Goal: Communication & Community: Answer question/provide support

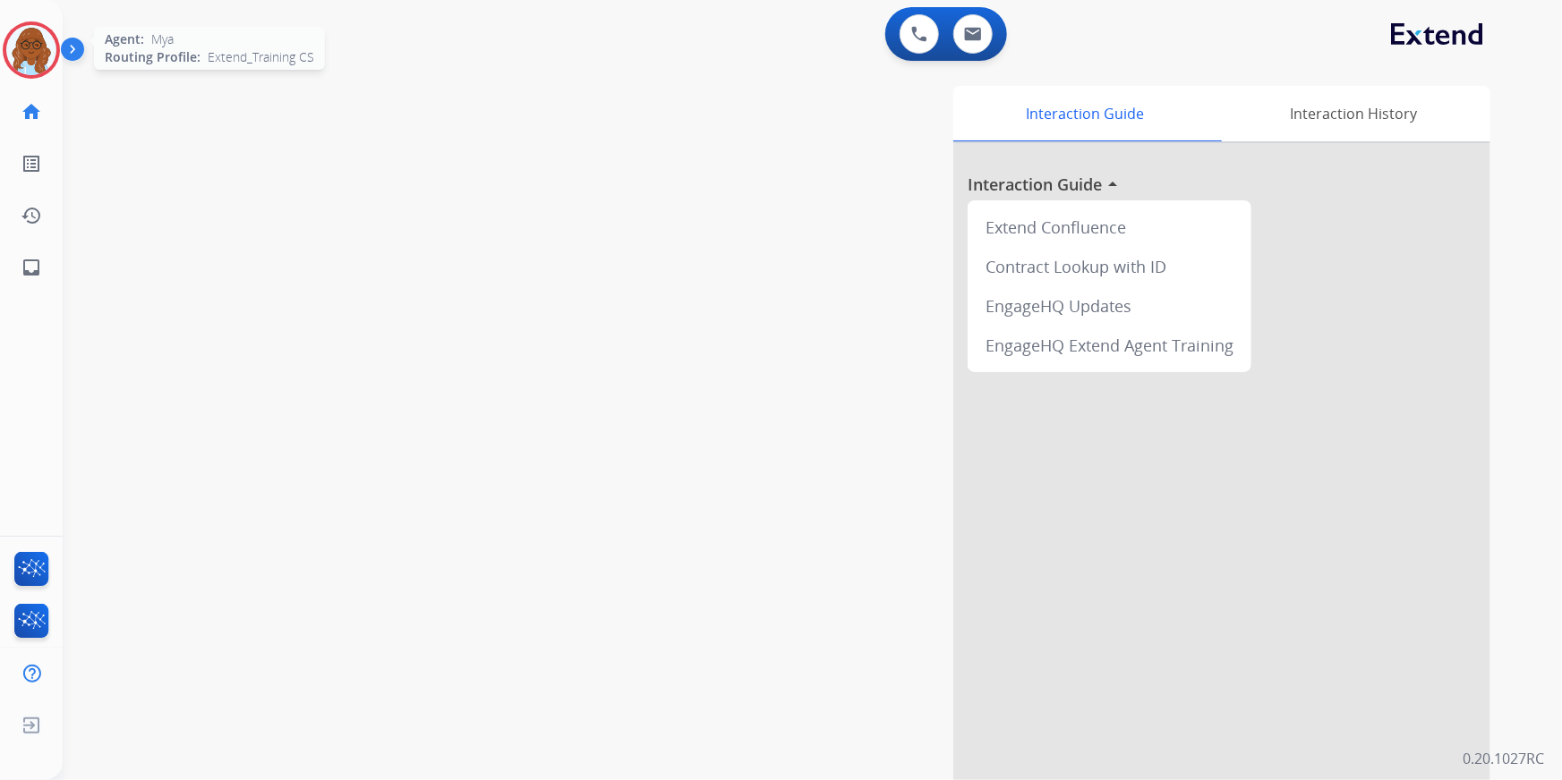
click at [43, 59] on img at bounding box center [31, 50] width 50 height 50
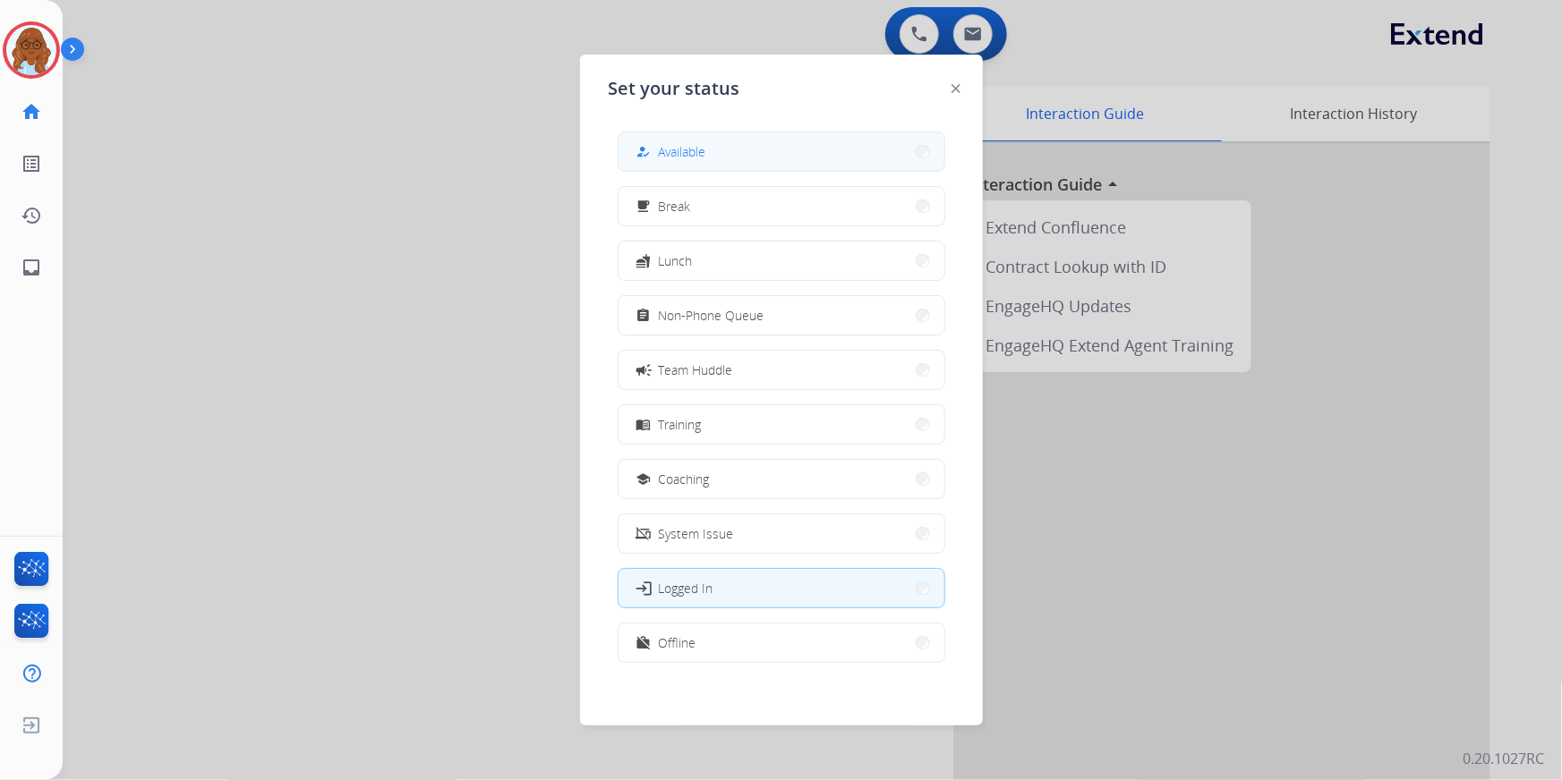
click at [734, 160] on button "how_to_reg Available" at bounding box center [781, 151] width 326 height 38
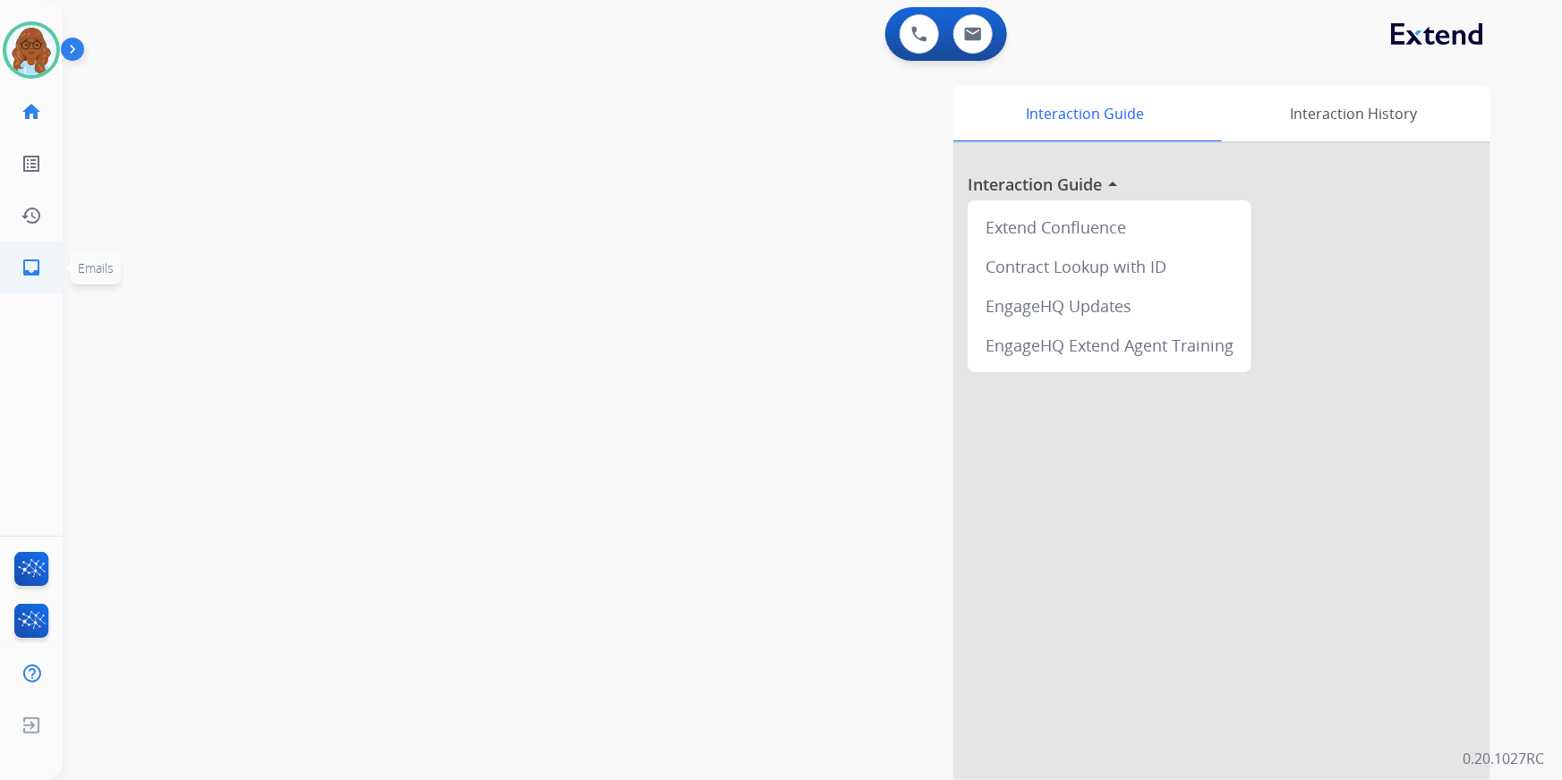
click at [37, 280] on link "inbox Emails" at bounding box center [31, 268] width 50 height 50
select select "**********"
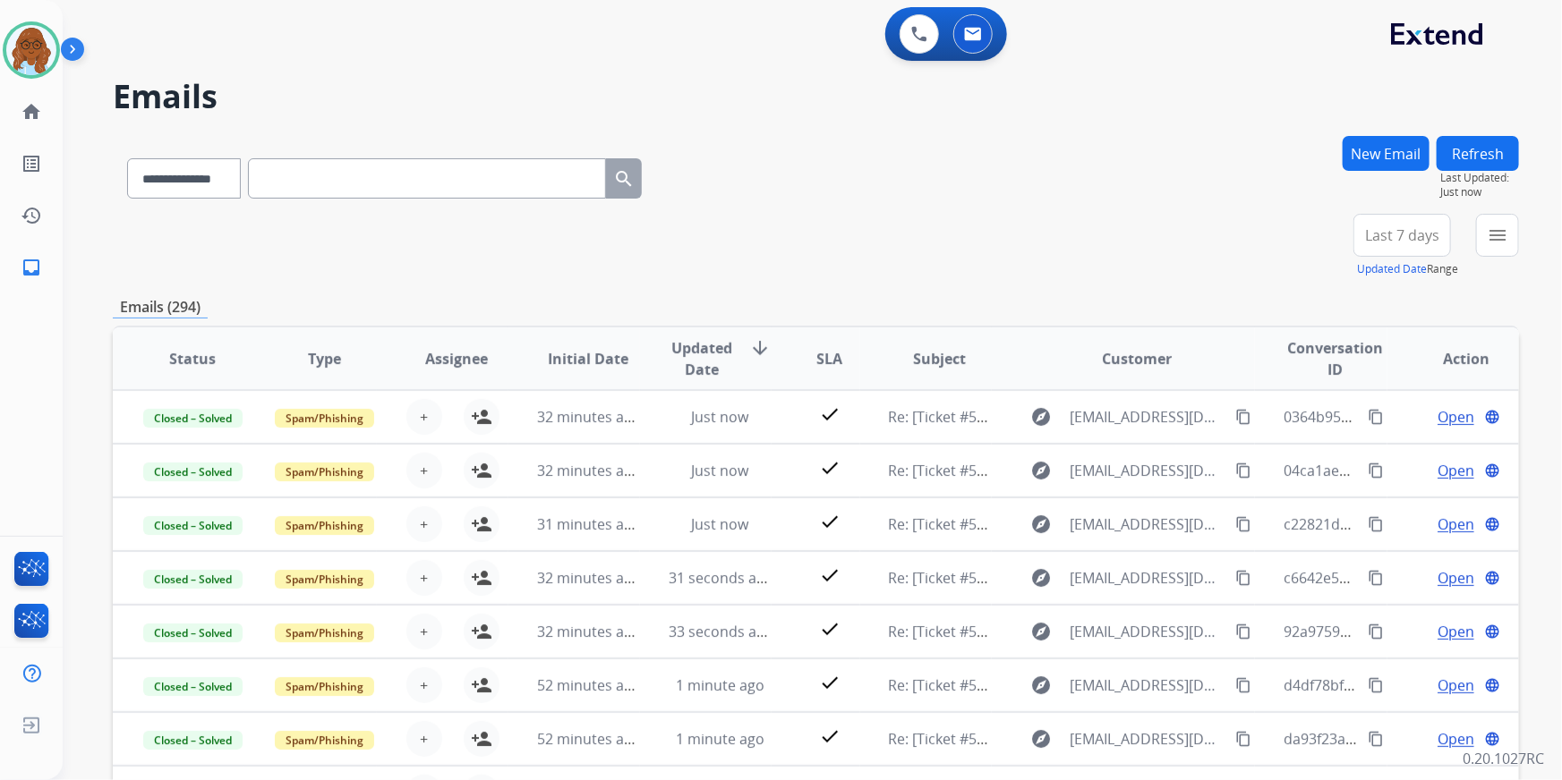
click at [1482, 241] on button "menu" at bounding box center [1497, 235] width 43 height 43
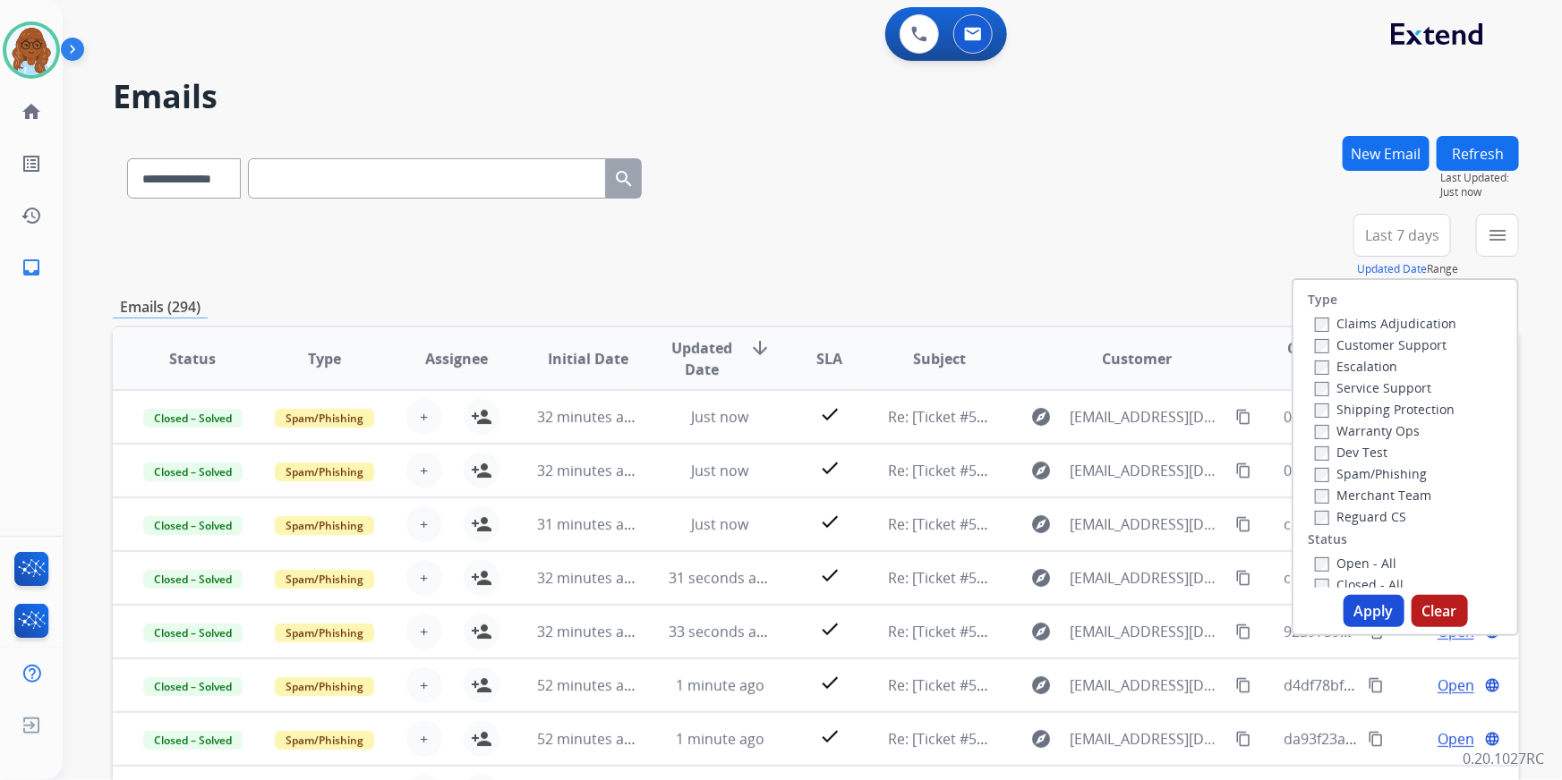
click at [1366, 347] on label "Customer Support" at bounding box center [1381, 344] width 132 height 17
click at [1347, 407] on label "Shipping Protection" at bounding box center [1385, 409] width 140 height 17
click at [1335, 507] on div "Reguard CS" at bounding box center [1385, 516] width 141 height 21
click at [1336, 517] on label "Reguard CS" at bounding box center [1360, 516] width 91 height 17
click at [1340, 561] on label "Open - All" at bounding box center [1355, 563] width 81 height 17
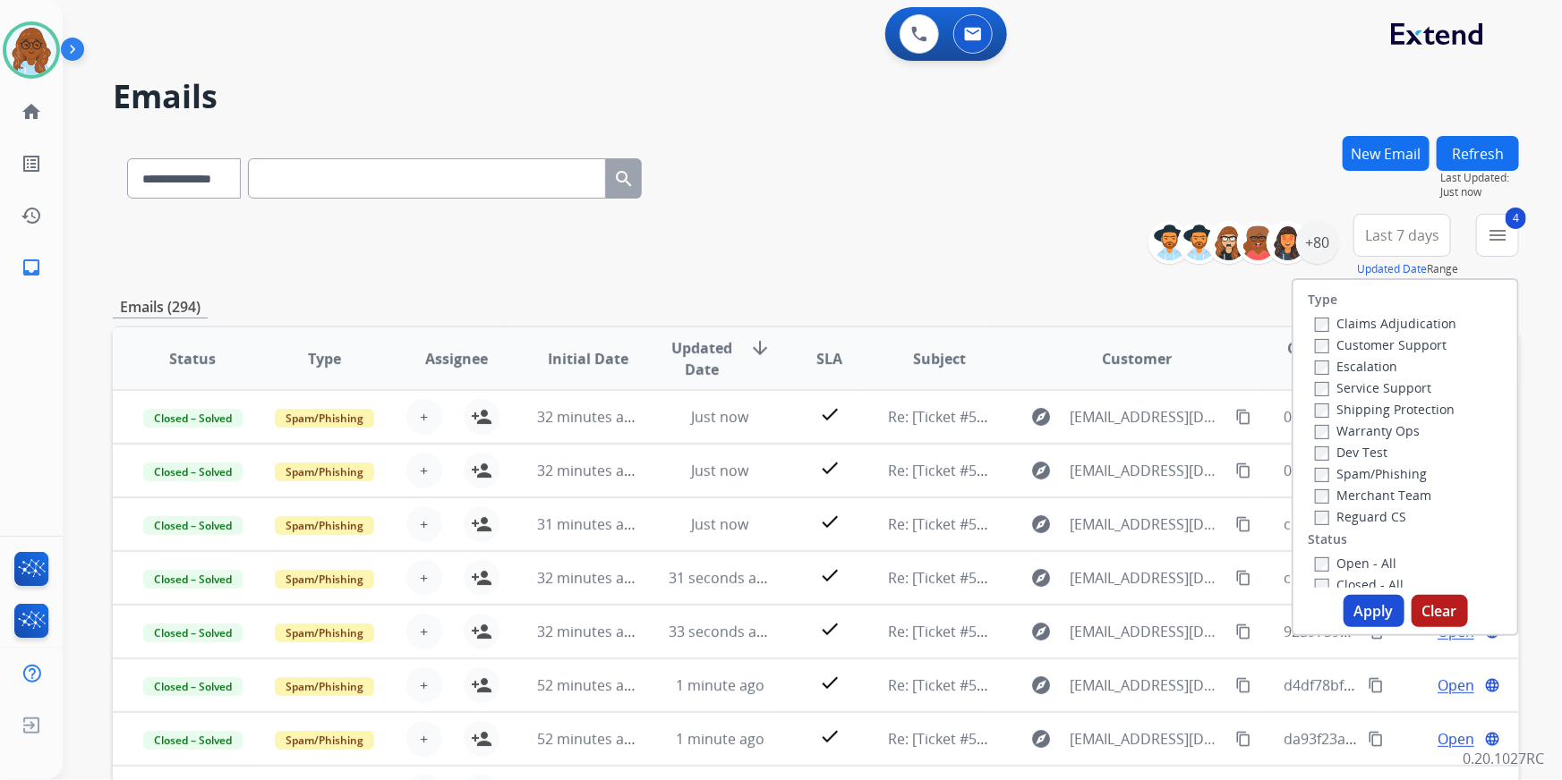
drag, startPoint x: 1352, startPoint y: 600, endPoint x: 1307, endPoint y: 577, distance: 51.2
click at [1353, 600] on button "Apply" at bounding box center [1373, 611] width 61 height 32
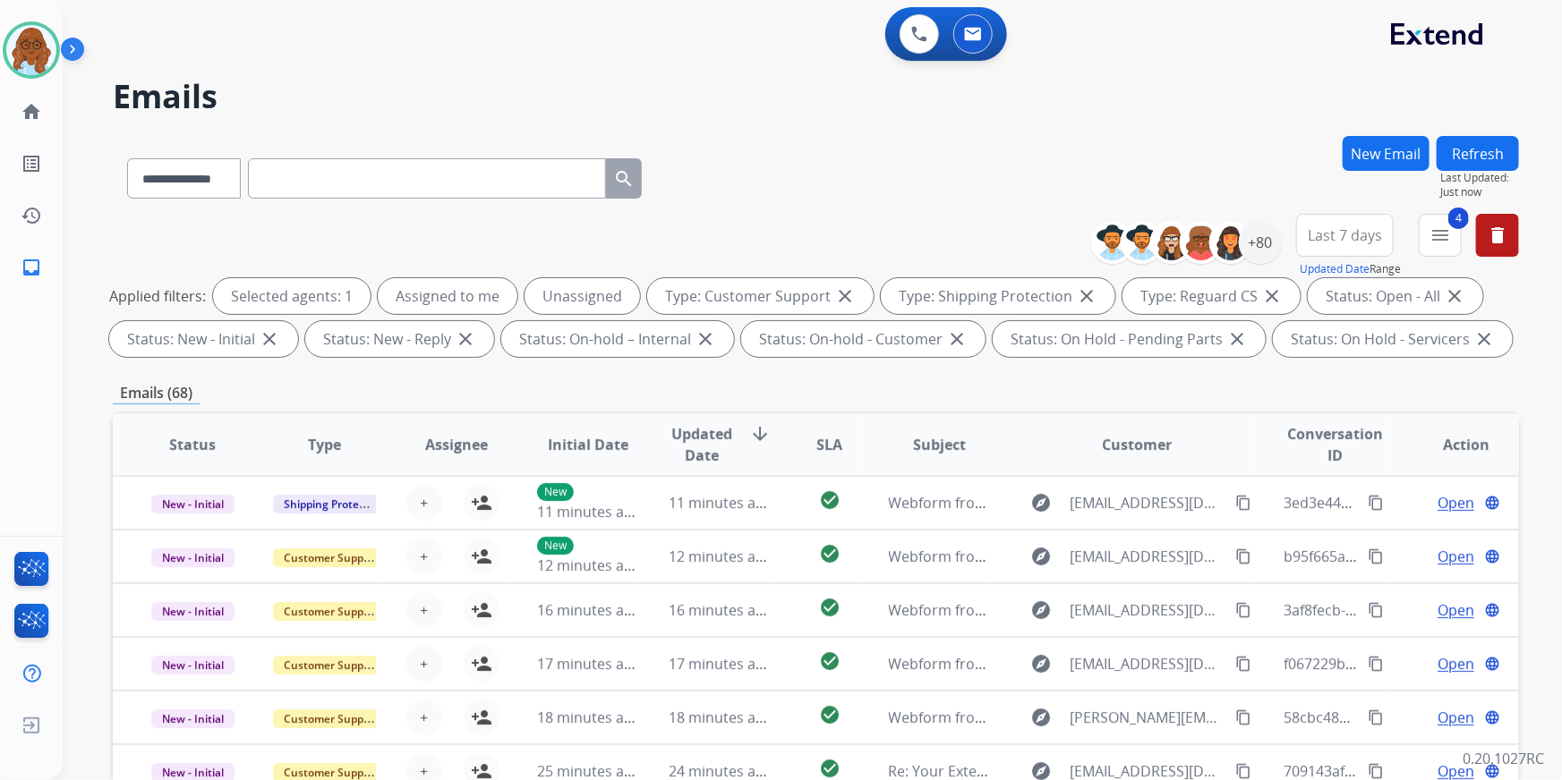
click at [1369, 235] on span "Last 7 days" at bounding box center [1344, 235] width 74 height 7
click at [1324, 442] on div "Last 90 days" at bounding box center [1339, 452] width 98 height 27
click at [1253, 250] on div "+80" at bounding box center [1260, 242] width 43 height 43
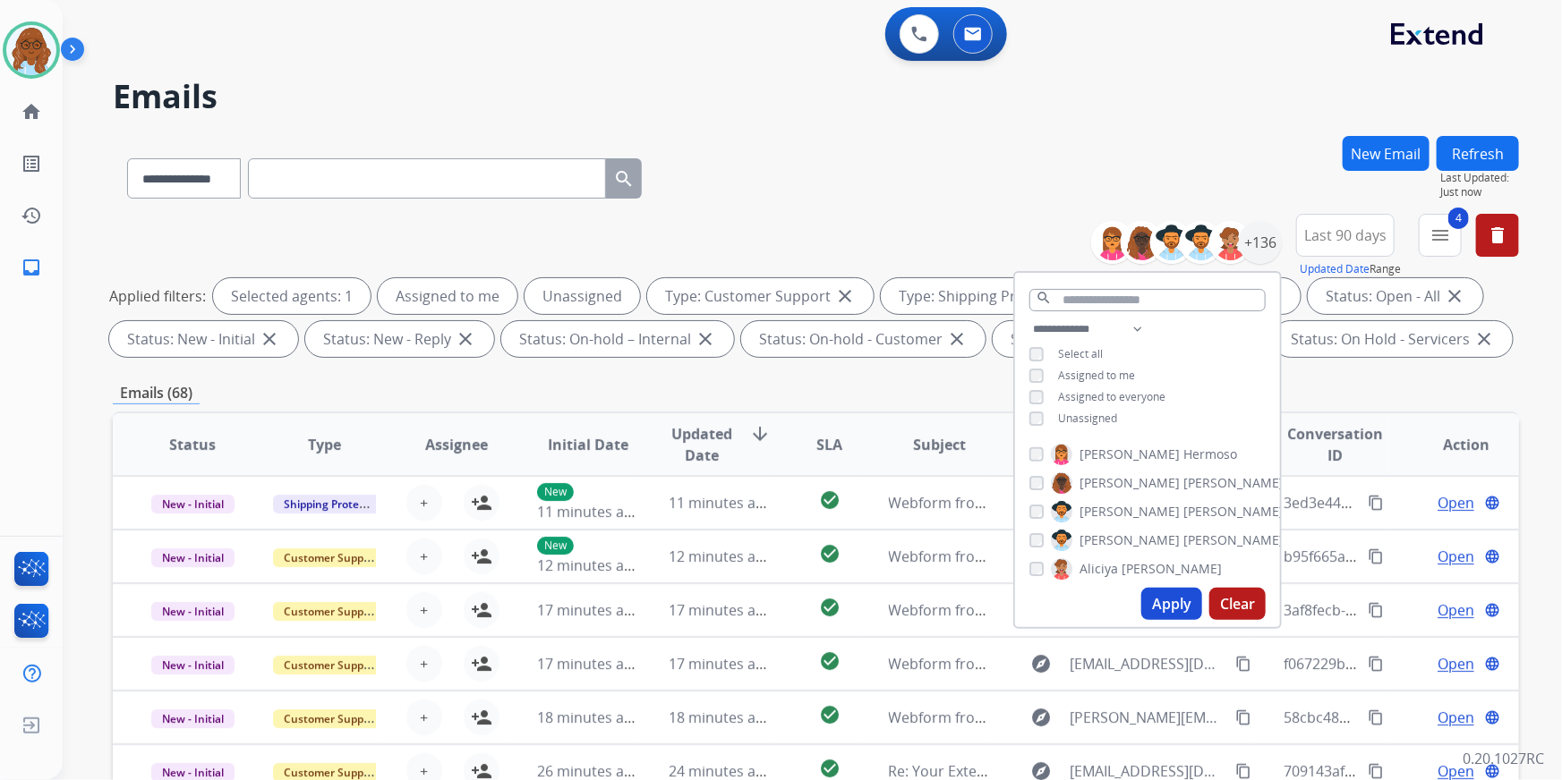
click at [1065, 414] on span "Unassigned" at bounding box center [1087, 418] width 59 height 15
click at [1171, 602] on button "Apply" at bounding box center [1171, 604] width 61 height 32
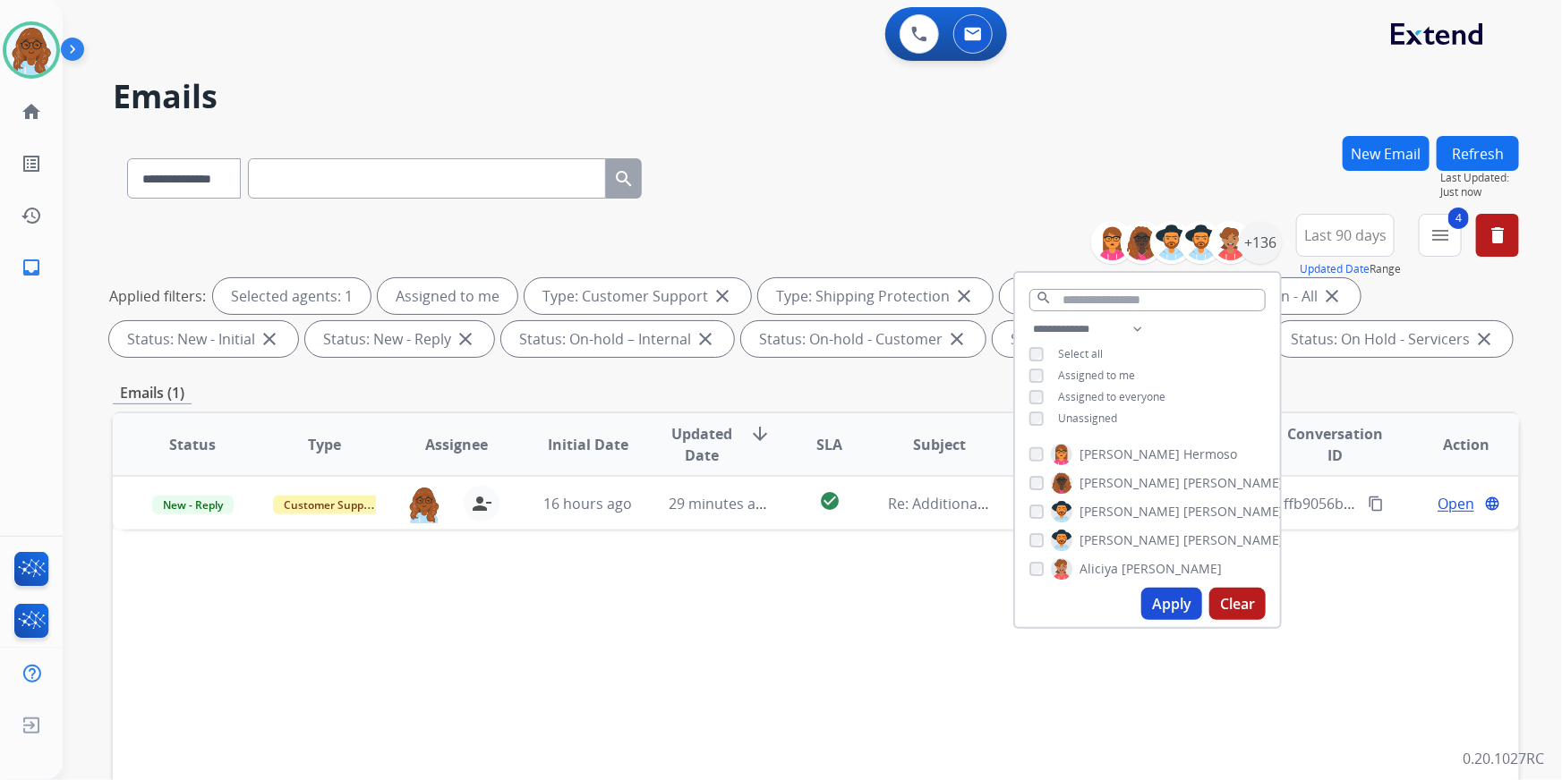
click at [954, 745] on div "Status Type Assignee Initial Date Updated Date arrow_downward SLA Subject Custo…" at bounding box center [816, 712] width 1406 height 600
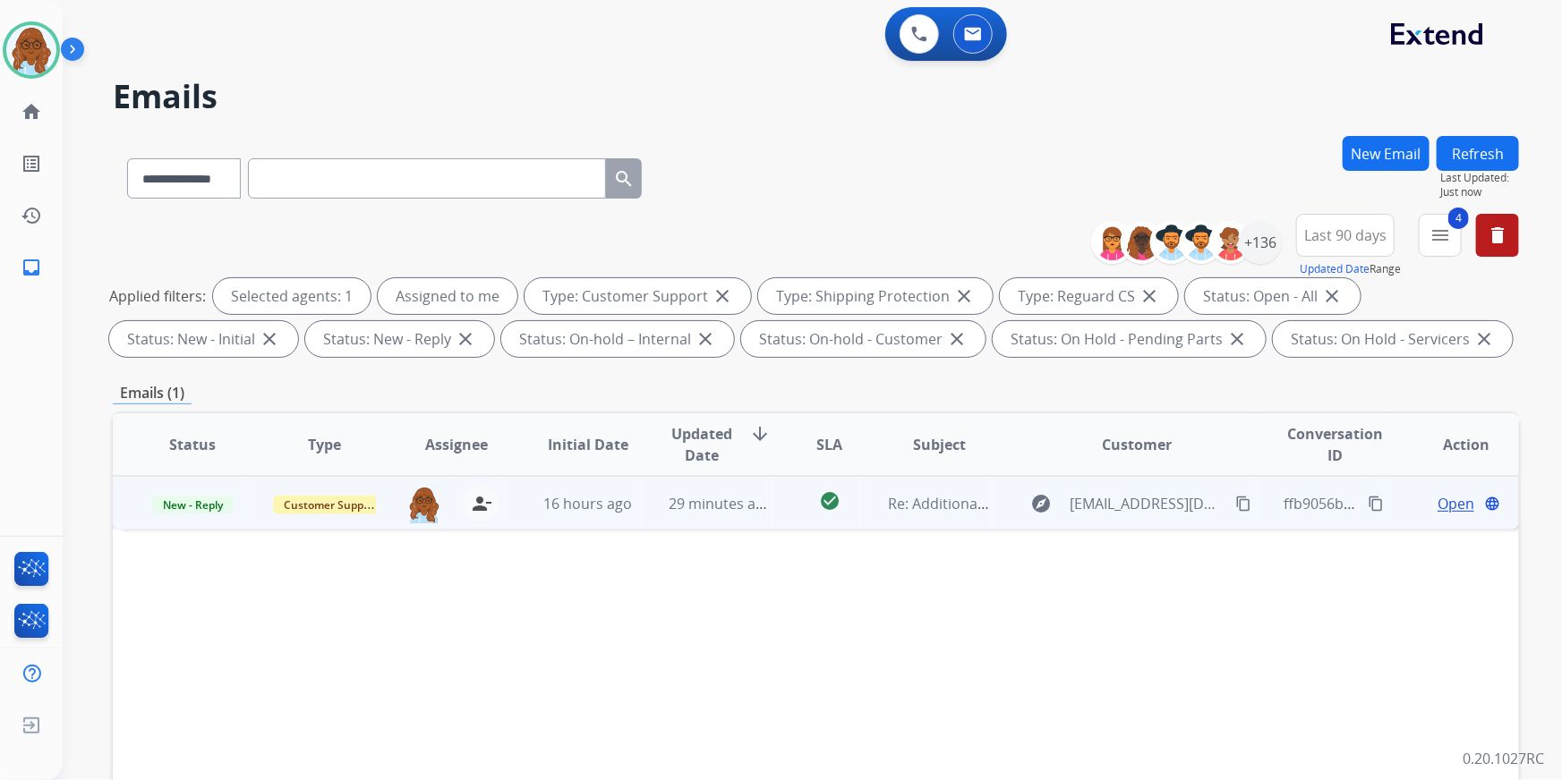
click at [1441, 507] on span "Open" at bounding box center [1455, 503] width 37 height 21
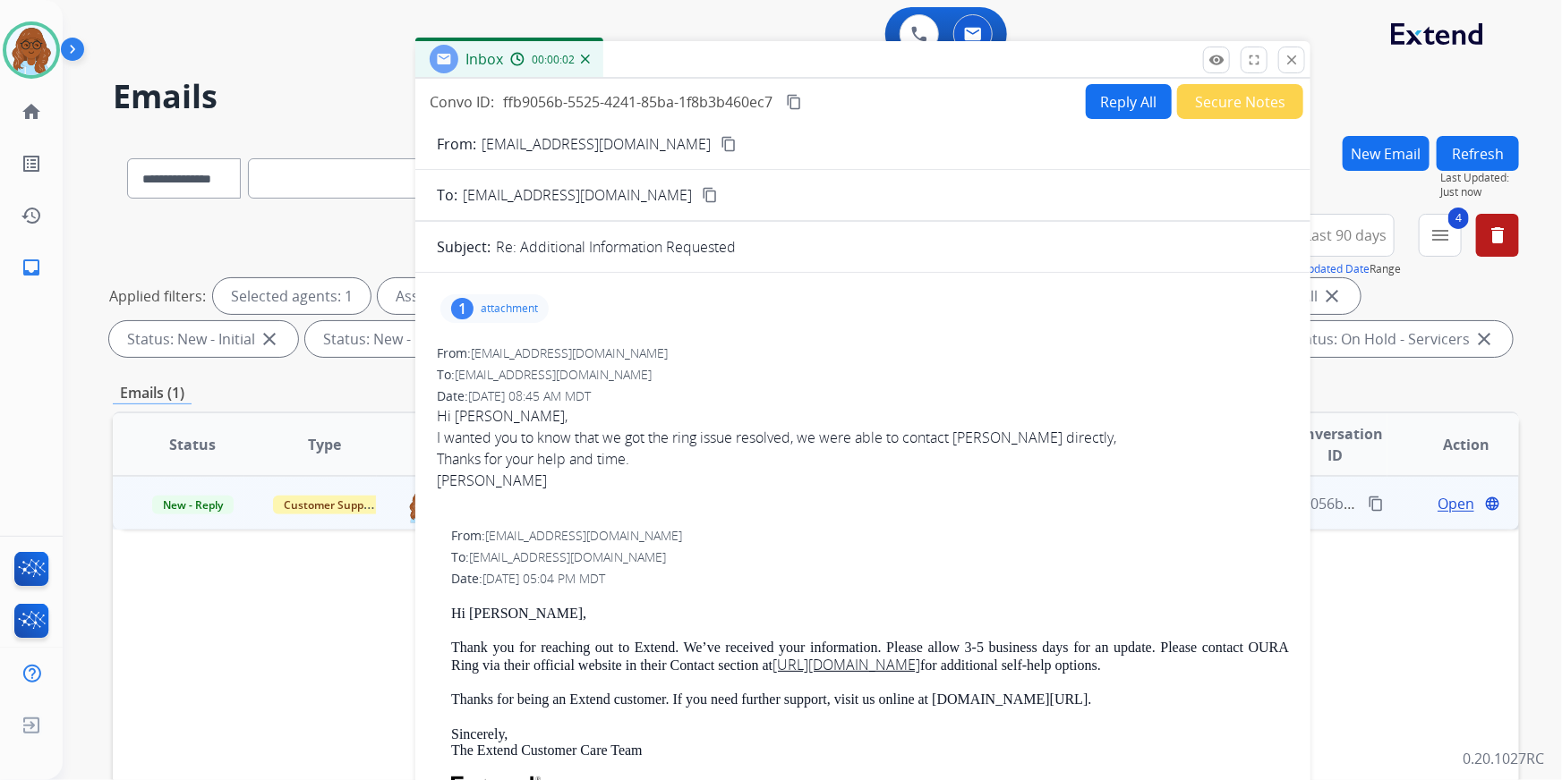
drag, startPoint x: 829, startPoint y: 132, endPoint x: 620, endPoint y: 64, distance: 219.3
click at [620, 64] on div "Inbox 00:00:02" at bounding box center [862, 60] width 895 height 38
click at [499, 309] on p "attachment" at bounding box center [509, 309] width 57 height 14
click at [505, 302] on p "attachment" at bounding box center [509, 309] width 57 height 14
click at [1224, 107] on button "Secure Notes" at bounding box center [1240, 101] width 126 height 35
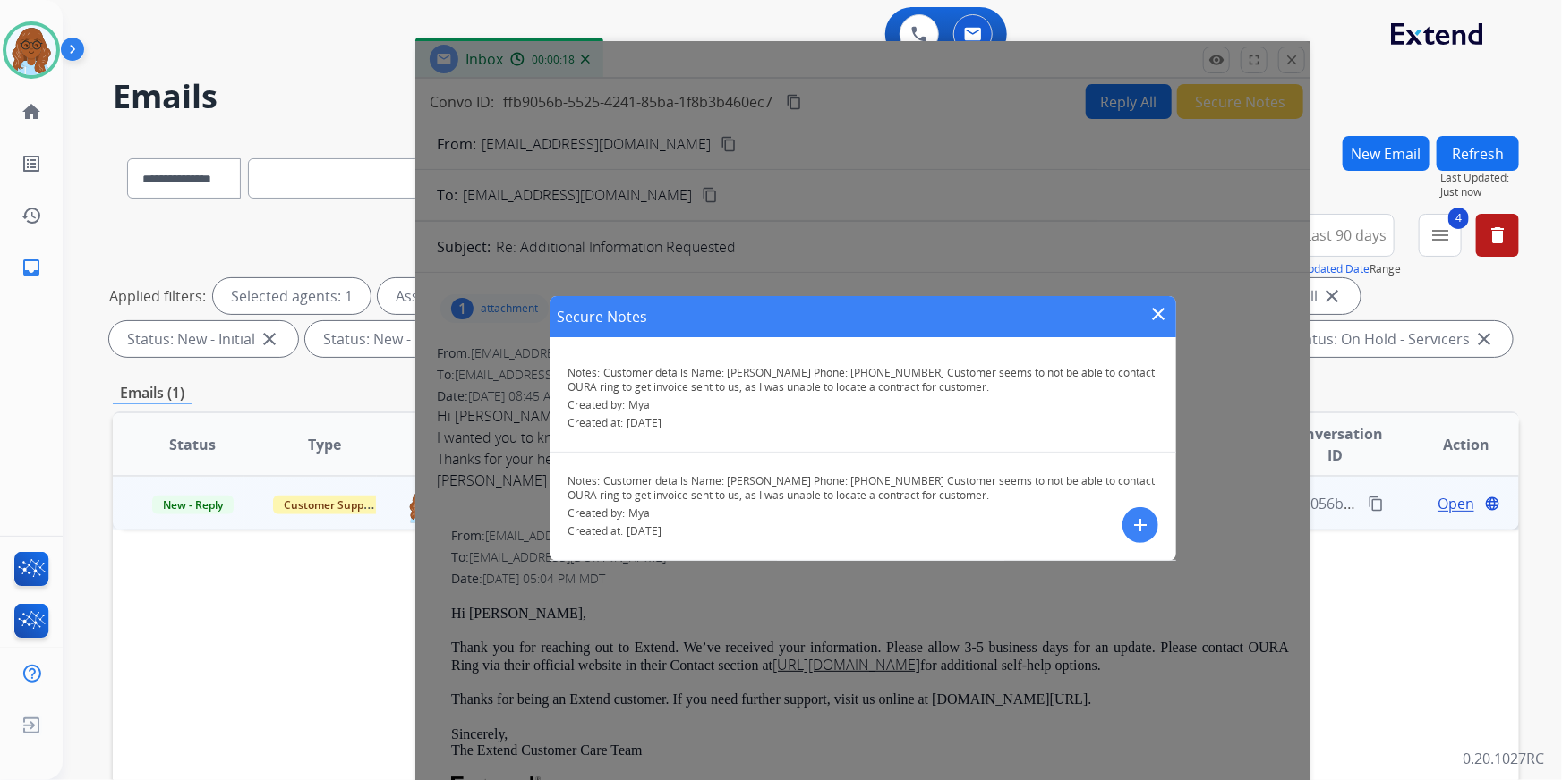
drag, startPoint x: 999, startPoint y: 491, endPoint x: 606, endPoint y: 482, distance: 393.0
click at [606, 482] on p "Notes: Customer details Name: [PERSON_NAME] Phone: [PHONE_NUMBER] Customer seem…" at bounding box center [862, 488] width 591 height 29
copy span "Customer details Name: [PERSON_NAME] Phone: [PHONE_NUMBER] Customer seems to no…"
click at [1150, 515] on mat-icon "add" at bounding box center [1139, 525] width 21 height 21
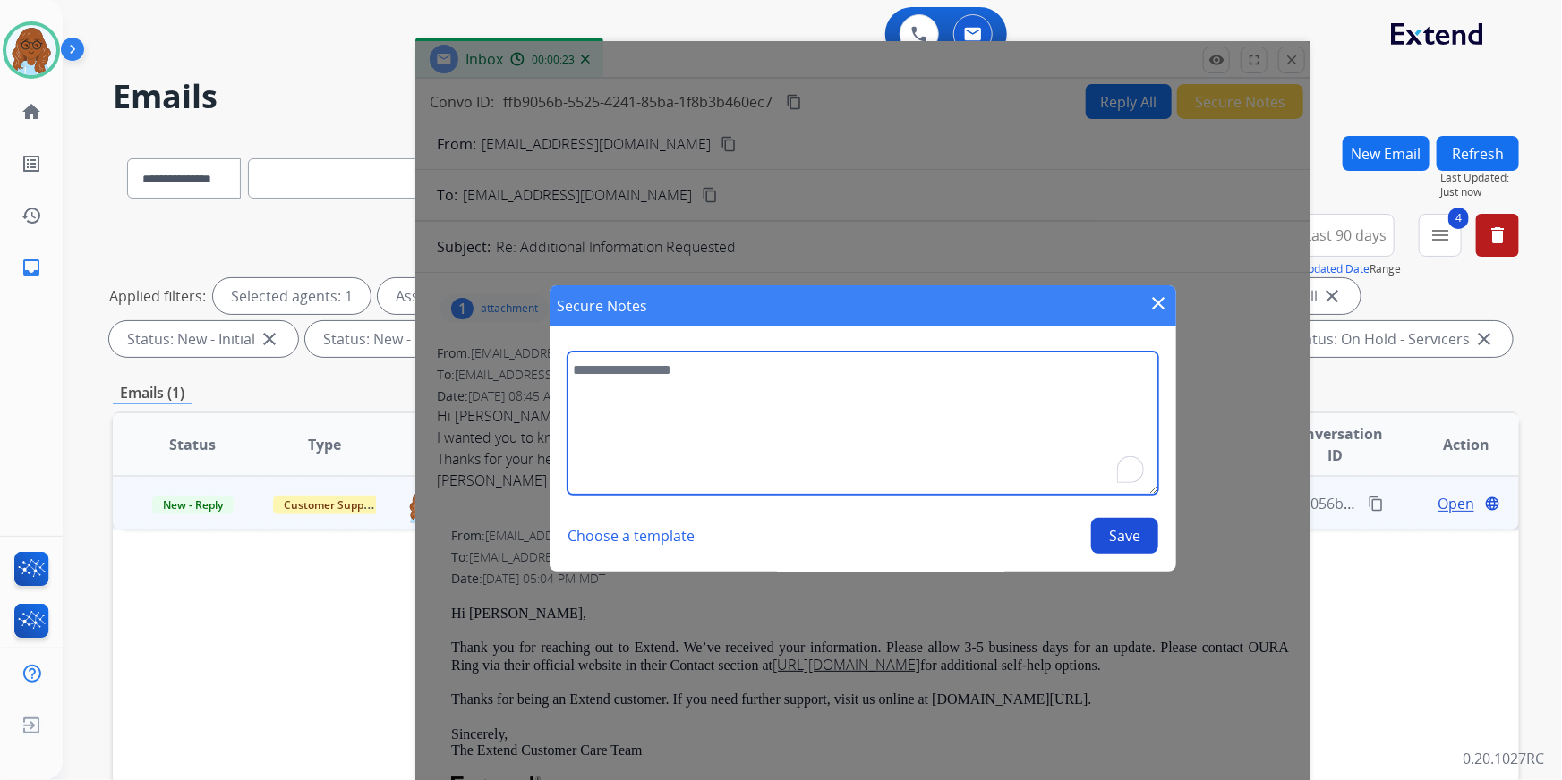
paste textarea "**********"
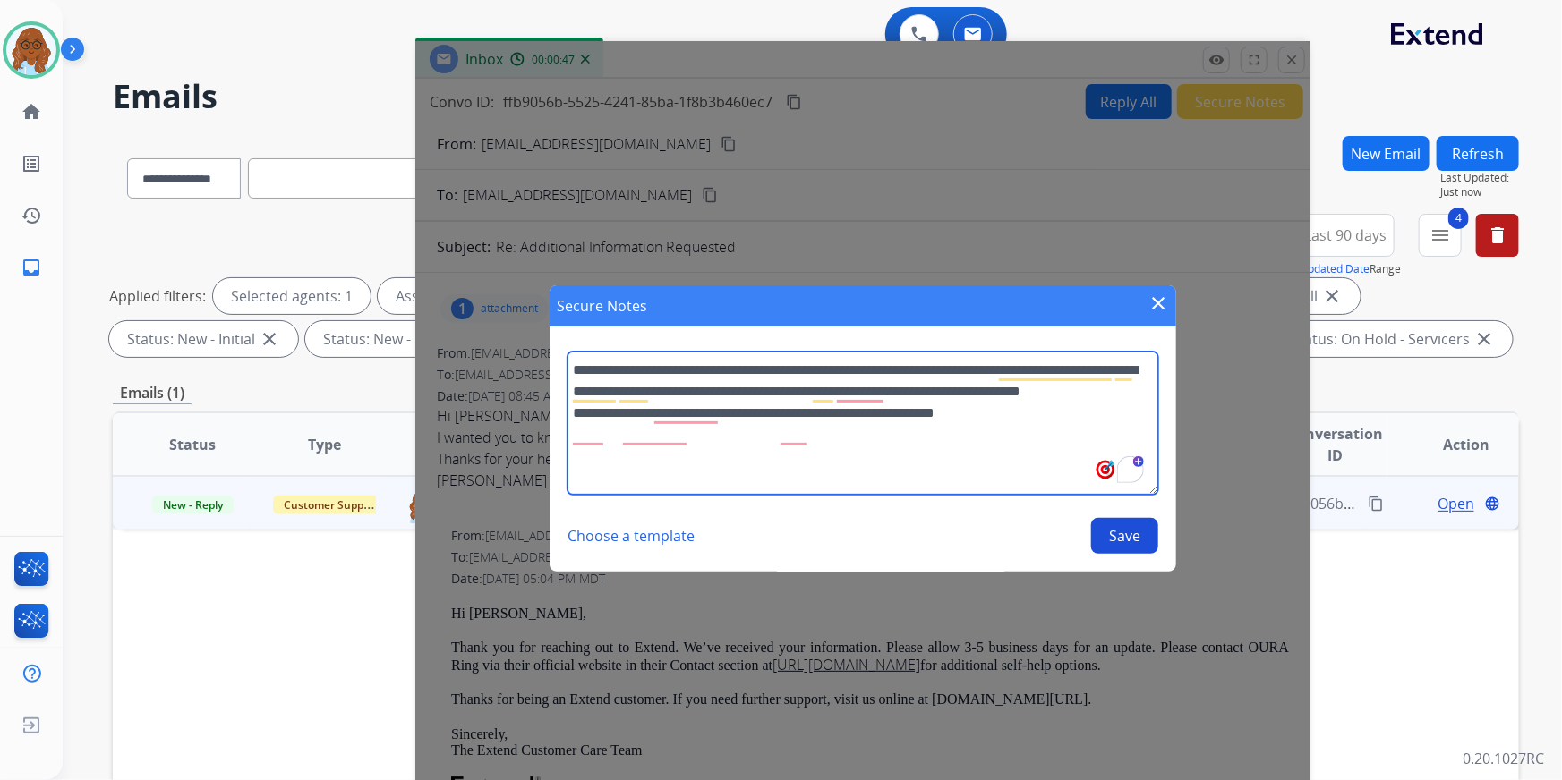
type textarea "**********"
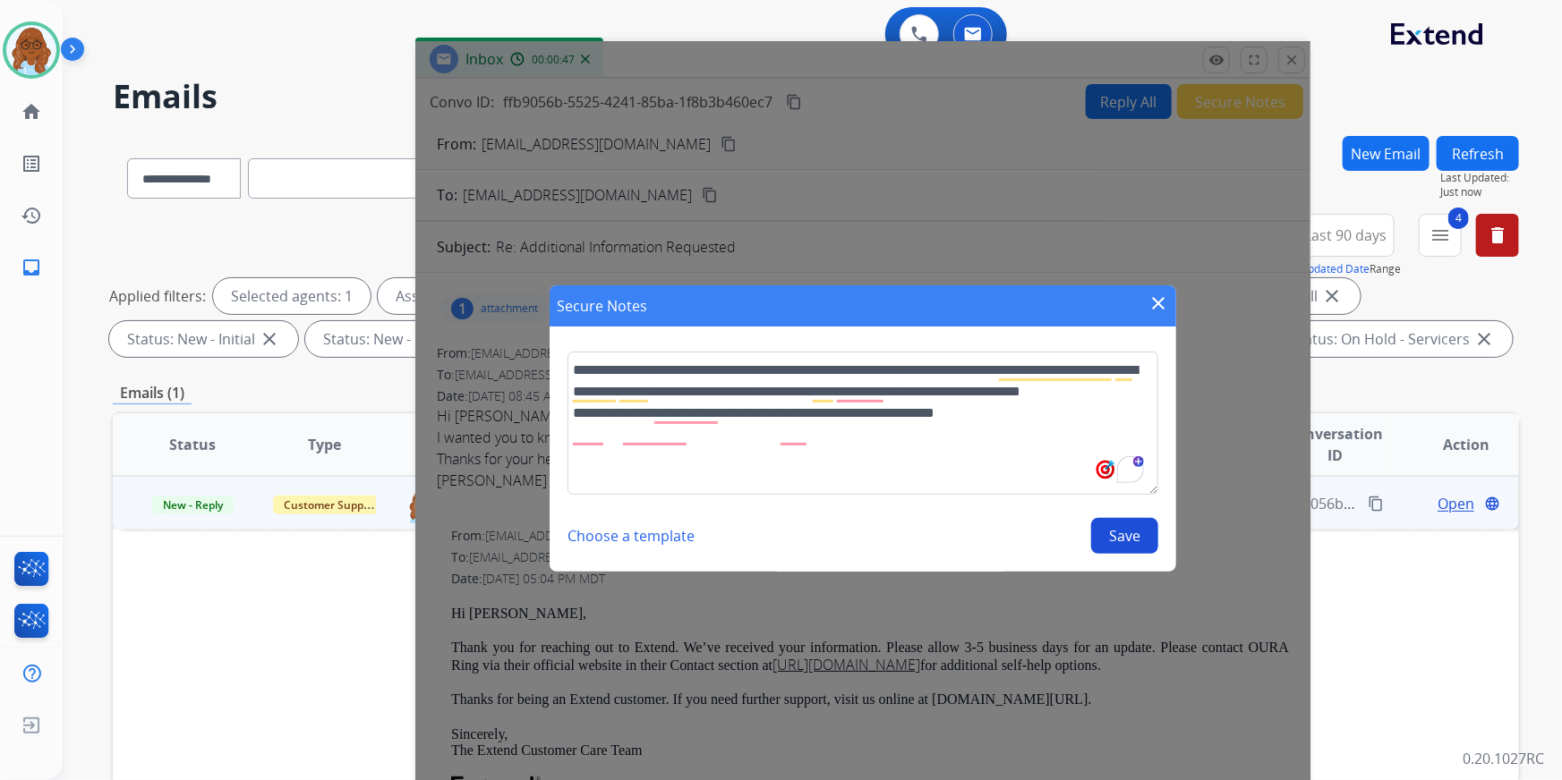
click at [1125, 527] on button "Save" at bounding box center [1124, 536] width 67 height 36
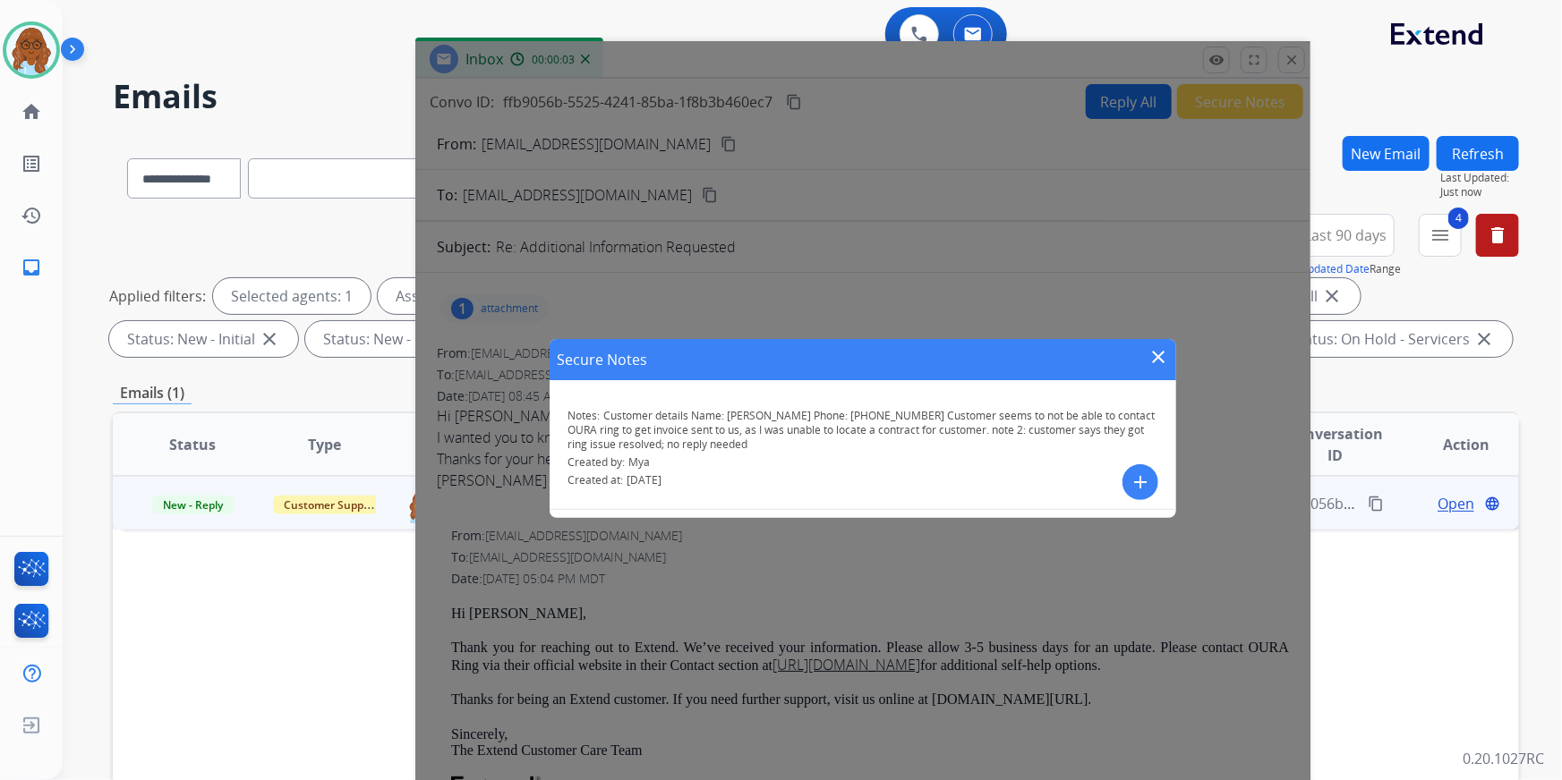
click at [1146, 353] on div "Secure Notes close" at bounding box center [862, 359] width 626 height 41
click at [1163, 358] on mat-icon "close" at bounding box center [1157, 356] width 21 height 21
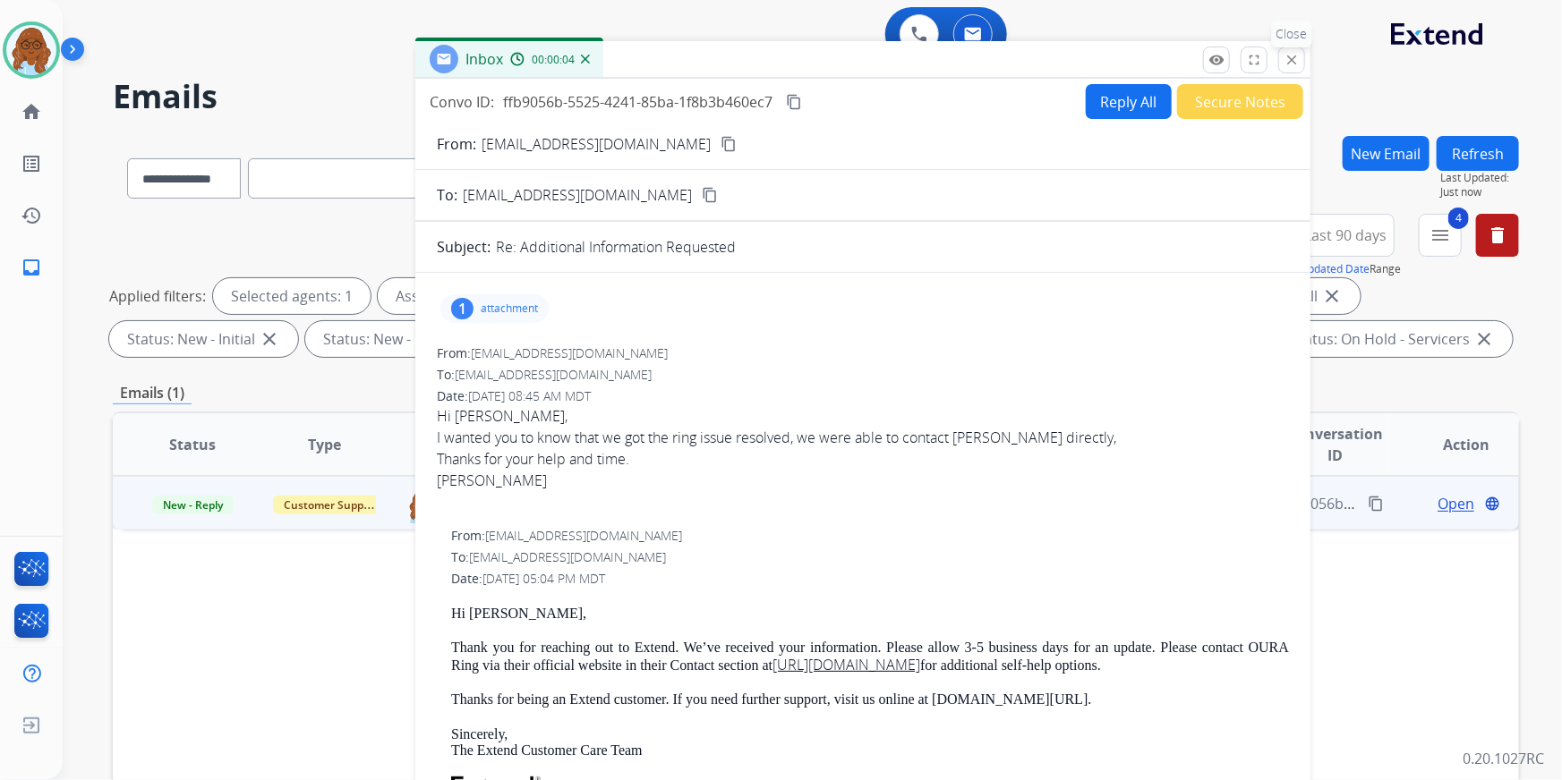
click at [1296, 66] on mat-icon "close" at bounding box center [1291, 60] width 16 height 16
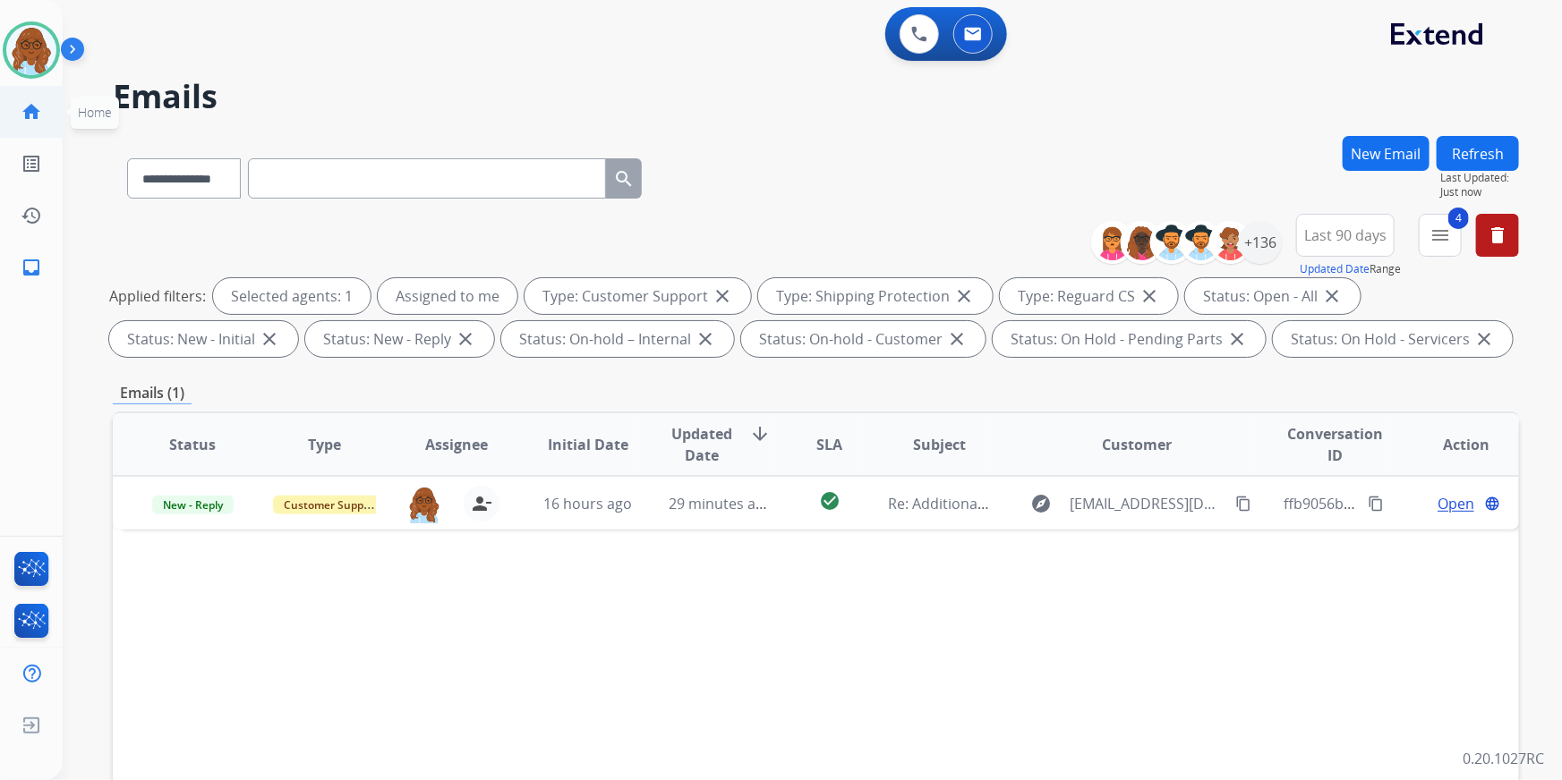
click at [17, 114] on link "home Home" at bounding box center [31, 112] width 50 height 50
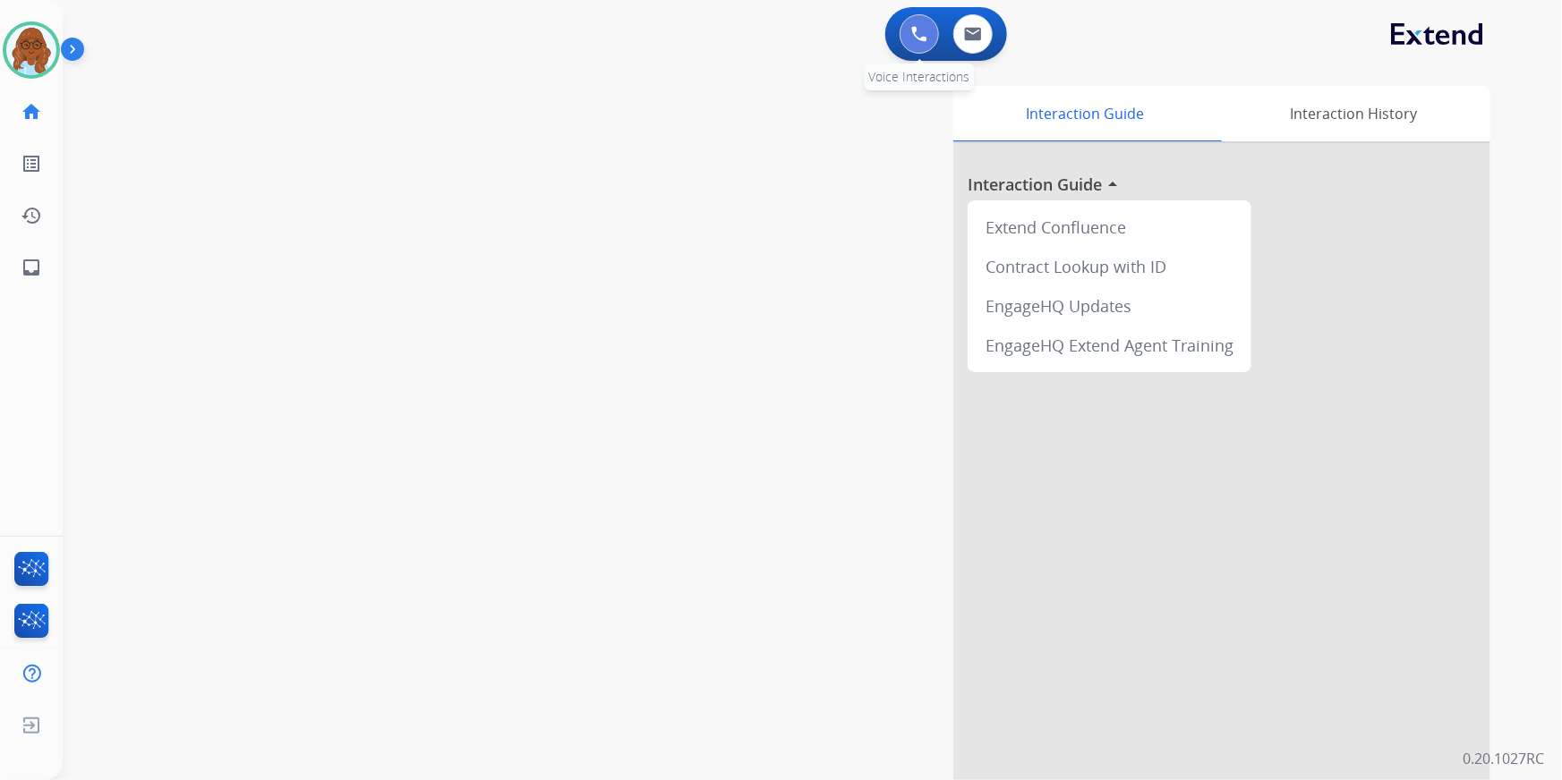
click at [912, 30] on img at bounding box center [919, 34] width 16 height 16
click at [916, 31] on img at bounding box center [919, 34] width 16 height 16
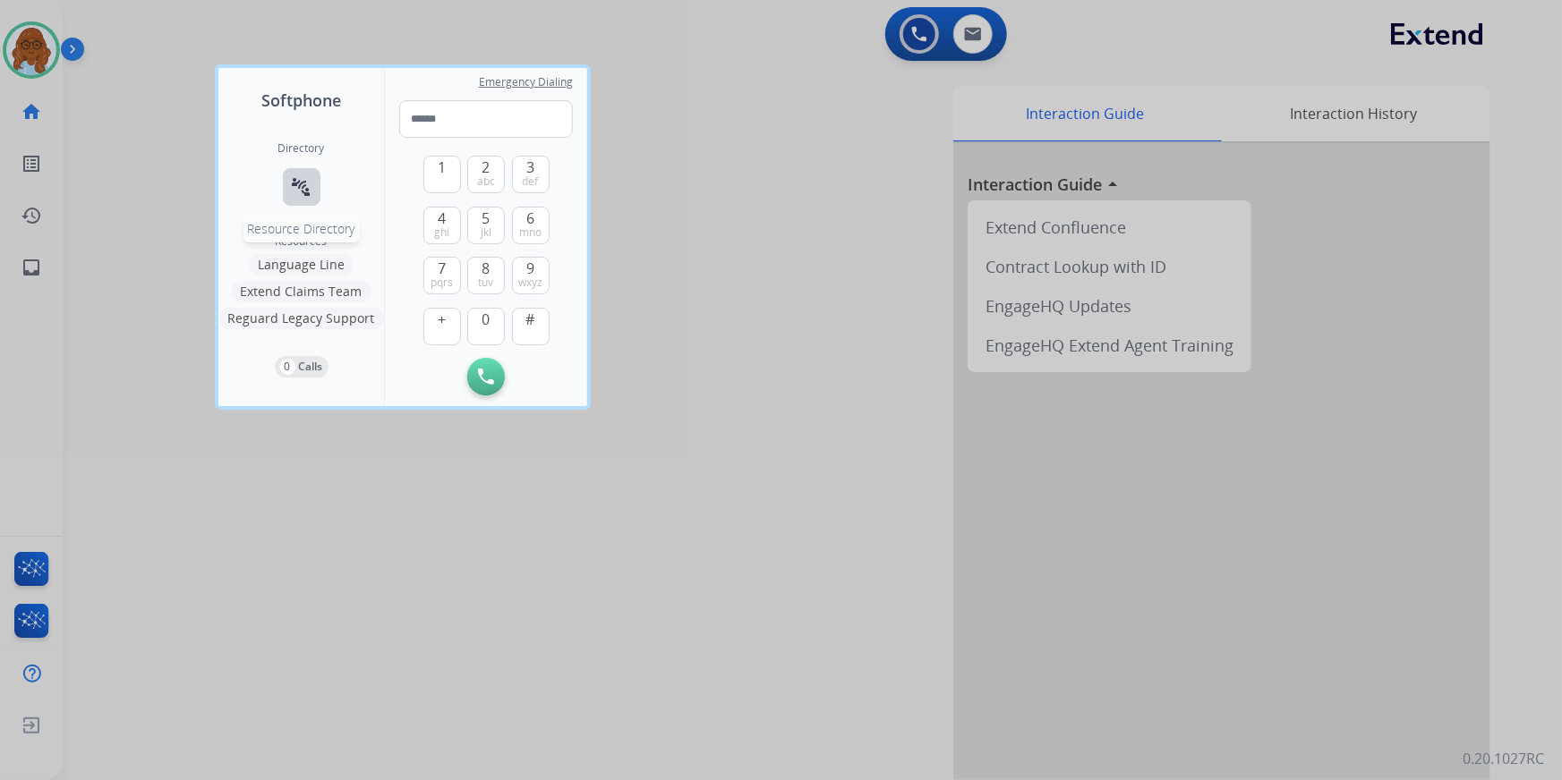
click at [305, 182] on mat-icon "connect_without_contact" at bounding box center [301, 186] width 21 height 21
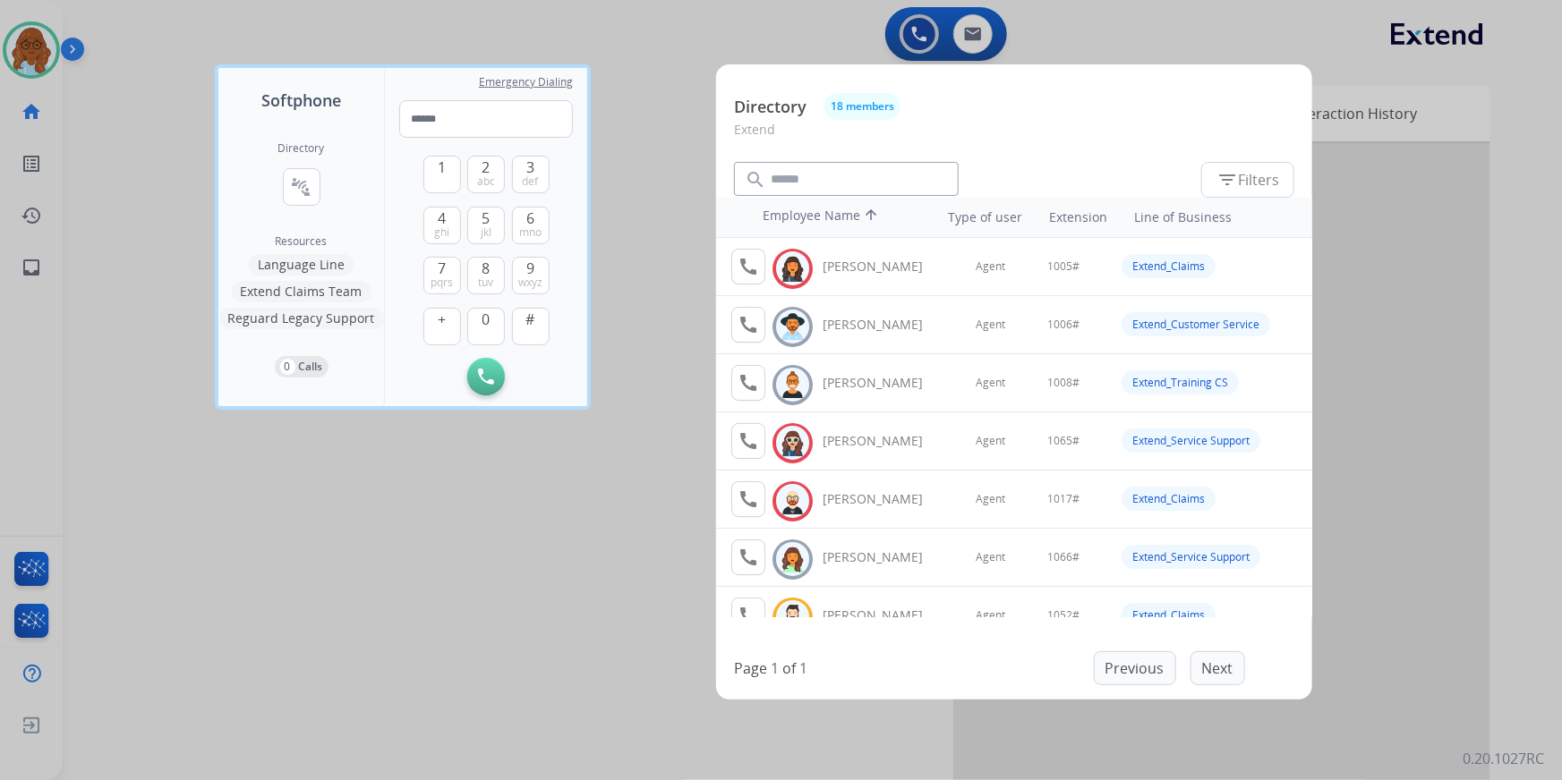
click at [646, 268] on div at bounding box center [781, 390] width 1562 height 780
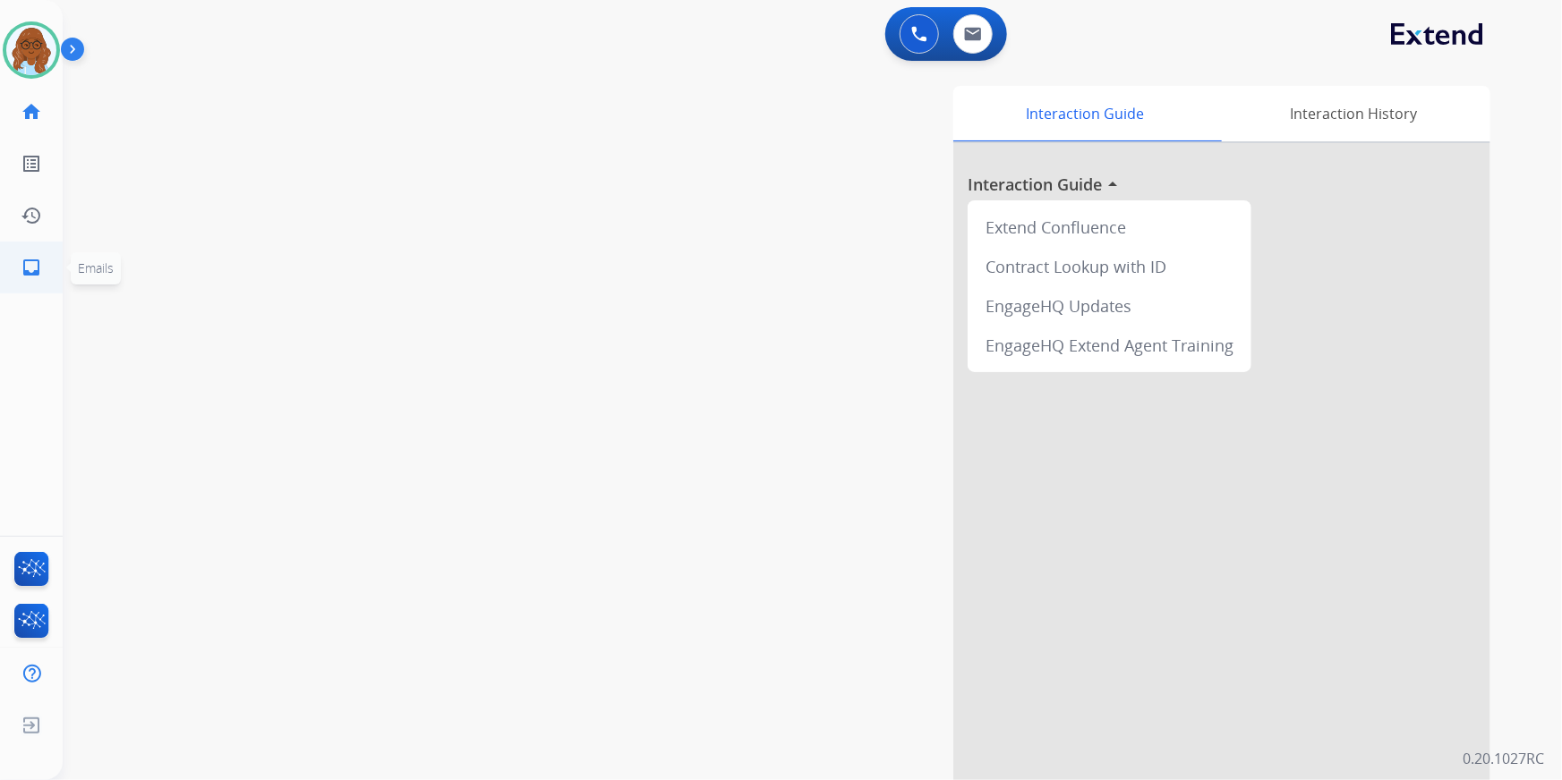
click at [11, 251] on link "inbox Emails" at bounding box center [31, 268] width 50 height 50
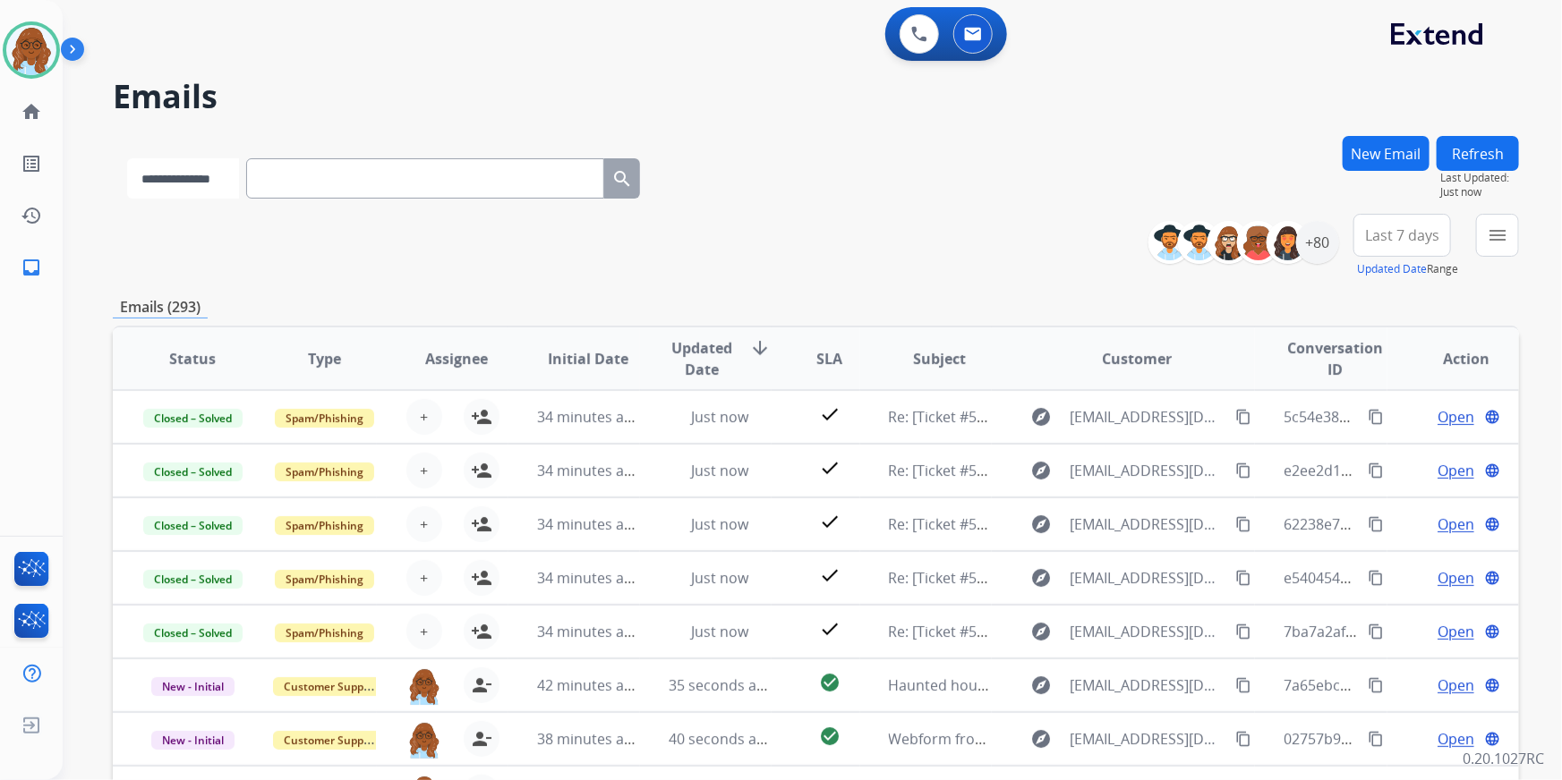
click at [221, 178] on select "**********" at bounding box center [183, 178] width 112 height 40
select select "**********"
click at [127, 158] on select "**********" at bounding box center [183, 178] width 112 height 40
paste input "**********"
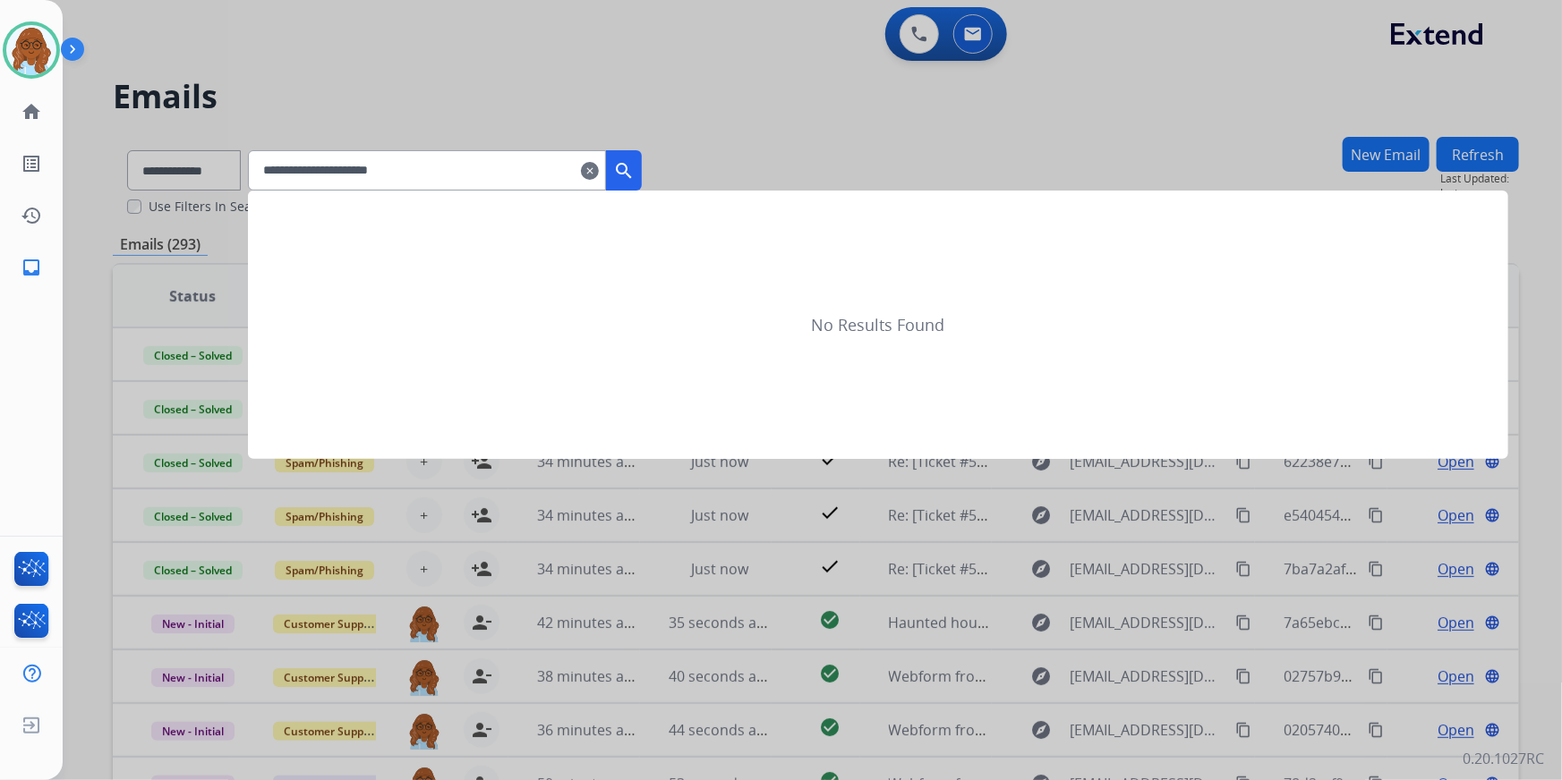
type input "**********"
click at [642, 175] on button "search" at bounding box center [624, 170] width 36 height 40
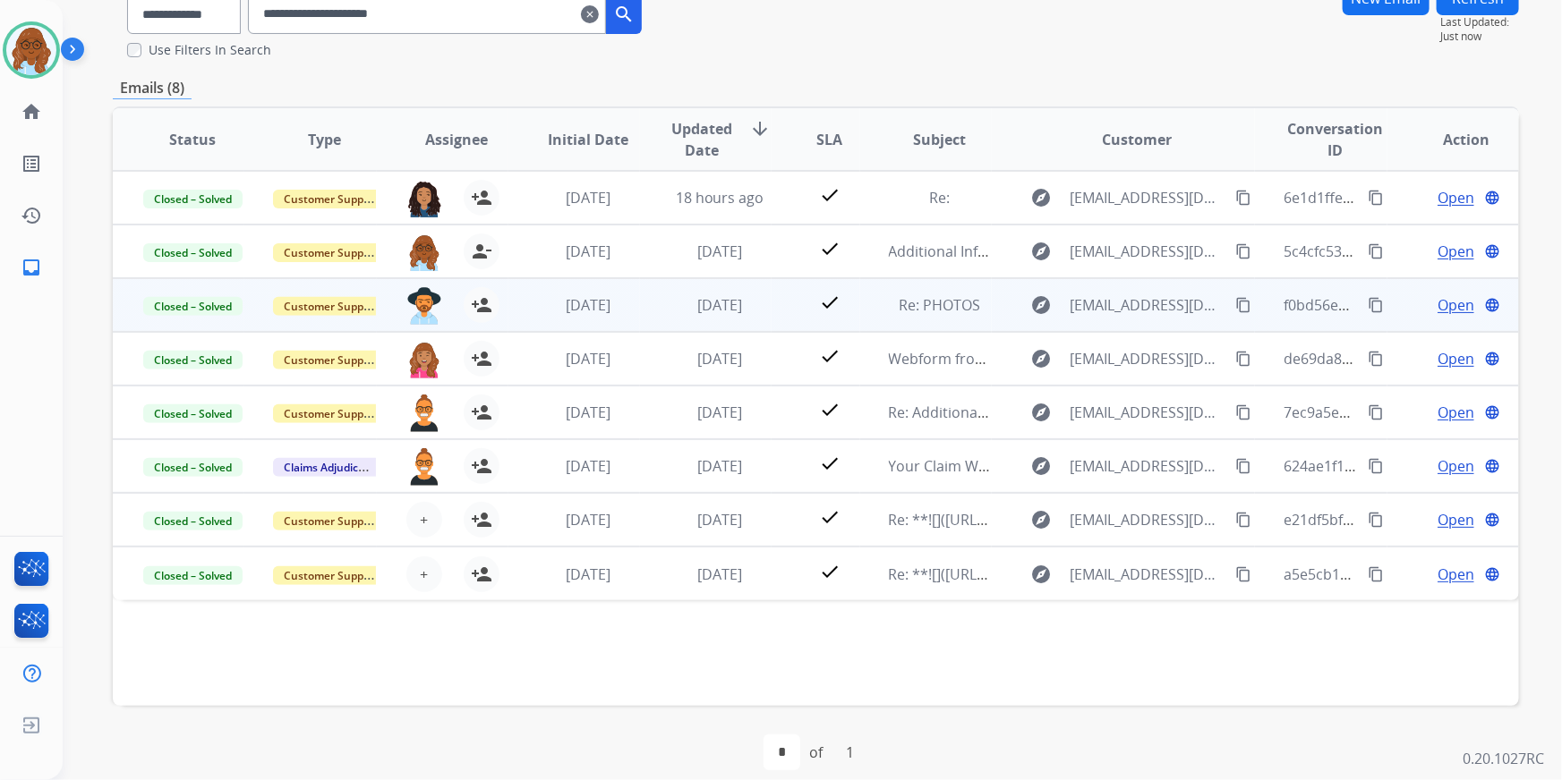
scroll to position [162, 0]
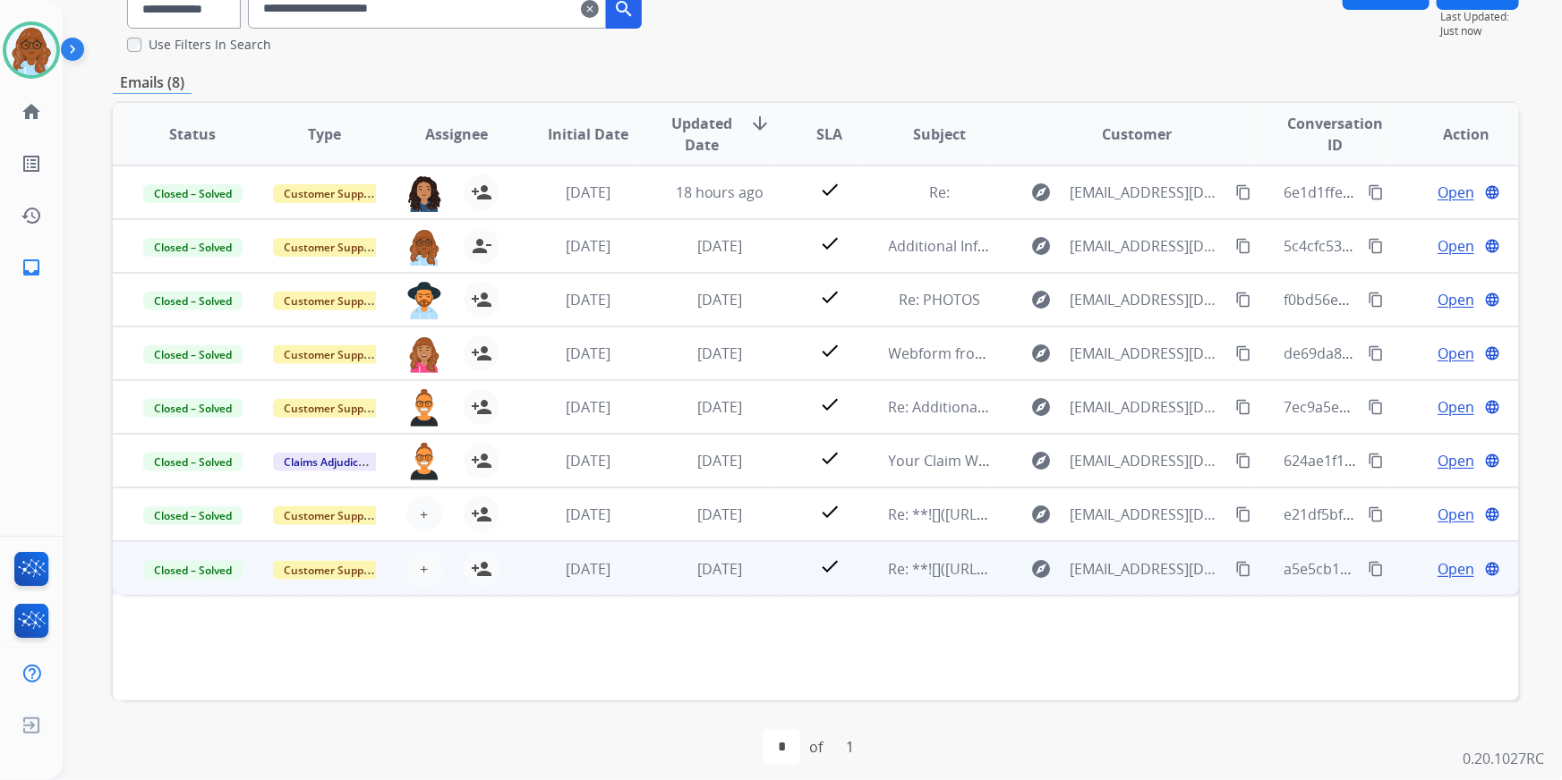
click at [1441, 566] on span "Open" at bounding box center [1455, 568] width 37 height 21
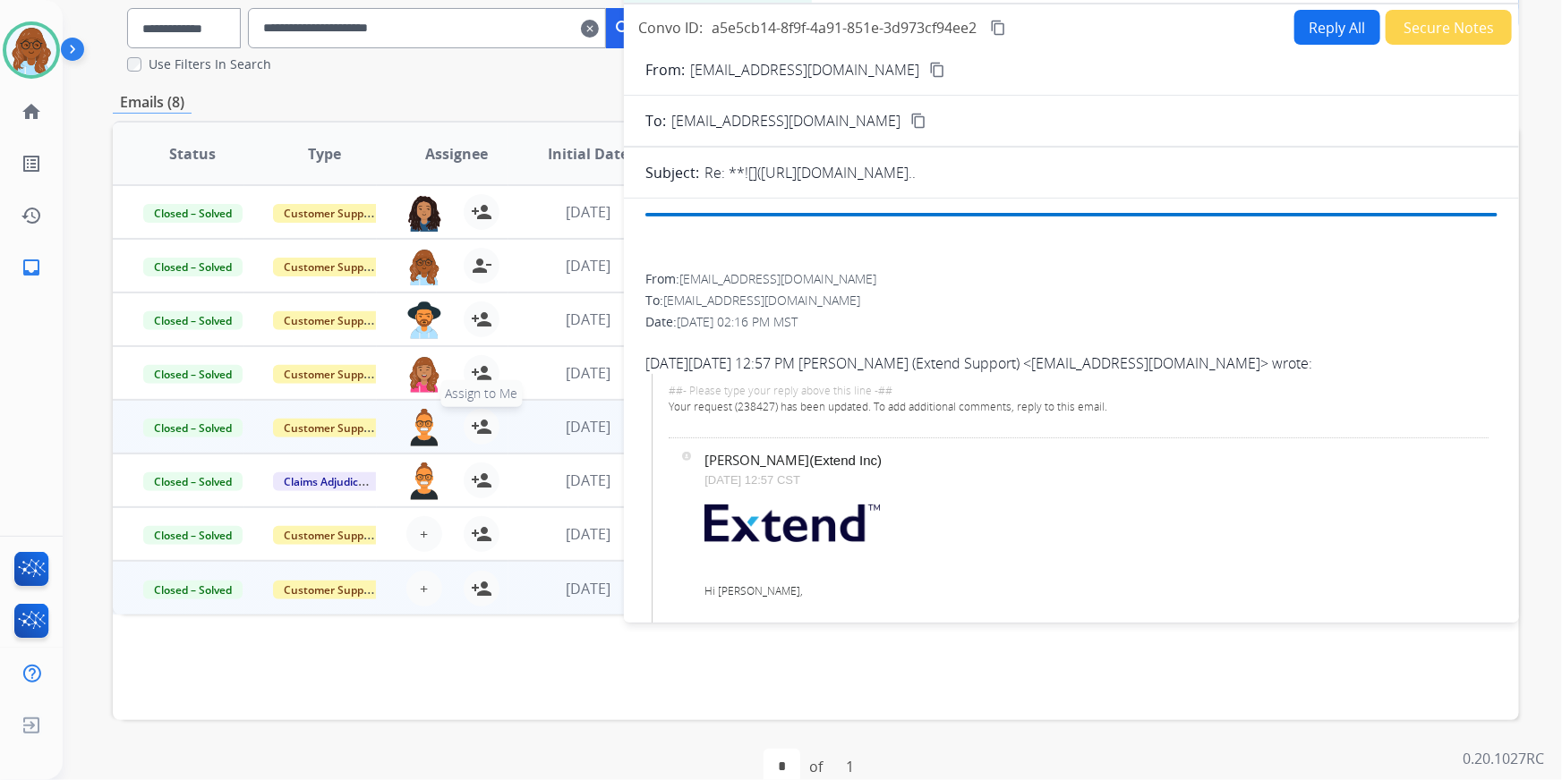
scroll to position [0, 0]
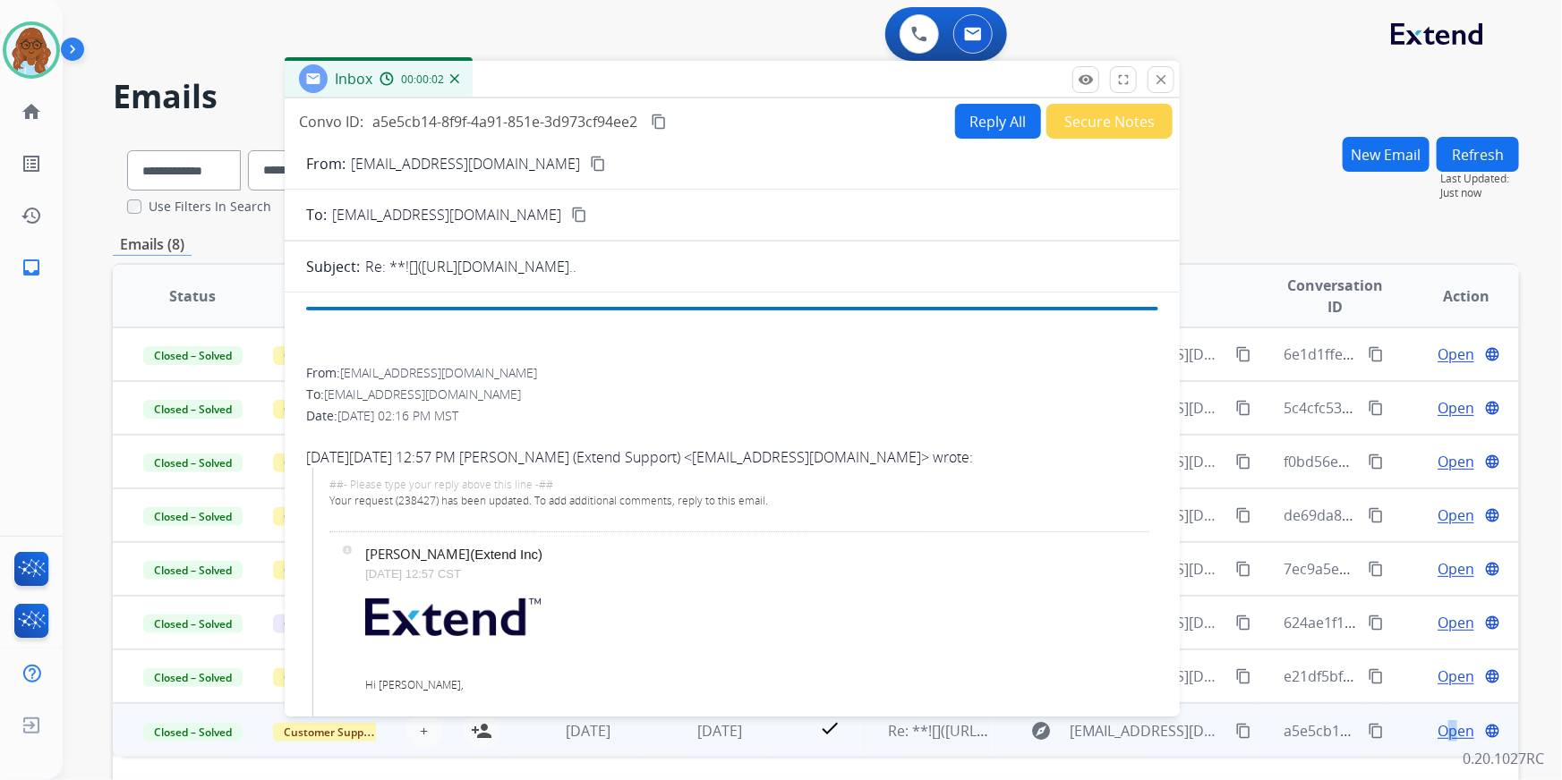
drag, startPoint x: 994, startPoint y: 135, endPoint x: 612, endPoint y: 72, distance: 387.2
click at [612, 72] on div "Inbox 00:00:02" at bounding box center [732, 80] width 895 height 38
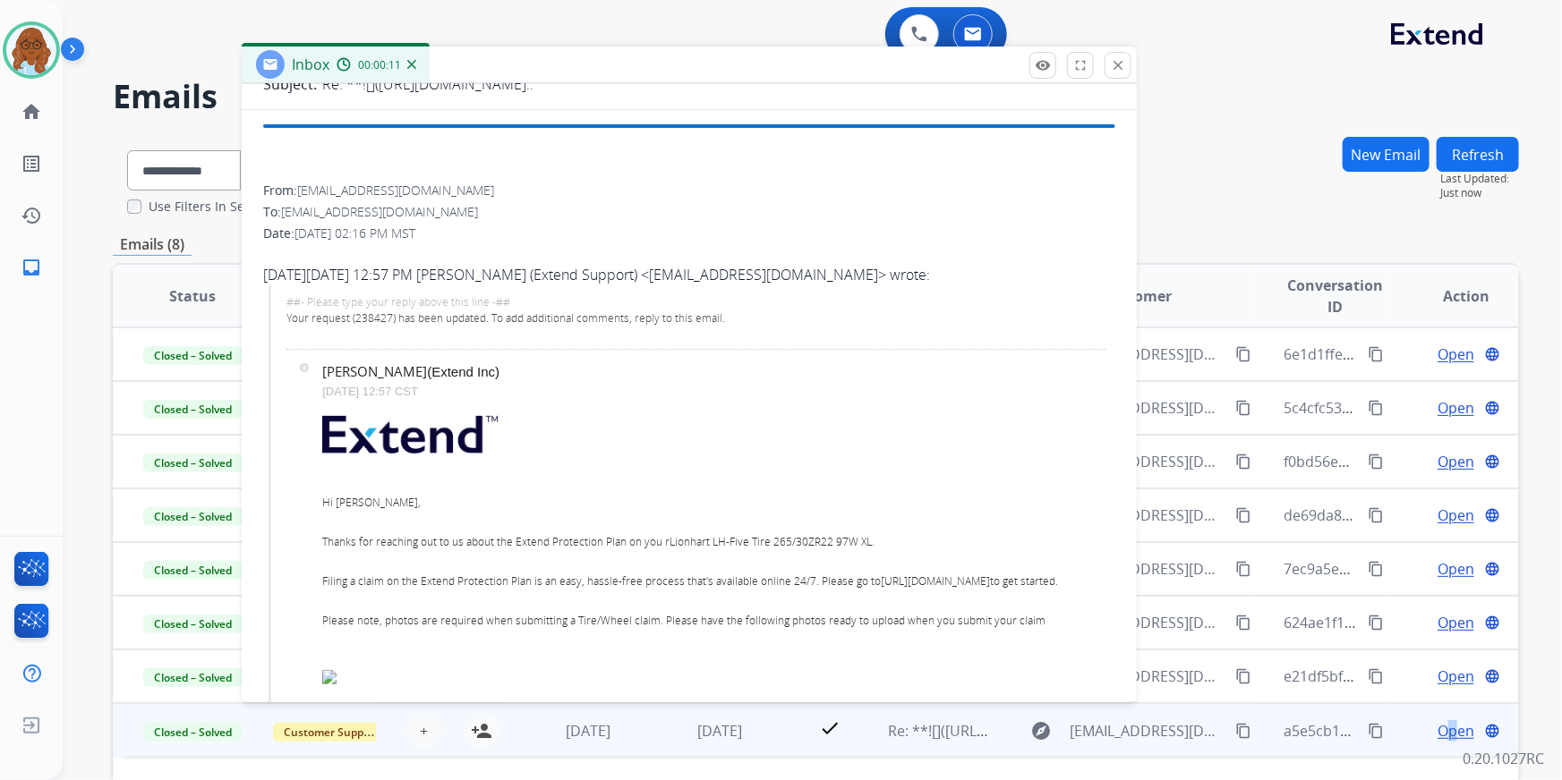
scroll to position [91, 0]
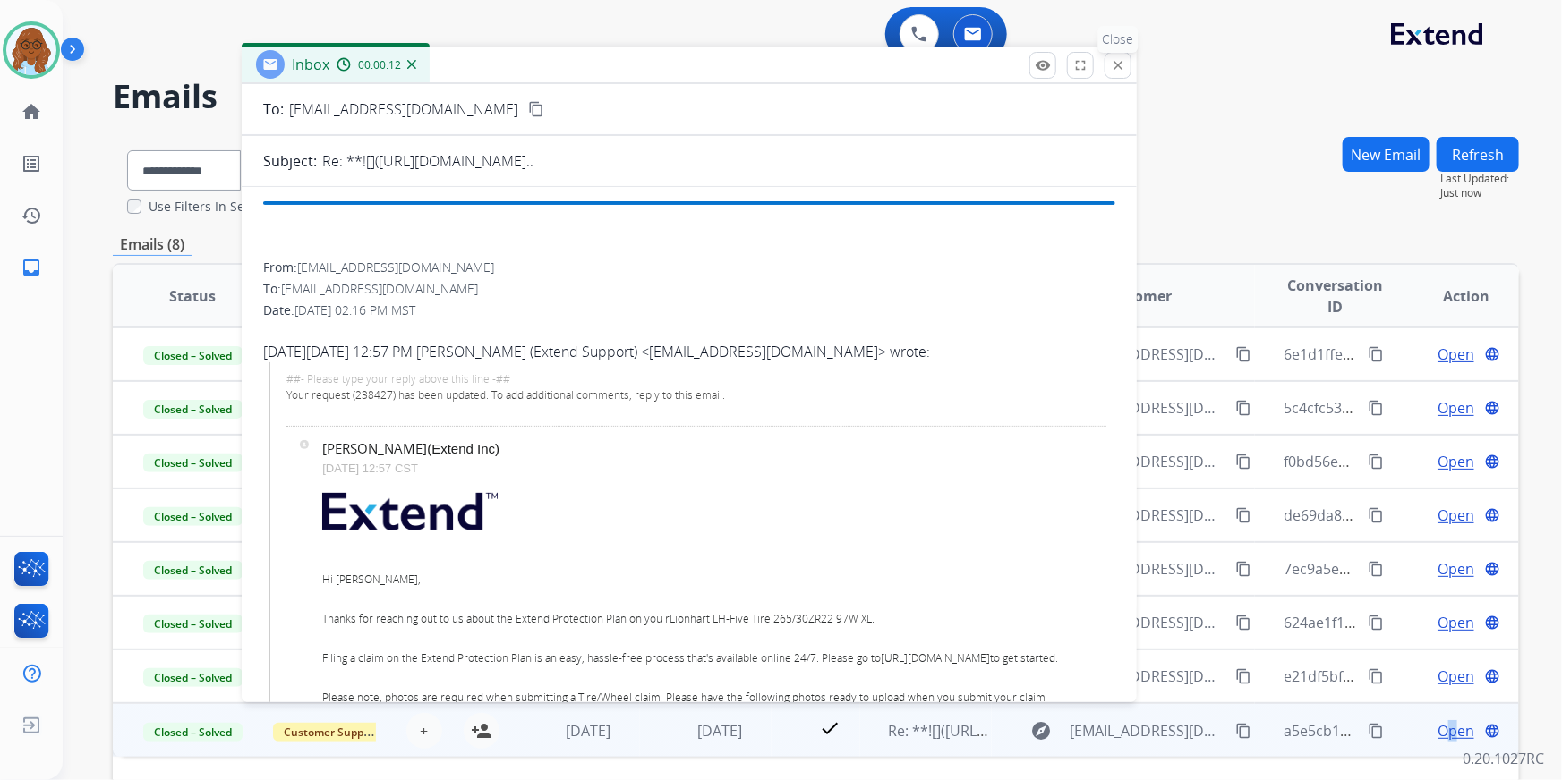
click at [1116, 72] on mat-icon "close" at bounding box center [1118, 65] width 16 height 16
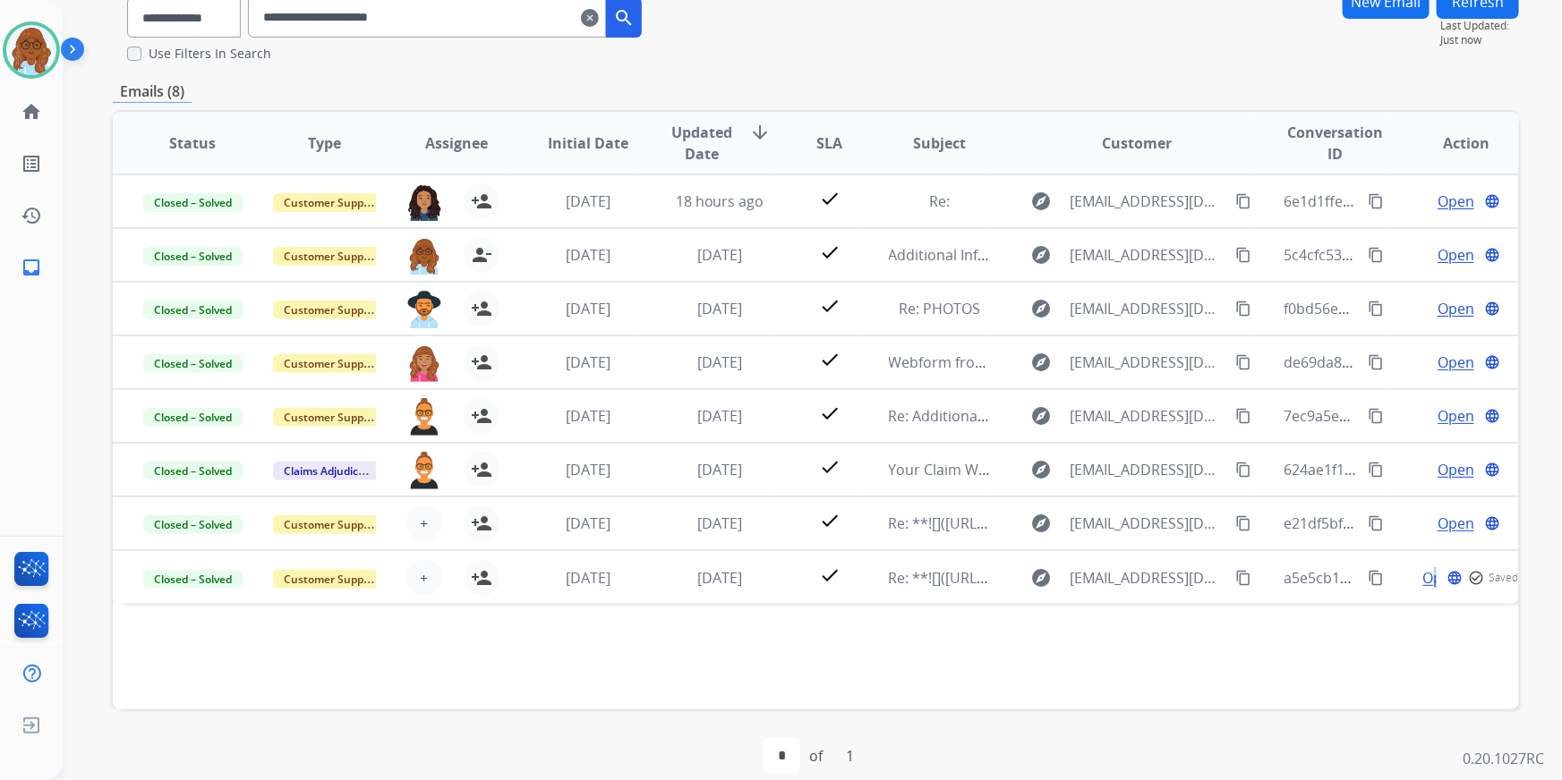
scroll to position [175, 0]
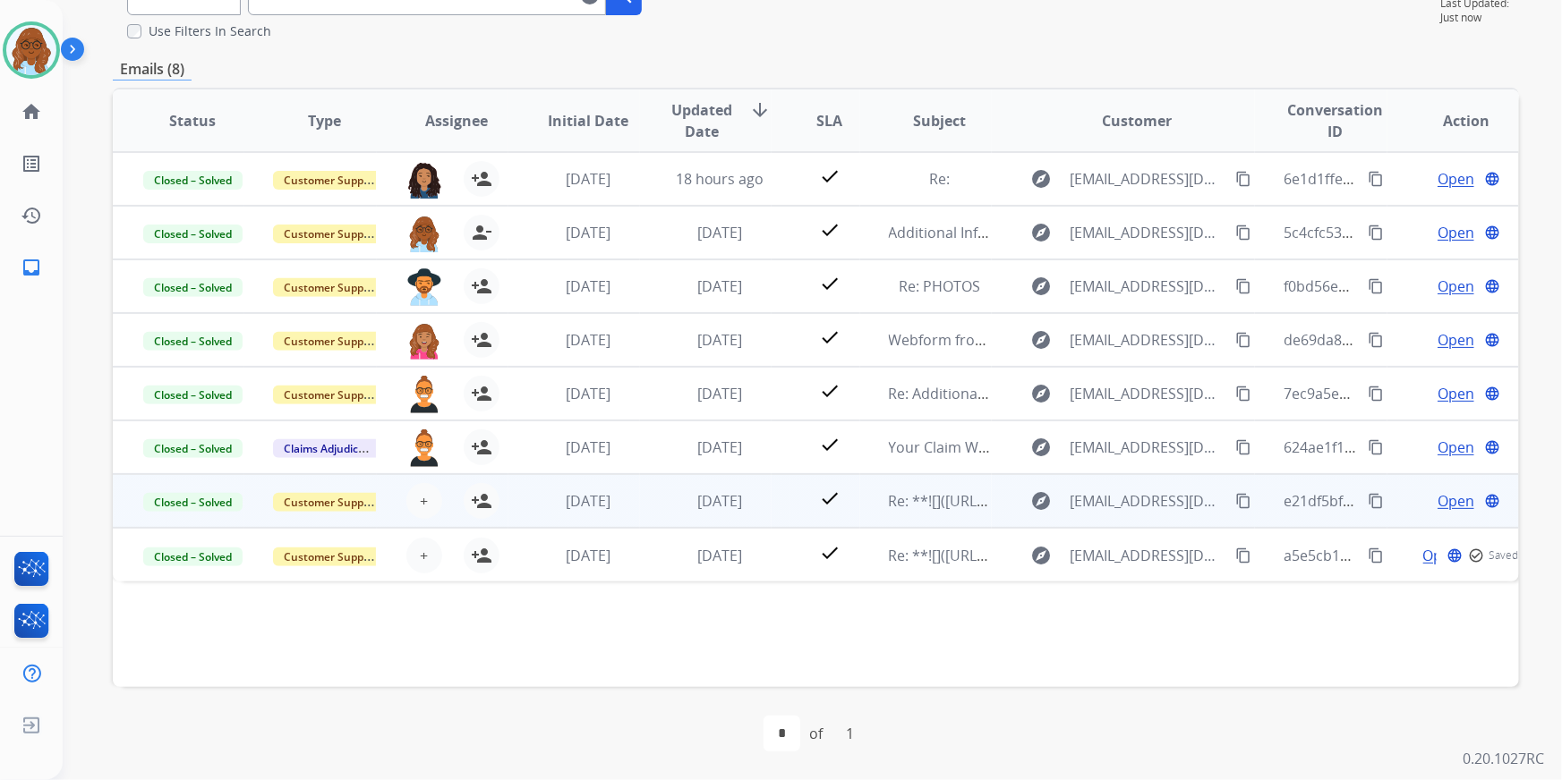
click at [1441, 495] on span "Open" at bounding box center [1455, 500] width 37 height 21
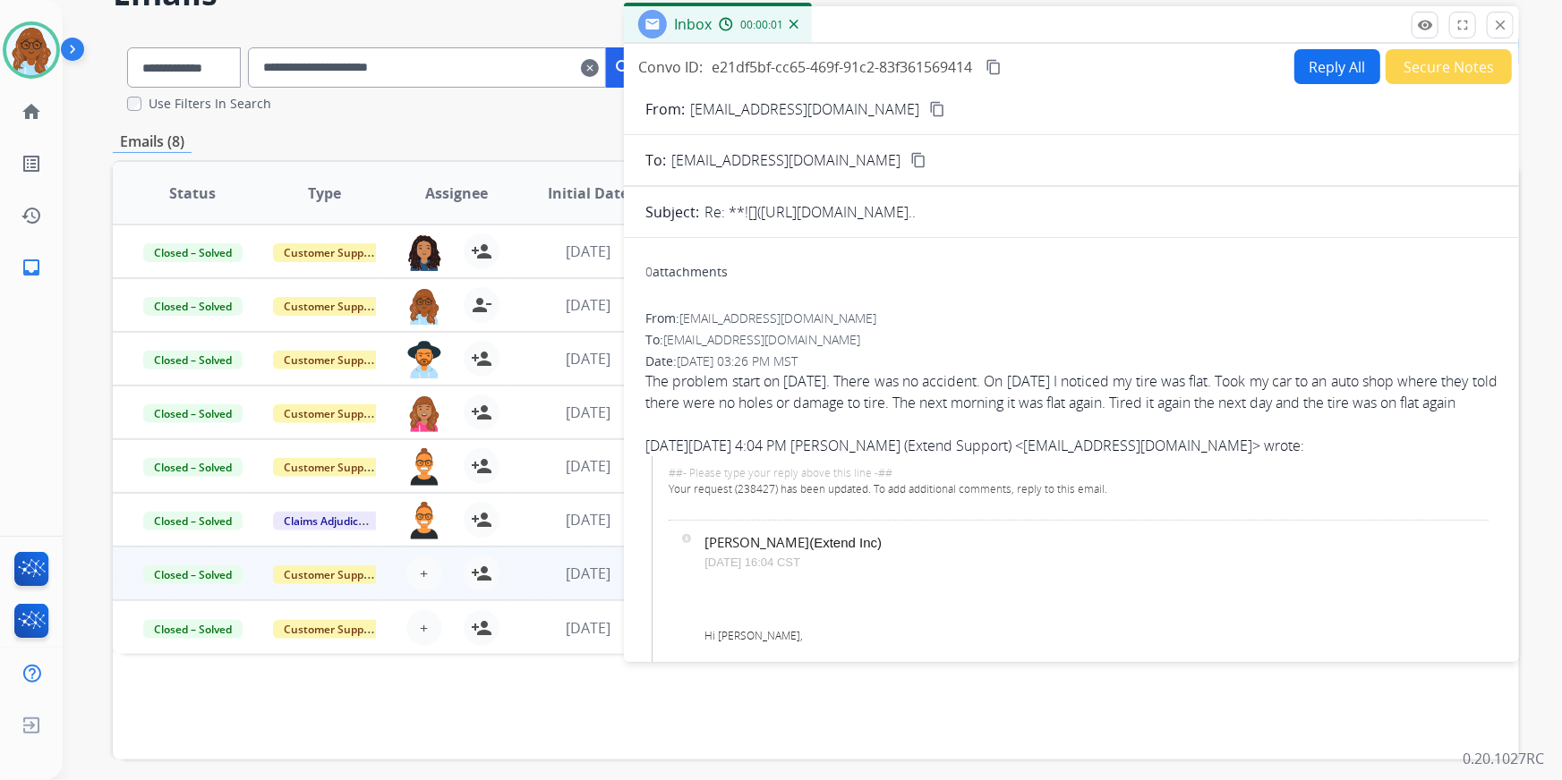
scroll to position [94, 0]
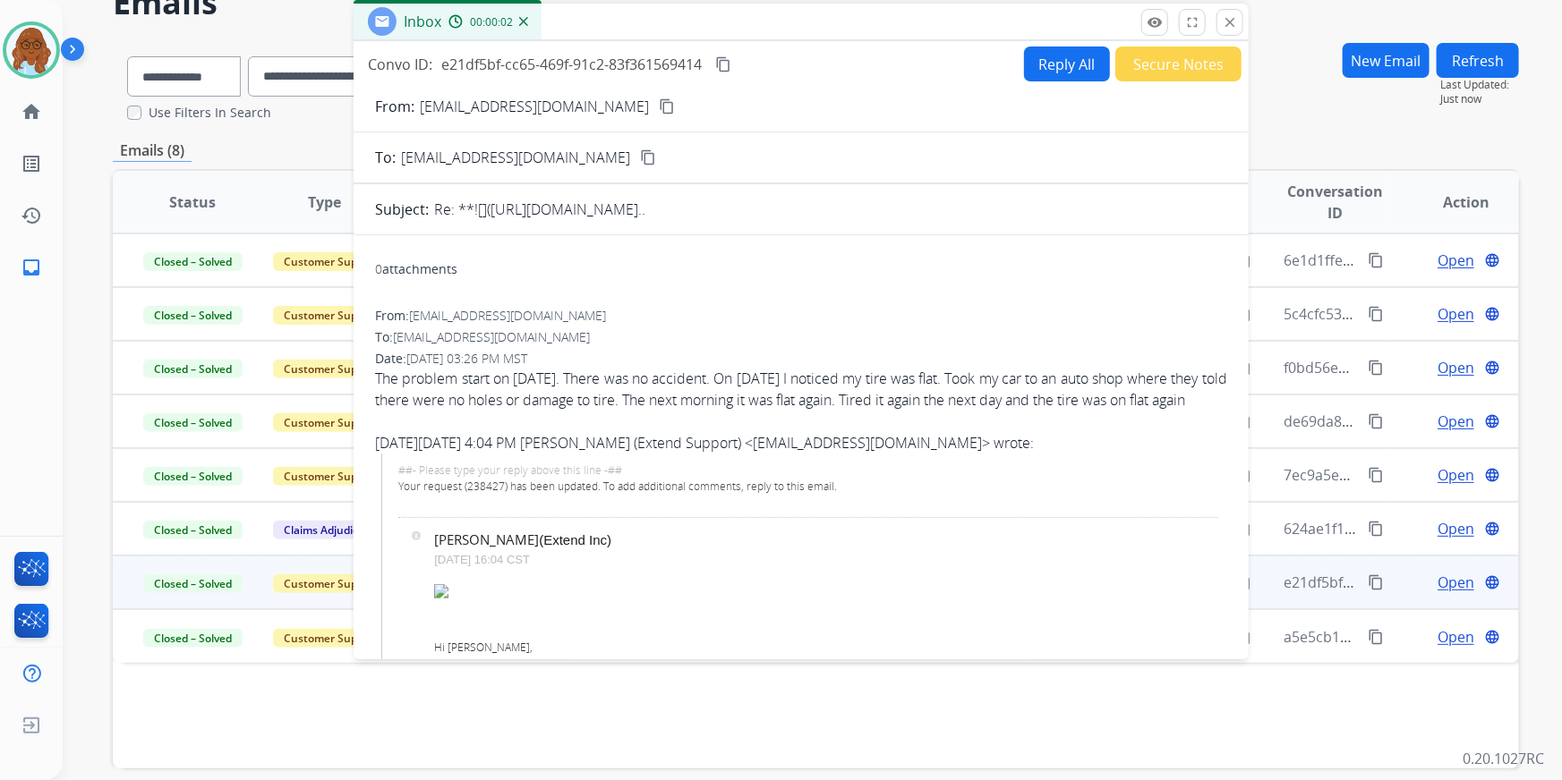
drag, startPoint x: 840, startPoint y: 38, endPoint x: 530, endPoint y: 26, distance: 310.8
click at [530, 26] on div "Inbox 00:00:02" at bounding box center [800, 23] width 895 height 38
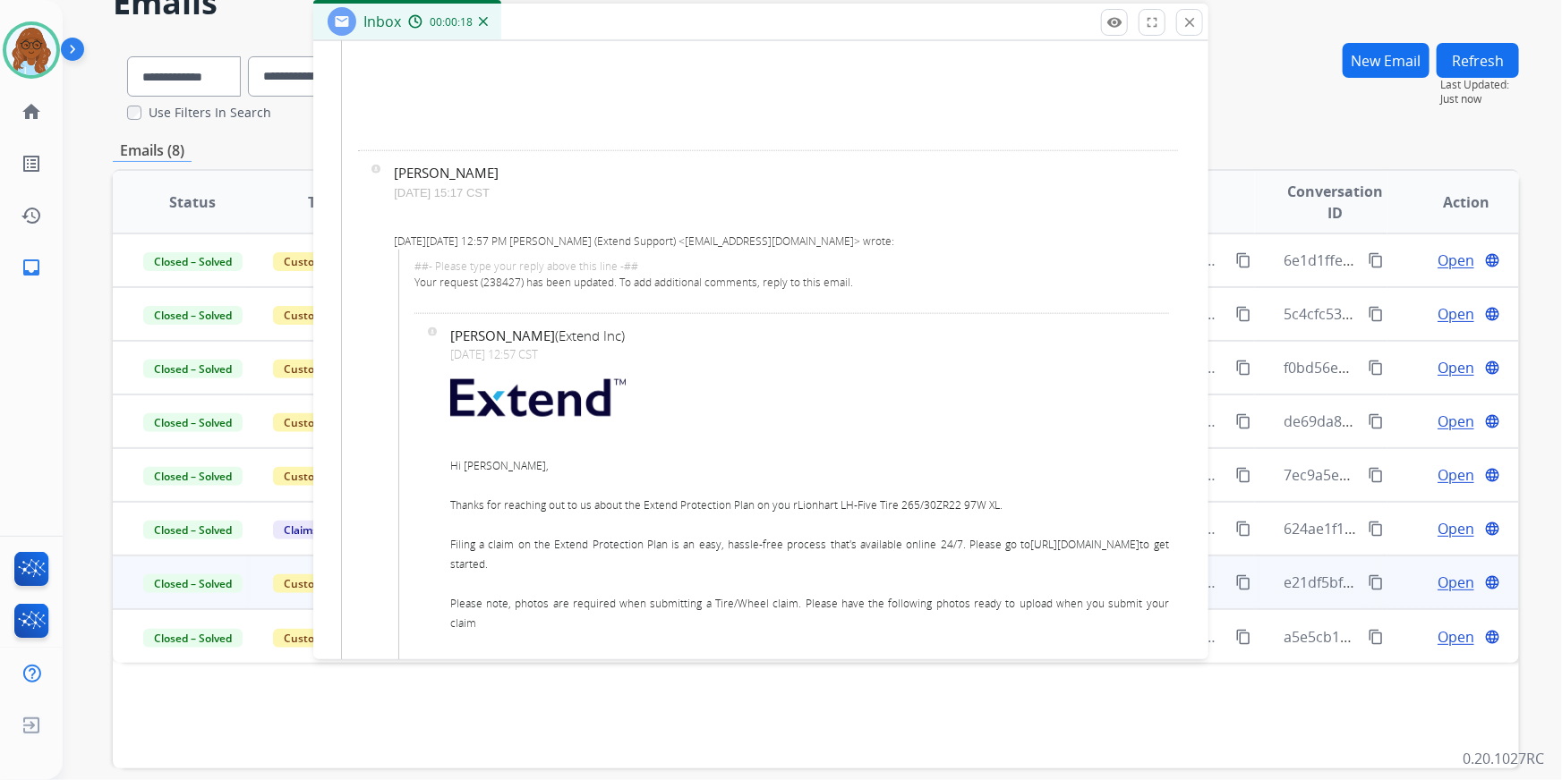
scroll to position [918, 0]
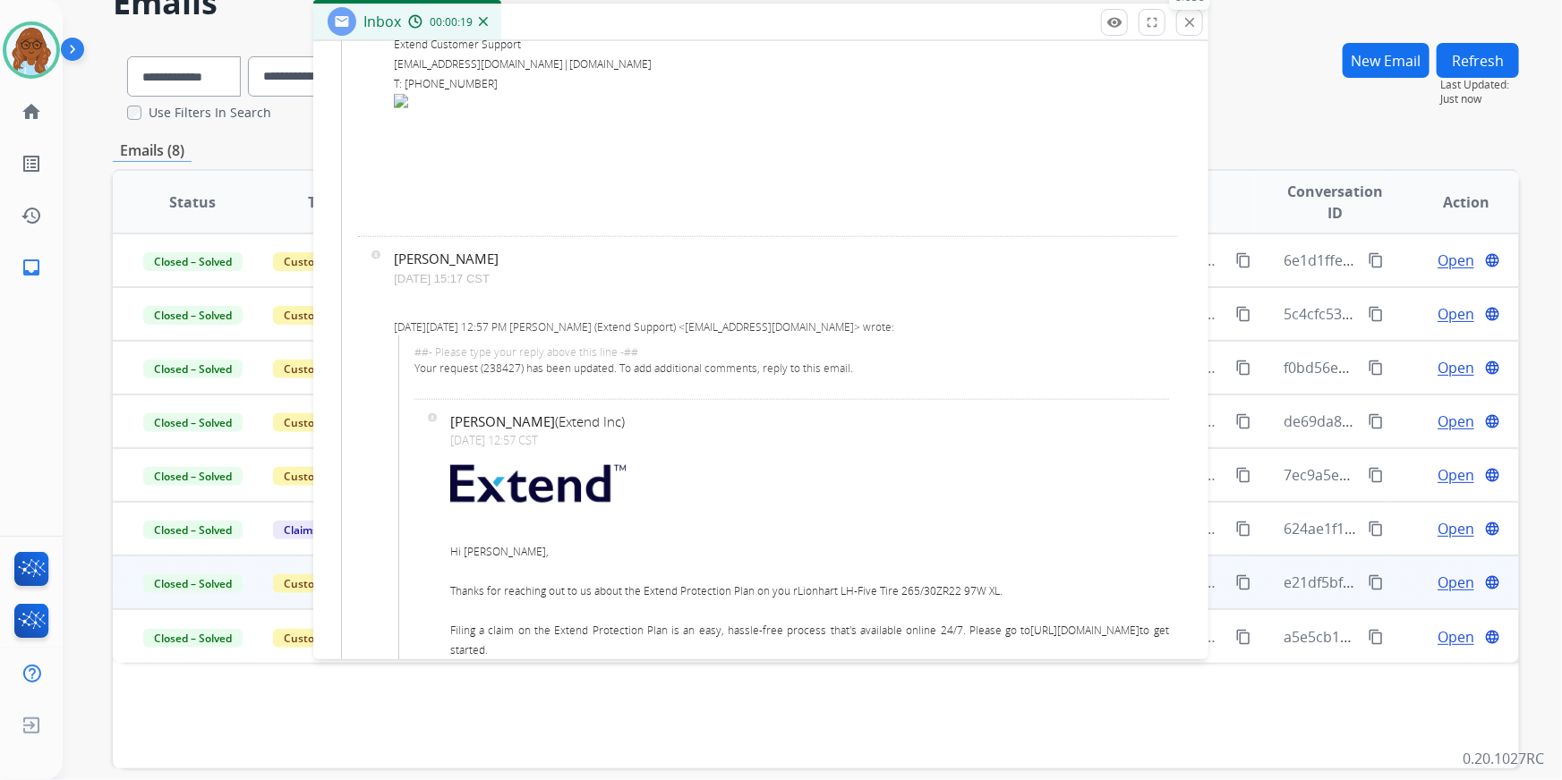
click at [1196, 27] on mat-icon "close" at bounding box center [1189, 22] width 16 height 16
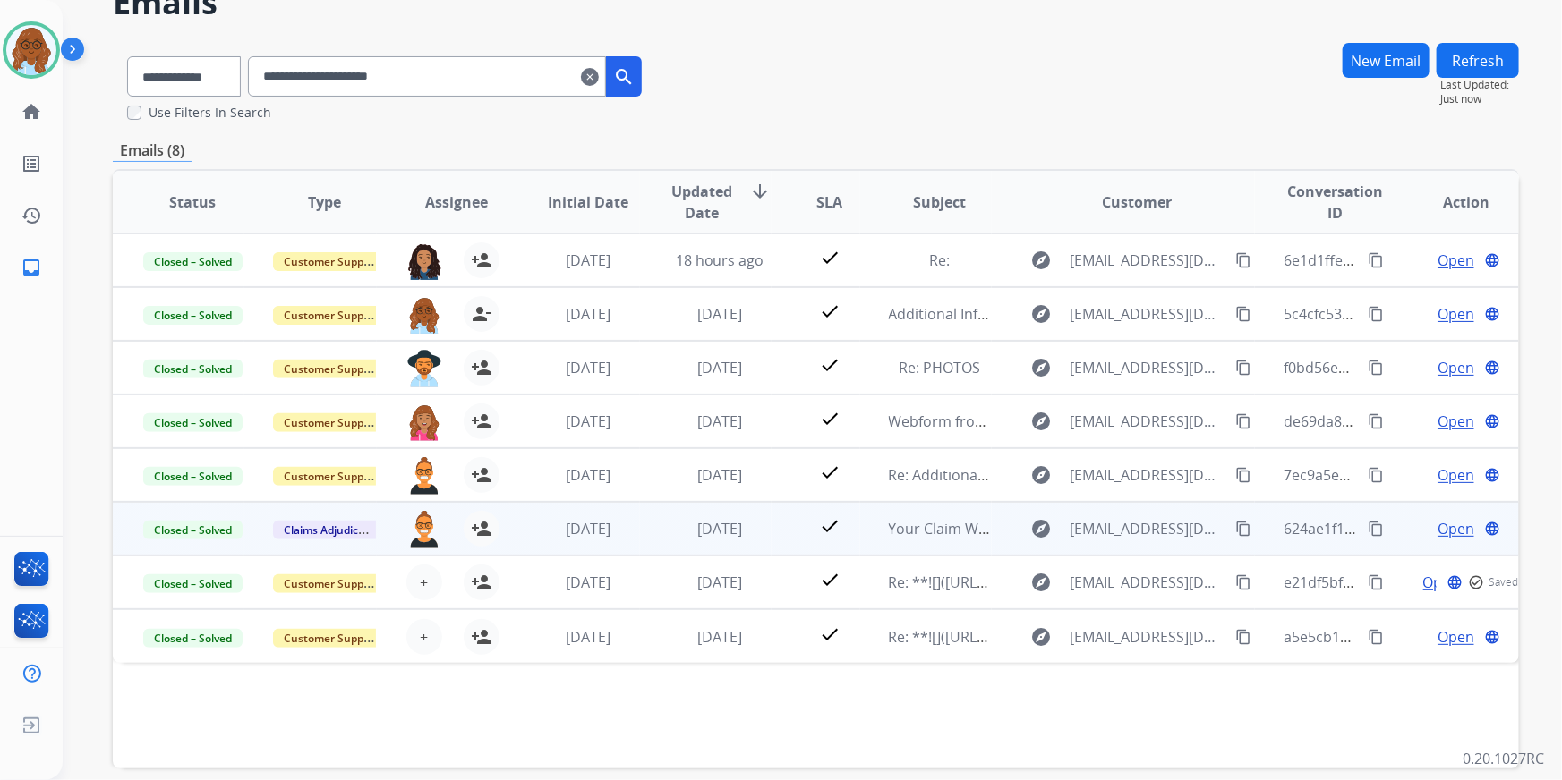
click at [1437, 533] on span "Open" at bounding box center [1455, 528] width 37 height 21
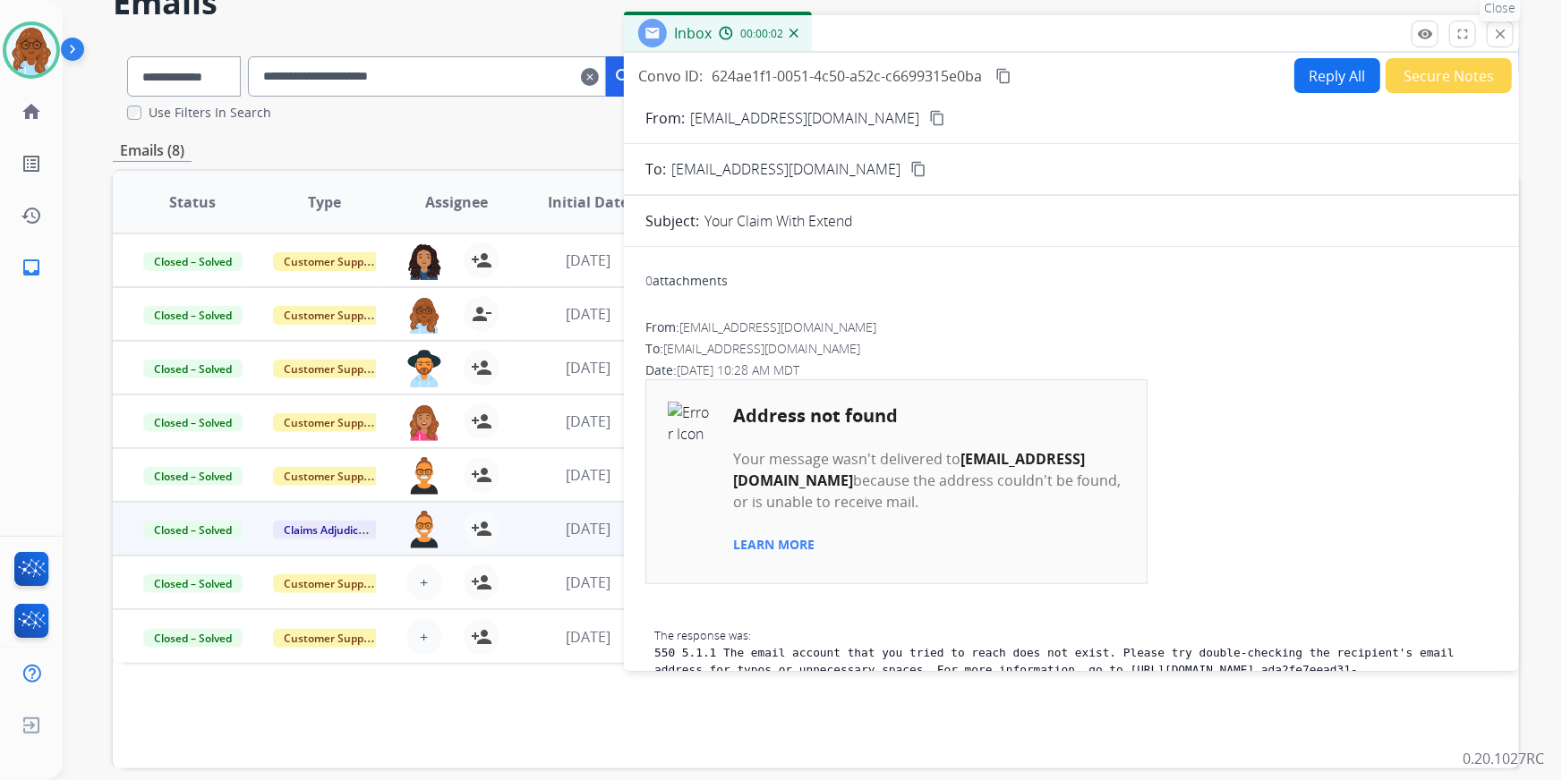
click at [1503, 26] on mat-icon "close" at bounding box center [1500, 34] width 16 height 16
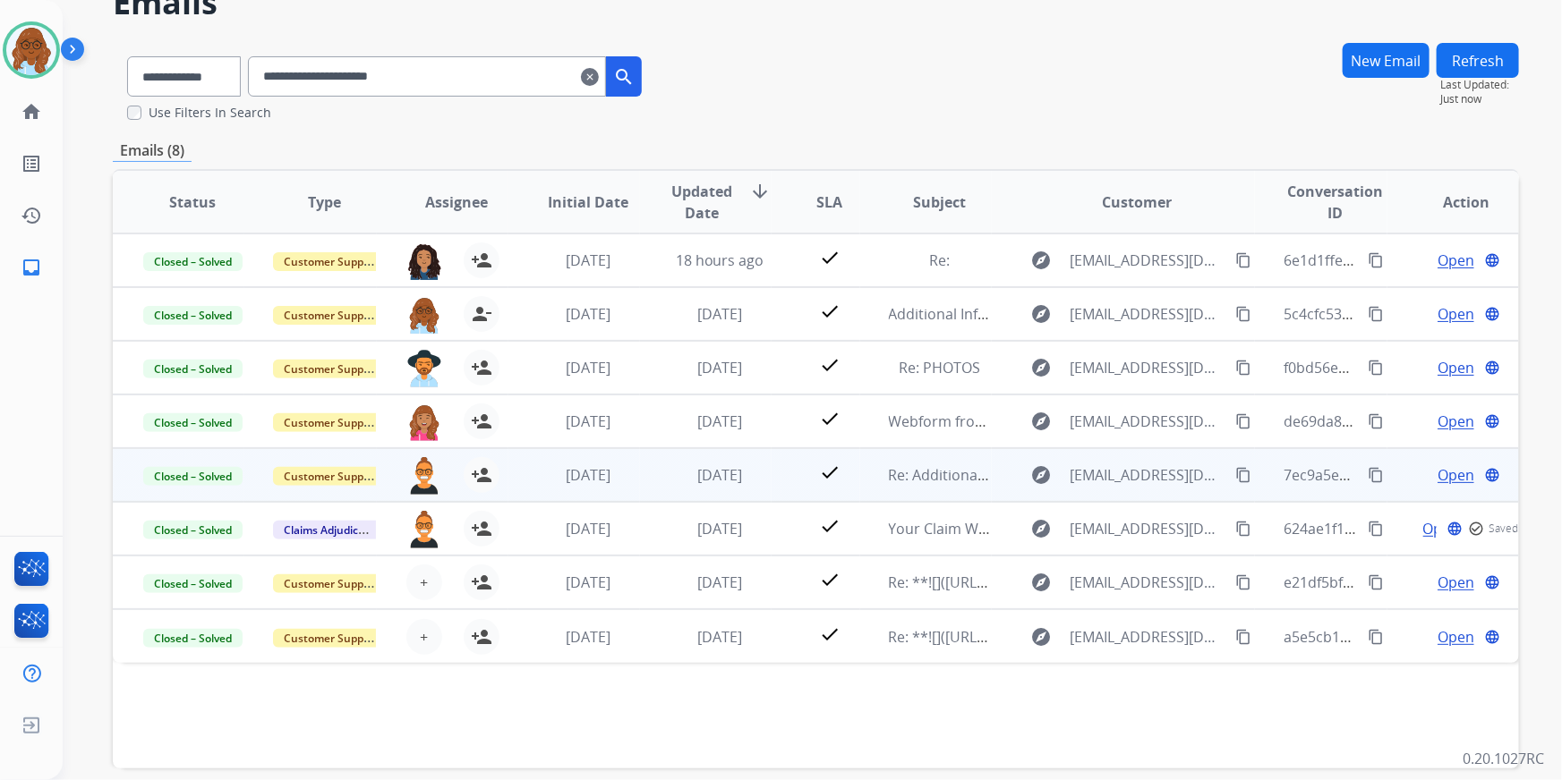
click at [1444, 475] on span "Open" at bounding box center [1455, 474] width 37 height 21
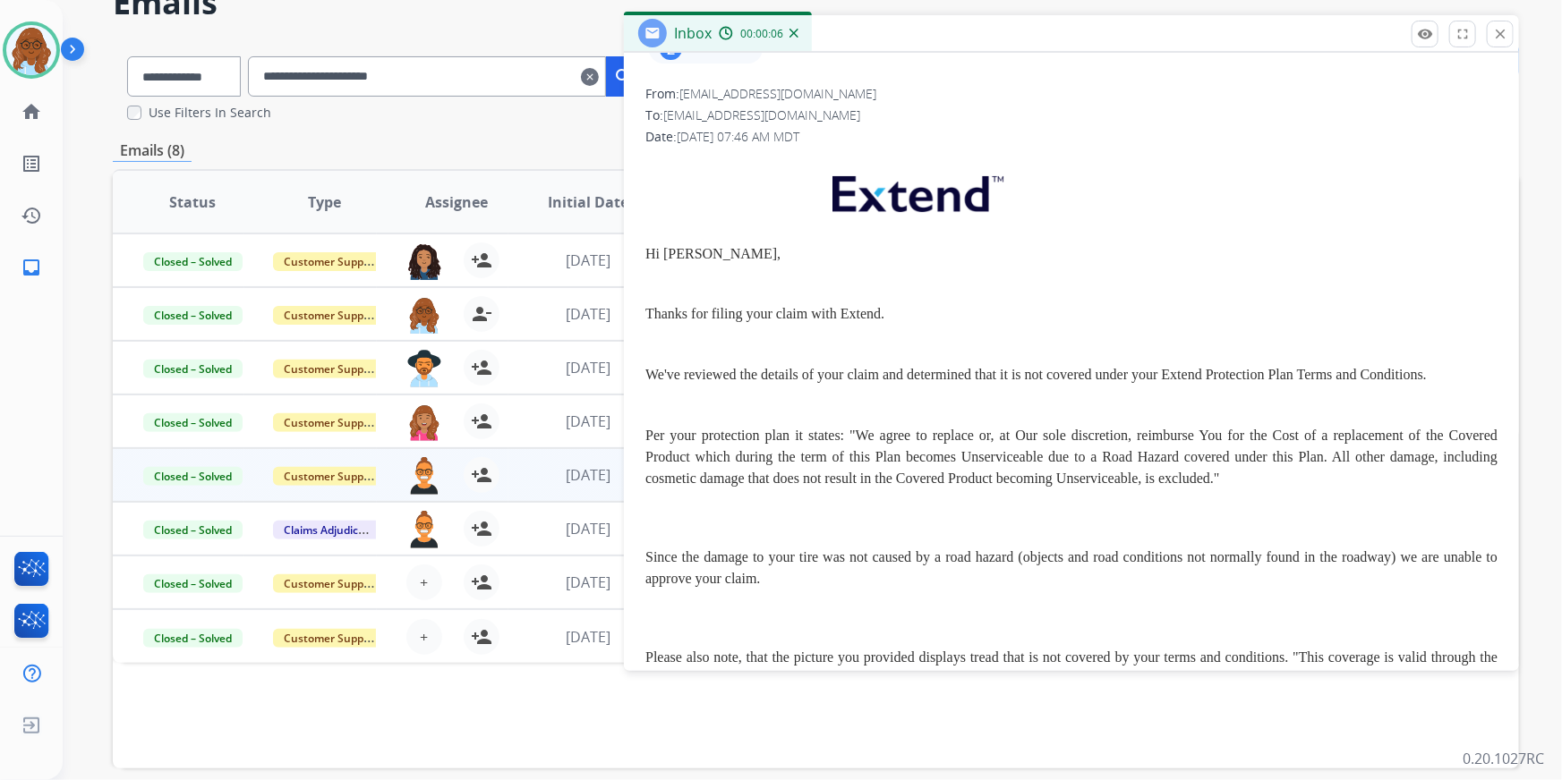
scroll to position [81, 0]
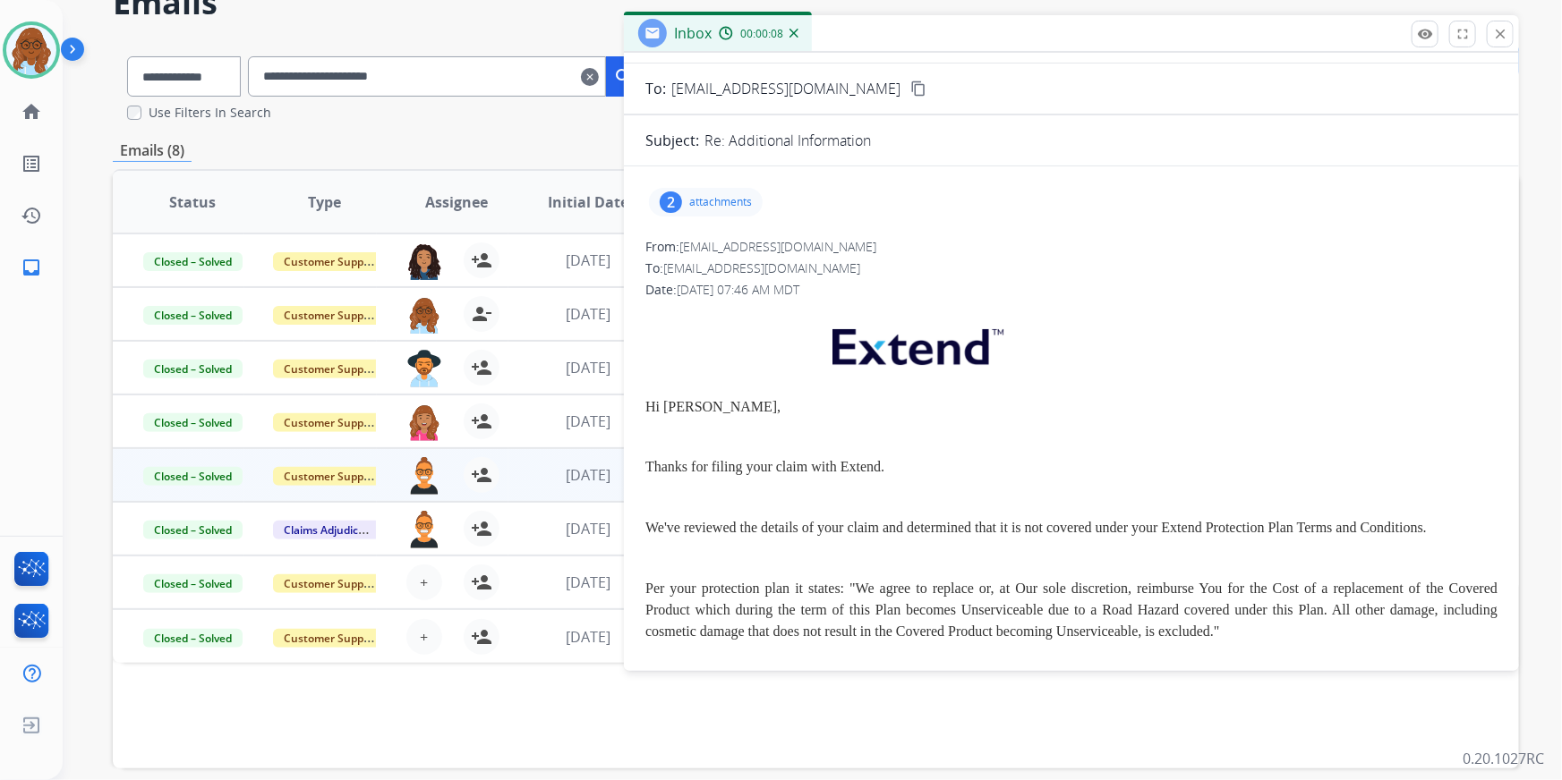
click at [728, 201] on p "attachments" at bounding box center [720, 202] width 63 height 14
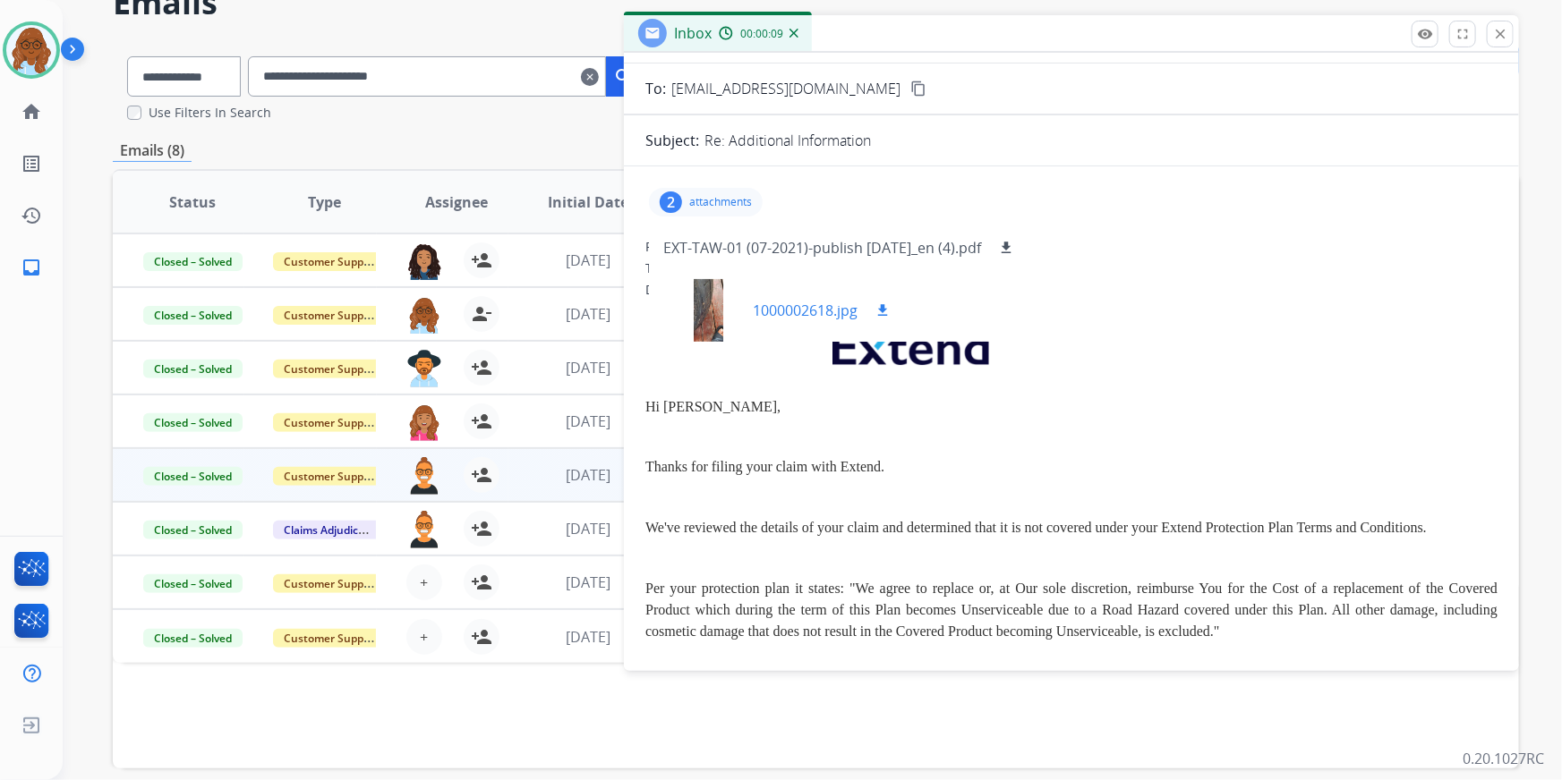
click at [699, 302] on div at bounding box center [707, 310] width 89 height 63
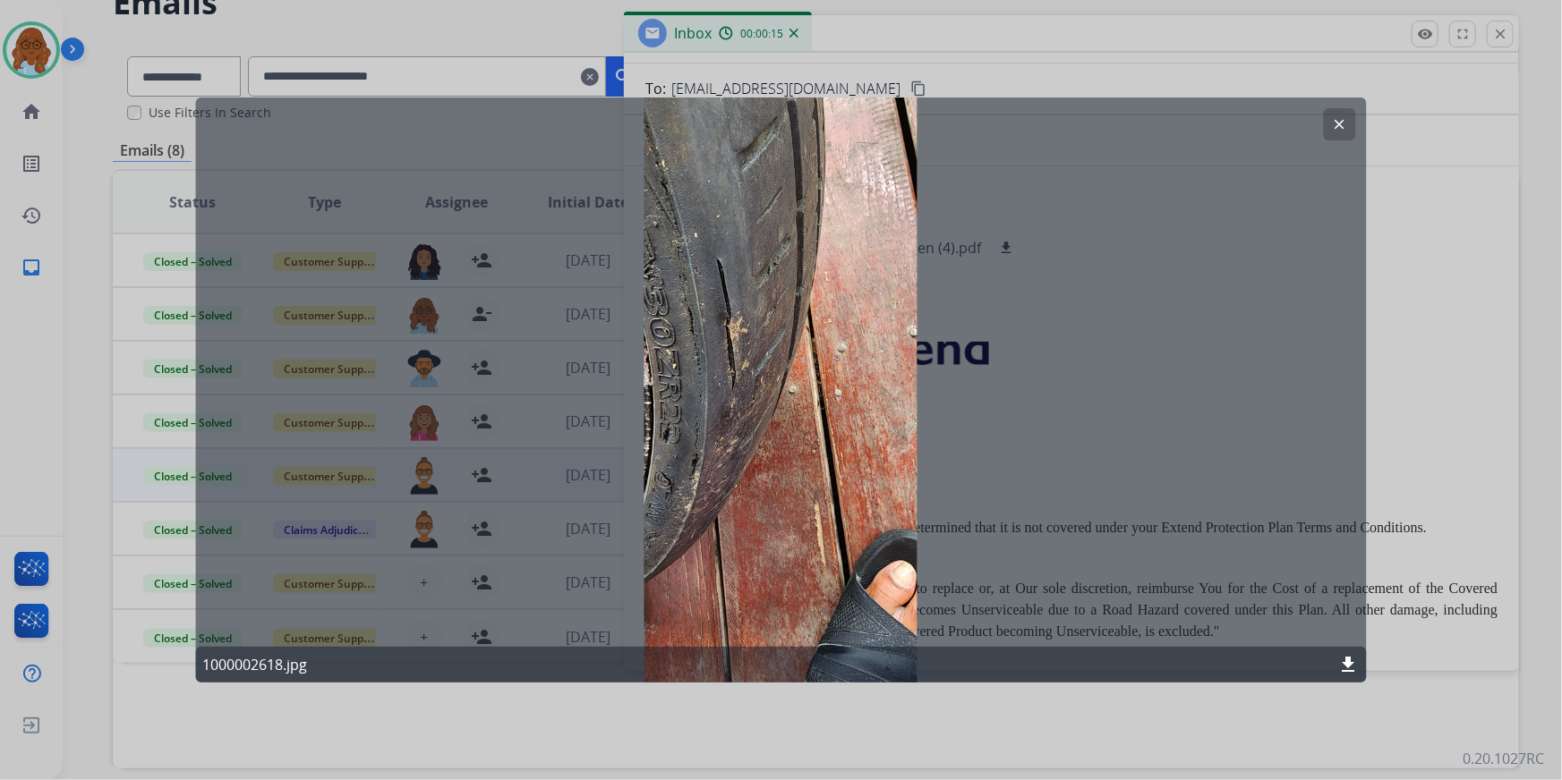
click at [1402, 400] on div at bounding box center [781, 390] width 1562 height 780
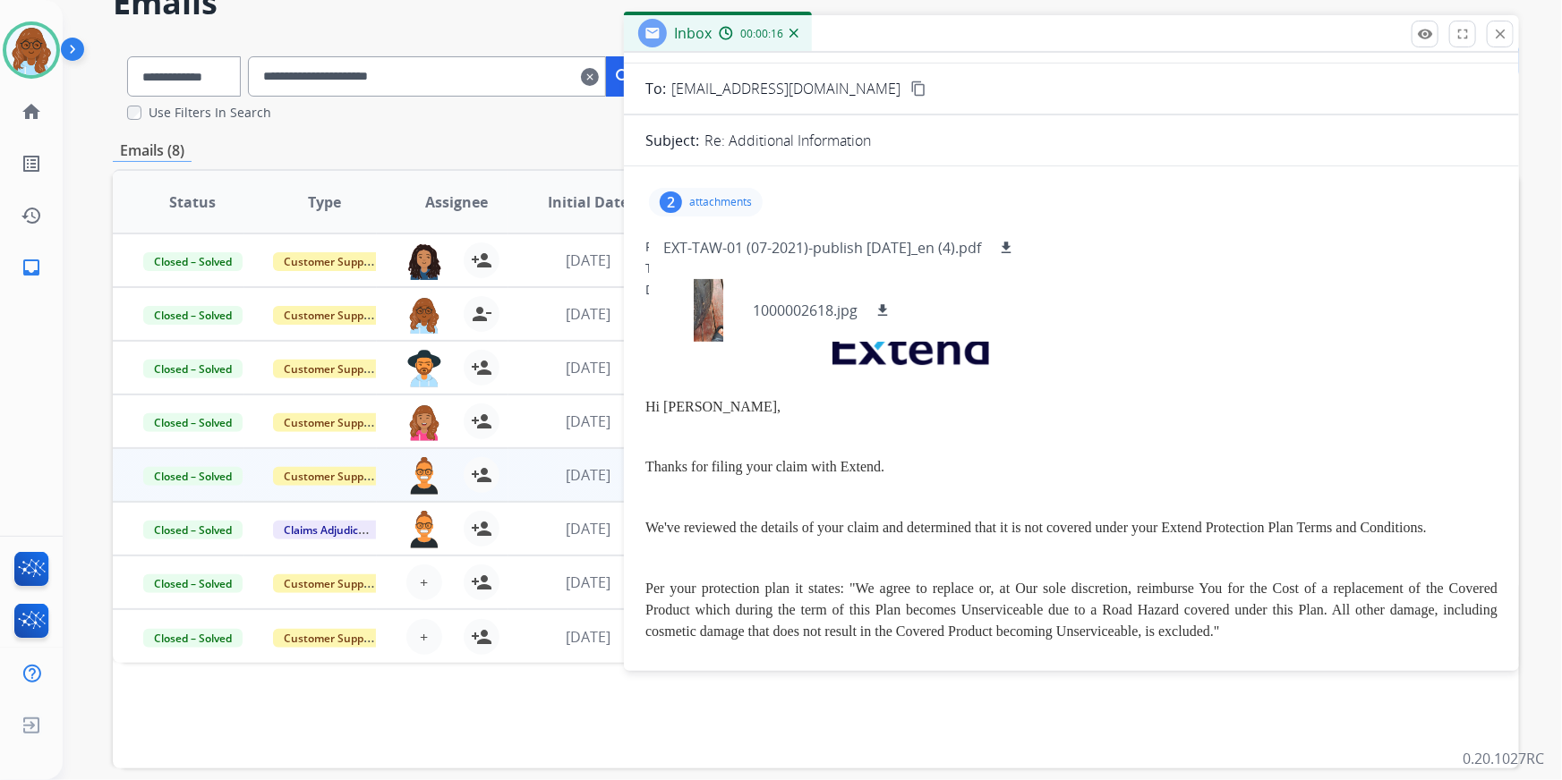
click at [743, 200] on p "attachments" at bounding box center [720, 202] width 63 height 14
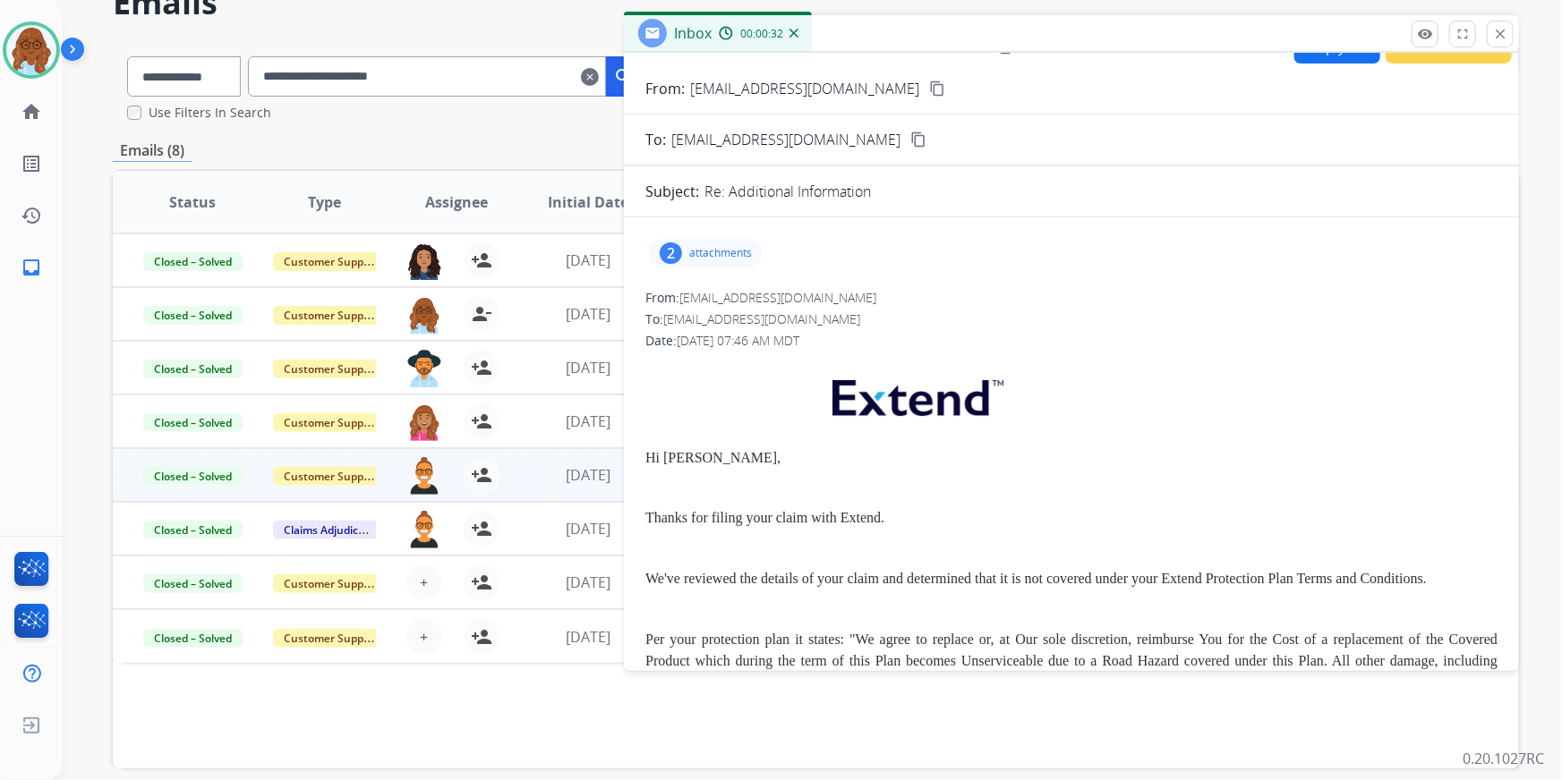
scroll to position [0, 0]
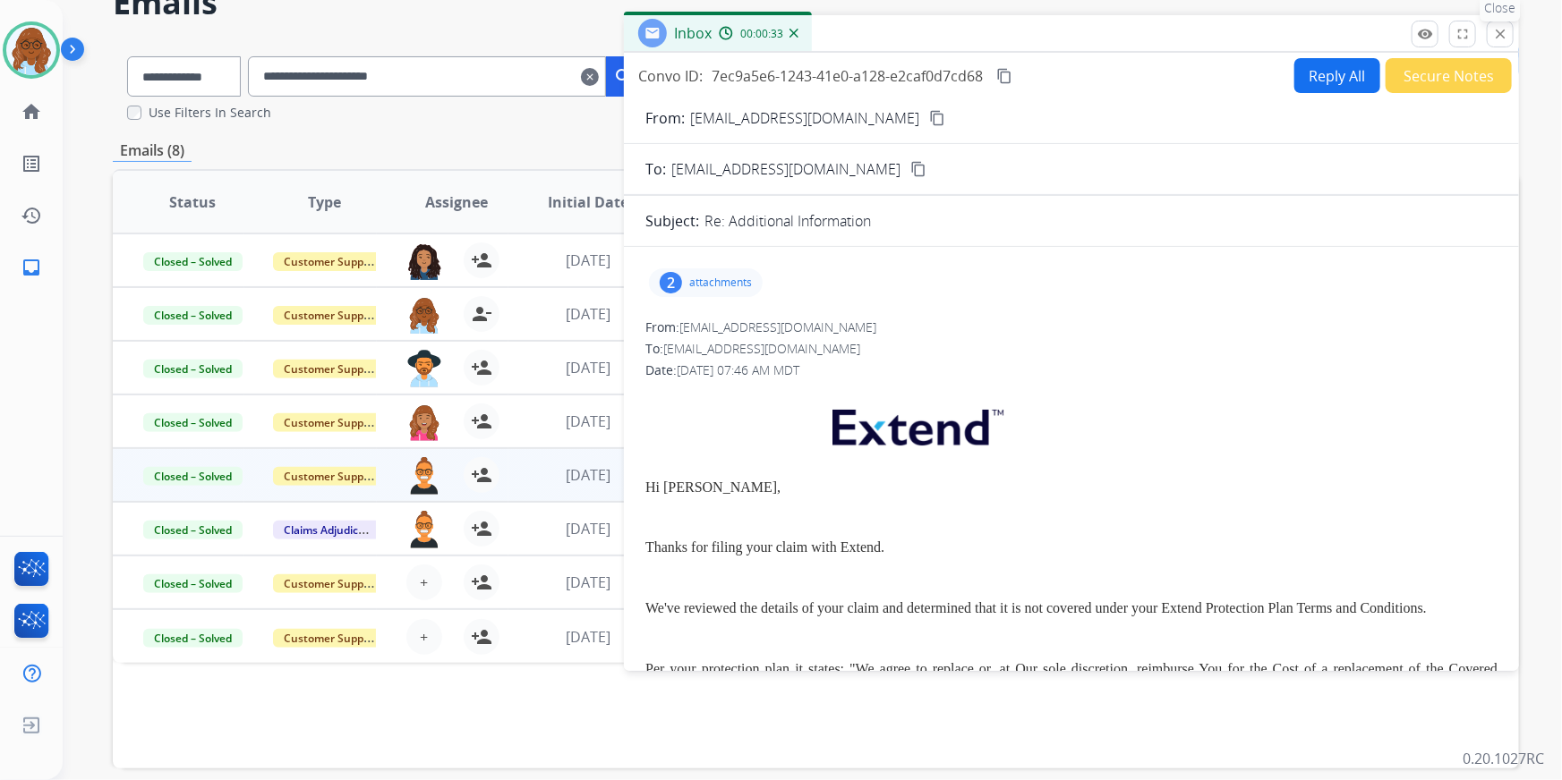
click at [1511, 26] on button "close Close" at bounding box center [1499, 34] width 27 height 27
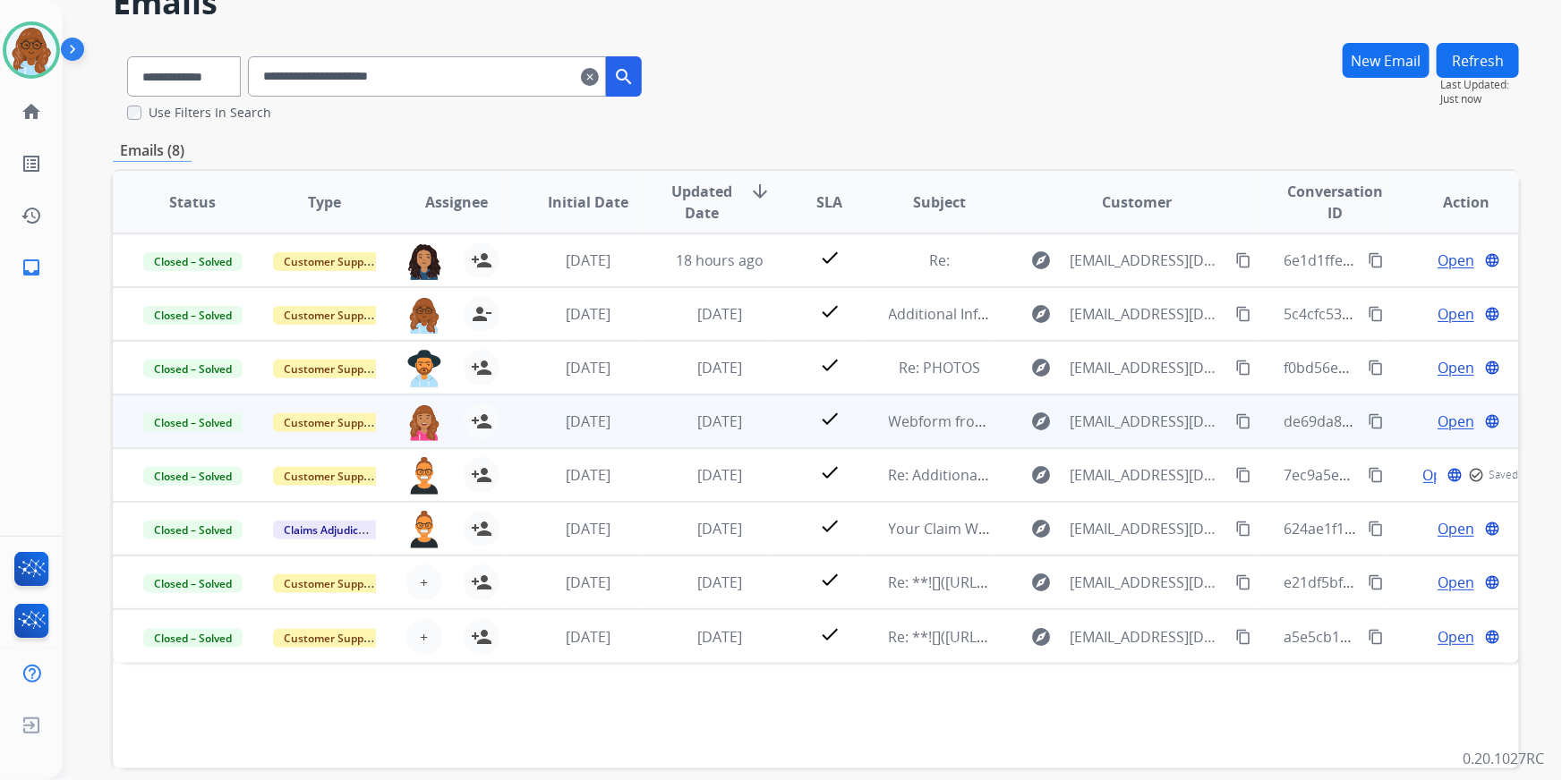
click at [1437, 416] on span "Open" at bounding box center [1455, 421] width 37 height 21
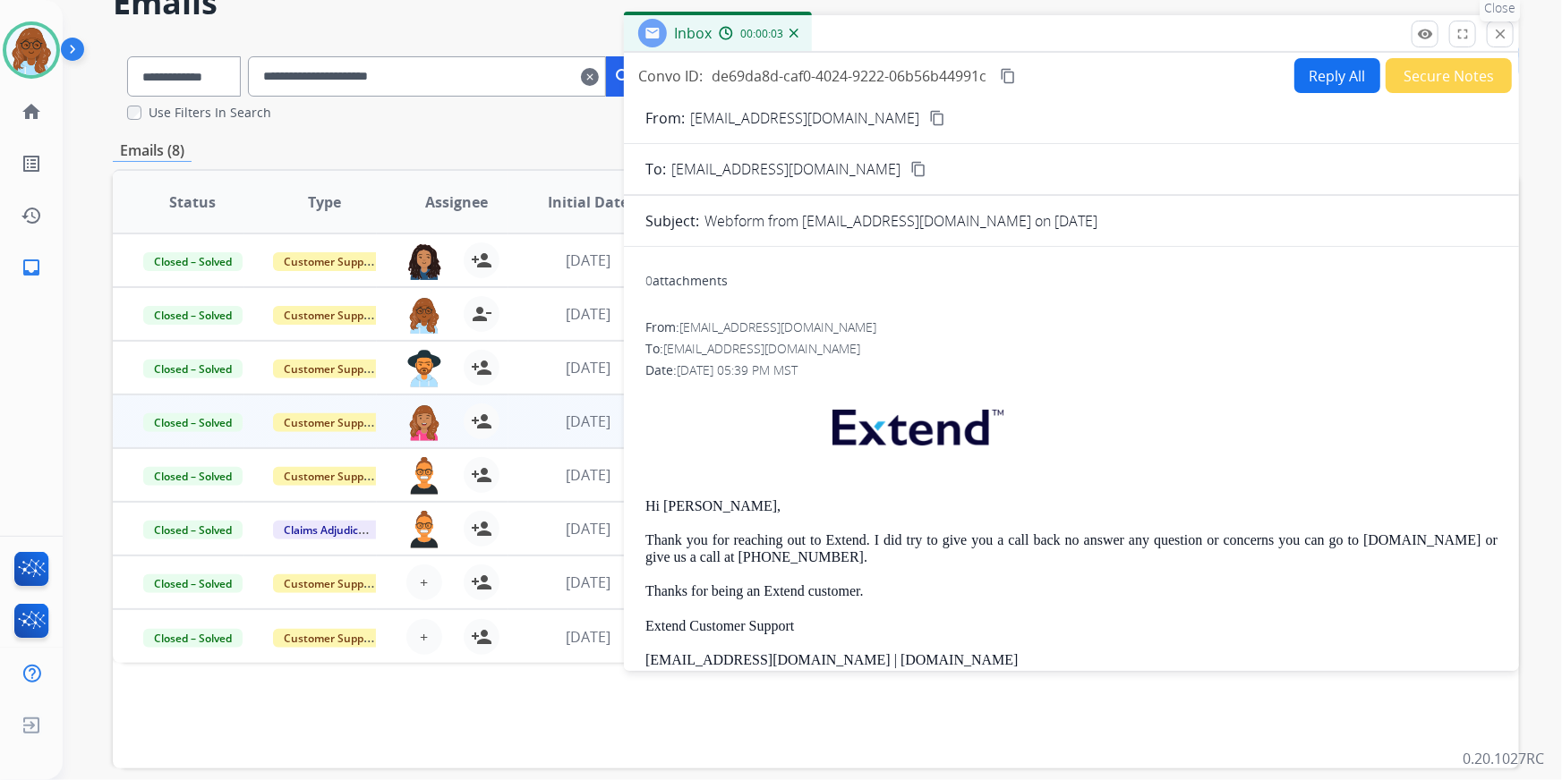
click at [1498, 34] on mat-icon "close" at bounding box center [1500, 34] width 16 height 16
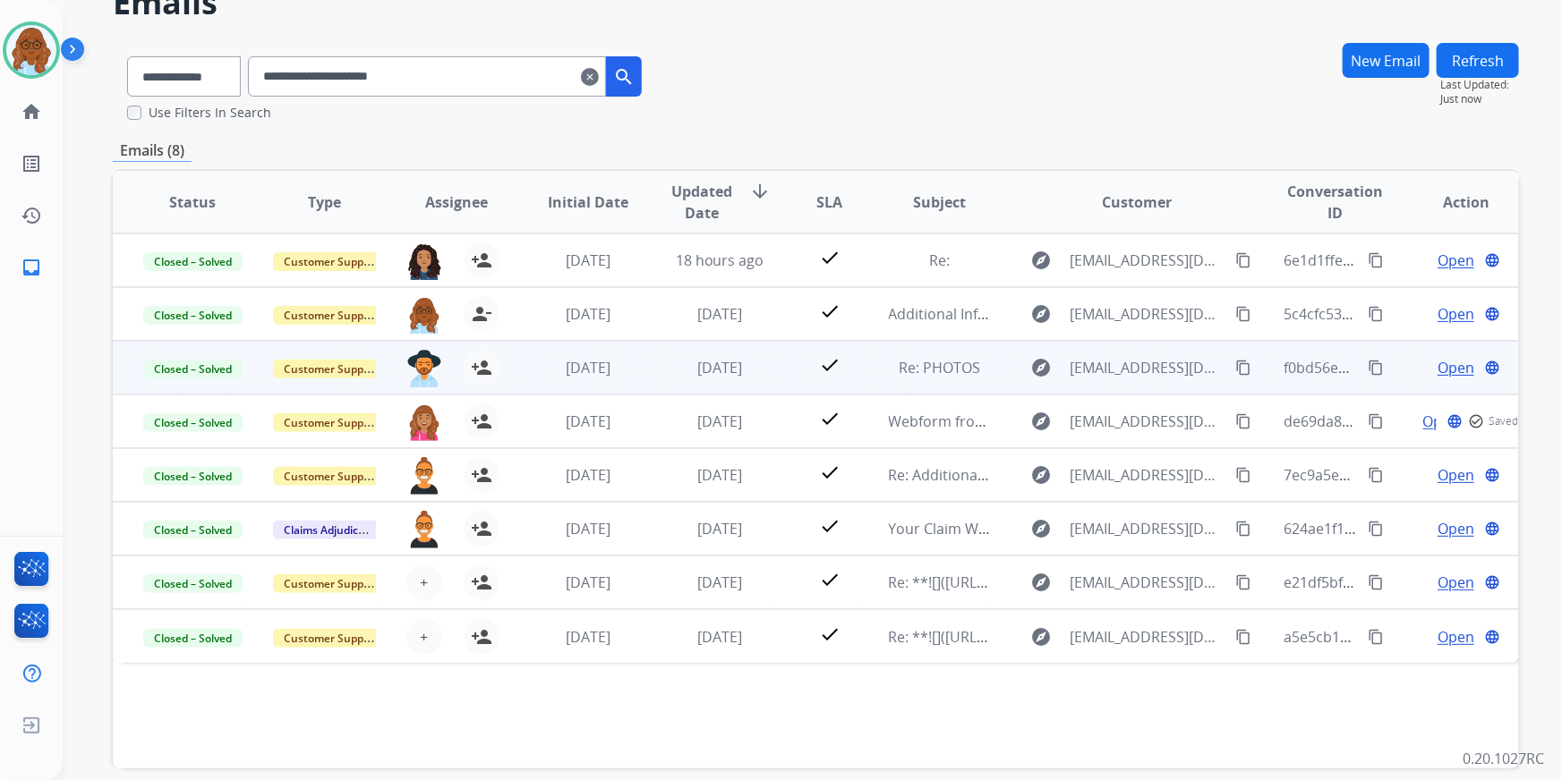
click at [1448, 370] on span "Open" at bounding box center [1455, 367] width 37 height 21
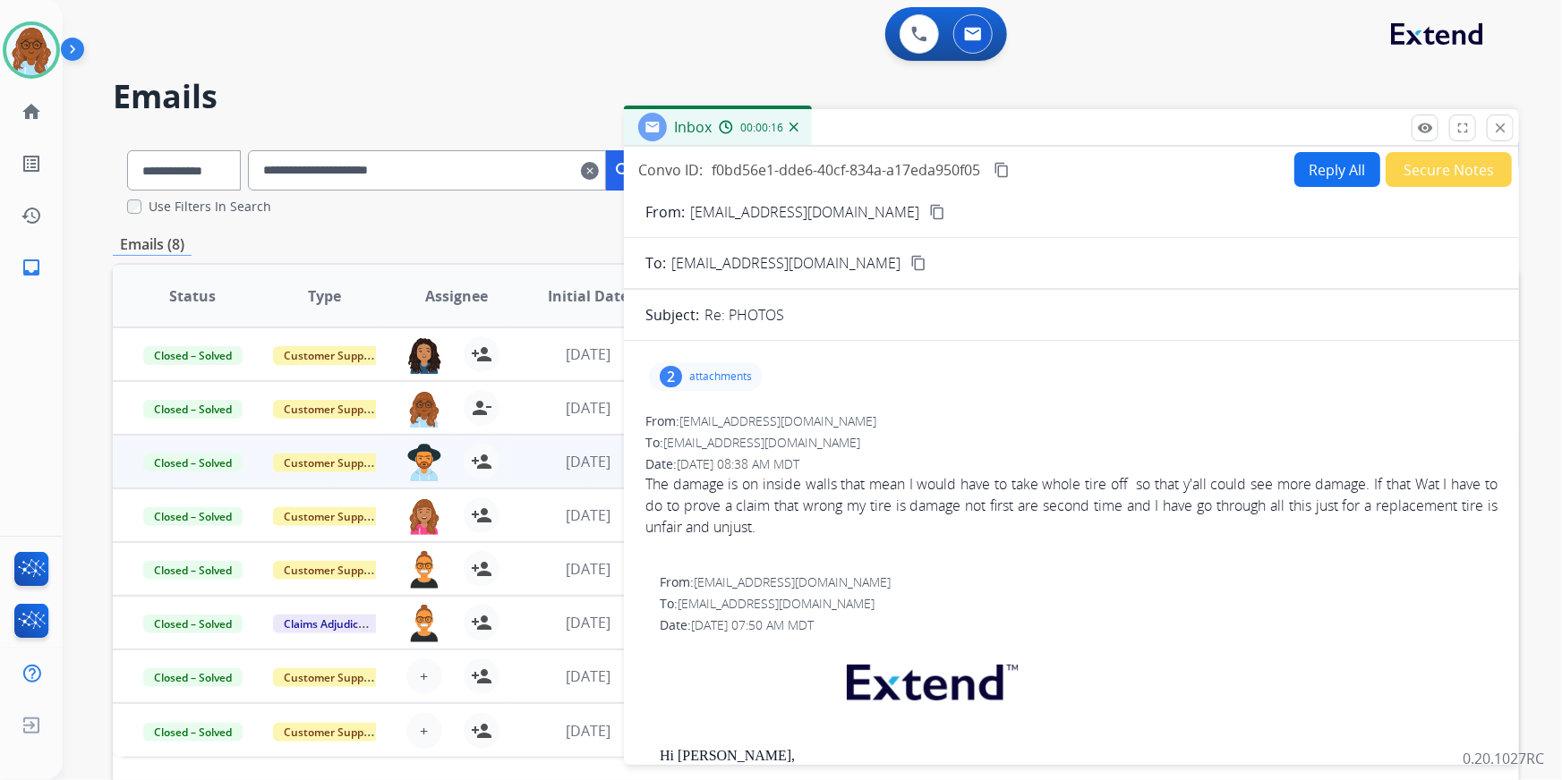
click at [716, 385] on div "2 attachments" at bounding box center [706, 376] width 114 height 29
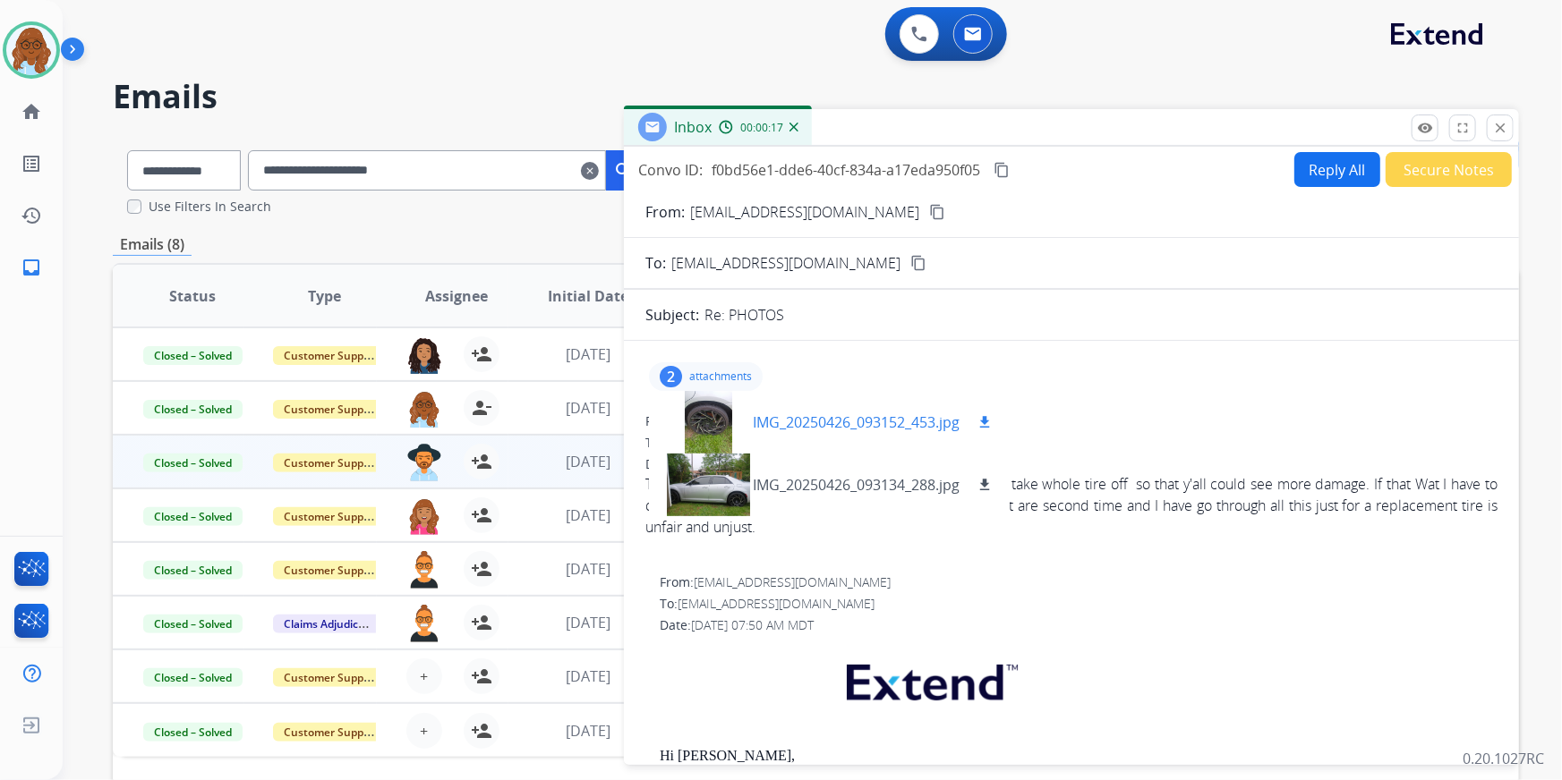
click at [700, 415] on div at bounding box center [707, 422] width 89 height 63
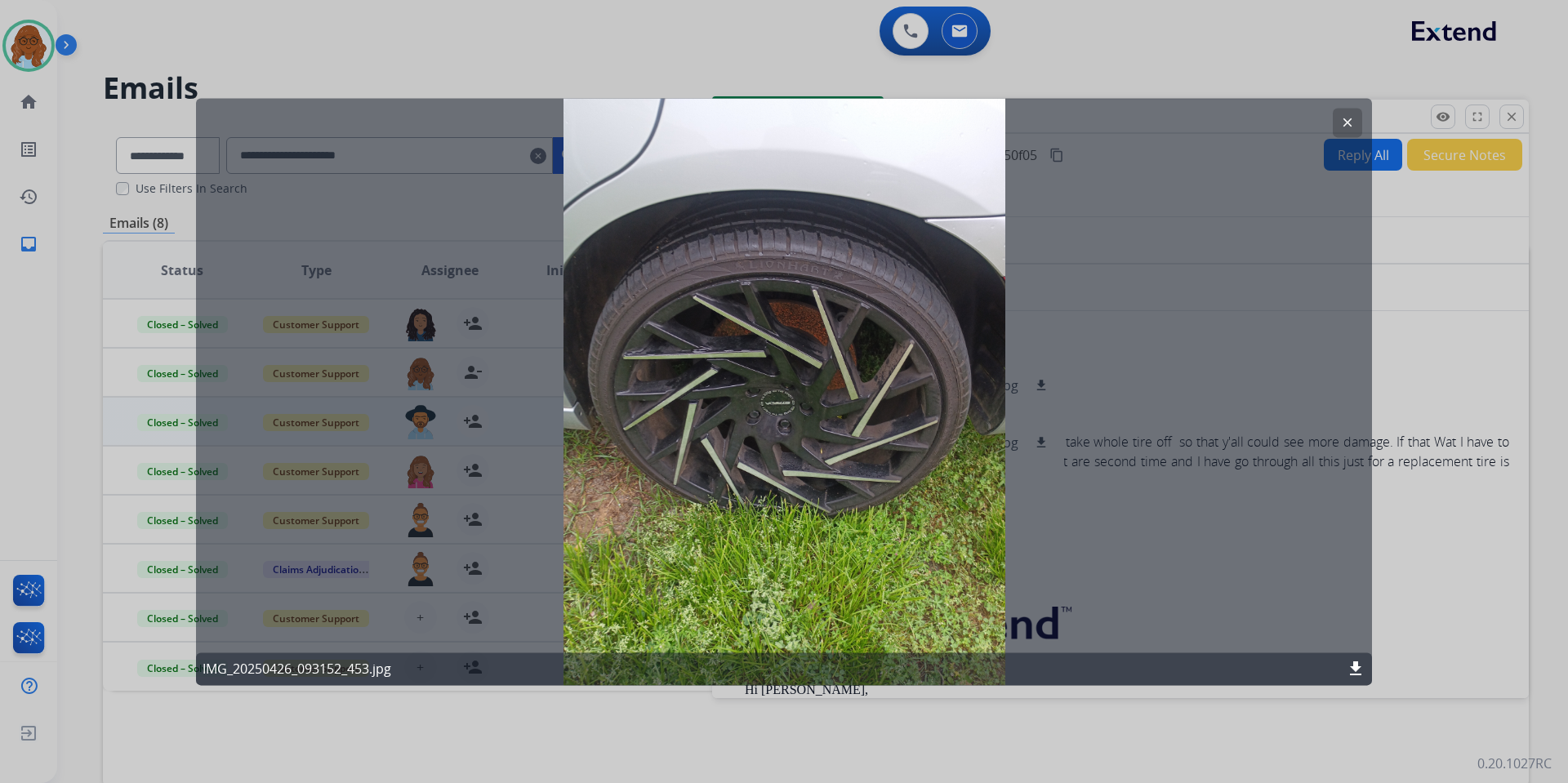
click at [1425, 386] on div at bounding box center [784, 392] width 1568 height 783
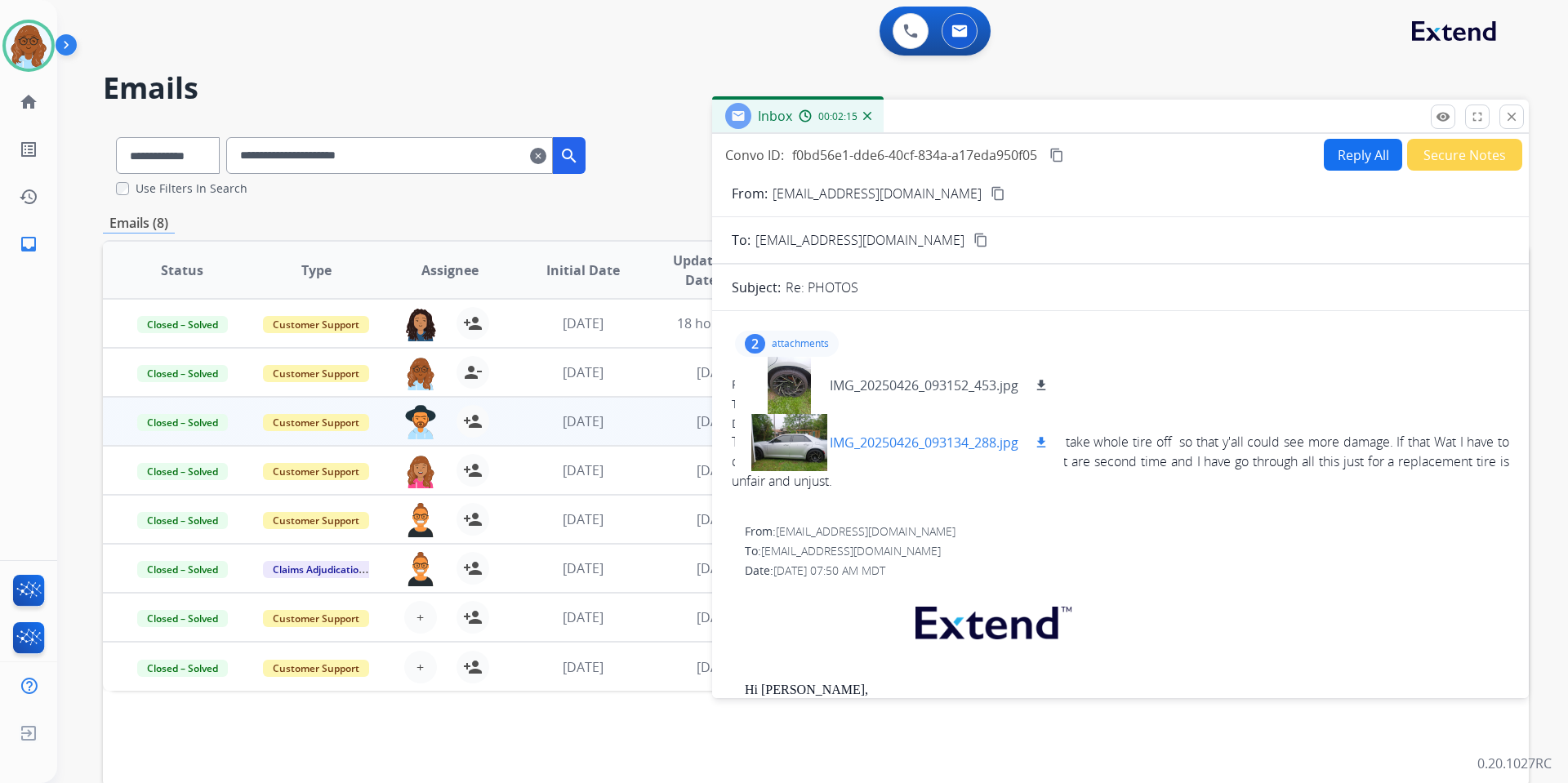
click at [780, 434] on div at bounding box center [789, 443] width 81 height 57
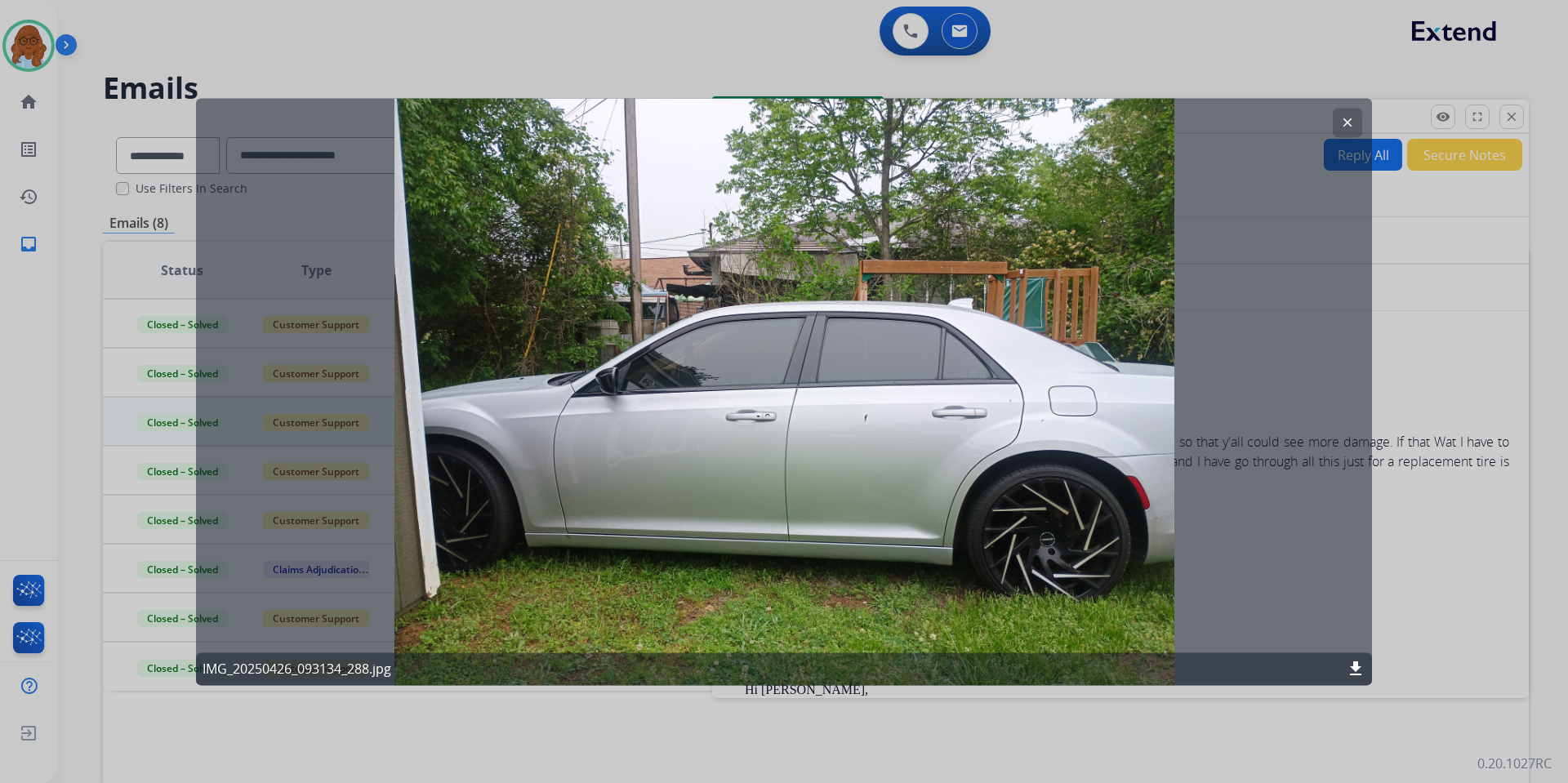
drag, startPoint x: 1438, startPoint y: 555, endPoint x: 1438, endPoint y: 540, distance: 15.0
click at [1425, 555] on div at bounding box center [784, 392] width 1568 height 783
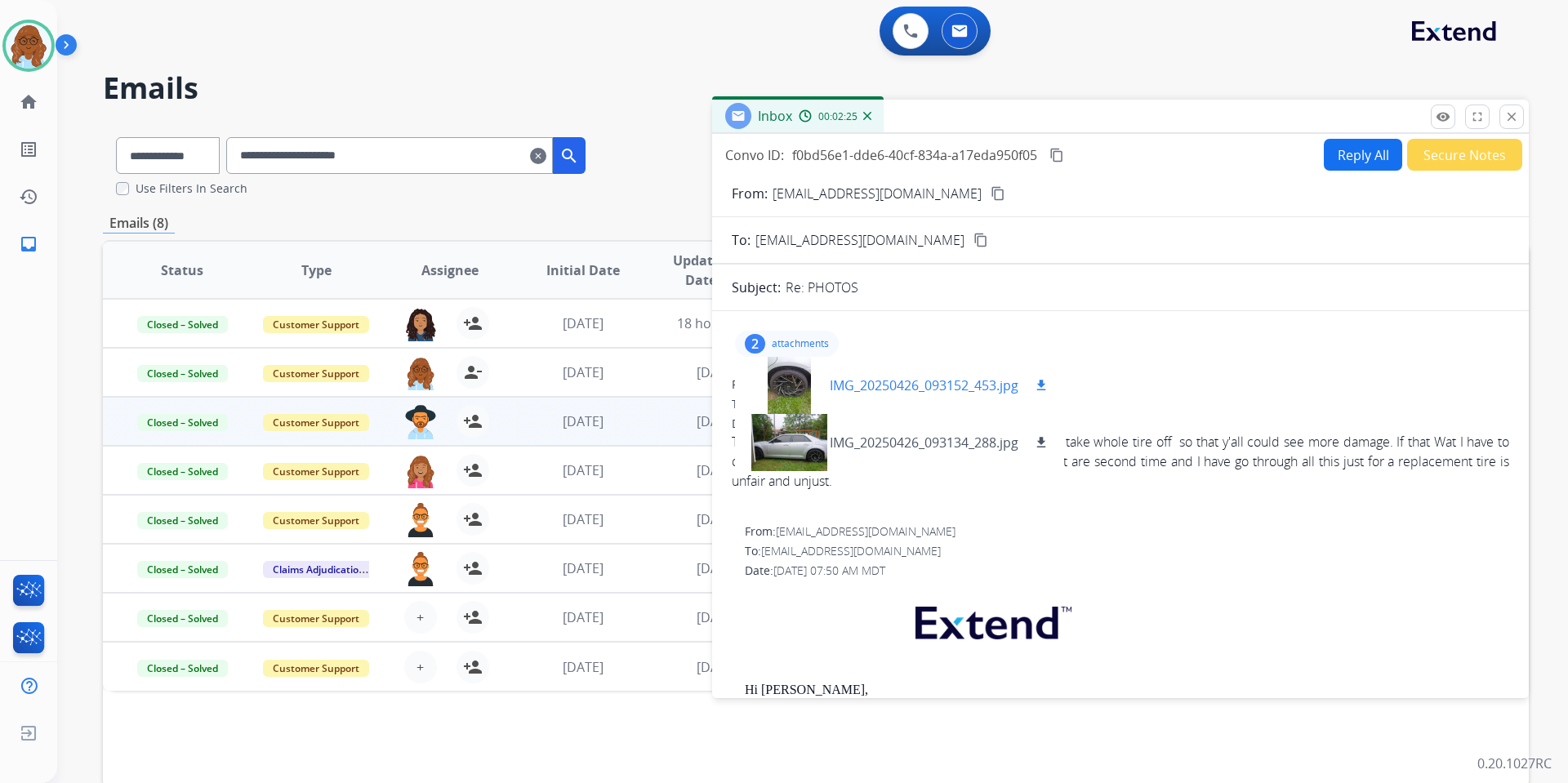
click at [804, 382] on div at bounding box center [789, 385] width 81 height 57
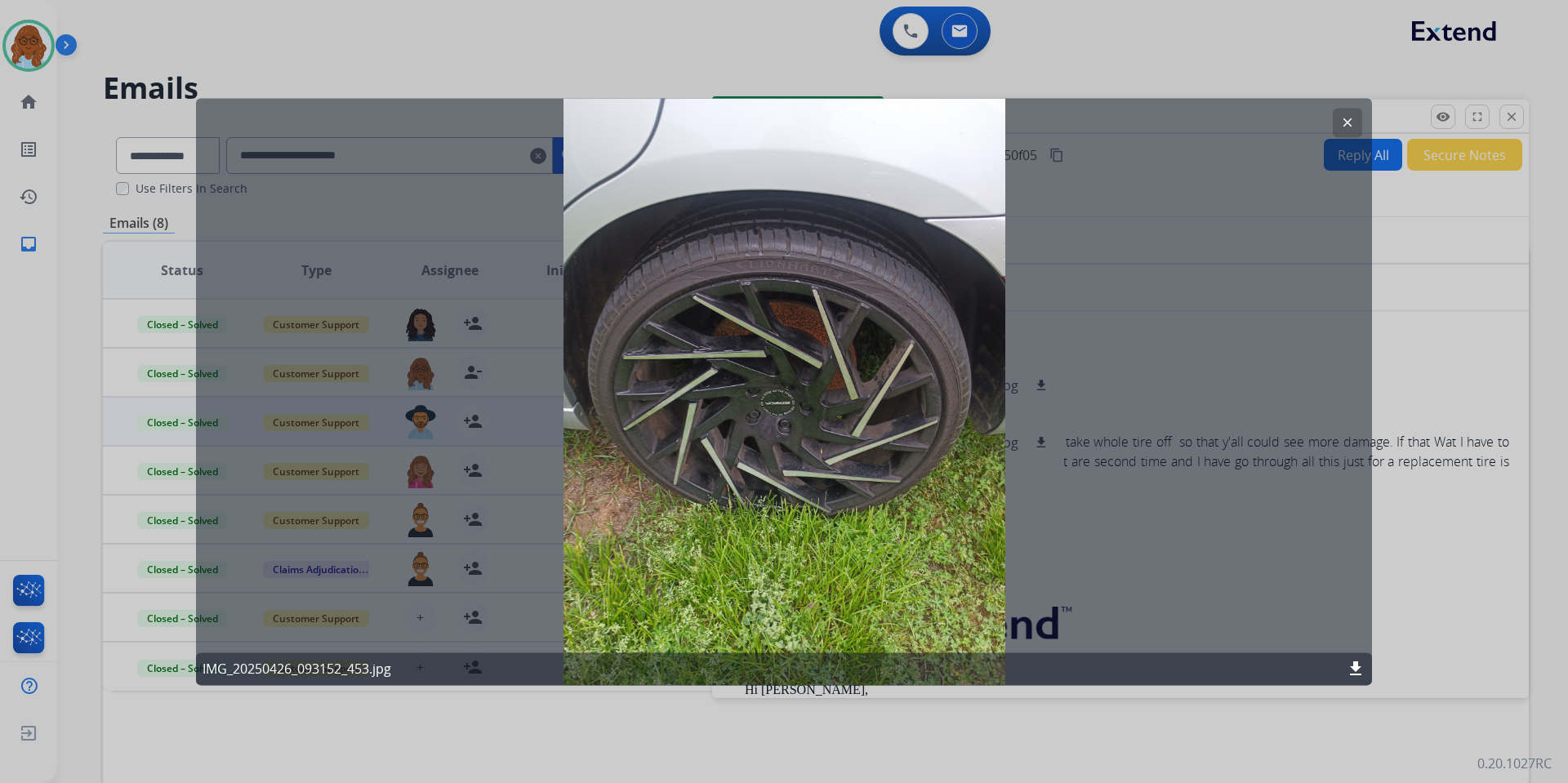
click at [1425, 290] on div at bounding box center [784, 392] width 1568 height 783
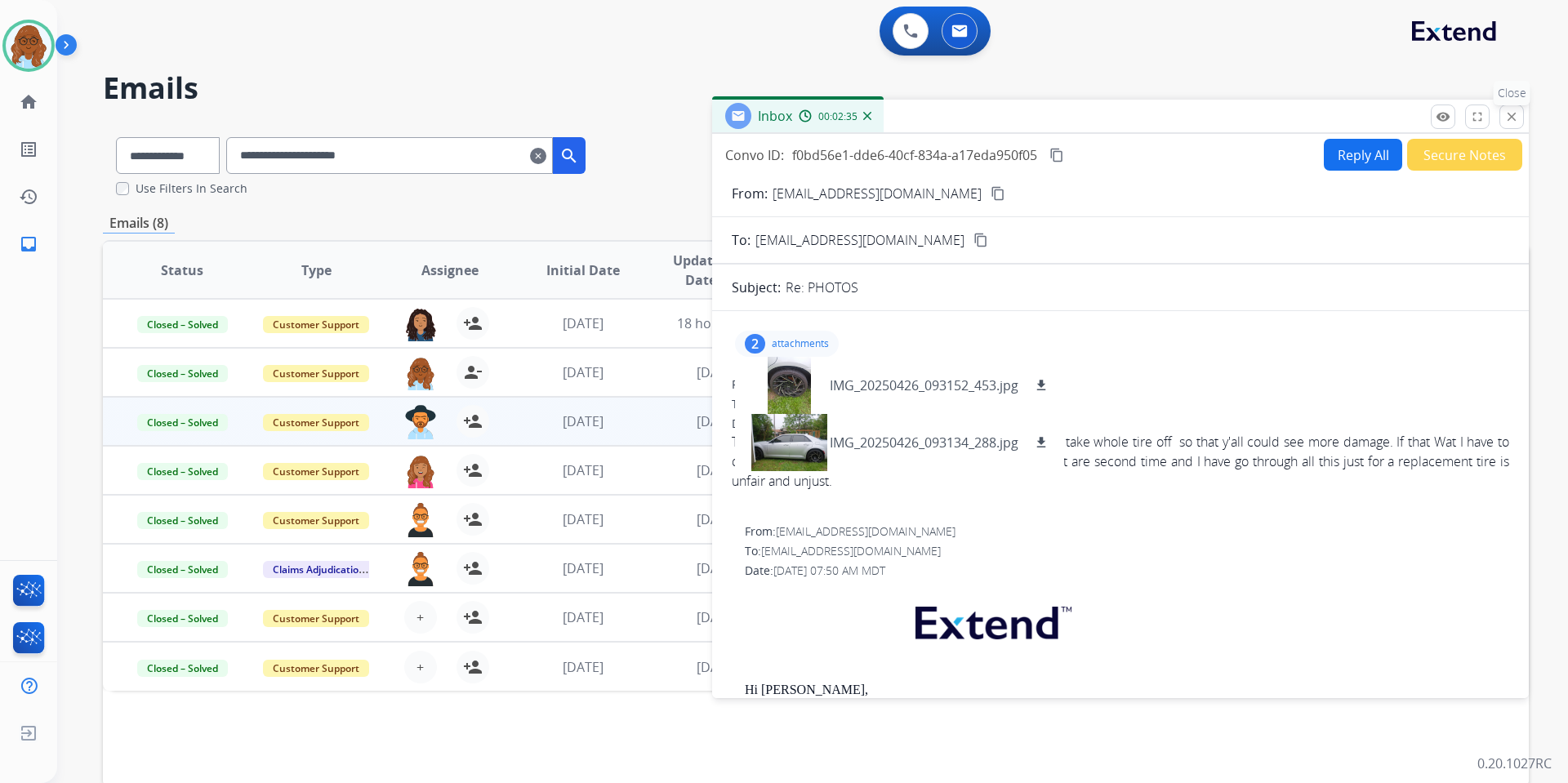
click at [1425, 120] on button "close Close" at bounding box center [1511, 117] width 25 height 25
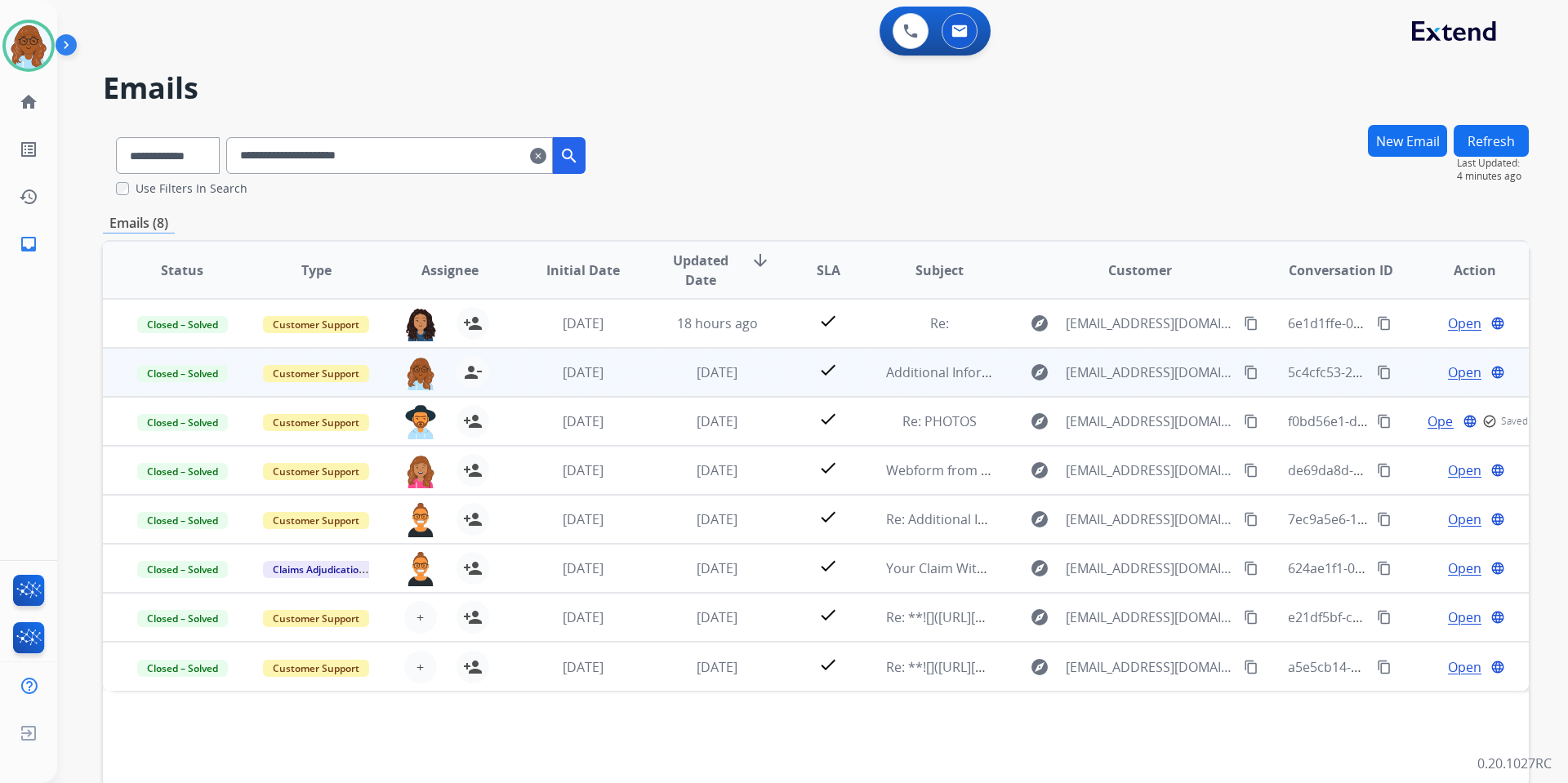
click at [1425, 373] on span "Open" at bounding box center [1465, 371] width 34 height 19
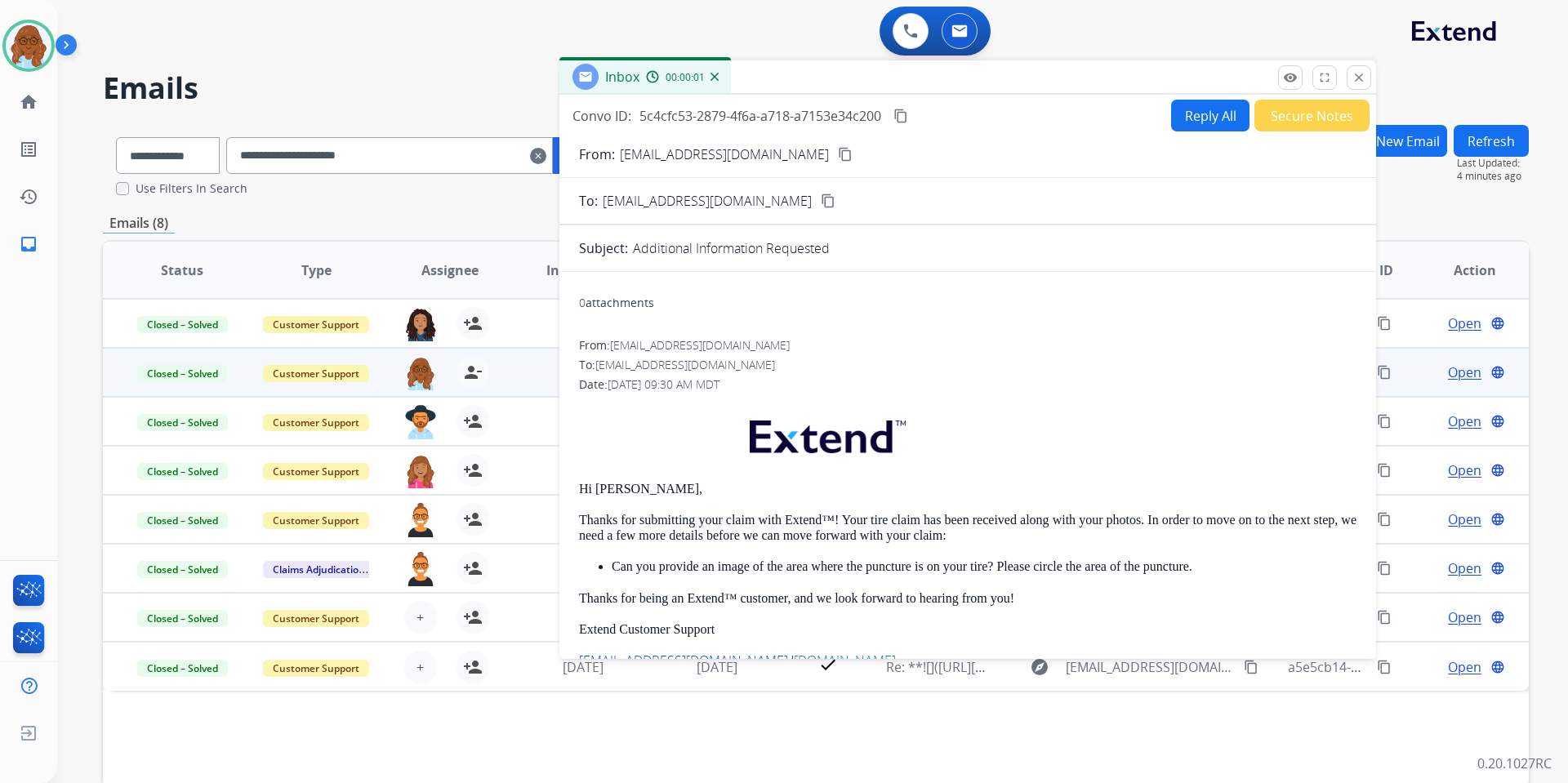
drag, startPoint x: 1000, startPoint y: 116, endPoint x: 821, endPoint y: 73, distance: 184.1
click at [822, 73] on div "Inbox 00:00:01" at bounding box center [967, 78] width 817 height 35
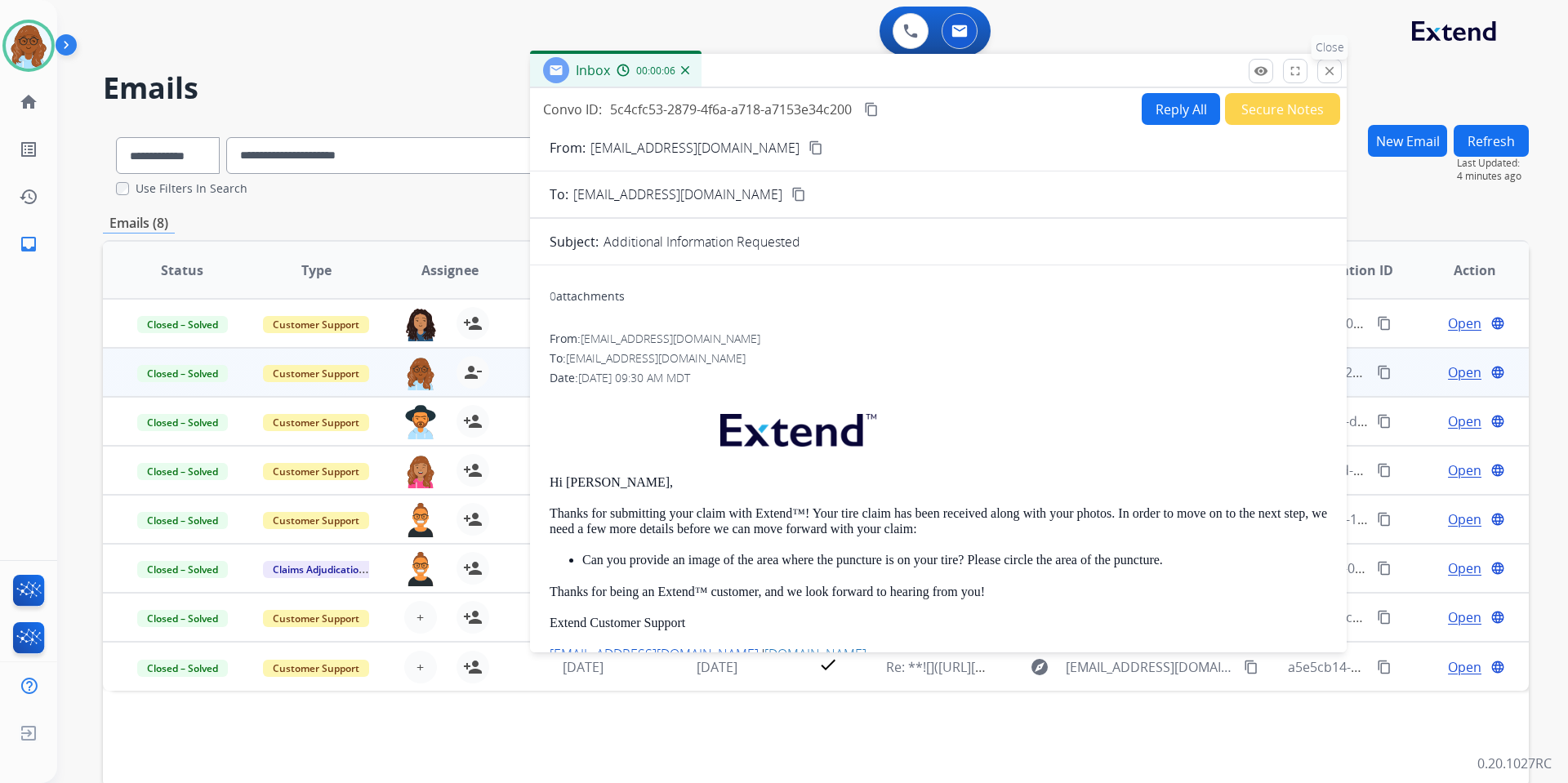
click at [1322, 77] on mat-icon "close" at bounding box center [1330, 71] width 15 height 15
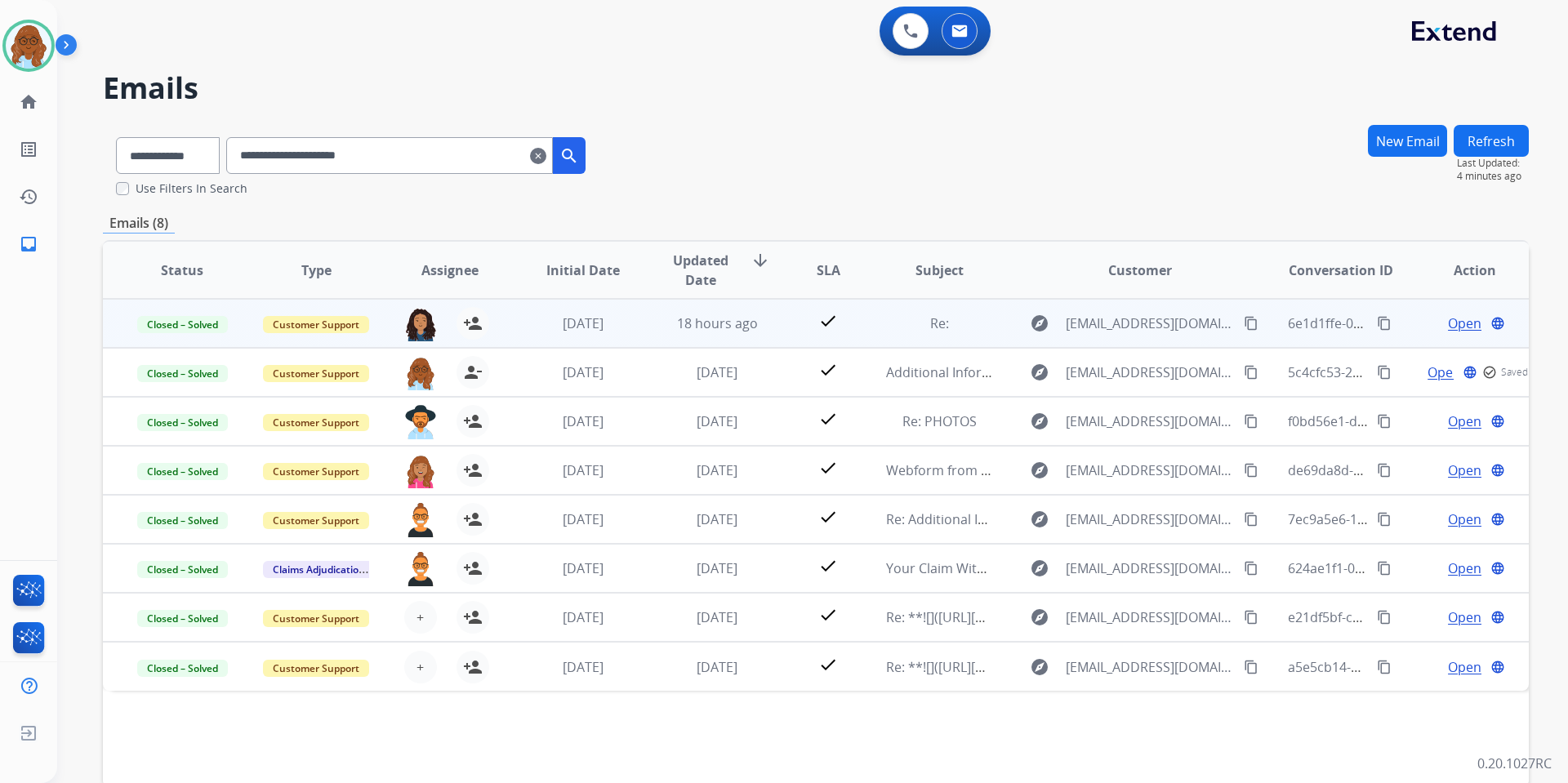
click at [1425, 326] on span "Open" at bounding box center [1465, 323] width 34 height 19
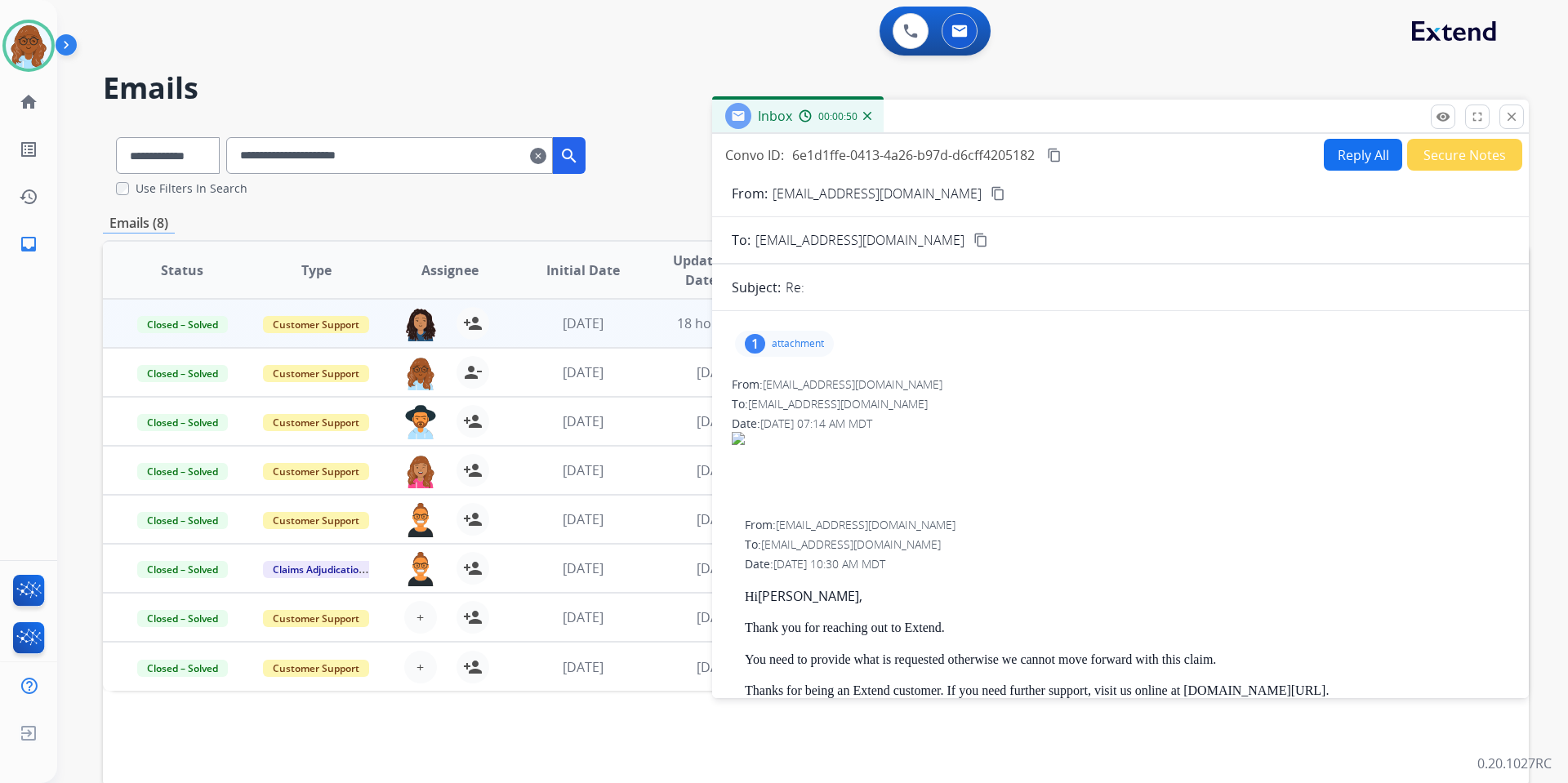
click at [779, 337] on div "1 attachment" at bounding box center [784, 343] width 99 height 26
click at [784, 393] on div at bounding box center [789, 385] width 81 height 57
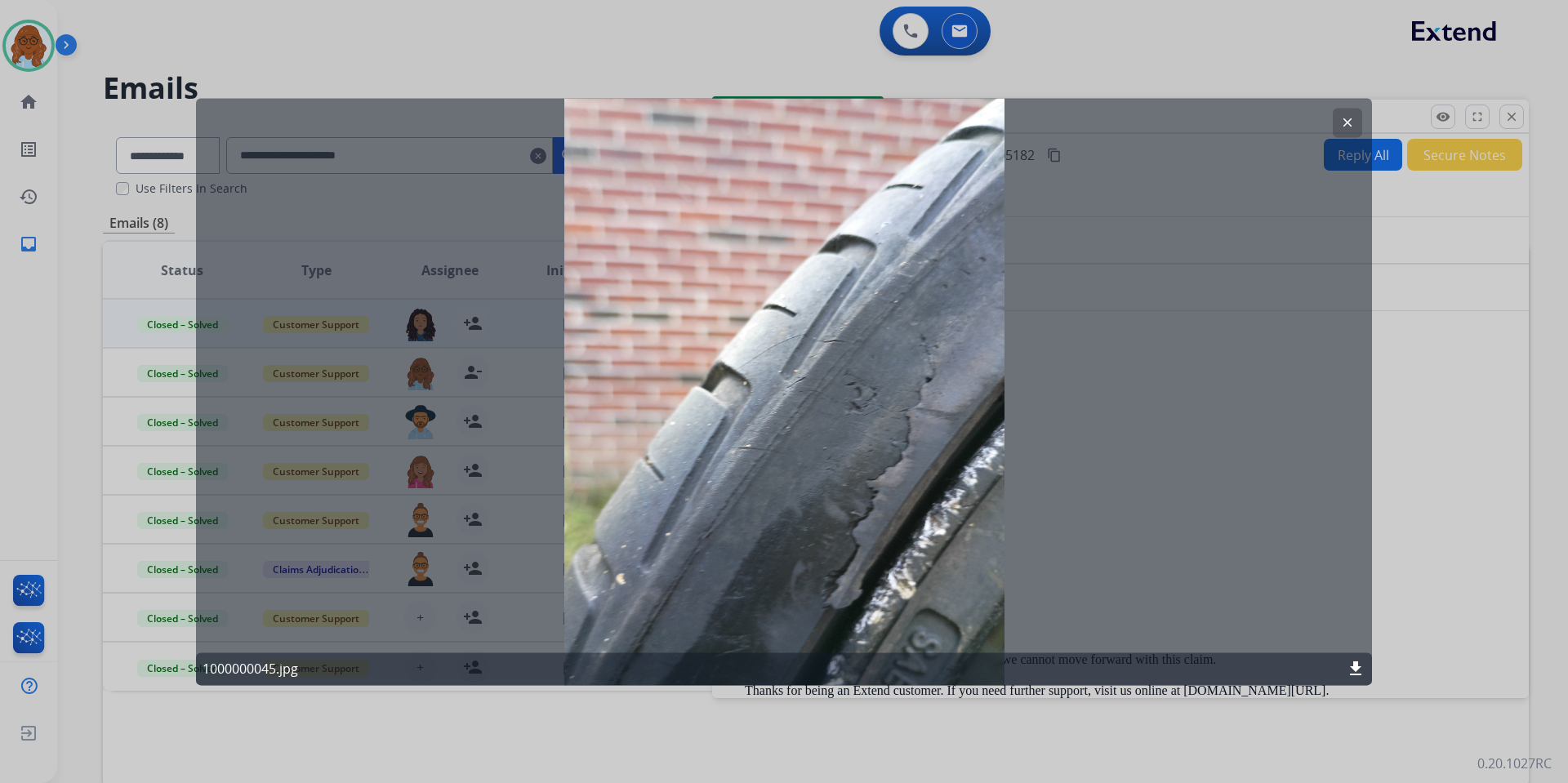
click at [1343, 114] on button "clear" at bounding box center [1348, 122] width 29 height 29
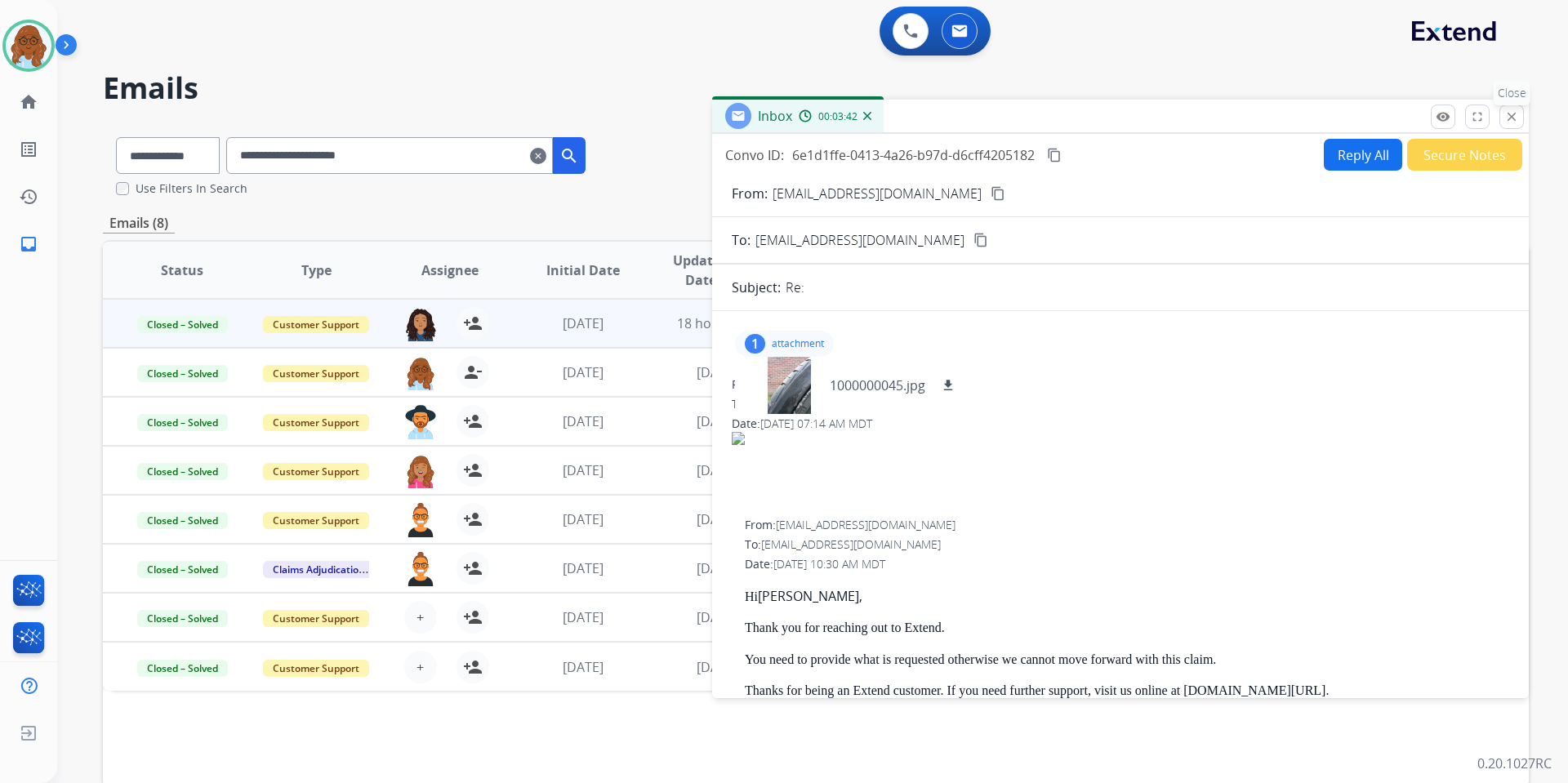
click at [1425, 115] on mat-icon "close" at bounding box center [1511, 117] width 15 height 15
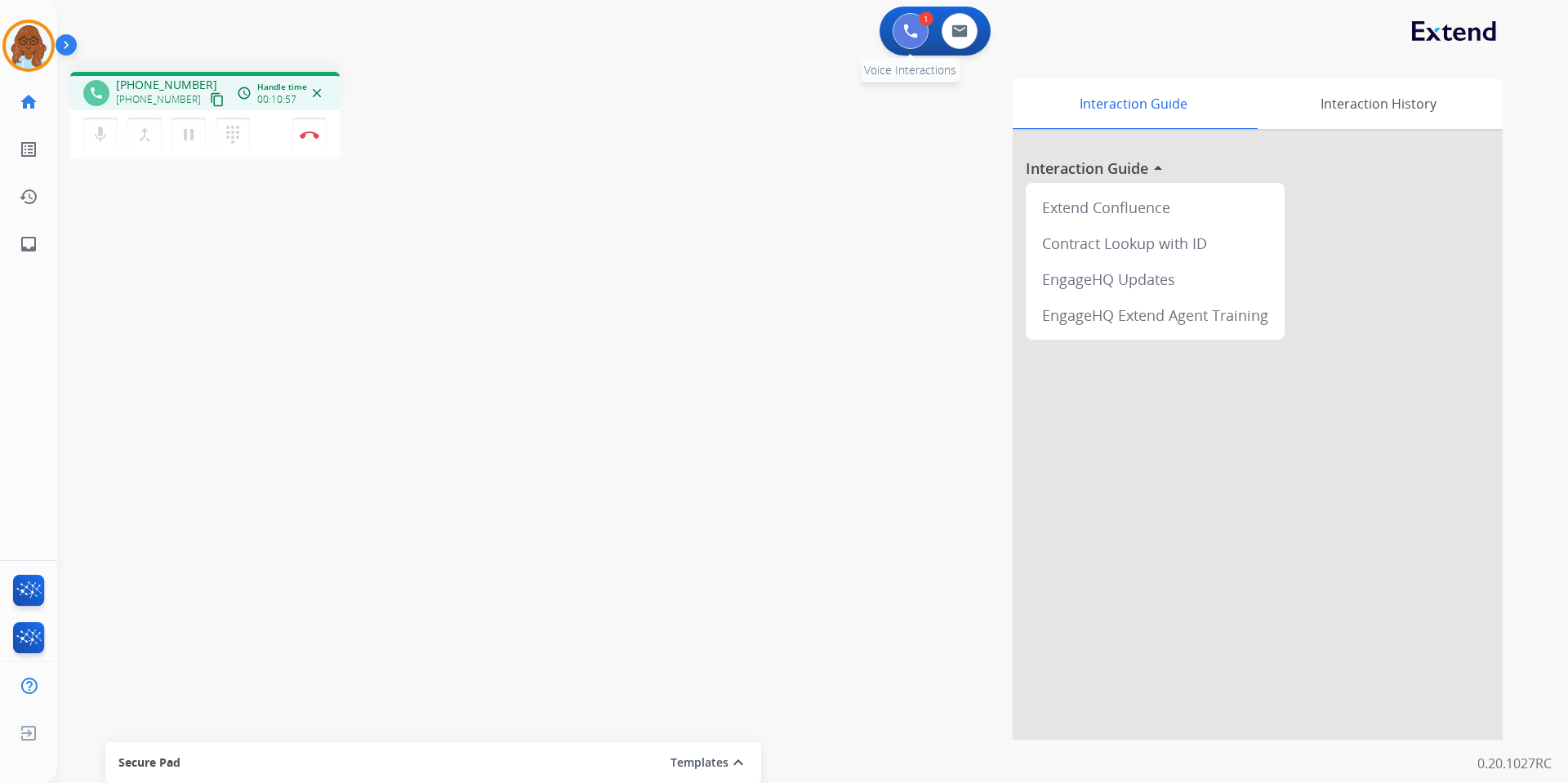
click at [916, 30] on img at bounding box center [911, 31] width 15 height 15
click at [910, 30] on img at bounding box center [911, 31] width 15 height 15
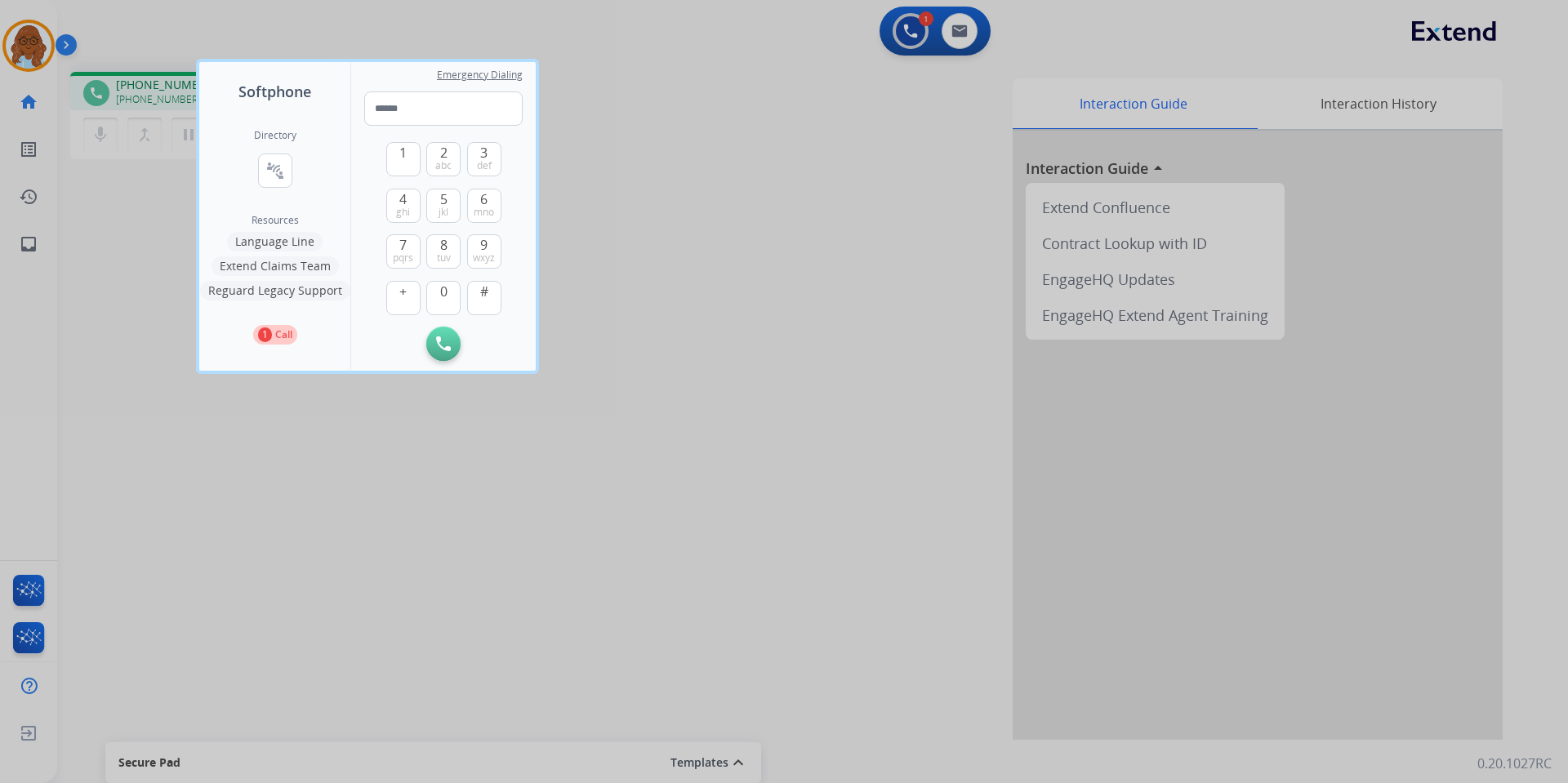
click at [277, 191] on div "Directory connect_without_contact Resource Directory" at bounding box center [275, 171] width 43 height 85
click at [277, 181] on button "connect_without_contact Resource Directory" at bounding box center [276, 171] width 35 height 35
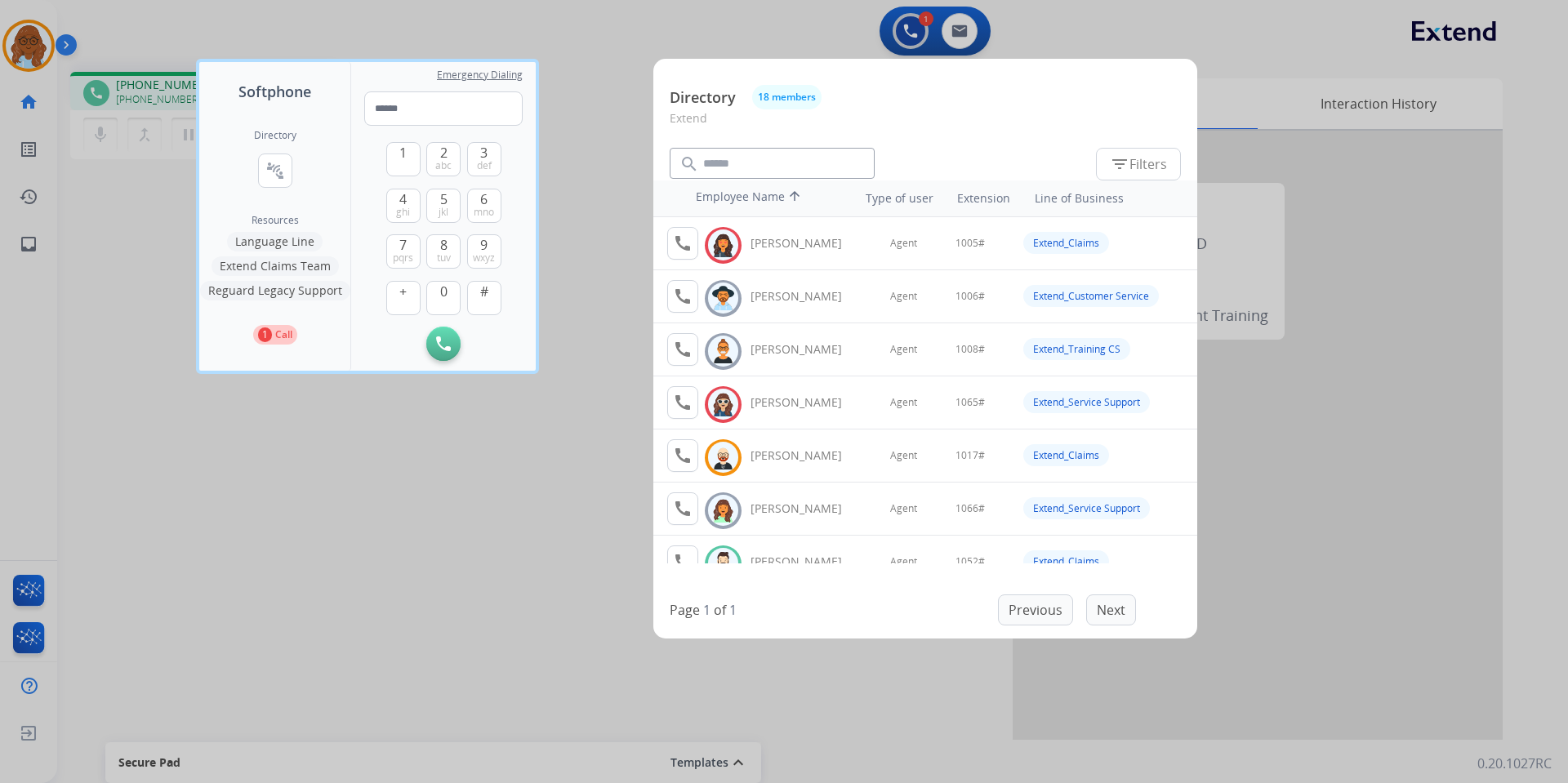
scroll to position [163, 0]
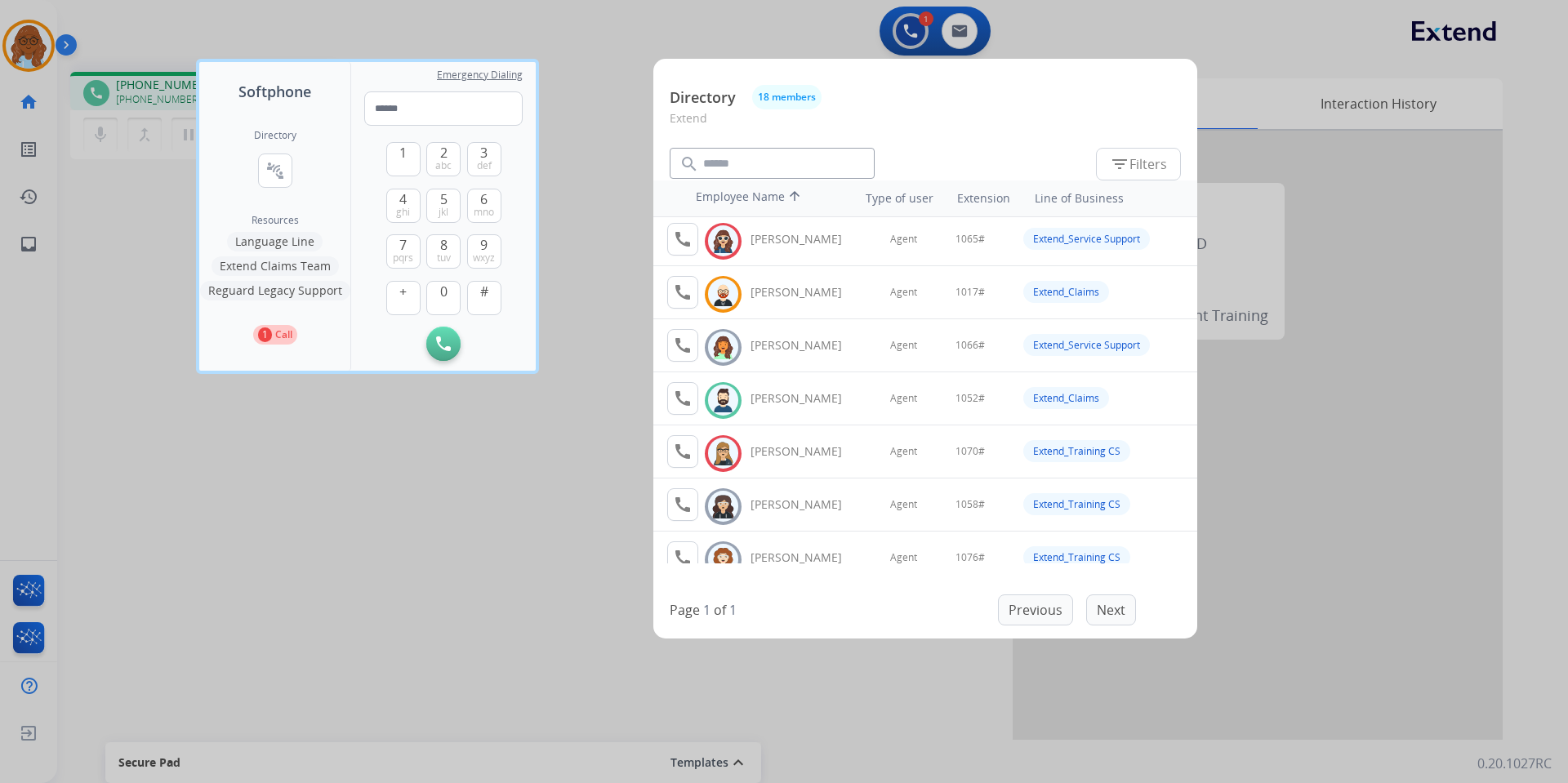
click at [423, 562] on div at bounding box center [784, 392] width 1568 height 783
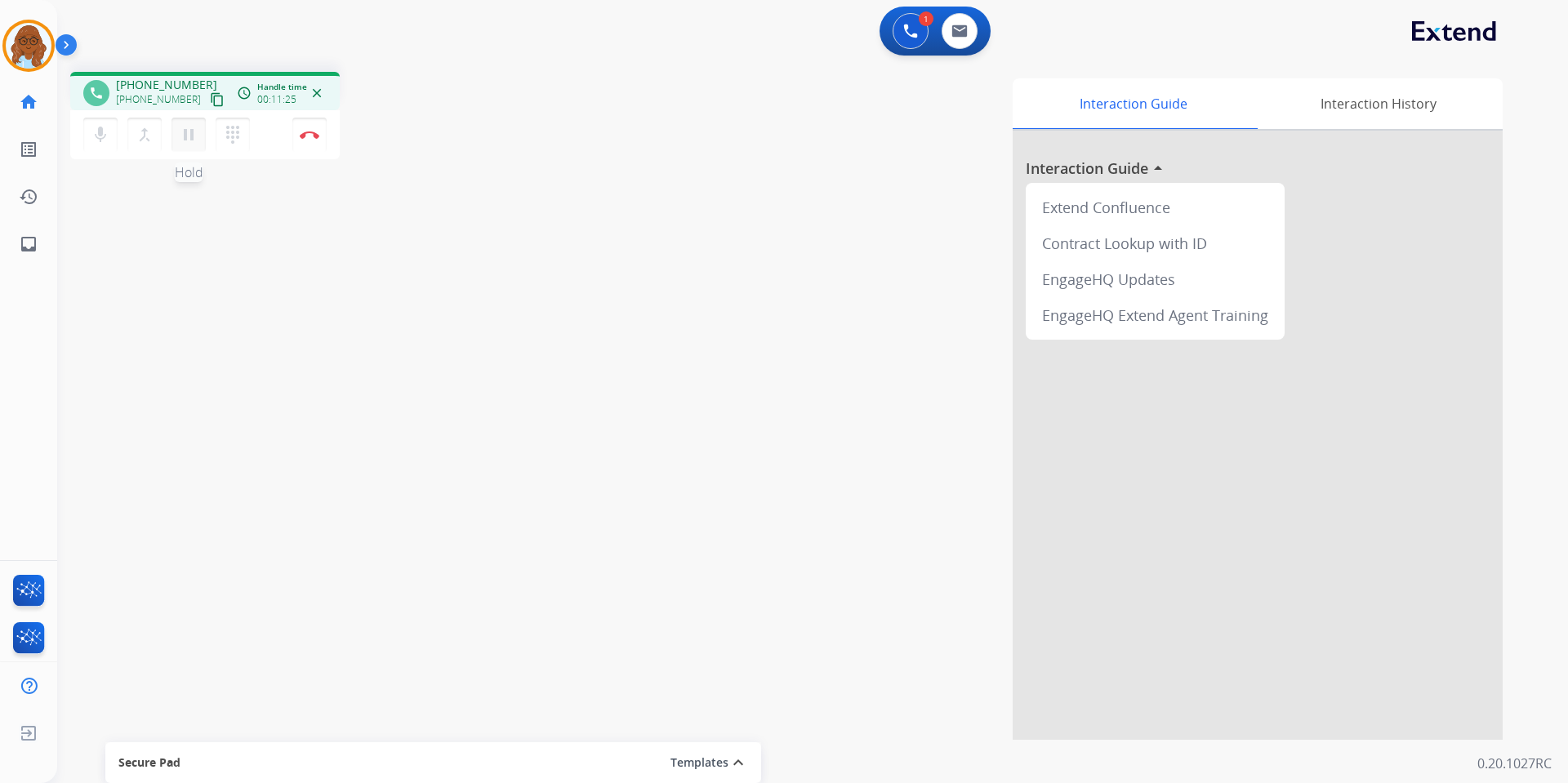
click at [189, 130] on mat-icon "pause" at bounding box center [188, 134] width 19 height 19
click at [909, 28] on img at bounding box center [911, 31] width 15 height 15
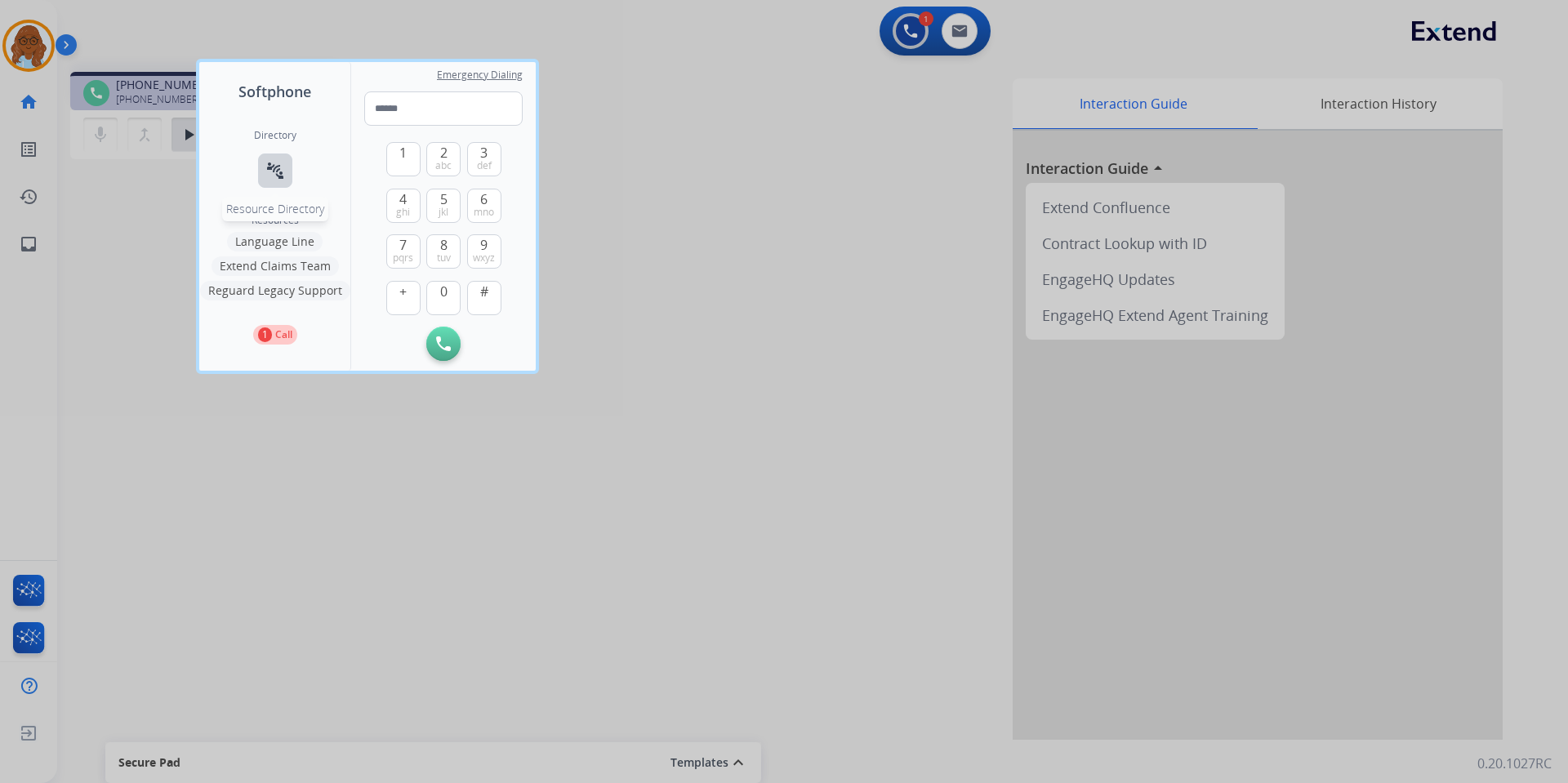
click at [275, 171] on mat-icon "connect_without_contact" at bounding box center [275, 170] width 19 height 19
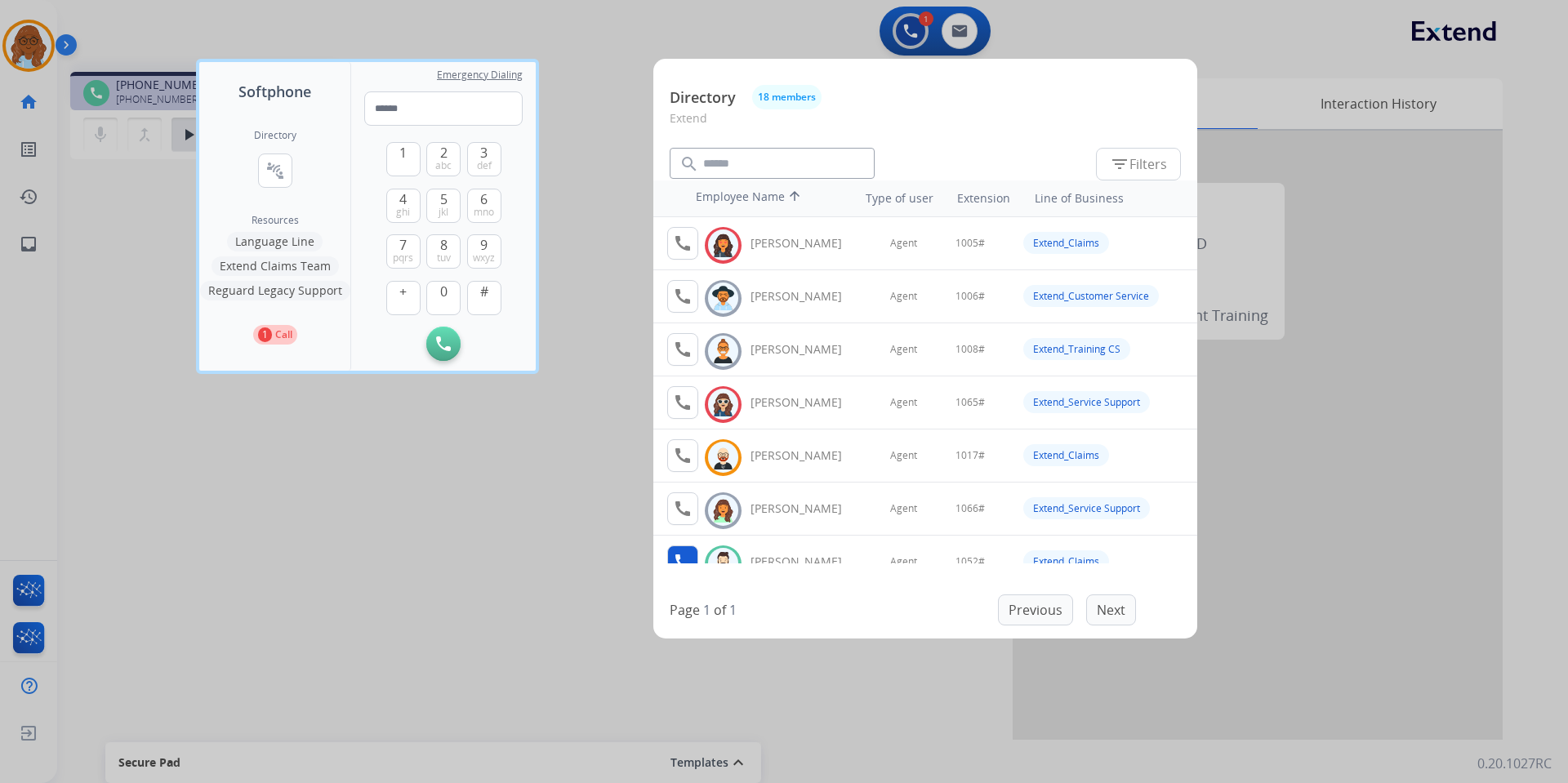
click at [685, 548] on button "call Agent Available." at bounding box center [683, 562] width 31 height 33
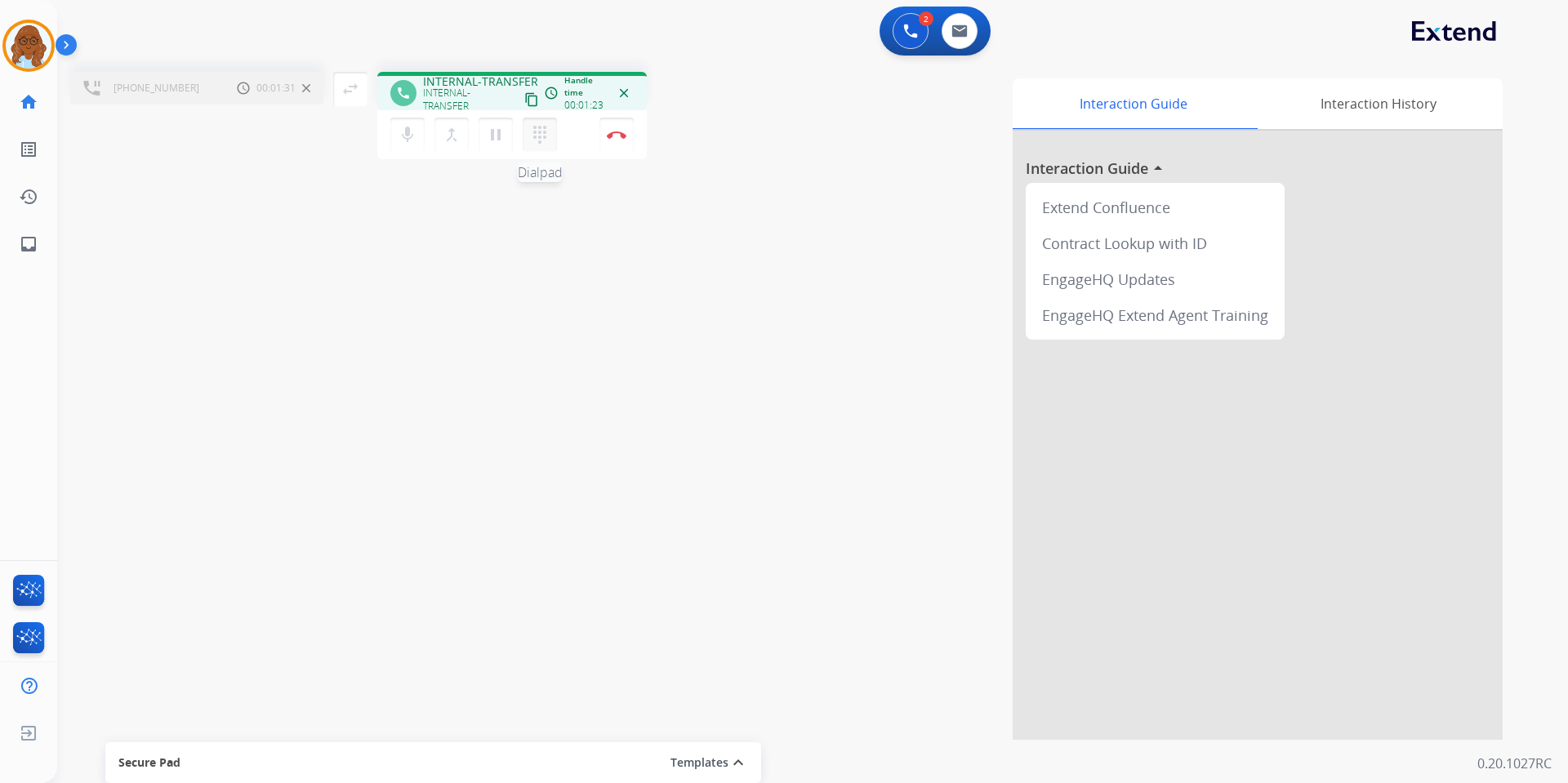
click at [543, 139] on mat-icon "dialpad" at bounding box center [539, 134] width 19 height 19
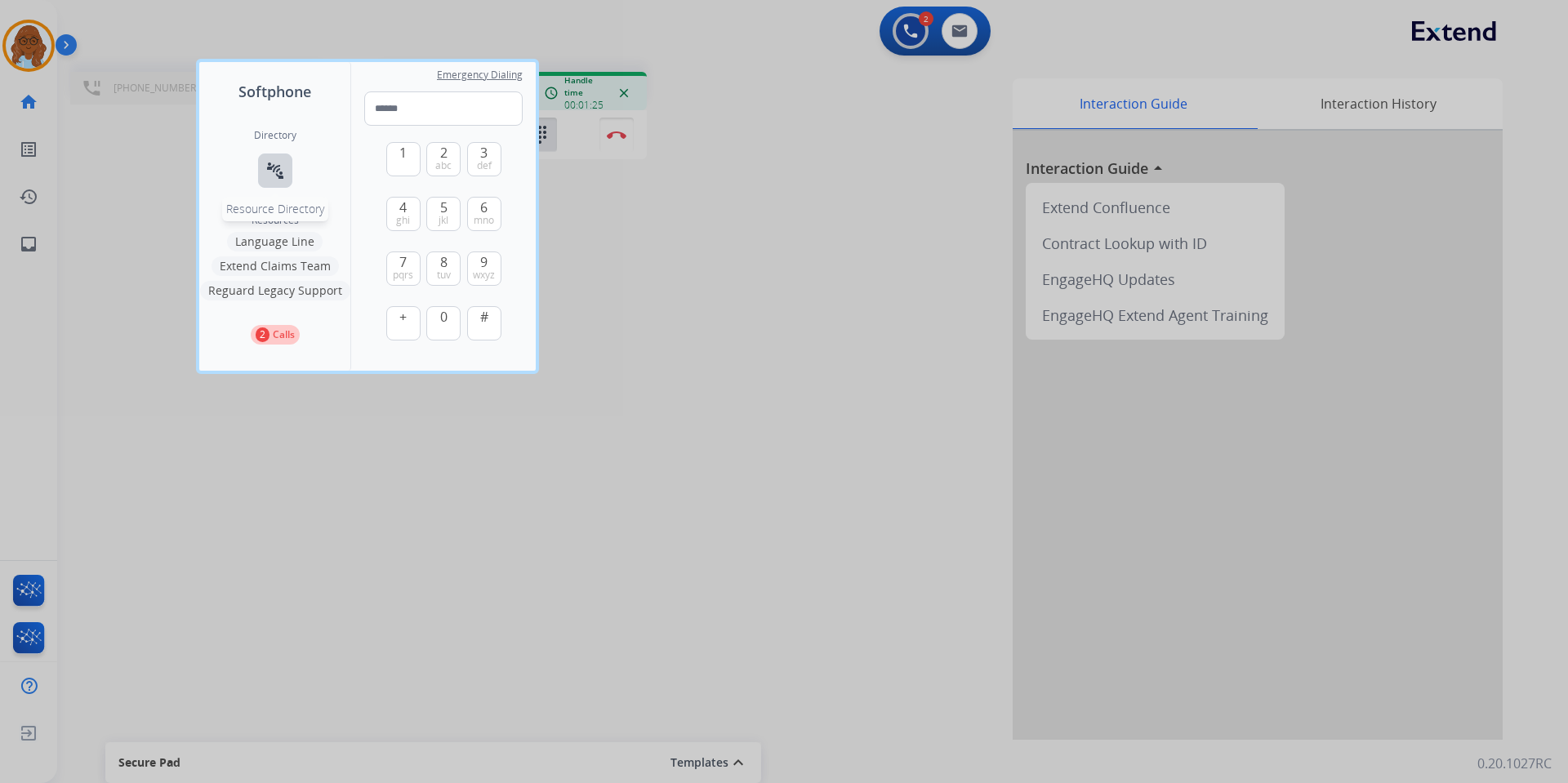
click at [274, 175] on mat-icon "connect_without_contact" at bounding box center [275, 170] width 19 height 19
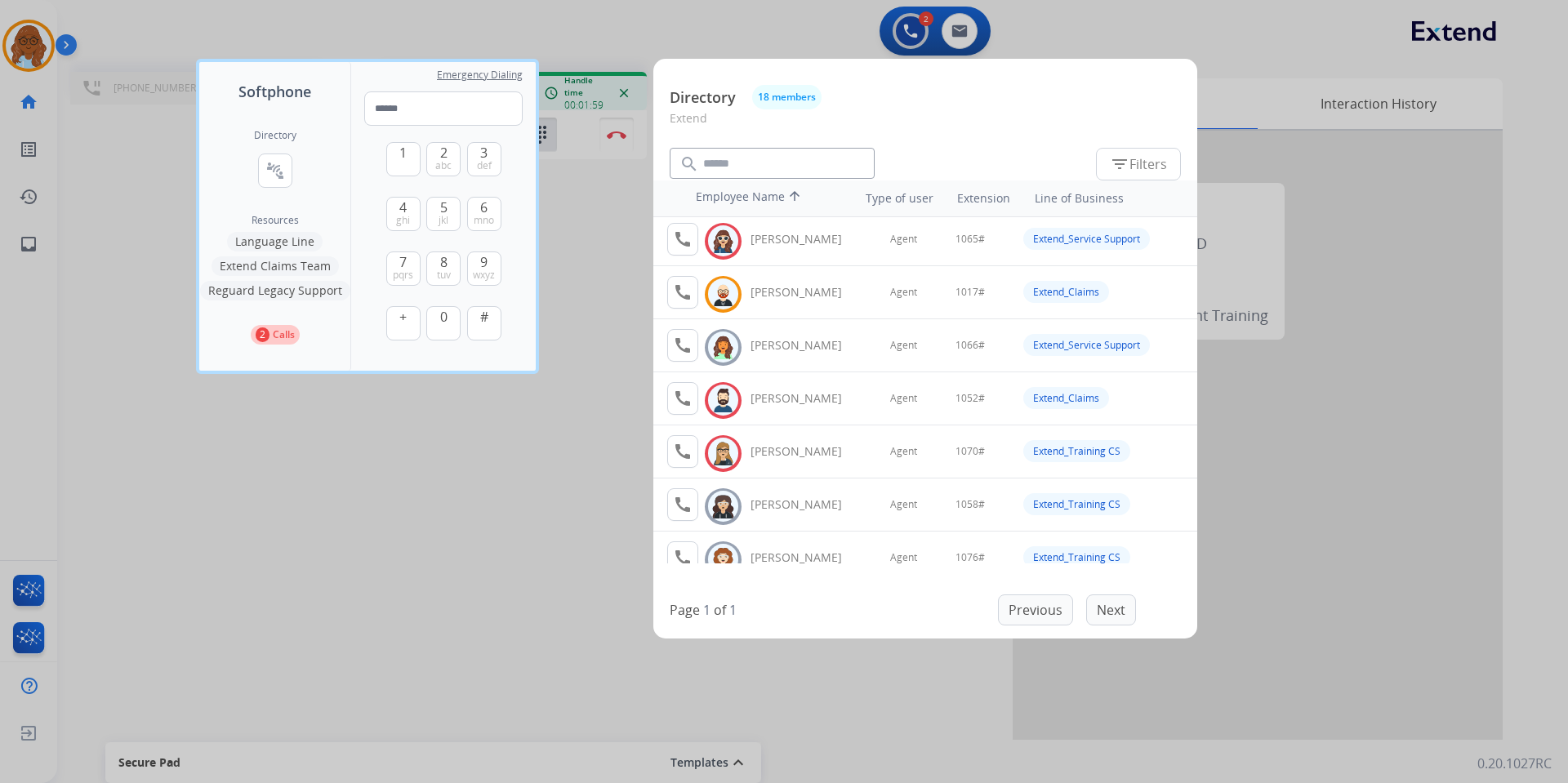
click at [470, 475] on div at bounding box center [784, 392] width 1568 height 783
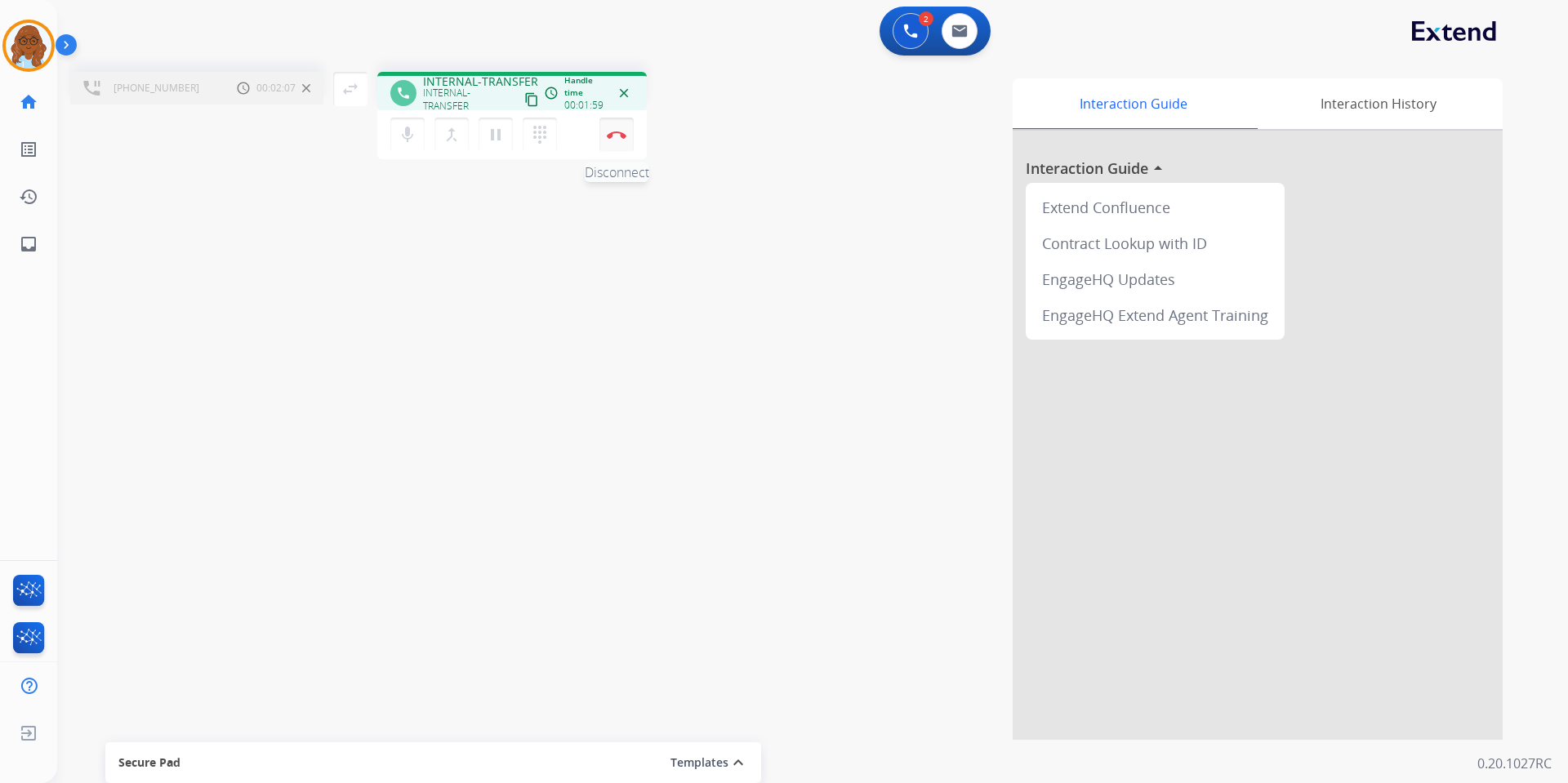
click at [609, 138] on img at bounding box center [616, 134] width 19 height 8
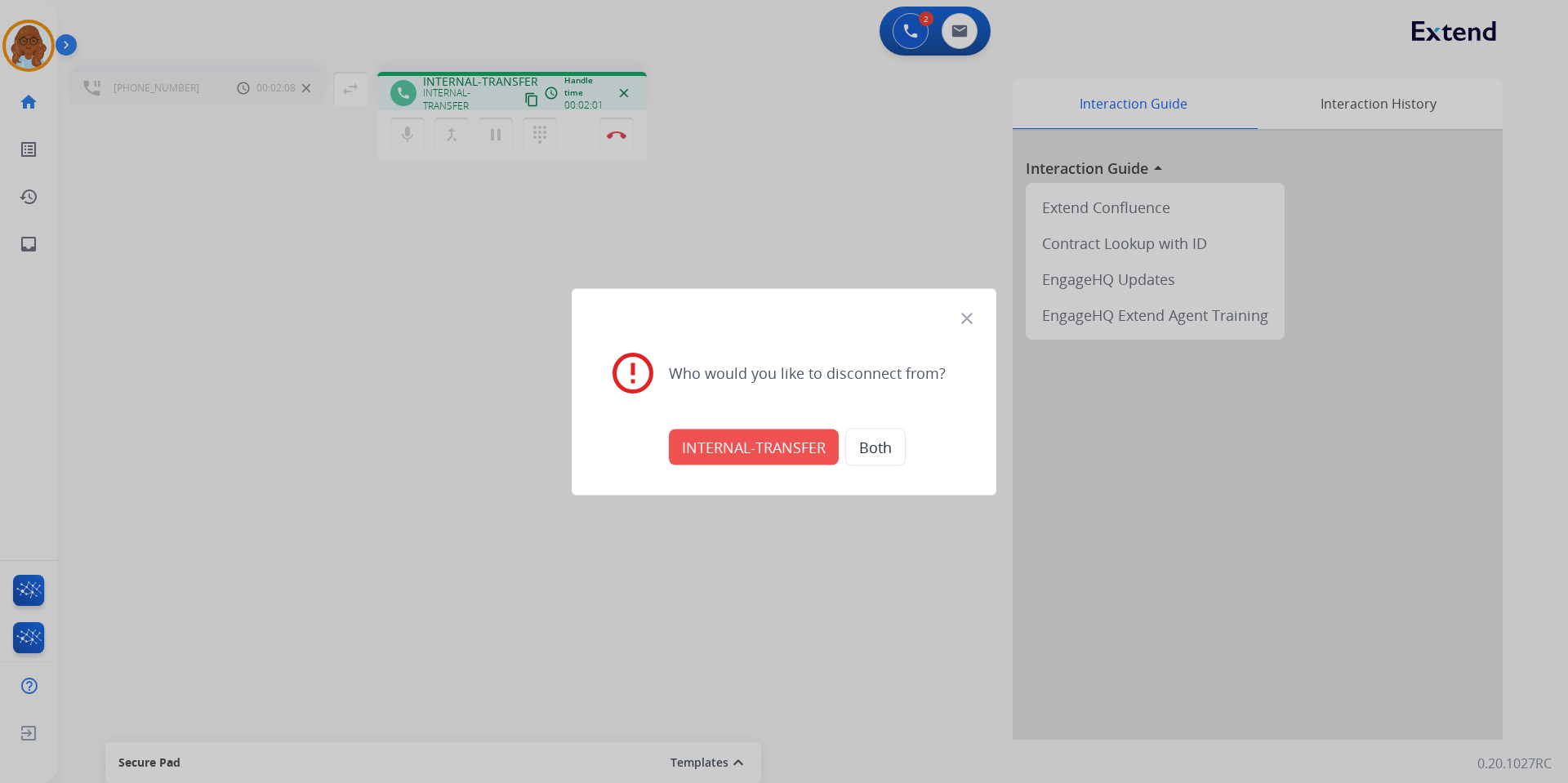
click at [749, 451] on button "INTERNAL-TRANSFER" at bounding box center [754, 446] width 170 height 36
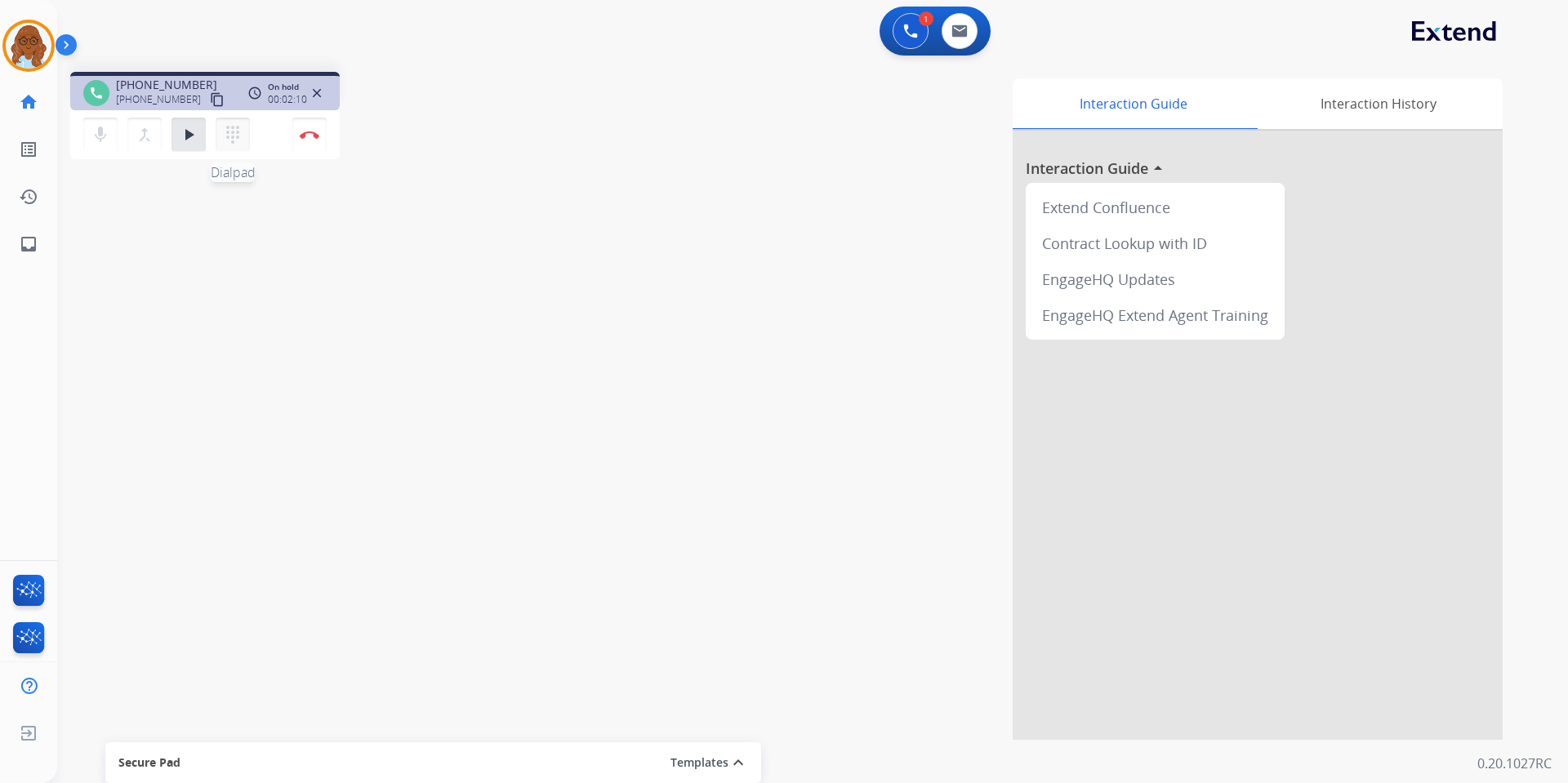
click at [243, 141] on button "dialpad Dialpad" at bounding box center [233, 135] width 35 height 35
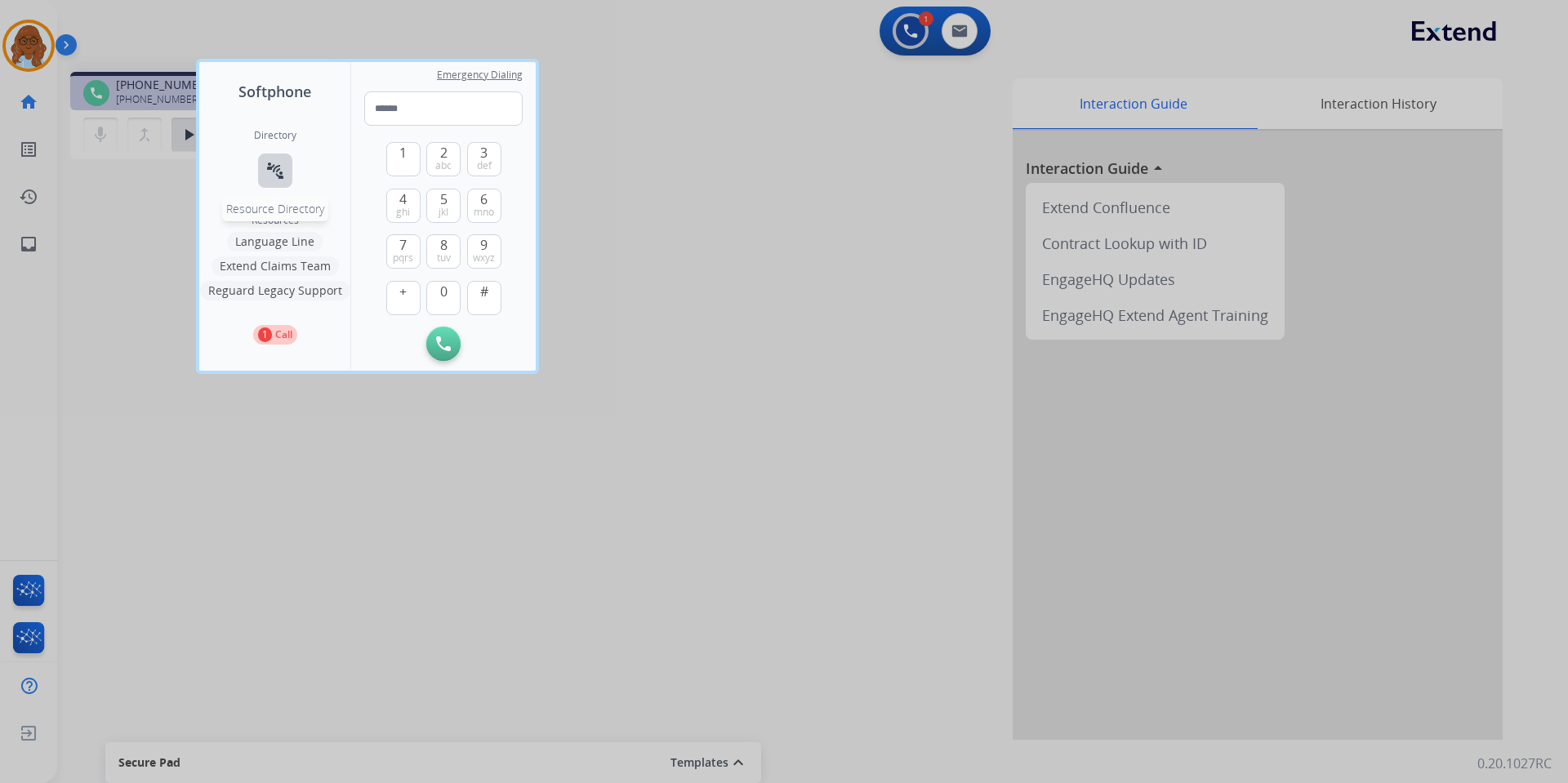
click at [268, 170] on mat-icon "connect_without_contact" at bounding box center [275, 170] width 19 height 19
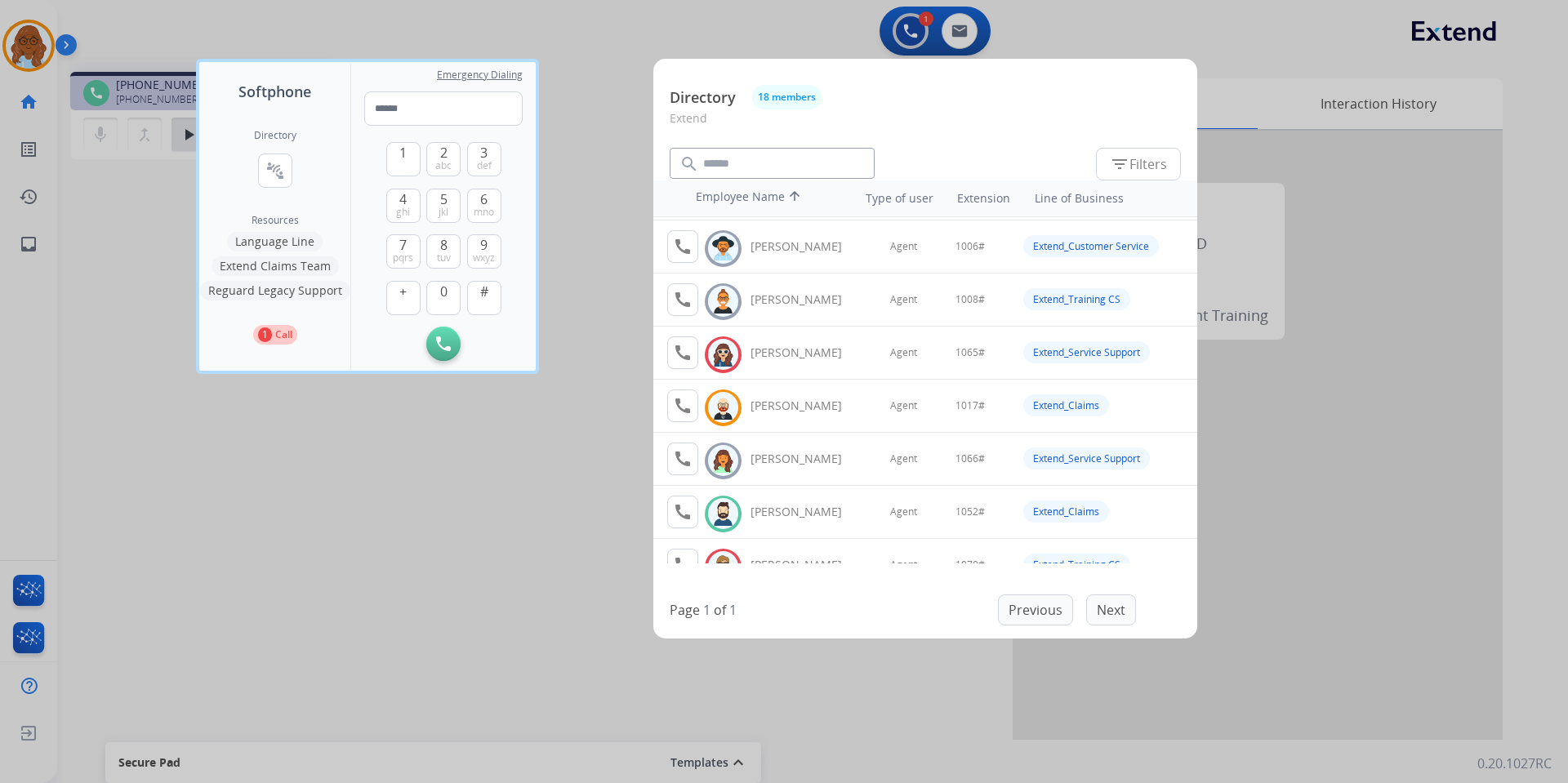
scroll to position [81, 0]
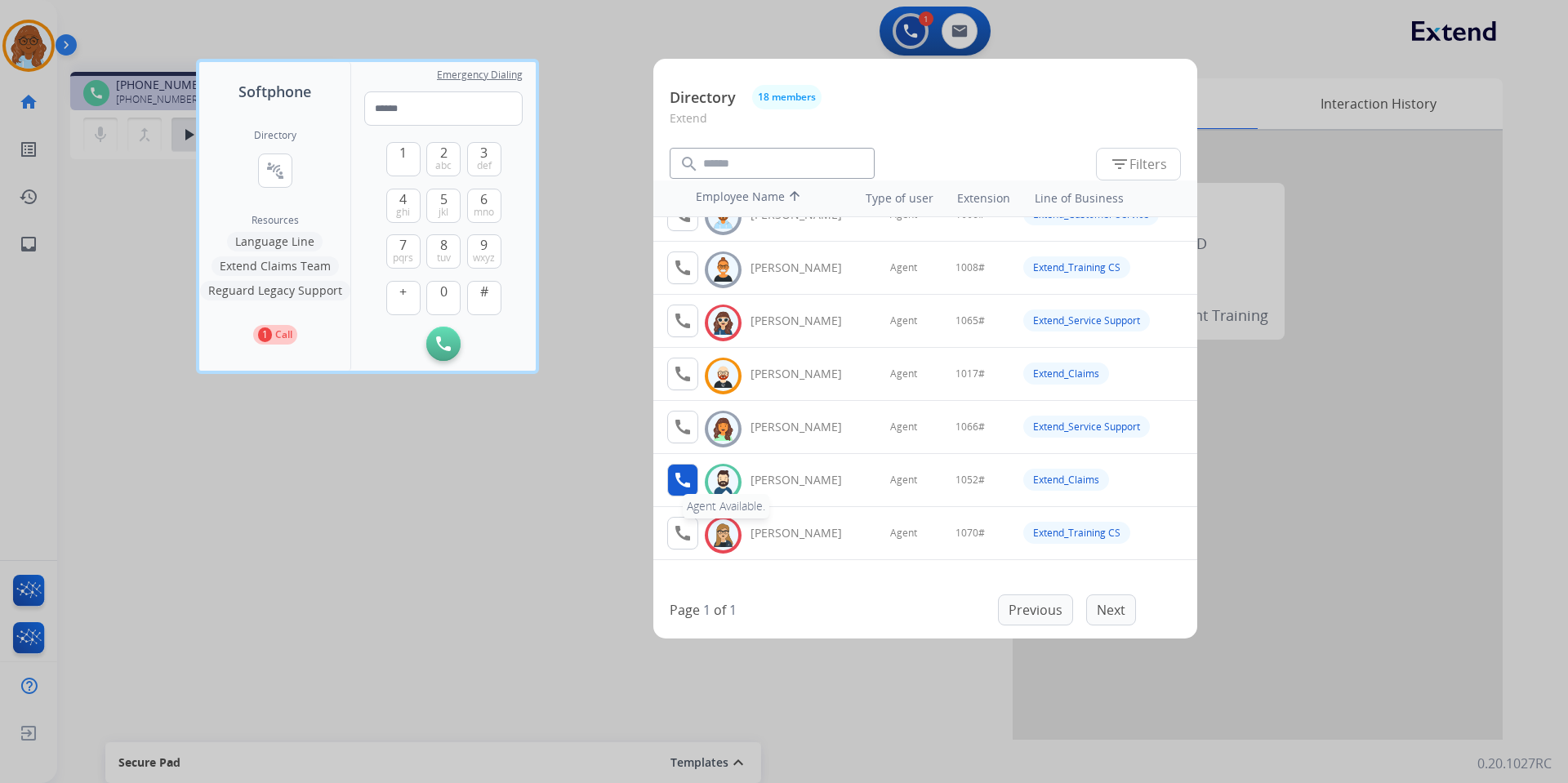
click at [679, 478] on mat-icon "call" at bounding box center [682, 479] width 19 height 19
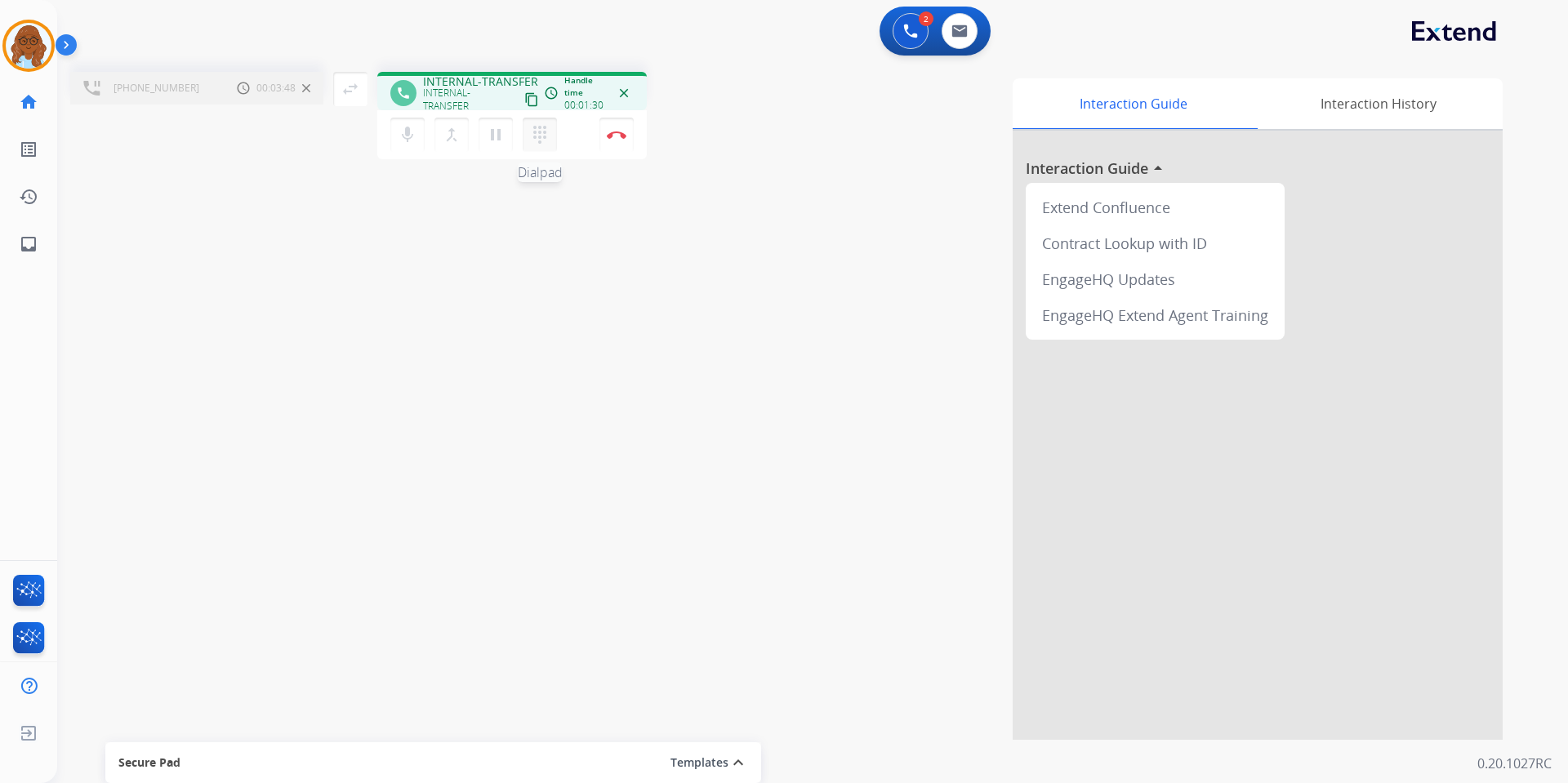
click at [524, 139] on button "dialpad Dialpad" at bounding box center [540, 135] width 35 height 35
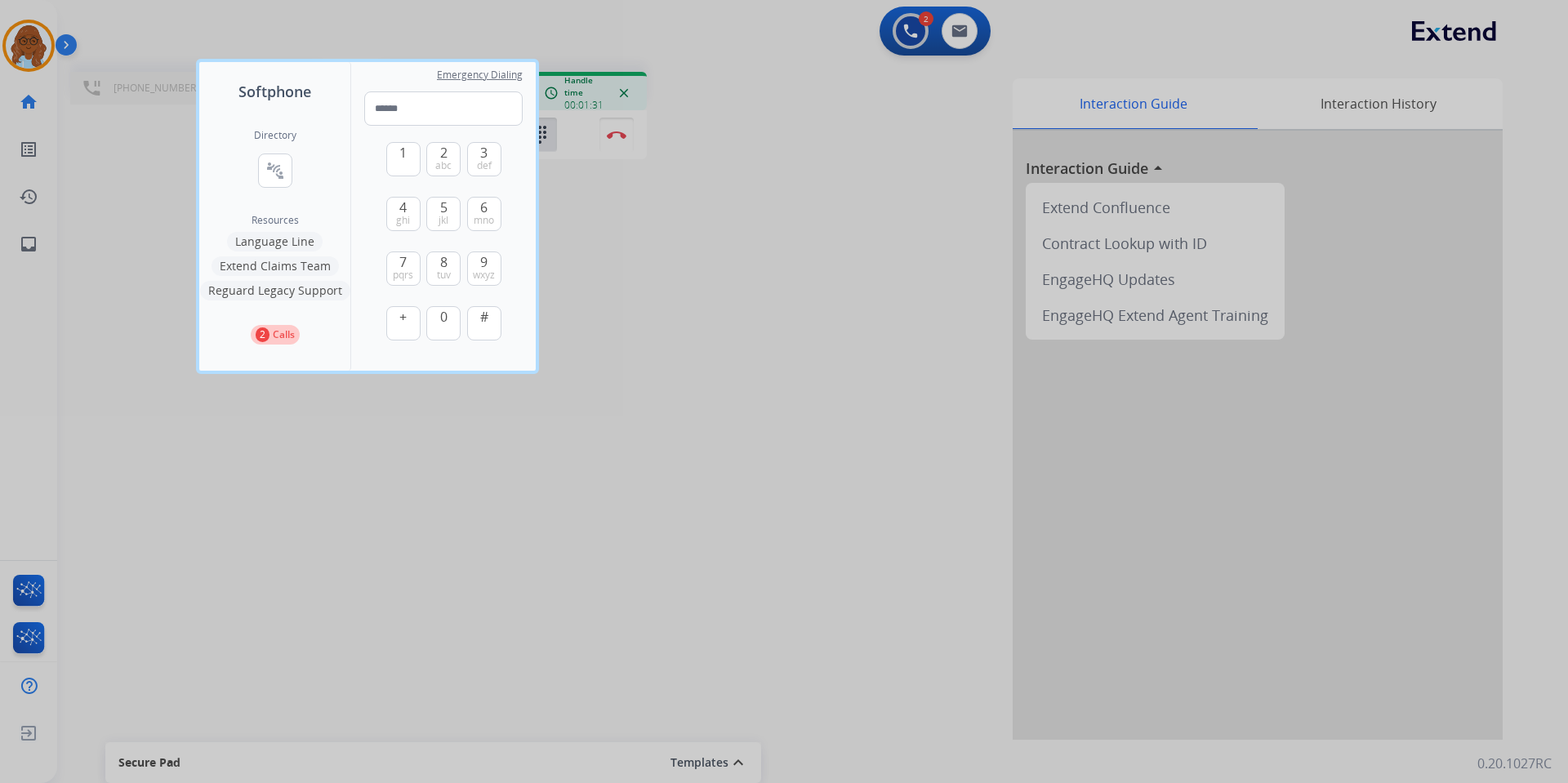
click at [295, 166] on div "Directory connect_without_contact Resource Directory" at bounding box center [275, 171] width 43 height 85
click at [284, 168] on mat-icon "connect_without_contact" at bounding box center [275, 170] width 19 height 19
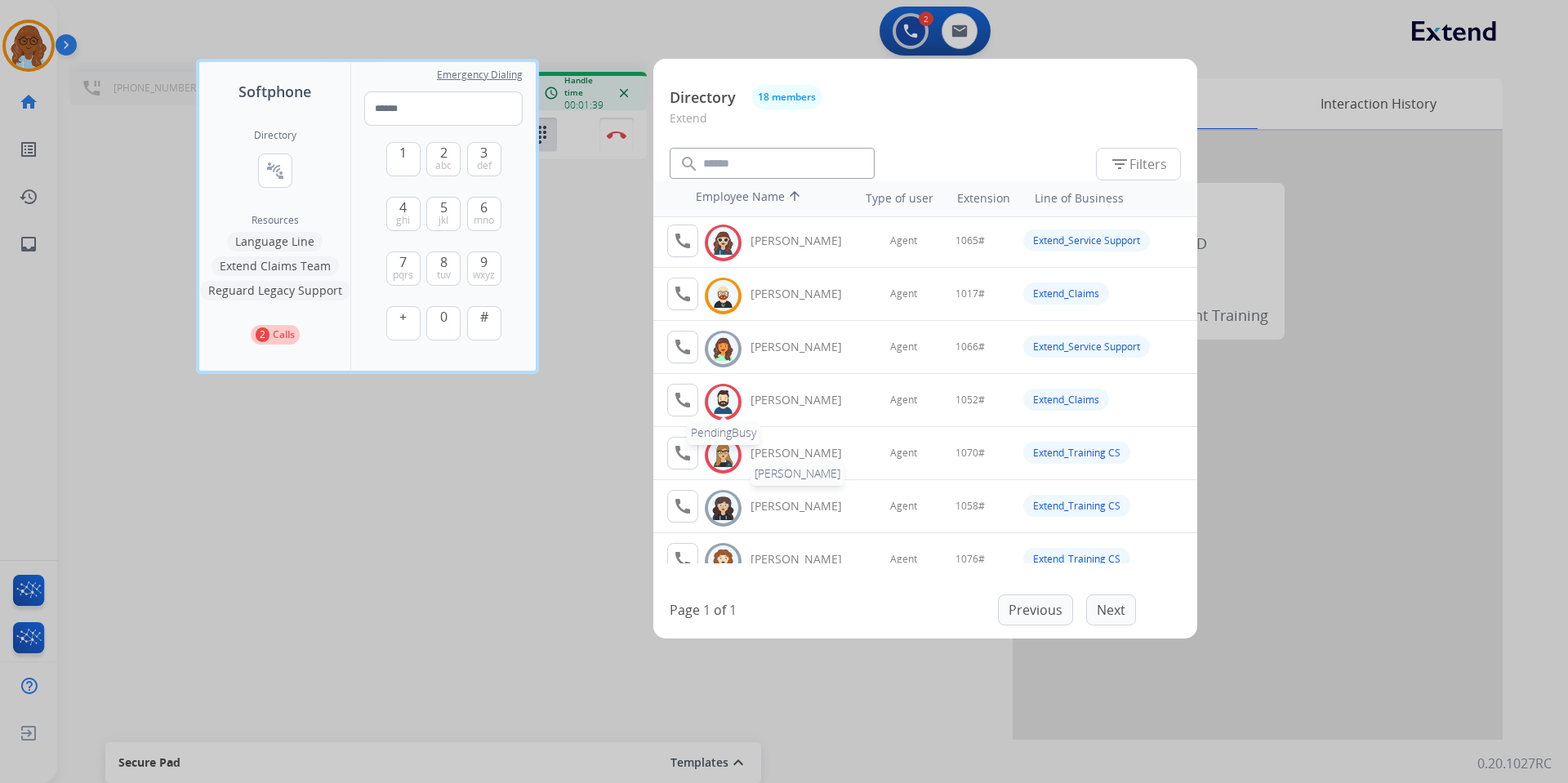
scroll to position [163, 0]
click at [589, 440] on div at bounding box center [784, 392] width 1568 height 783
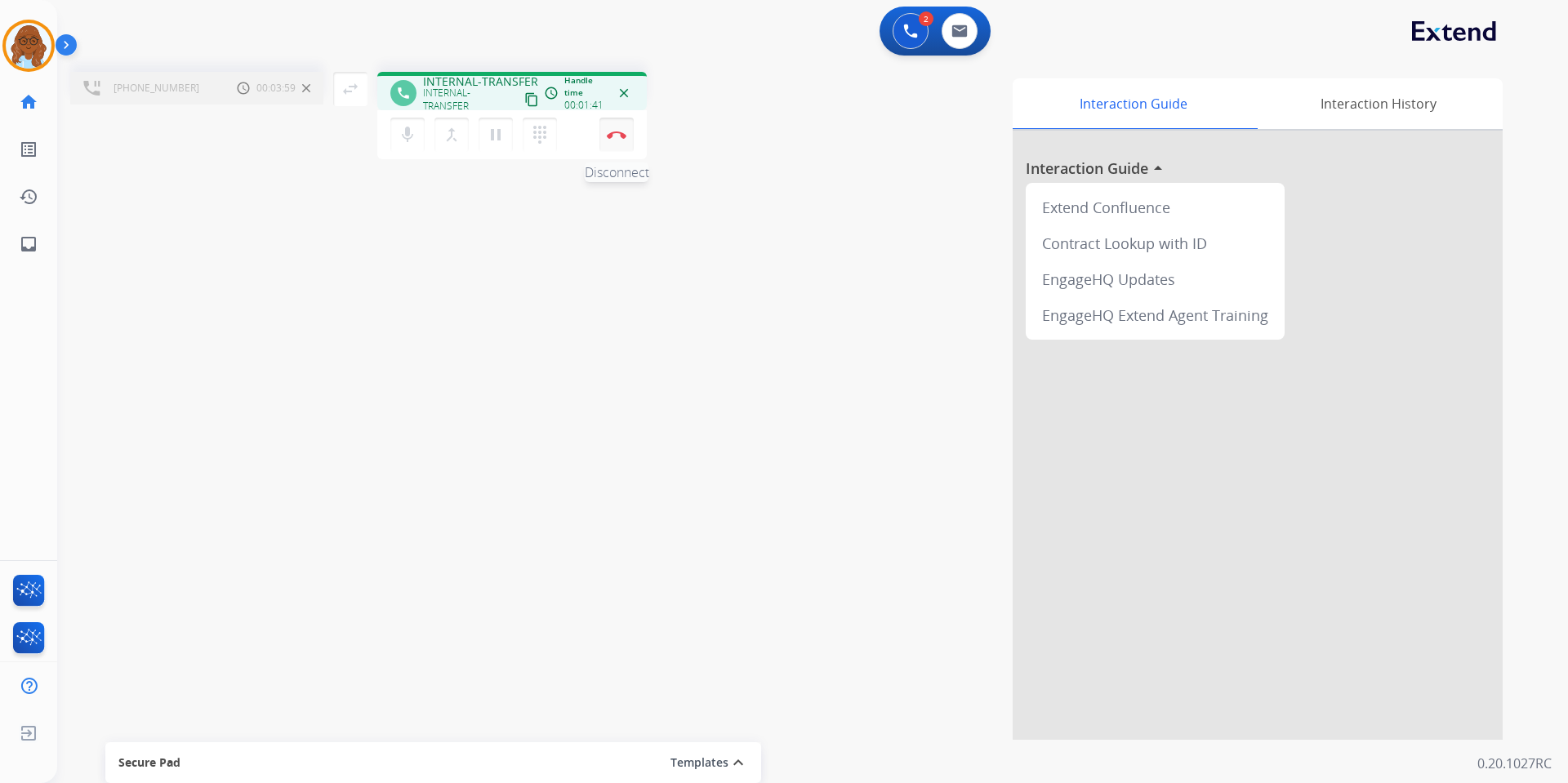
click at [611, 130] on button "Disconnect" at bounding box center [617, 135] width 35 height 35
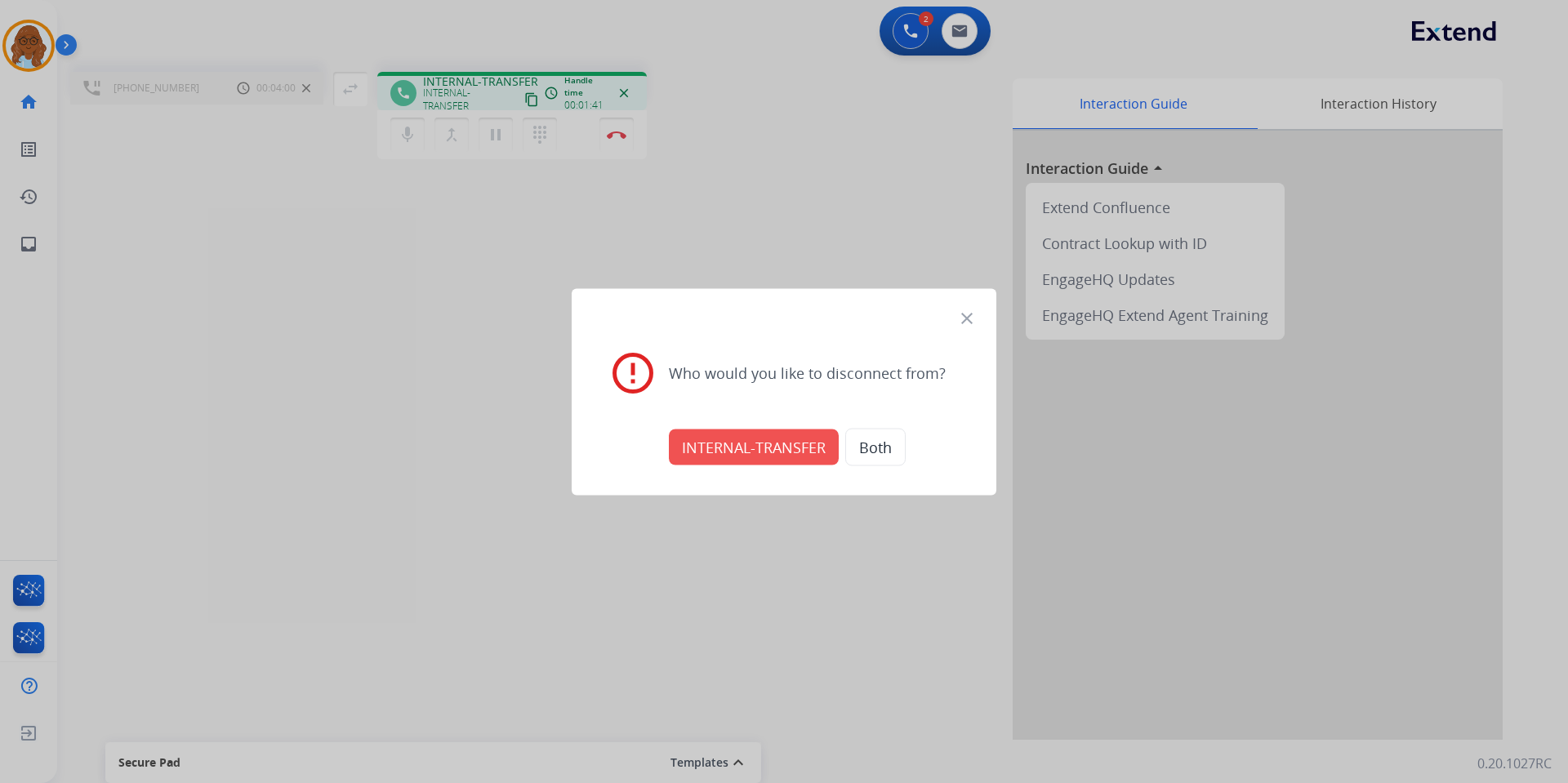
click at [762, 444] on button "INTERNAL-TRANSFER" at bounding box center [754, 446] width 170 height 36
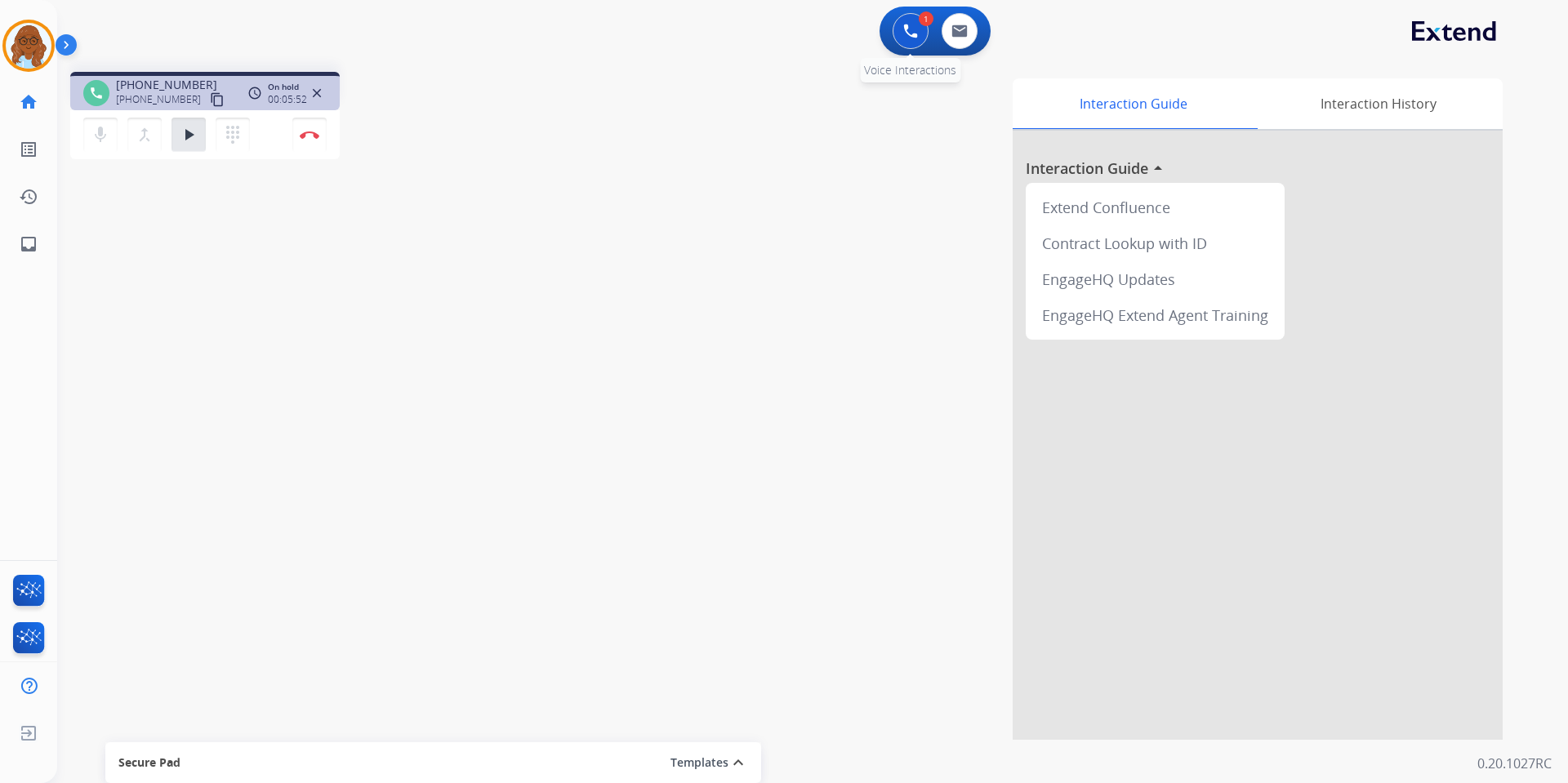
click at [897, 40] on button at bounding box center [910, 30] width 36 height 36
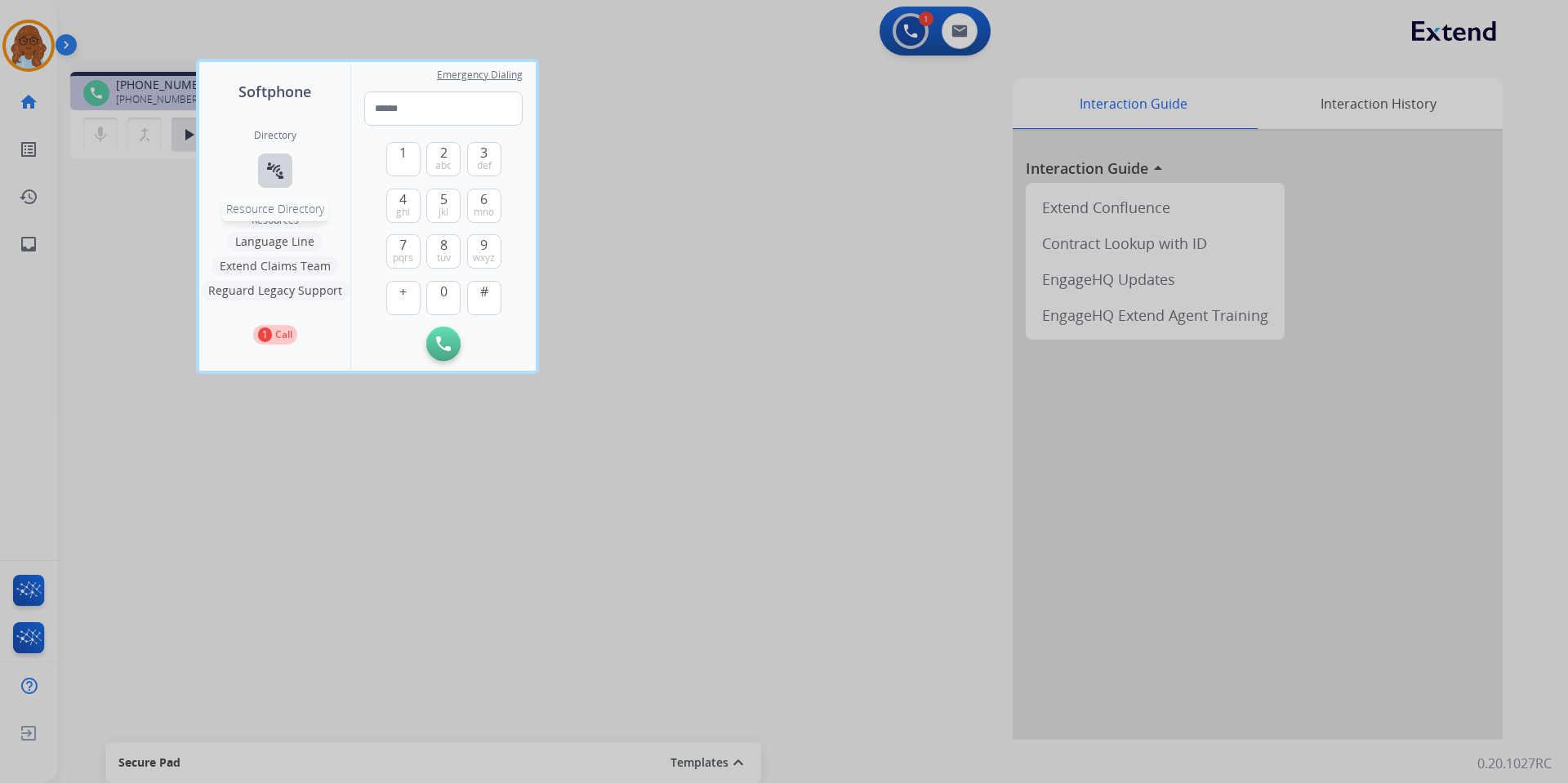
click at [277, 182] on button "connect_without_contact Resource Directory" at bounding box center [276, 171] width 35 height 35
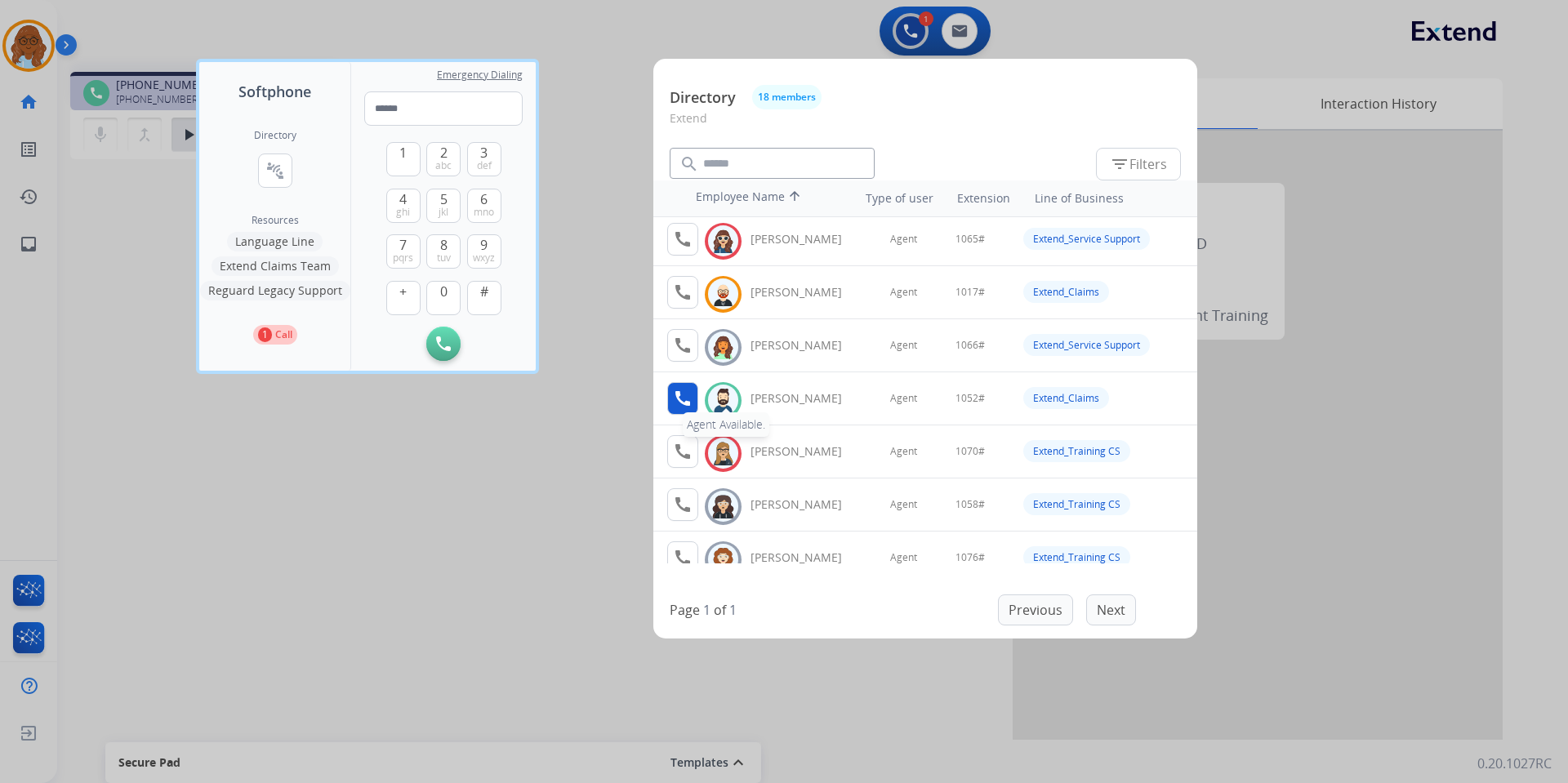
click at [674, 402] on mat-icon "call" at bounding box center [682, 398] width 19 height 19
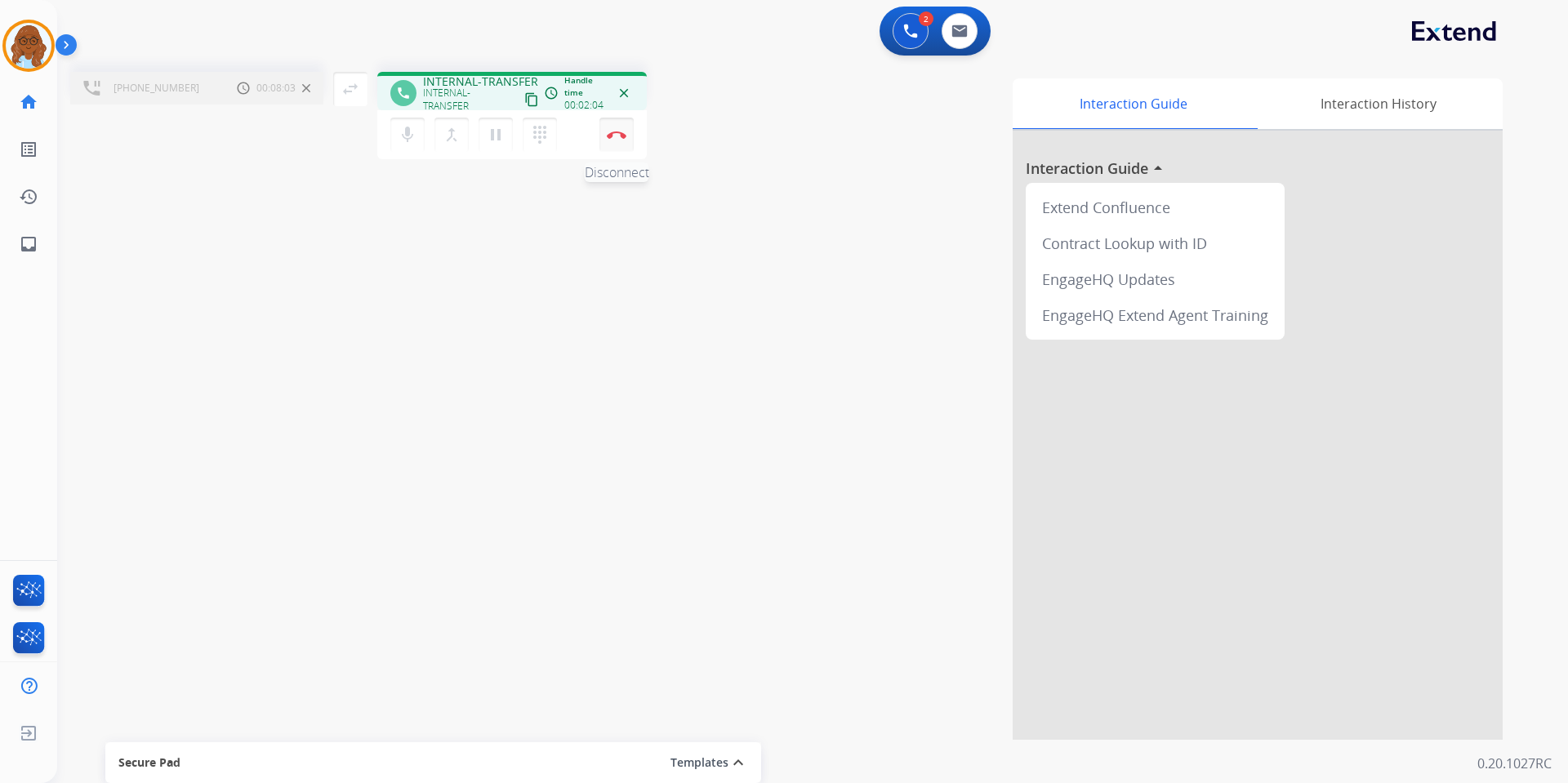
click at [611, 137] on img at bounding box center [616, 134] width 19 height 8
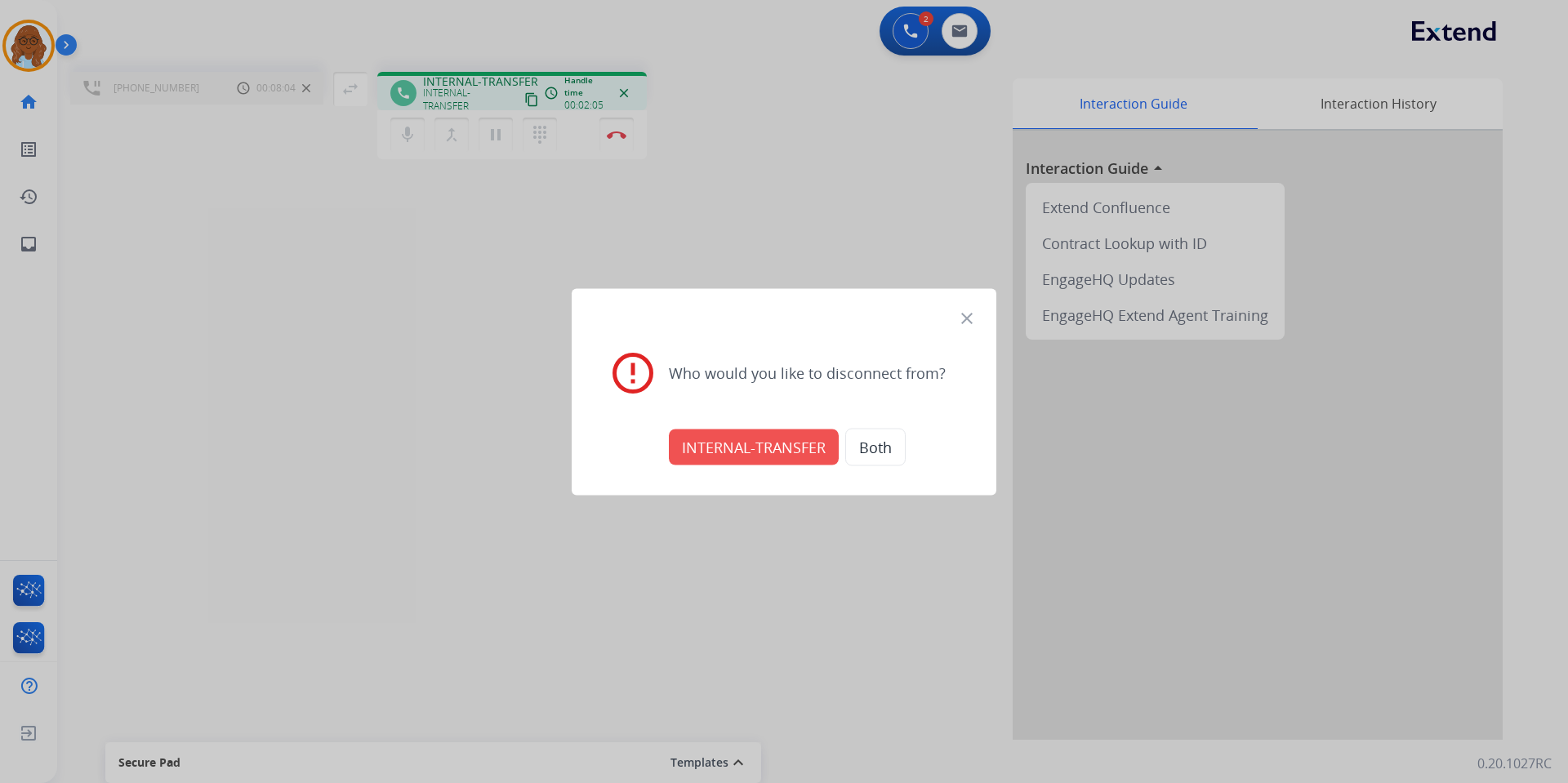
click at [711, 433] on button "INTERNAL-TRANSFER" at bounding box center [754, 446] width 170 height 36
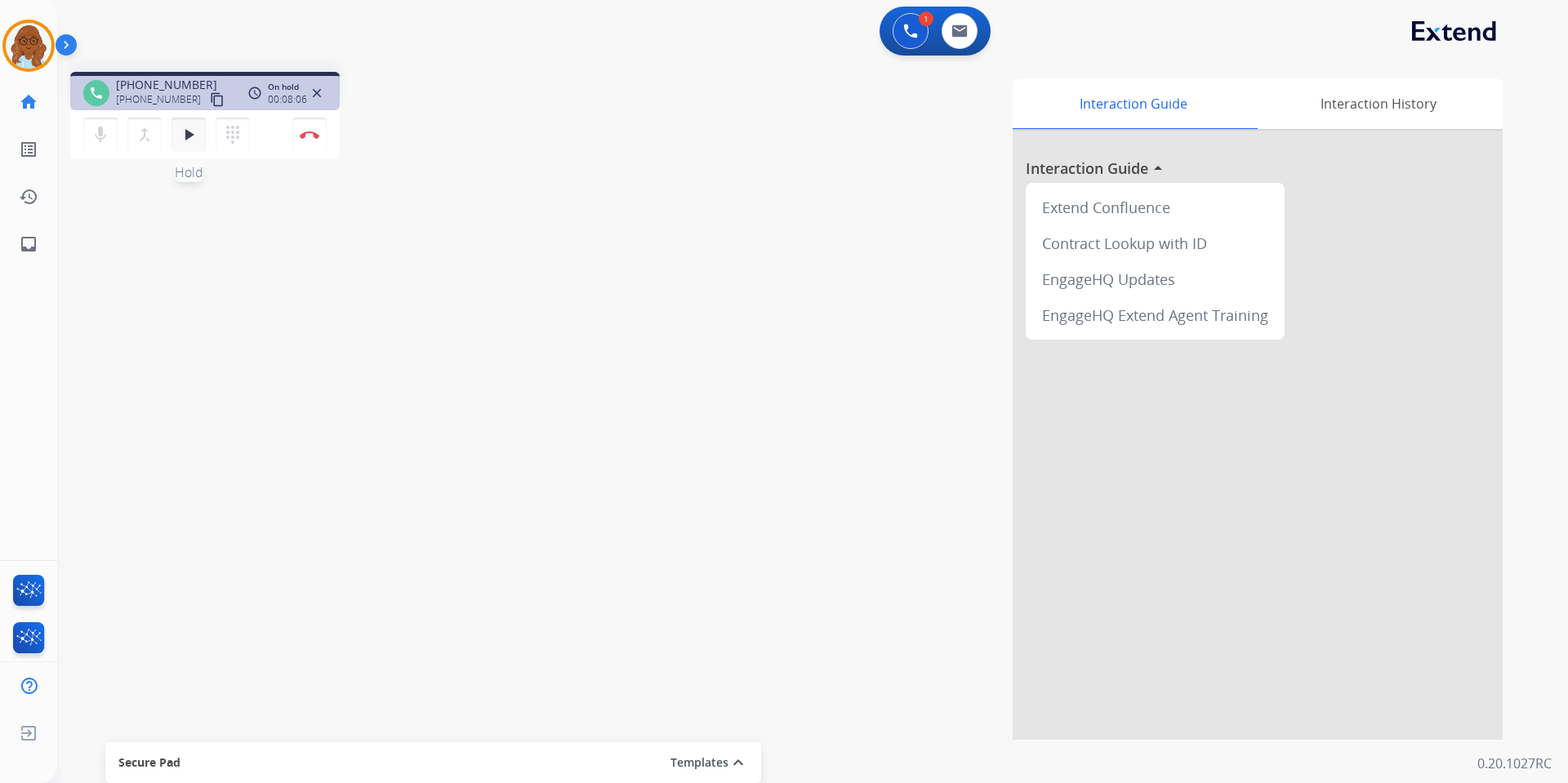
click at [186, 138] on mat-icon "play_arrow" at bounding box center [188, 134] width 19 height 19
click at [307, 135] on img at bounding box center [308, 134] width 19 height 8
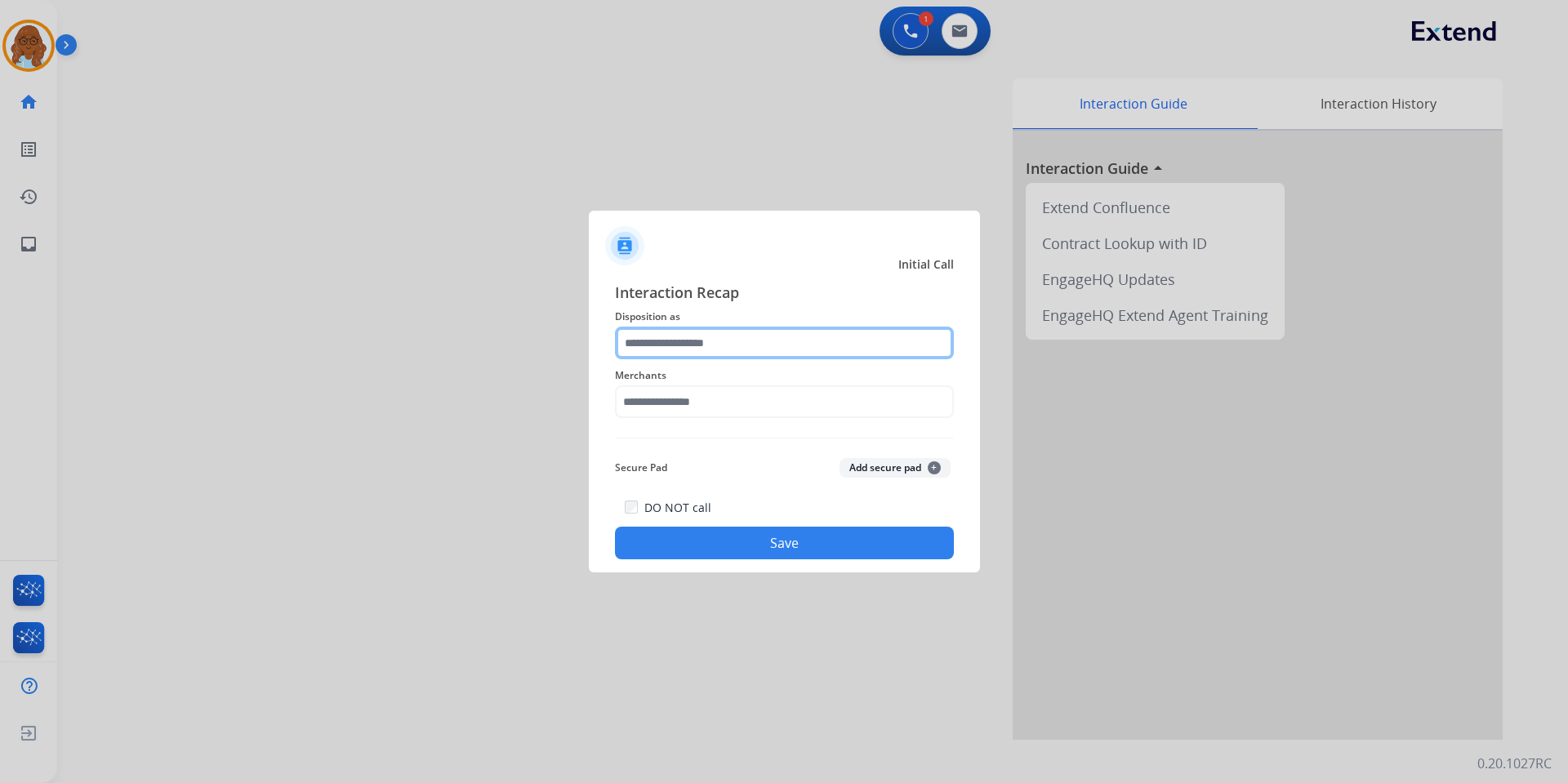
click at [680, 339] on input "text" at bounding box center [784, 343] width 339 height 33
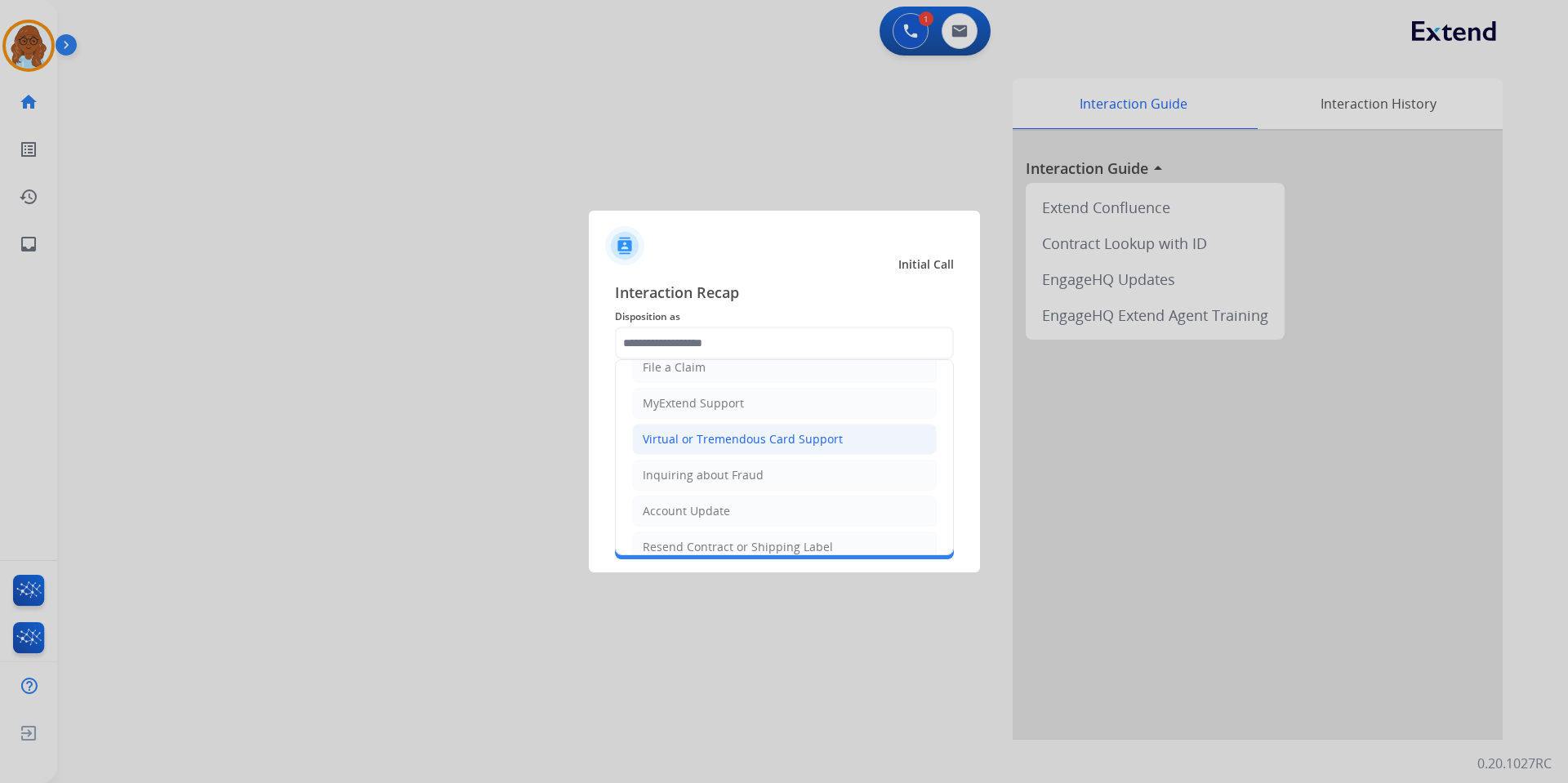
click at [701, 446] on div "Virtual or Tremendous Card Support" at bounding box center [742, 440] width 200 height 16
type input "**********"
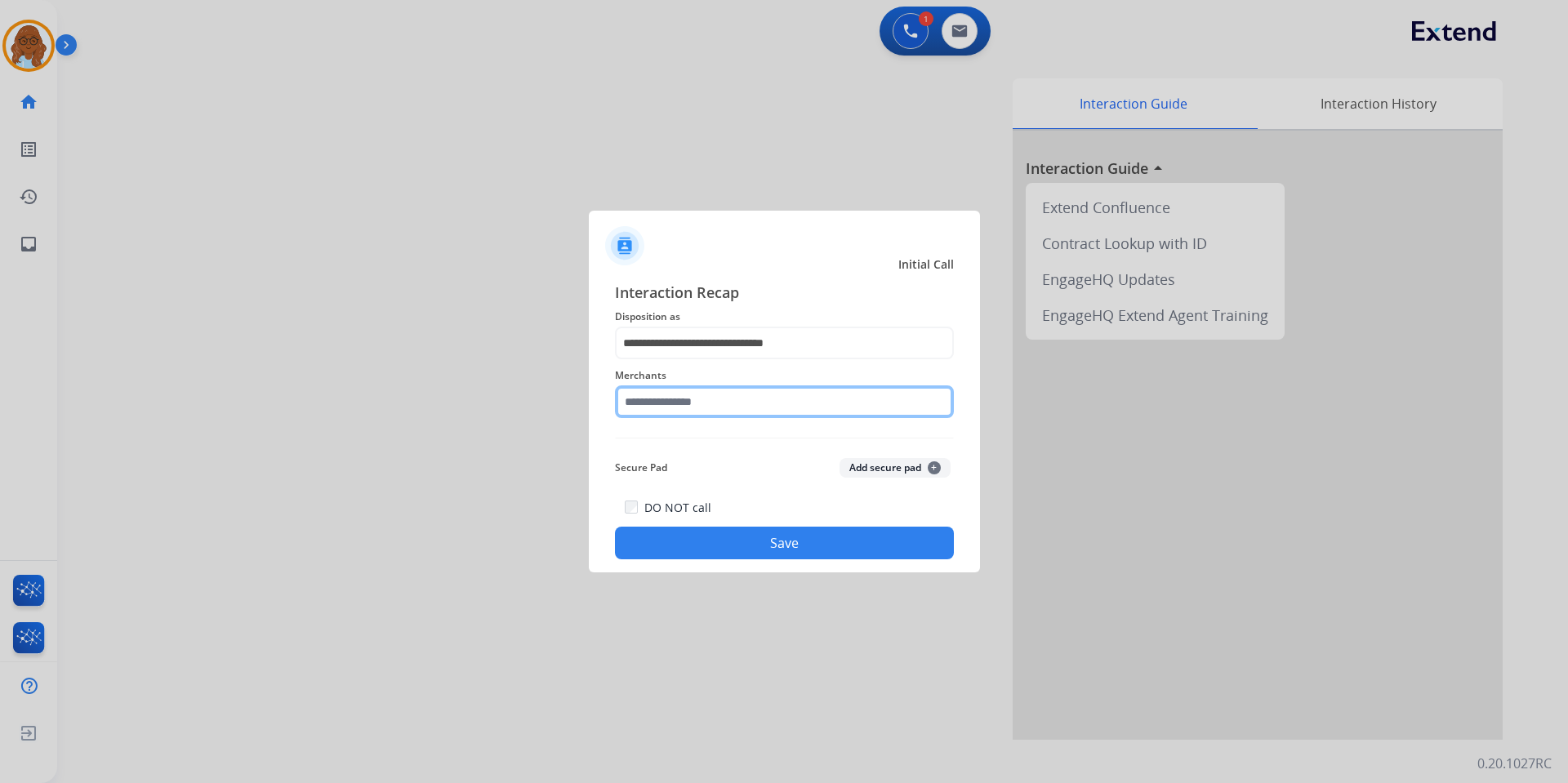
click at [682, 408] on input "text" at bounding box center [784, 402] width 339 height 33
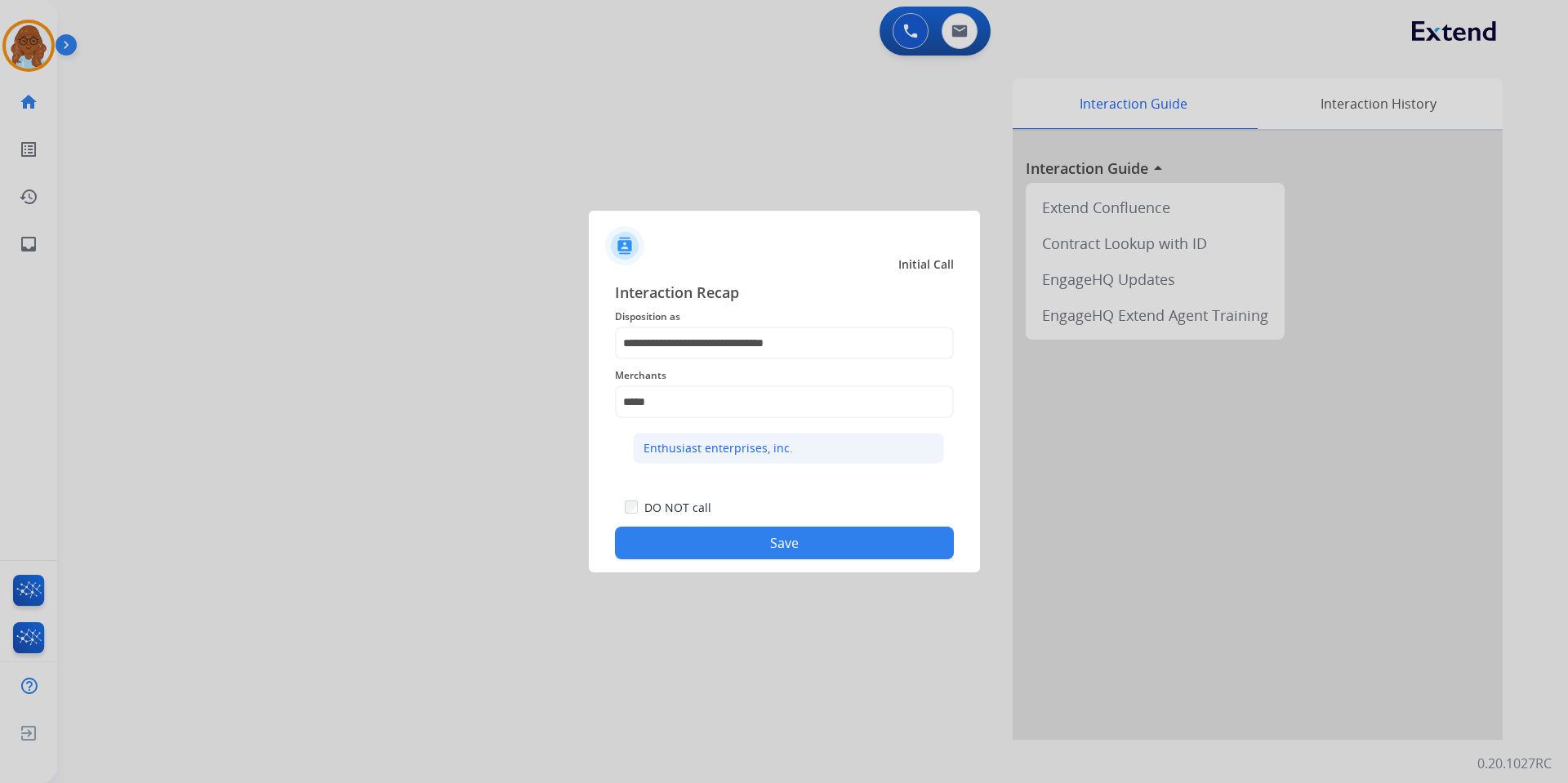
click at [729, 453] on div "Enthusiast enterprises, inc." at bounding box center [718, 448] width 150 height 16
type input "**********"
click at [810, 530] on button "Save" at bounding box center [784, 543] width 339 height 33
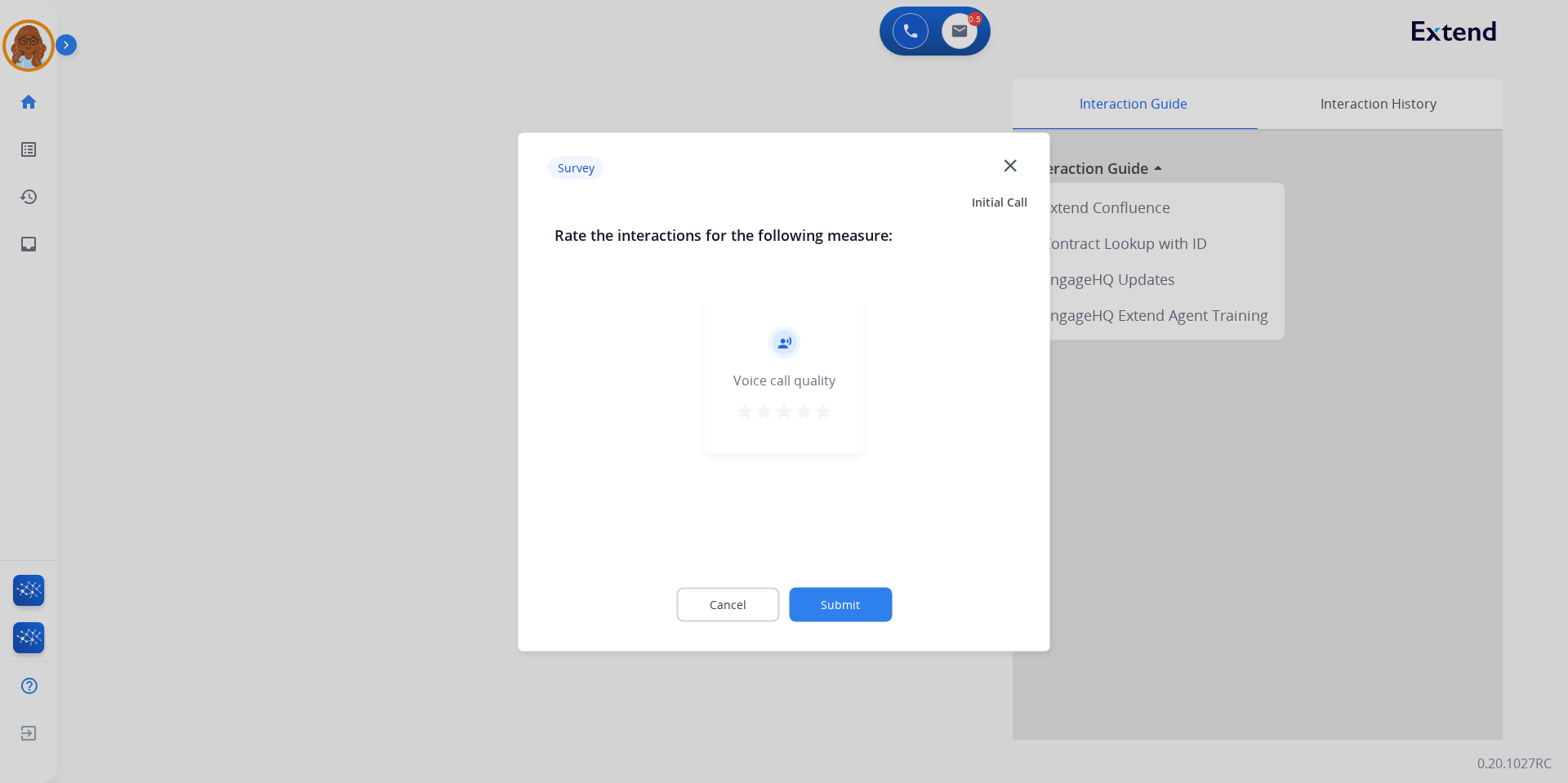
click at [816, 417] on mat-icon "star" at bounding box center [822, 410] width 19 height 19
click at [848, 610] on button "Submit" at bounding box center [840, 604] width 103 height 35
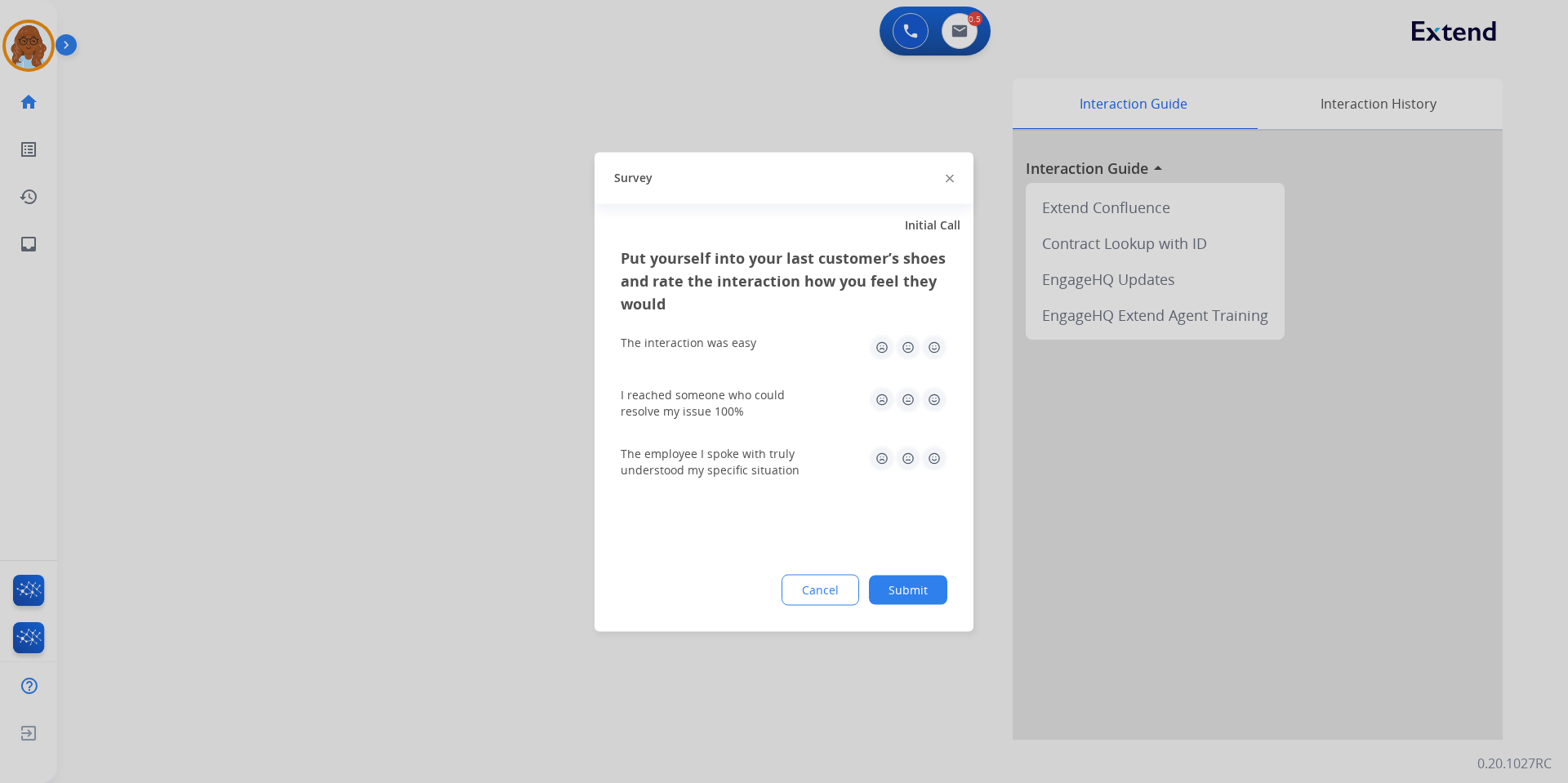
click at [937, 403] on img at bounding box center [934, 399] width 26 height 26
click at [939, 329] on div "The interaction was easy" at bounding box center [784, 347] width 327 height 52
click at [937, 346] on img at bounding box center [934, 347] width 26 height 26
click at [925, 456] on img at bounding box center [934, 458] width 26 height 26
click at [912, 581] on button "Submit" at bounding box center [908, 590] width 78 height 29
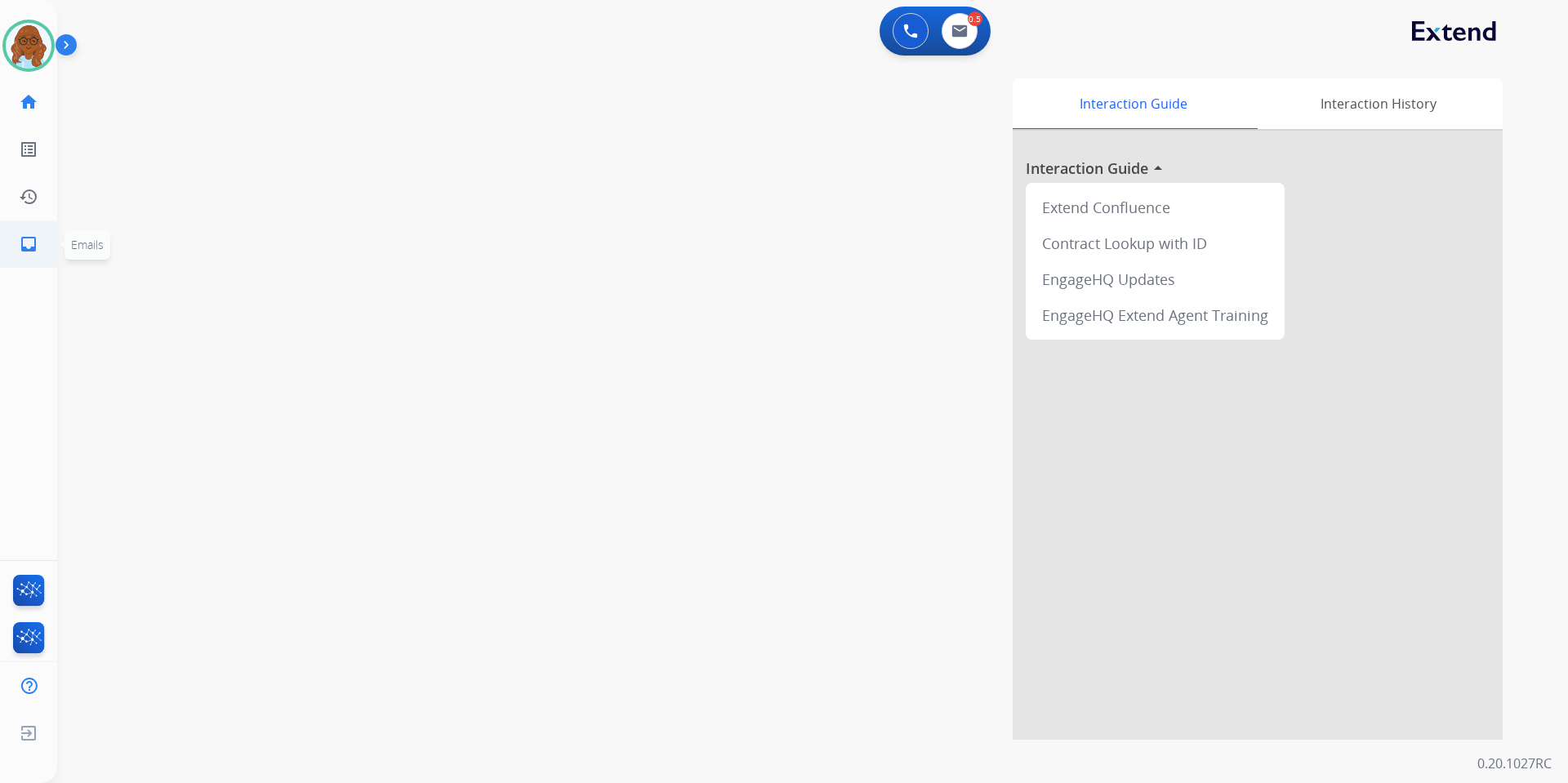
click at [19, 246] on mat-icon "inbox" at bounding box center [28, 244] width 19 height 19
select select "**********"
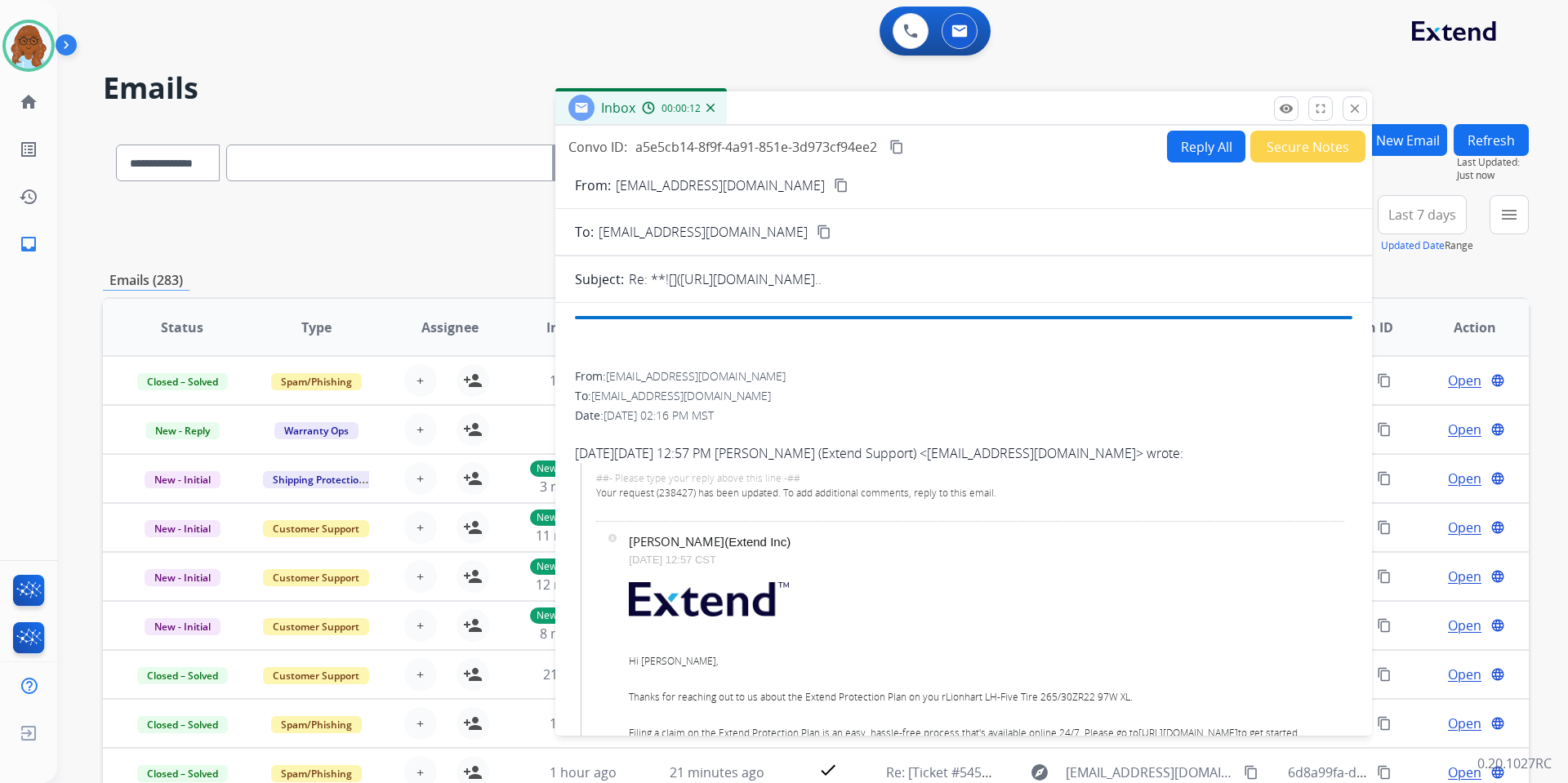
drag, startPoint x: 1188, startPoint y: 125, endPoint x: 983, endPoint y: 105, distance: 206.0
click at [983, 105] on div "Inbox 00:00:12" at bounding box center [964, 109] width 817 height 35
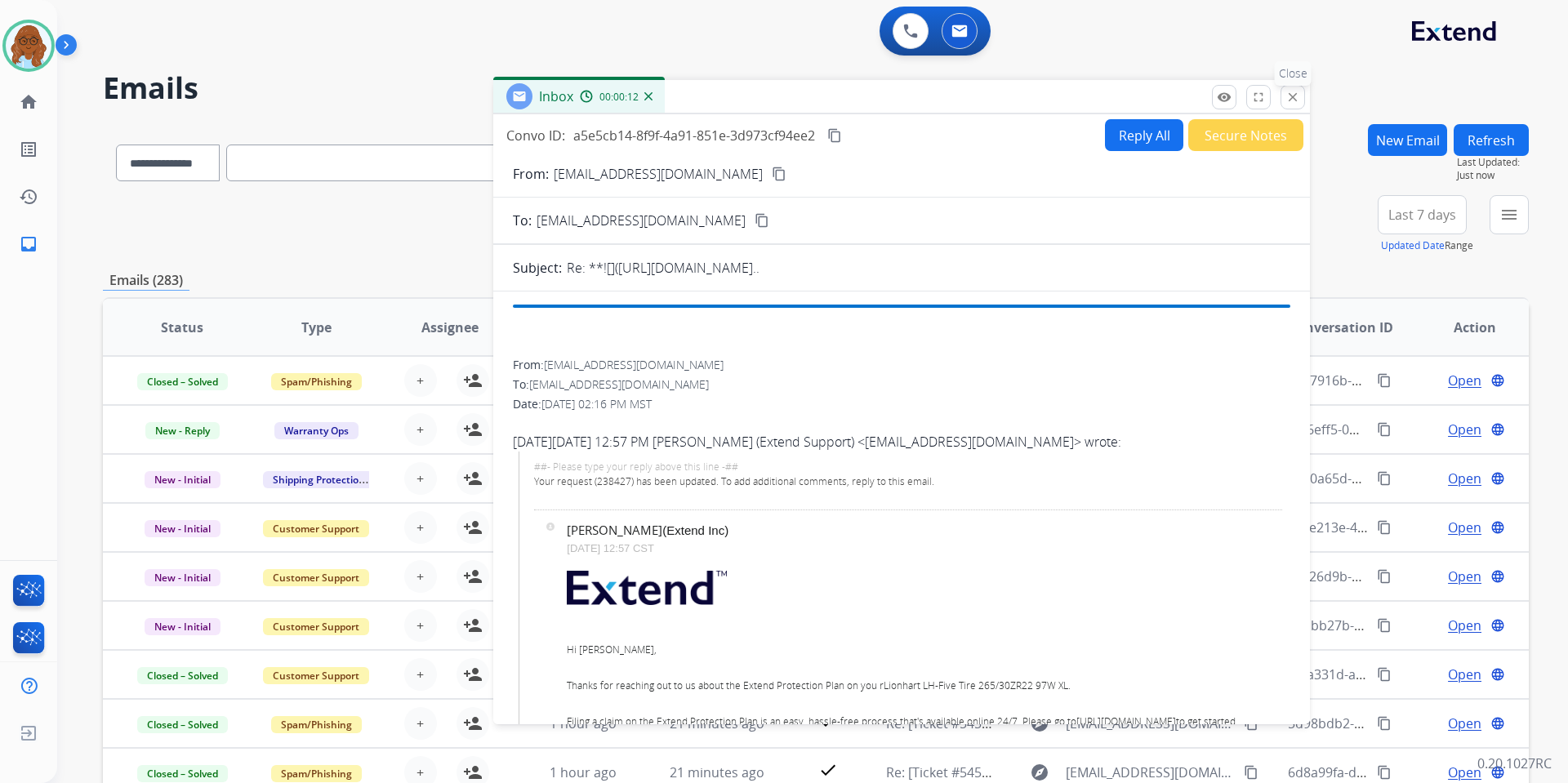
click at [1292, 93] on mat-icon "close" at bounding box center [1293, 97] width 15 height 15
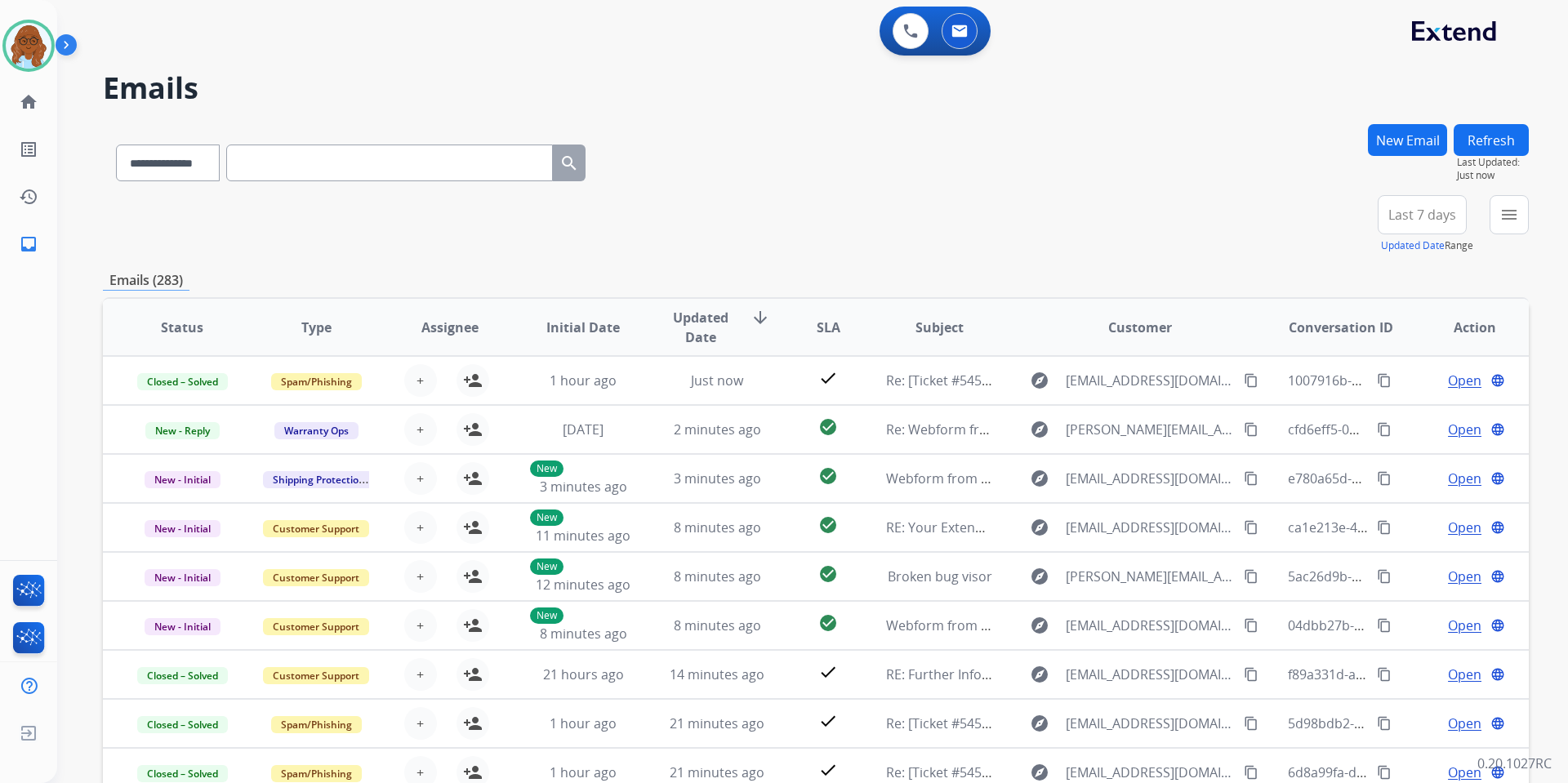
click at [1368, 139] on div "New Email" at bounding box center [1407, 160] width 79 height 71
click at [1387, 133] on button "New Email" at bounding box center [1407, 140] width 79 height 32
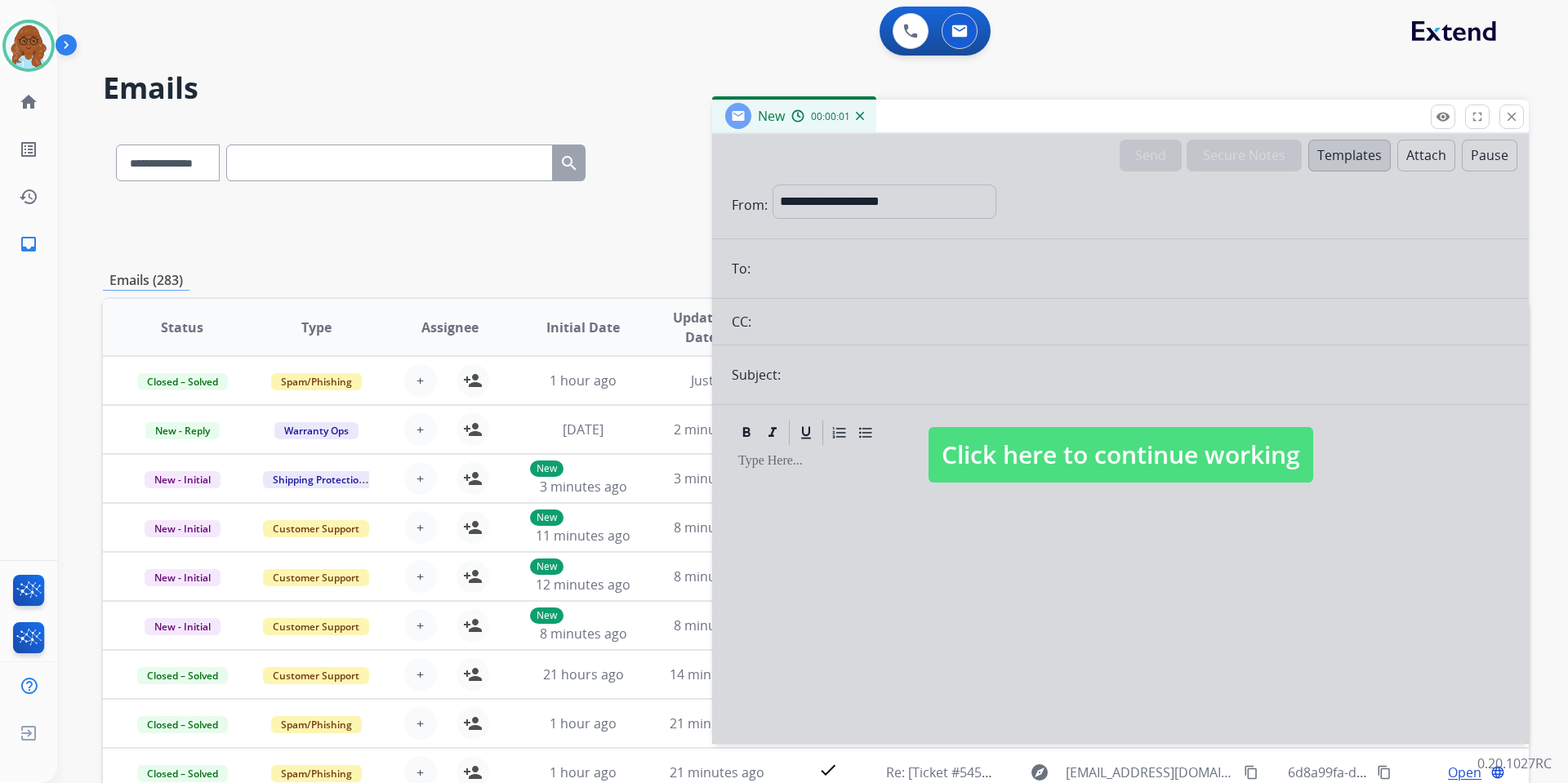
click at [1116, 494] on div at bounding box center [1120, 439] width 817 height 611
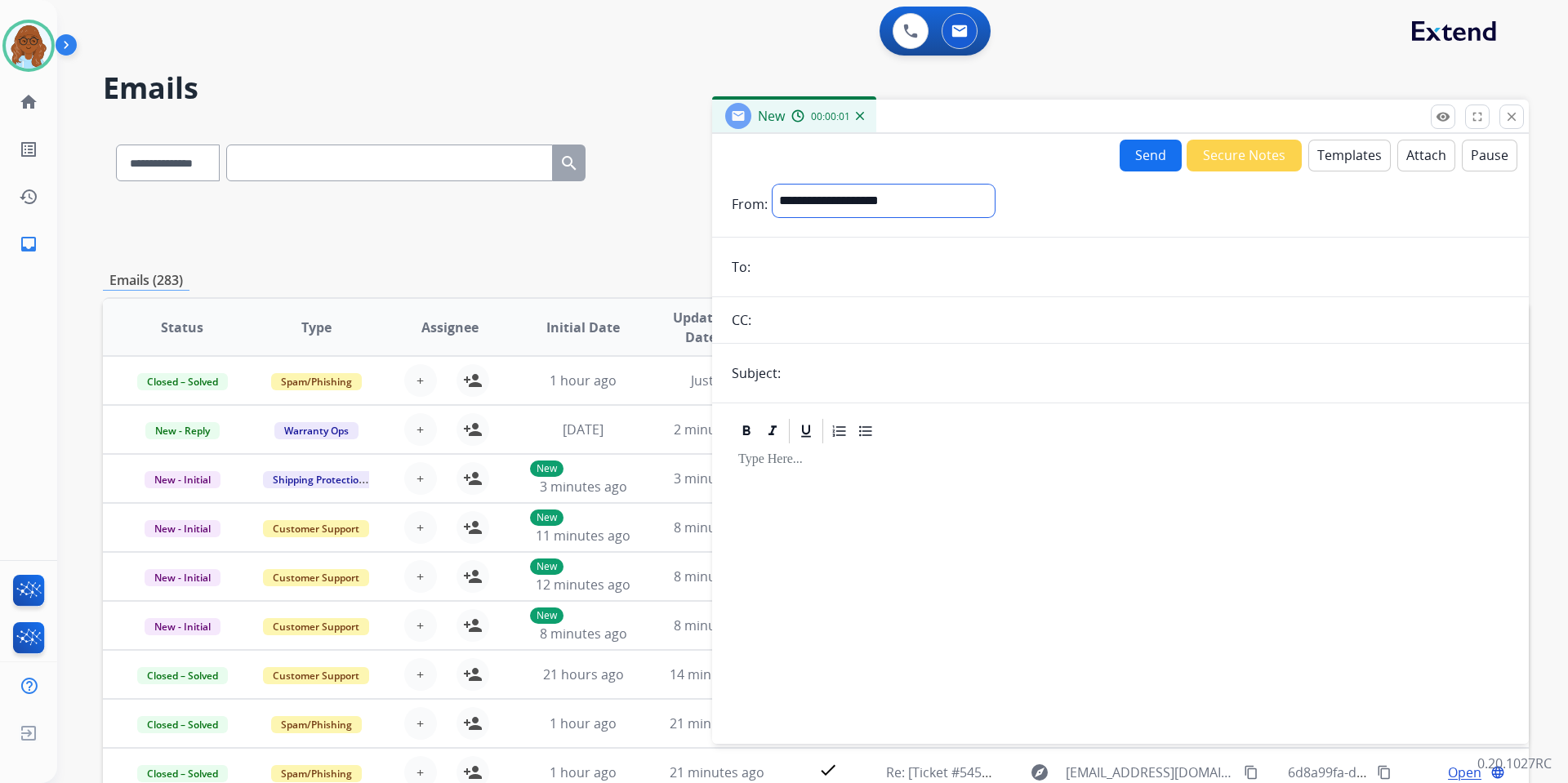
click at [899, 218] on div "**********" at bounding box center [883, 204] width 222 height 39
select select "**********"
click at [773, 184] on select "**********" at bounding box center [883, 201] width 222 height 33
drag, startPoint x: 847, startPoint y: 261, endPoint x: 1127, endPoint y: 347, distance: 292.9
click at [847, 261] on input "email" at bounding box center [1133, 269] width 754 height 33
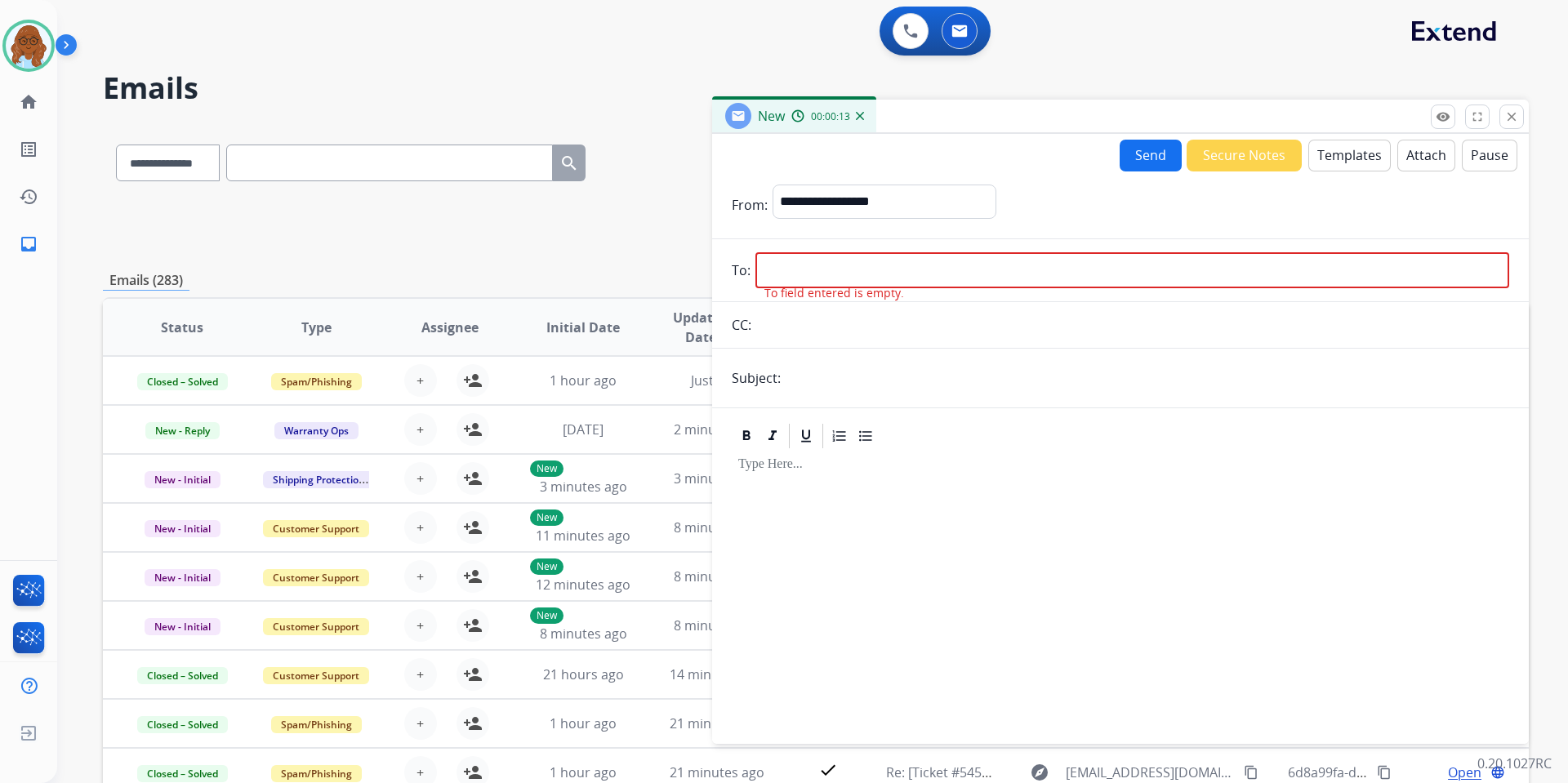
click at [883, 275] on input "email" at bounding box center [1133, 270] width 754 height 36
paste input "**********"
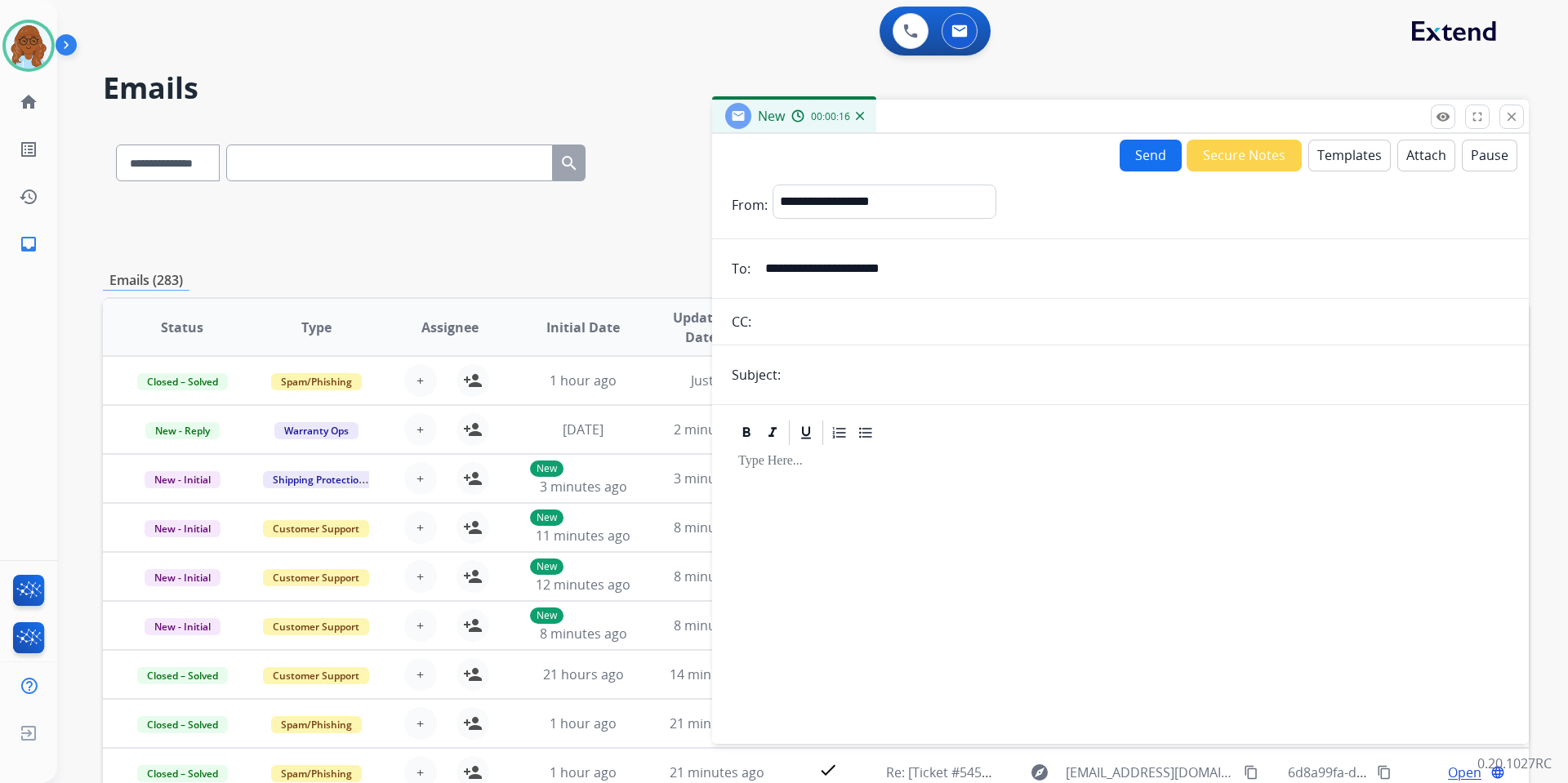
type input "**********"
click at [866, 386] on input "text" at bounding box center [1147, 375] width 724 height 33
type input "**********"
click at [1329, 159] on button "Templates" at bounding box center [1350, 155] width 82 height 32
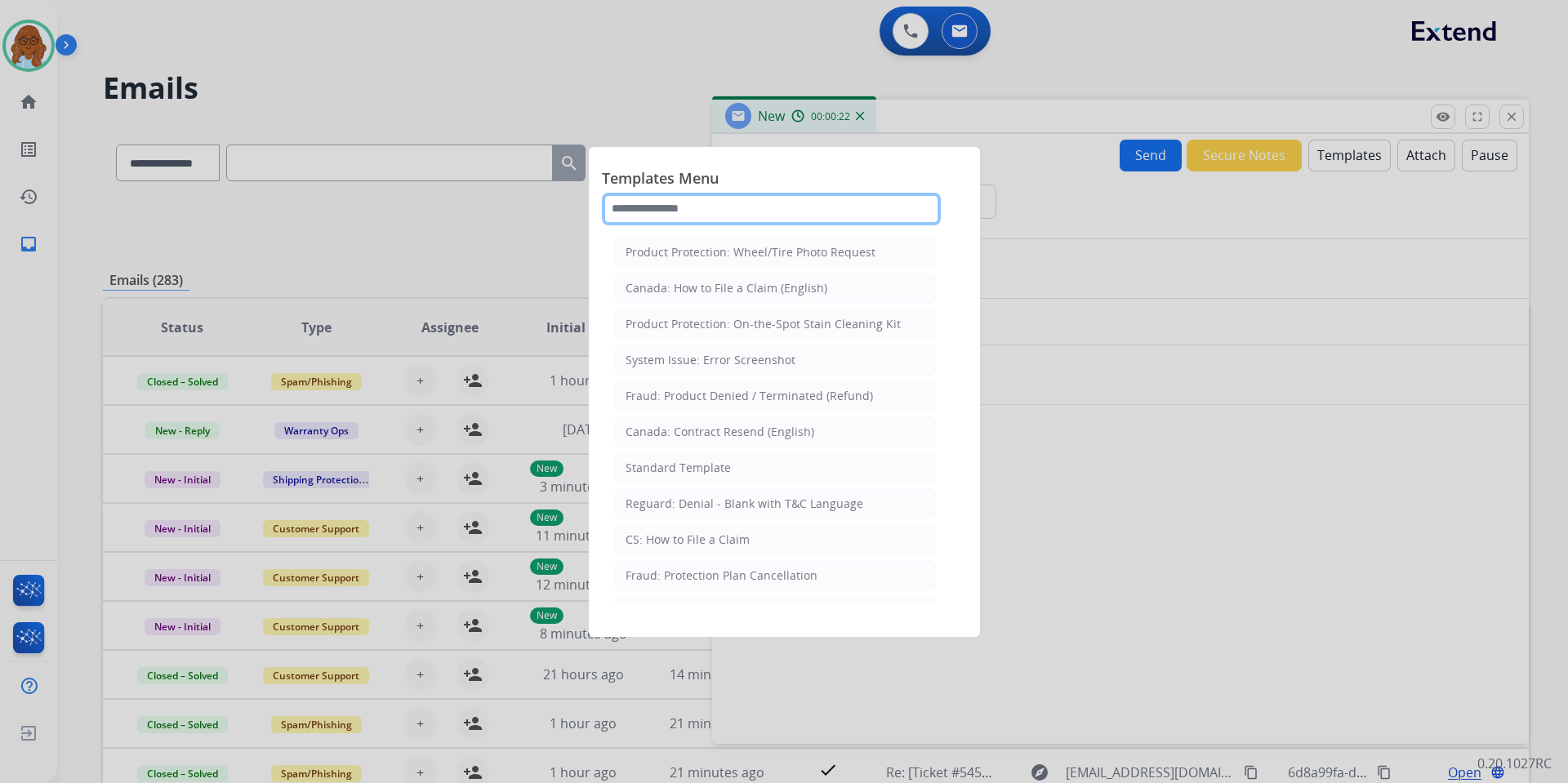
click at [821, 201] on input "text" at bounding box center [771, 209] width 339 height 33
click at [674, 206] on input "text" at bounding box center [771, 209] width 339 height 33
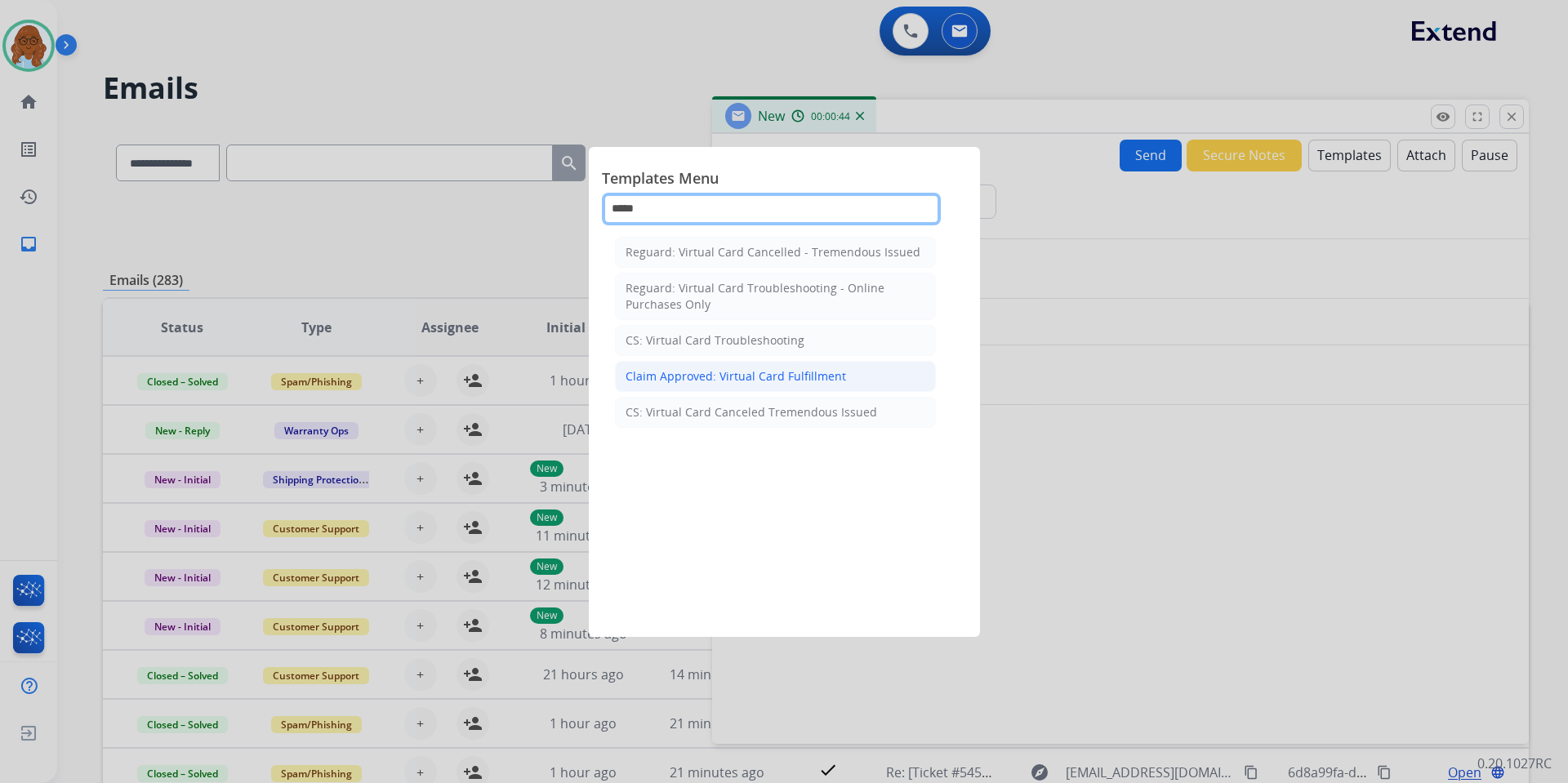
type input "*****"
click at [747, 374] on div "Claim Approved: Virtual Card Fulfillment" at bounding box center [737, 377] width 221 height 16
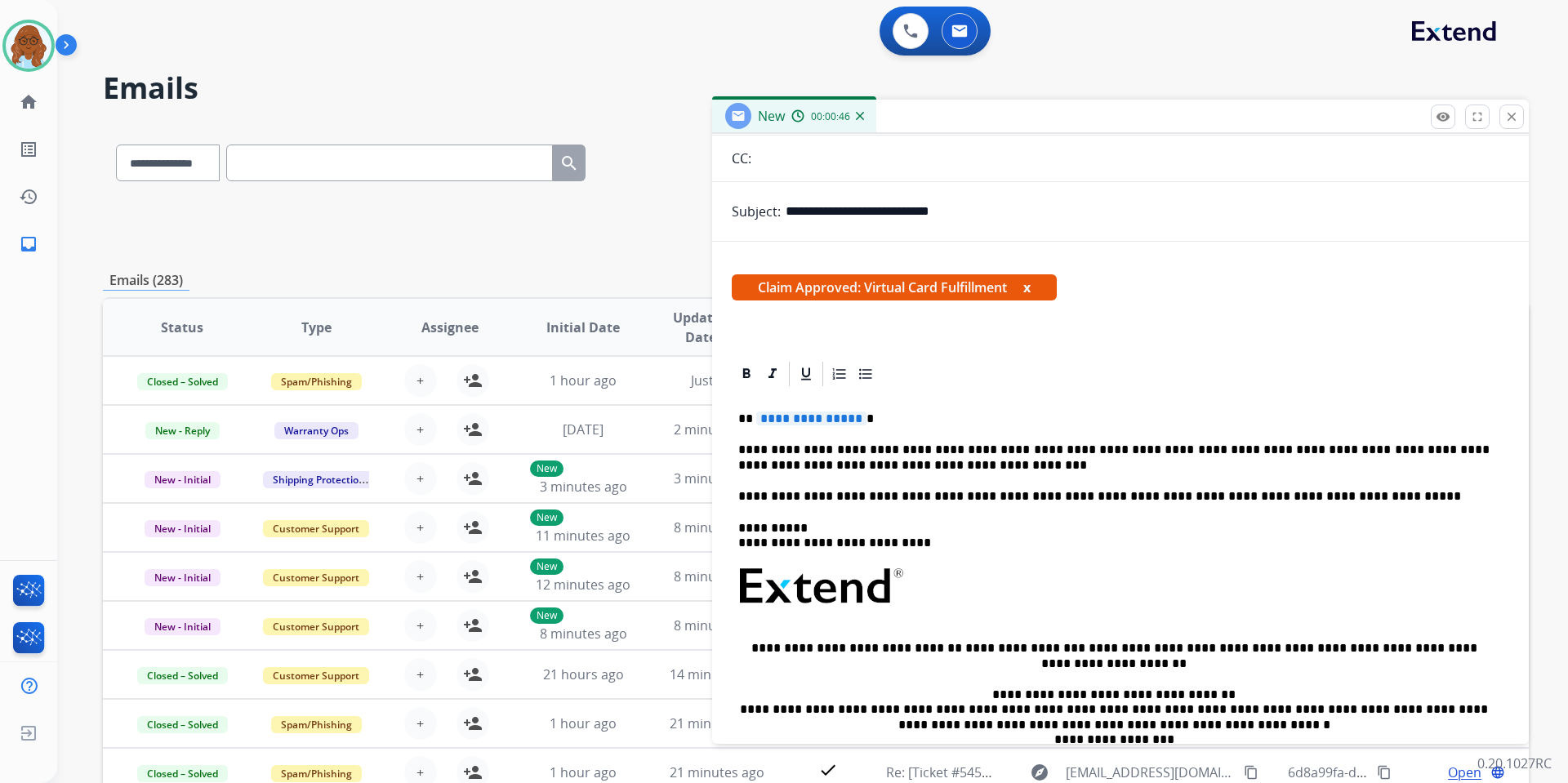
scroll to position [163, 0]
click at [821, 421] on span "**********" at bounding box center [811, 417] width 110 height 14
click at [1030, 285] on button "x" at bounding box center [1027, 286] width 7 height 19
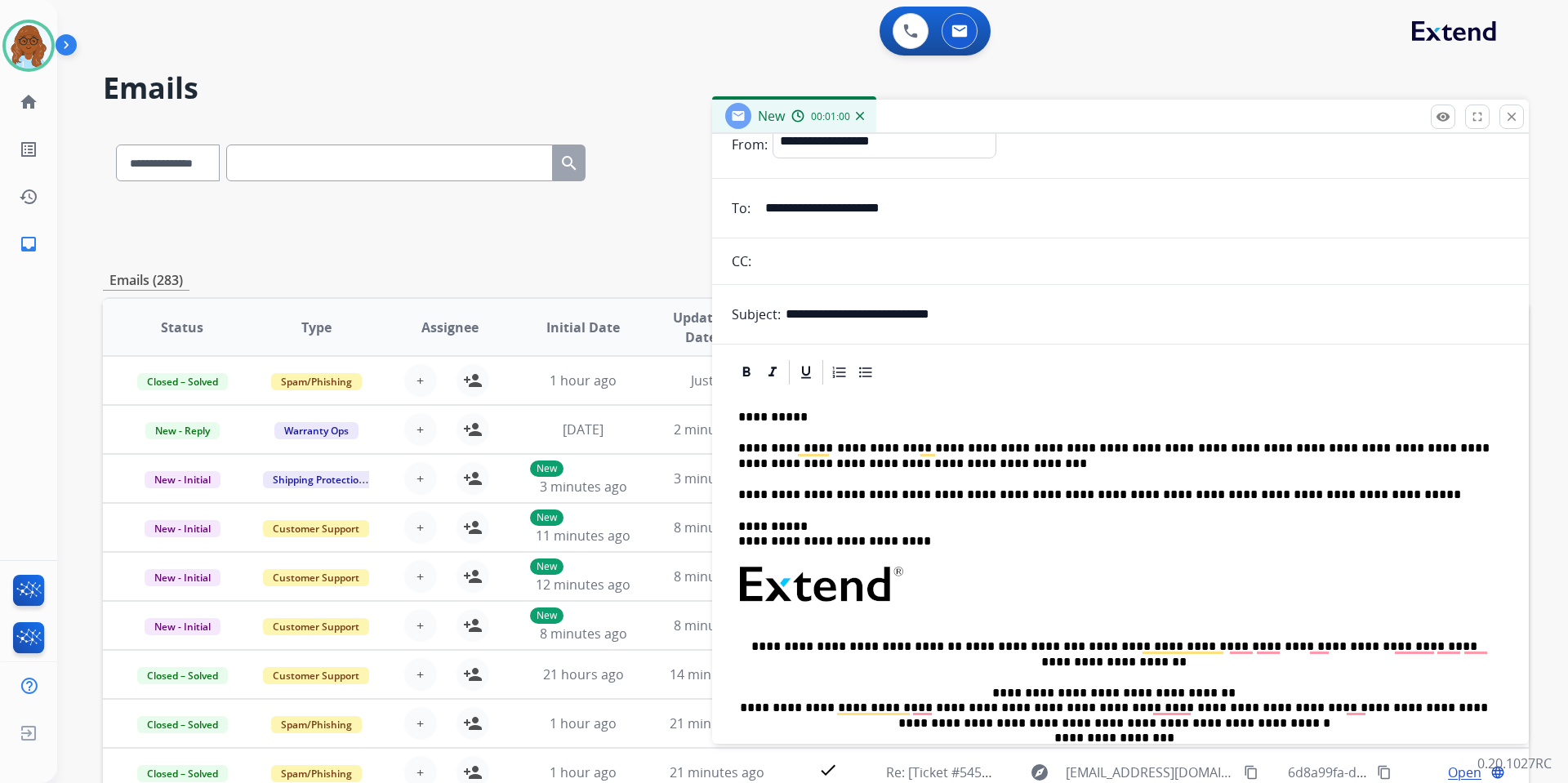
scroll to position [0, 0]
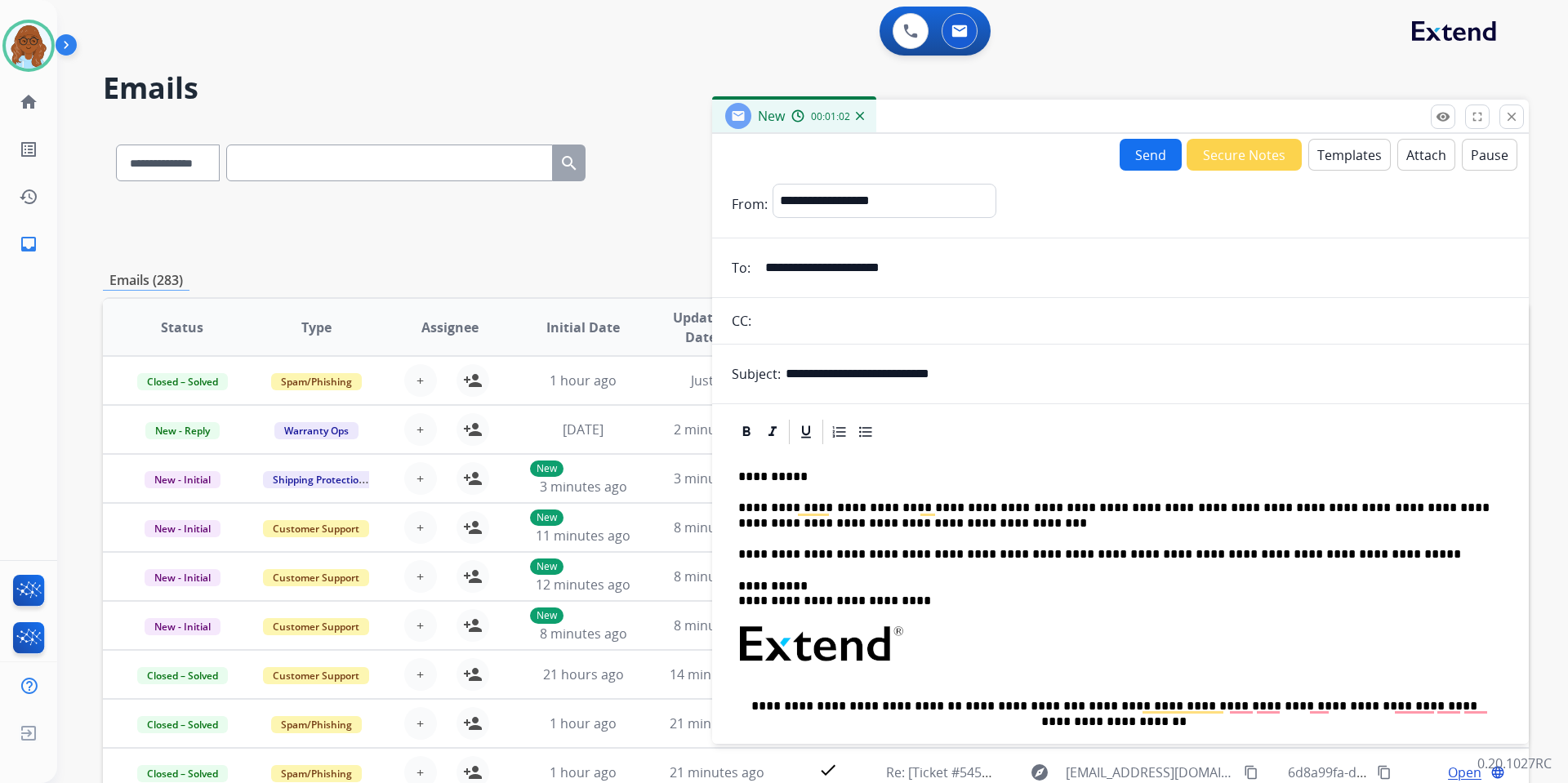
click at [1120, 164] on button "Send" at bounding box center [1151, 154] width 62 height 32
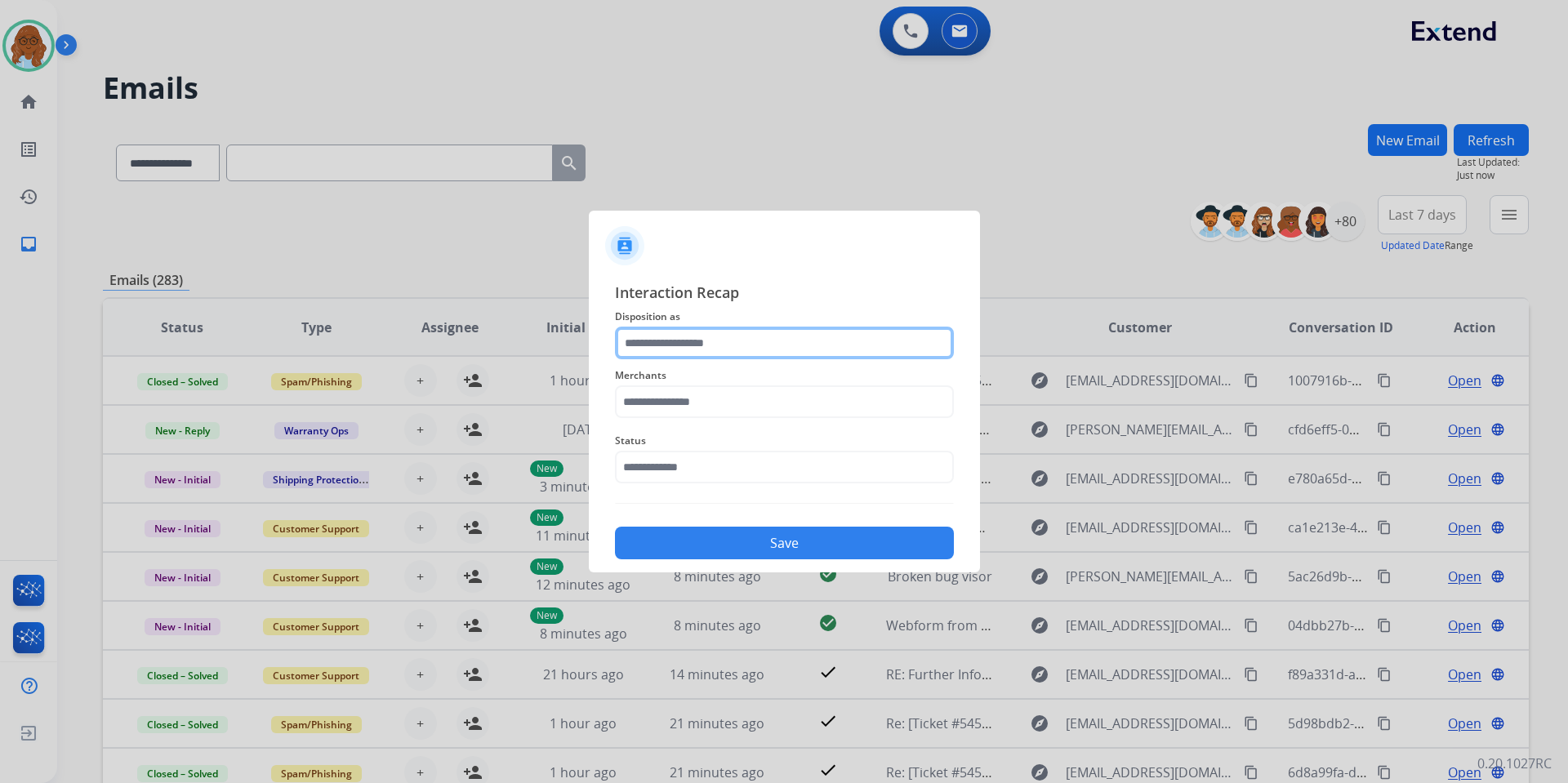
click at [760, 350] on input "text" at bounding box center [784, 343] width 339 height 33
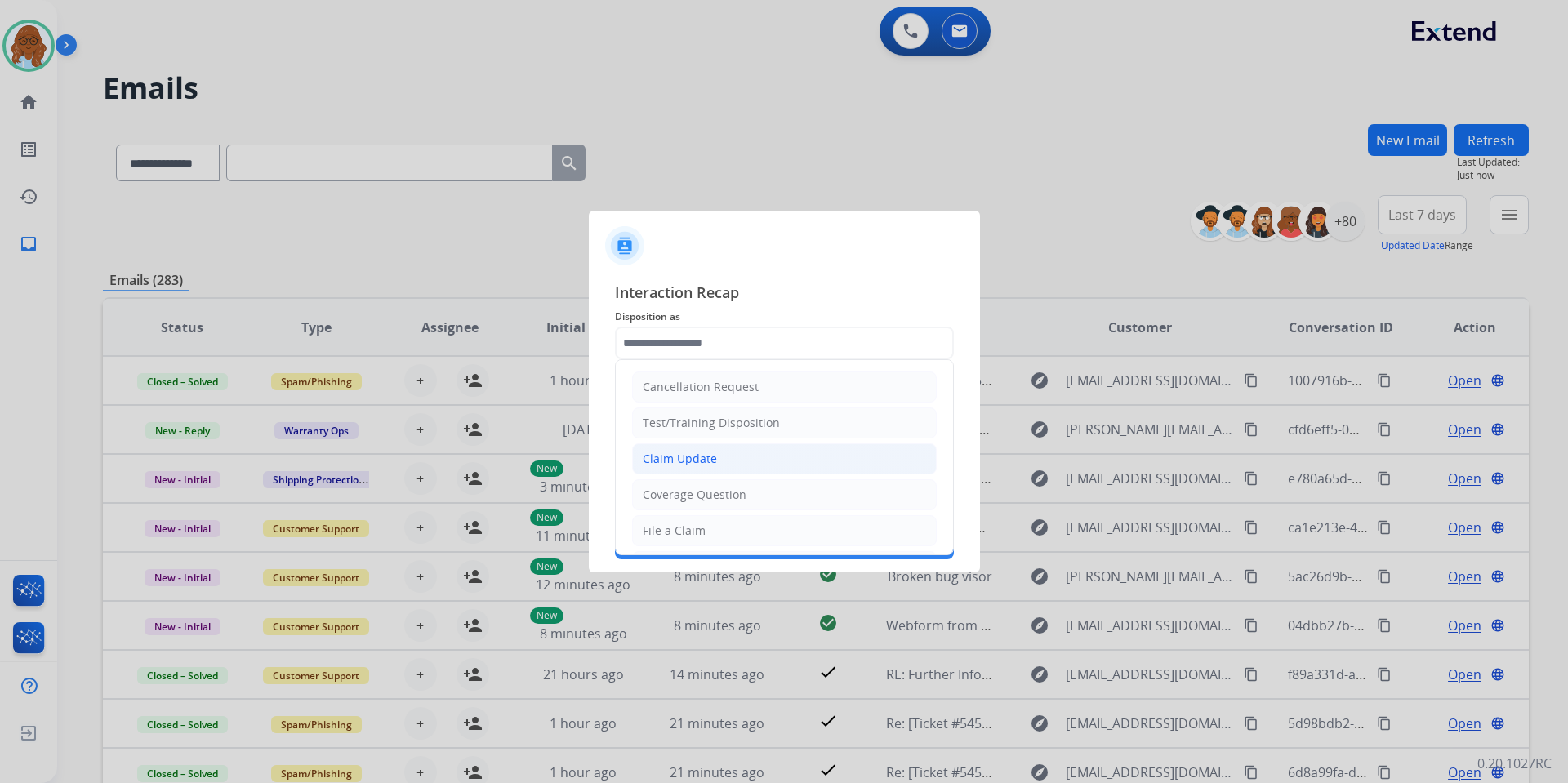
click at [684, 453] on div "Claim Update" at bounding box center [679, 459] width 74 height 16
type input "**********"
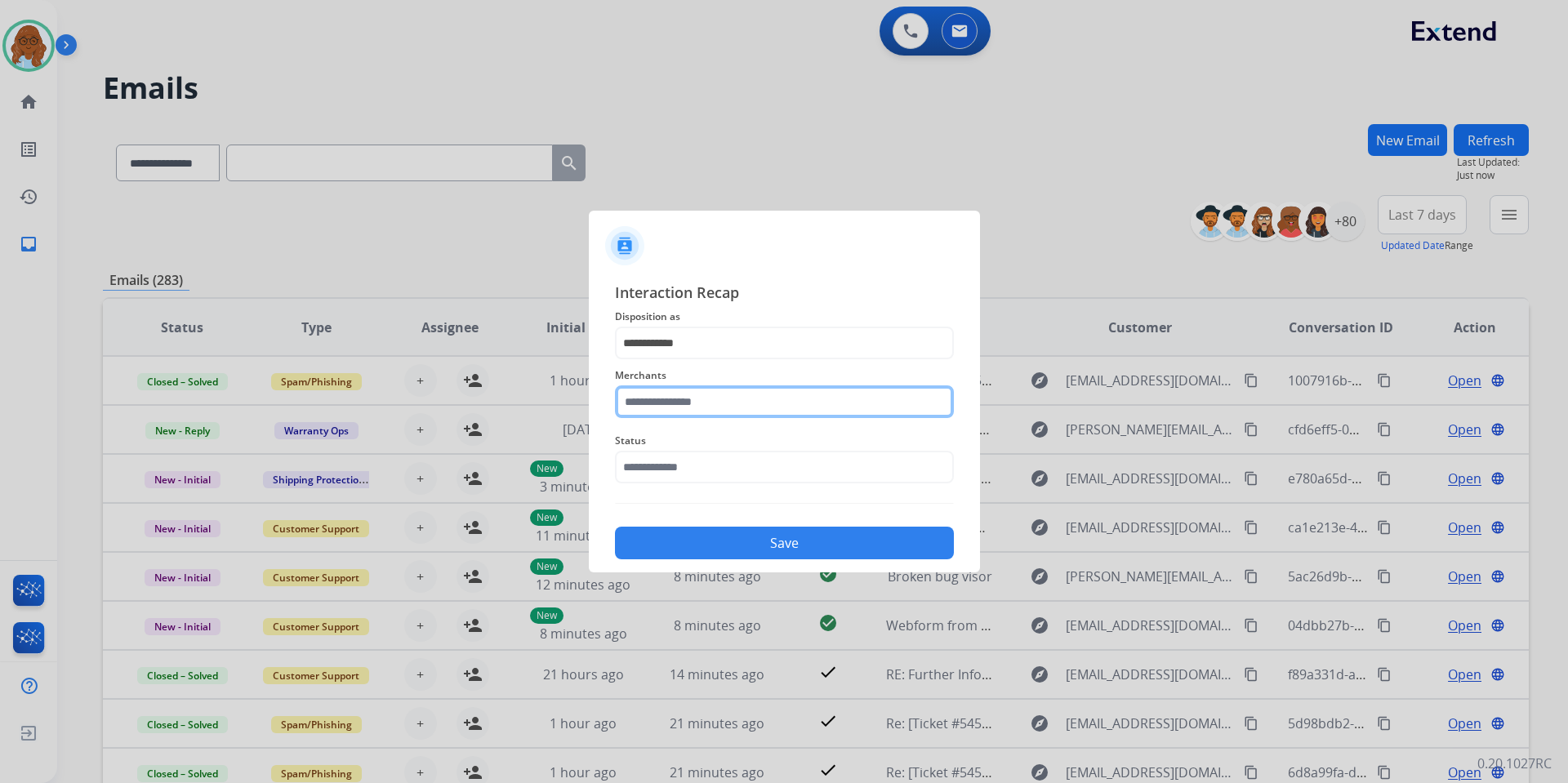
click at [679, 403] on input "text" at bounding box center [784, 402] width 339 height 33
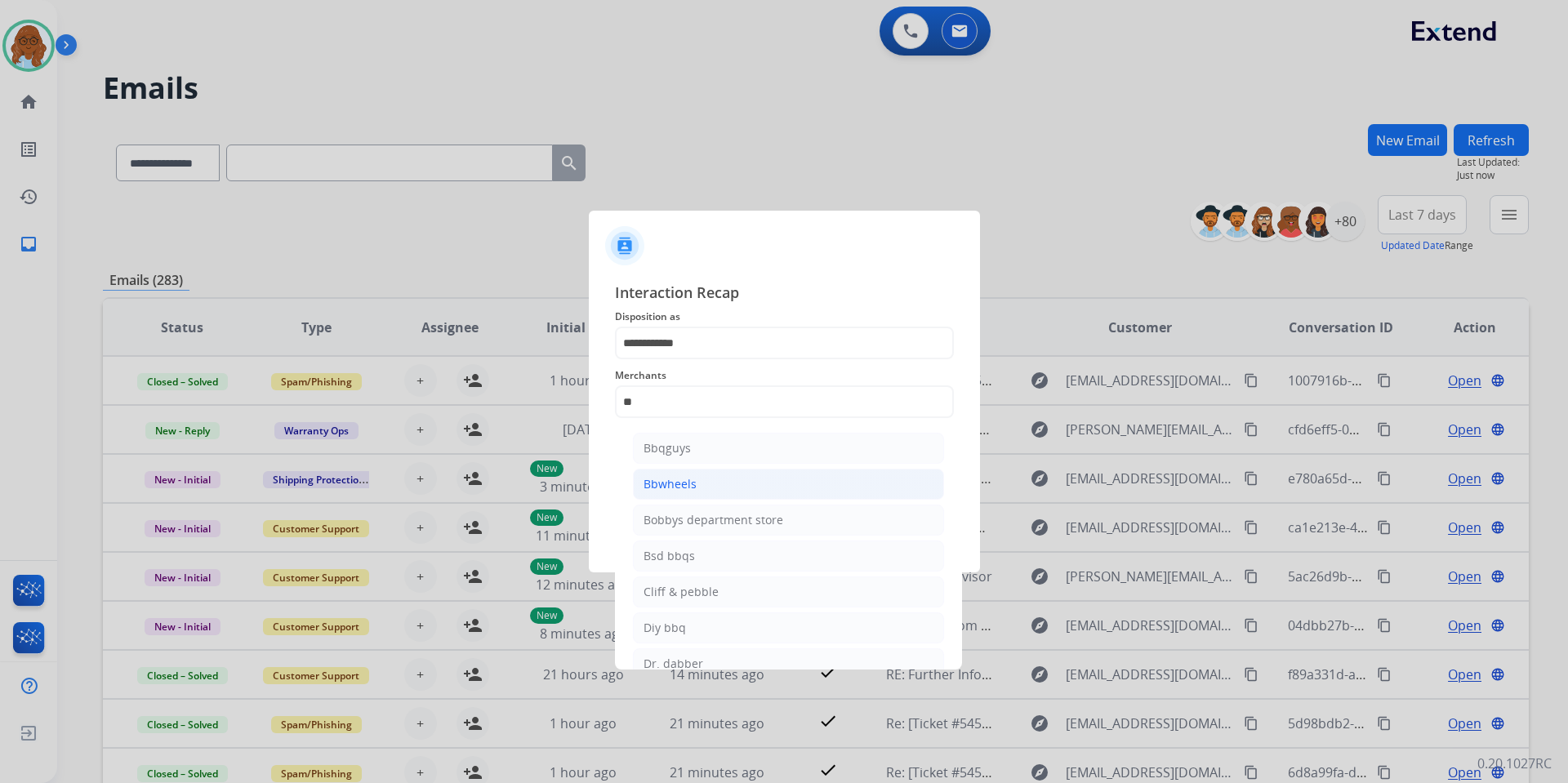
click at [669, 485] on div "Bbwheels" at bounding box center [670, 485] width 53 height 16
type input "********"
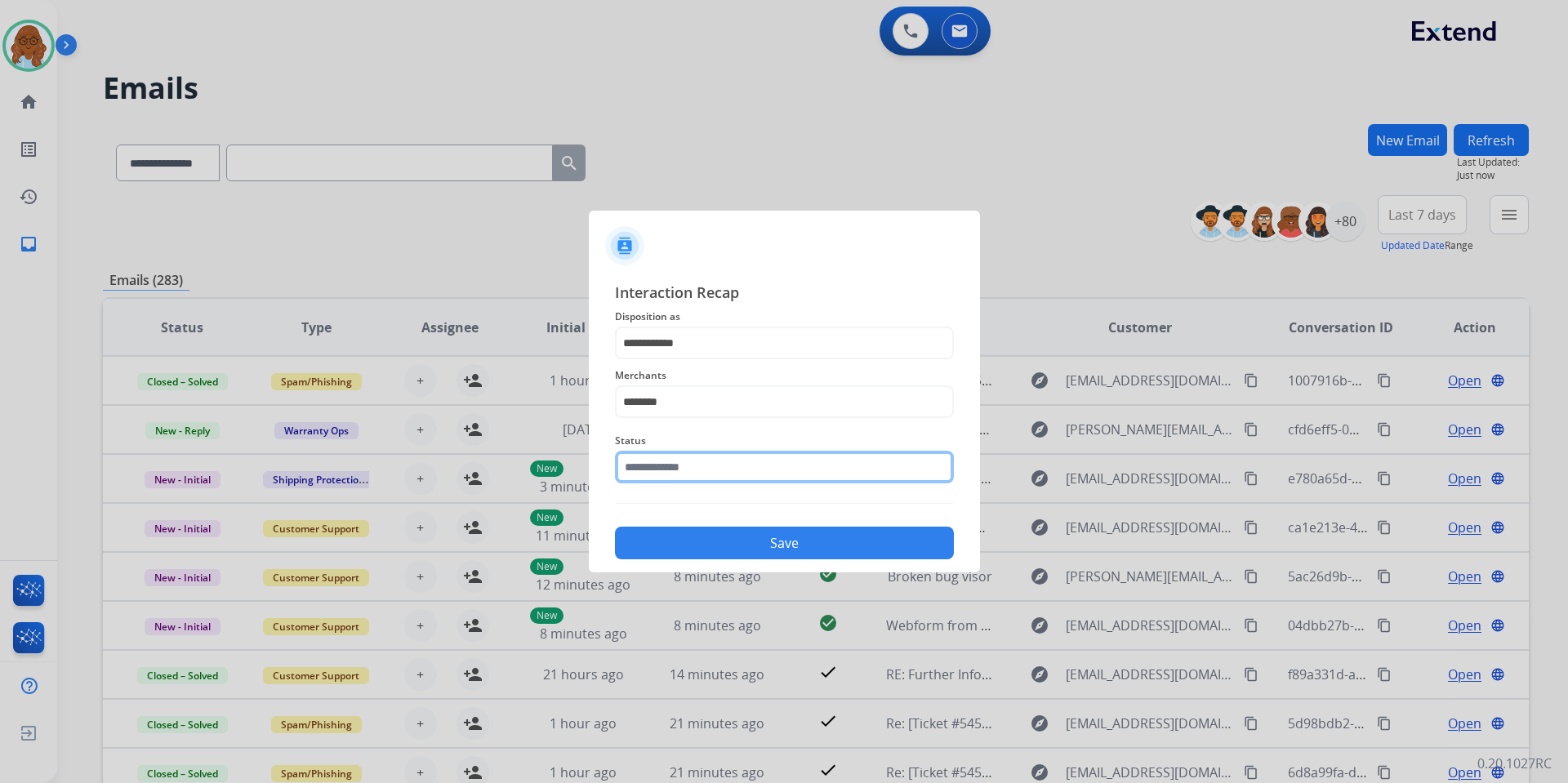
click at [664, 470] on input "text" at bounding box center [784, 467] width 339 height 33
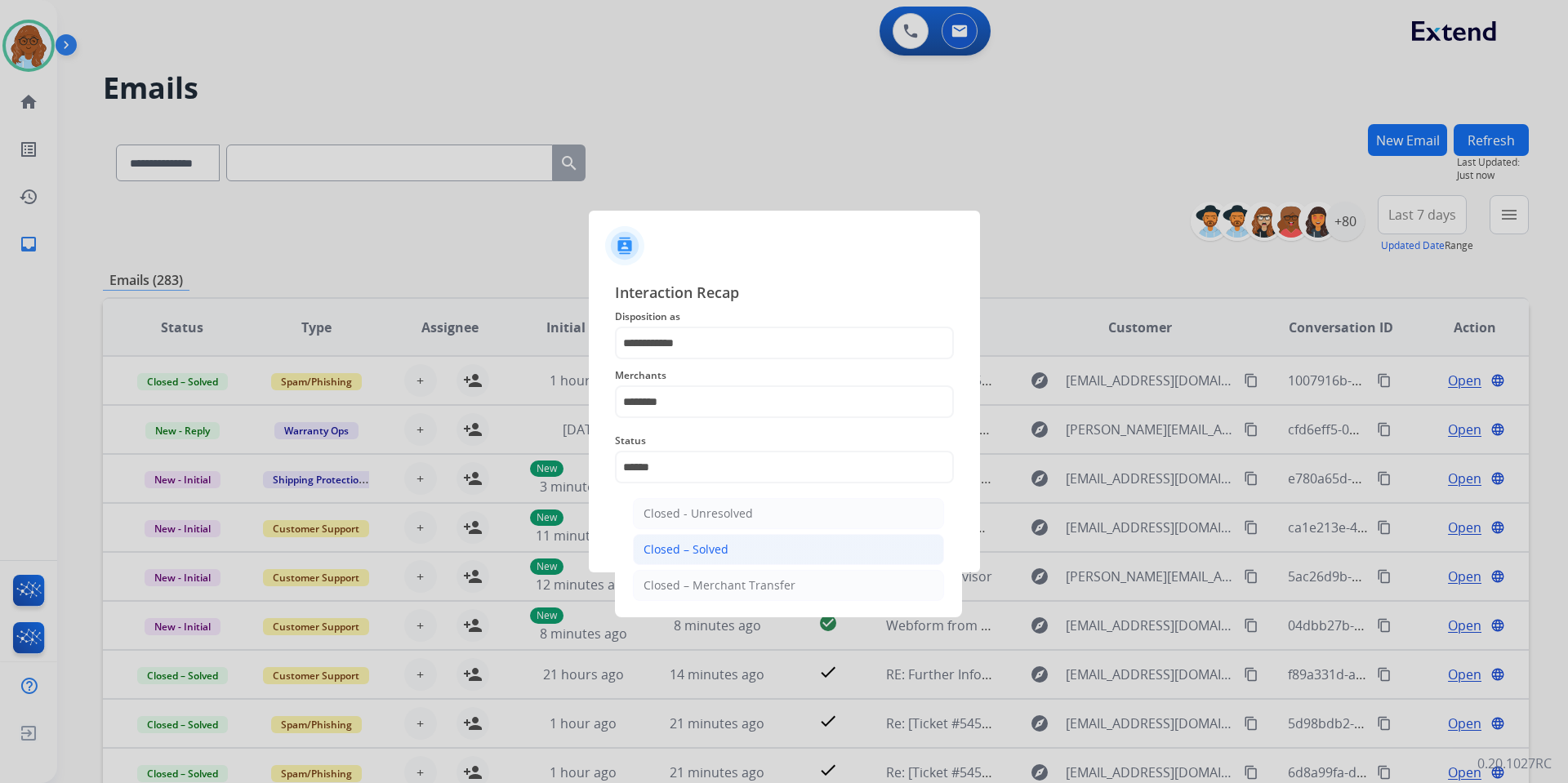
click at [681, 549] on div "Closed – Solved" at bounding box center [685, 549] width 85 height 16
type input "**********"
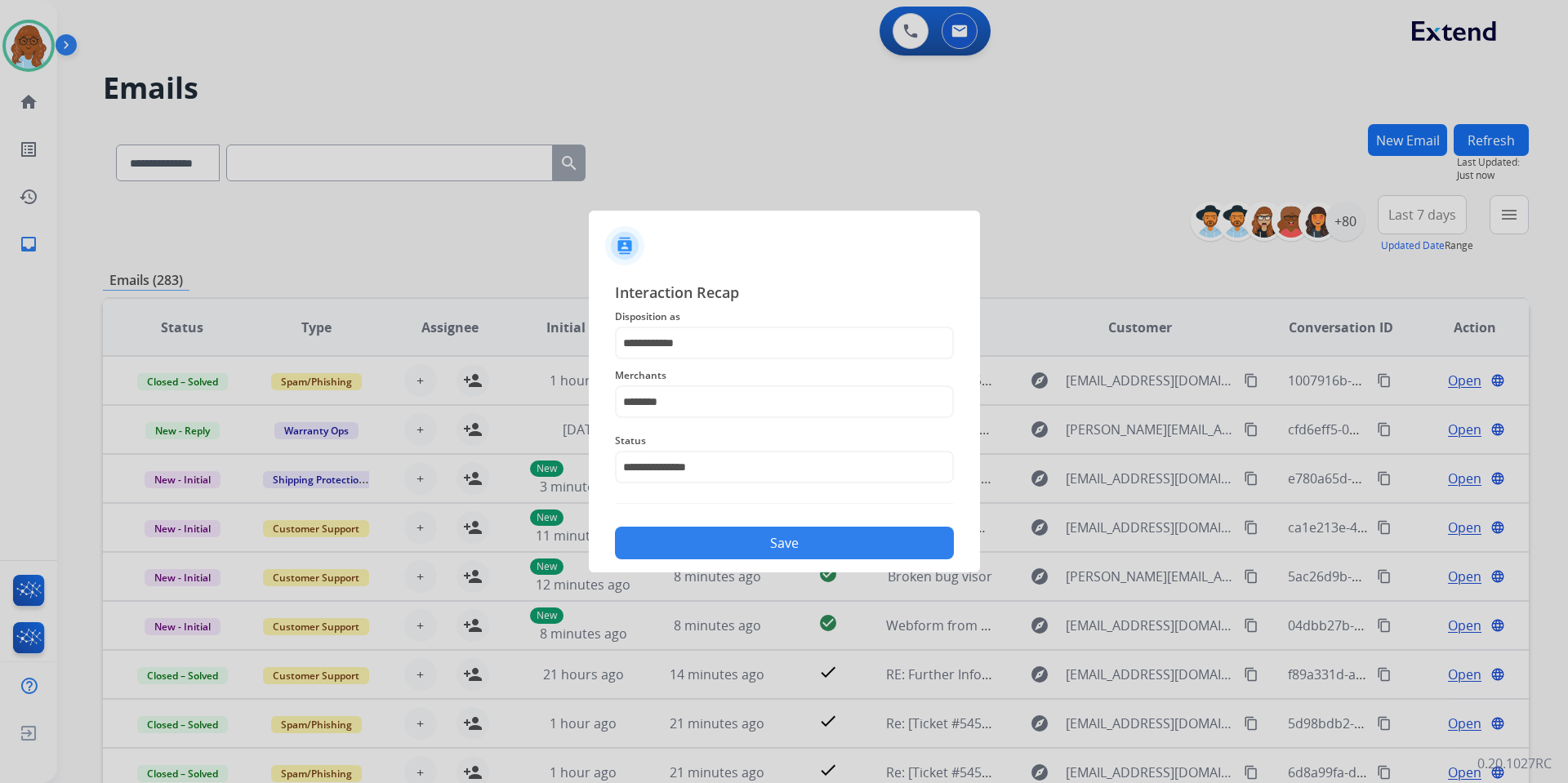
click at [726, 549] on button "Save" at bounding box center [784, 543] width 339 height 33
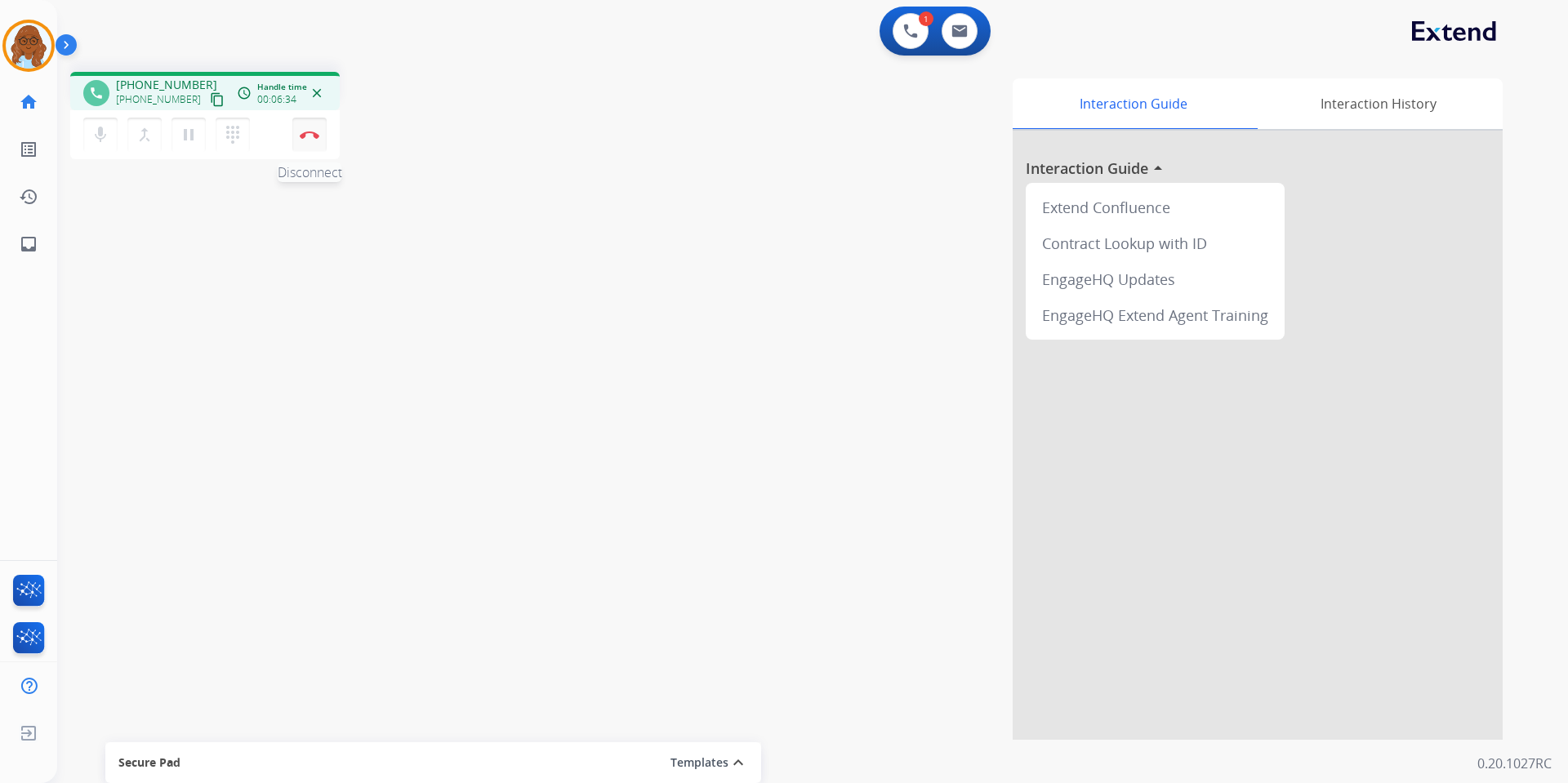
click at [307, 134] on img at bounding box center [308, 134] width 19 height 8
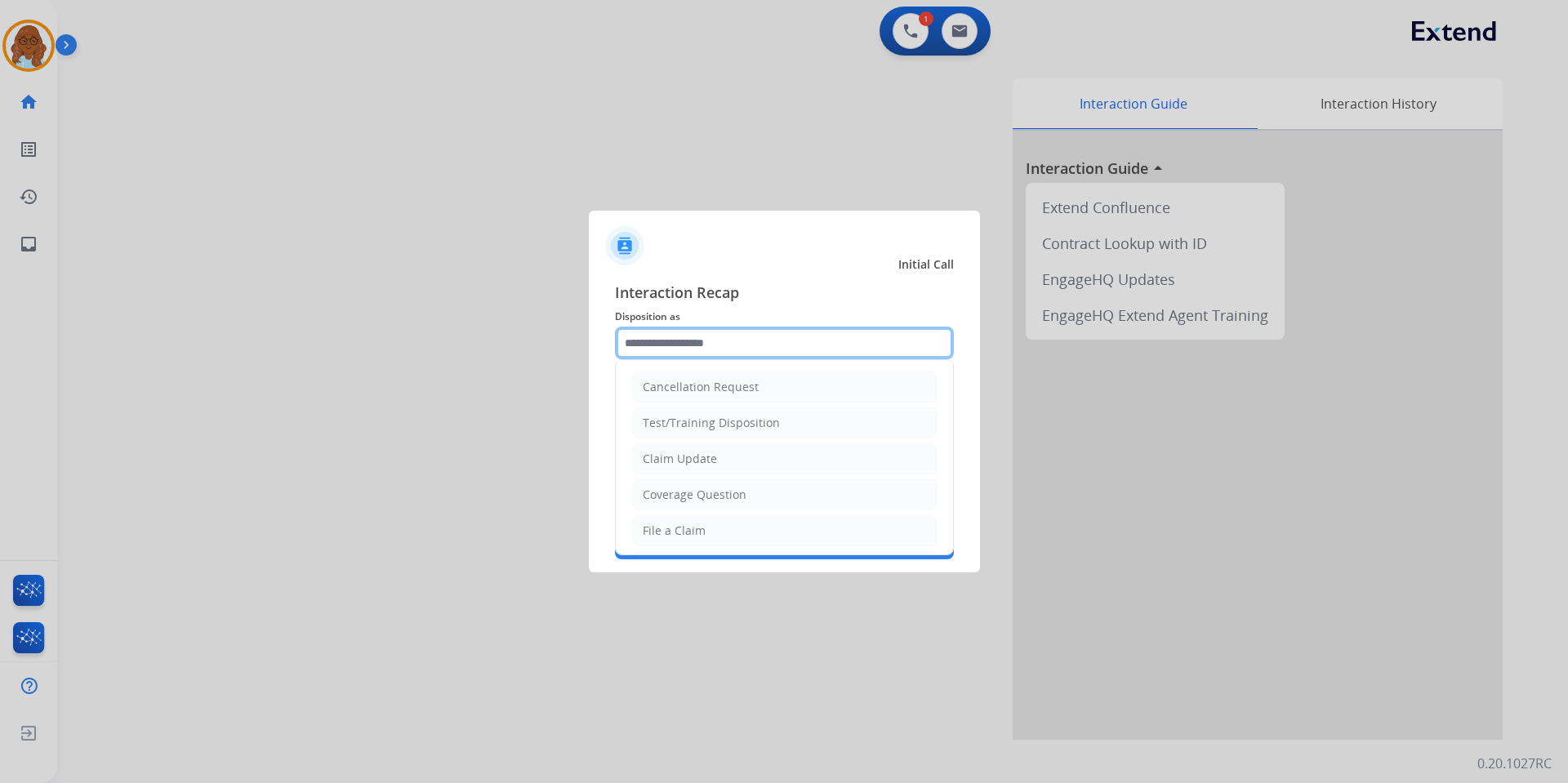
click at [678, 346] on input "text" at bounding box center [784, 343] width 339 height 33
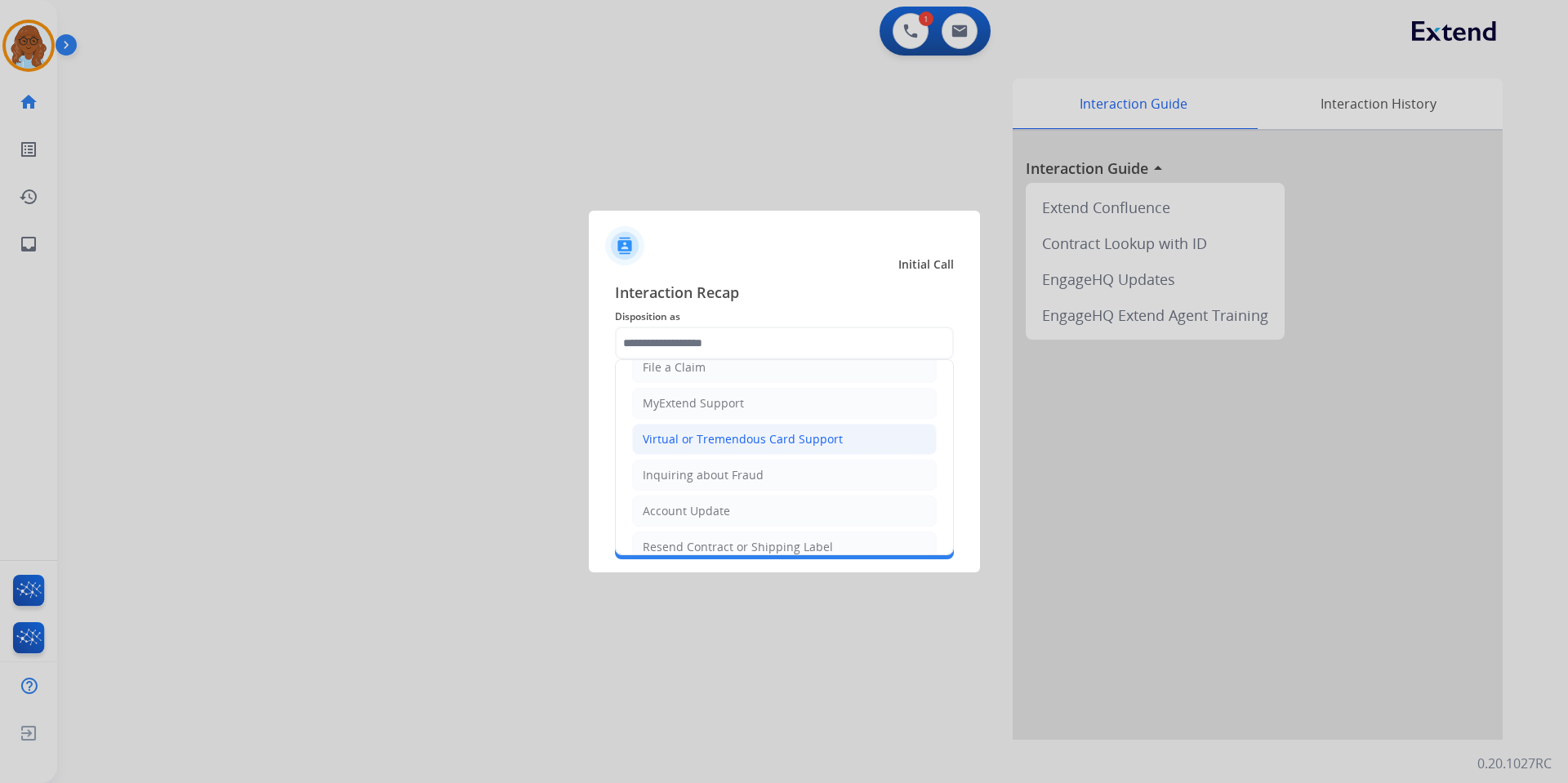
click at [699, 440] on div "Virtual or Tremendous Card Support" at bounding box center [742, 440] width 200 height 16
type input "**********"
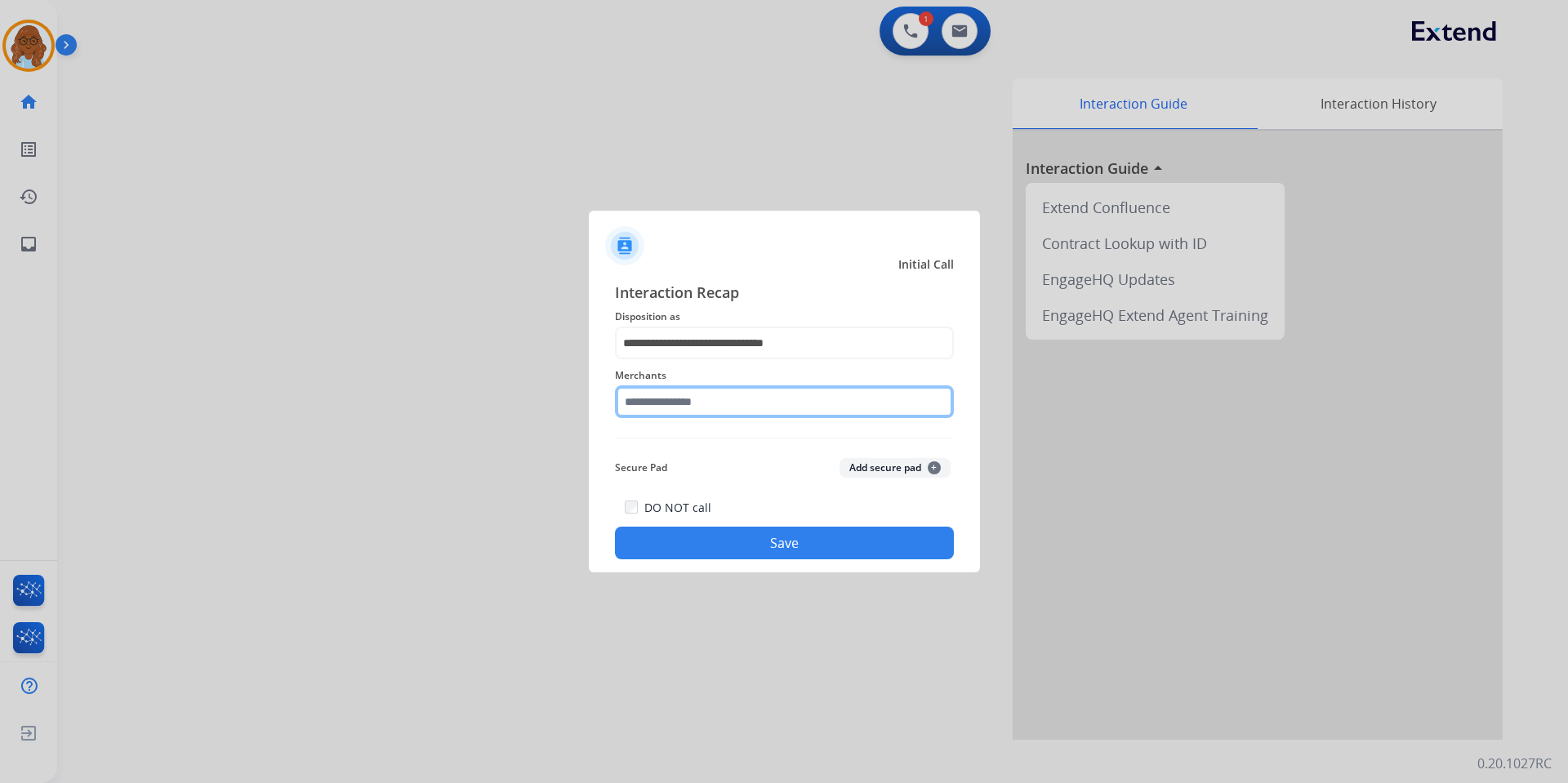
click at [688, 409] on input "text" at bounding box center [784, 402] width 339 height 33
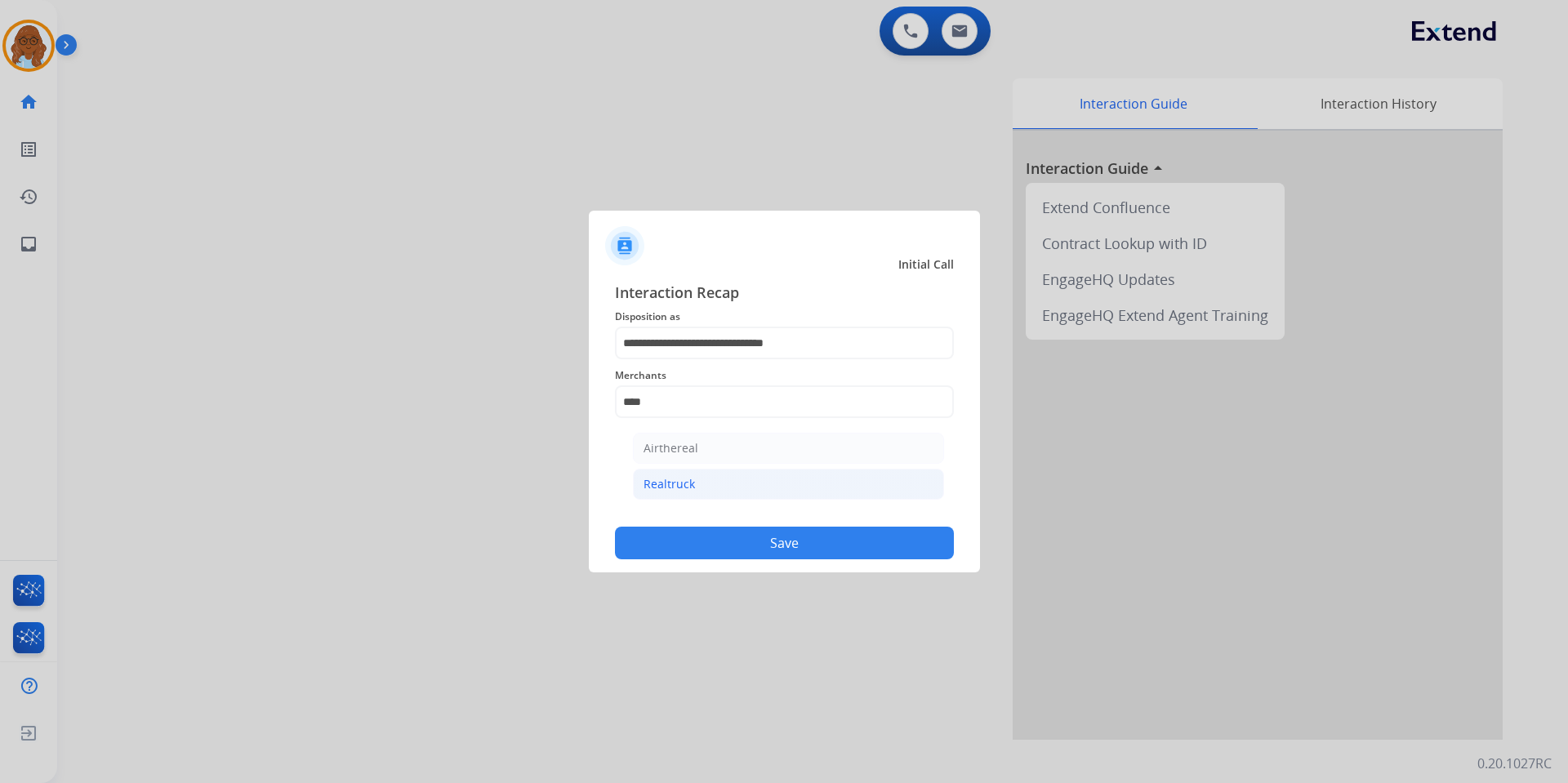
click at [684, 478] on div "Realtruck" at bounding box center [669, 485] width 51 height 16
type input "*********"
click at [741, 537] on button "Save" at bounding box center [784, 543] width 339 height 33
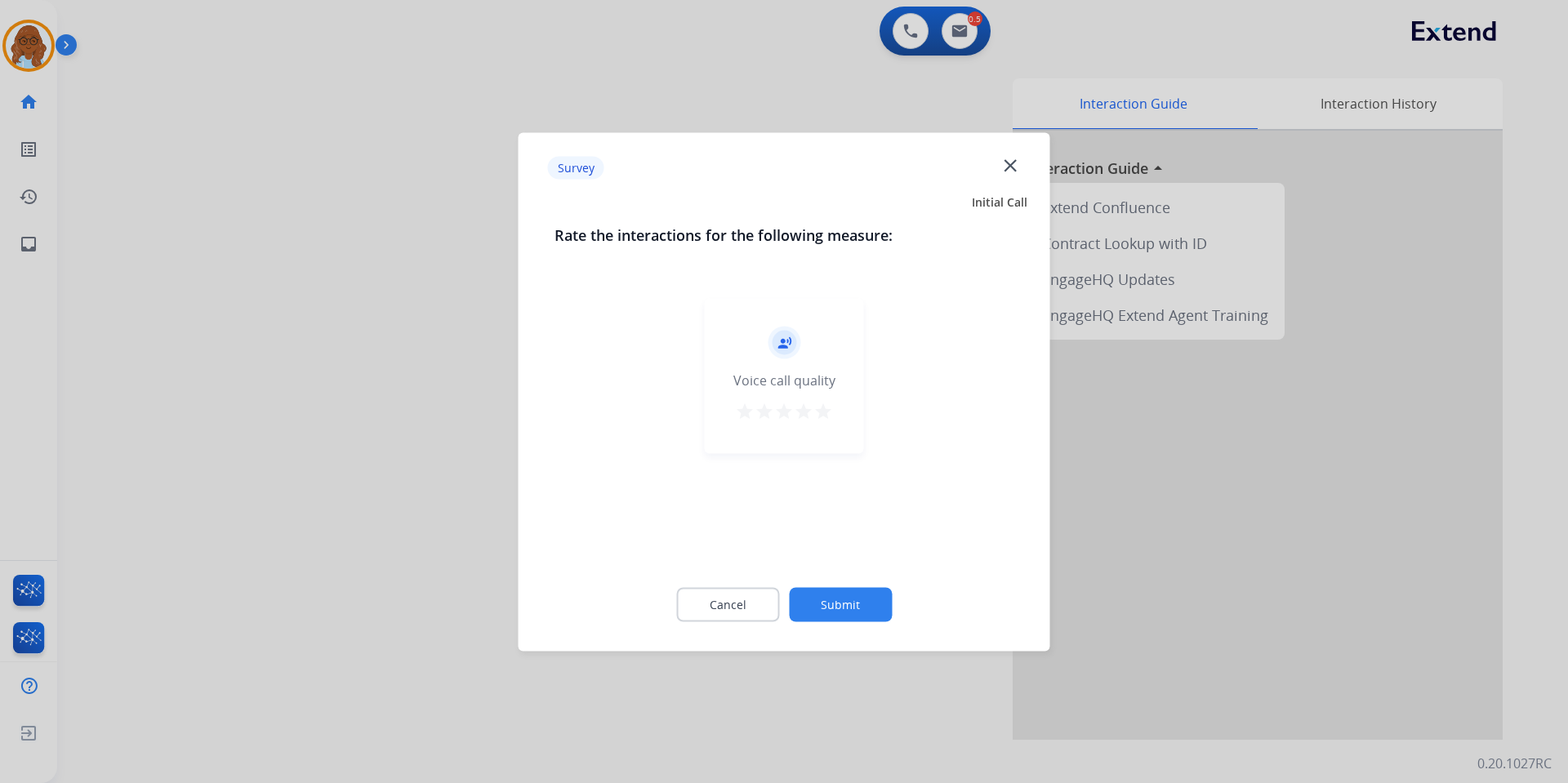
click at [824, 413] on mat-icon "star" at bounding box center [822, 410] width 19 height 19
click at [859, 615] on button "Submit" at bounding box center [840, 604] width 103 height 35
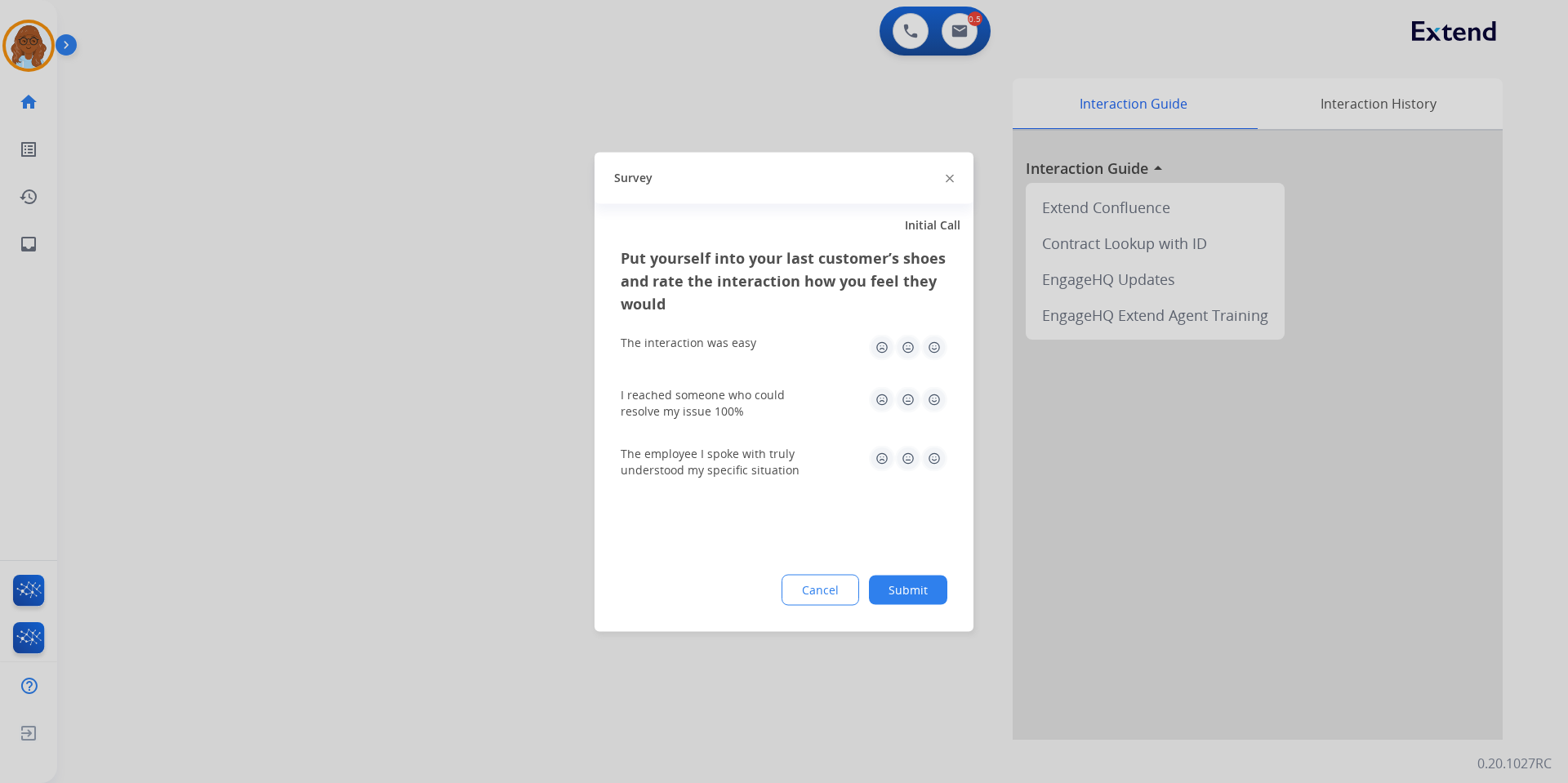
click at [938, 339] on img at bounding box center [934, 347] width 26 height 26
click at [927, 402] on img at bounding box center [934, 399] width 26 height 26
click at [943, 458] on img at bounding box center [934, 458] width 26 height 26
drag, startPoint x: 924, startPoint y: 567, endPoint x: 936, endPoint y: 579, distance: 17.0
click at [926, 569] on div "Put yourself into your last customer’s shoes and rate the interaction how you f…" at bounding box center [784, 438] width 379 height 385
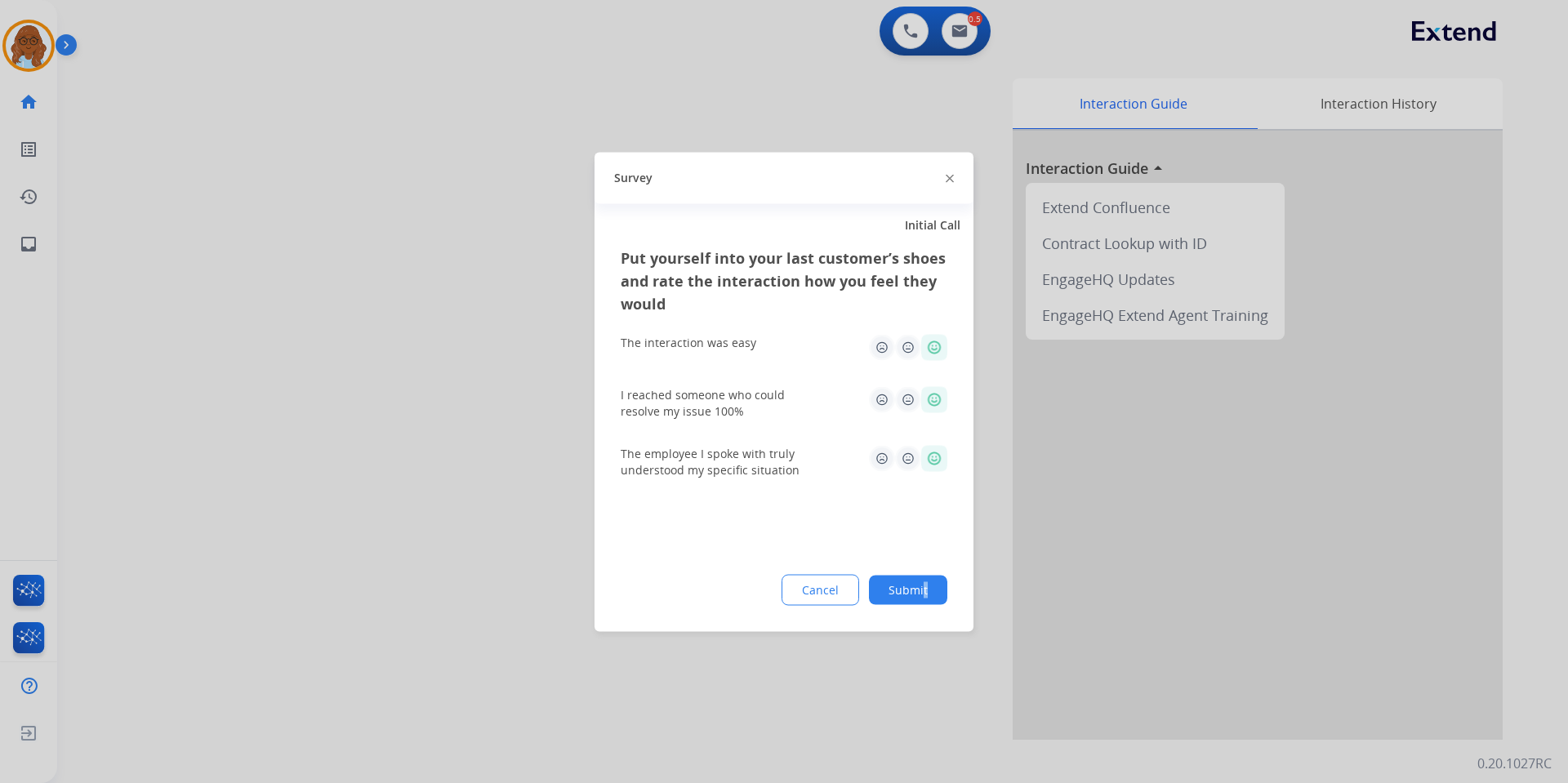
click at [942, 581] on button "Submit" at bounding box center [908, 590] width 78 height 29
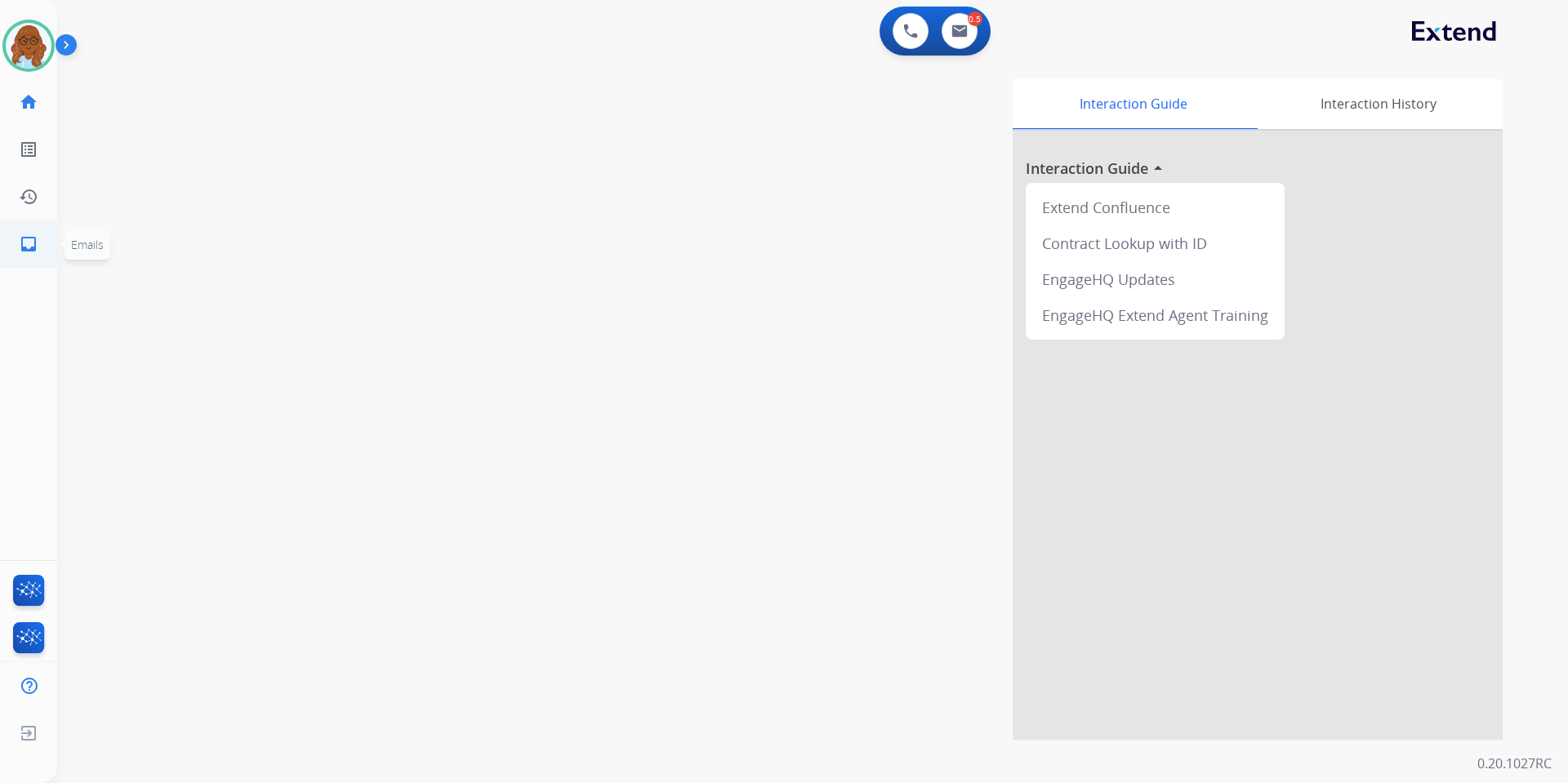
click at [24, 254] on link "inbox Emails" at bounding box center [28, 245] width 46 height 46
select select "**********"
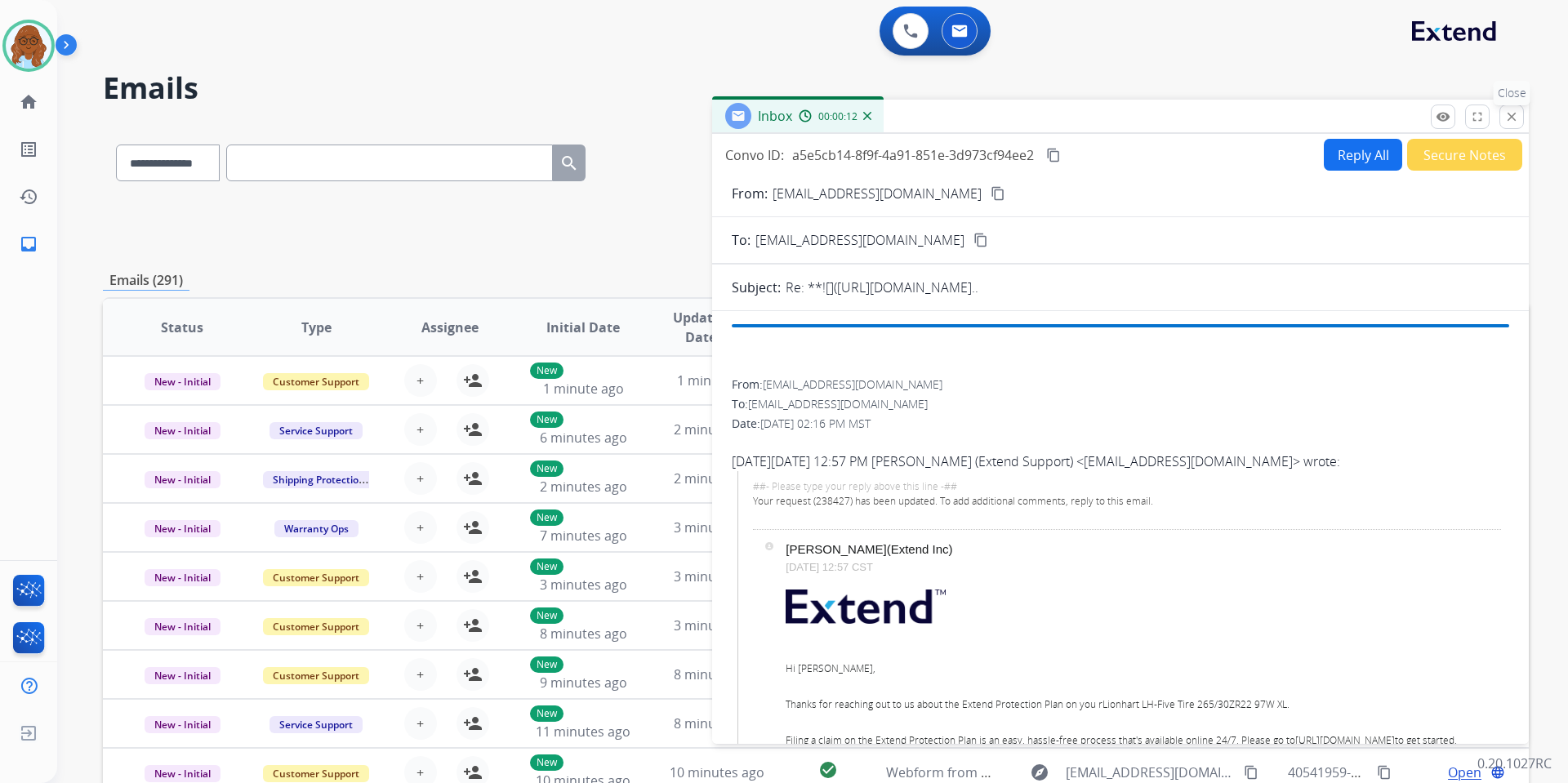
click at [1425, 122] on mat-icon "close" at bounding box center [1511, 117] width 15 height 15
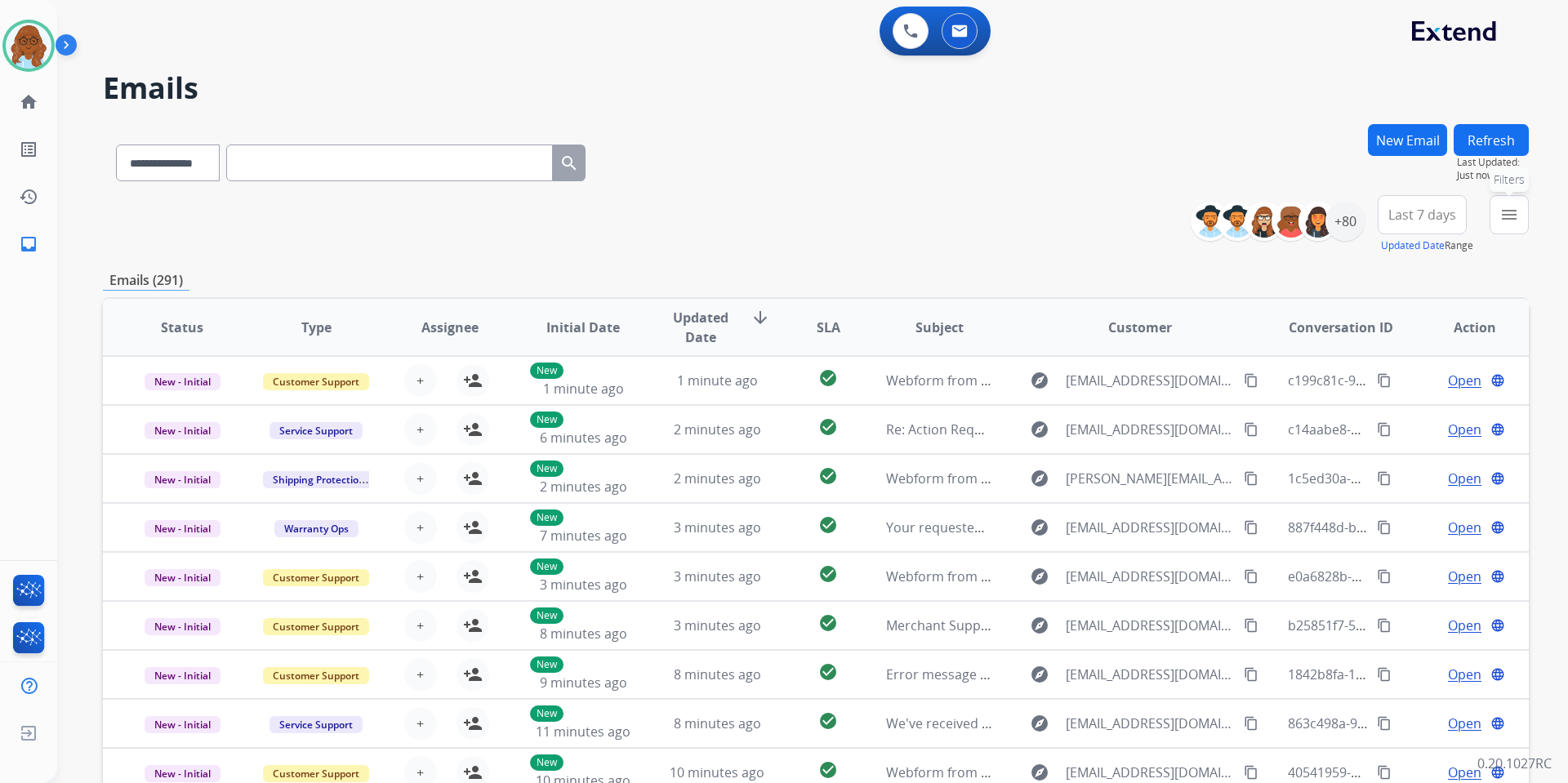
click at [1425, 214] on mat-icon "menu" at bounding box center [1509, 214] width 19 height 19
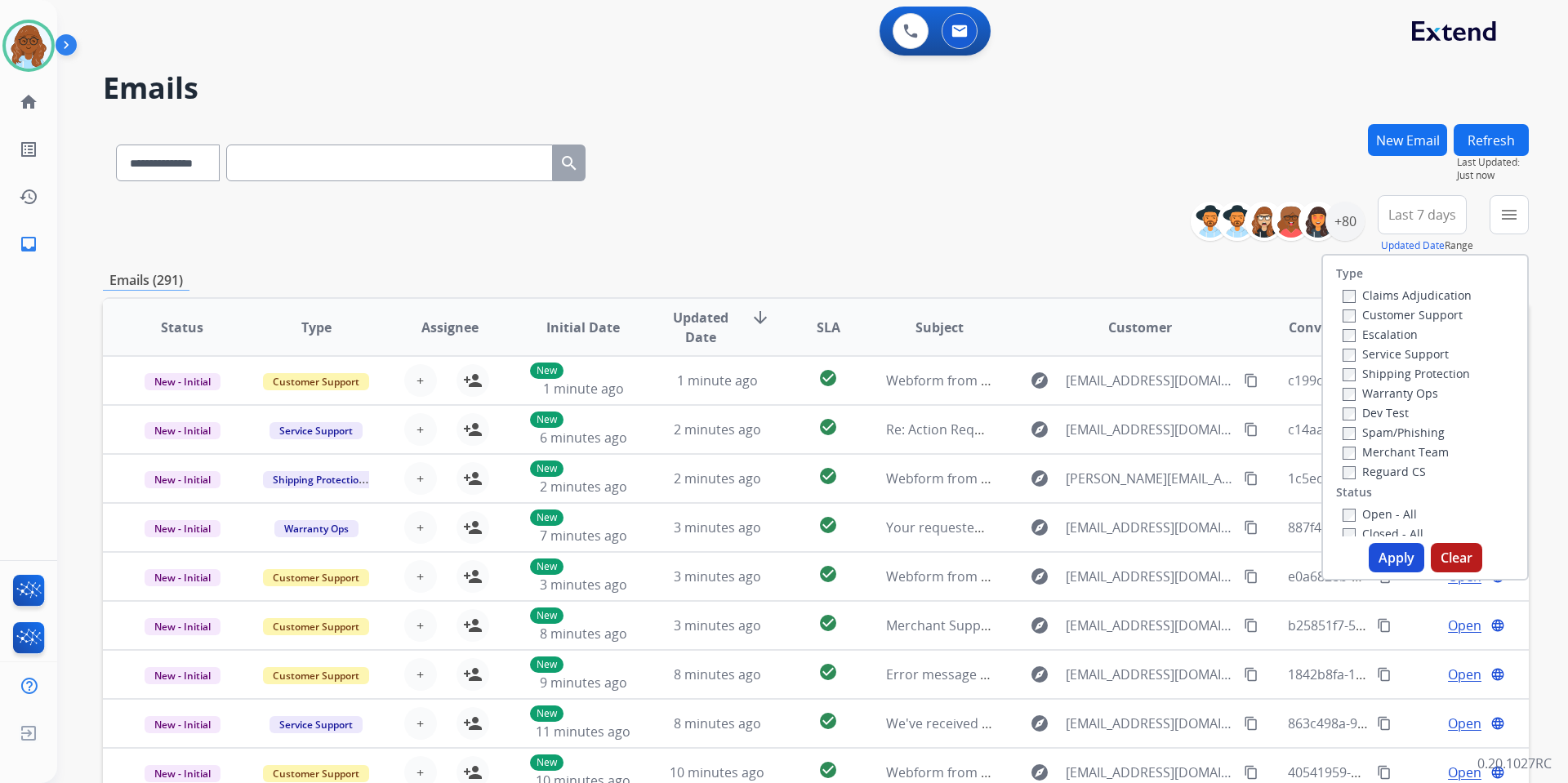
click at [1372, 315] on label "Customer Support" at bounding box center [1403, 314] width 120 height 16
click at [1372, 374] on label "Shipping Protection" at bounding box center [1406, 373] width 128 height 16
drag, startPoint x: 1373, startPoint y: 468, endPoint x: 1372, endPoint y: 513, distance: 45.0
click at [1373, 472] on label "Reguard CS" at bounding box center [1384, 471] width 83 height 16
click at [1372, 513] on label "Open - All" at bounding box center [1379, 514] width 74 height 16
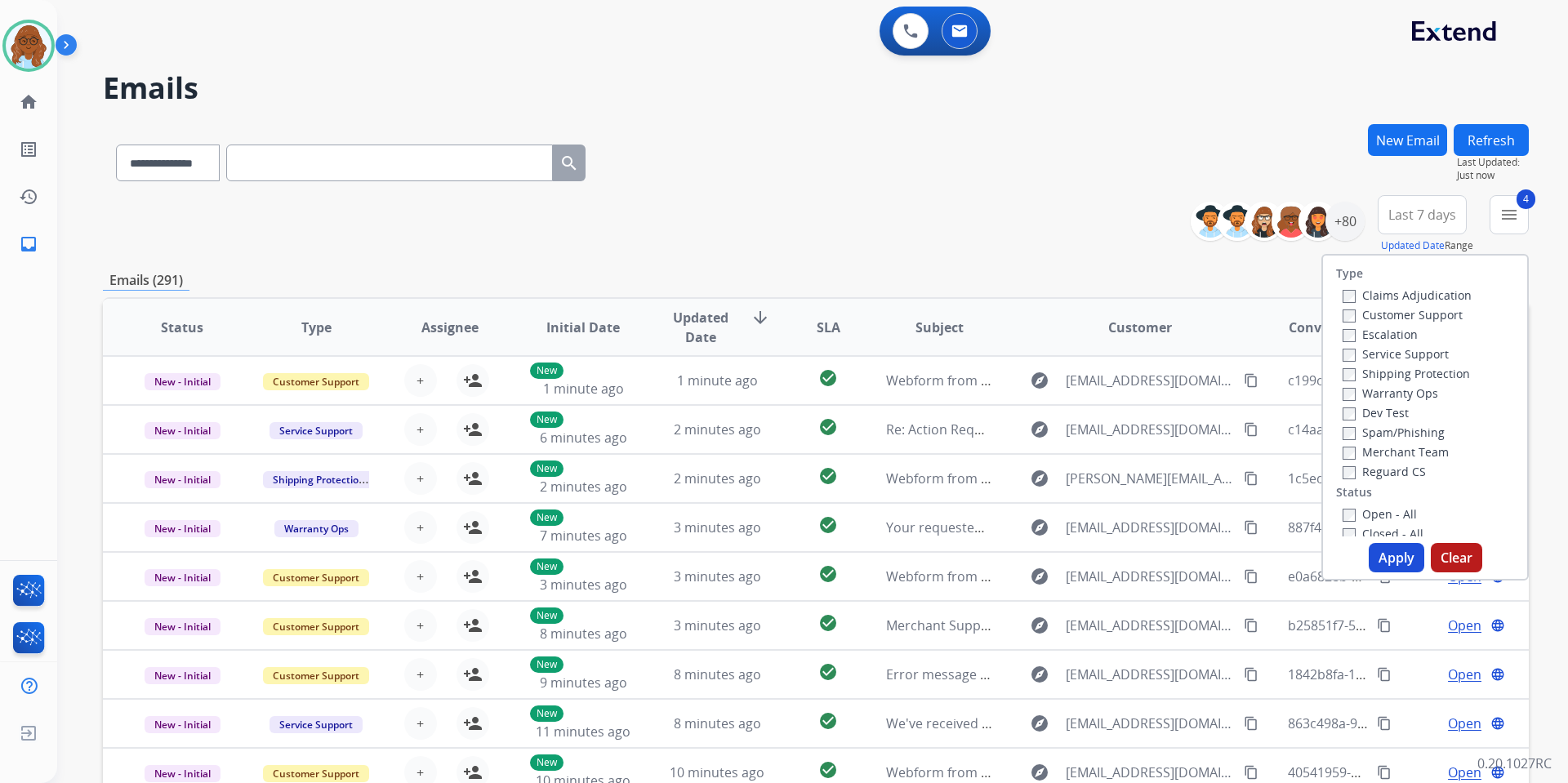
click at [1384, 552] on button "Apply" at bounding box center [1396, 558] width 56 height 29
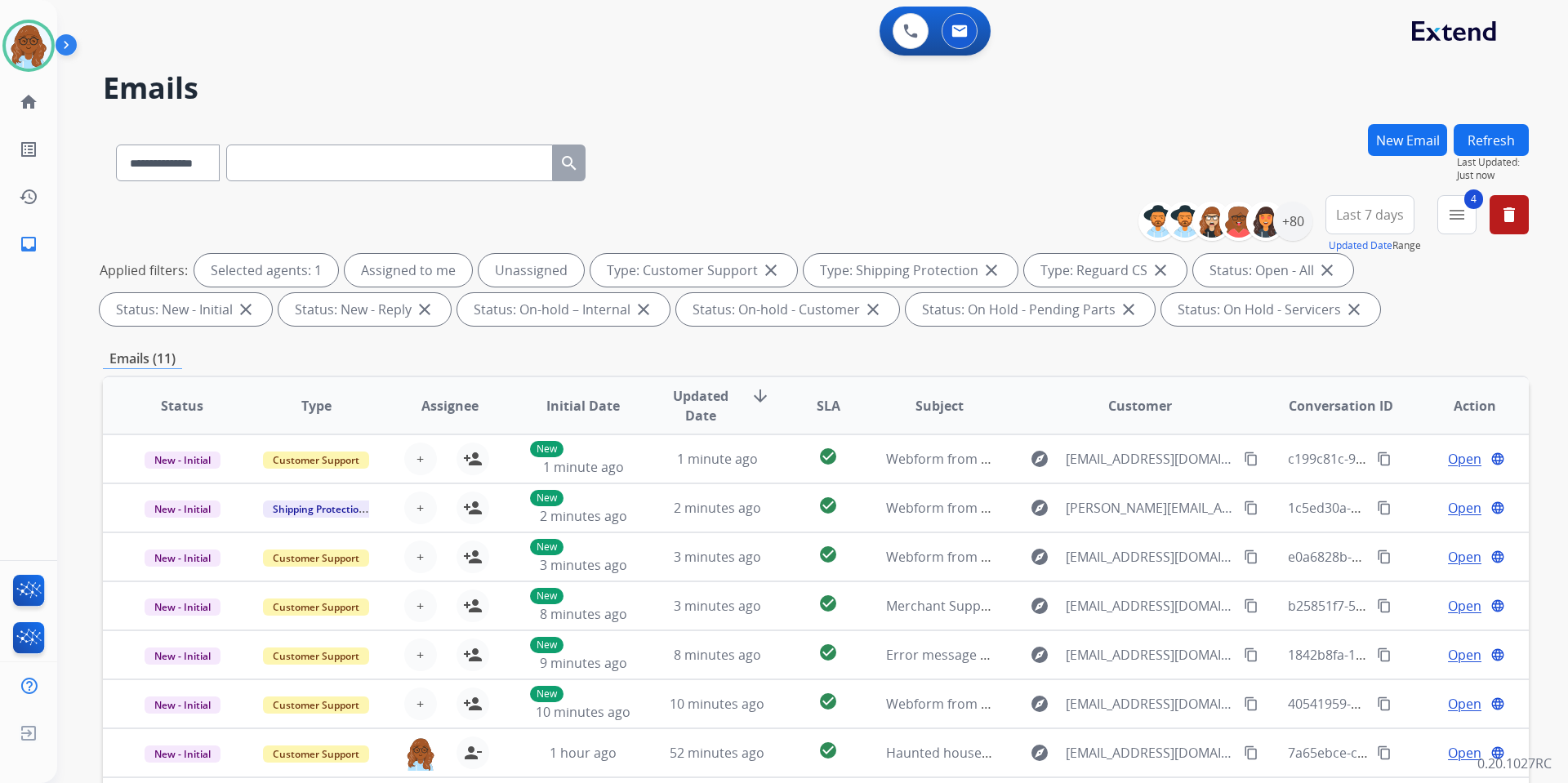
click at [1367, 212] on span "Last 7 days" at bounding box center [1370, 214] width 68 height 6
click at [1349, 412] on div "Last 90 days" at bounding box center [1364, 412] width 89 height 25
click at [40, 101] on link "home Home" at bounding box center [28, 102] width 46 height 46
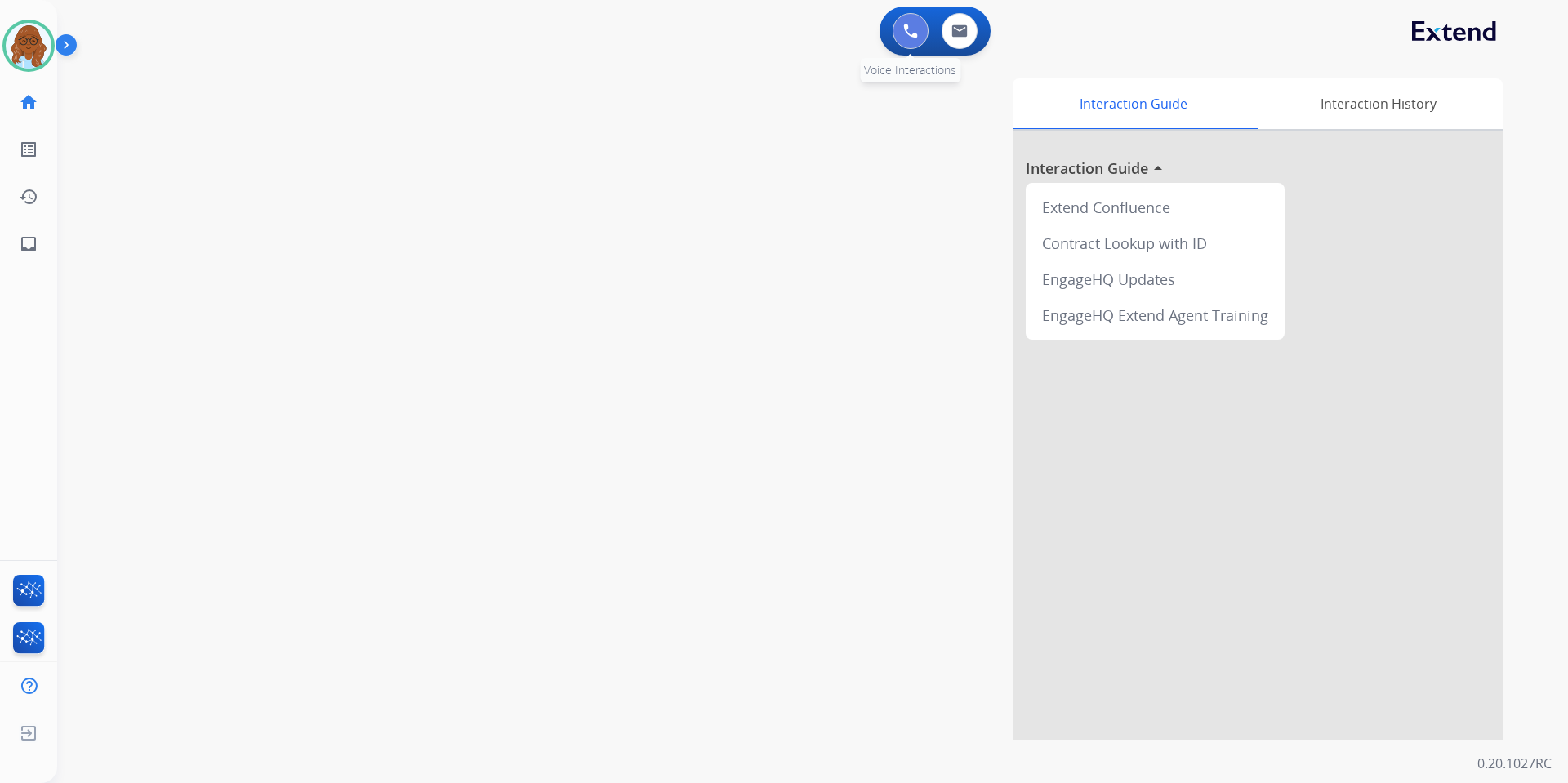
click at [902, 27] on button at bounding box center [910, 30] width 36 height 36
click at [915, 30] on img at bounding box center [911, 31] width 15 height 15
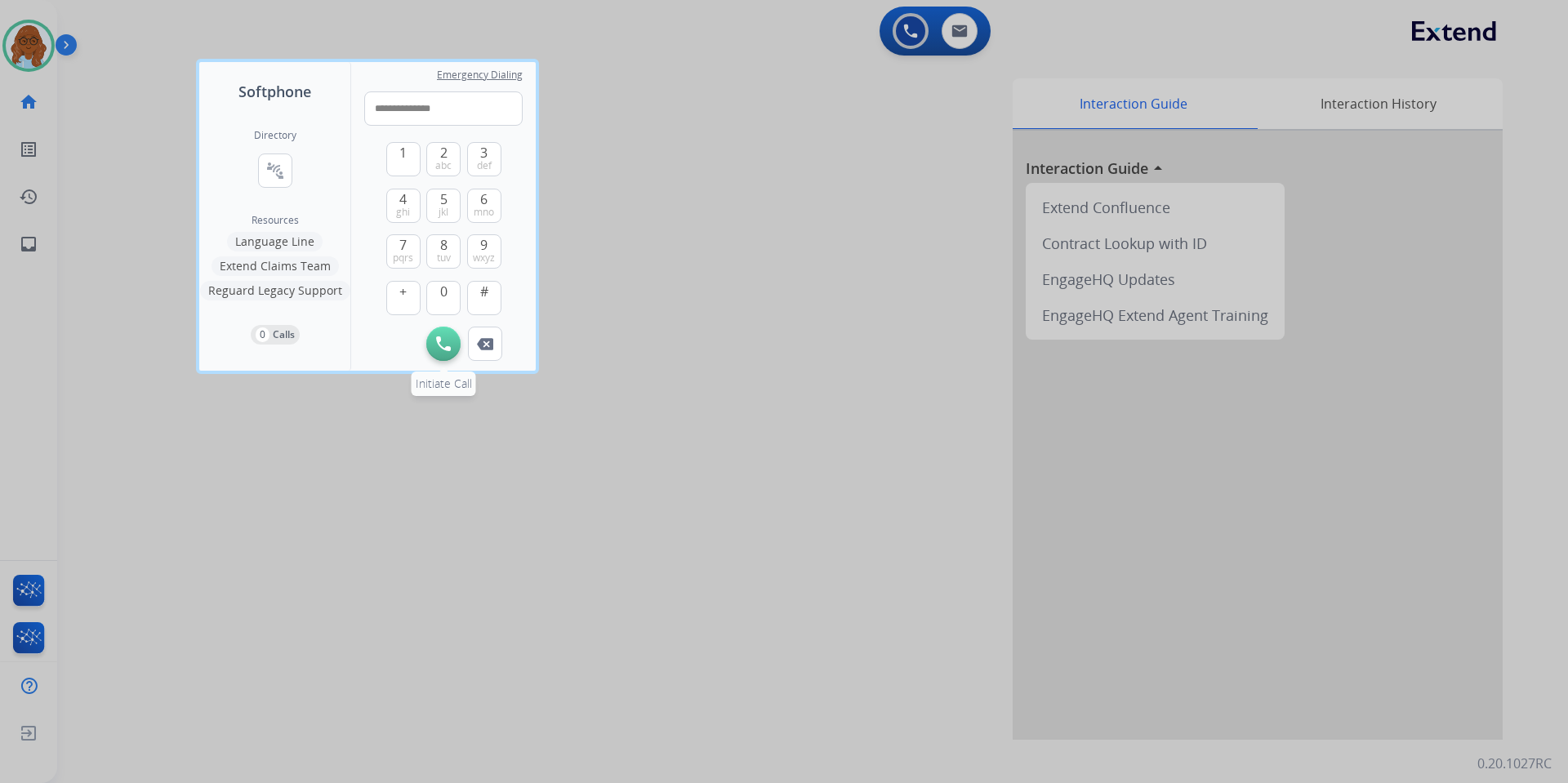
type input "**********"
click at [443, 330] on button "Initiate Call" at bounding box center [444, 344] width 35 height 35
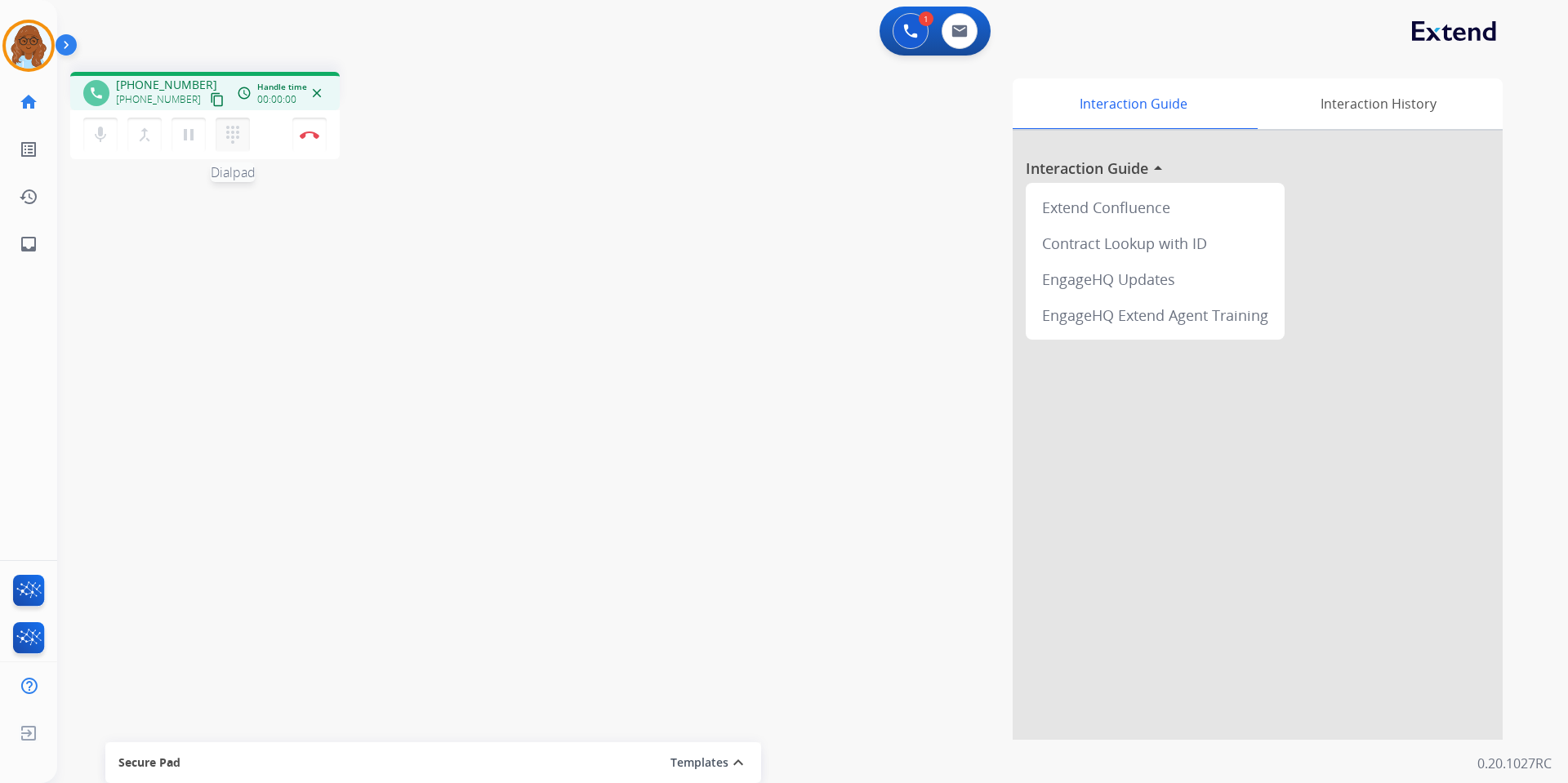
click at [229, 123] on button "dialpad Dialpad" at bounding box center [233, 135] width 35 height 35
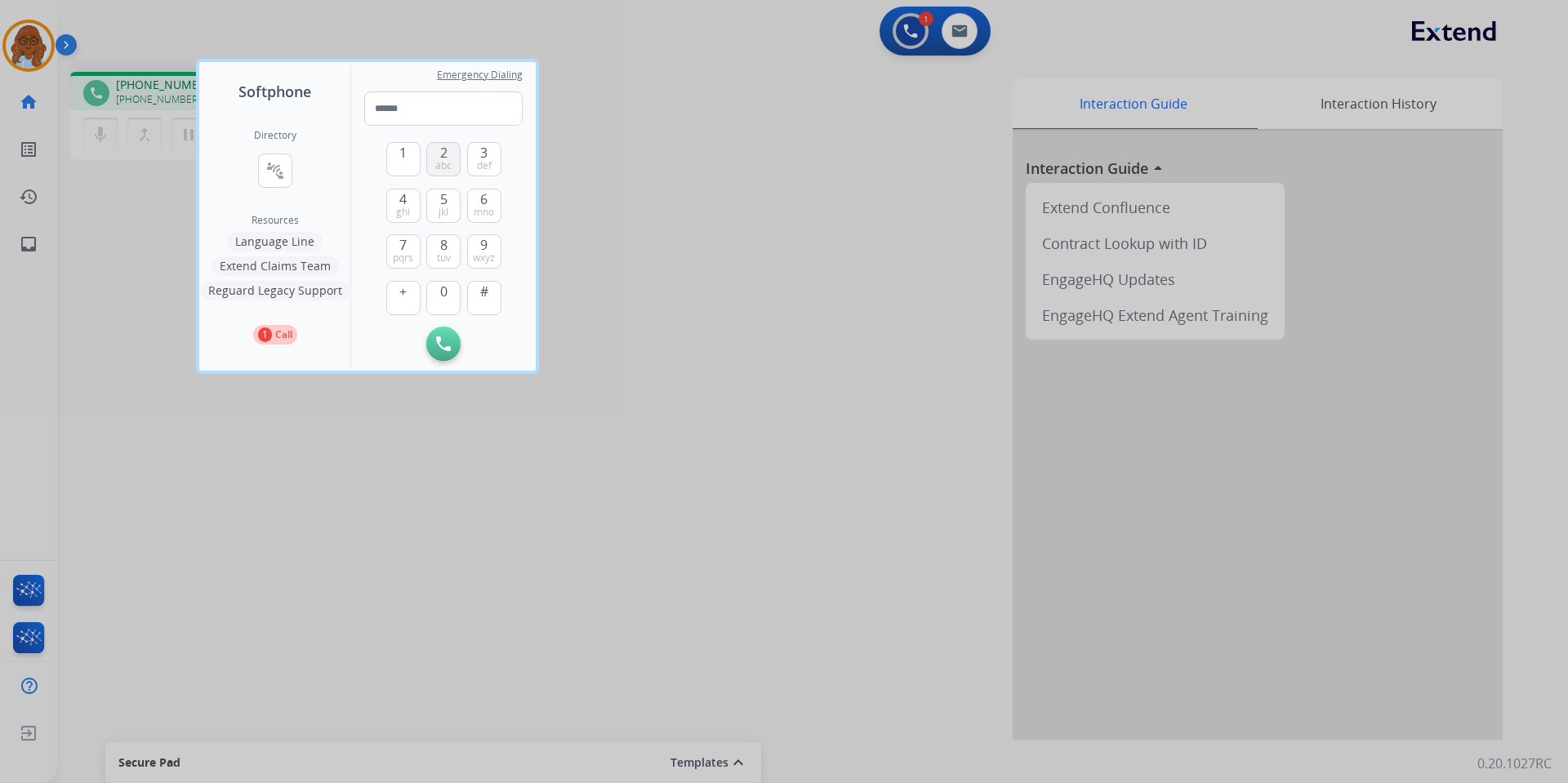
click at [437, 163] on span "abc" at bounding box center [444, 166] width 16 height 13
type input "*"
click at [797, 236] on div at bounding box center [784, 392] width 1568 height 783
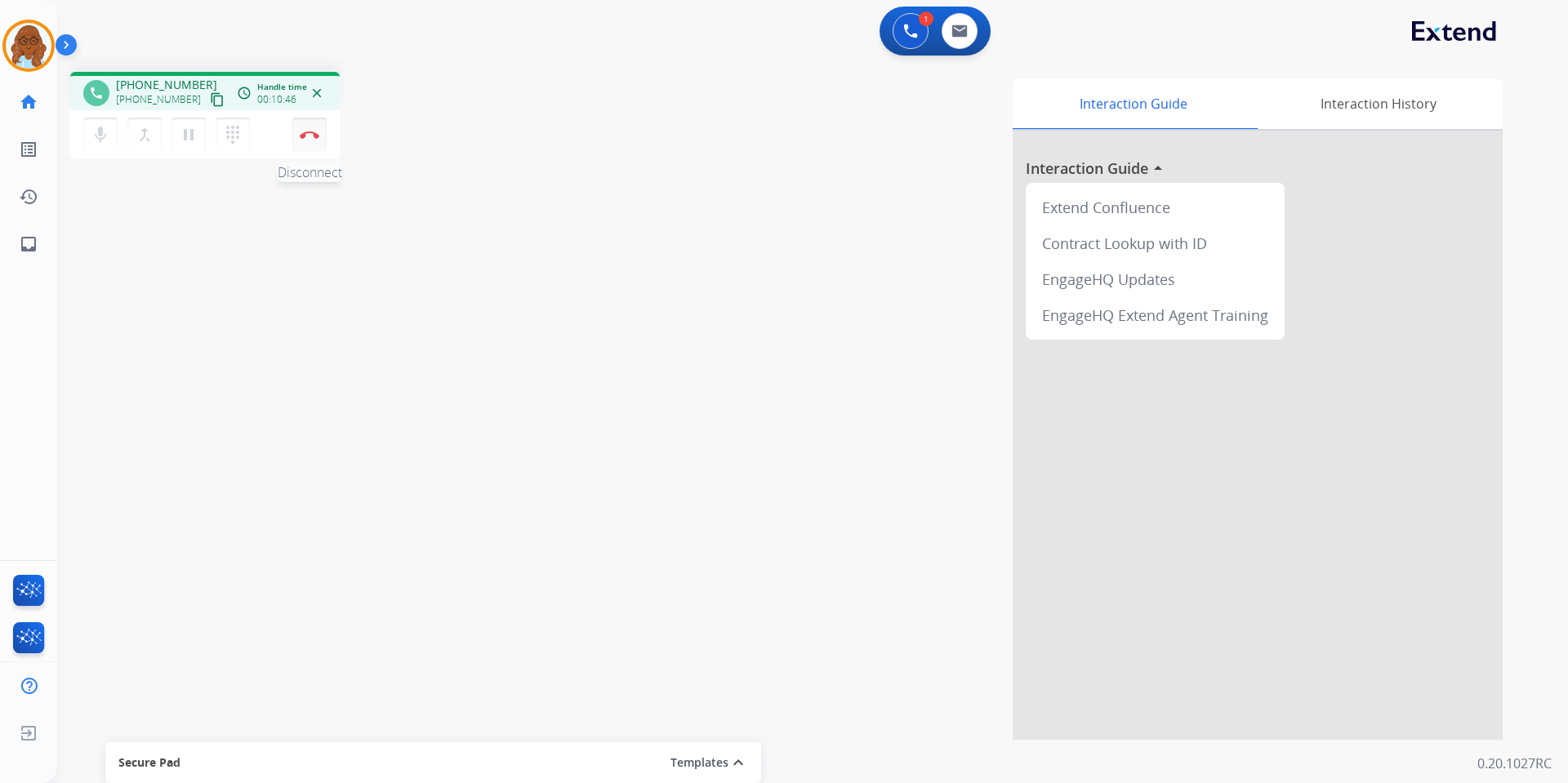
click at [312, 134] on img at bounding box center [308, 134] width 19 height 8
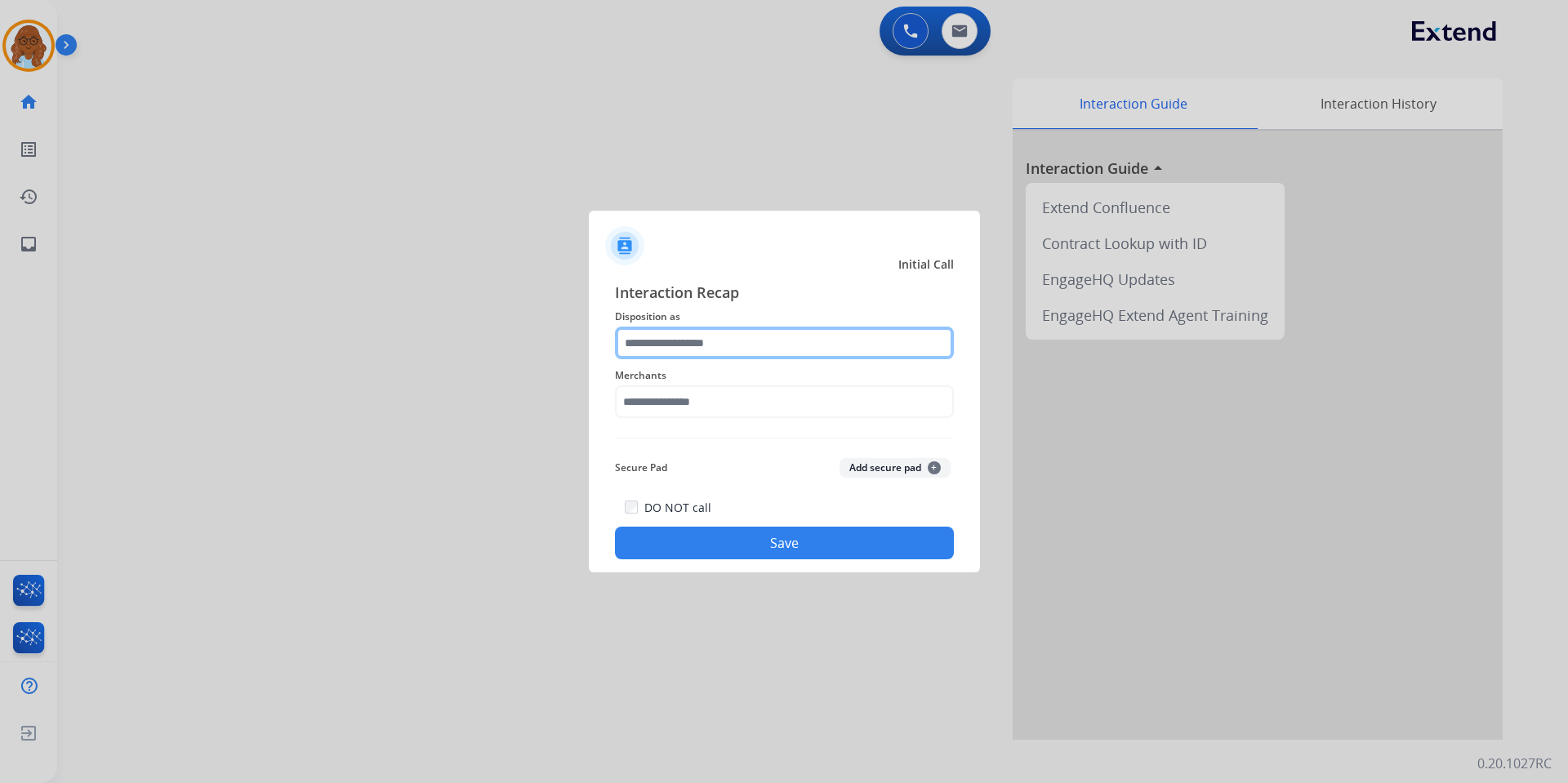
click at [758, 343] on input "text" at bounding box center [784, 343] width 339 height 33
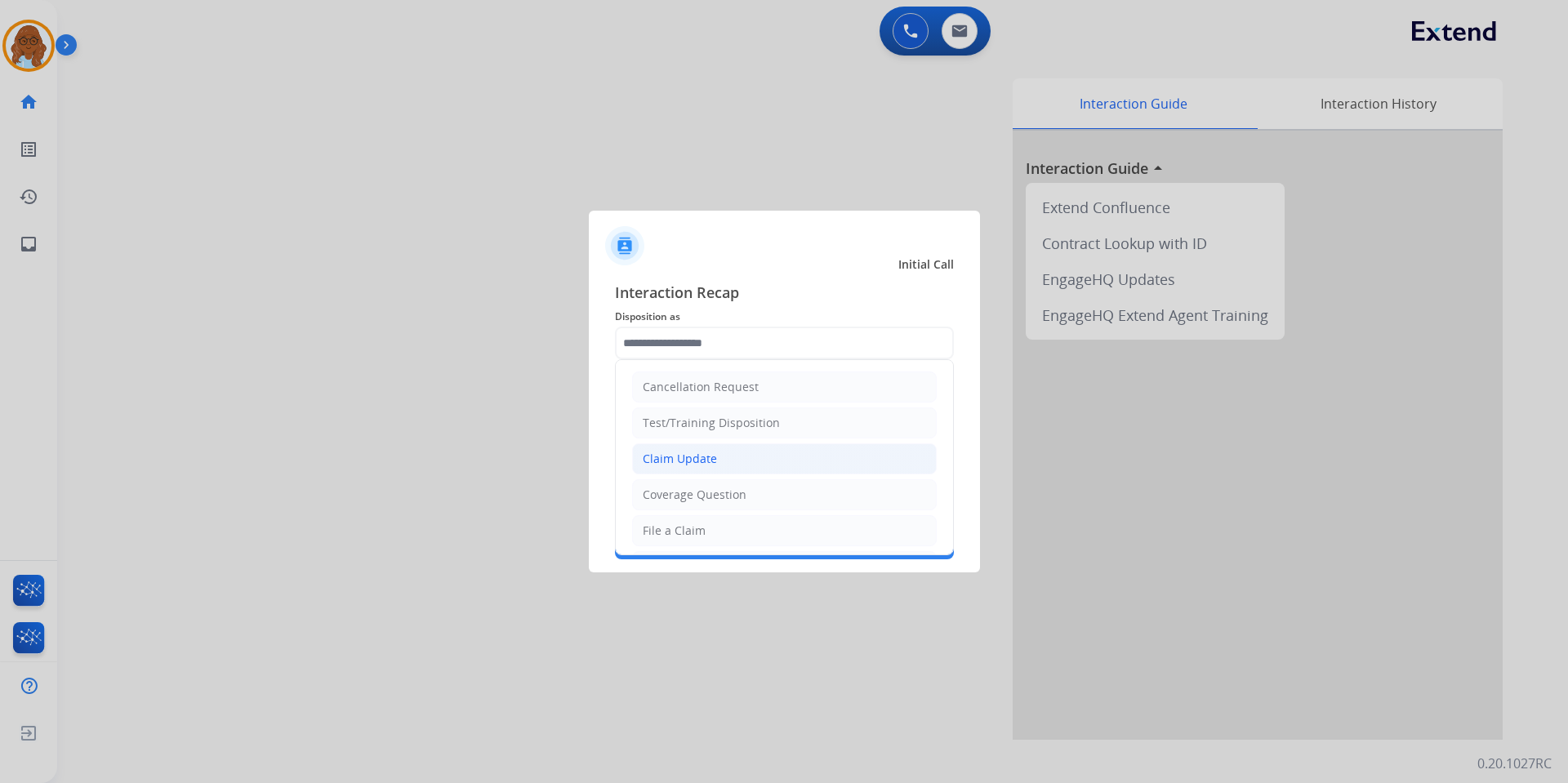
click at [676, 447] on li "Claim Update" at bounding box center [785, 459] width 305 height 31
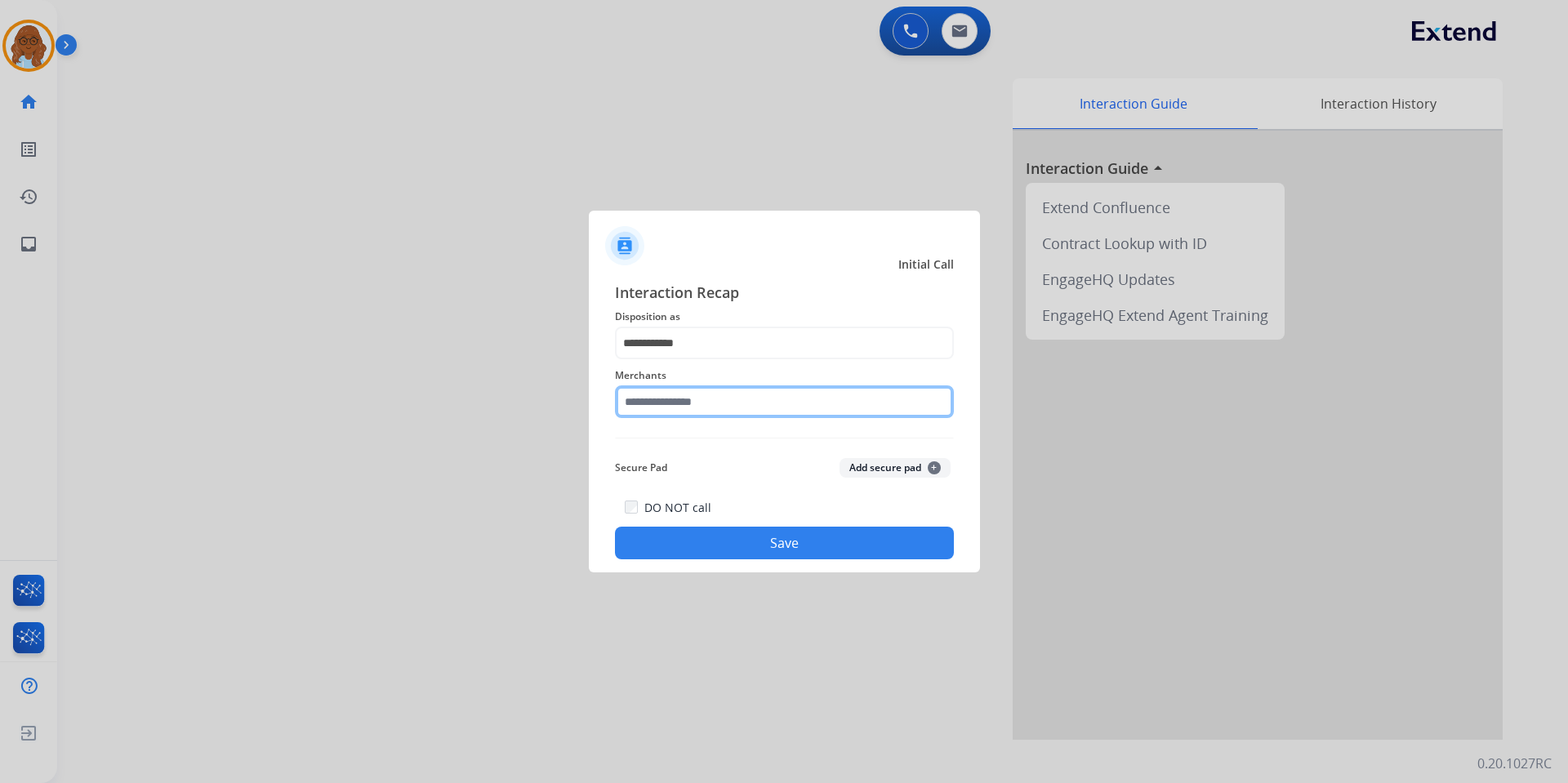
click at [690, 398] on input "text" at bounding box center [784, 402] width 339 height 33
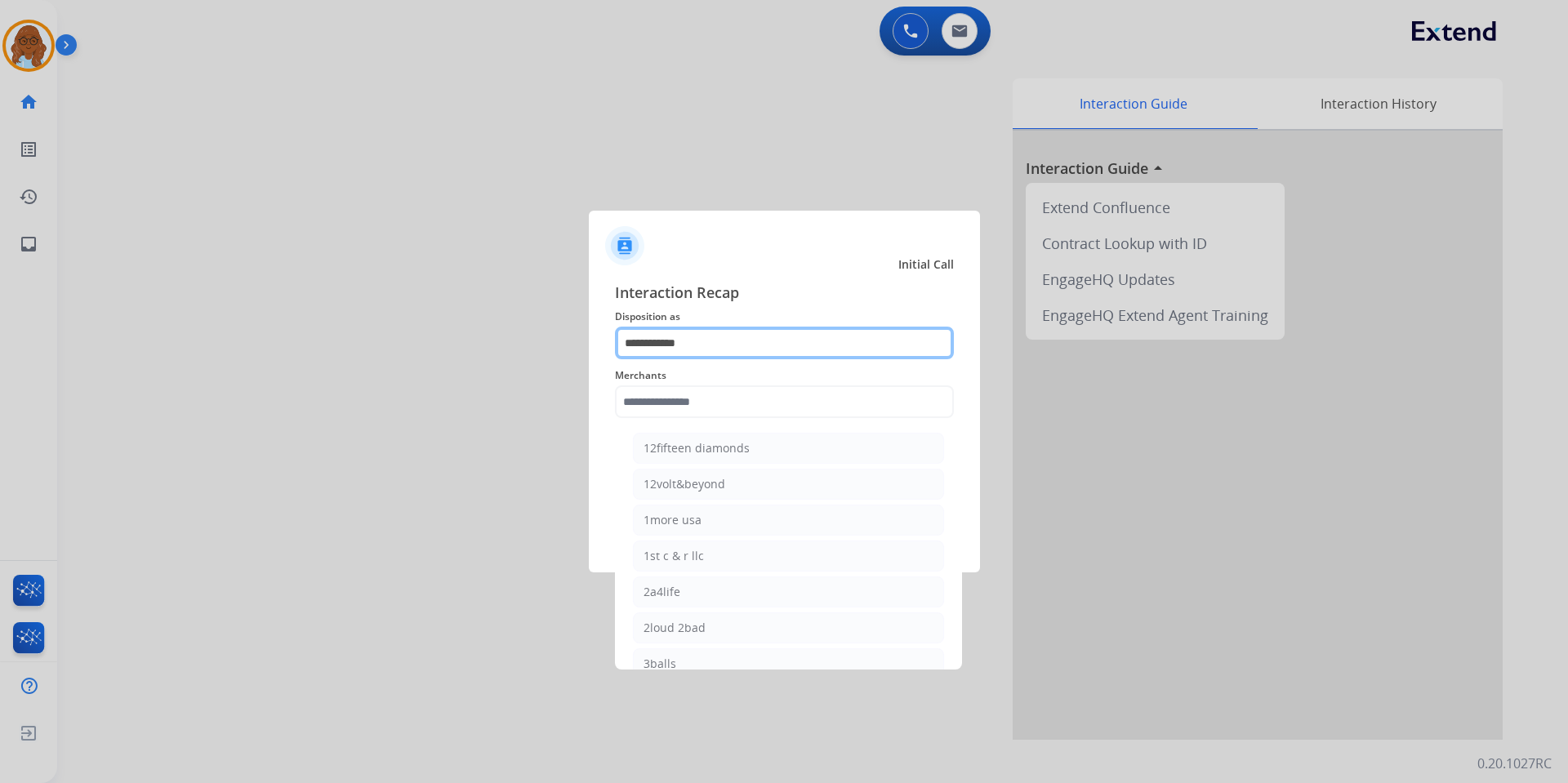
click at [701, 343] on input "**********" at bounding box center [784, 343] width 339 height 33
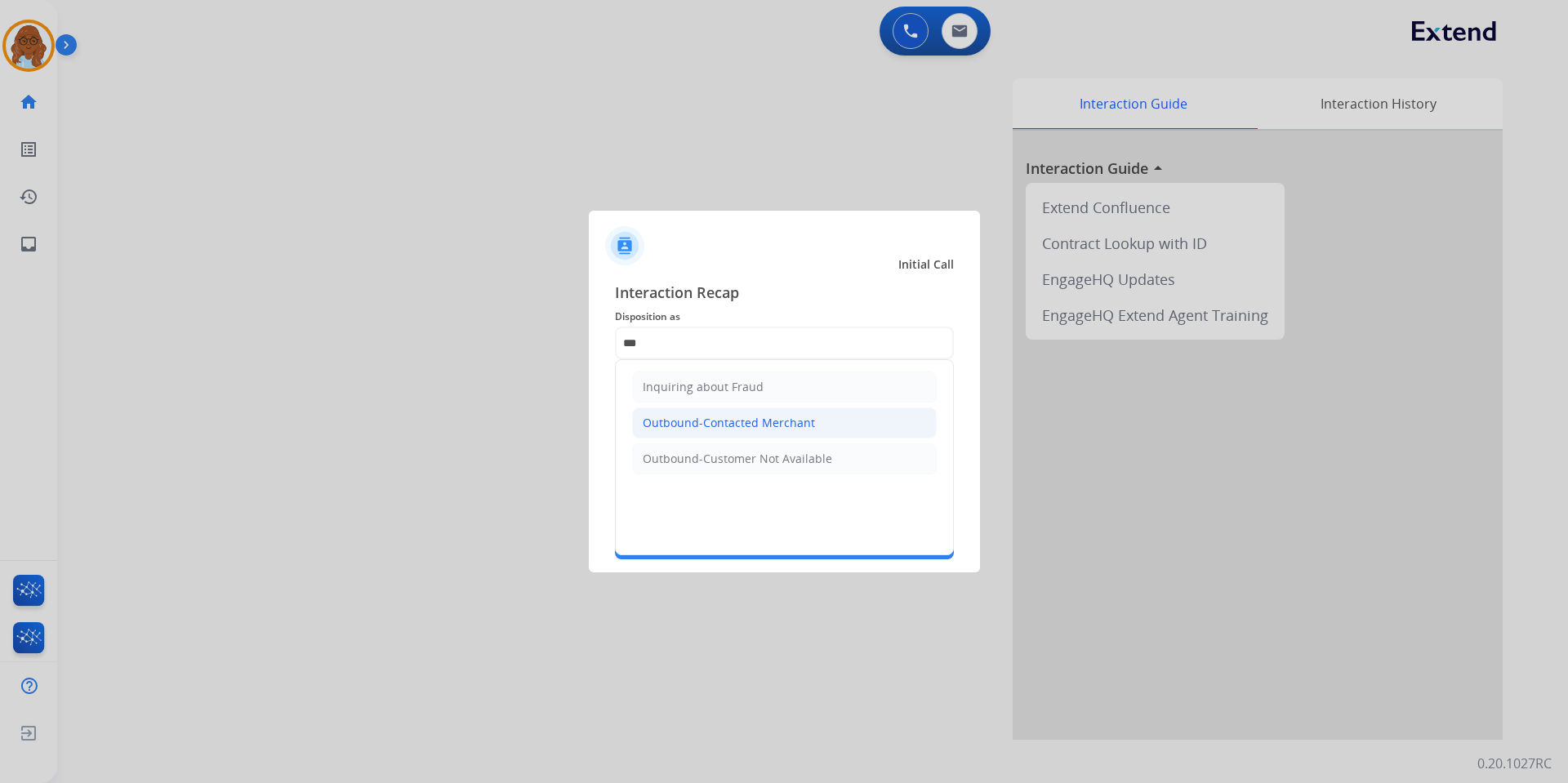
click at [704, 416] on div "Outbound-Contacted Merchant" at bounding box center [728, 423] width 172 height 16
type input "**********"
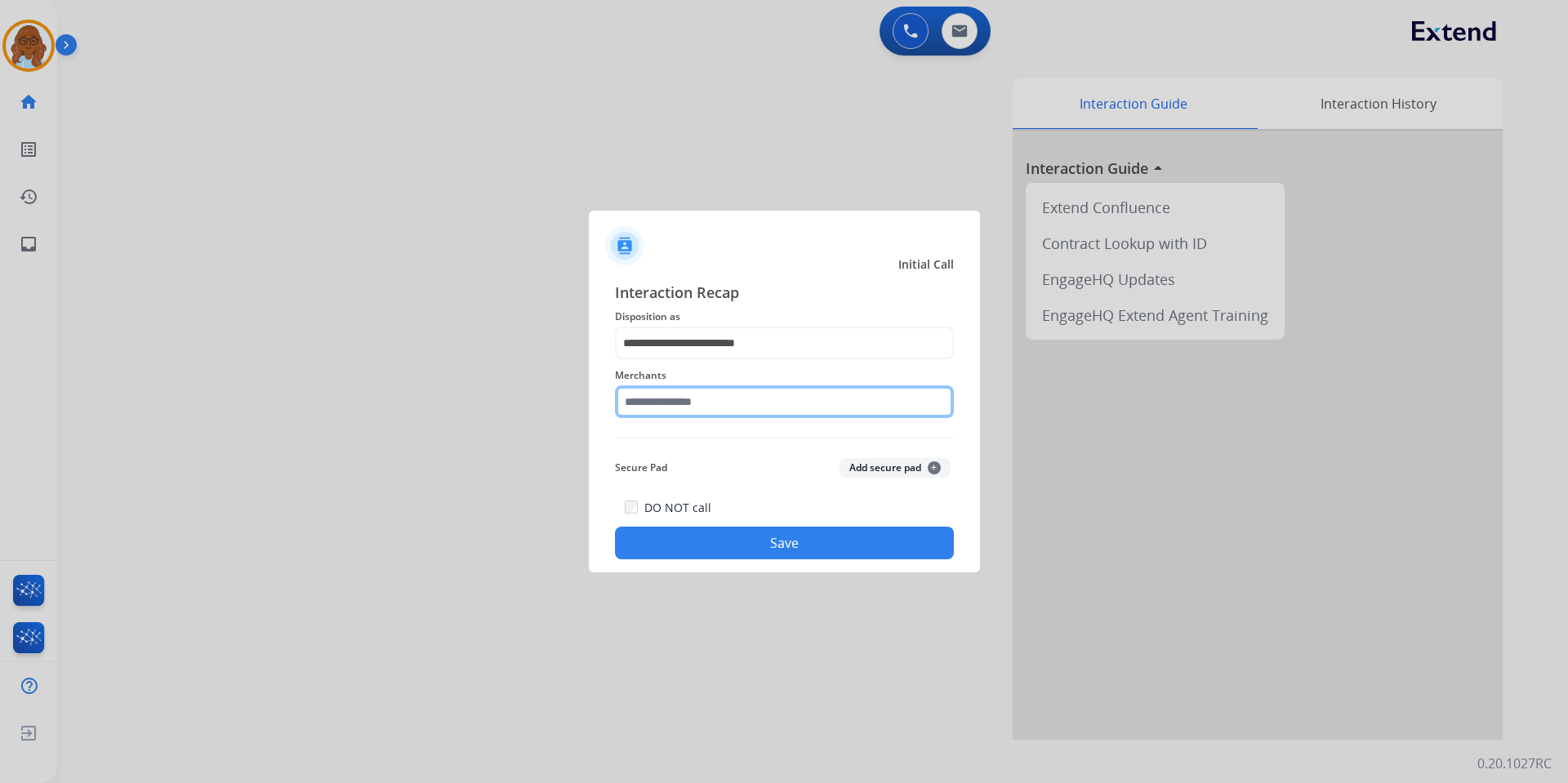
drag, startPoint x: 694, startPoint y: 413, endPoint x: 695, endPoint y: 405, distance: 8.1
click at [693, 412] on input "text" at bounding box center [784, 402] width 339 height 33
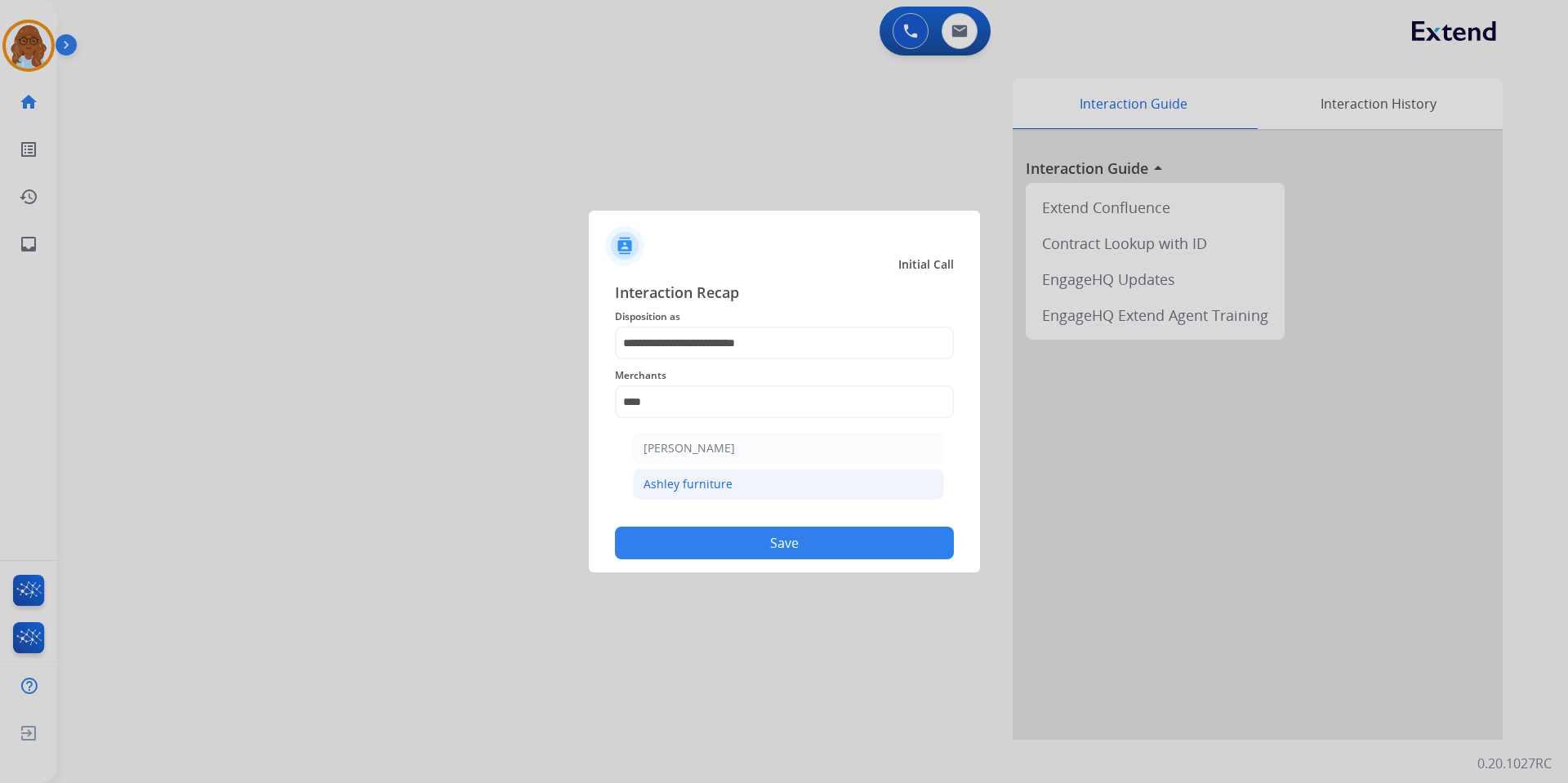
click at [718, 489] on div "Ashley furniture" at bounding box center [688, 485] width 89 height 16
type input "**********"
click at [852, 537] on button "Save" at bounding box center [784, 543] width 339 height 33
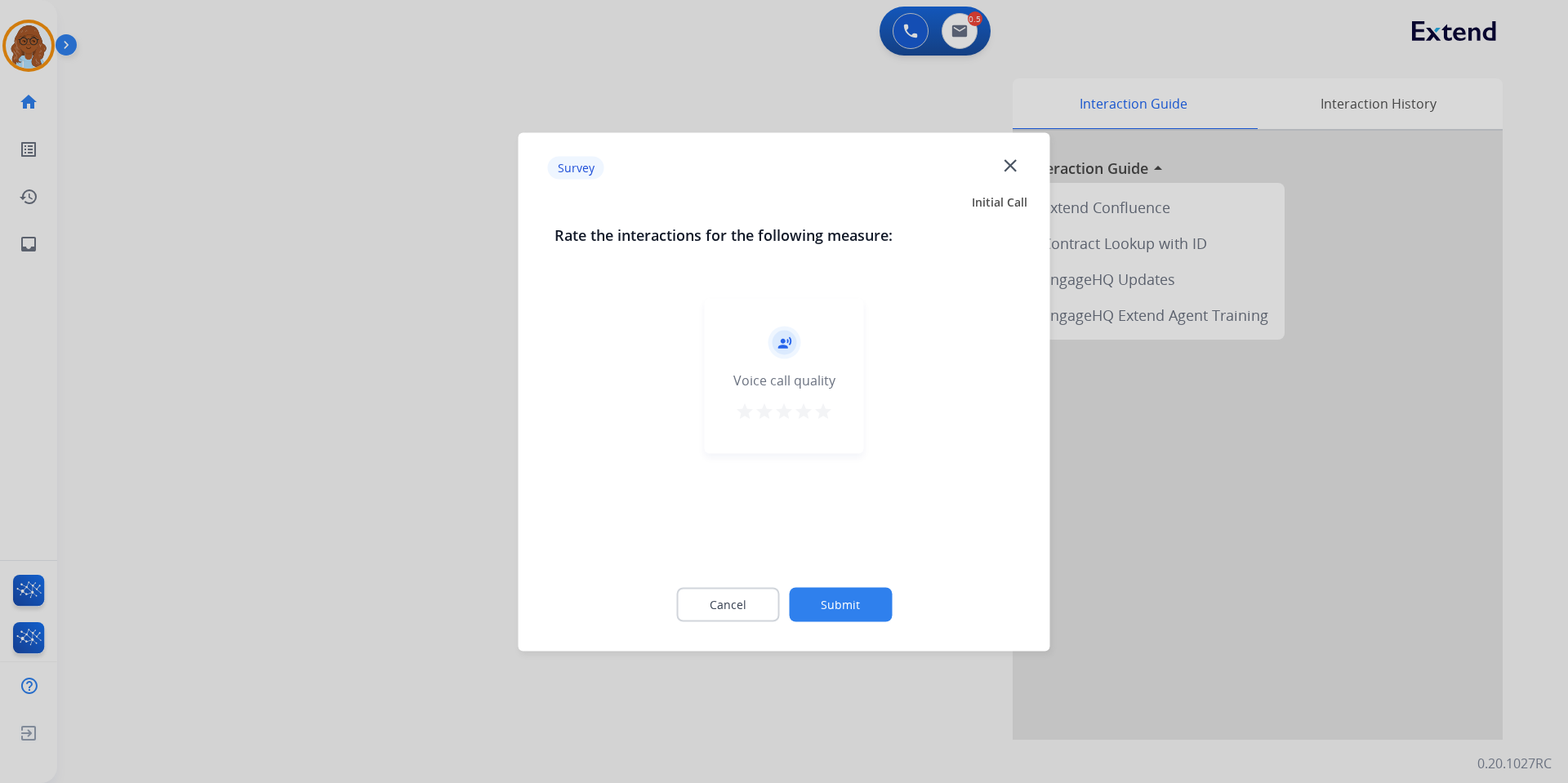
click at [817, 428] on div "record_voice_over Voice call quality star star star star star" at bounding box center [784, 376] width 160 height 155
click at [830, 411] on mat-icon "star" at bounding box center [822, 410] width 19 height 19
click at [859, 595] on button "Submit" at bounding box center [840, 604] width 103 height 35
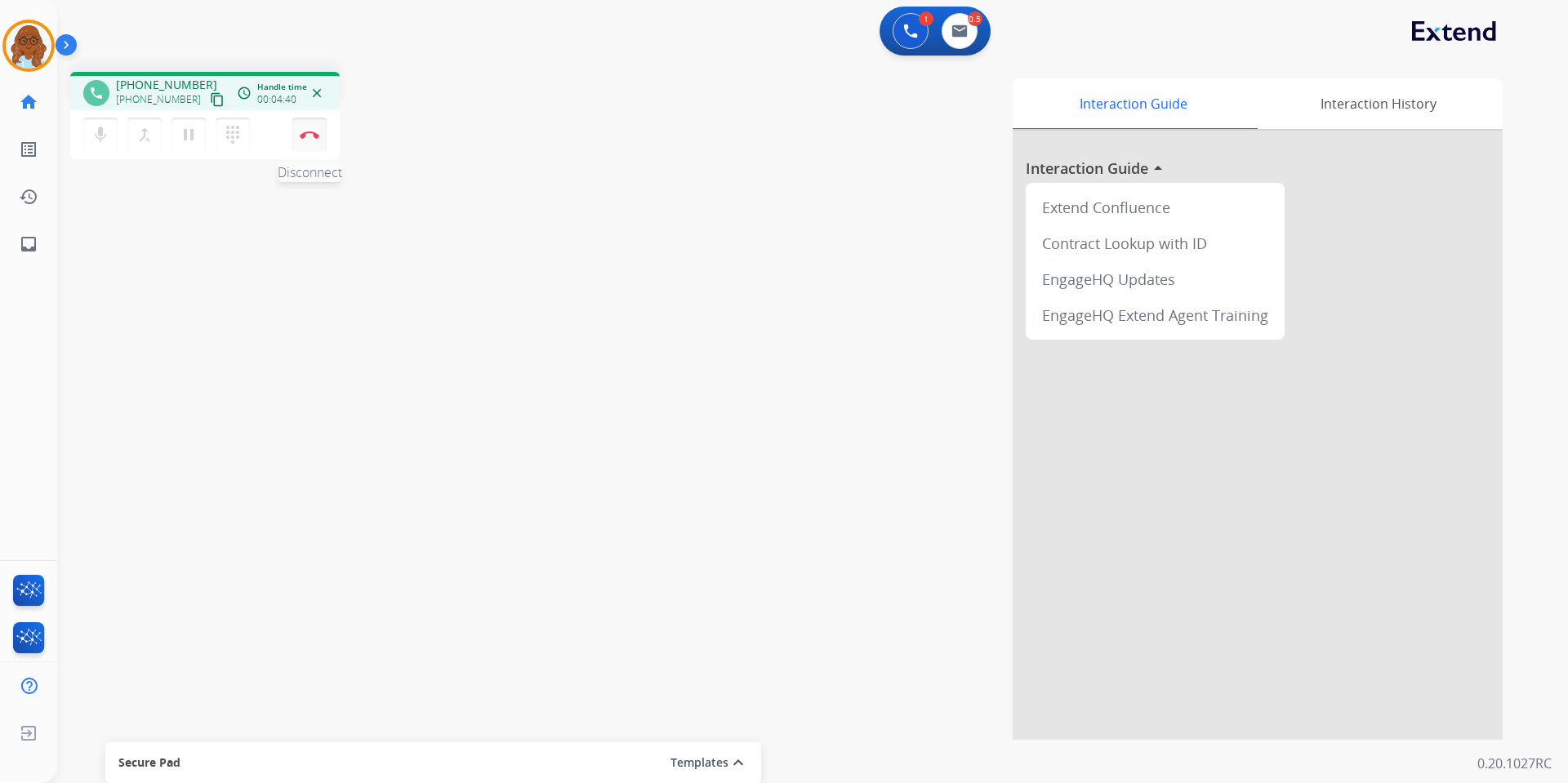
click at [313, 128] on button "Disconnect" at bounding box center [309, 135] width 35 height 35
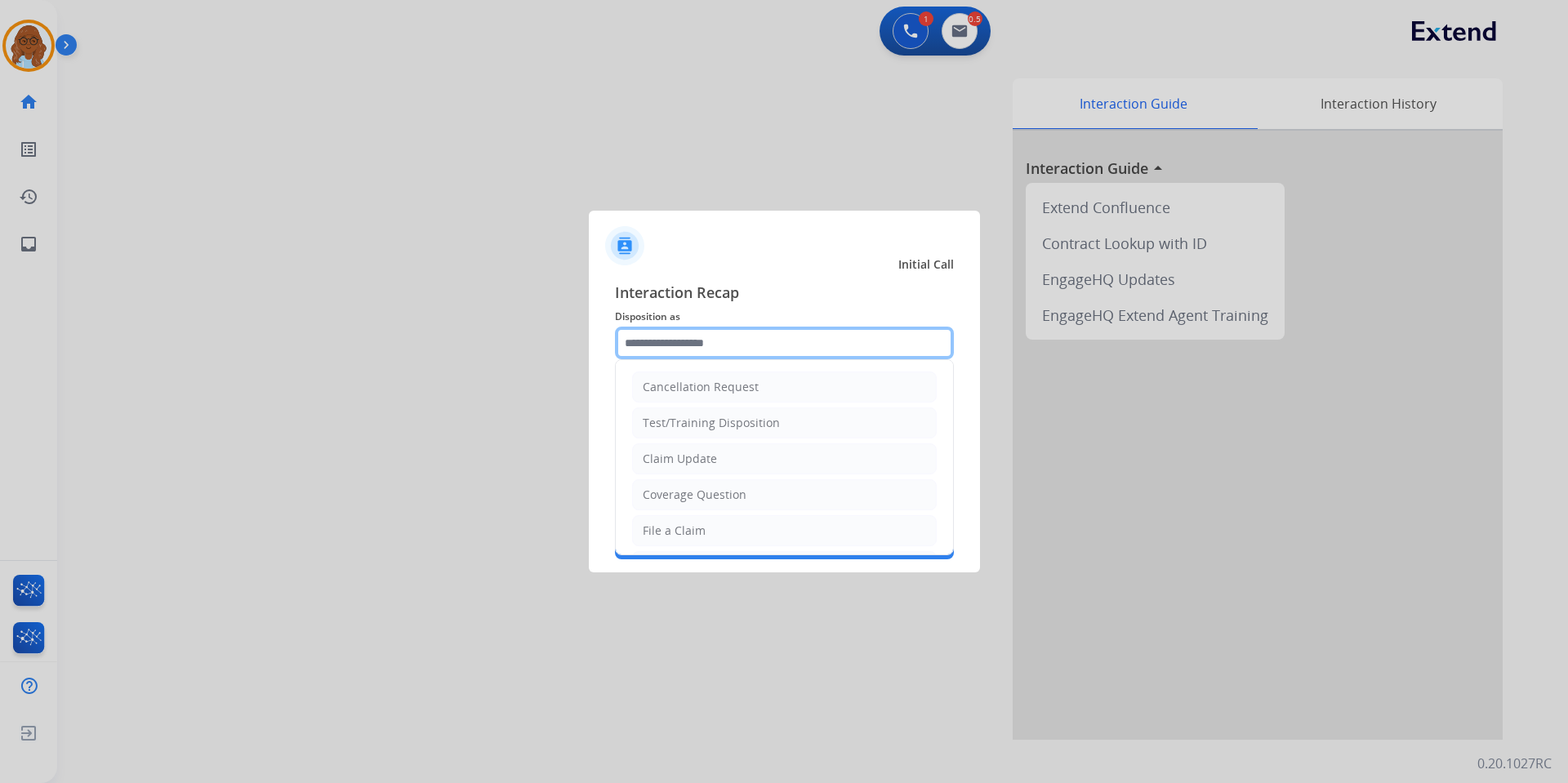
drag, startPoint x: 698, startPoint y: 338, endPoint x: 727, endPoint y: 344, distance: 29.6
click at [699, 339] on input "text" at bounding box center [784, 343] width 339 height 33
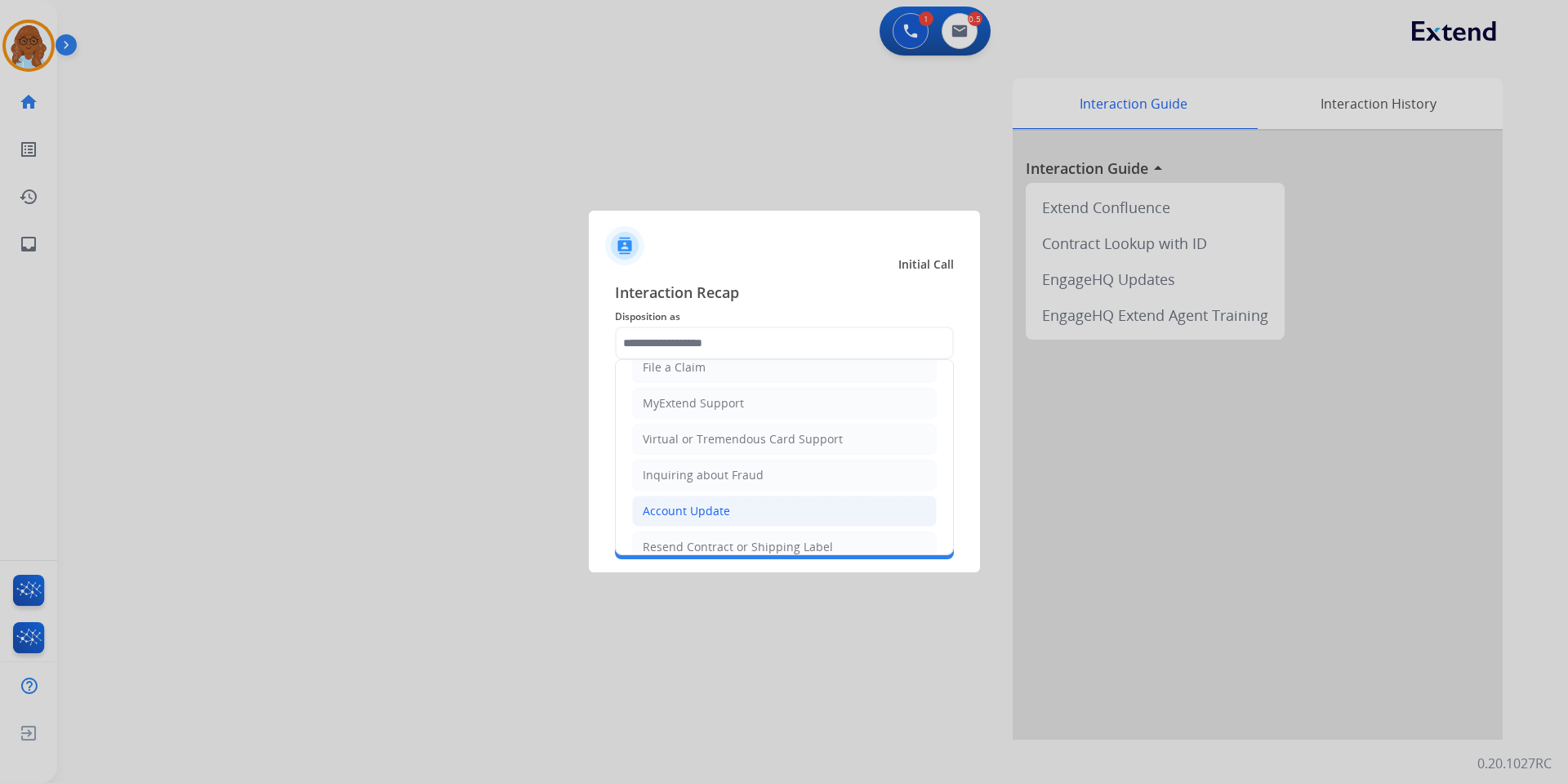
click at [689, 501] on li "Account Update" at bounding box center [785, 511] width 305 height 31
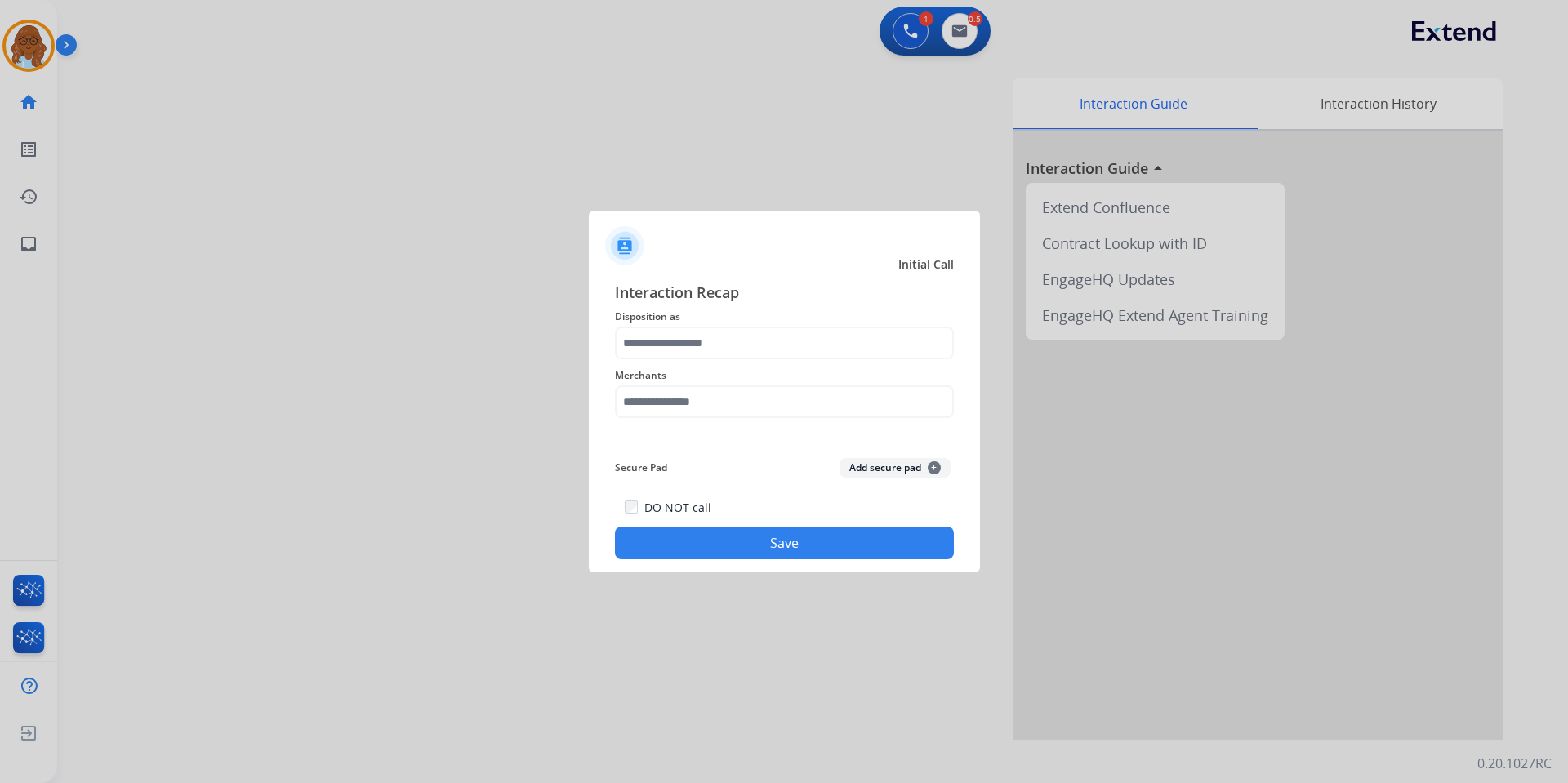
type input "**********"
click at [687, 400] on input "text" at bounding box center [784, 402] width 339 height 33
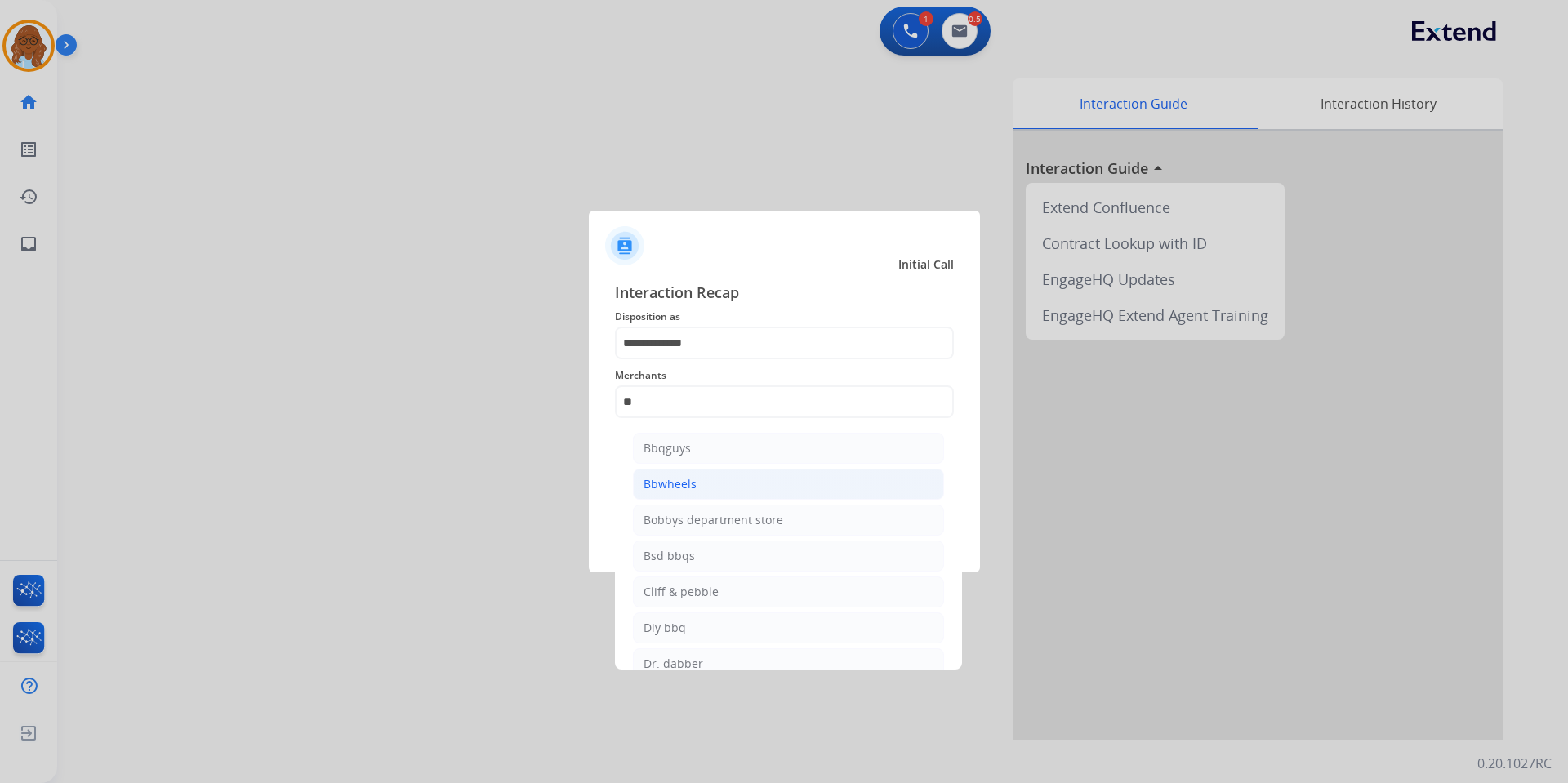
click at [673, 498] on li "Bbwheels" at bounding box center [789, 485] width 311 height 31
type input "********"
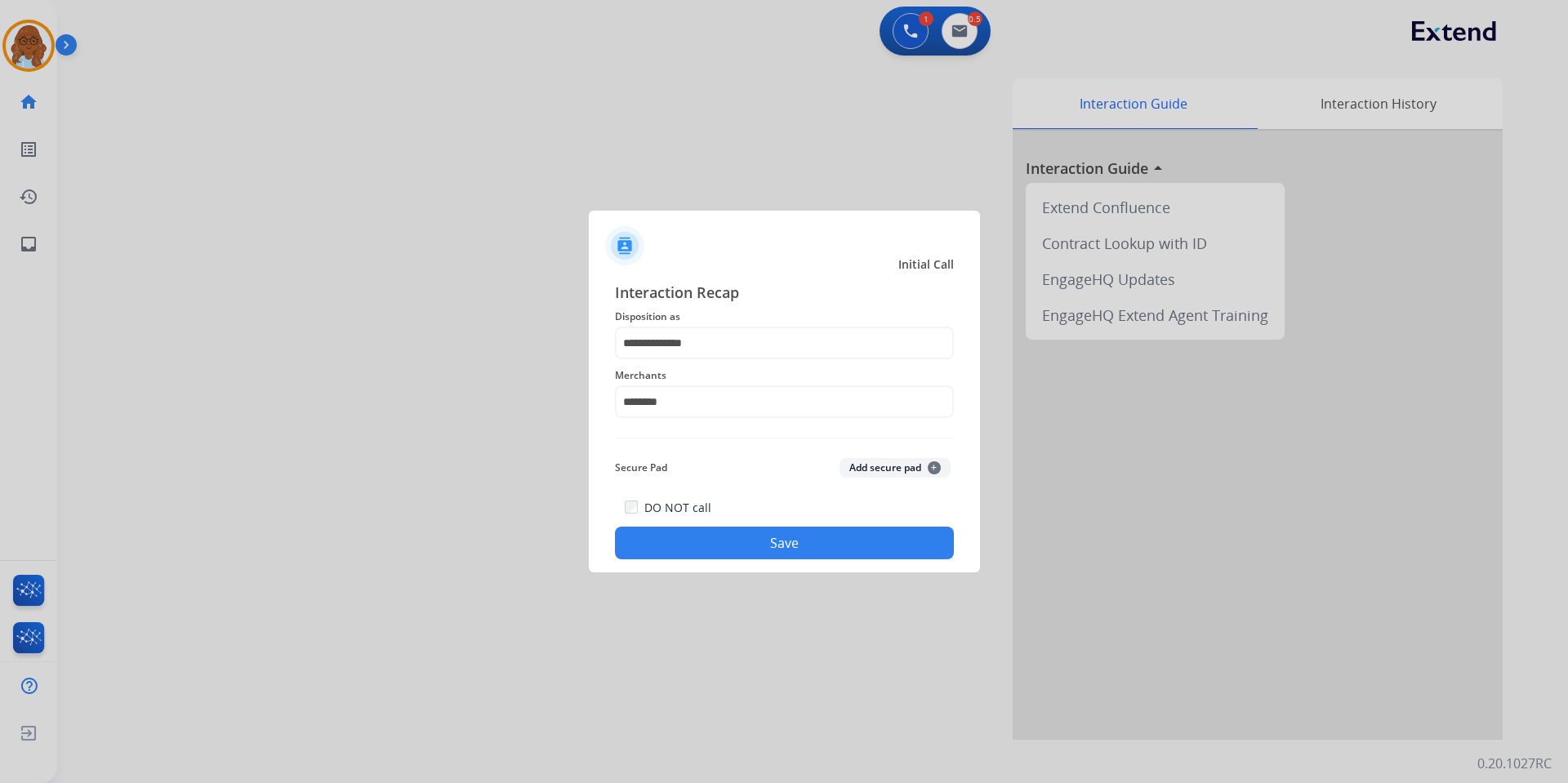
click at [716, 539] on button "Save" at bounding box center [784, 543] width 339 height 33
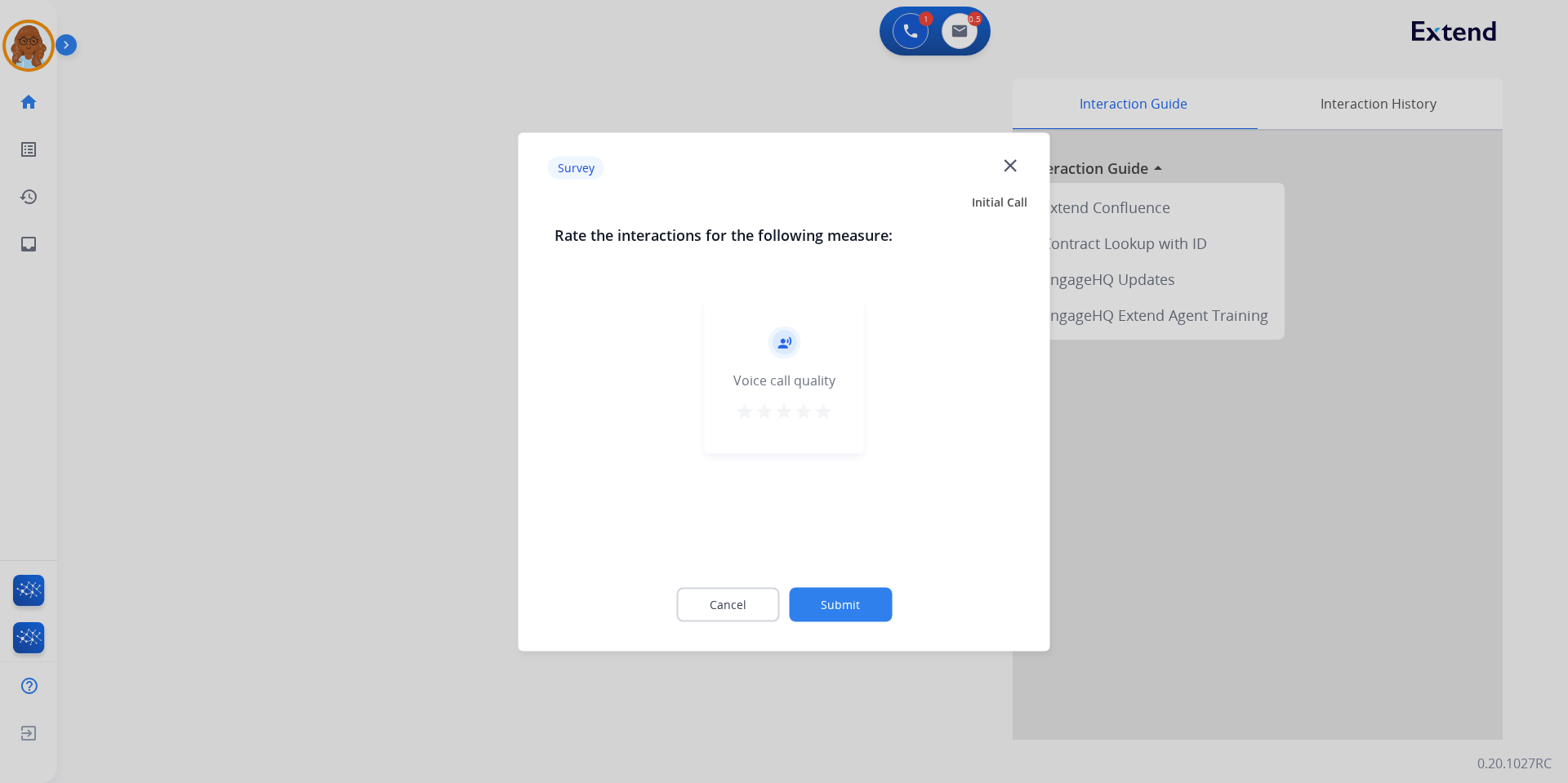
click at [822, 412] on mat-icon "star" at bounding box center [822, 410] width 19 height 19
click at [890, 628] on div "Cancel Submit" at bounding box center [785, 604] width 460 height 74
click at [874, 595] on button "Submit" at bounding box center [840, 604] width 103 height 35
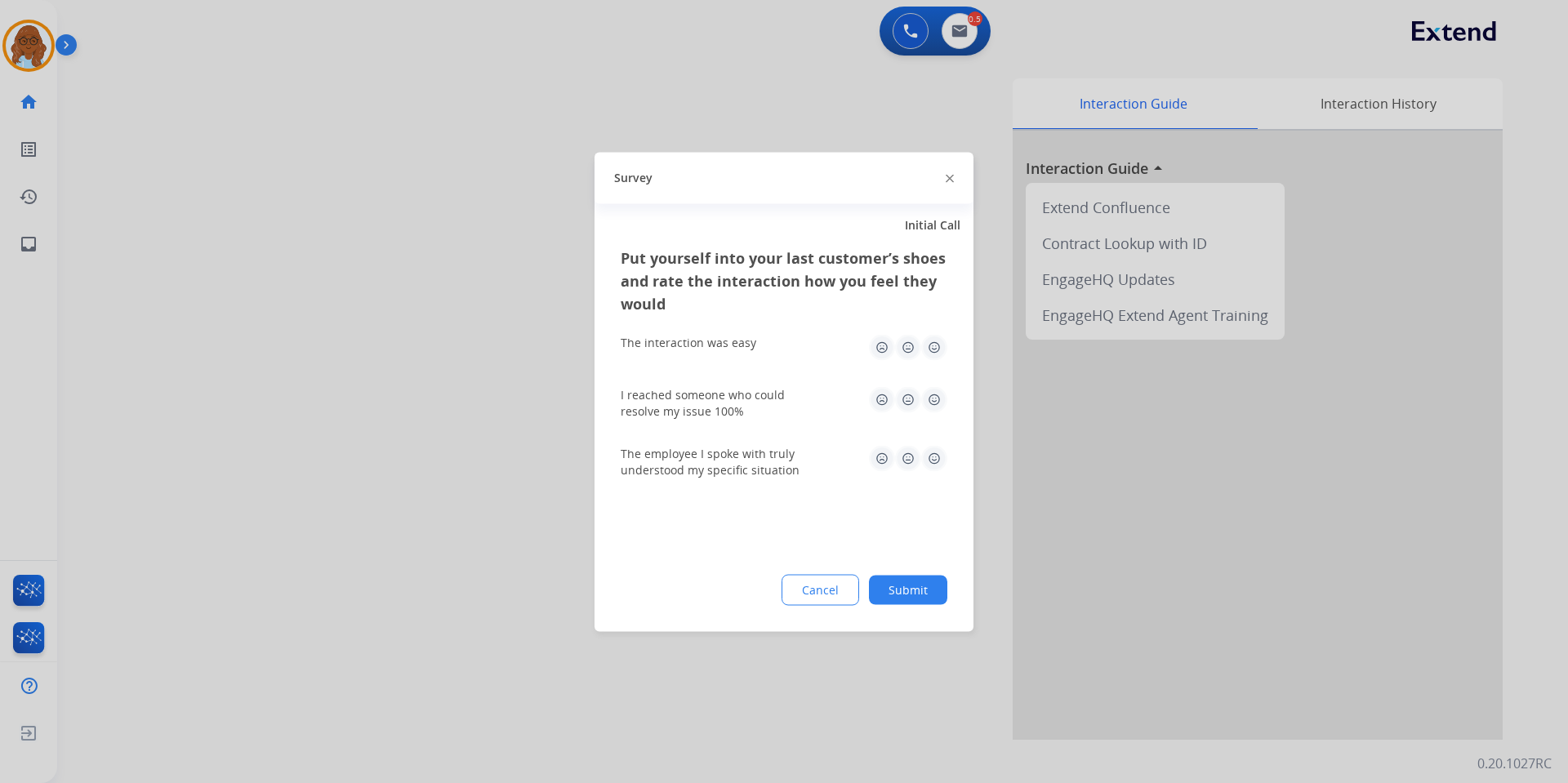
click at [933, 360] on div "The interaction was easy" at bounding box center [784, 347] width 327 height 52
click at [933, 389] on img at bounding box center [934, 399] width 26 height 26
click at [937, 347] on img at bounding box center [934, 347] width 26 height 26
click at [926, 465] on img at bounding box center [934, 458] width 26 height 26
click at [914, 600] on button "Submit" at bounding box center [908, 590] width 78 height 29
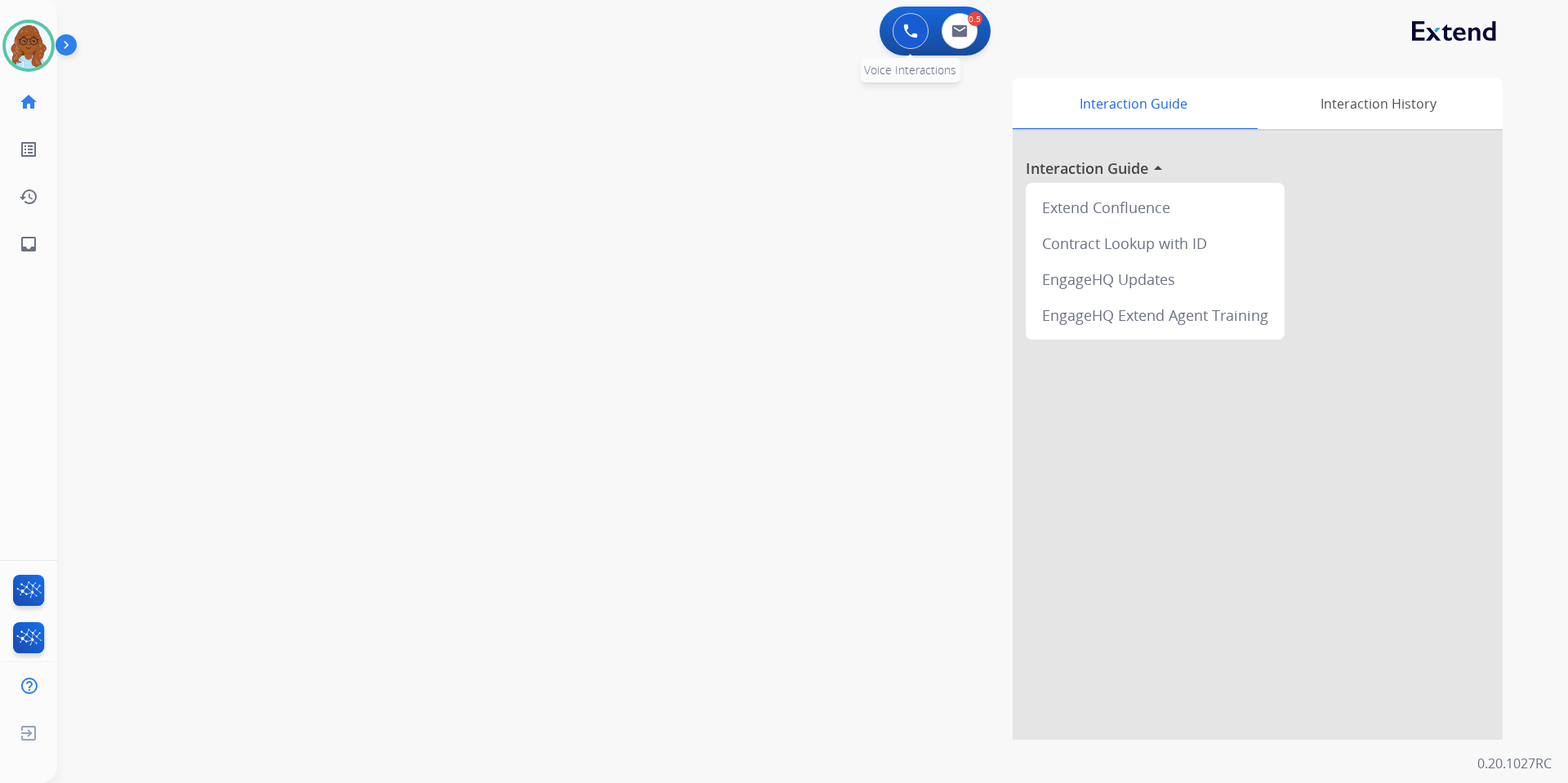
click at [909, 33] on img at bounding box center [911, 31] width 15 height 15
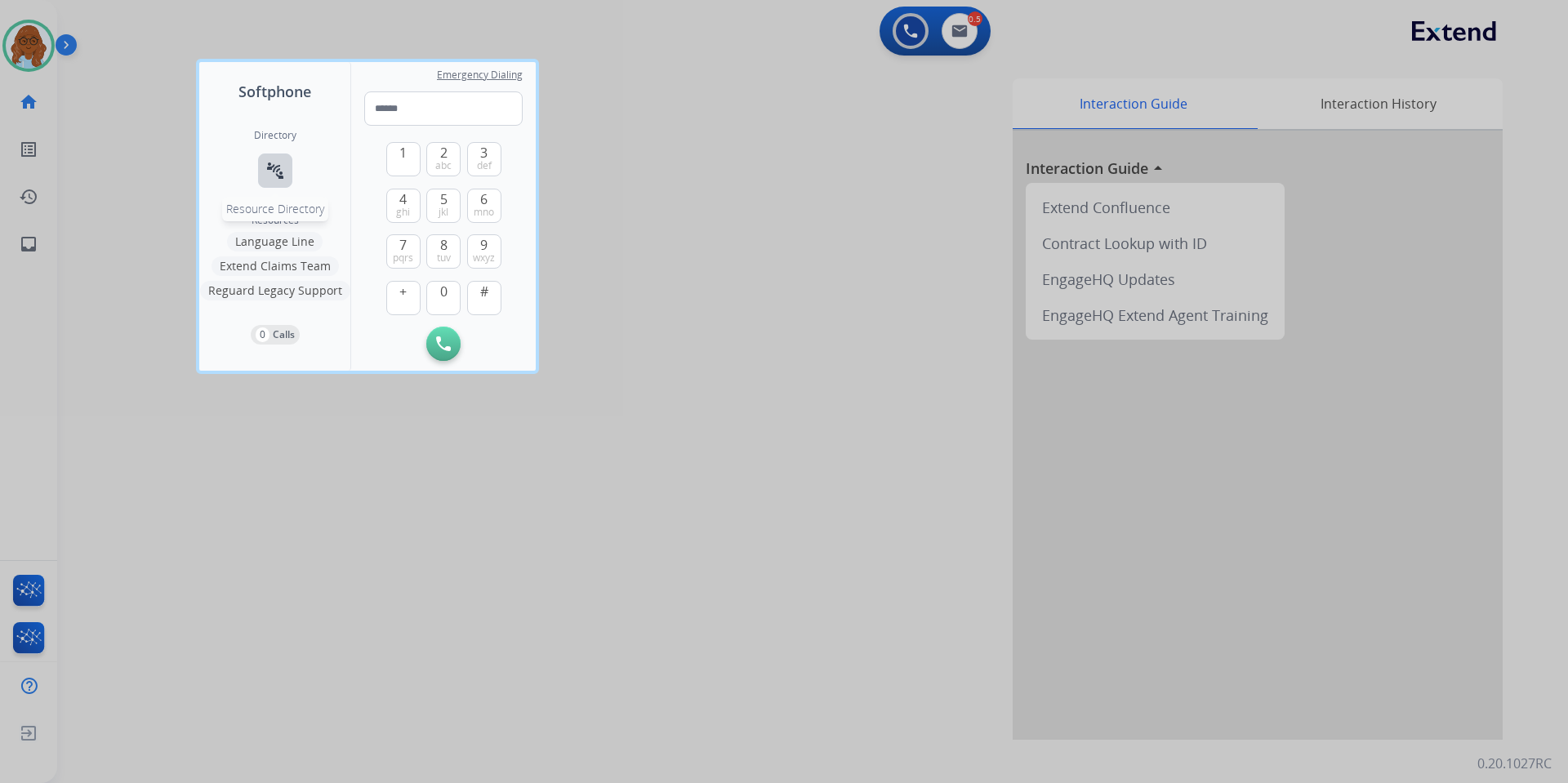
click at [268, 155] on button "connect_without_contact Resource Directory" at bounding box center [276, 171] width 35 height 35
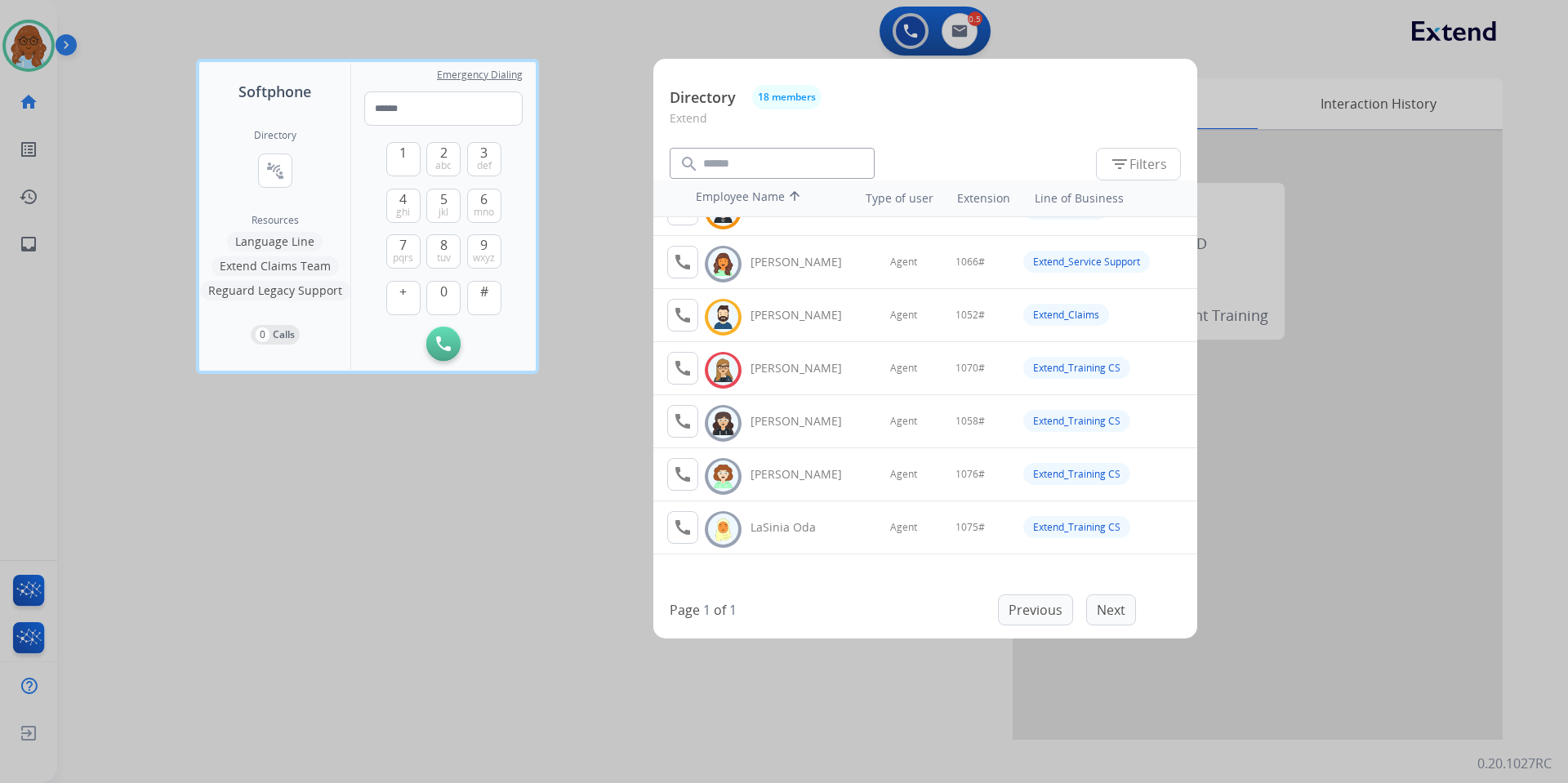
scroll to position [490, 0]
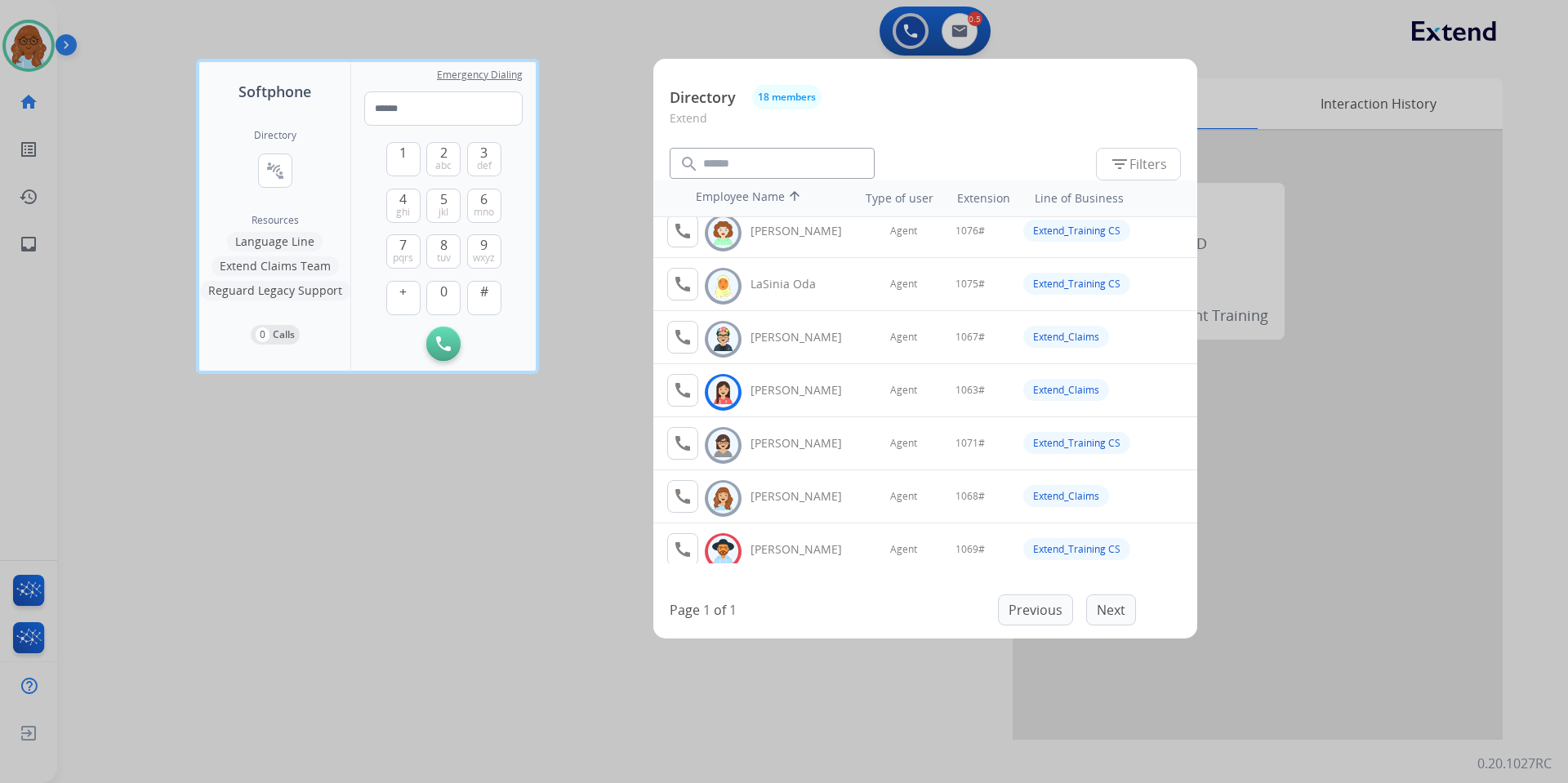
click at [580, 433] on div at bounding box center [784, 392] width 1568 height 783
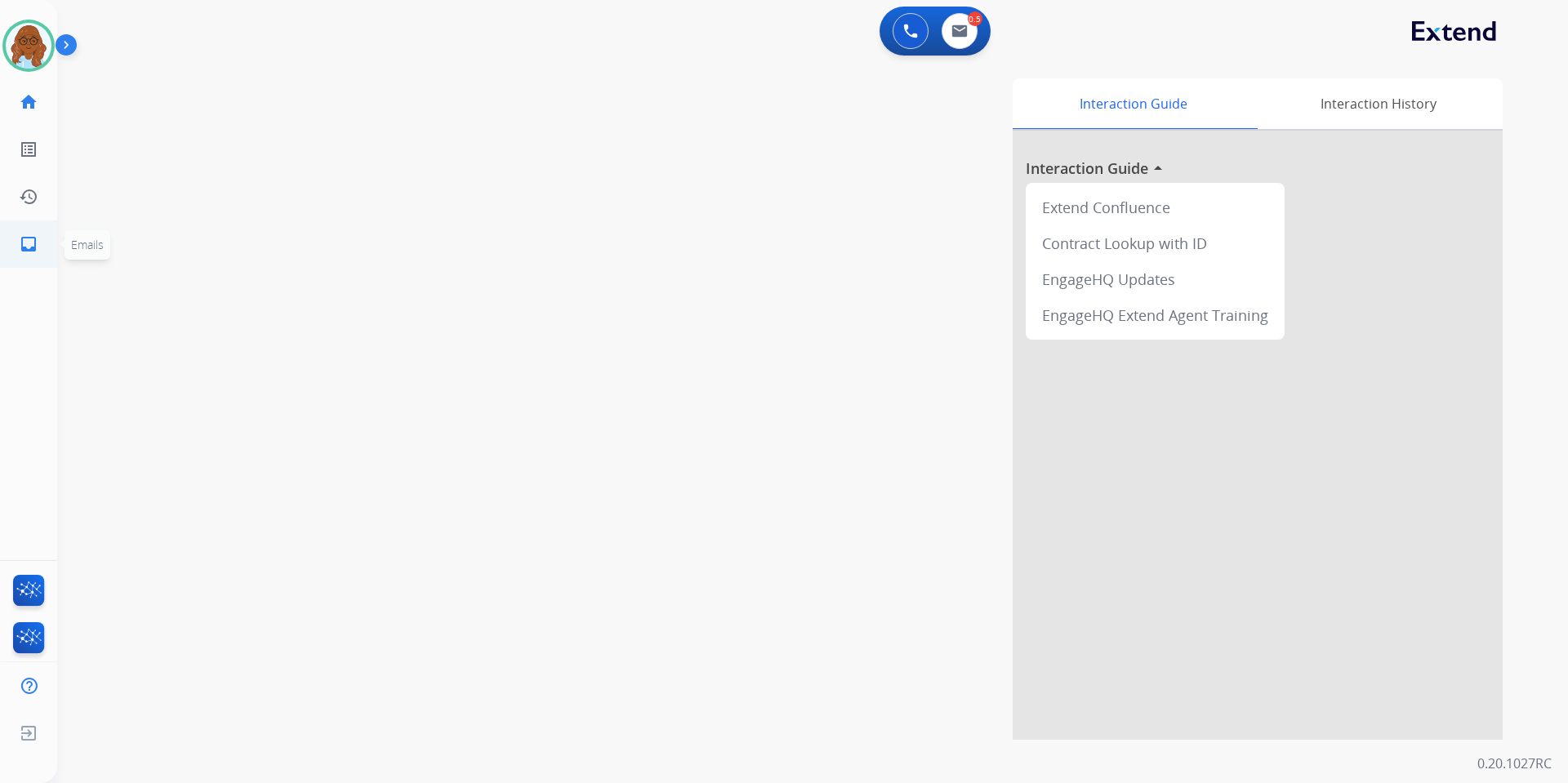
click at [50, 245] on li "inbox Emails Emails" at bounding box center [28, 245] width 46 height 46
click at [29, 244] on mat-icon "inbox" at bounding box center [28, 244] width 19 height 19
select select "**********"
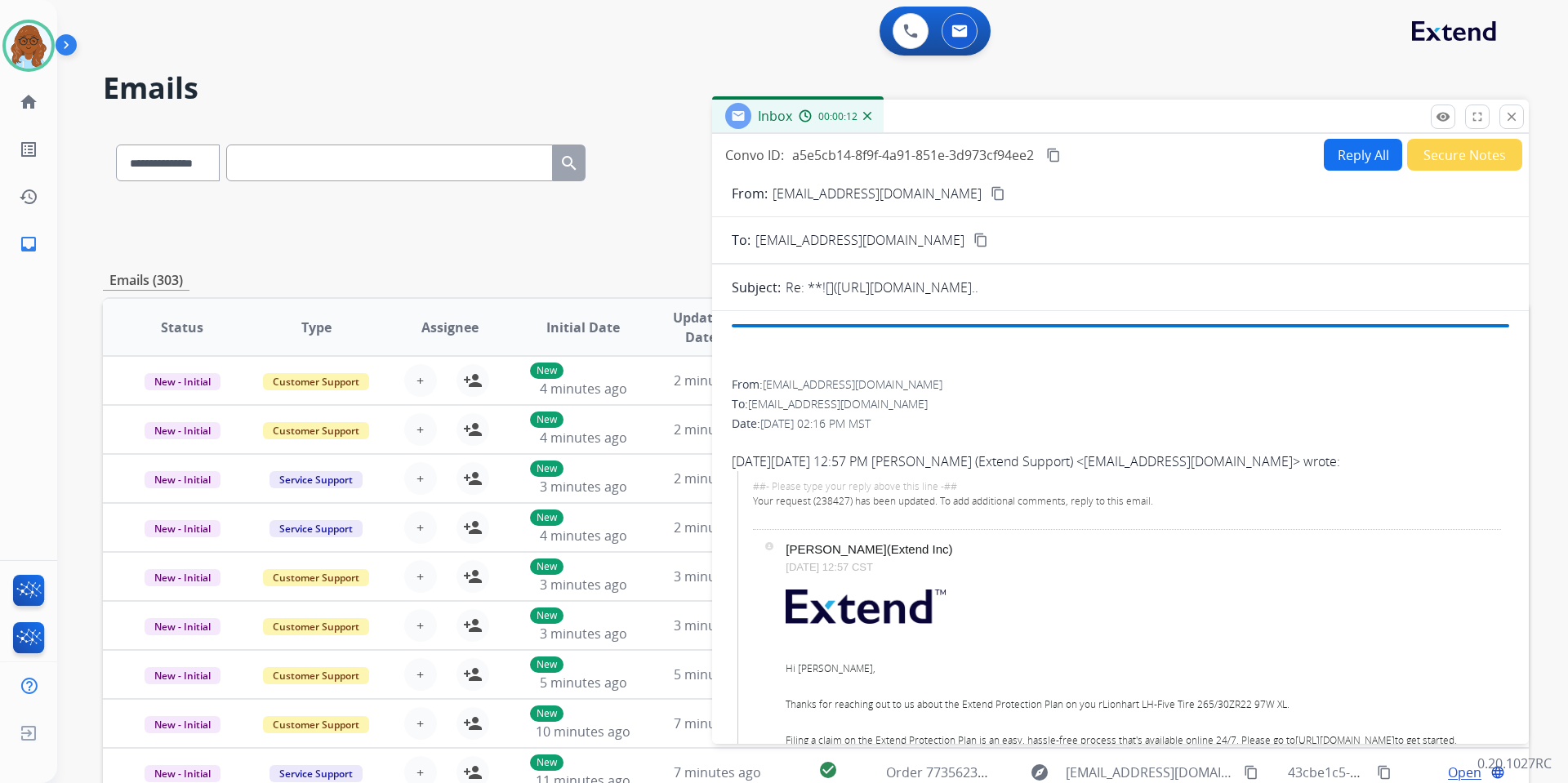
drag, startPoint x: 1003, startPoint y: 113, endPoint x: 664, endPoint y: 139, distance: 340.0
click at [712, 134] on div "Inbox 00:00:12" at bounding box center [1120, 117] width 817 height 35
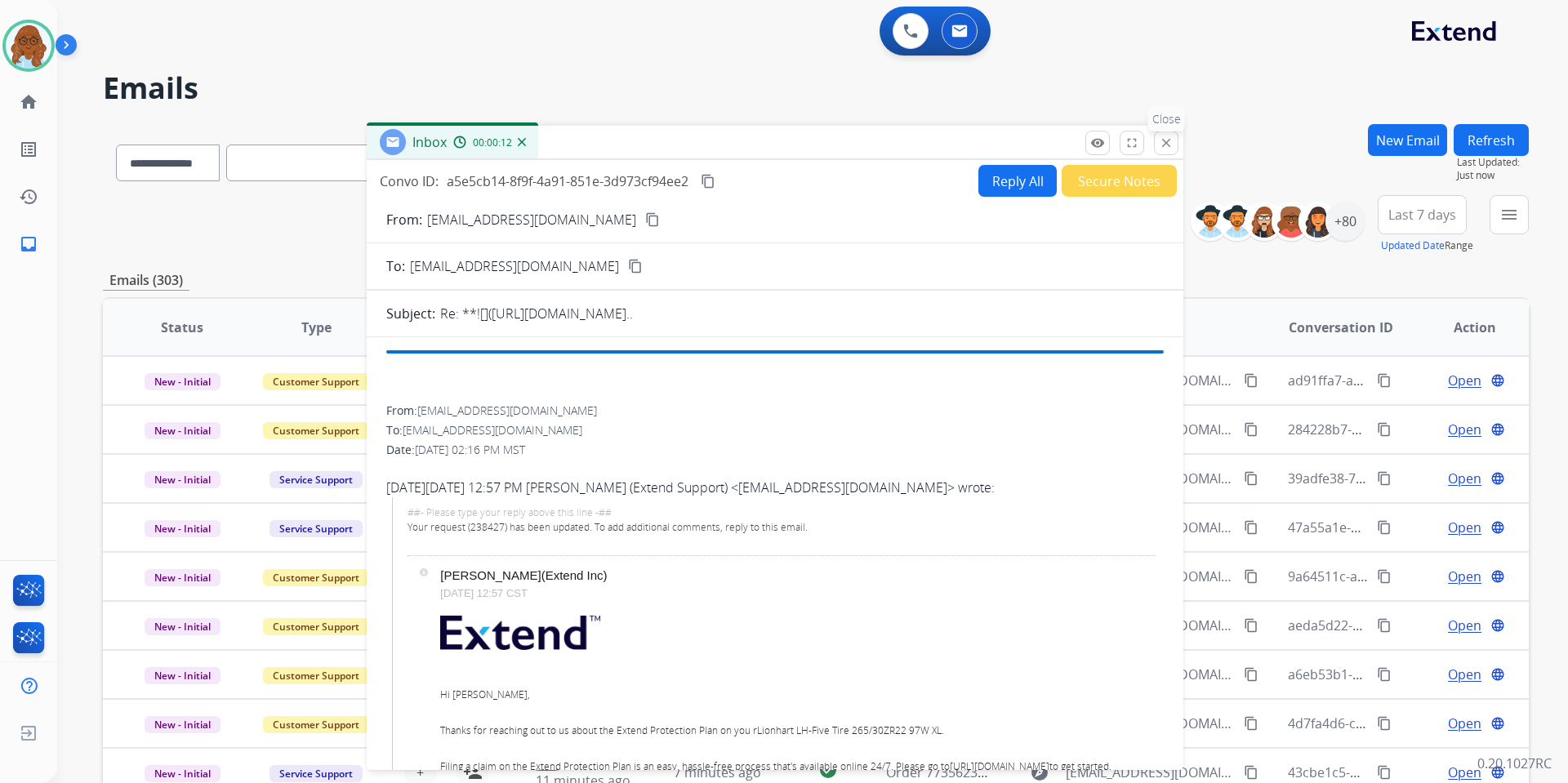
click at [1160, 144] on mat-icon "close" at bounding box center [1166, 143] width 15 height 15
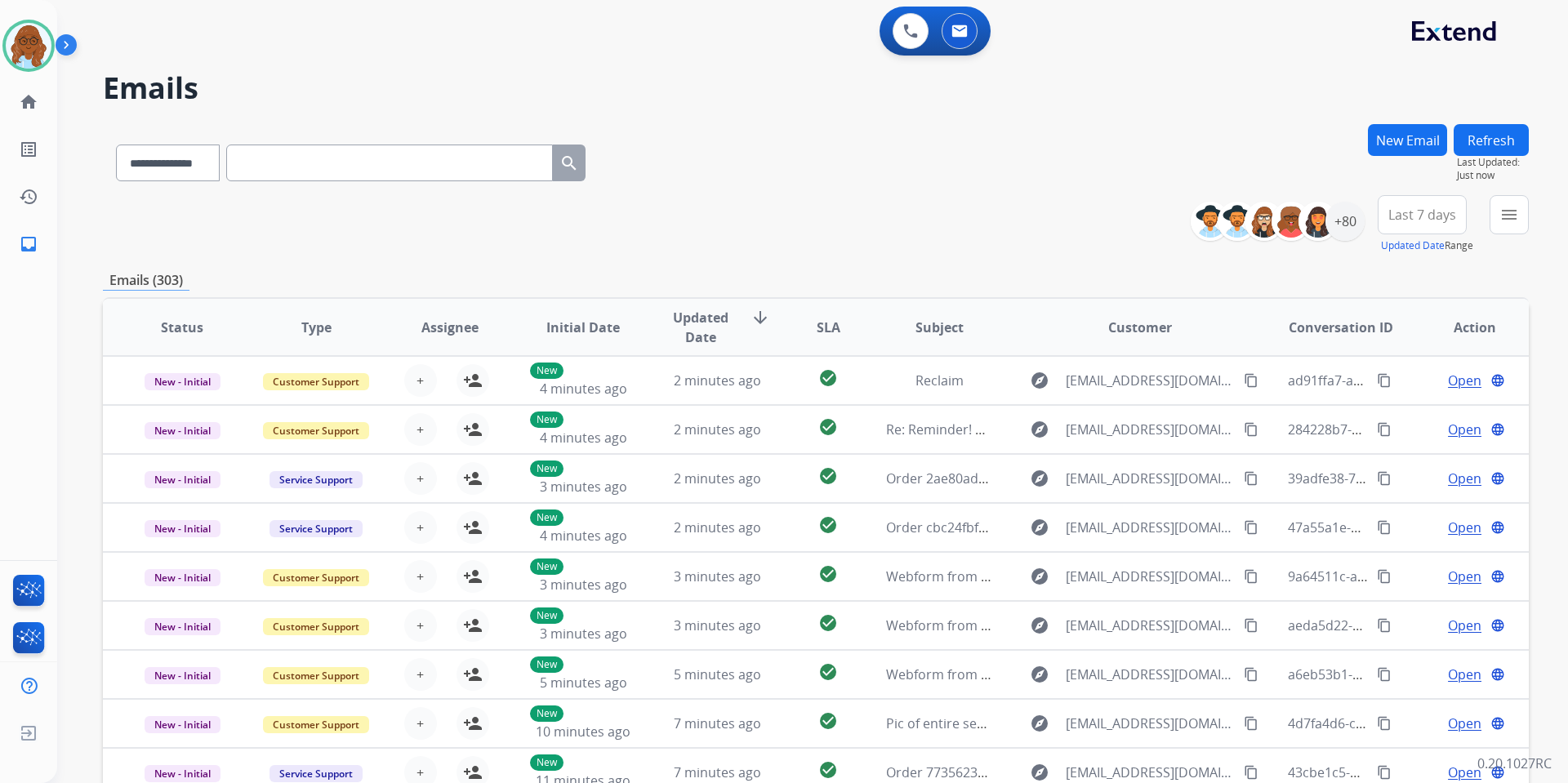
click at [1425, 215] on span "Last 7 days" at bounding box center [1422, 214] width 68 height 6
click at [1408, 407] on div "Last 90 days" at bounding box center [1416, 412] width 89 height 25
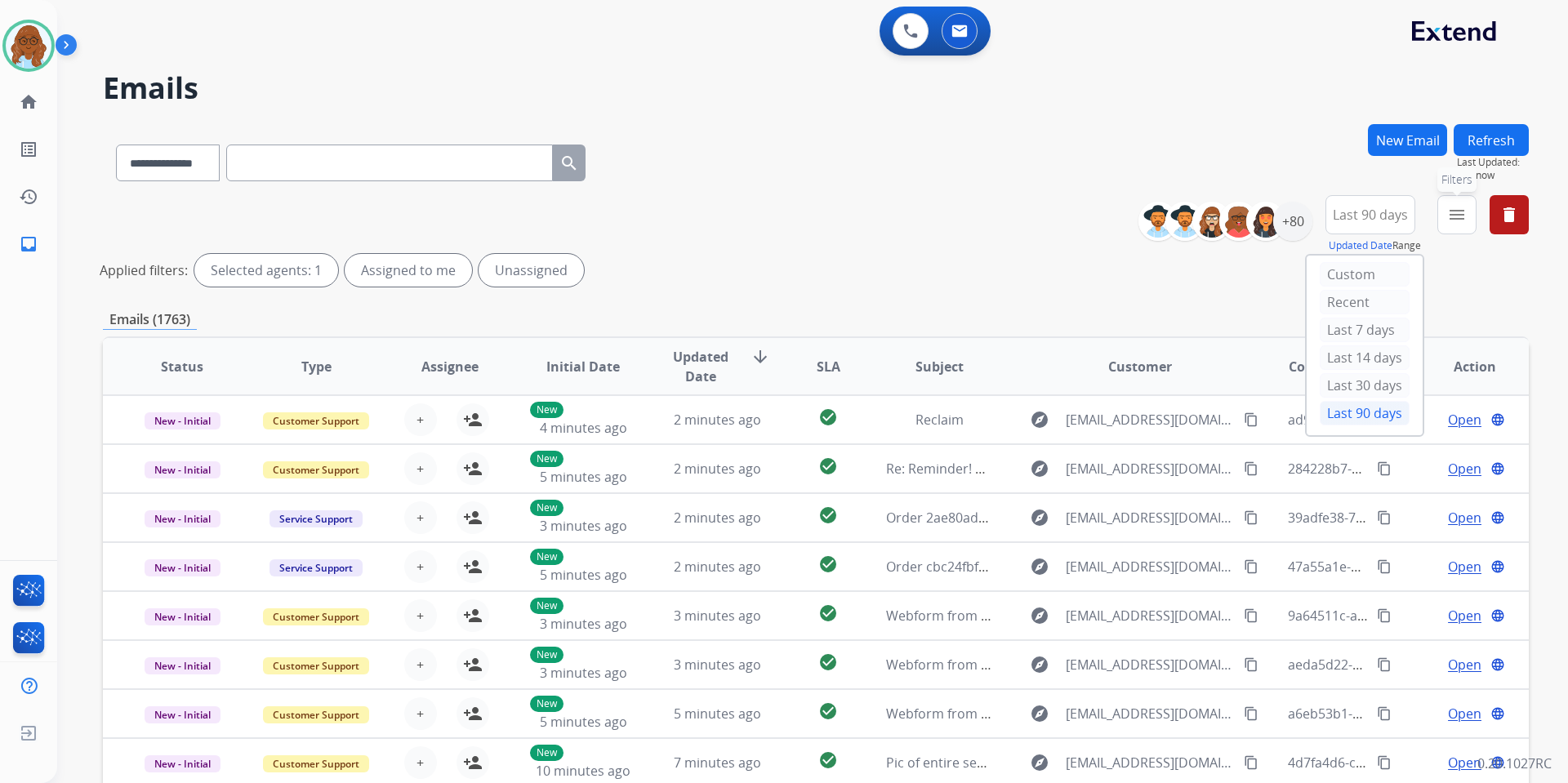
click at [1425, 221] on mat-icon "menu" at bounding box center [1457, 214] width 19 height 19
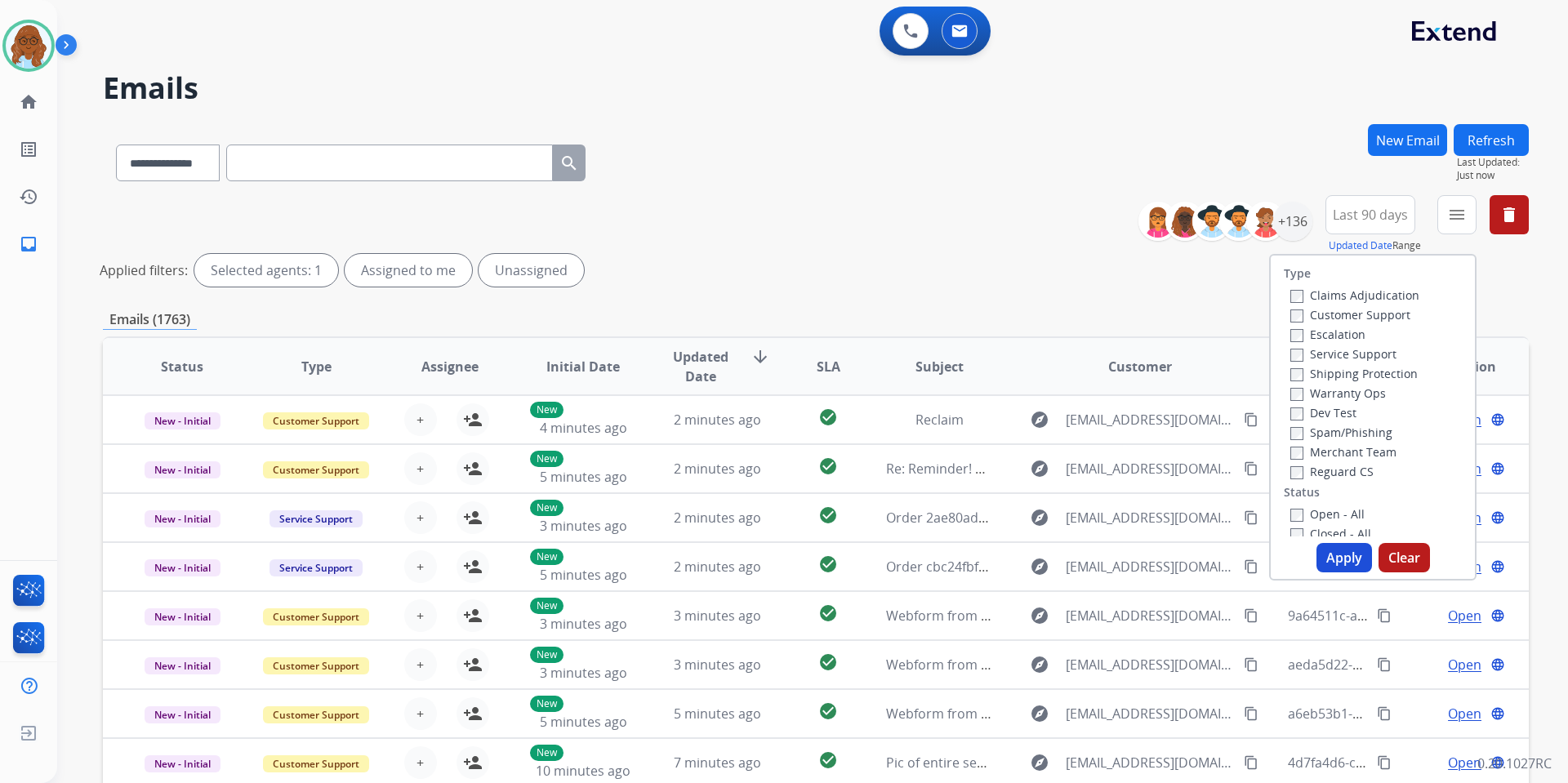
click at [1347, 318] on label "Customer Support" at bounding box center [1351, 314] width 120 height 16
click at [1319, 379] on label "Shipping Protection" at bounding box center [1354, 373] width 128 height 16
click at [1330, 465] on label "Reguard CS" at bounding box center [1332, 471] width 83 height 16
click at [1315, 533] on div "Open - All Closed - All New - Initial New - Reply On-hold – Internal On-hold - …" at bounding box center [1373, 611] width 178 height 215
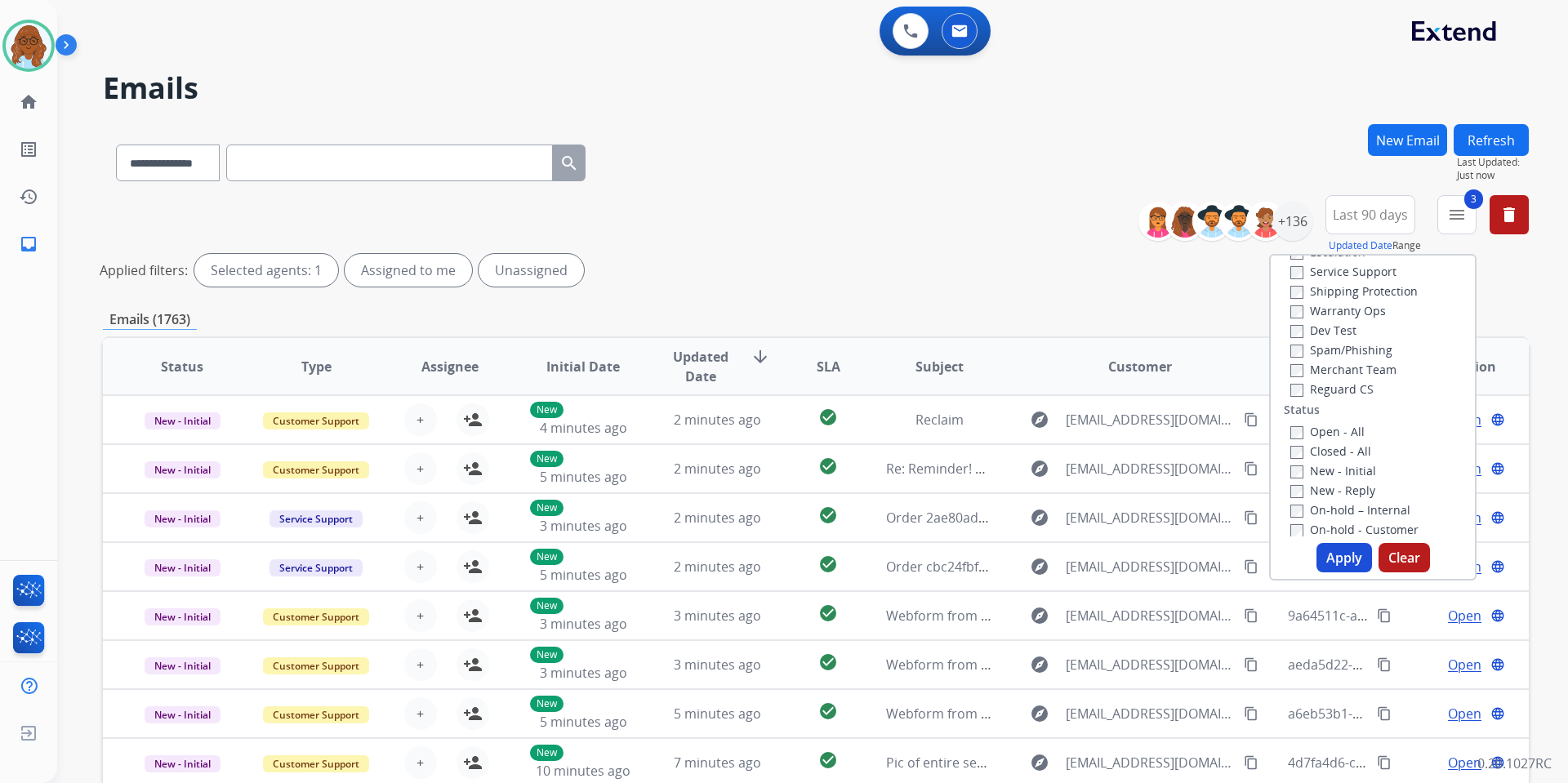
click at [1316, 425] on label "Open - All" at bounding box center [1327, 431] width 74 height 16
click at [1330, 563] on button "Apply" at bounding box center [1344, 558] width 56 height 29
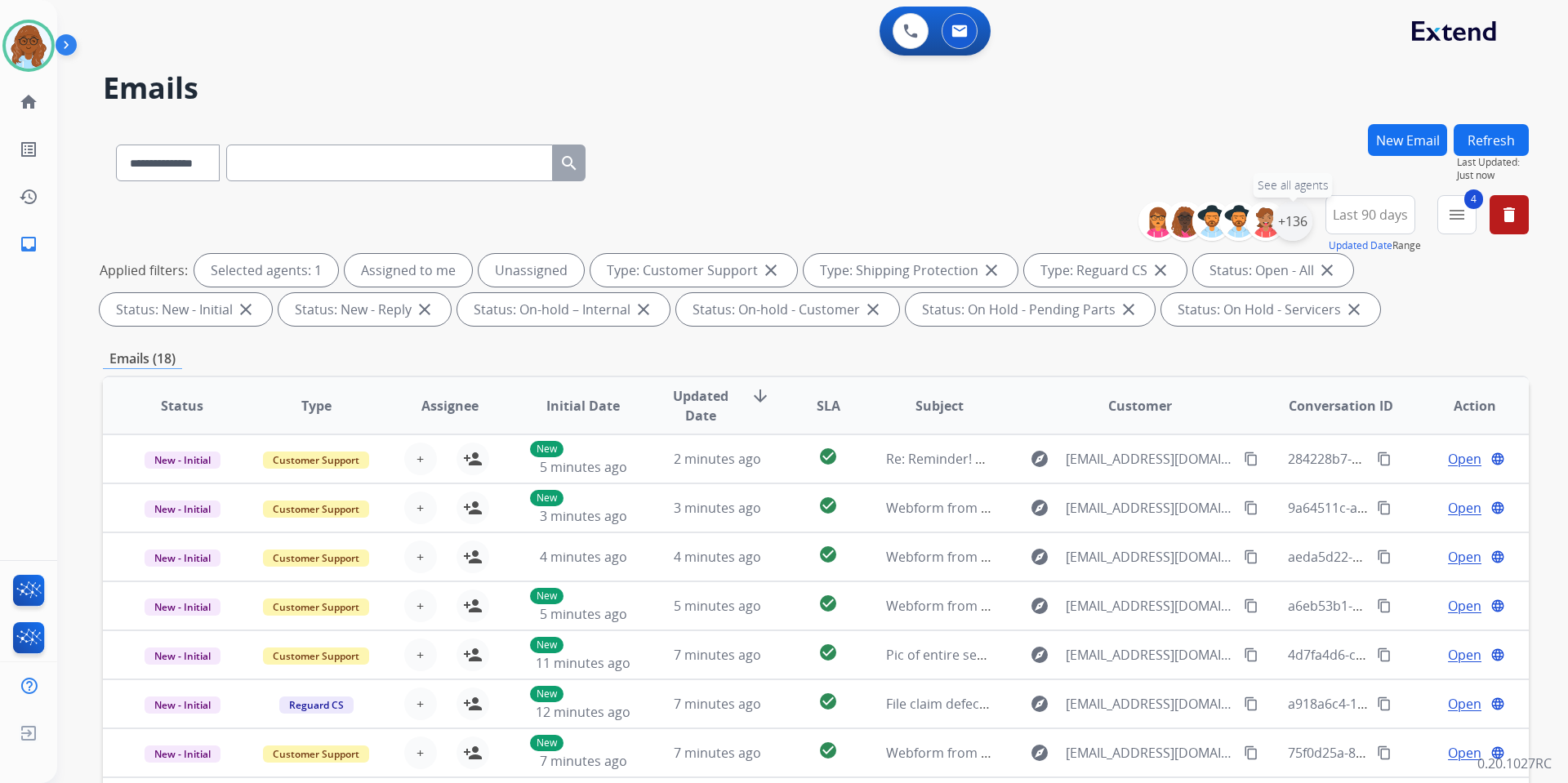
click at [1297, 222] on div "+136" at bounding box center [1292, 221] width 39 height 39
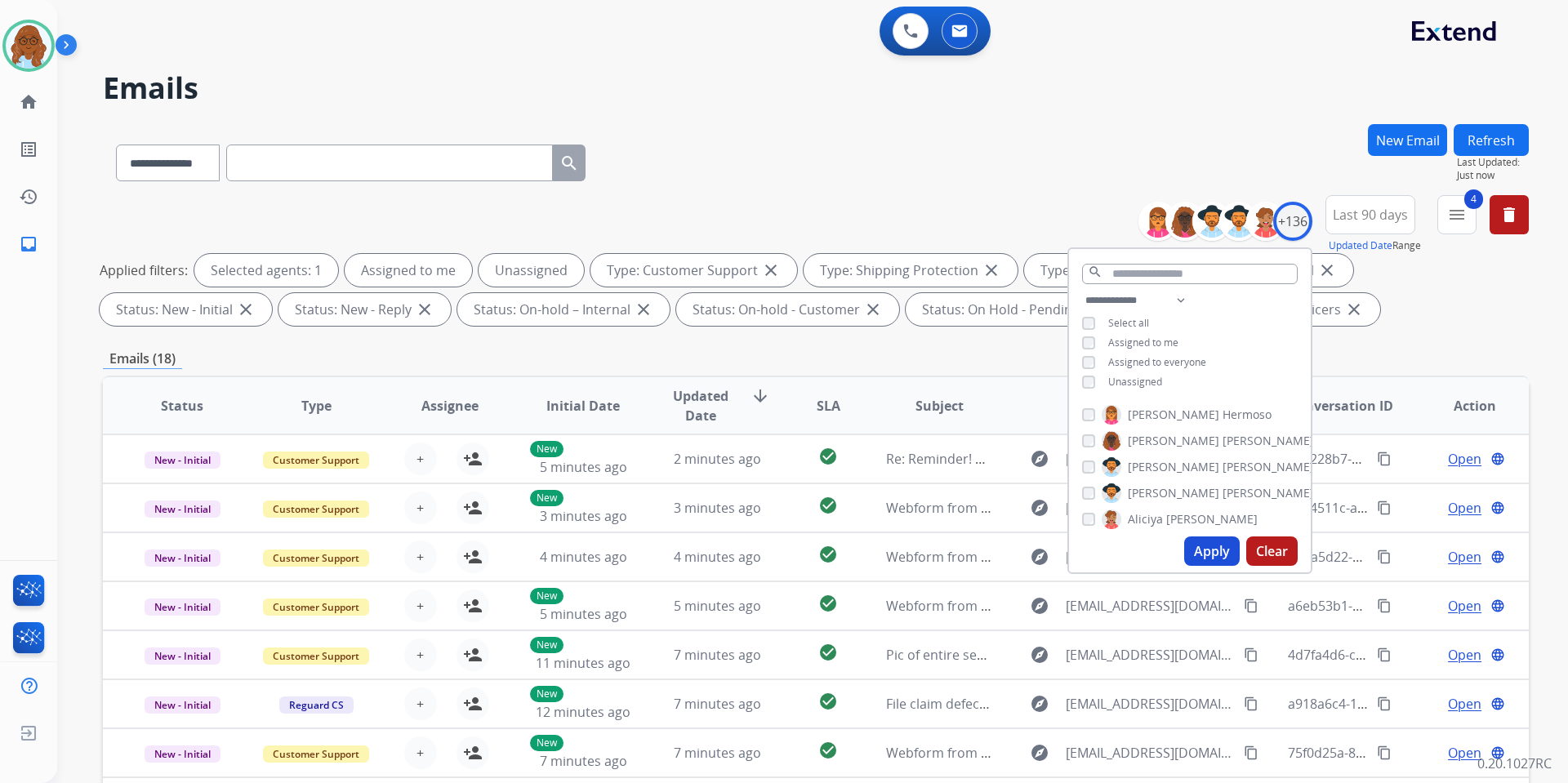
click at [1121, 338] on span "Assigned to me" at bounding box center [1143, 342] width 70 height 14
drag, startPoint x: 1200, startPoint y: 531, endPoint x: 1202, endPoint y: 539, distance: 8.2
click at [1201, 538] on div "Apply Clear" at bounding box center [1189, 551] width 242 height 43
click at [1202, 540] on button "Apply" at bounding box center [1212, 551] width 56 height 29
click at [1136, 375] on span "Unassigned" at bounding box center [1134, 381] width 54 height 14
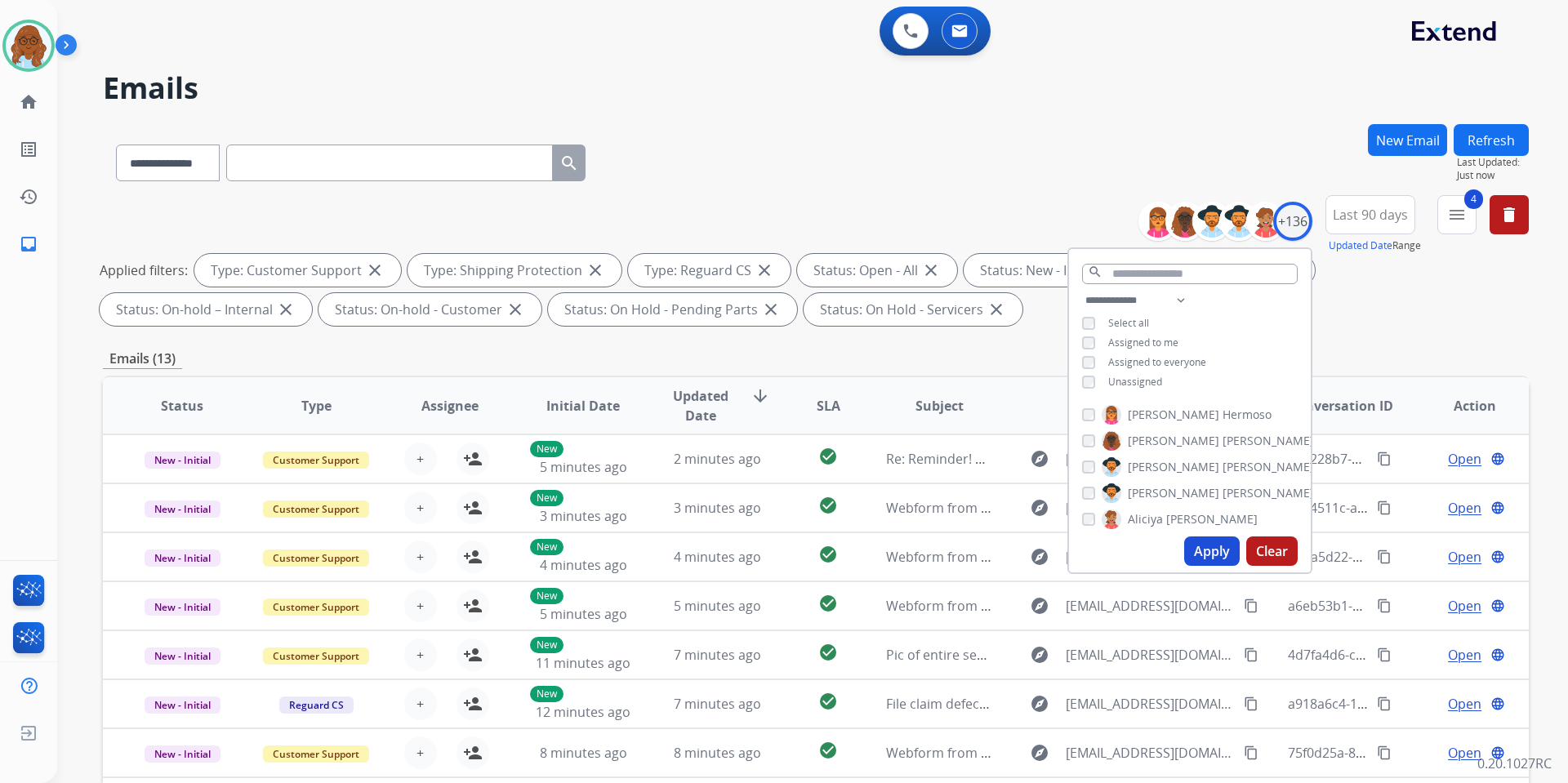
click at [1133, 330] on div "**********" at bounding box center [1189, 343] width 242 height 105
click at [1131, 337] on span "Assigned to me" at bounding box center [1143, 342] width 70 height 14
click at [1193, 552] on button "Apply" at bounding box center [1212, 551] width 56 height 29
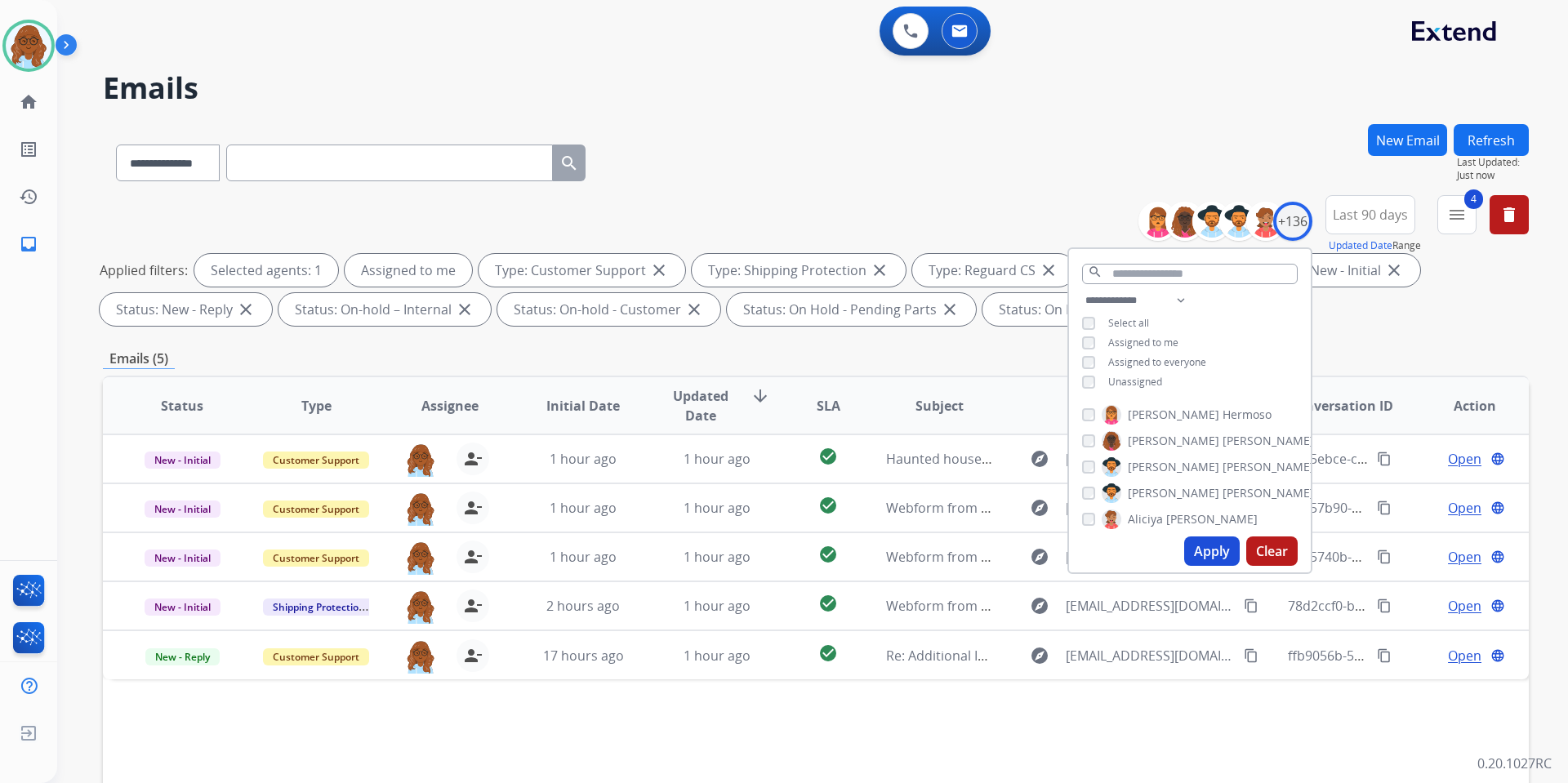
click at [821, 337] on div "**********" at bounding box center [816, 566] width 1427 height 883
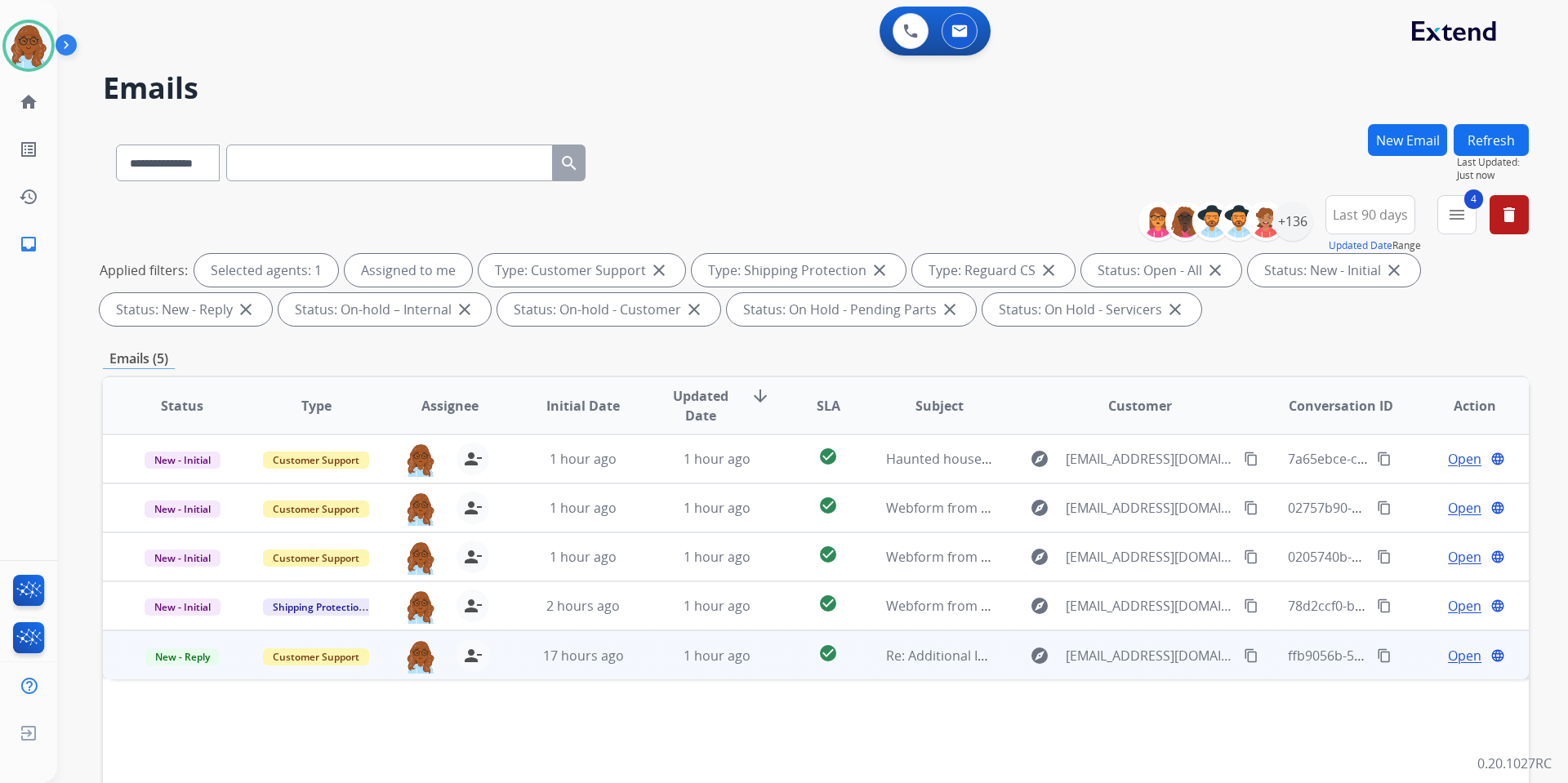
click at [1425, 652] on span "Open" at bounding box center [1465, 655] width 34 height 19
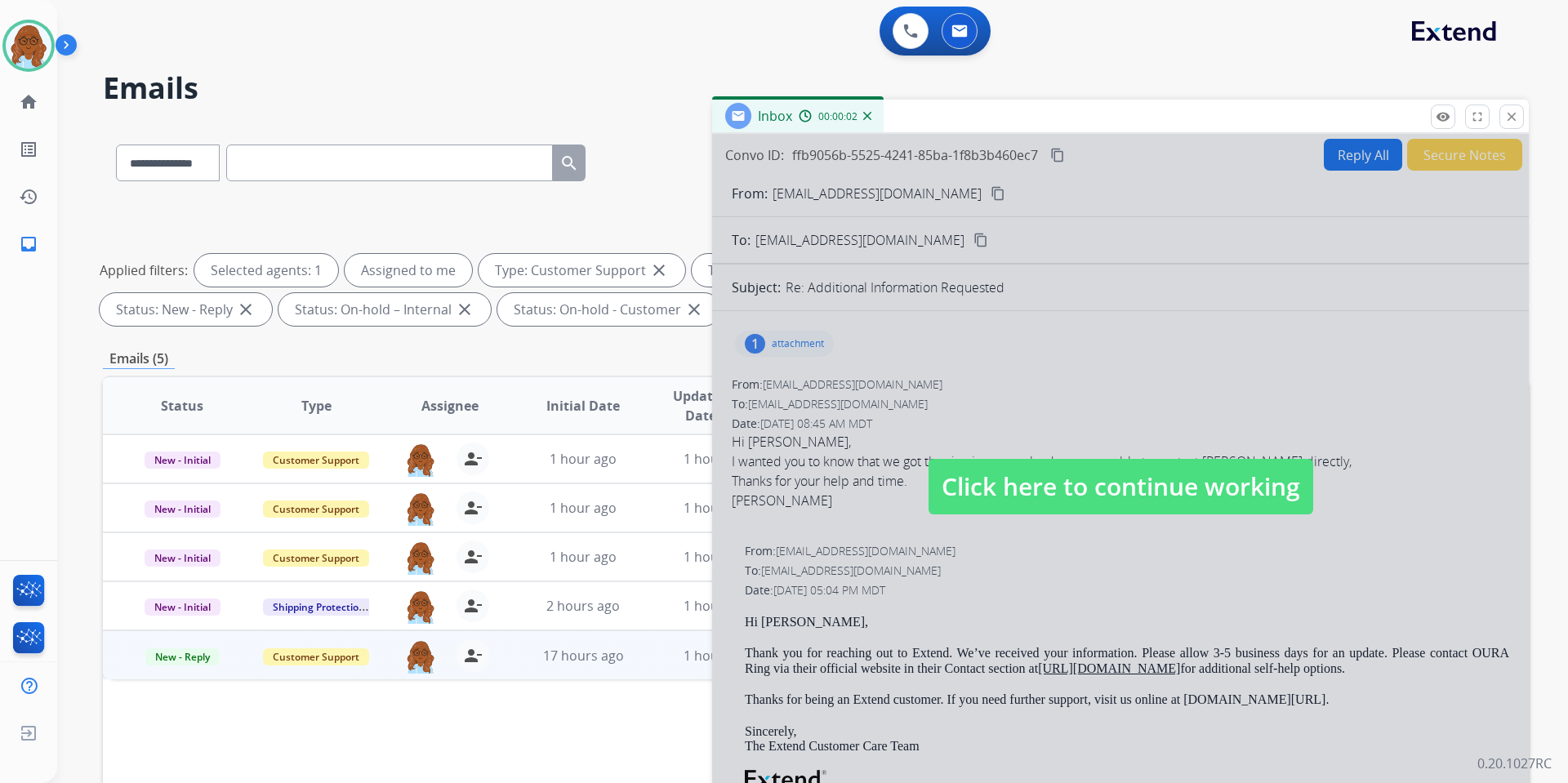
click at [957, 385] on div at bounding box center [1120, 470] width 817 height 673
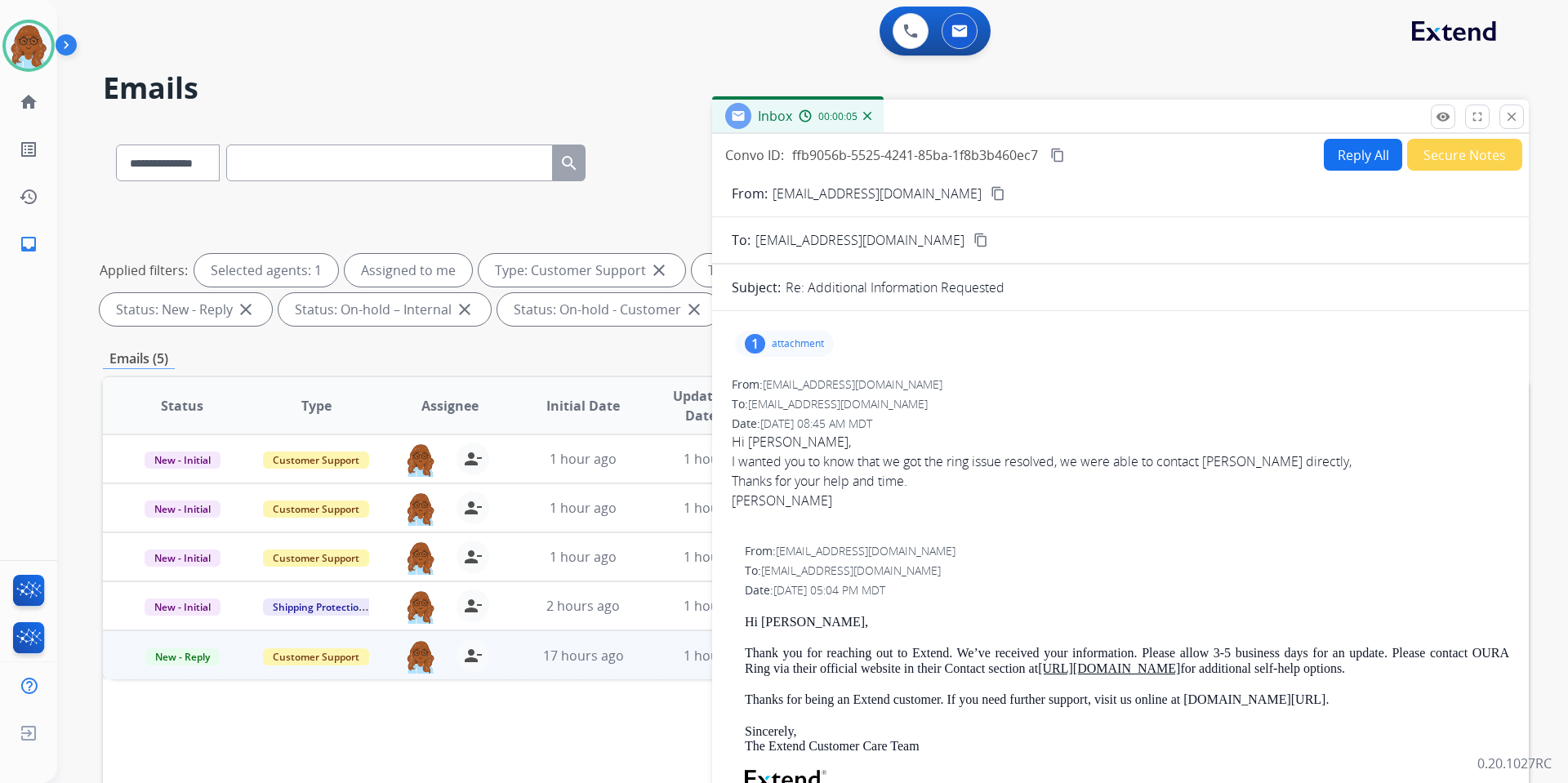
click at [1425, 153] on button "Secure Notes" at bounding box center [1465, 154] width 115 height 32
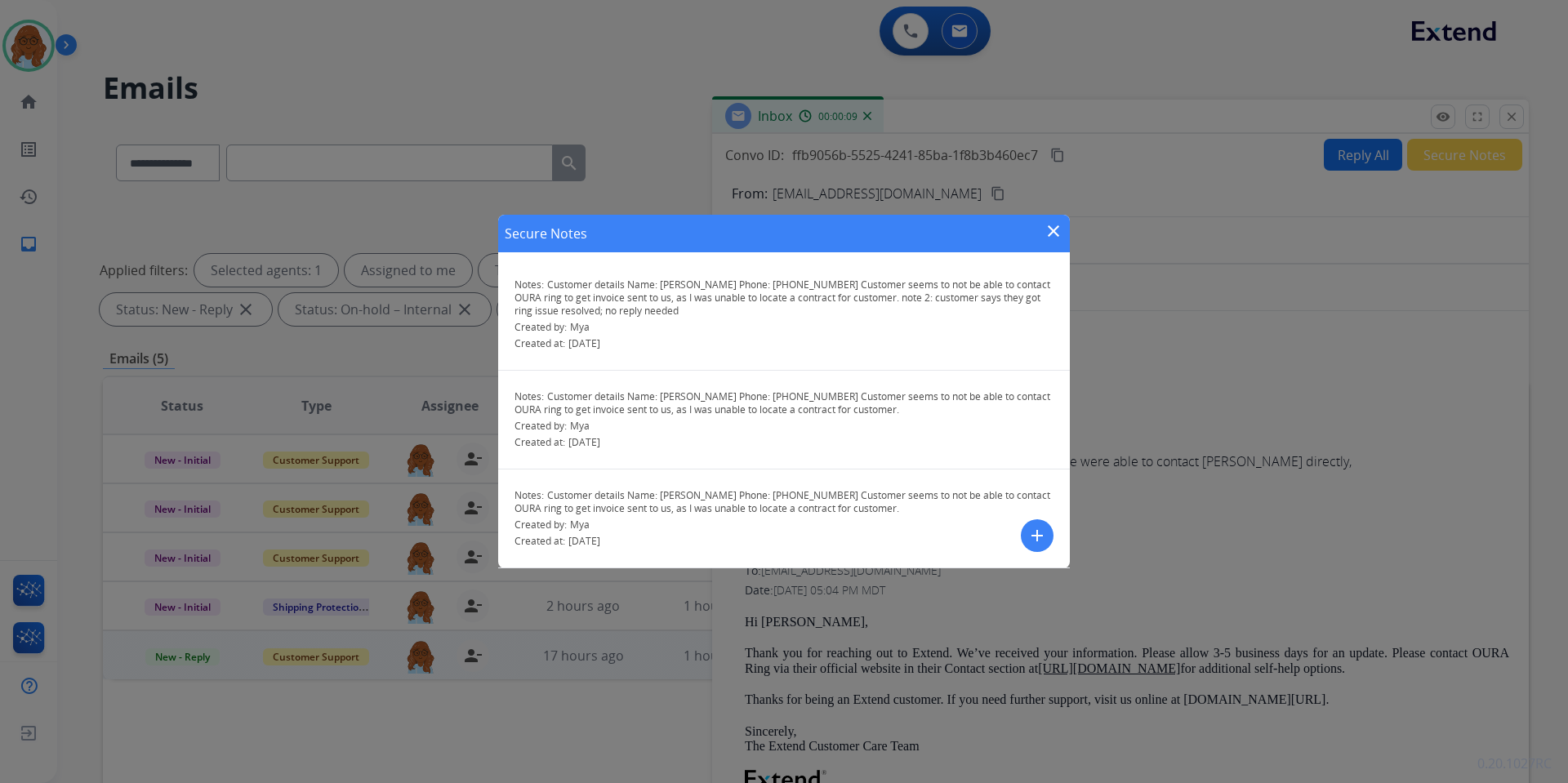
click at [1051, 230] on mat-icon "close" at bounding box center [1053, 231] width 19 height 19
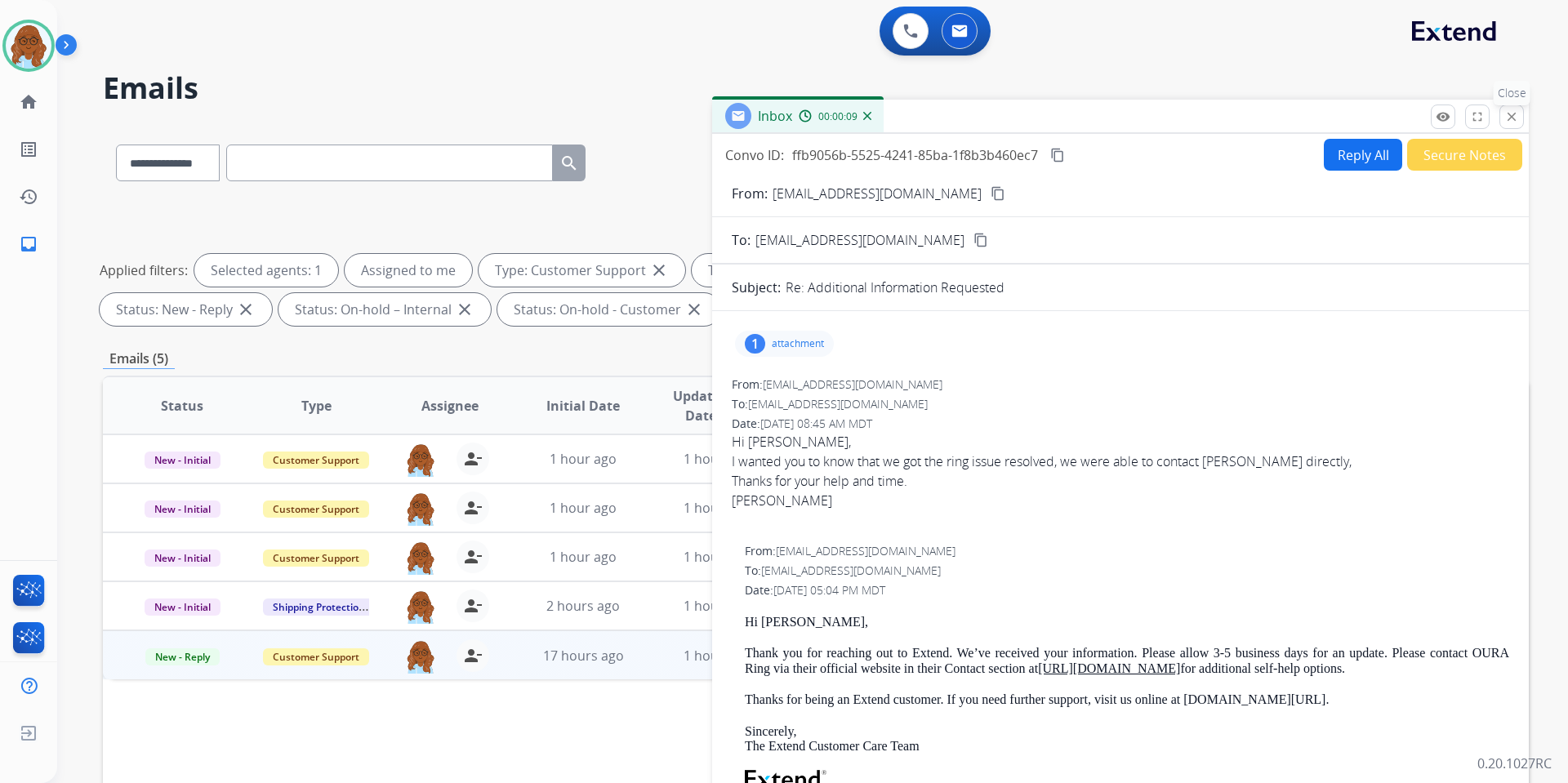
click at [1425, 112] on mat-icon "close" at bounding box center [1511, 117] width 15 height 15
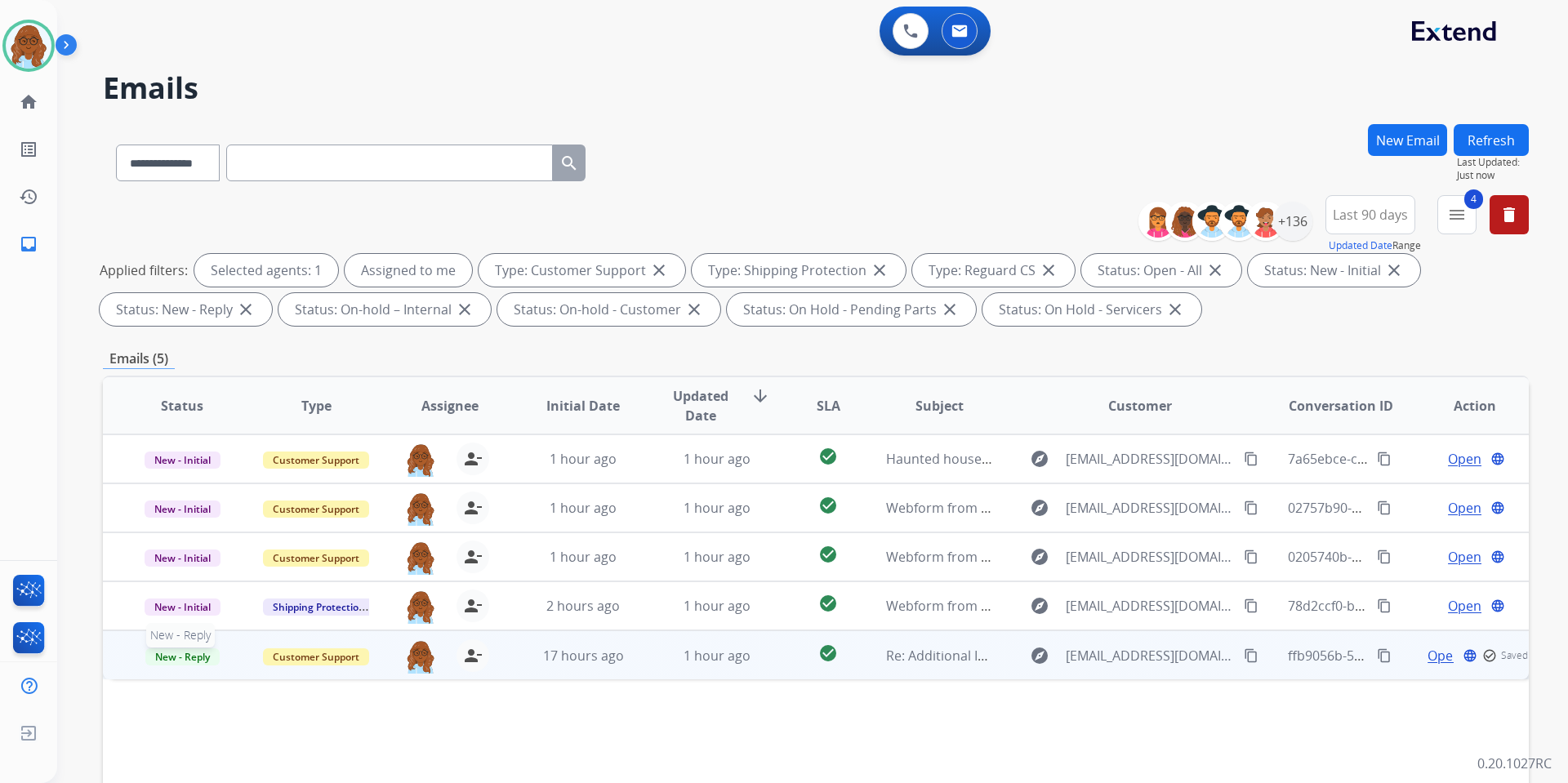
click at [198, 654] on span "New - Reply" at bounding box center [182, 657] width 74 height 17
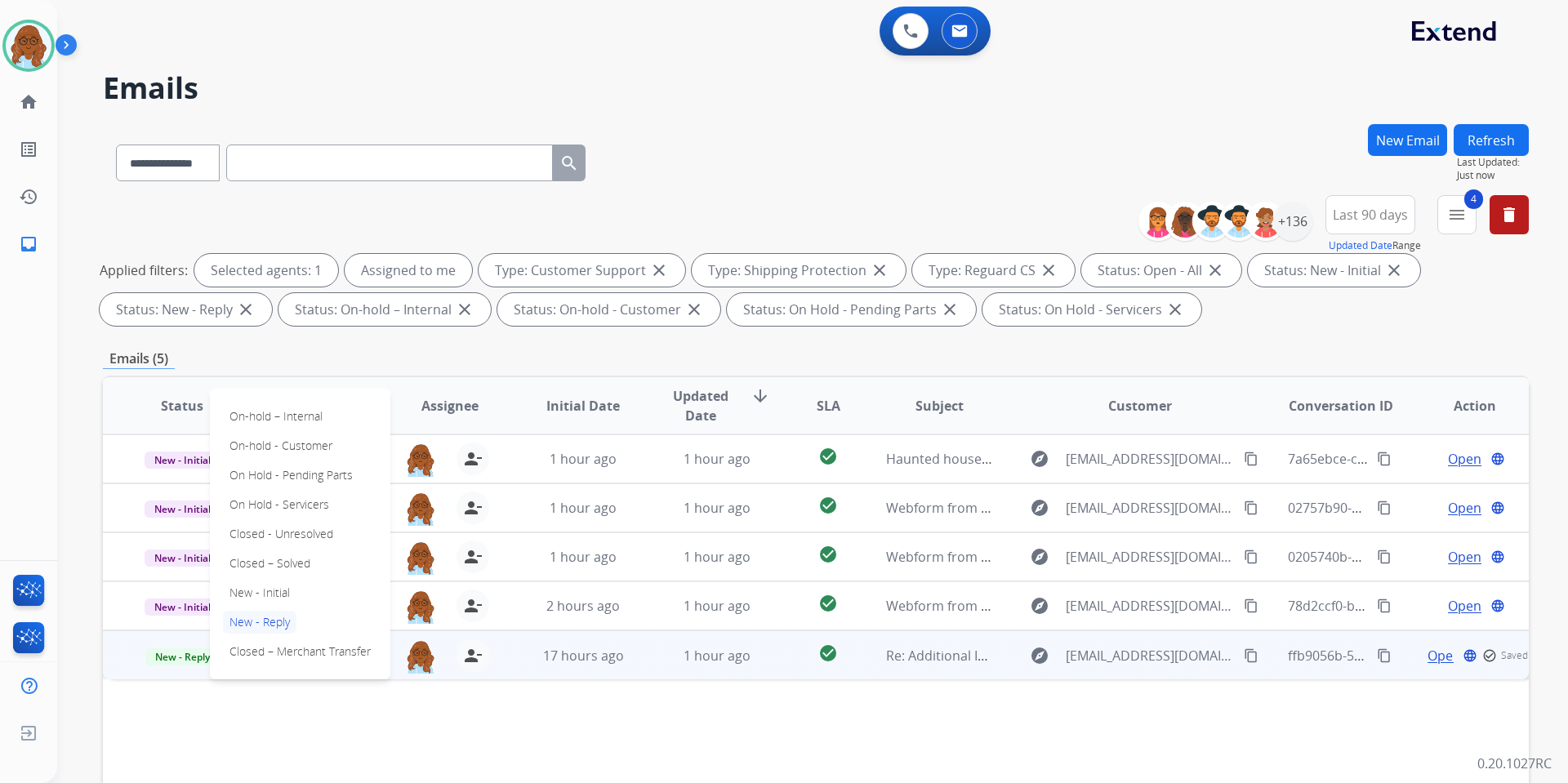
scroll to position [81, 0]
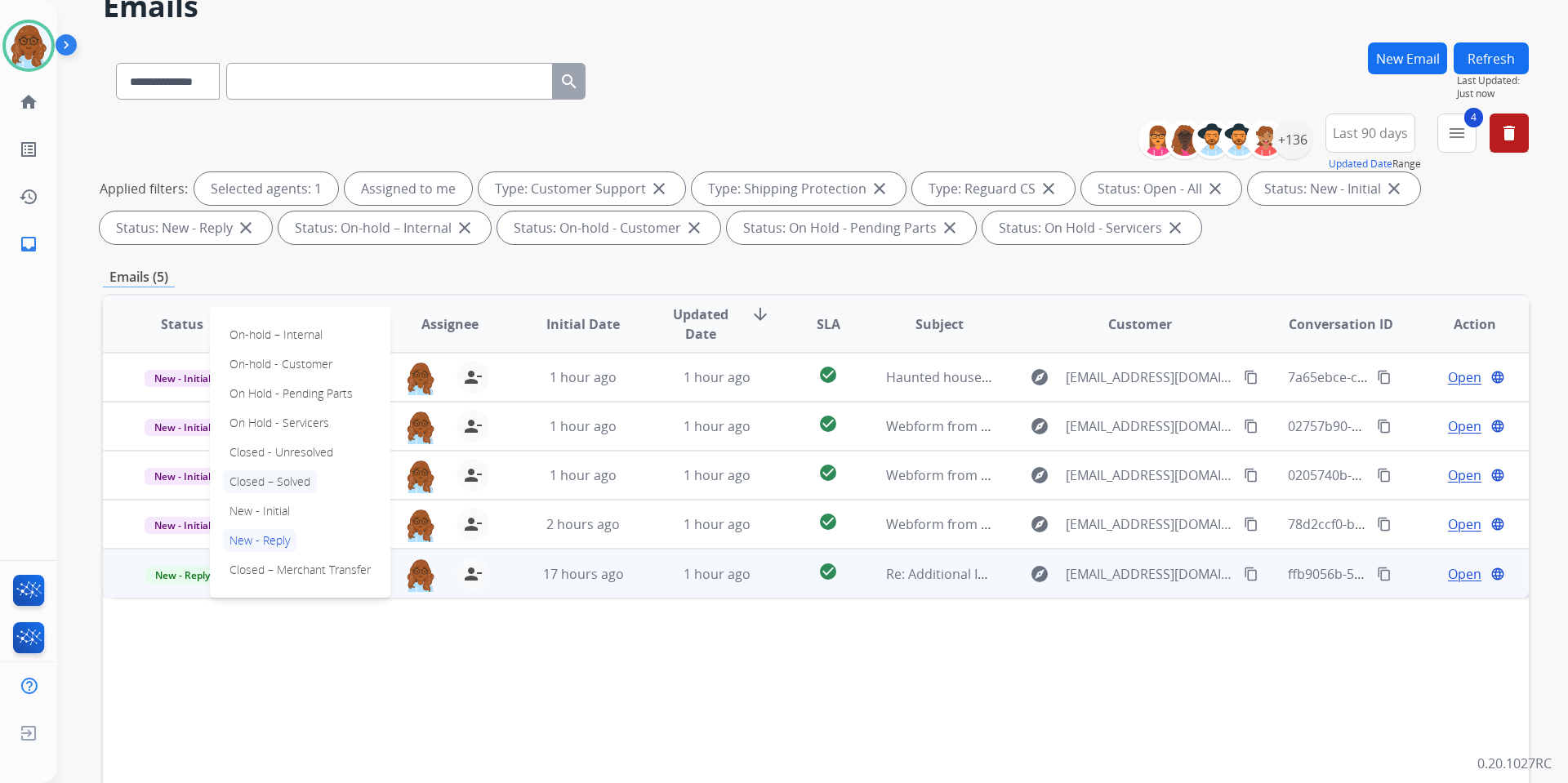
click at [278, 473] on p "Closed – Solved" at bounding box center [269, 481] width 94 height 23
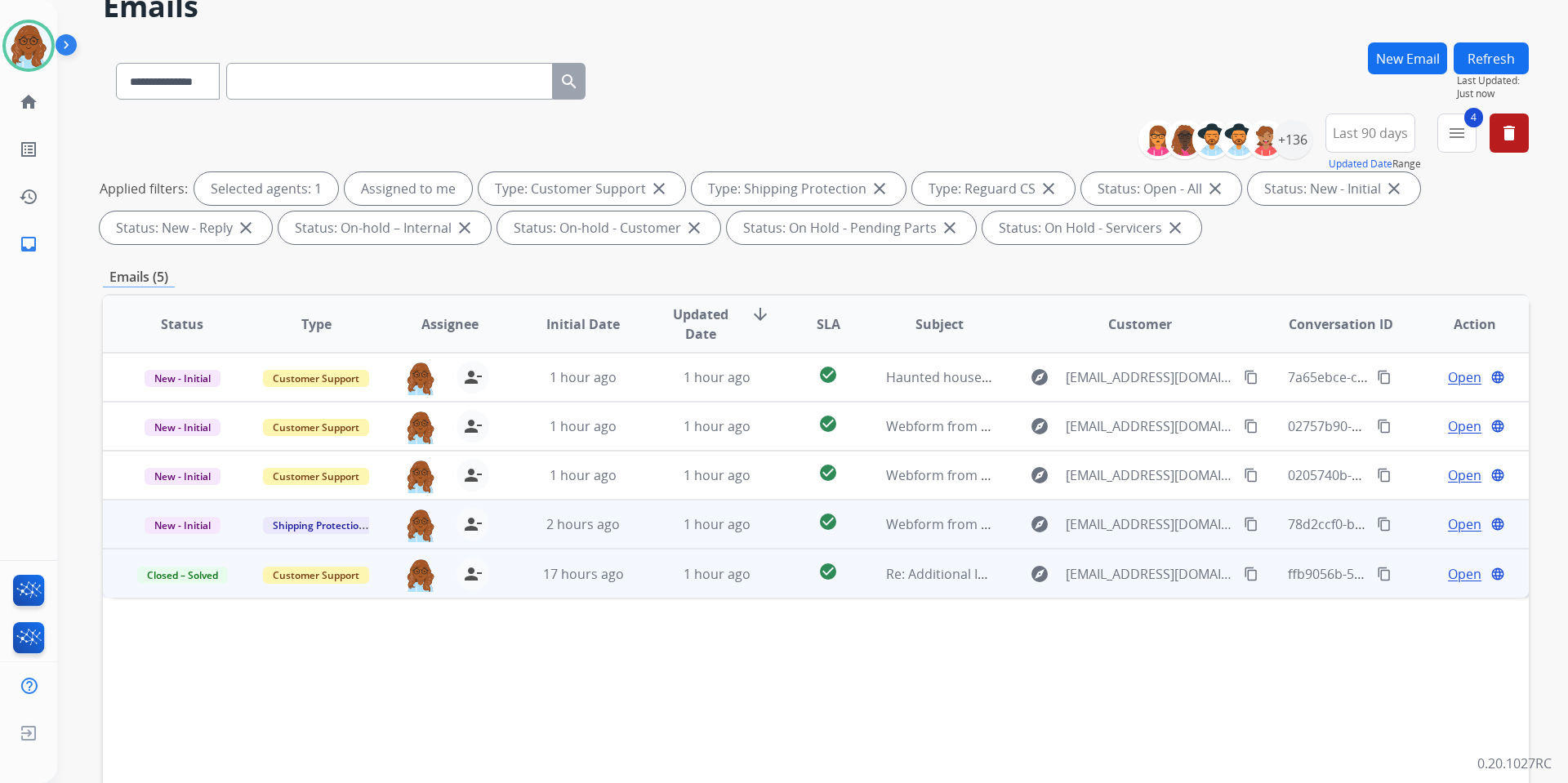
click at [1425, 524] on span "Open" at bounding box center [1465, 524] width 34 height 19
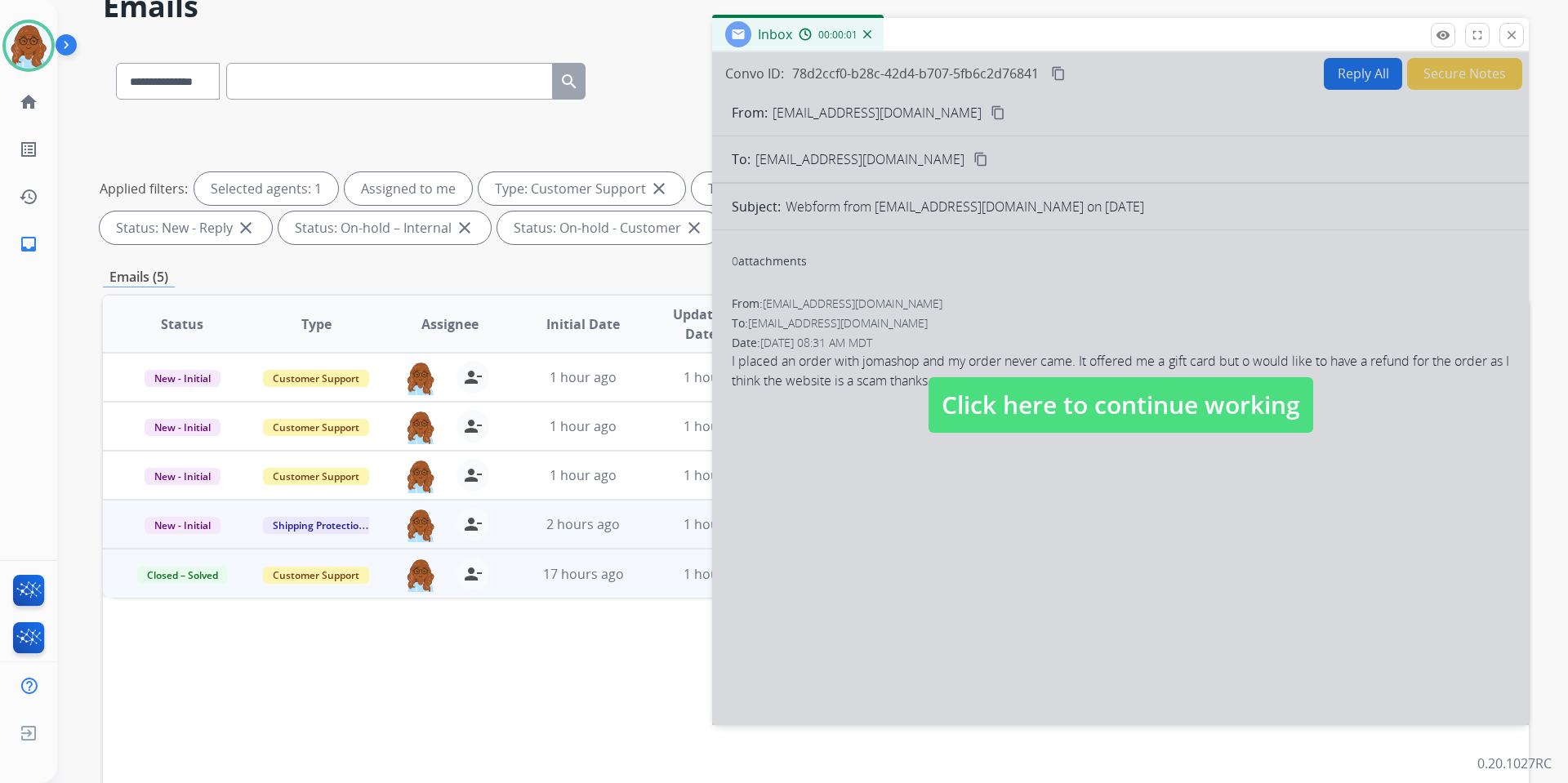
click at [931, 370] on div at bounding box center [1120, 388] width 817 height 673
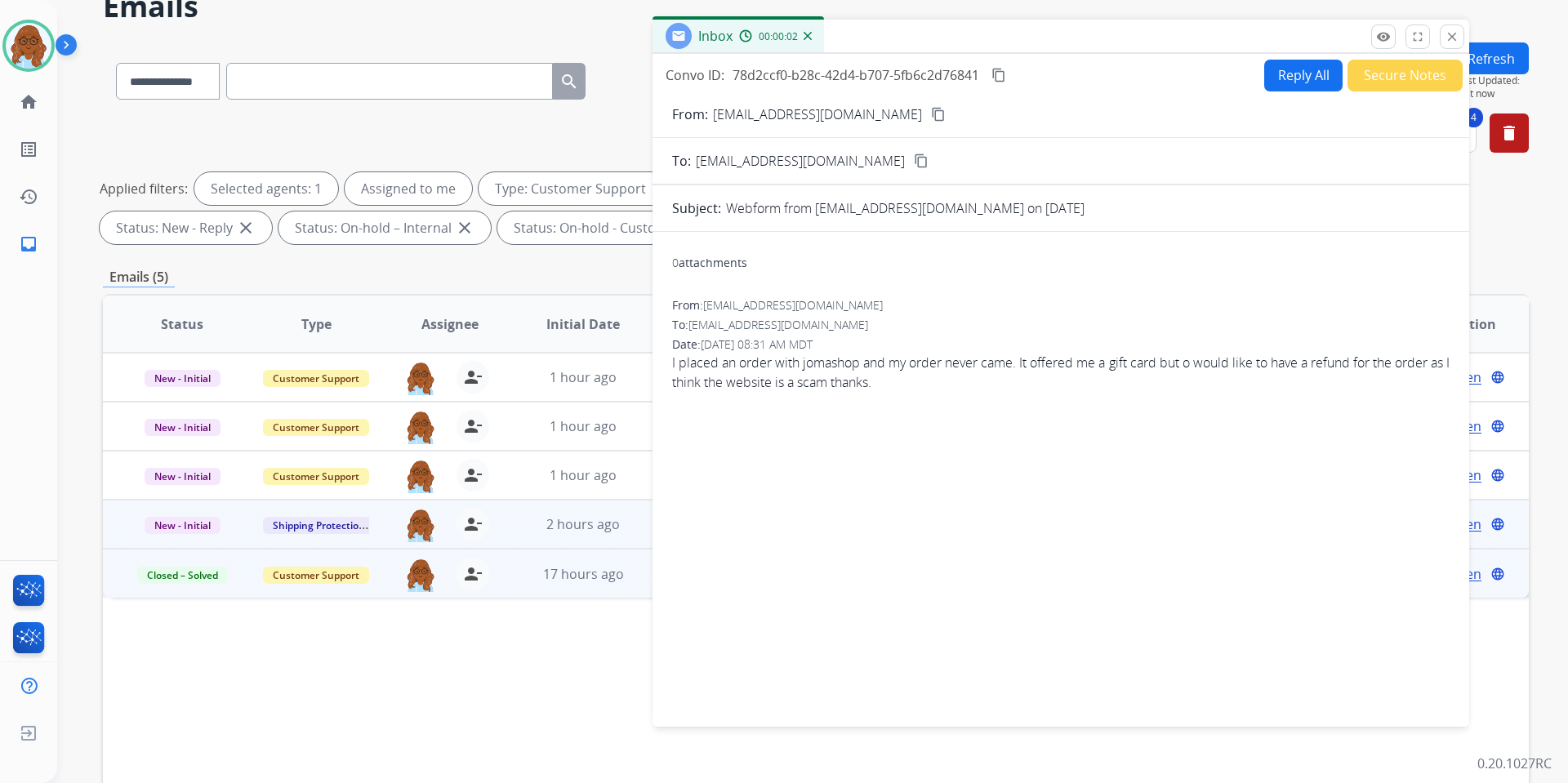
drag, startPoint x: 1025, startPoint y: 27, endPoint x: 758, endPoint y: 29, distance: 267.0
click at [758, 29] on div "Inbox 00:00:02" at bounding box center [1061, 37] width 817 height 35
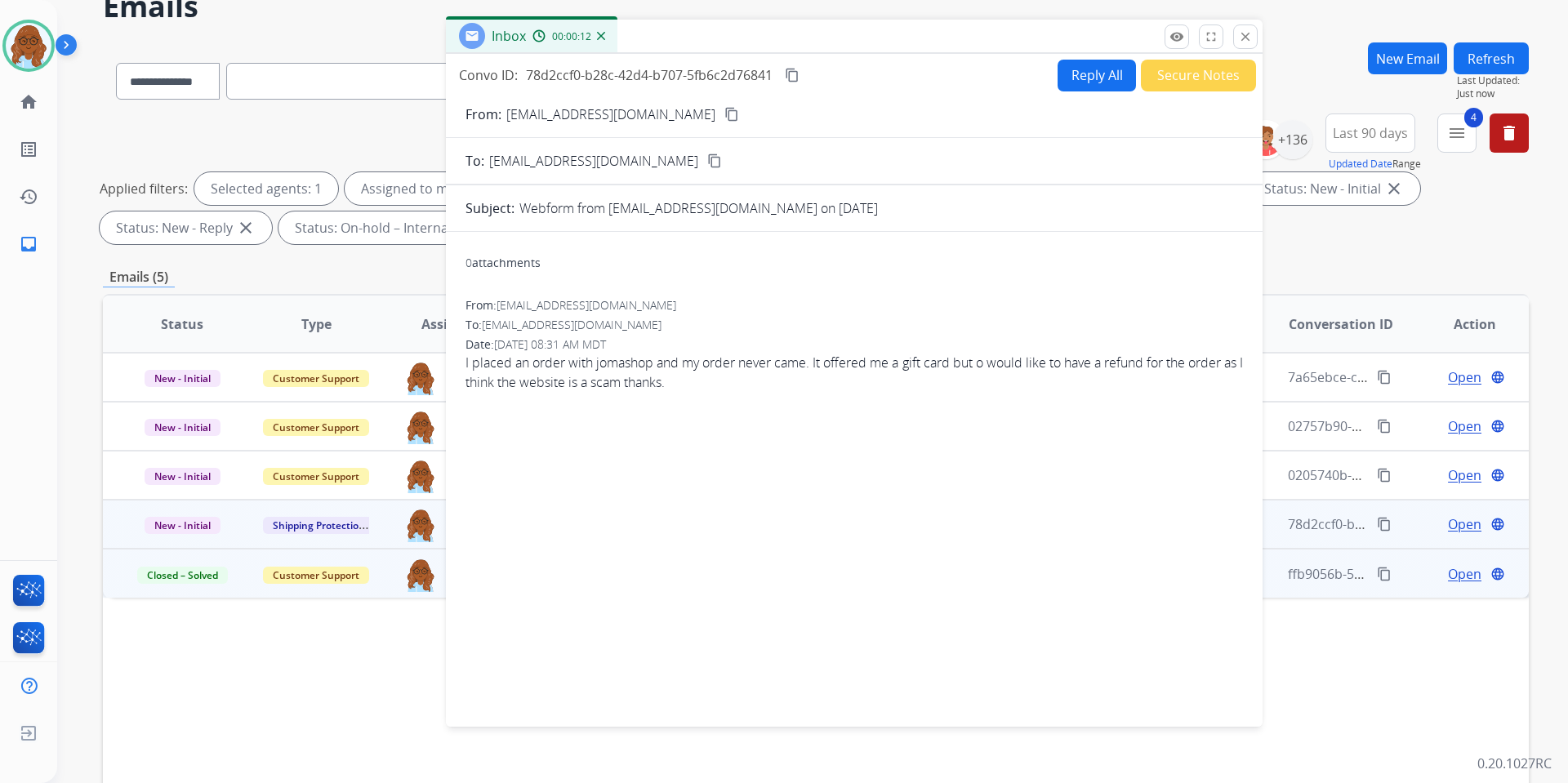
click at [725, 107] on mat-icon "content_copy" at bounding box center [732, 114] width 15 height 15
click at [1068, 65] on button "Reply All" at bounding box center [1097, 75] width 78 height 32
select select "**********"
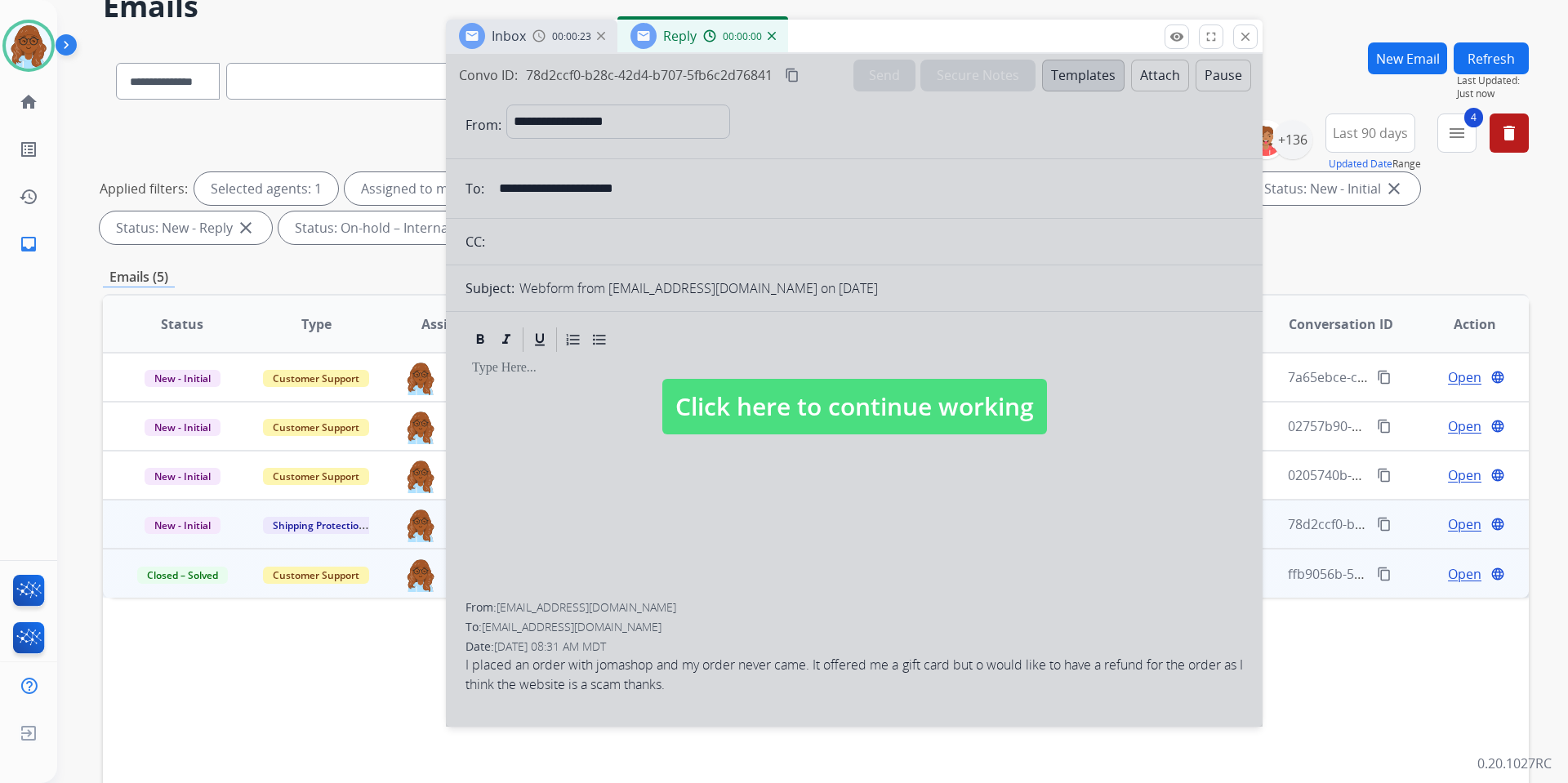
click at [937, 416] on span "Click here to continue working" at bounding box center [855, 406] width 385 height 56
select select
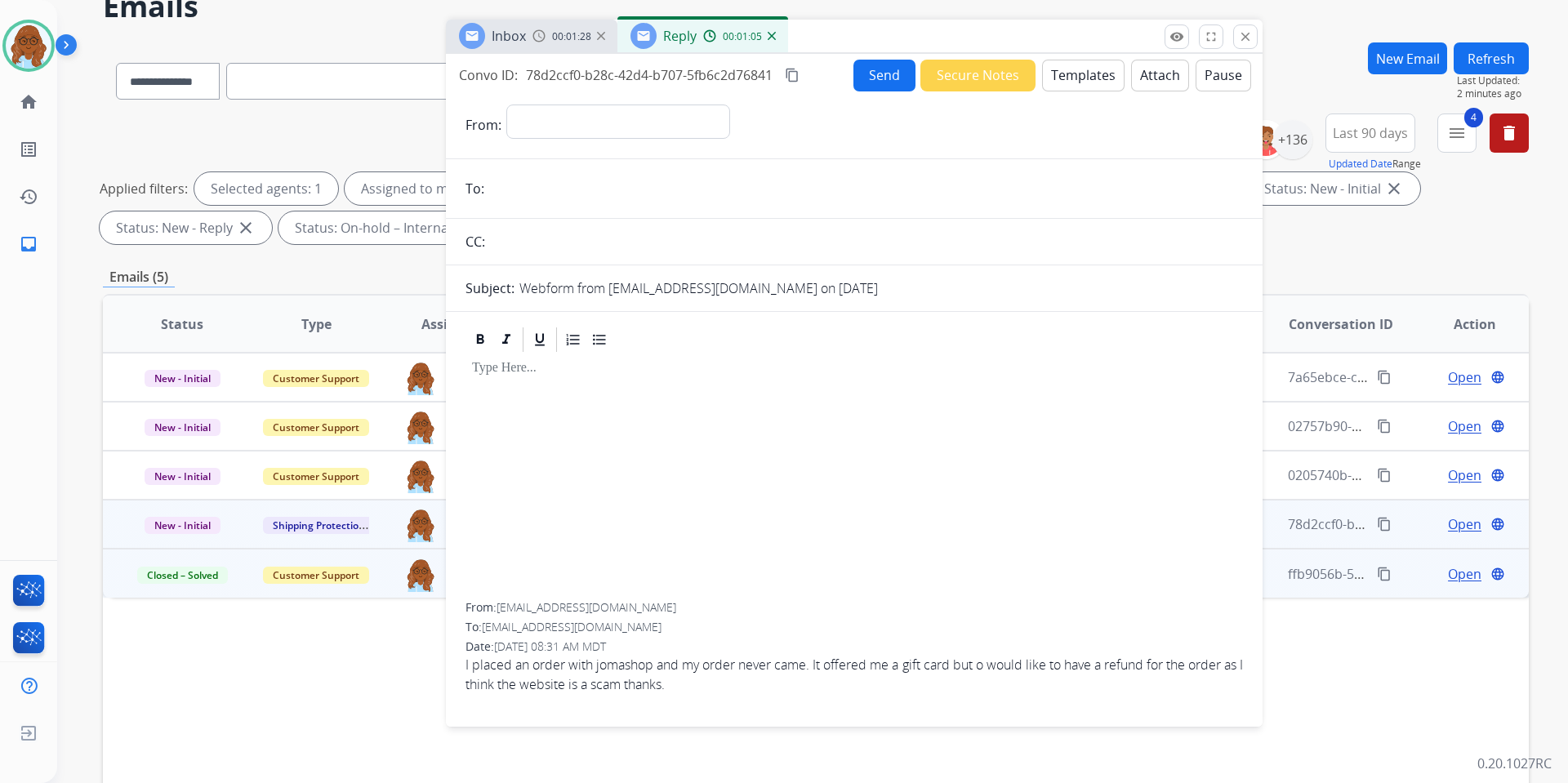
click at [542, 39] on img at bounding box center [538, 36] width 13 height 13
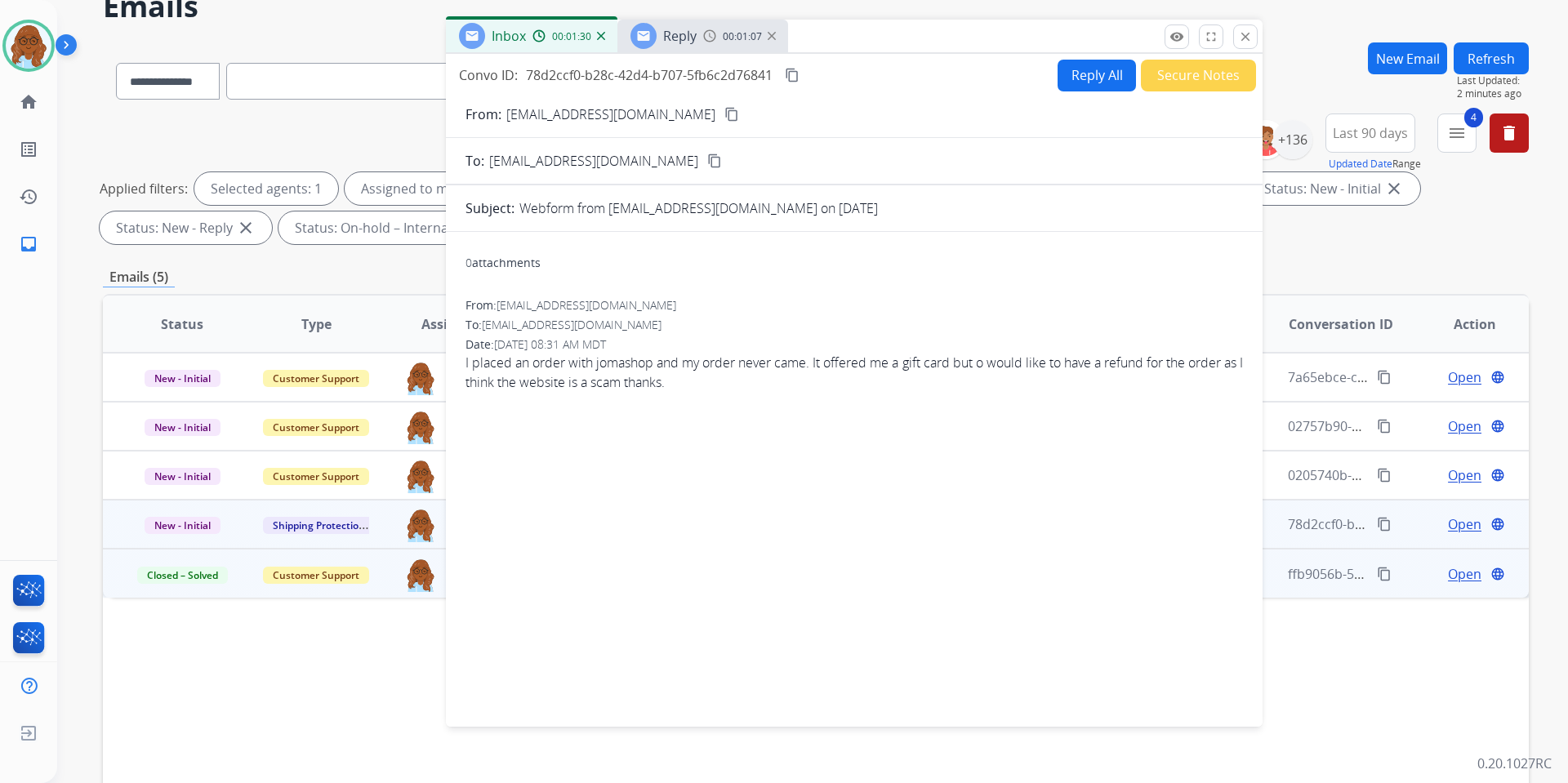
click at [769, 35] on img at bounding box center [771, 36] width 8 height 8
click at [1088, 70] on button "Reply All" at bounding box center [1097, 75] width 78 height 32
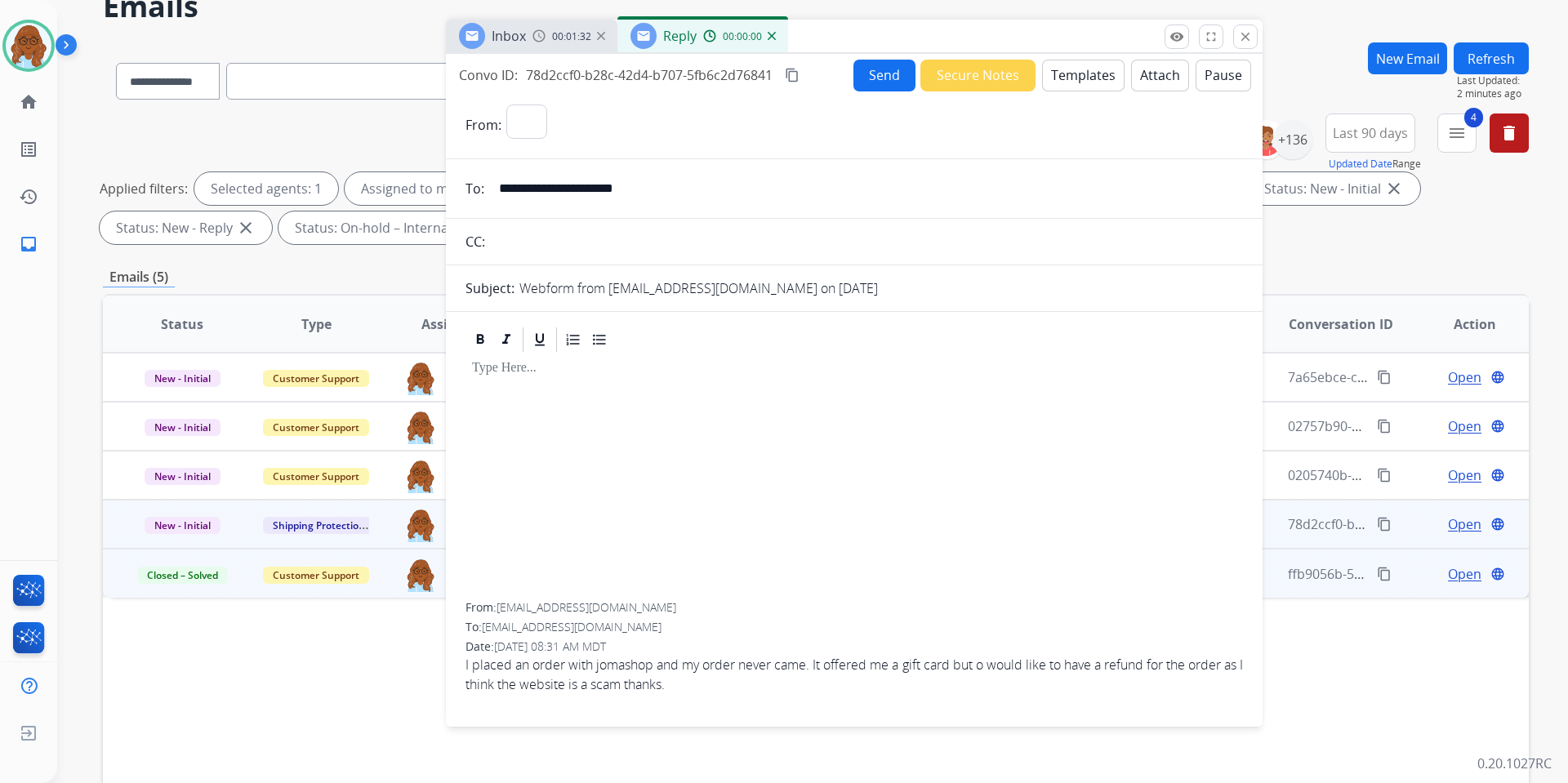
select select "**********"
click at [1077, 66] on button "Templates" at bounding box center [1083, 75] width 82 height 32
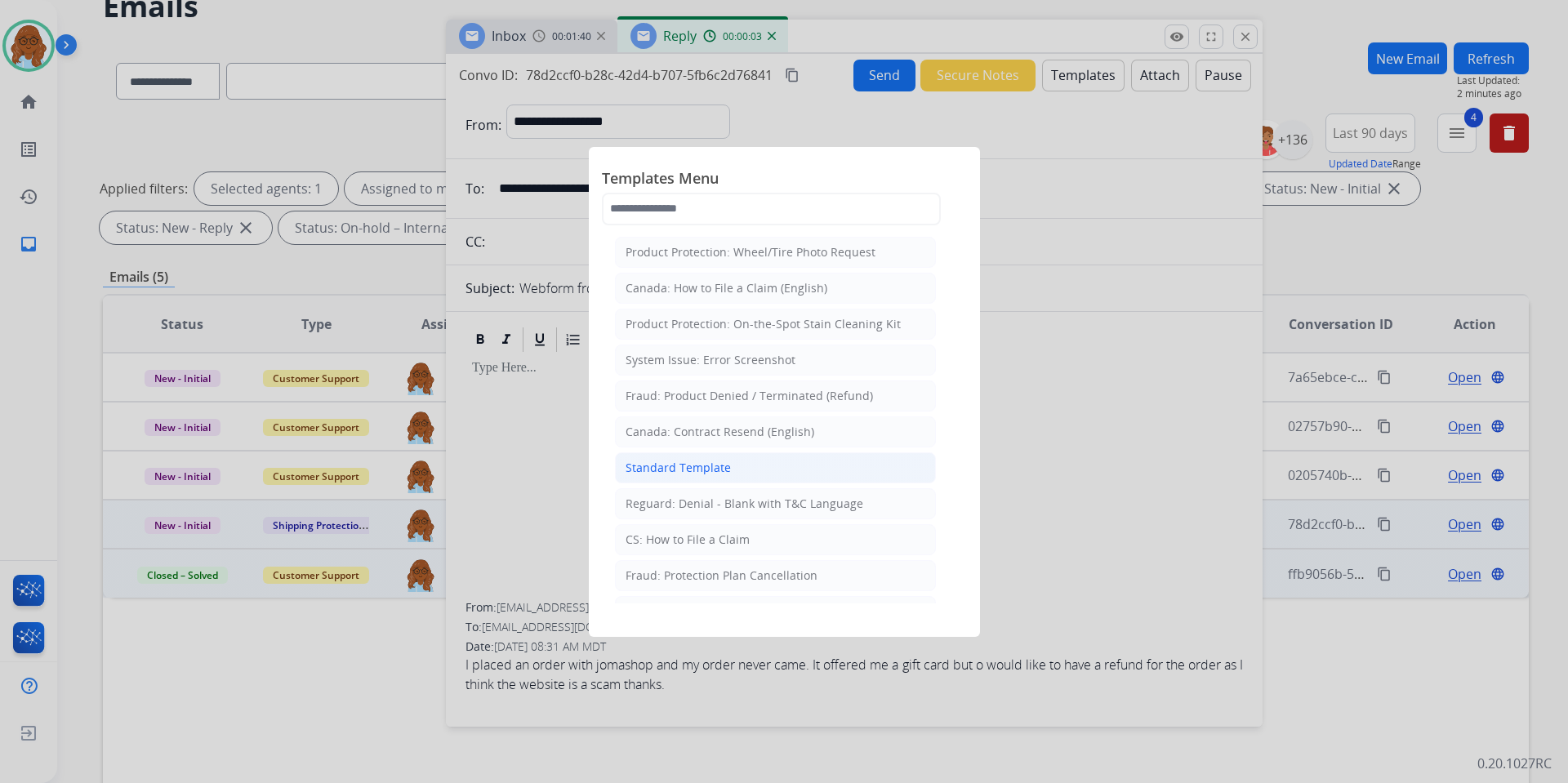
click at [680, 465] on div "Standard Template" at bounding box center [678, 468] width 105 height 16
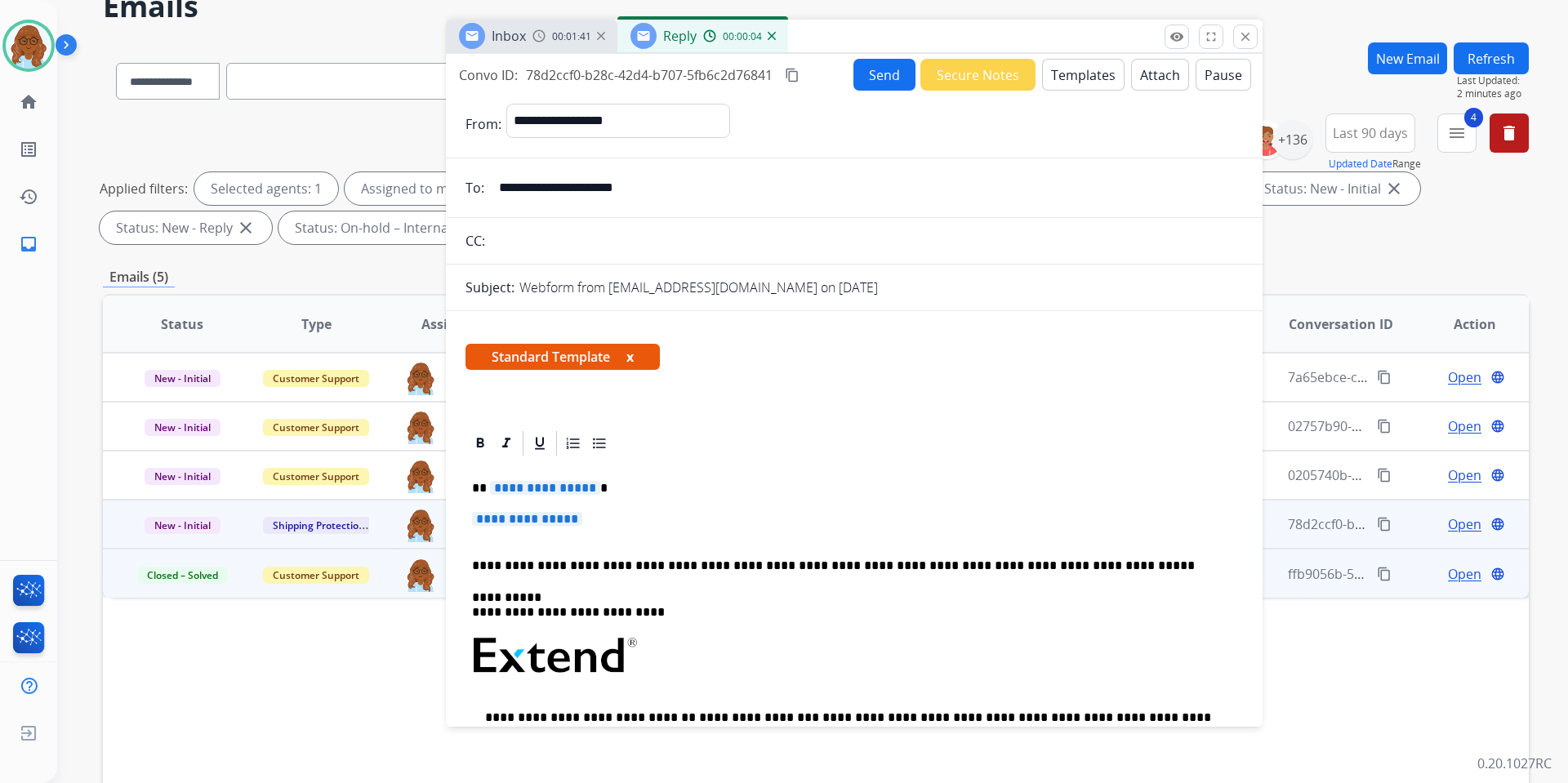
click at [555, 491] on span "**********" at bounding box center [545, 487] width 110 height 14
click at [546, 519] on span "**********" at bounding box center [527, 518] width 110 height 14
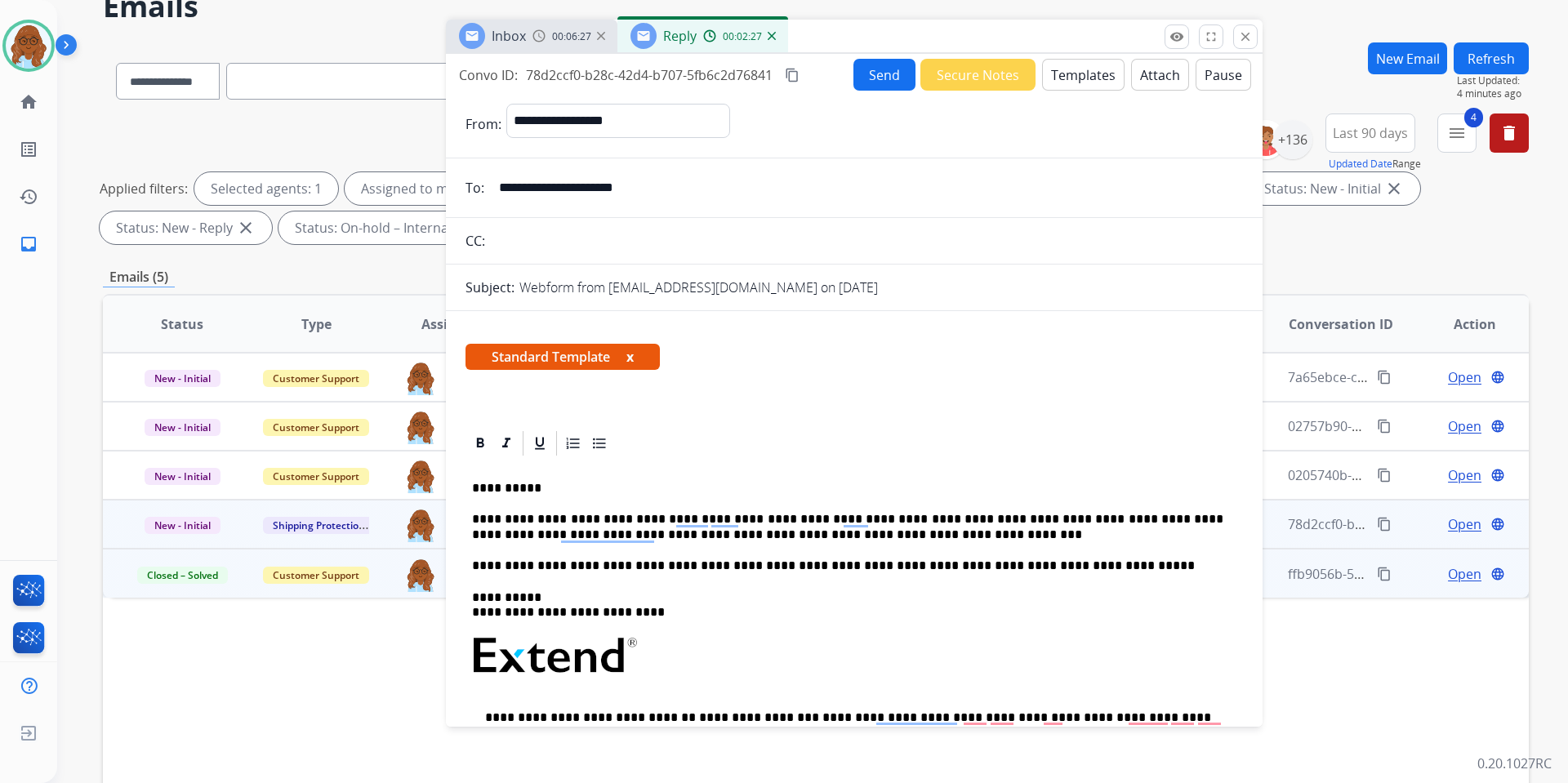
click at [843, 541] on p "**********" at bounding box center [847, 527] width 751 height 30
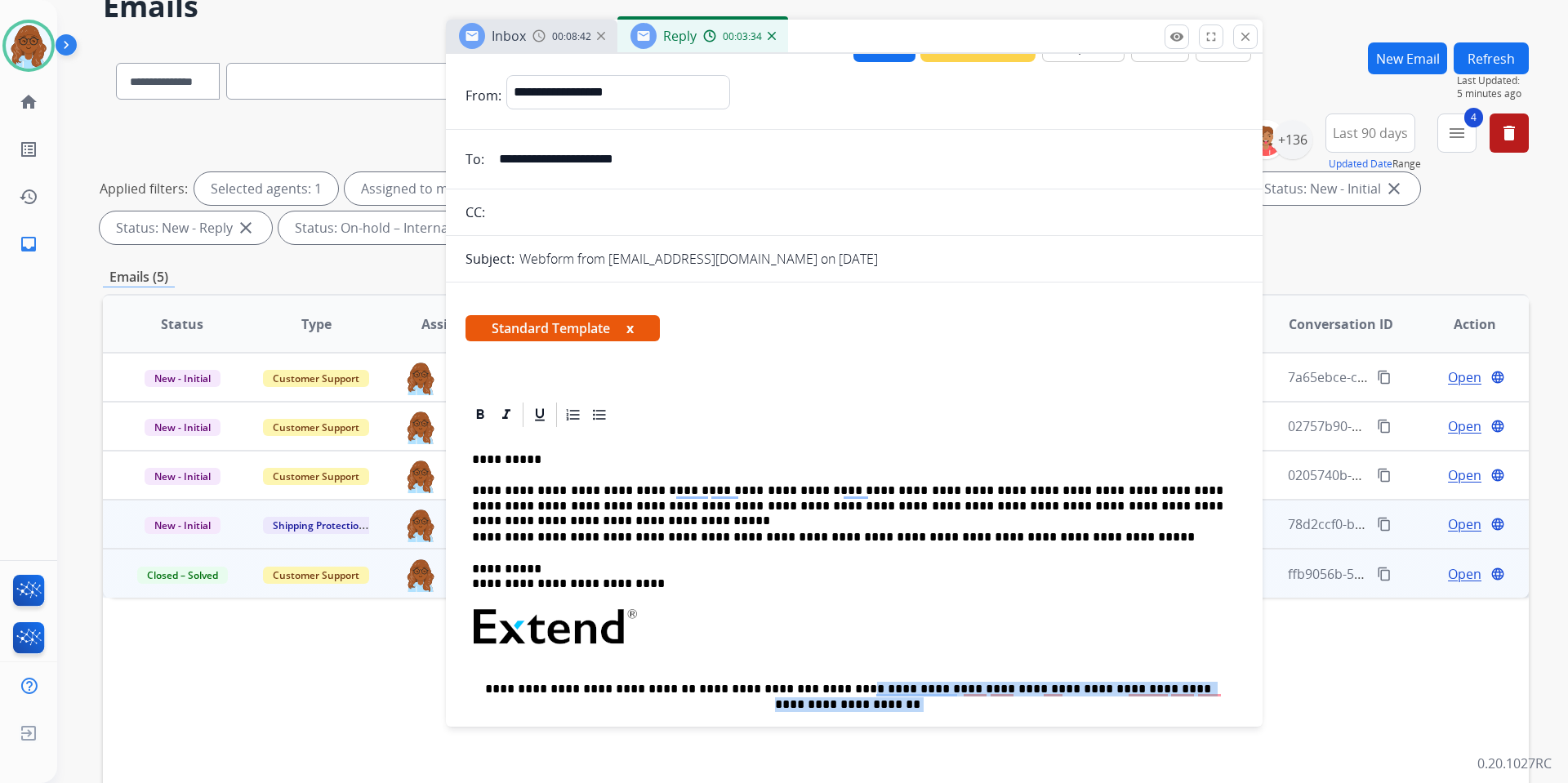
scroll to position [40, 0]
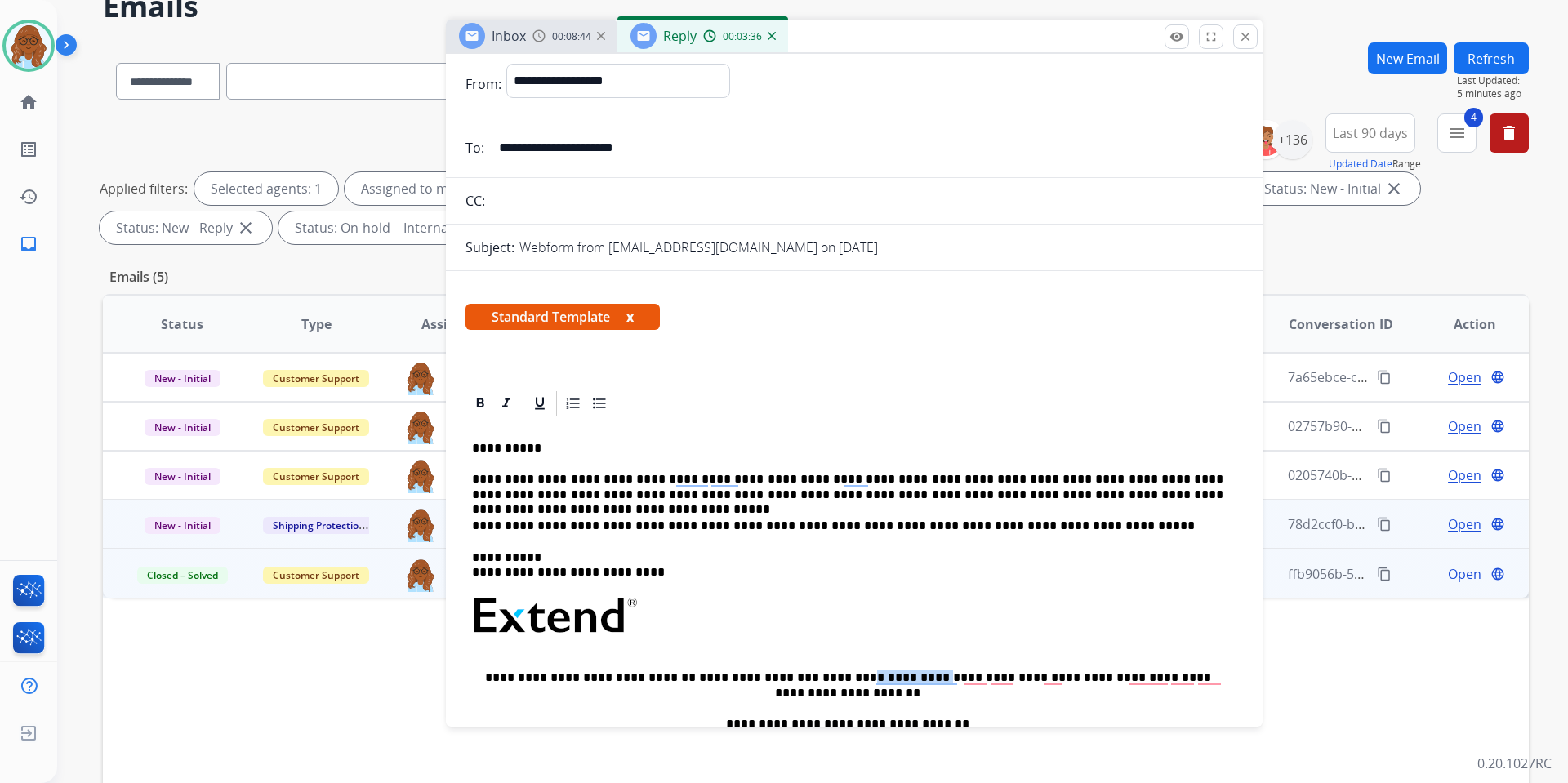
drag, startPoint x: 800, startPoint y: 715, endPoint x: 872, endPoint y: 675, distance: 82.4
click at [872, 675] on p "**********" at bounding box center [847, 685] width 751 height 30
copy p "**********"
click at [1206, 501] on p "**********" at bounding box center [847, 486] width 751 height 30
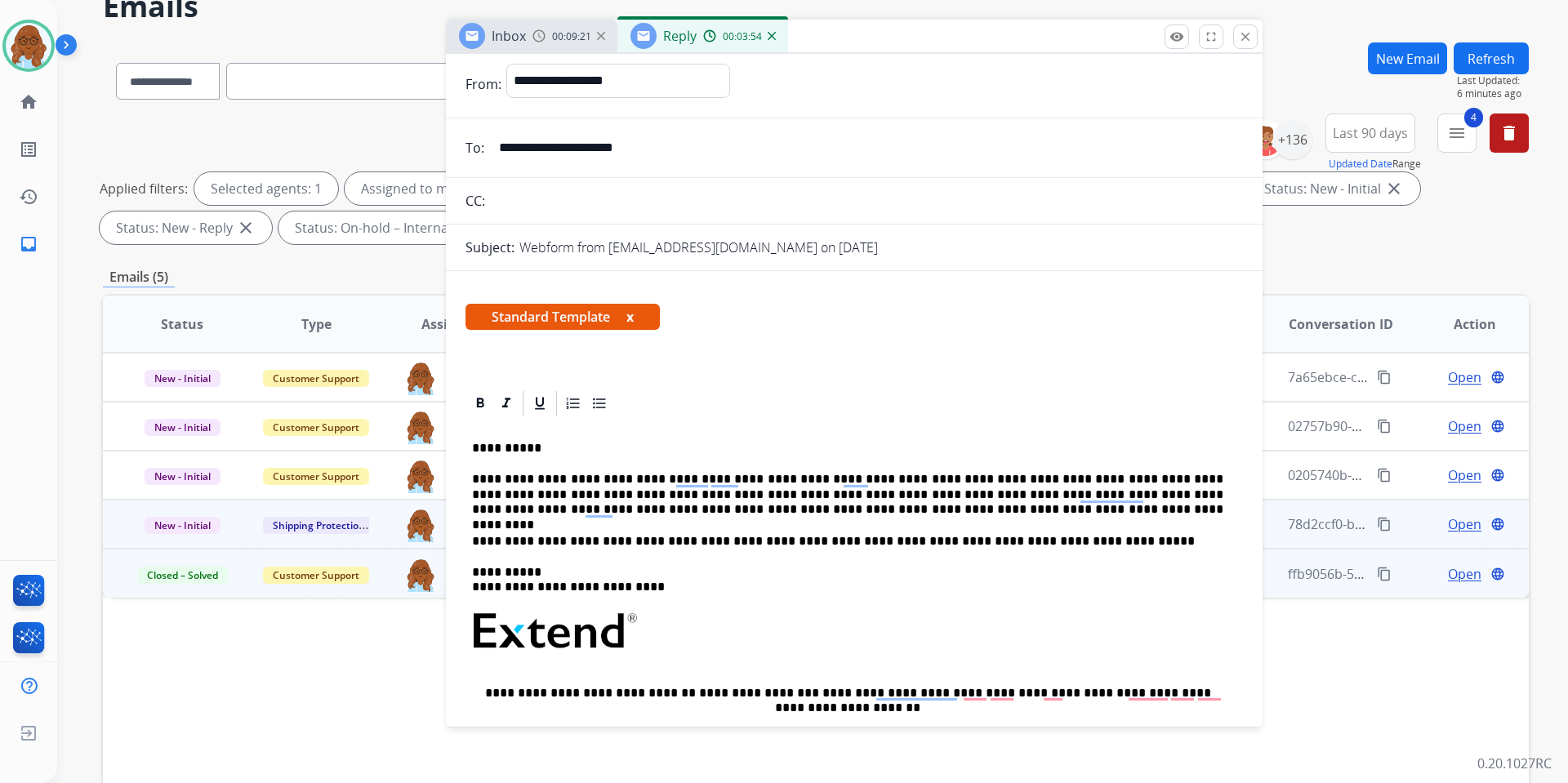
click at [633, 313] on button "x" at bounding box center [630, 316] width 7 height 19
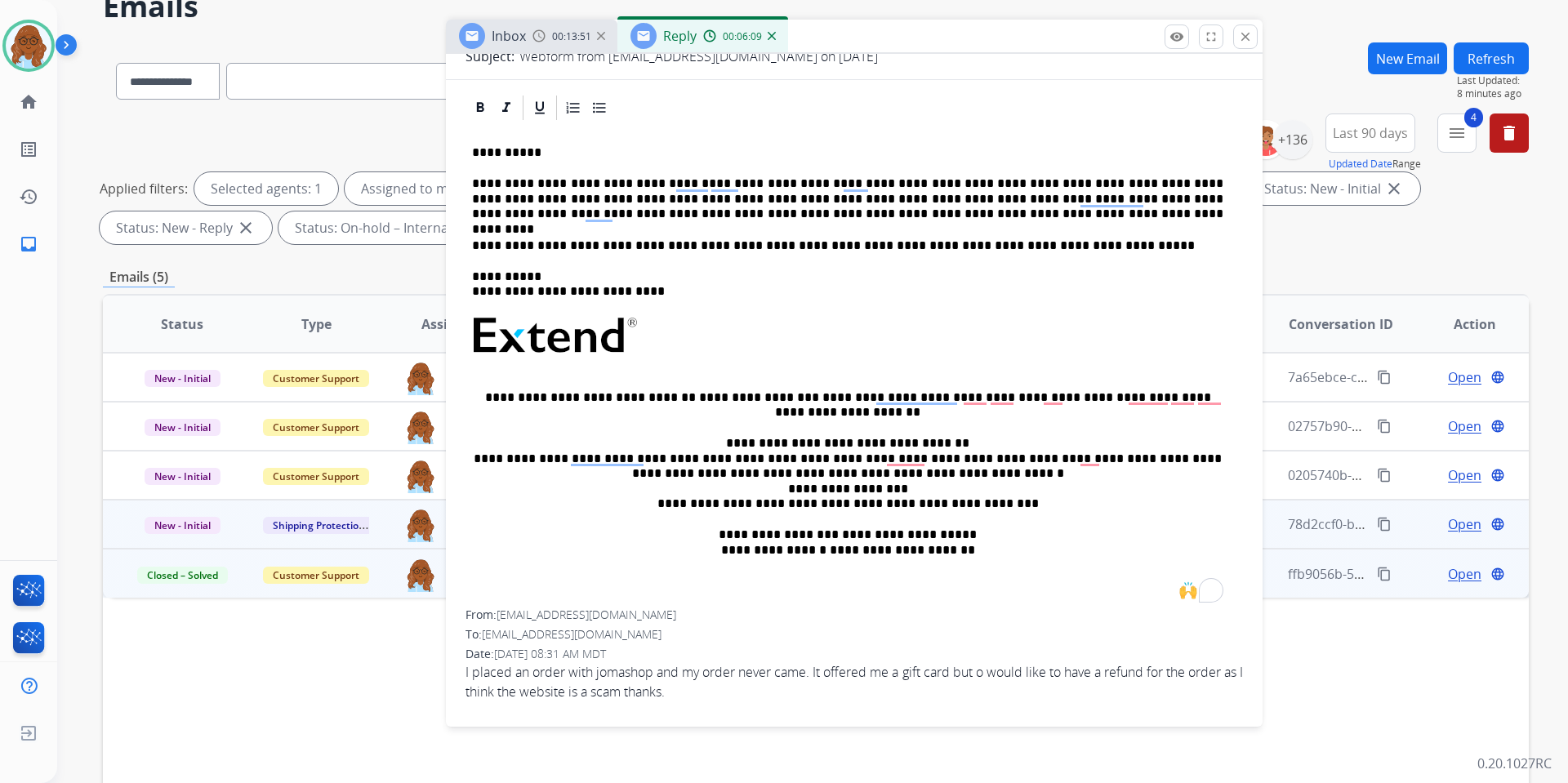
scroll to position [224, 0]
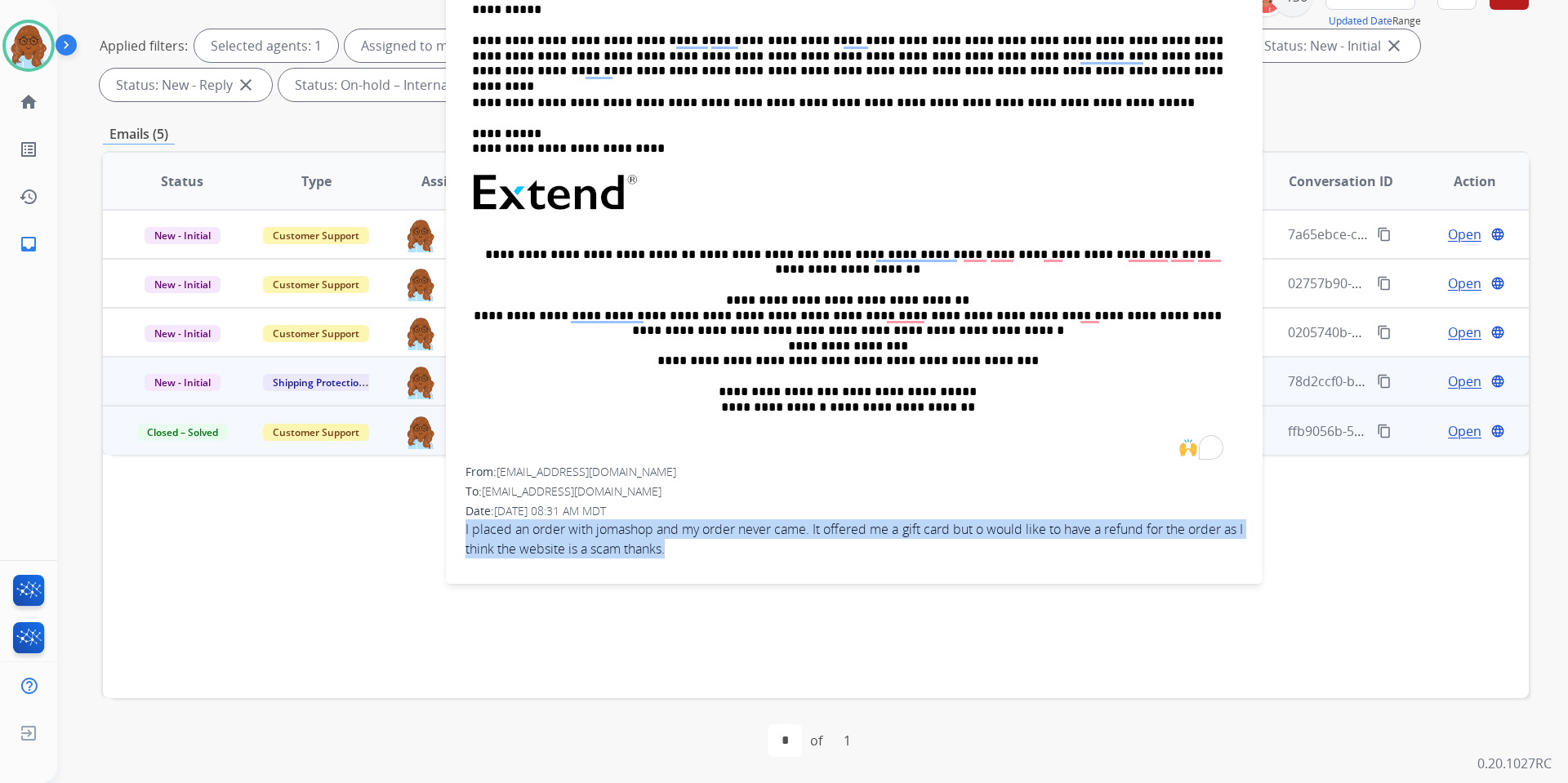
drag, startPoint x: 695, startPoint y: 547, endPoint x: 452, endPoint y: 536, distance: 243.2
click at [452, 536] on div "**********" at bounding box center [854, 260] width 817 height 621
copy span "I placed an order with jomashop and my order never came. It offered me a gift c…"
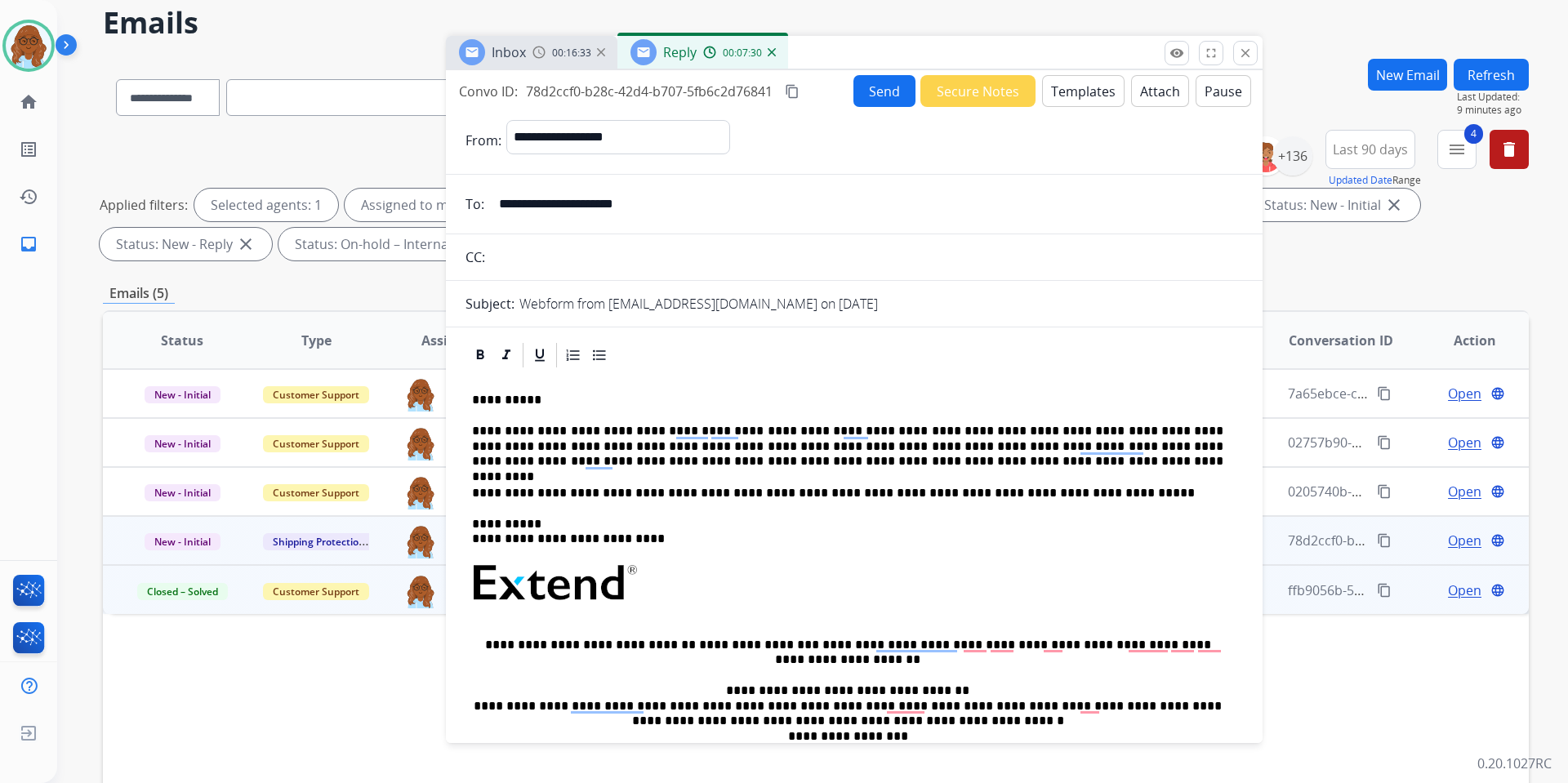
scroll to position [0, 0]
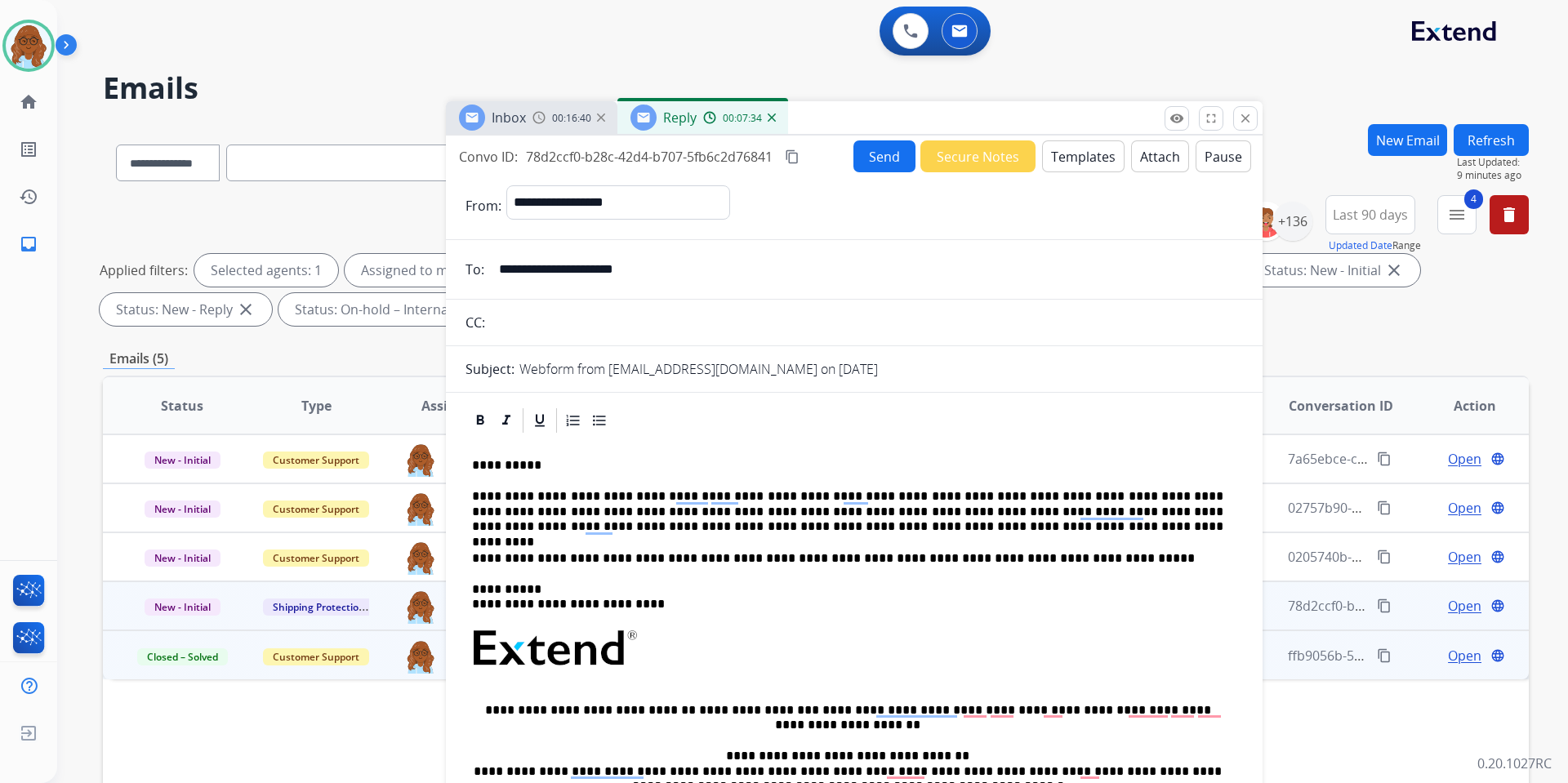
click at [858, 154] on button "Send" at bounding box center [884, 156] width 62 height 32
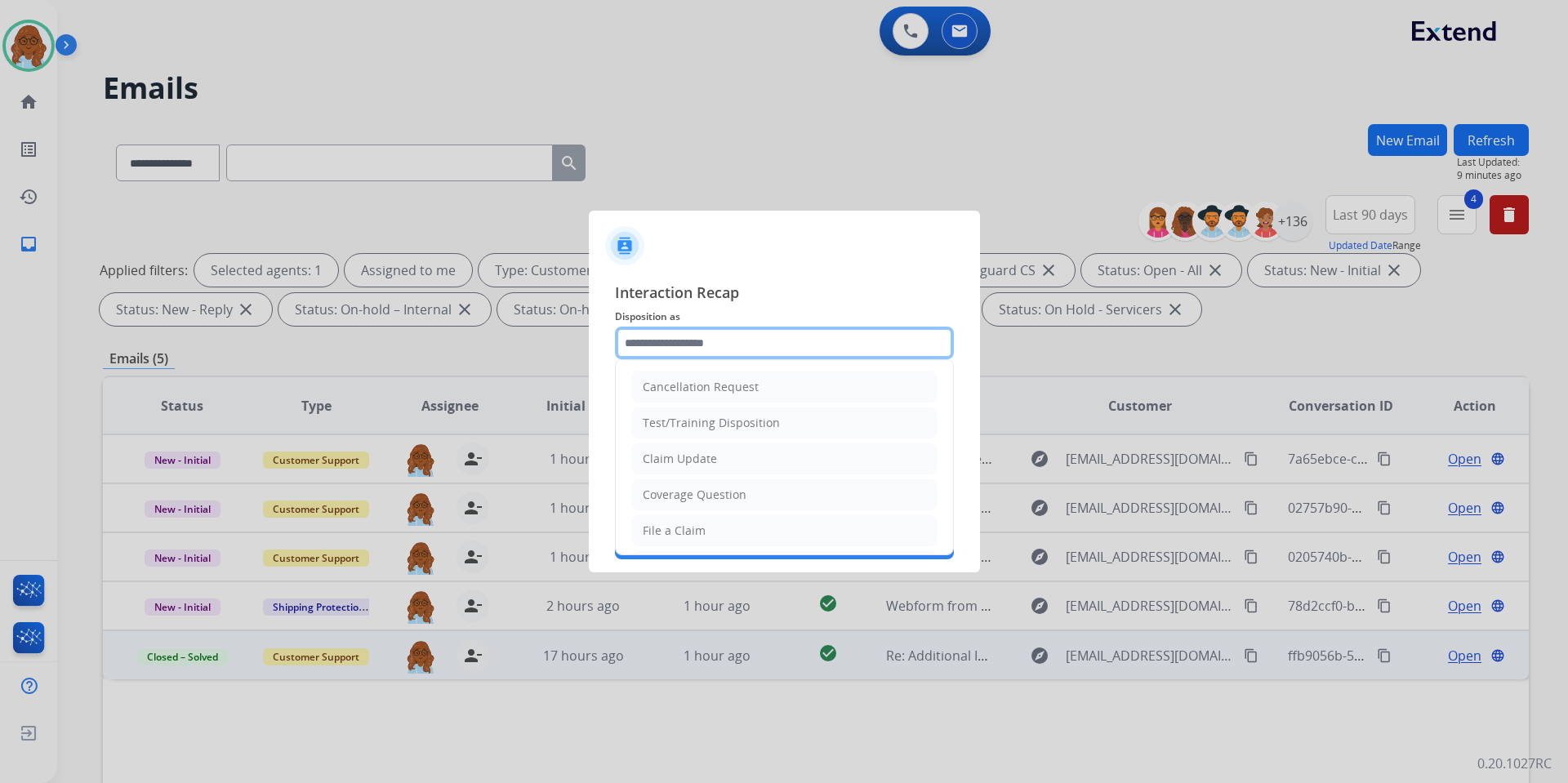
click at [694, 334] on input "text" at bounding box center [784, 343] width 339 height 33
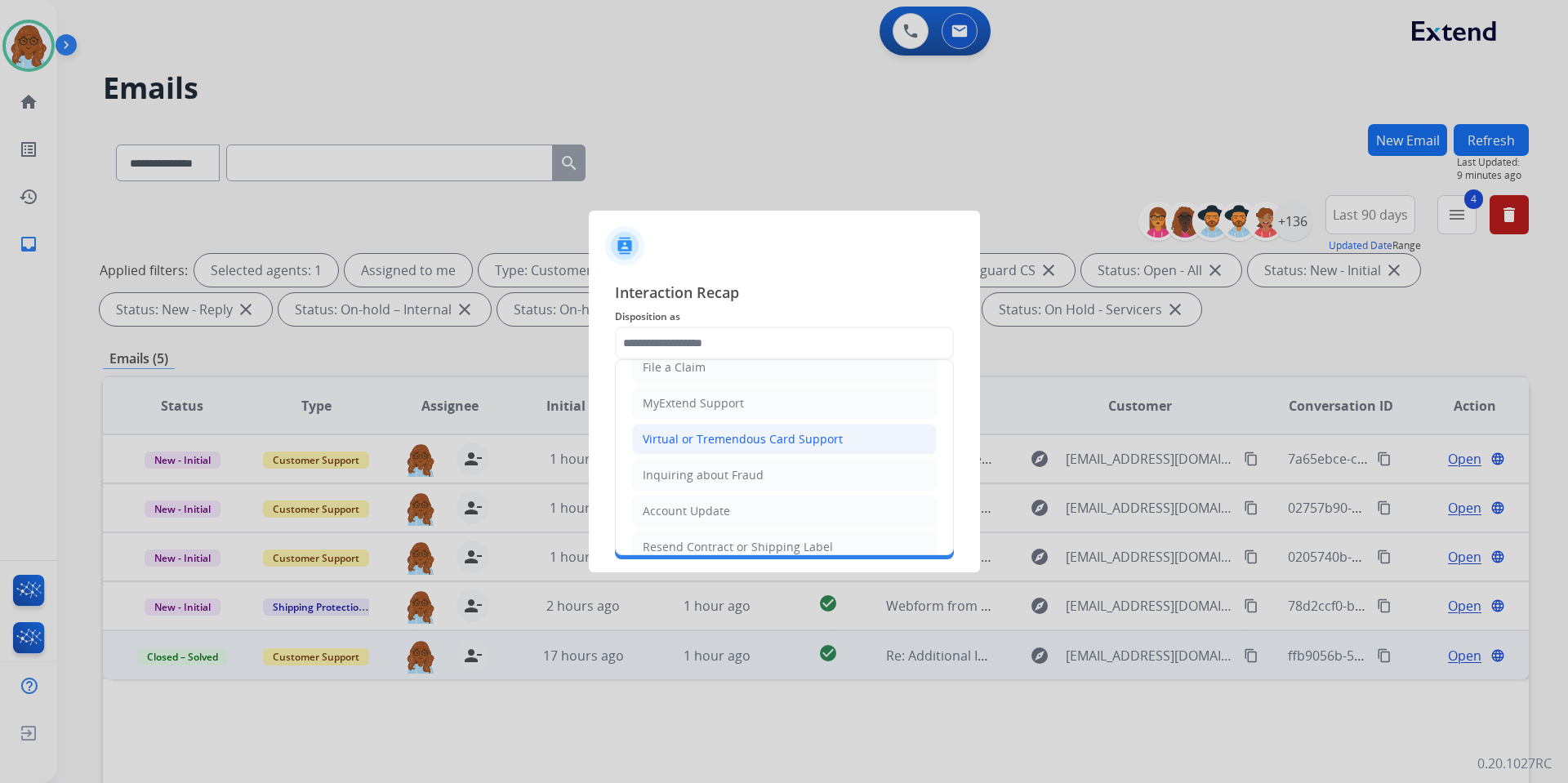
click at [694, 434] on div "Virtual or Tremendous Card Support" at bounding box center [742, 440] width 200 height 16
type input "**********"
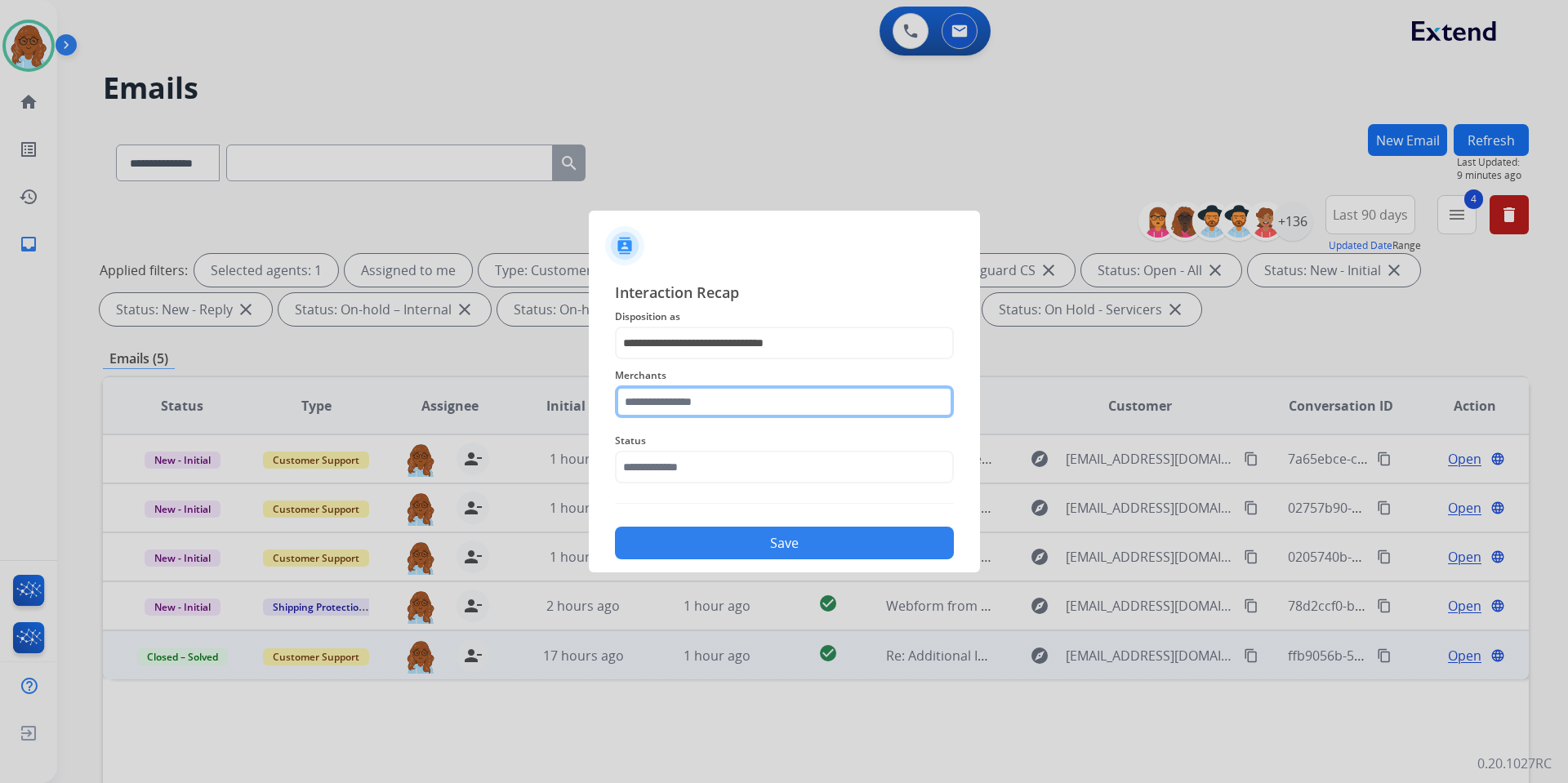
click at [688, 417] on input "text" at bounding box center [784, 402] width 339 height 33
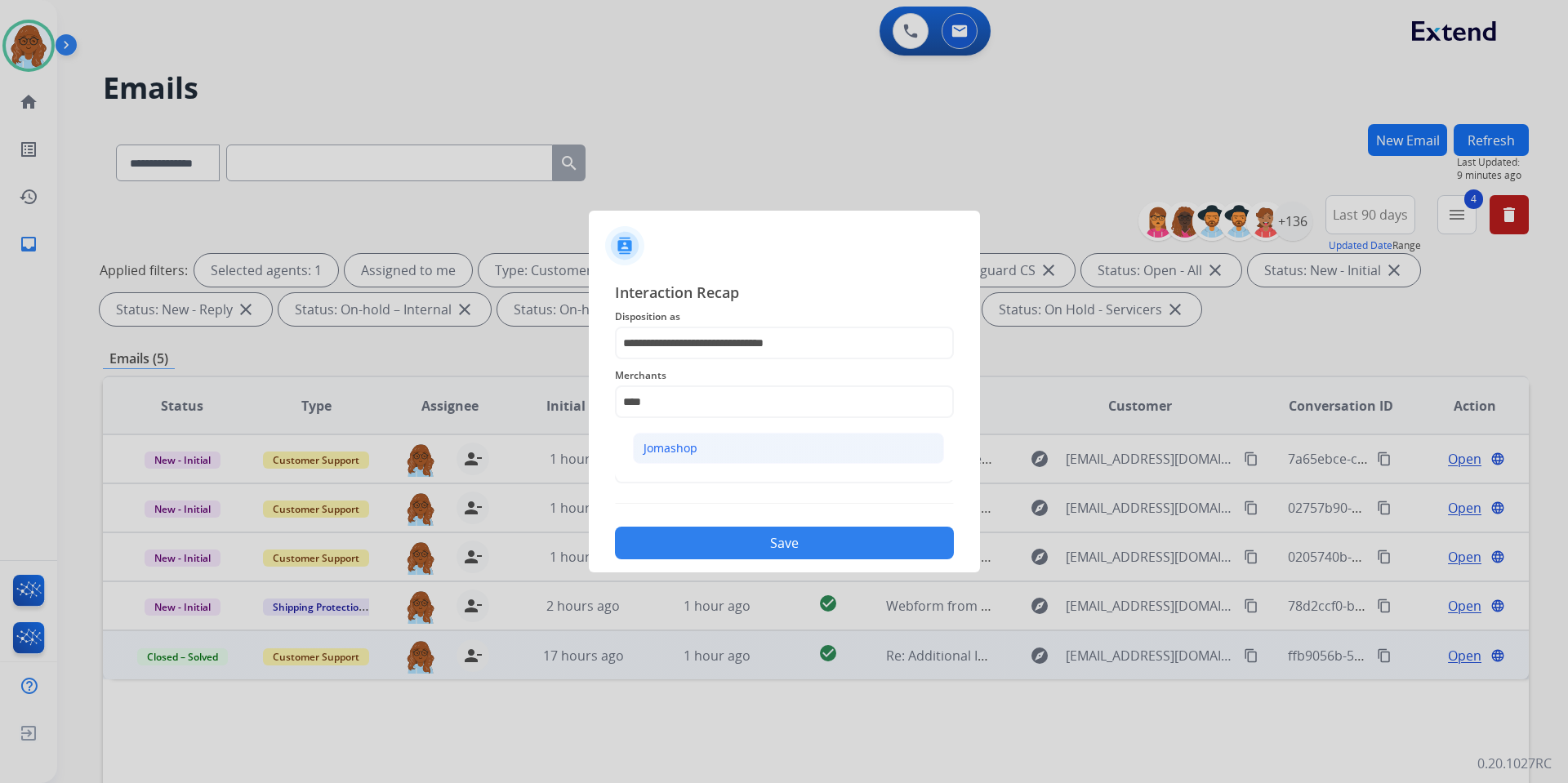
click at [695, 453] on div "Jomashop" at bounding box center [670, 448] width 54 height 16
type input "********"
click at [678, 465] on input "text" at bounding box center [784, 467] width 339 height 33
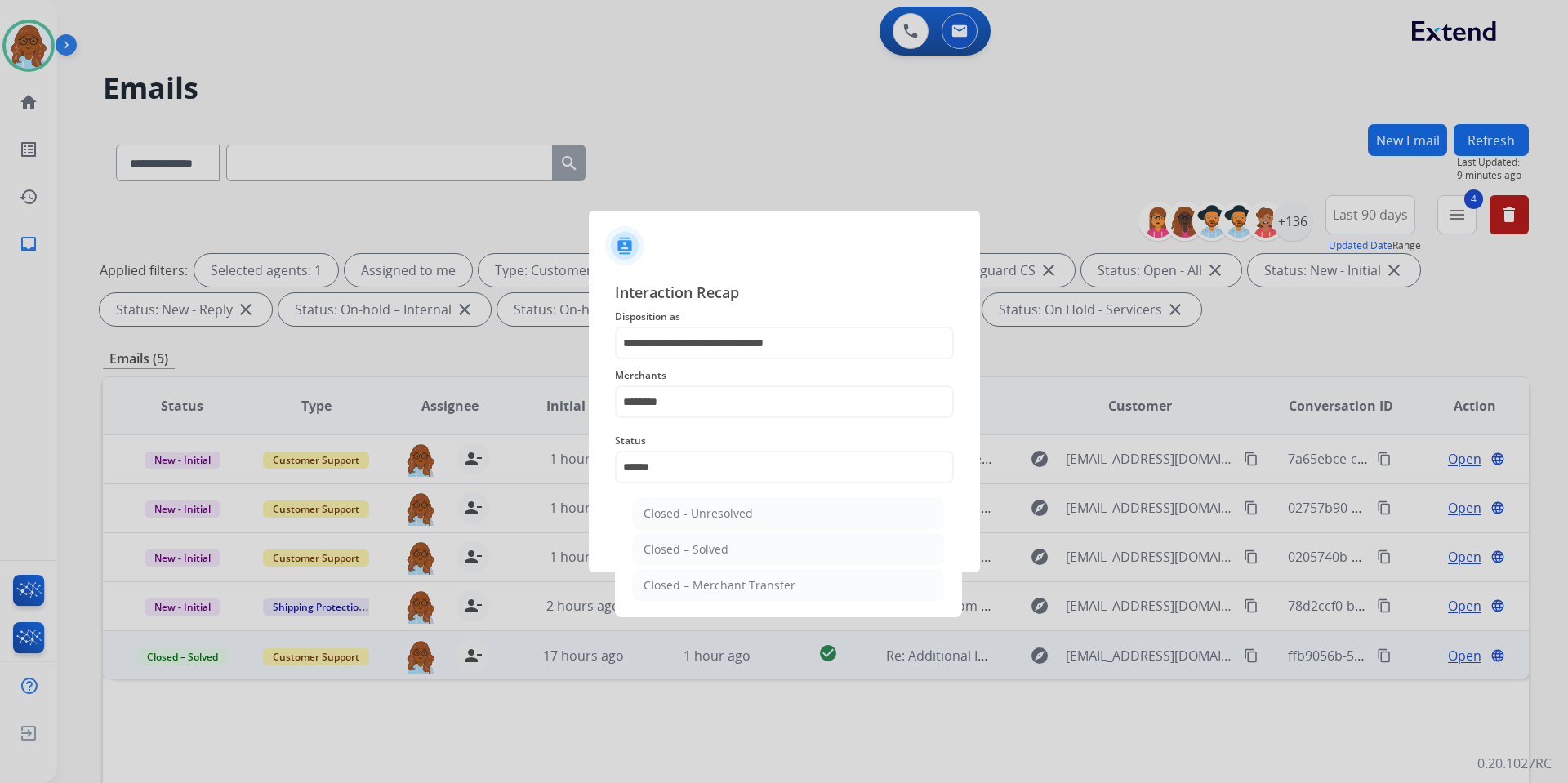
drag, startPoint x: 688, startPoint y: 542, endPoint x: 703, endPoint y: 539, distance: 15.3
click at [690, 542] on div "Closed – Solved" at bounding box center [685, 549] width 85 height 16
type input "**********"
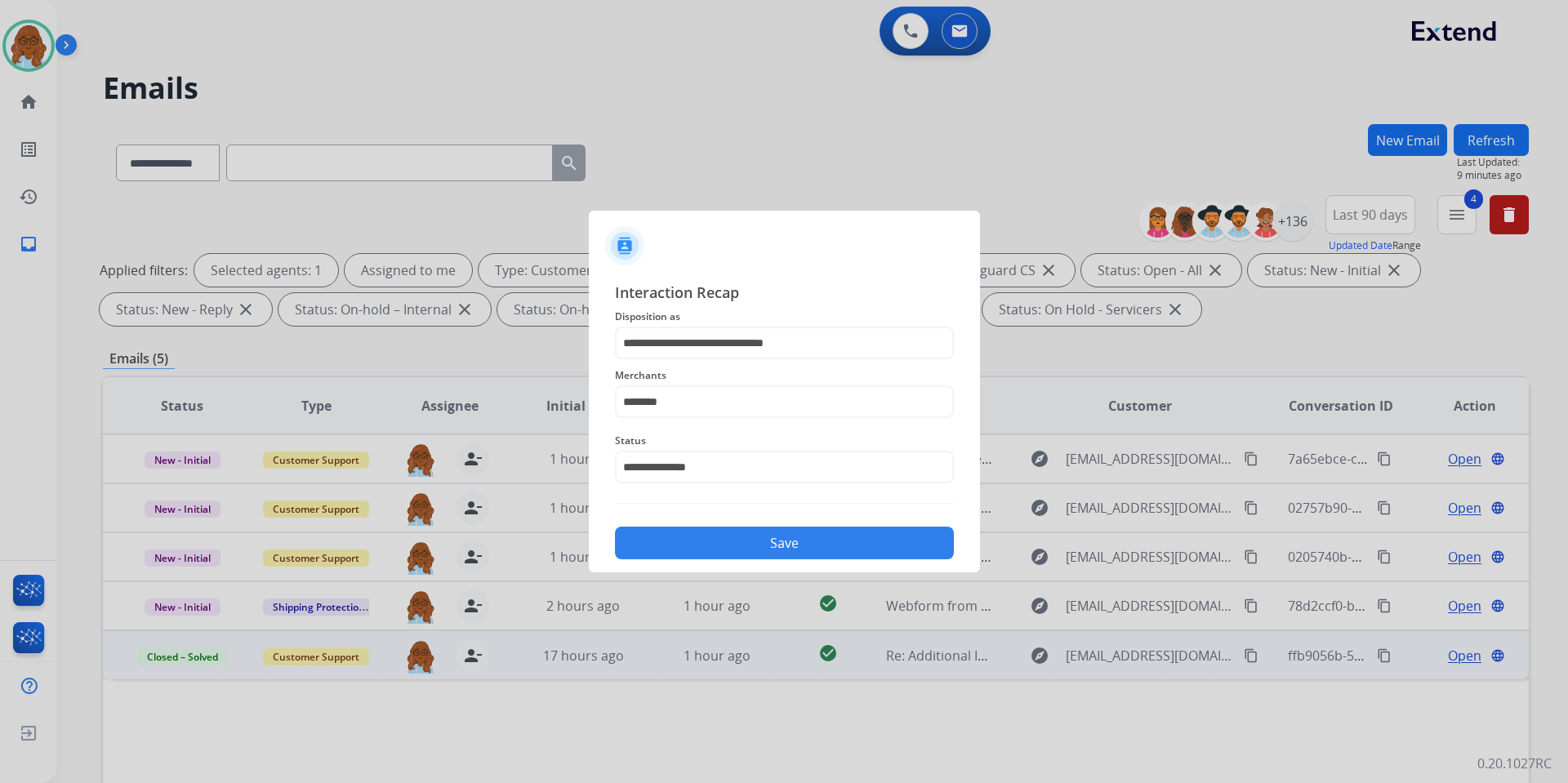
click at [704, 538] on button "Save" at bounding box center [784, 543] width 339 height 33
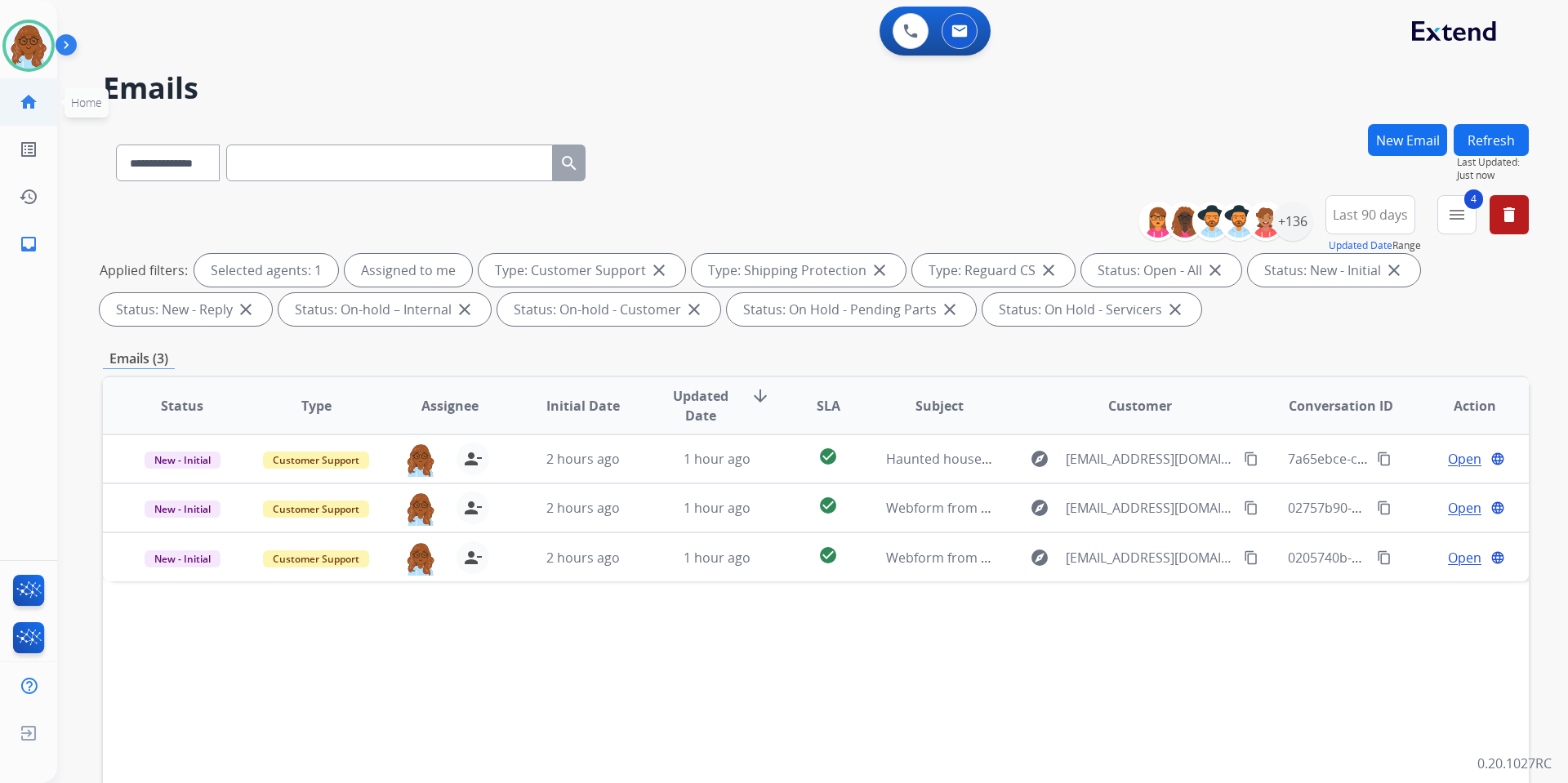
click at [23, 102] on mat-icon "home" at bounding box center [28, 101] width 19 height 19
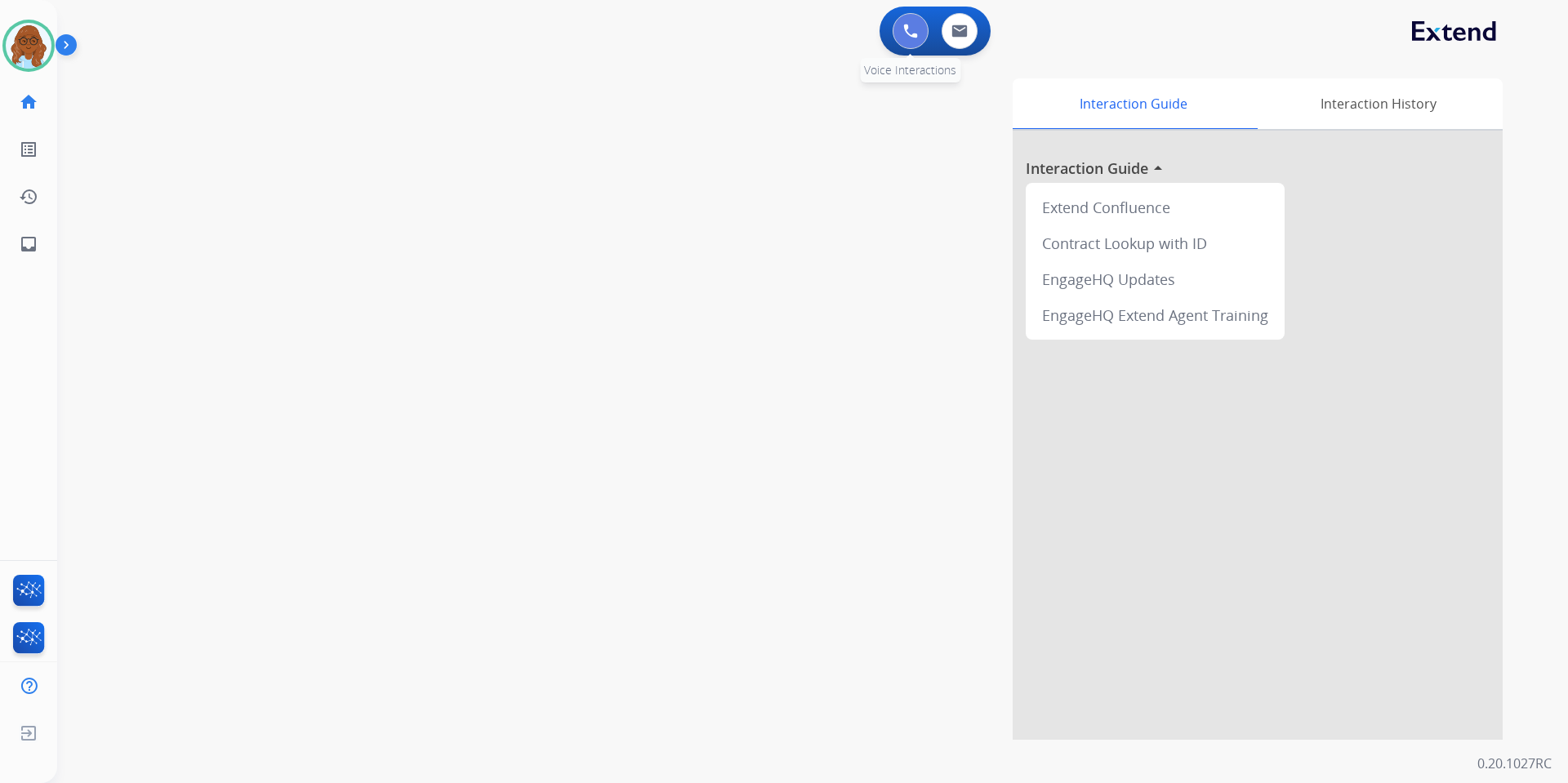
click at [916, 25] on img at bounding box center [911, 31] width 15 height 15
click at [915, 26] on img at bounding box center [911, 31] width 15 height 15
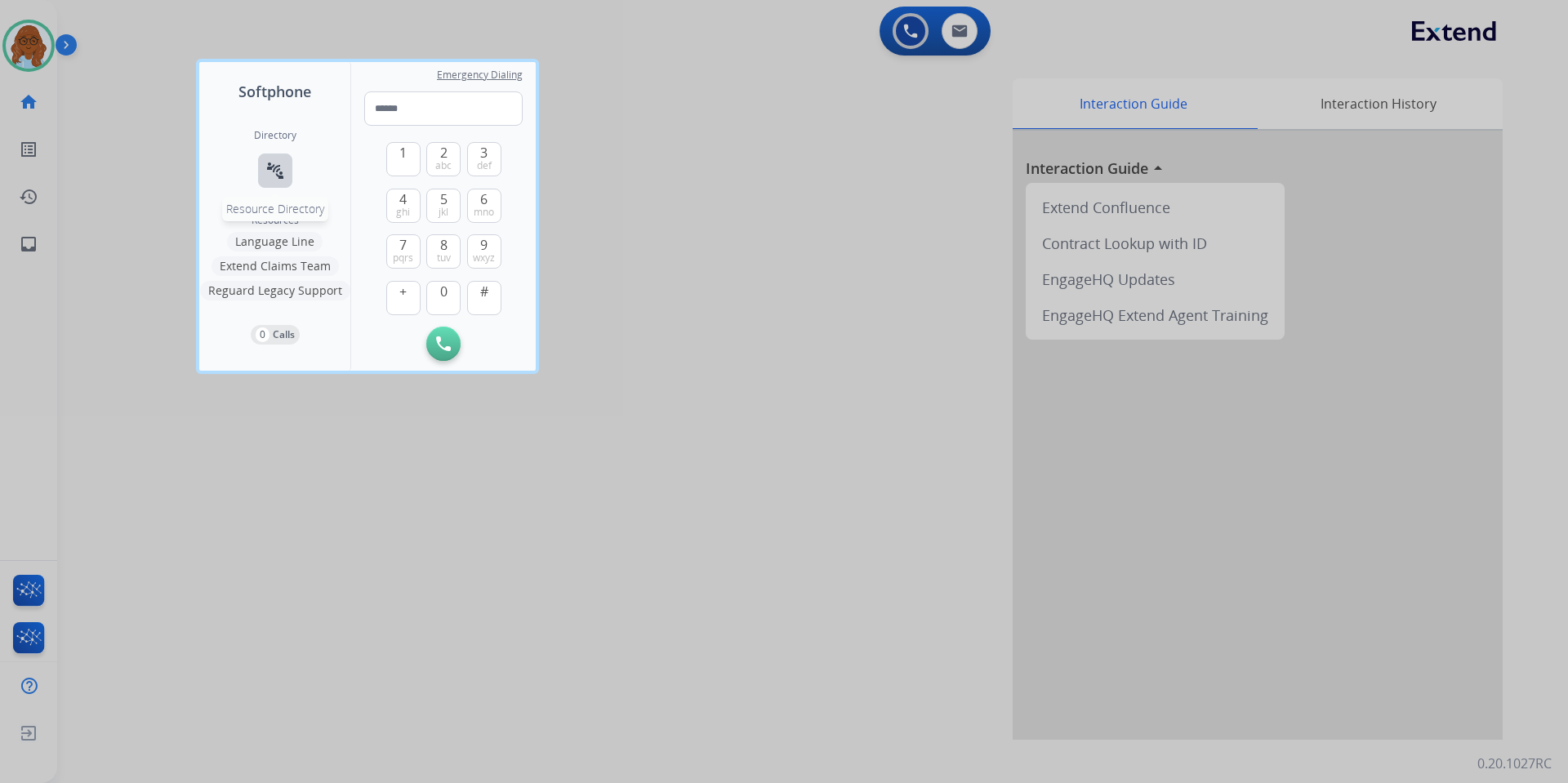
click at [277, 161] on mat-icon "connect_without_contact" at bounding box center [275, 170] width 19 height 19
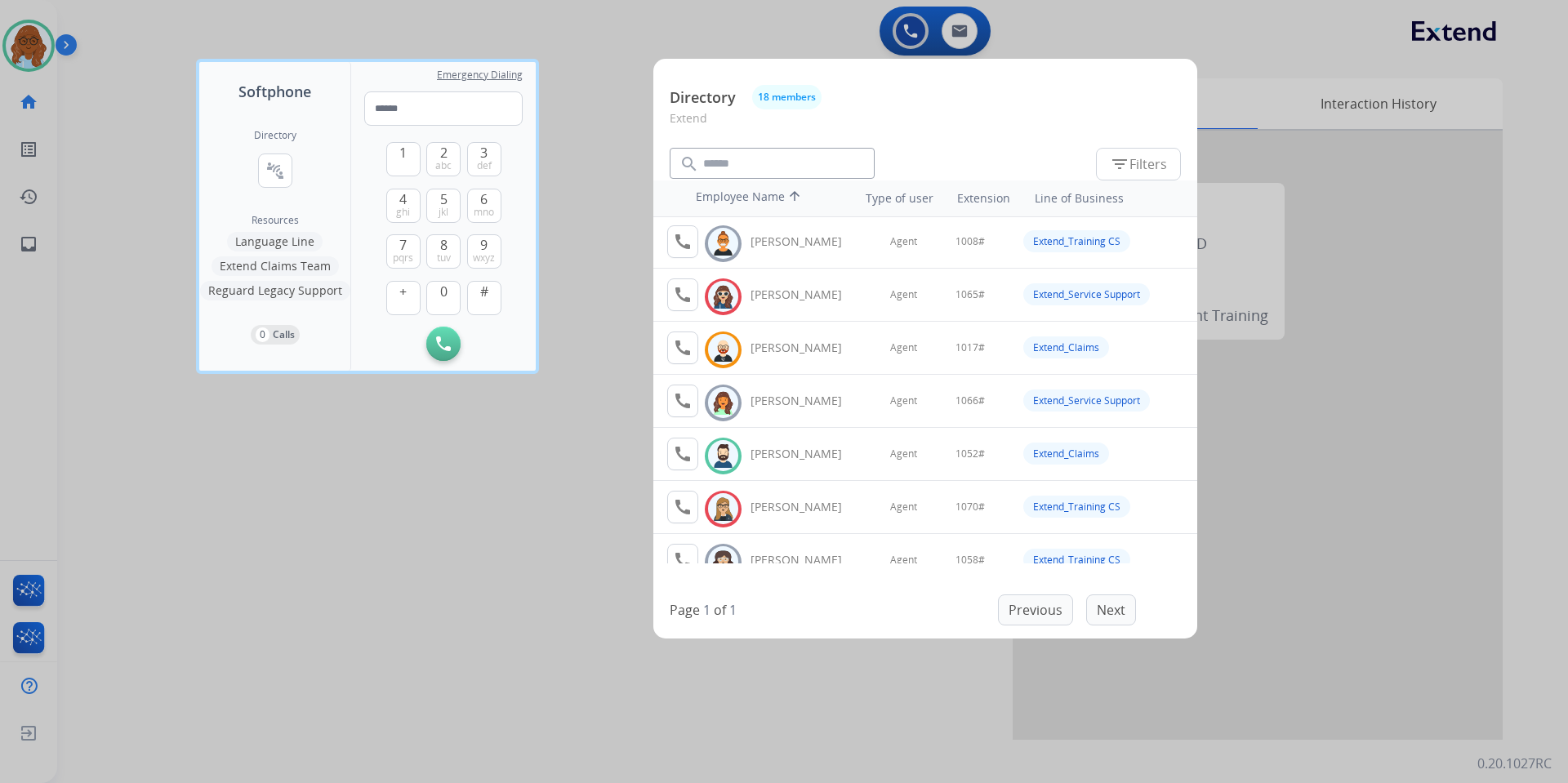
scroll to position [132, 0]
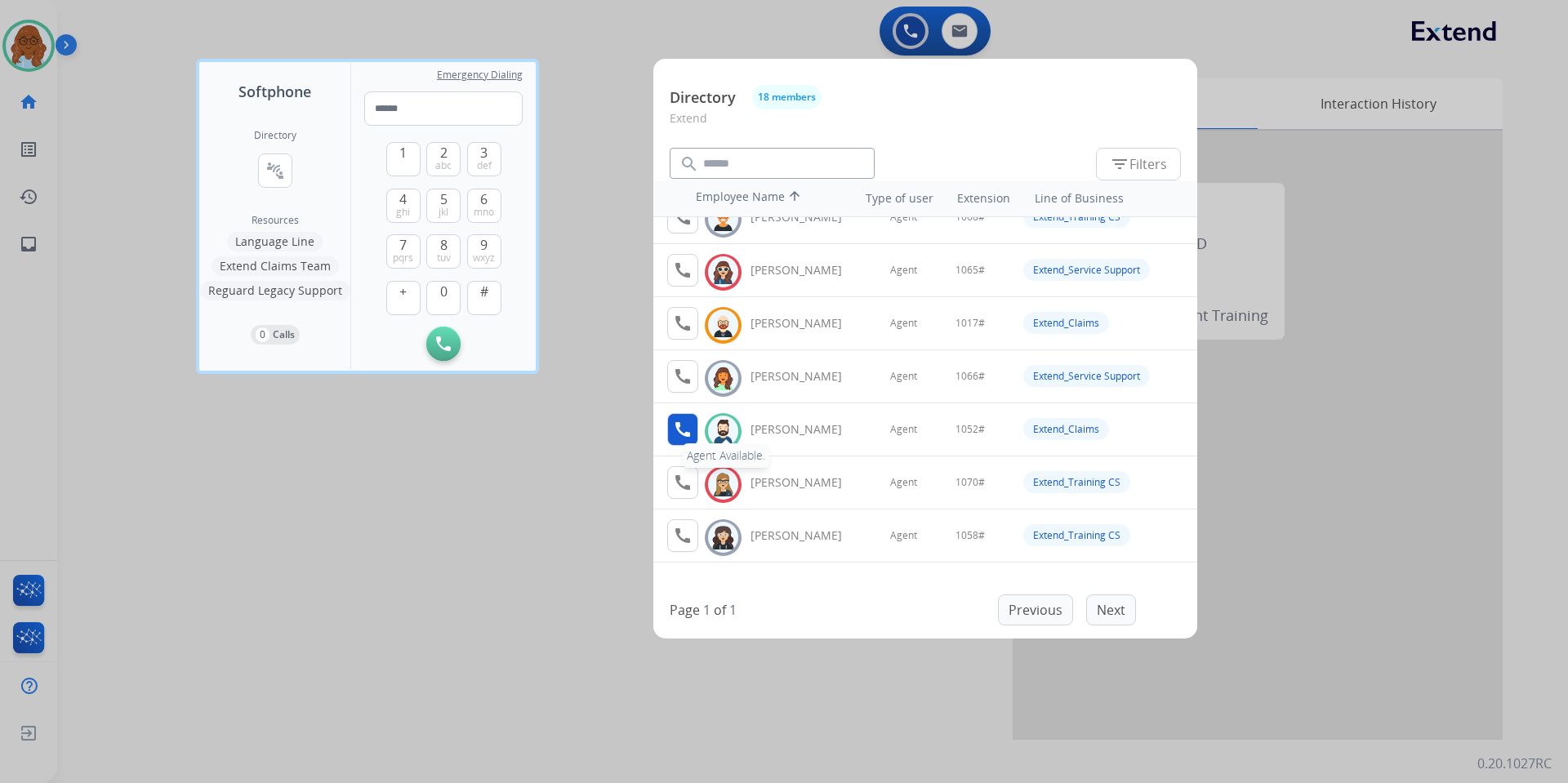
click at [681, 430] on mat-icon "call" at bounding box center [682, 429] width 19 height 19
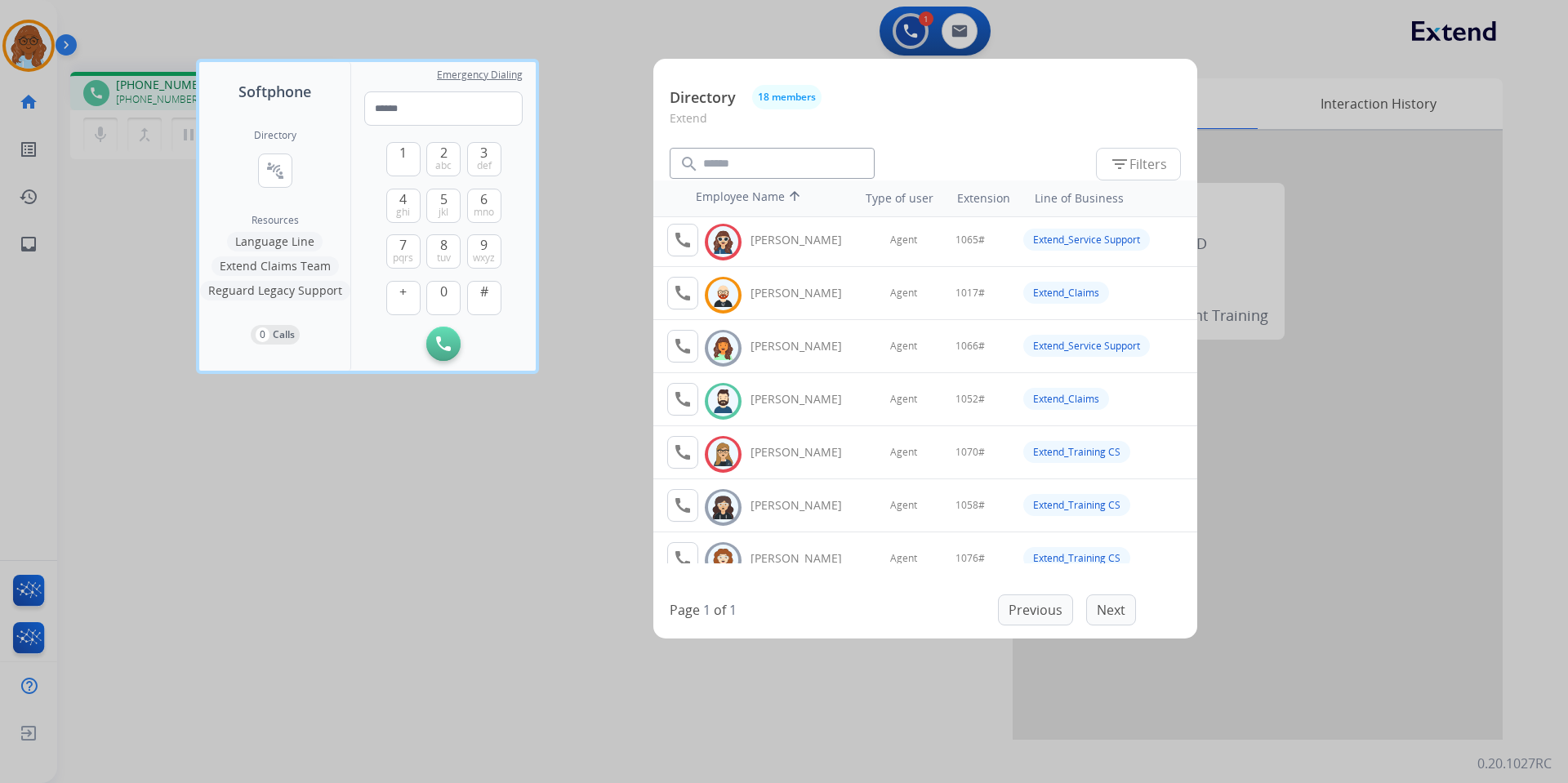
scroll to position [163, 0]
drag, startPoint x: 413, startPoint y: 157, endPoint x: 413, endPoint y: 166, distance: 9.0
click at [413, 157] on button "1" at bounding box center [403, 160] width 35 height 35
click at [441, 290] on span "0" at bounding box center [444, 291] width 7 height 19
click at [449, 209] on button "5 jkl" at bounding box center [444, 206] width 35 height 35
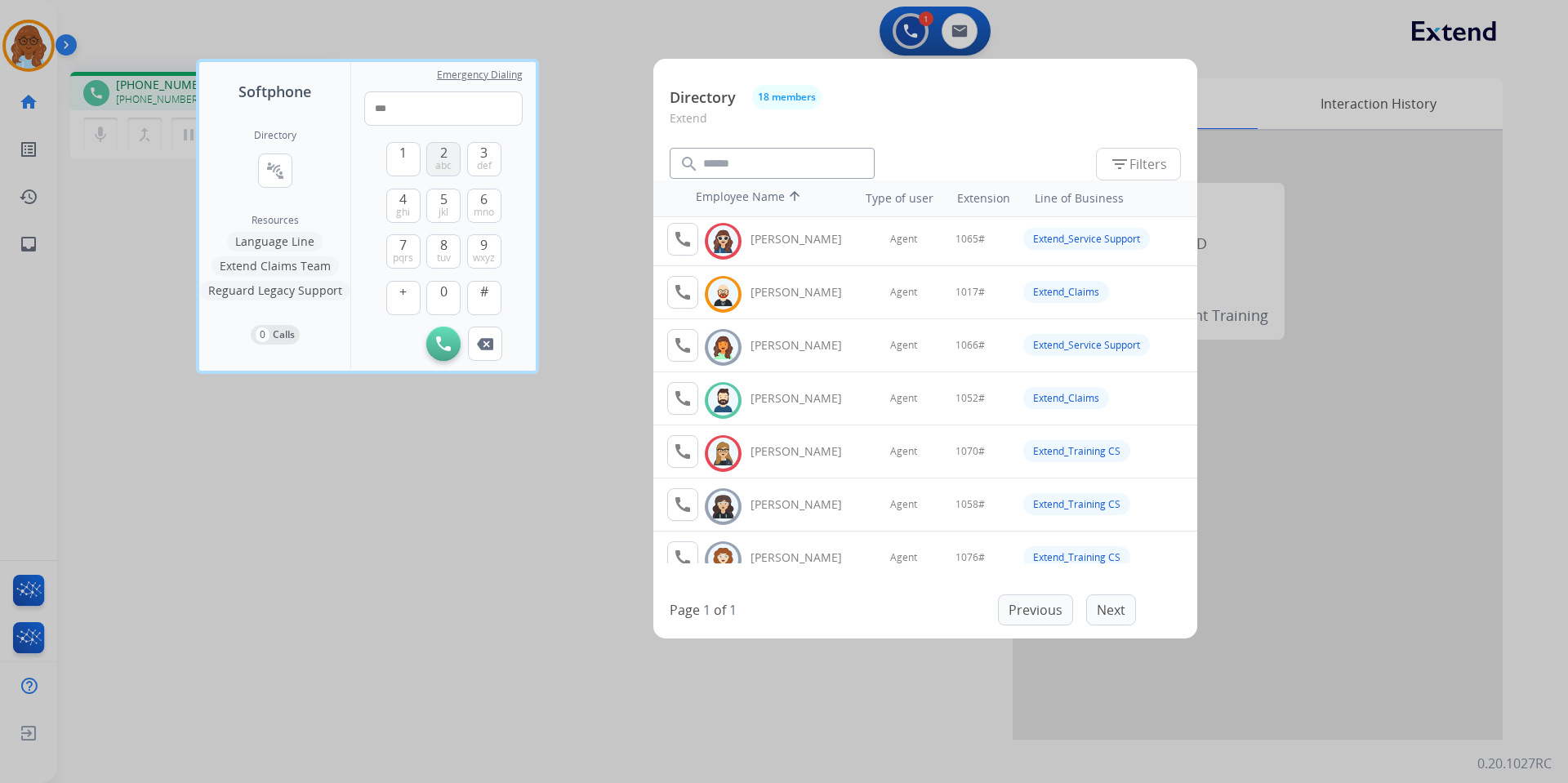
click at [444, 156] on span "2" at bounding box center [444, 152] width 7 height 19
click at [491, 298] on button "#" at bounding box center [485, 298] width 35 height 35
type input "*****"
click at [444, 443] on div at bounding box center [784, 392] width 1568 height 783
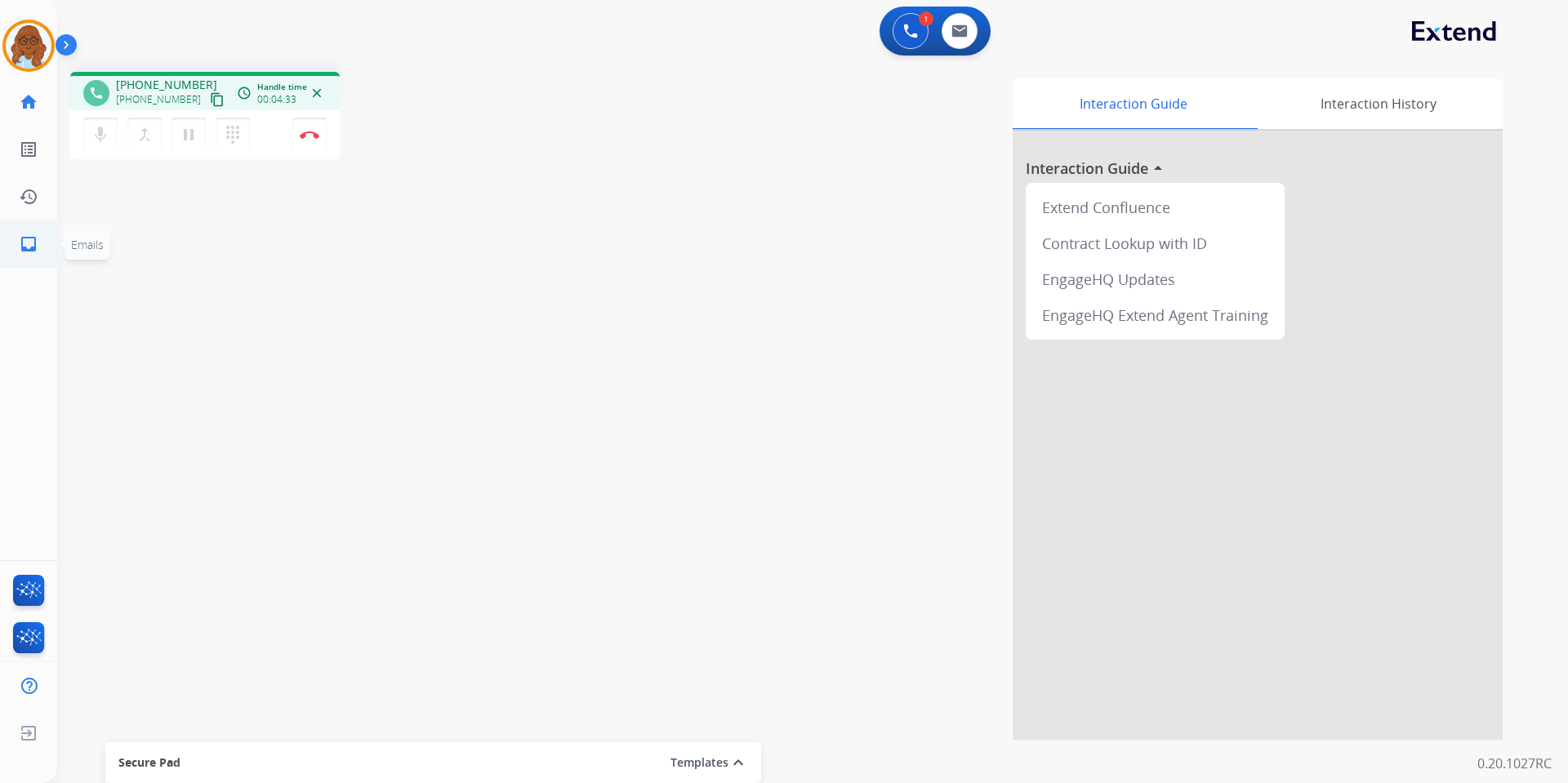
click at [51, 242] on ul "inbox Emails Emails" at bounding box center [28, 245] width 57 height 47
click at [41, 248] on link "inbox Emails" at bounding box center [28, 245] width 46 height 46
select select "**********"
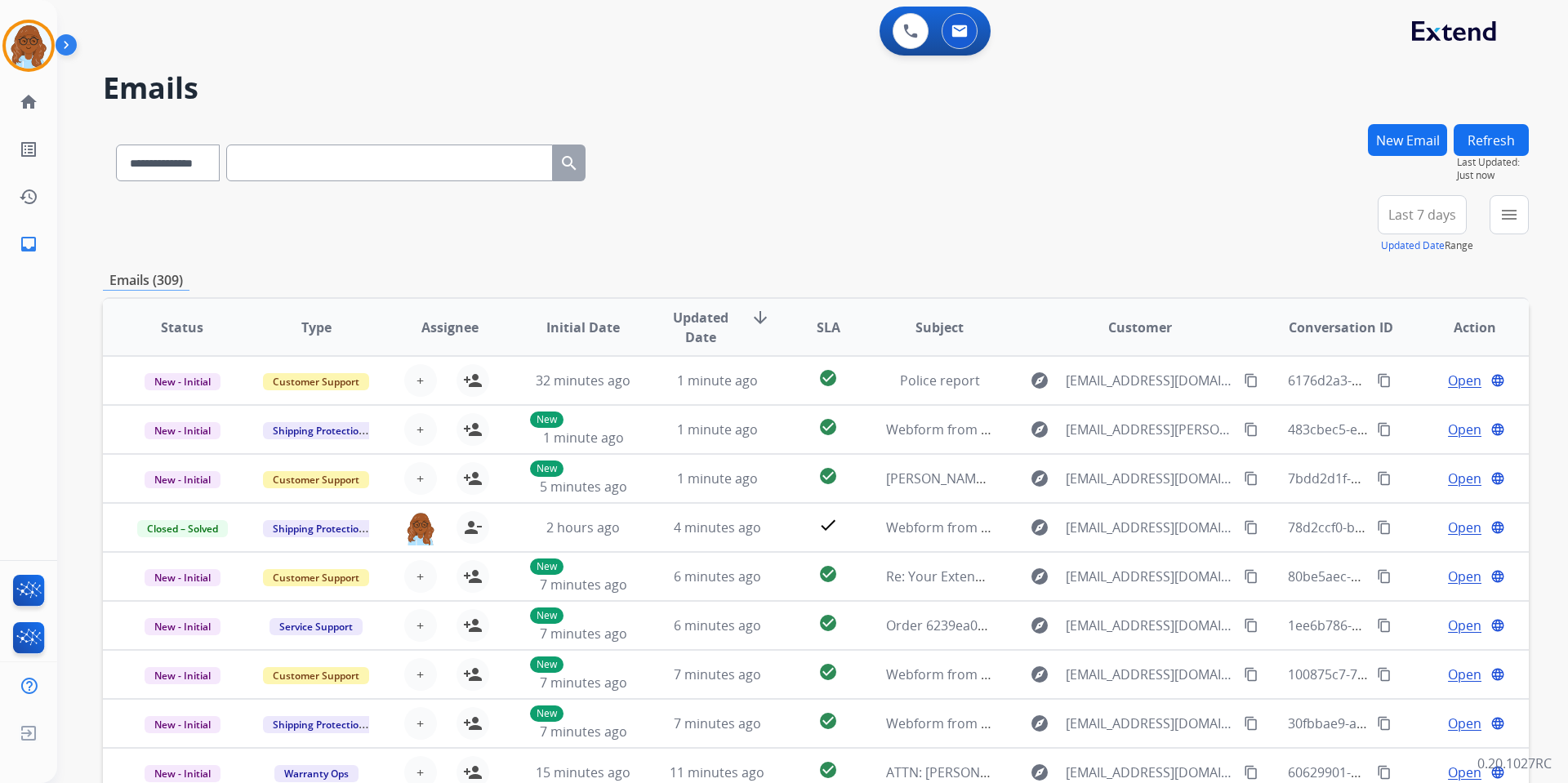
click at [1425, 153] on button "New Email" at bounding box center [1407, 140] width 79 height 32
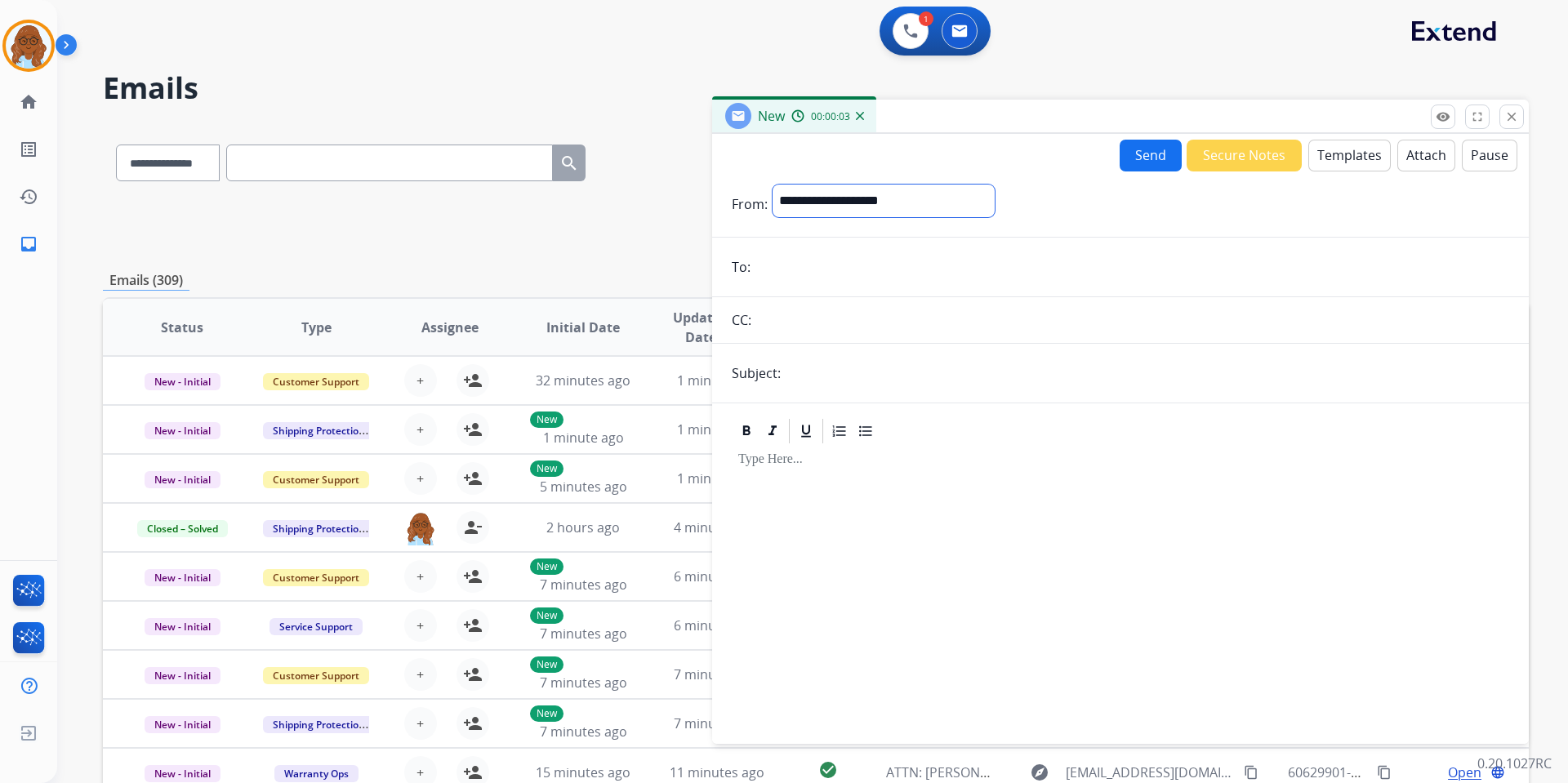
click at [815, 205] on select "**********" at bounding box center [883, 201] width 222 height 33
select select "**********"
click at [773, 184] on select "**********" at bounding box center [883, 201] width 222 height 33
click at [790, 275] on input "email" at bounding box center [1133, 269] width 754 height 33
paste input "**********"
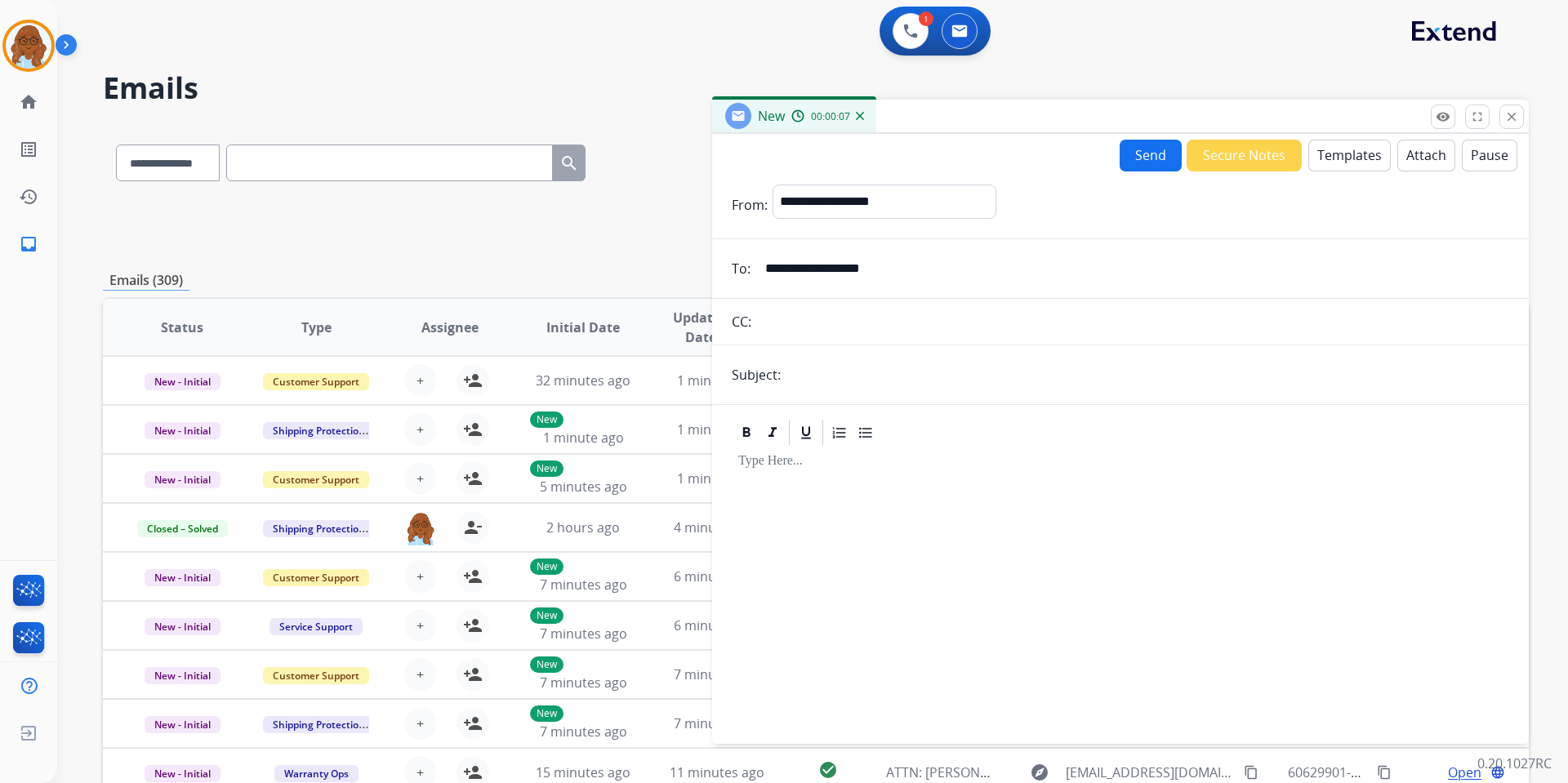
type input "**********"
click at [822, 379] on input "text" at bounding box center [1147, 375] width 724 height 33
type input "**********"
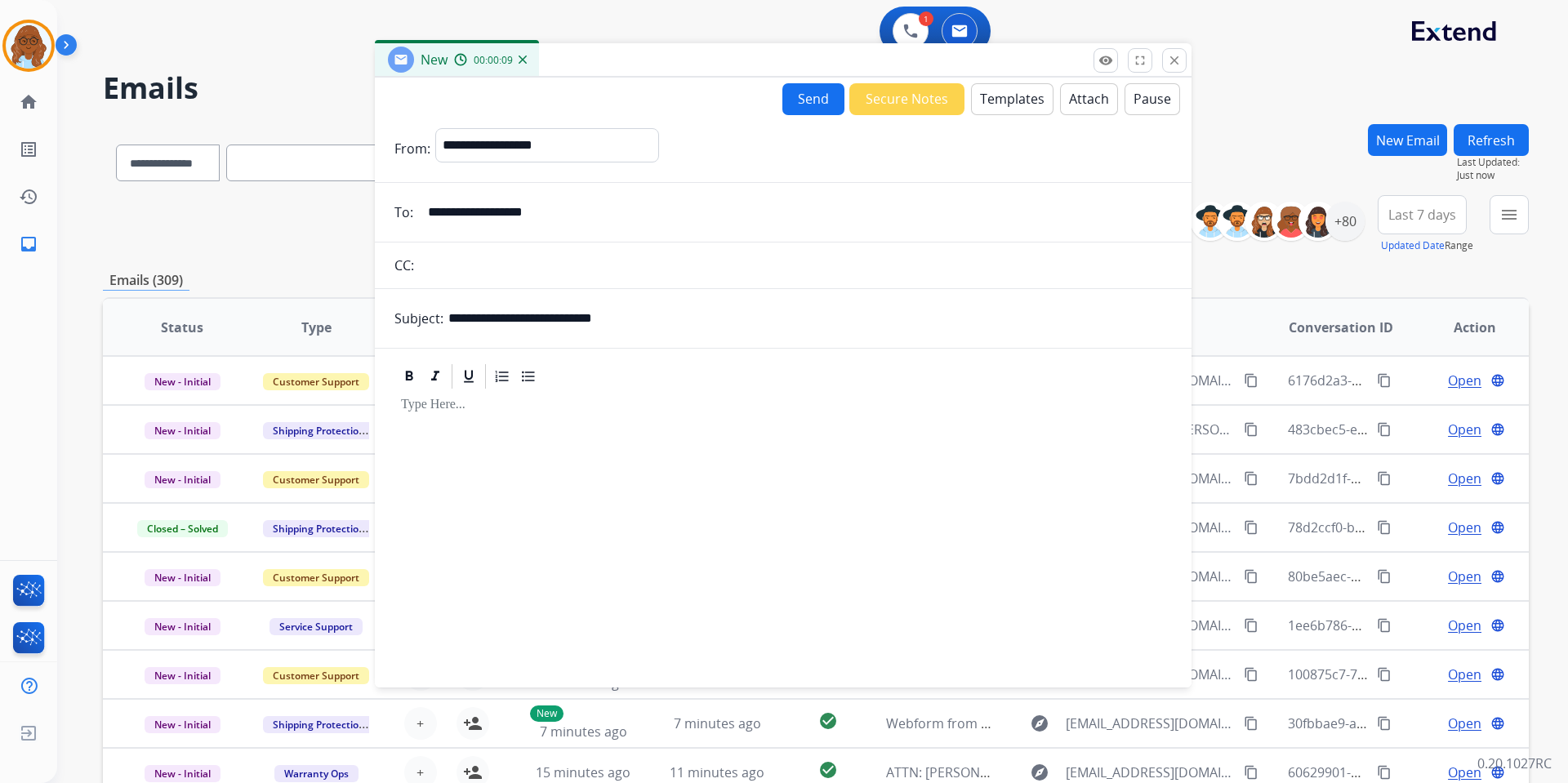
drag, startPoint x: 990, startPoint y: 116, endPoint x: 641, endPoint y: 59, distance: 353.6
click at [650, 59] on div "New 00:00:09" at bounding box center [783, 60] width 817 height 35
click at [997, 104] on button "Templates" at bounding box center [1009, 99] width 82 height 32
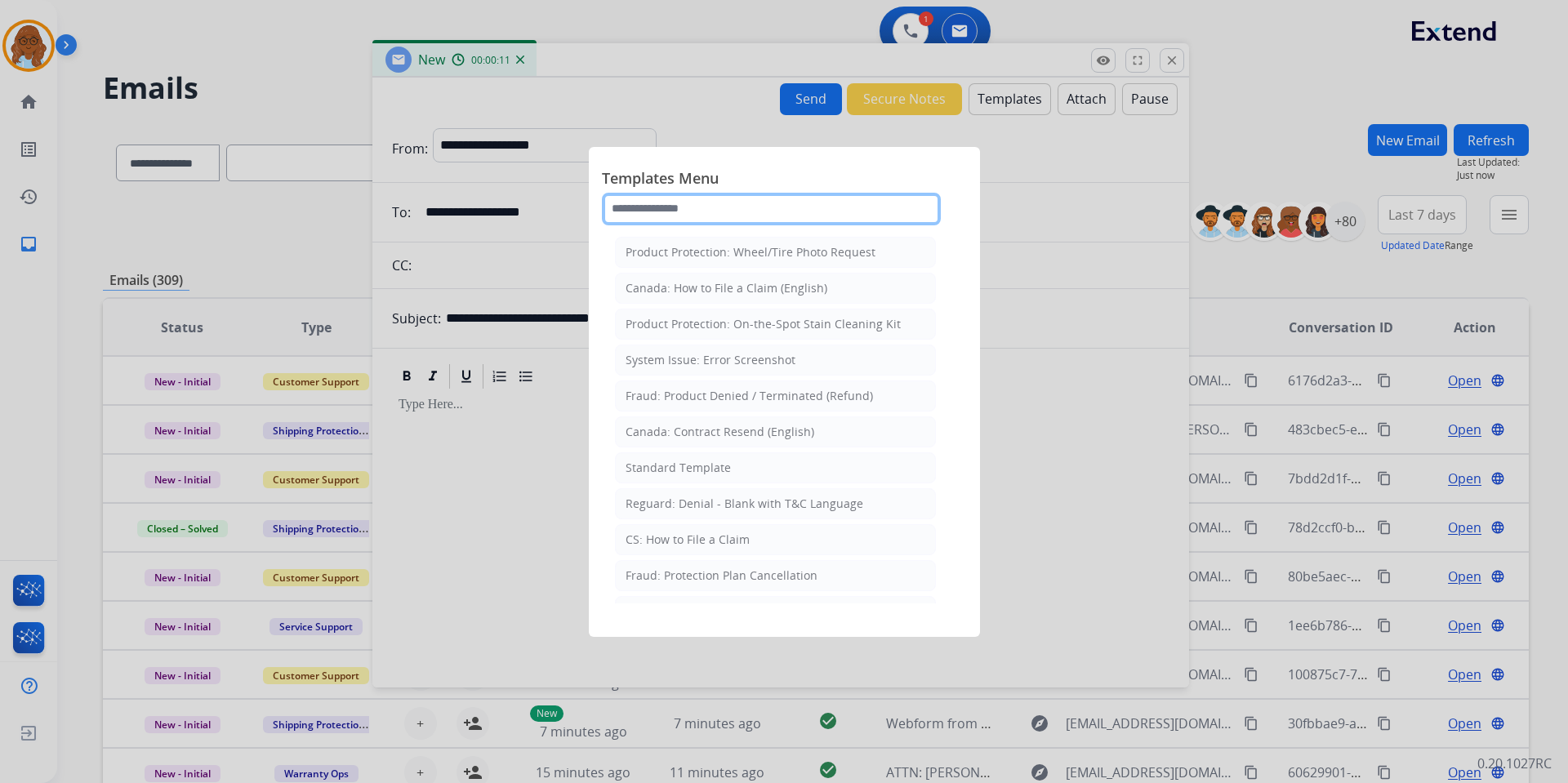
click at [677, 205] on input "text" at bounding box center [771, 209] width 339 height 33
click at [669, 214] on input "text" at bounding box center [771, 209] width 339 height 33
click at [666, 207] on input "text" at bounding box center [771, 209] width 339 height 33
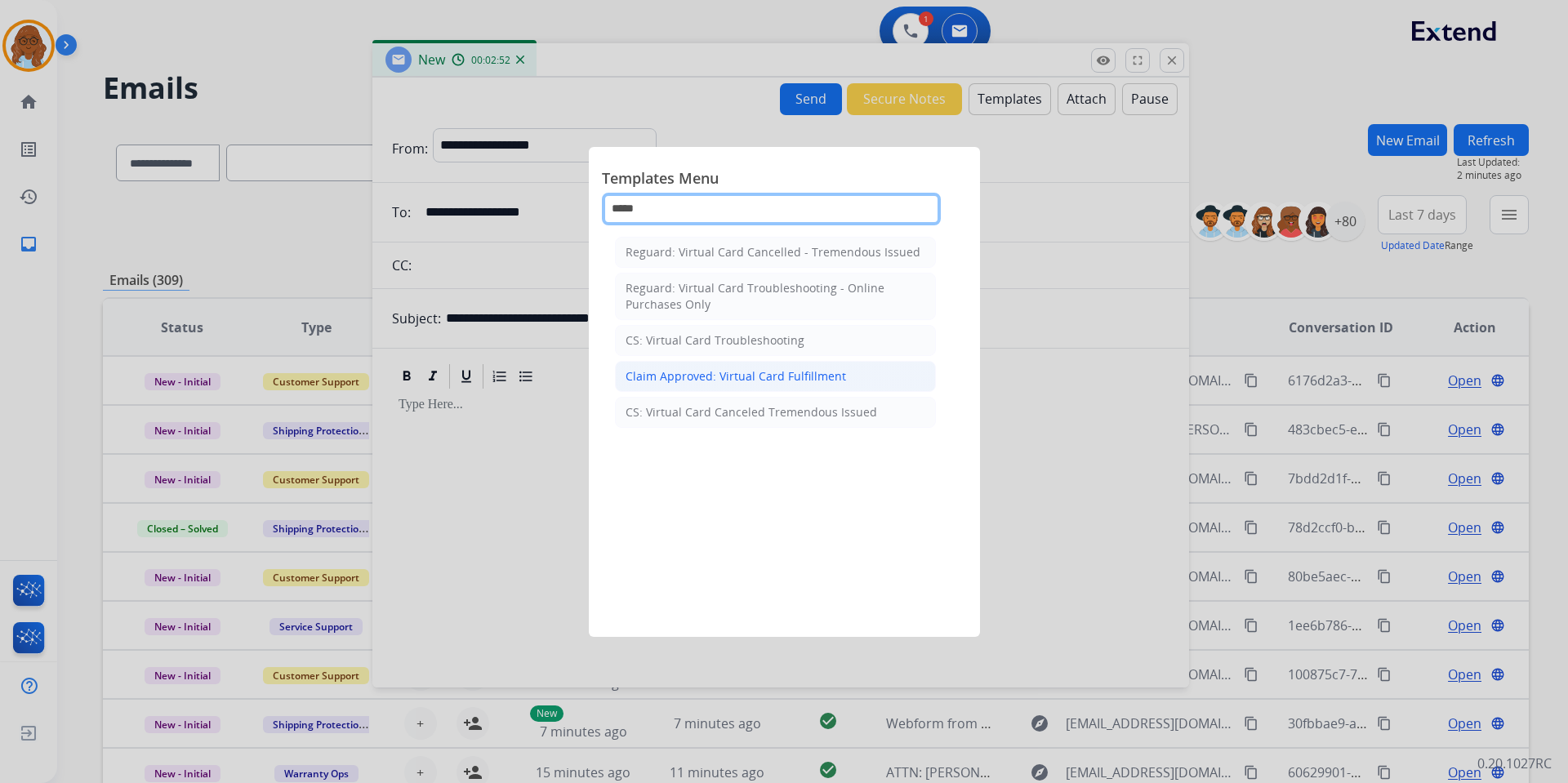
type input "*****"
click at [719, 370] on div "Claim Approved: Virtual Card Fulfillment" at bounding box center [737, 377] width 221 height 16
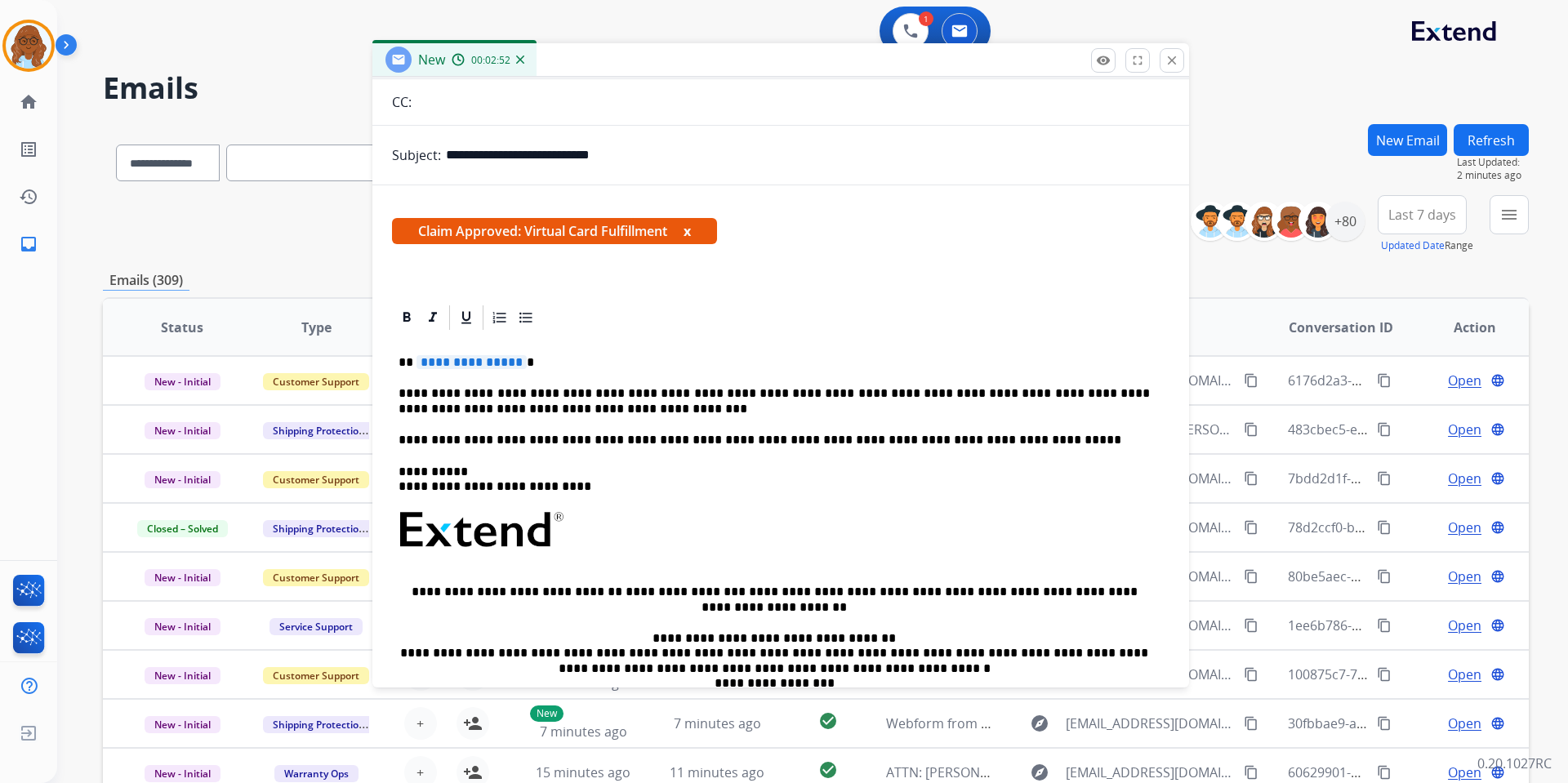
scroll to position [163, 0]
click at [478, 360] on span "**********" at bounding box center [471, 360] width 110 height 14
click at [688, 234] on button "x" at bounding box center [687, 230] width 7 height 19
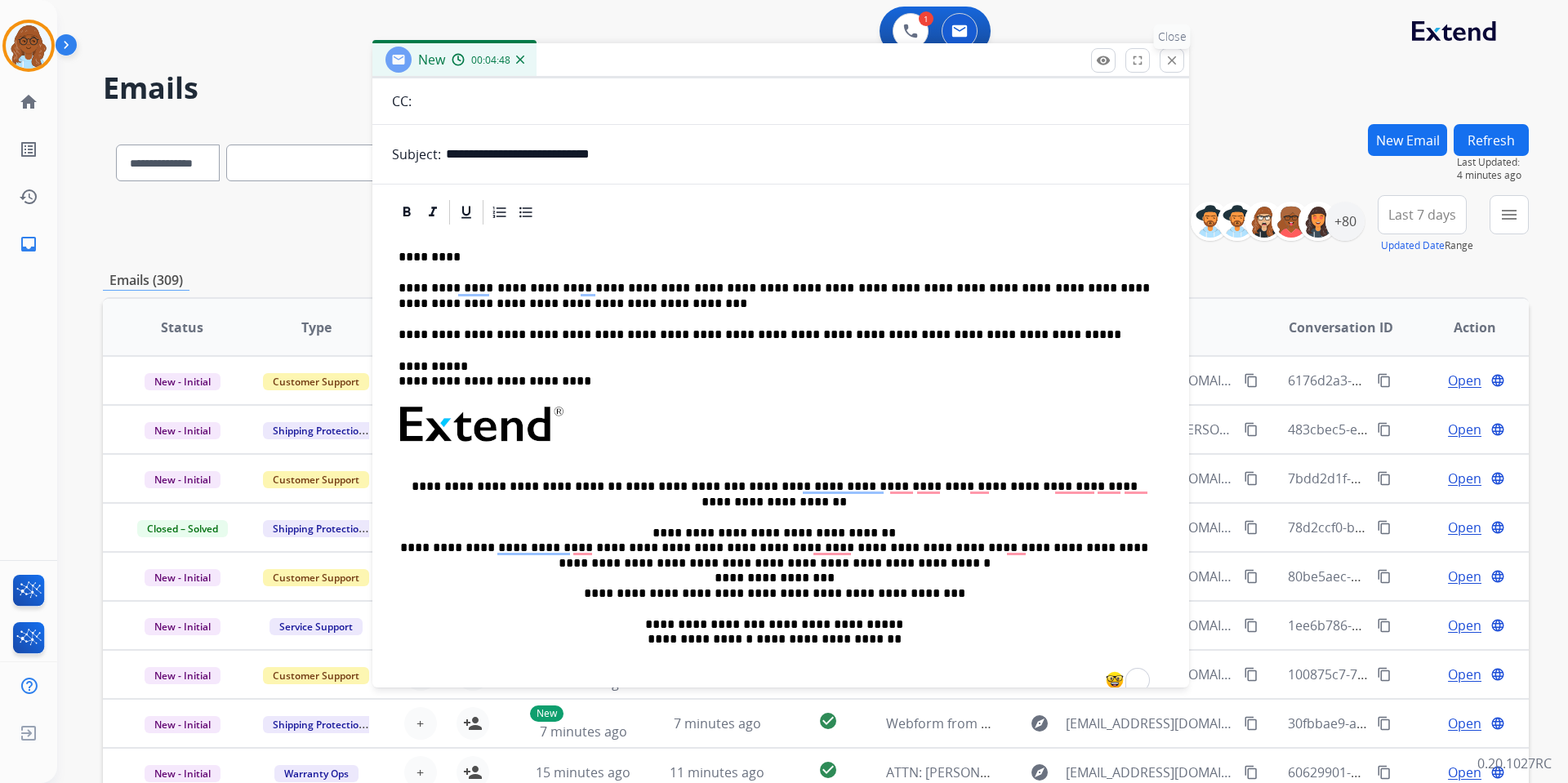
click at [1165, 57] on mat-icon "close" at bounding box center [1172, 60] width 15 height 15
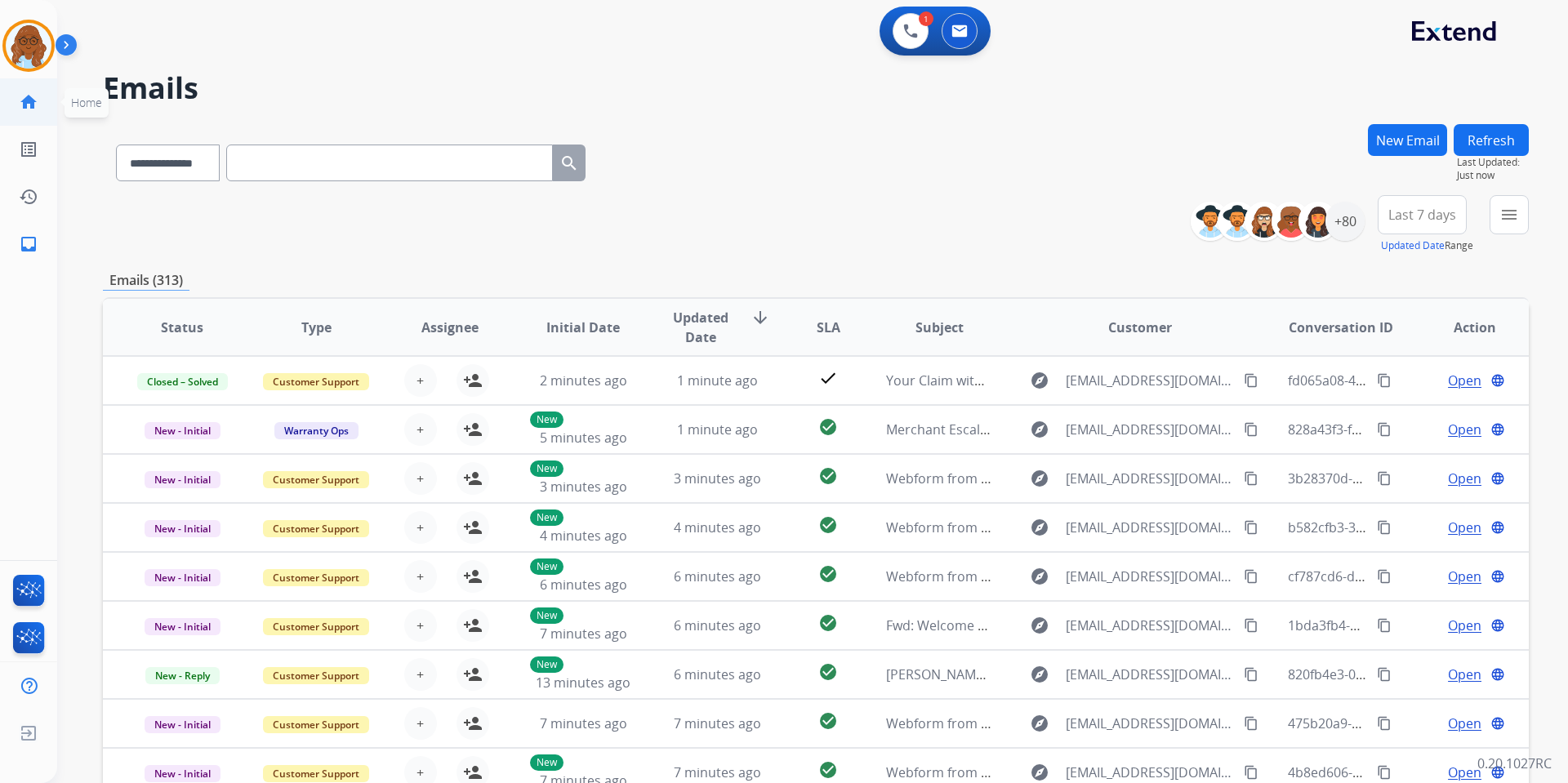
click at [28, 91] on link "home Home" at bounding box center [28, 102] width 46 height 46
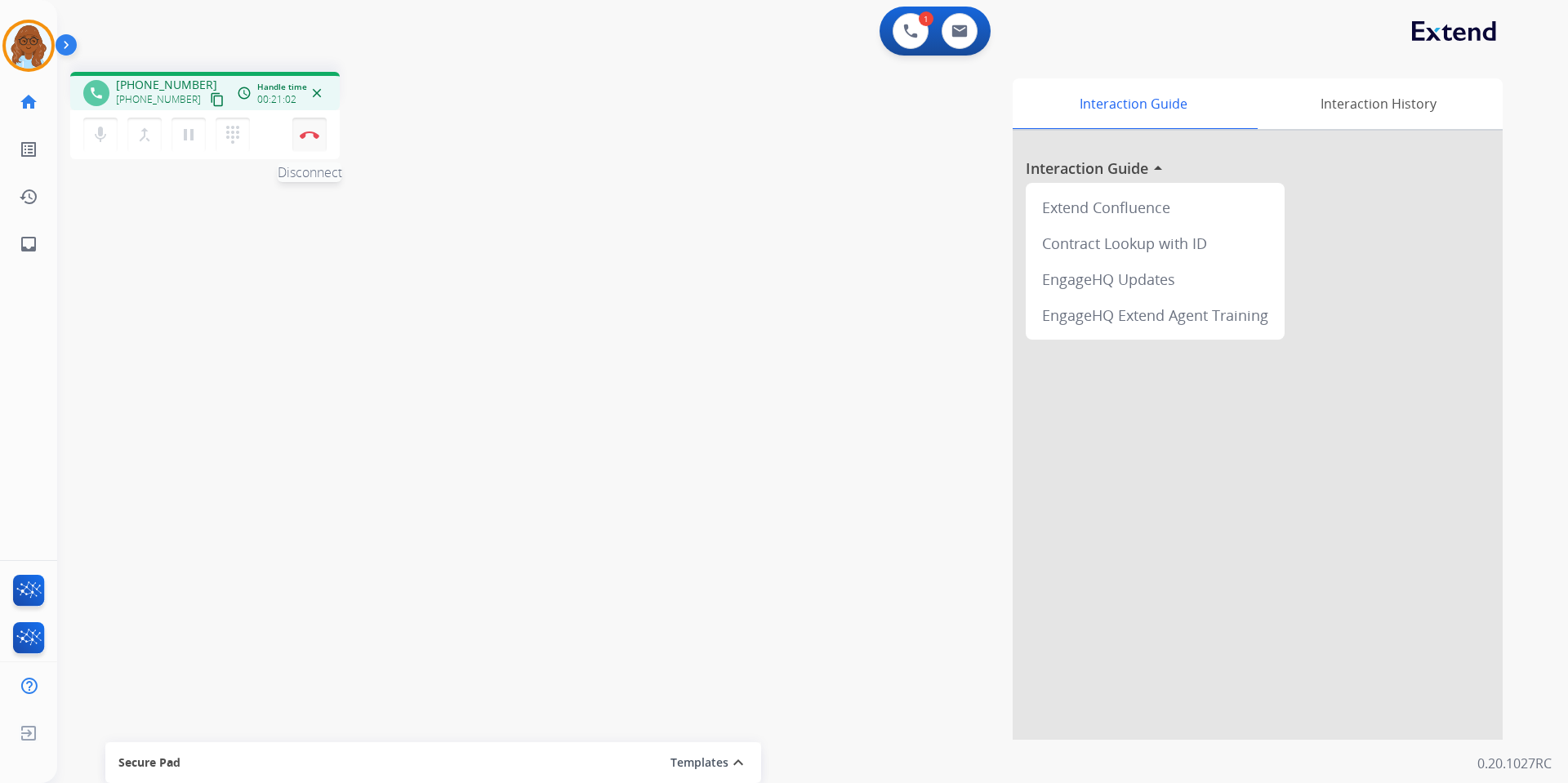
click at [313, 133] on img at bounding box center [308, 134] width 19 height 8
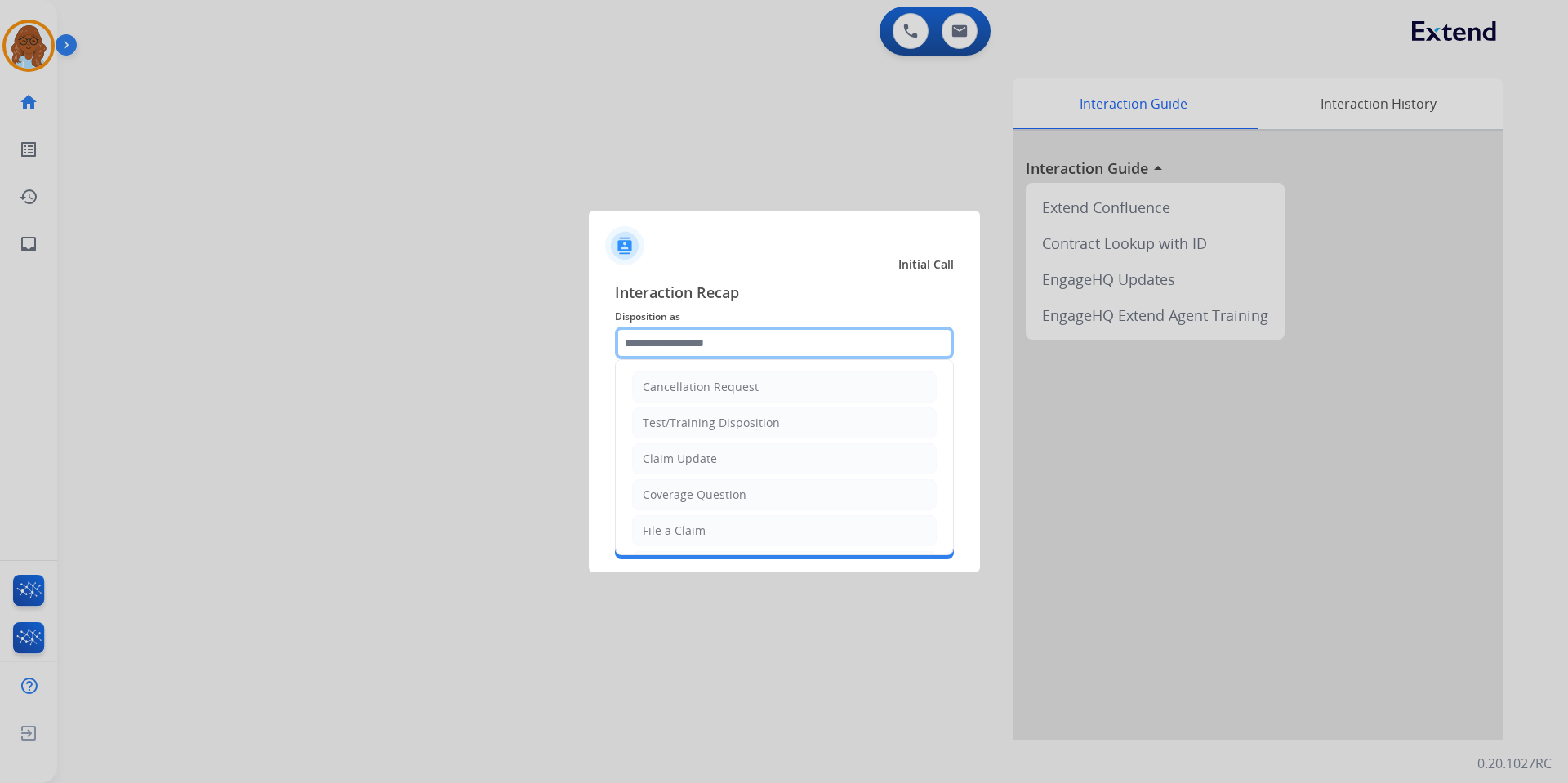
click at [708, 333] on input "text" at bounding box center [784, 343] width 339 height 33
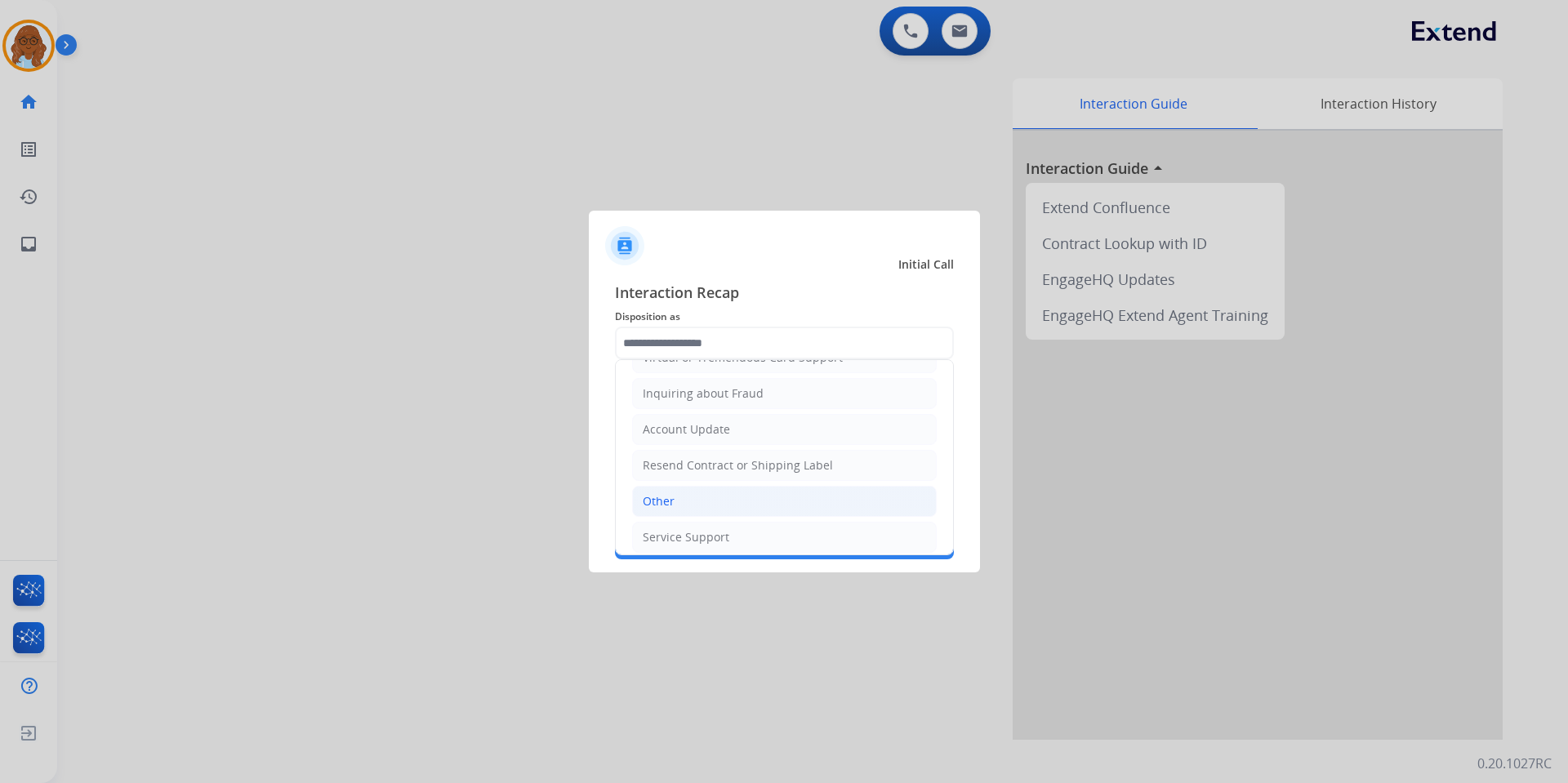
click at [664, 496] on div "Other" at bounding box center [658, 502] width 32 height 16
type input "*****"
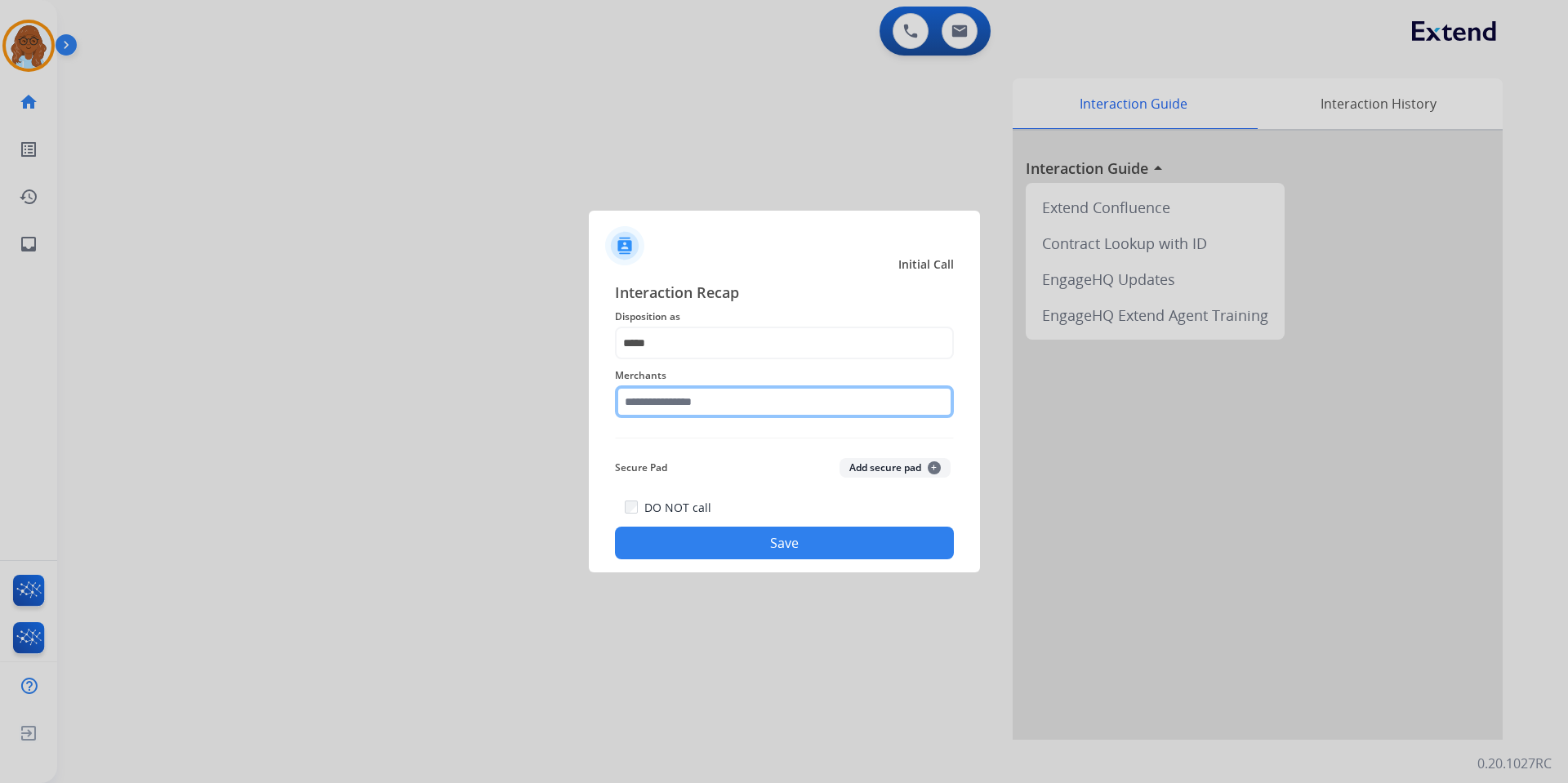
click at [648, 400] on input "text" at bounding box center [784, 402] width 339 height 33
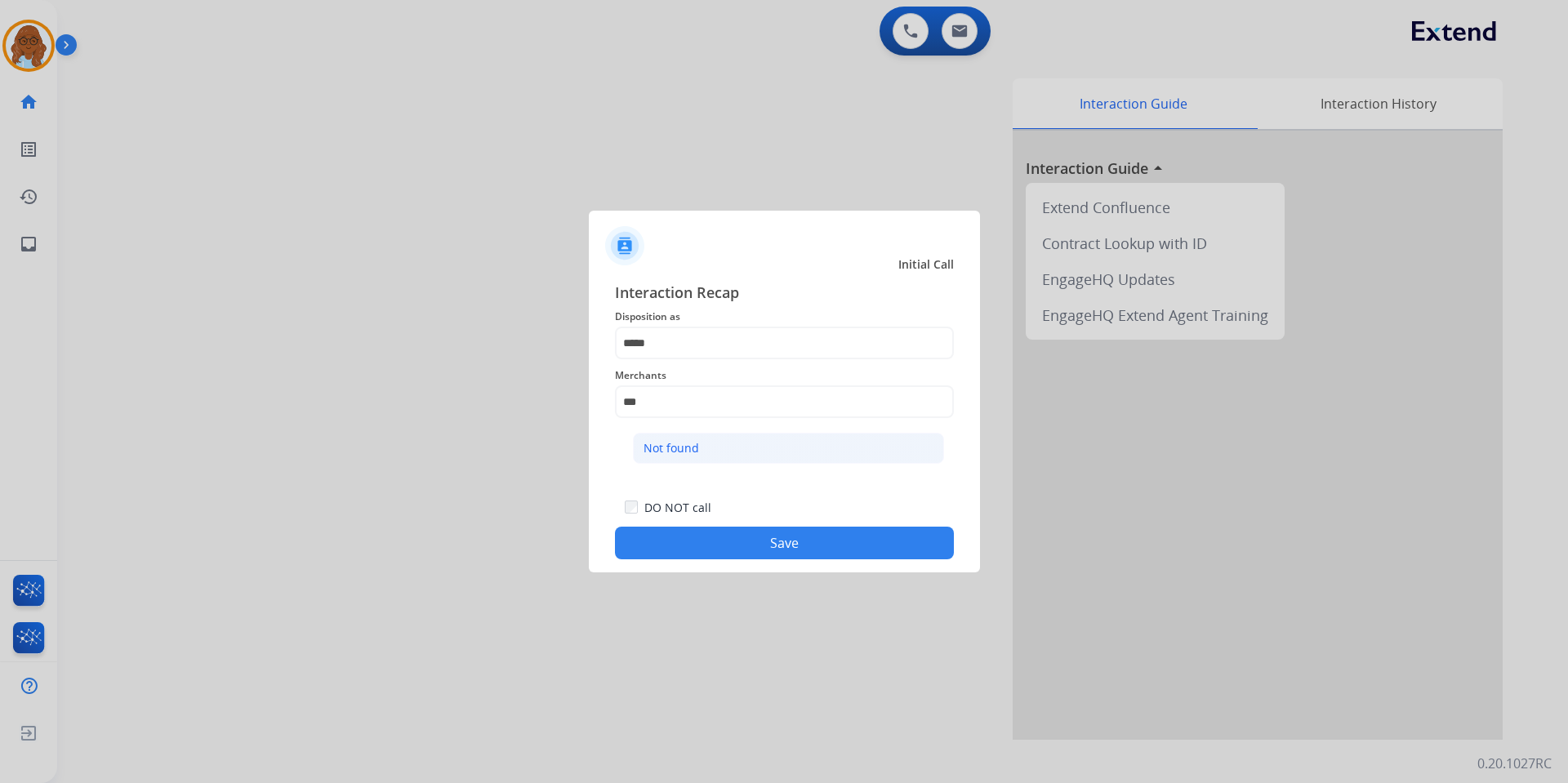
click at [674, 432] on ul "Not found" at bounding box center [789, 452] width 321 height 56
click at [715, 447] on li "Not found" at bounding box center [789, 448] width 311 height 31
type input "*********"
click at [711, 540] on button "Save" at bounding box center [784, 543] width 339 height 33
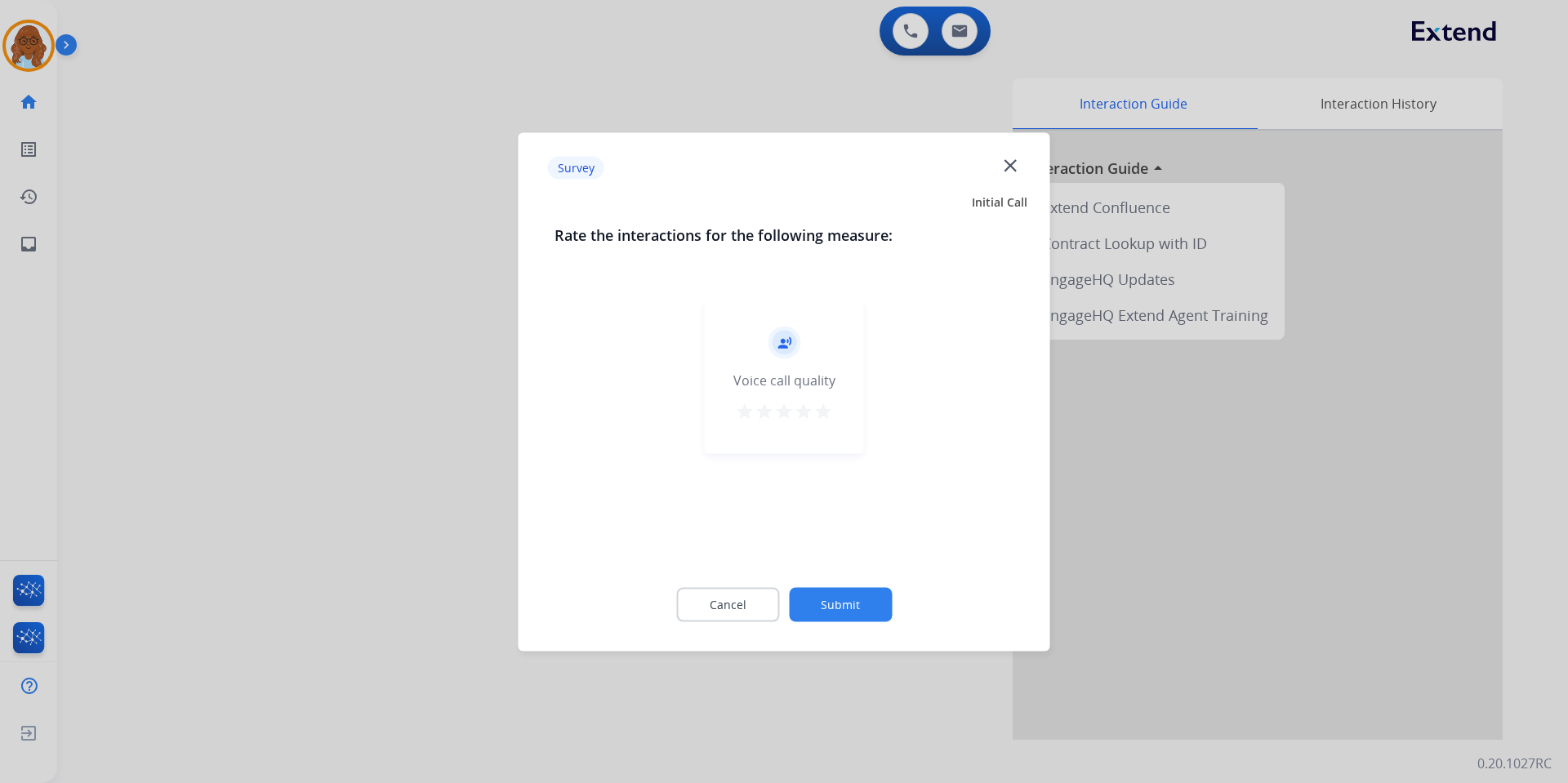
click at [813, 412] on div "star star star star star" at bounding box center [783, 412] width 98 height 25
click at [805, 408] on mat-icon "star" at bounding box center [803, 410] width 19 height 19
click at [816, 408] on mat-icon "star" at bounding box center [822, 410] width 19 height 19
click at [861, 616] on button "Submit" at bounding box center [840, 604] width 103 height 35
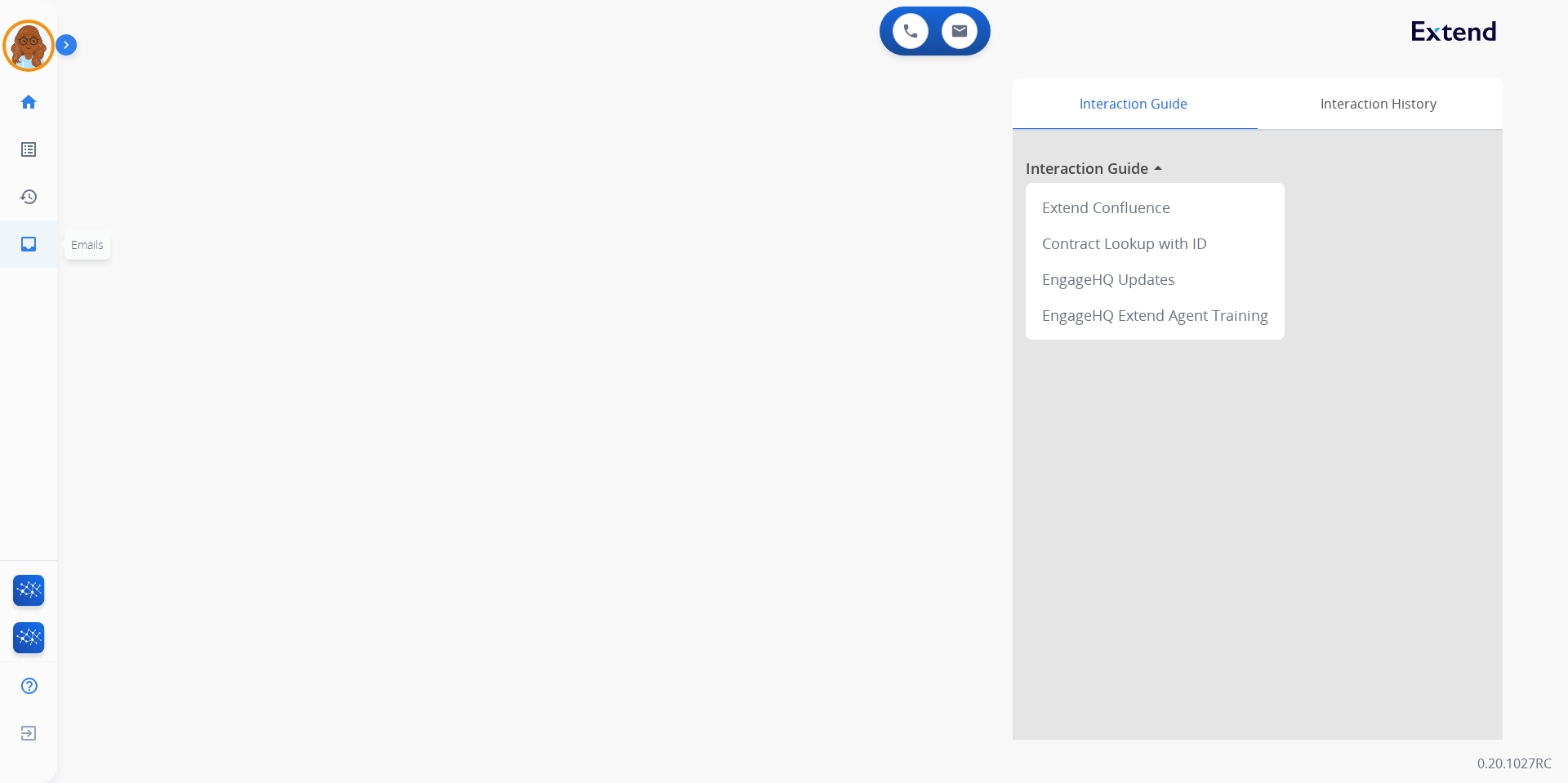
click at [43, 248] on link "inbox Emails" at bounding box center [28, 245] width 46 height 46
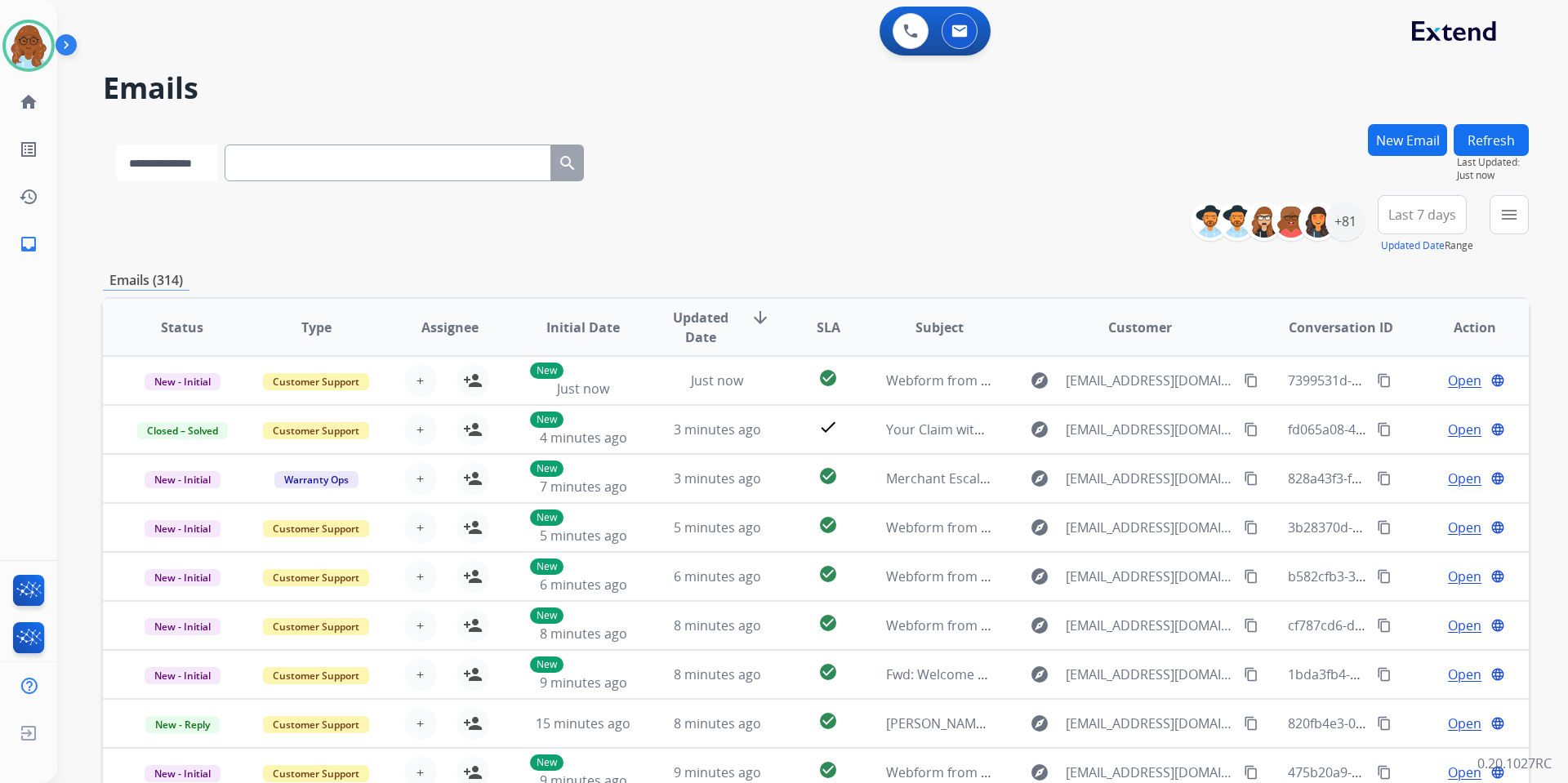
drag, startPoint x: 176, startPoint y: 145, endPoint x: 185, endPoint y: 173, distance: 29.4
click at [176, 145] on select "**********" at bounding box center [167, 162] width 102 height 37
select select "**********"
click at [116, 144] on select "**********" at bounding box center [167, 162] width 102 height 37
paste input "**********"
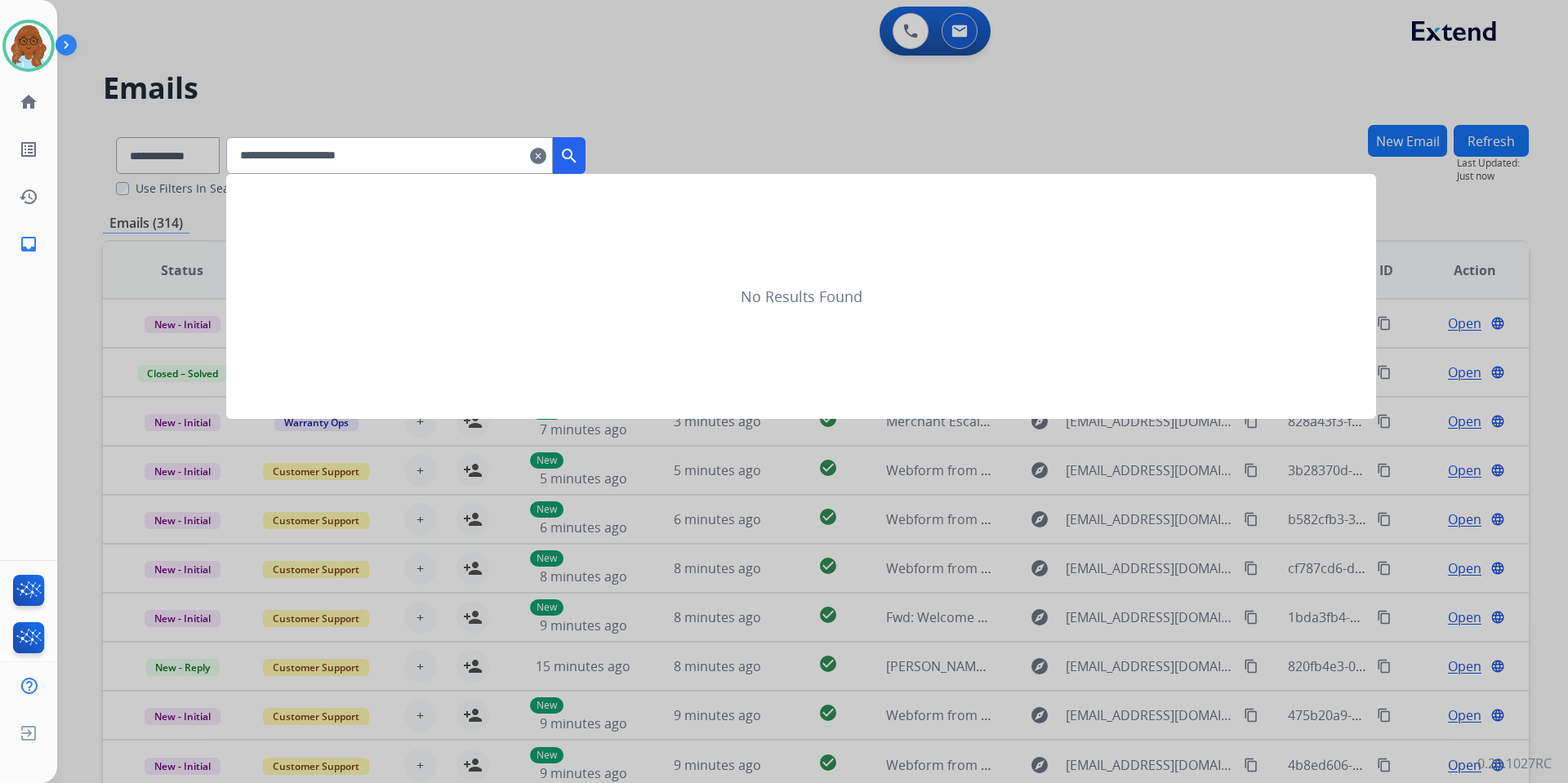
type input "**********"
click at [582, 167] on button "search" at bounding box center [570, 155] width 33 height 37
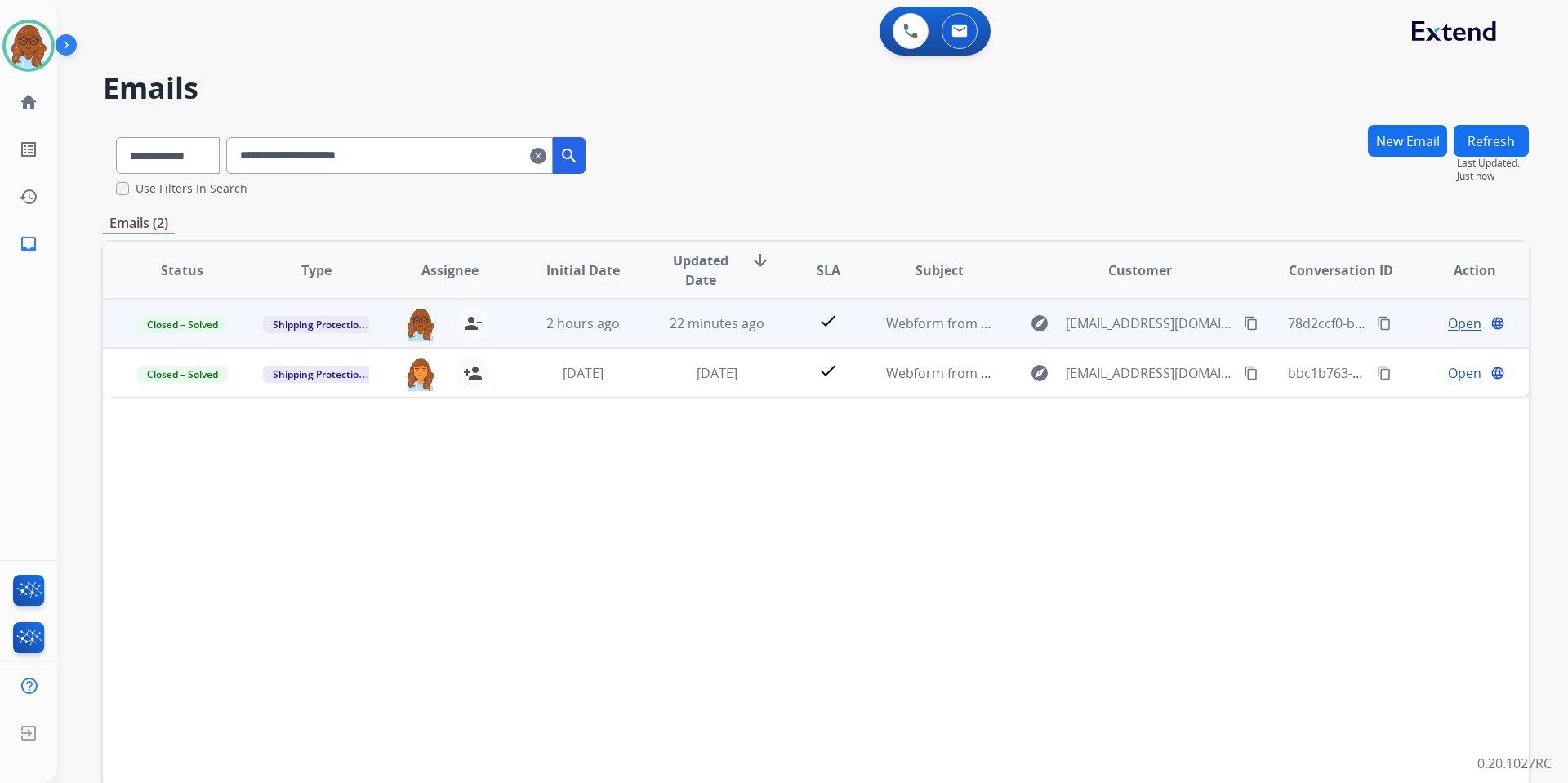
click at [1425, 325] on span "Open" at bounding box center [1465, 323] width 34 height 19
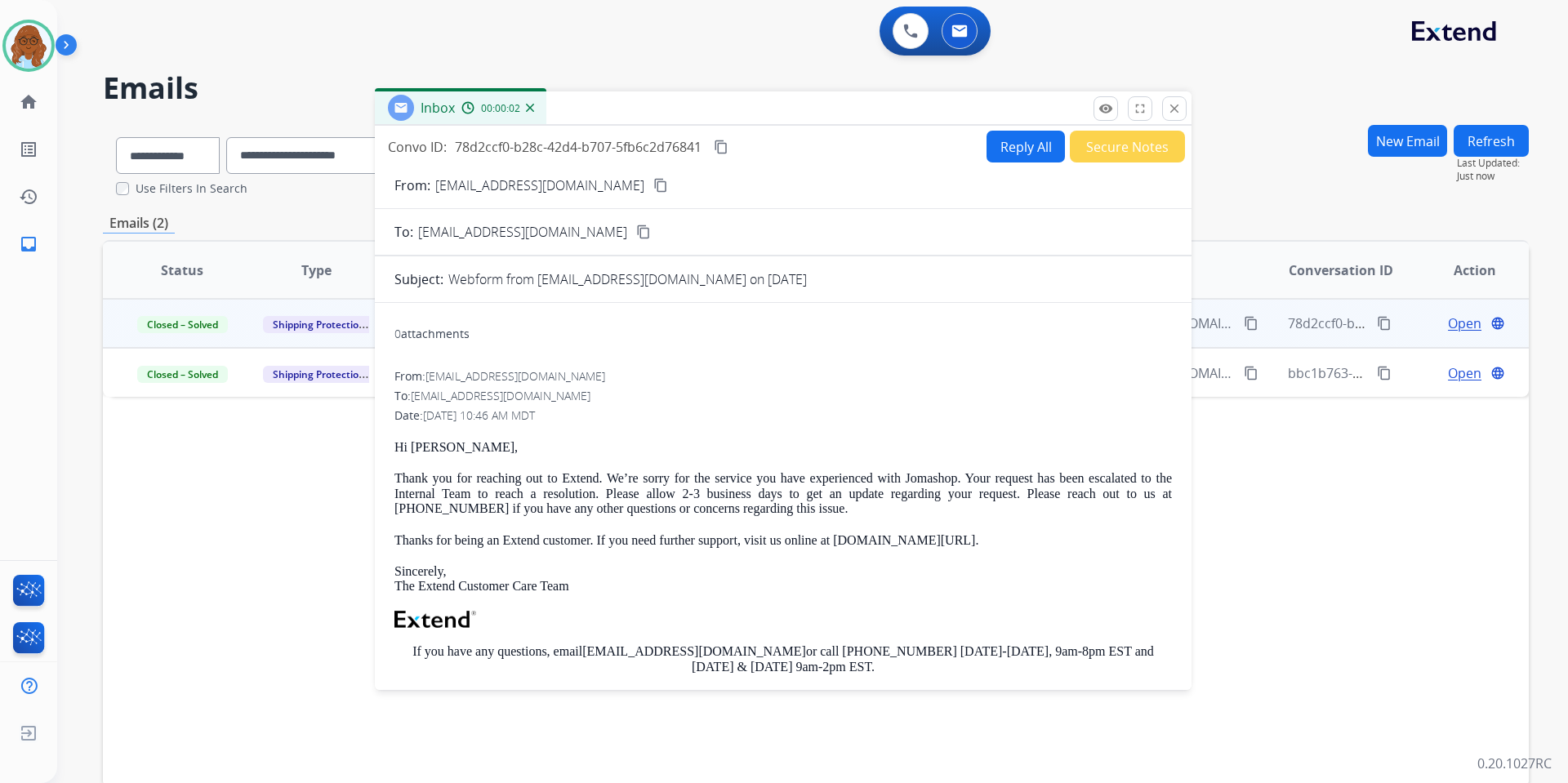
drag, startPoint x: 953, startPoint y: 120, endPoint x: 616, endPoint y: 111, distance: 337.1
click at [616, 111] on div "Inbox 00:00:02" at bounding box center [783, 109] width 817 height 35
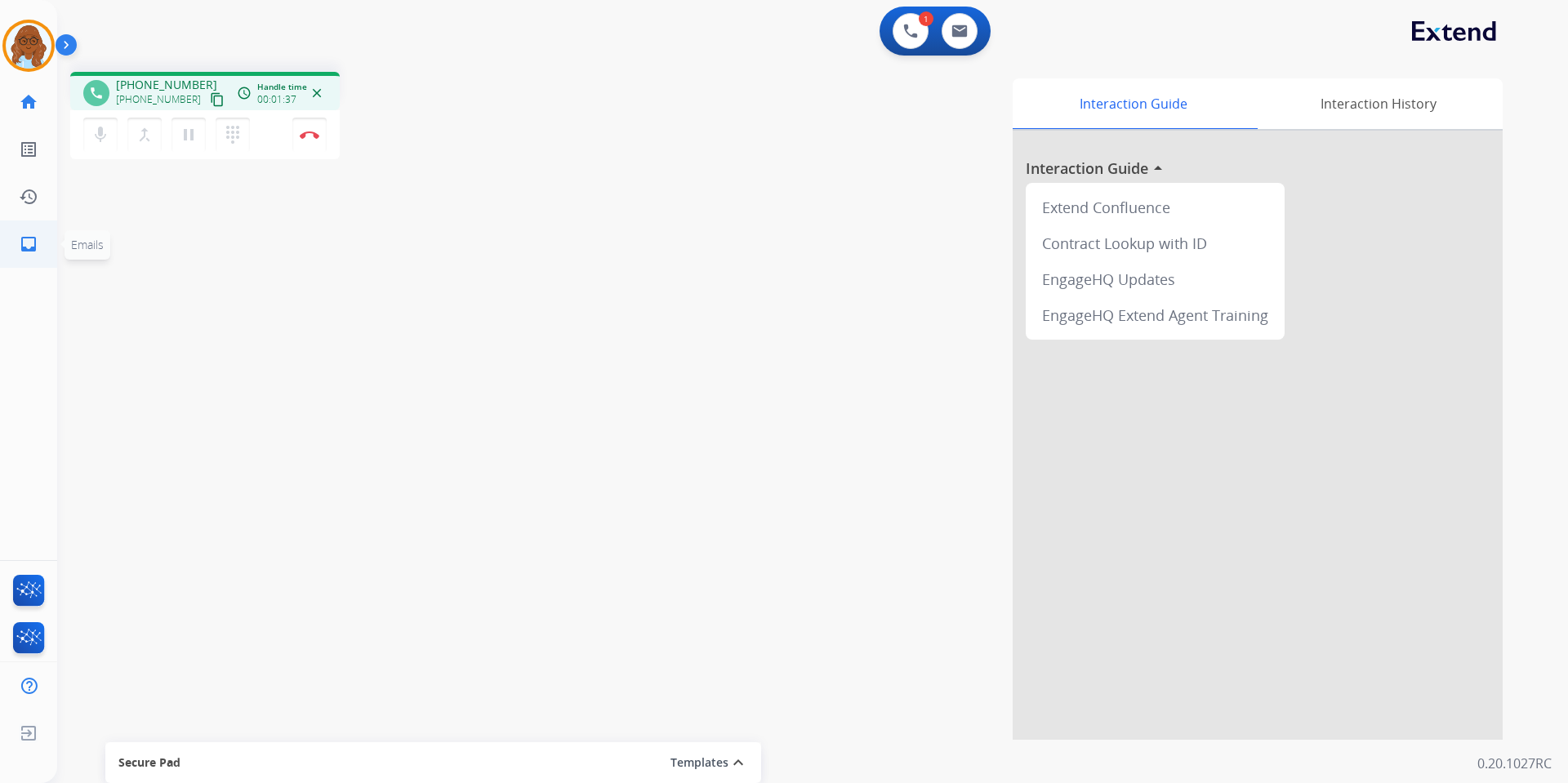
click at [50, 237] on li "inbox Emails Emails" at bounding box center [28, 245] width 46 height 46
click at [29, 245] on mat-icon "inbox" at bounding box center [28, 244] width 19 height 19
select select "**********"
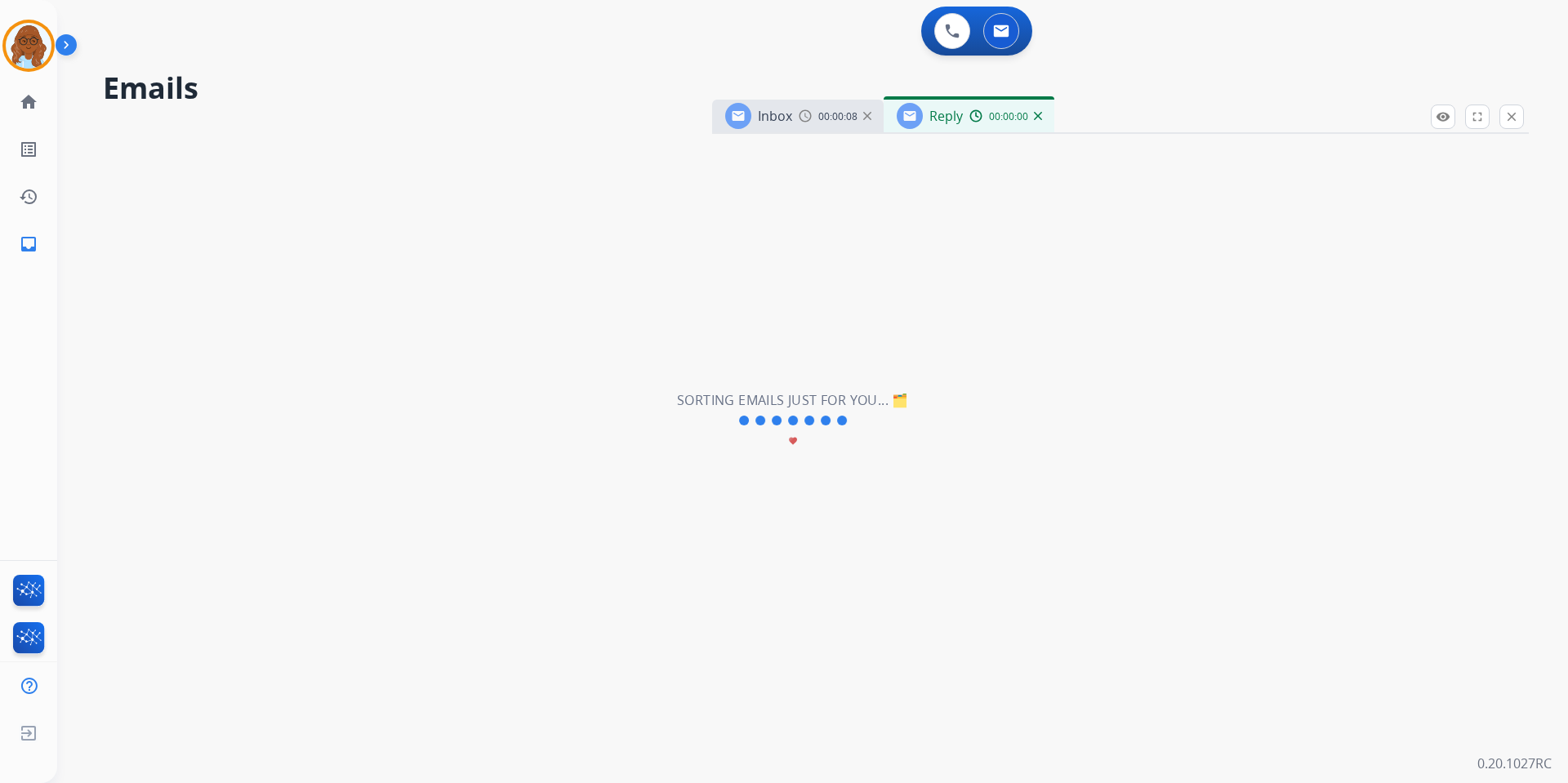
select select "**********"
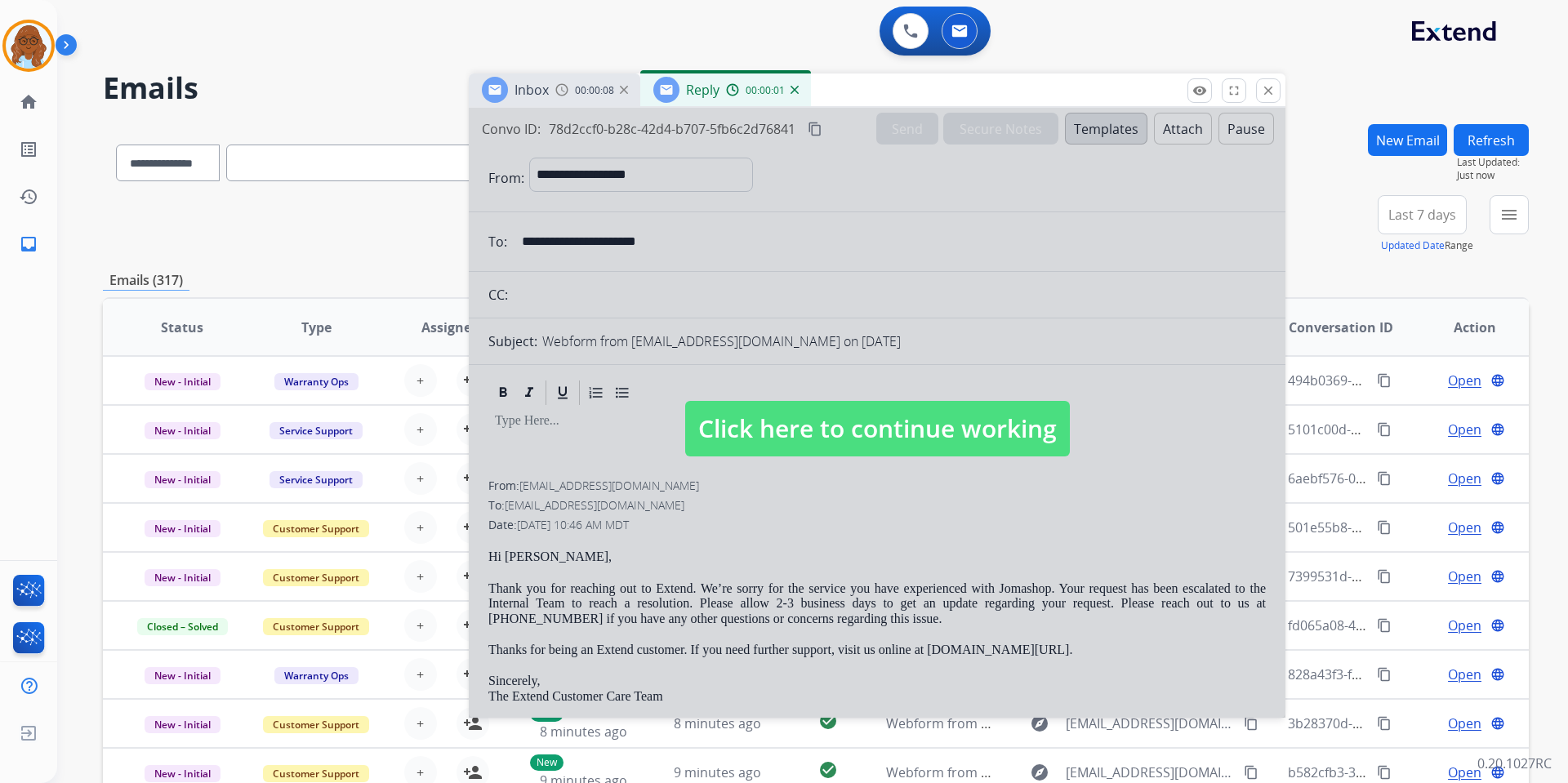
drag, startPoint x: 1115, startPoint y: 114, endPoint x: 872, endPoint y: 89, distance: 244.3
click at [872, 89] on div "Inbox 00:00:08 Reply 00:00:01" at bounding box center [877, 91] width 817 height 35
click at [1267, 90] on mat-icon "close" at bounding box center [1269, 90] width 15 height 15
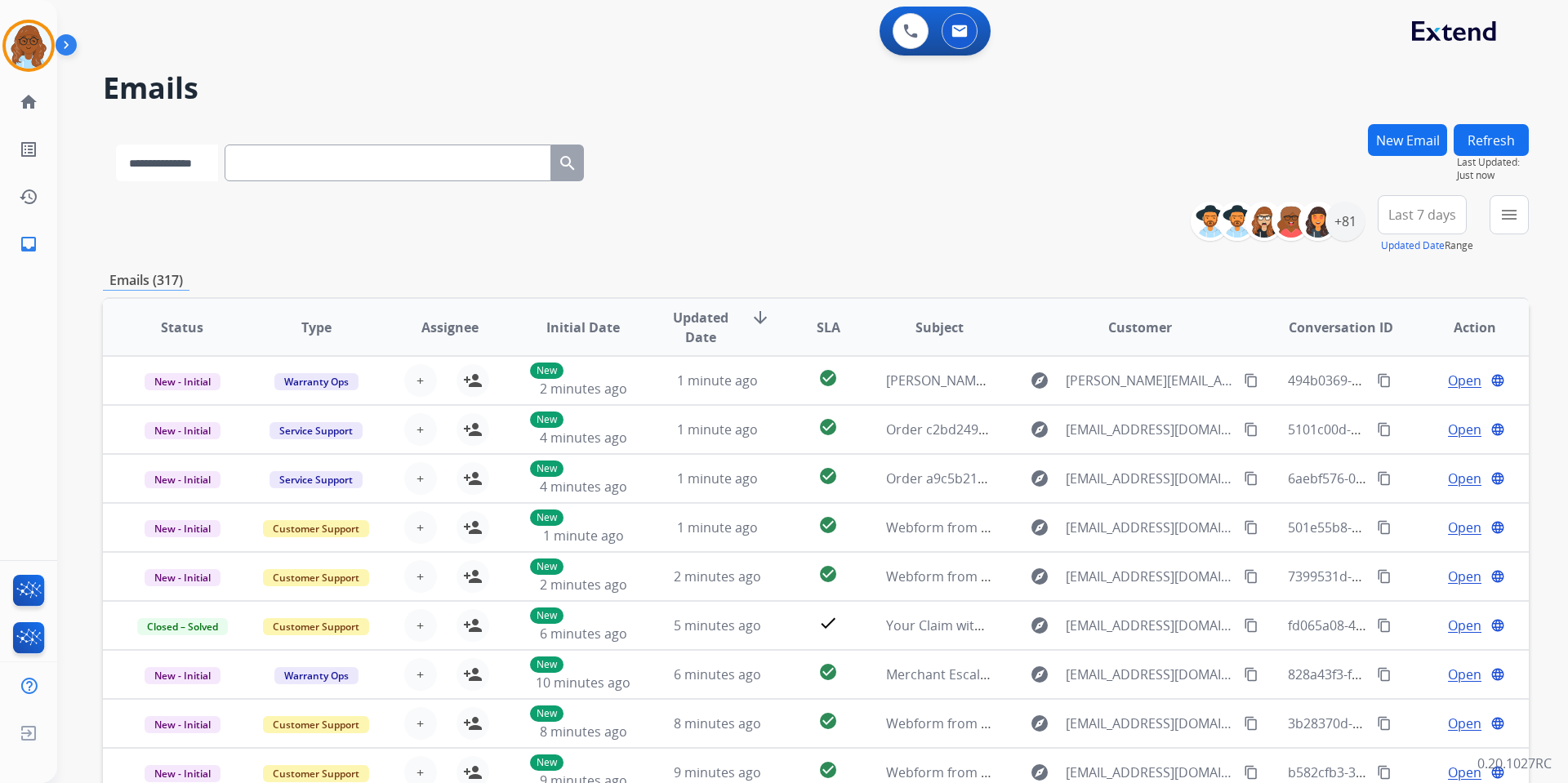
drag, startPoint x: 153, startPoint y: 162, endPoint x: 182, endPoint y: 179, distance: 33.6
click at [153, 162] on select "**********" at bounding box center [167, 162] width 102 height 37
select select "**********"
click at [116, 144] on select "**********" at bounding box center [167, 162] width 102 height 37
paste input "**********"
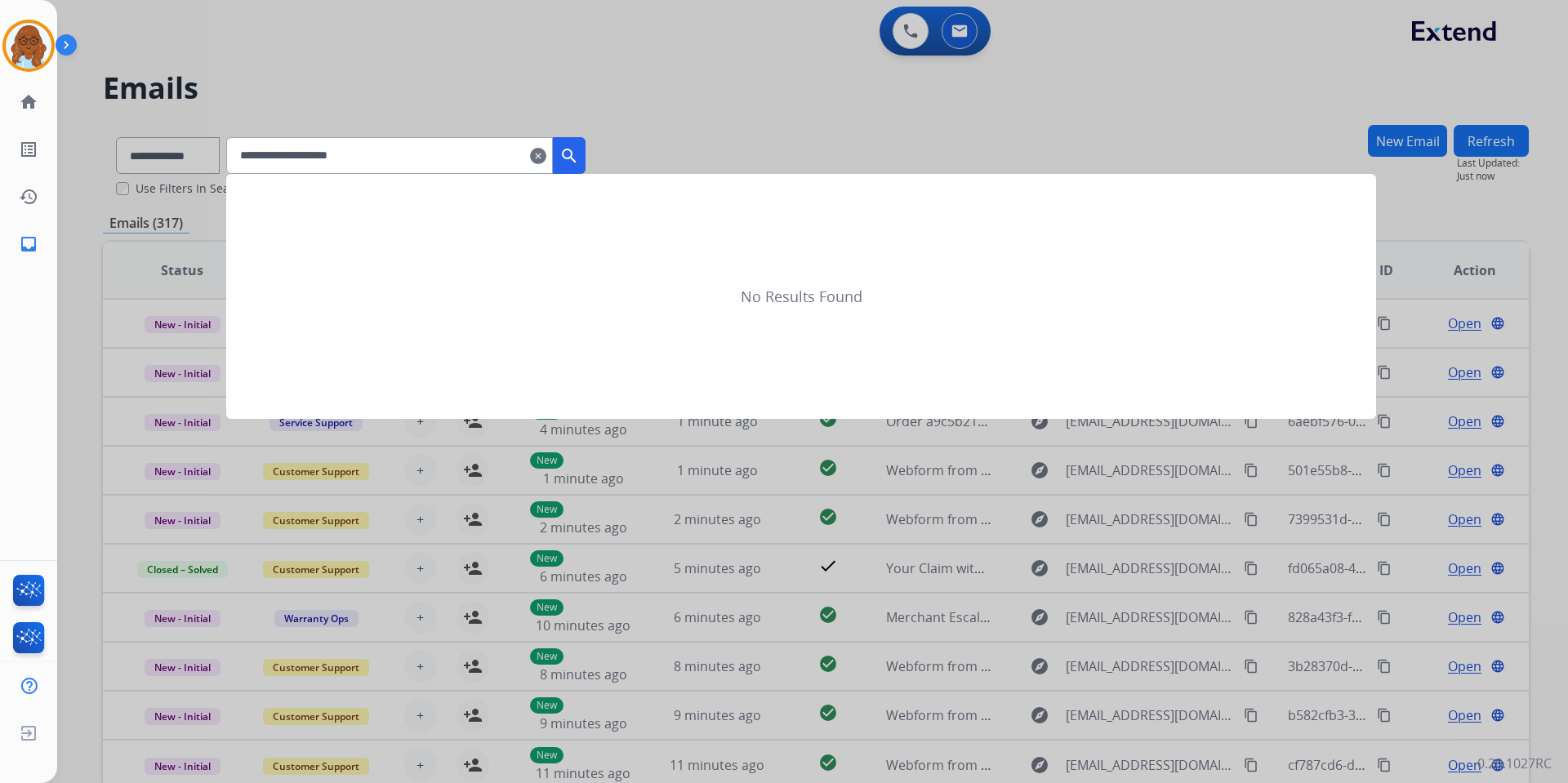
type input "**********"
click at [580, 160] on mat-icon "search" at bounding box center [569, 155] width 19 height 19
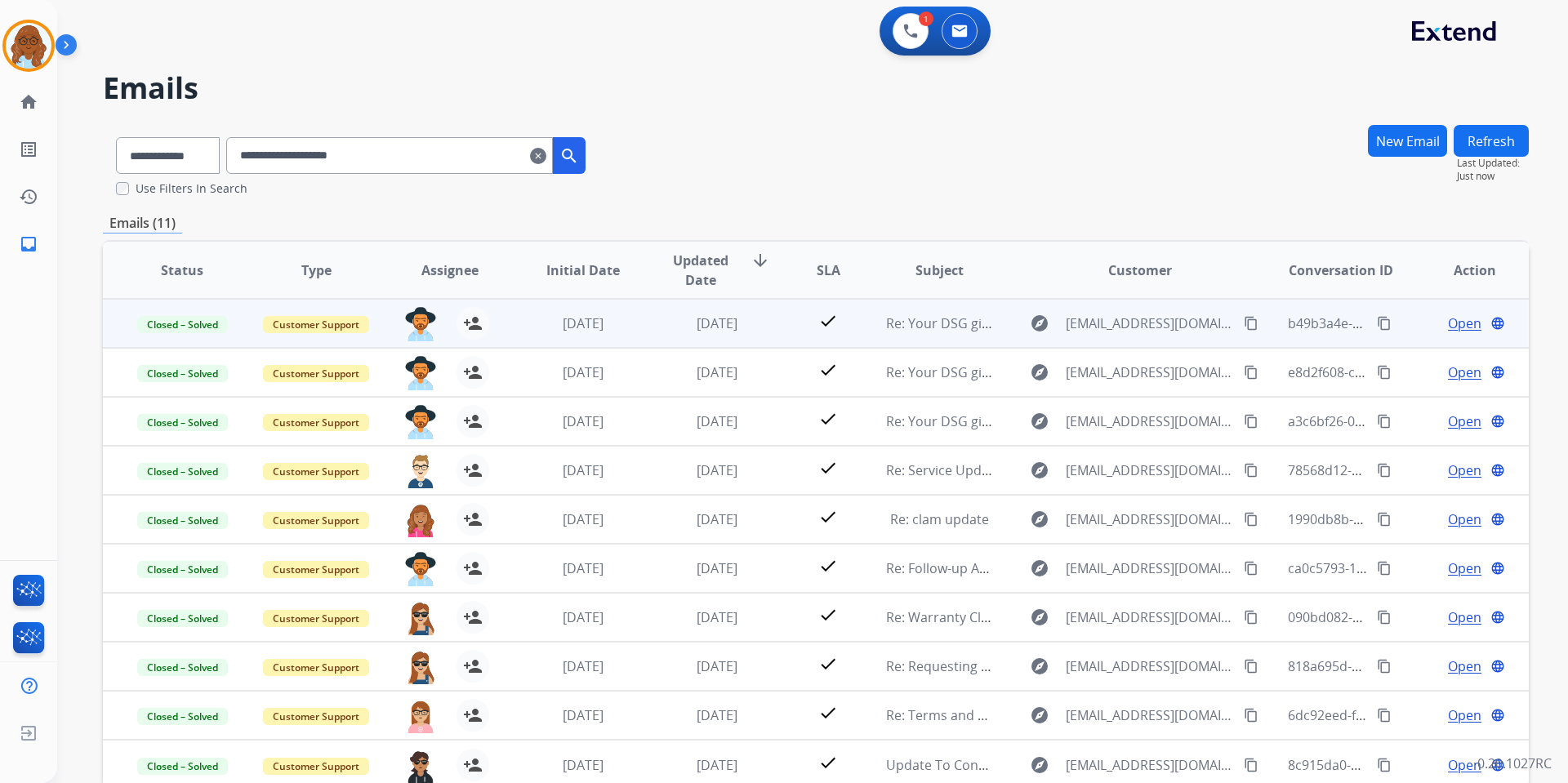
click at [1425, 325] on span "Open" at bounding box center [1465, 323] width 34 height 19
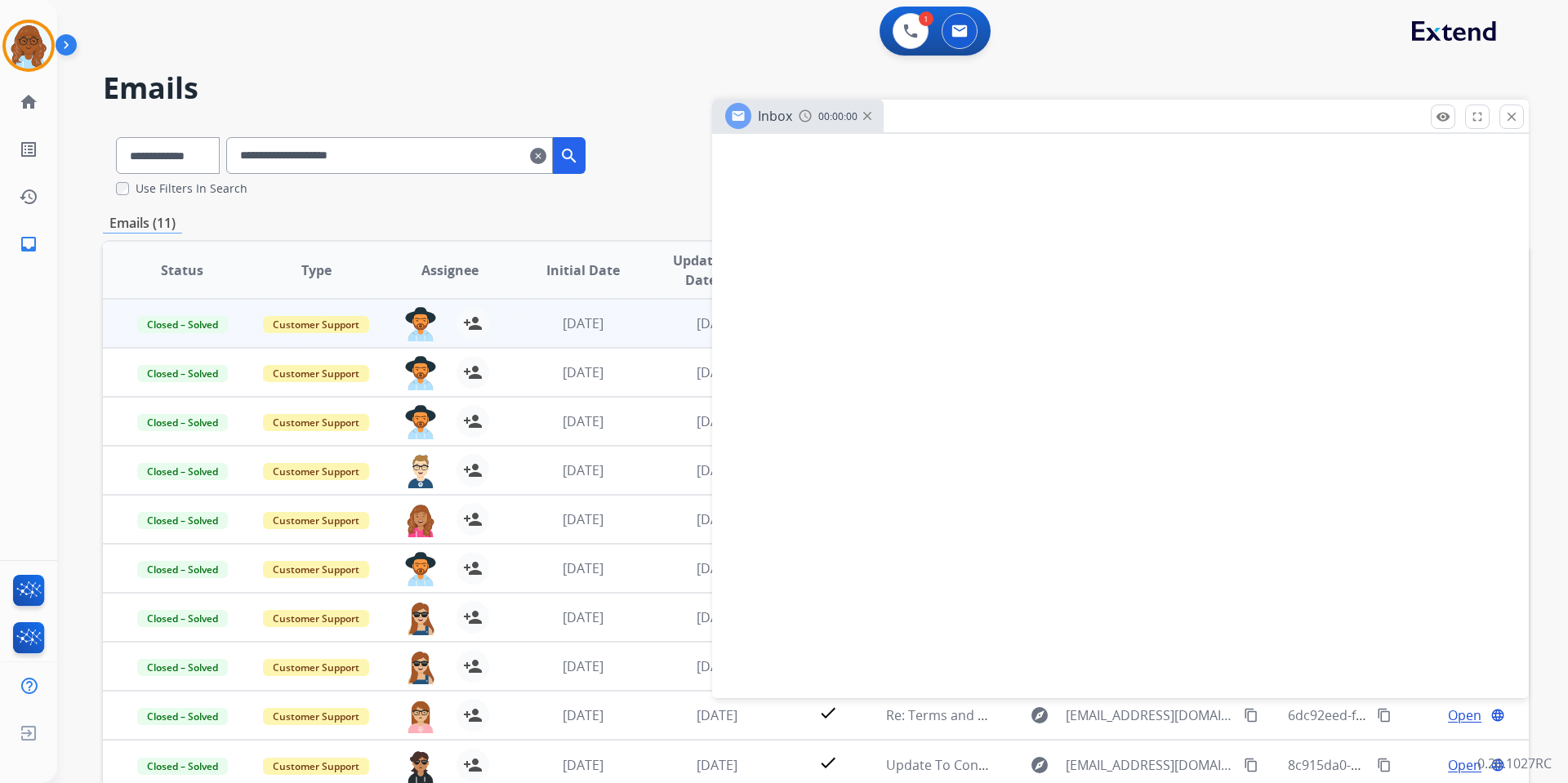
select select "**********"
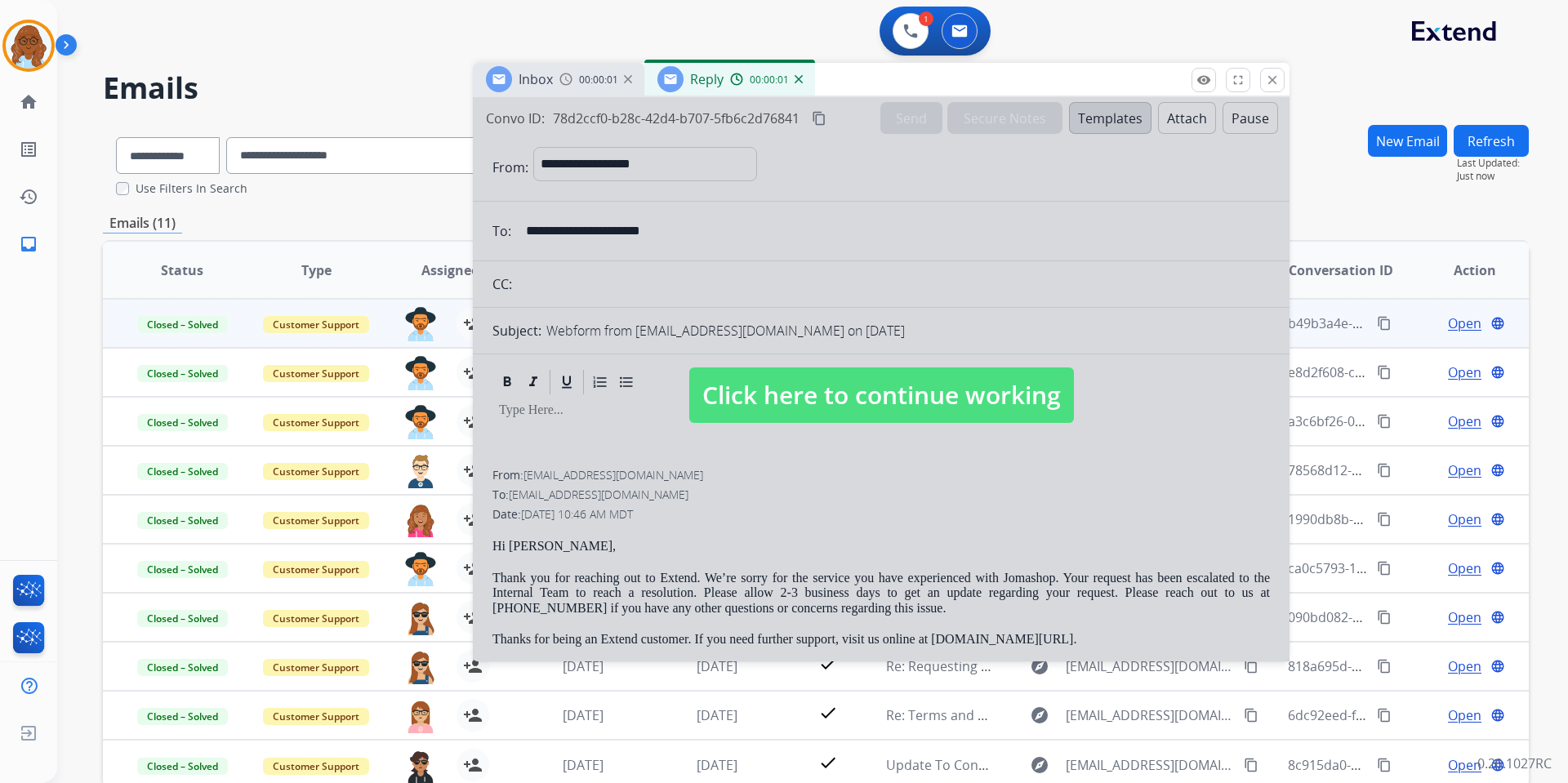
drag, startPoint x: 1050, startPoint y: 103, endPoint x: 802, endPoint y: 64, distance: 251.0
click at [803, 64] on div "Inbox 00:00:01 Reply 00:00:01" at bounding box center [881, 80] width 817 height 35
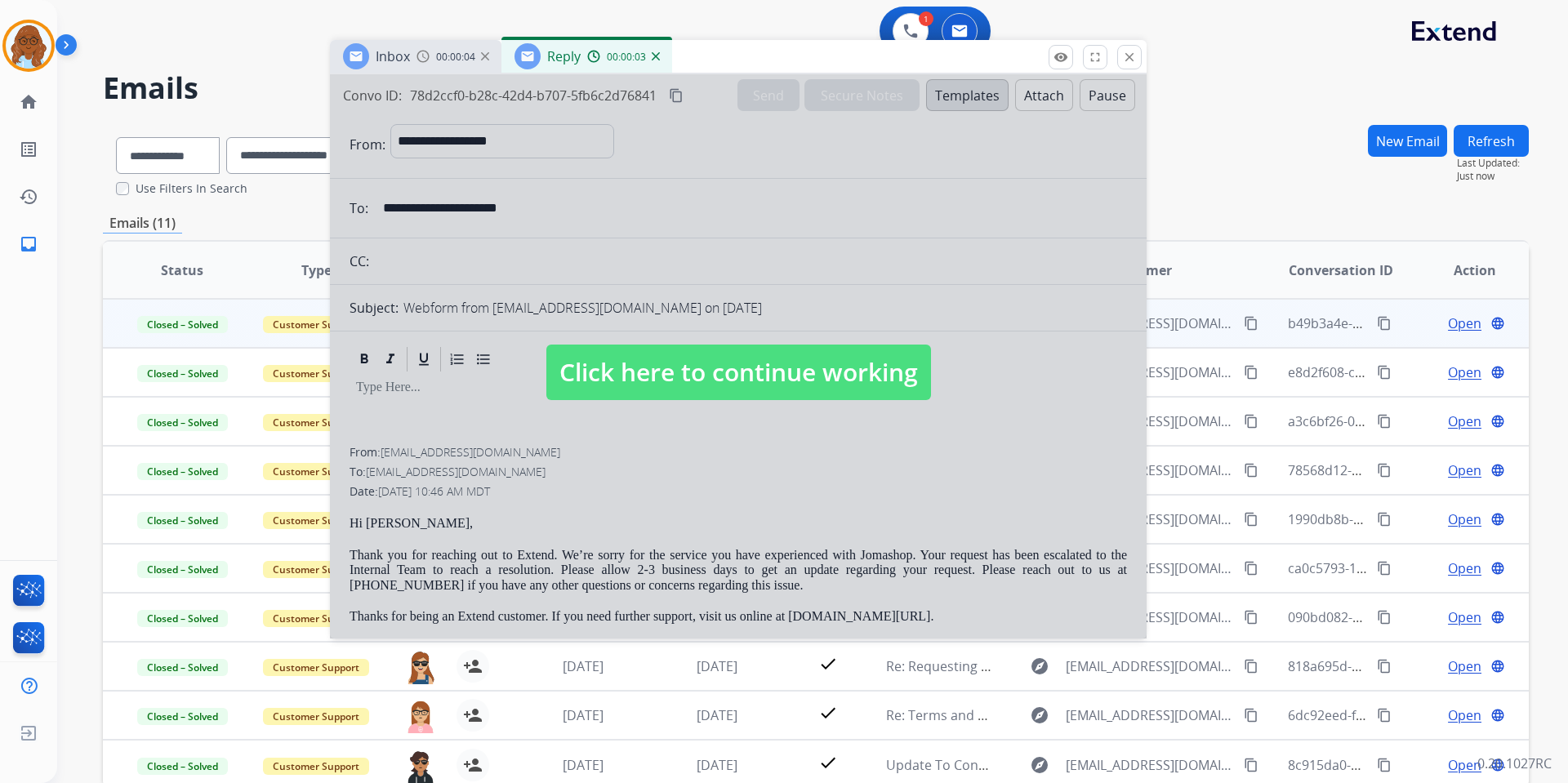
click at [737, 354] on span "Click here to continue working" at bounding box center [739, 372] width 385 height 56
select select
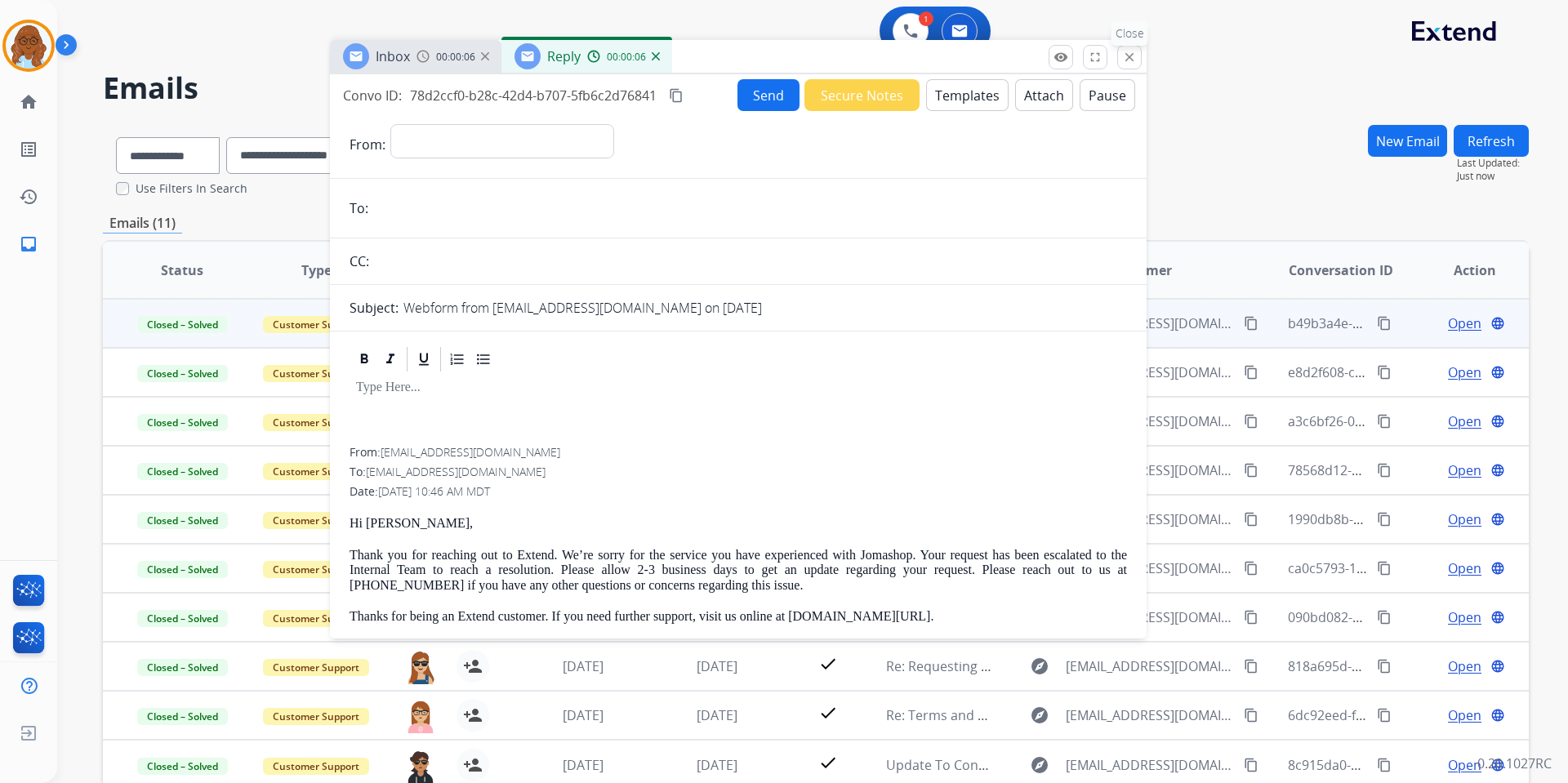
click at [1123, 51] on mat-icon "close" at bounding box center [1130, 57] width 15 height 15
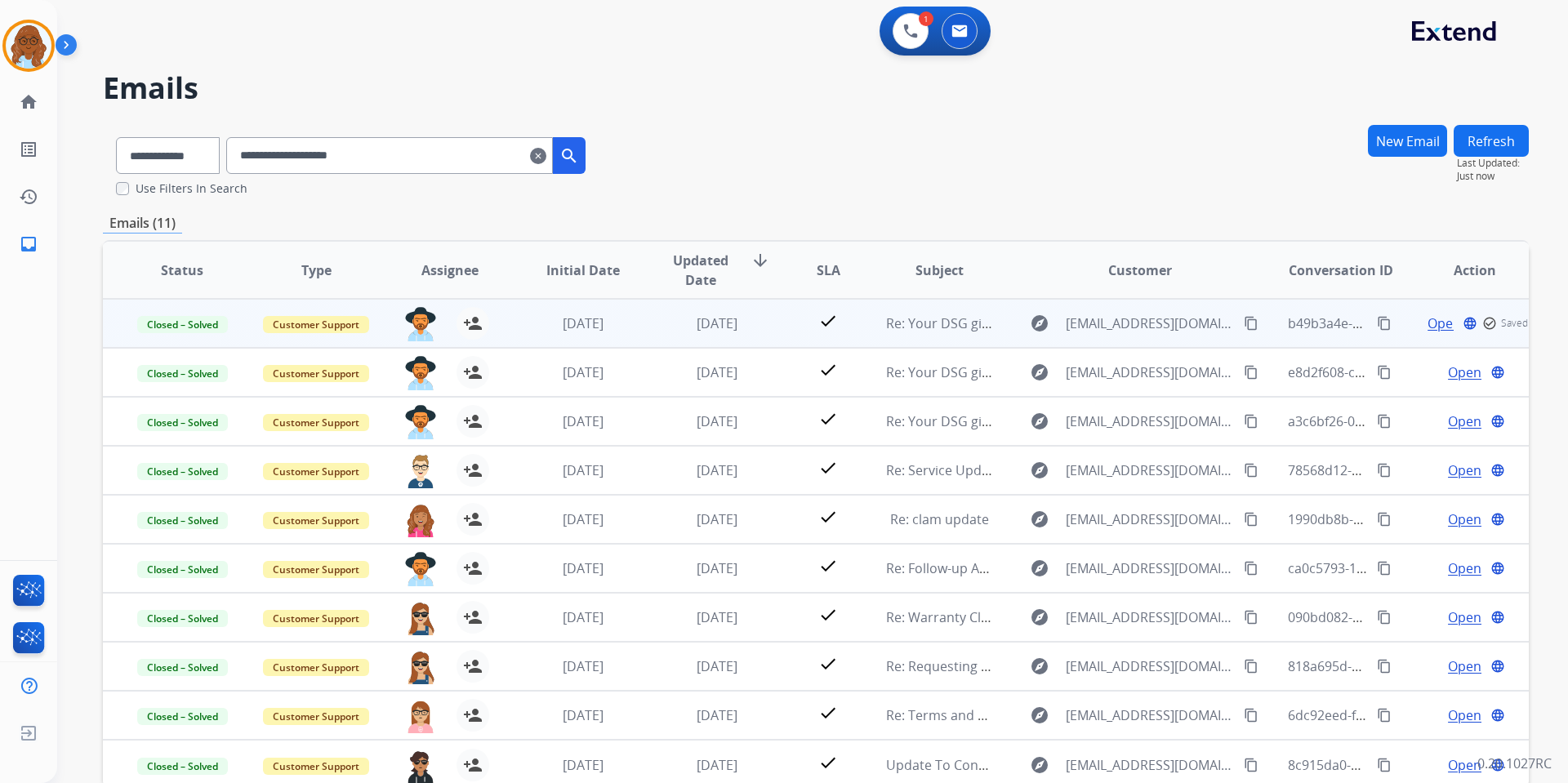
click at [1425, 324] on span "Open" at bounding box center [1444, 323] width 34 height 19
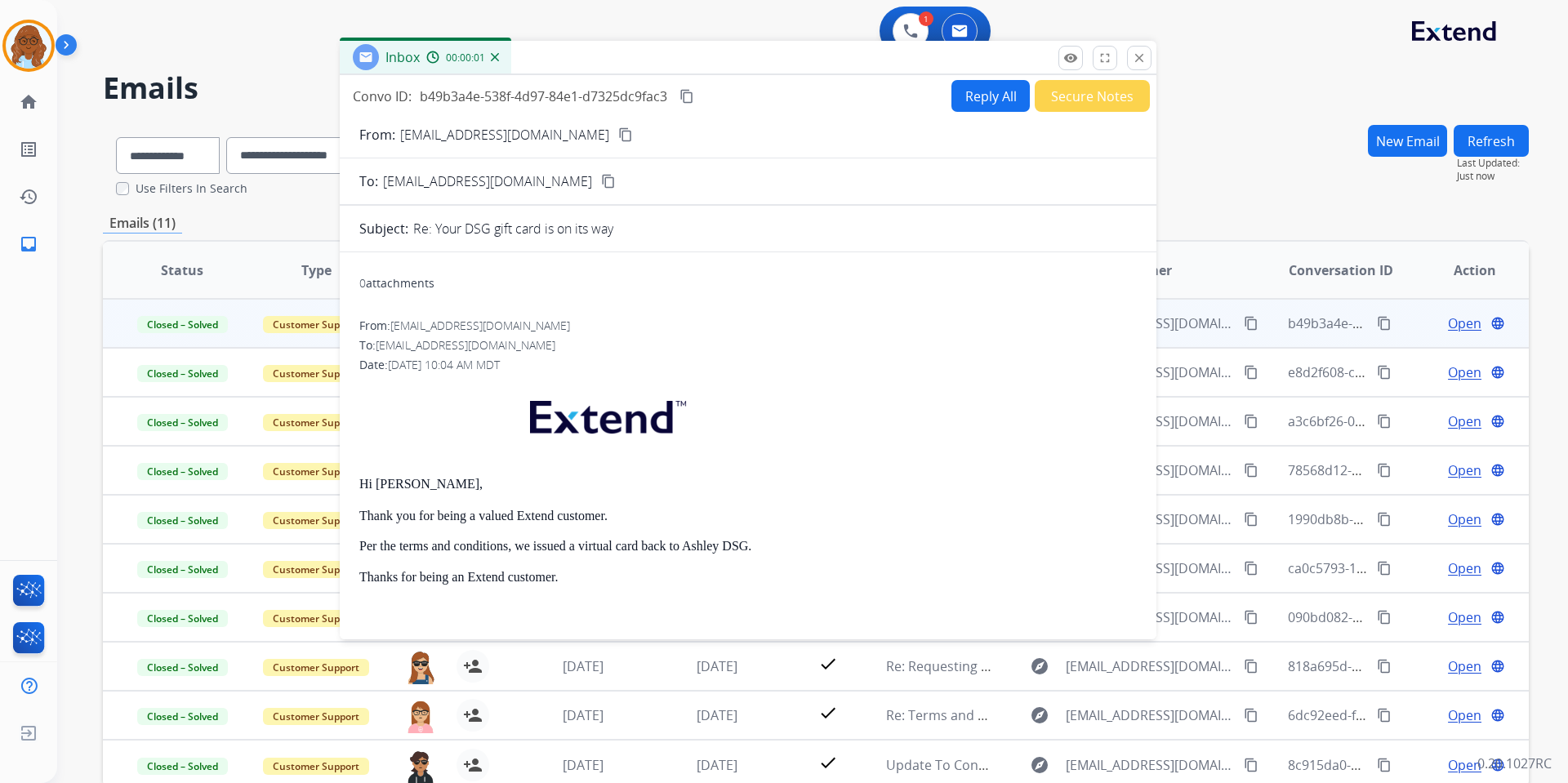
drag, startPoint x: 936, startPoint y: 91, endPoint x: 544, endPoint y: 27, distance: 397.2
click at [544, 41] on div "Inbox 00:00:01" at bounding box center [747, 58] width 817 height 35
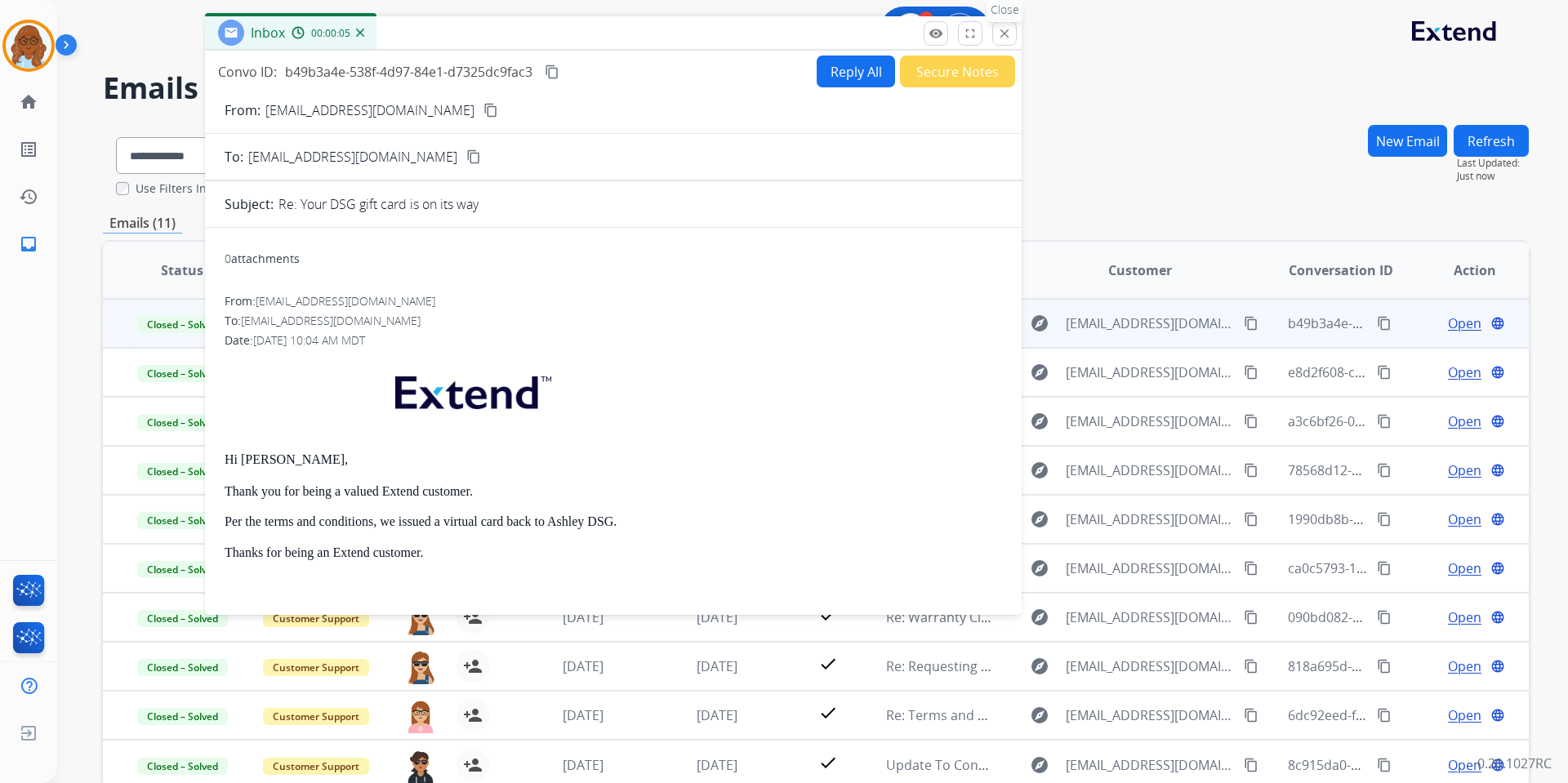
click at [1011, 27] on button "close Close" at bounding box center [1004, 33] width 25 height 25
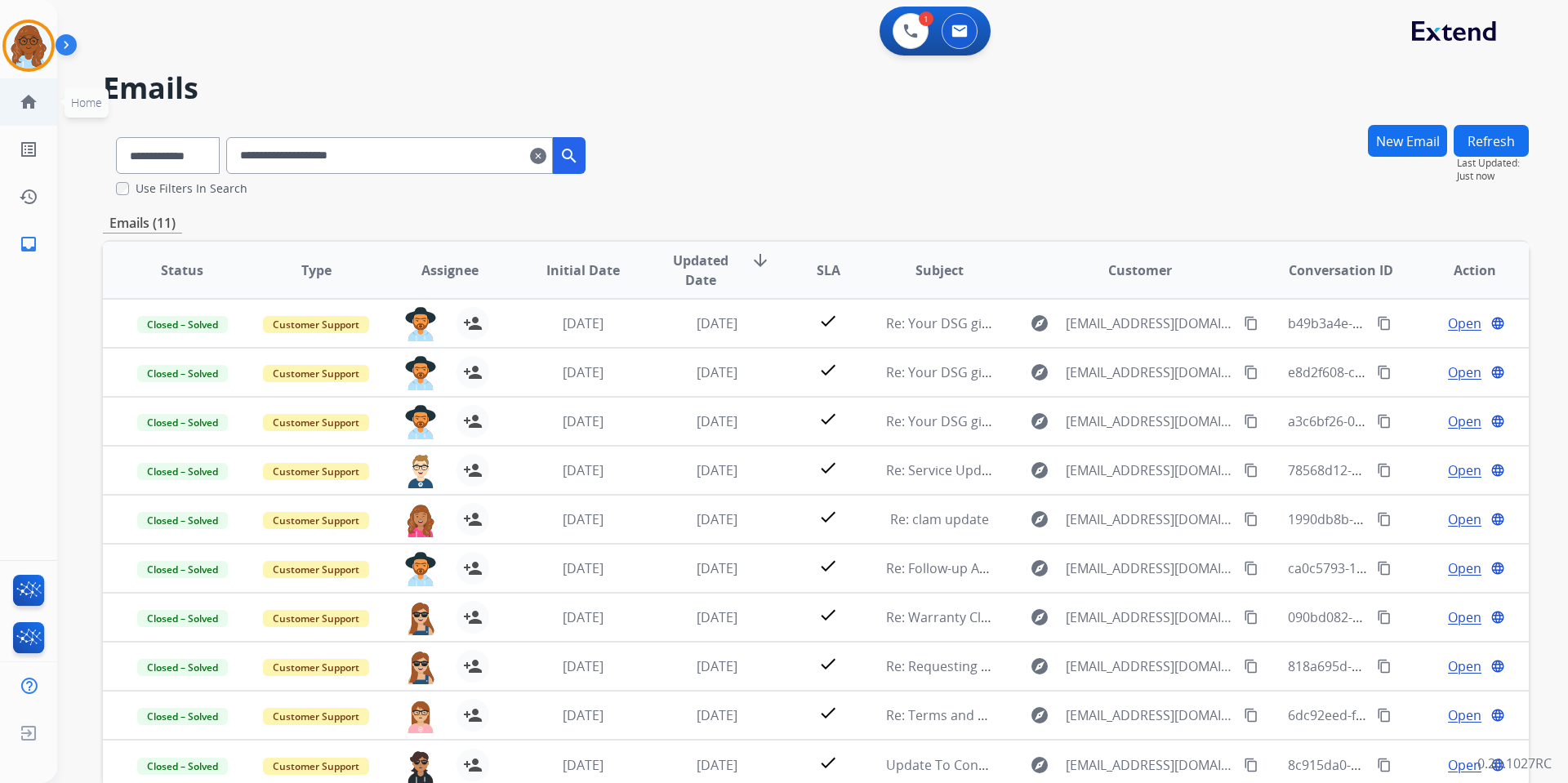
click at [26, 85] on link "home Home" at bounding box center [28, 102] width 46 height 46
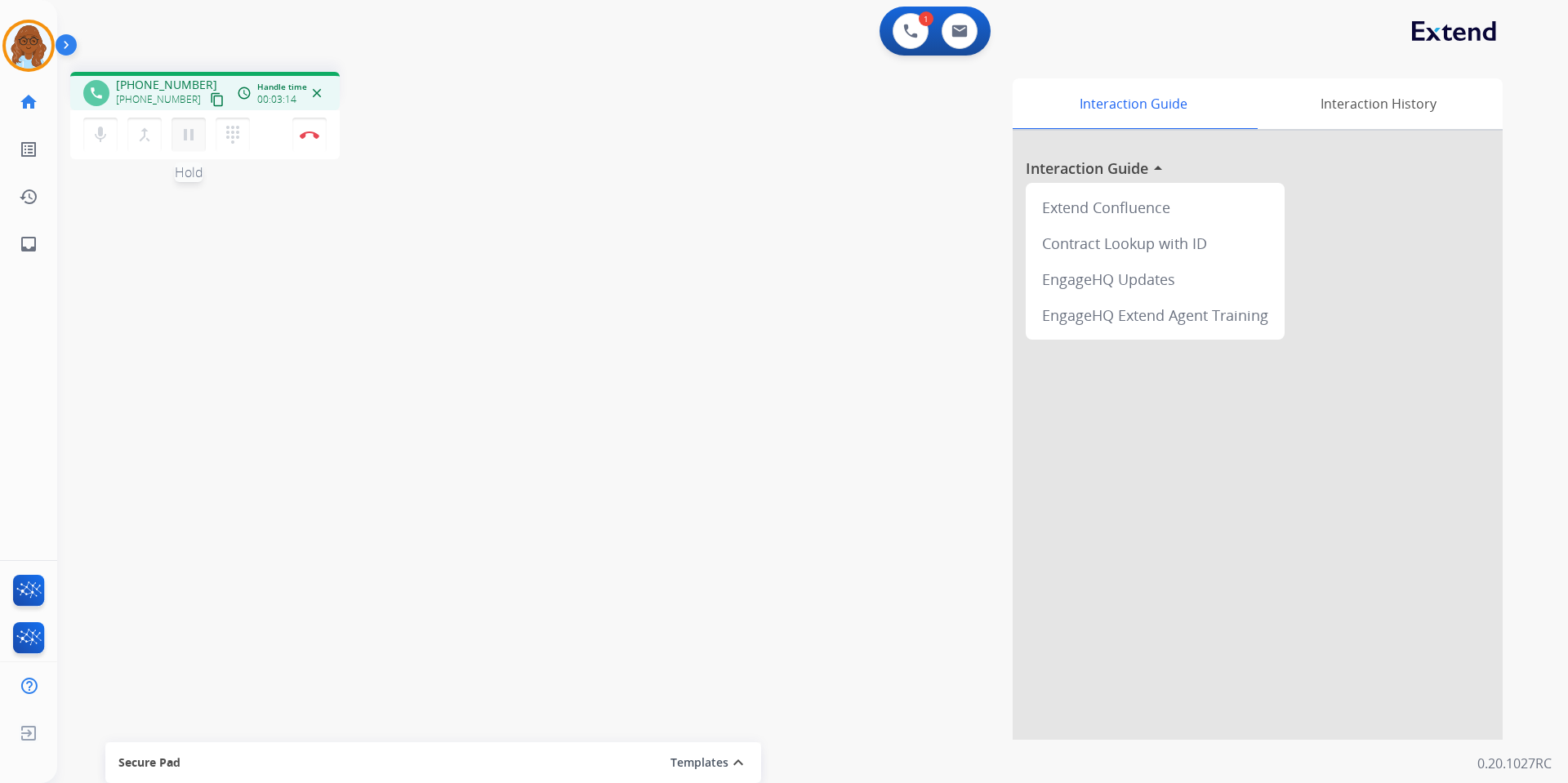
click at [191, 131] on mat-icon "pause" at bounding box center [188, 134] width 19 height 19
click at [240, 133] on mat-icon "dialpad" at bounding box center [232, 134] width 19 height 19
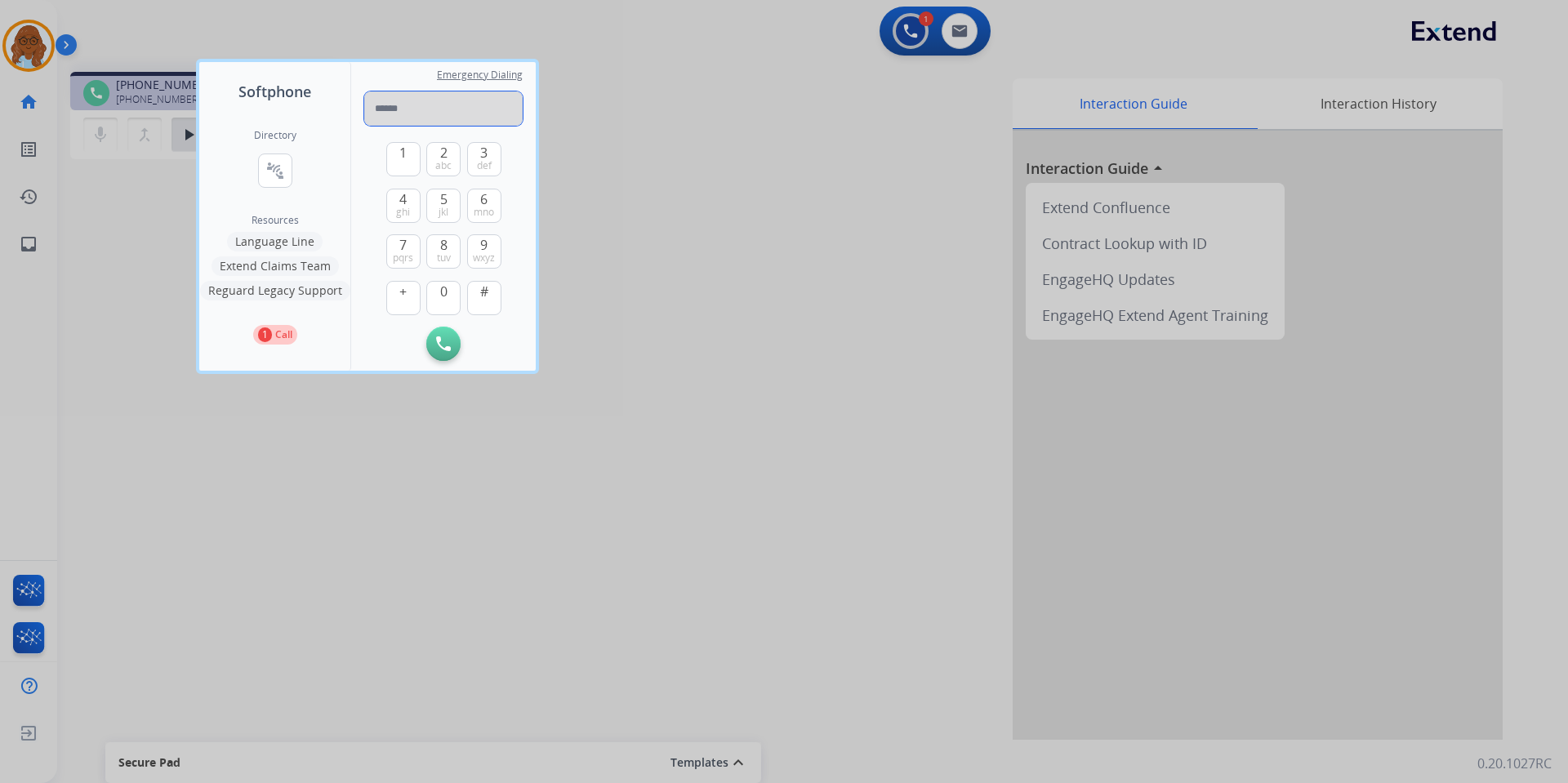
paste input "**********"
type input "**********"
click at [429, 339] on button "Initiate Call" at bounding box center [444, 344] width 35 height 35
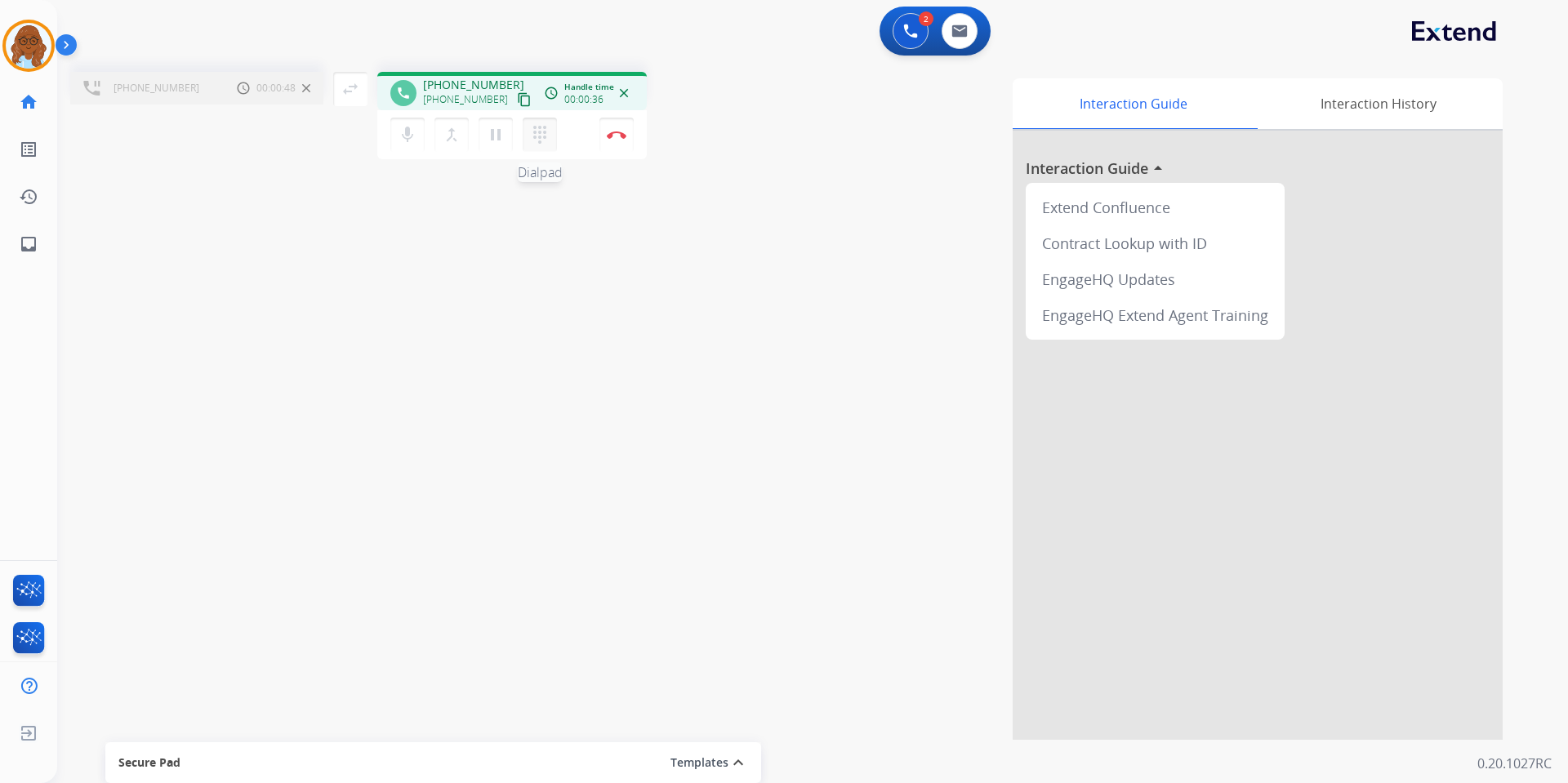
click at [537, 129] on mat-icon "dialpad" at bounding box center [539, 134] width 19 height 19
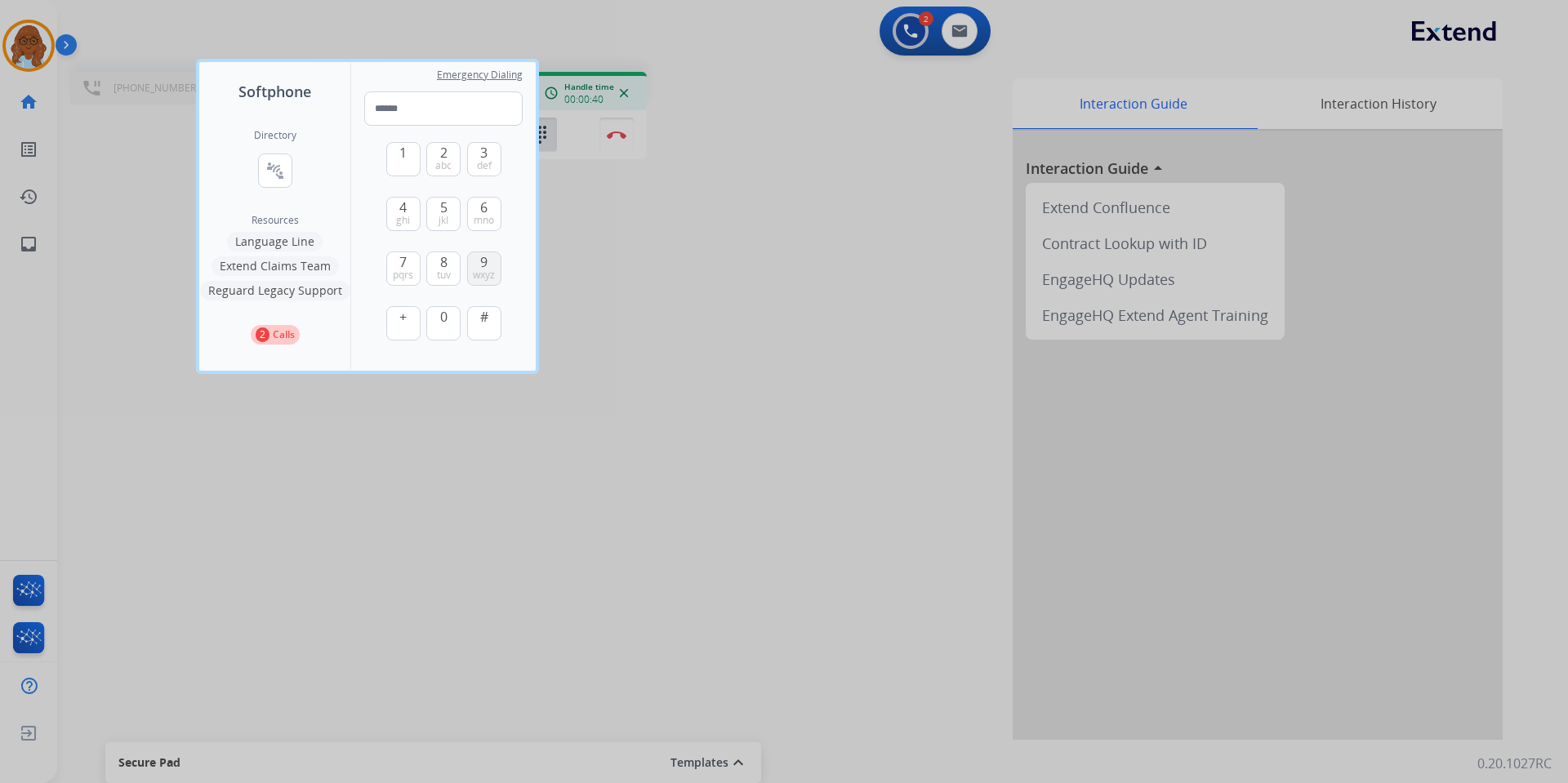
click at [482, 269] on span "wxyz" at bounding box center [484, 275] width 22 height 13
click at [440, 160] on span "abc" at bounding box center [444, 166] width 16 height 13
click at [439, 315] on button "0" at bounding box center [444, 324] width 35 height 35
click at [440, 163] on span "abc" at bounding box center [444, 166] width 16 height 13
click at [444, 211] on span "5" at bounding box center [444, 207] width 7 height 19
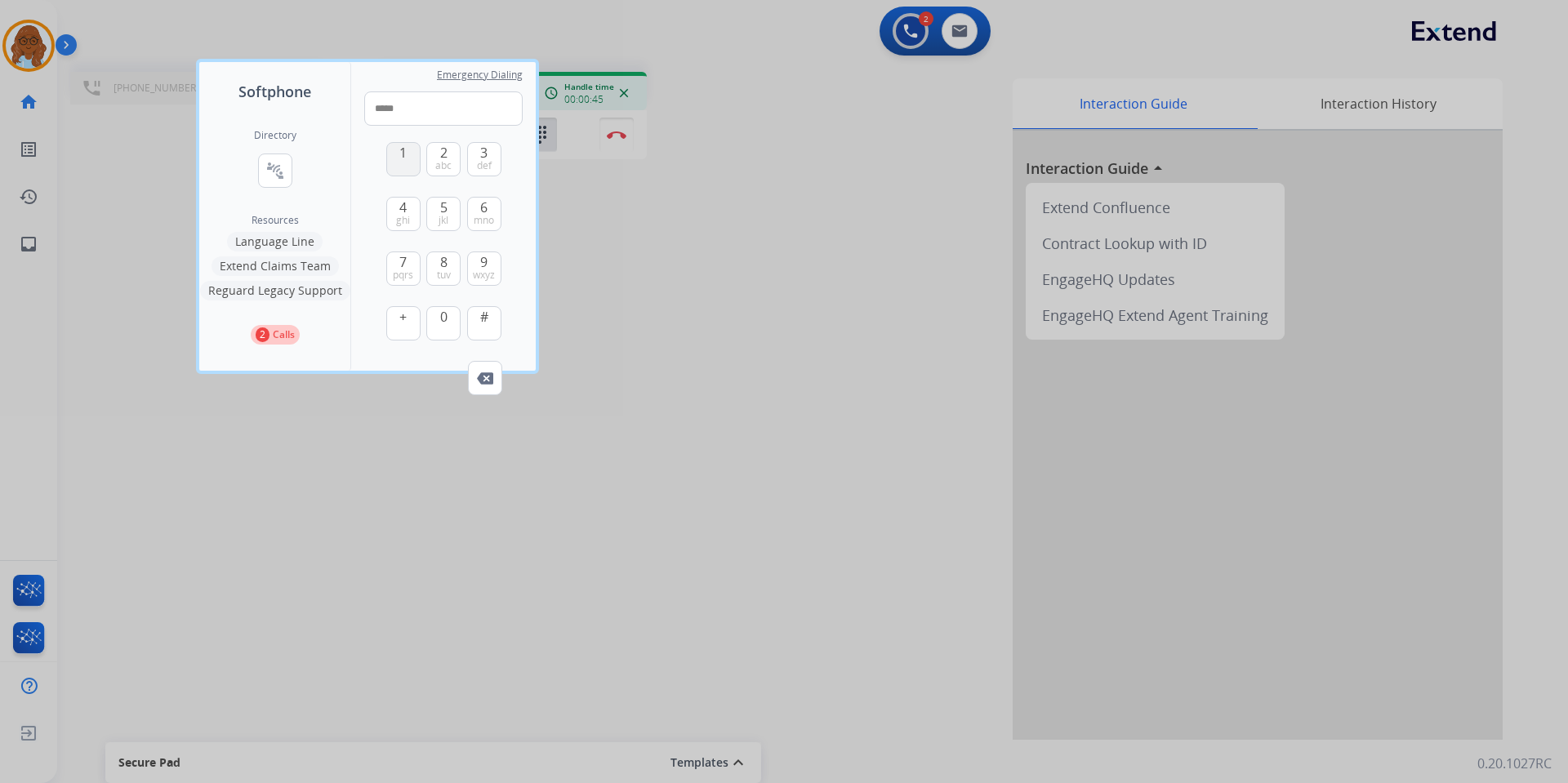
click at [404, 167] on button "1" at bounding box center [403, 160] width 35 height 35
click at [453, 334] on button "0" at bounding box center [444, 324] width 35 height 35
click at [410, 158] on button "1" at bounding box center [403, 160] width 35 height 35
click at [439, 152] on button "2 abc" at bounding box center [444, 160] width 35 height 35
click at [404, 210] on span "4" at bounding box center [403, 207] width 7 height 19
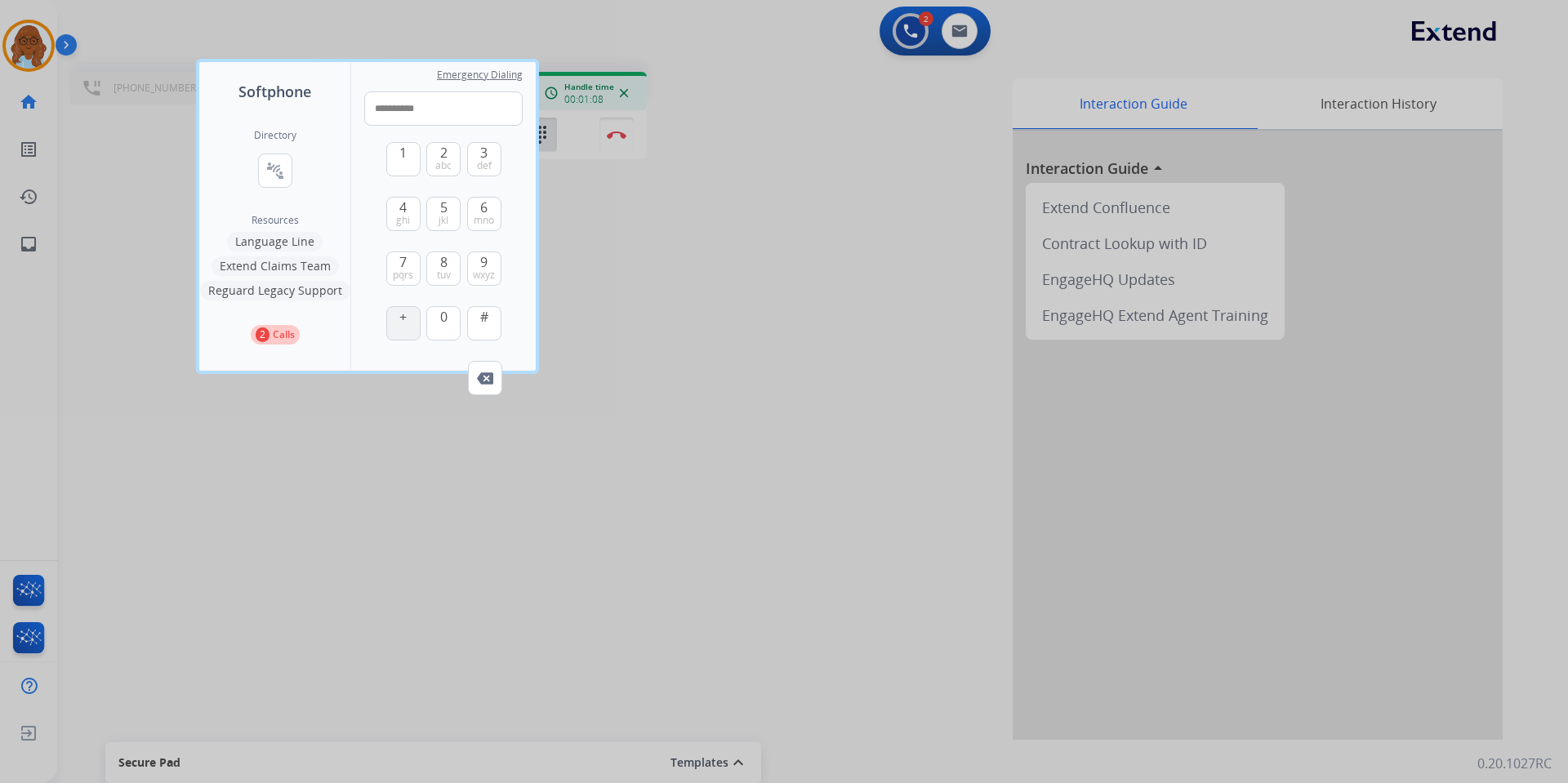
click at [404, 322] on span "+" at bounding box center [403, 316] width 7 height 19
click at [486, 312] on span "#" at bounding box center [484, 316] width 8 height 19
type input "**********"
drag, startPoint x: 406, startPoint y: 442, endPoint x: 429, endPoint y: 412, distance: 37.8
click at [408, 442] on div at bounding box center [784, 392] width 1568 height 783
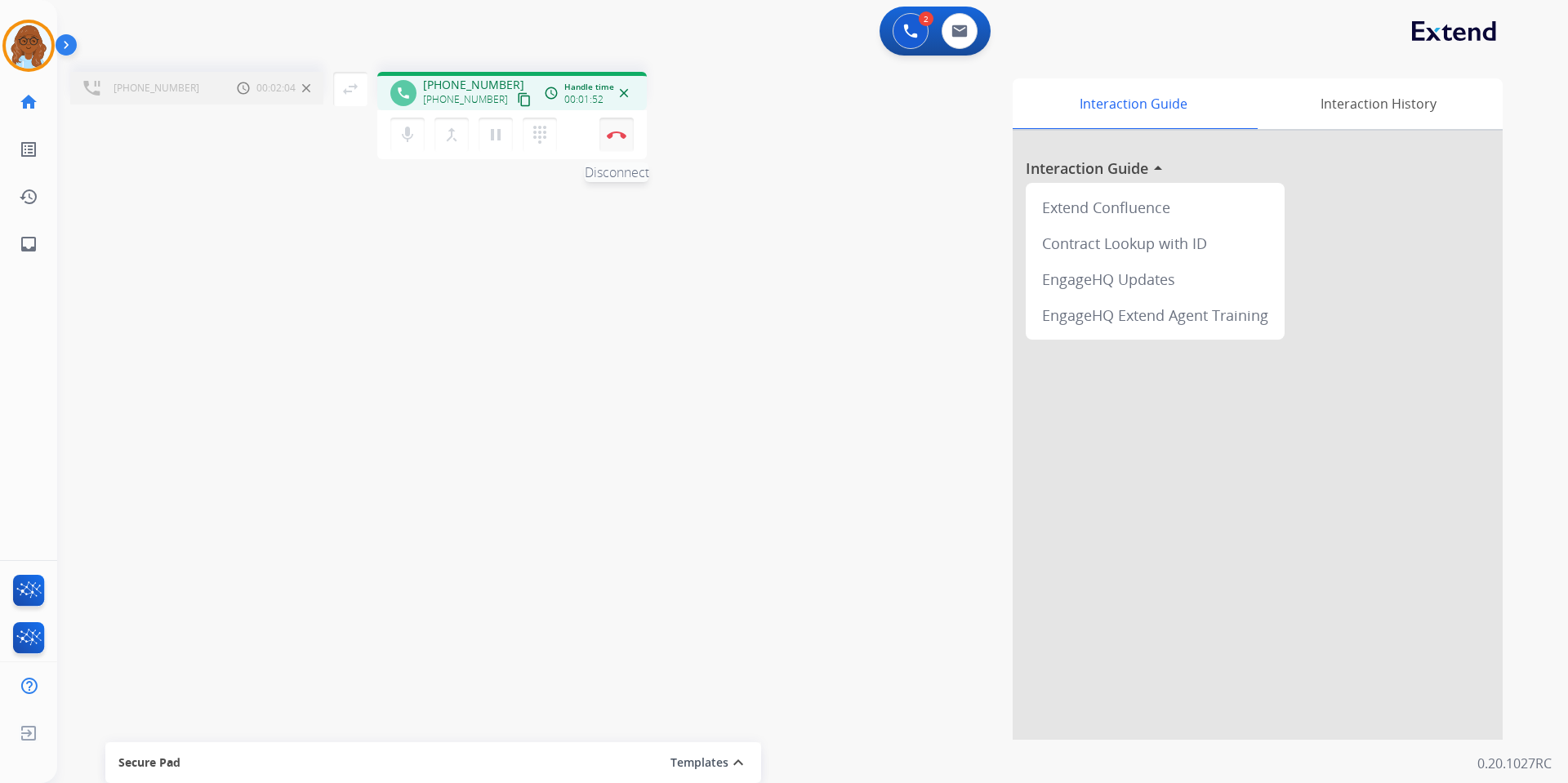
click at [626, 118] on div "mic Mute merge_type Bridge pause Hold dialpad Dialpad Disconnect" at bounding box center [511, 135] width 269 height 49
click at [619, 145] on button "Disconnect" at bounding box center [617, 135] width 35 height 35
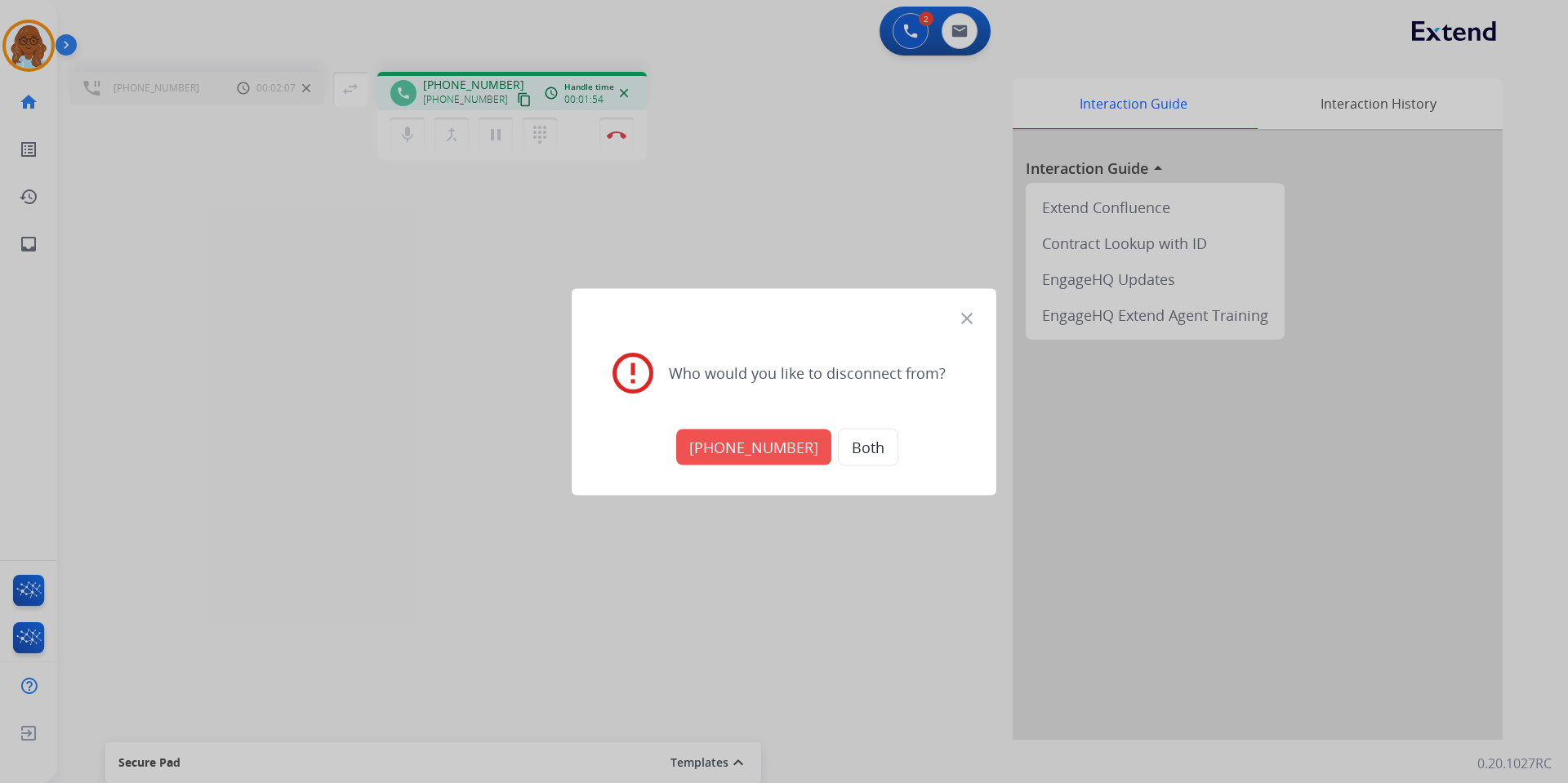
click at [740, 444] on button "[PHONE_NUMBER]" at bounding box center [754, 446] width 155 height 36
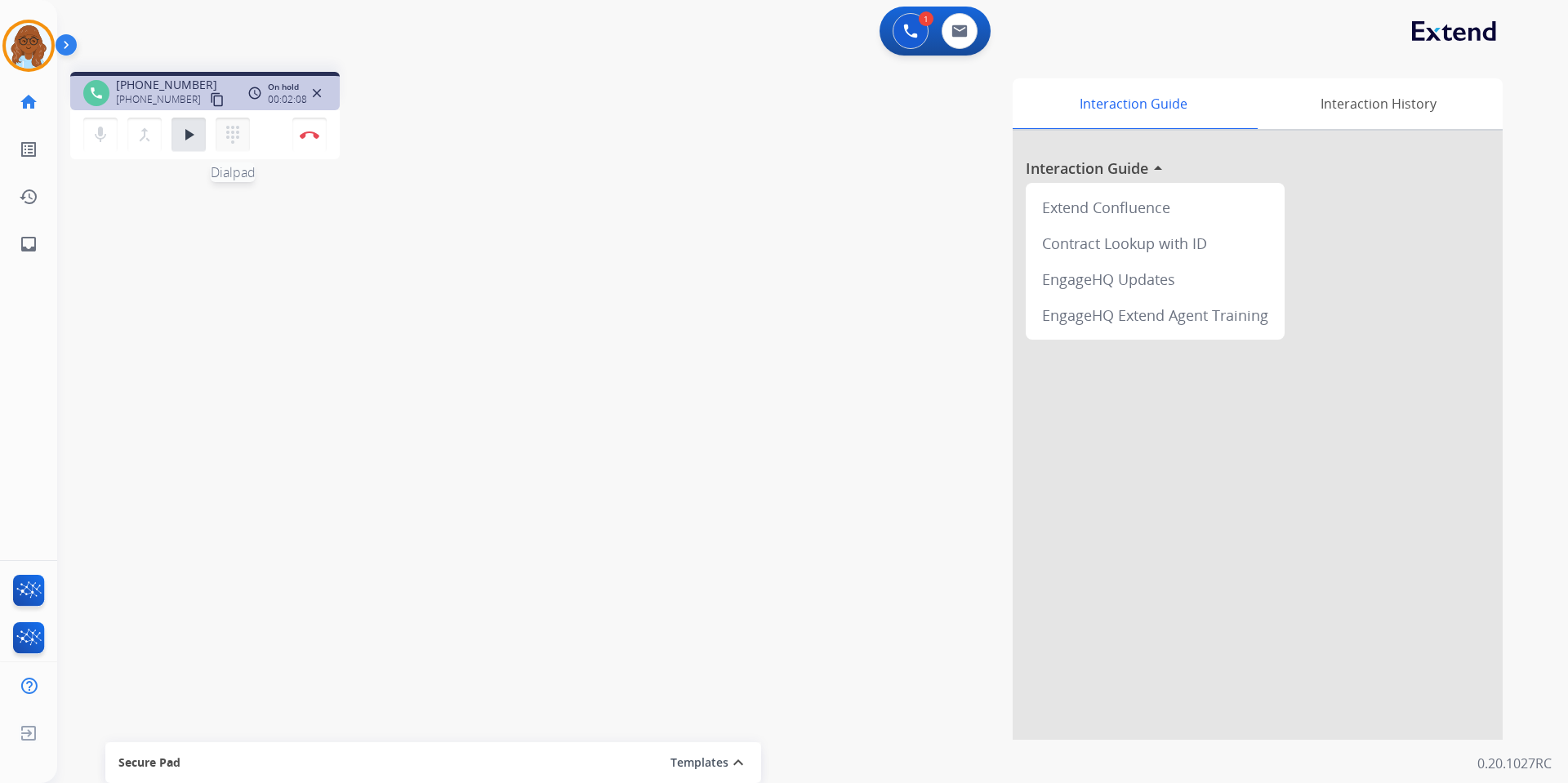
click at [233, 140] on mat-icon "dialpad" at bounding box center [232, 134] width 19 height 19
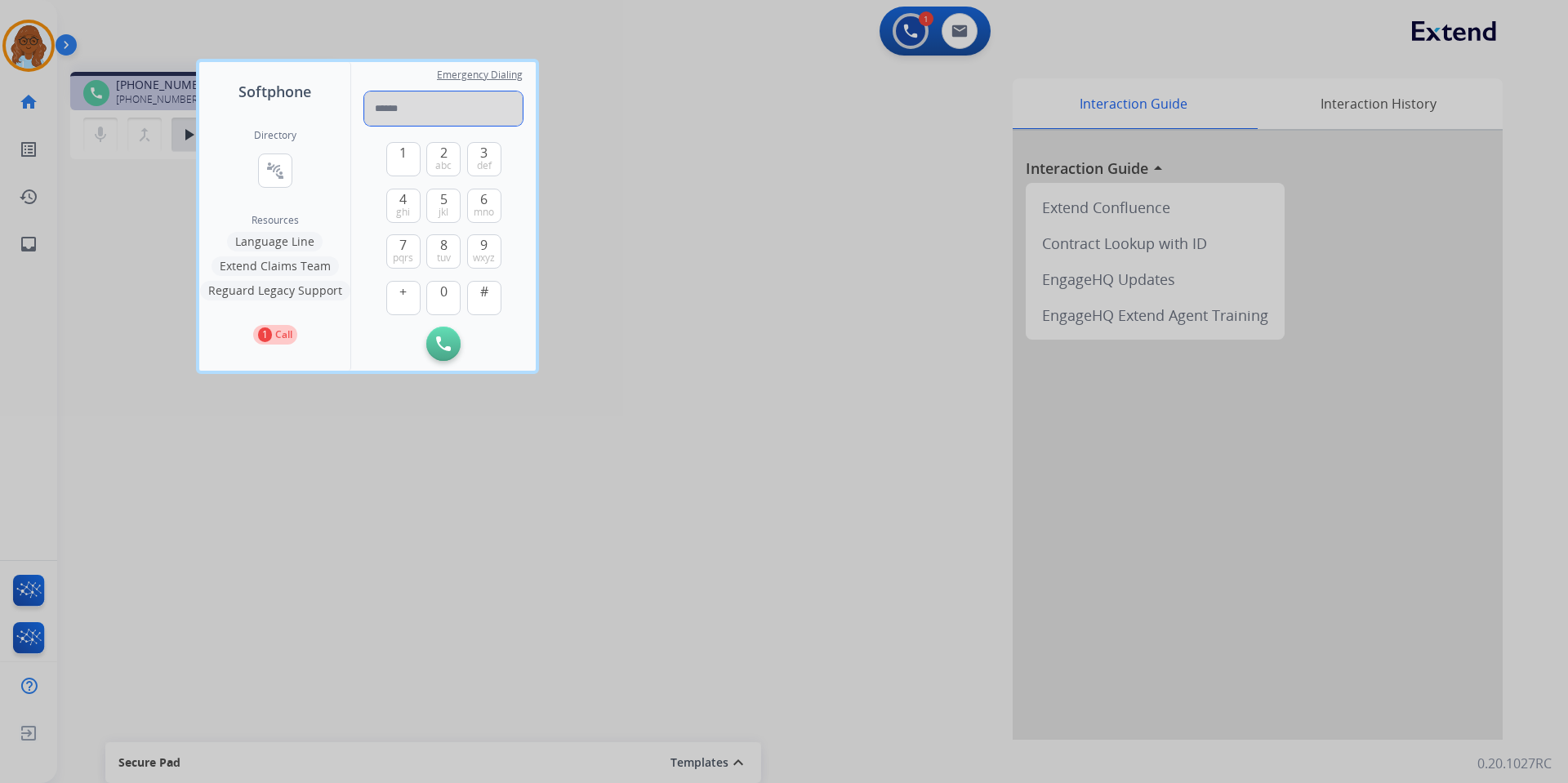
paste input "**********"
type input "**********"
click at [439, 328] on button "Initiate Call" at bounding box center [444, 344] width 35 height 35
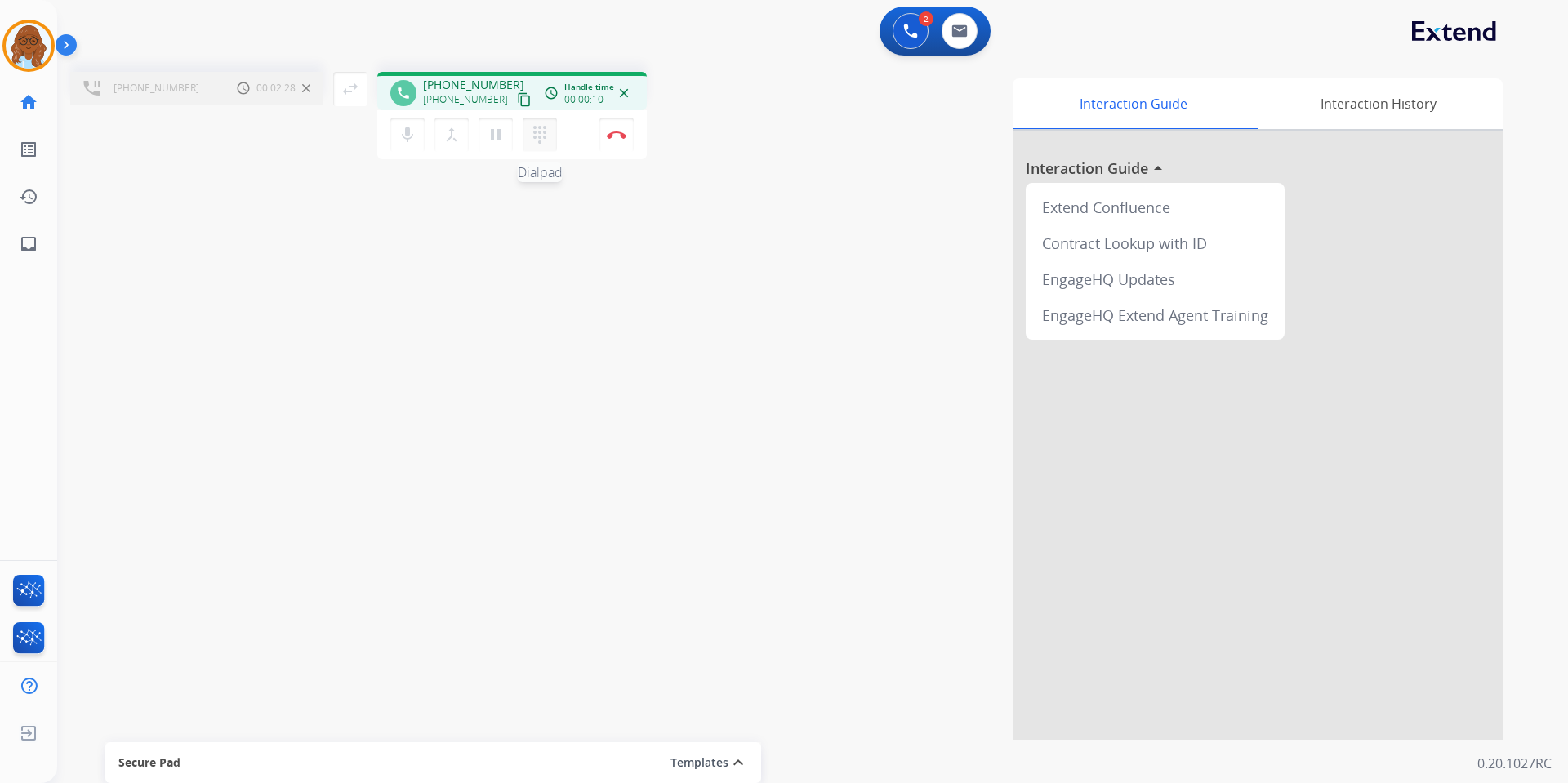
click at [540, 139] on mat-icon "dialpad" at bounding box center [539, 134] width 19 height 19
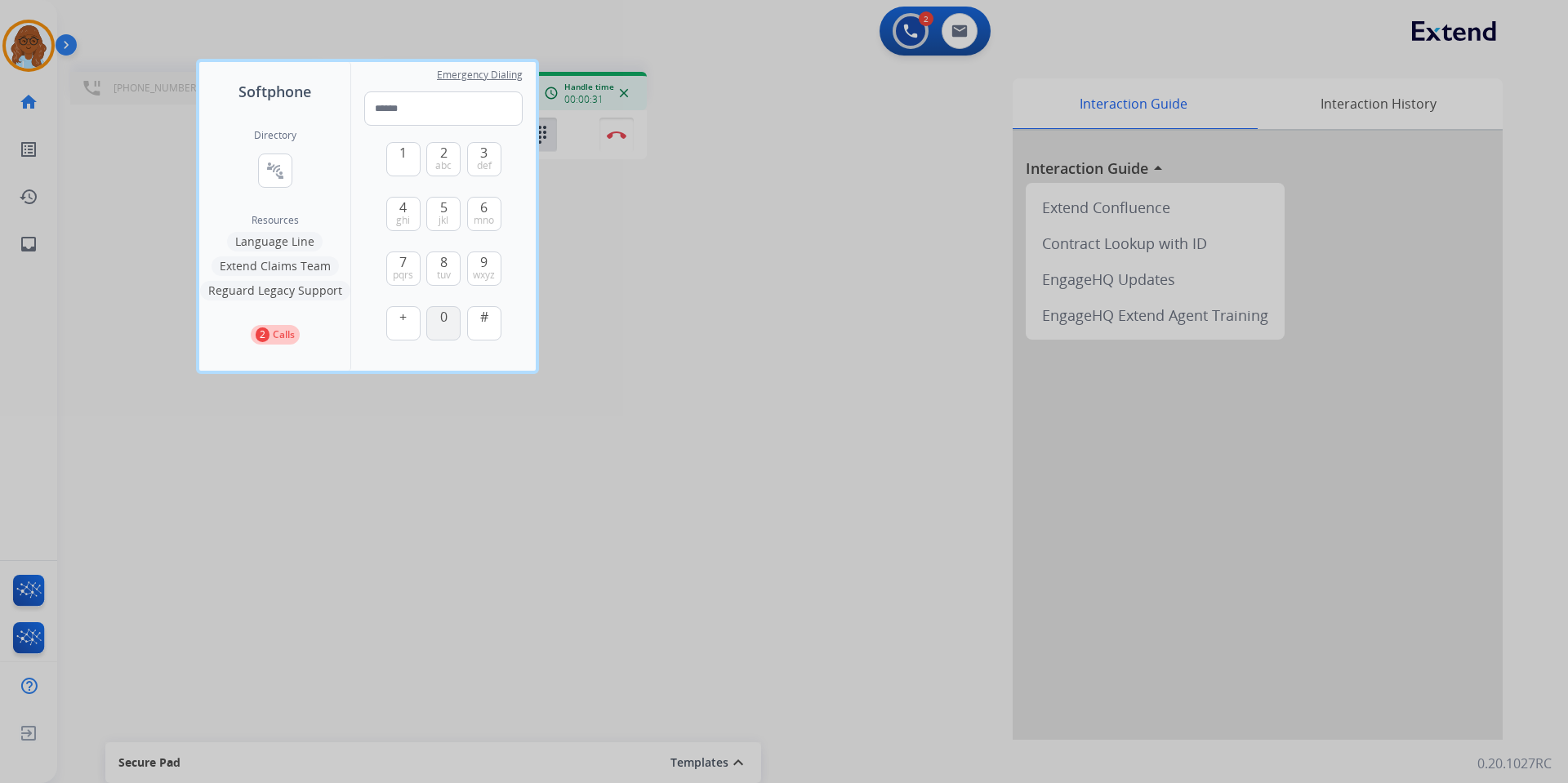
click at [440, 338] on button "0" at bounding box center [444, 324] width 35 height 35
type input "*"
click at [595, 333] on div at bounding box center [784, 392] width 1568 height 783
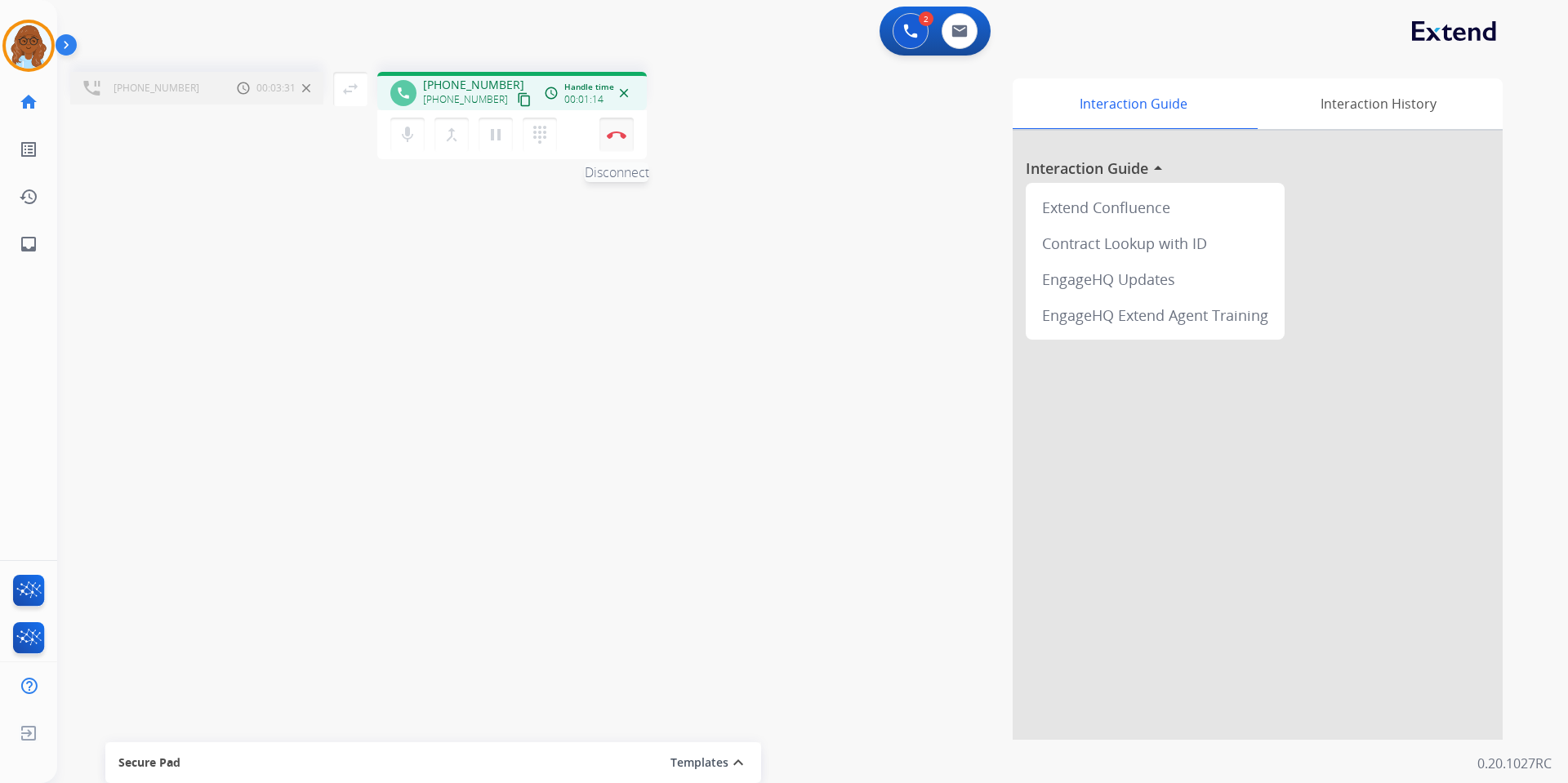
click at [614, 139] on button "Disconnect" at bounding box center [617, 135] width 35 height 35
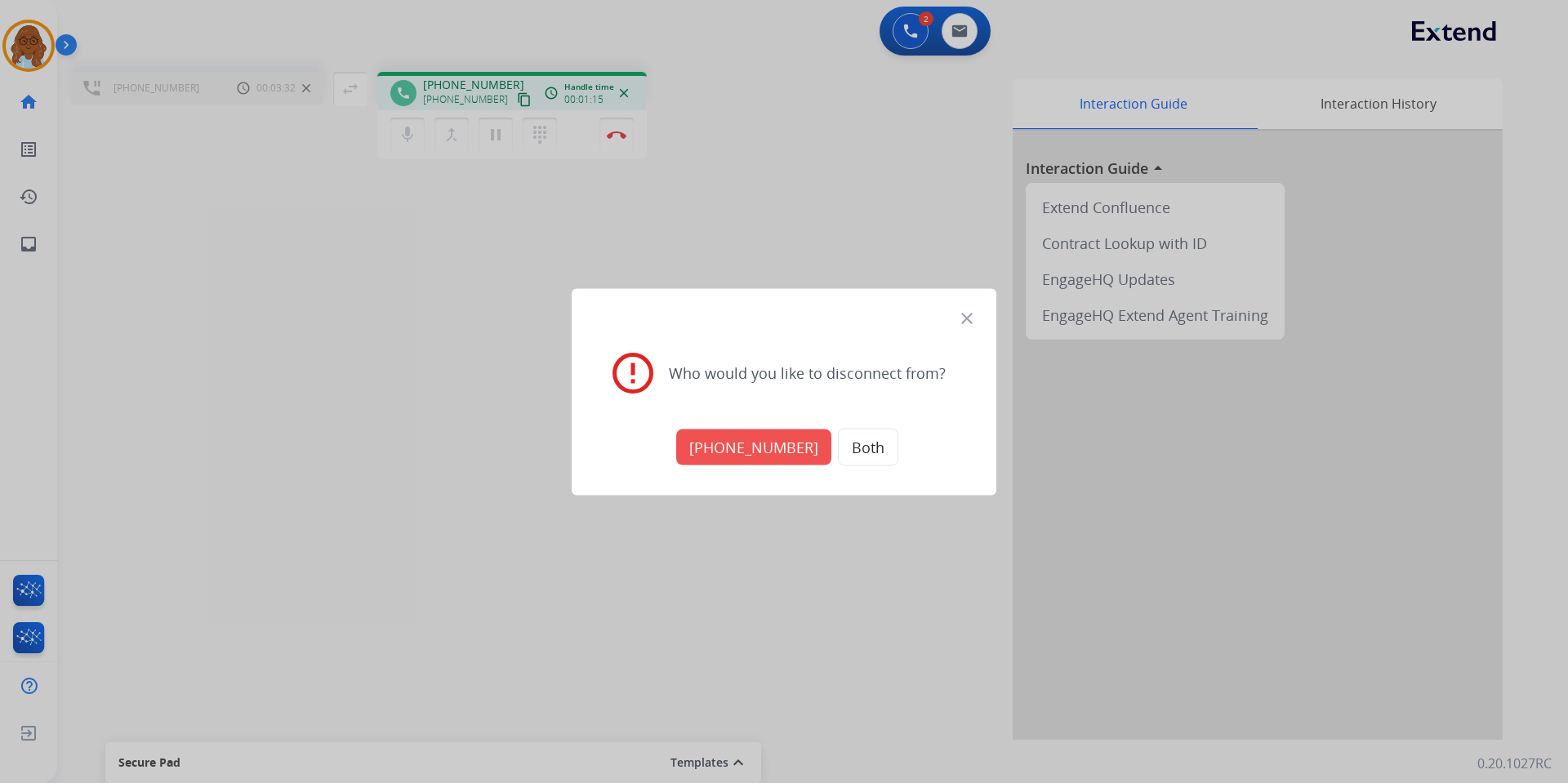
click at [741, 450] on button "[PHONE_NUMBER]" at bounding box center [754, 446] width 155 height 36
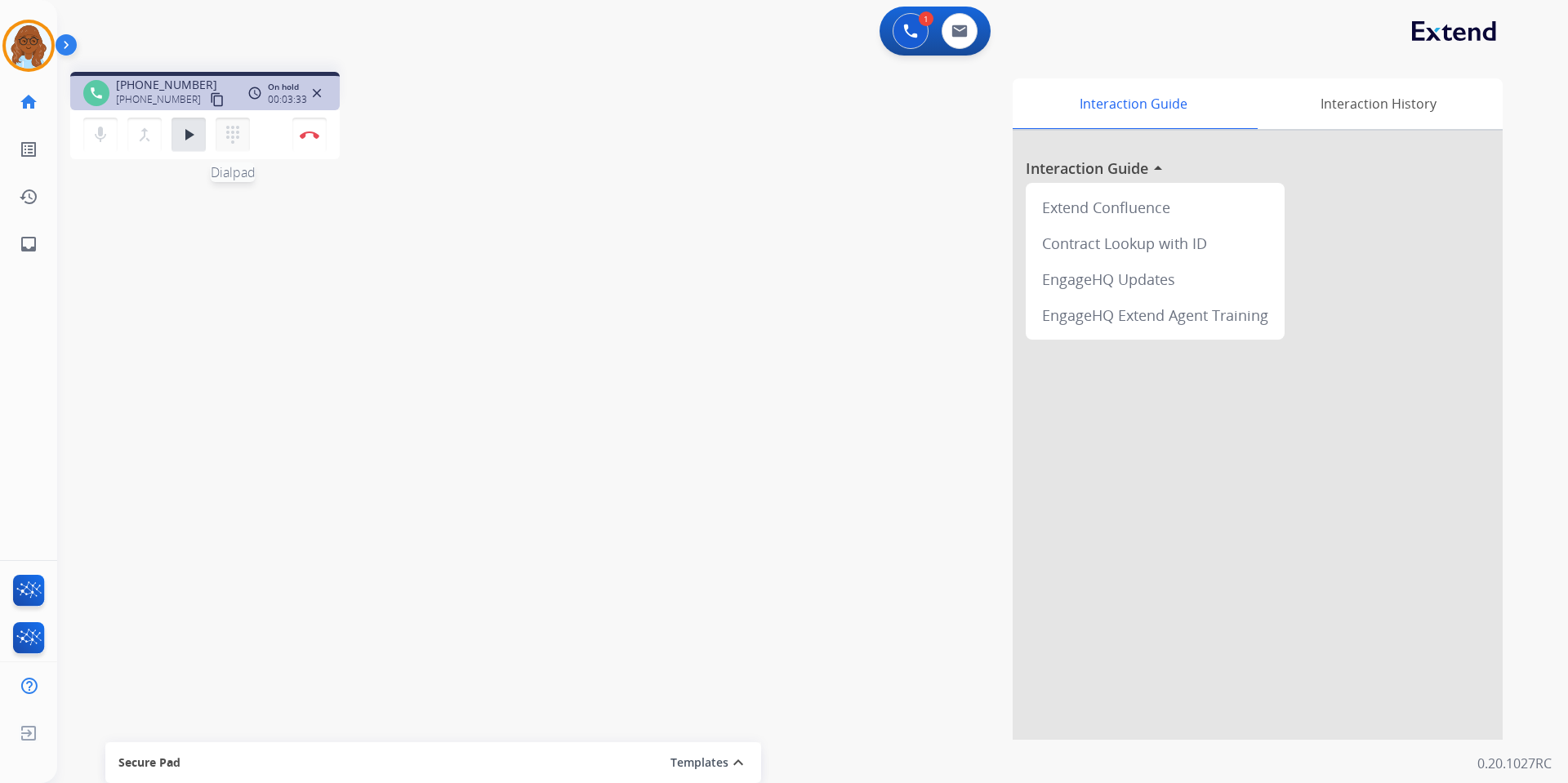
click at [237, 129] on mat-icon "dialpad" at bounding box center [232, 134] width 19 height 19
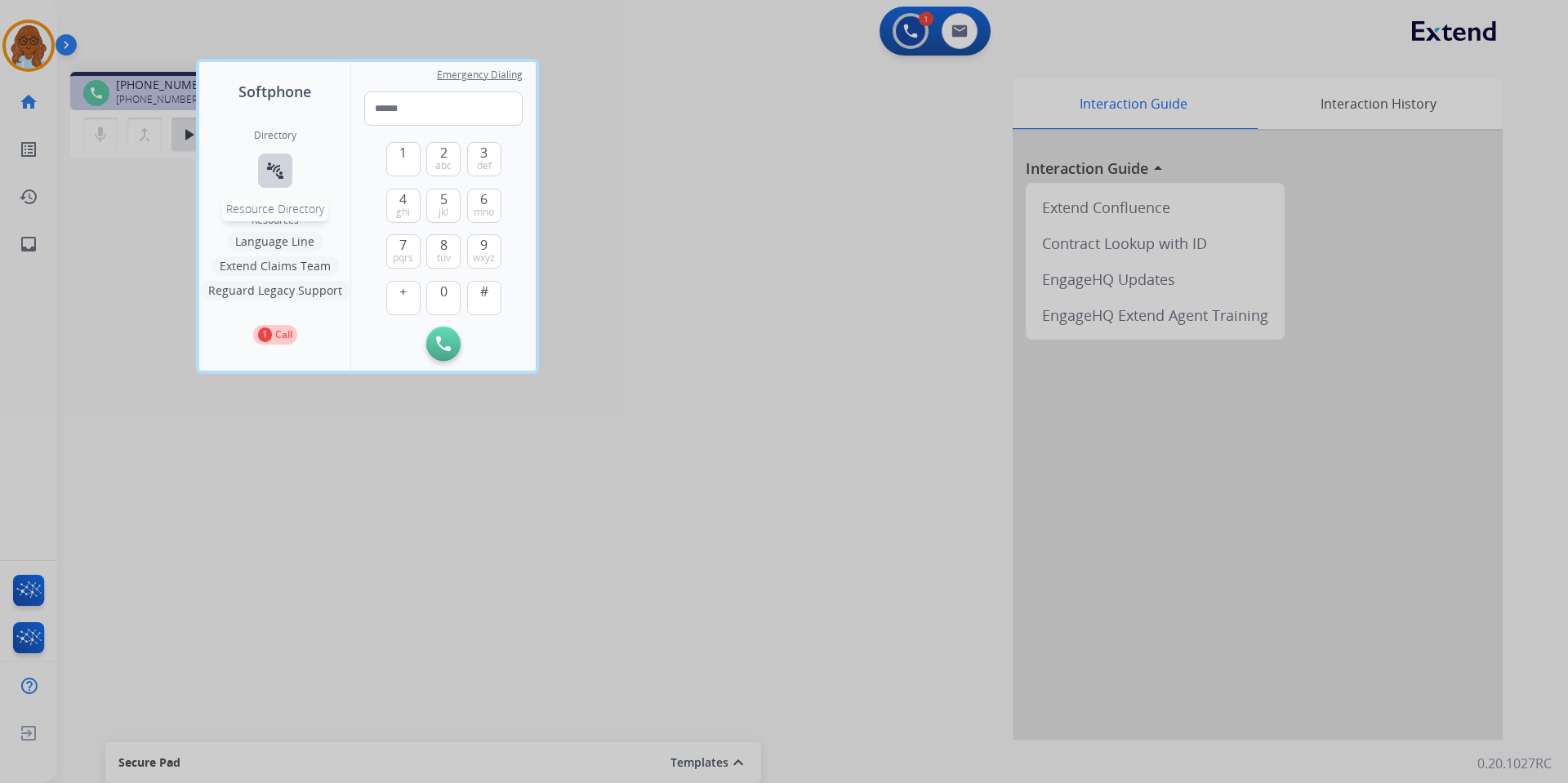
click at [276, 155] on button "connect_without_contact Resource Directory" at bounding box center [276, 171] width 35 height 35
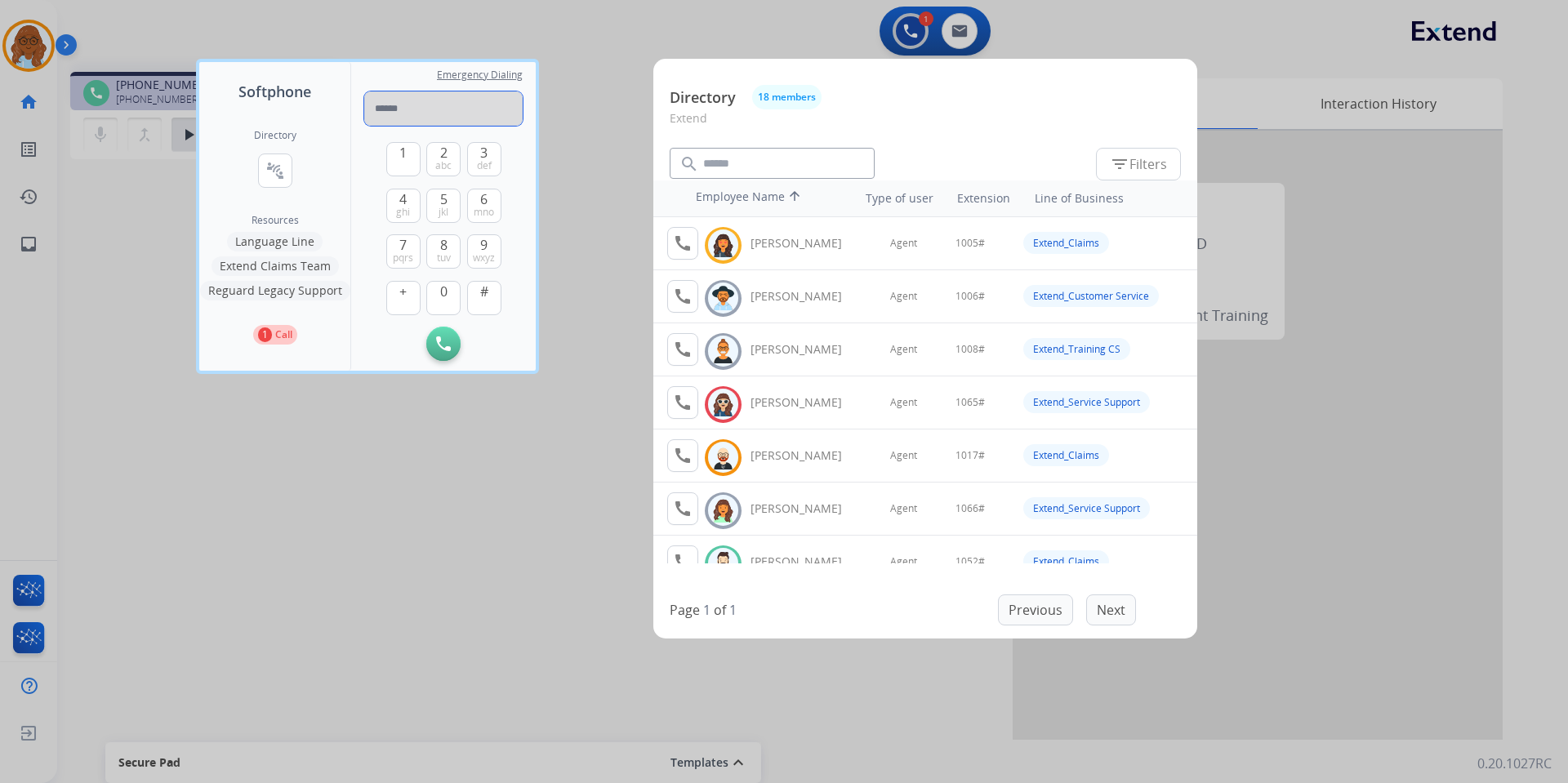
paste input "**********"
type input "**********"
click at [444, 338] on img at bounding box center [444, 344] width 15 height 15
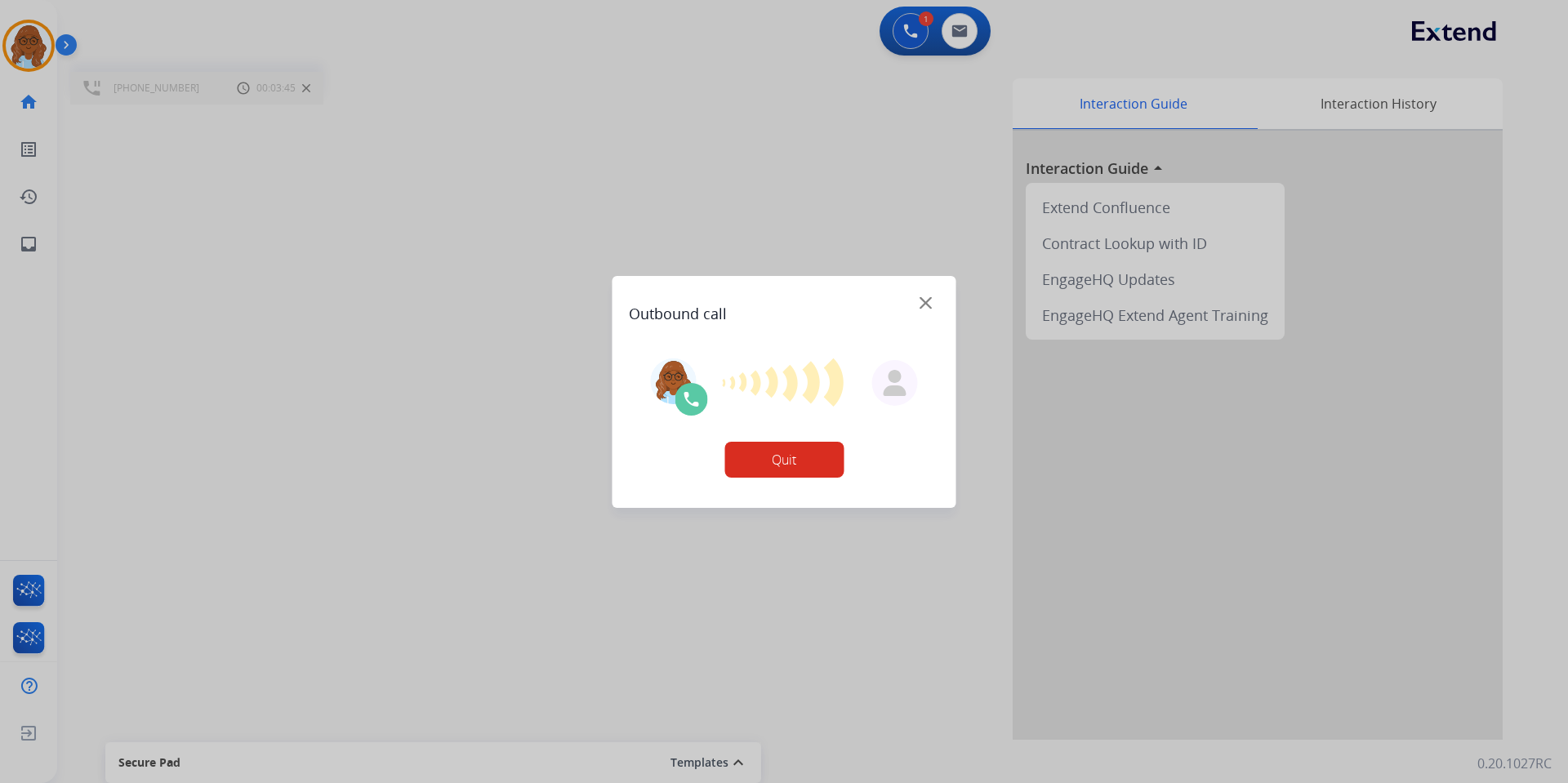
click at [925, 304] on img at bounding box center [925, 302] width 12 height 12
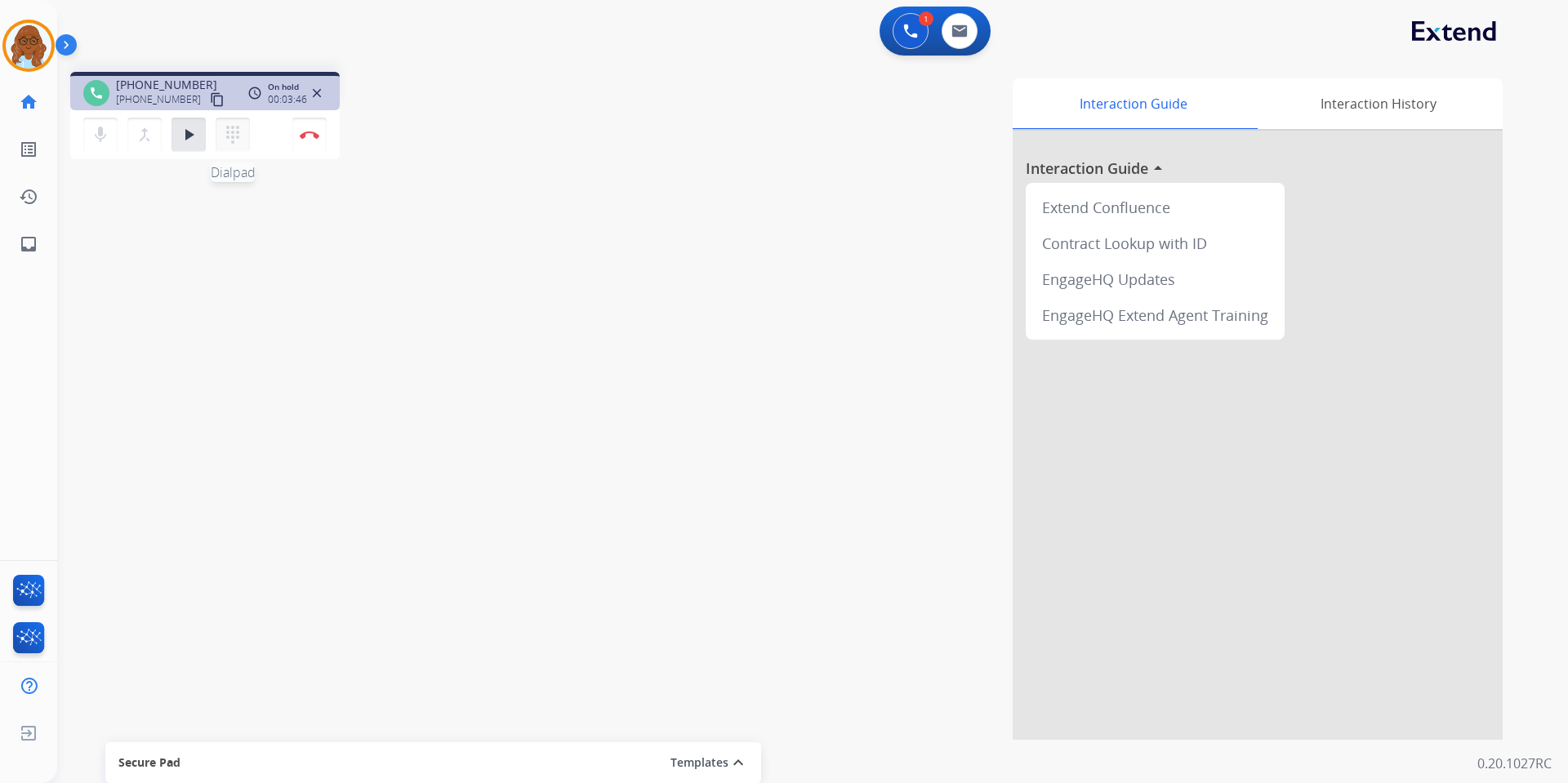
click at [238, 130] on mat-icon "dialpad" at bounding box center [232, 134] width 19 height 19
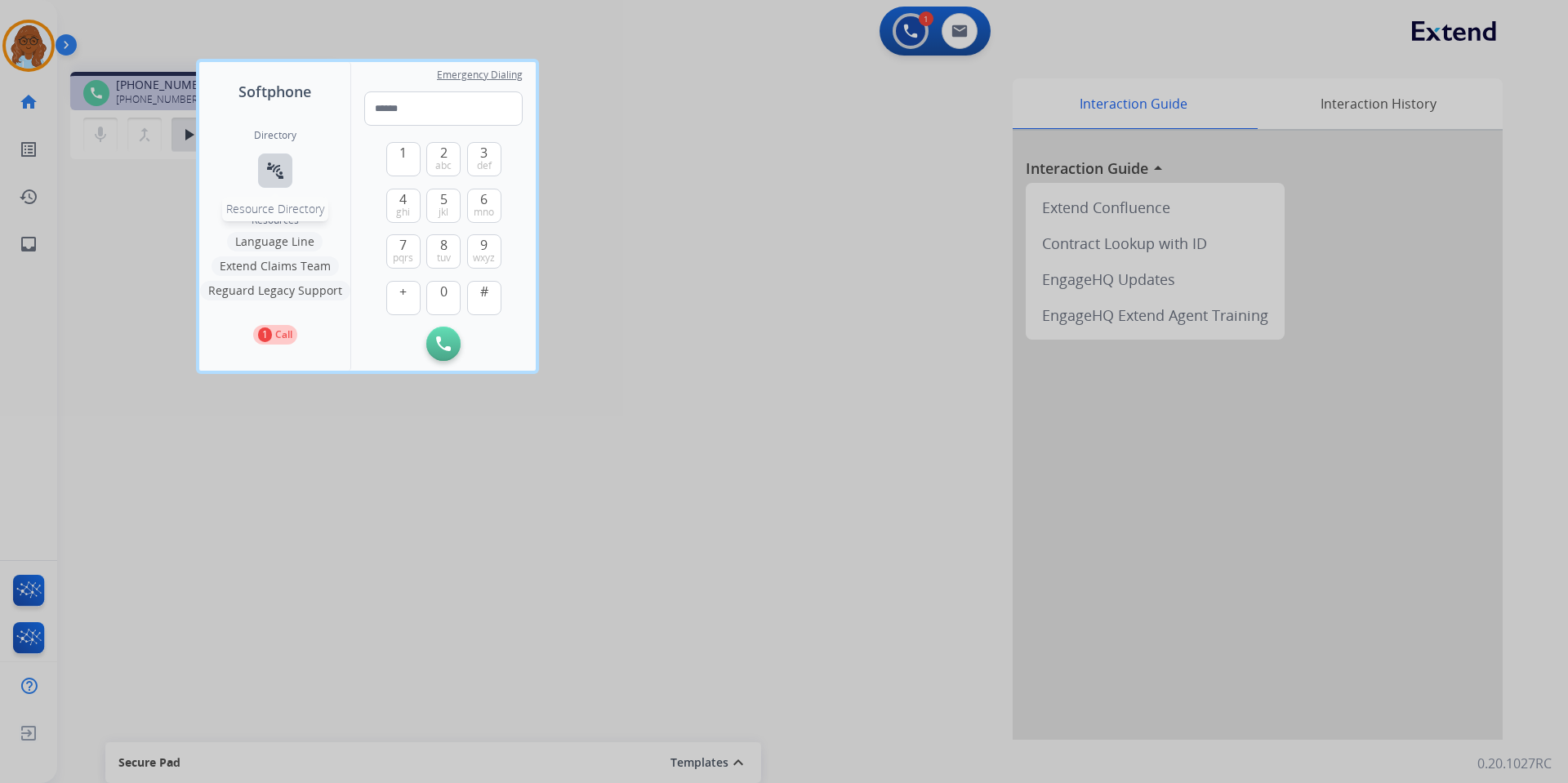
click at [285, 162] on button "connect_without_contact Resource Directory" at bounding box center [276, 171] width 35 height 35
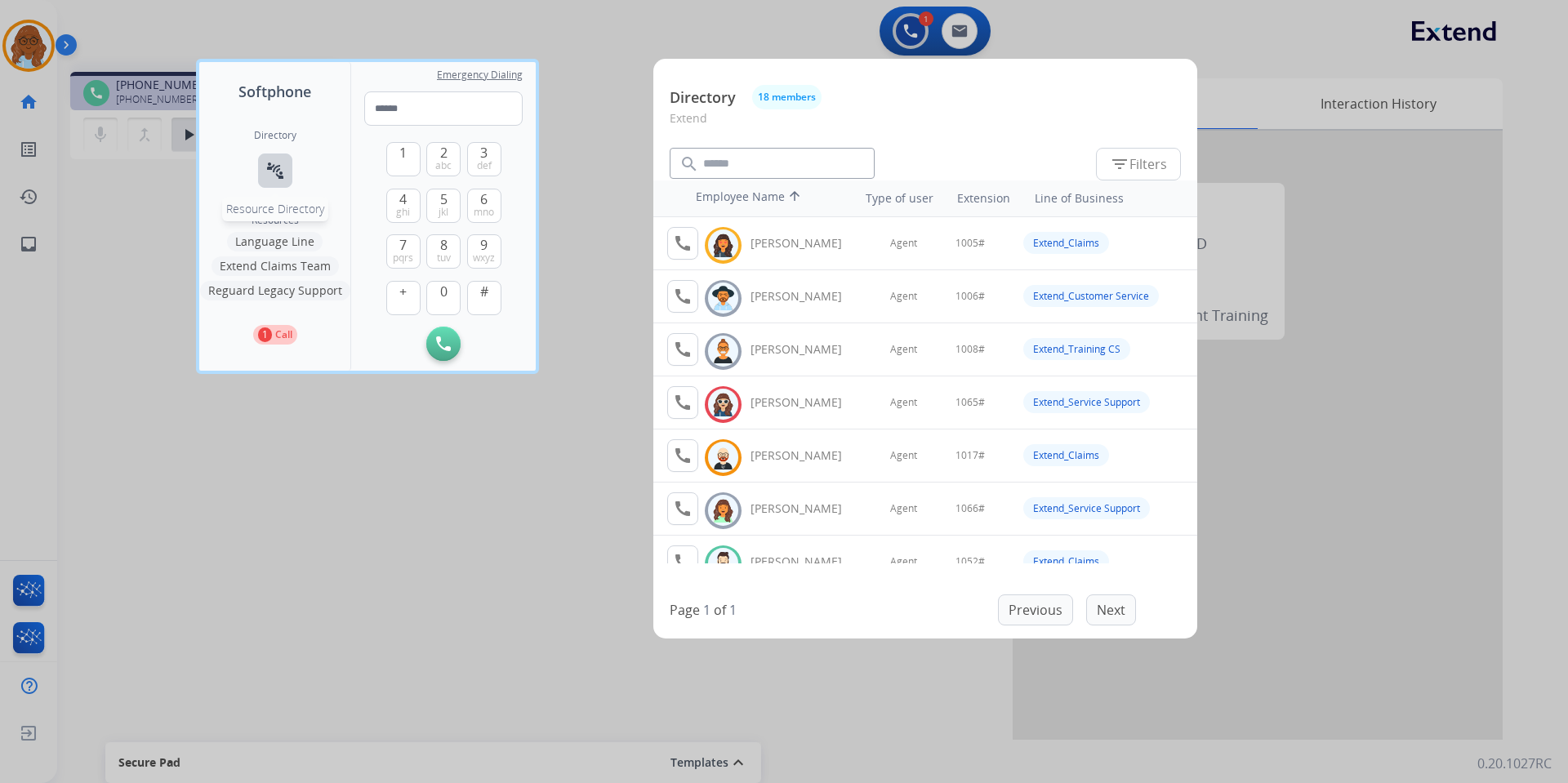
click at [285, 162] on button "connect_without_contact Resource Directory" at bounding box center [276, 171] width 35 height 35
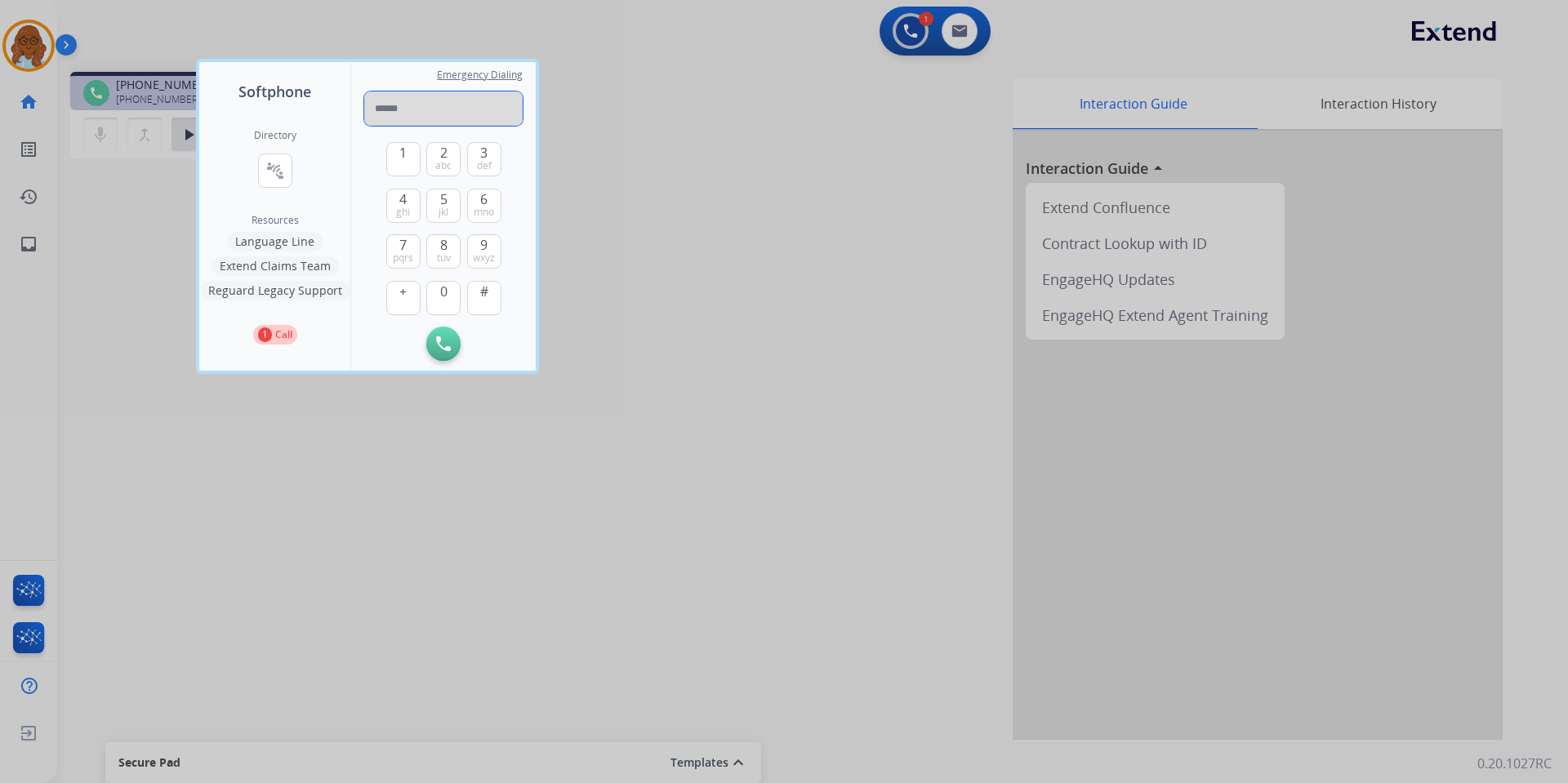
click at [392, 112] on input "tel" at bounding box center [444, 109] width 159 height 35
paste input "**********"
type input "**********"
click at [441, 324] on div "1 2 abc 3 def 4 ghi 5 jkl 6 mno 7 pqrs 8 tuv 9 wxyz + 0 #" at bounding box center [444, 226] width 115 height 201
click at [436, 333] on button "Initiate Call" at bounding box center [444, 344] width 35 height 35
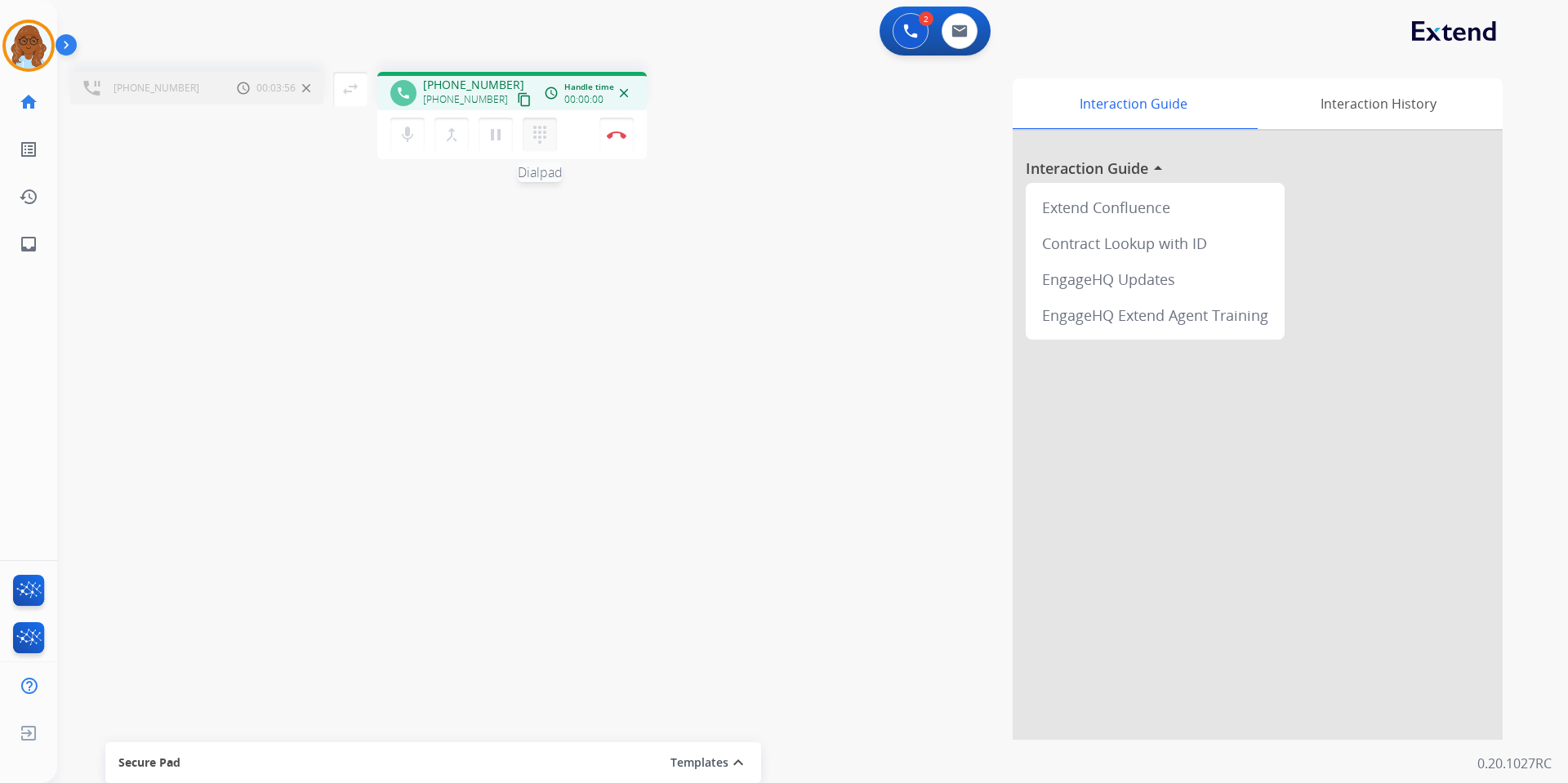
click at [538, 139] on mat-icon "dialpad" at bounding box center [539, 134] width 19 height 19
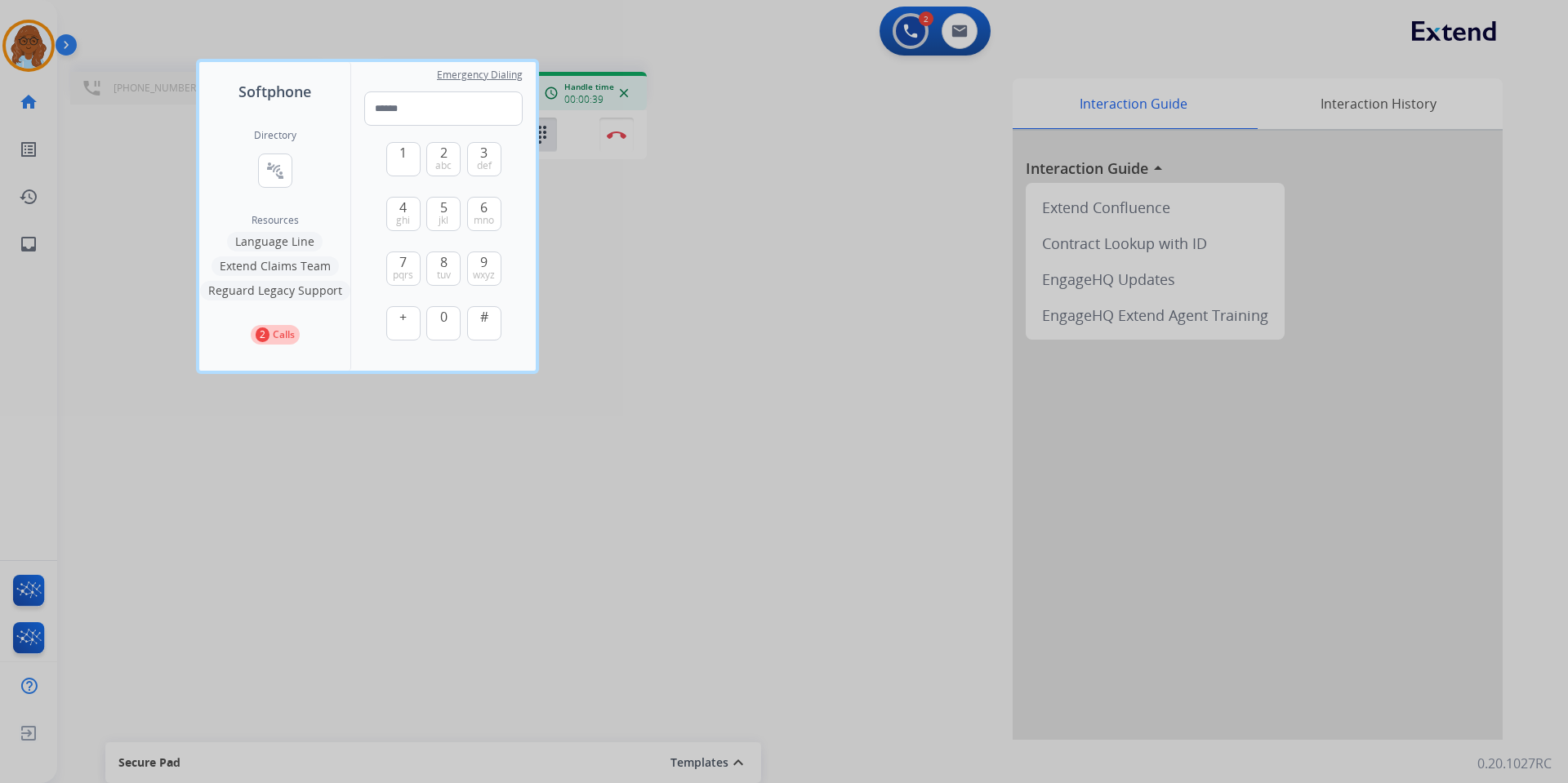
drag, startPoint x: 484, startPoint y: 318, endPoint x: 522, endPoint y: 344, distance: 46.0
click at [484, 318] on span "#" at bounding box center [484, 316] width 8 height 19
click at [399, 330] on button "+" at bounding box center [403, 324] width 35 height 35
click at [404, 329] on button "+" at bounding box center [403, 324] width 35 height 35
type input "***"
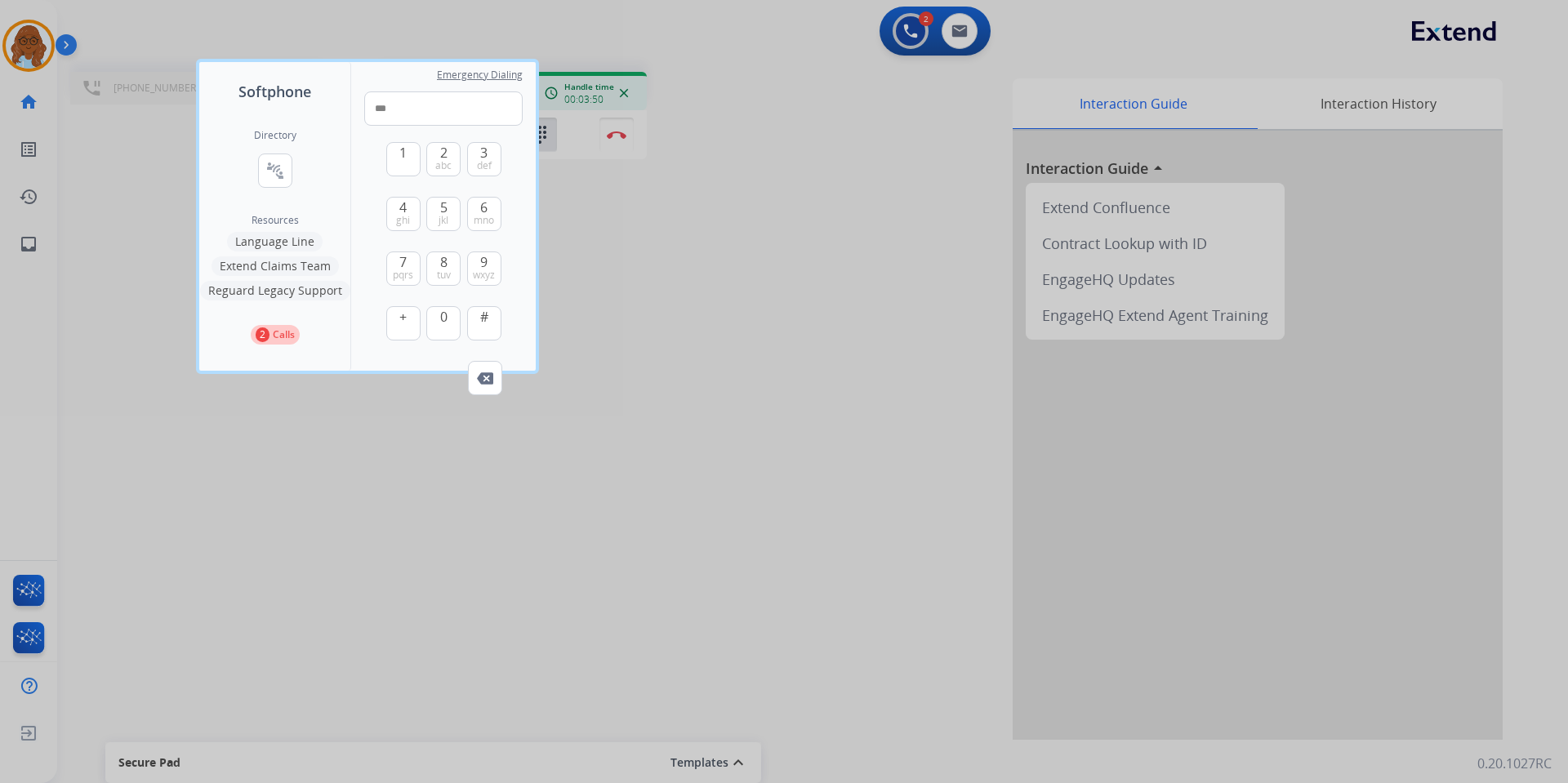
click at [495, 519] on div at bounding box center [784, 392] width 1568 height 783
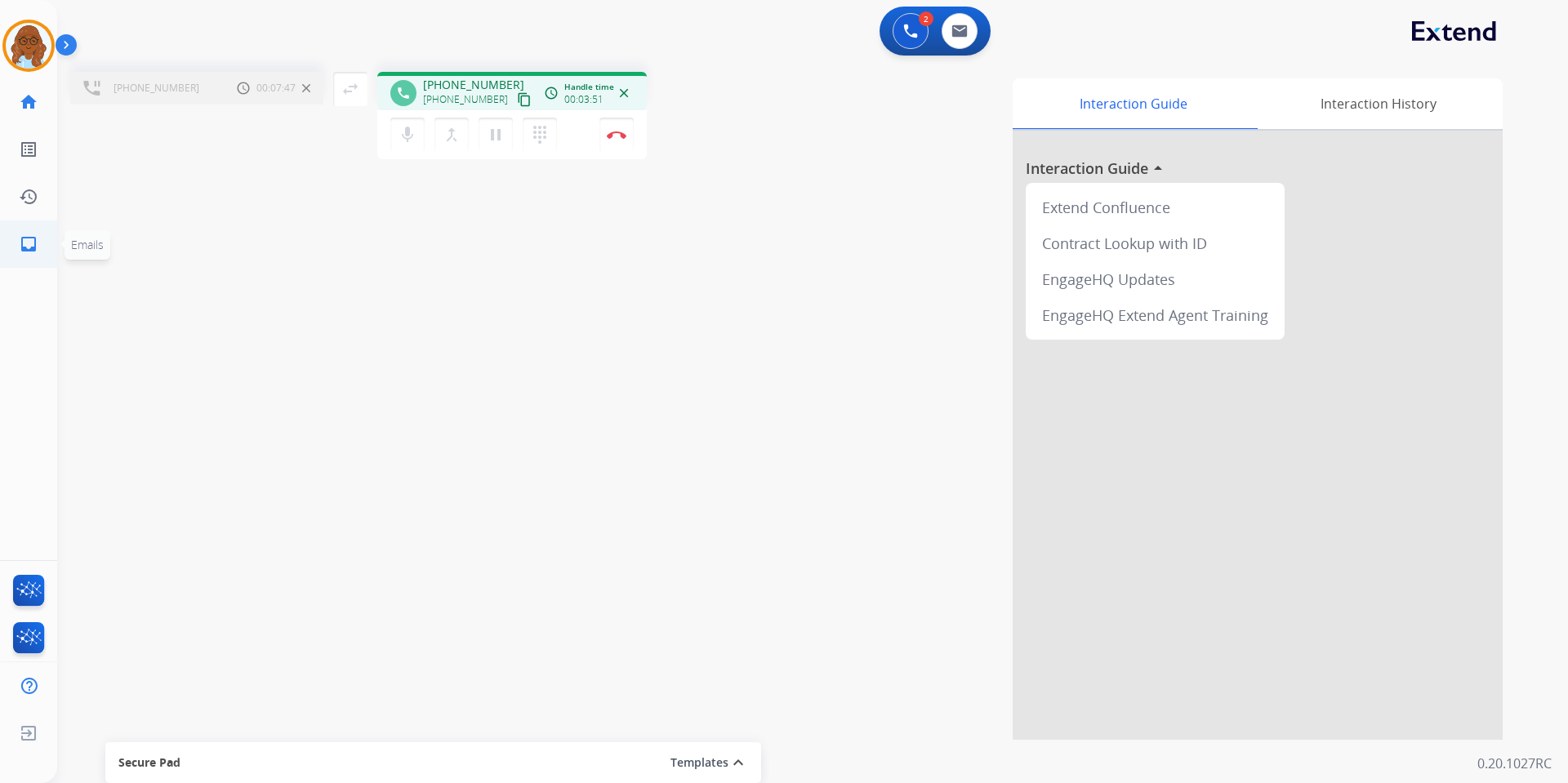
click at [43, 250] on link "inbox Emails" at bounding box center [28, 245] width 46 height 46
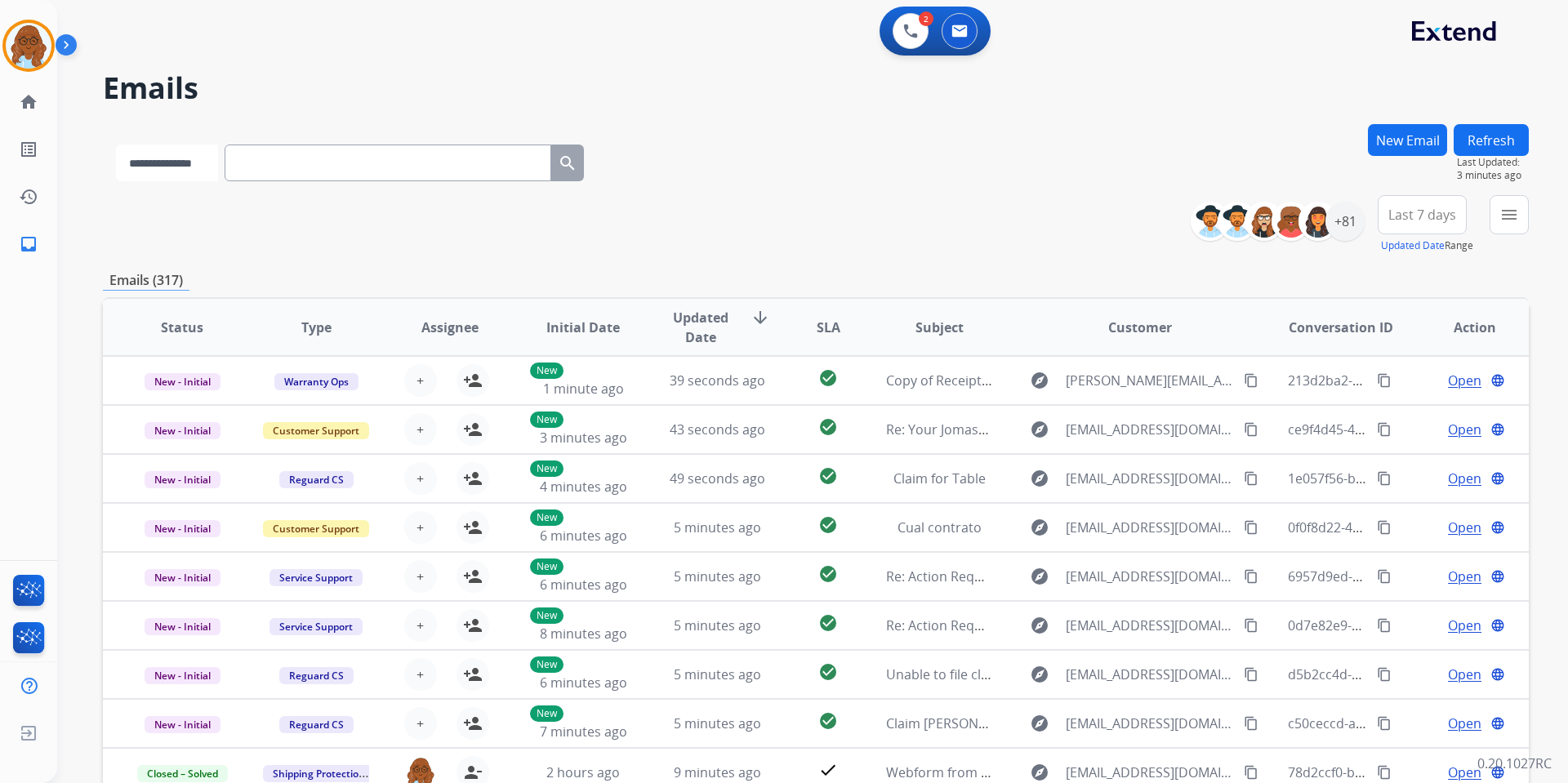
click at [159, 170] on select "**********" at bounding box center [167, 162] width 102 height 37
select select "**********"
click at [116, 144] on select "**********" at bounding box center [167, 162] width 102 height 37
paste input "**********"
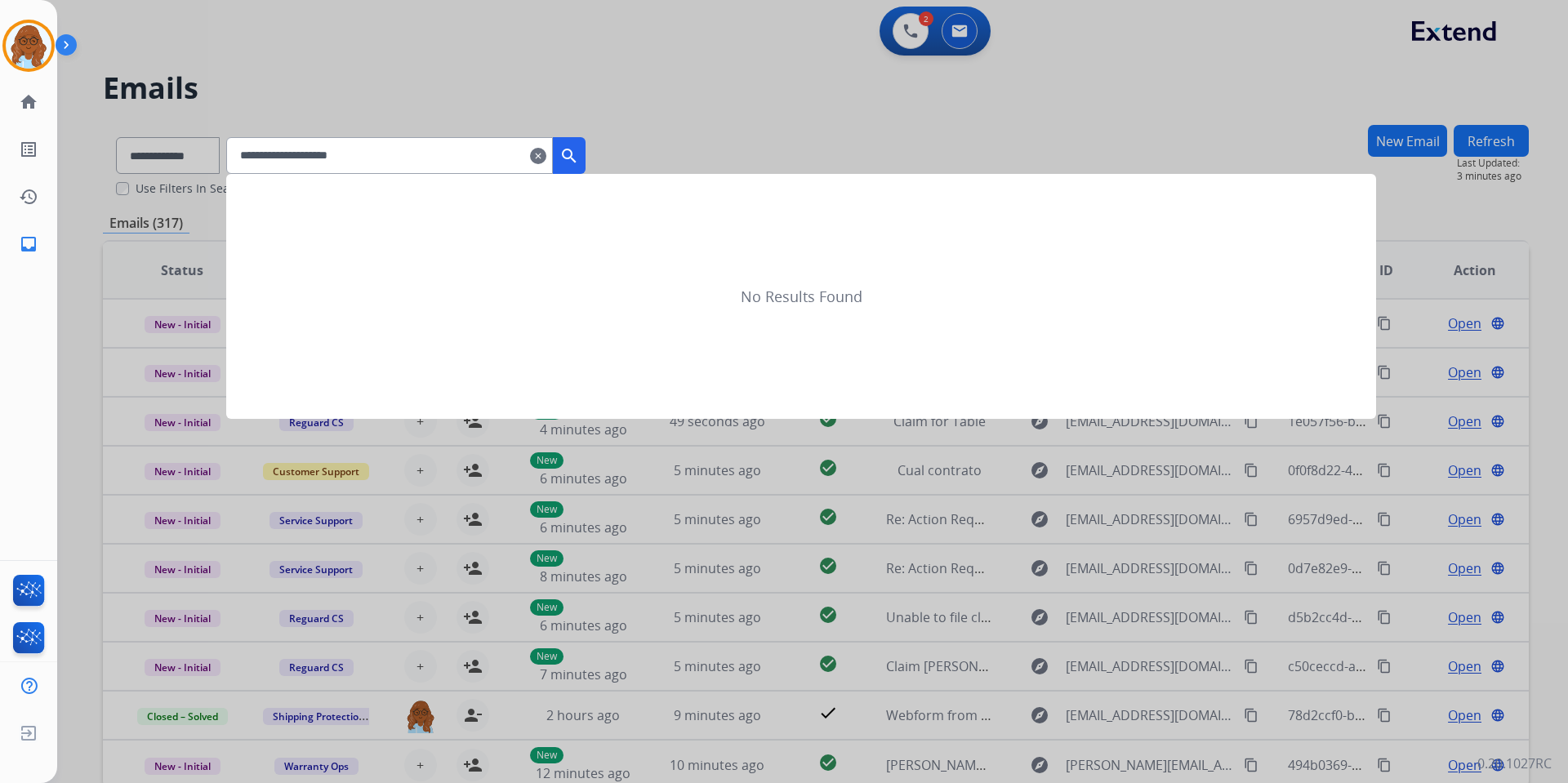
type input "**********"
click at [607, 160] on div at bounding box center [784, 392] width 1568 height 783
select select "**********"
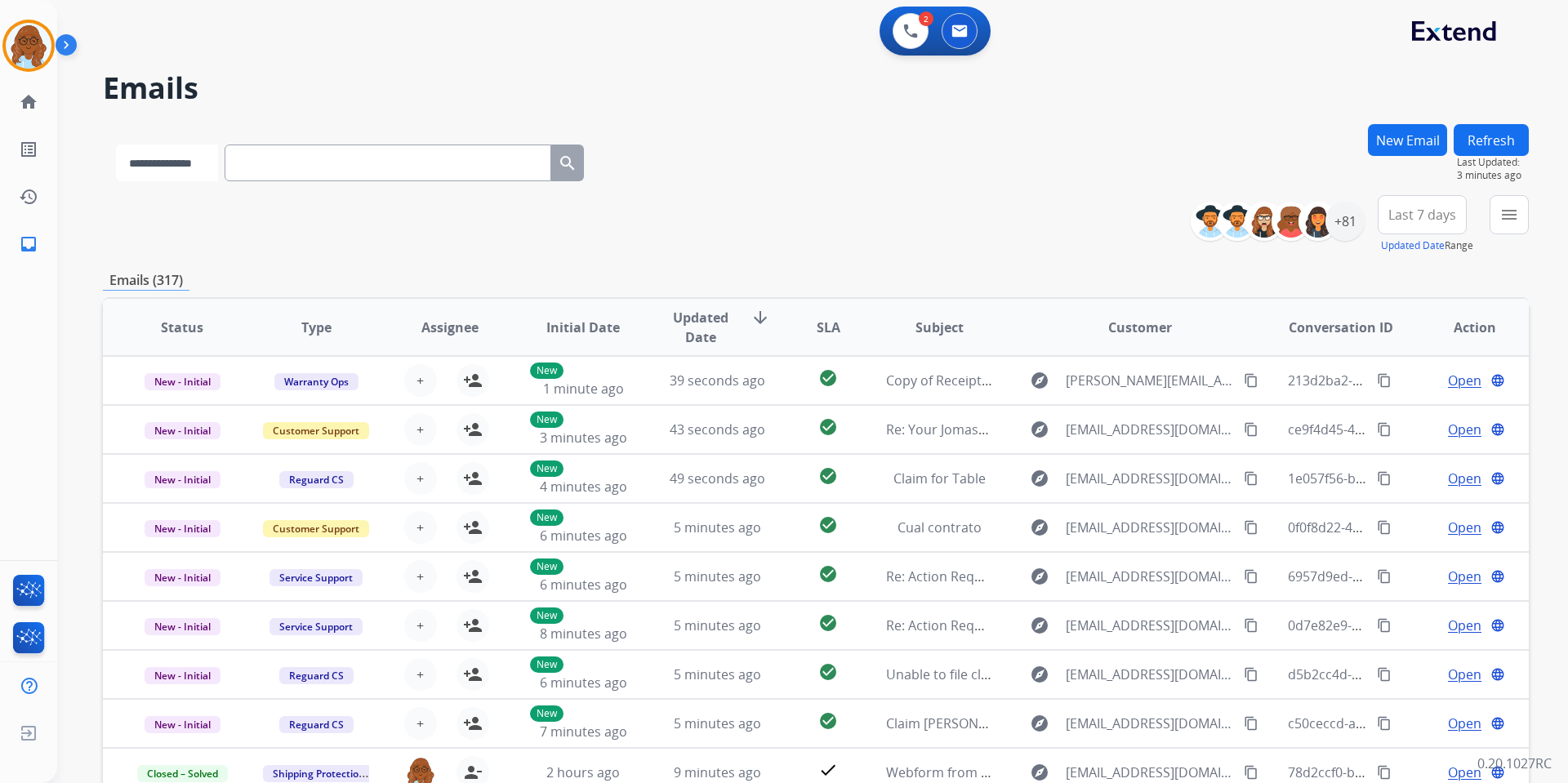
click at [218, 171] on select "**********" at bounding box center [167, 162] width 102 height 37
select select "**********"
click at [116, 144] on select "**********" at bounding box center [167, 162] width 102 height 37
paste input "**********"
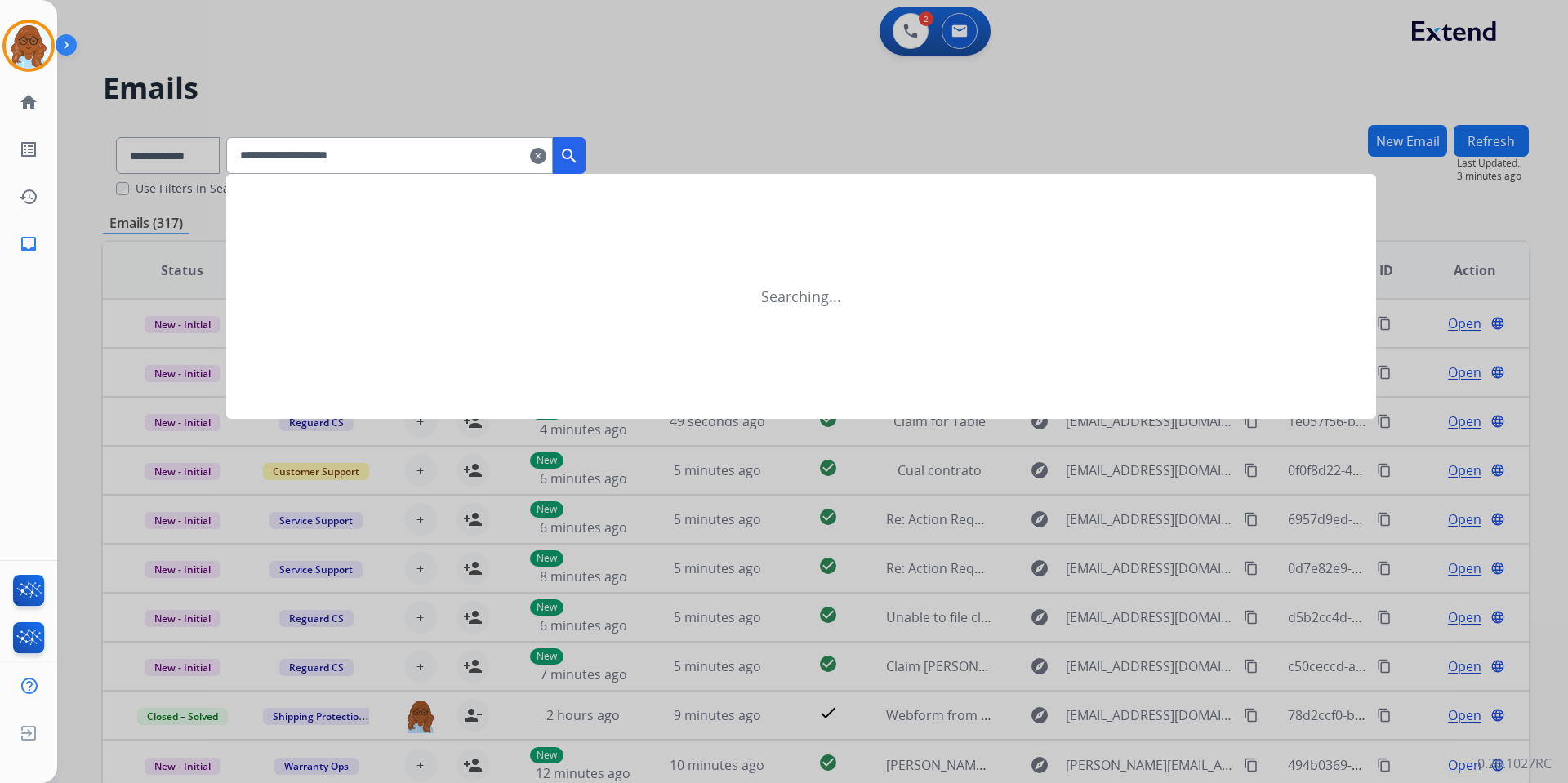
type input "**********"
click at [580, 160] on mat-icon "search" at bounding box center [569, 155] width 19 height 19
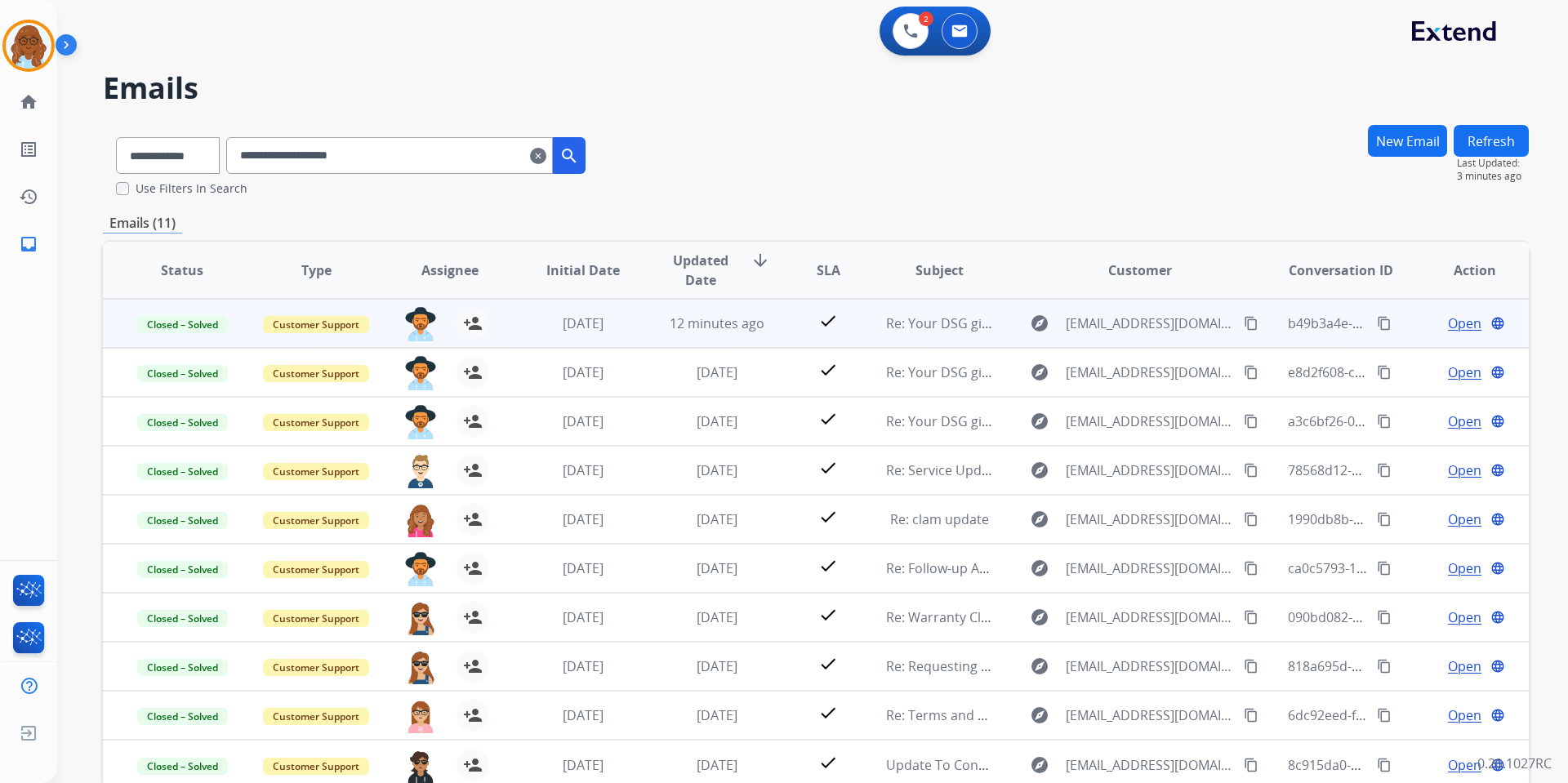
click at [1425, 328] on span "Open" at bounding box center [1465, 323] width 34 height 19
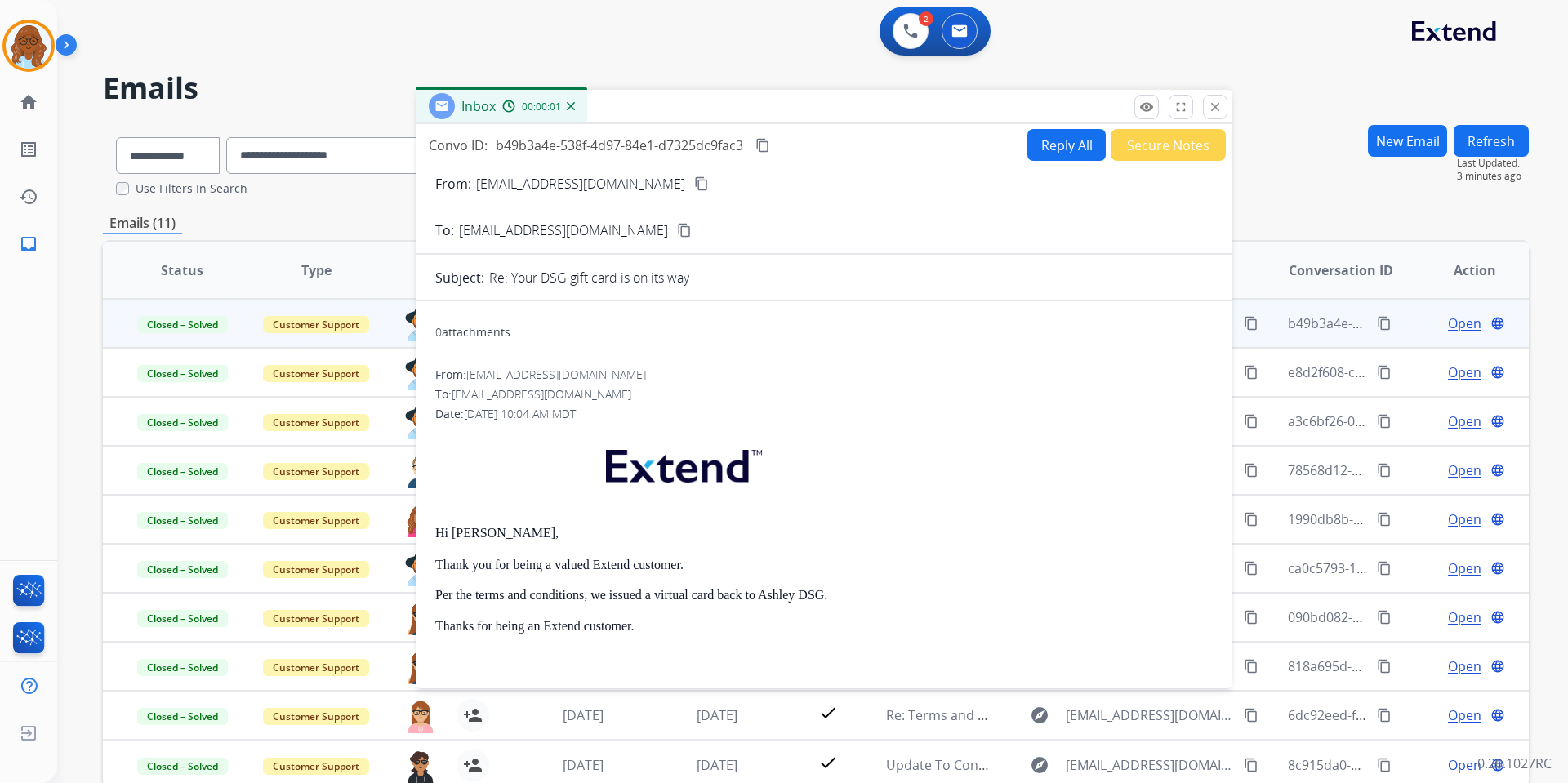
drag, startPoint x: 981, startPoint y: 111, endPoint x: 674, endPoint y: 101, distance: 307.2
click at [674, 101] on div "Inbox 00:00:01" at bounding box center [824, 107] width 817 height 35
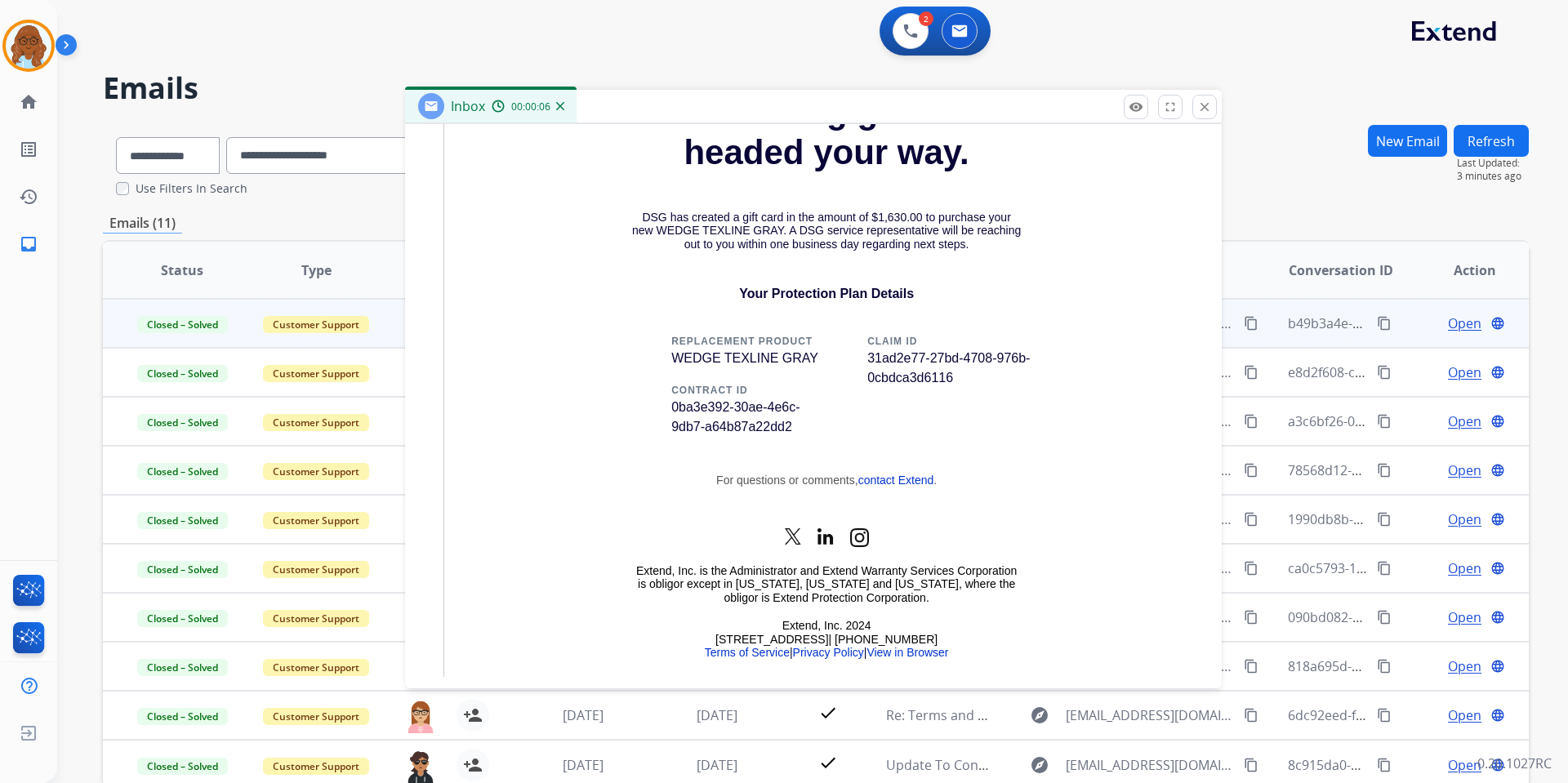
scroll to position [1091, 0]
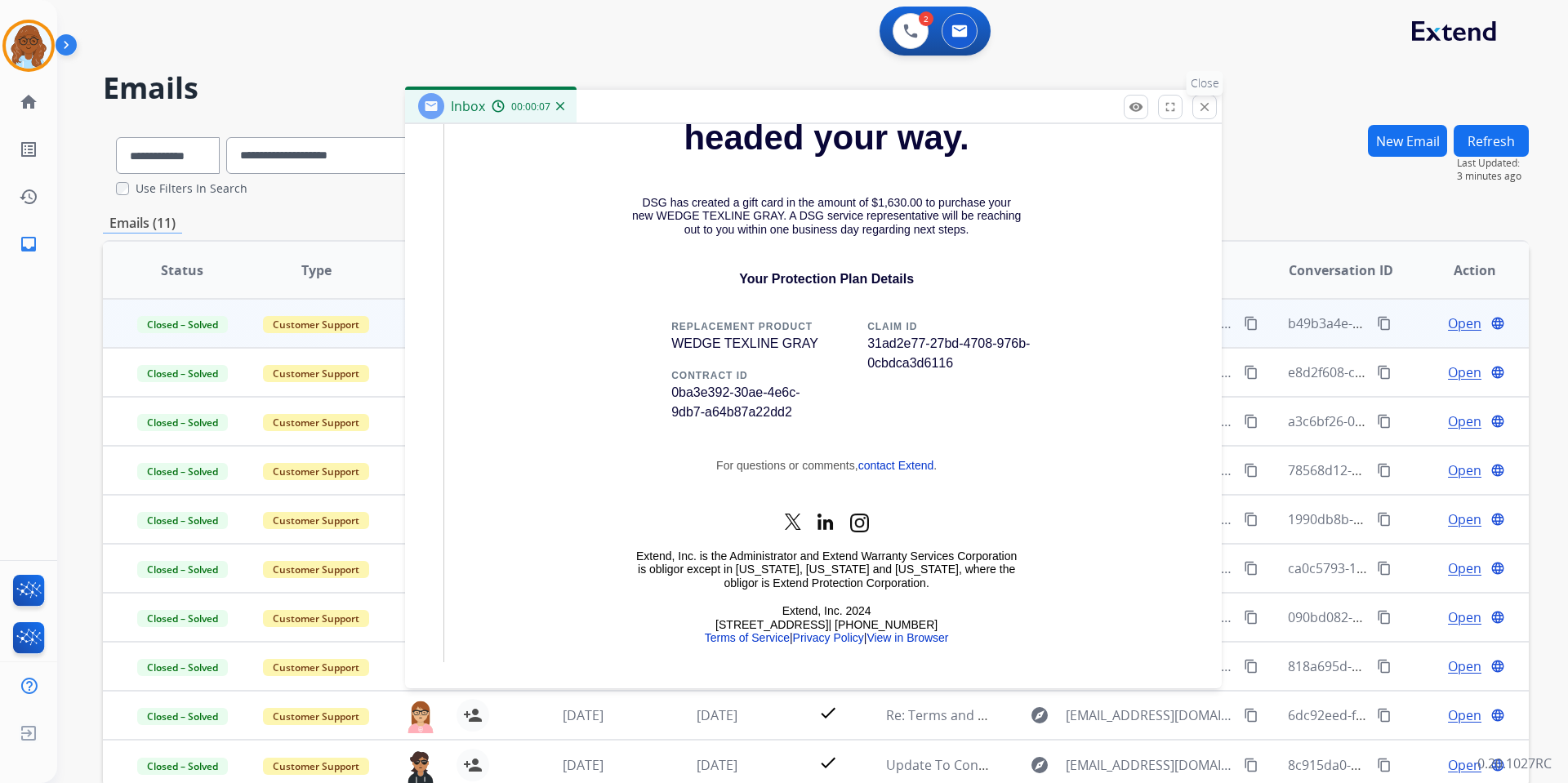
click at [1200, 111] on mat-icon "close" at bounding box center [1205, 107] width 15 height 15
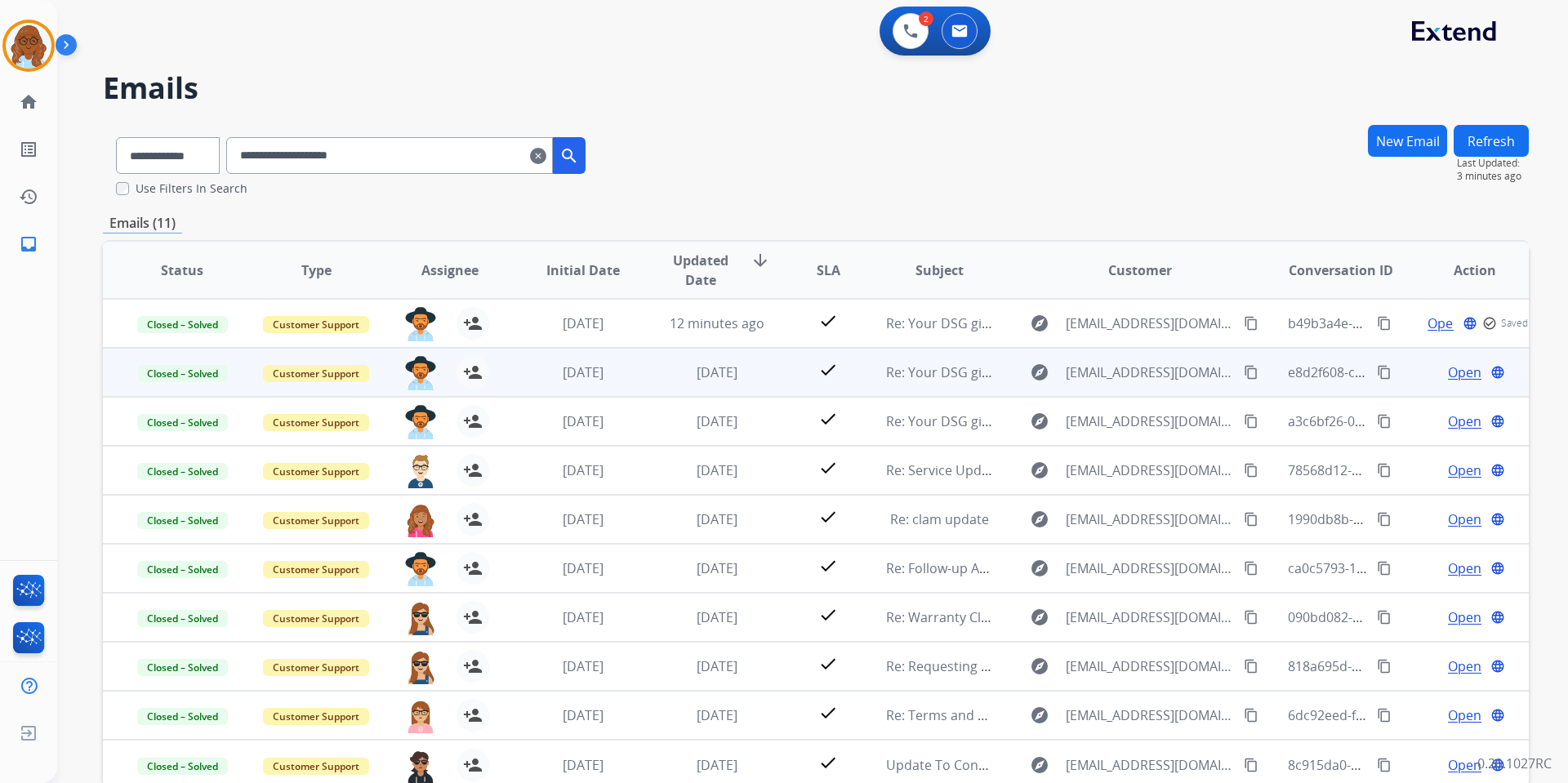
click at [1425, 367] on span "Open" at bounding box center [1465, 371] width 34 height 19
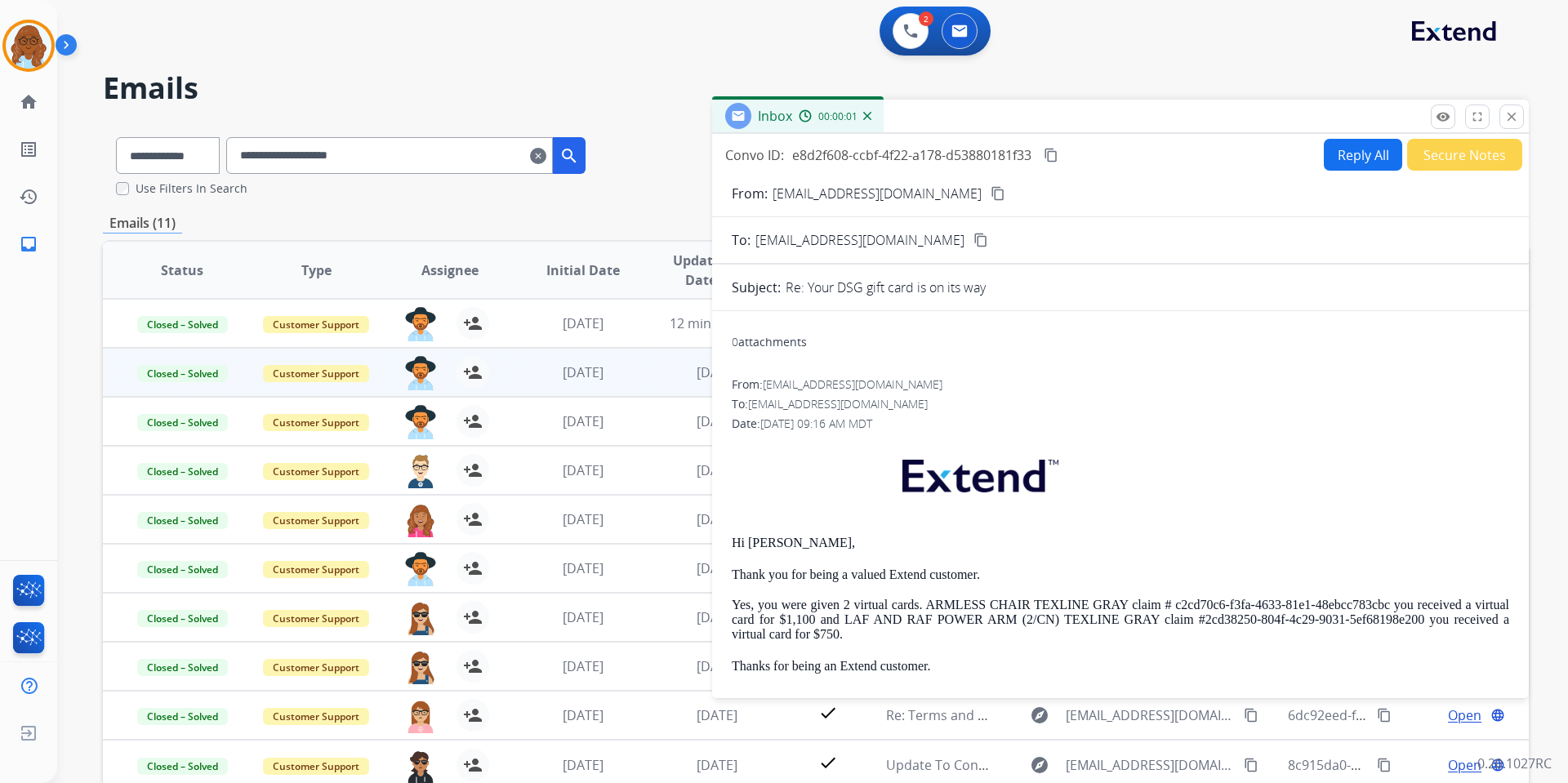
drag, startPoint x: 1014, startPoint y: 120, endPoint x: 669, endPoint y: 58, distance: 350.5
click at [712, 99] on div "Inbox 00:00:01" at bounding box center [1120, 117] width 817 height 35
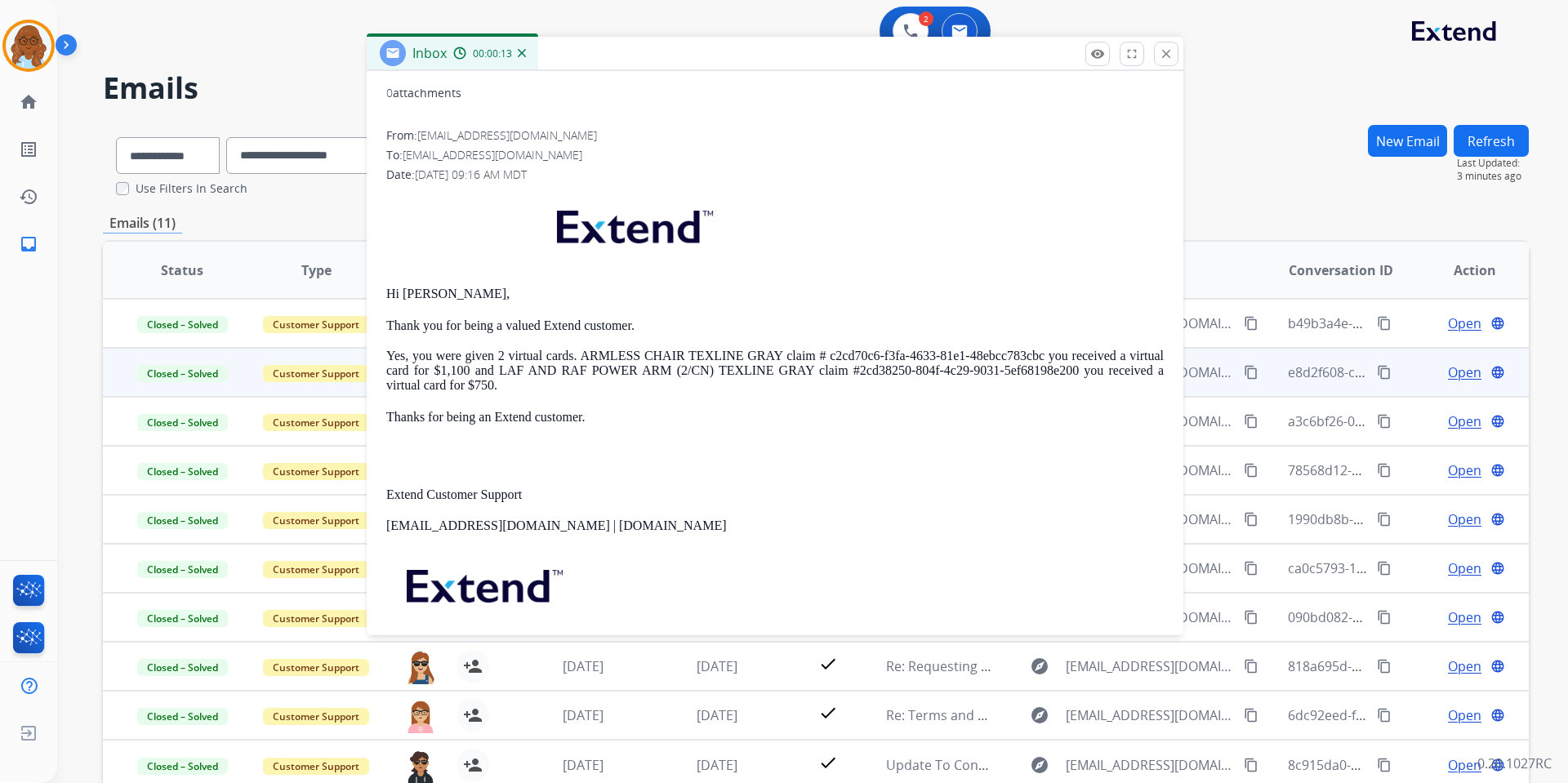
scroll to position [81, 0]
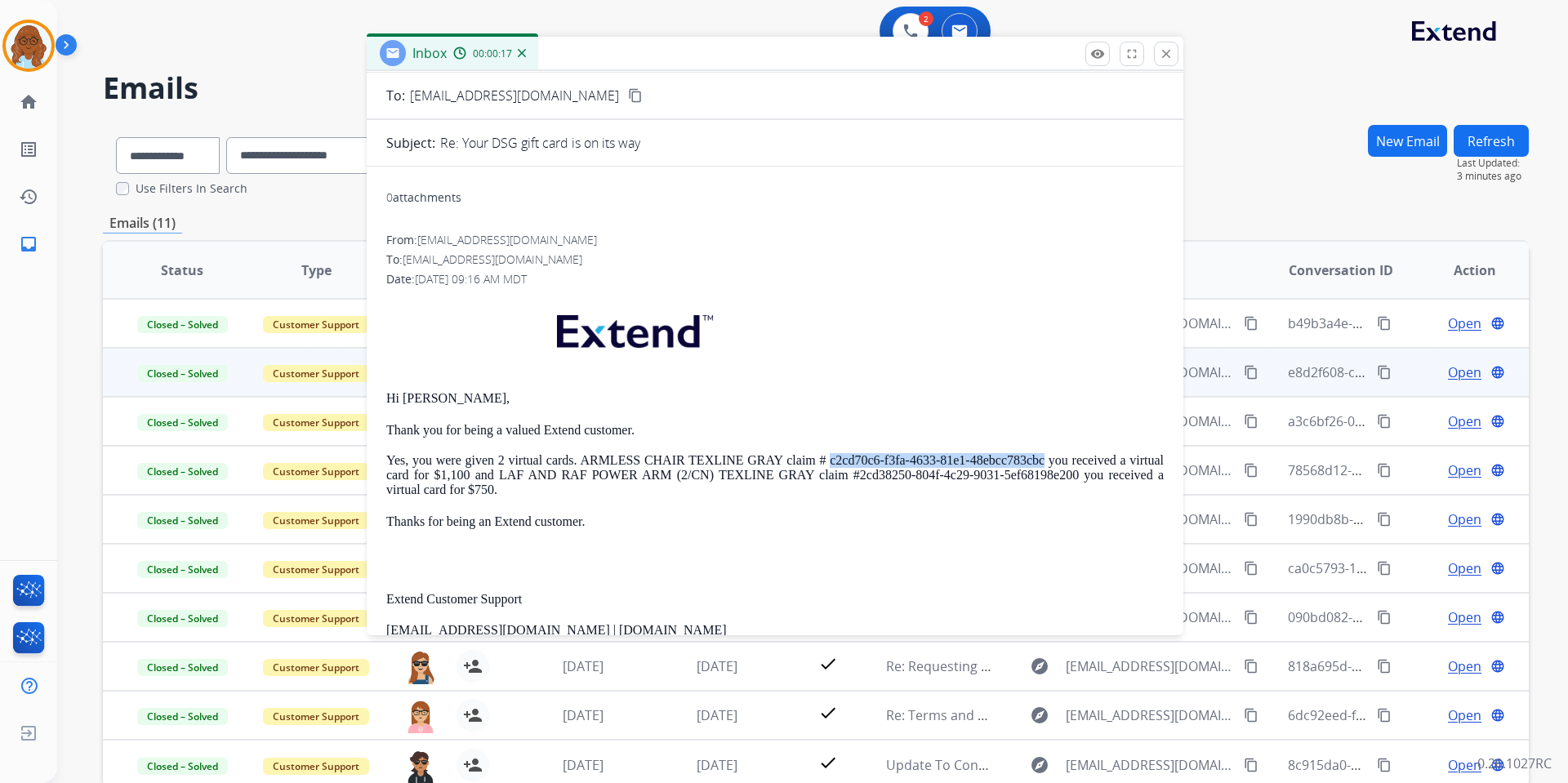
drag, startPoint x: 852, startPoint y: 457, endPoint x: 1062, endPoint y: 454, distance: 210.0
click at [1062, 454] on p "Thank you for being a valued Extend customer. Yes, you were given 2 virtual car…" at bounding box center [775, 461] width 778 height 75
copy p "c2cd70c6-f3fa-4633-81e1-48ebcc783cbc"
click at [1064, 463] on p "Thank you for being a valued Extend customer. Yes, you were given 2 virtual car…" at bounding box center [775, 461] width 778 height 75
click at [1078, 465] on p "Thank you for being a valued Extend customer. Yes, you were given 2 virtual car…" at bounding box center [775, 461] width 778 height 75
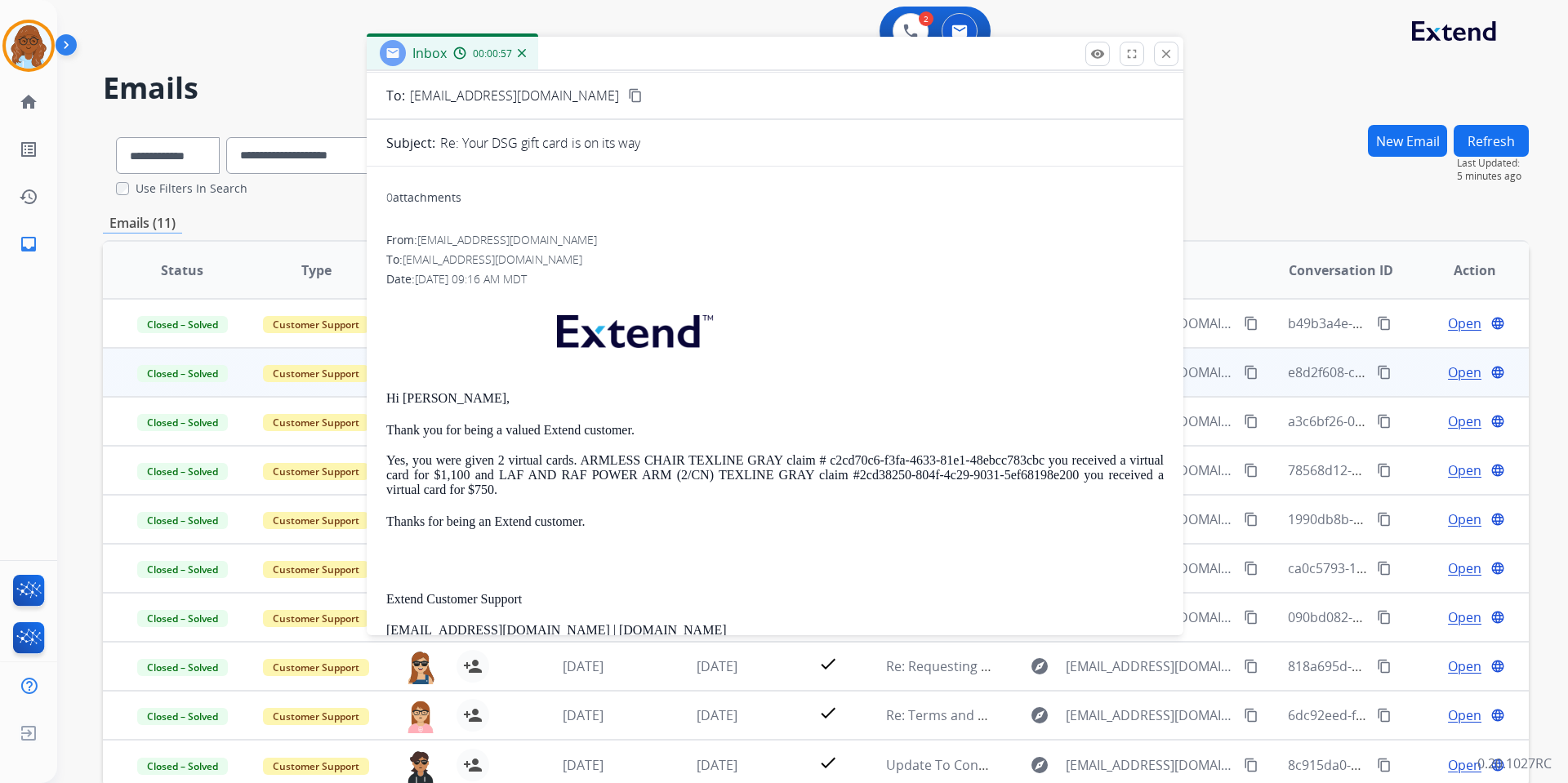
scroll to position [0, 0]
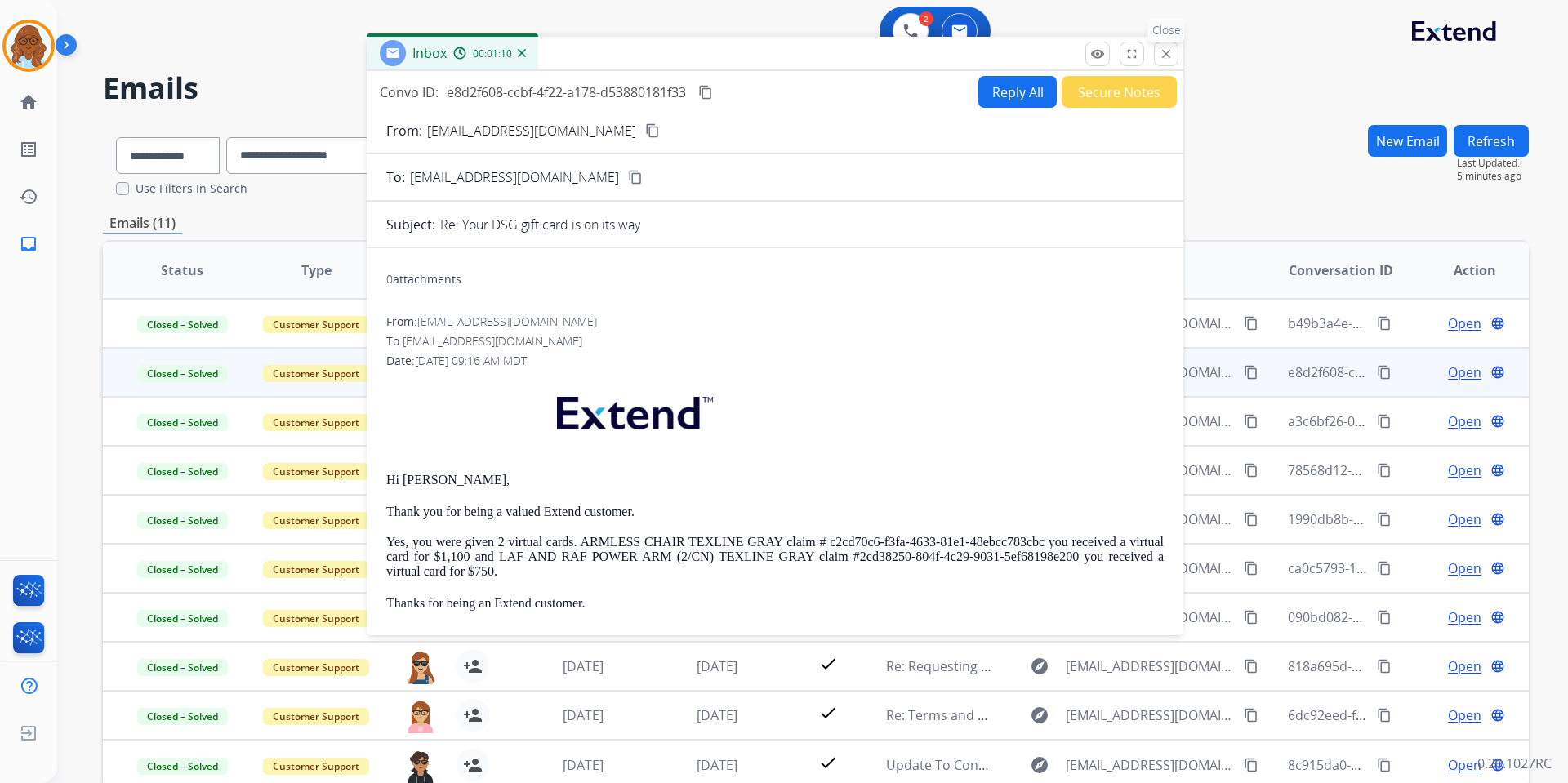
click at [1156, 51] on button "close Close" at bounding box center [1166, 54] width 25 height 25
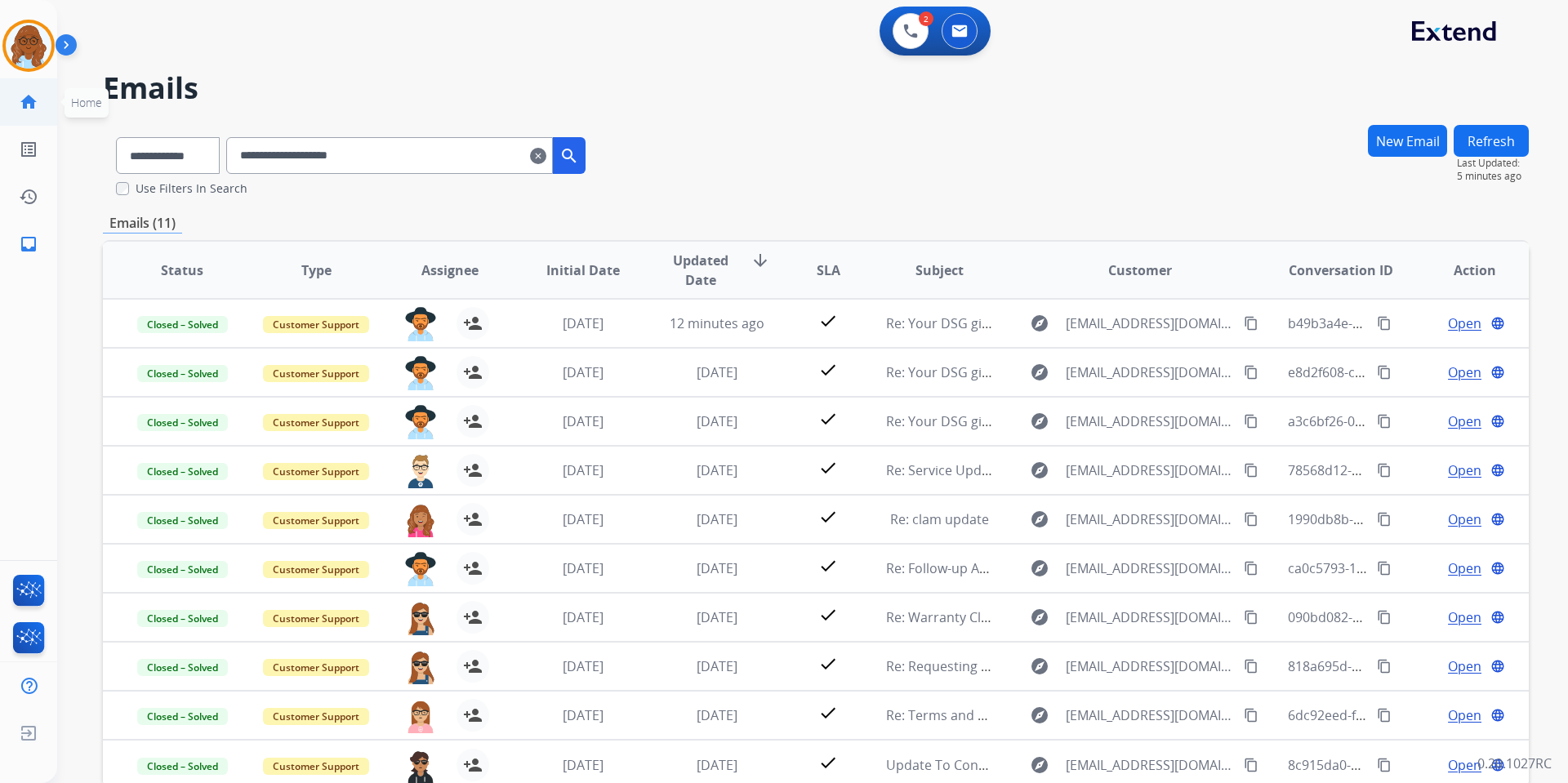
click at [32, 111] on mat-icon "home" at bounding box center [28, 101] width 19 height 19
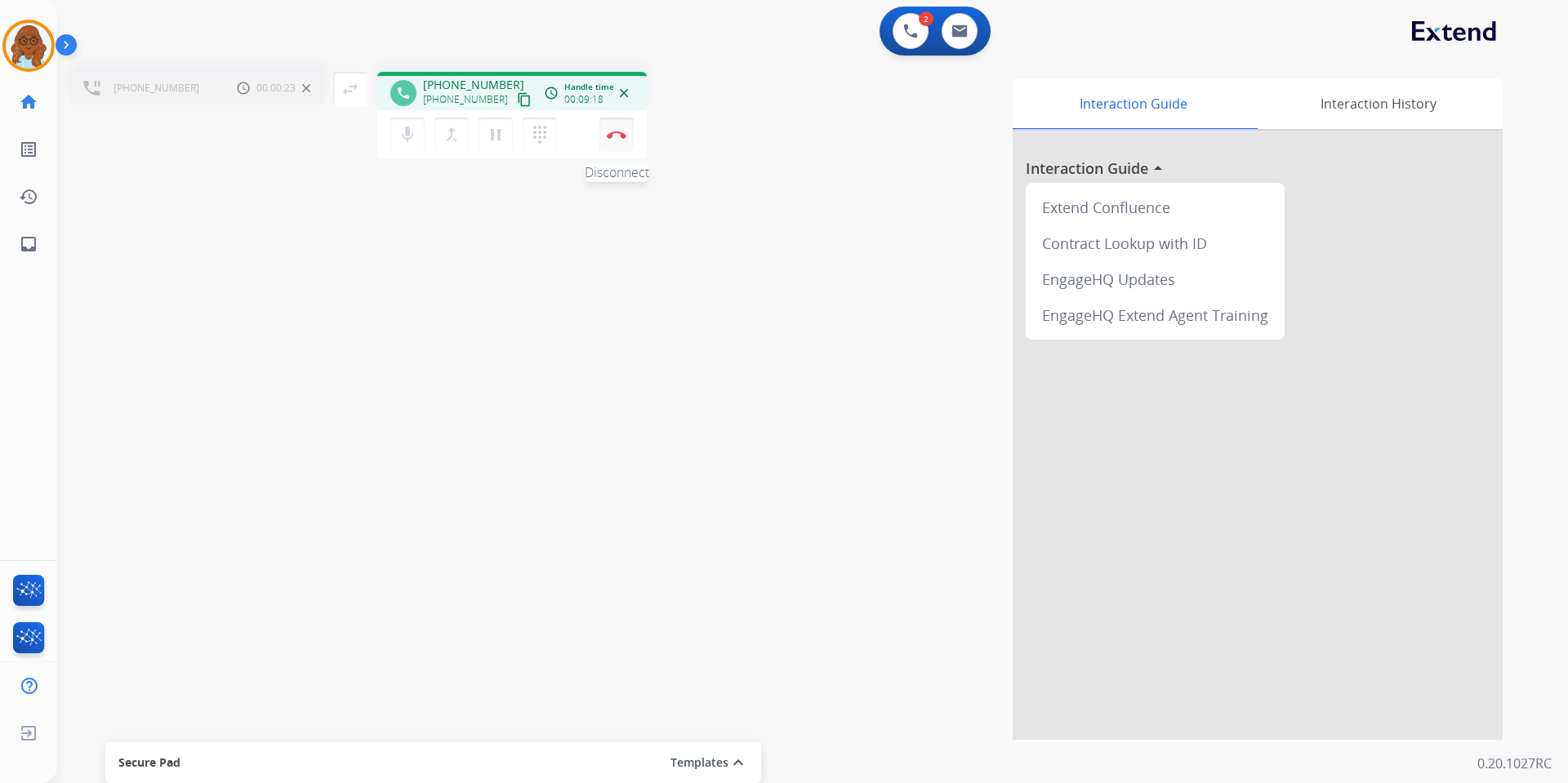
click at [613, 145] on button "Disconnect" at bounding box center [617, 135] width 35 height 35
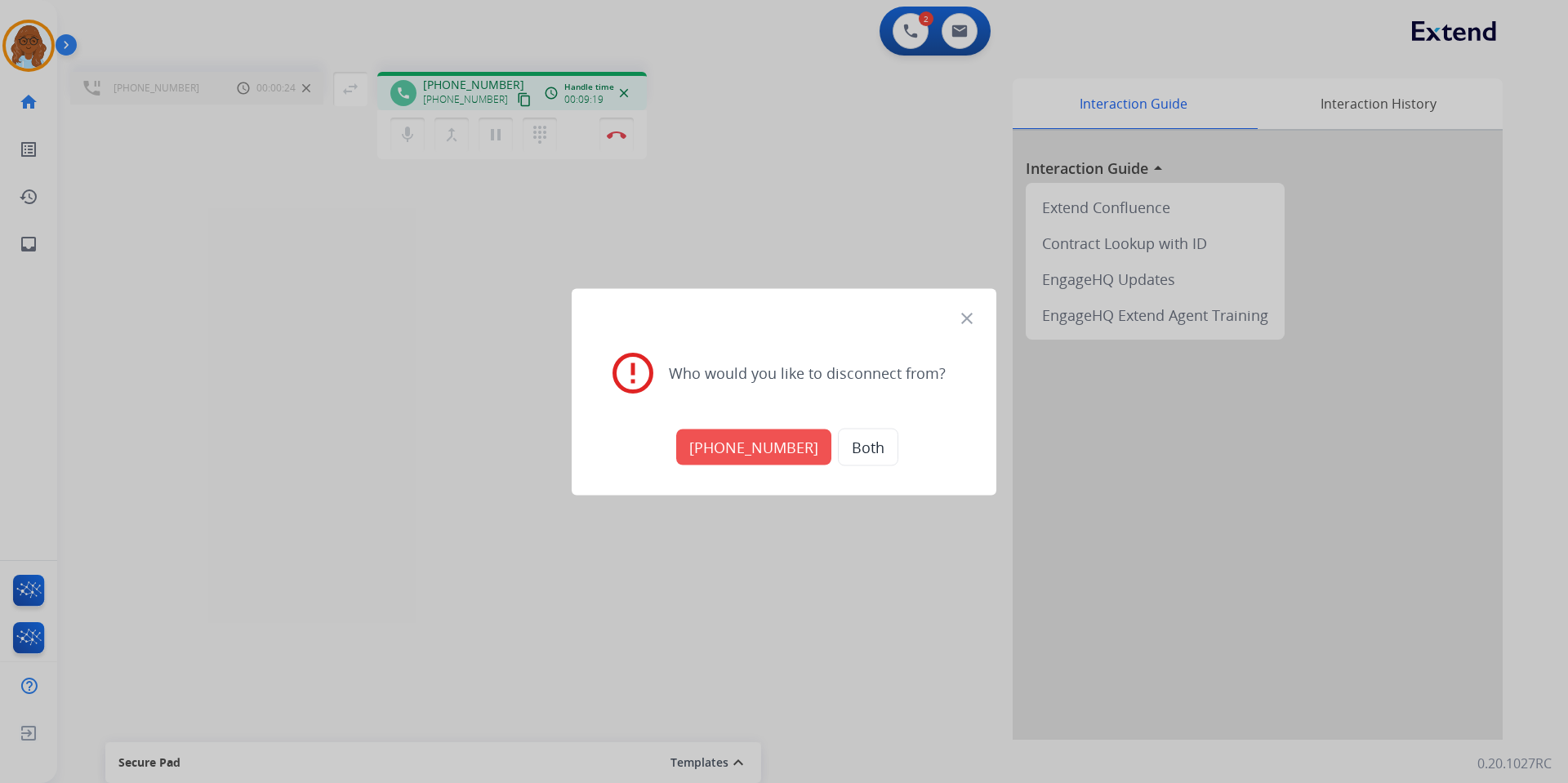
click at [745, 437] on button "[PHONE_NUMBER]" at bounding box center [754, 446] width 155 height 36
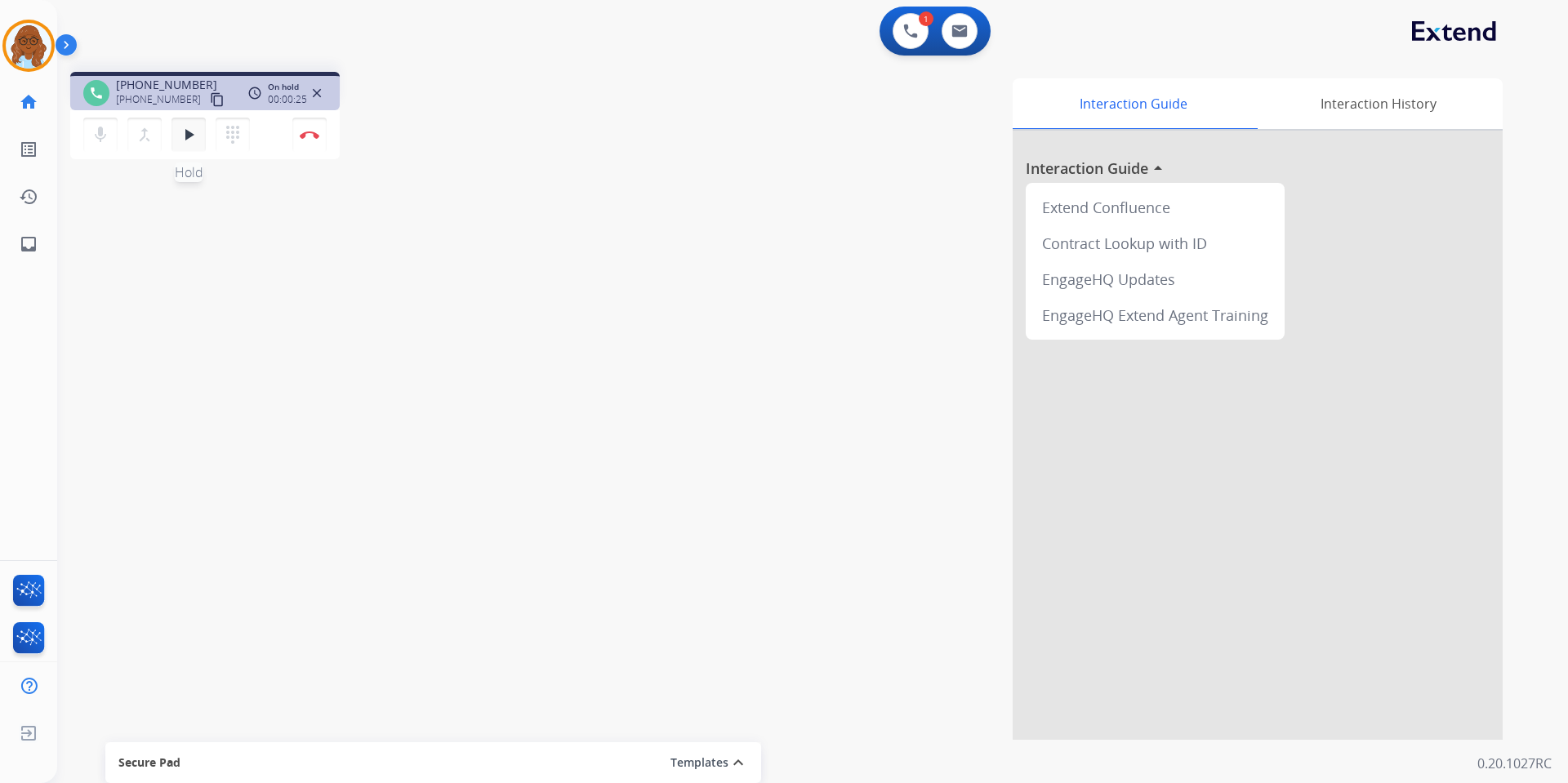
click at [191, 133] on mat-icon "play_arrow" at bounding box center [188, 134] width 19 height 19
click at [201, 123] on button "play_arrow Hold" at bounding box center [189, 135] width 35 height 35
click at [191, 124] on button "pause Hold" at bounding box center [189, 135] width 35 height 35
click at [228, 137] on mat-icon "dialpad" at bounding box center [232, 134] width 19 height 19
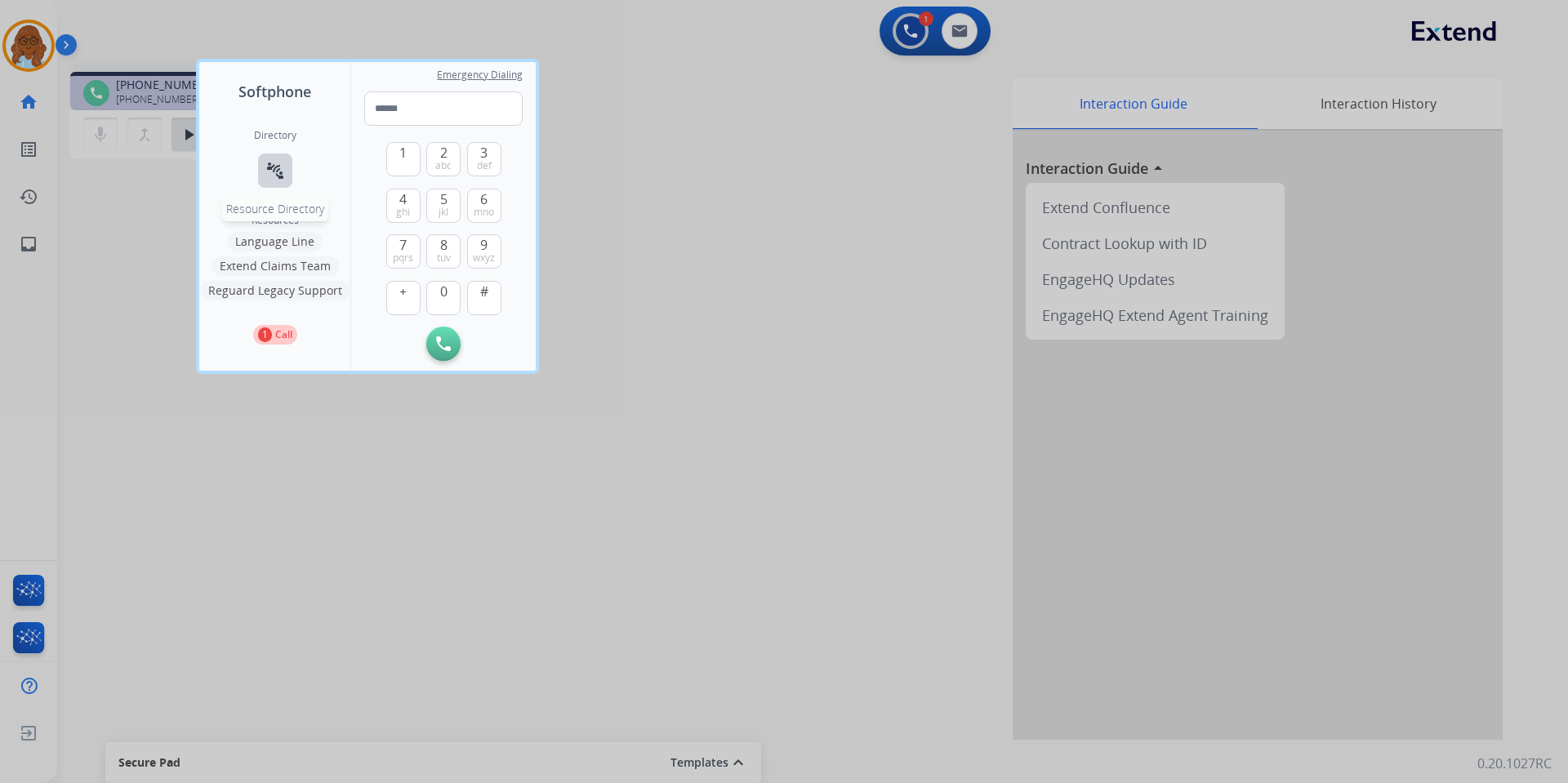
click at [272, 165] on mat-icon "connect_without_contact" at bounding box center [275, 170] width 19 height 19
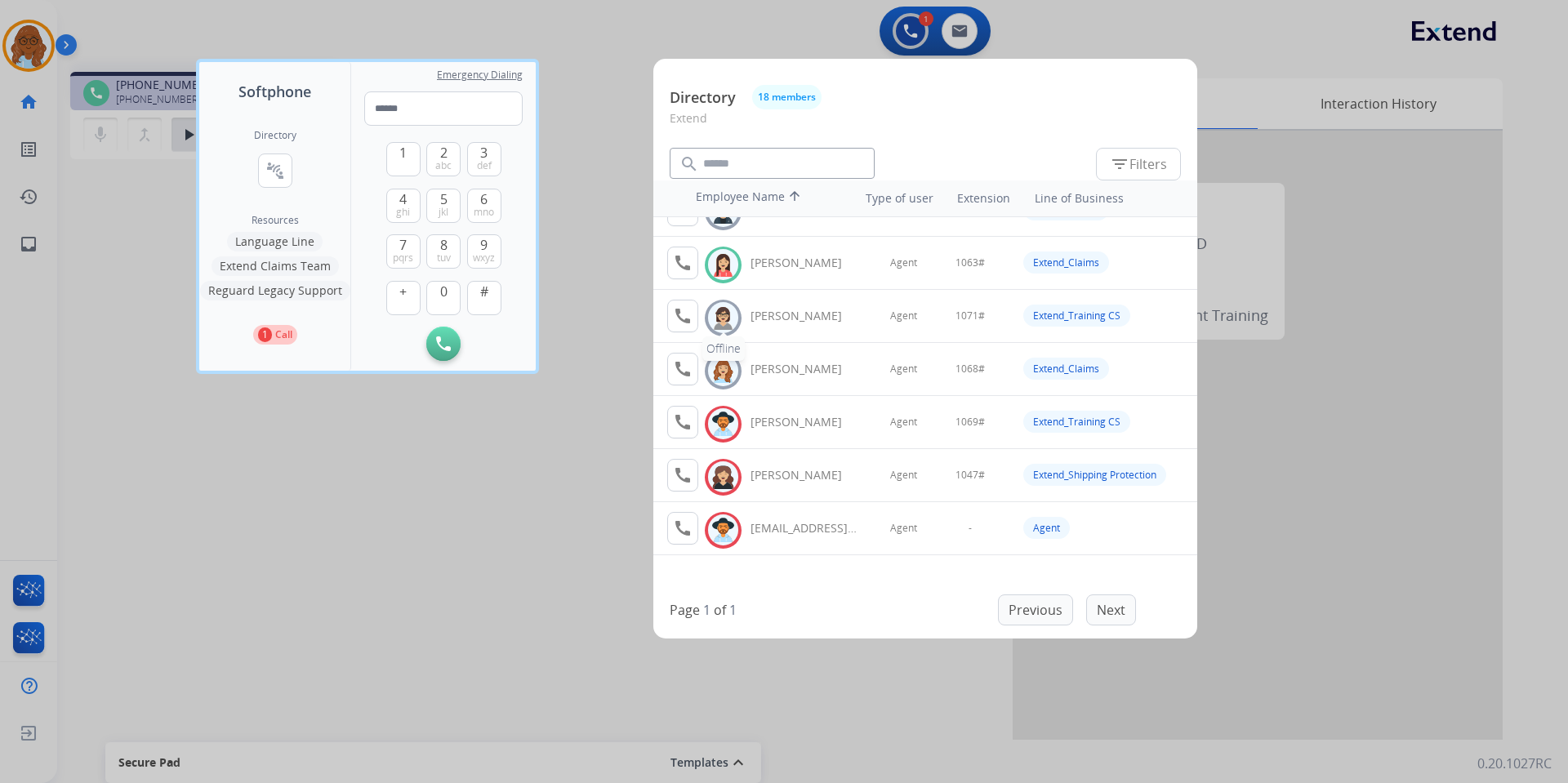
scroll to position [622, 0]
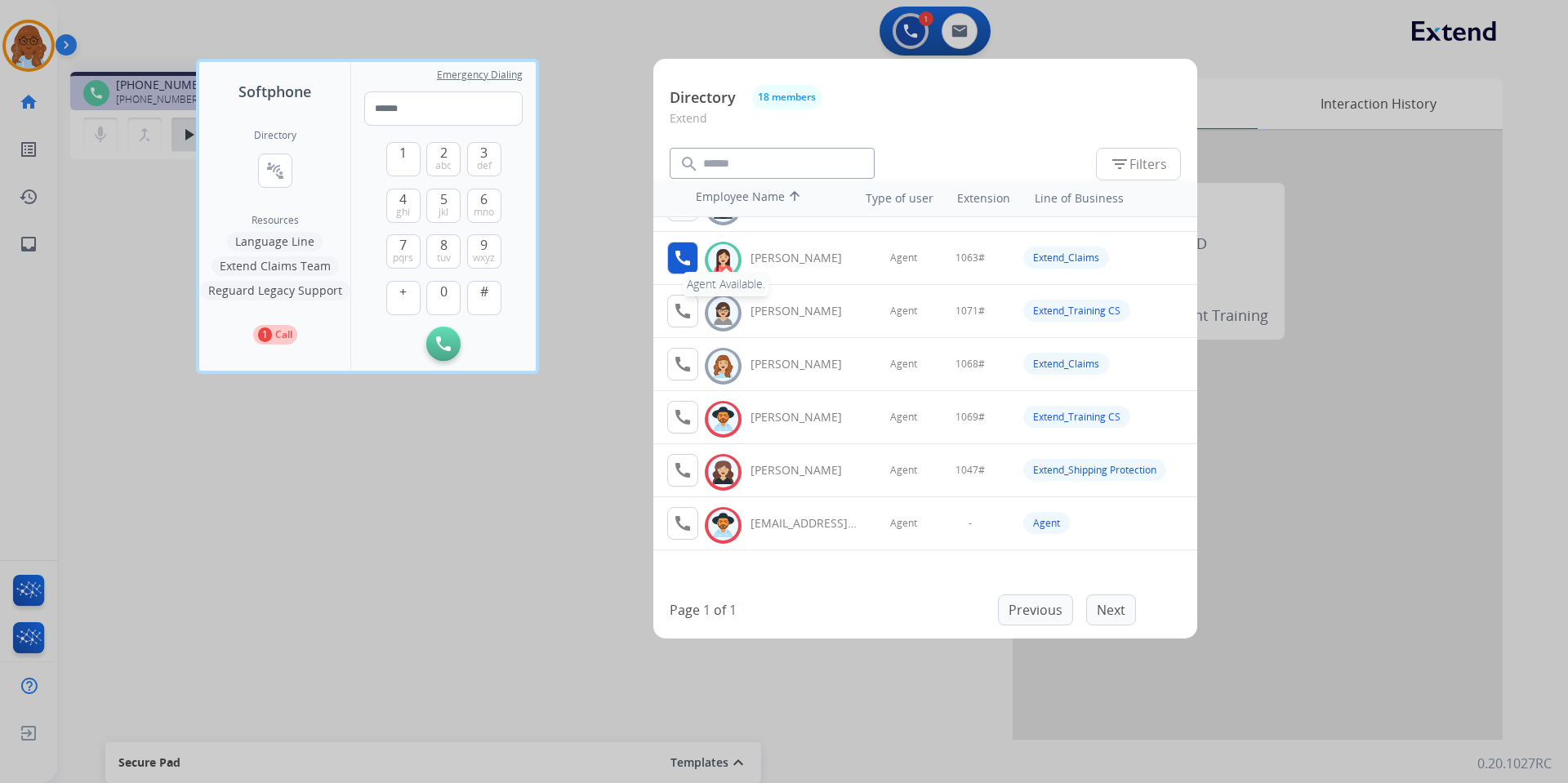
click at [671, 264] on button "call Agent Available." at bounding box center [683, 258] width 31 height 33
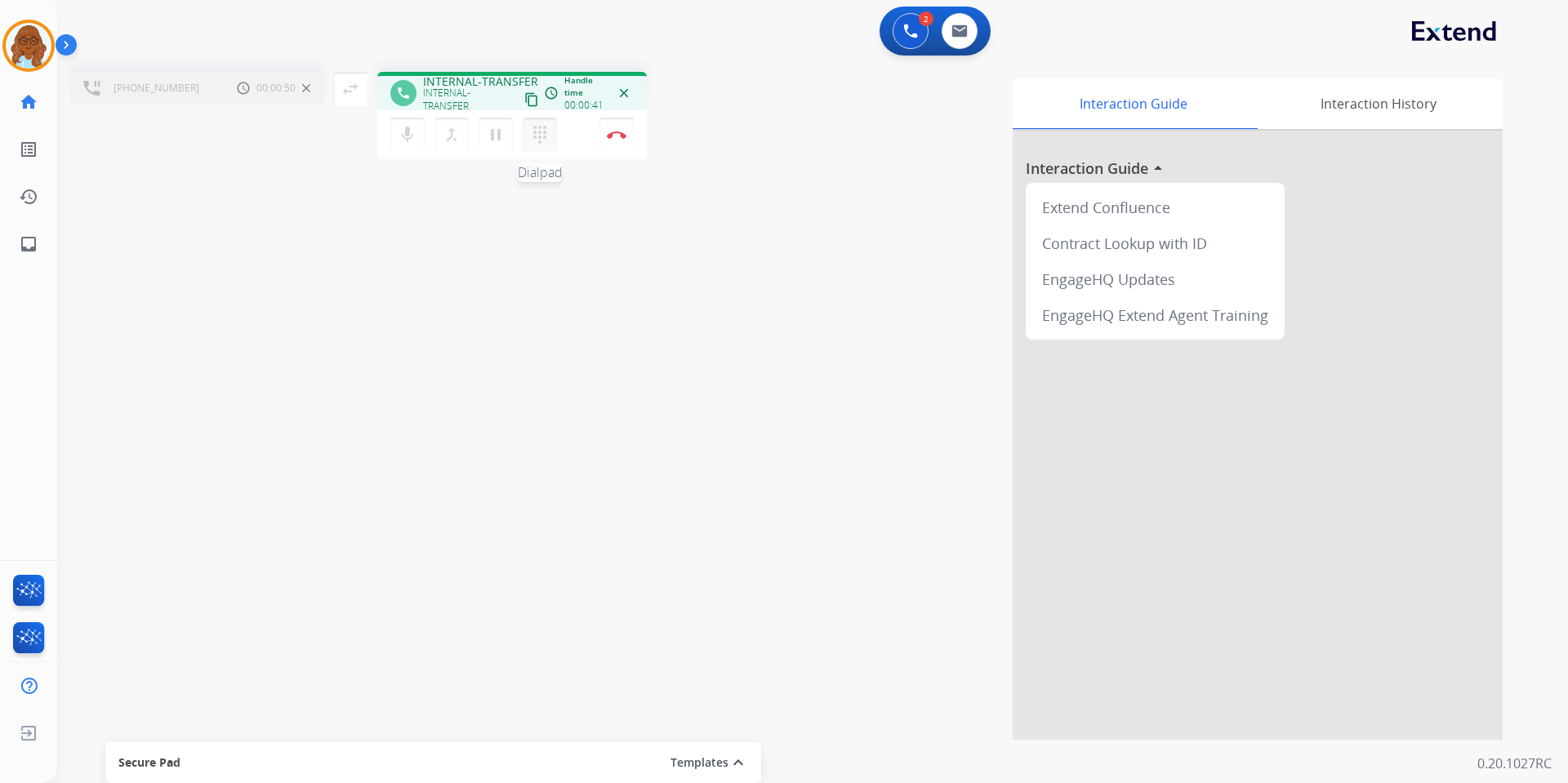
click at [538, 135] on mat-icon "dialpad" at bounding box center [539, 134] width 19 height 19
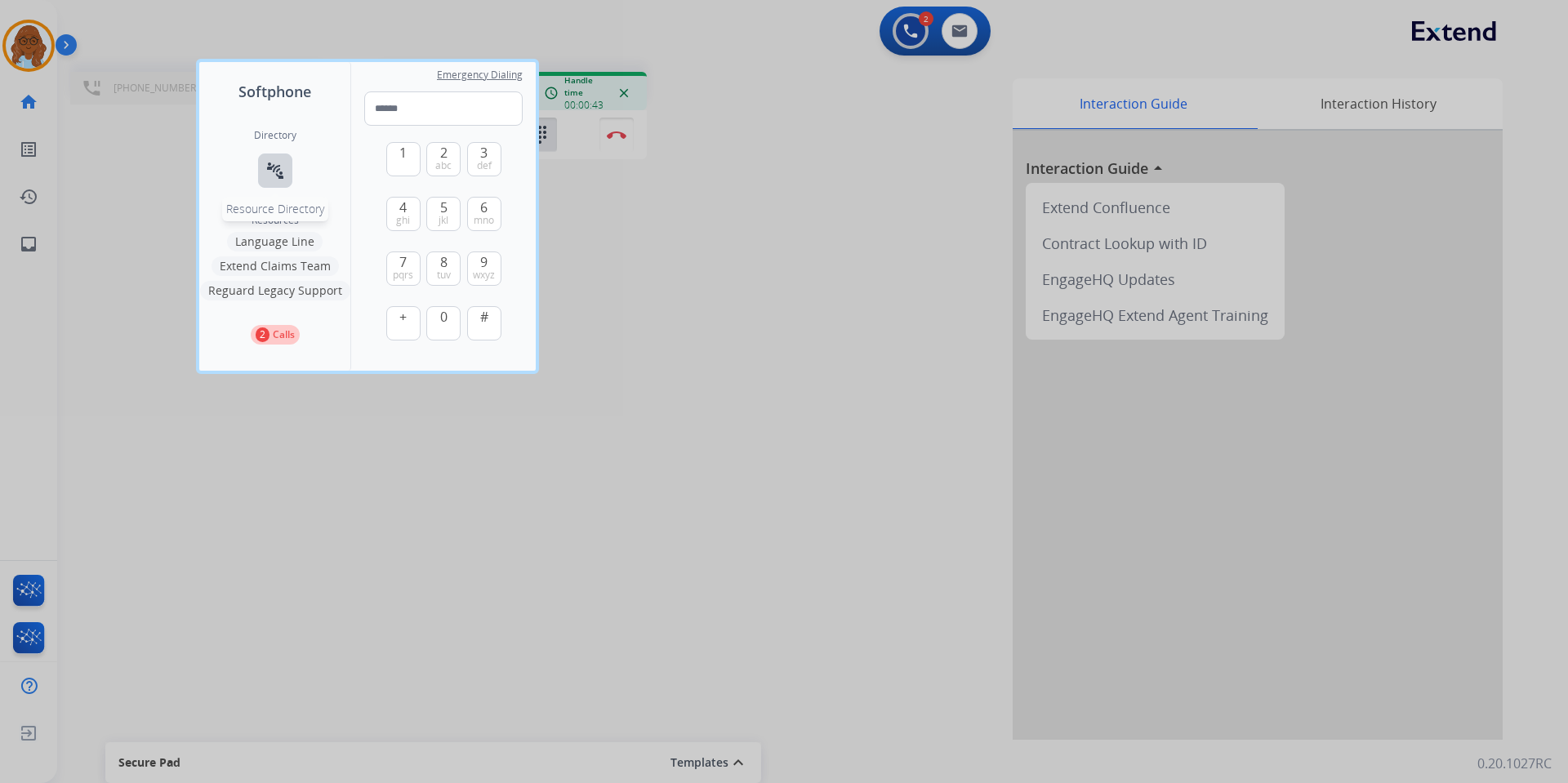
click at [276, 181] on button "connect_without_contact Resource Directory" at bounding box center [276, 171] width 35 height 35
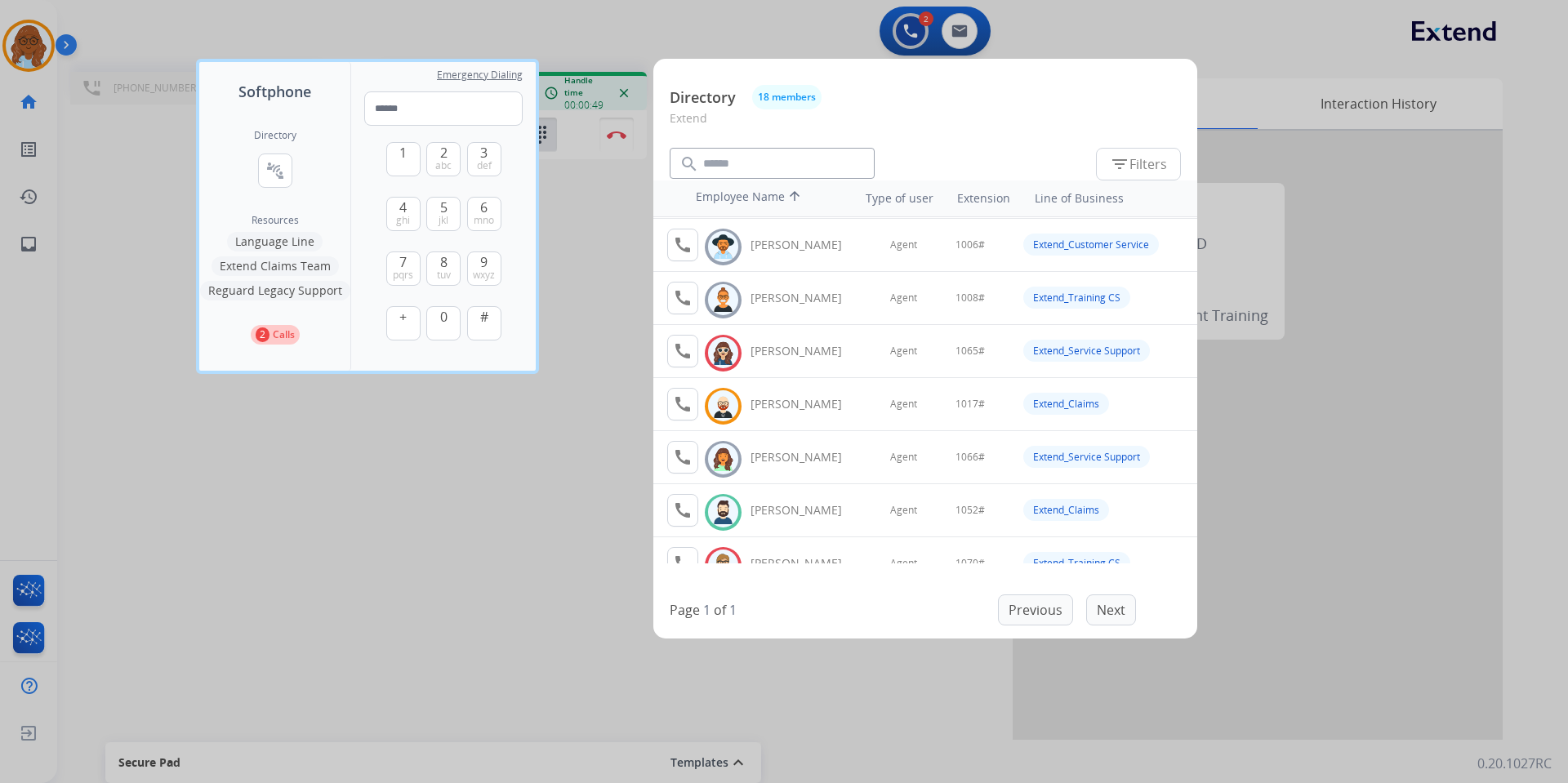
scroll to position [0, 0]
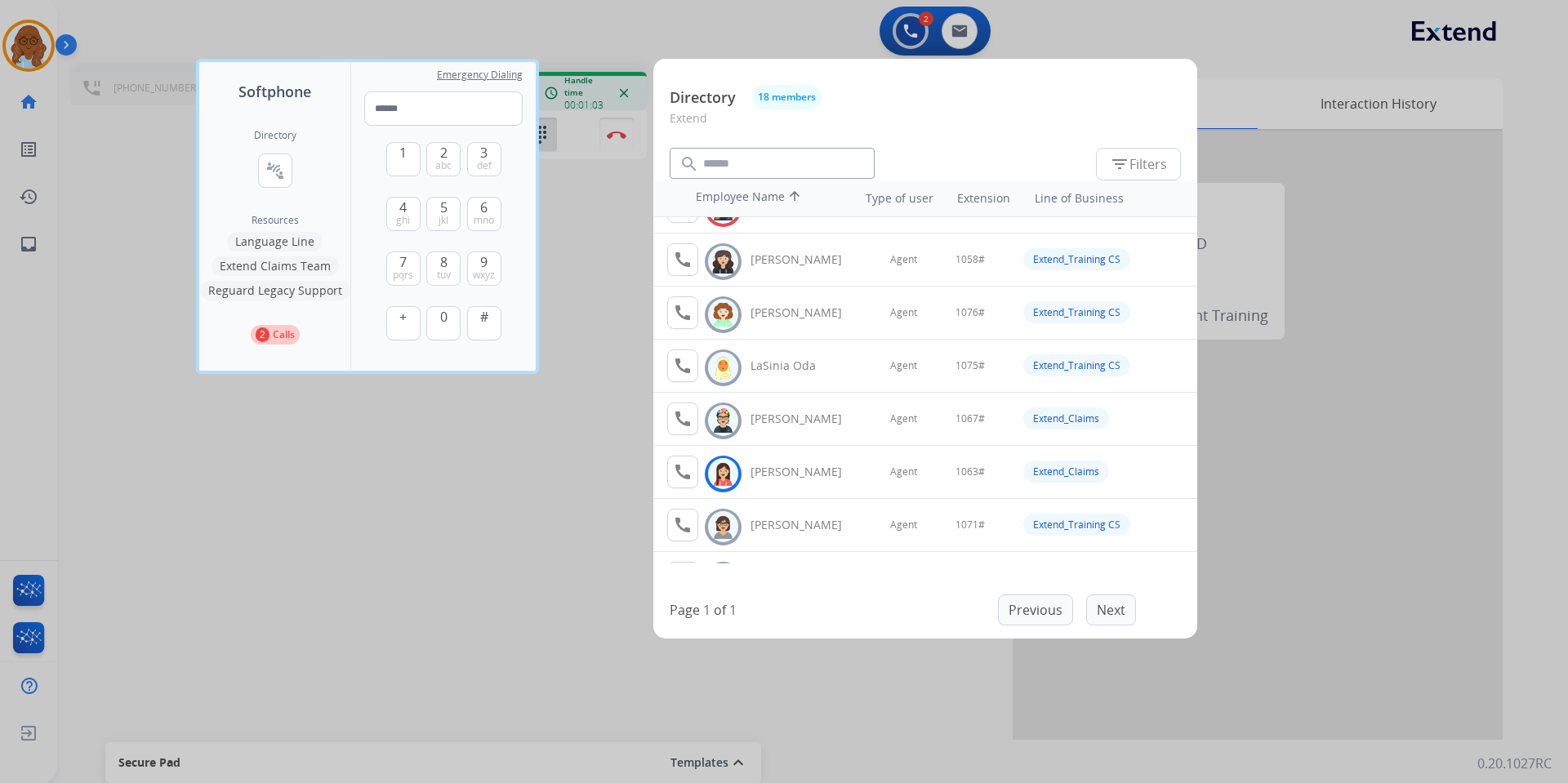
scroll to position [490, 0]
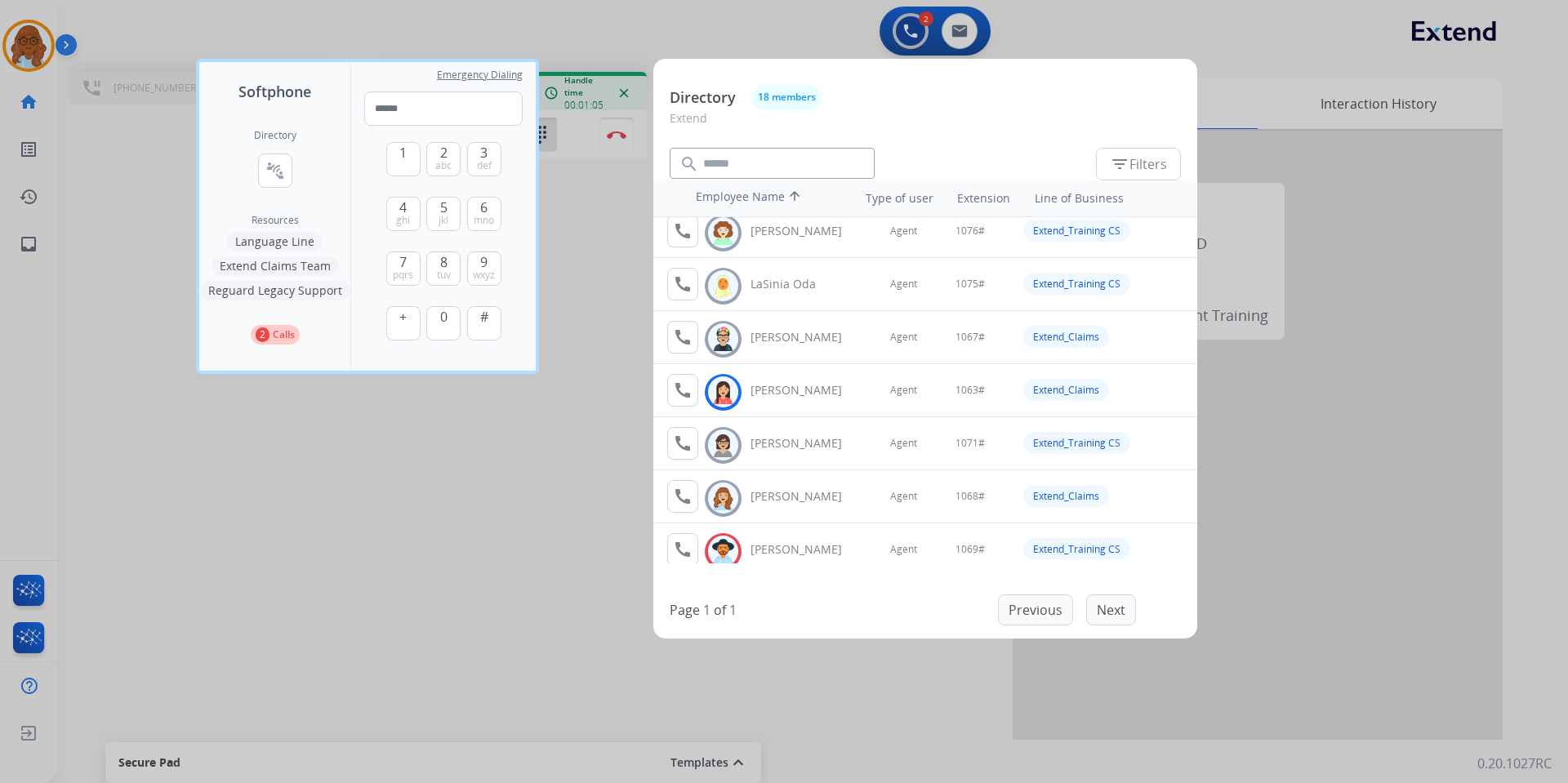
click at [608, 411] on div at bounding box center [784, 392] width 1568 height 783
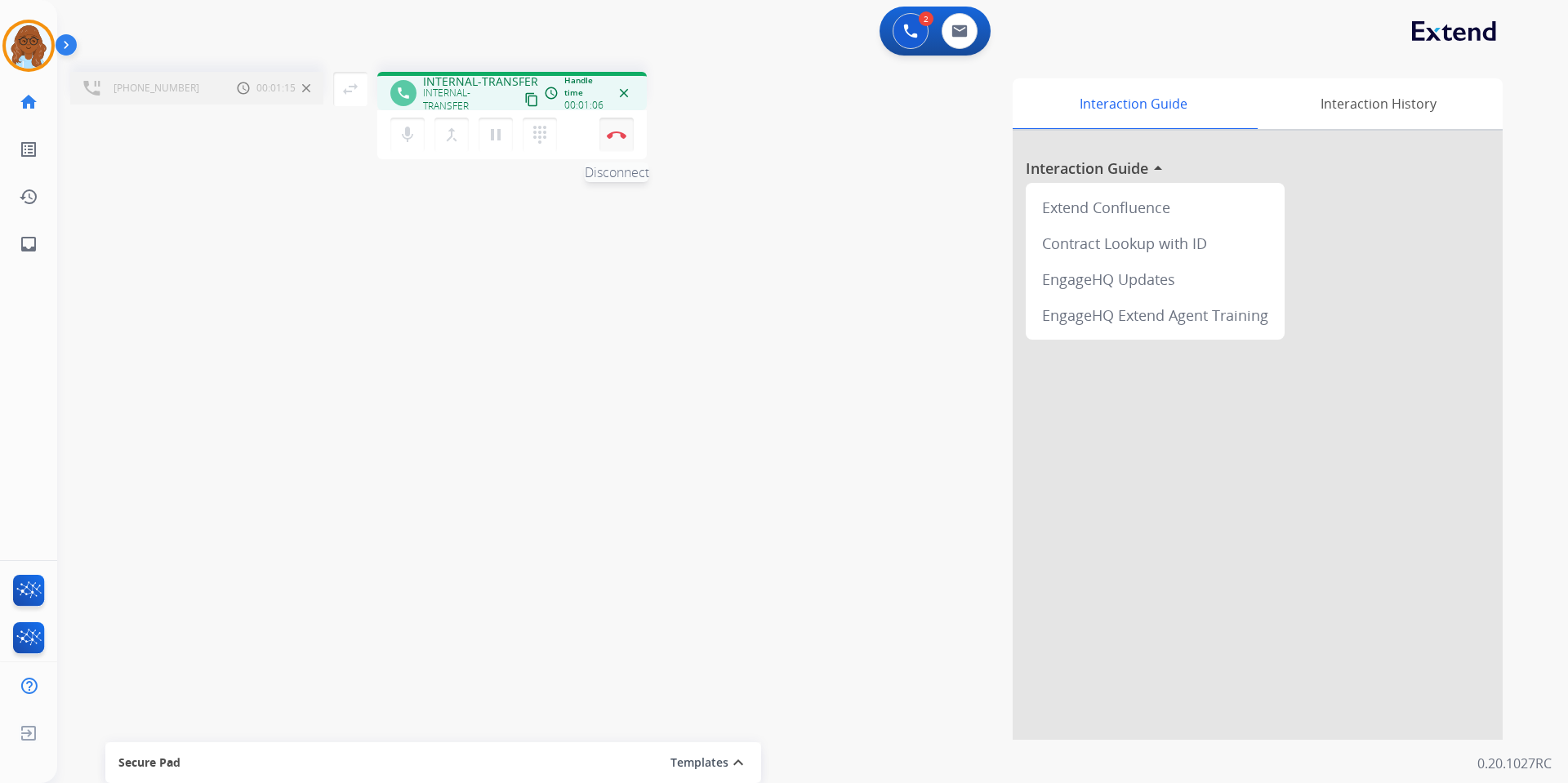
click at [615, 129] on button "Disconnect" at bounding box center [617, 135] width 35 height 35
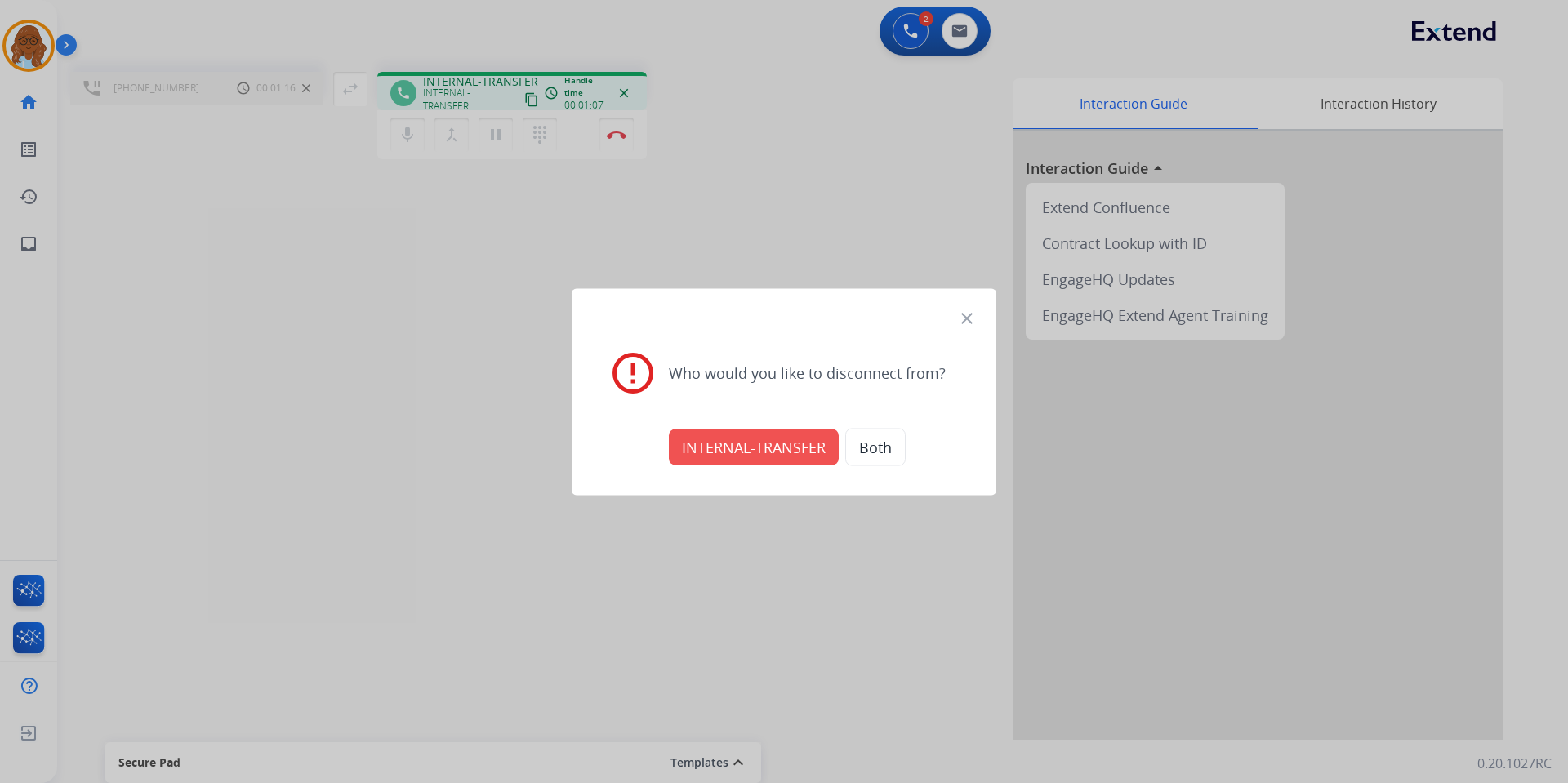
click at [756, 453] on button "INTERNAL-TRANSFER" at bounding box center [754, 446] width 170 height 36
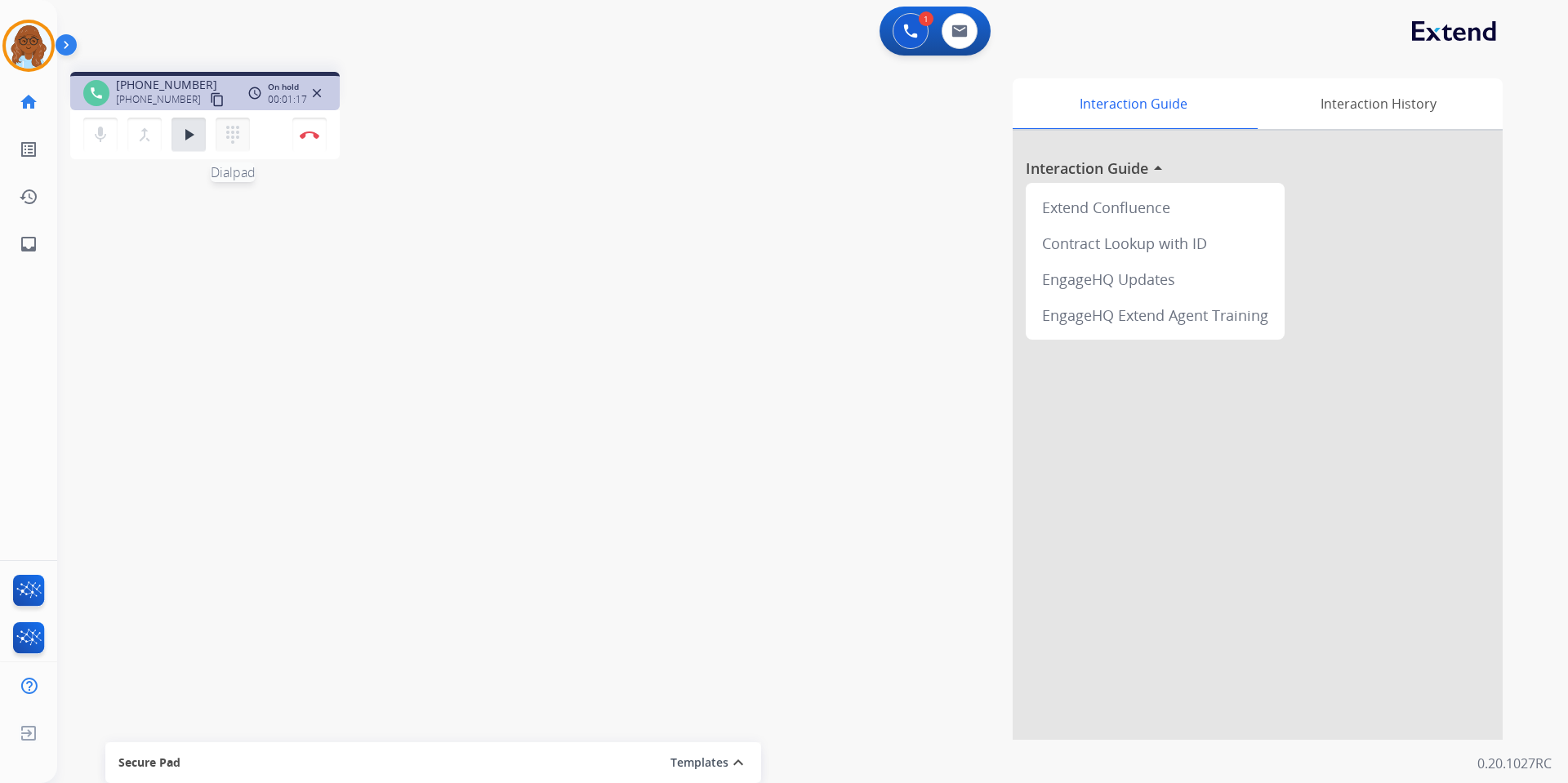
click at [231, 126] on mat-icon "dialpad" at bounding box center [232, 134] width 19 height 19
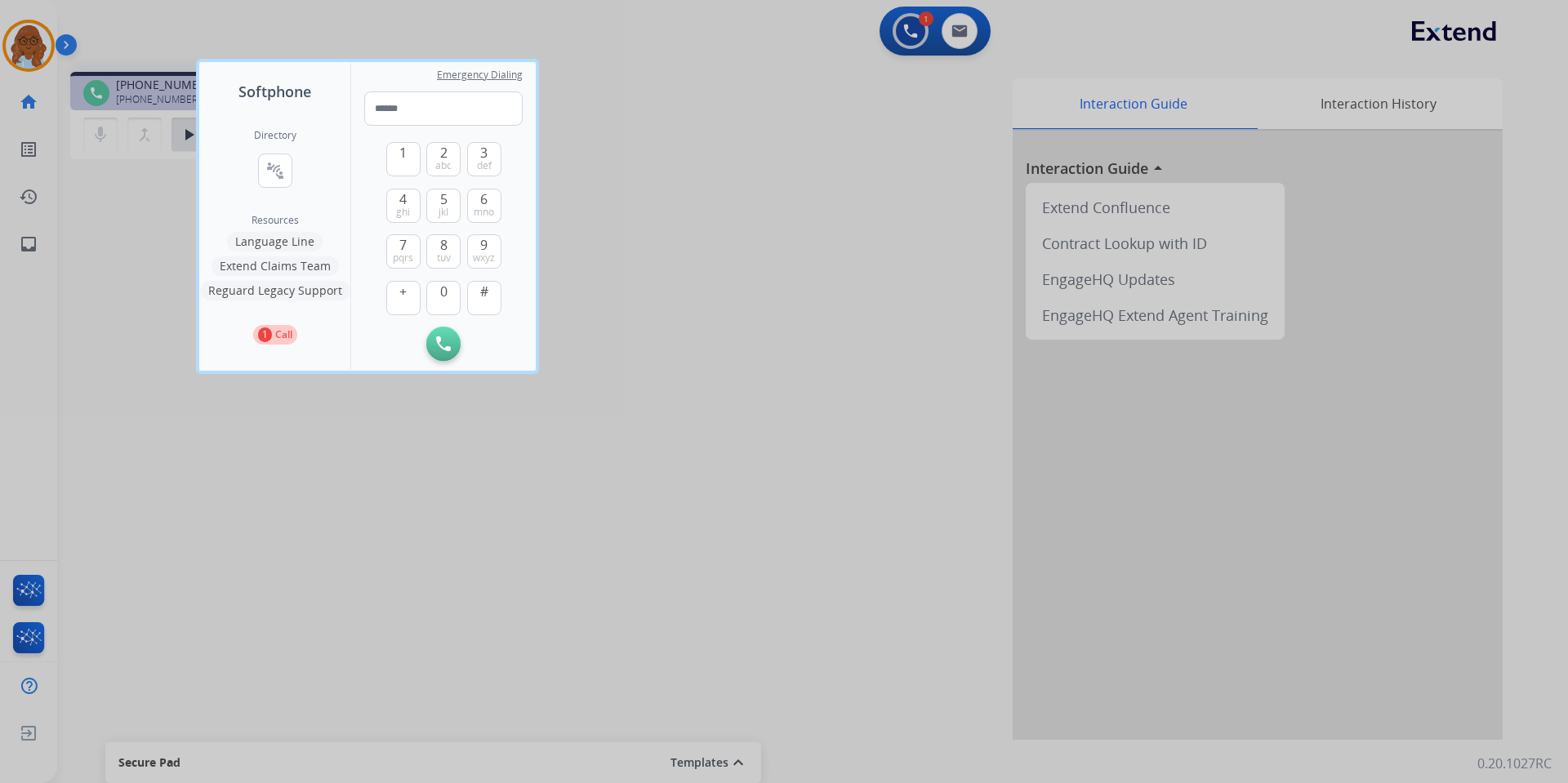
drag, startPoint x: 283, startPoint y: 169, endPoint x: 354, endPoint y: 232, distance: 94.9
click at [284, 169] on mat-icon "connect_without_contact" at bounding box center [275, 170] width 19 height 19
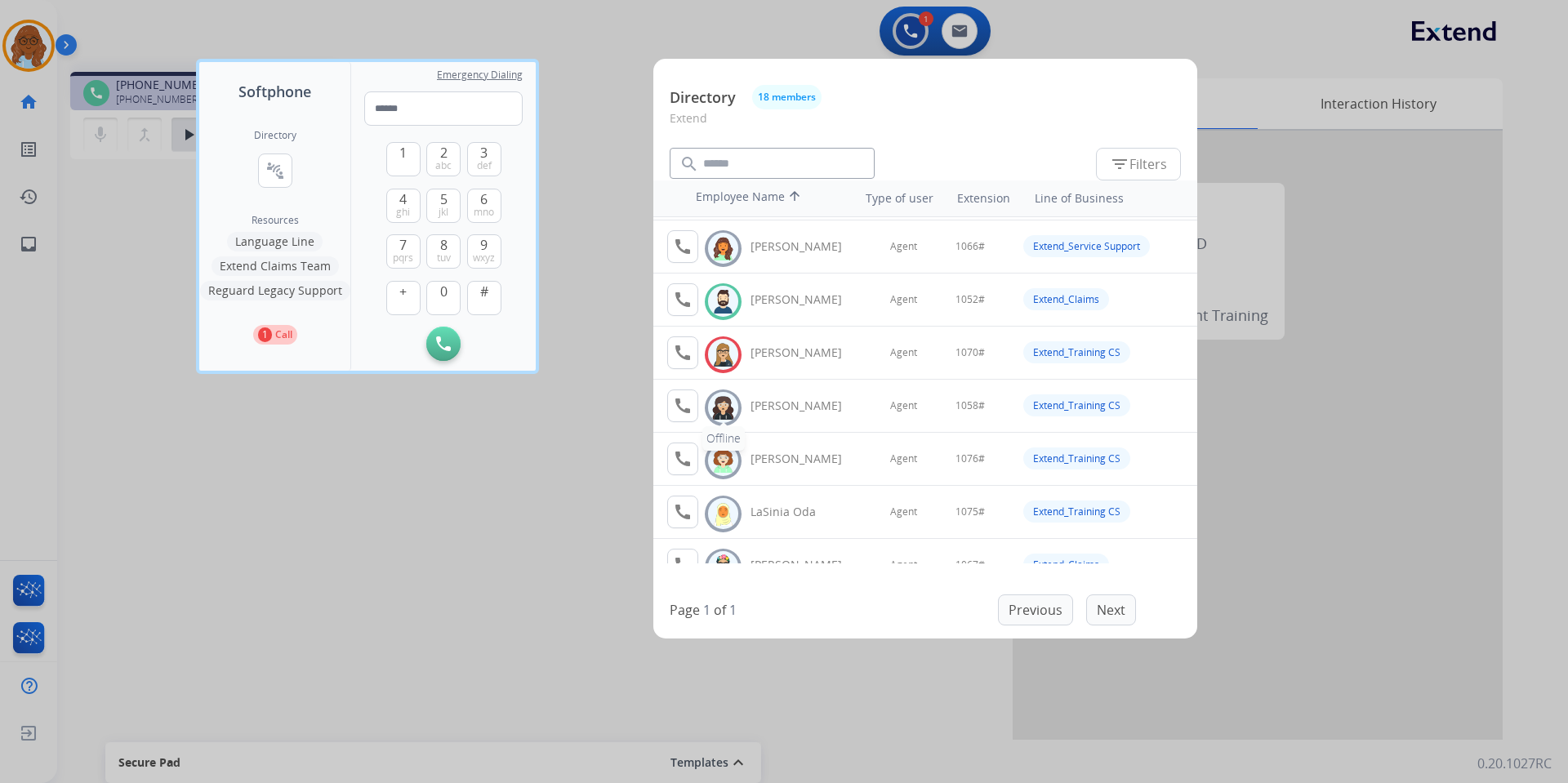
scroll to position [245, 0]
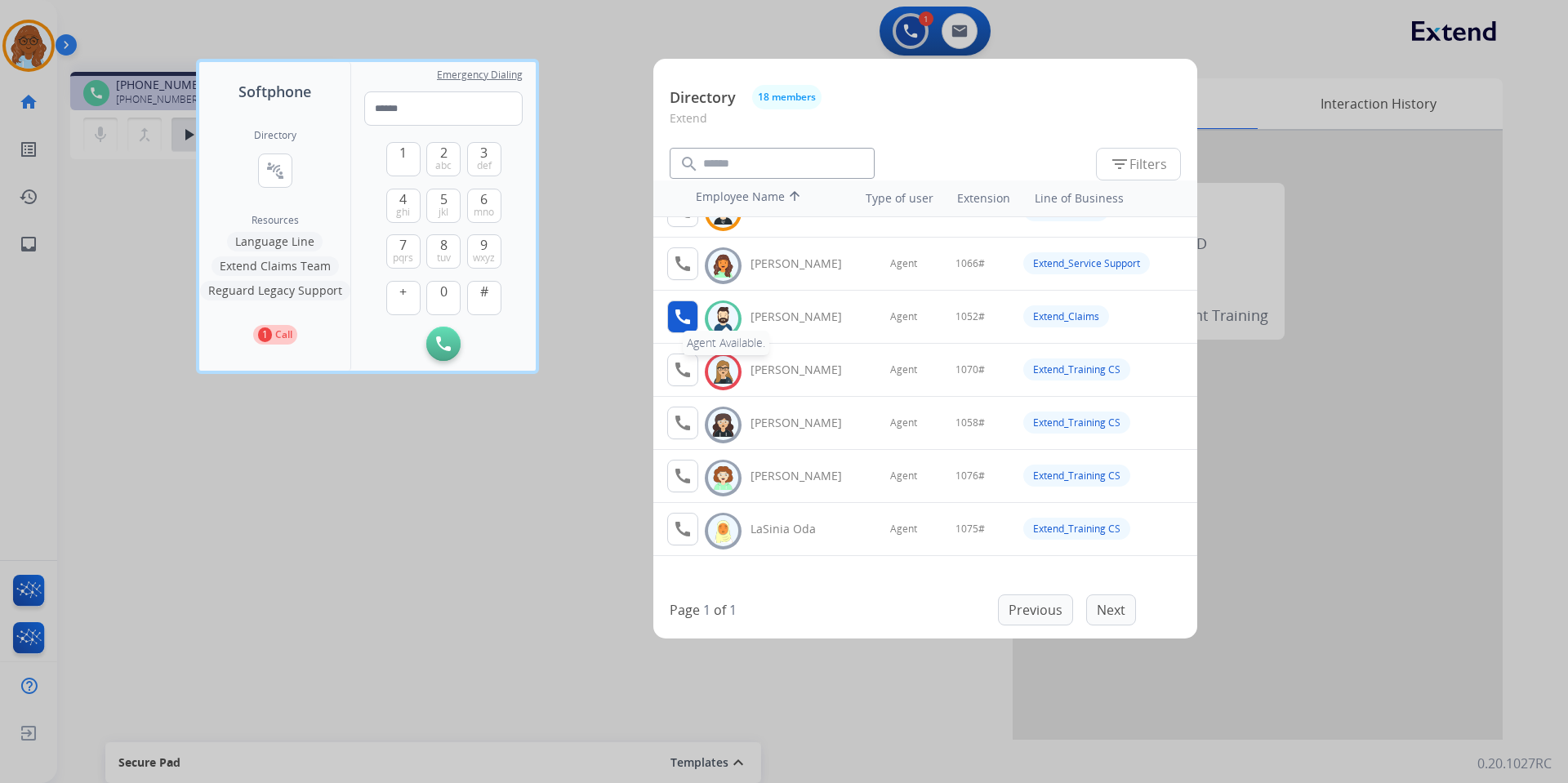
click at [691, 318] on mat-icon "call" at bounding box center [682, 316] width 19 height 19
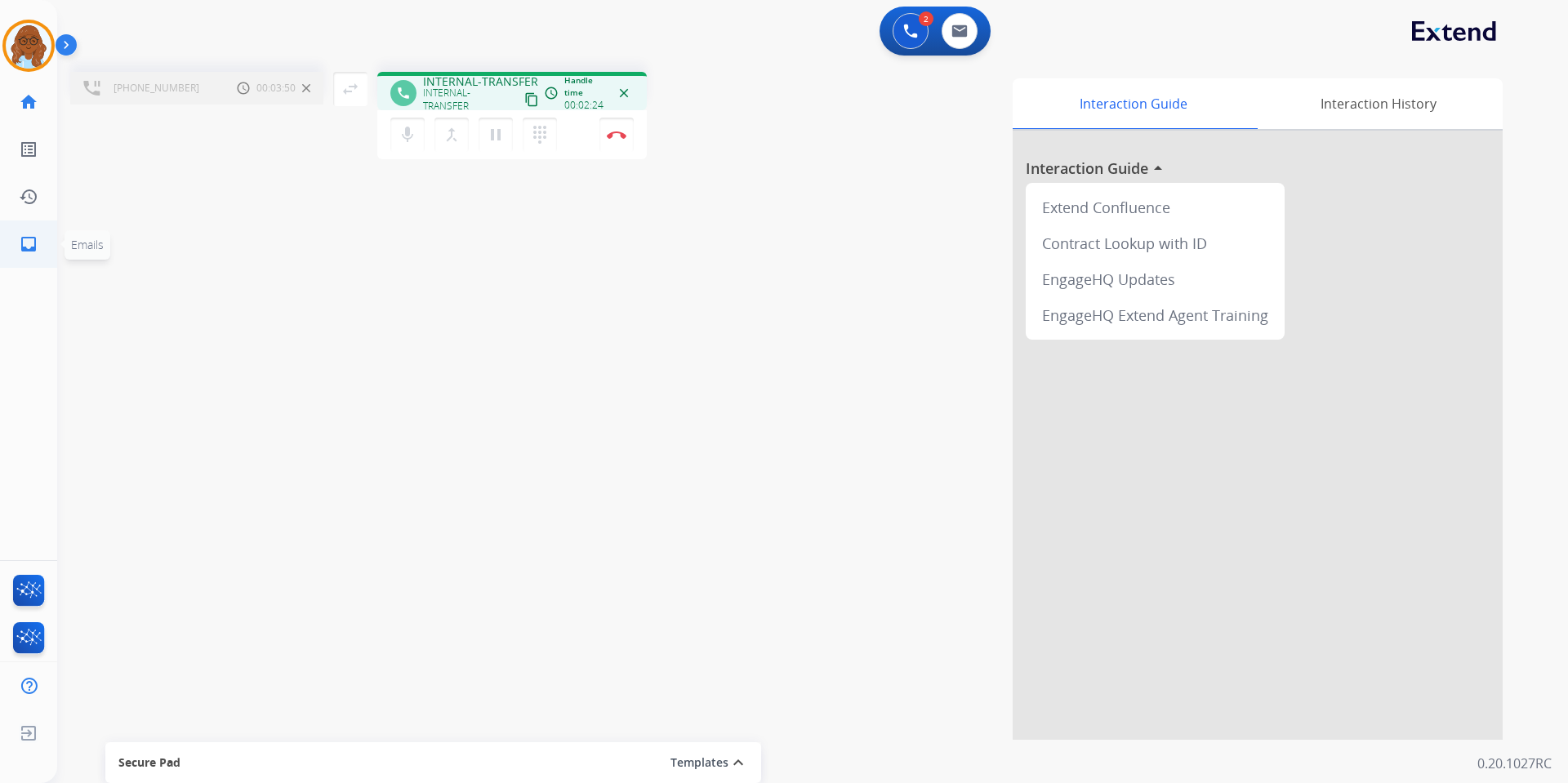
click at [28, 241] on mat-icon "inbox" at bounding box center [28, 244] width 19 height 19
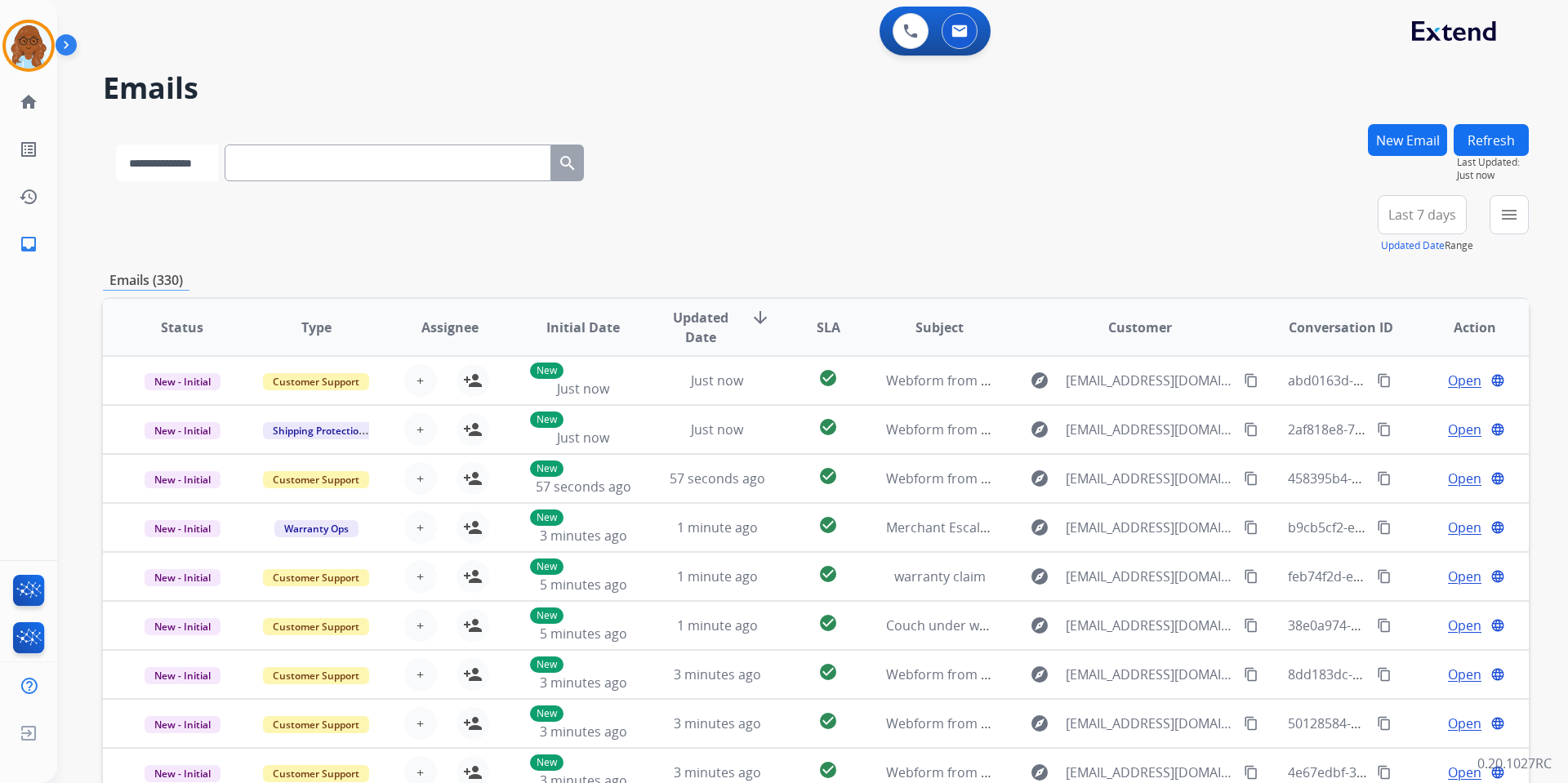
click at [118, 157] on select "**********" at bounding box center [167, 162] width 102 height 37
select select "**********"
click at [116, 144] on select "**********" at bounding box center [167, 162] width 102 height 37
paste input "**********"
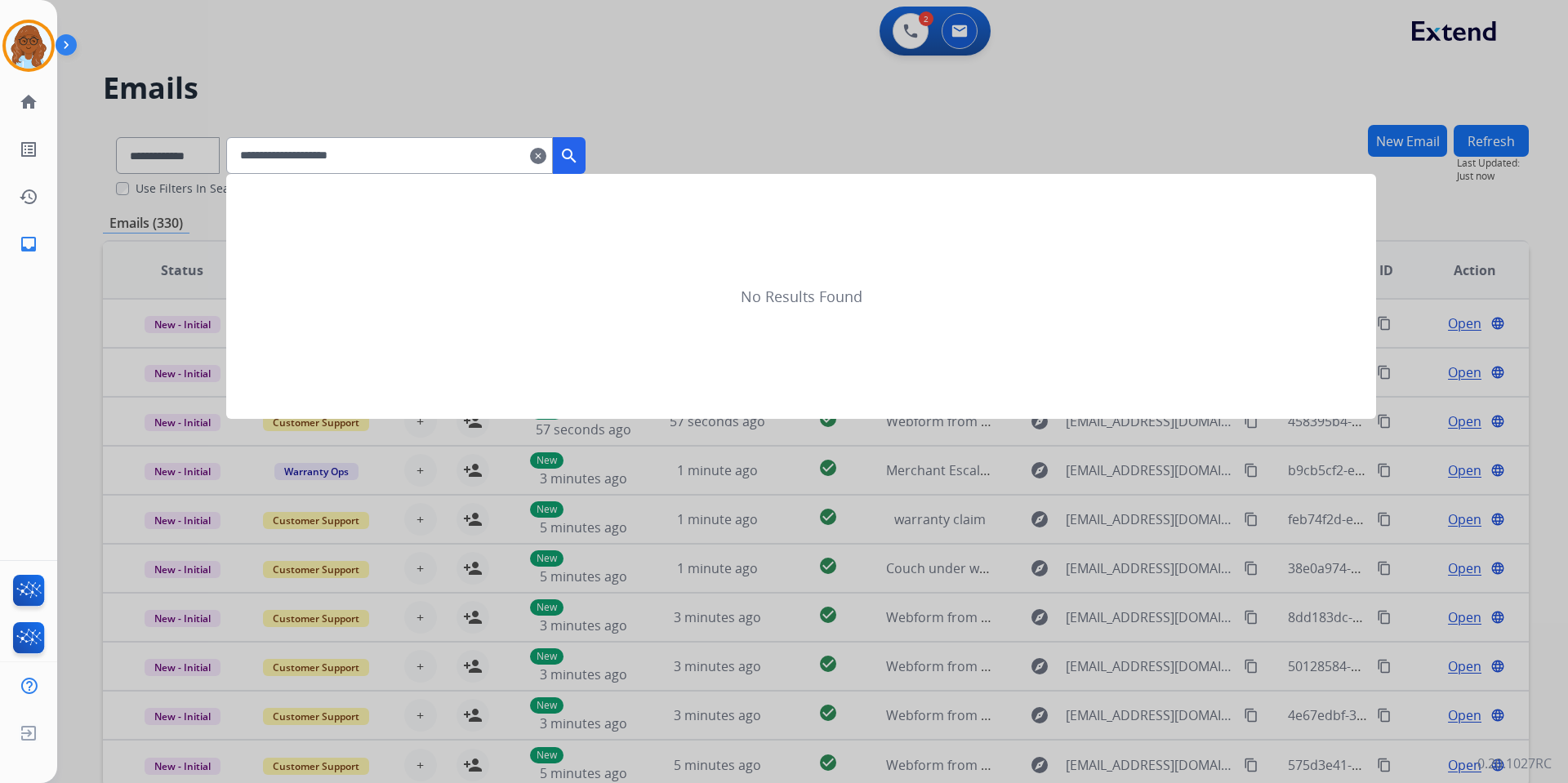
type input "**********"
click at [580, 162] on mat-icon "search" at bounding box center [569, 155] width 19 height 19
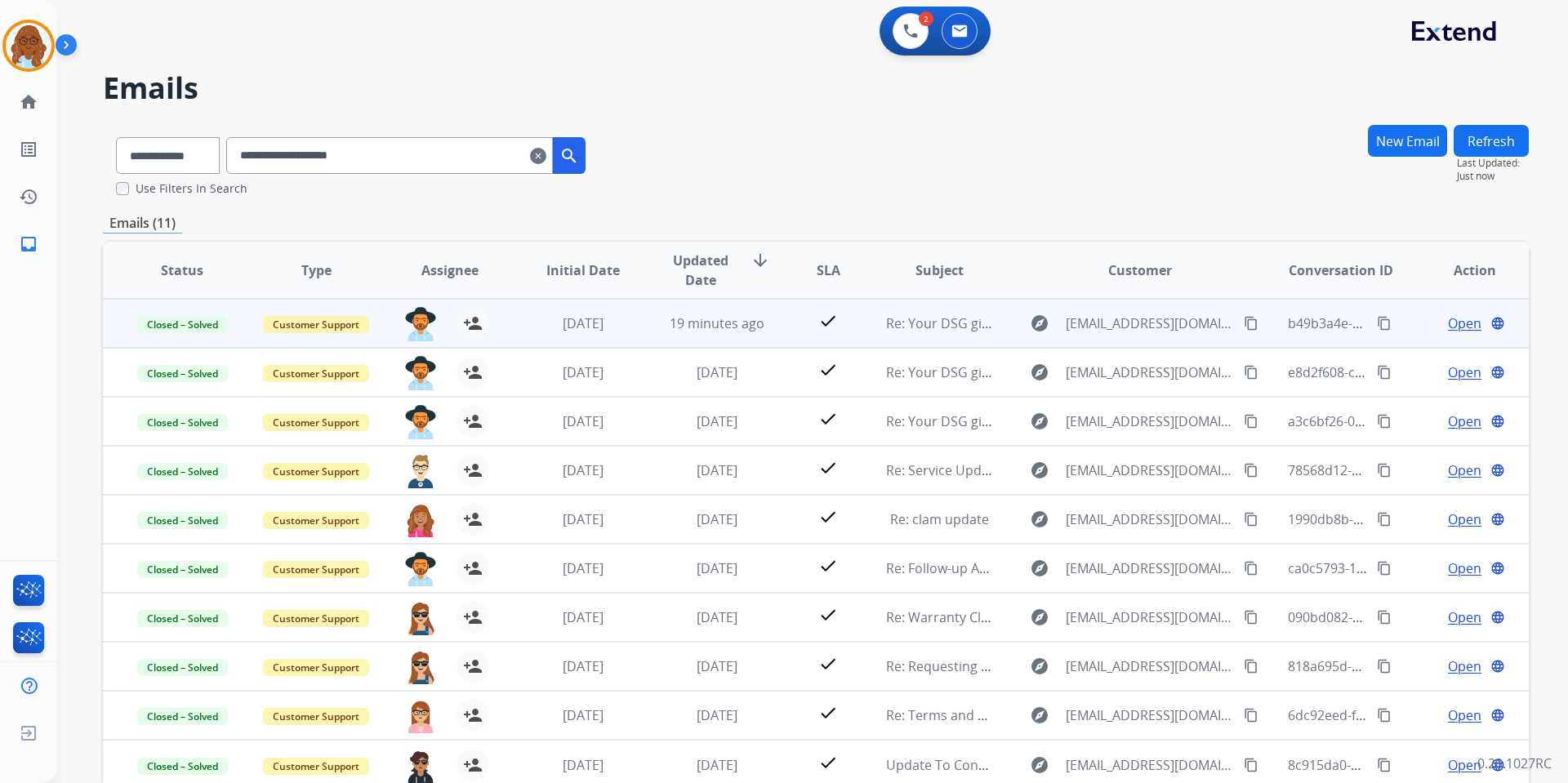
click at [1452, 327] on span "Open" at bounding box center [1465, 323] width 34 height 19
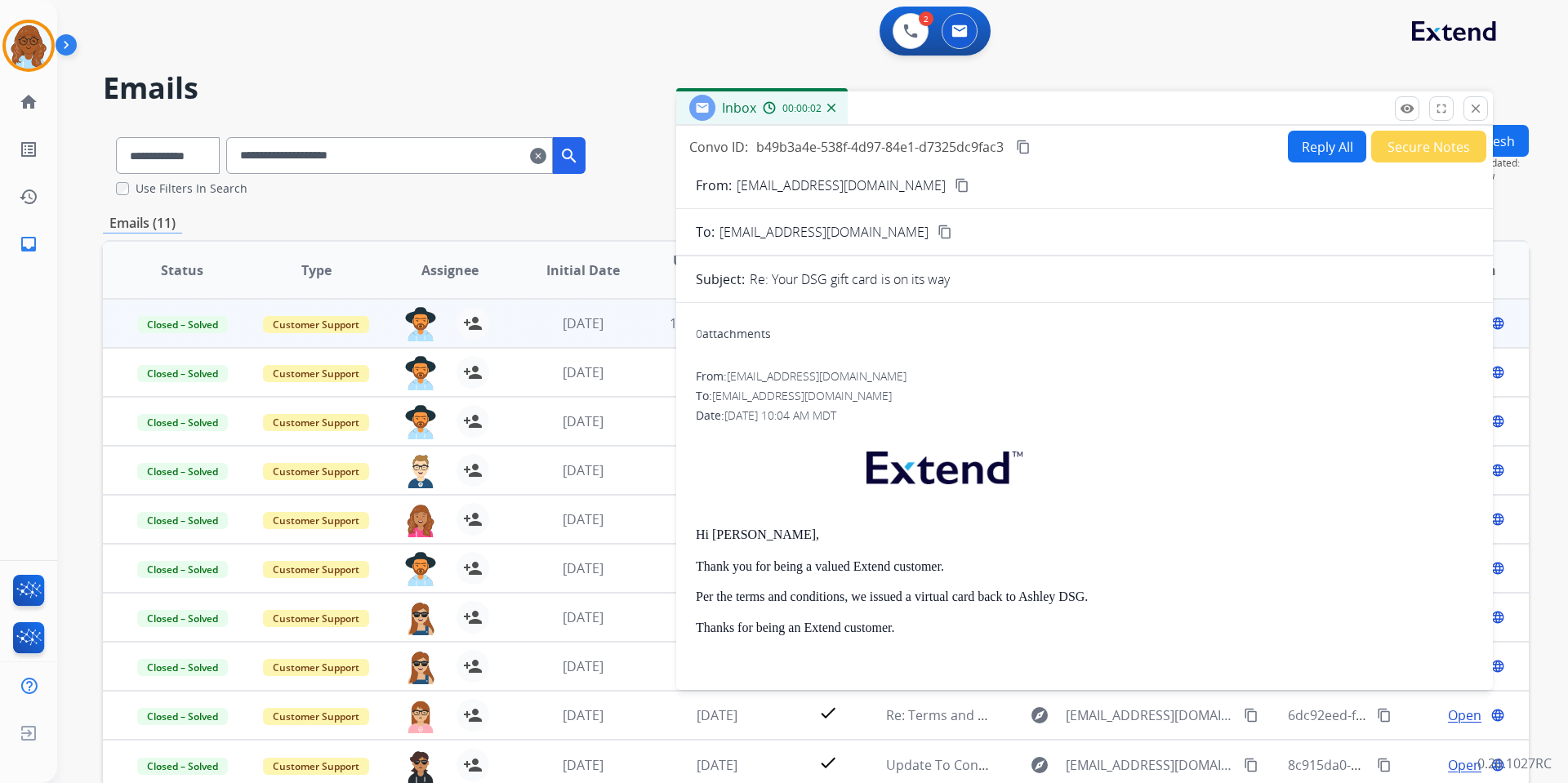
drag, startPoint x: 945, startPoint y: 120, endPoint x: 570, endPoint y: 58, distance: 380.1
click at [676, 91] on div "Inbox 00:00:02" at bounding box center [1084, 109] width 817 height 35
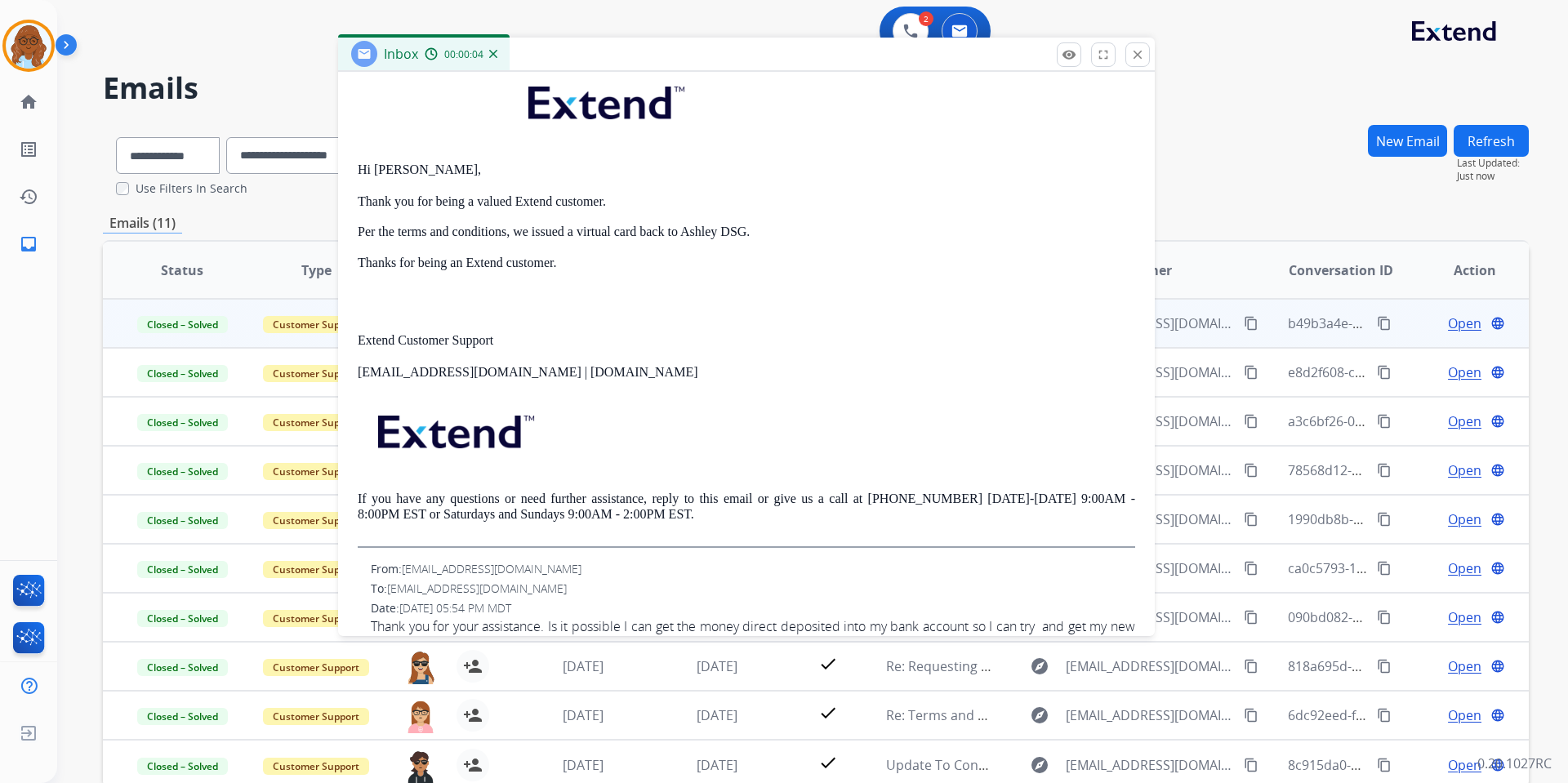
scroll to position [408, 0]
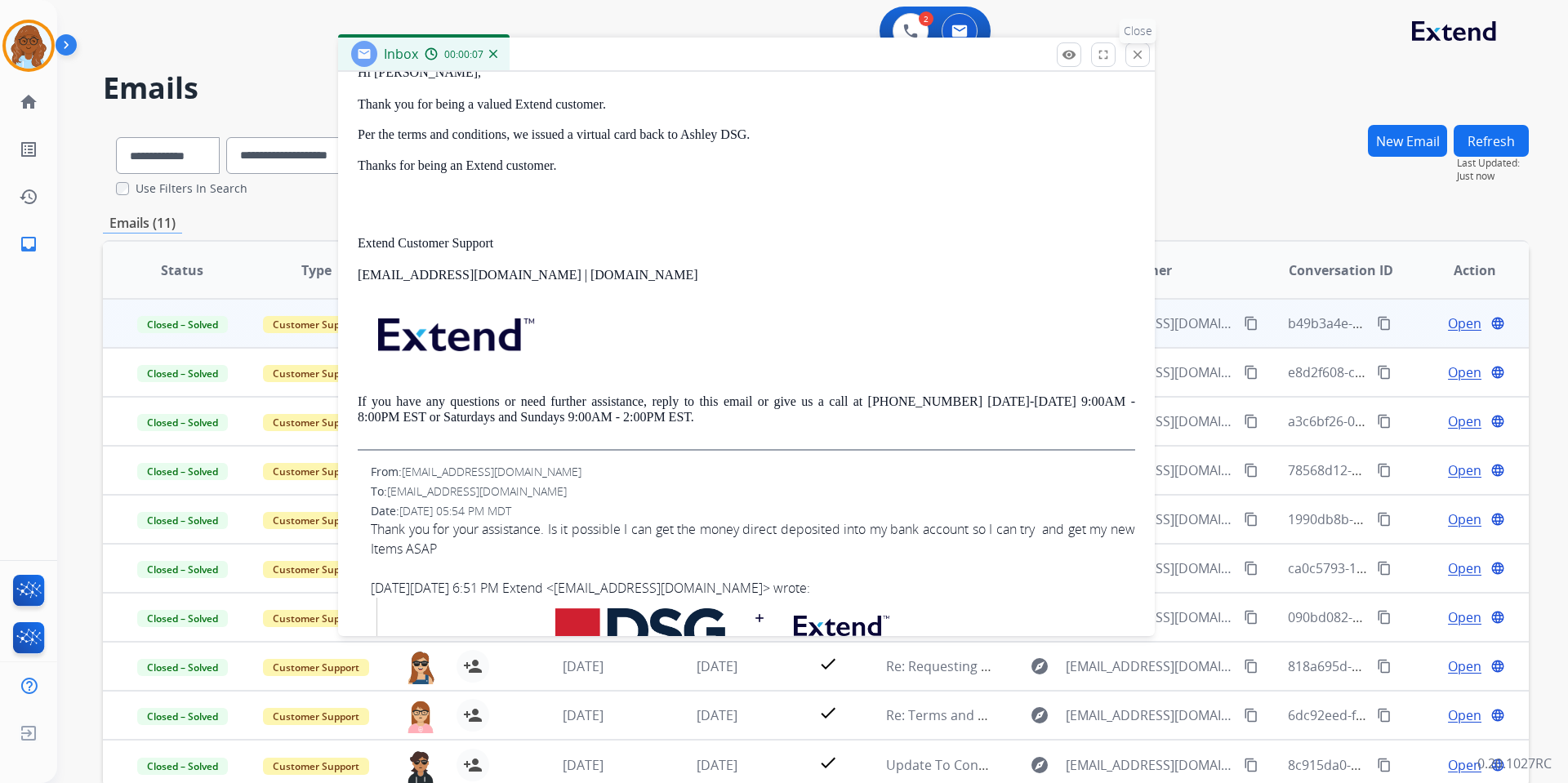
click at [1142, 58] on mat-icon "close" at bounding box center [1138, 55] width 15 height 15
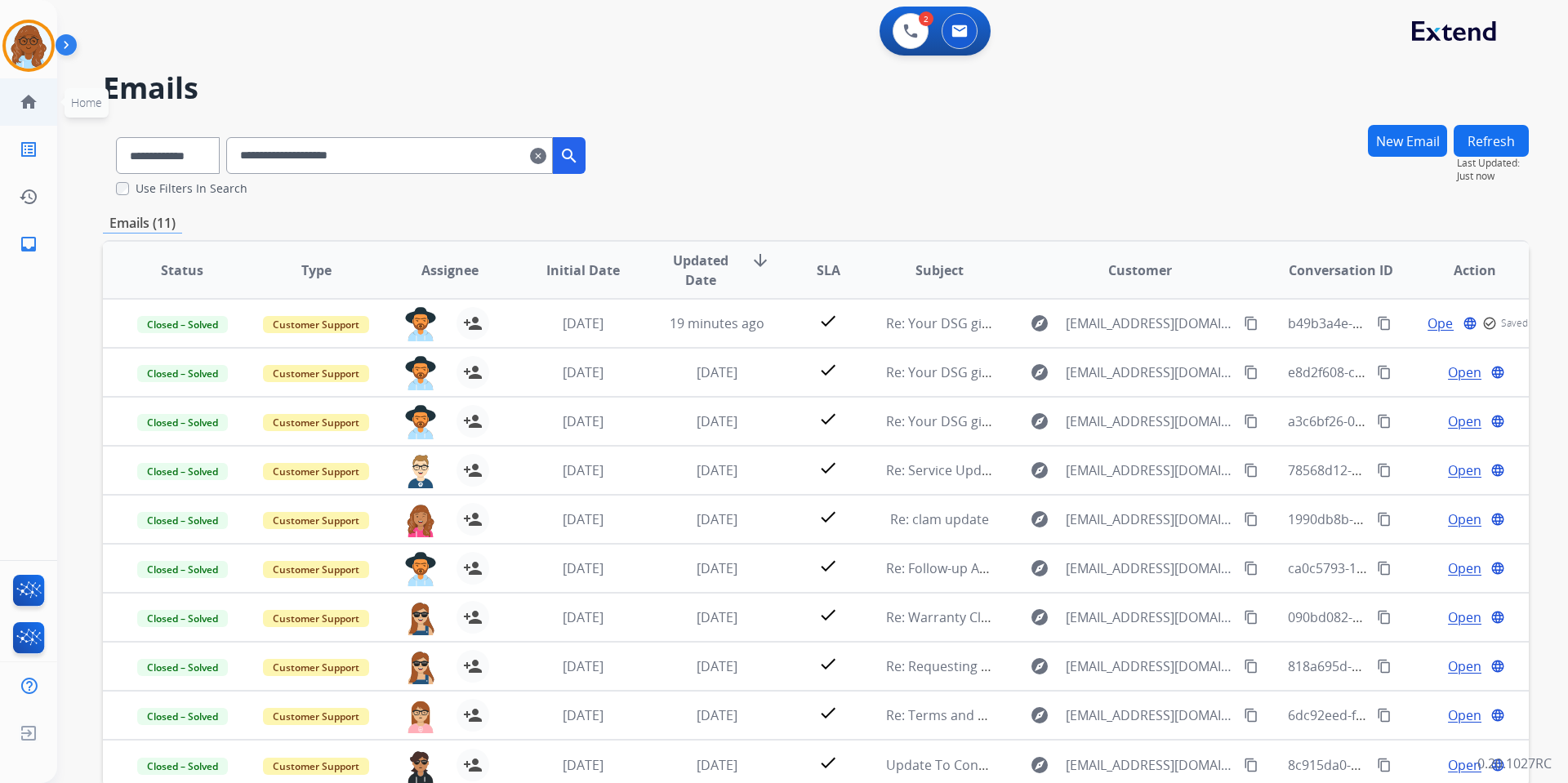
click at [37, 113] on link "home Home" at bounding box center [28, 102] width 46 height 46
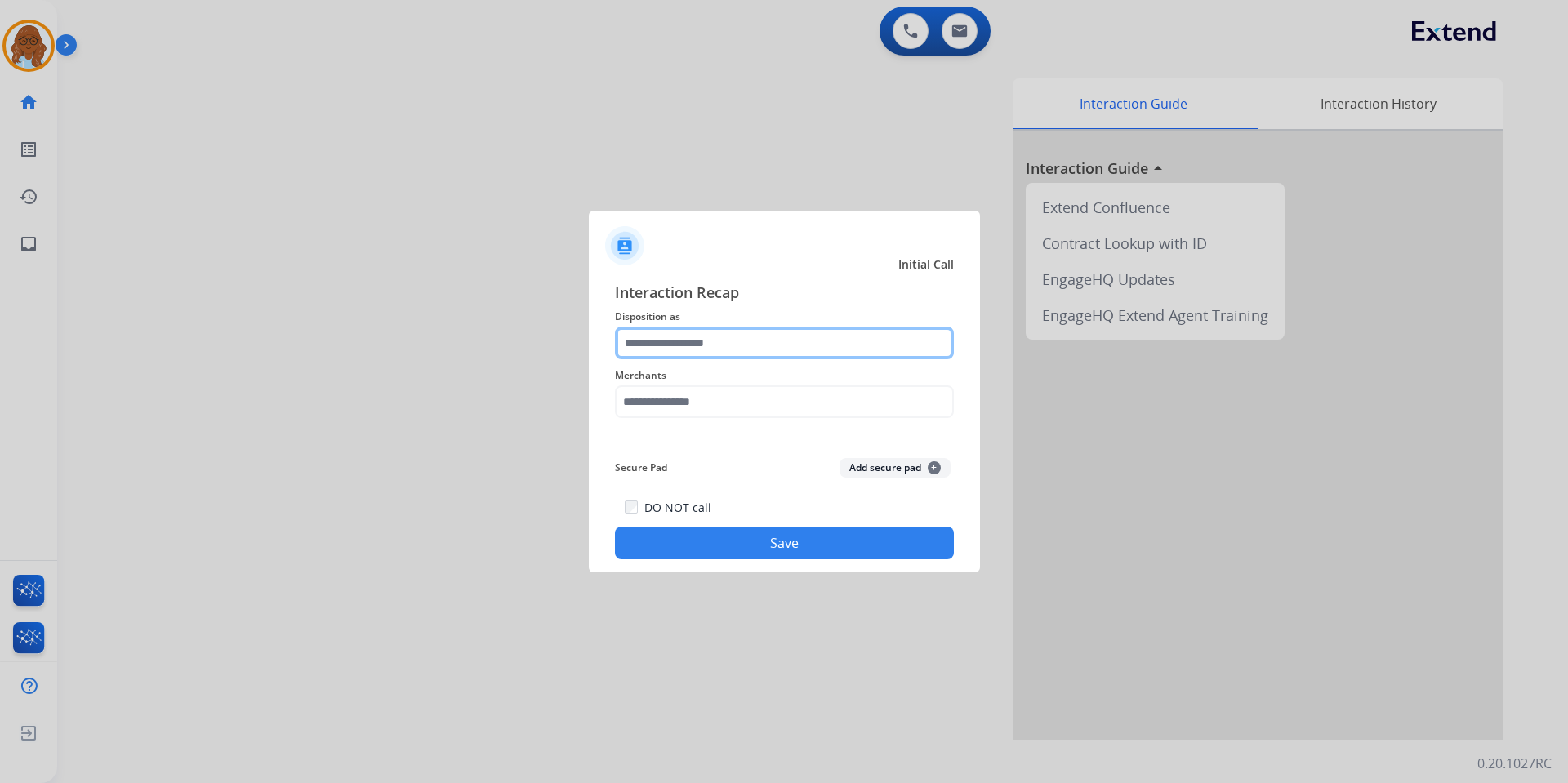
drag, startPoint x: 664, startPoint y: 355, endPoint x: 707, endPoint y: 330, distance: 49.7
click at [664, 355] on input "text" at bounding box center [784, 343] width 339 height 33
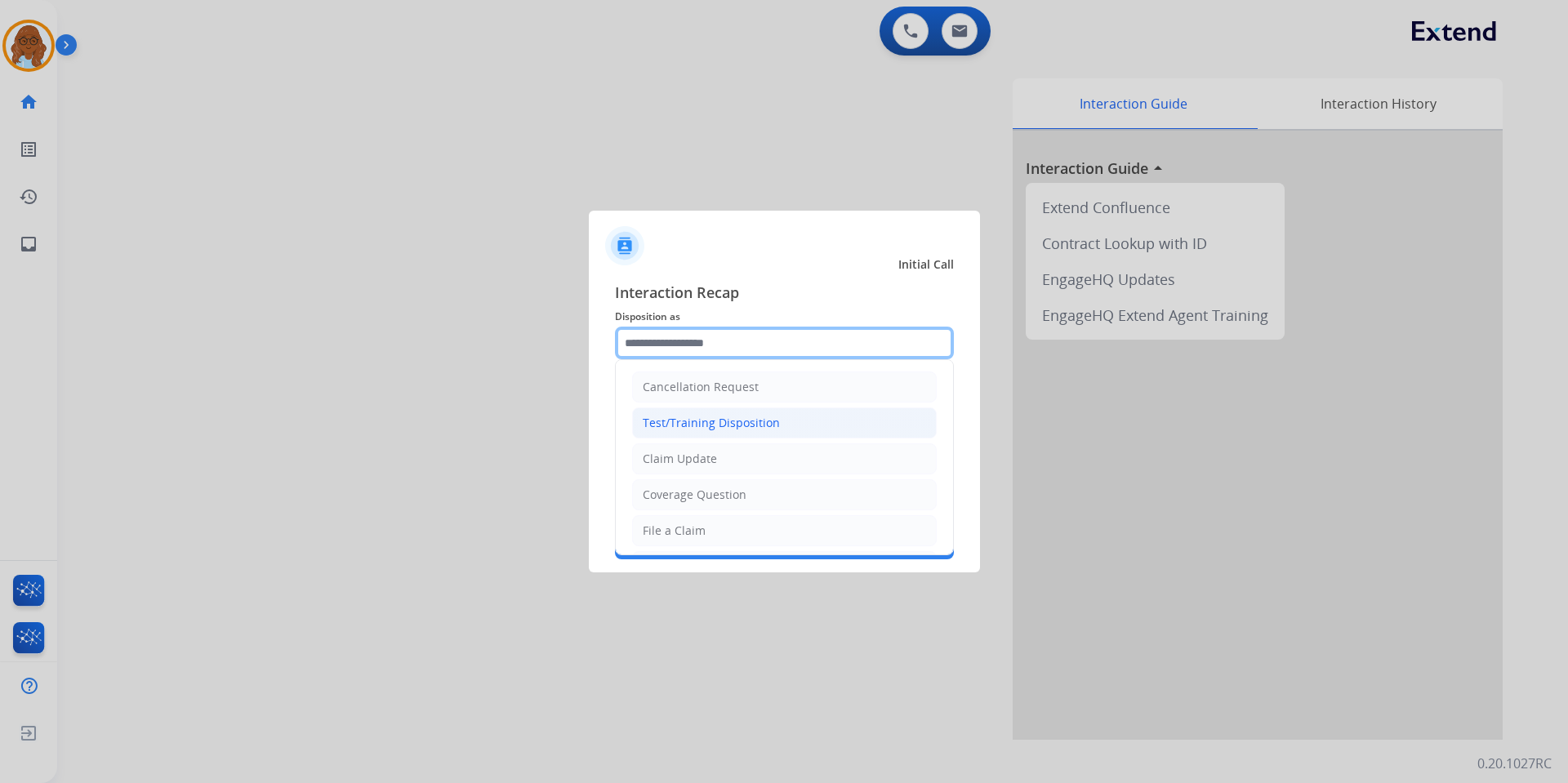
scroll to position [81, 0]
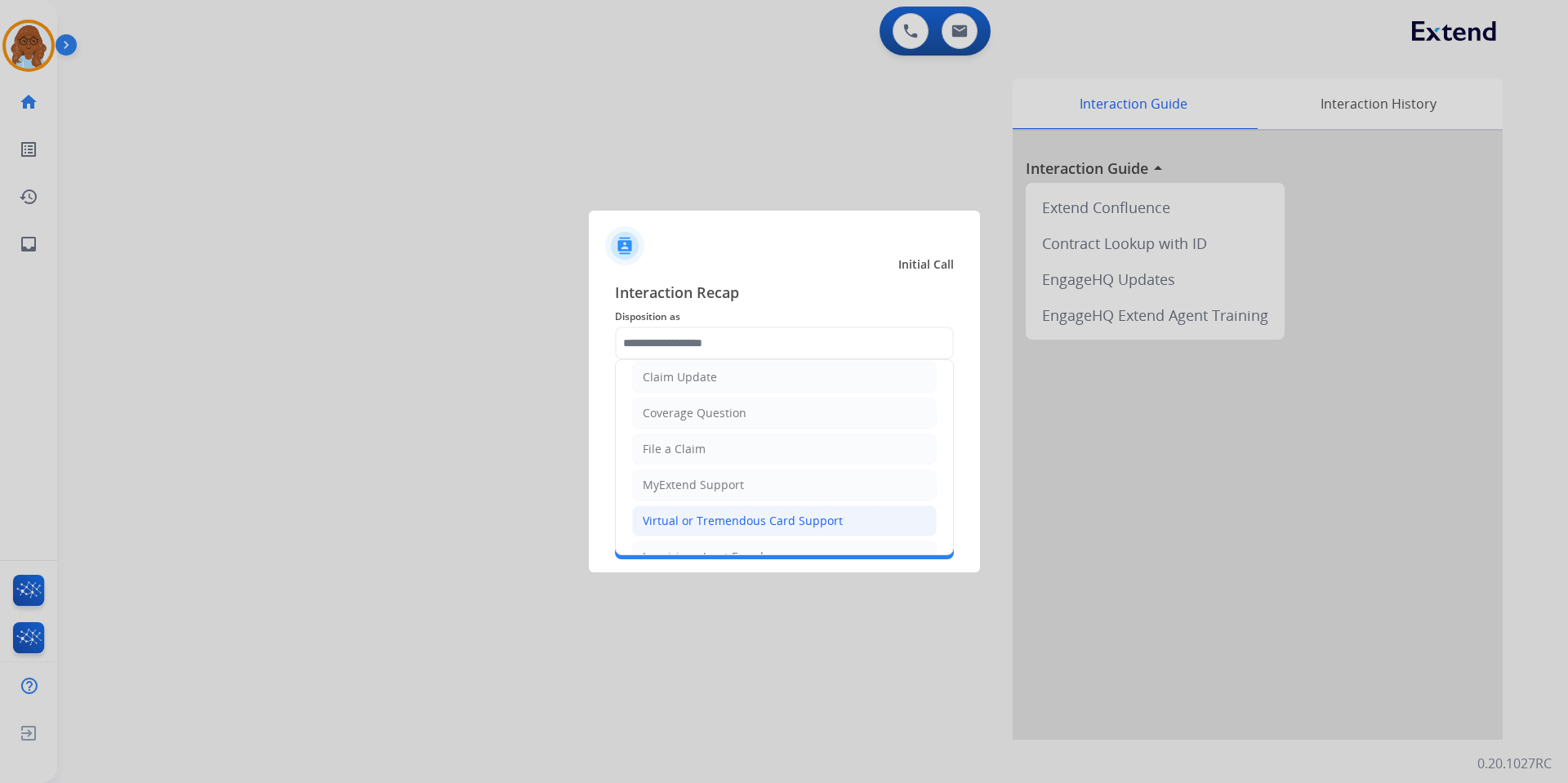
click at [654, 517] on div "Virtual or Tremendous Card Support" at bounding box center [742, 521] width 200 height 16
type input "**********"
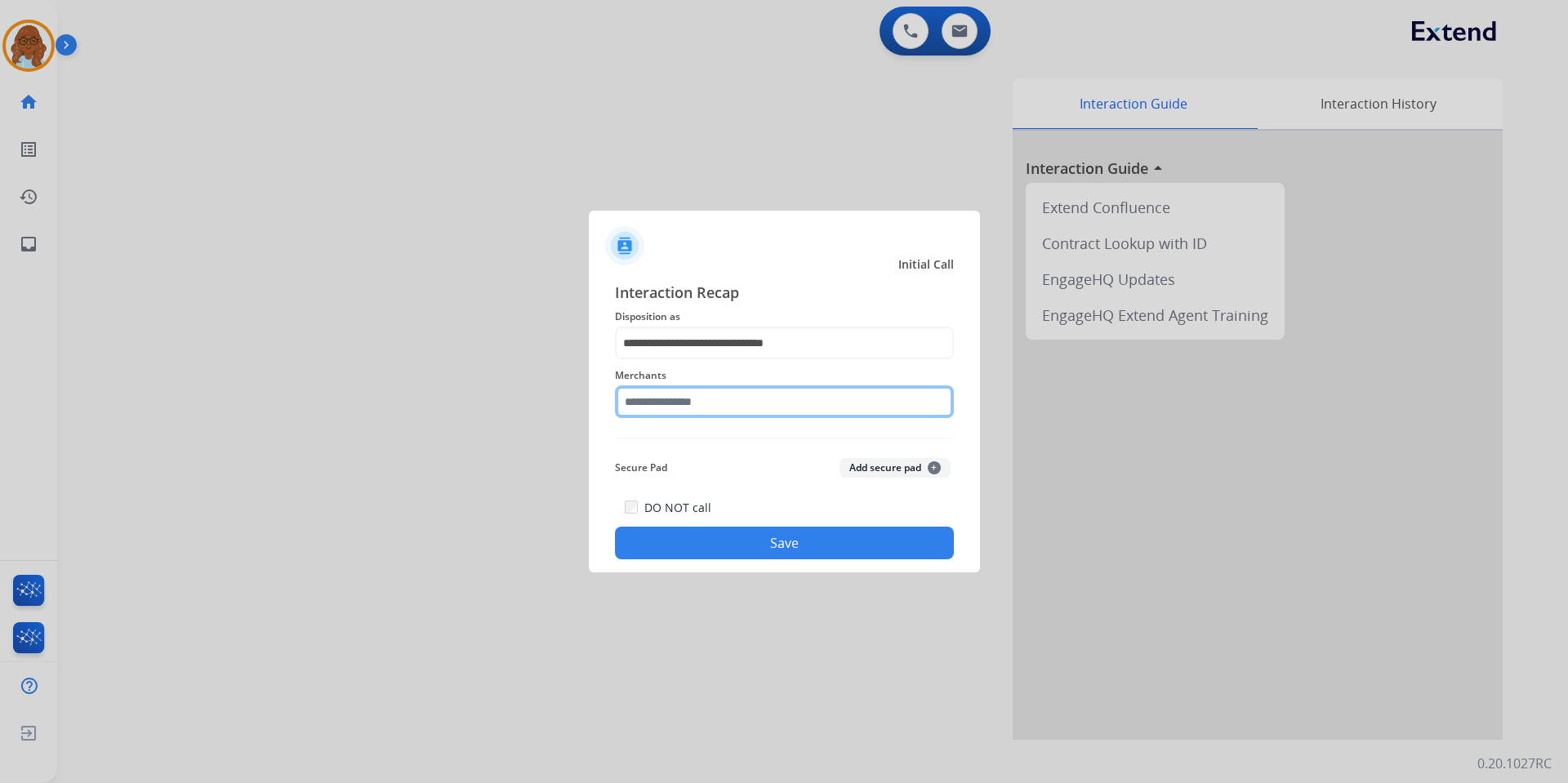
click at [673, 404] on input "text" at bounding box center [784, 402] width 339 height 33
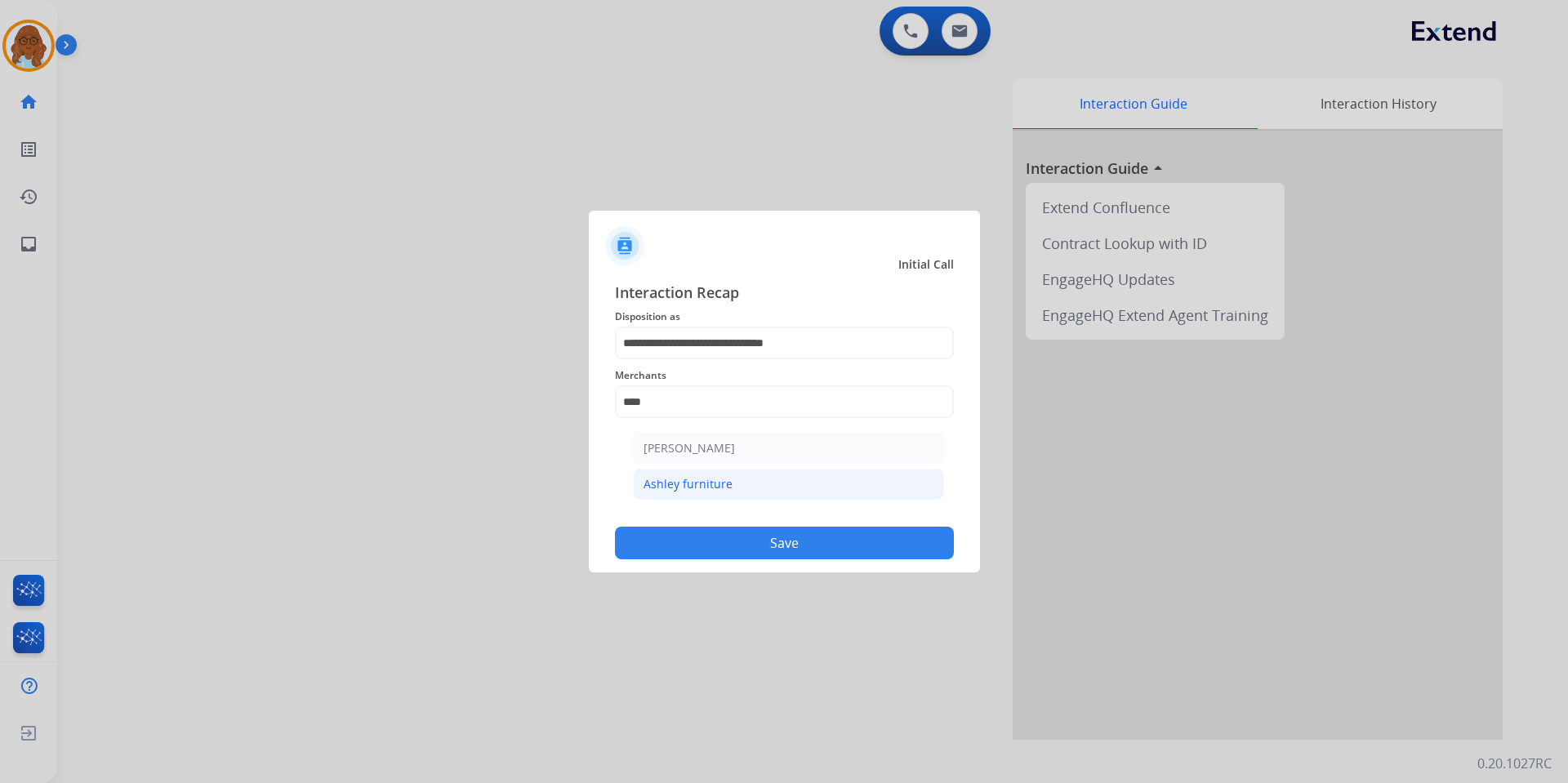
click at [677, 489] on div "Ashley furniture" at bounding box center [688, 485] width 89 height 16
type input "**********"
click at [773, 544] on button "Save" at bounding box center [784, 543] width 339 height 33
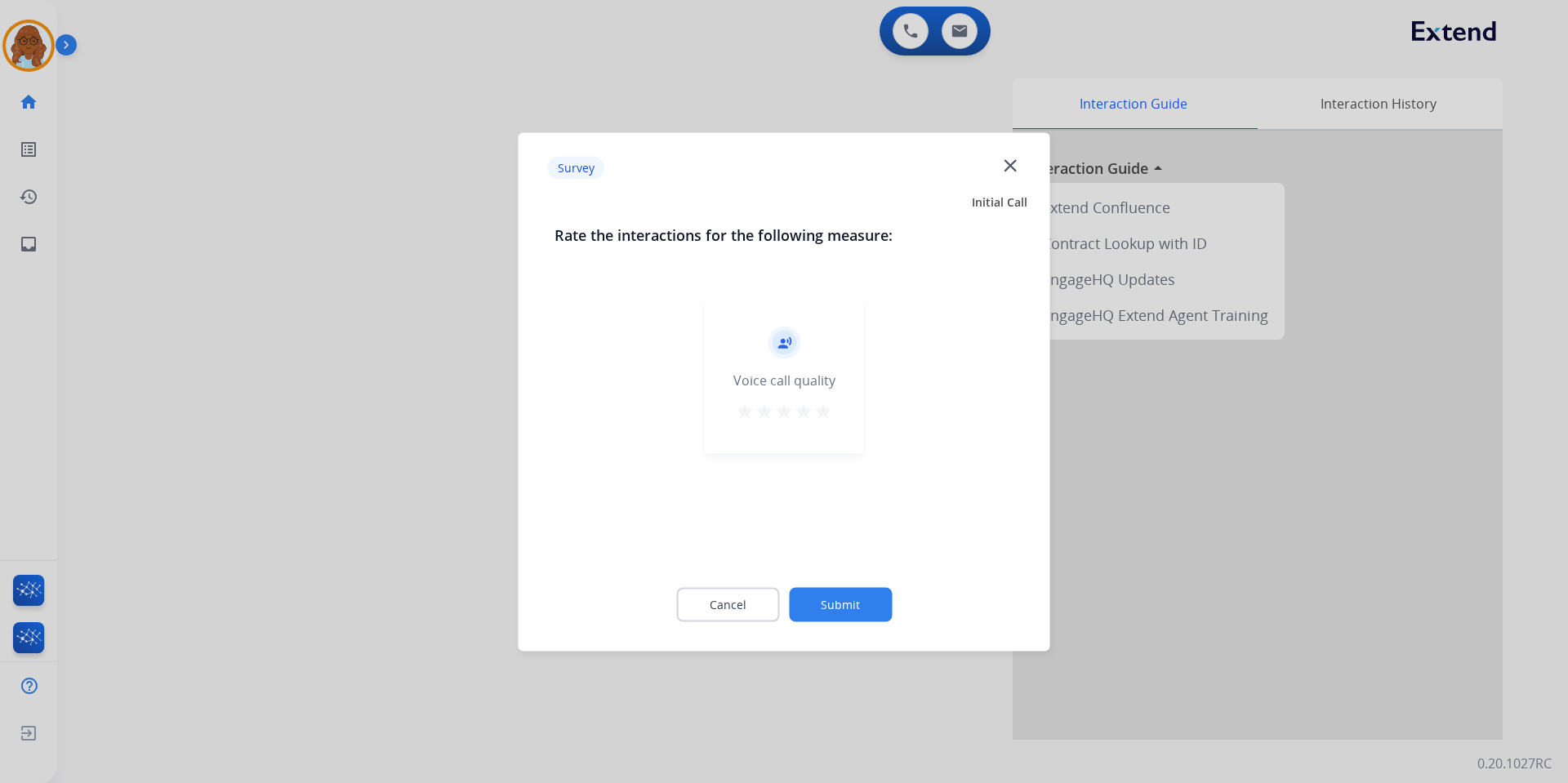
drag, startPoint x: 751, startPoint y: 408, endPoint x: 757, endPoint y: 416, distance: 10.0
click at [753, 411] on mat-icon "star" at bounding box center [744, 410] width 19 height 19
click at [819, 604] on button "Submit" at bounding box center [840, 604] width 103 height 35
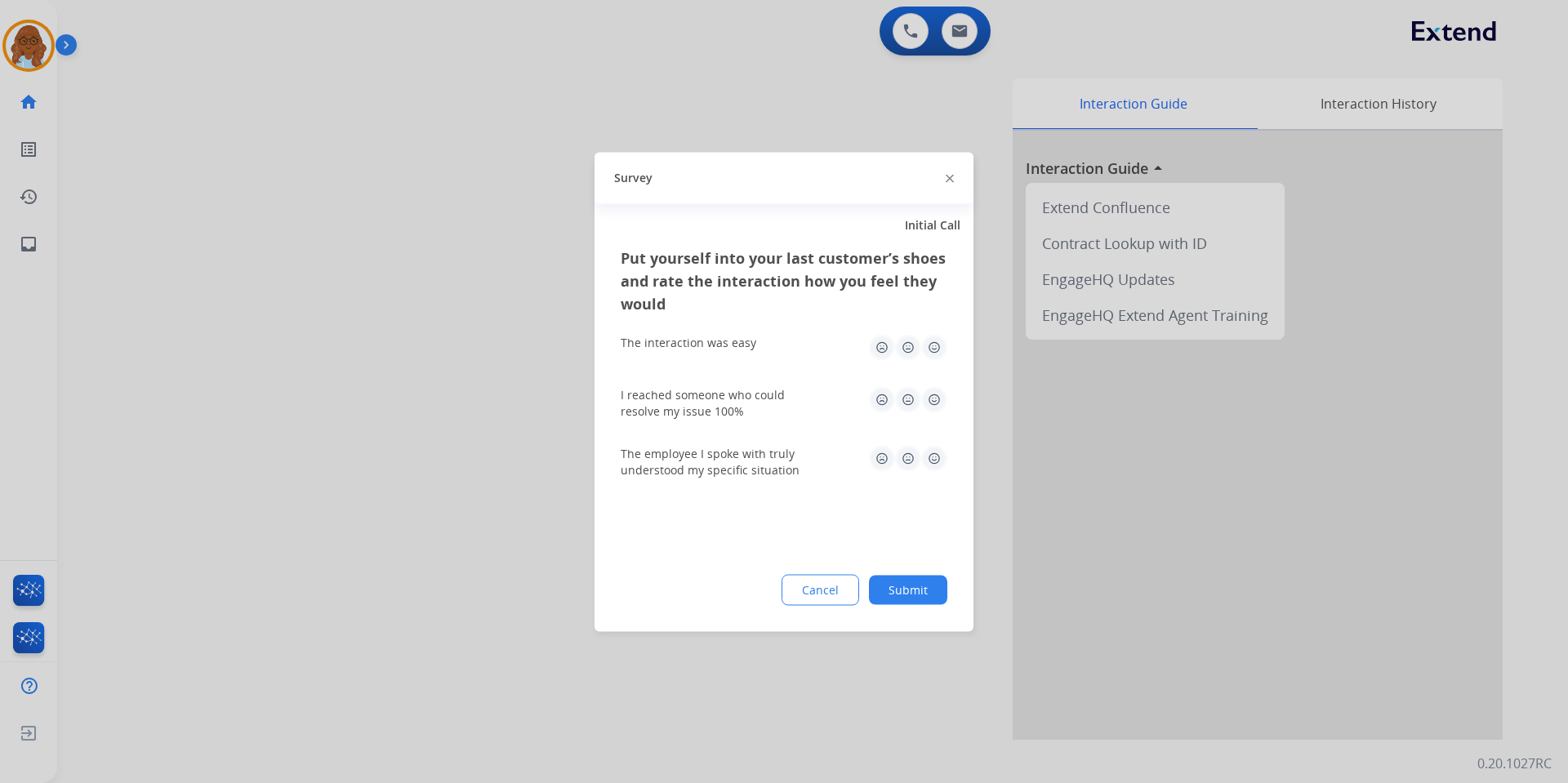
click at [882, 346] on img at bounding box center [882, 347] width 26 height 26
click at [904, 398] on img at bounding box center [908, 399] width 26 height 26
click at [892, 460] on img at bounding box center [882, 458] width 26 height 26
click at [904, 460] on img at bounding box center [908, 458] width 26 height 26
click at [898, 571] on div "Put yourself into your last customer’s shoes and rate the interaction how you f…" at bounding box center [784, 438] width 379 height 385
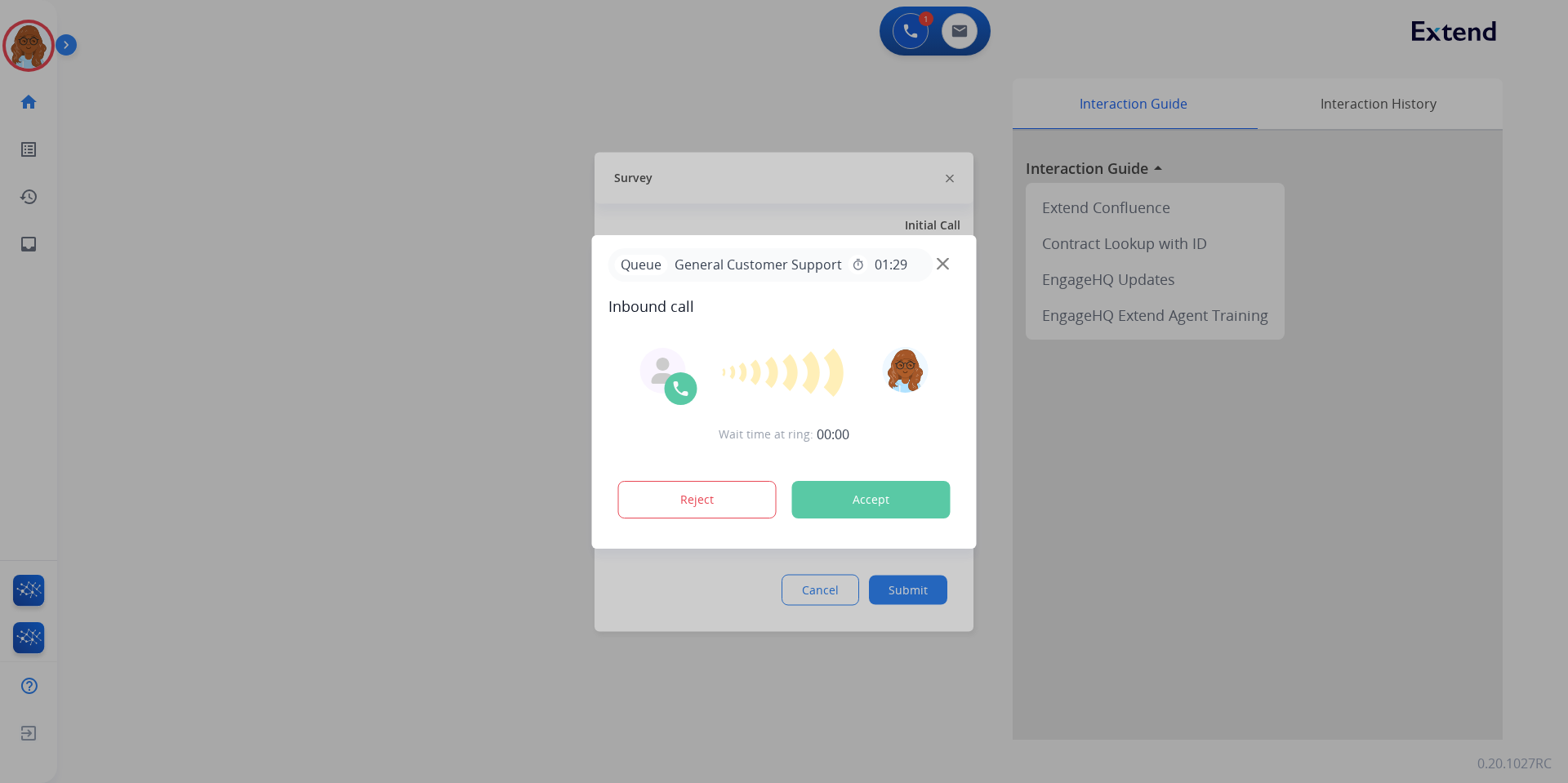
click at [898, 574] on div at bounding box center [784, 392] width 1568 height 783
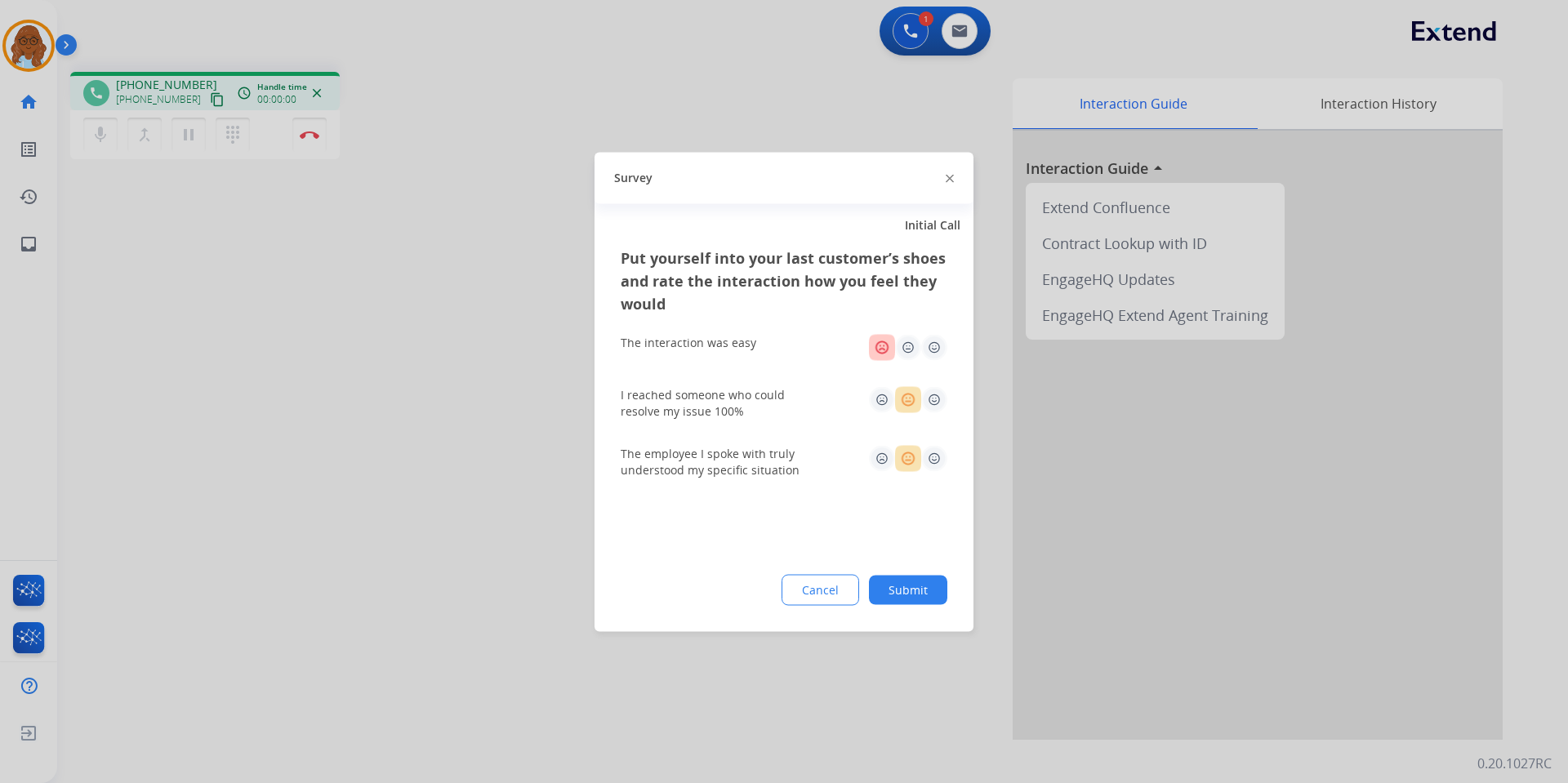
click at [883, 586] on button "Submit" at bounding box center [908, 590] width 78 height 29
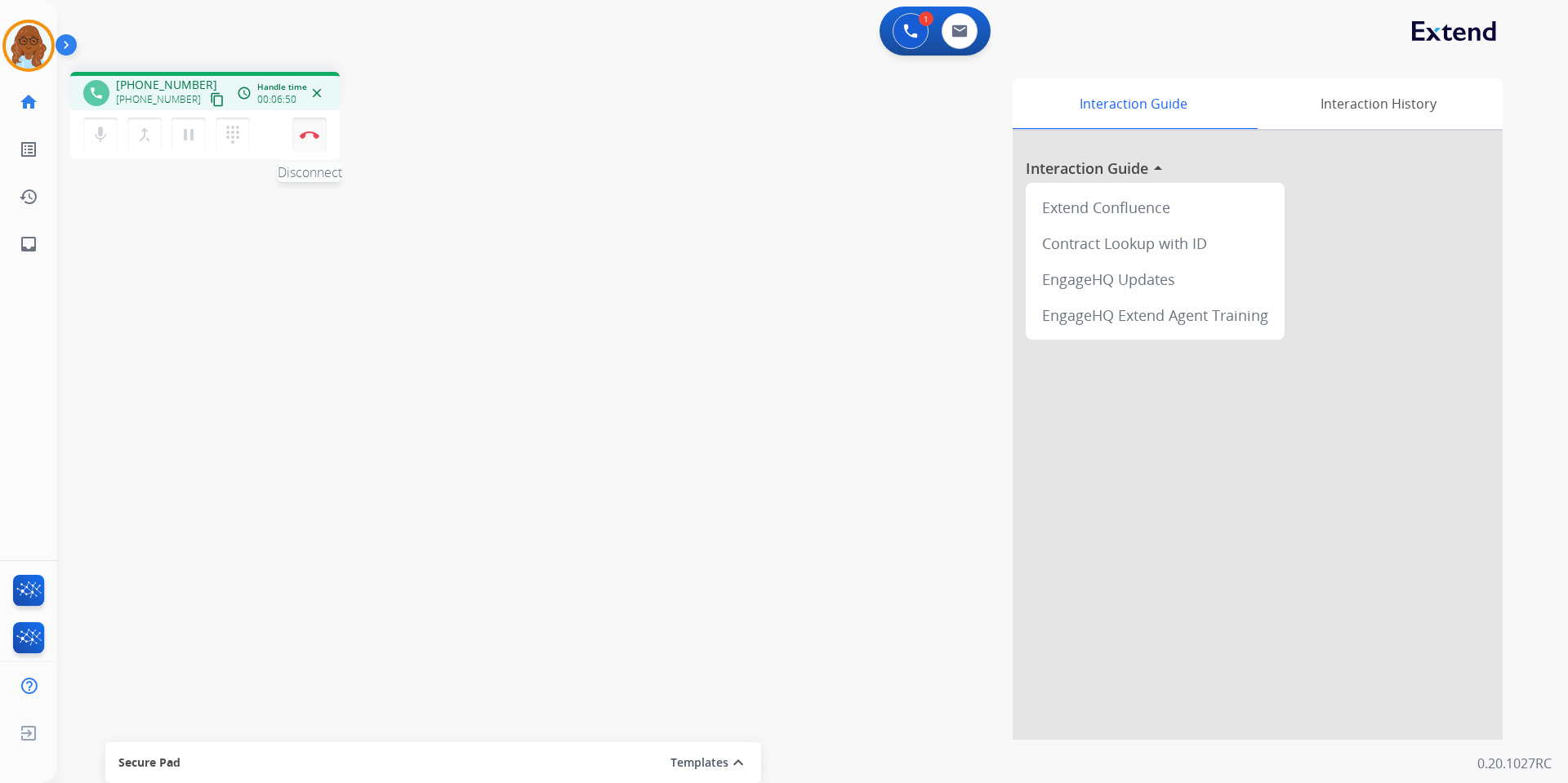
click at [316, 135] on img at bounding box center [308, 134] width 19 height 8
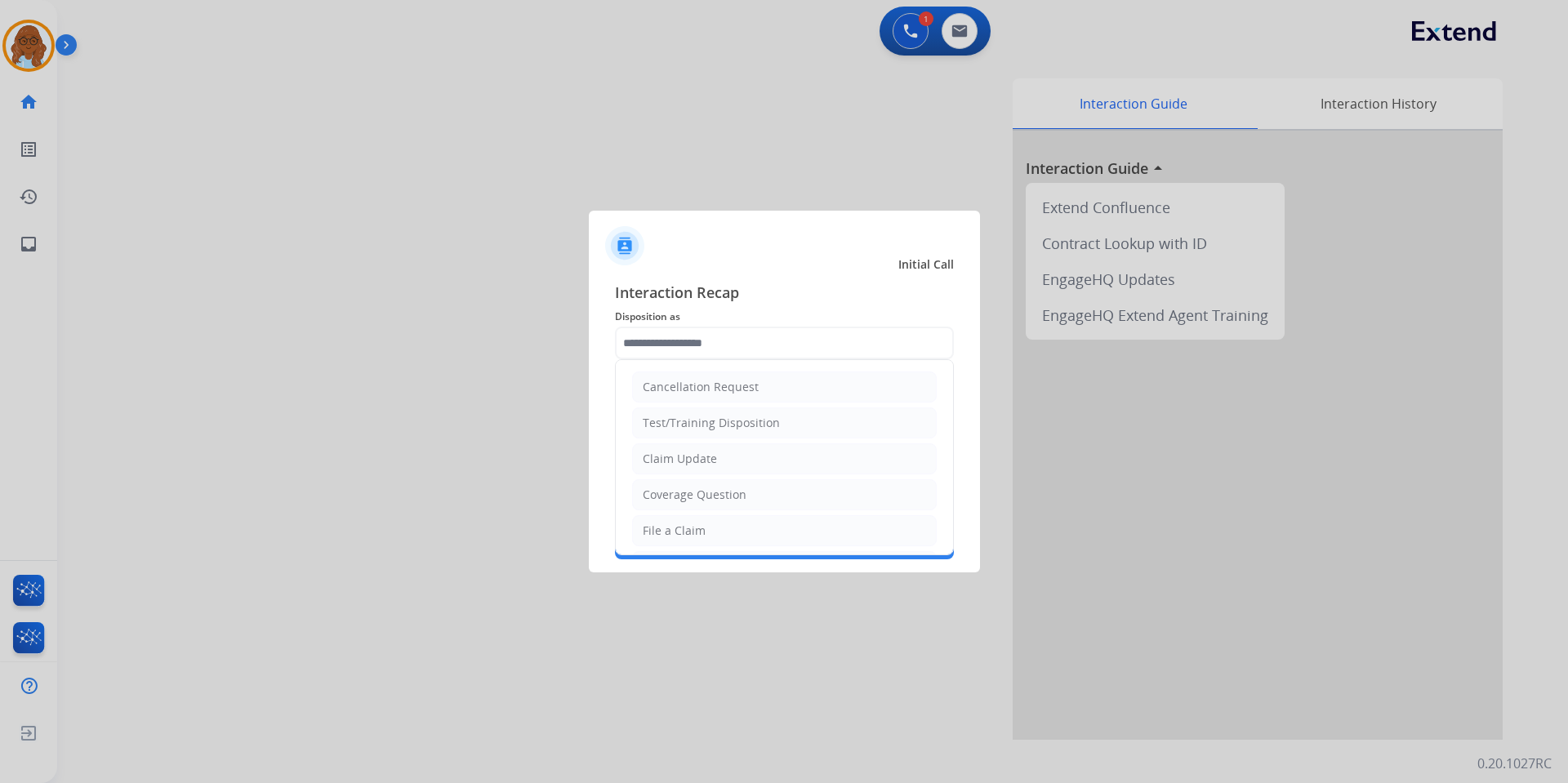
click at [766, 335] on input "text" at bounding box center [784, 343] width 339 height 33
click at [678, 536] on div "File a Claim" at bounding box center [674, 531] width 63 height 16
type input "**********"
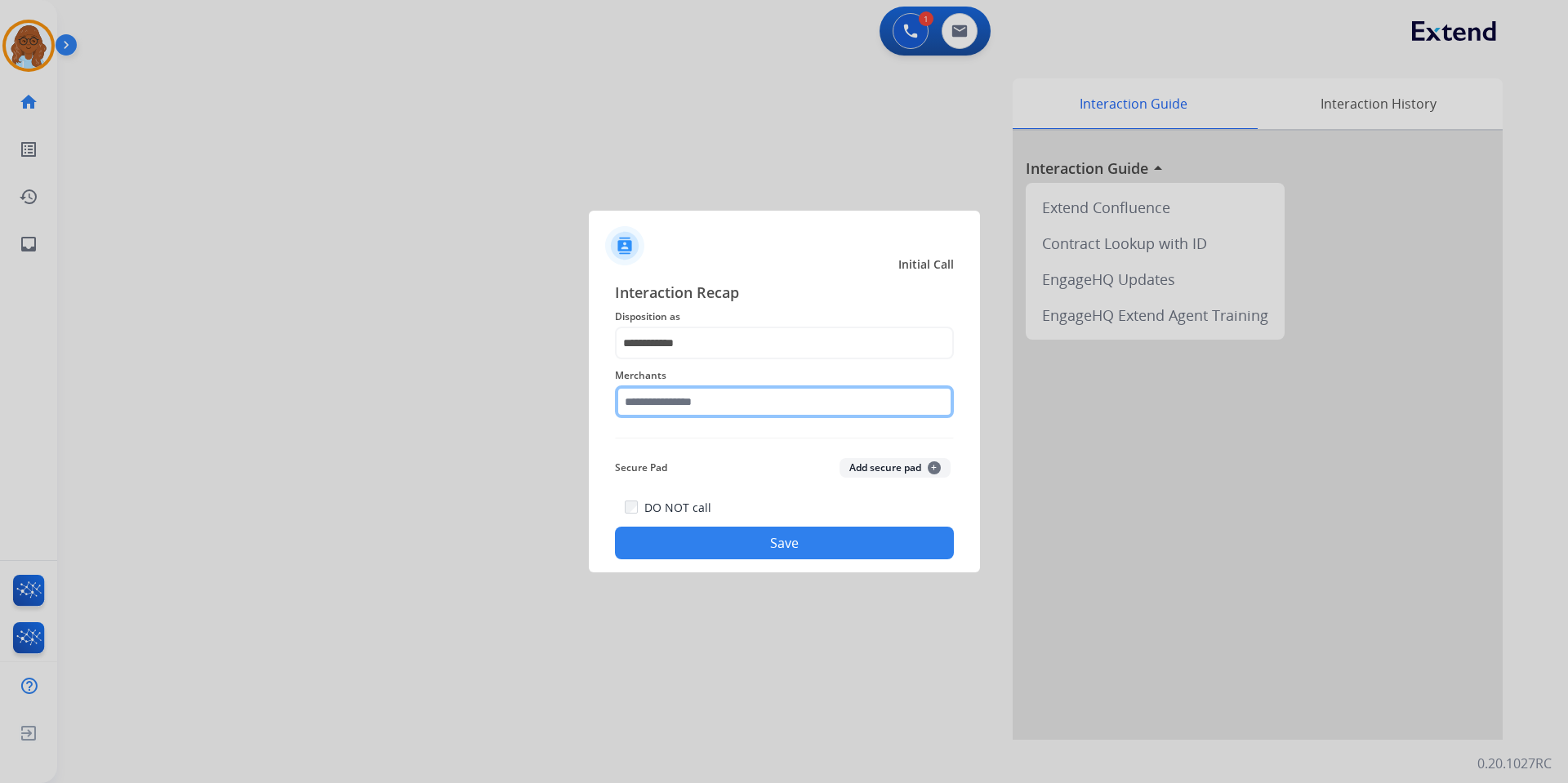
click at [674, 398] on input "text" at bounding box center [784, 402] width 339 height 33
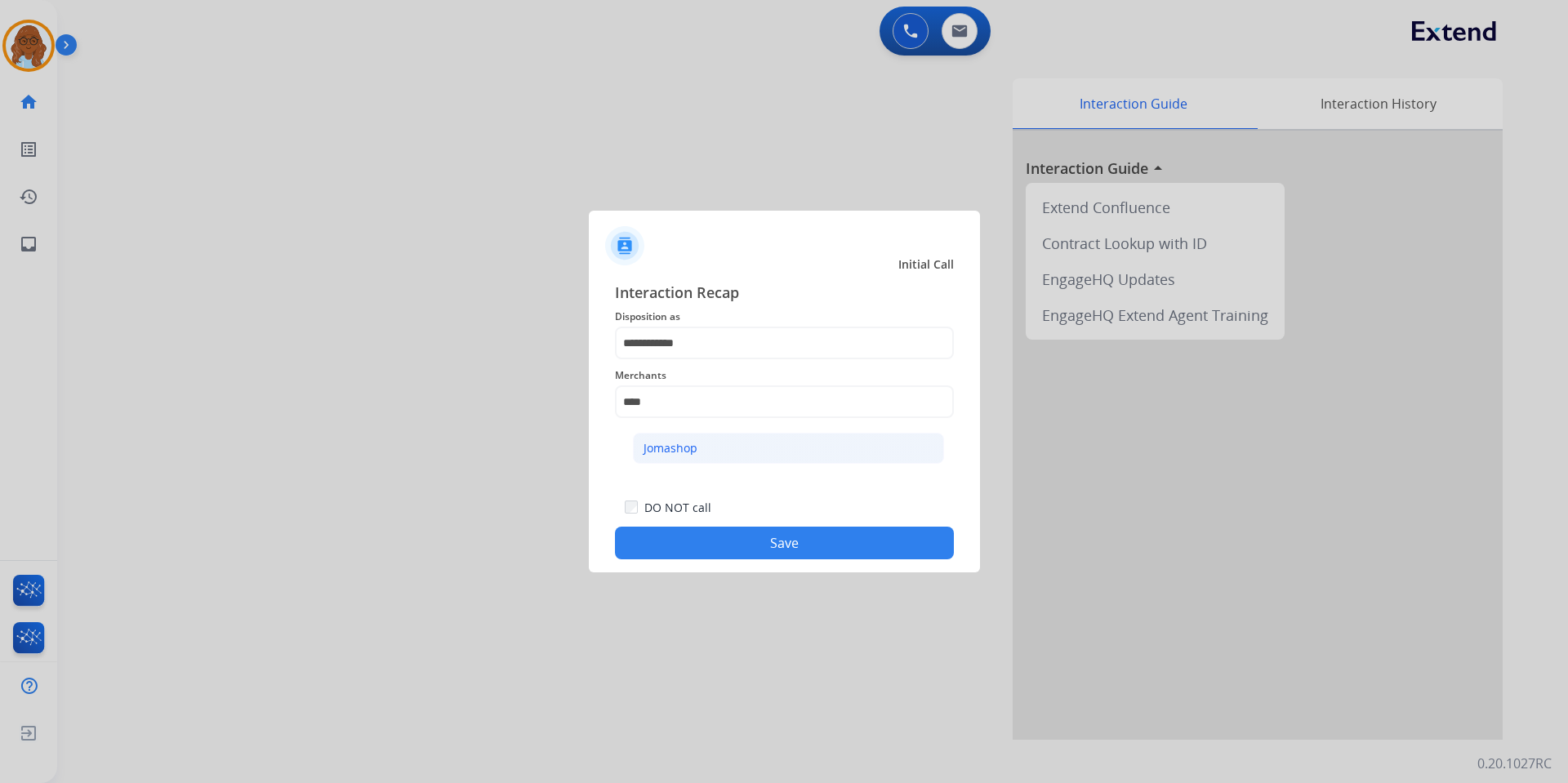
click at [766, 446] on li "Jomashop" at bounding box center [789, 448] width 311 height 31
type input "********"
click at [827, 534] on button "Save" at bounding box center [784, 543] width 339 height 33
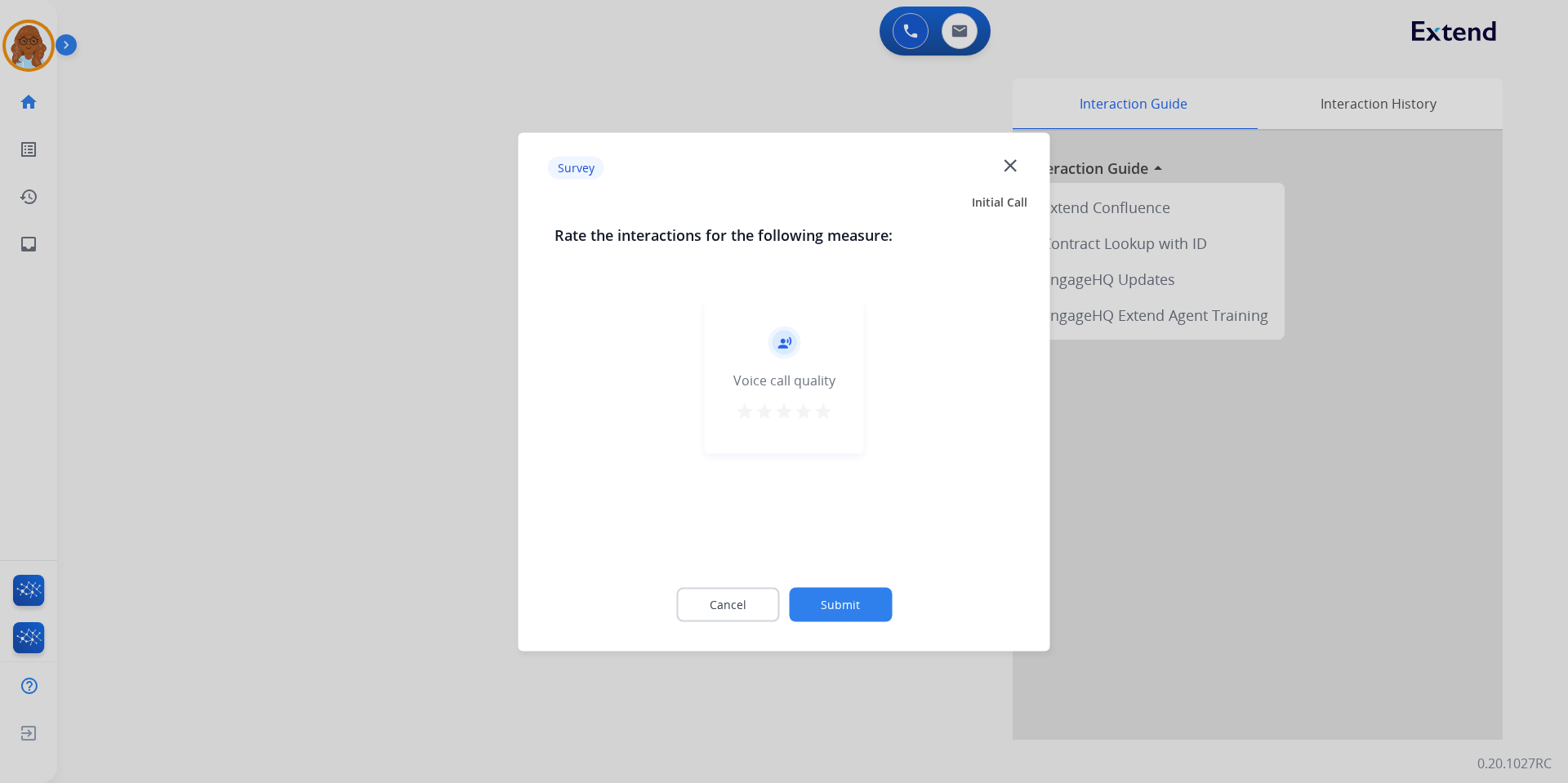
click at [828, 419] on mat-icon "star" at bounding box center [822, 410] width 19 height 19
click at [874, 611] on button "Submit" at bounding box center [840, 604] width 103 height 35
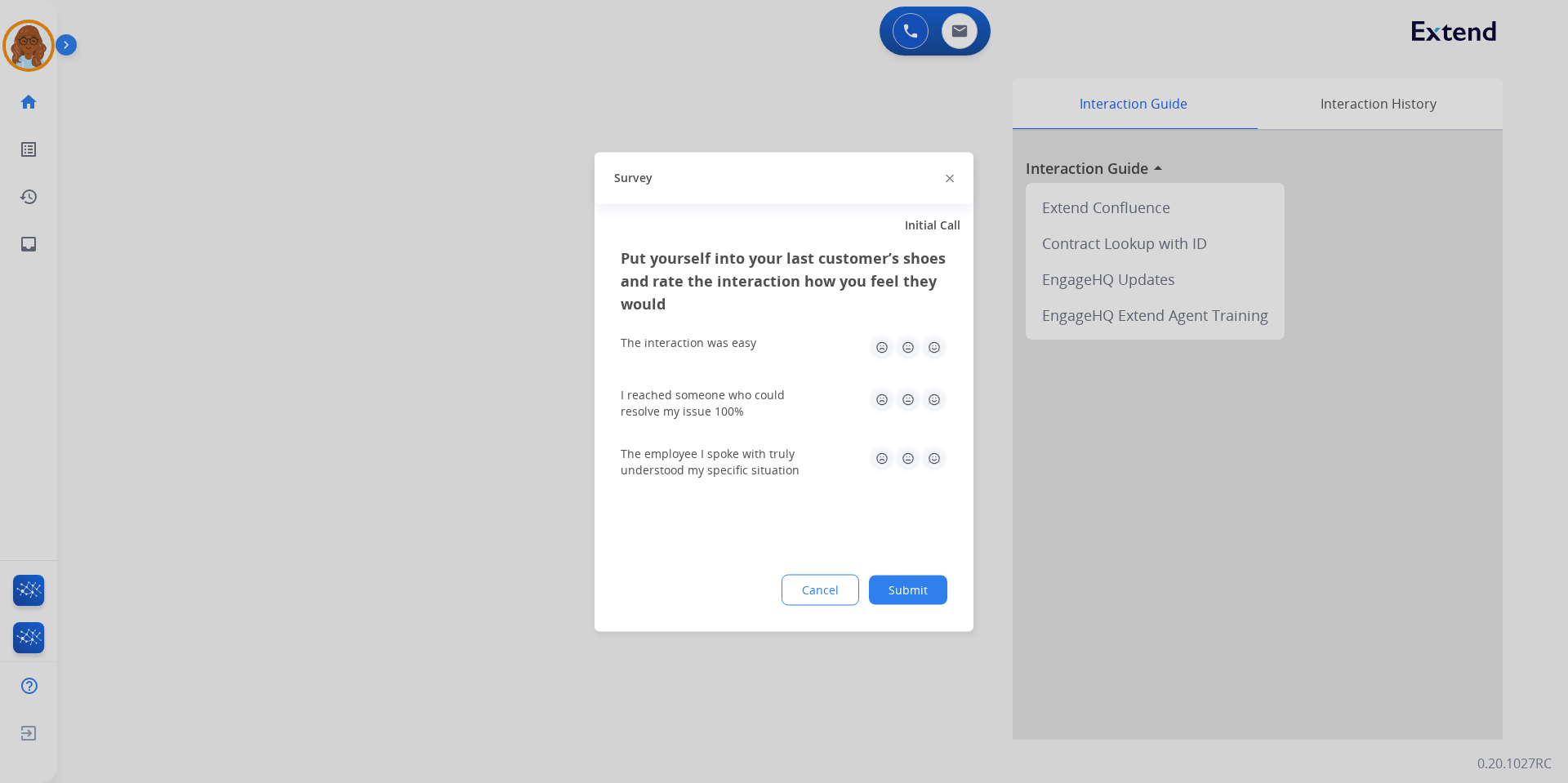
click at [944, 339] on img at bounding box center [934, 347] width 26 height 26
drag, startPoint x: 939, startPoint y: 406, endPoint x: 937, endPoint y: 429, distance: 23.1
click at [940, 406] on img at bounding box center [934, 399] width 26 height 26
click at [940, 476] on div "The employee I spoke with truly understood my specific situation" at bounding box center [784, 462] width 327 height 33
click at [933, 472] on div "The employee I spoke with truly understood my specific situation" at bounding box center [784, 462] width 327 height 33
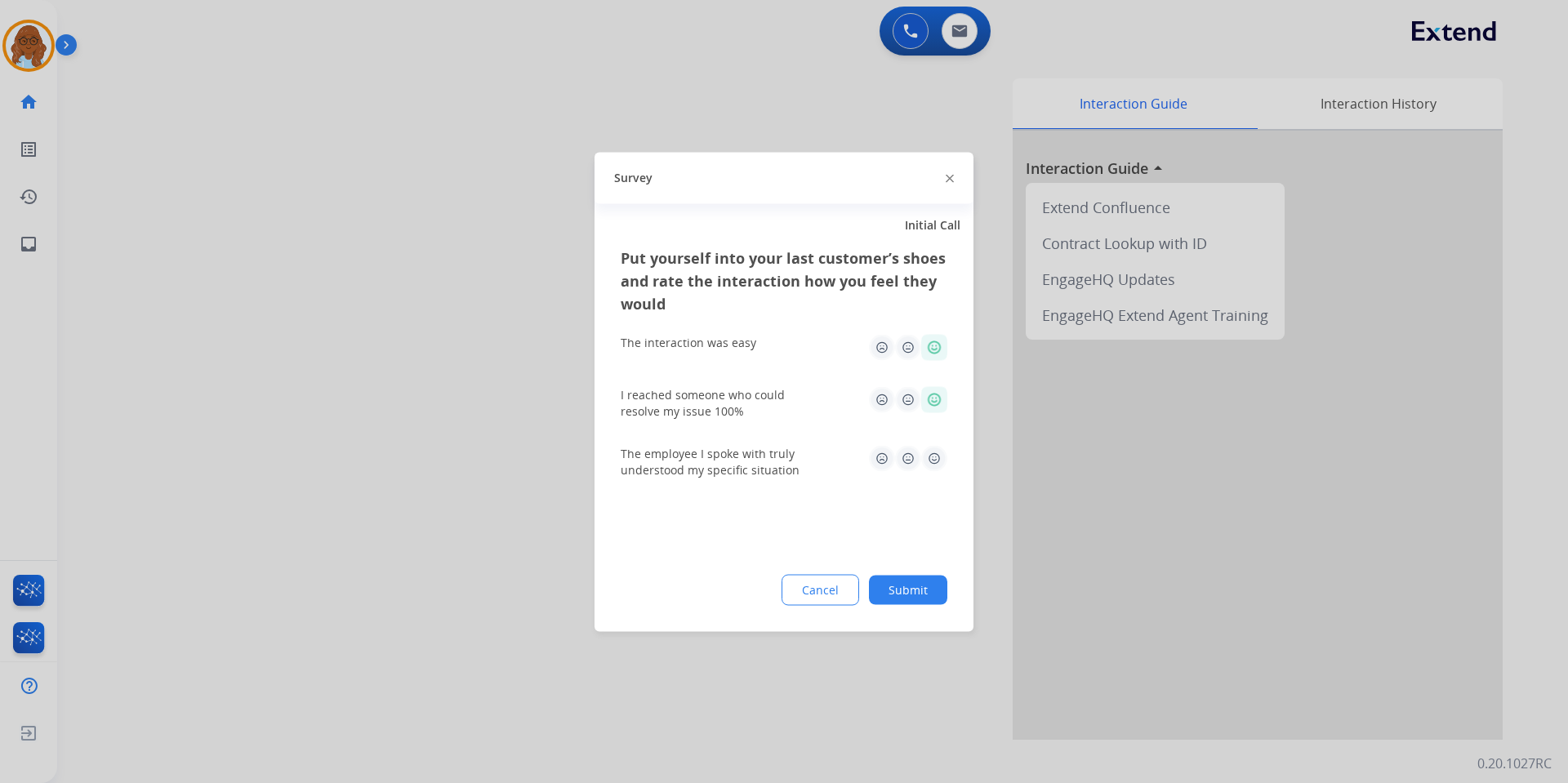
click at [930, 458] on img at bounding box center [934, 458] width 26 height 26
click at [929, 568] on div "Put yourself into your last customer’s shoes and rate the interaction how you f…" at bounding box center [784, 438] width 379 height 385
click at [932, 584] on button "Submit" at bounding box center [908, 590] width 78 height 29
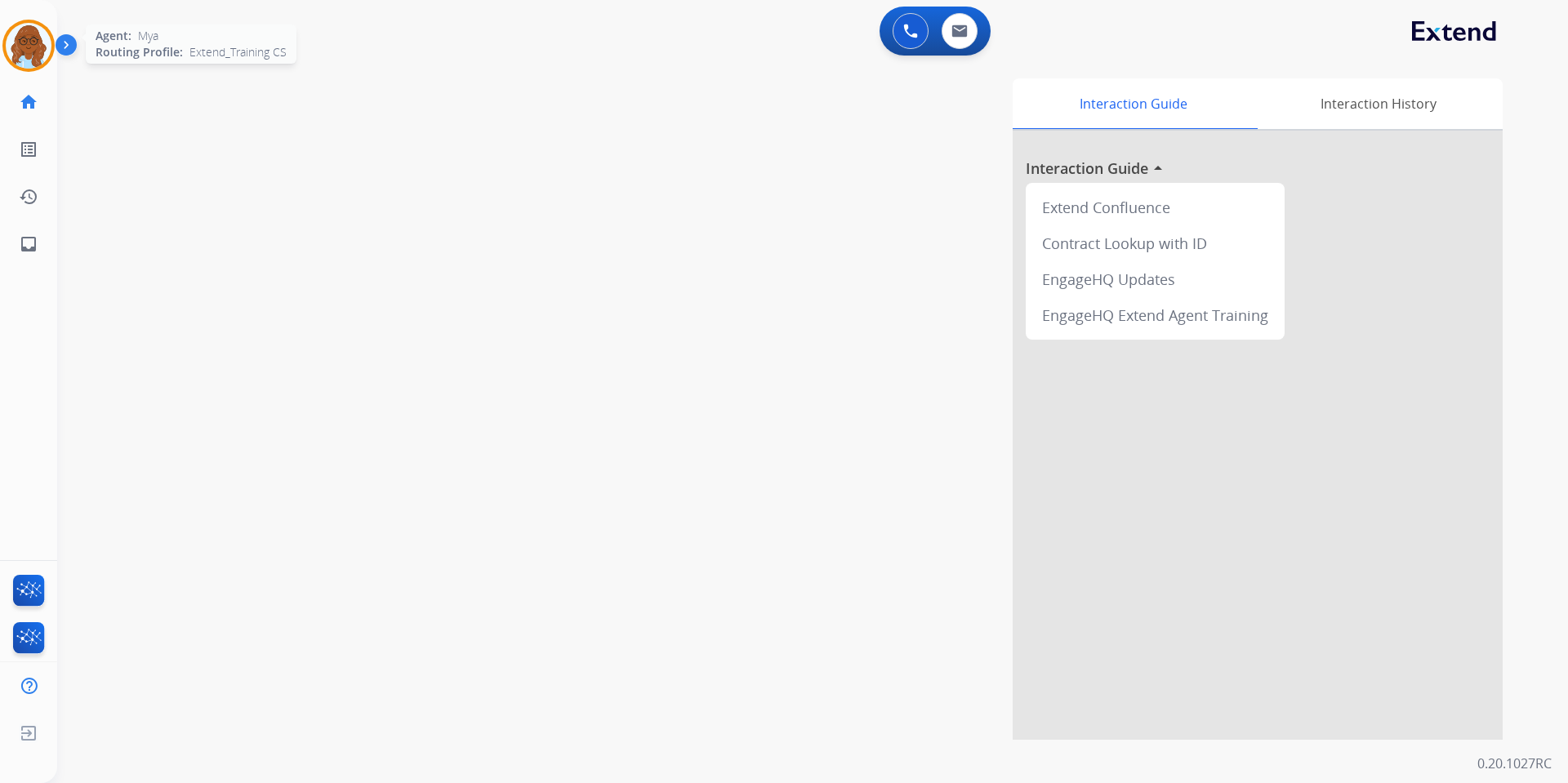
click at [34, 41] on img at bounding box center [28, 46] width 46 height 46
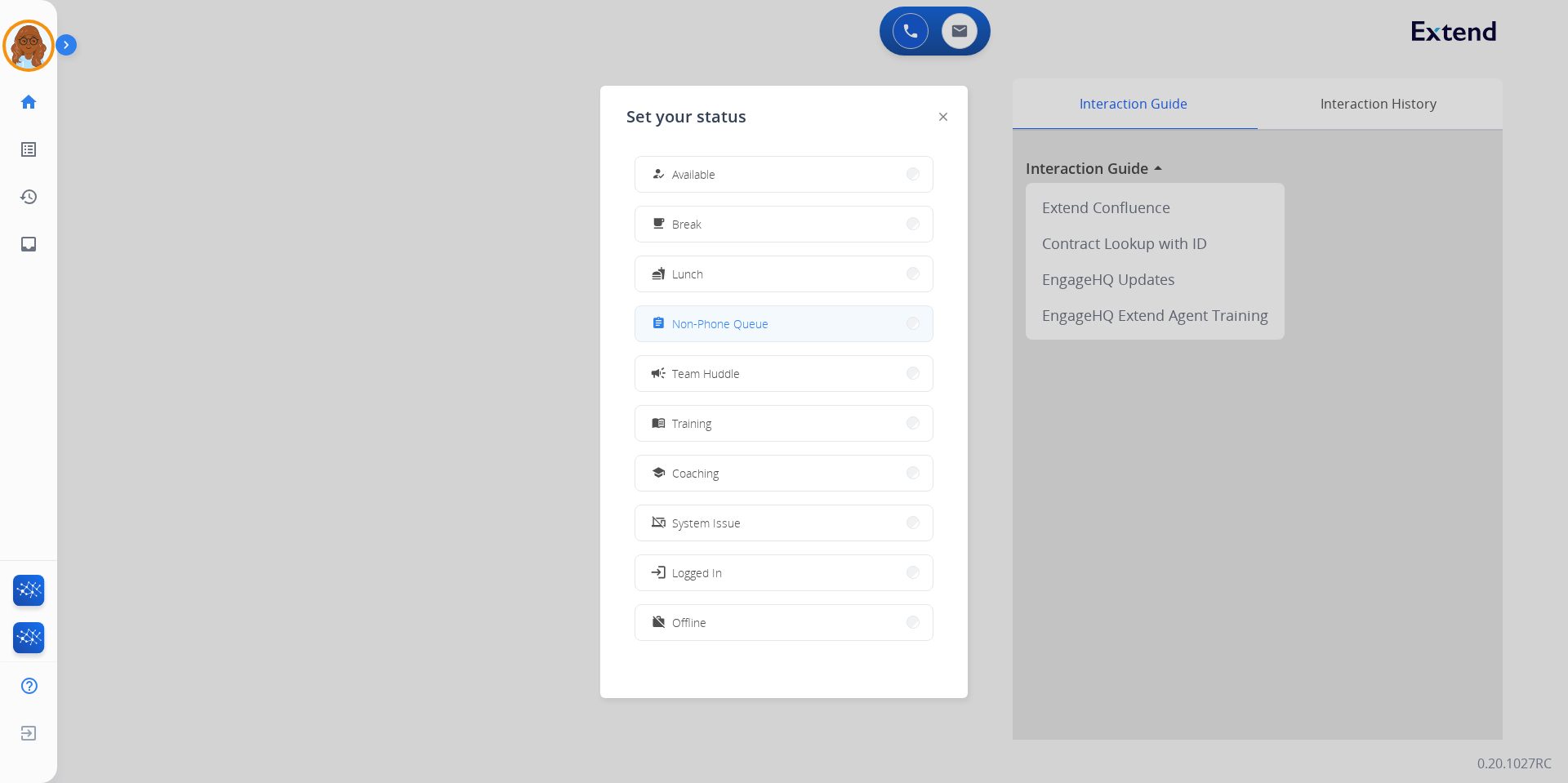
click at [737, 308] on button "assignment Non-Phone Queue" at bounding box center [784, 324] width 298 height 35
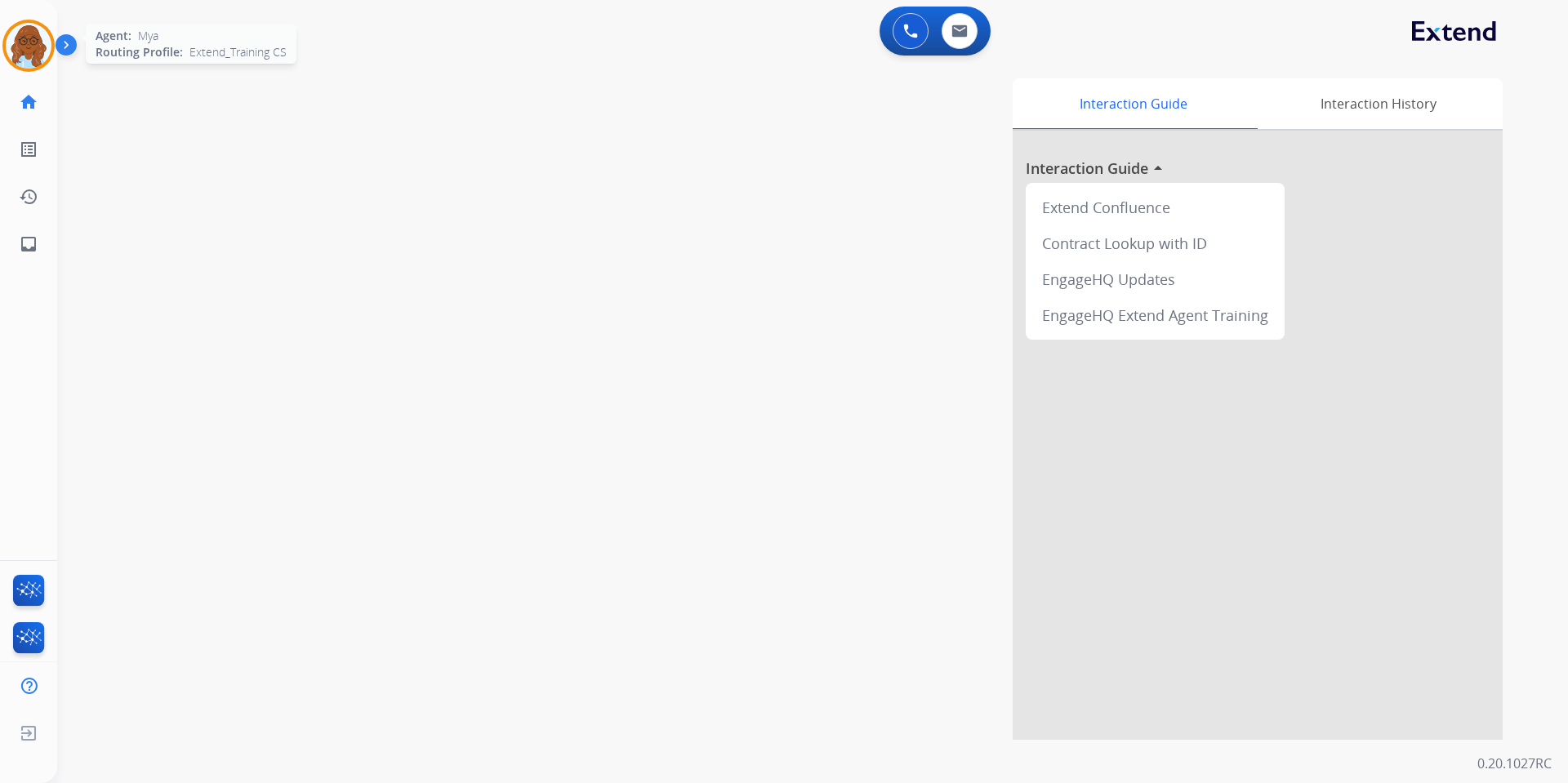
click at [19, 32] on img at bounding box center [28, 46] width 46 height 46
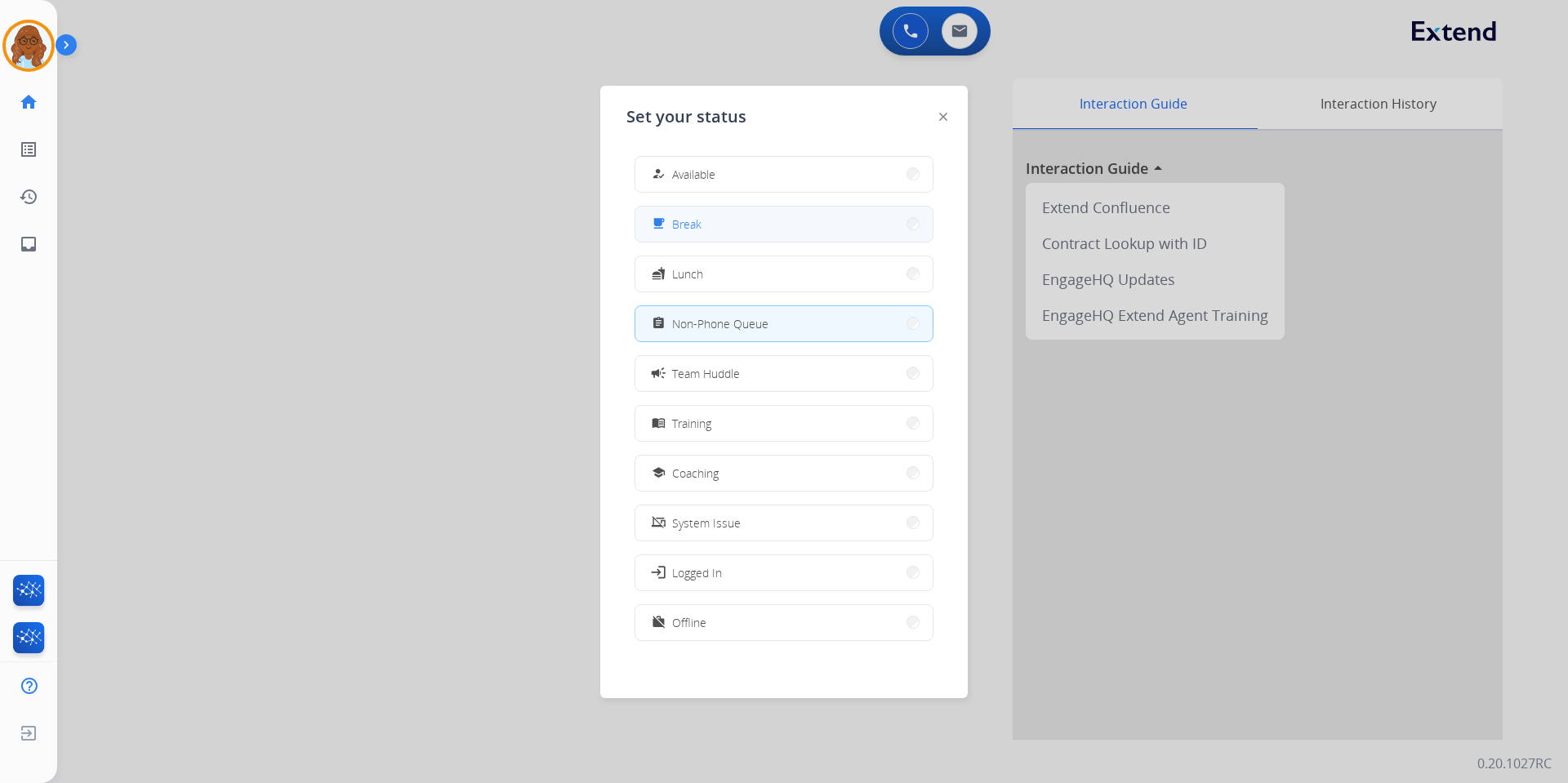
click at [695, 229] on span "Break" at bounding box center [687, 224] width 29 height 17
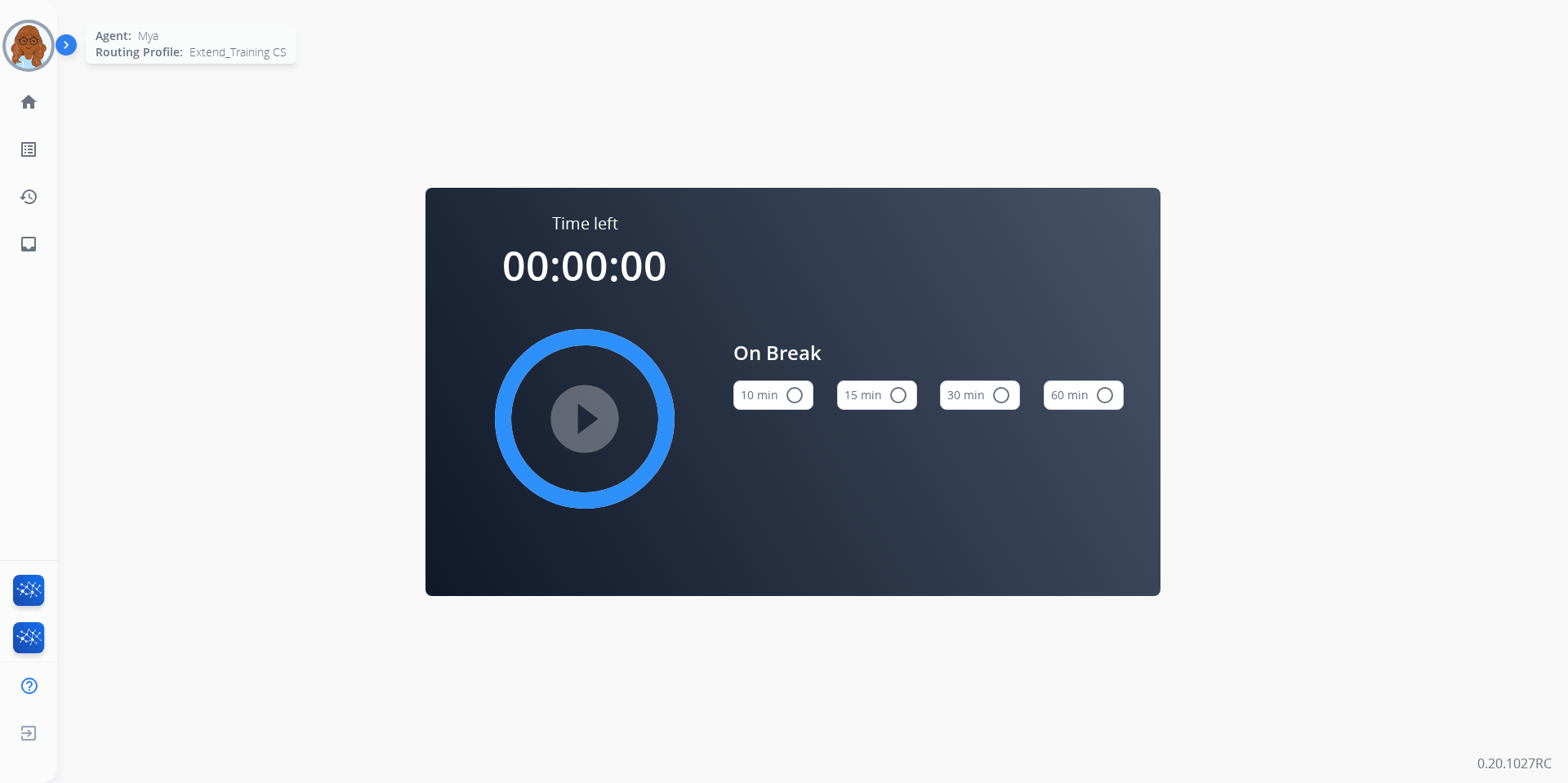
click at [47, 37] on img at bounding box center [28, 46] width 46 height 46
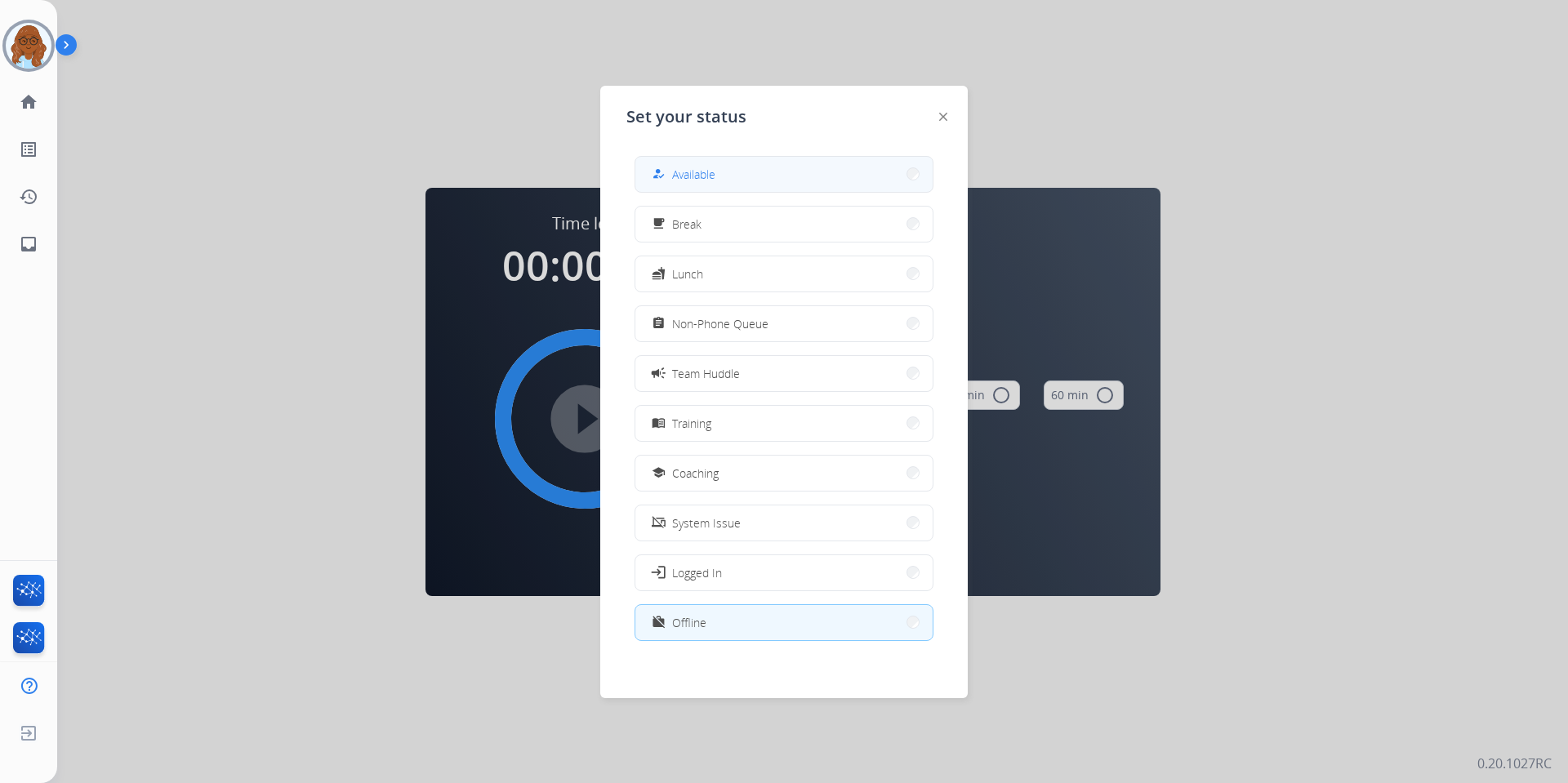
click at [698, 176] on span "Available" at bounding box center [694, 174] width 43 height 17
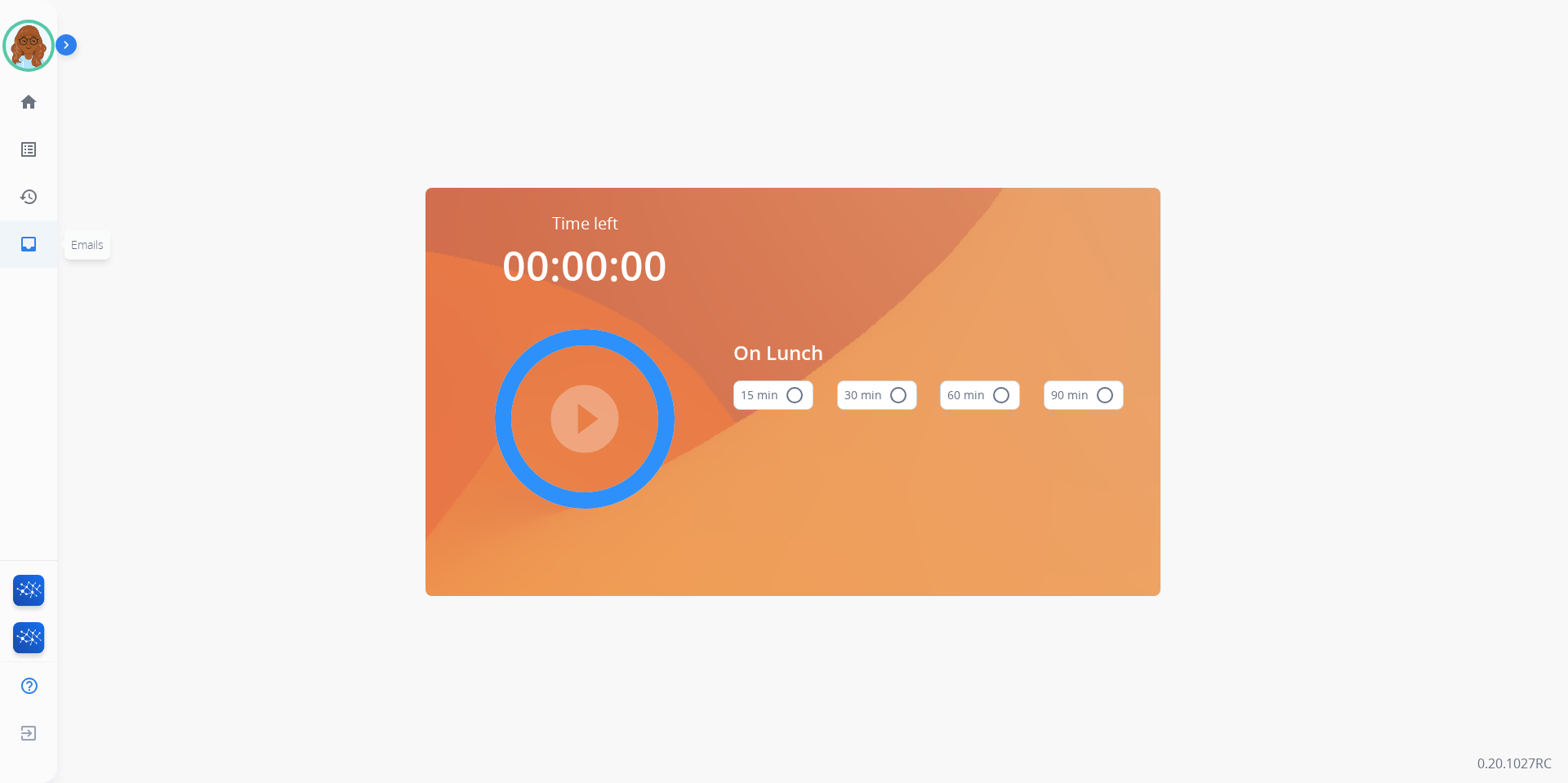
click at [39, 236] on link "inbox Emails" at bounding box center [28, 245] width 46 height 46
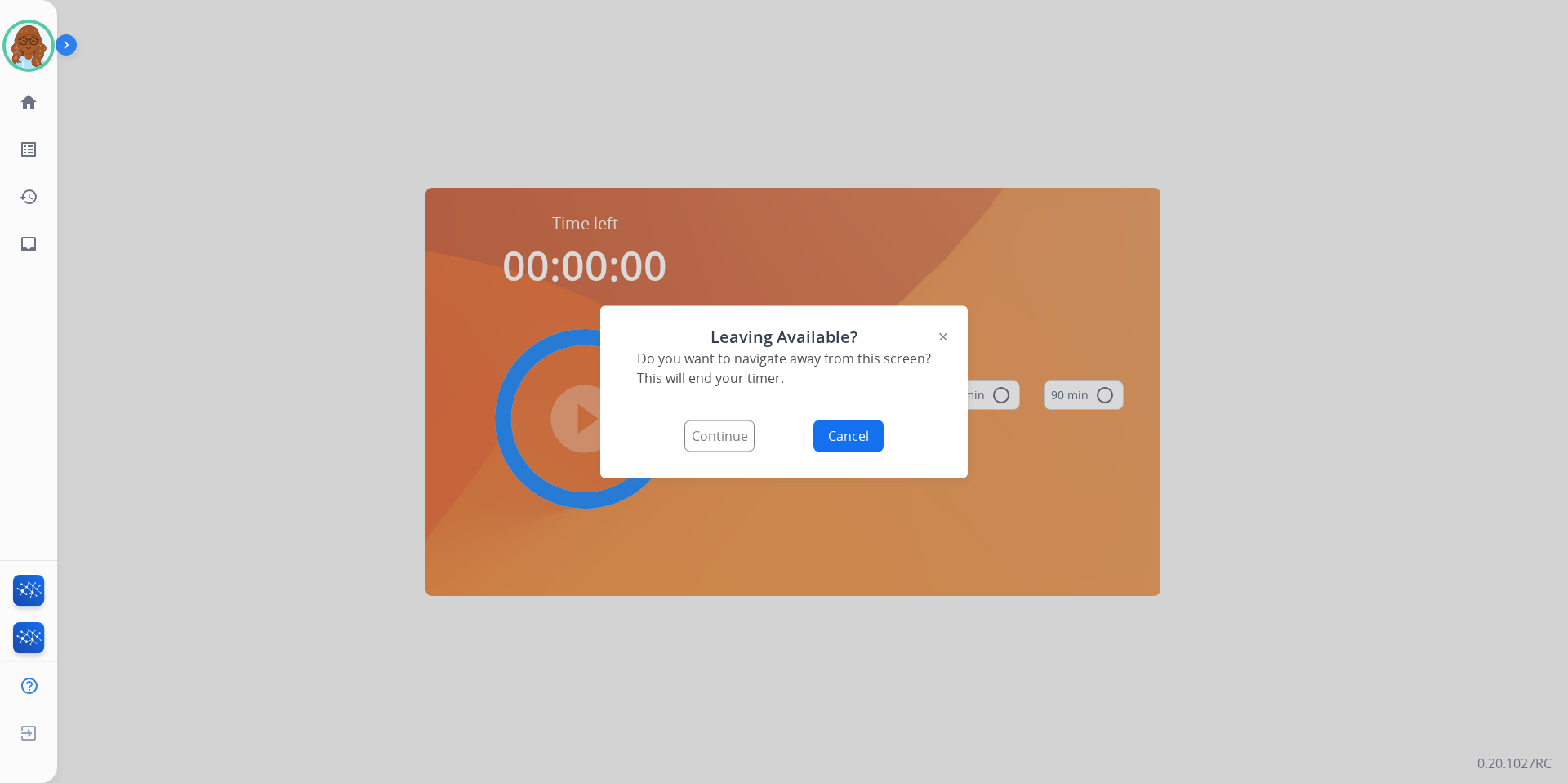
drag, startPoint x: 727, startPoint y: 456, endPoint x: 724, endPoint y: 437, distance: 19.2
click at [726, 456] on div "Leaving Available? Do you want to navigate away from this screen? This will end…" at bounding box center [784, 392] width 368 height 172
click at [724, 437] on button "Continue" at bounding box center [719, 435] width 70 height 32
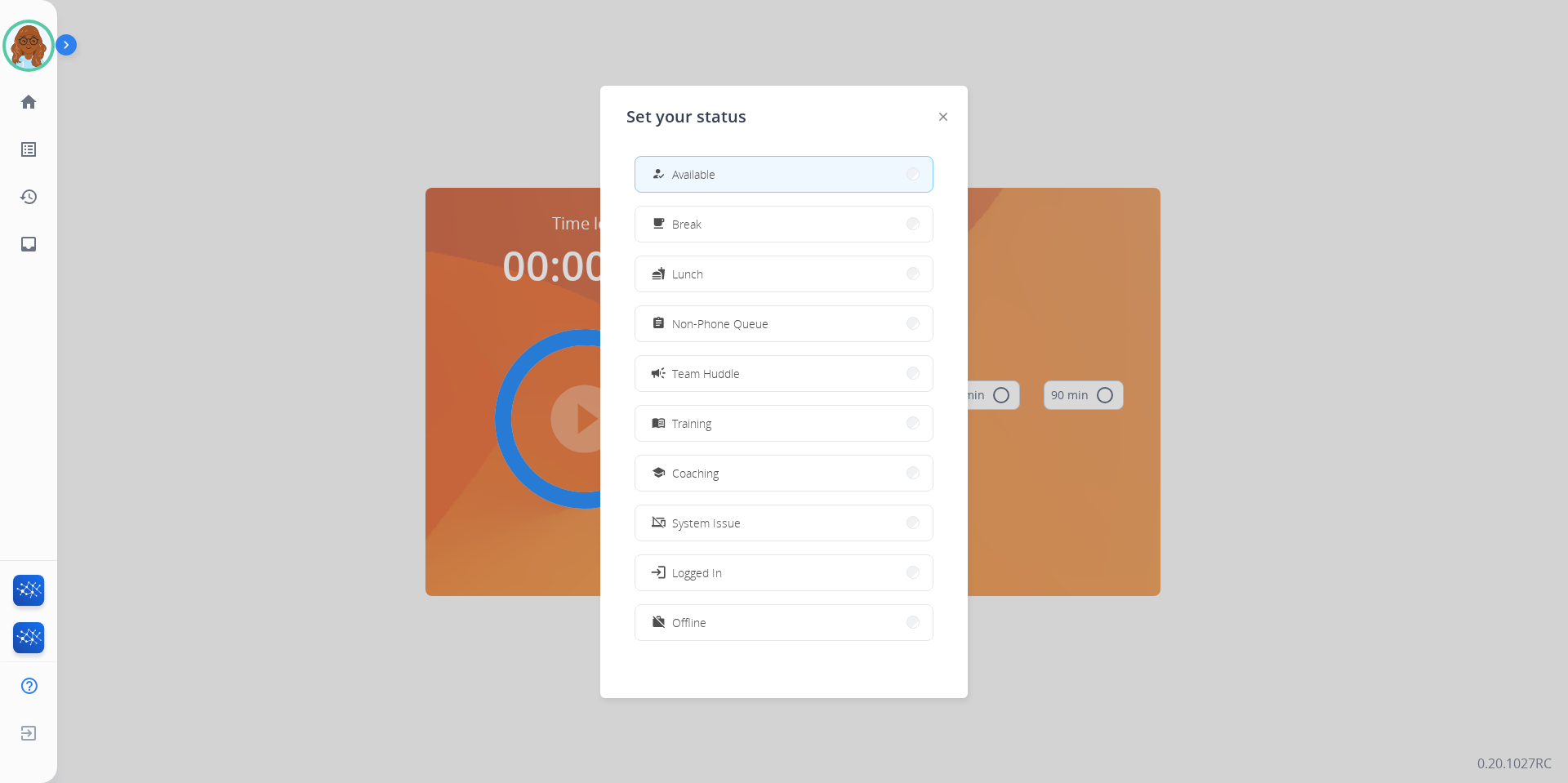
click at [716, 167] on span "Available" at bounding box center [694, 174] width 43 height 17
select select "**********"
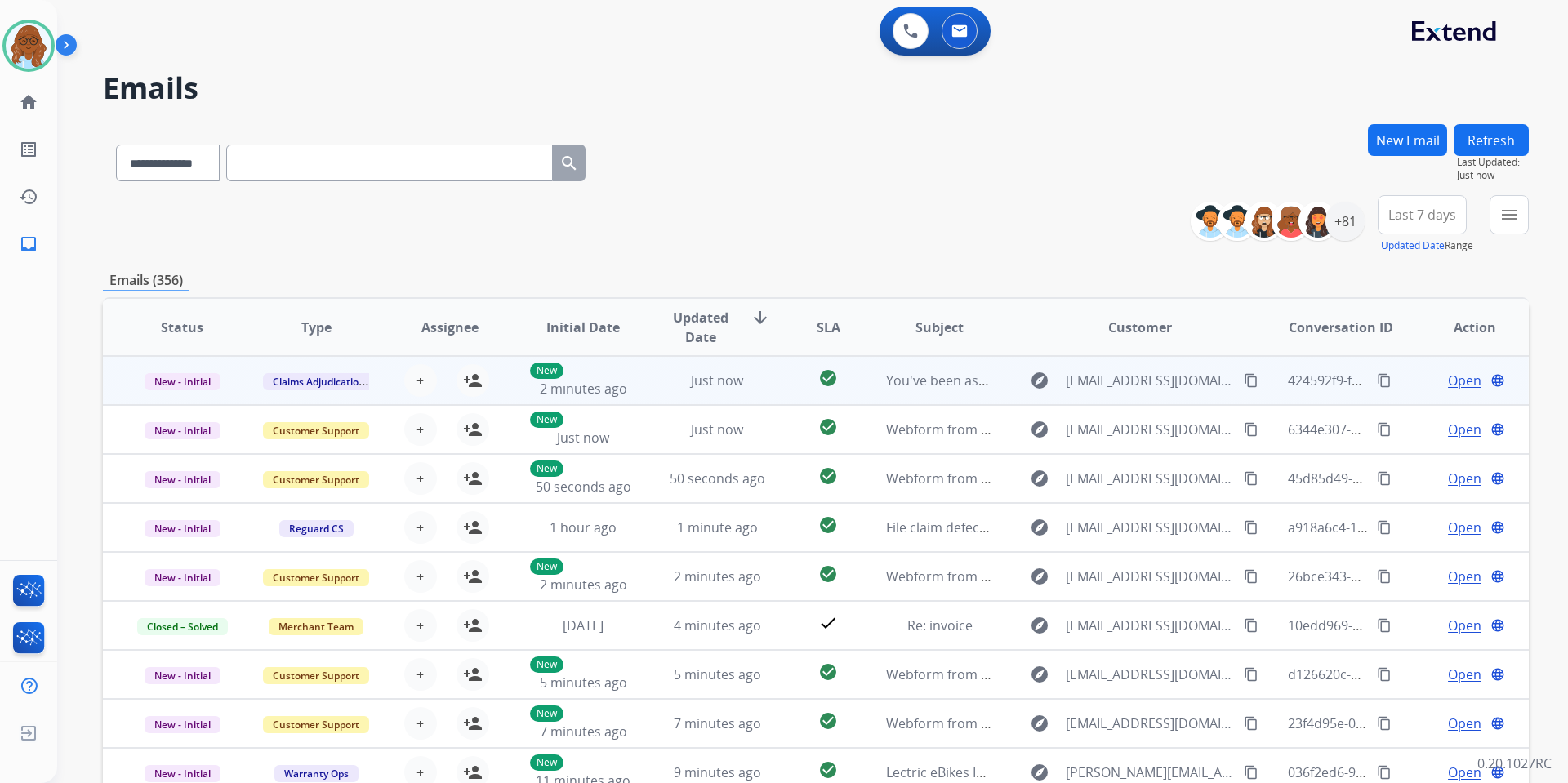
click at [1449, 381] on span "Open" at bounding box center [1465, 380] width 34 height 19
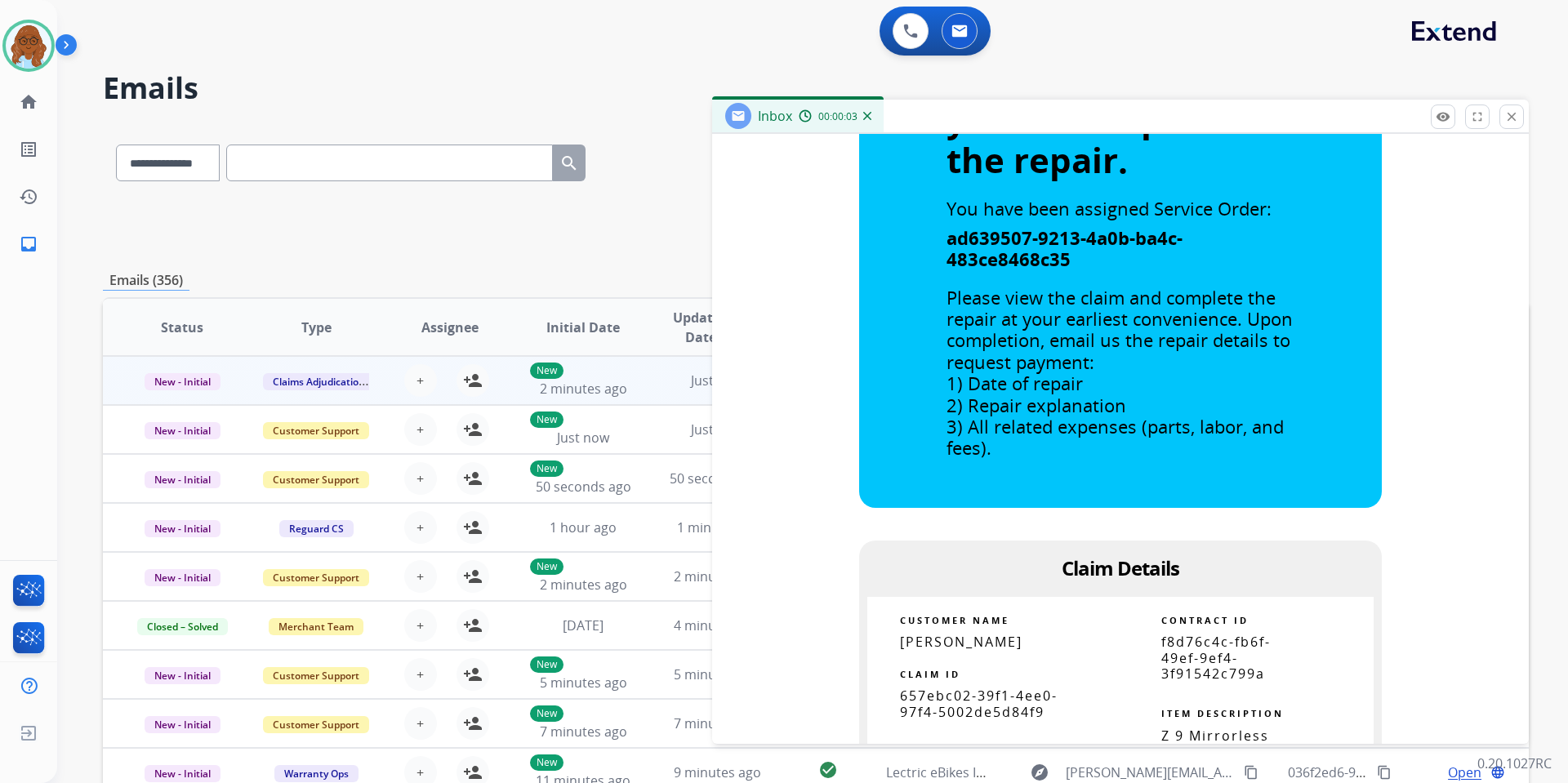
scroll to position [571, 0]
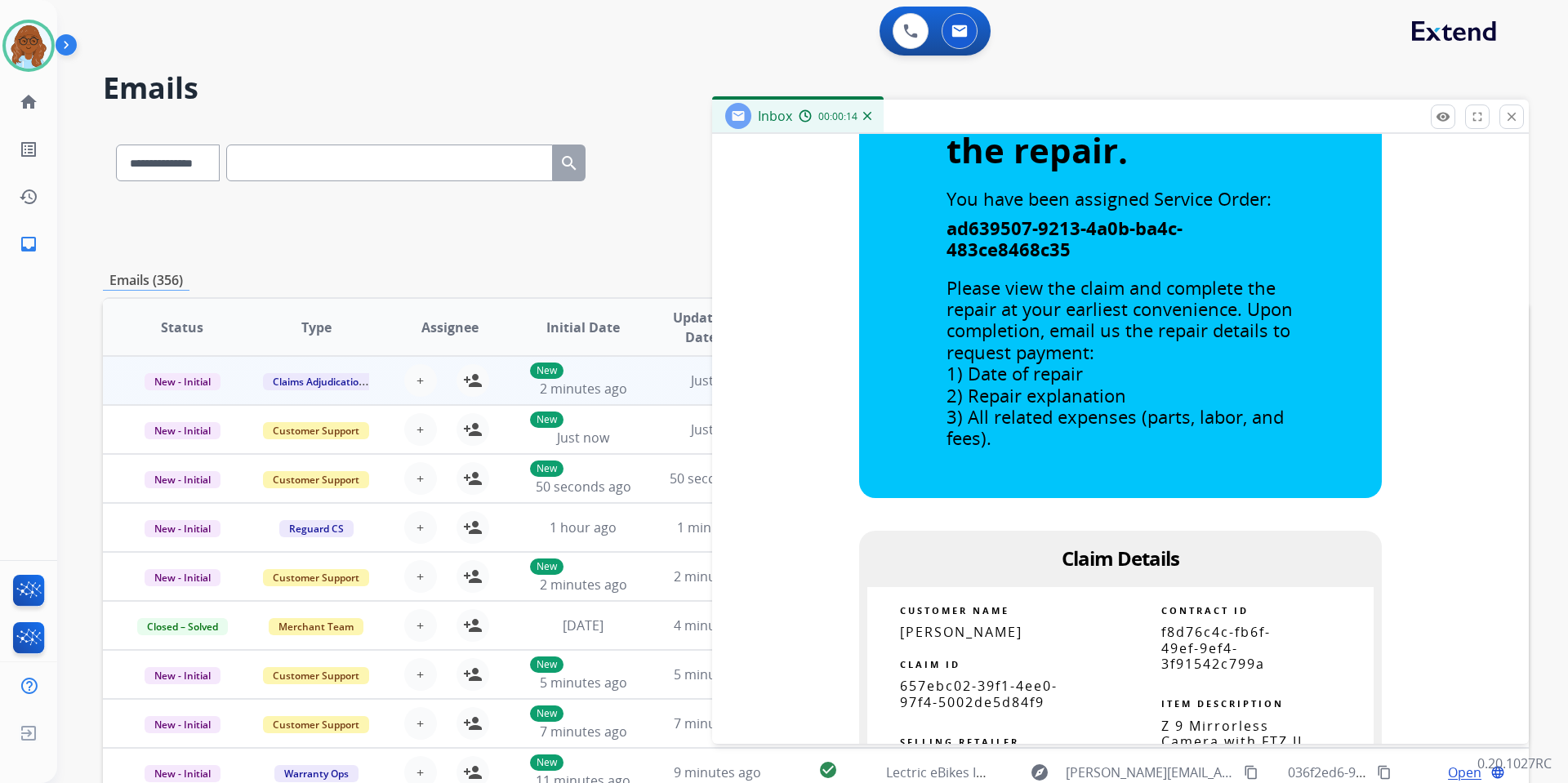
click at [1505, 116] on mat-icon "close" at bounding box center [1511, 117] width 15 height 15
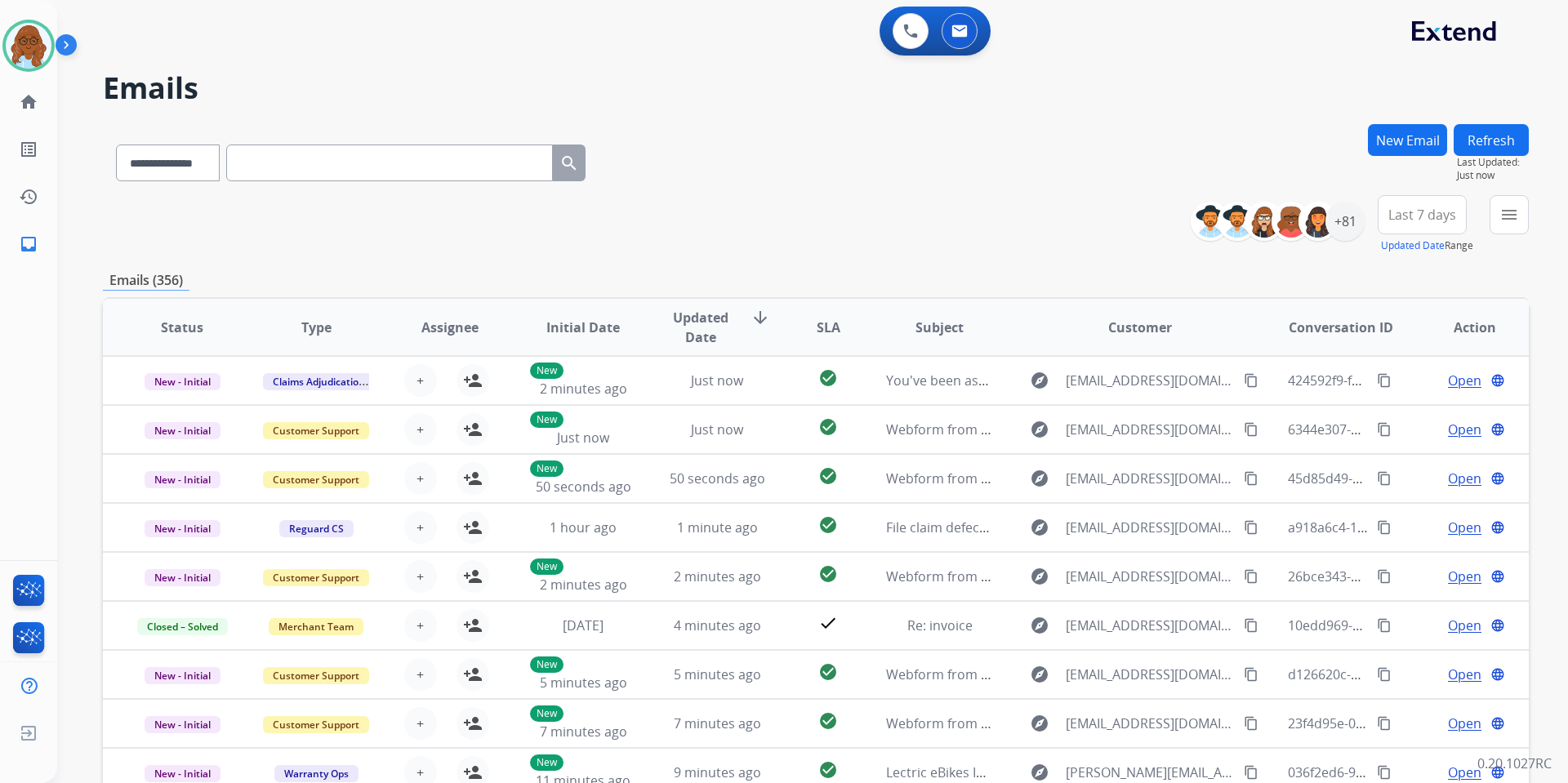
click at [1422, 153] on button "New Email" at bounding box center [1407, 140] width 79 height 32
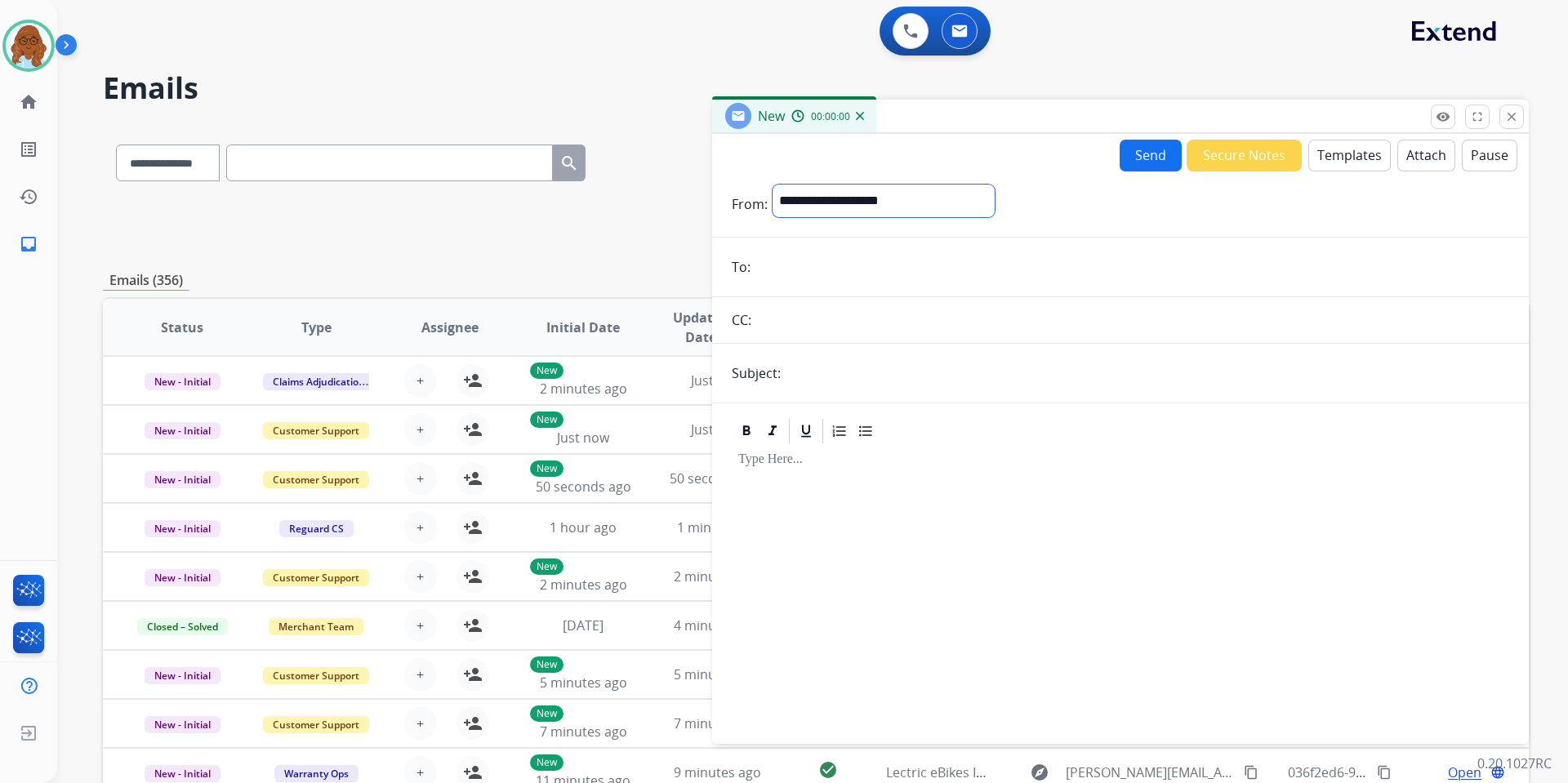
drag, startPoint x: 1022, startPoint y: 197, endPoint x: 983, endPoint y: 214, distance: 42.5
click at [995, 197] on select "**********" at bounding box center [883, 201] width 222 height 33
select select "**********"
click at [773, 184] on select "**********" at bounding box center [883, 201] width 222 height 33
click at [789, 274] on input "email" at bounding box center [1133, 269] width 754 height 33
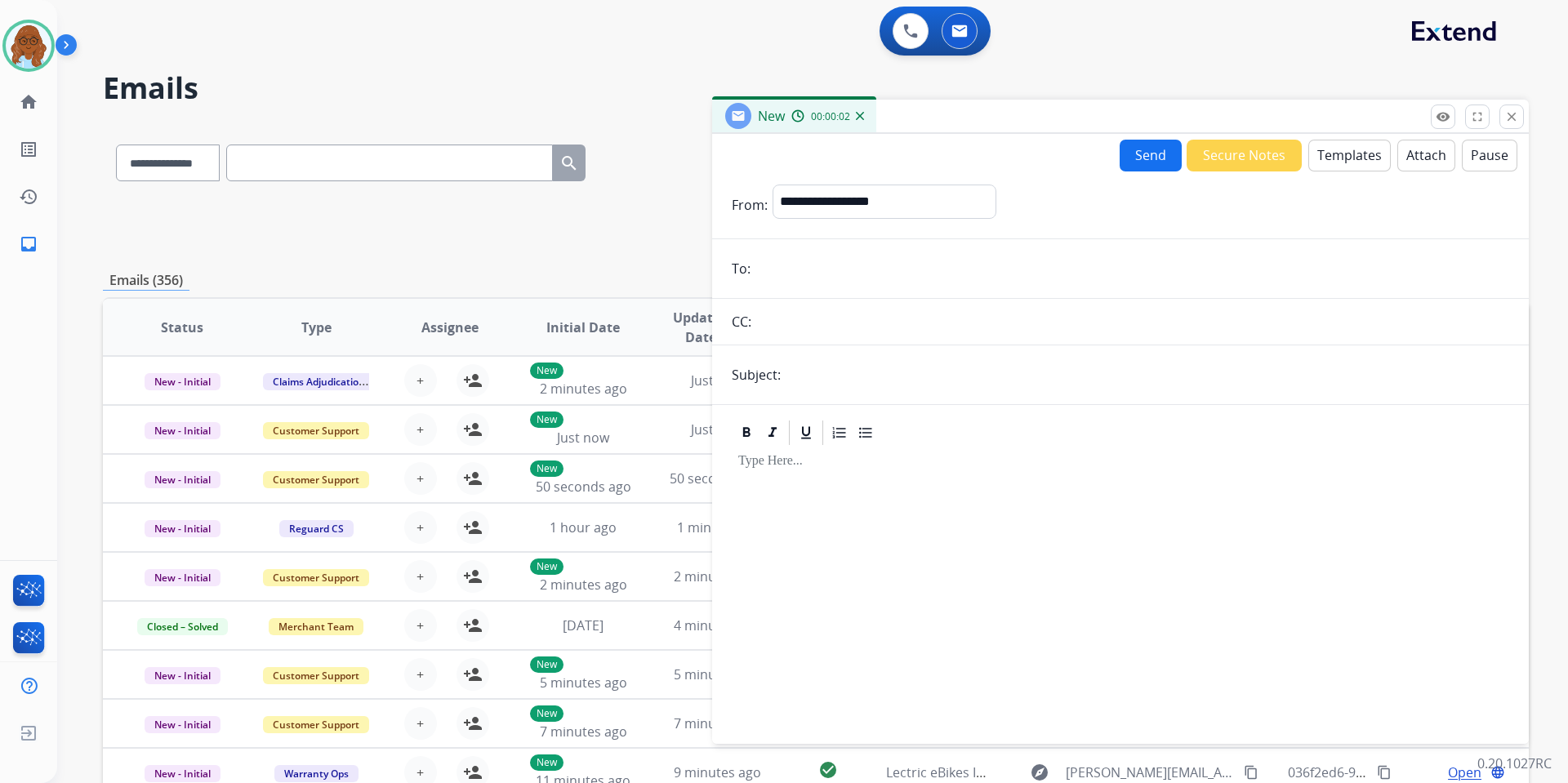
paste input "**********"
type input "**********"
click at [826, 377] on input "text" at bounding box center [1147, 375] width 724 height 33
type input "**********"
click at [1360, 156] on button "Templates" at bounding box center [1350, 155] width 82 height 32
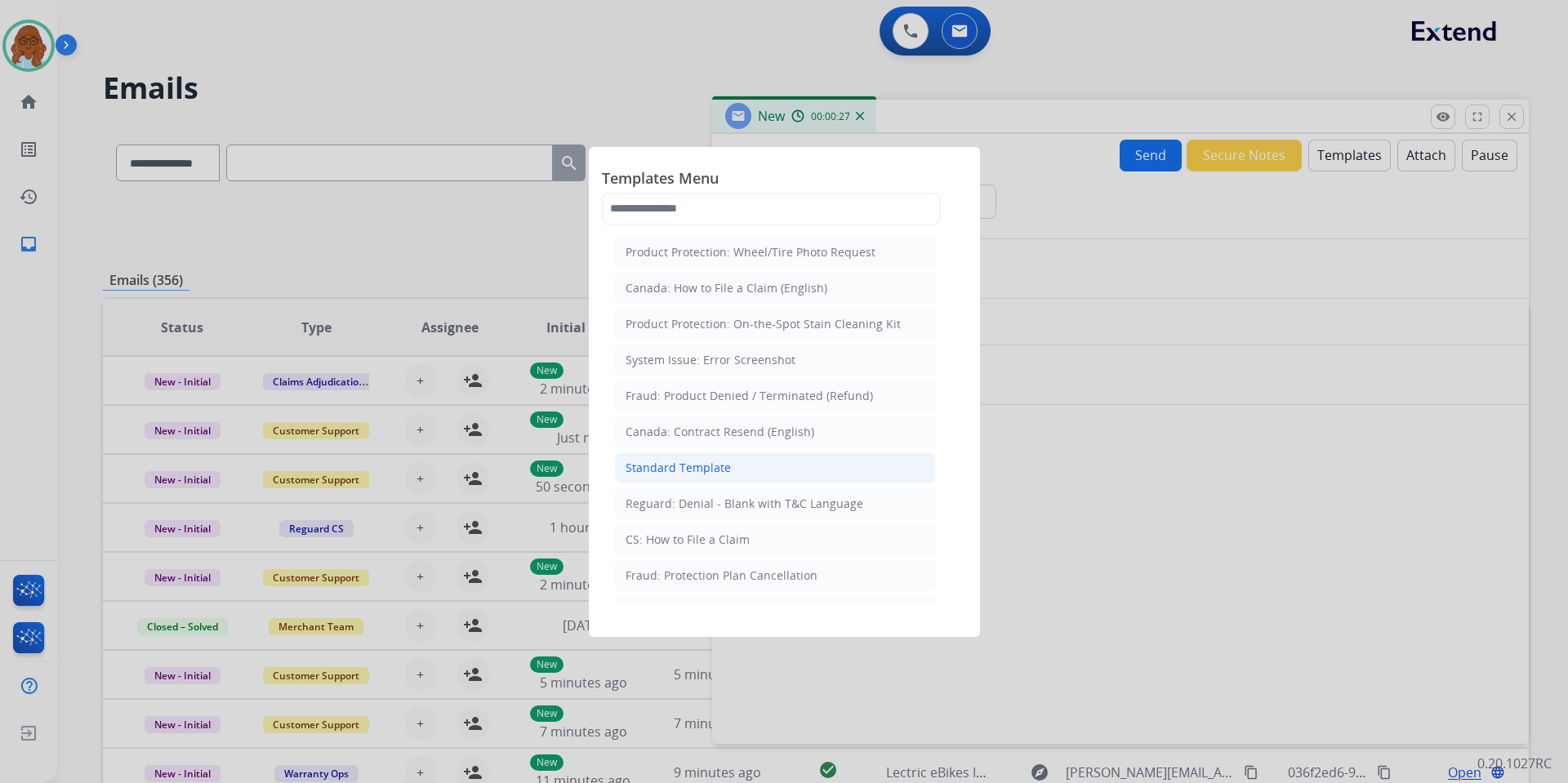
click at [684, 463] on div "Standard Template" at bounding box center [678, 468] width 105 height 16
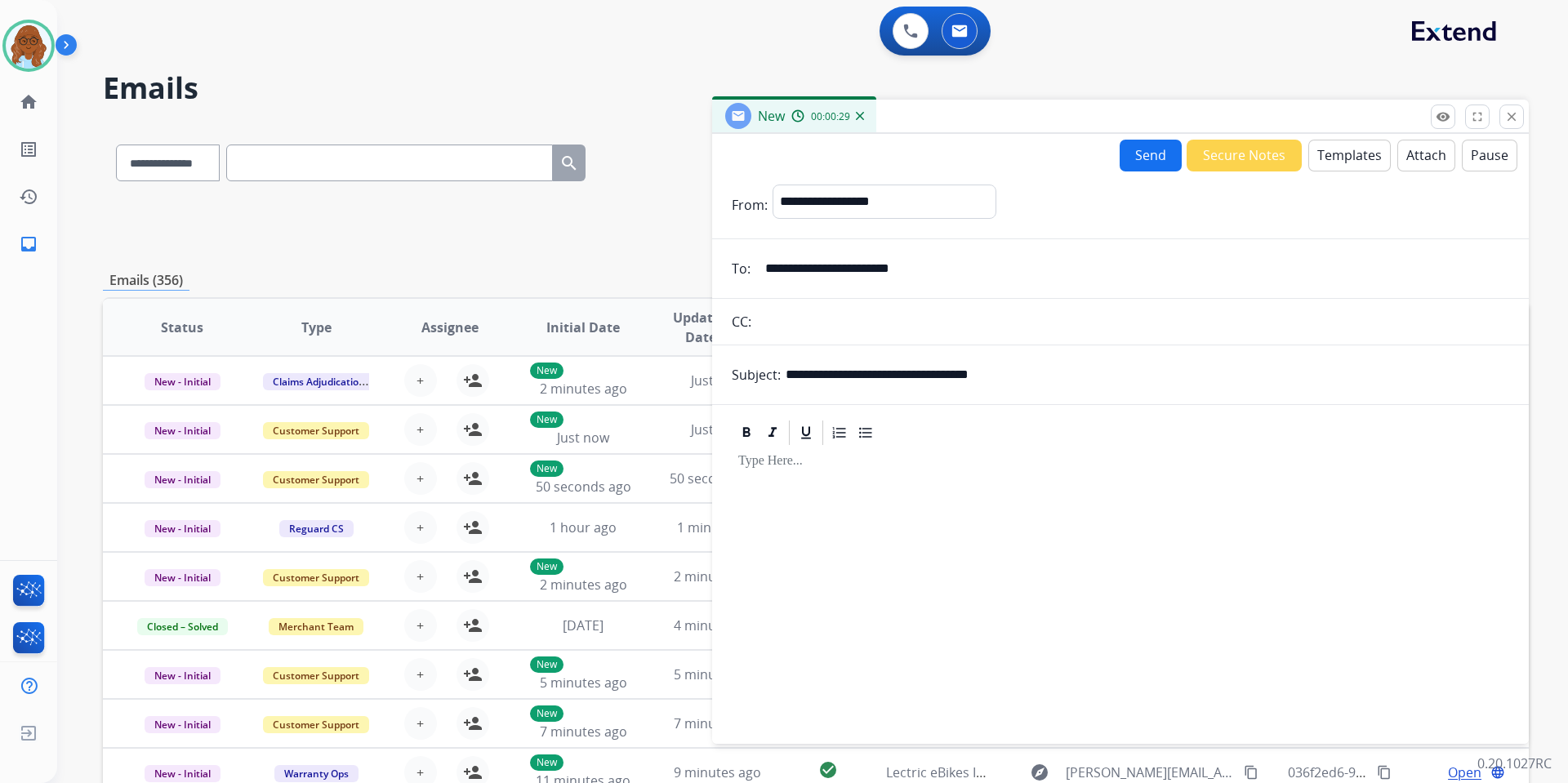
click at [1323, 156] on button "Templates" at bounding box center [1350, 155] width 82 height 32
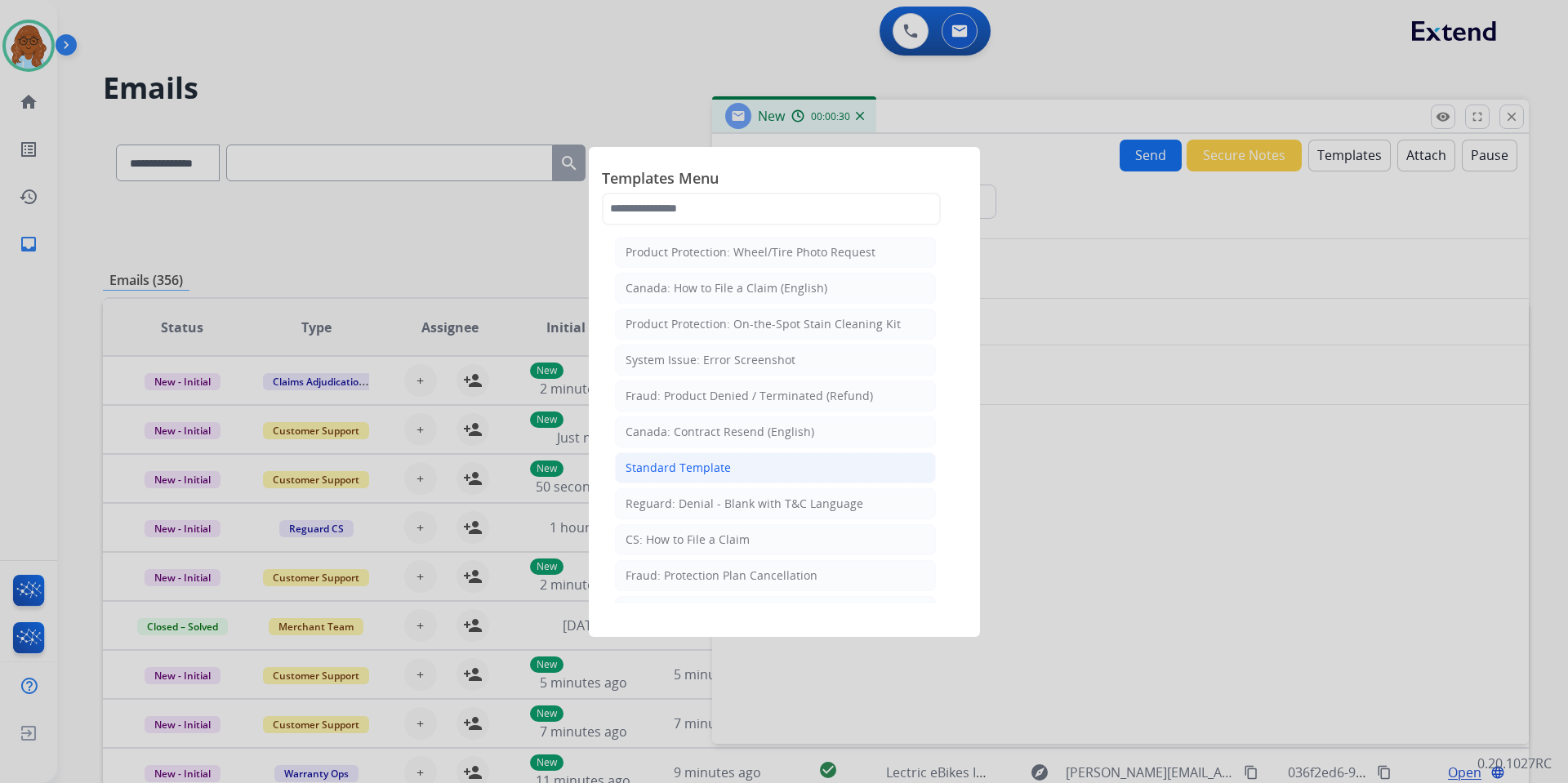
click at [673, 467] on div "Standard Template" at bounding box center [678, 468] width 105 height 16
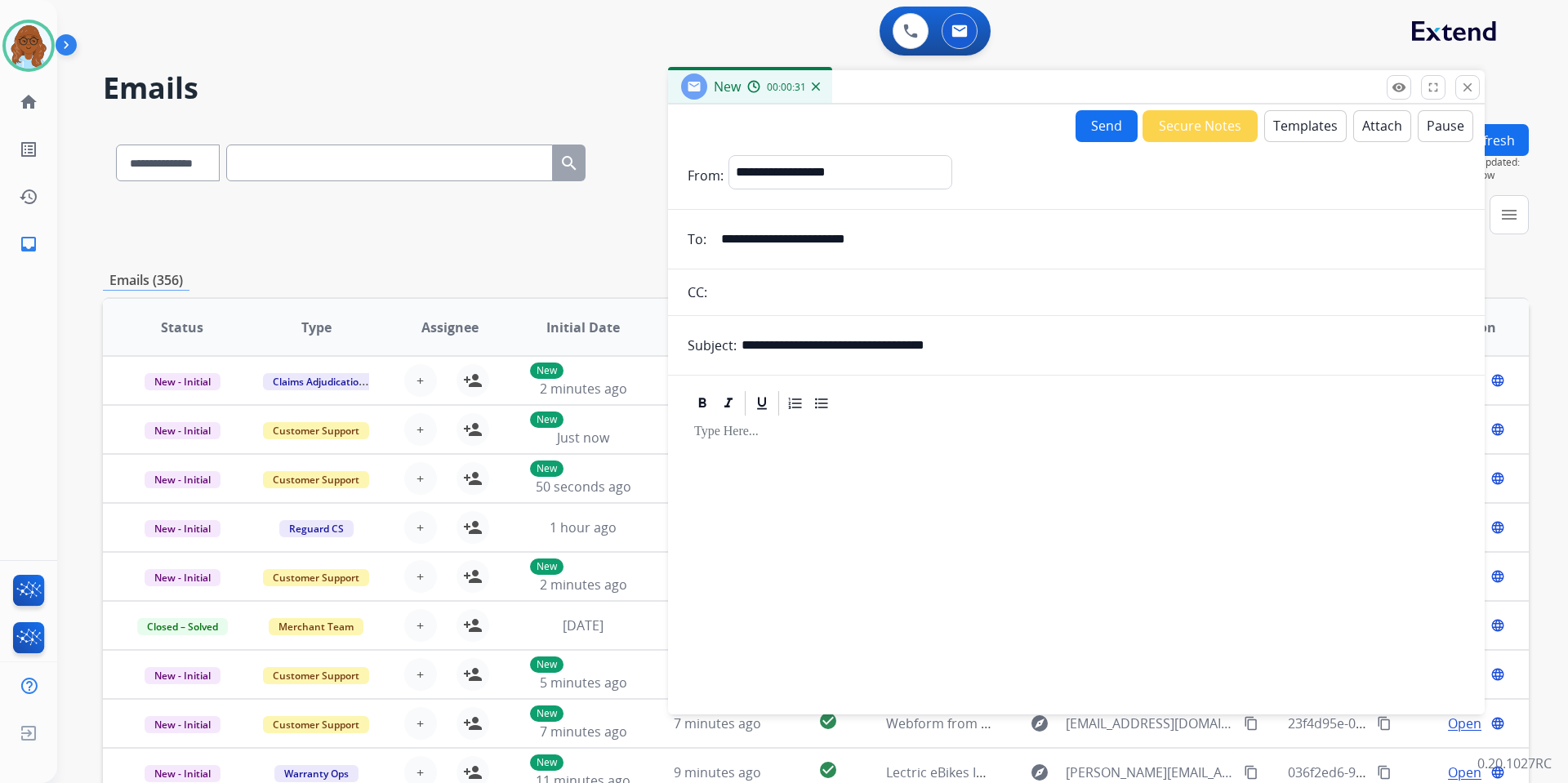
drag, startPoint x: 915, startPoint y: 99, endPoint x: 814, endPoint y: 109, distance: 101.5
click at [845, 77] on div "New 00:00:31" at bounding box center [1076, 88] width 817 height 35
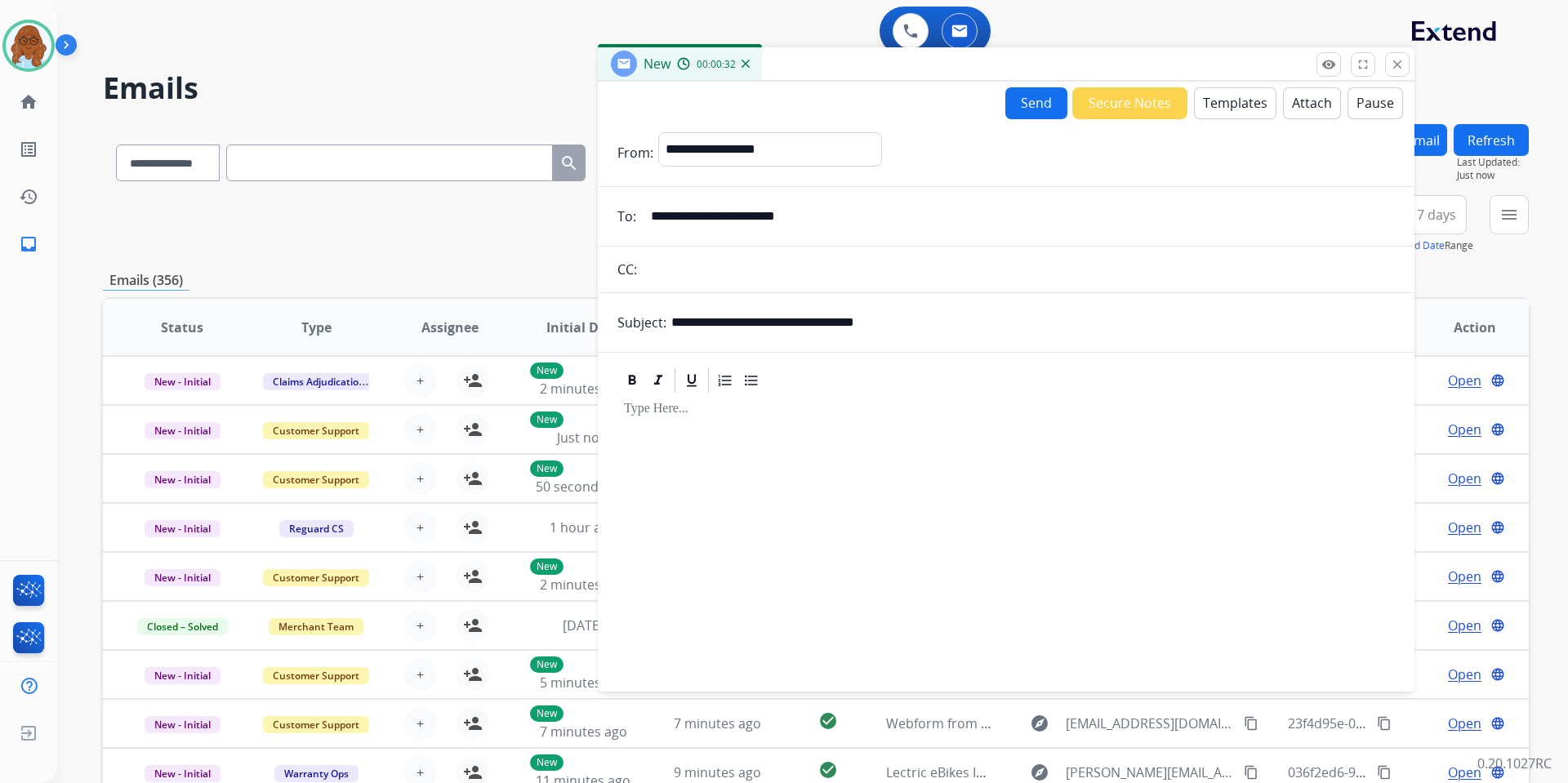
click at [750, 402] on p at bounding box center [1007, 409] width 765 height 15
click at [1213, 98] on button "Templates" at bounding box center [1235, 103] width 82 height 32
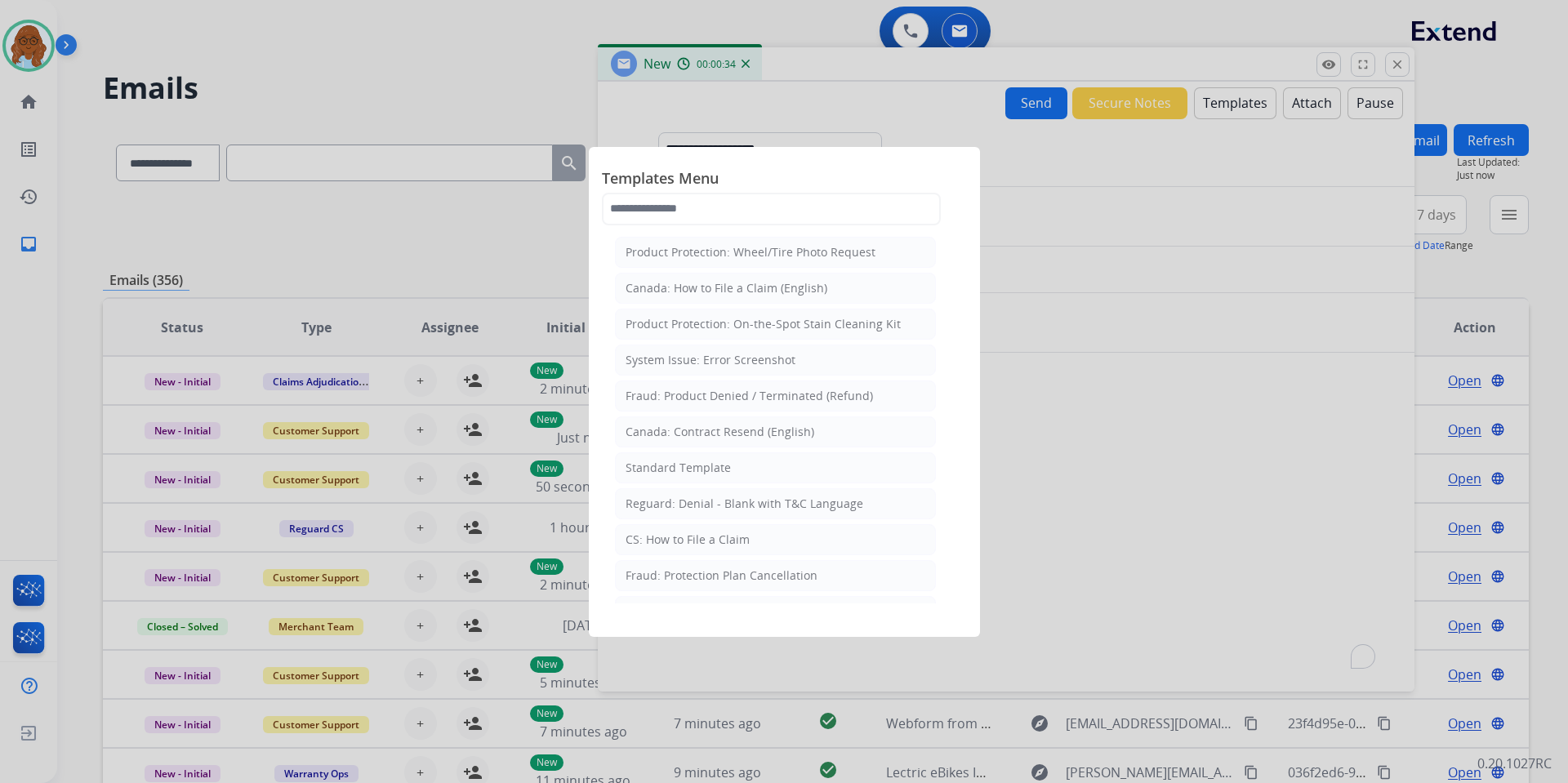
click at [661, 467] on div "Standard Template" at bounding box center [678, 468] width 105 height 16
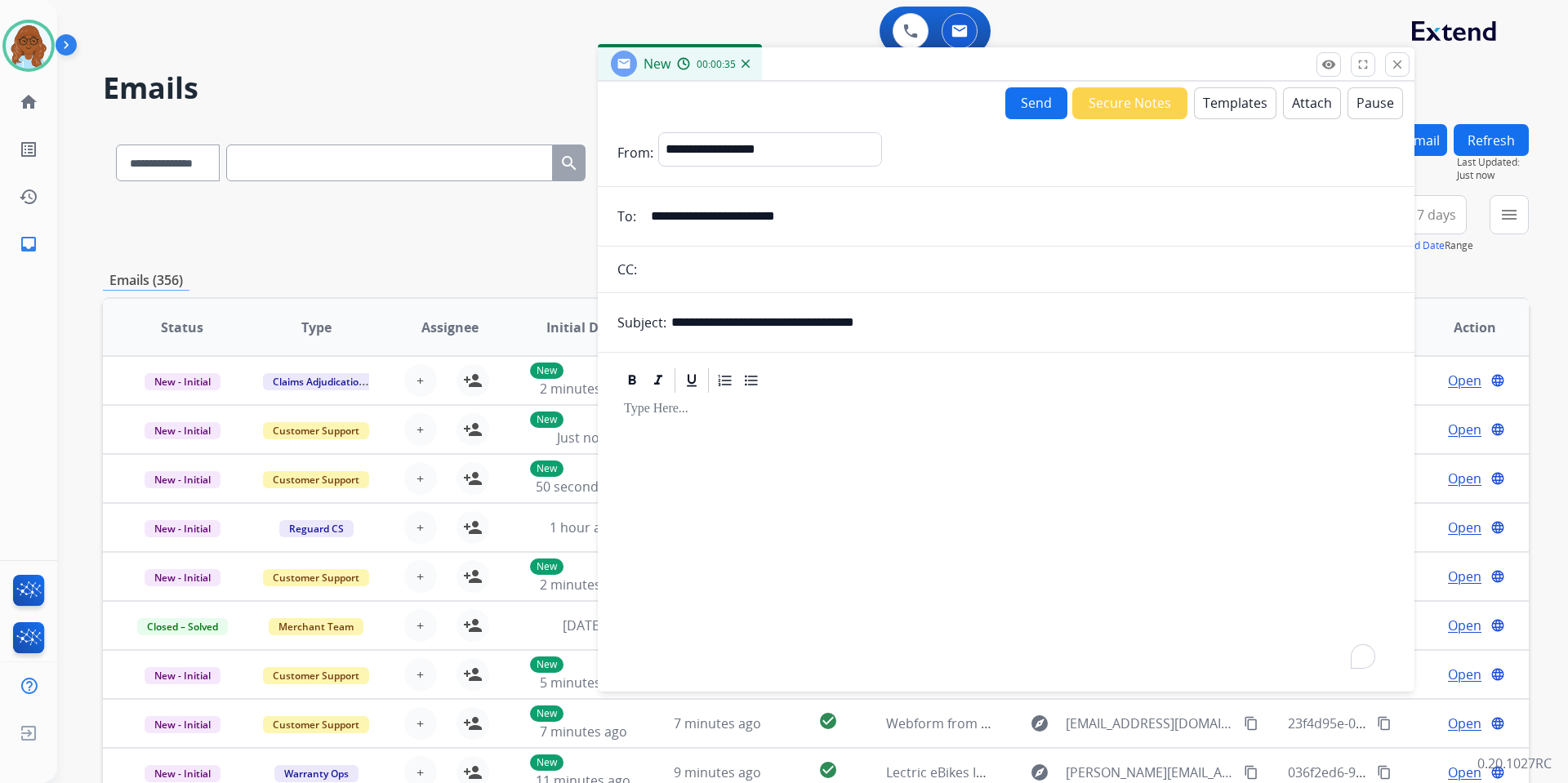
click at [674, 433] on div "To enrich screen reader interactions, please activate Accessibility in Grammarl…" at bounding box center [1007, 535] width 778 height 280
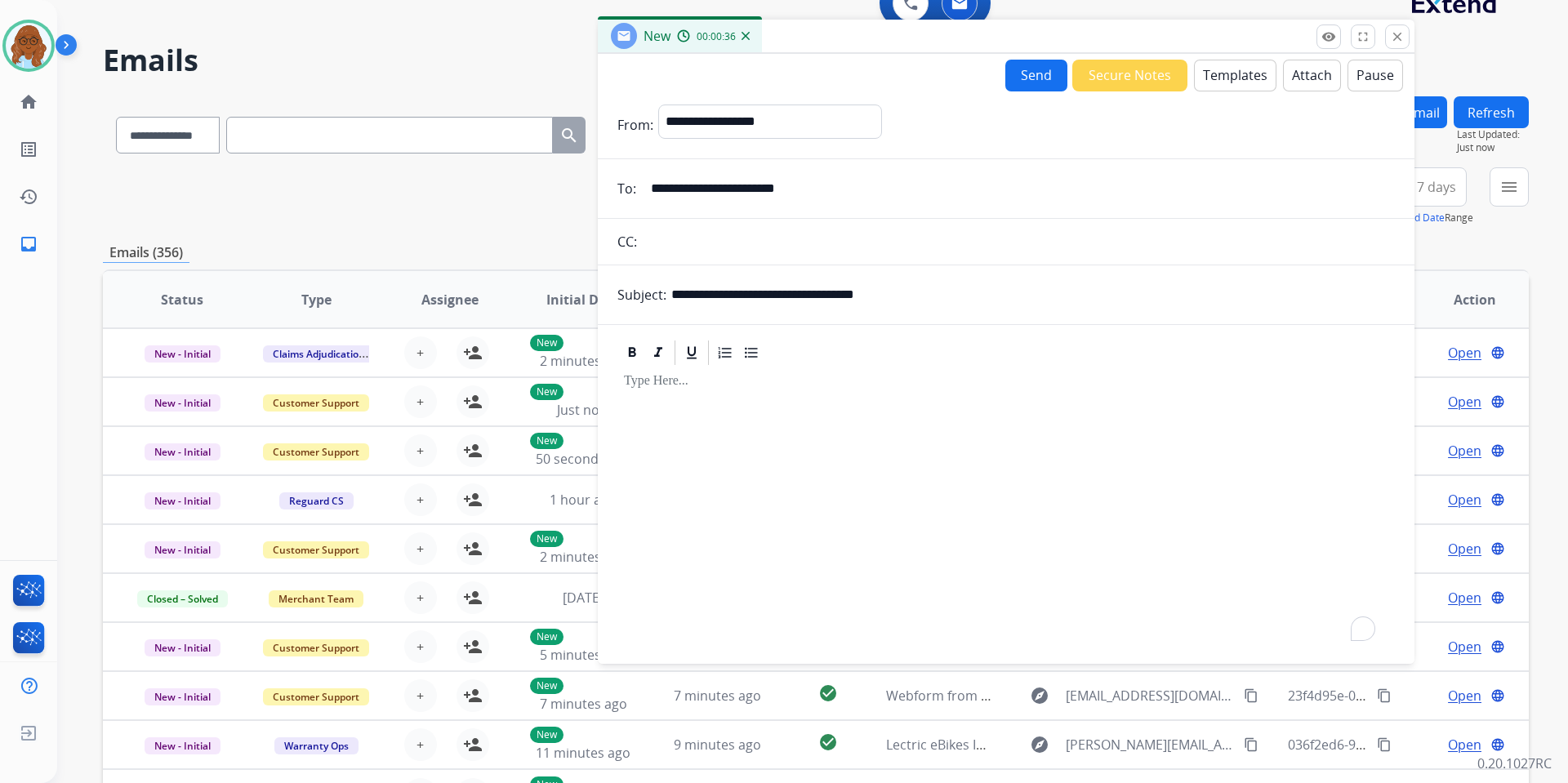
scroll to position [0, 0]
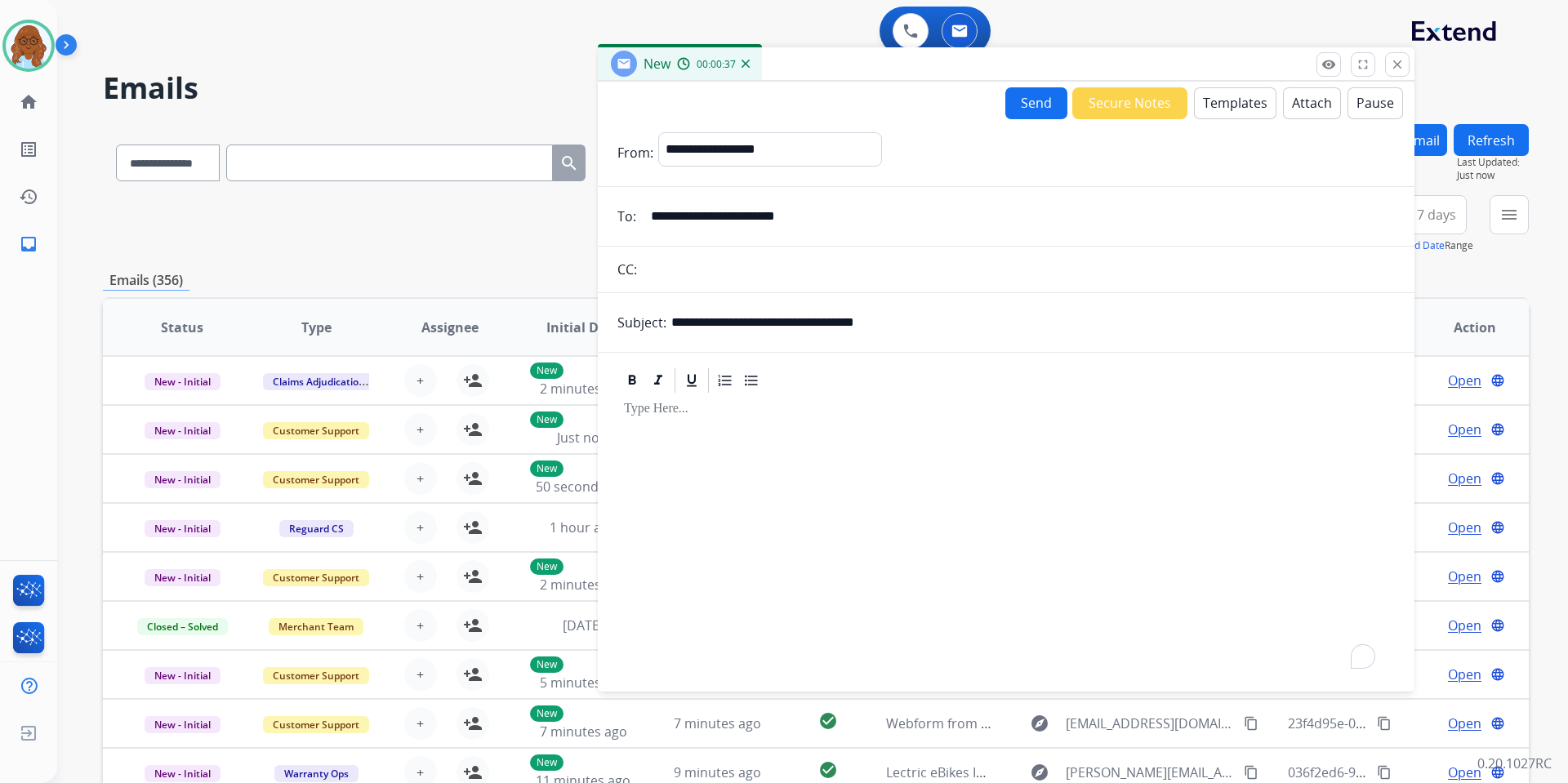
click at [1203, 94] on button "Templates" at bounding box center [1235, 103] width 82 height 32
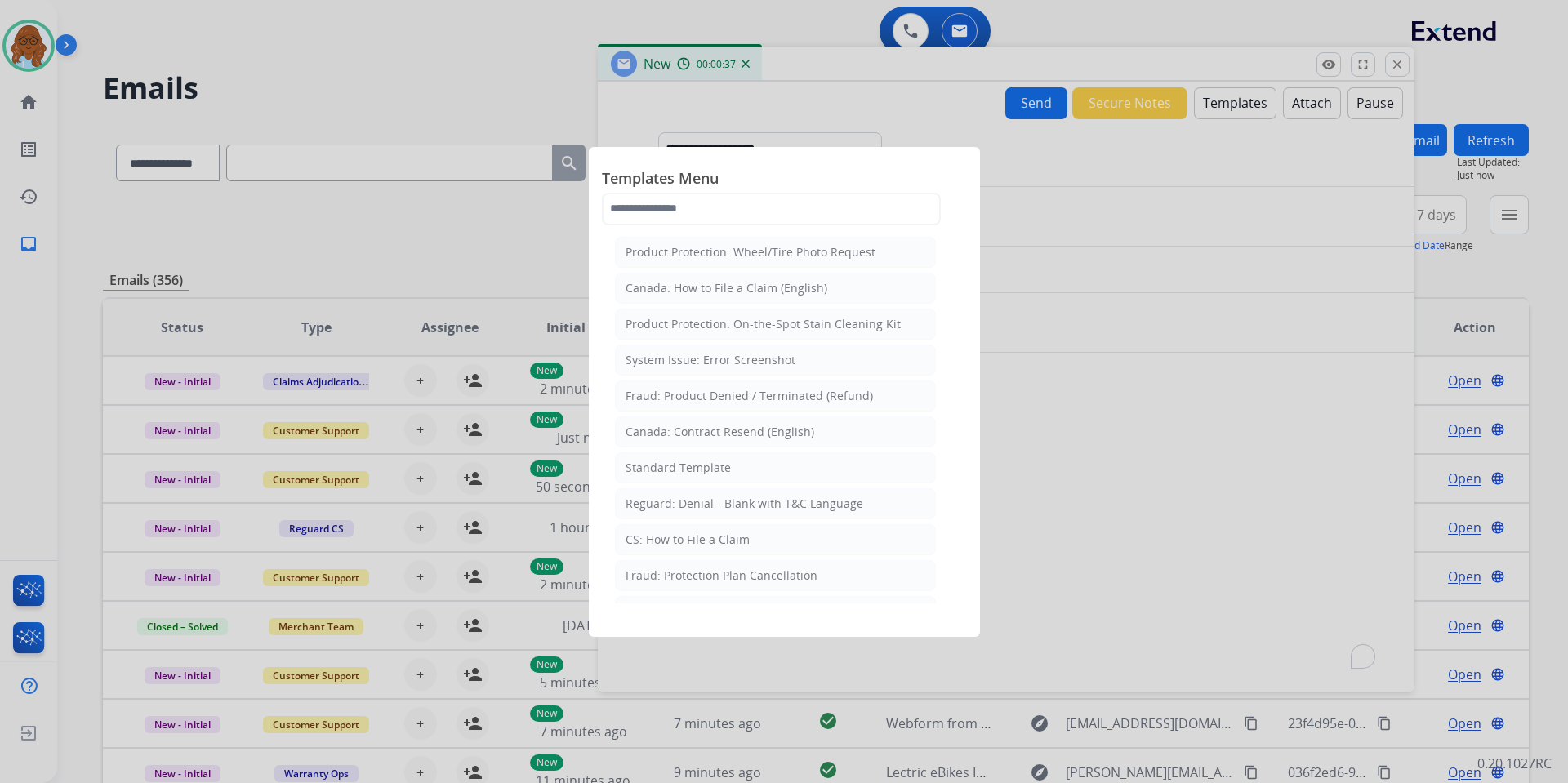
click at [669, 536] on div "CS: How to File a Claim" at bounding box center [688, 540] width 124 height 16
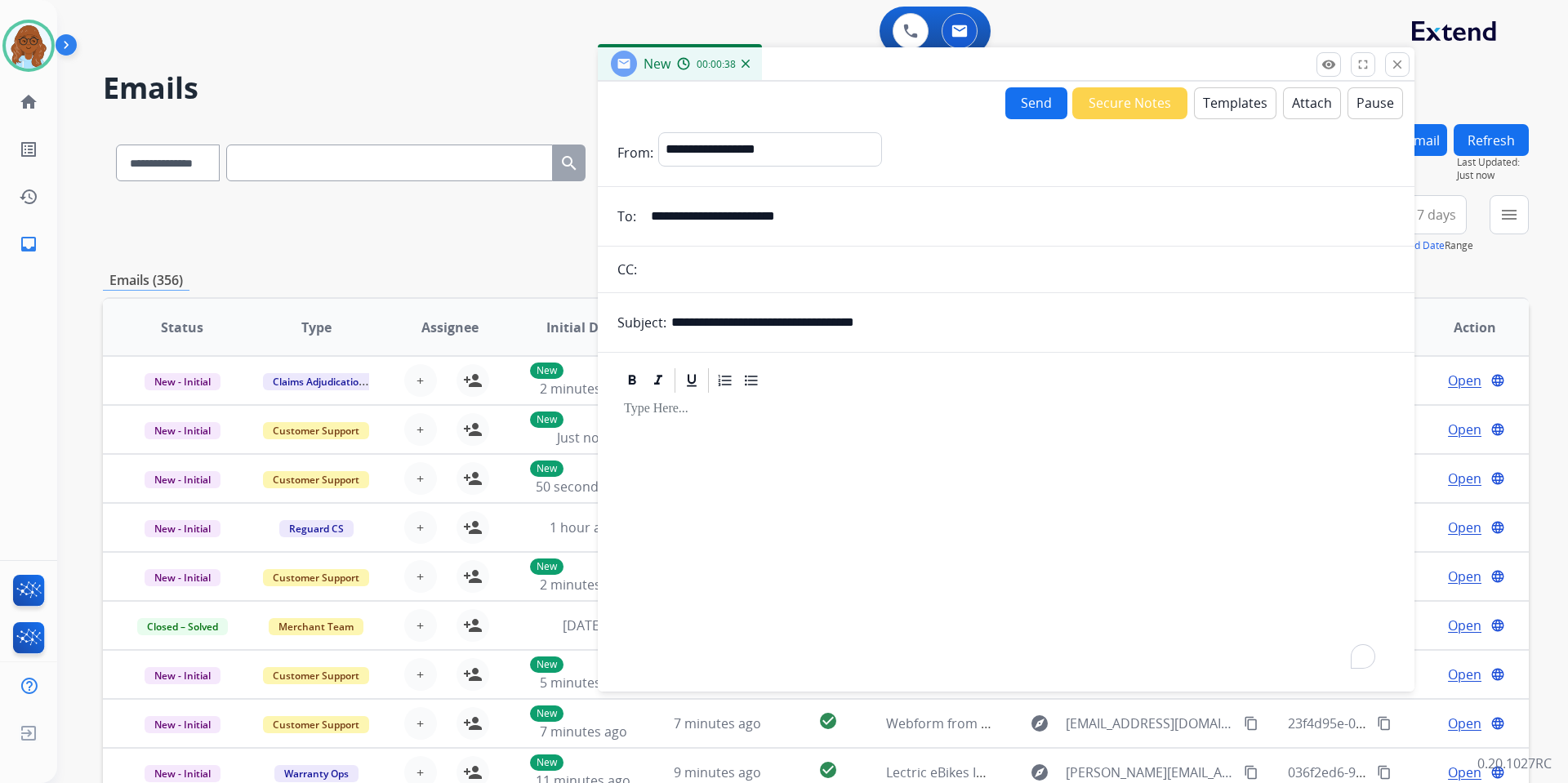
click at [711, 442] on div "To enrich screen reader interactions, please activate Accessibility in Grammarl…" at bounding box center [1007, 535] width 778 height 280
click at [1396, 62] on mat-icon "close" at bounding box center [1397, 65] width 15 height 15
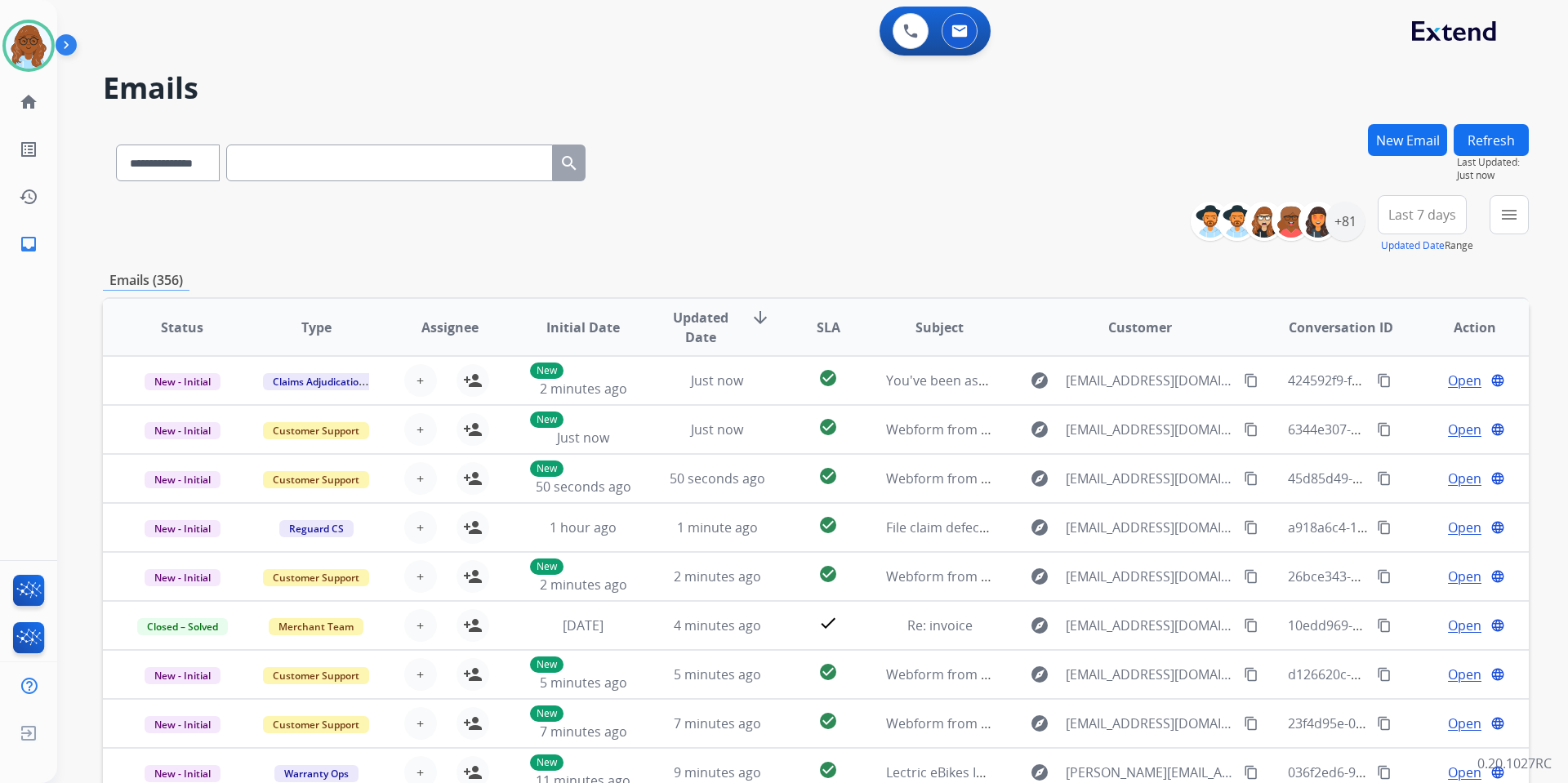
click at [1392, 145] on button "New Email" at bounding box center [1407, 140] width 79 height 32
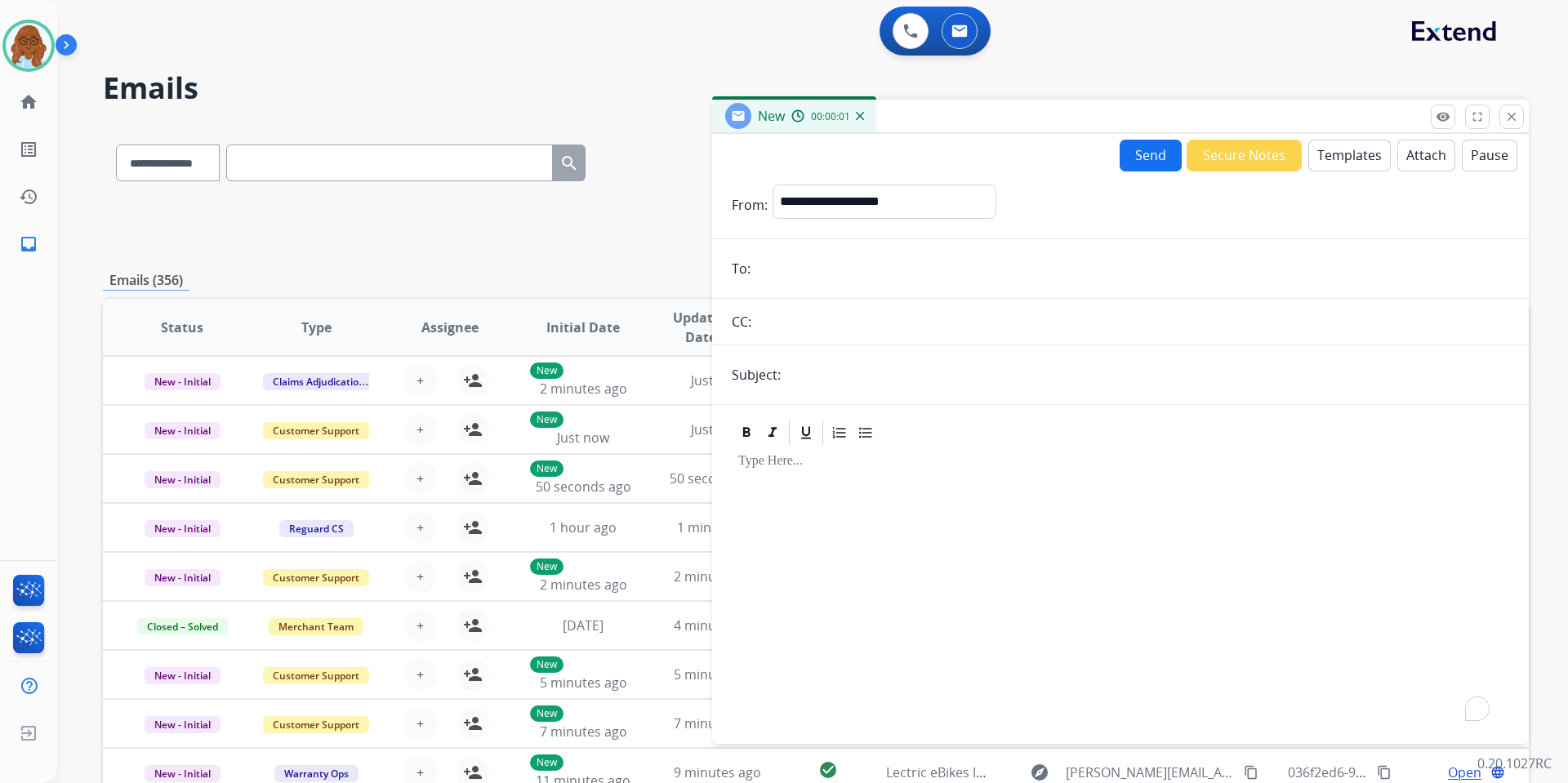
click at [1030, 452] on div "To enrich screen reader interactions, please activate Accessibility in Grammarl…" at bounding box center [1121, 587] width 778 height 280
click at [1348, 141] on button "Templates" at bounding box center [1350, 155] width 82 height 32
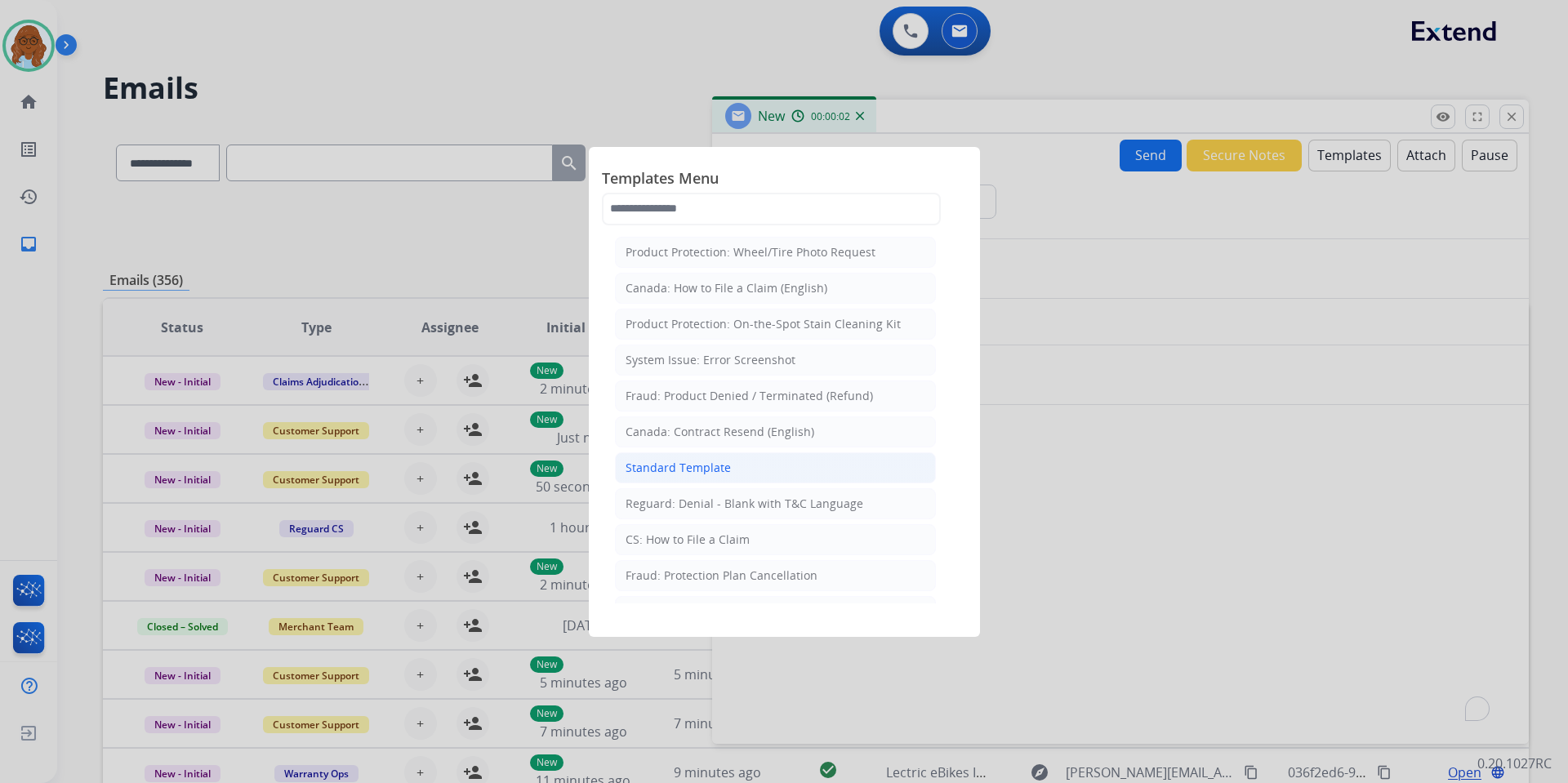
click at [687, 458] on li "Standard Template" at bounding box center [776, 468] width 321 height 31
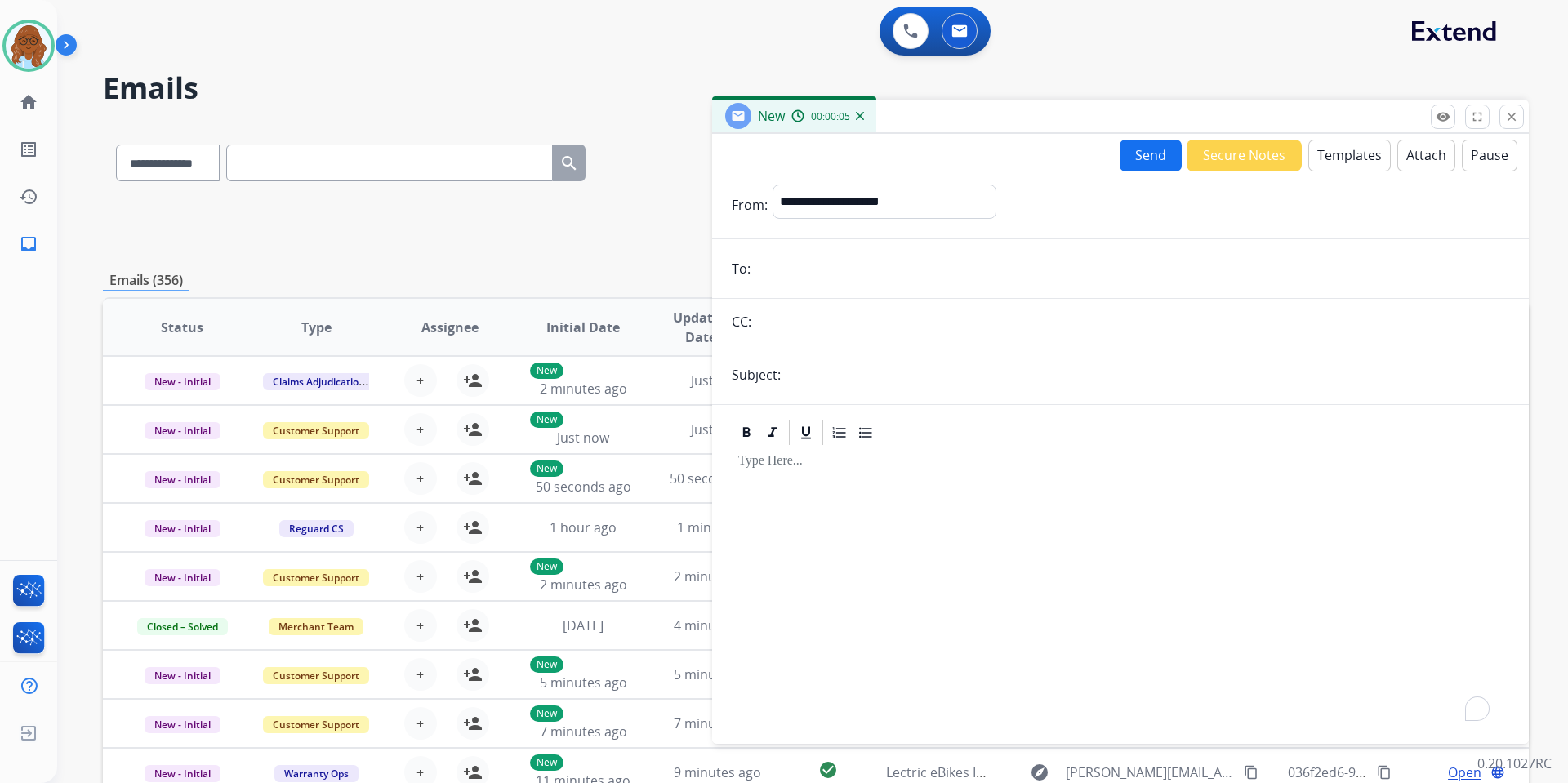
click at [946, 490] on div "To enrich screen reader interactions, please activate Accessibility in Grammarl…" at bounding box center [1121, 587] width 778 height 280
click at [945, 491] on div "To enrich screen reader interactions, please activate Accessibility in Grammarl…" at bounding box center [1121, 587] width 778 height 280
click at [1504, 110] on button "close Close" at bounding box center [1511, 117] width 25 height 25
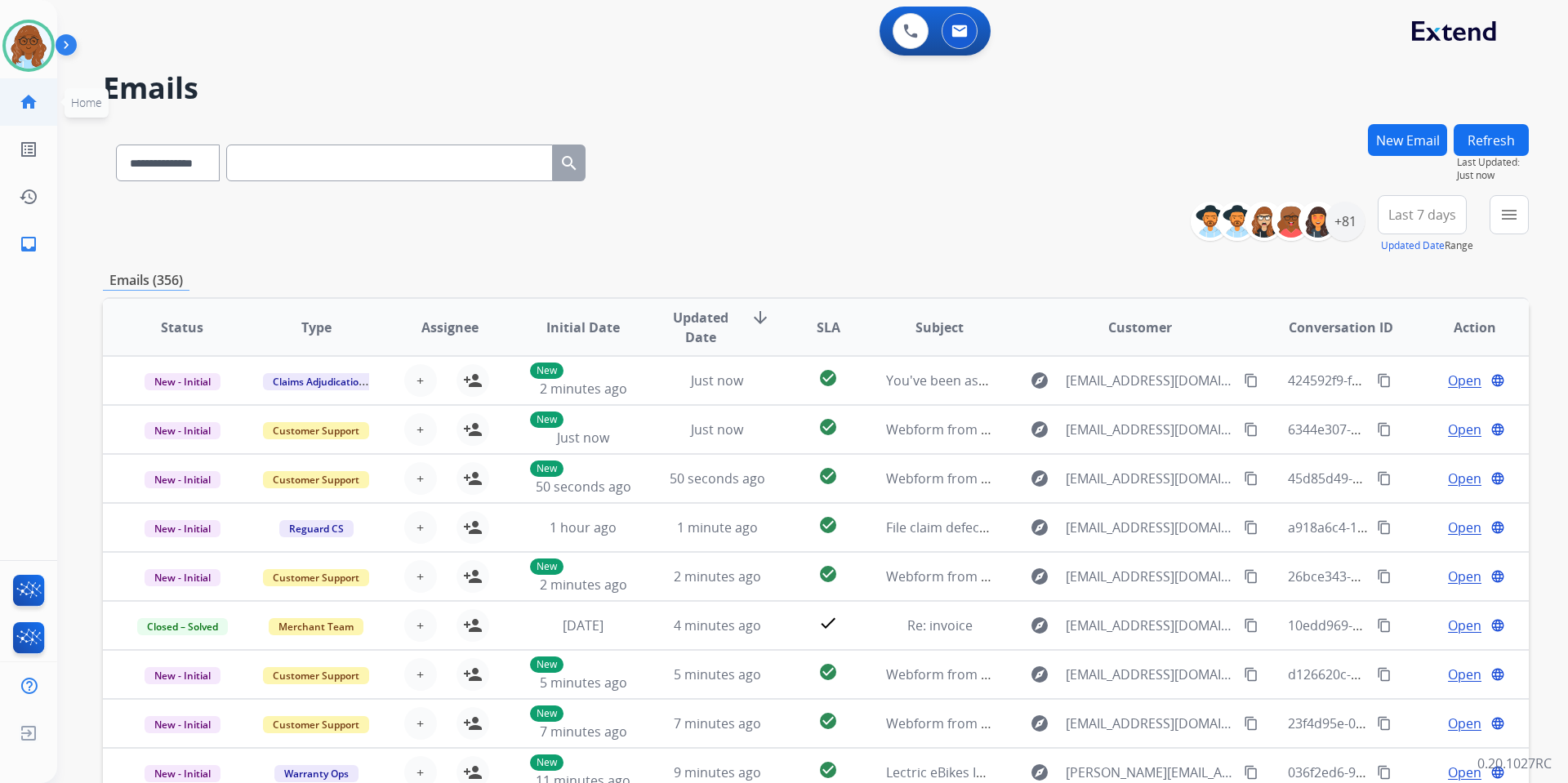
click at [31, 103] on mat-icon "home" at bounding box center [28, 101] width 19 height 19
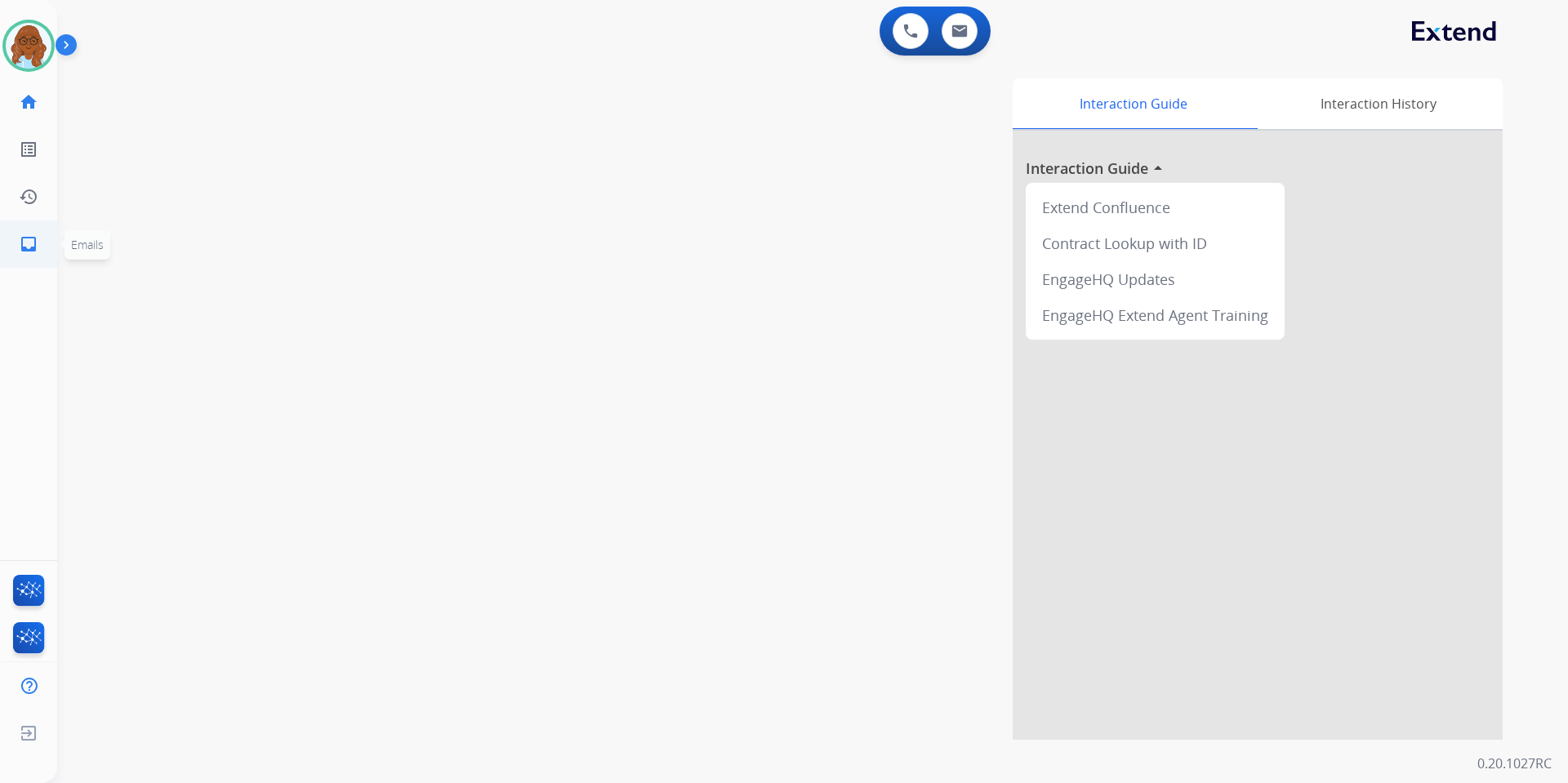
click at [16, 246] on link "inbox Emails" at bounding box center [28, 245] width 46 height 46
select select "**********"
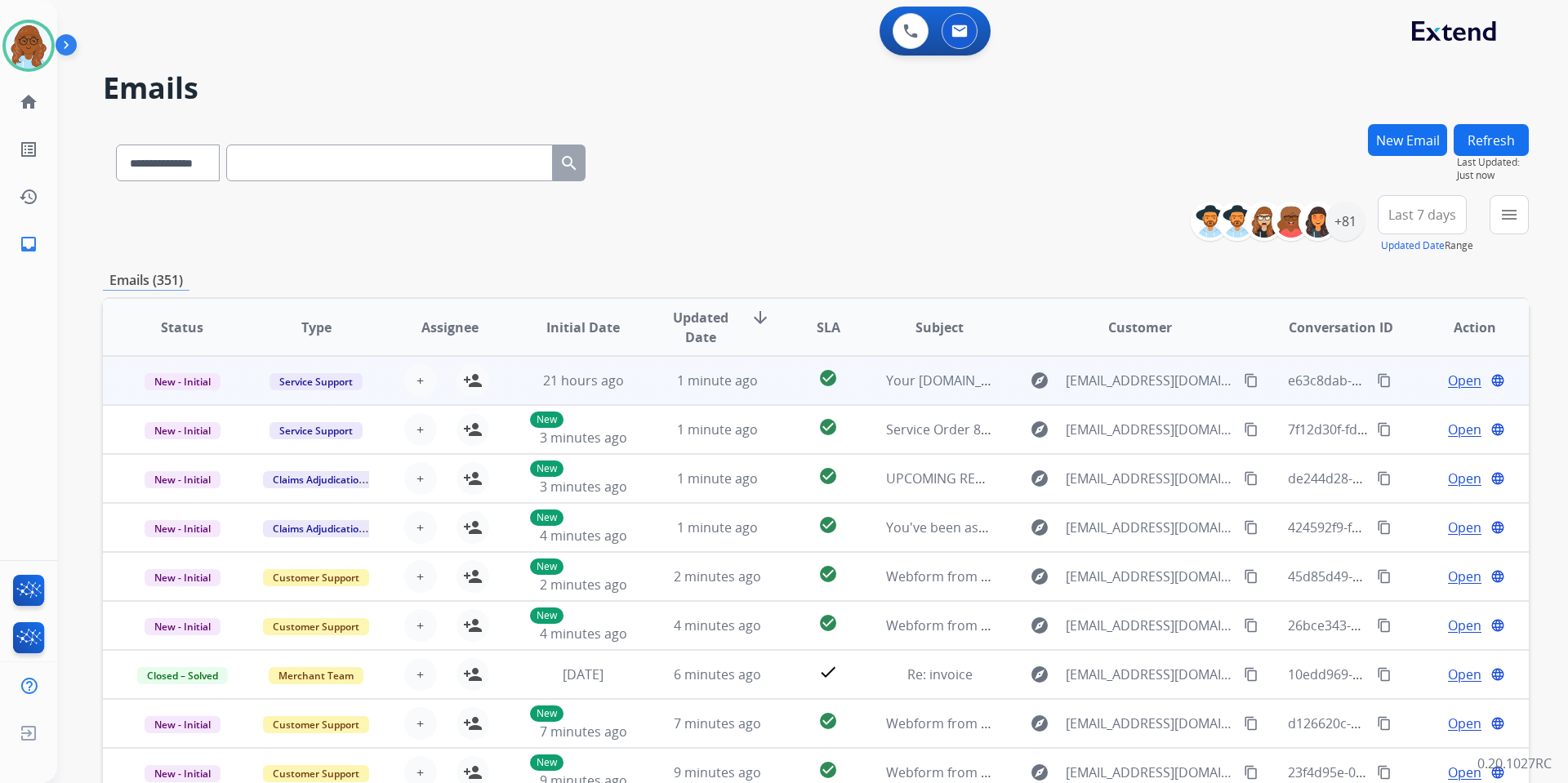
click at [1458, 380] on span "Open" at bounding box center [1465, 380] width 34 height 19
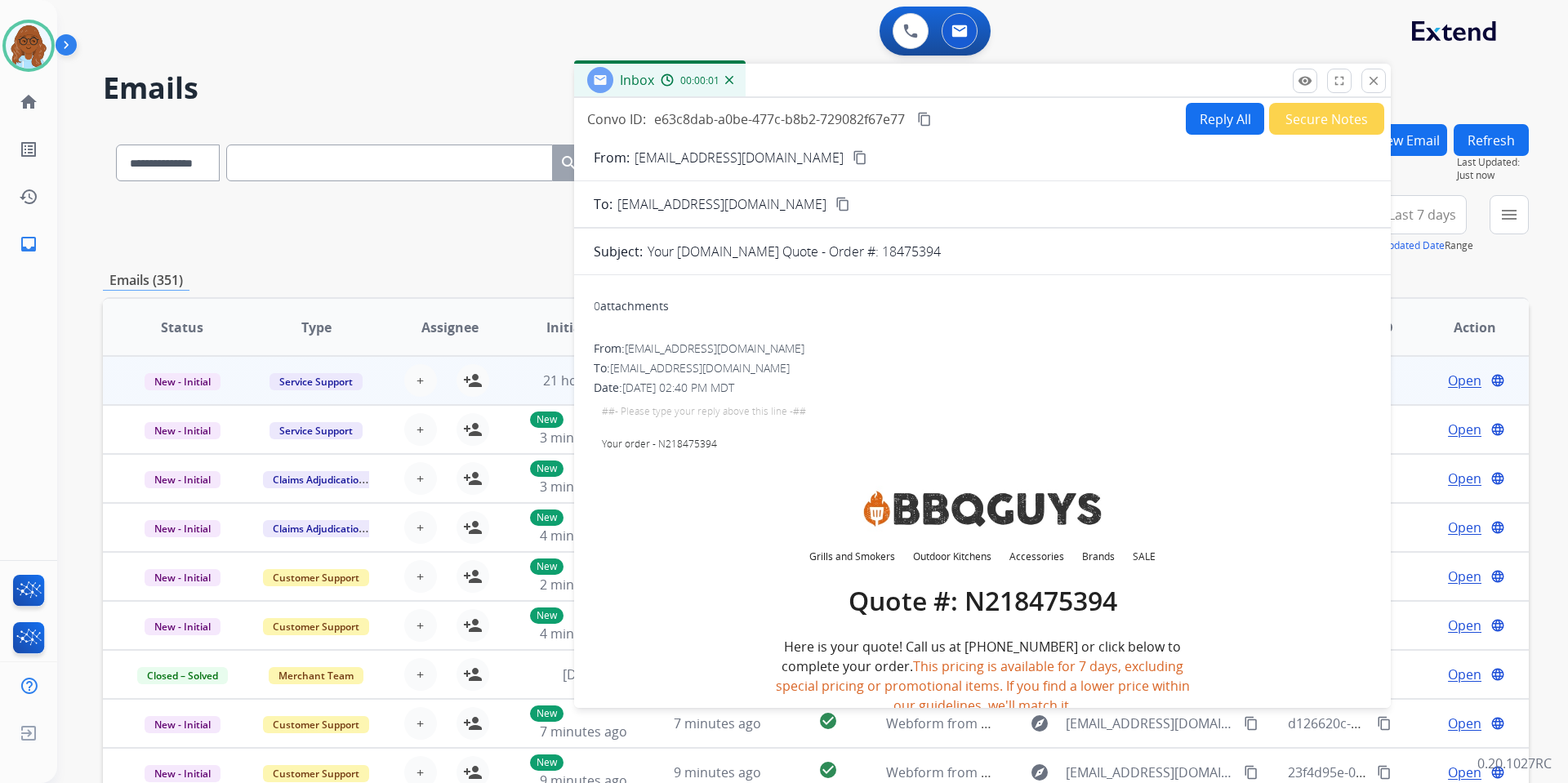
drag, startPoint x: 983, startPoint y: 103, endPoint x: 777, endPoint y: 47, distance: 213.5
click at [777, 64] on div "Inbox 00:00:01" at bounding box center [982, 81] width 817 height 35
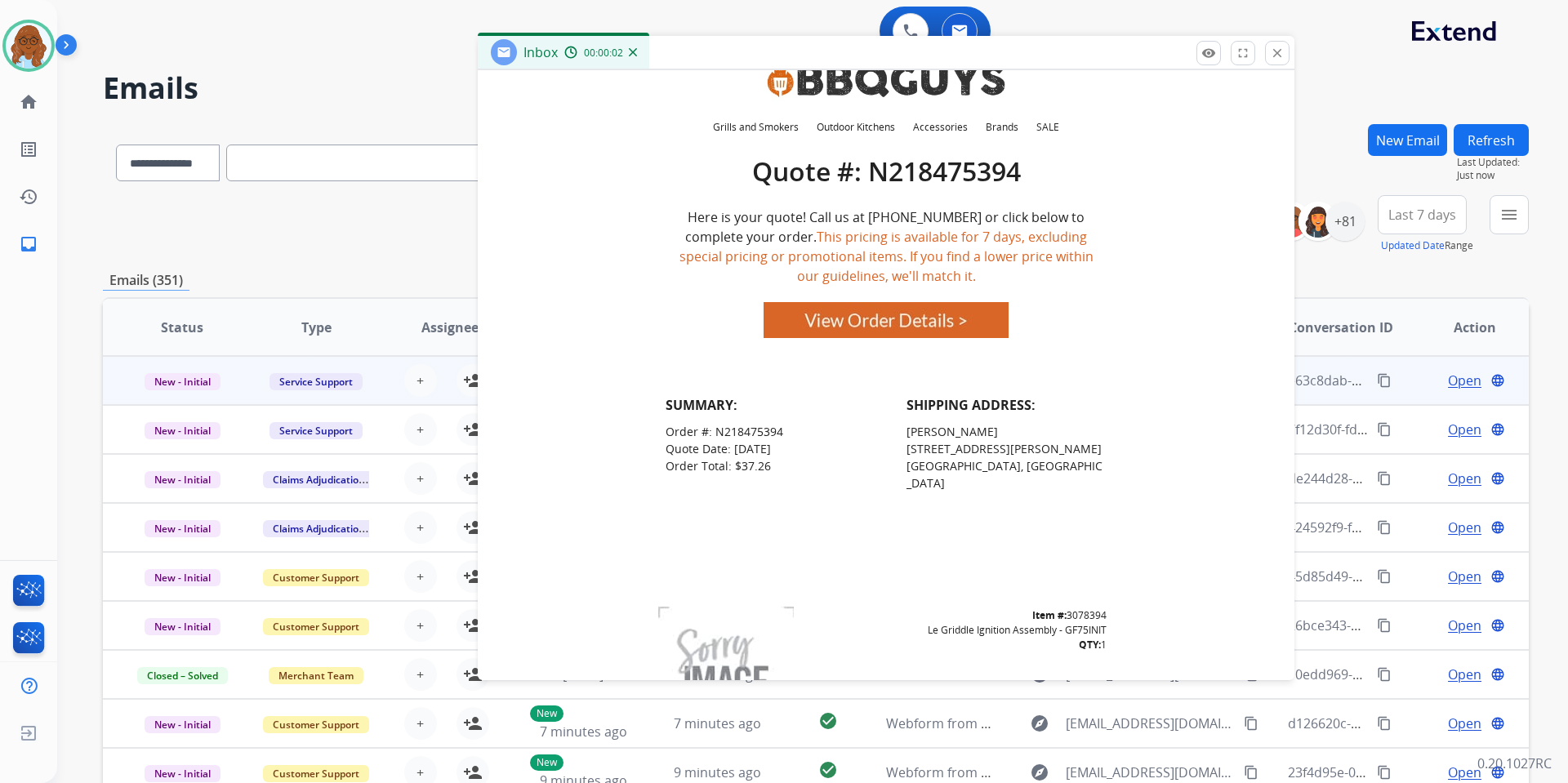
scroll to position [408, 0]
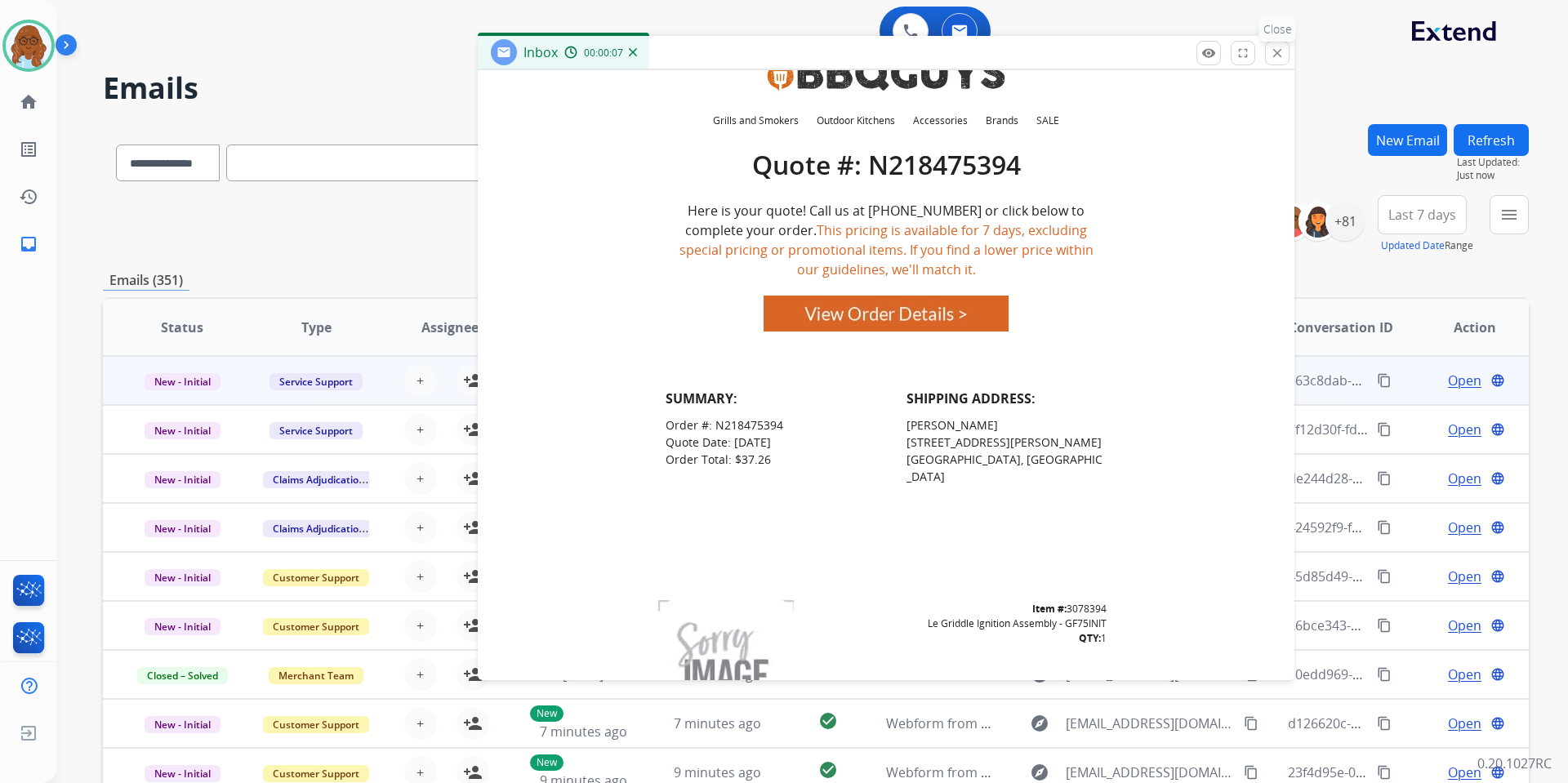
click at [1273, 54] on mat-icon "close" at bounding box center [1278, 53] width 15 height 15
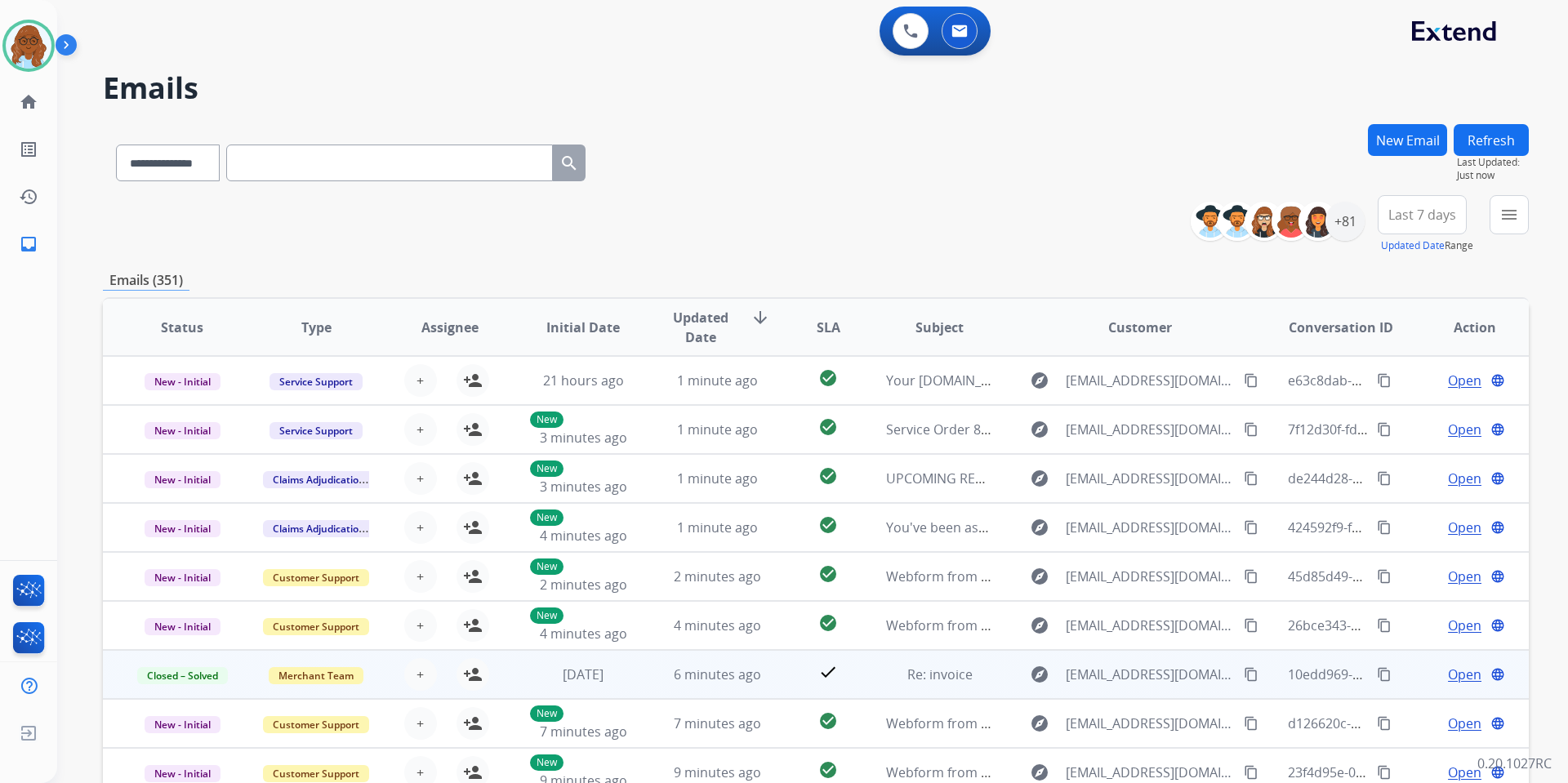
click at [1434, 673] on div "Open language" at bounding box center [1474, 673] width 107 height 19
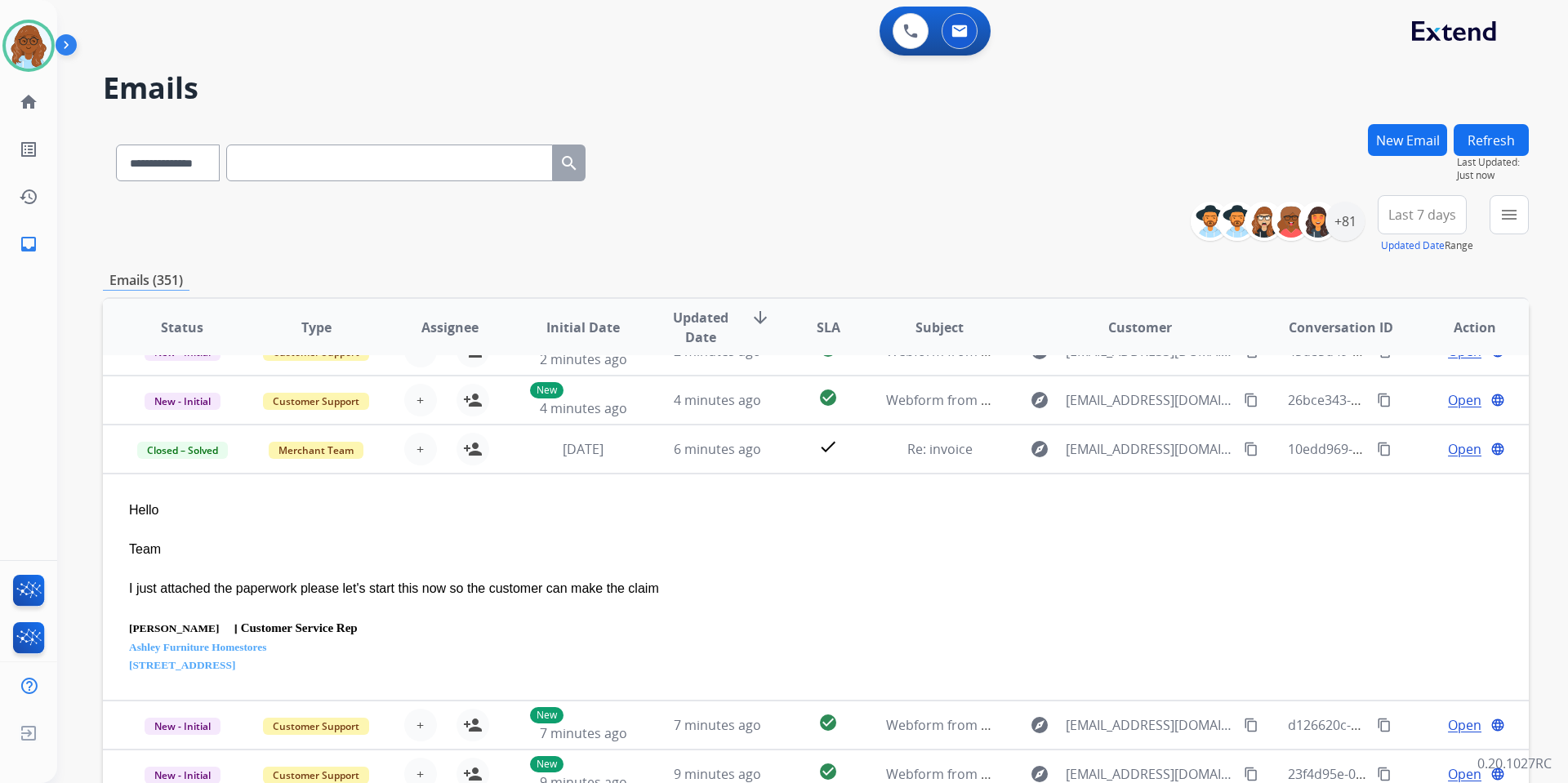
scroll to position [228, 0]
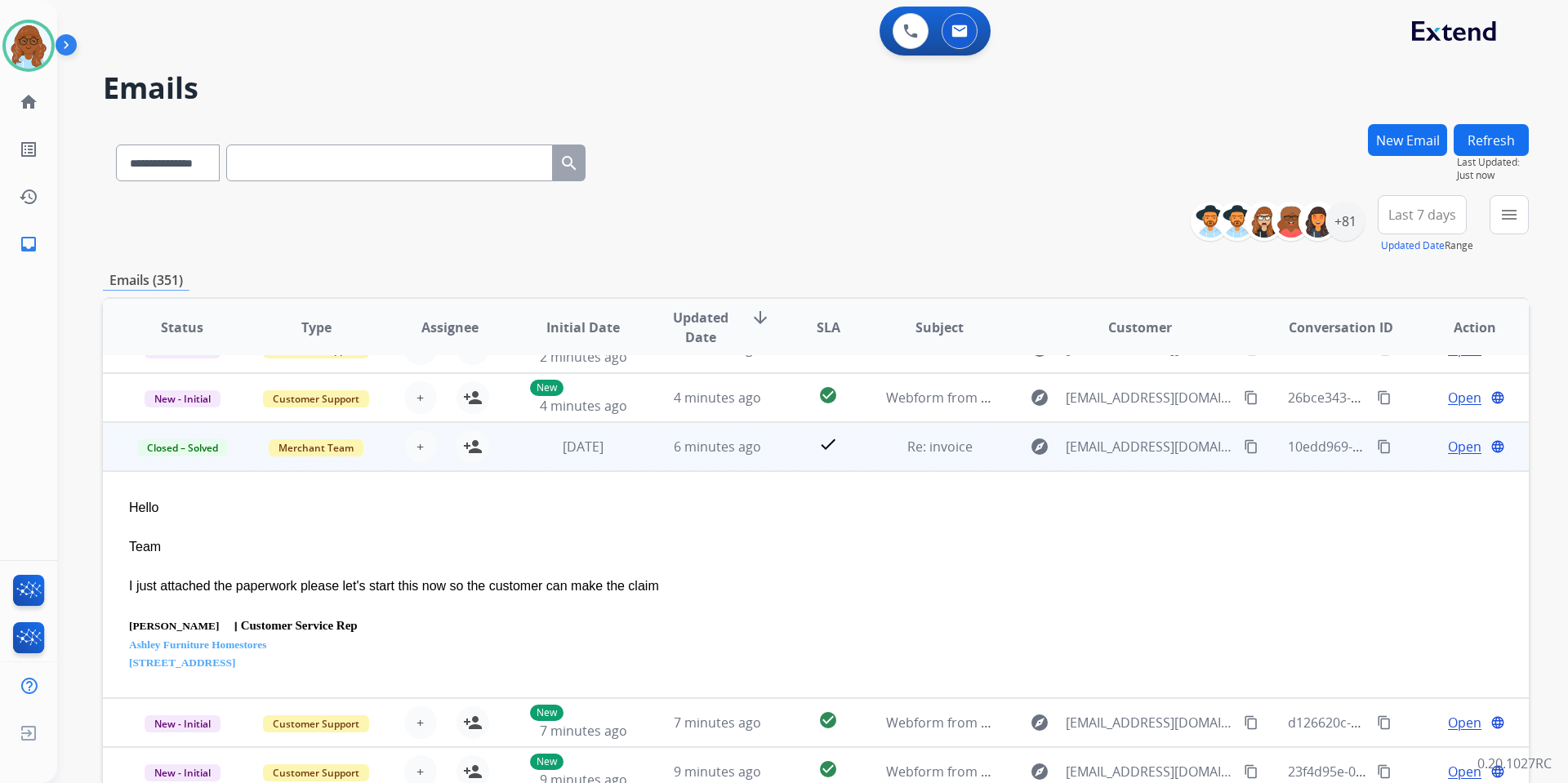
click at [1448, 445] on span "Open" at bounding box center [1465, 446] width 34 height 19
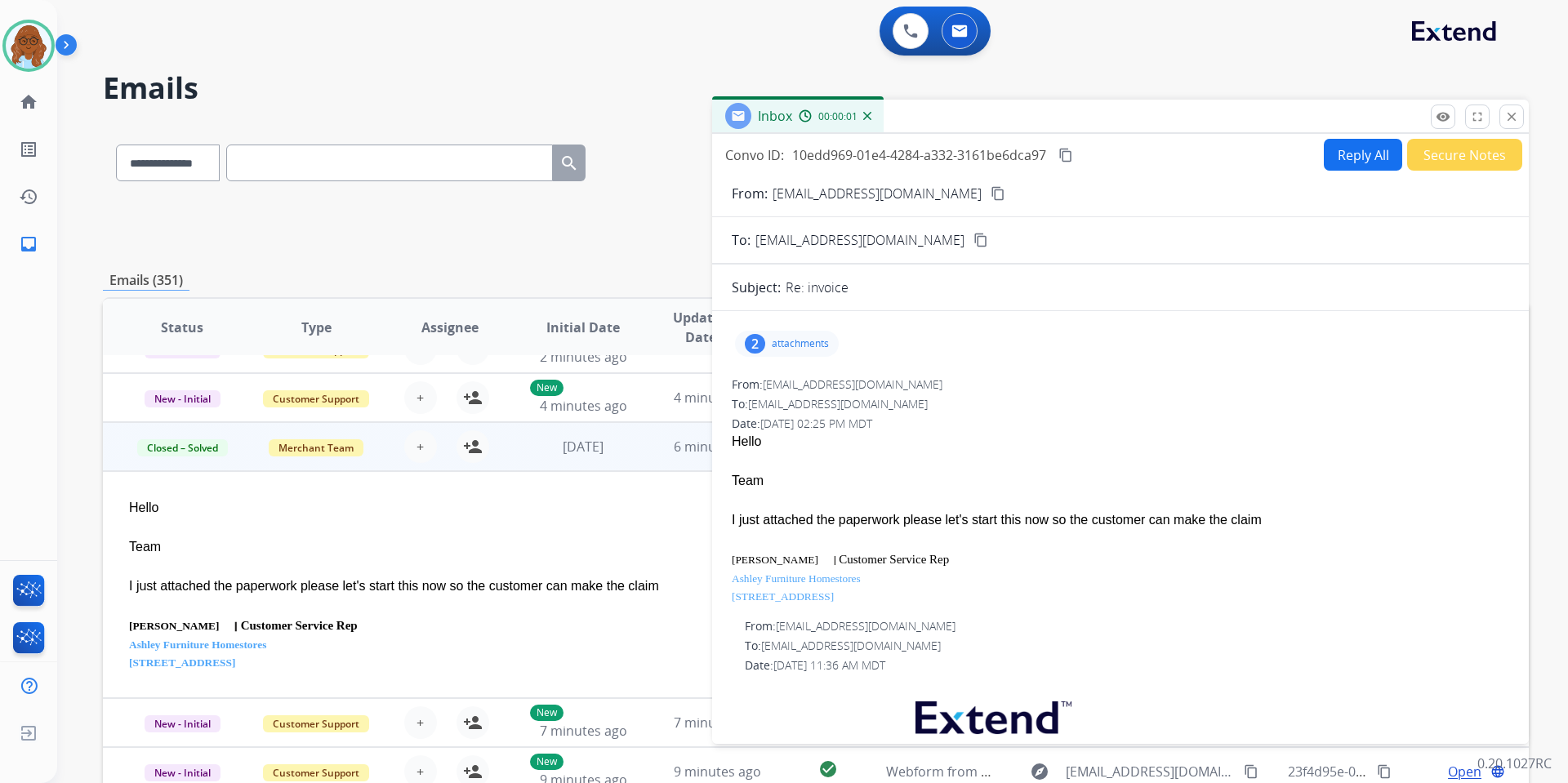
click at [795, 334] on div "2 attachments" at bounding box center [787, 343] width 104 height 26
click at [796, 435] on div at bounding box center [789, 443] width 81 height 57
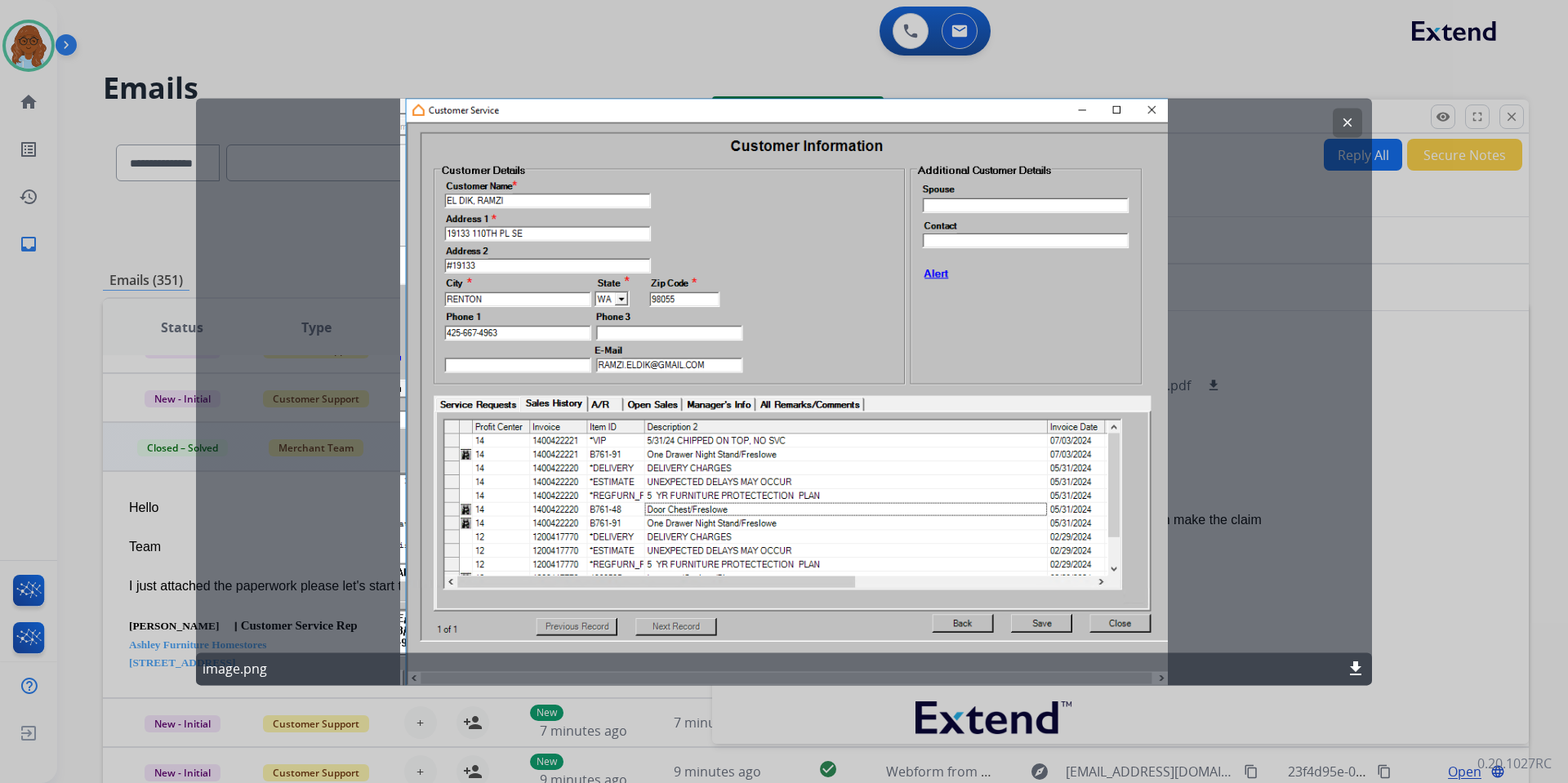
click at [1402, 381] on div at bounding box center [784, 392] width 1568 height 783
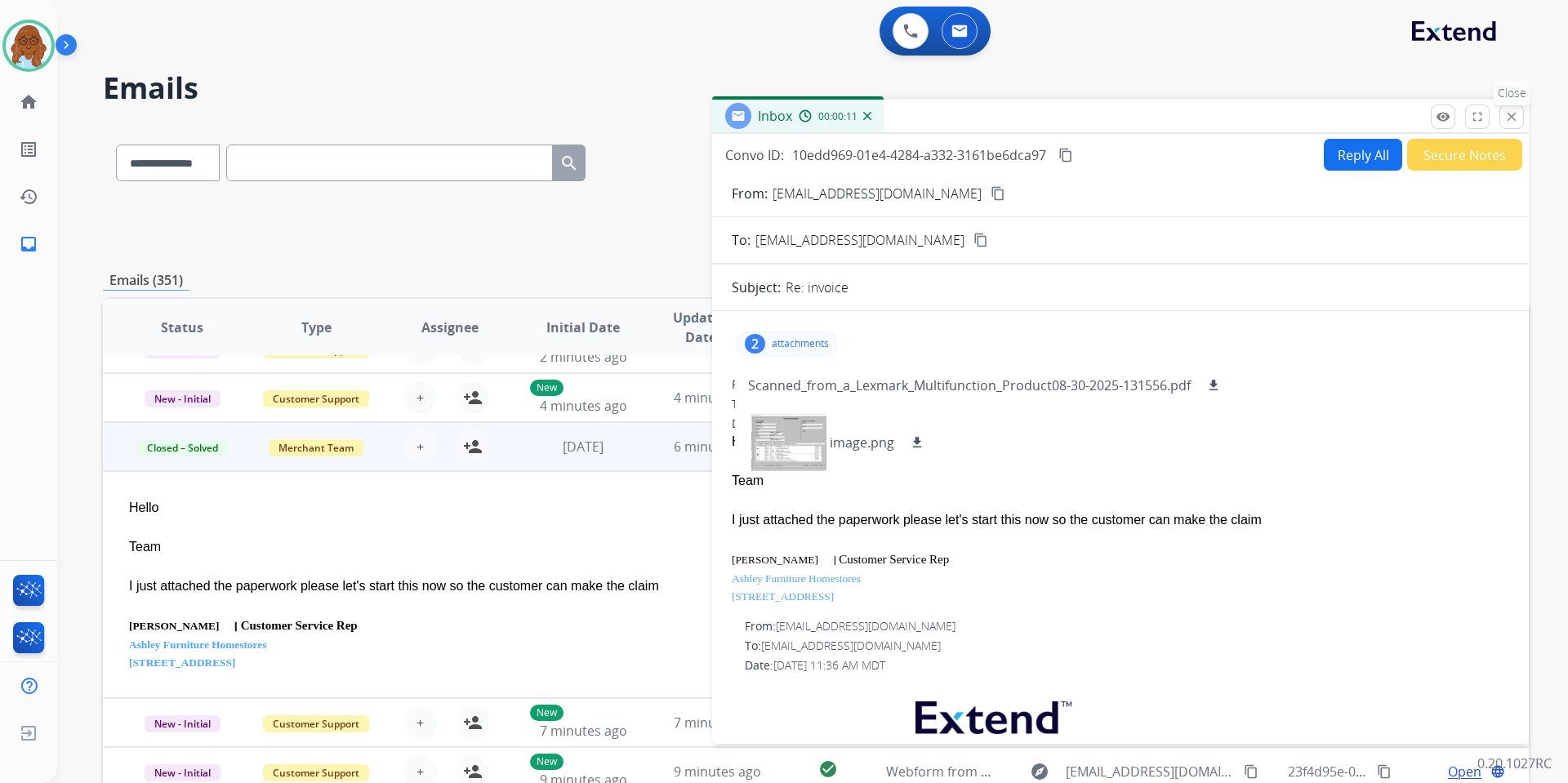
click at [1517, 120] on mat-icon "close" at bounding box center [1511, 117] width 15 height 15
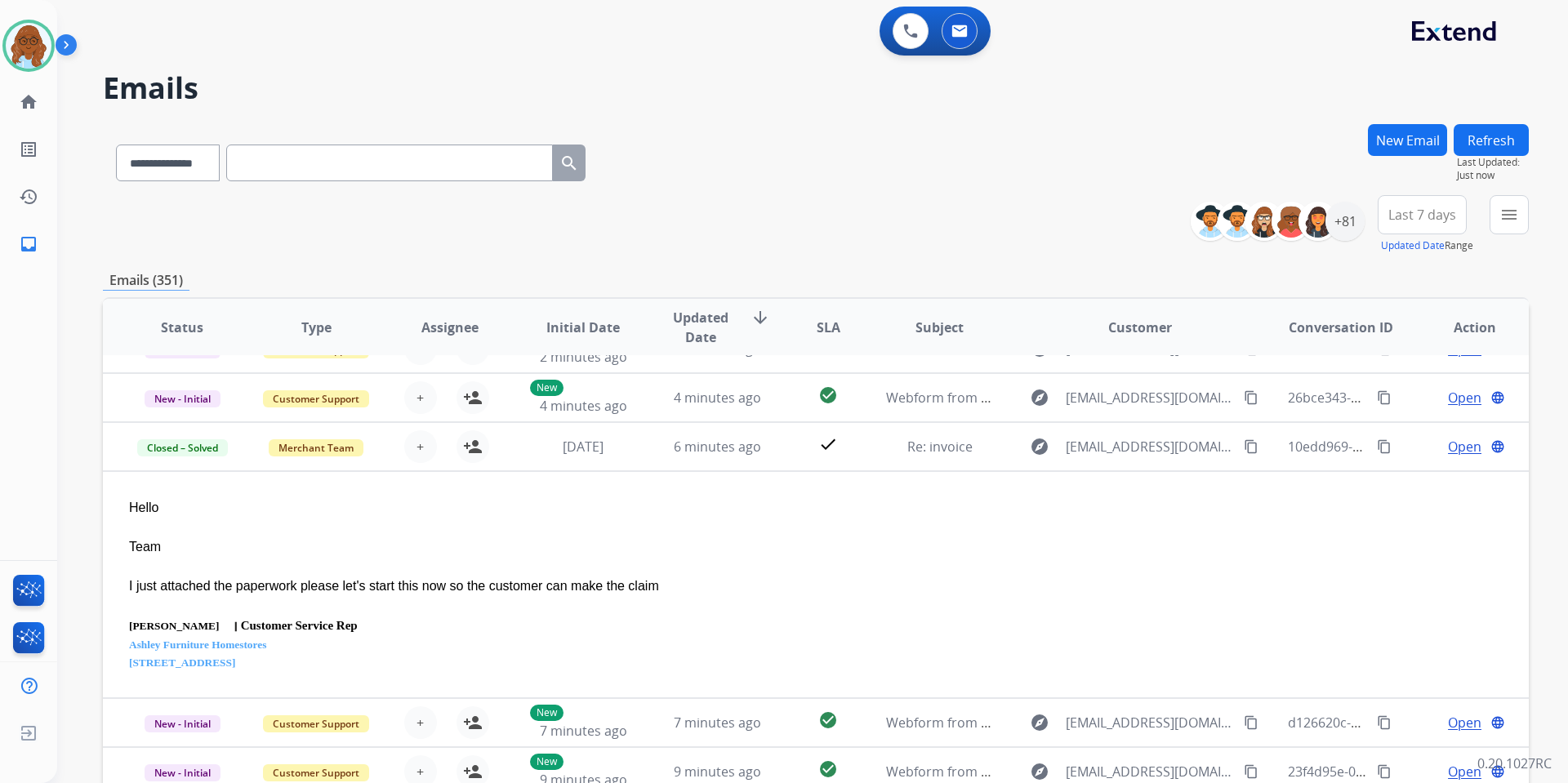
click at [1401, 130] on button "New Email" at bounding box center [1407, 140] width 79 height 32
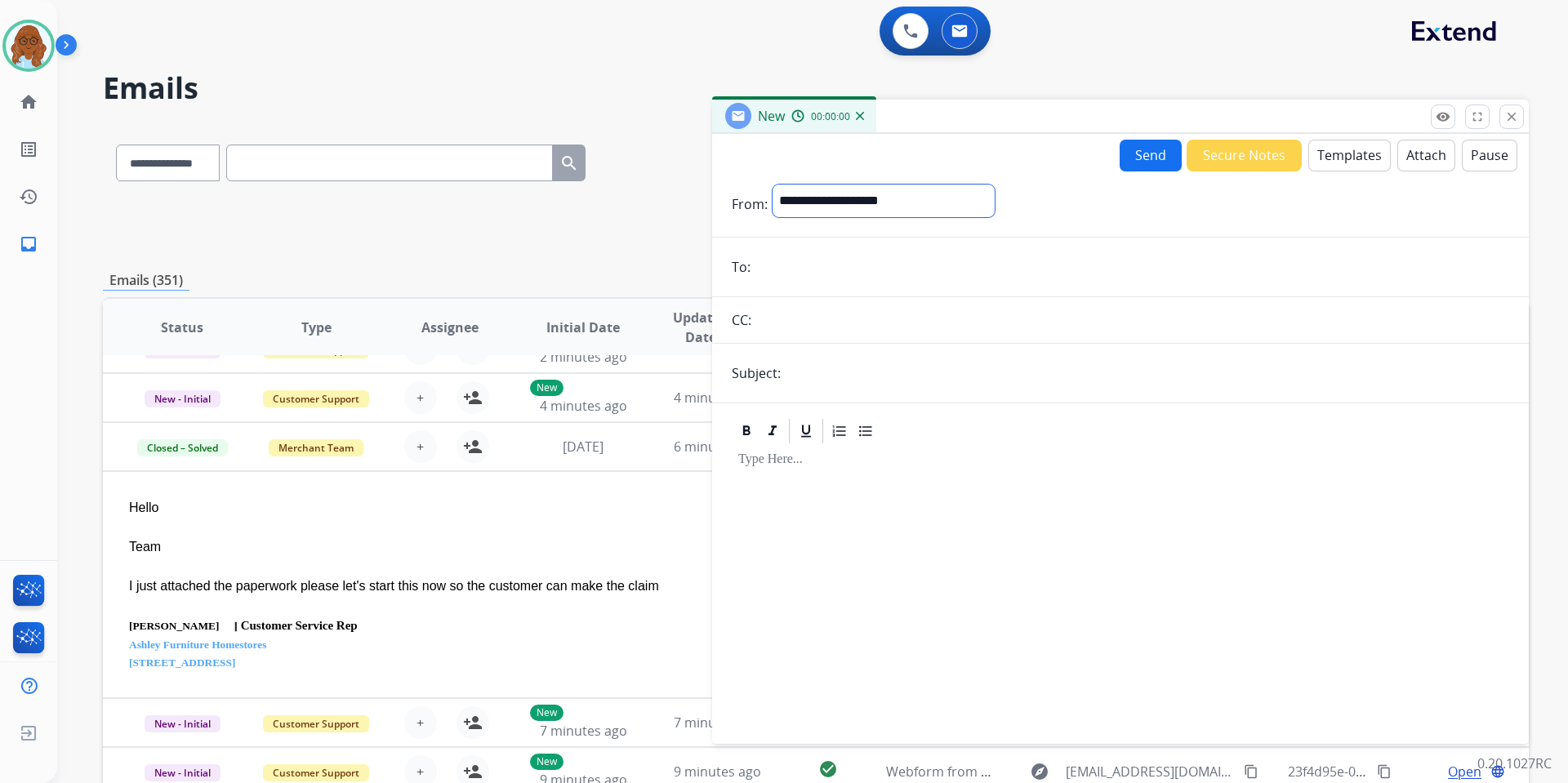
click at [823, 207] on select "**********" at bounding box center [883, 201] width 222 height 33
click at [931, 476] on div at bounding box center [1121, 587] width 778 height 280
click at [1334, 145] on button "Templates" at bounding box center [1350, 155] width 82 height 32
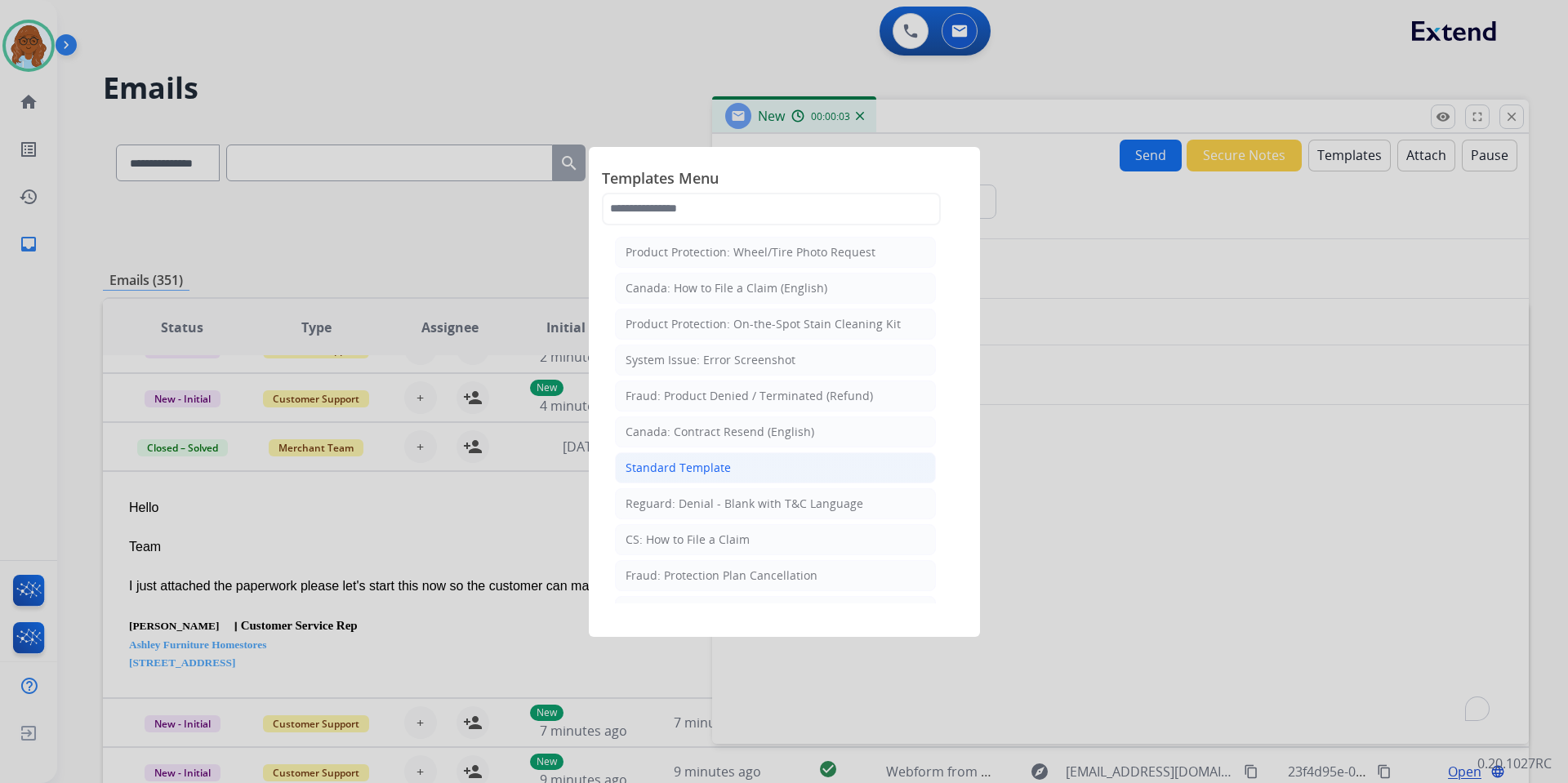
click at [657, 467] on div "Standard Template" at bounding box center [678, 468] width 105 height 16
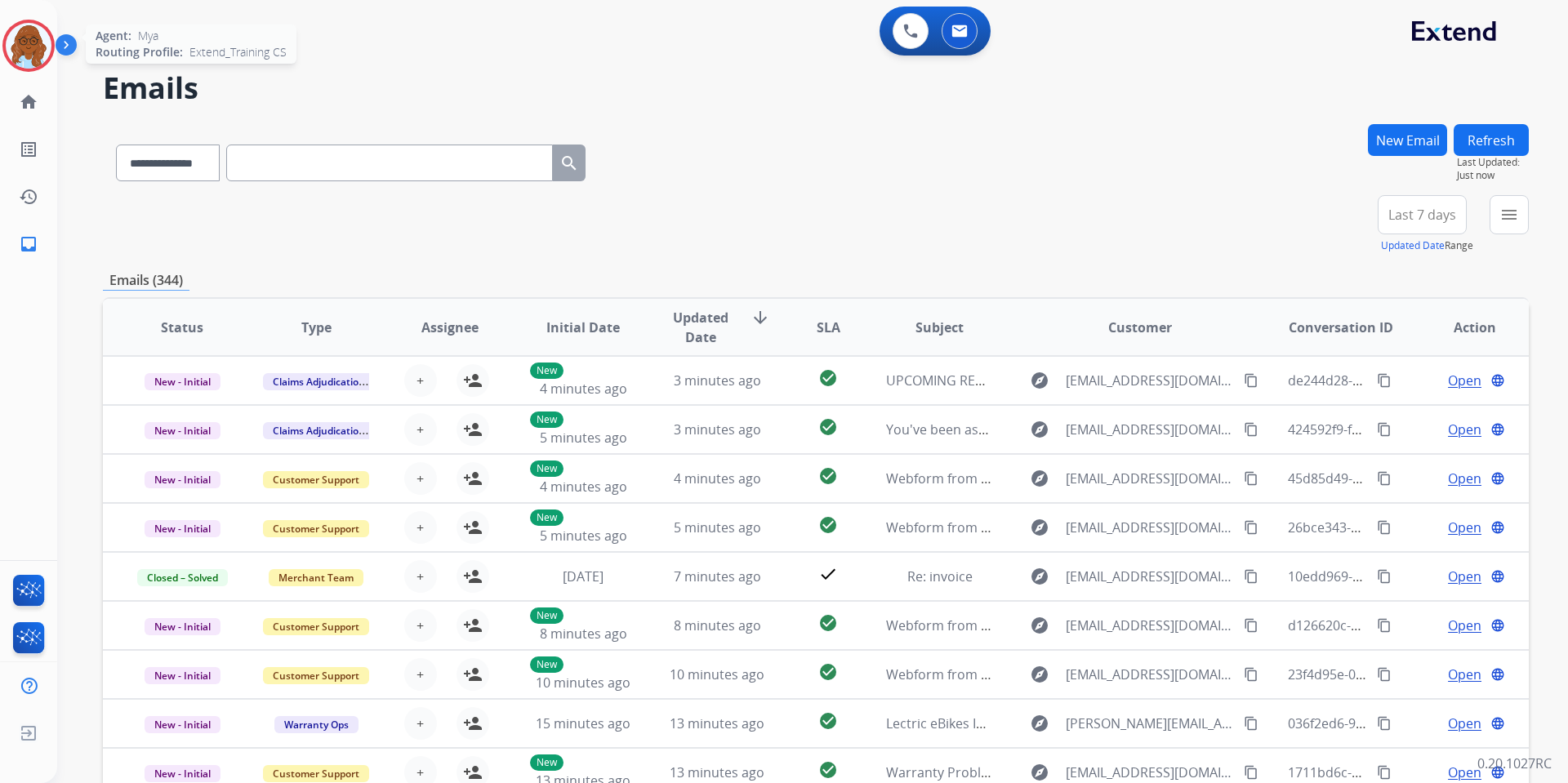
click at [36, 46] on img at bounding box center [28, 46] width 46 height 46
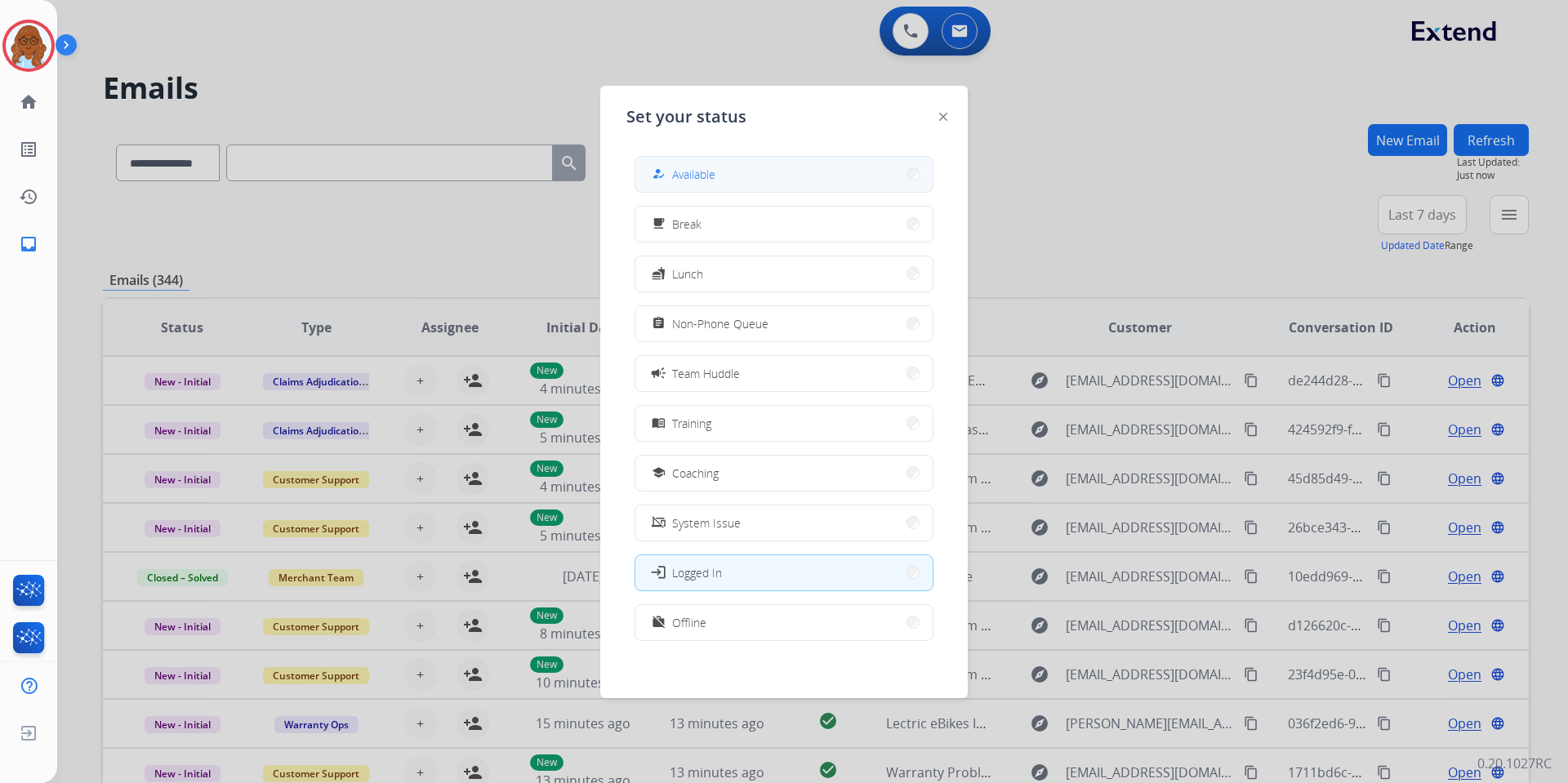
click at [719, 178] on button "how_to_reg Available" at bounding box center [784, 174] width 298 height 35
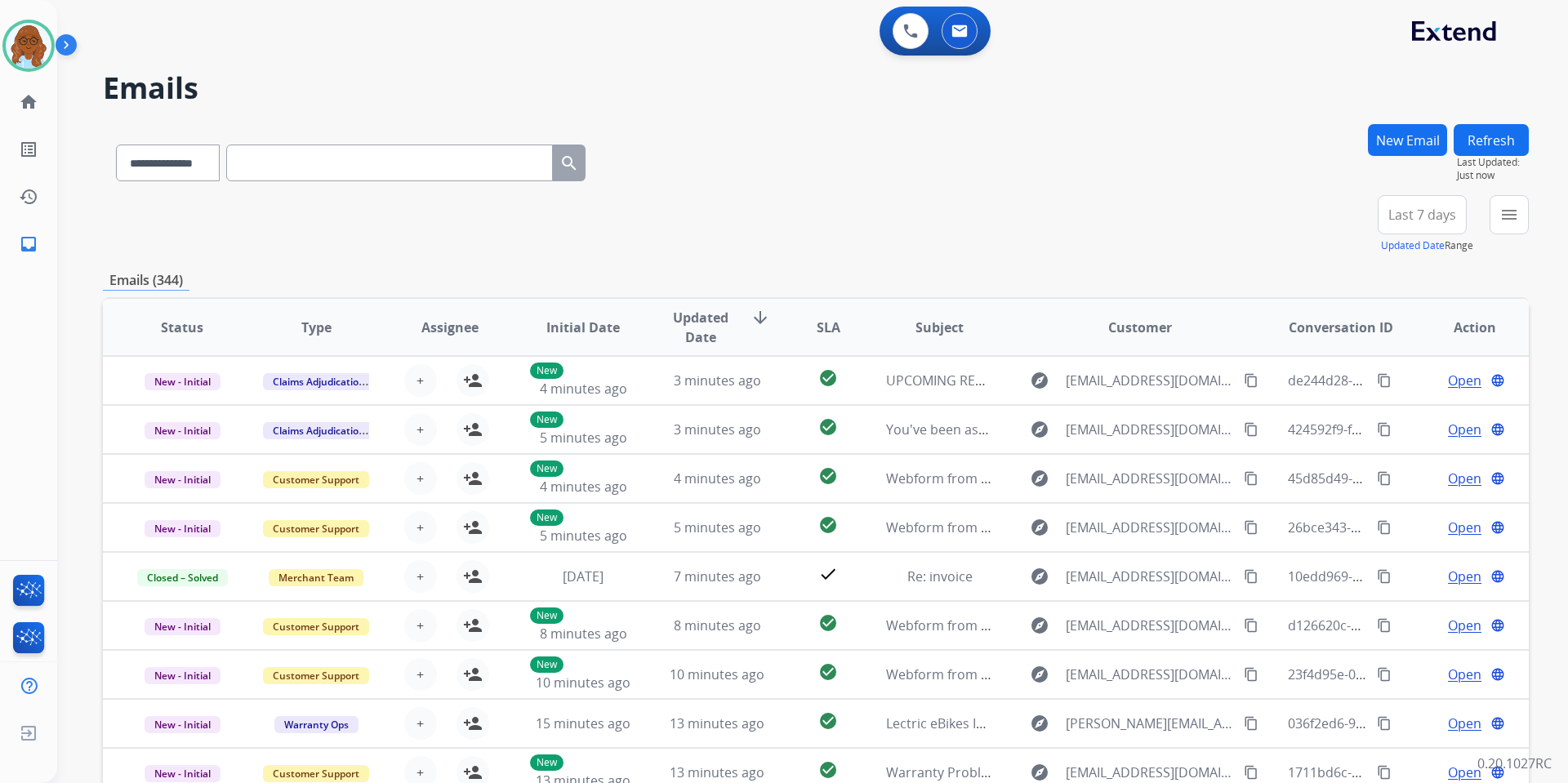
click at [1417, 152] on button "New Email" at bounding box center [1407, 140] width 79 height 32
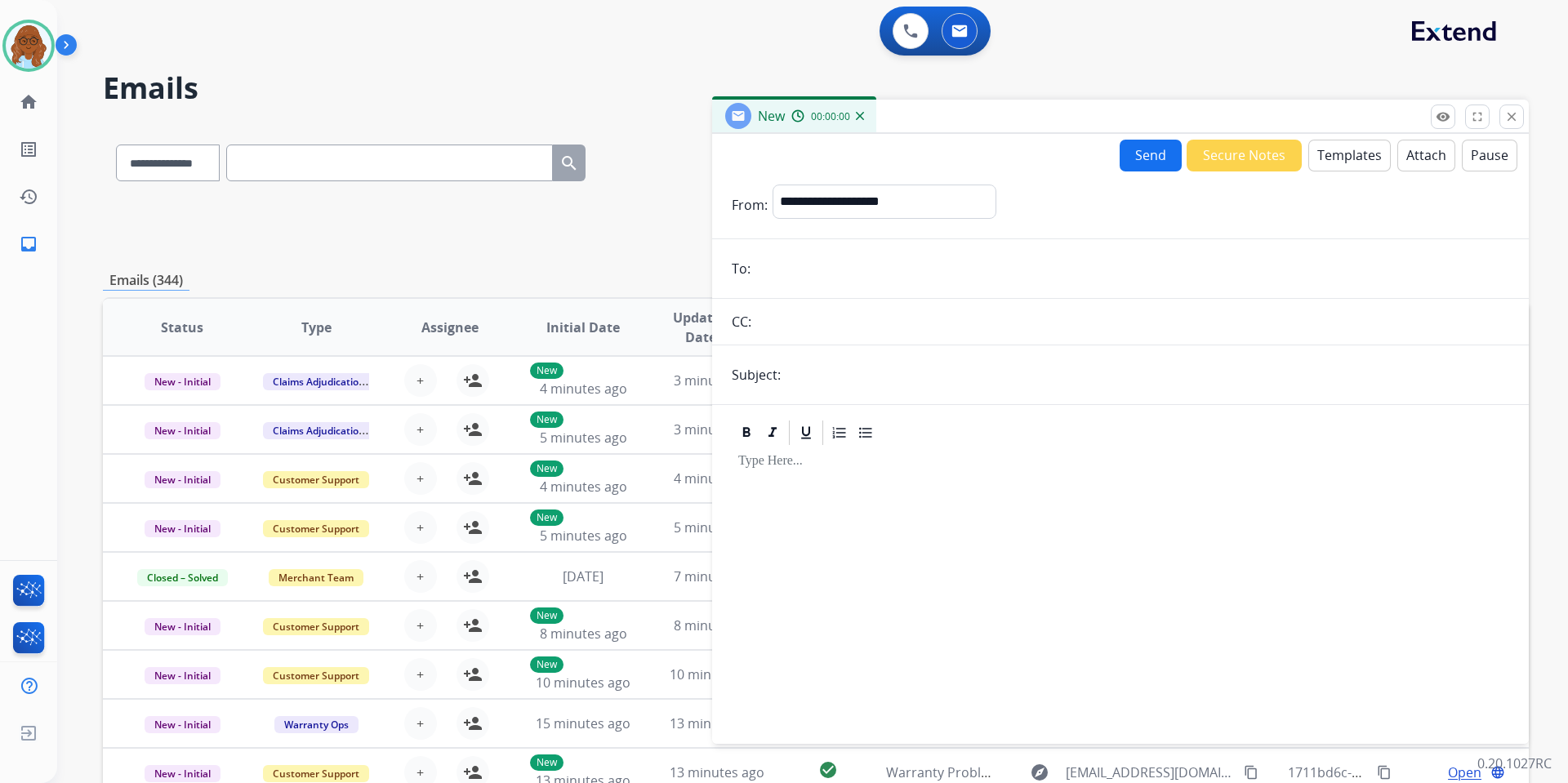
click at [862, 478] on div at bounding box center [1121, 587] width 778 height 280
click at [1334, 150] on button "Templates" at bounding box center [1350, 155] width 82 height 32
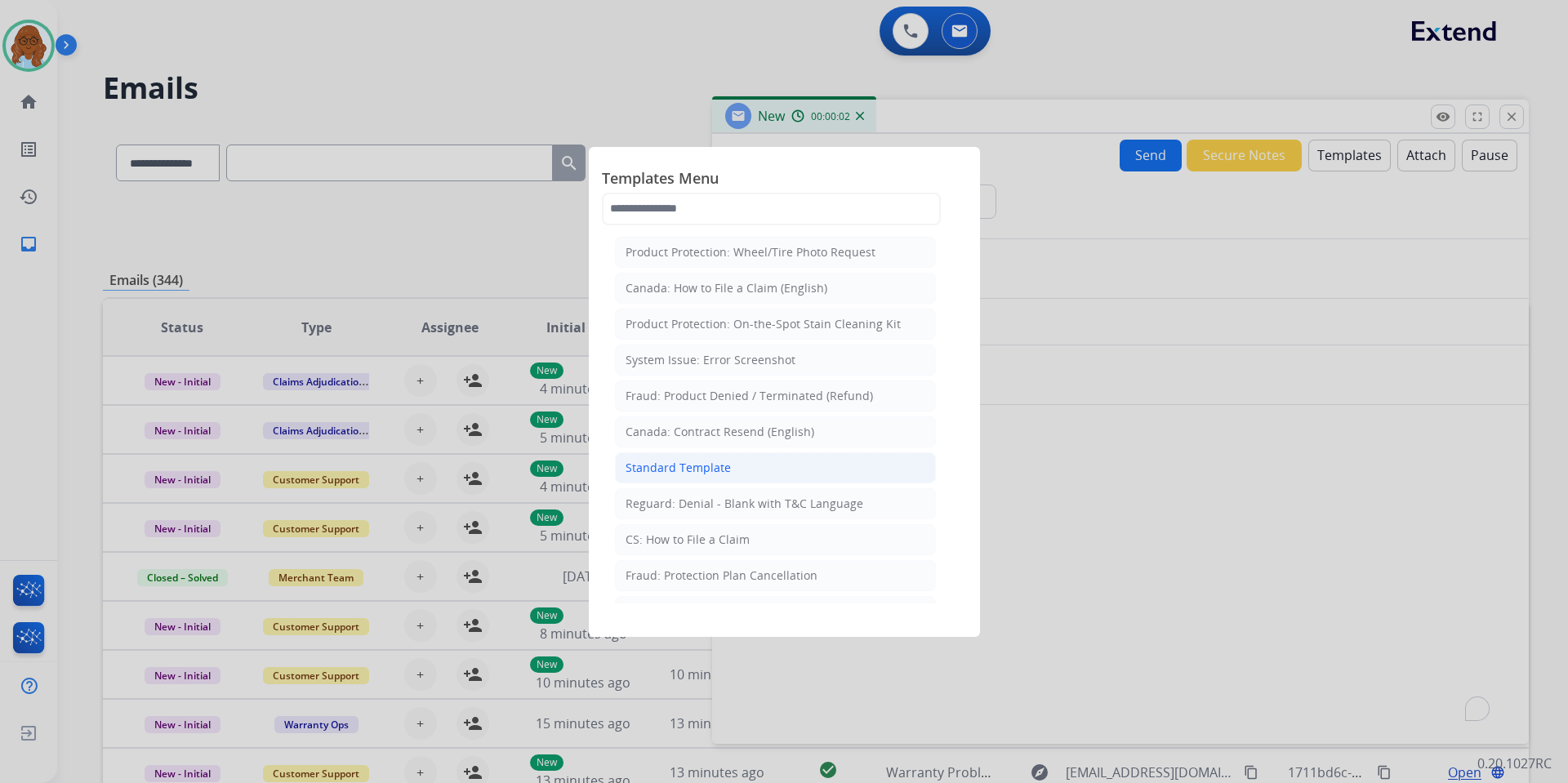
click at [673, 460] on div "Standard Template" at bounding box center [678, 468] width 105 height 16
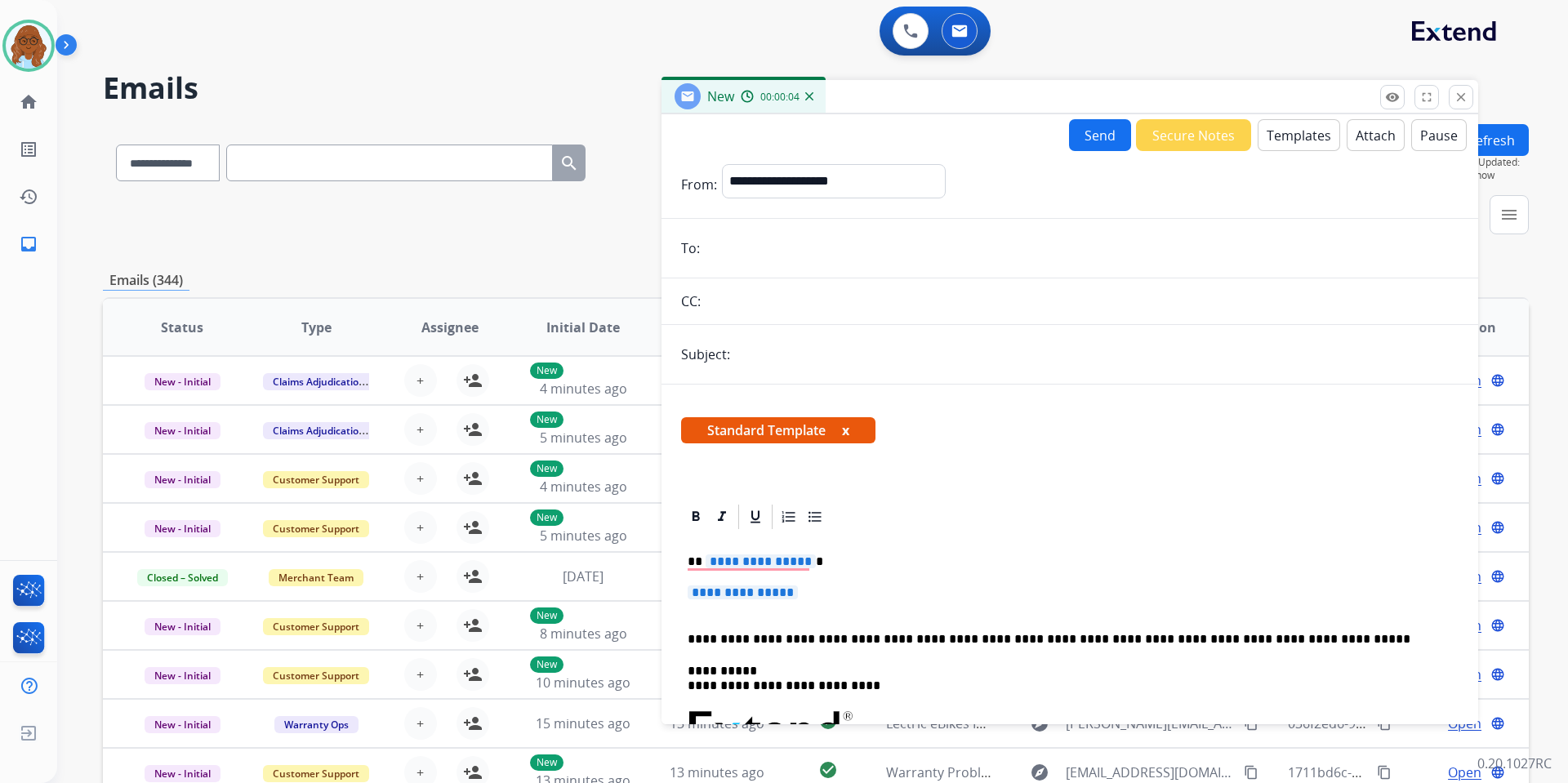
drag, startPoint x: 939, startPoint y: 100, endPoint x: 845, endPoint y: 120, distance: 96.1
click at [883, 84] on div "New 00:00:04" at bounding box center [1070, 98] width 817 height 35
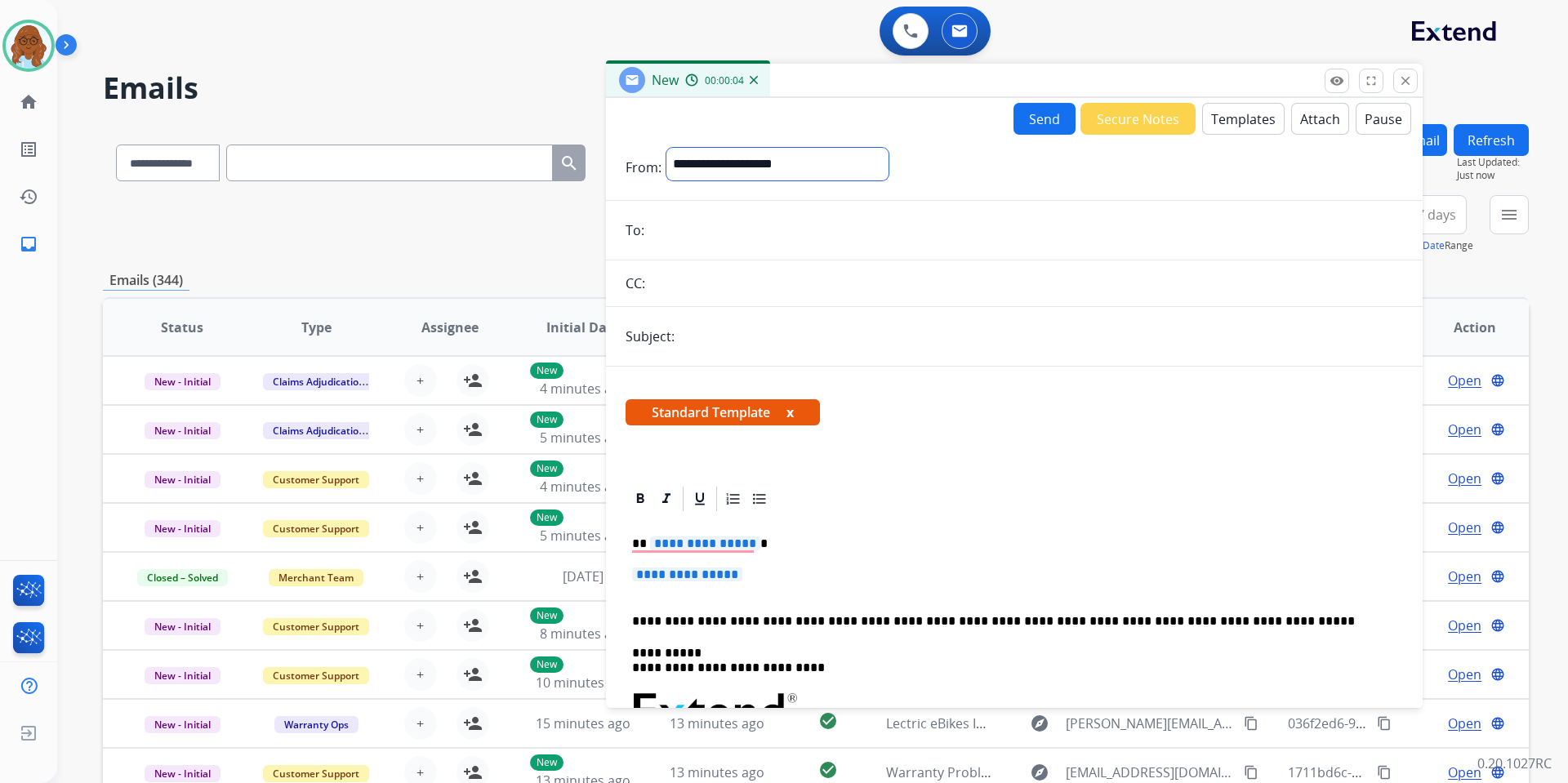
click at [791, 165] on select "**********" at bounding box center [777, 164] width 222 height 33
select select "**********"
click at [666, 148] on select "**********" at bounding box center [777, 164] width 222 height 33
click at [695, 231] on input "email" at bounding box center [1026, 232] width 754 height 33
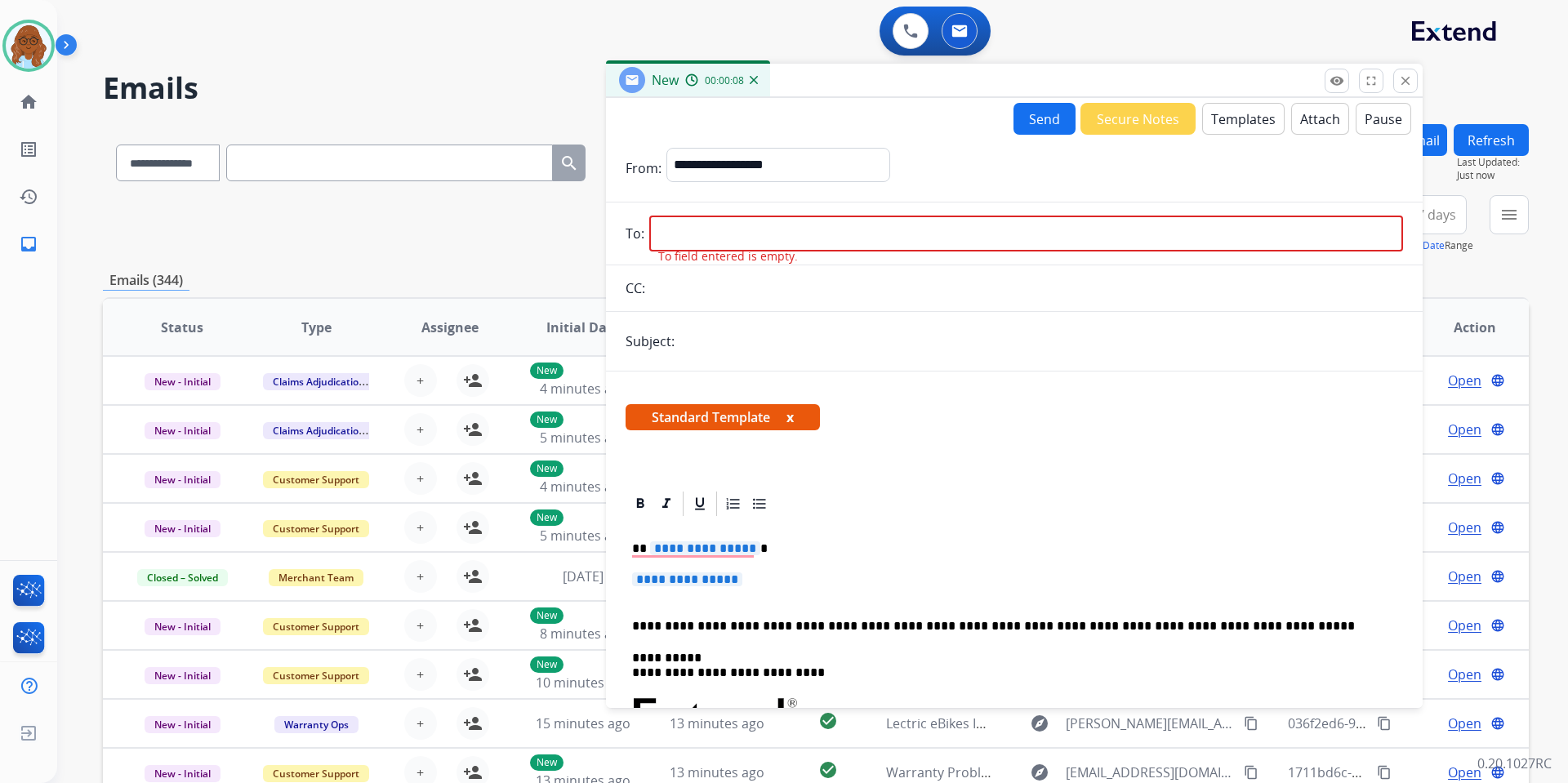
click at [730, 235] on input "email" at bounding box center [1026, 233] width 754 height 36
paste input "**********"
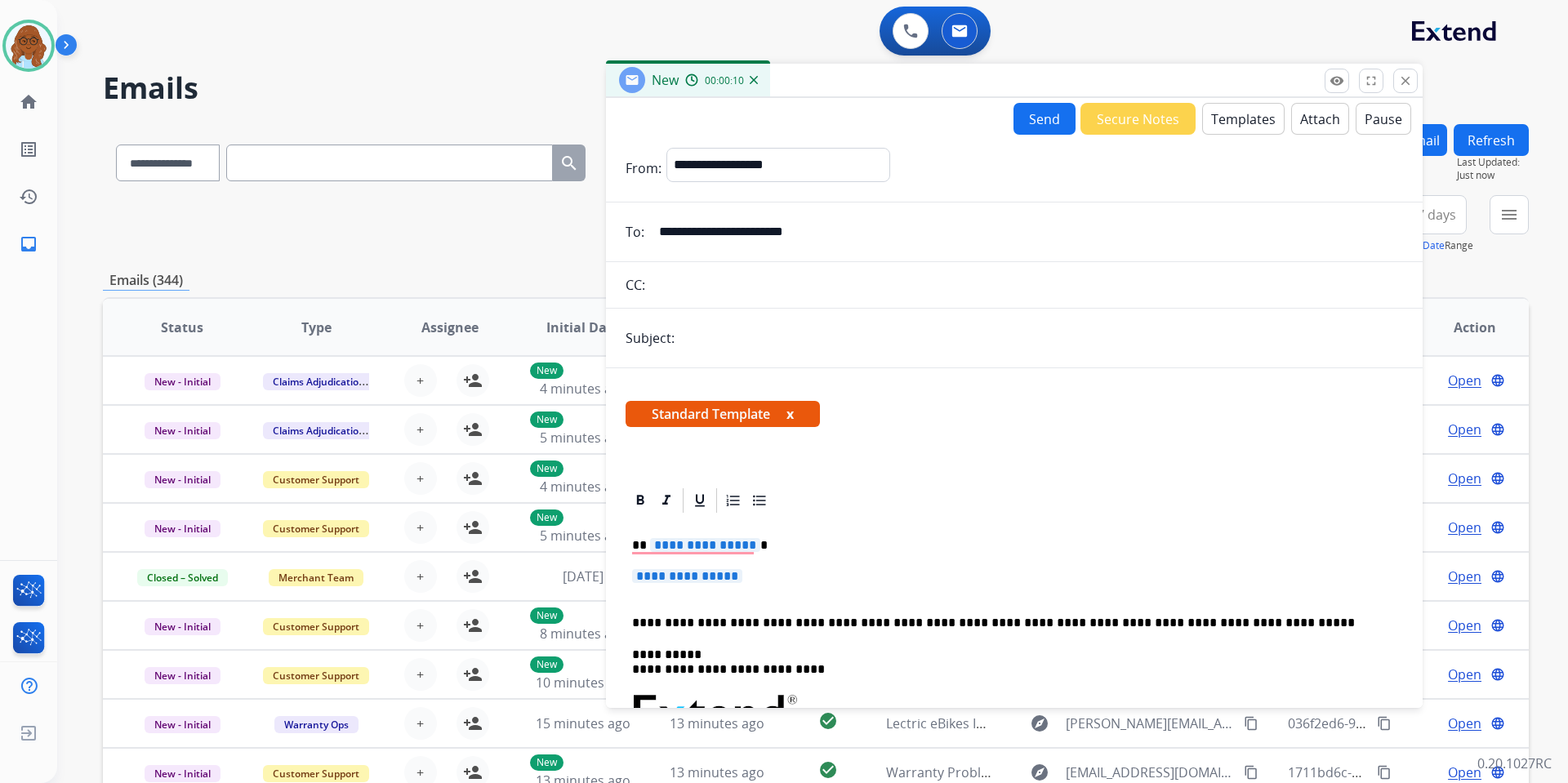
type input "**********"
click at [737, 340] on input "text" at bounding box center [1041, 339] width 724 height 33
click at [674, 333] on div "**********" at bounding box center [1014, 339] width 817 height 33
click at [680, 335] on input "**********" at bounding box center [1041, 339] width 724 height 33
click at [939, 341] on input "**********" at bounding box center [1041, 339] width 724 height 33
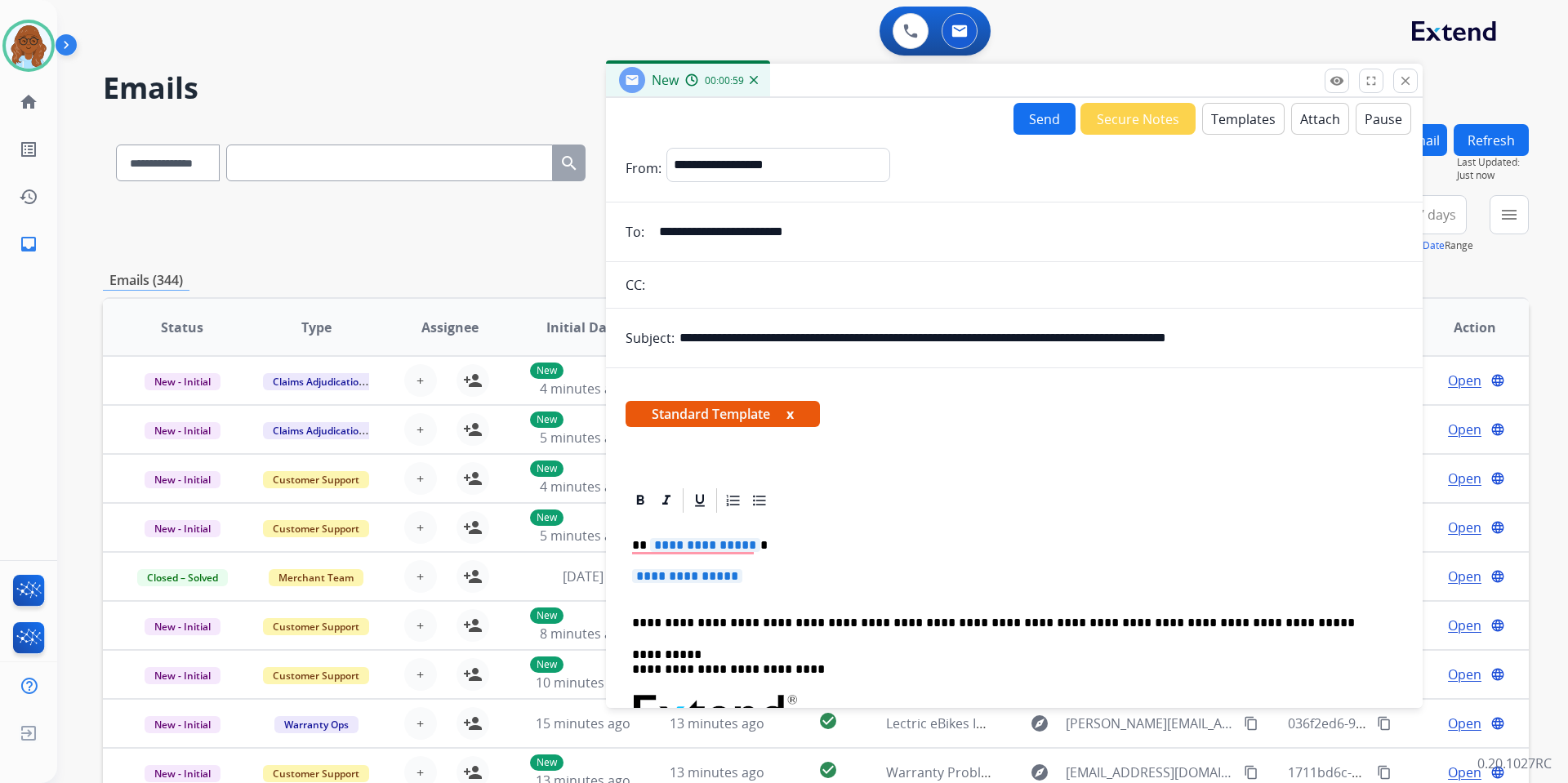
click at [1249, 334] on input "**********" at bounding box center [1041, 339] width 724 height 33
click at [908, 337] on input "**********" at bounding box center [1041, 339] width 724 height 33
type input "**********"
click at [789, 412] on button "x" at bounding box center [790, 413] width 7 height 19
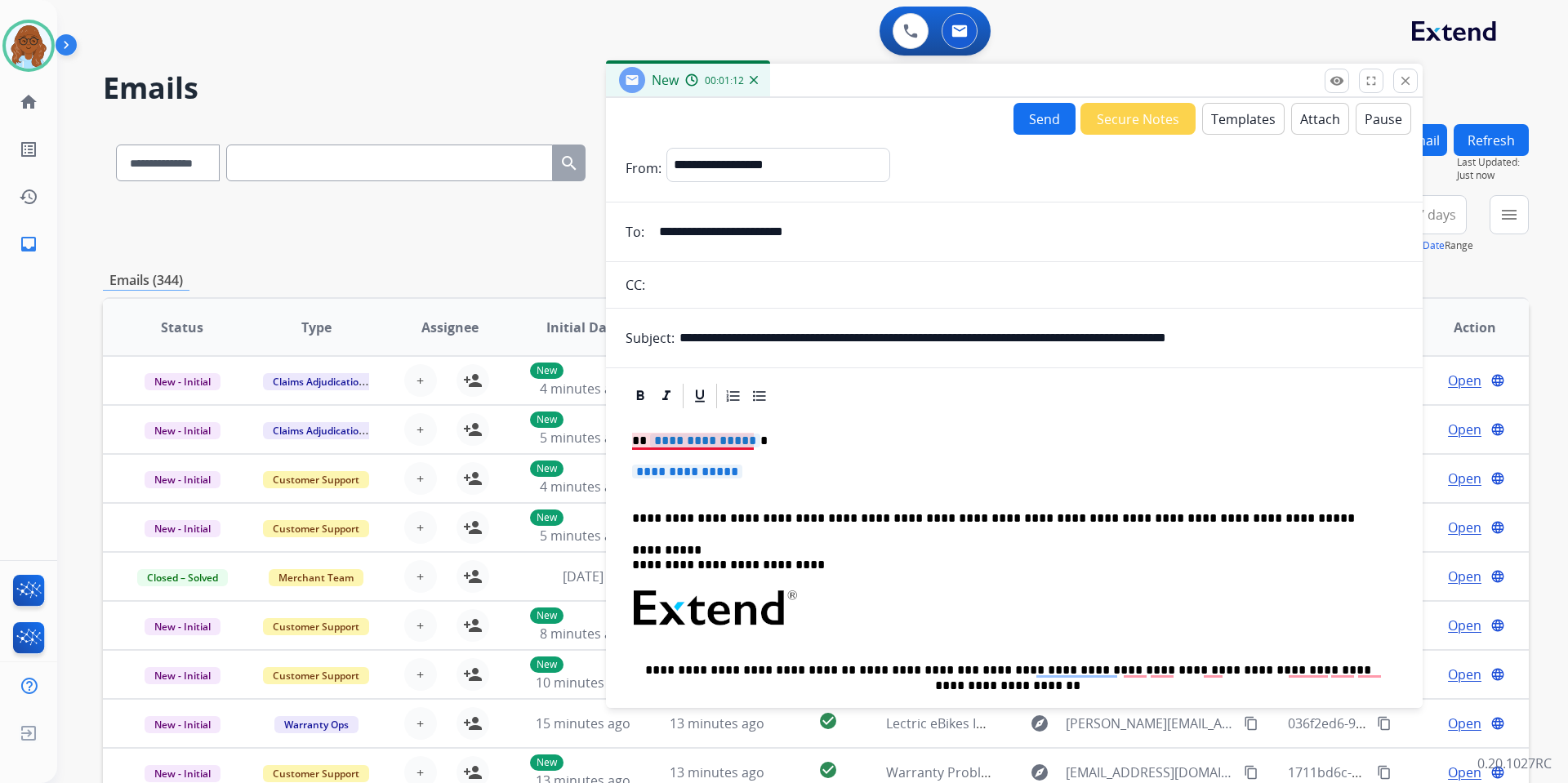
click at [727, 439] on span "**********" at bounding box center [705, 440] width 110 height 14
click at [728, 467] on span "**********" at bounding box center [687, 471] width 110 height 14
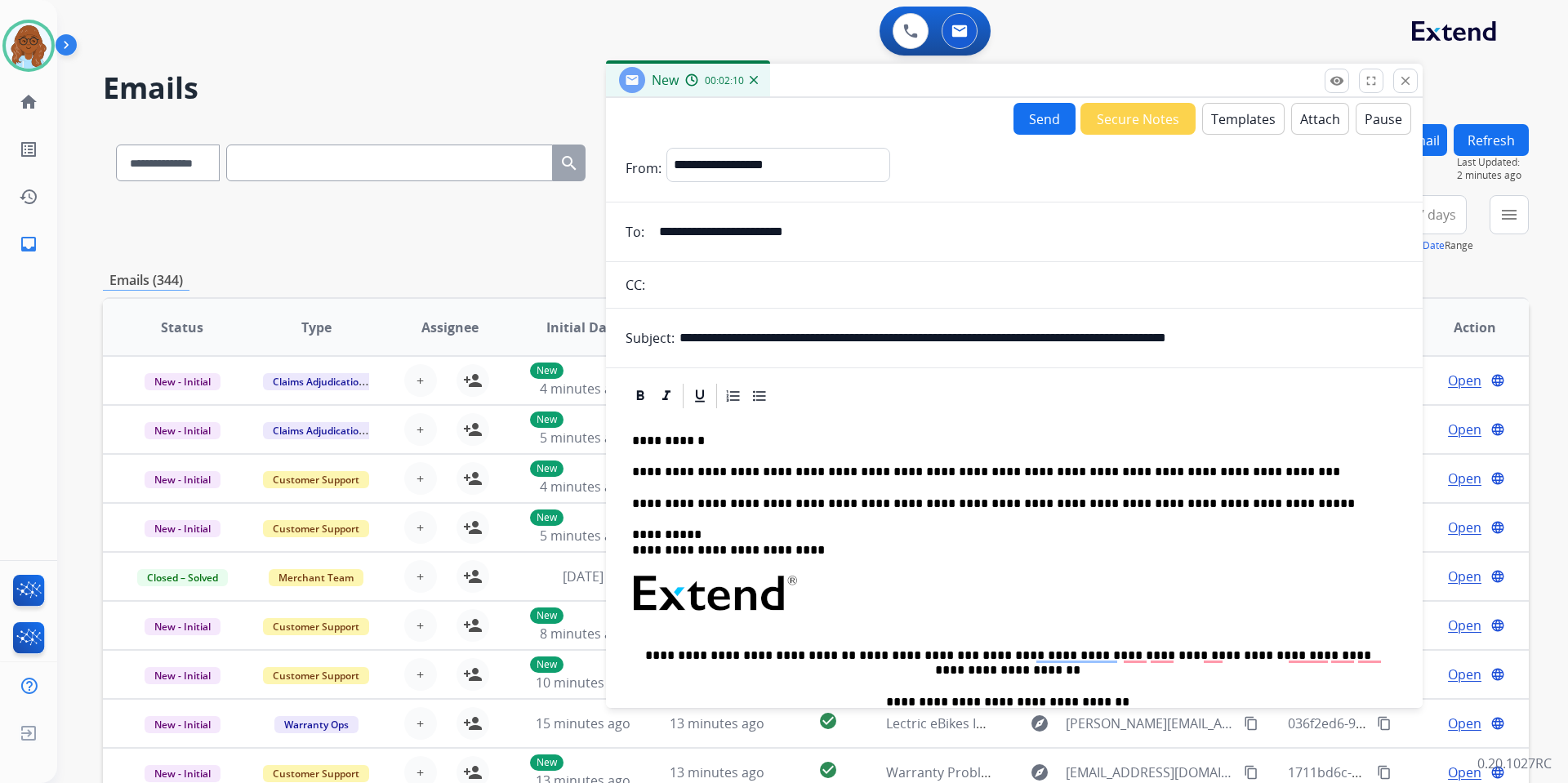
click at [1247, 471] on p "**********" at bounding box center [1008, 472] width 751 height 15
click at [688, 335] on input "**********" at bounding box center [1041, 339] width 724 height 33
drag, startPoint x: 1161, startPoint y: 338, endPoint x: 991, endPoint y: 342, distance: 170.0
click at [991, 342] on input "**********" at bounding box center [1041, 339] width 724 height 33
drag, startPoint x: 1087, startPoint y: 336, endPoint x: 1184, endPoint y: 339, distance: 97.0
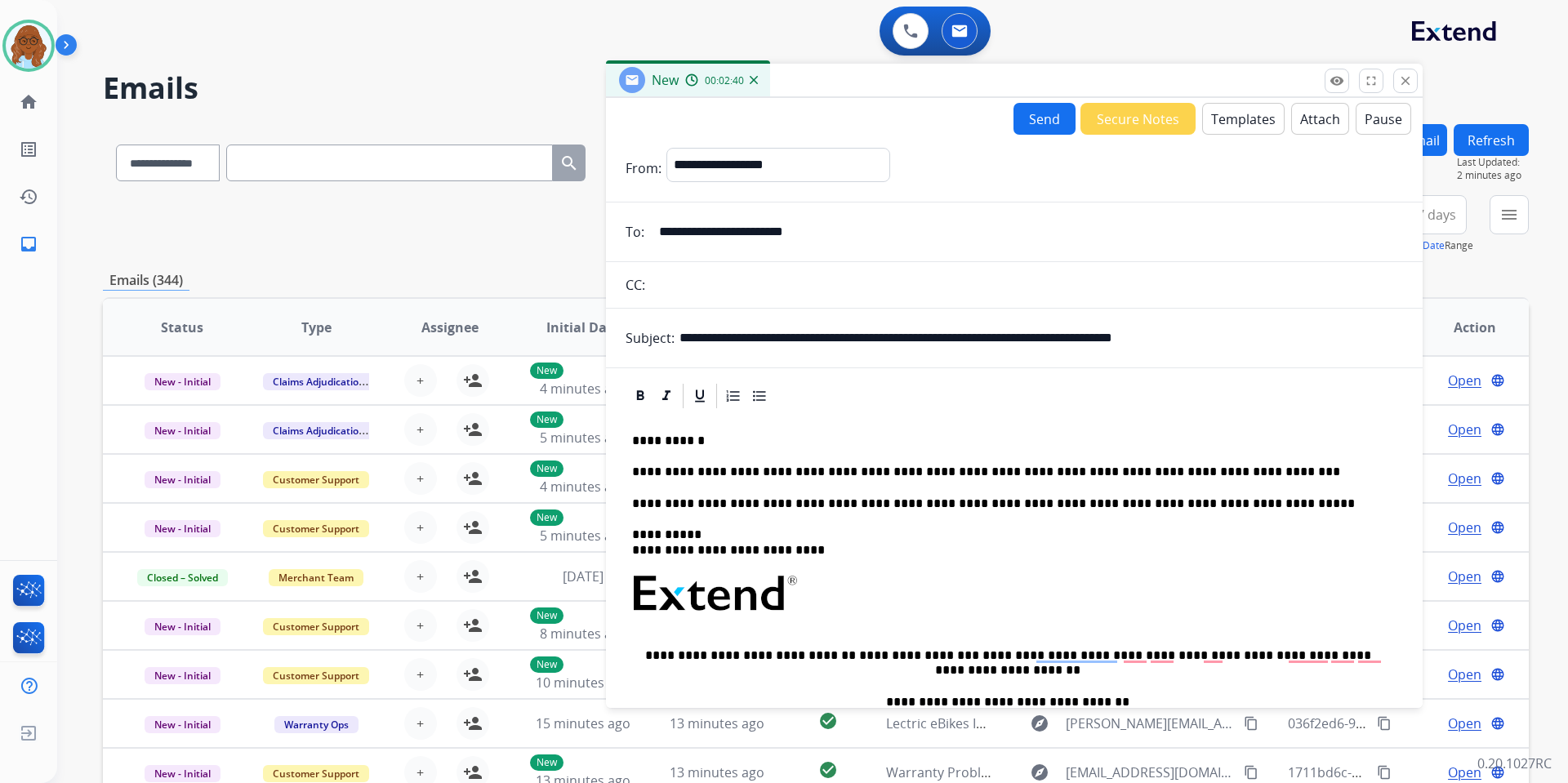
click at [1184, 339] on input "**********" at bounding box center [1041, 339] width 724 height 33
drag, startPoint x: 1199, startPoint y: 334, endPoint x: 991, endPoint y: 330, distance: 208.0
click at [991, 330] on input "**********" at bounding box center [1041, 339] width 724 height 33
type input "**********"
click at [1234, 472] on p "**********" at bounding box center [1008, 472] width 751 height 15
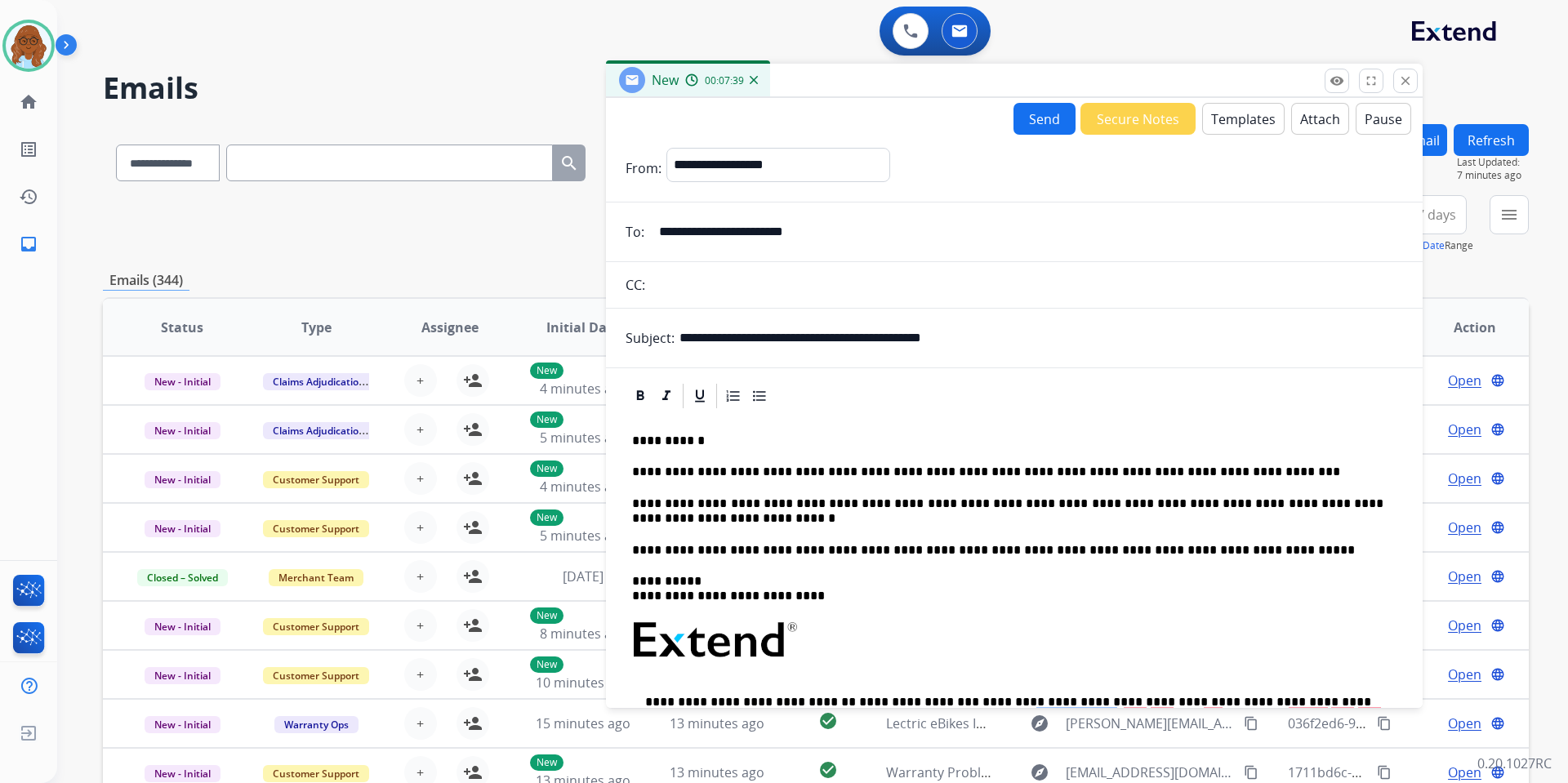
click at [708, 519] on p "**********" at bounding box center [1008, 511] width 751 height 30
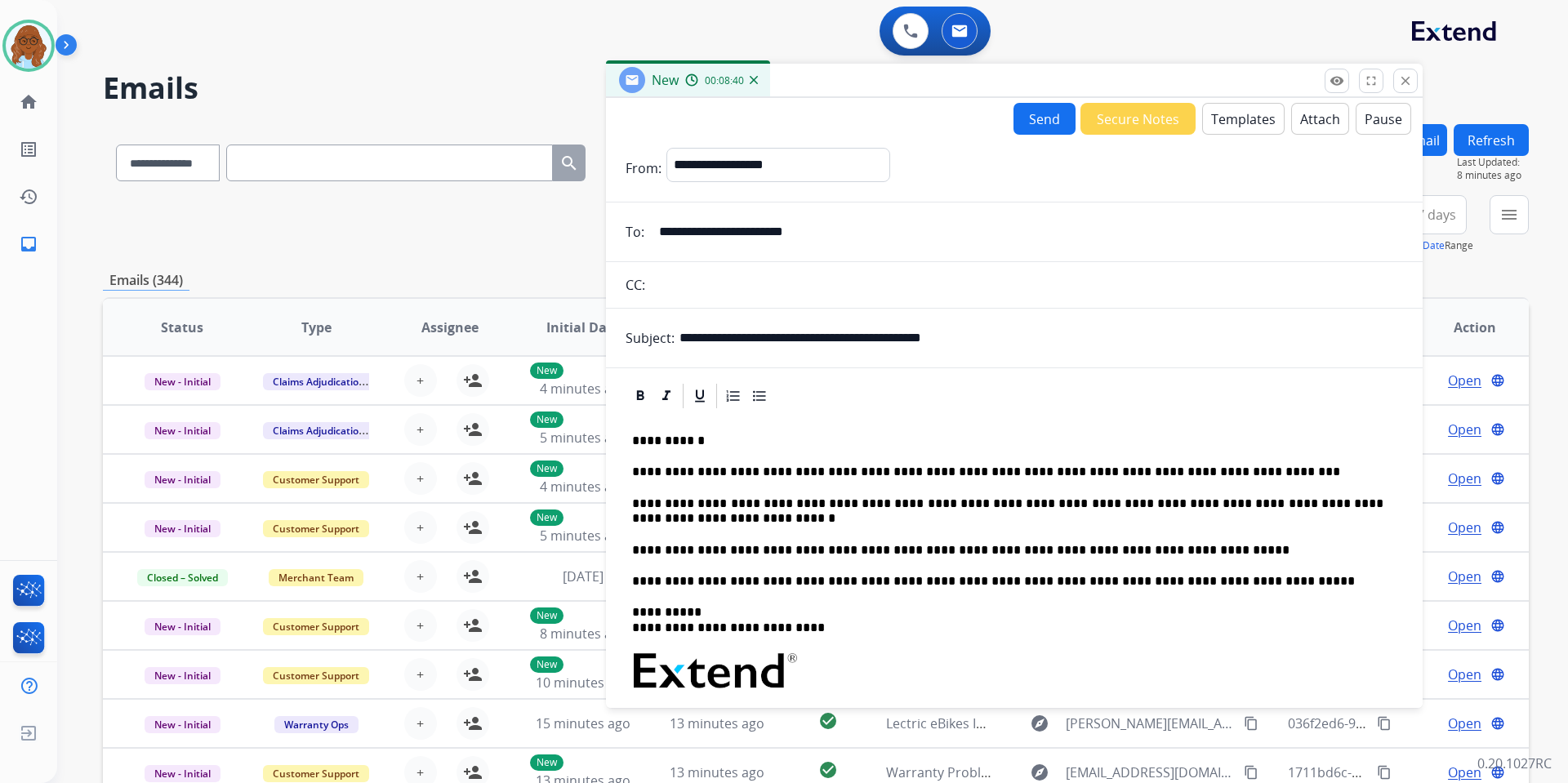
click at [1205, 552] on p "**********" at bounding box center [1008, 550] width 751 height 15
click at [904, 548] on p "**********" at bounding box center [1008, 550] width 751 height 15
click at [695, 519] on p "**********" at bounding box center [1008, 511] width 751 height 30
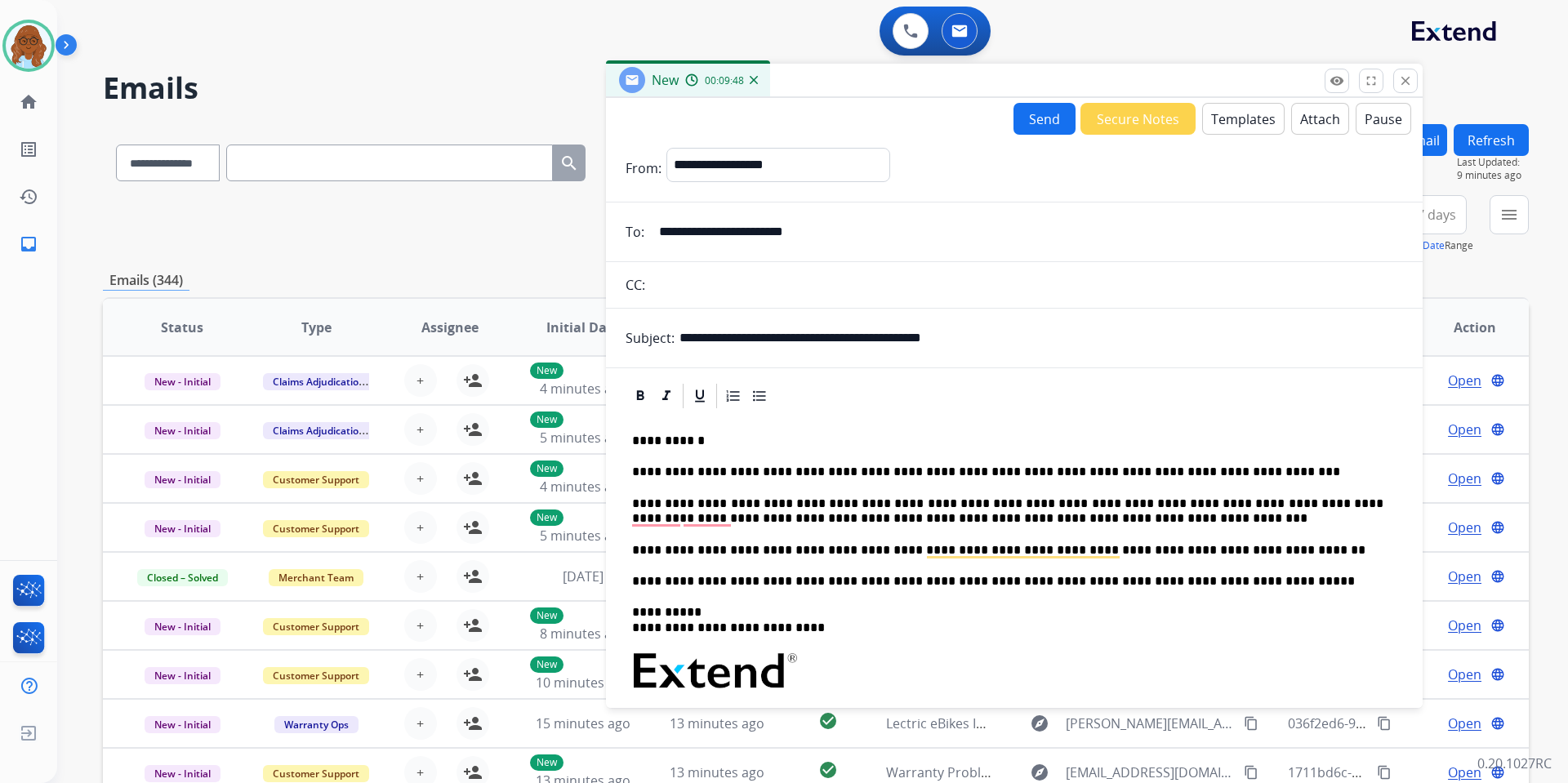
click at [1082, 526] on div "**********" at bounding box center [1015, 678] width 778 height 536
click at [1081, 517] on p "**********" at bounding box center [1008, 511] width 751 height 30
click at [1032, 125] on button "Send" at bounding box center [1045, 119] width 62 height 32
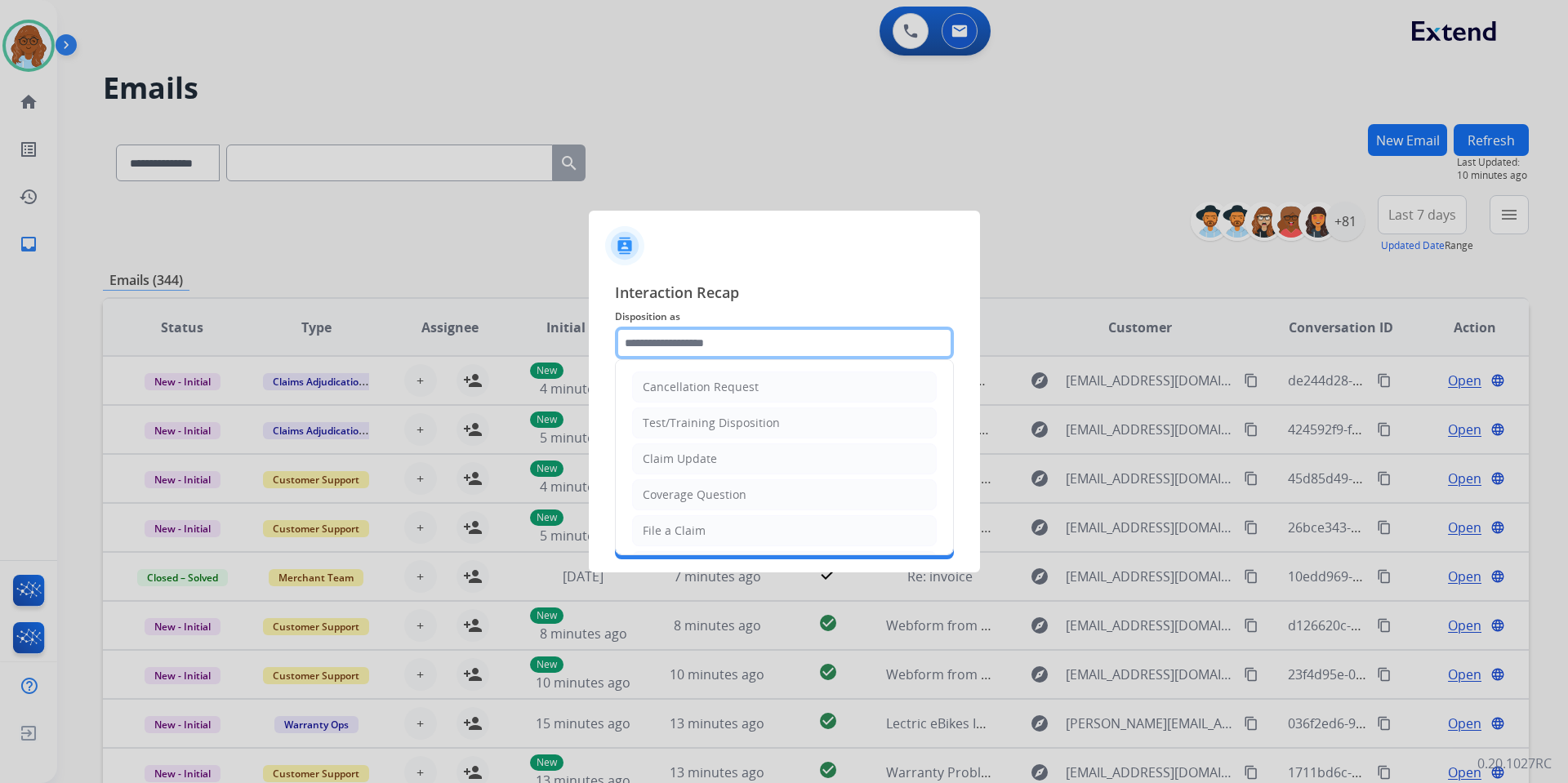
click at [709, 349] on input "text" at bounding box center [784, 343] width 339 height 33
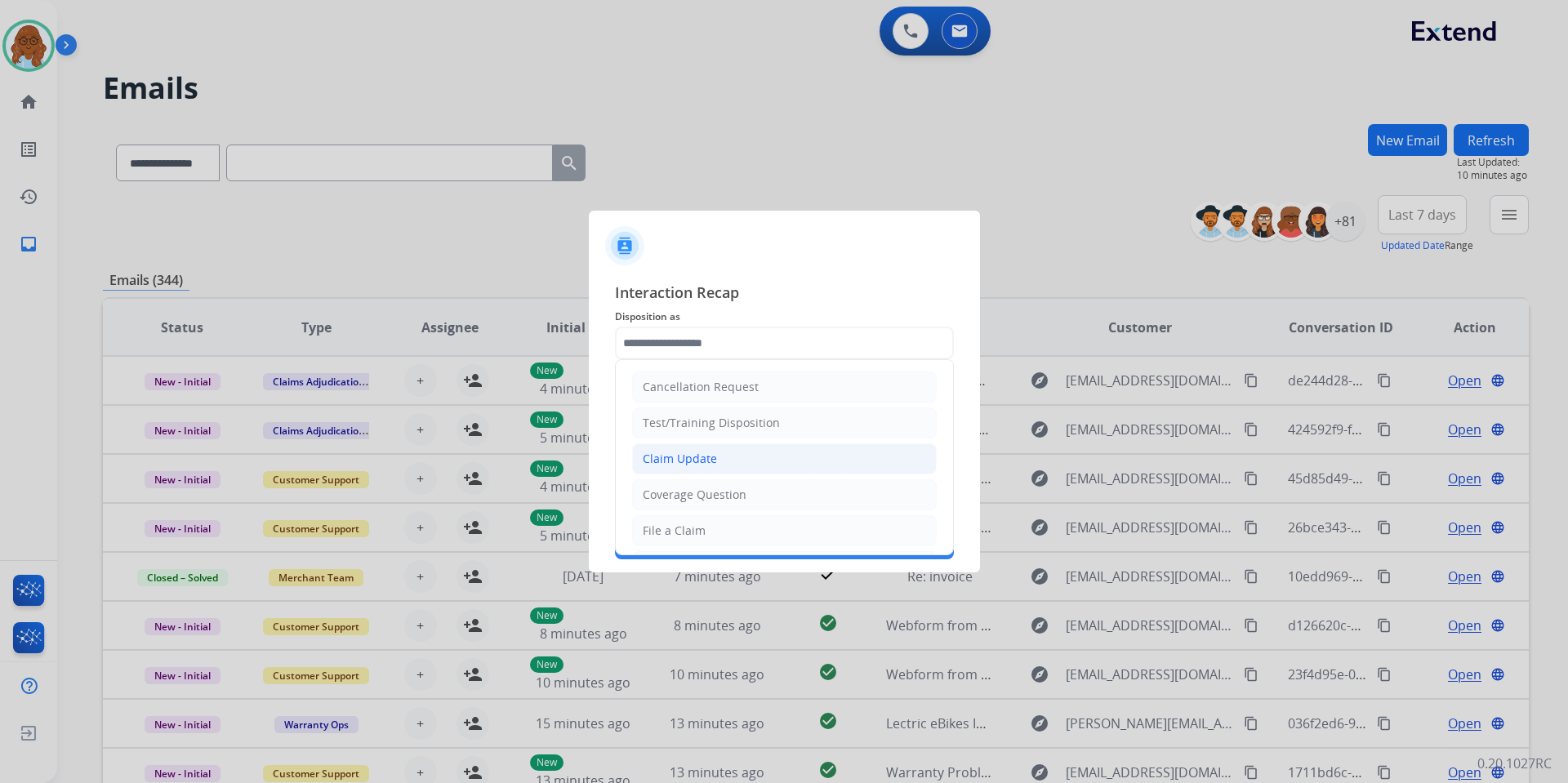
click at [695, 461] on div "Claim Update" at bounding box center [679, 459] width 74 height 16
type input "**********"
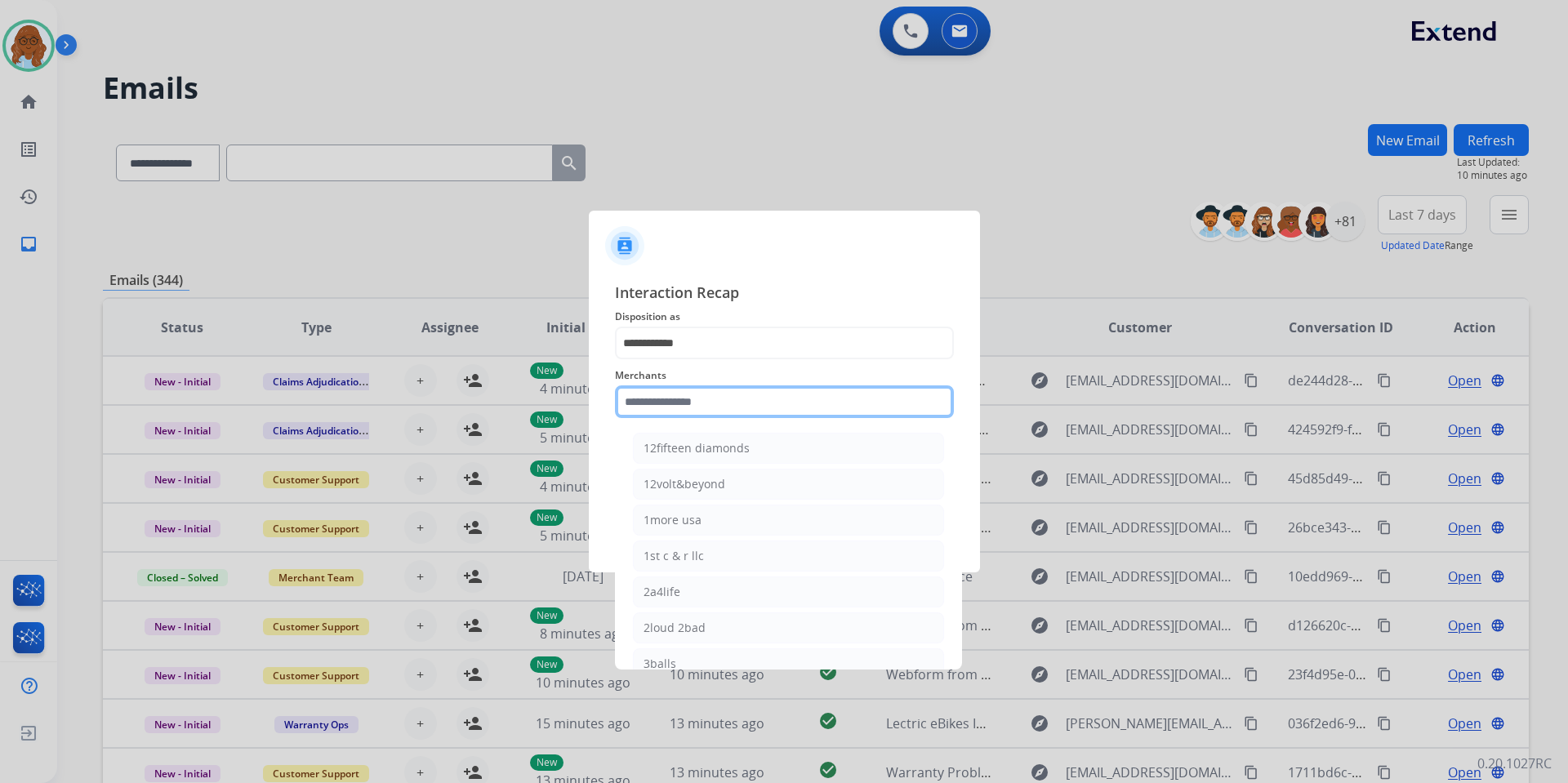
click at [692, 393] on input "text" at bounding box center [784, 402] width 339 height 33
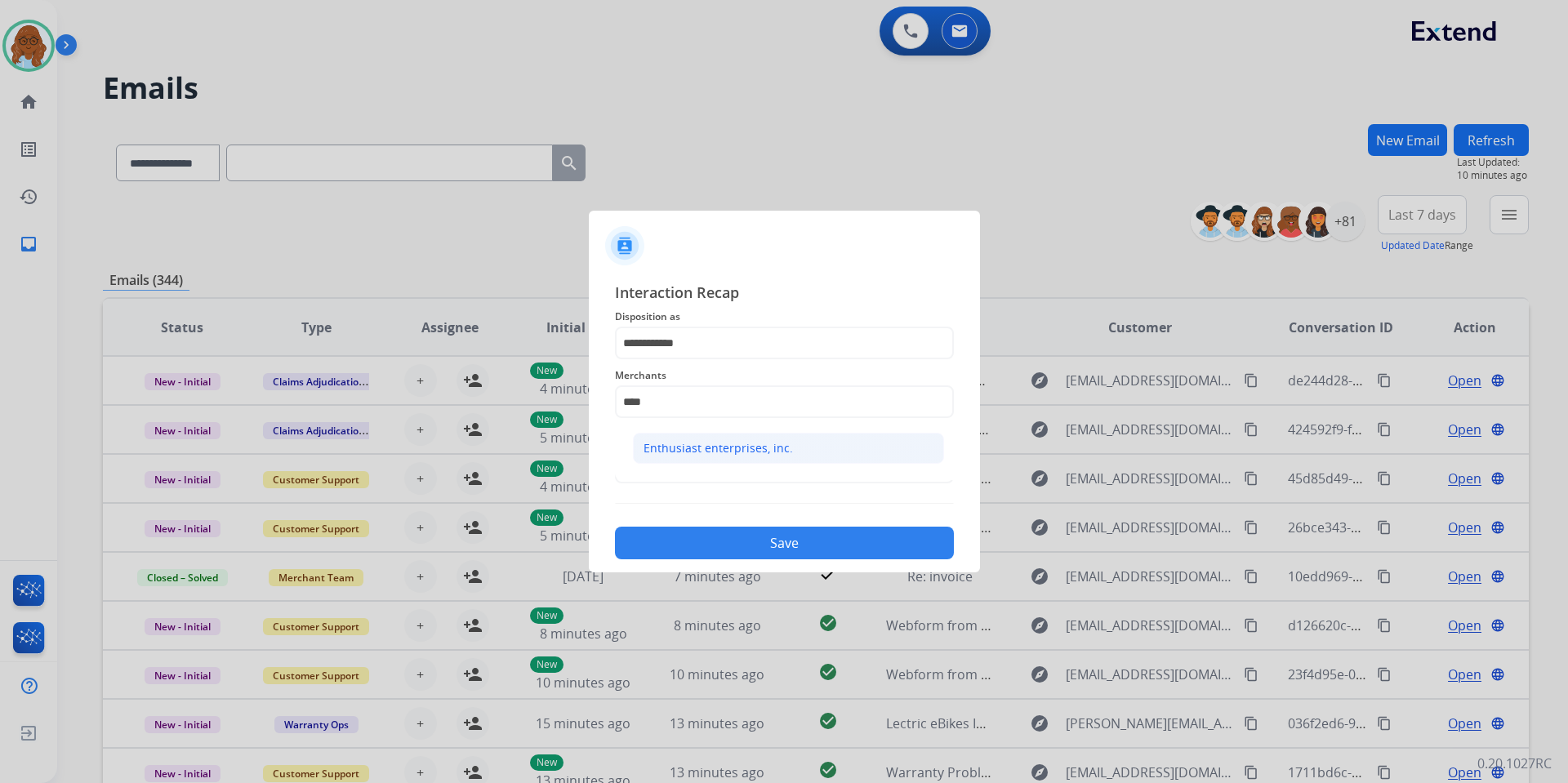
click at [695, 438] on li "Enthusiast enterprises, inc." at bounding box center [789, 448] width 311 height 31
type input "**********"
click at [642, 470] on input "text" at bounding box center [784, 467] width 339 height 33
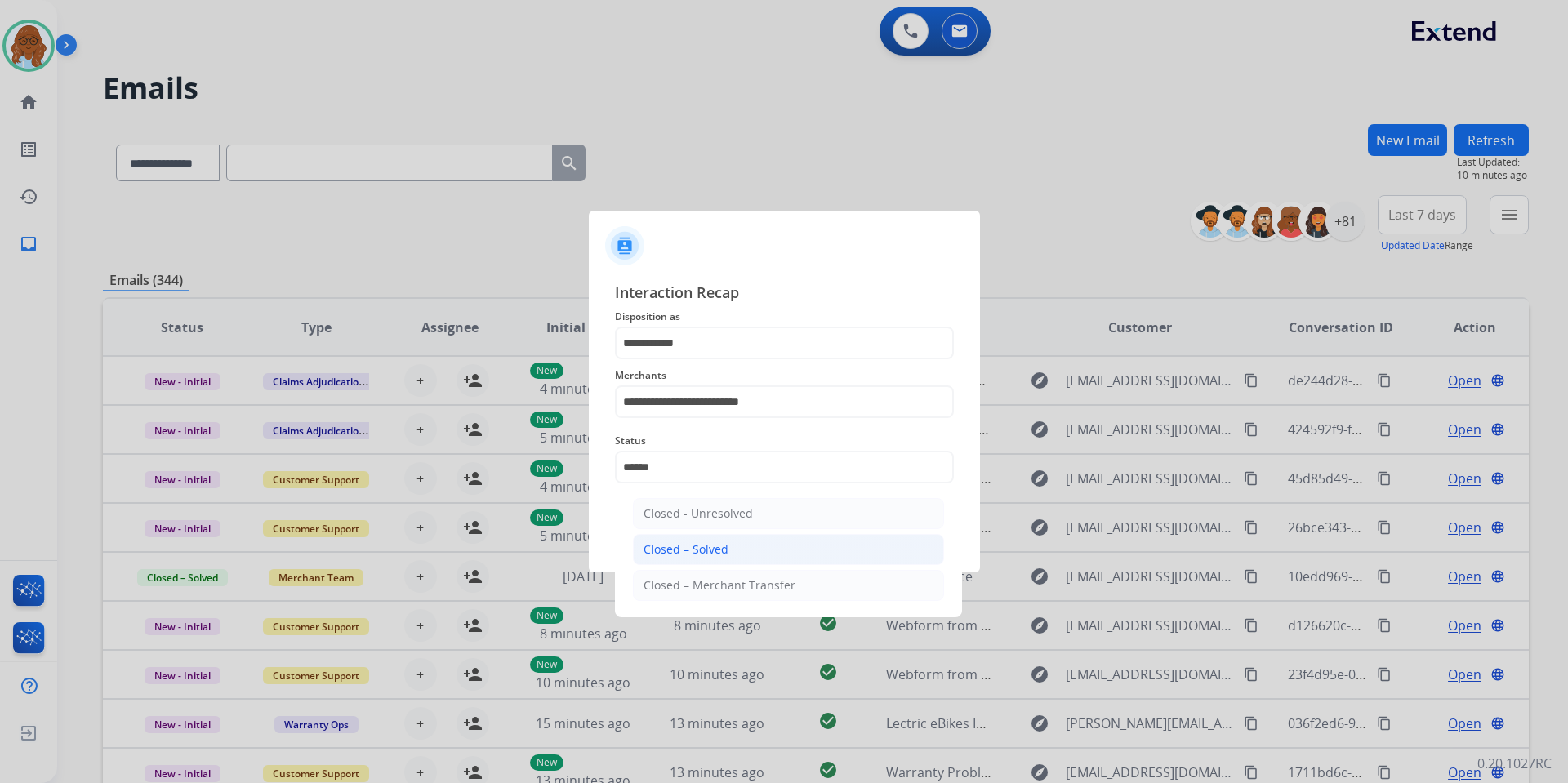
click at [705, 544] on div "Closed – Solved" at bounding box center [685, 549] width 85 height 16
type input "**********"
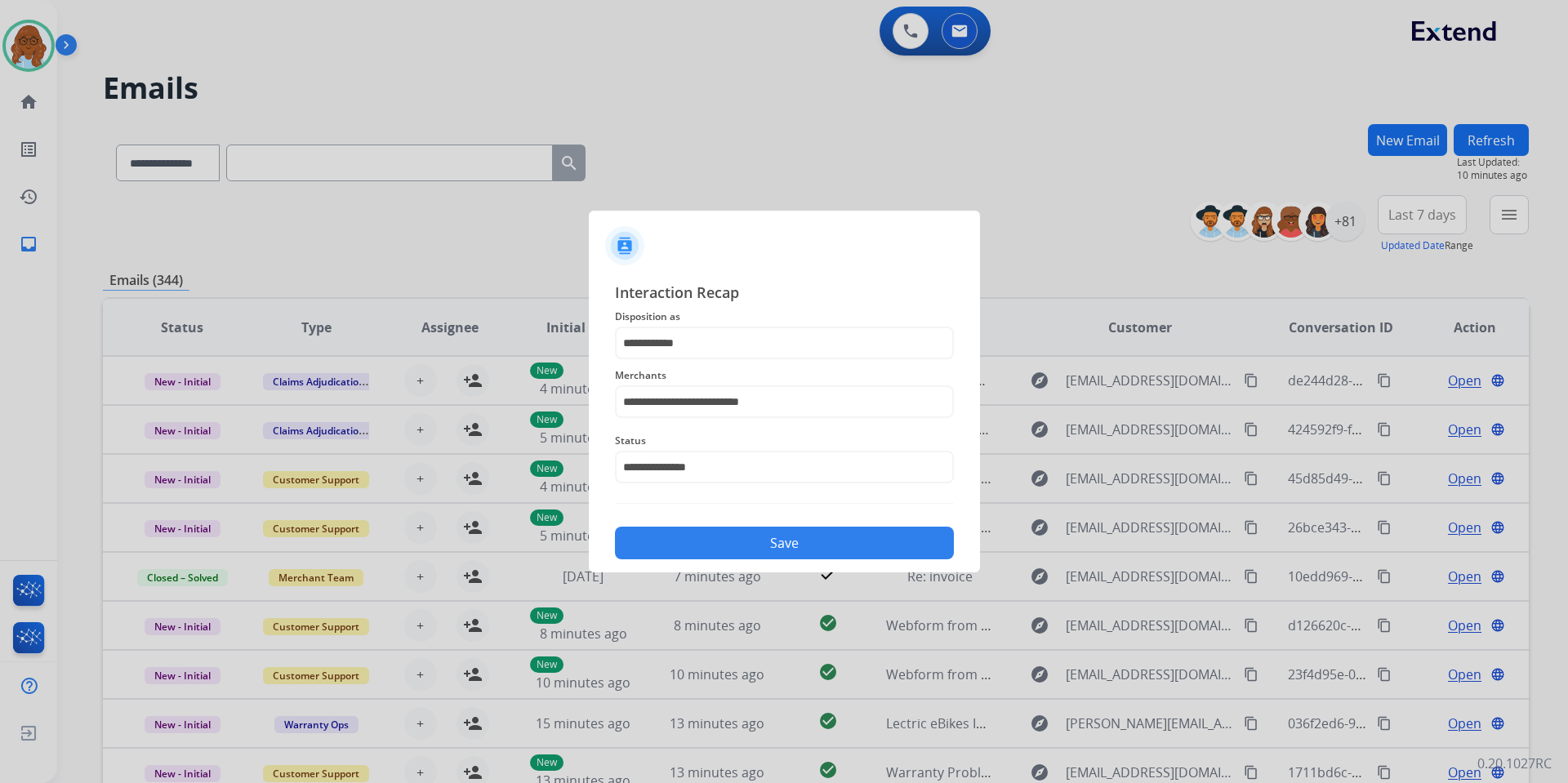
click at [750, 547] on button "Save" at bounding box center [784, 543] width 339 height 33
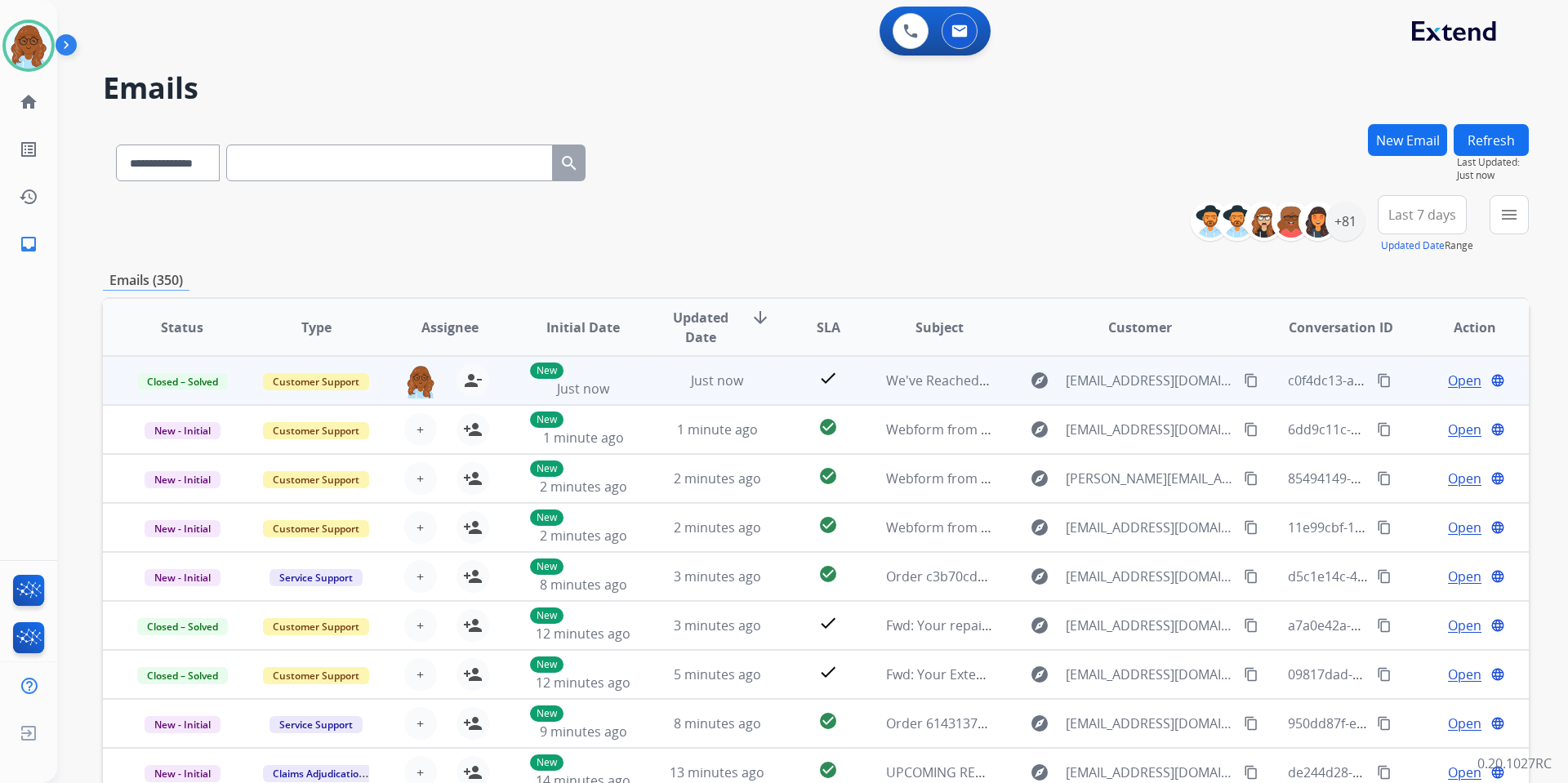
click at [1377, 380] on mat-icon "content_copy" at bounding box center [1385, 381] width 15 height 15
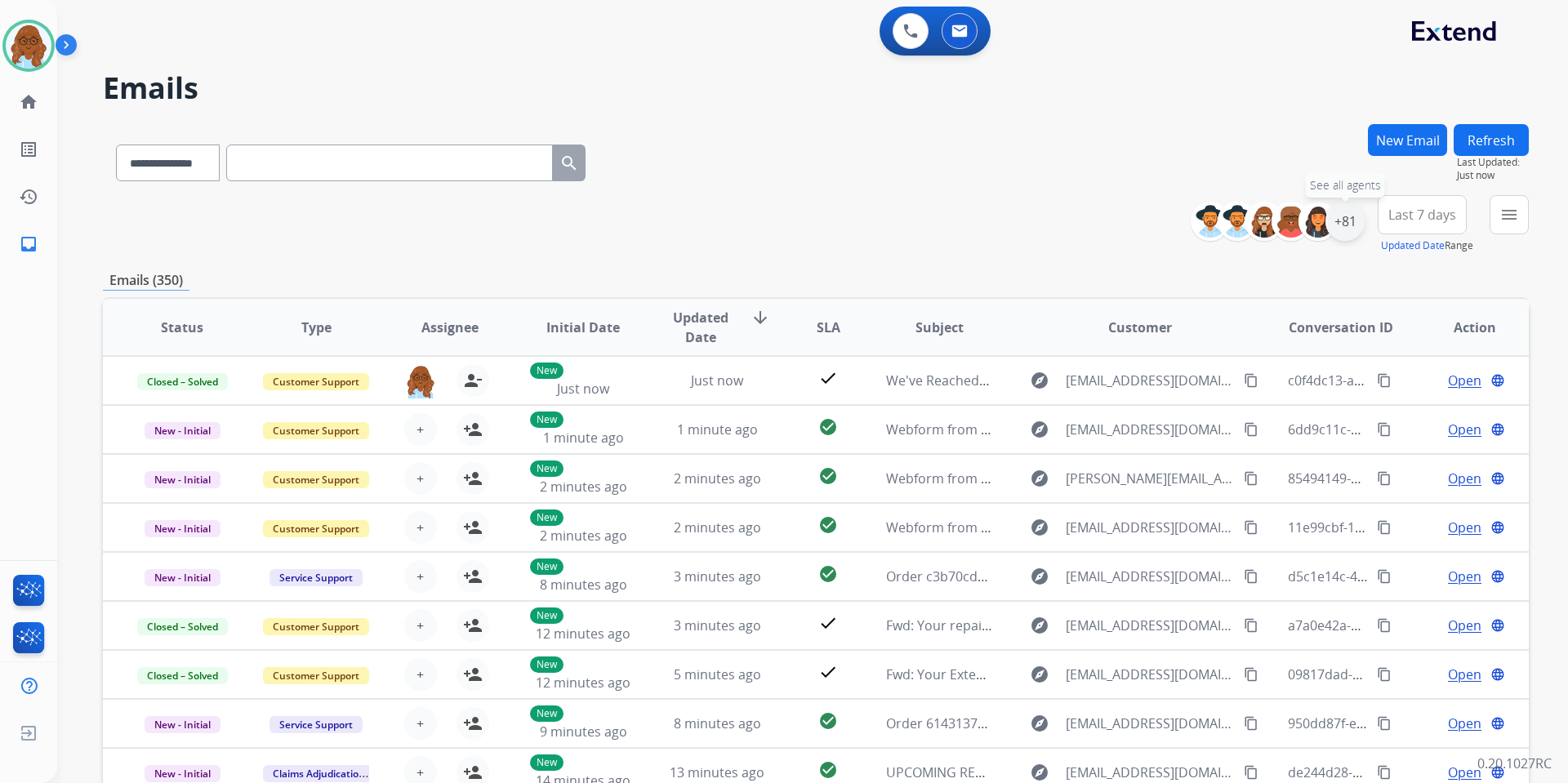
click at [1349, 215] on div "+81" at bounding box center [1344, 221] width 39 height 39
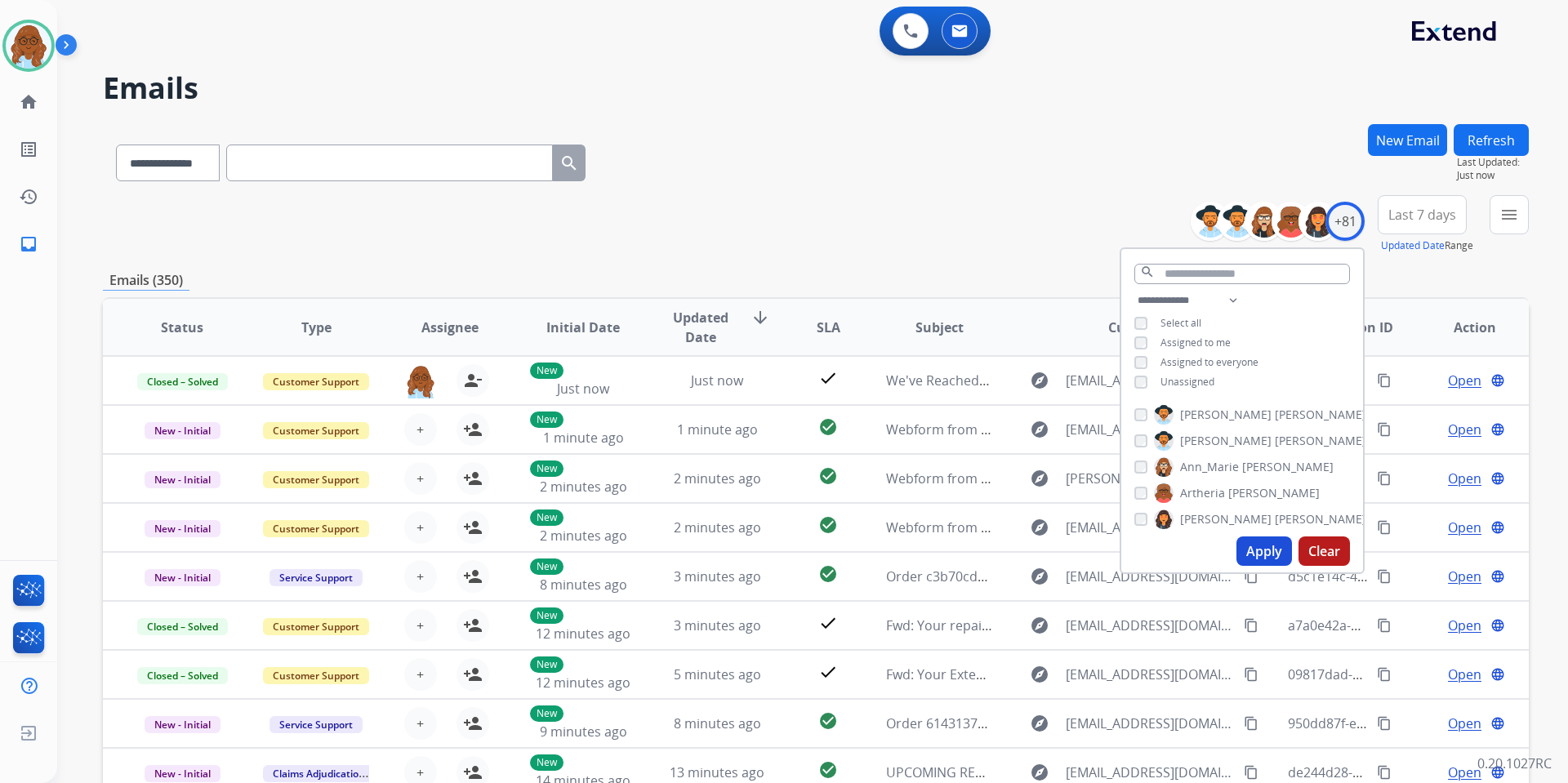
click at [1179, 380] on span "Unassigned" at bounding box center [1187, 381] width 54 height 14
click at [1273, 545] on button "Apply" at bounding box center [1264, 551] width 56 height 29
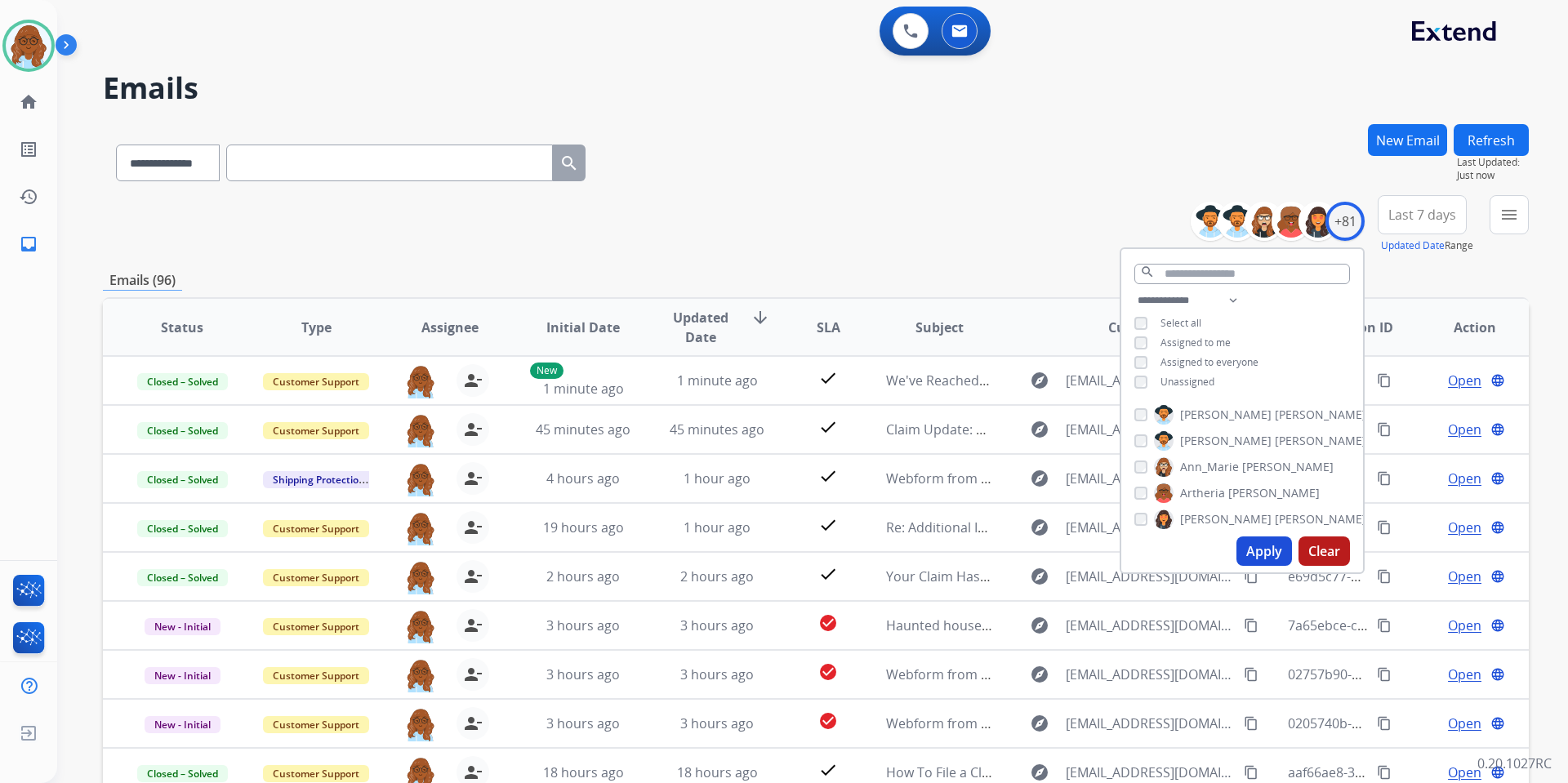
click at [1502, 206] on mat-icon "menu" at bounding box center [1509, 214] width 19 height 19
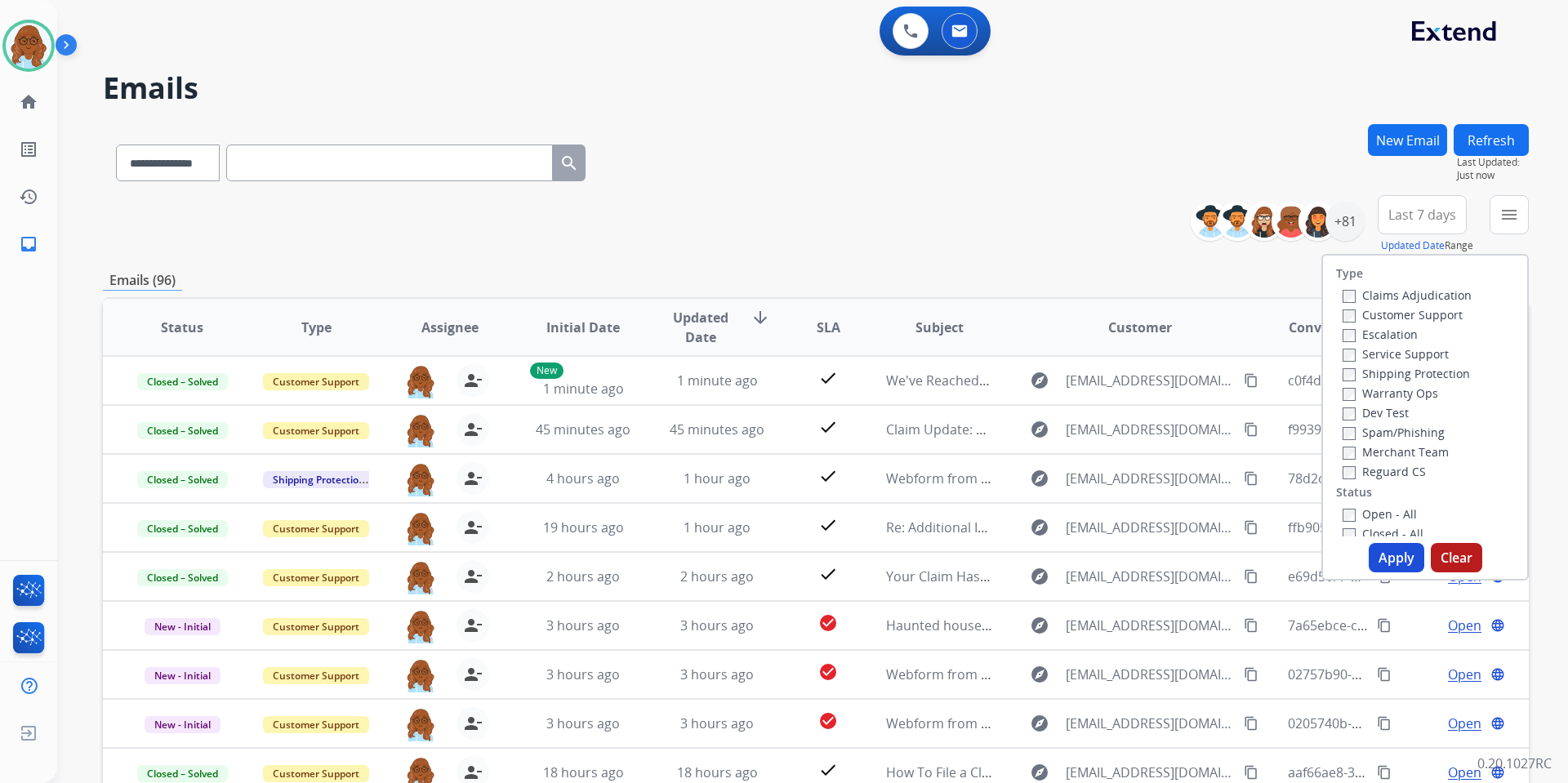
click at [1373, 313] on label "Customer Support" at bounding box center [1403, 314] width 120 height 16
click at [1376, 376] on label "Shipping Protection" at bounding box center [1406, 373] width 128 height 16
drag, startPoint x: 1376, startPoint y: 463, endPoint x: 1375, endPoint y: 475, distance: 12.0
click at [1376, 464] on div "Reguard CS" at bounding box center [1406, 471] width 129 height 19
click at [1376, 475] on label "Reguard CS" at bounding box center [1384, 471] width 83 height 16
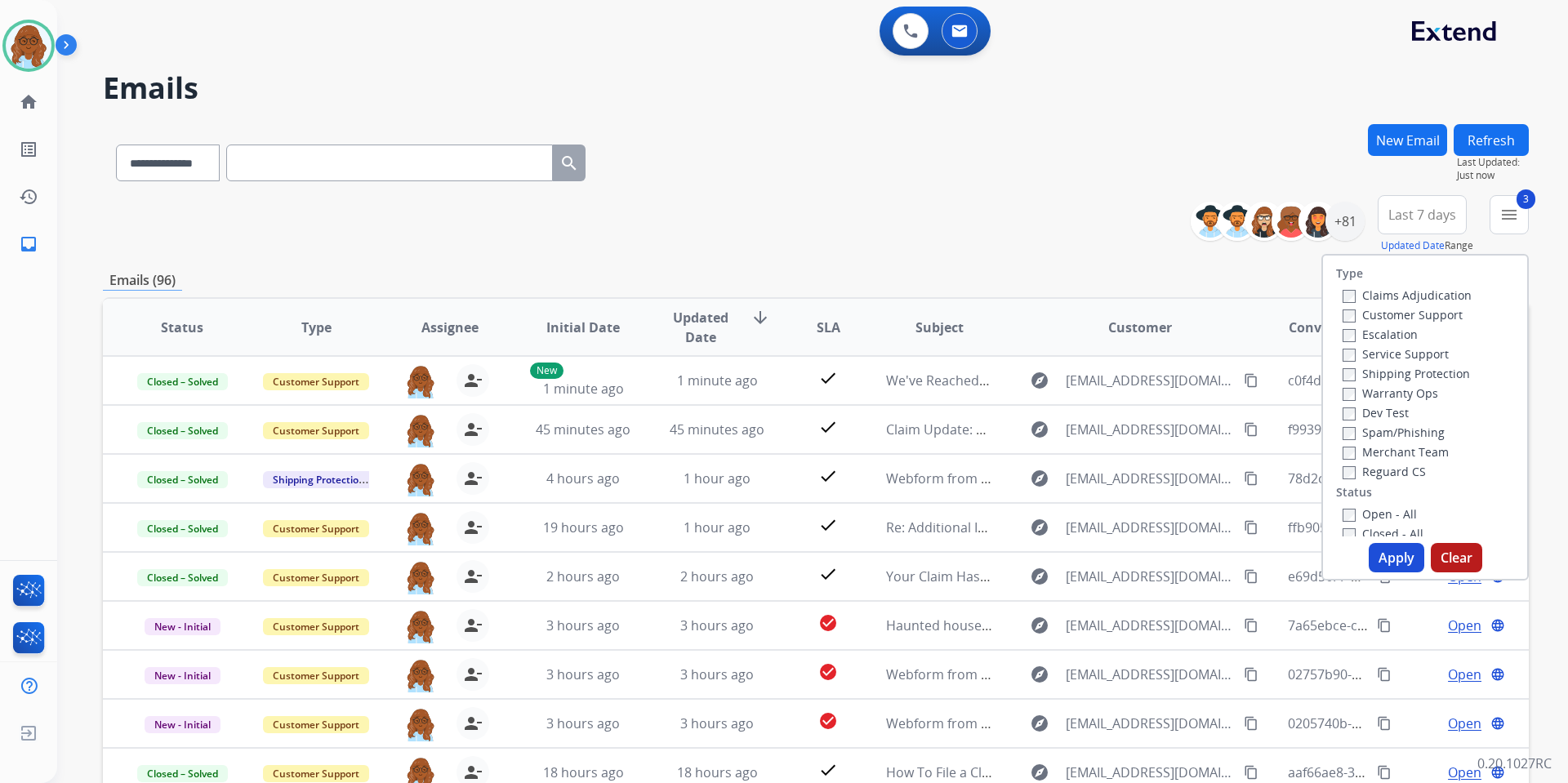
click at [1376, 524] on div "Closed - All" at bounding box center [1428, 533] width 172 height 19
click at [1378, 521] on div "Open - All" at bounding box center [1428, 513] width 172 height 19
click at [1380, 512] on label "Open - All" at bounding box center [1379, 514] width 74 height 16
click at [1376, 554] on button "Apply" at bounding box center [1396, 558] width 56 height 29
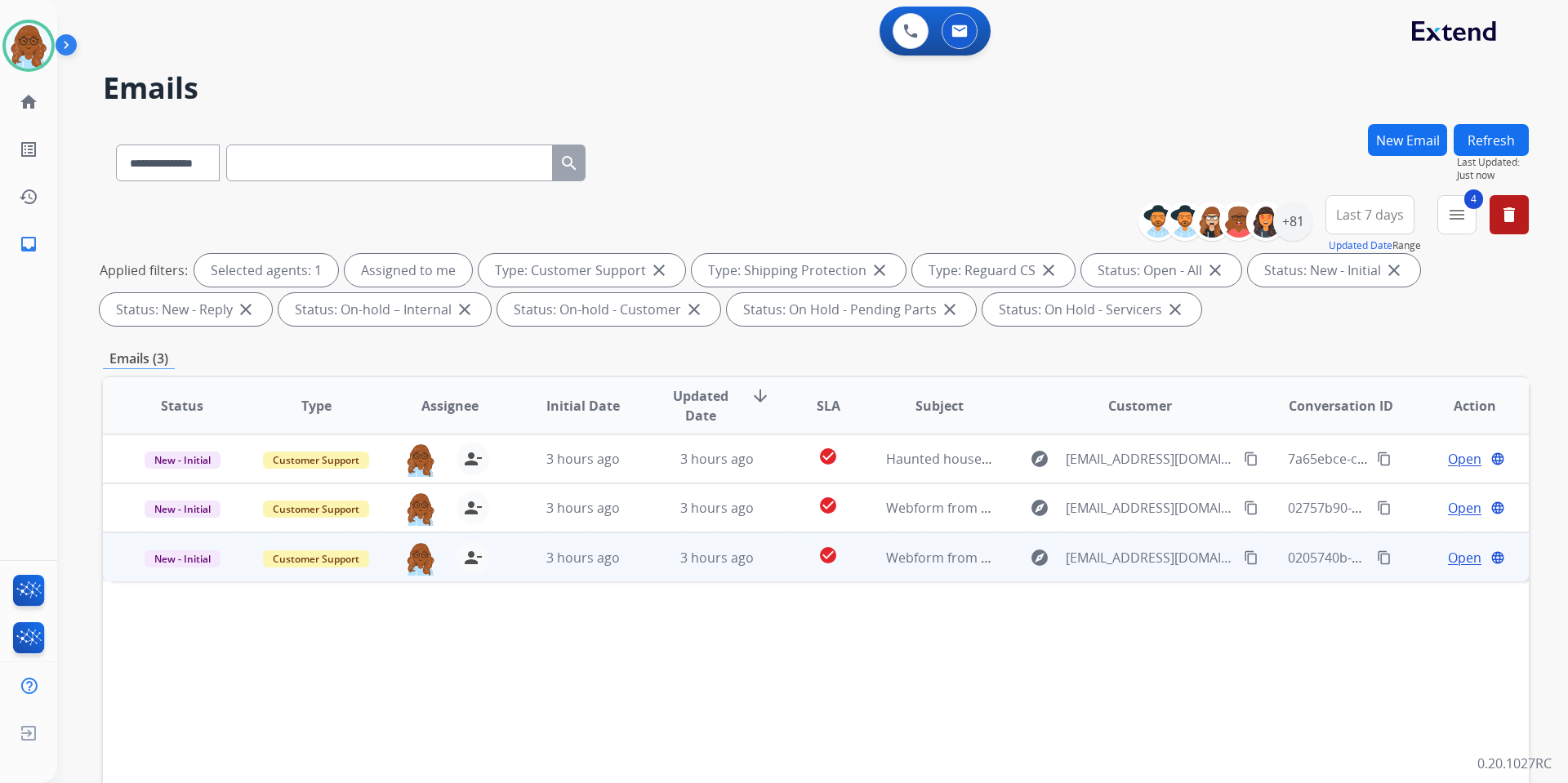
click at [1448, 563] on span "Open" at bounding box center [1465, 557] width 34 height 19
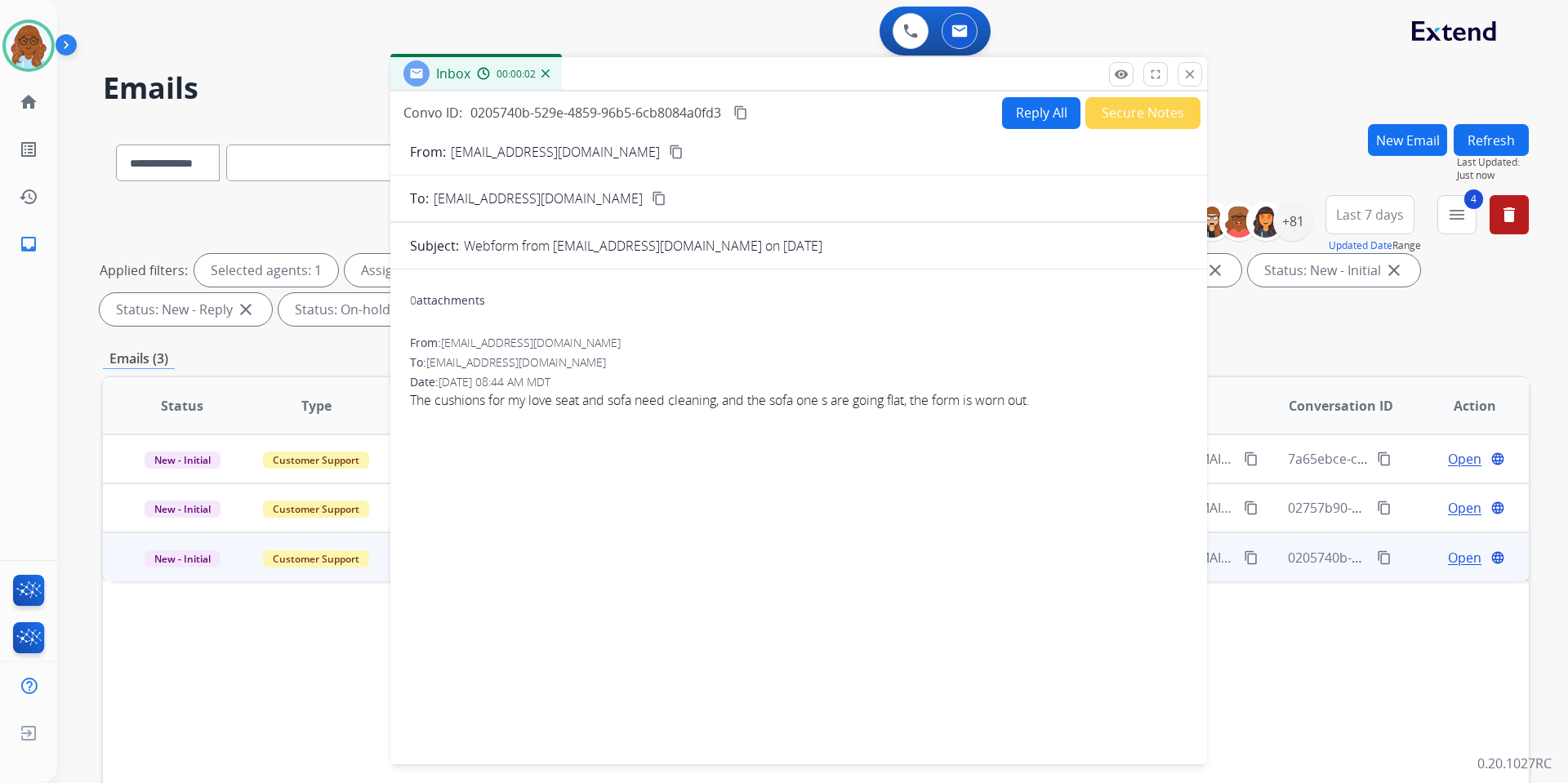
drag, startPoint x: 955, startPoint y: 117, endPoint x: 630, endPoint y: 73, distance: 328.0
click at [630, 73] on div "Inbox 00:00:02" at bounding box center [799, 75] width 817 height 35
click at [664, 142] on button "content_copy" at bounding box center [673, 150] width 19 height 19
click at [998, 106] on button "Reply All" at bounding box center [1038, 111] width 78 height 32
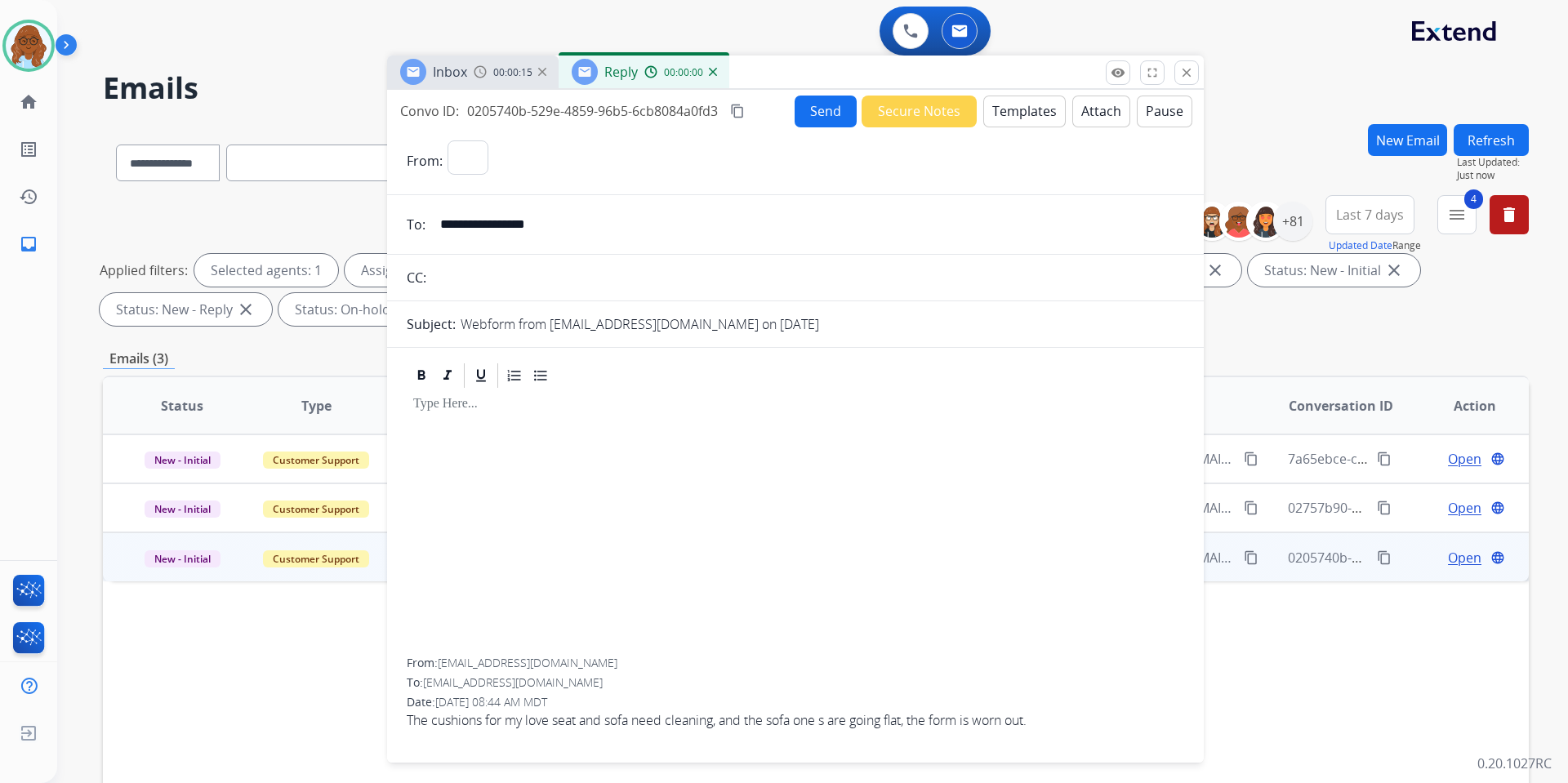
select select "**********"
click at [998, 127] on button "Templates" at bounding box center [1024, 111] width 82 height 32
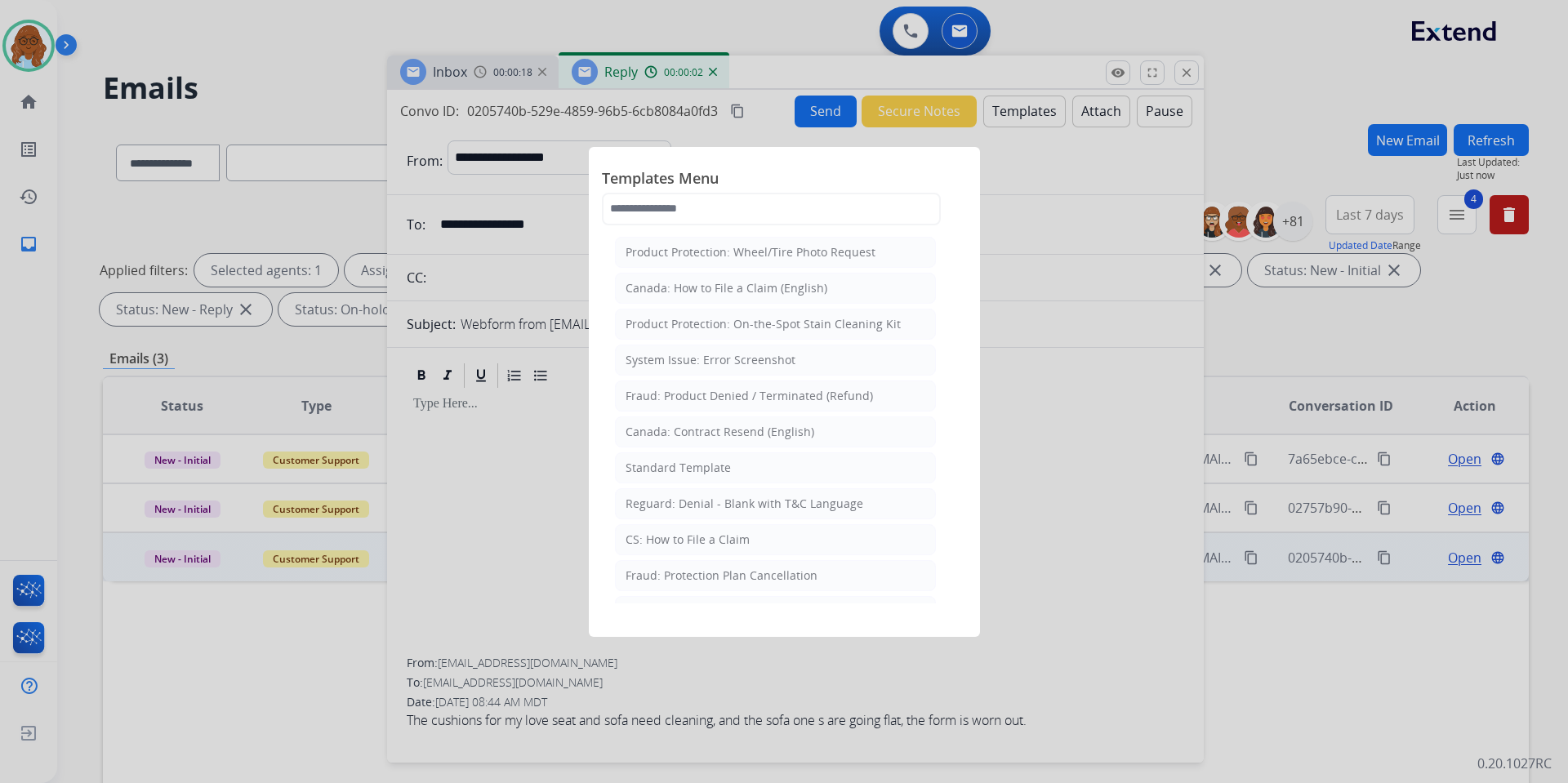
click at [673, 537] on div "CS: How to File a Claim" at bounding box center [688, 540] width 124 height 16
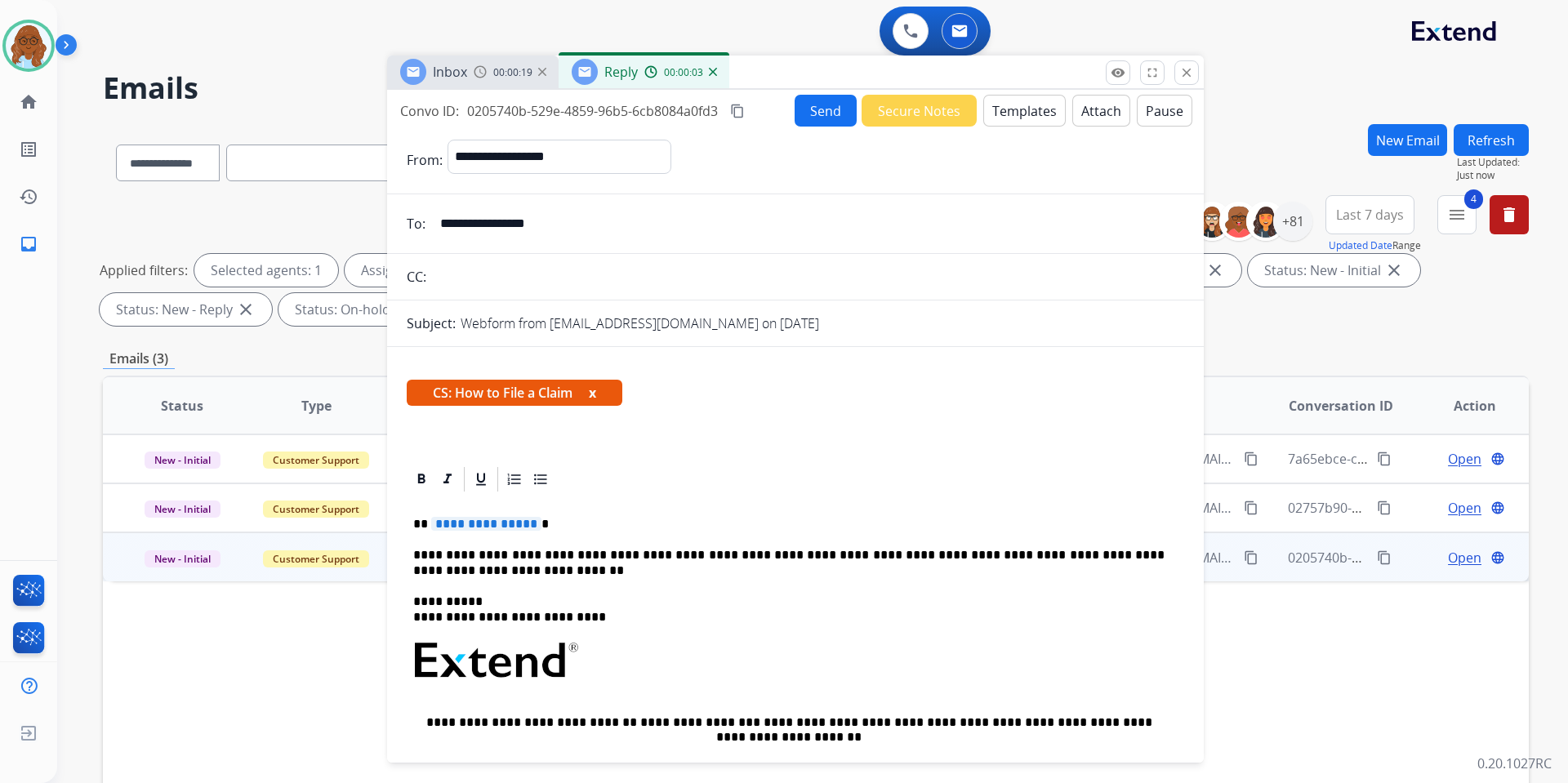
click at [477, 525] on span "**********" at bounding box center [486, 523] width 110 height 14
click at [604, 511] on div "**********" at bounding box center [796, 714] width 778 height 441
click at [469, 523] on span "**********" at bounding box center [486, 523] width 110 height 14
click at [591, 389] on span "CS: How to File a Claim x" at bounding box center [515, 392] width 215 height 26
click at [596, 397] on button "x" at bounding box center [592, 392] width 7 height 19
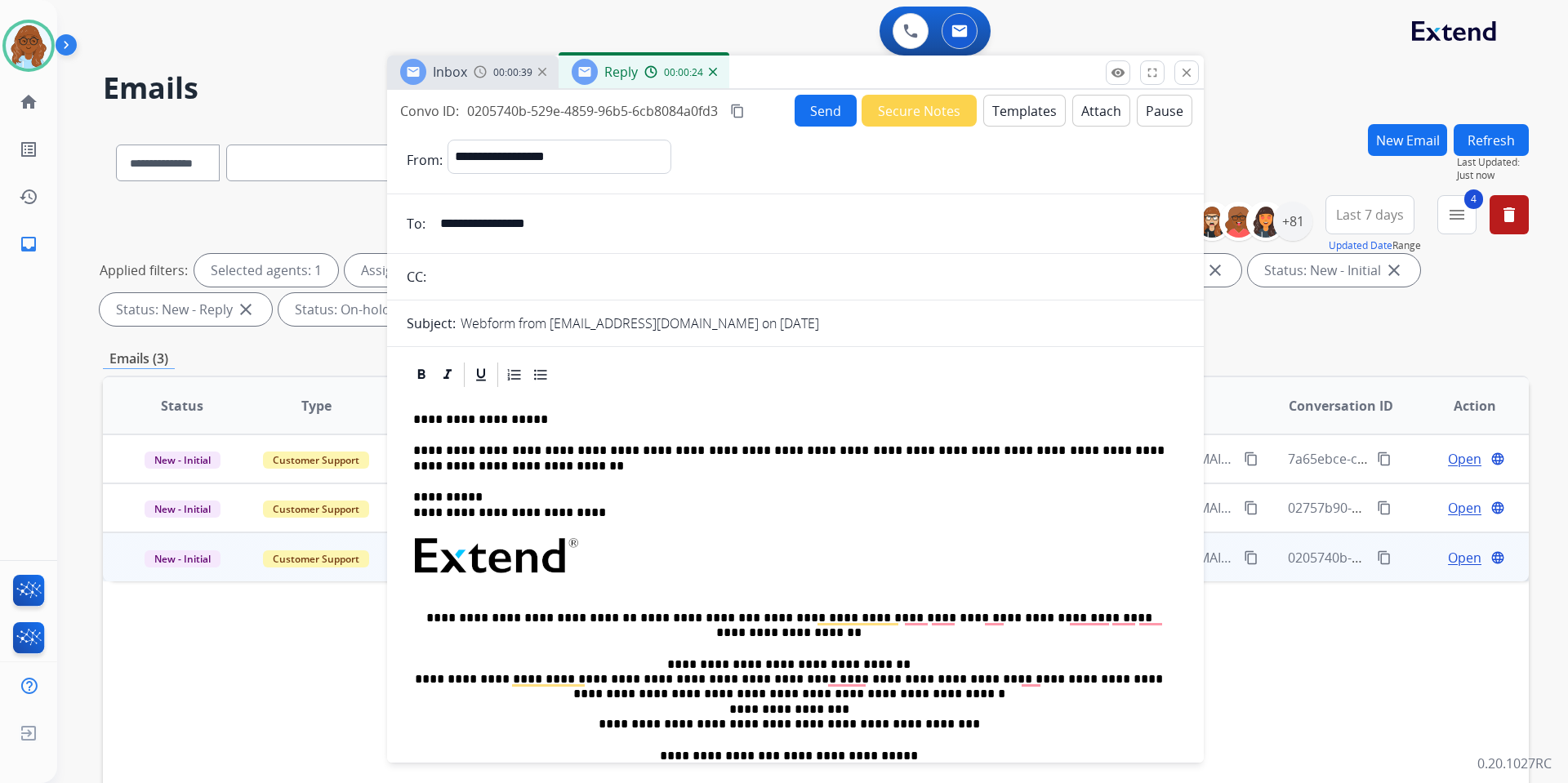
click at [814, 108] on button "Send" at bounding box center [826, 110] width 62 height 32
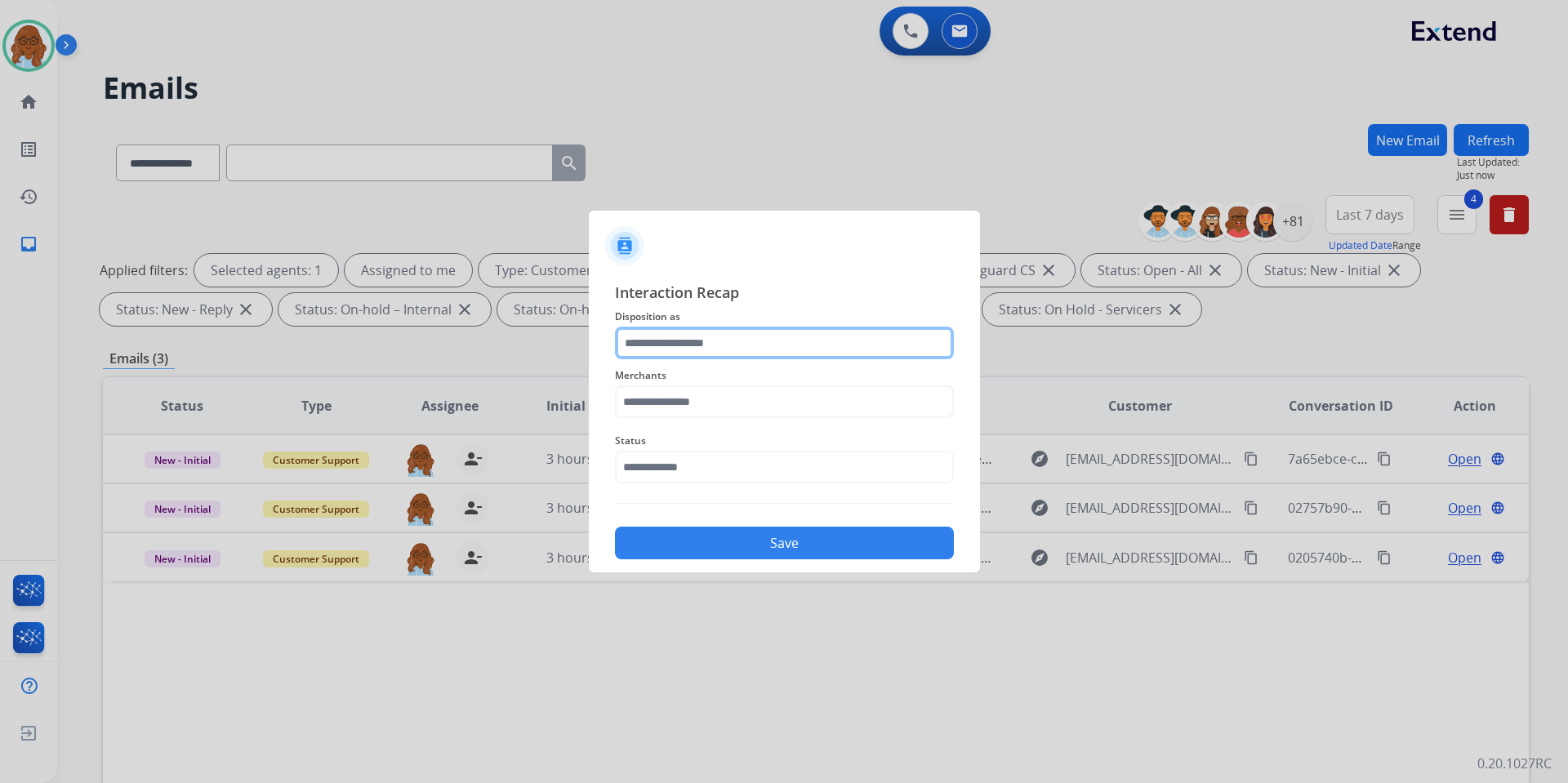
click at [769, 329] on input "text" at bounding box center [784, 343] width 339 height 33
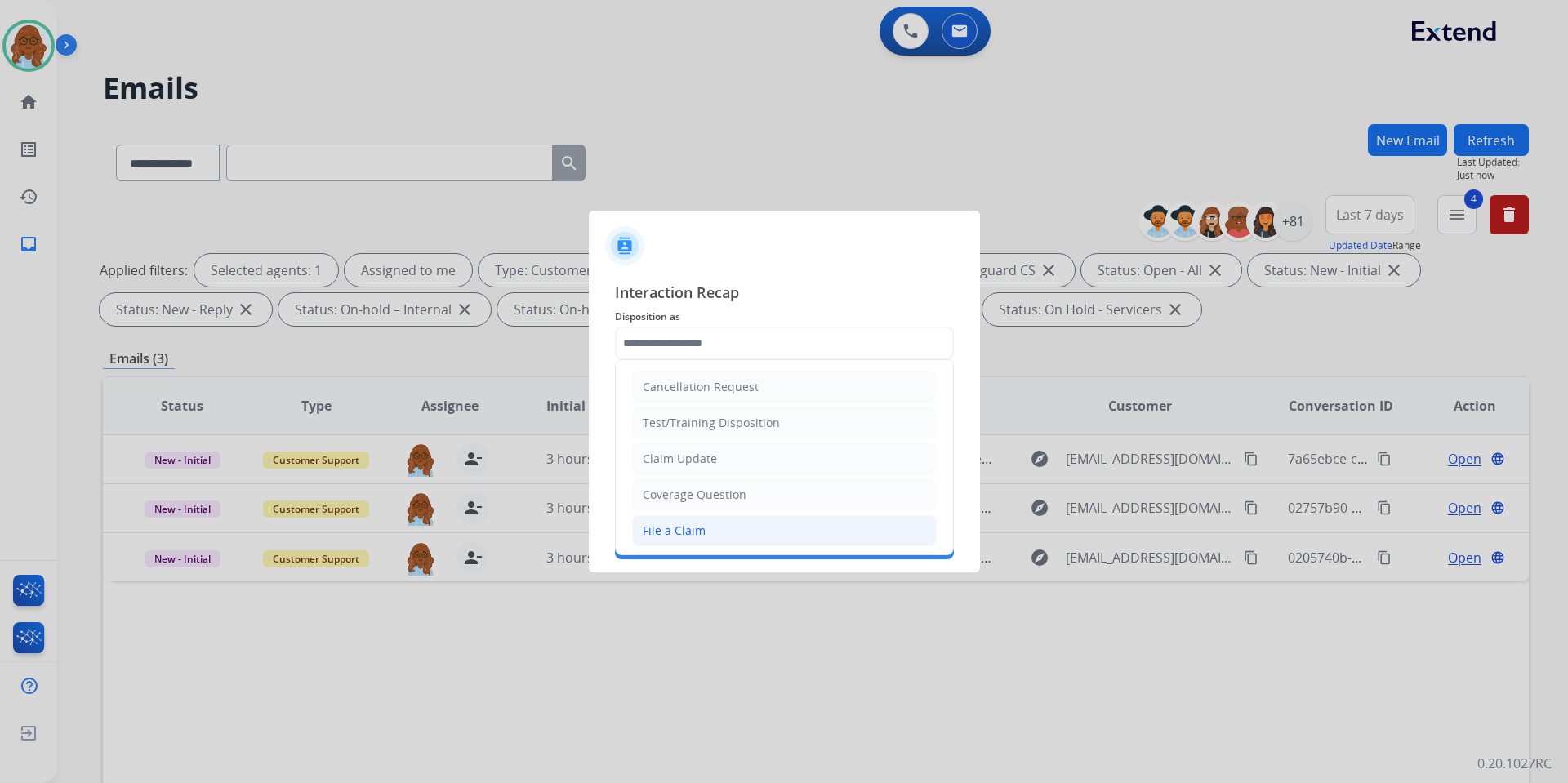
click at [676, 521] on li "File a Claim" at bounding box center [785, 531] width 305 height 31
type input "**********"
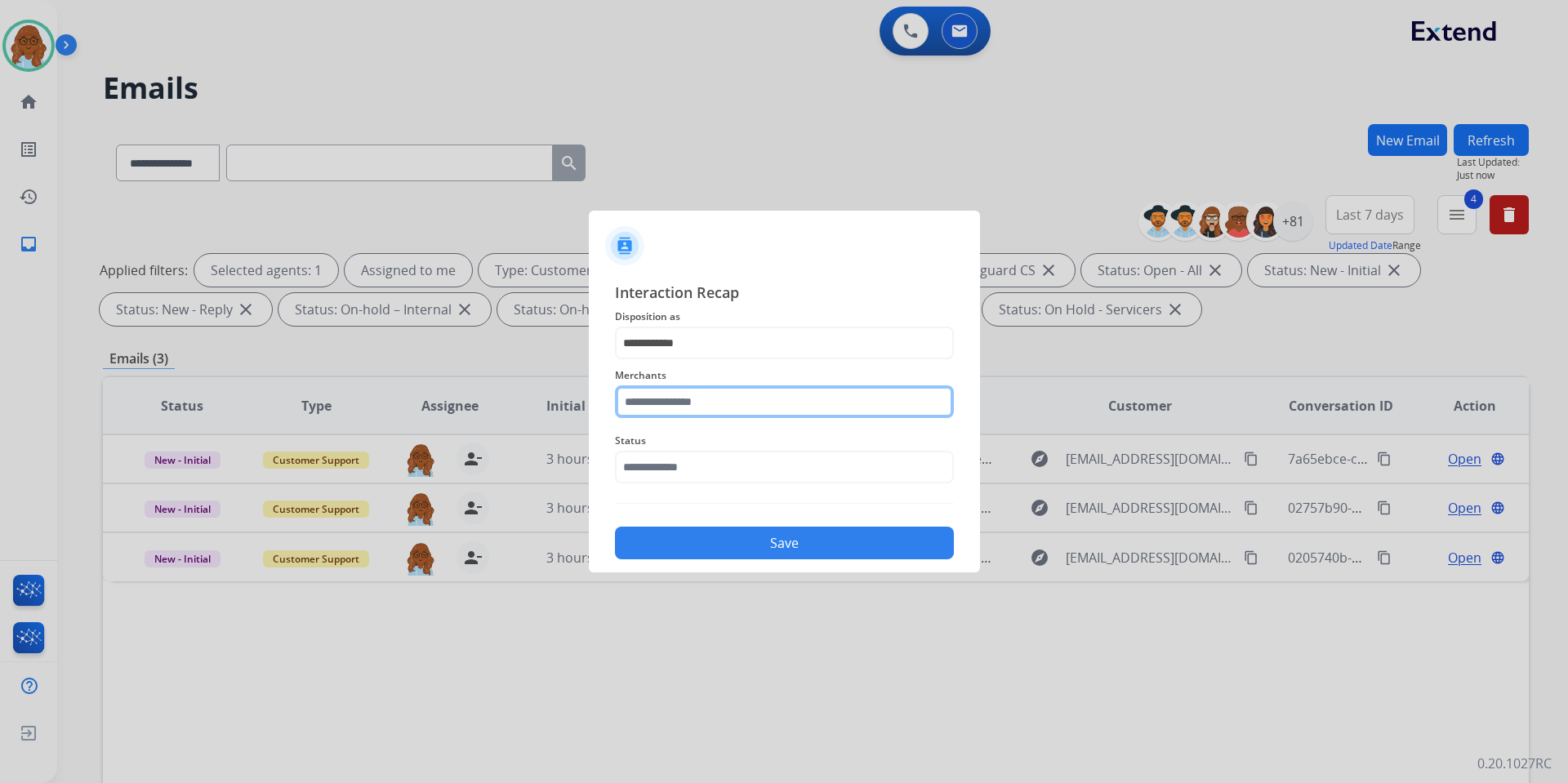
click at [666, 403] on input "text" at bounding box center [784, 402] width 339 height 33
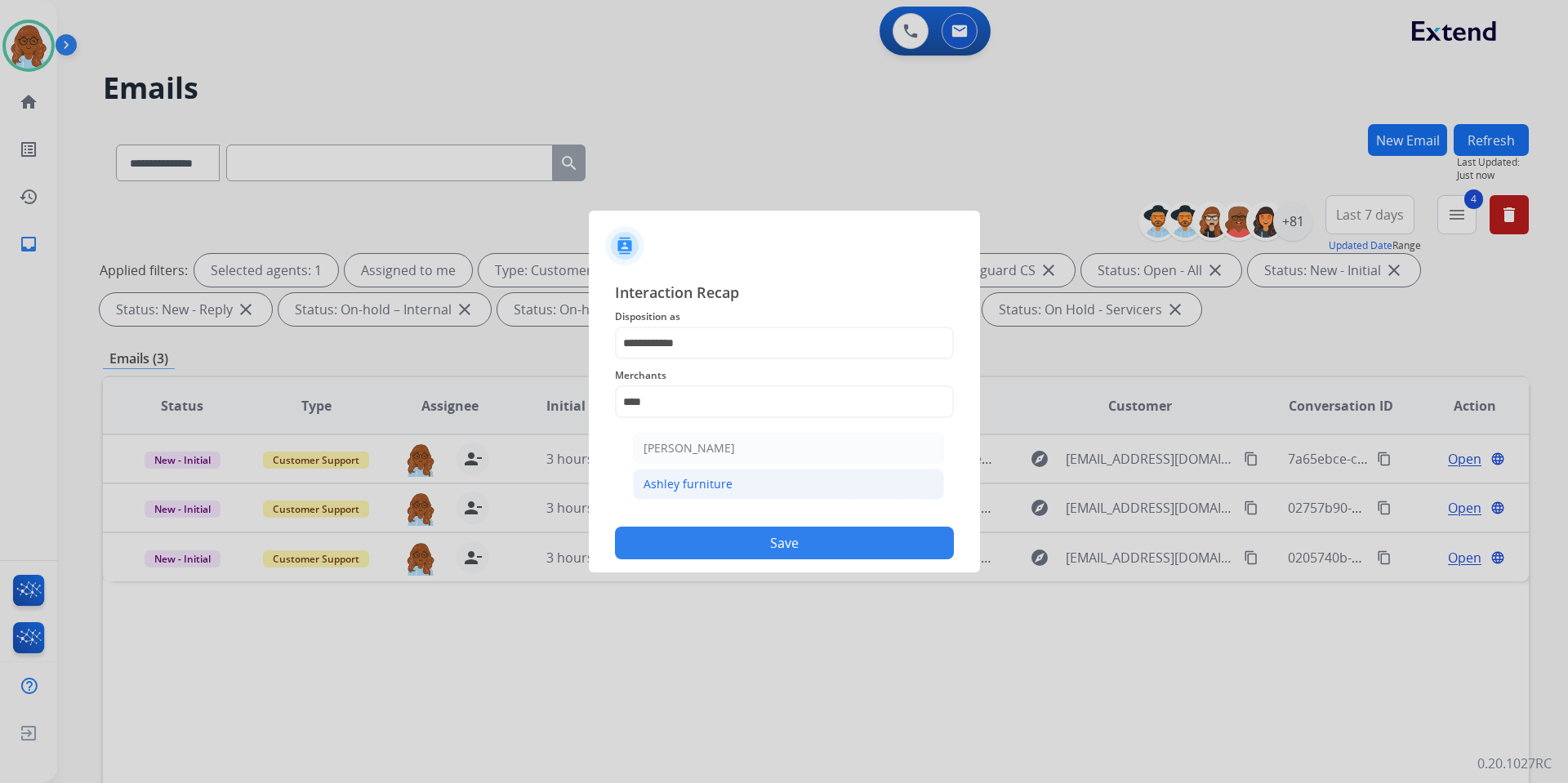
click at [695, 477] on div "Ashley furniture" at bounding box center [688, 485] width 89 height 16
type input "**********"
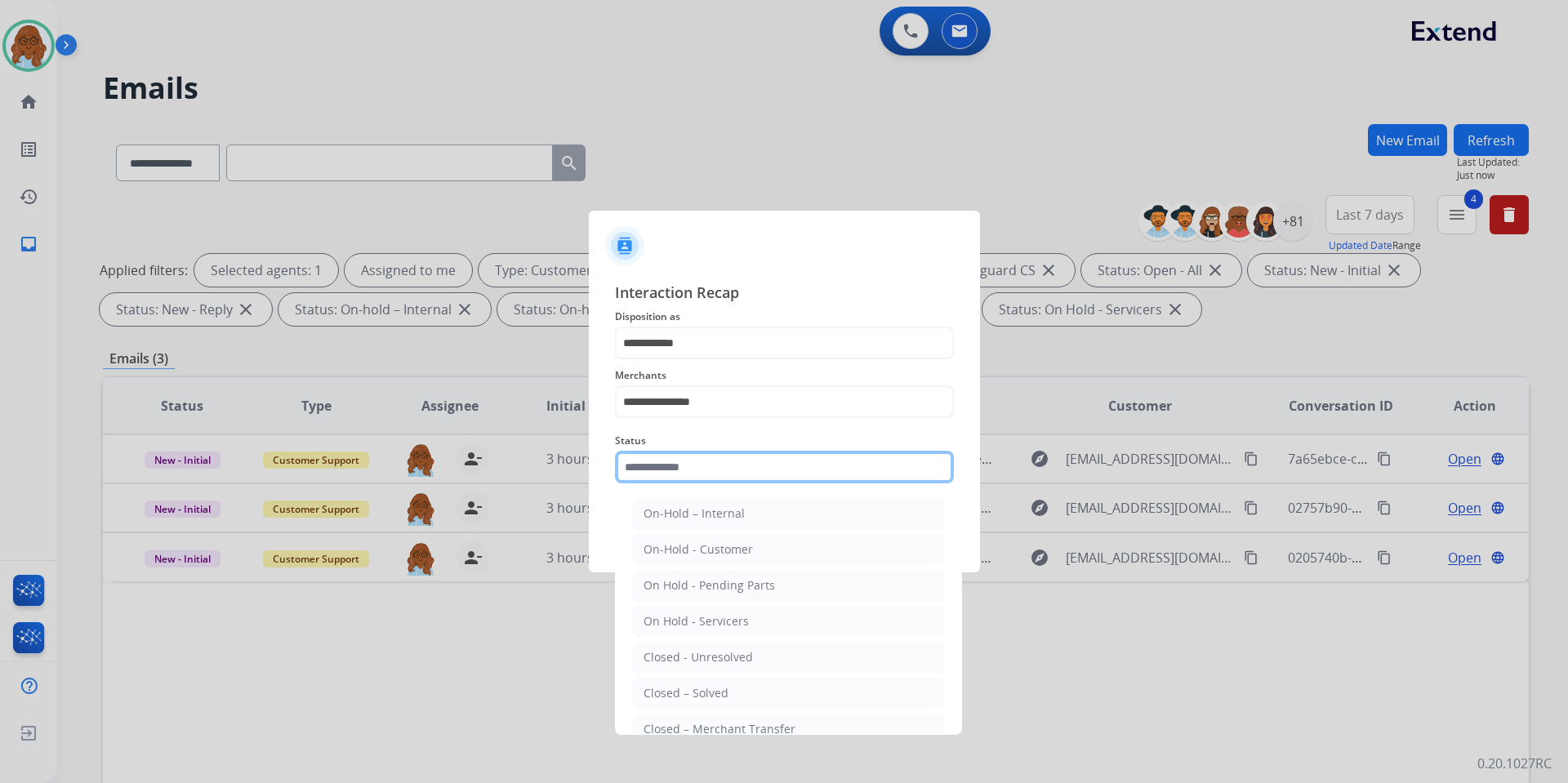
click at [695, 475] on input "text" at bounding box center [784, 467] width 339 height 33
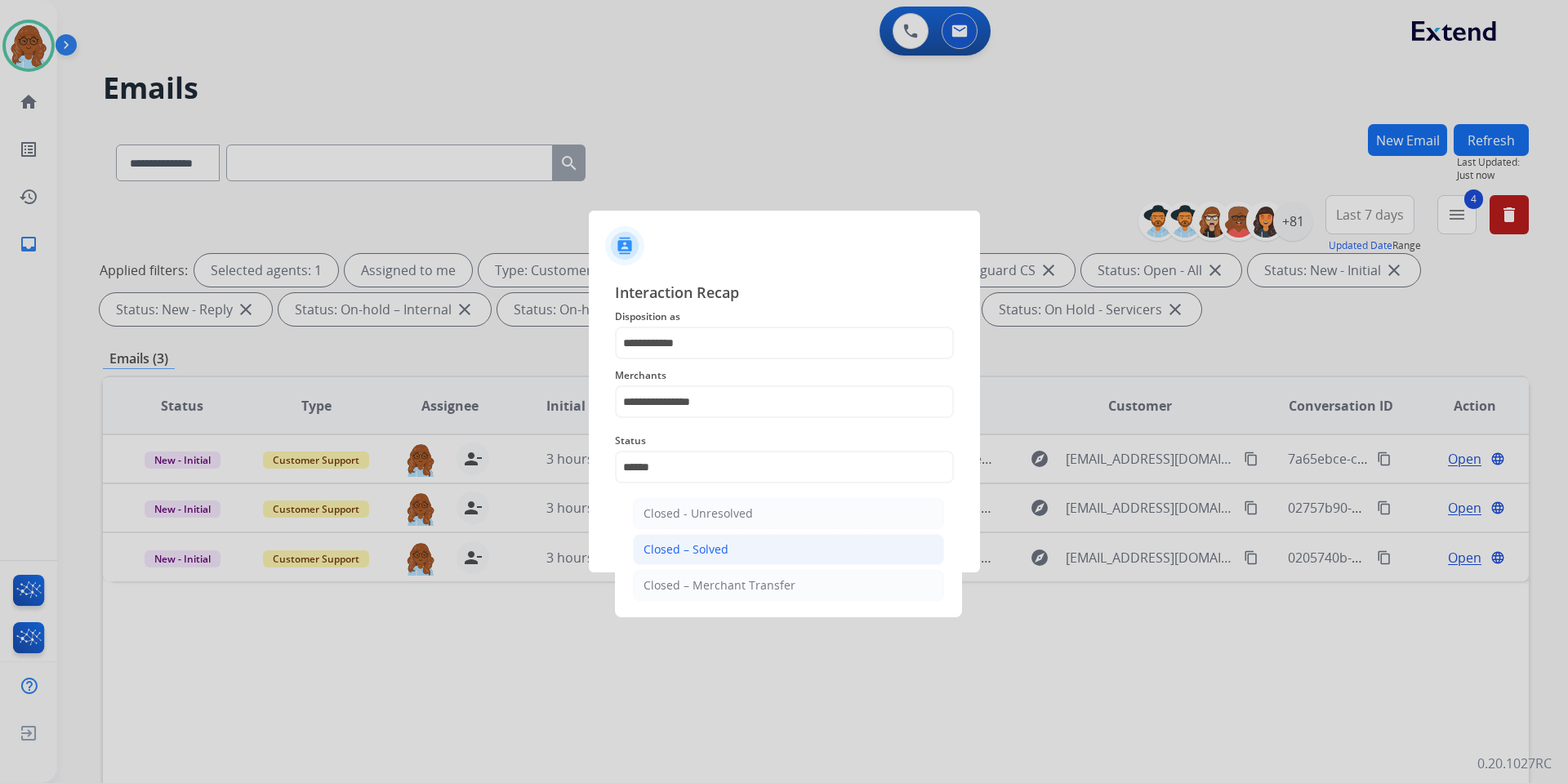
click at [694, 552] on div "Closed – Solved" at bounding box center [685, 549] width 85 height 16
type input "**********"
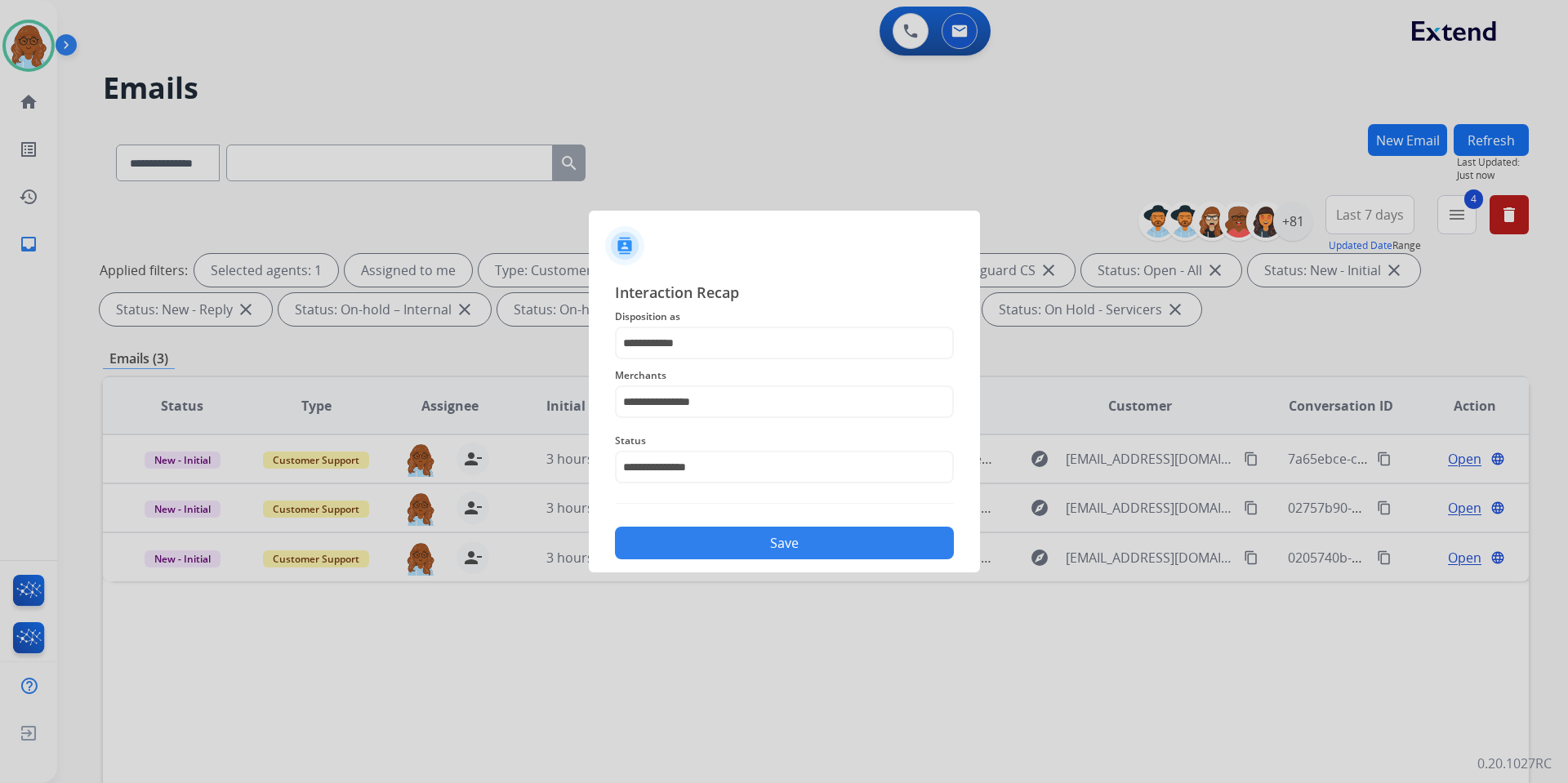
click at [719, 554] on button "Save" at bounding box center [784, 543] width 339 height 33
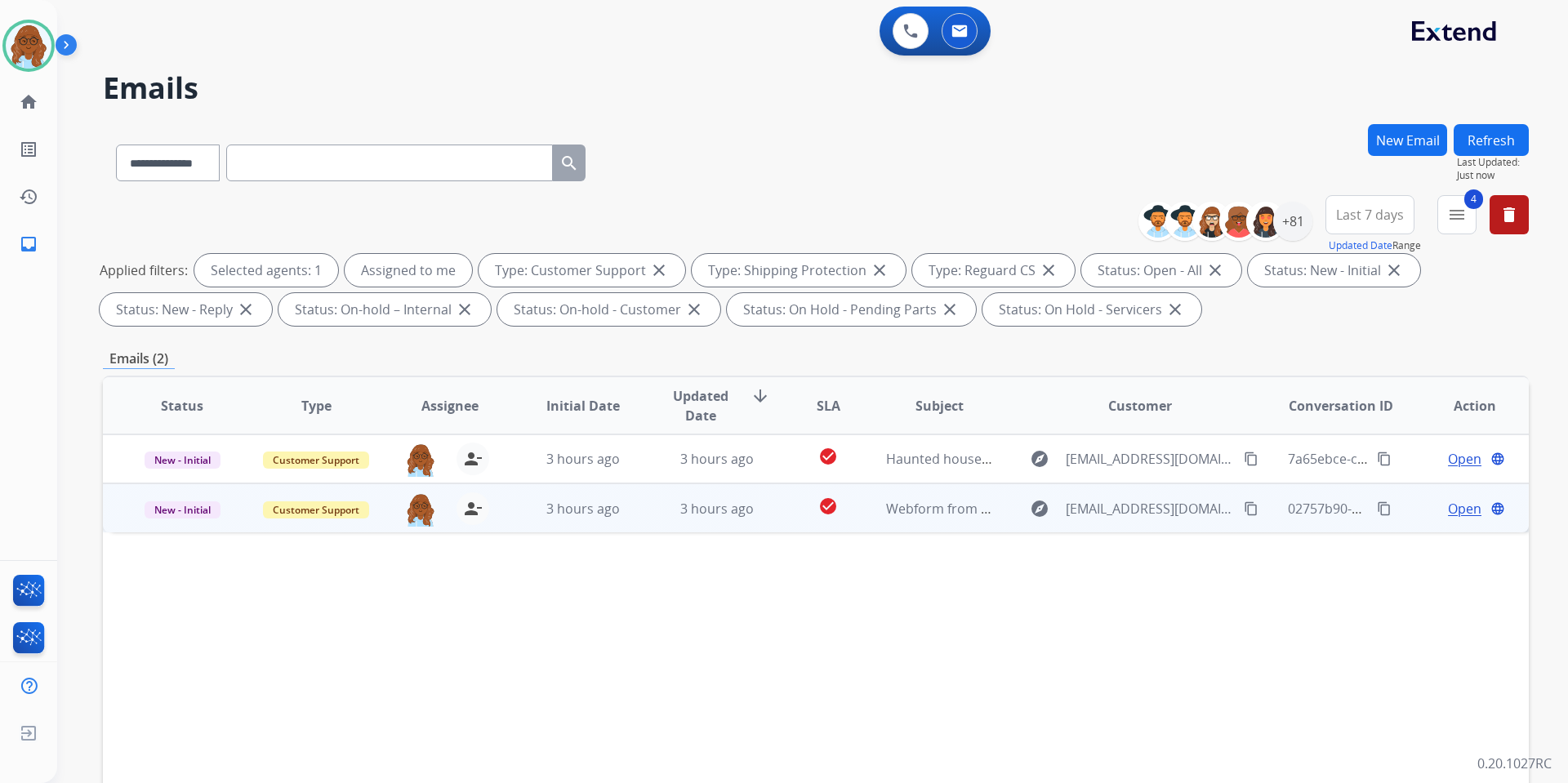
click at [1448, 510] on span "Open" at bounding box center [1465, 508] width 34 height 19
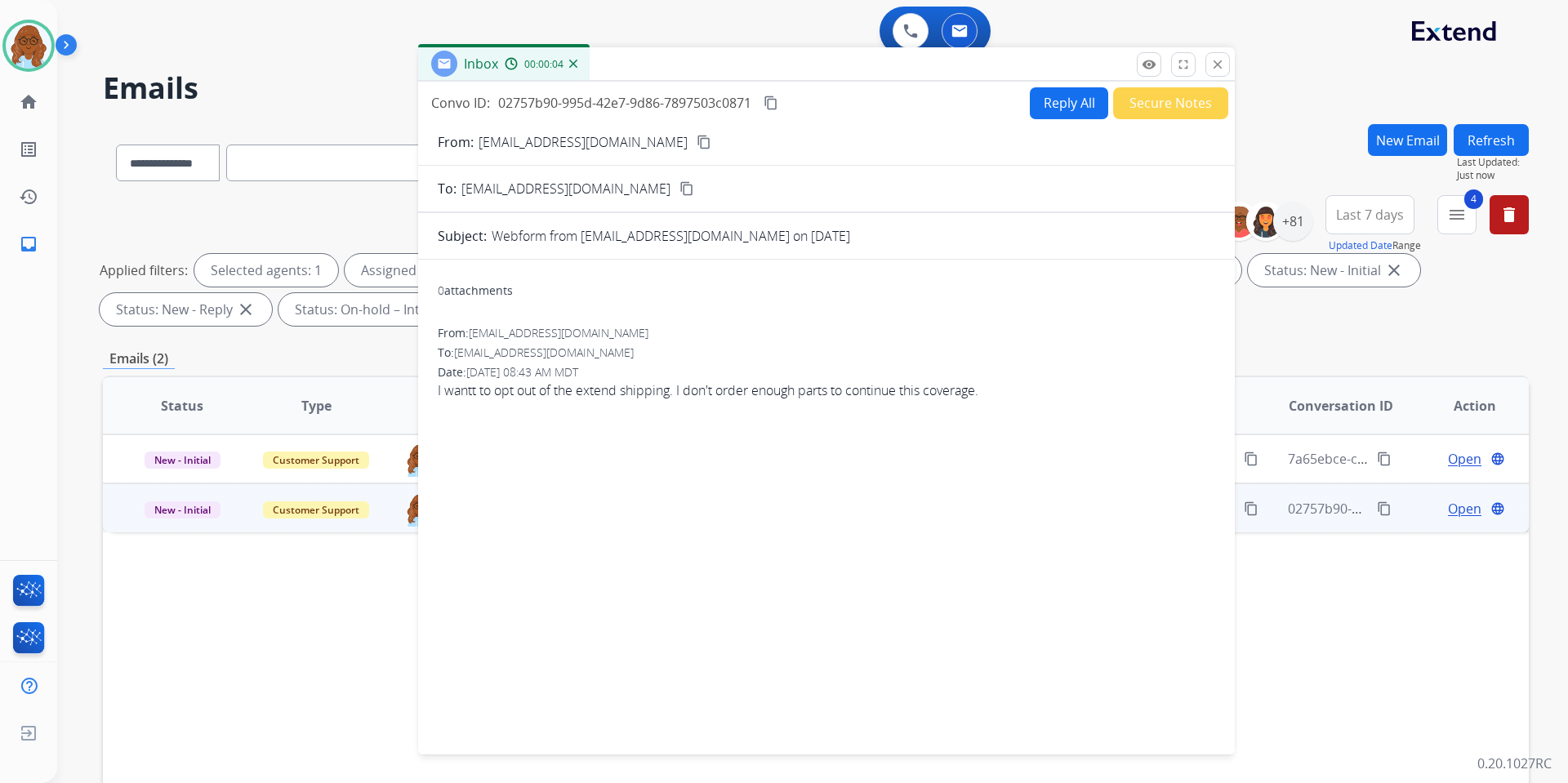
drag, startPoint x: 946, startPoint y: 110, endPoint x: 635, endPoint y: 51, distance: 316.5
click at [635, 51] on div "Inbox 00:00:04" at bounding box center [826, 65] width 817 height 35
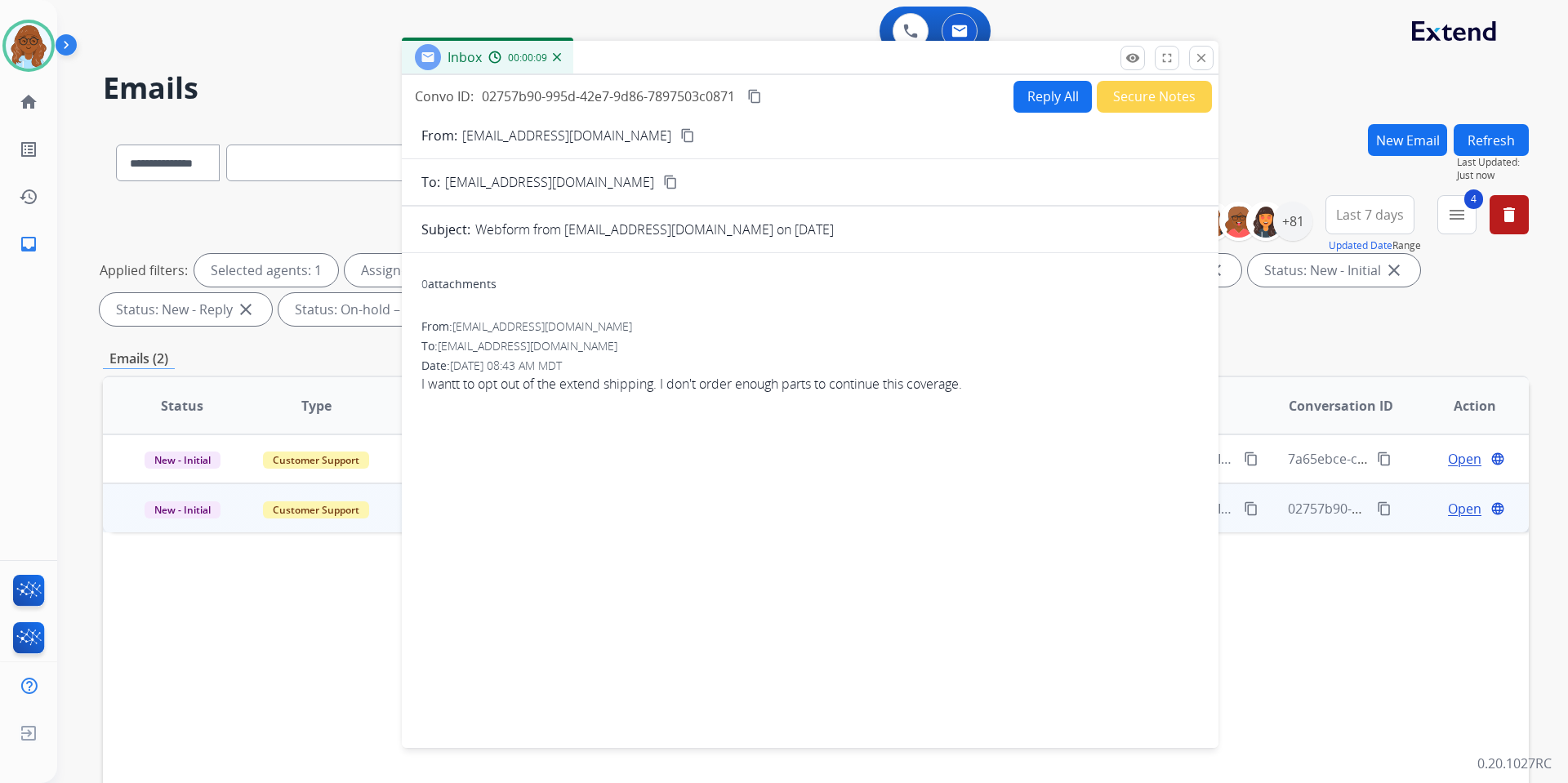
click at [680, 129] on mat-icon "content_copy" at bounding box center [687, 136] width 15 height 15
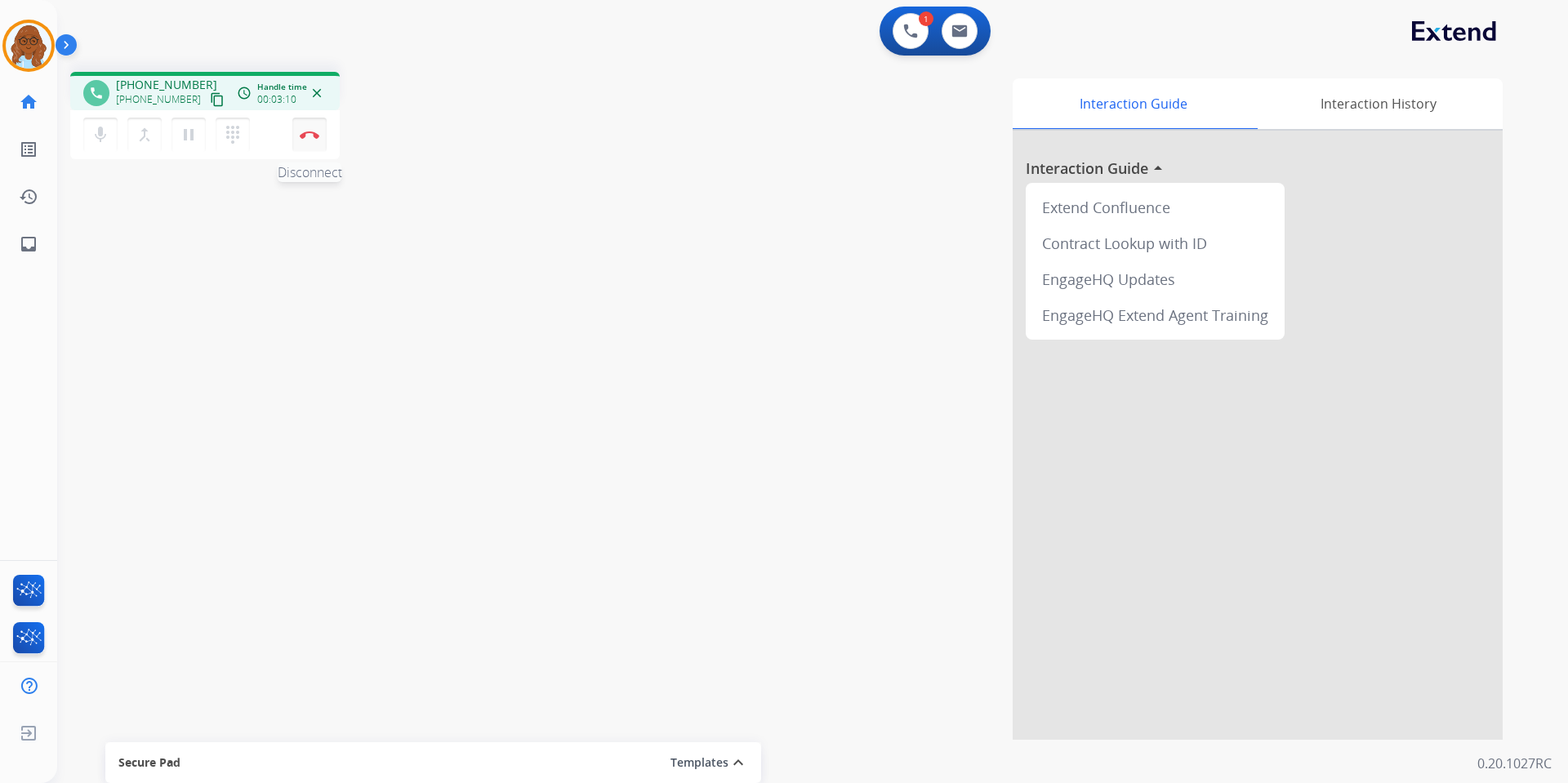
click at [314, 132] on img at bounding box center [308, 134] width 19 height 8
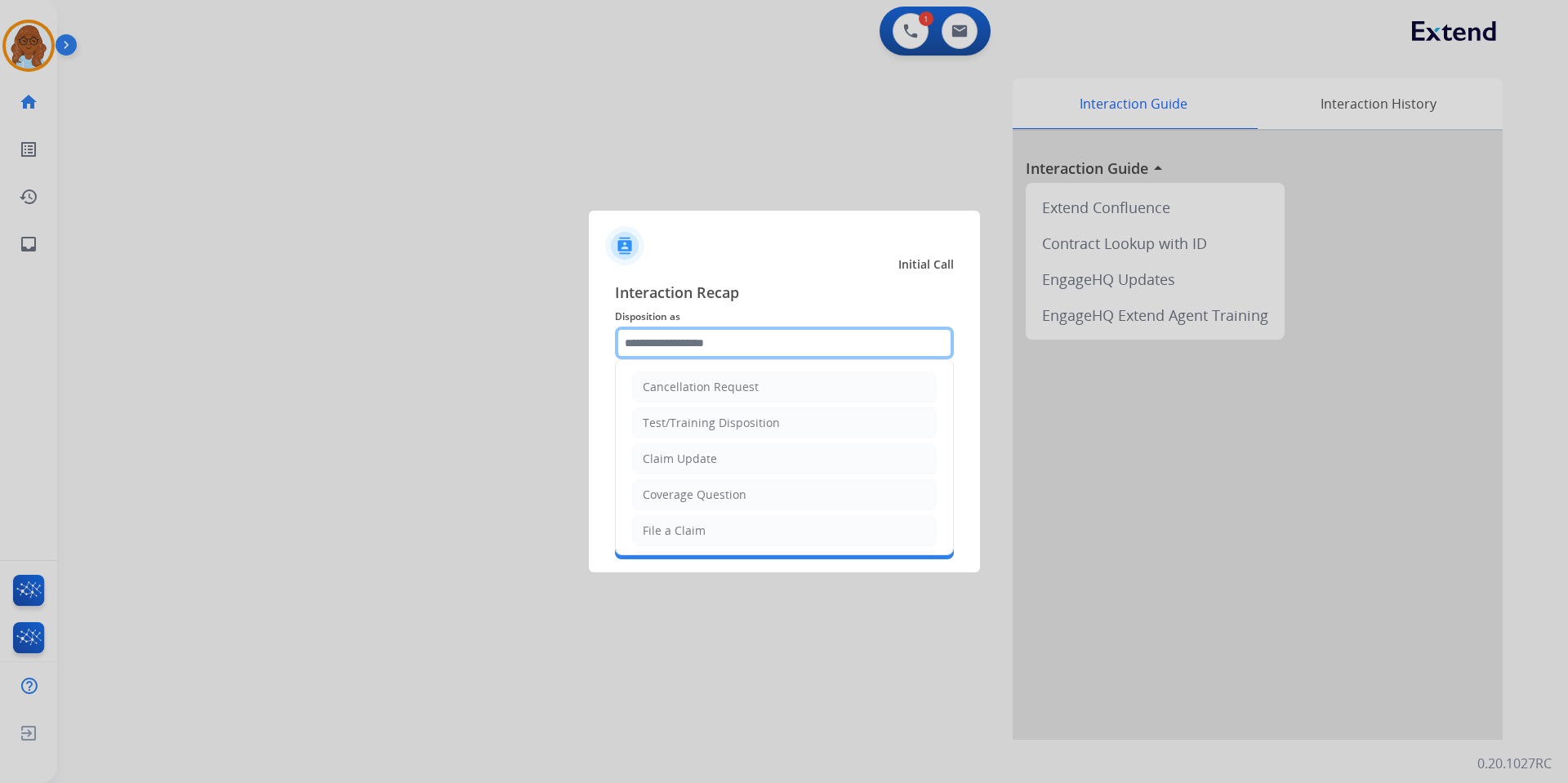
click at [780, 348] on input "text" at bounding box center [784, 343] width 339 height 33
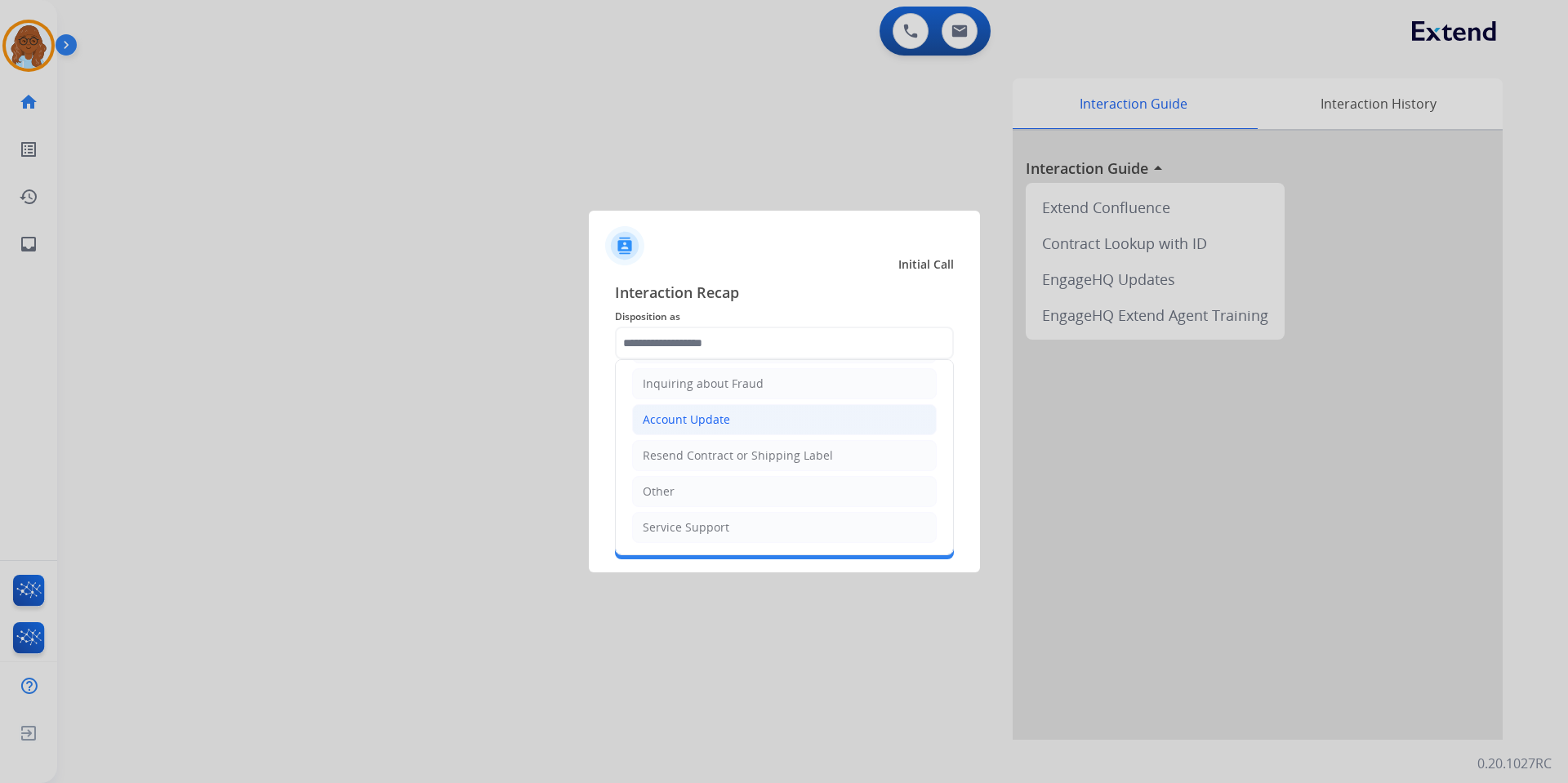
click at [688, 413] on div "Account Update" at bounding box center [686, 420] width 88 height 16
type input "**********"
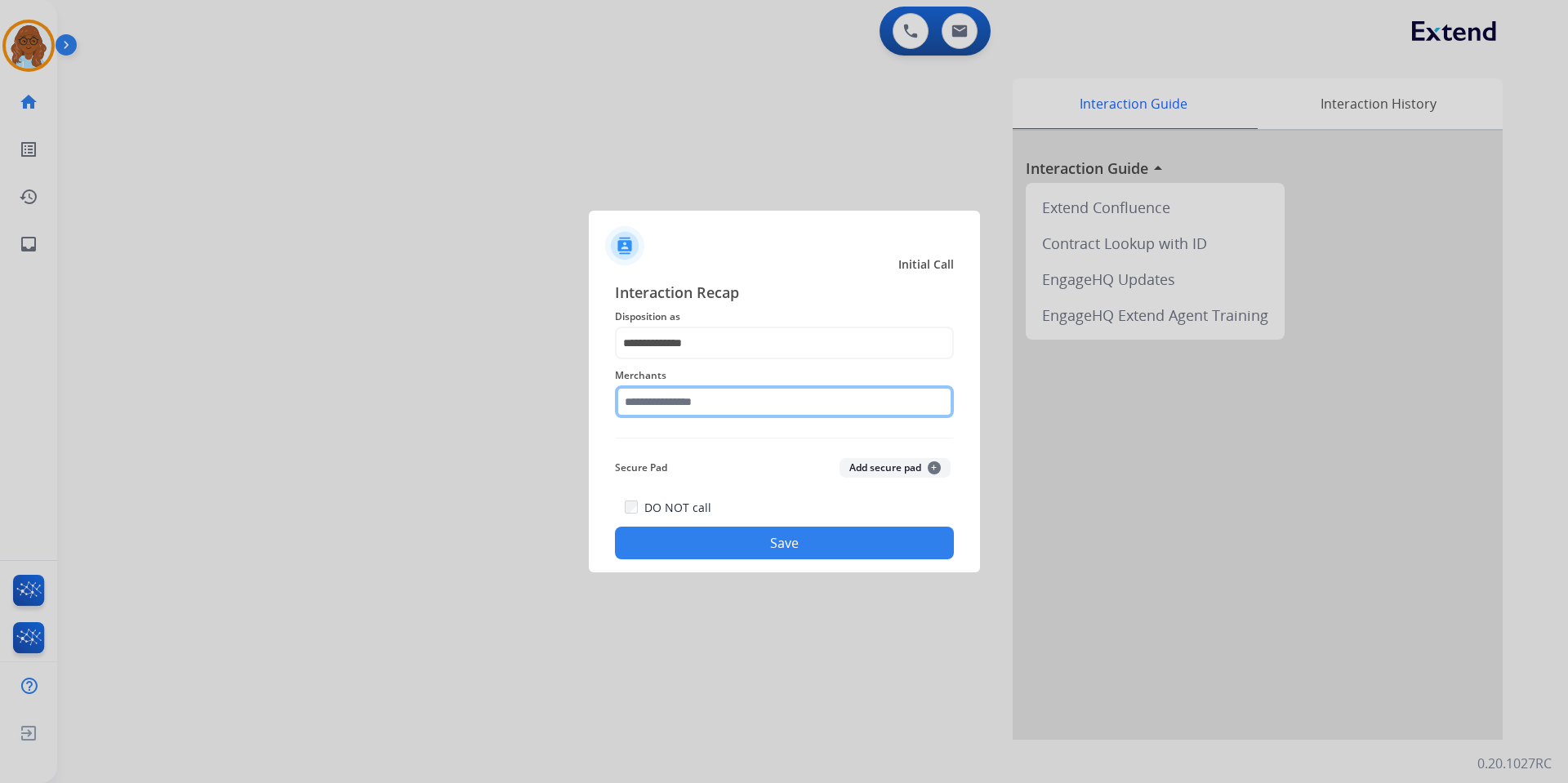
click at [677, 401] on input "text" at bounding box center [784, 402] width 339 height 33
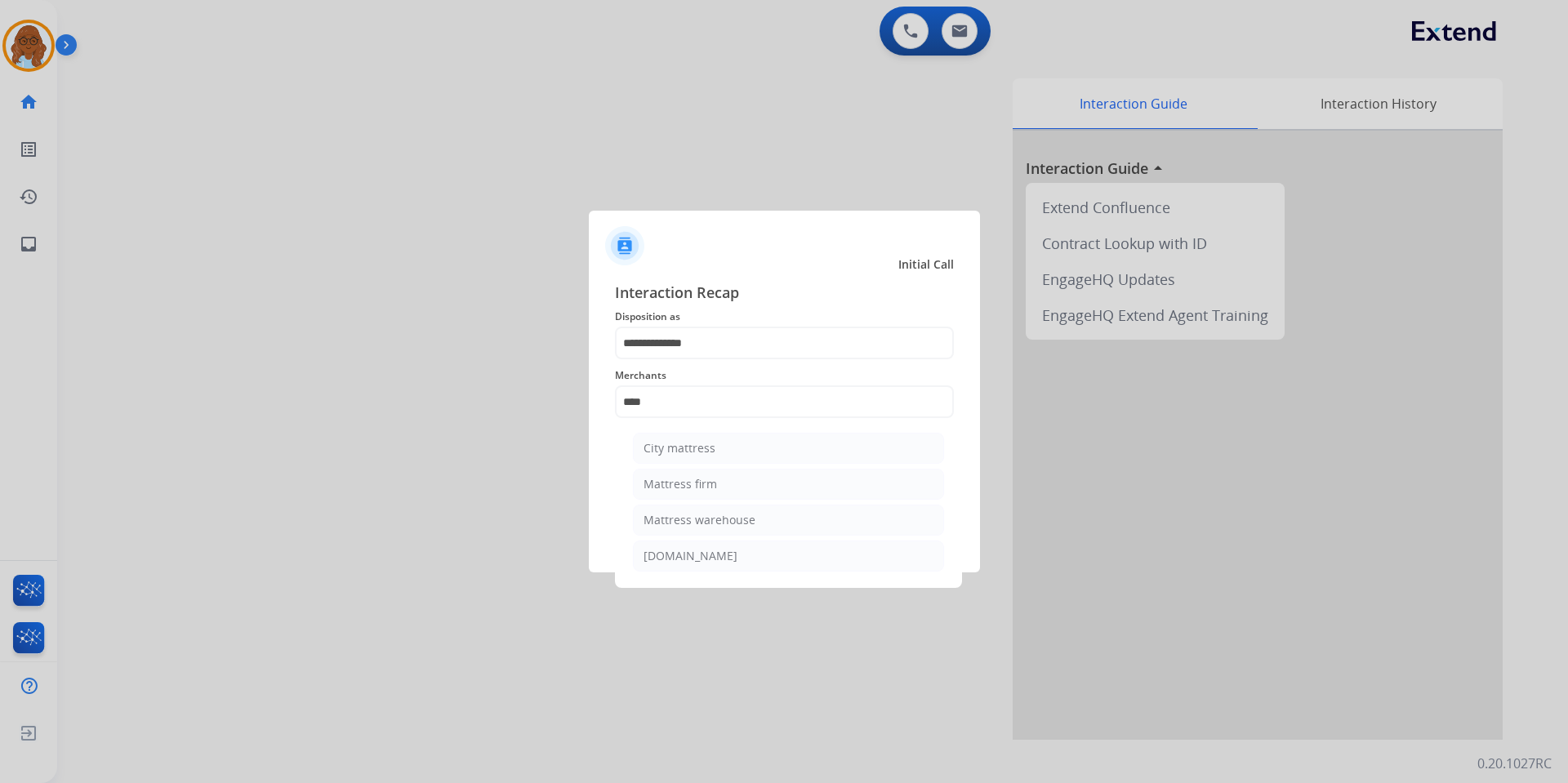
click at [704, 478] on div "Mattress firm" at bounding box center [680, 485] width 74 height 16
type input "**********"
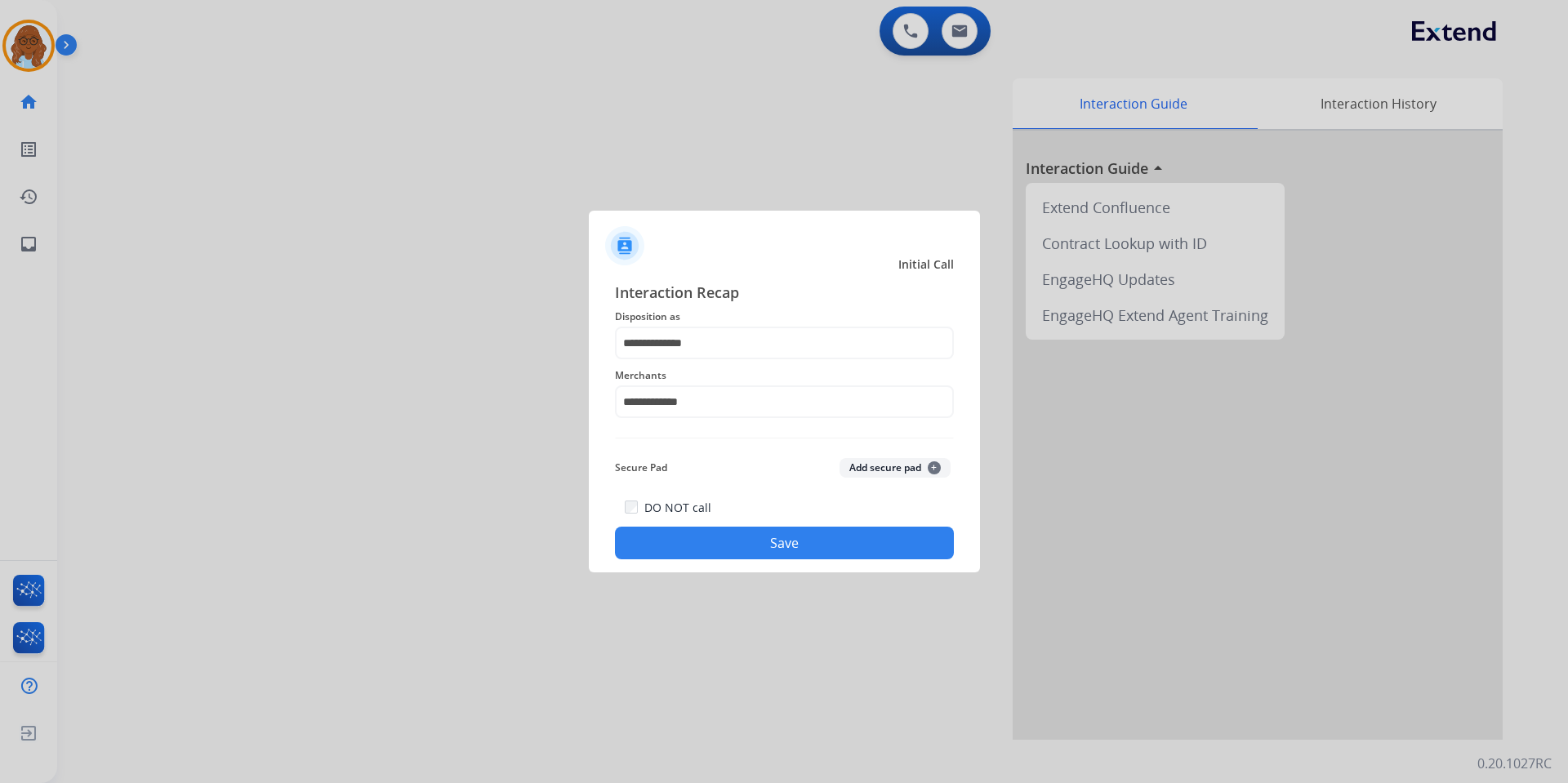
click at [803, 548] on button "Save" at bounding box center [784, 543] width 339 height 33
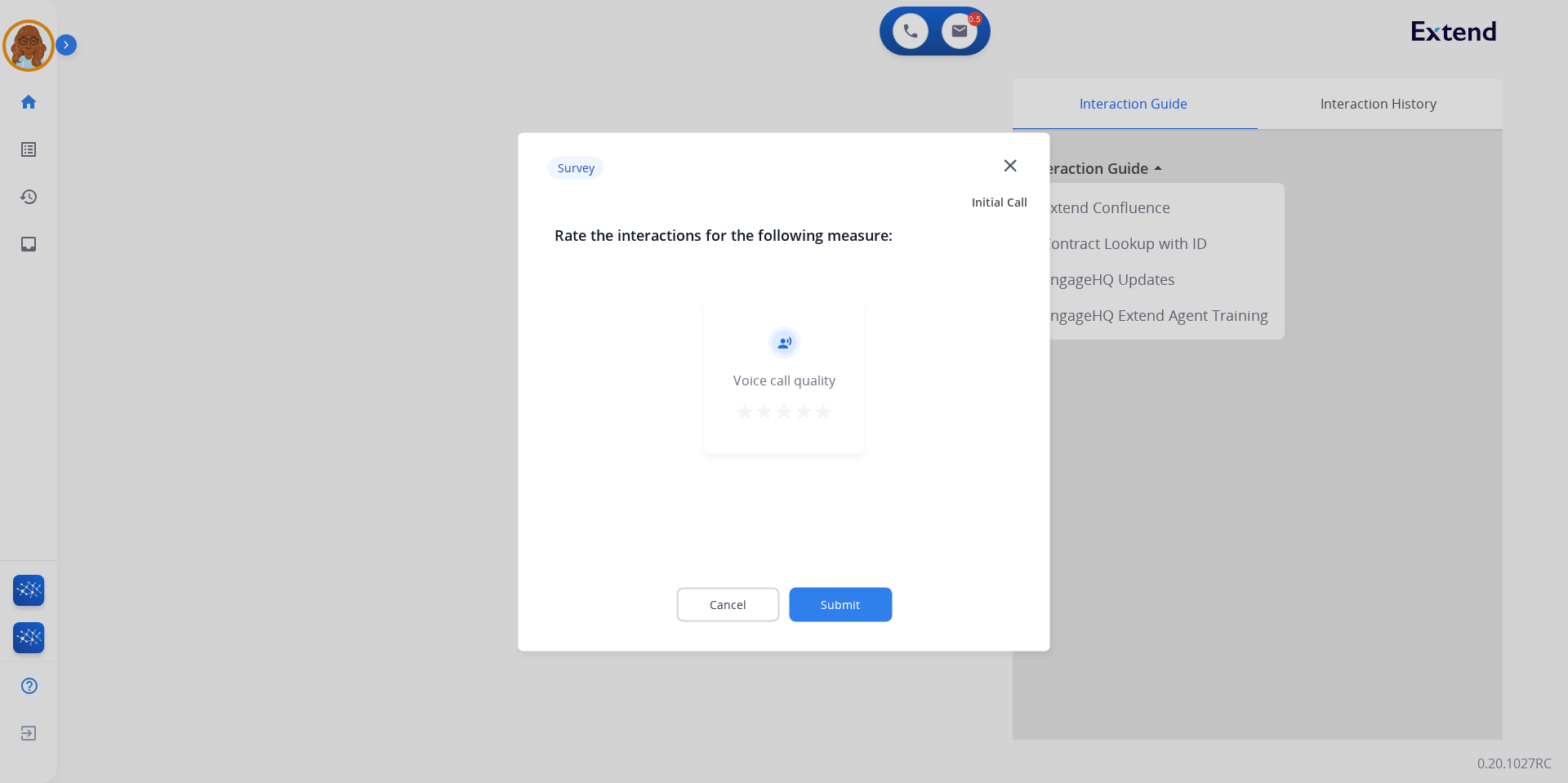
drag, startPoint x: 833, startPoint y: 416, endPoint x: 839, endPoint y: 425, distance: 10.8
click at [833, 416] on div "record_voice_over Voice call quality star star star star star" at bounding box center [784, 376] width 160 height 155
click at [832, 406] on mat-icon "star" at bounding box center [822, 410] width 19 height 19
click at [873, 594] on button "Submit" at bounding box center [840, 604] width 103 height 35
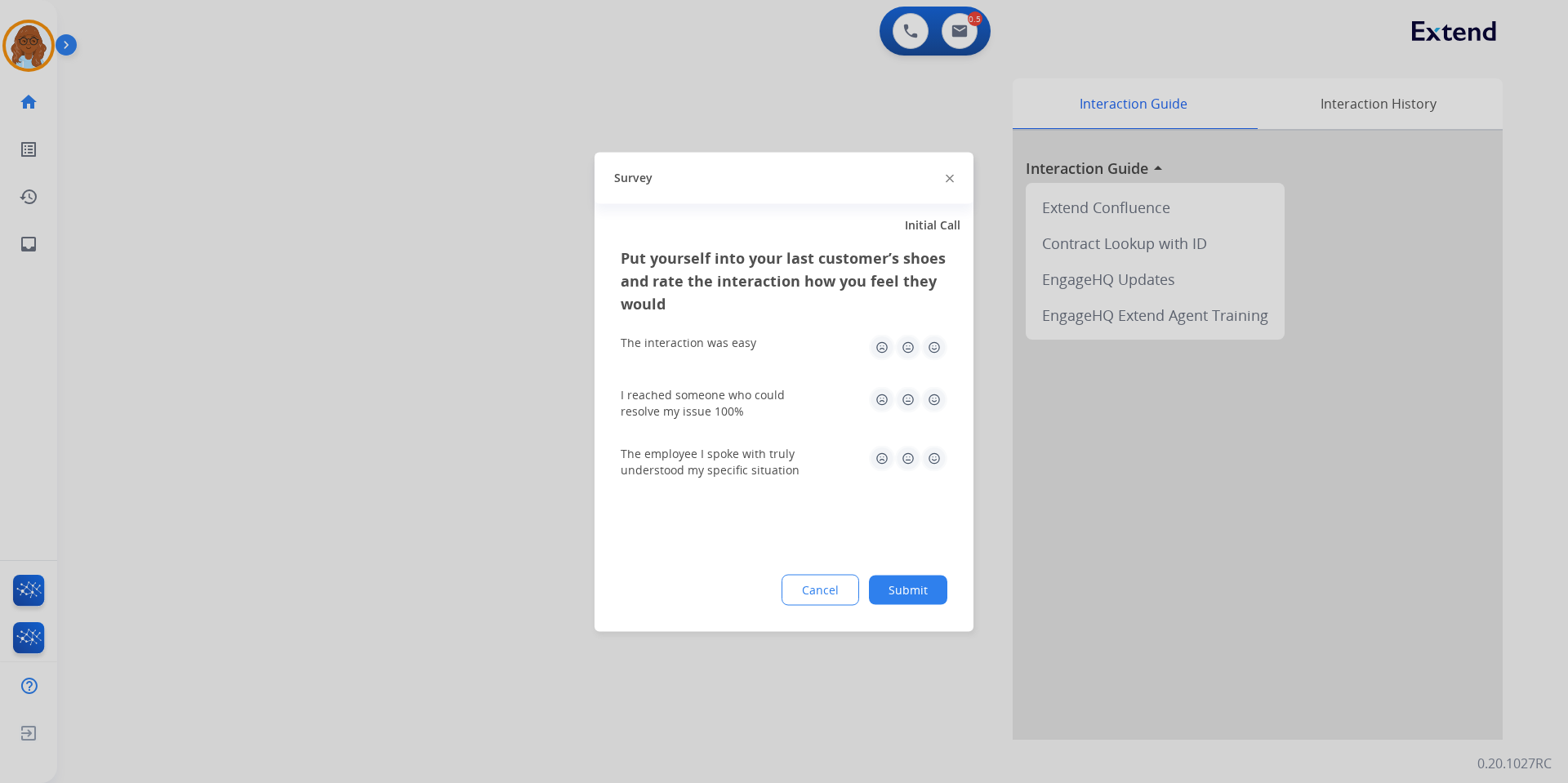
click at [922, 353] on img at bounding box center [934, 347] width 26 height 26
click at [935, 471] on div "The employee I spoke with truly understood my specific situation" at bounding box center [784, 462] width 327 height 33
click at [936, 444] on div "The employee I spoke with truly understood my specific situation" at bounding box center [784, 461] width 327 height 58
click at [937, 415] on div "I reached someone who could resolve my issue 100%" at bounding box center [784, 402] width 327 height 33
drag, startPoint x: 936, startPoint y: 459, endPoint x: 936, endPoint y: 403, distance: 56.0
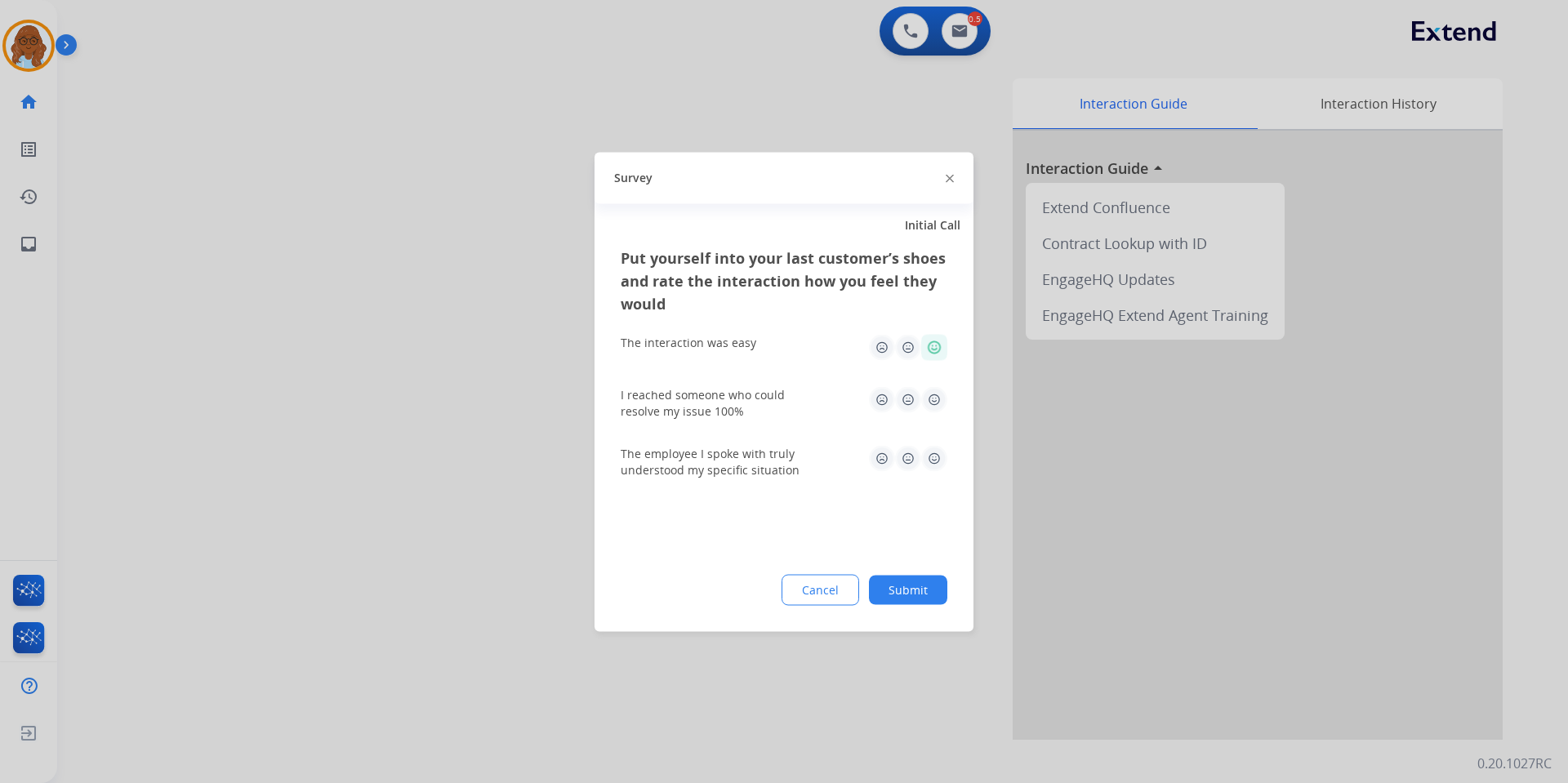
click at [936, 457] on img at bounding box center [934, 458] width 26 height 26
click at [936, 402] on img at bounding box center [934, 399] width 26 height 26
click at [936, 583] on button "Submit" at bounding box center [908, 590] width 78 height 29
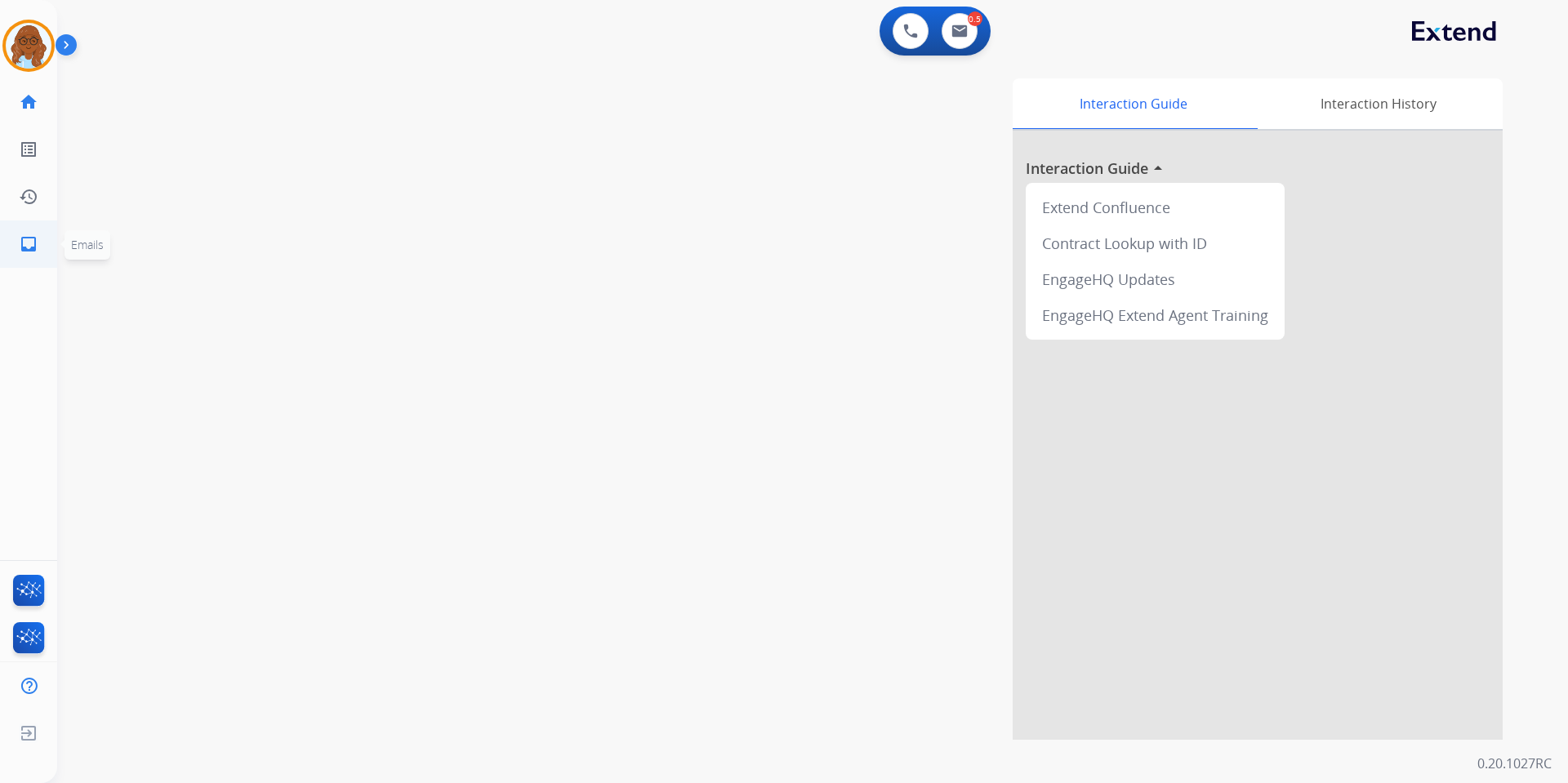
click at [36, 245] on mat-icon "inbox" at bounding box center [28, 244] width 19 height 19
select select "**********"
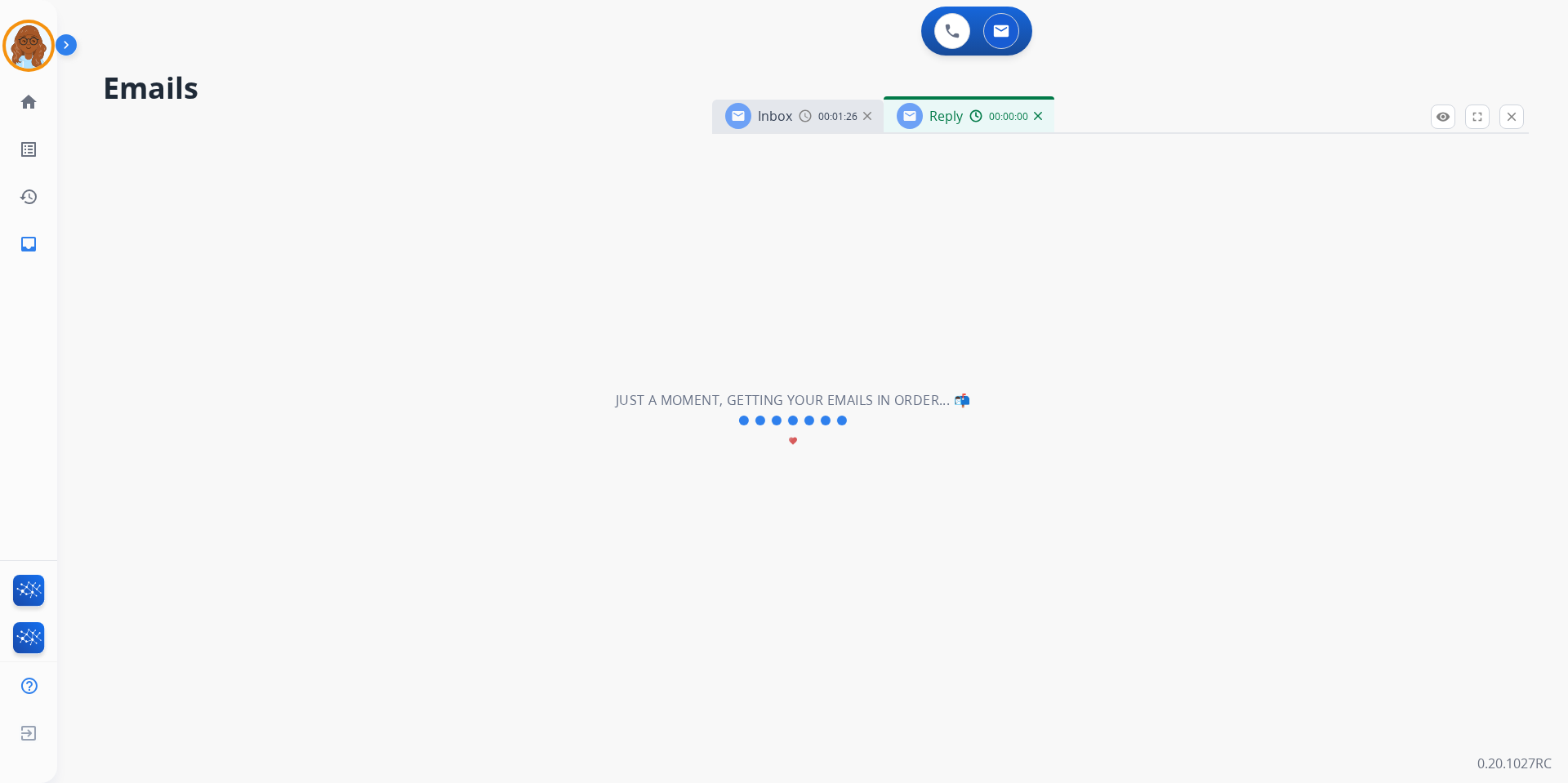
select select "**********"
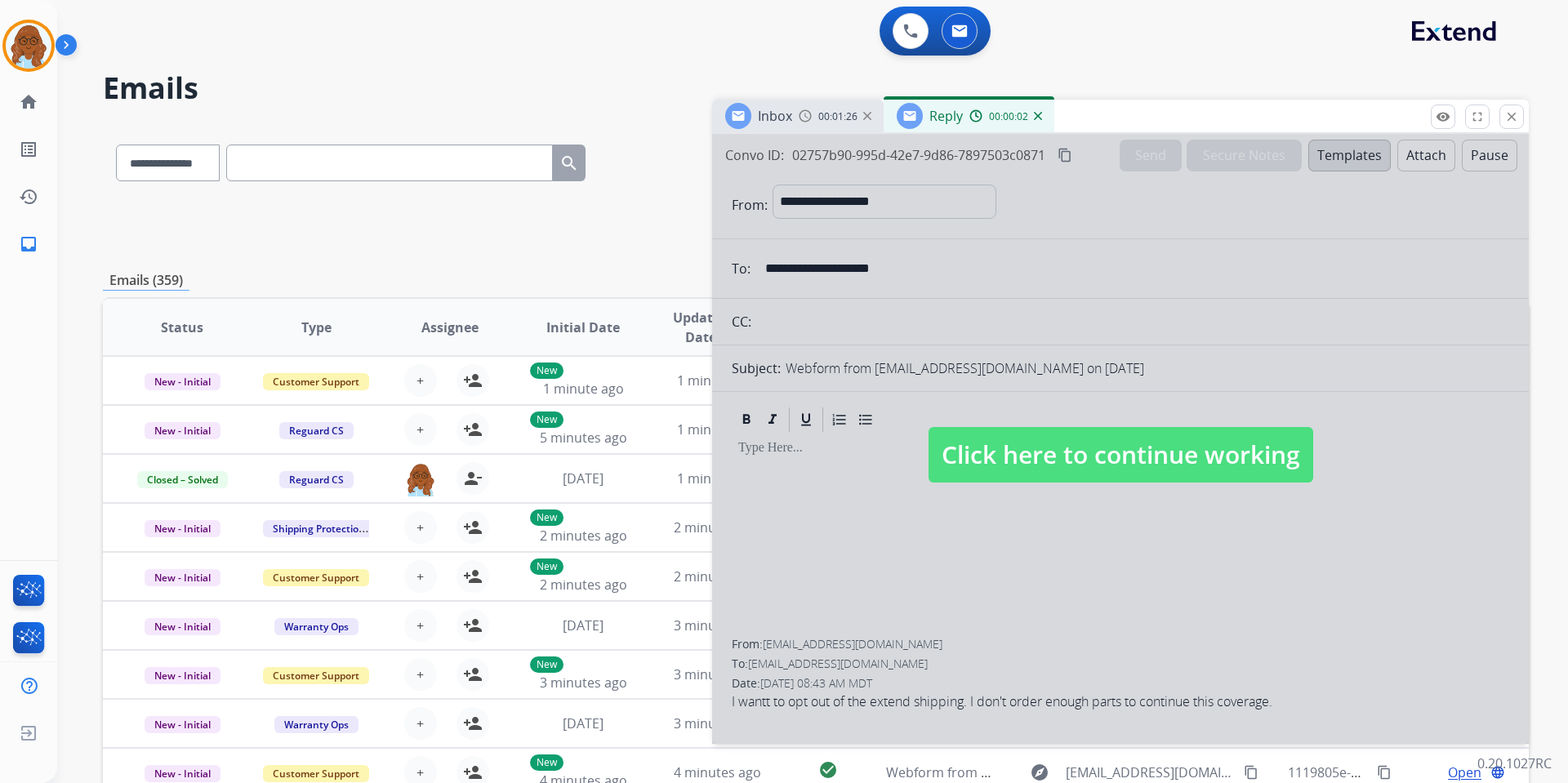
click at [1092, 412] on div at bounding box center [1120, 439] width 817 height 611
select select
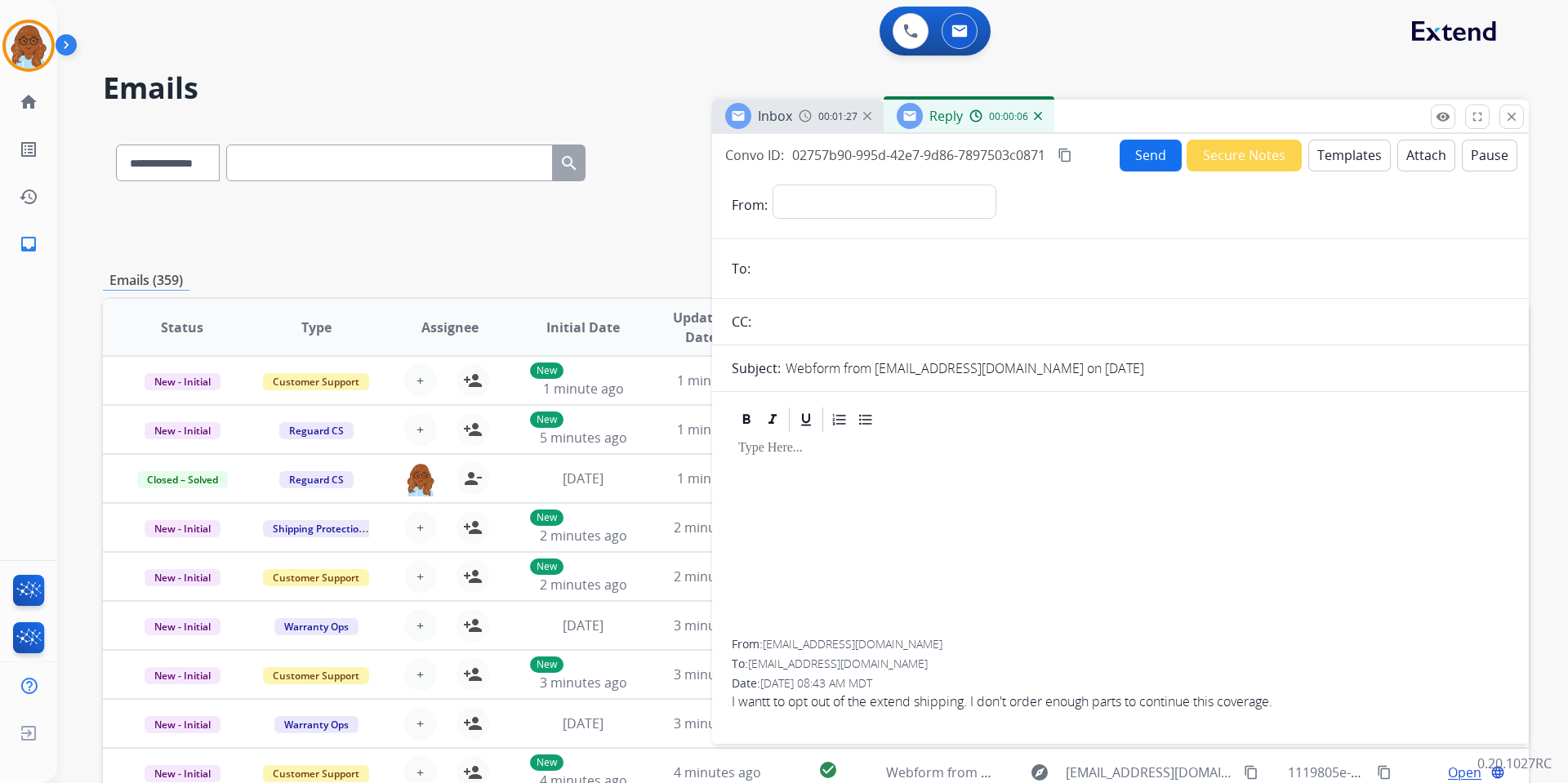
click at [1037, 118] on img at bounding box center [1038, 116] width 8 height 8
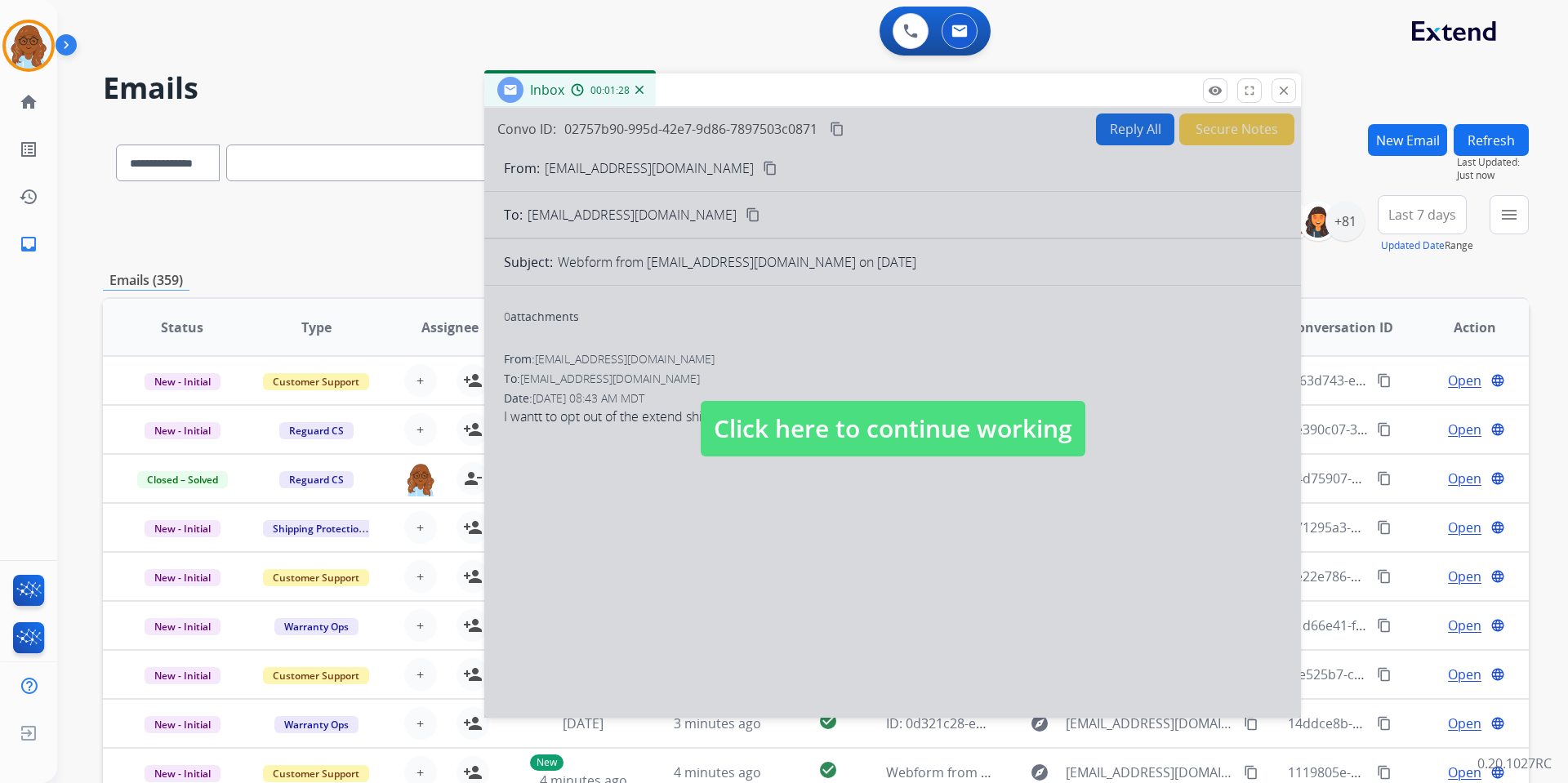
drag, startPoint x: 1053, startPoint y: 117, endPoint x: 805, endPoint y: 89, distance: 249.6
click at [809, 89] on div "Inbox 00:01:28" at bounding box center [893, 91] width 817 height 35
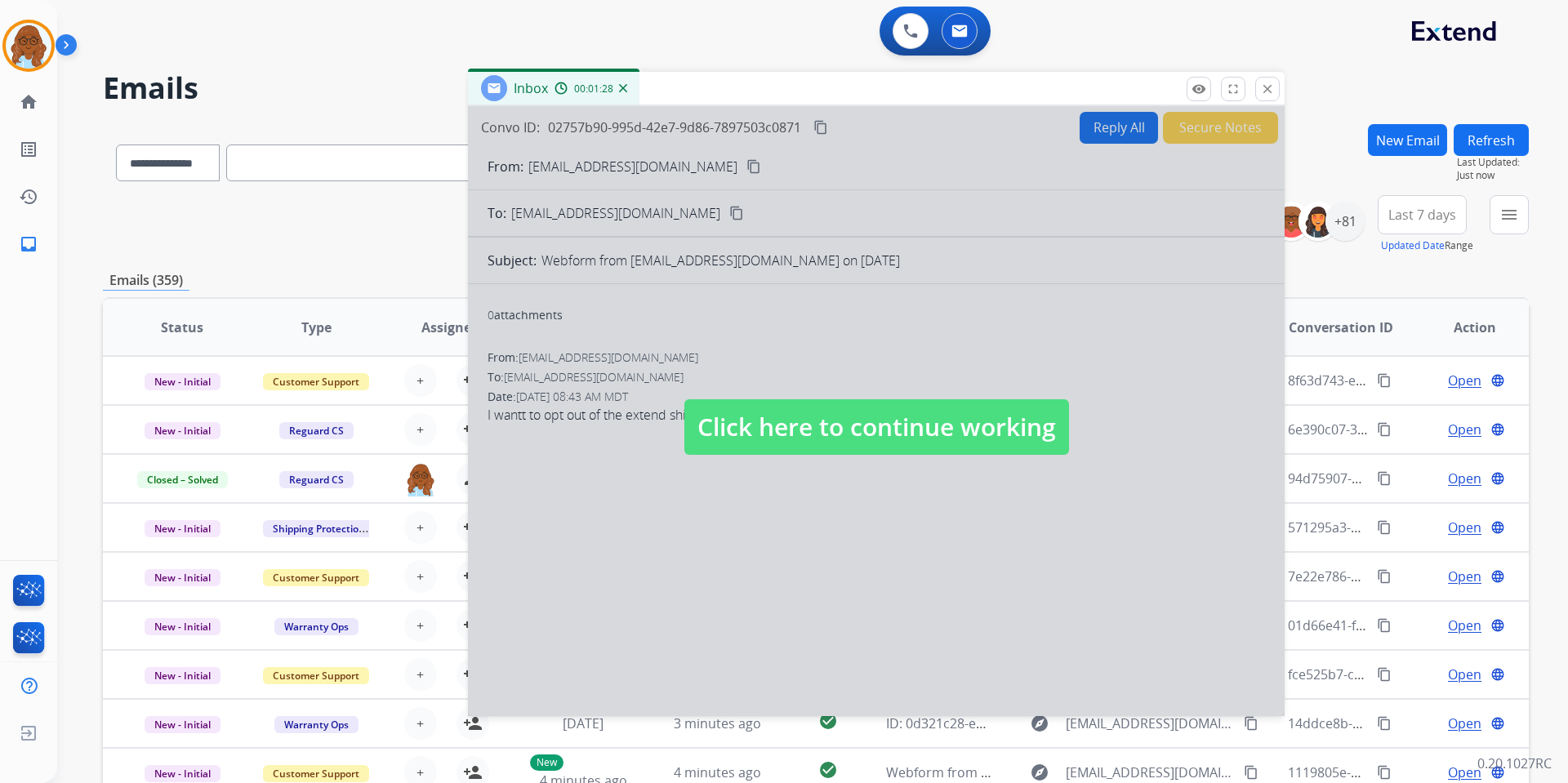
click at [828, 357] on div at bounding box center [876, 411] width 817 height 611
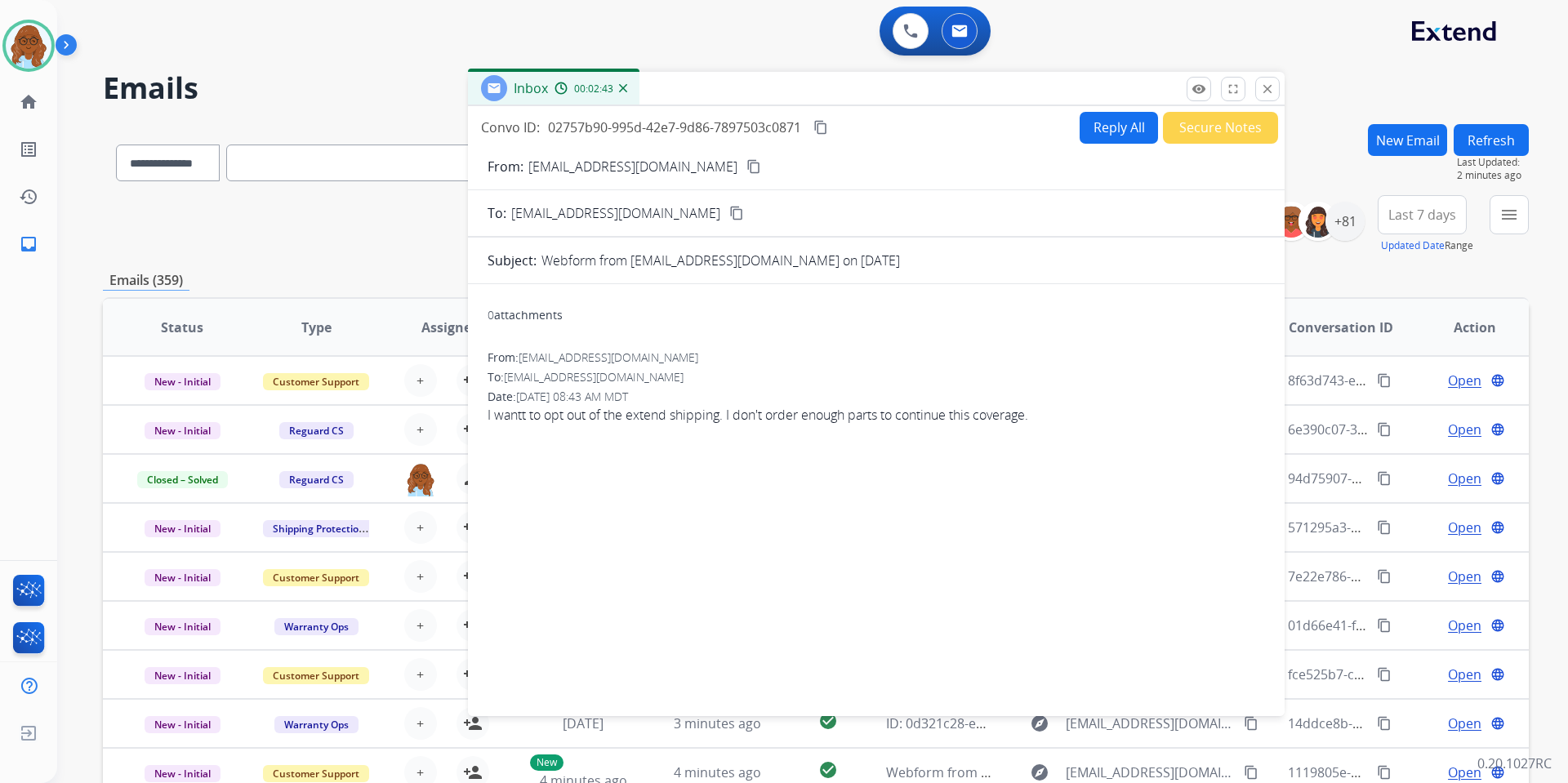
click at [1115, 122] on button "Reply All" at bounding box center [1119, 128] width 78 height 32
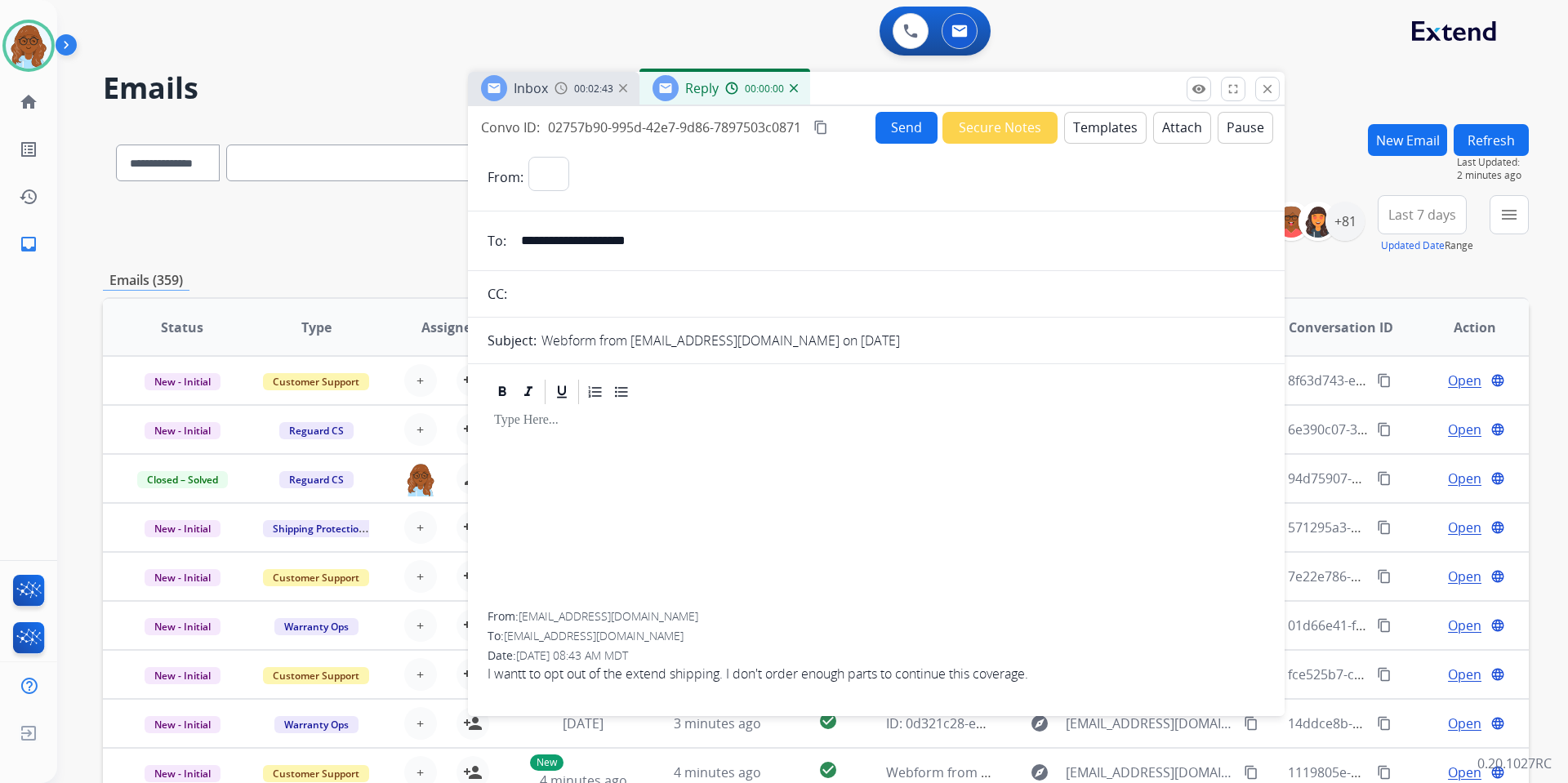
select select "**********"
click at [1077, 130] on button "Templates" at bounding box center [1105, 128] width 82 height 32
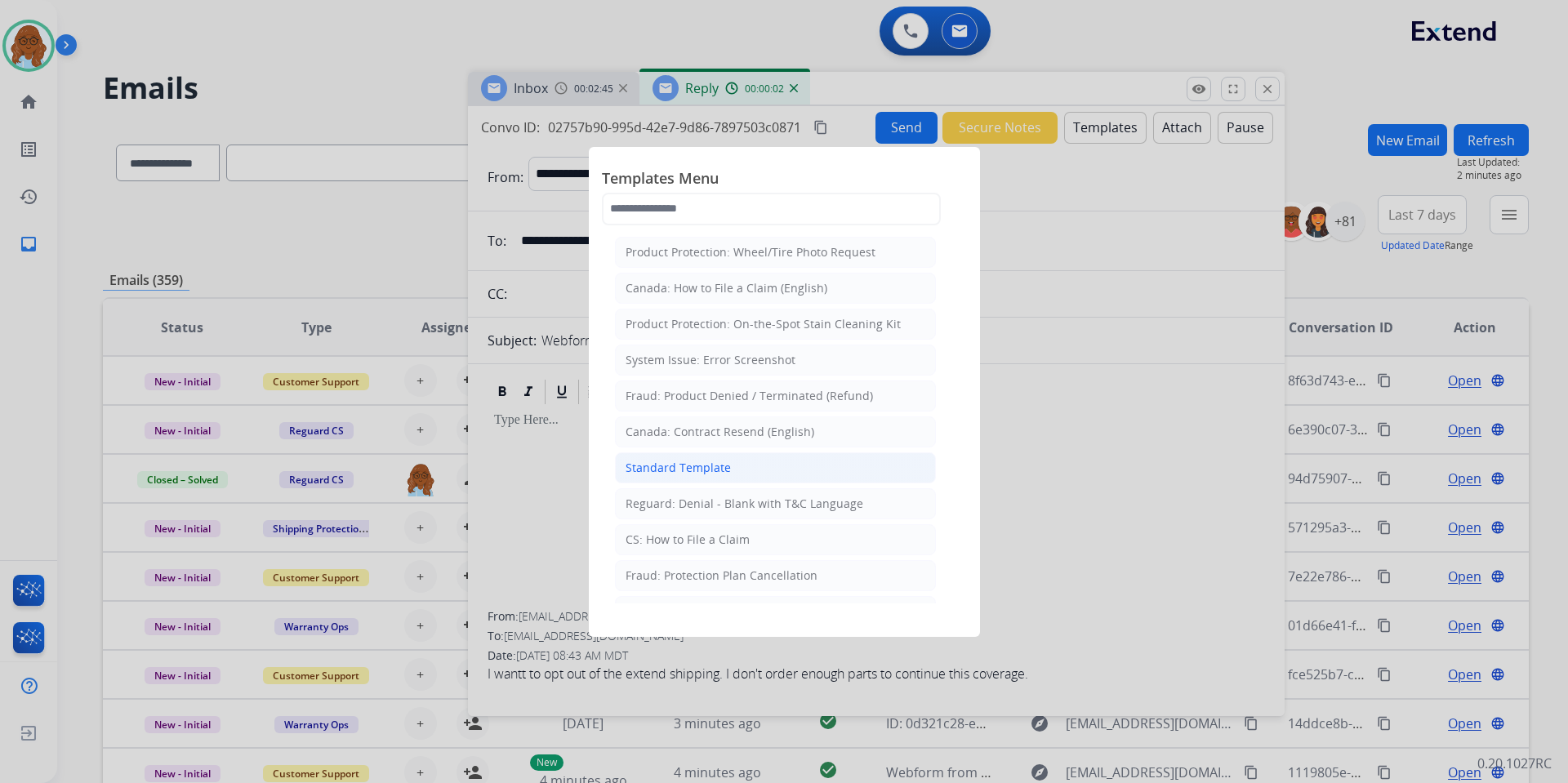
click at [666, 463] on div "Standard Template" at bounding box center [678, 468] width 105 height 16
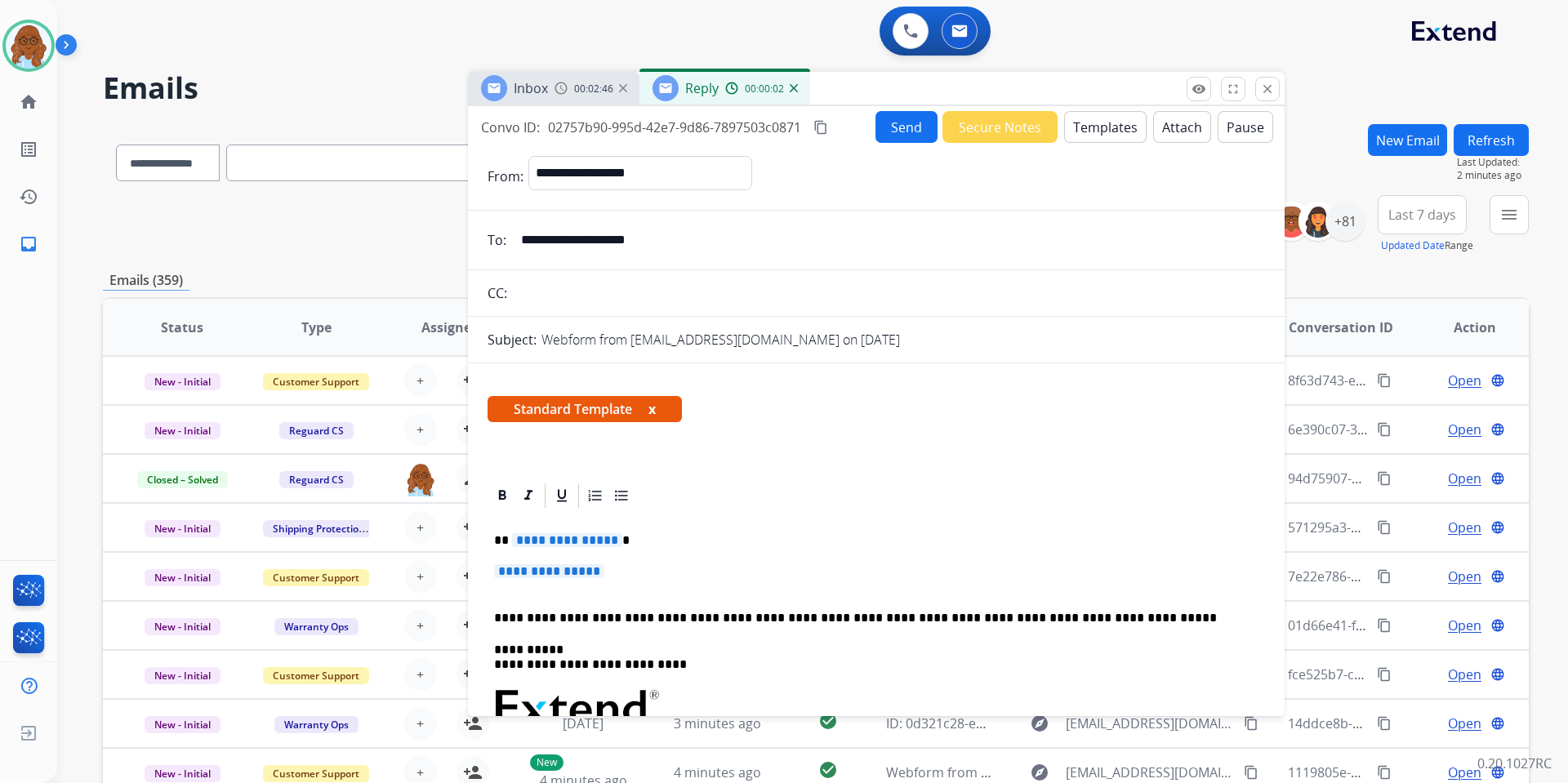
click at [556, 535] on span "**********" at bounding box center [567, 539] width 110 height 14
click at [561, 569] on span "**********" at bounding box center [549, 570] width 110 height 14
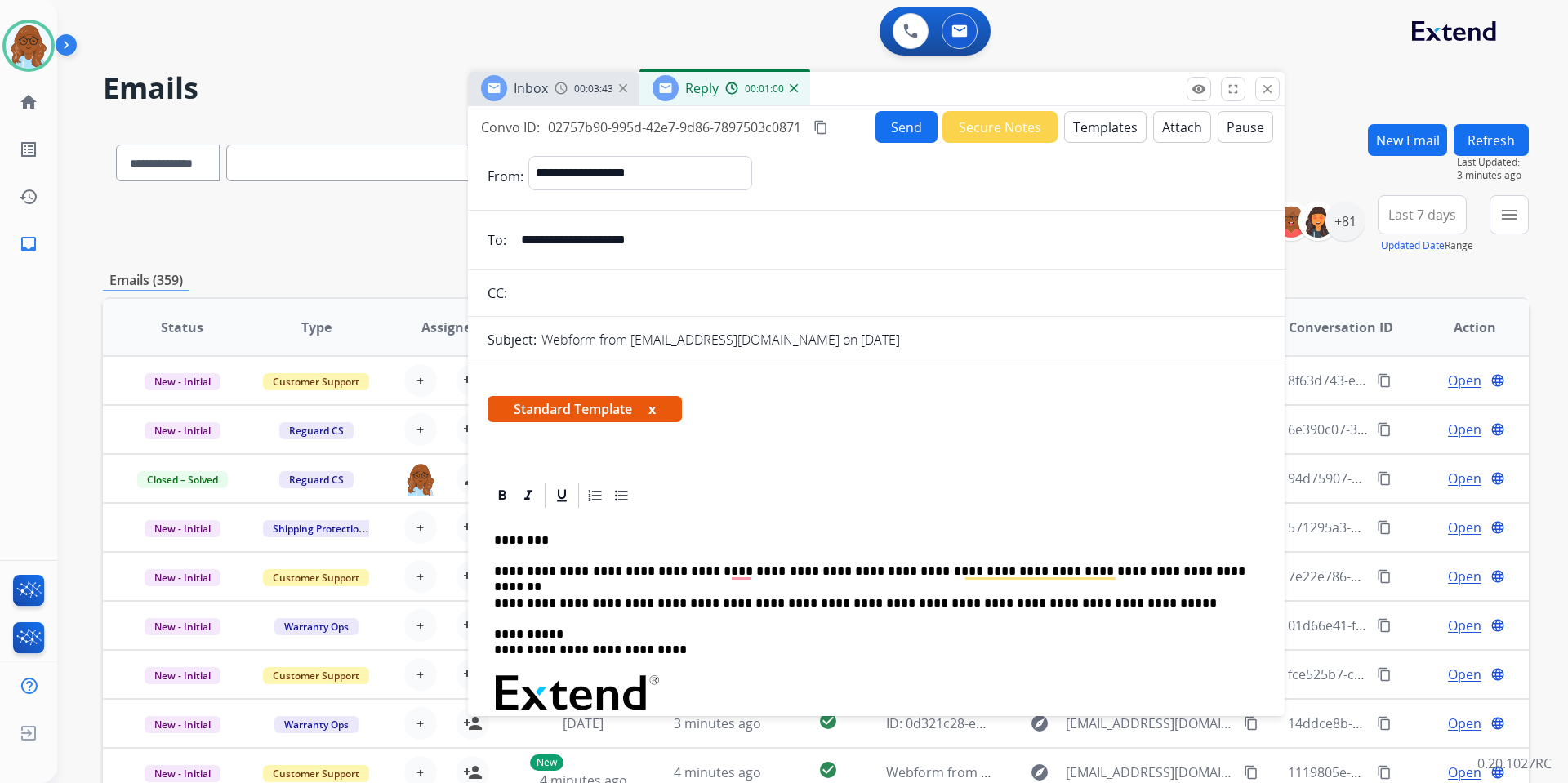
click at [1170, 571] on p "**********" at bounding box center [869, 571] width 751 height 15
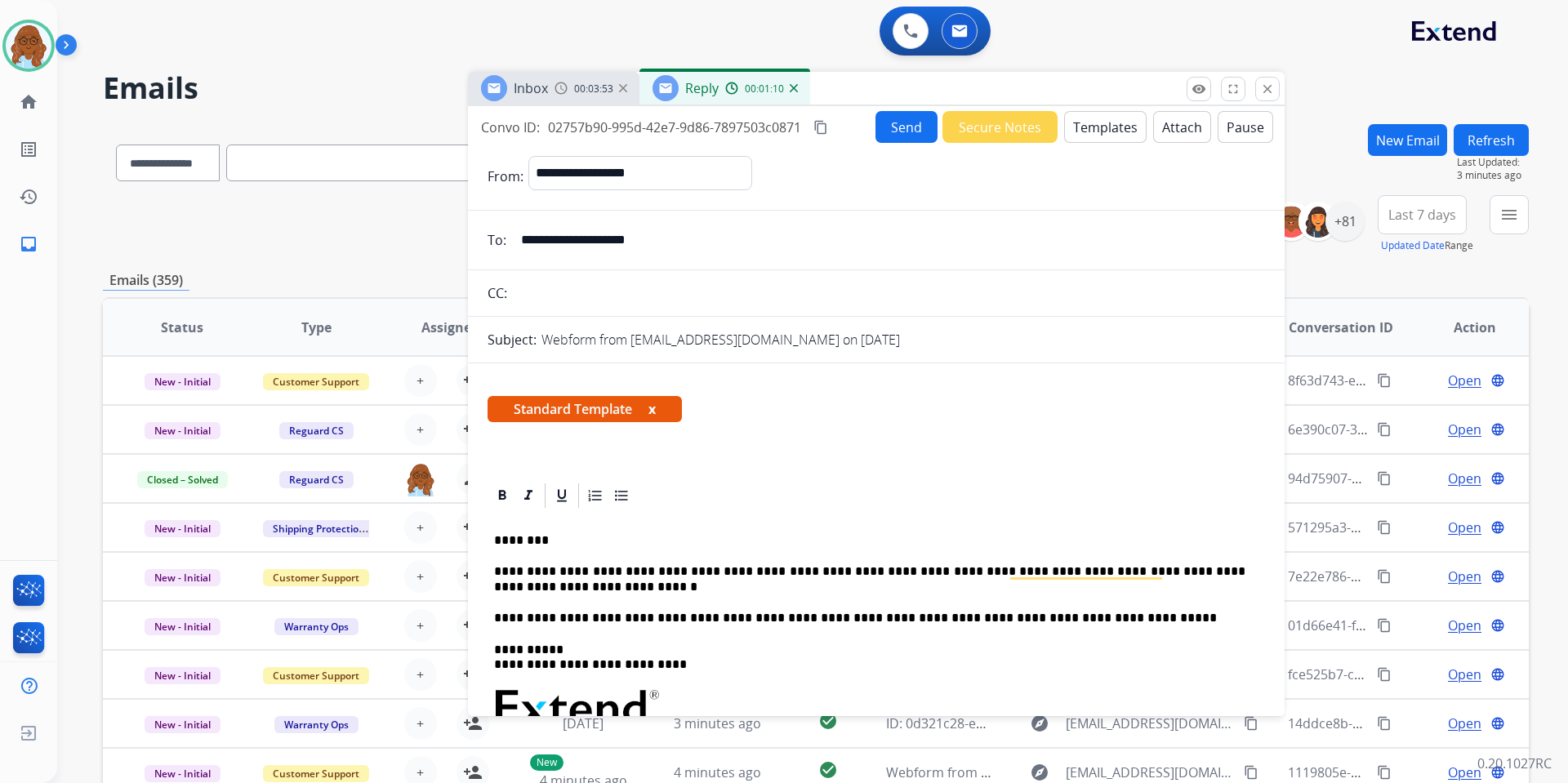
click at [599, 584] on p "**********" at bounding box center [869, 579] width 751 height 30
click at [656, 409] on button "x" at bounding box center [653, 409] width 7 height 19
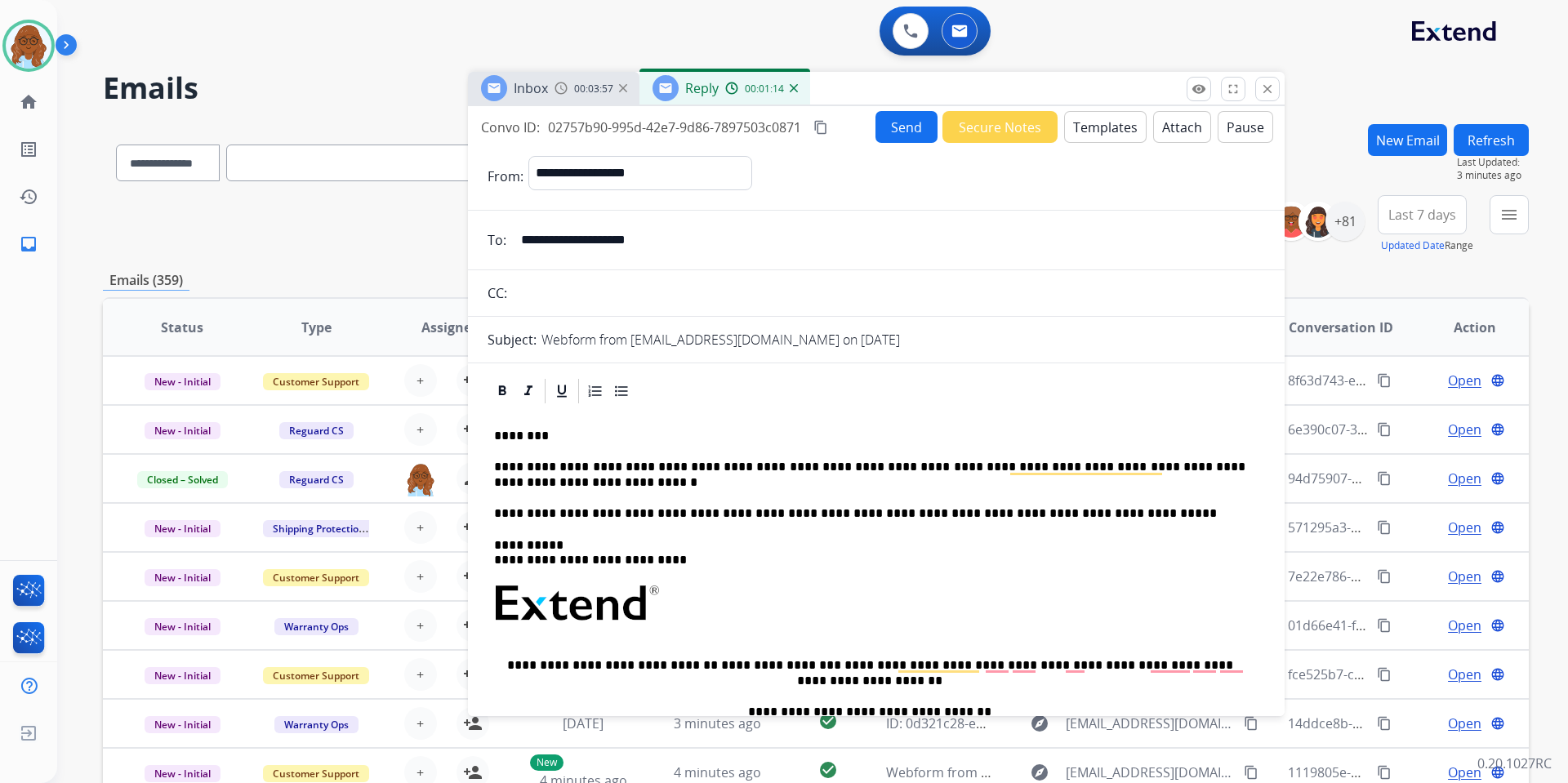
click at [824, 130] on mat-icon "content_copy" at bounding box center [821, 128] width 15 height 15
click at [889, 124] on button "Send" at bounding box center [907, 128] width 62 height 32
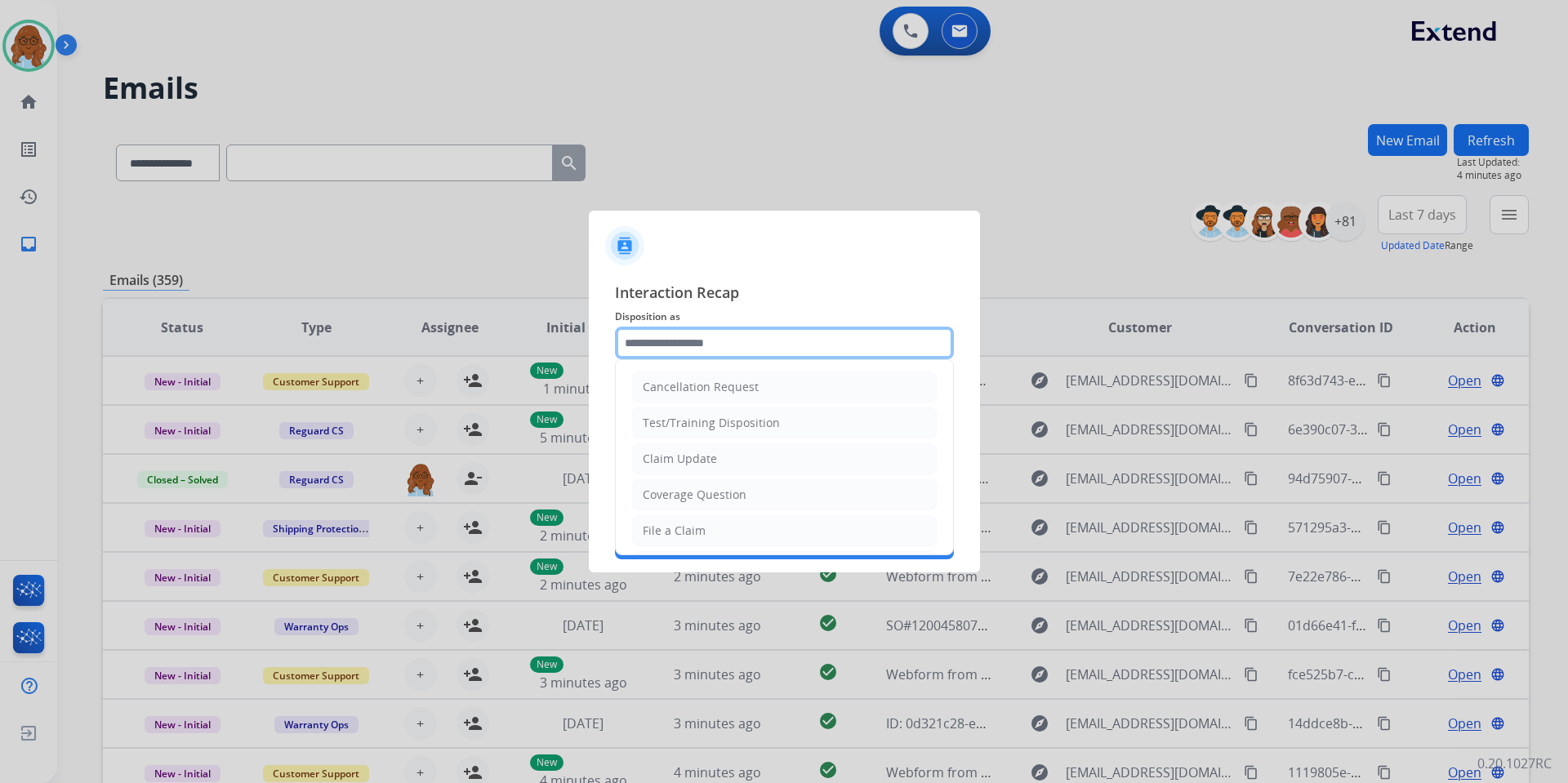
click at [728, 328] on input "text" at bounding box center [784, 343] width 339 height 33
click at [727, 350] on input "text" at bounding box center [784, 343] width 339 height 33
click at [720, 380] on div "Cancellation Request" at bounding box center [700, 387] width 116 height 16
type input "**********"
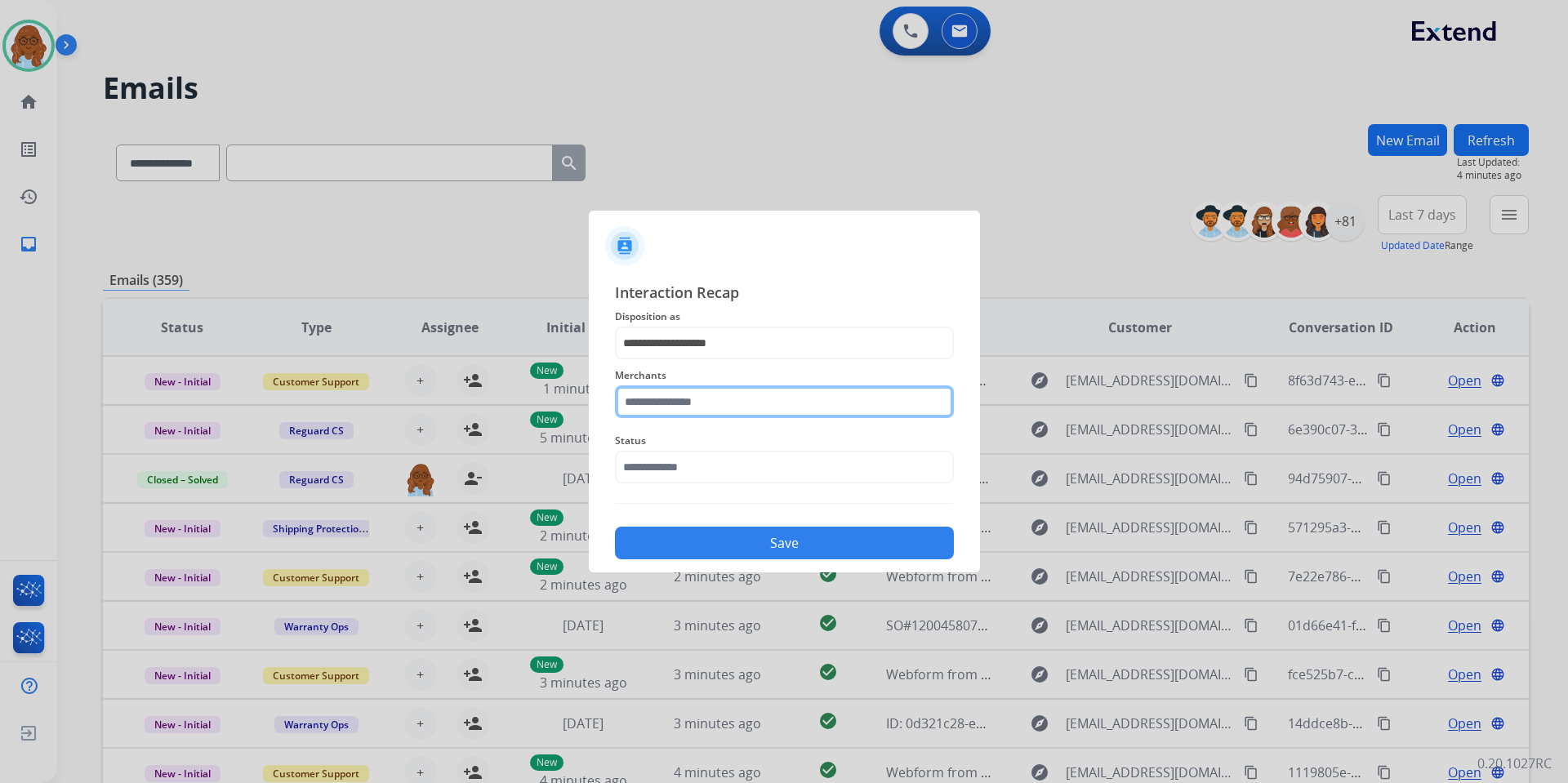
click at [698, 389] on input "text" at bounding box center [784, 402] width 339 height 33
click at [624, 437] on div "Cj pony parts" at bounding box center [789, 452] width 347 height 56
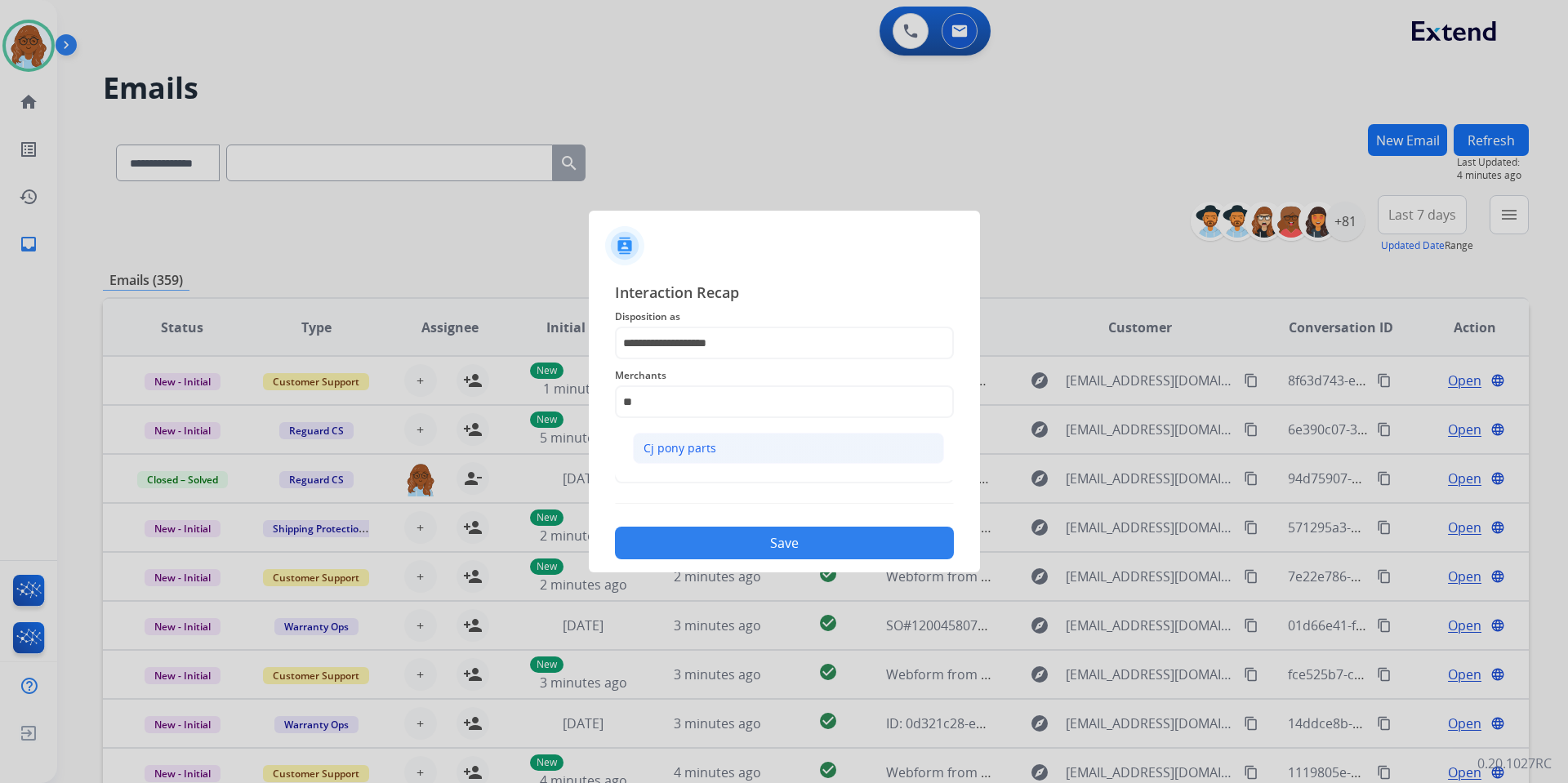
click at [674, 454] on div "Cj pony parts" at bounding box center [680, 448] width 73 height 16
type input "**********"
click at [649, 455] on input "text" at bounding box center [784, 467] width 339 height 33
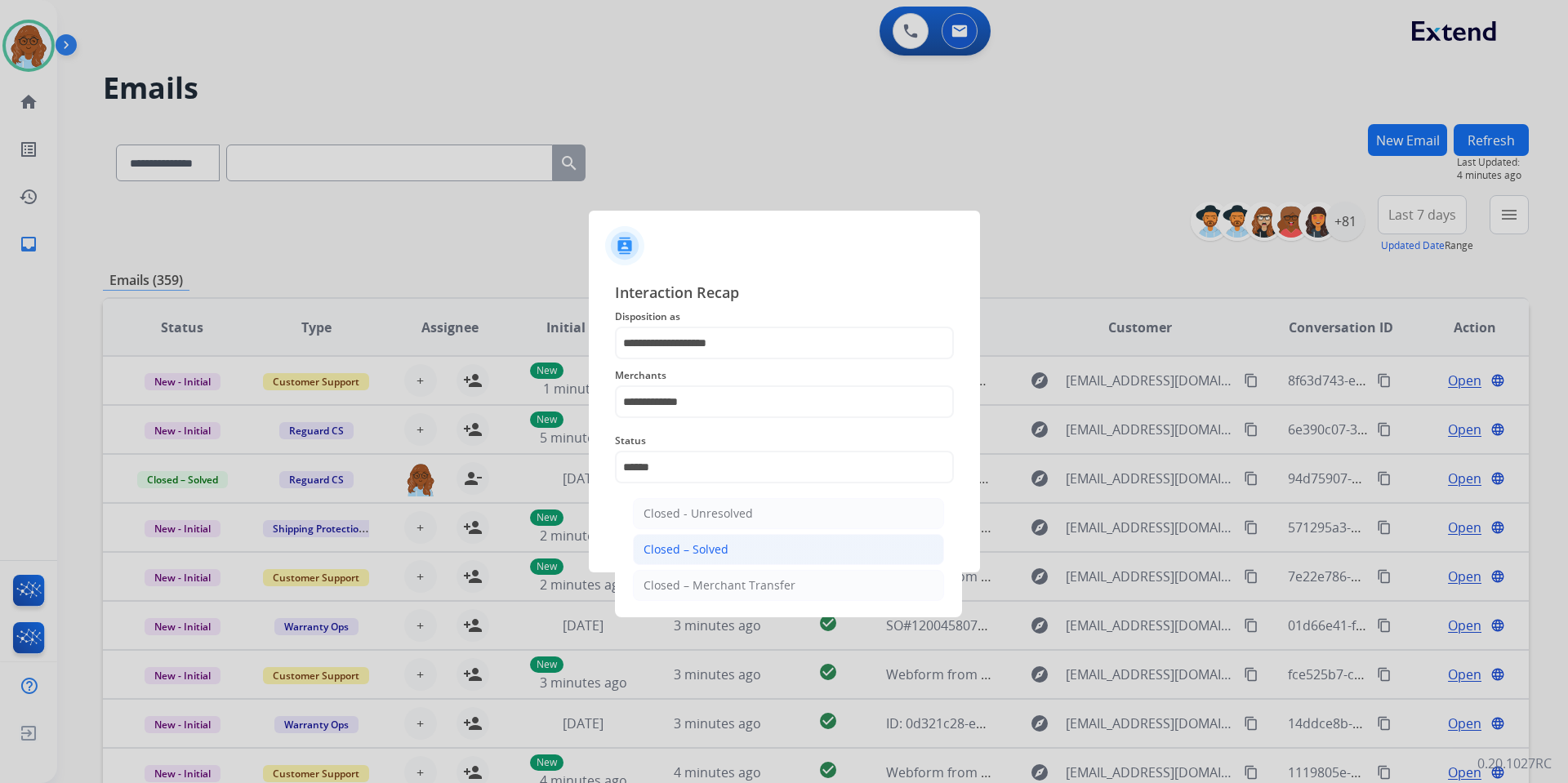
click at [694, 554] on div "Closed – Solved" at bounding box center [685, 549] width 85 height 16
type input "**********"
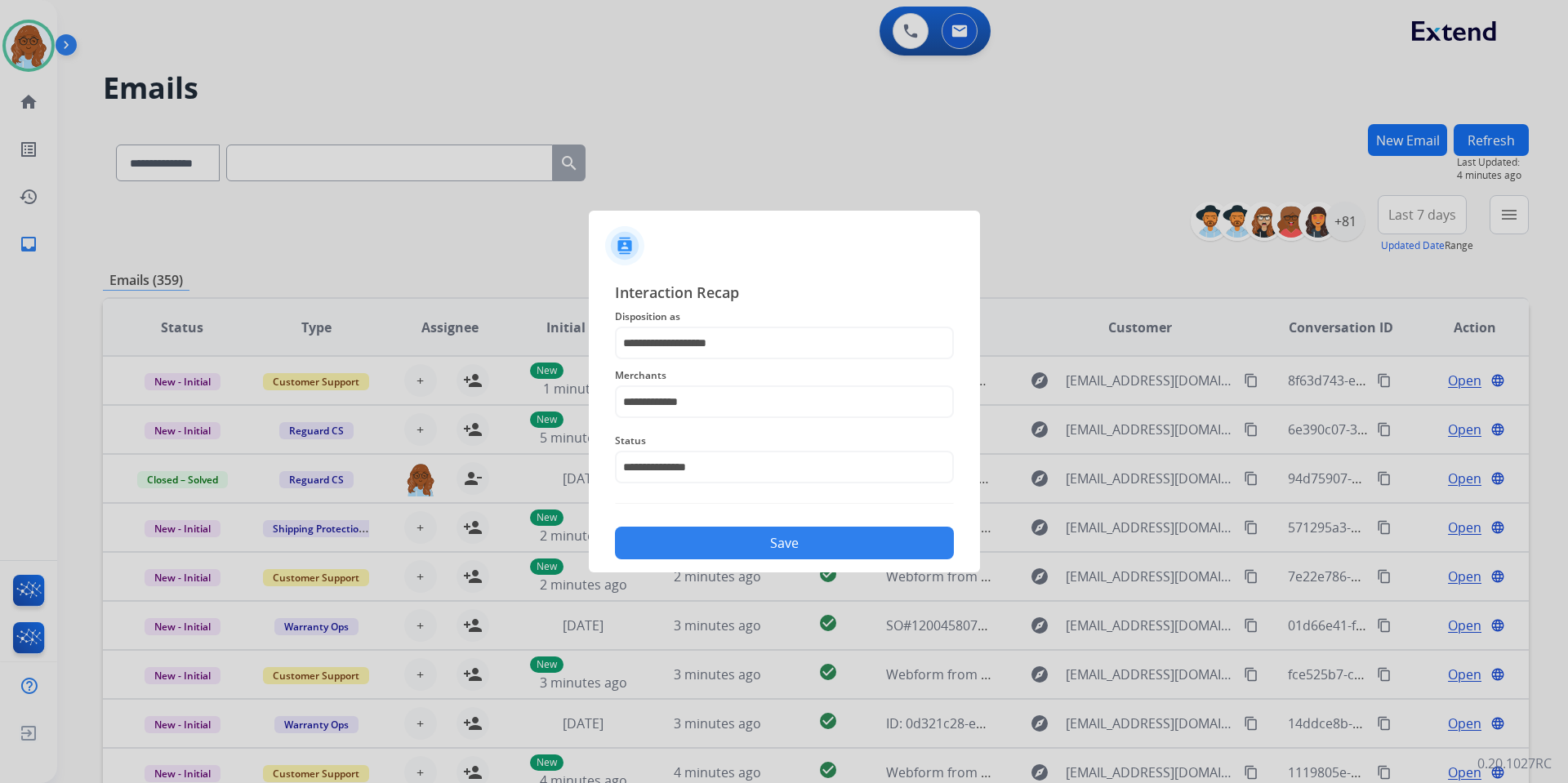
click at [751, 553] on button "Save" at bounding box center [784, 543] width 339 height 33
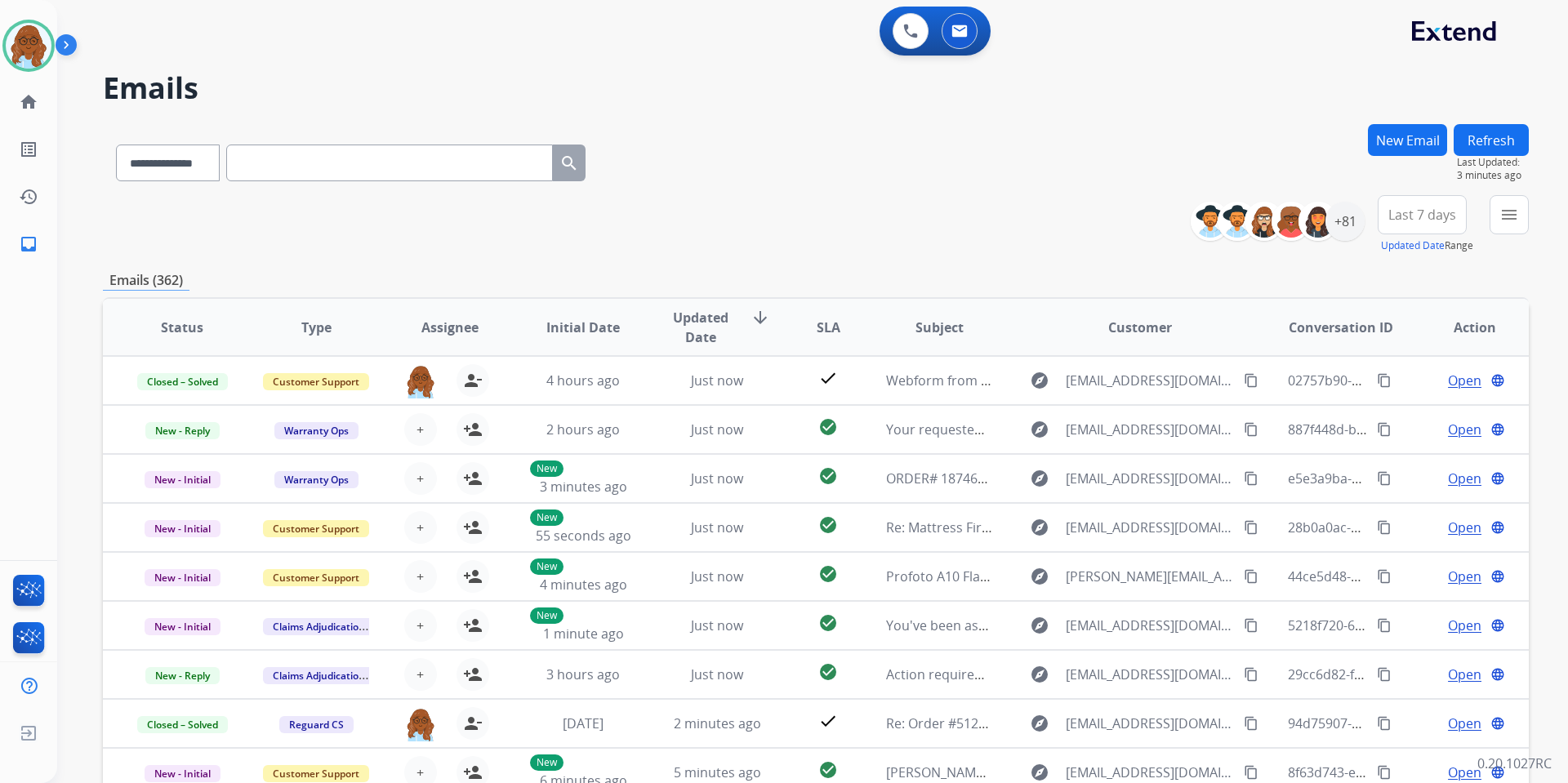
click at [1500, 206] on mat-icon "menu" at bounding box center [1509, 214] width 19 height 19
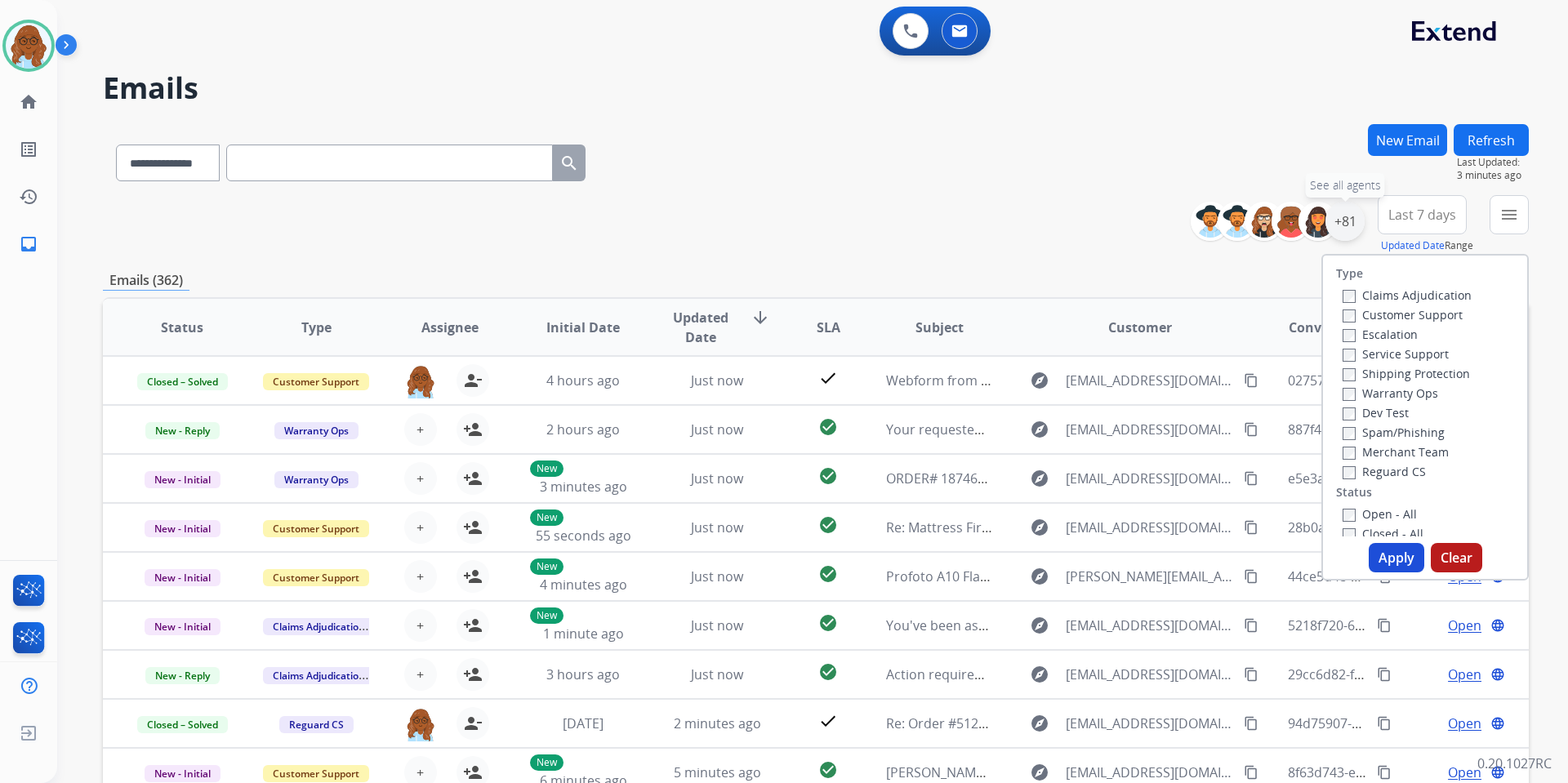
click at [1348, 218] on div "+81" at bounding box center [1344, 221] width 39 height 39
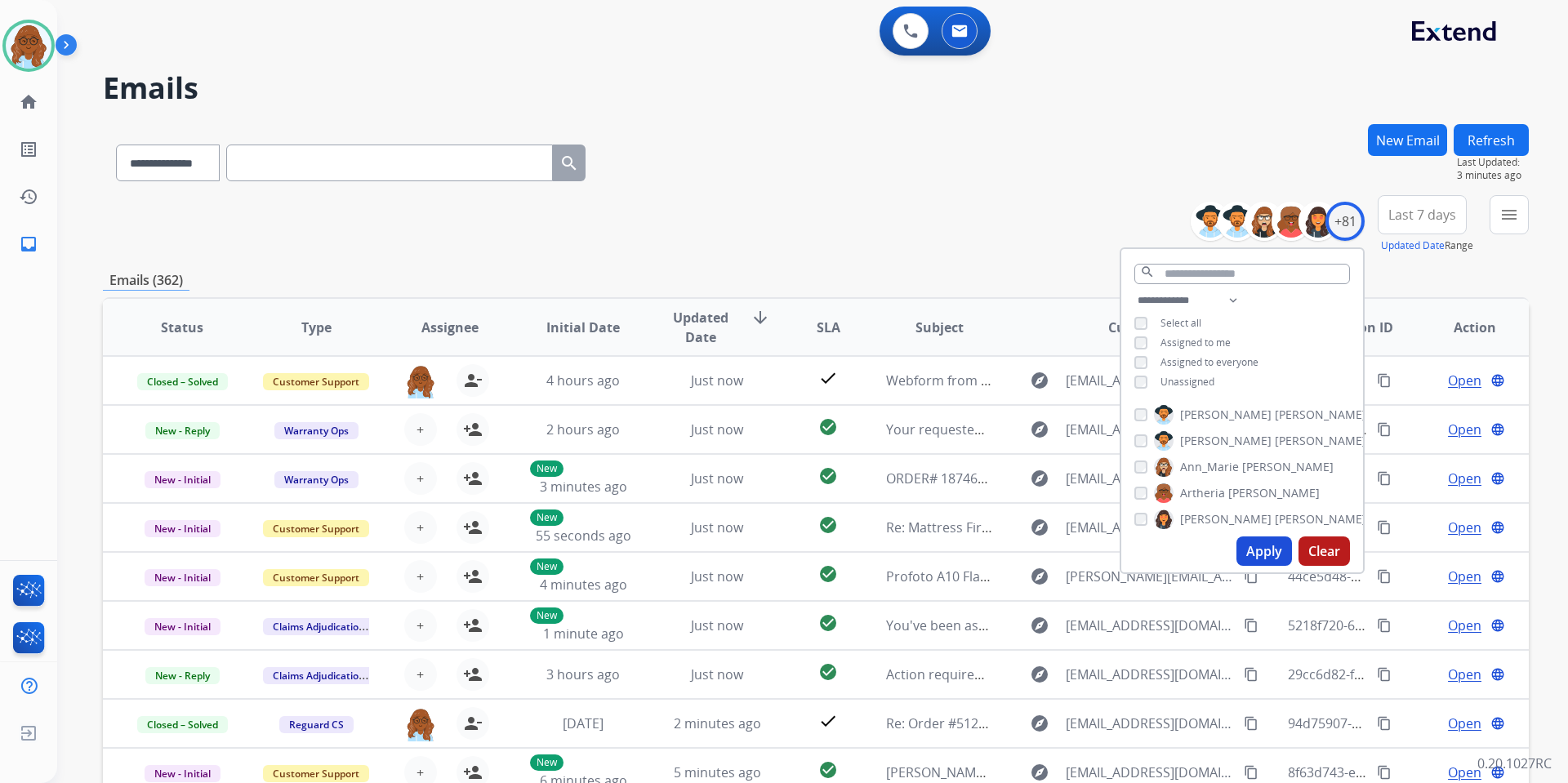
drag, startPoint x: 1164, startPoint y: 379, endPoint x: 1174, endPoint y: 383, distance: 10.8
click at [1165, 379] on span "Unassigned" at bounding box center [1187, 381] width 54 height 14
click at [1271, 550] on button "Apply" at bounding box center [1264, 551] width 56 height 29
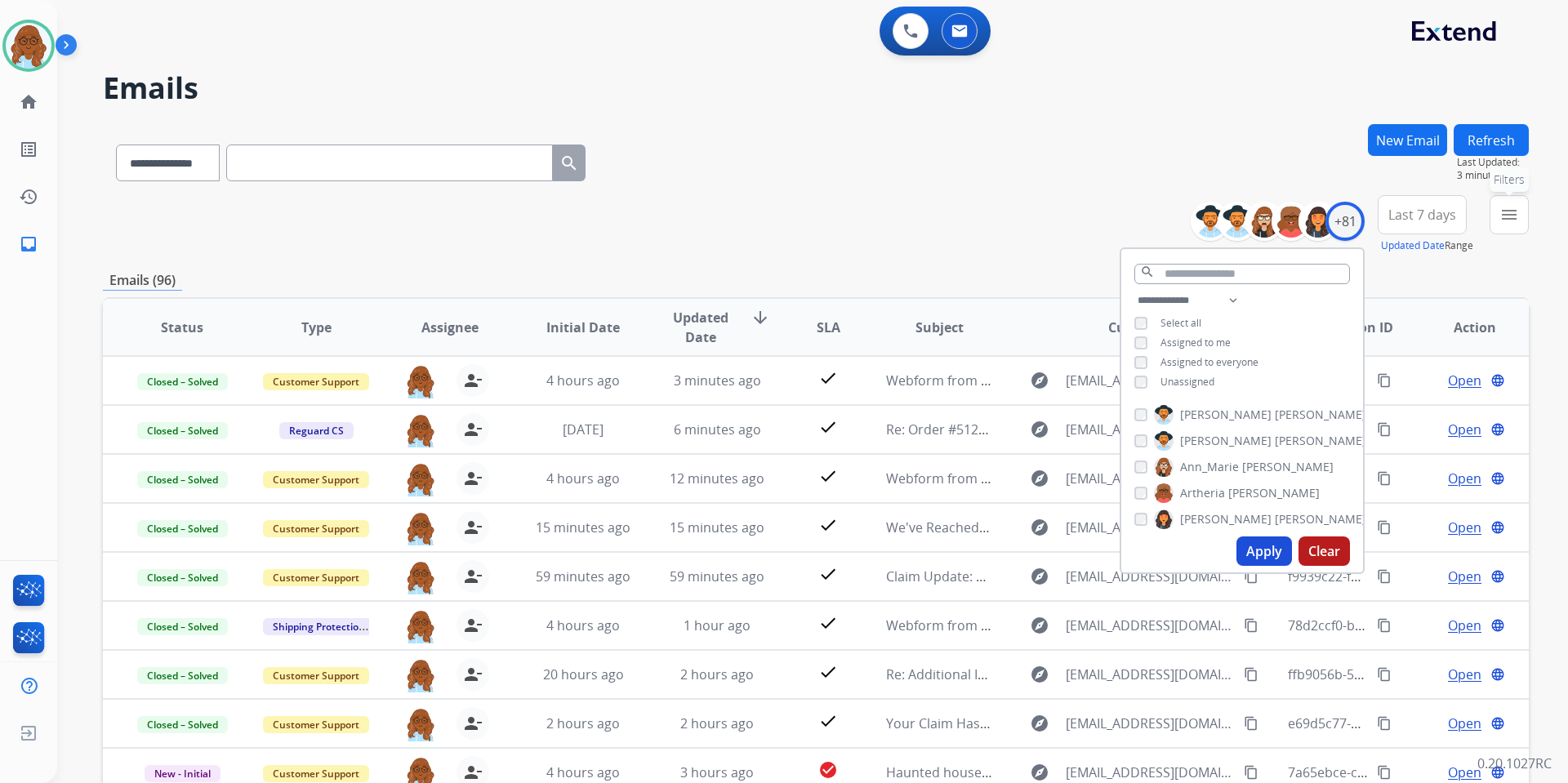
click at [1529, 207] on div "**********" at bounding box center [813, 392] width 1511 height 783
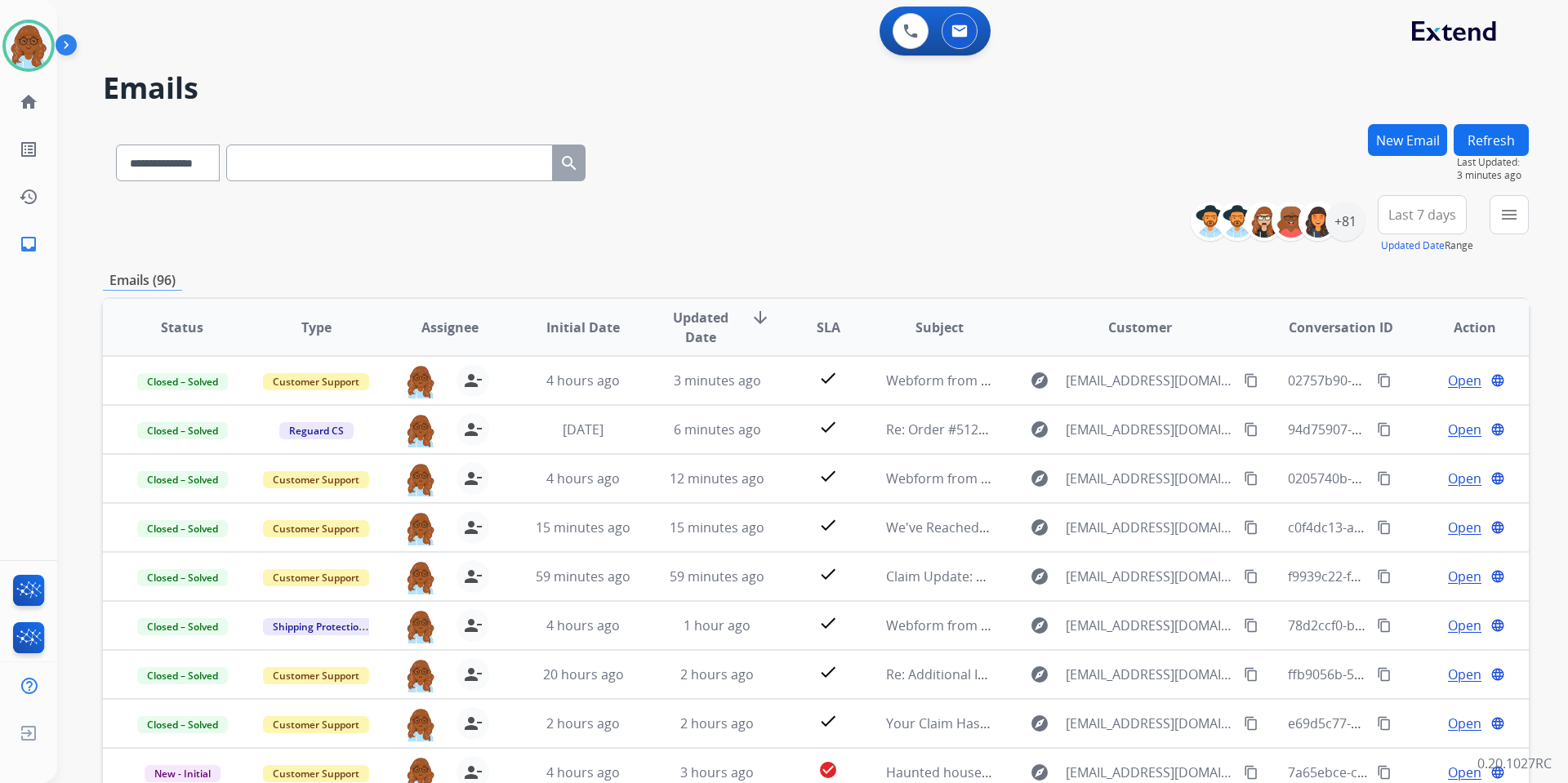
click at [1494, 203] on button "menu" at bounding box center [1509, 214] width 39 height 39
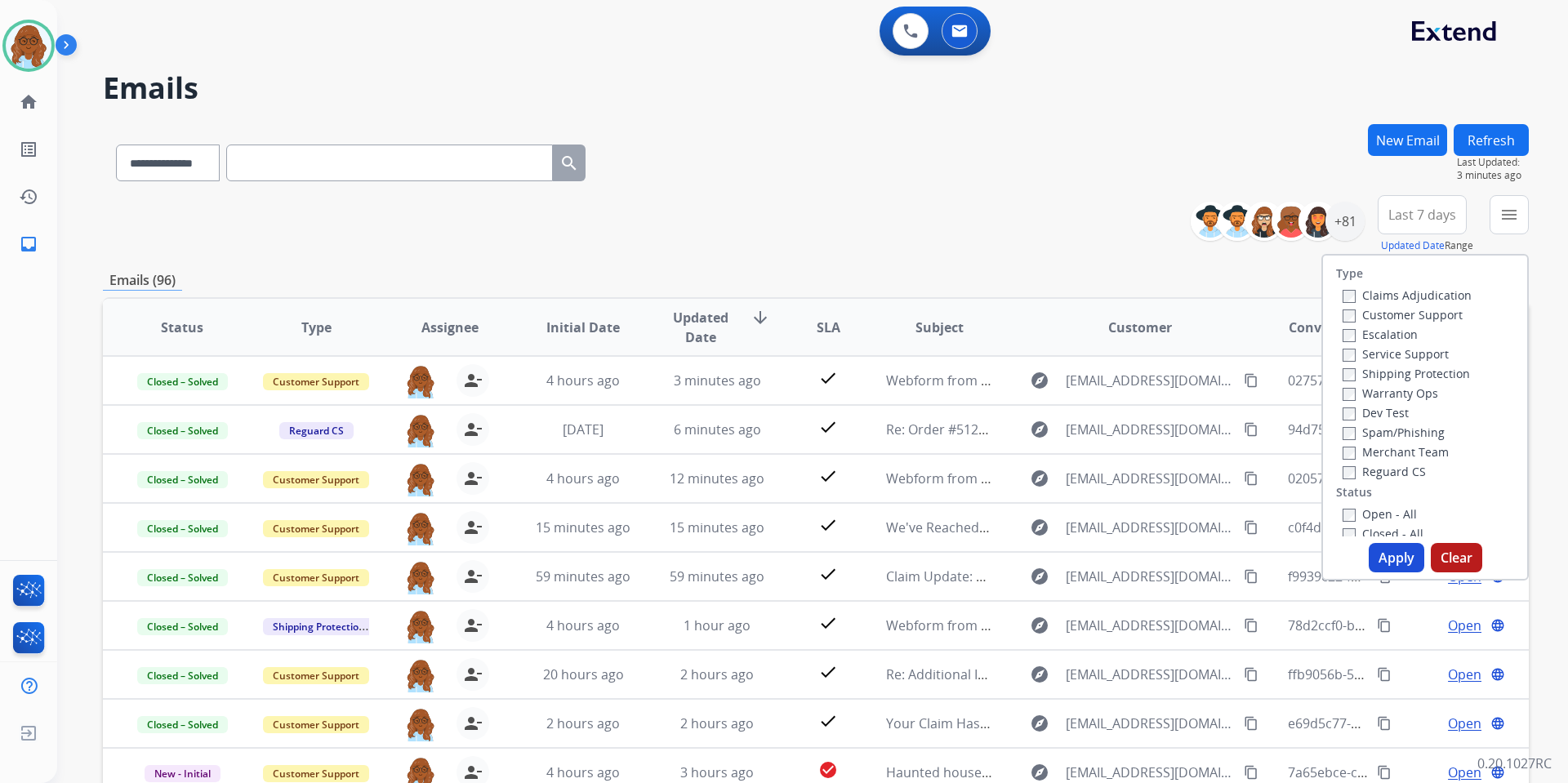
drag, startPoint x: 1364, startPoint y: 509, endPoint x: 1382, endPoint y: 526, distance: 24.8
click at [1364, 509] on label "Open - All" at bounding box center [1379, 514] width 74 height 16
click at [1386, 553] on button "Apply" at bounding box center [1396, 558] width 56 height 29
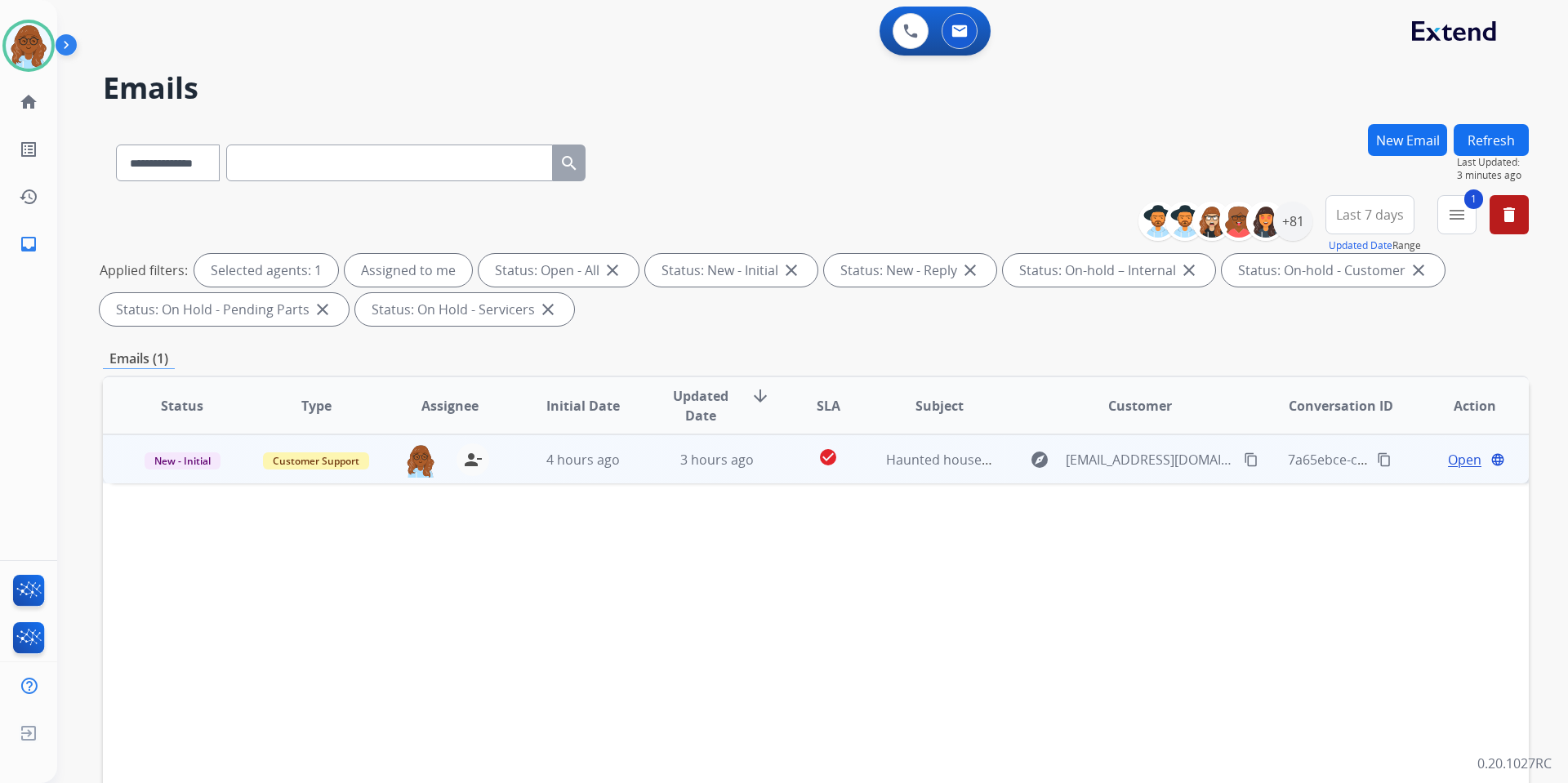
click at [1456, 454] on span "Open" at bounding box center [1465, 459] width 34 height 19
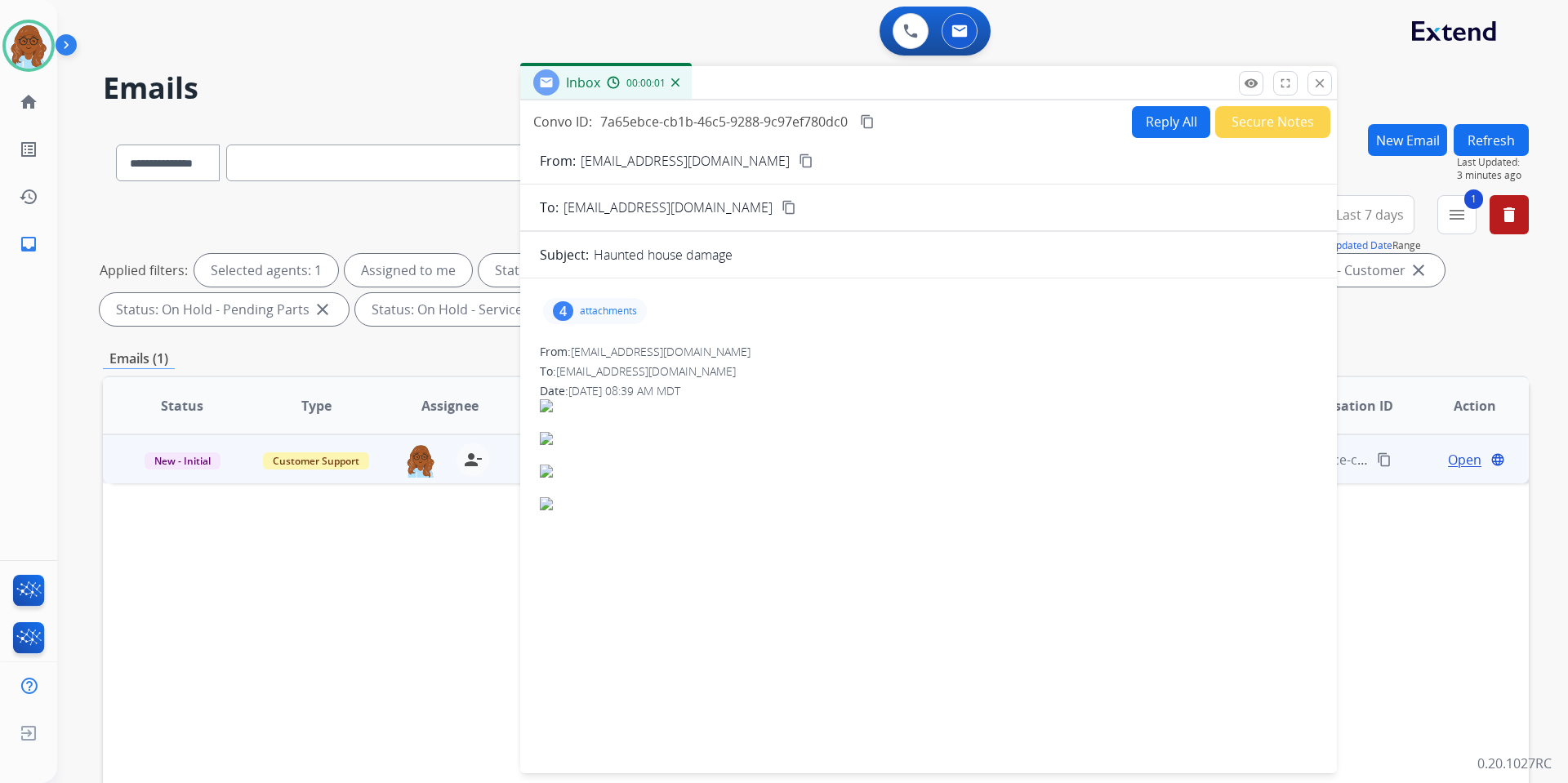
drag, startPoint x: 957, startPoint y: 118, endPoint x: 704, endPoint y: 66, distance: 258.3
click at [704, 66] on div "Inbox 00:00:01" at bounding box center [928, 83] width 817 height 35
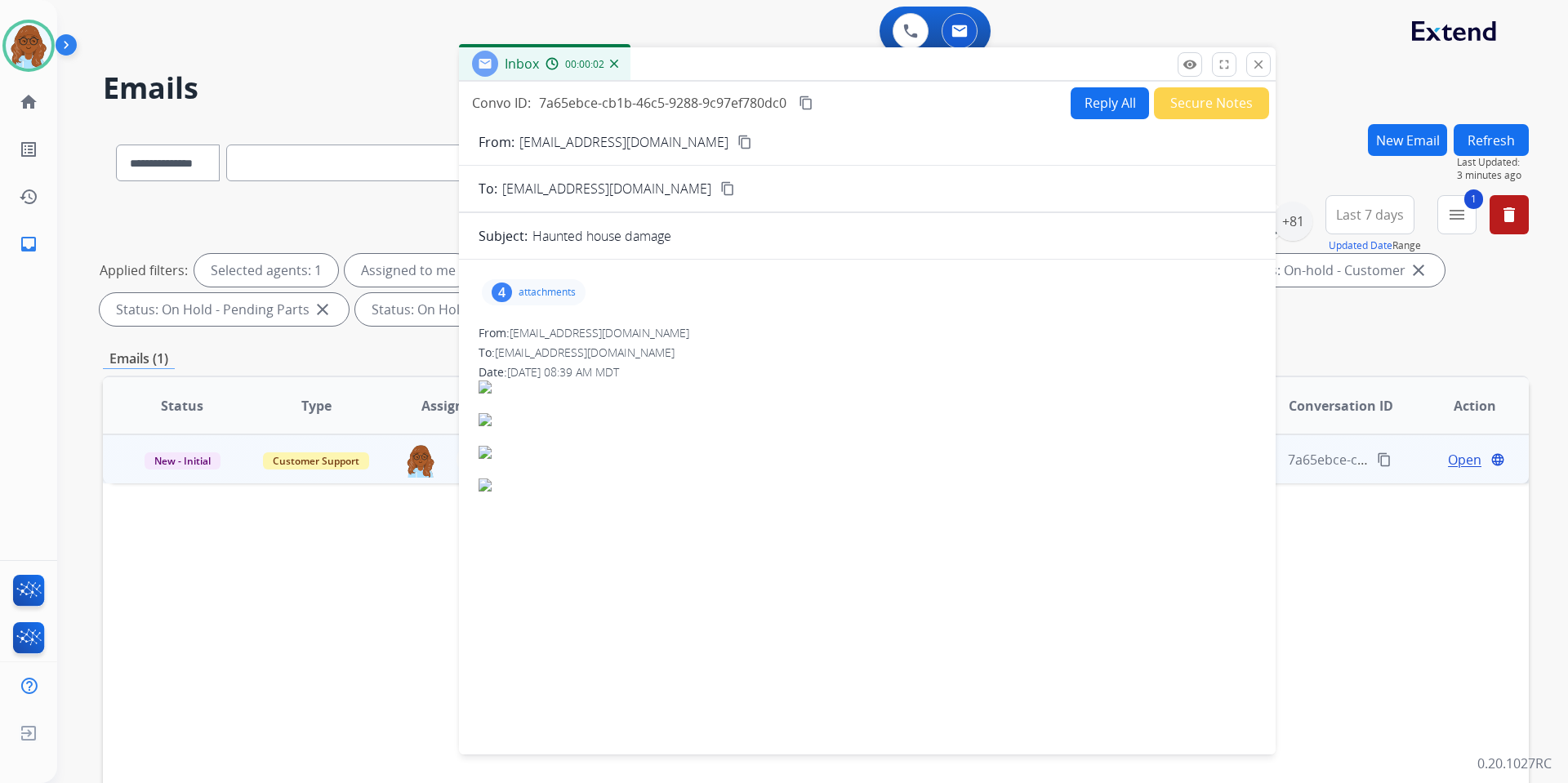
click at [530, 287] on p "attachments" at bounding box center [547, 292] width 57 height 13
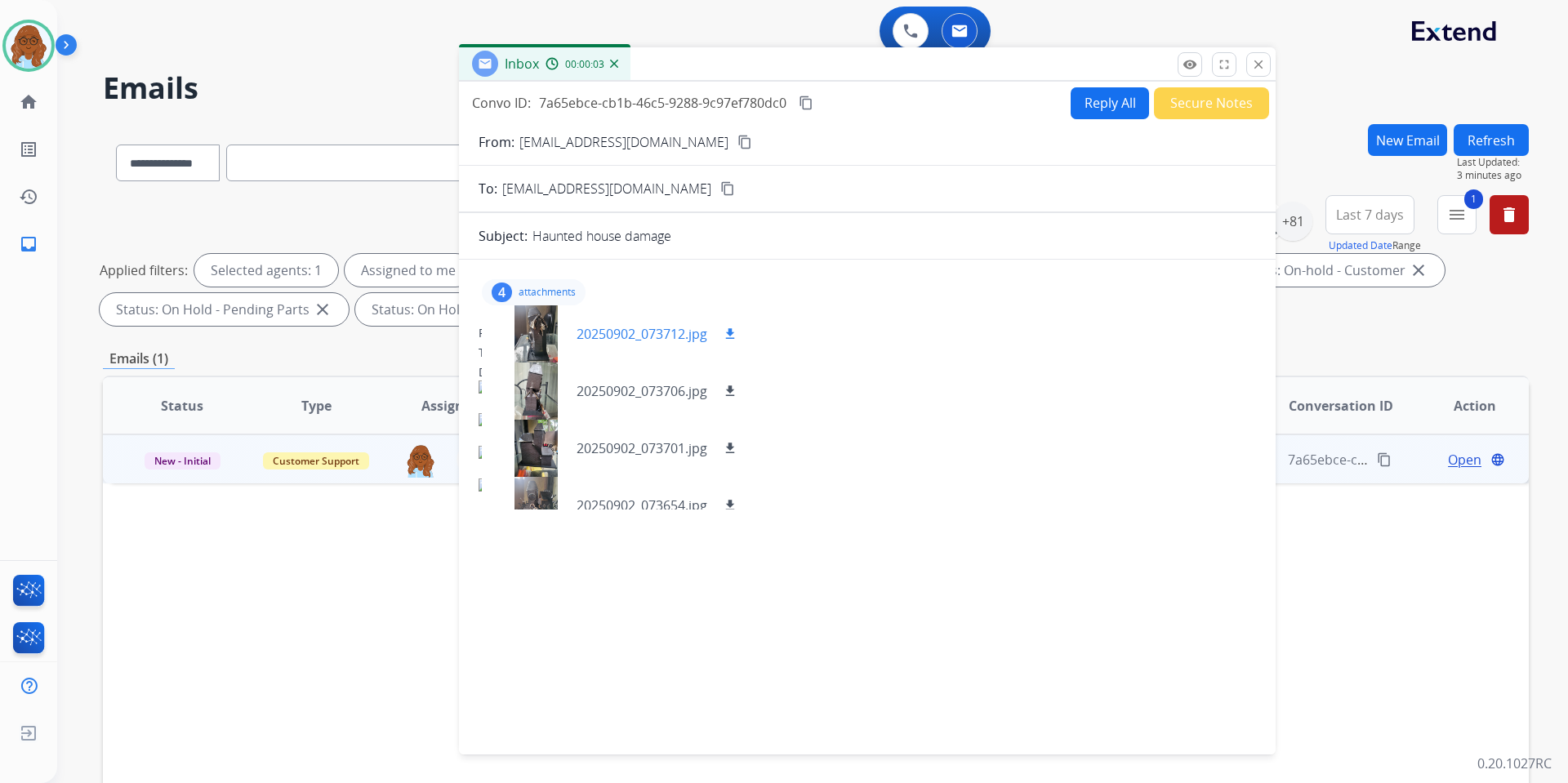
click at [531, 338] on div at bounding box center [535, 334] width 81 height 57
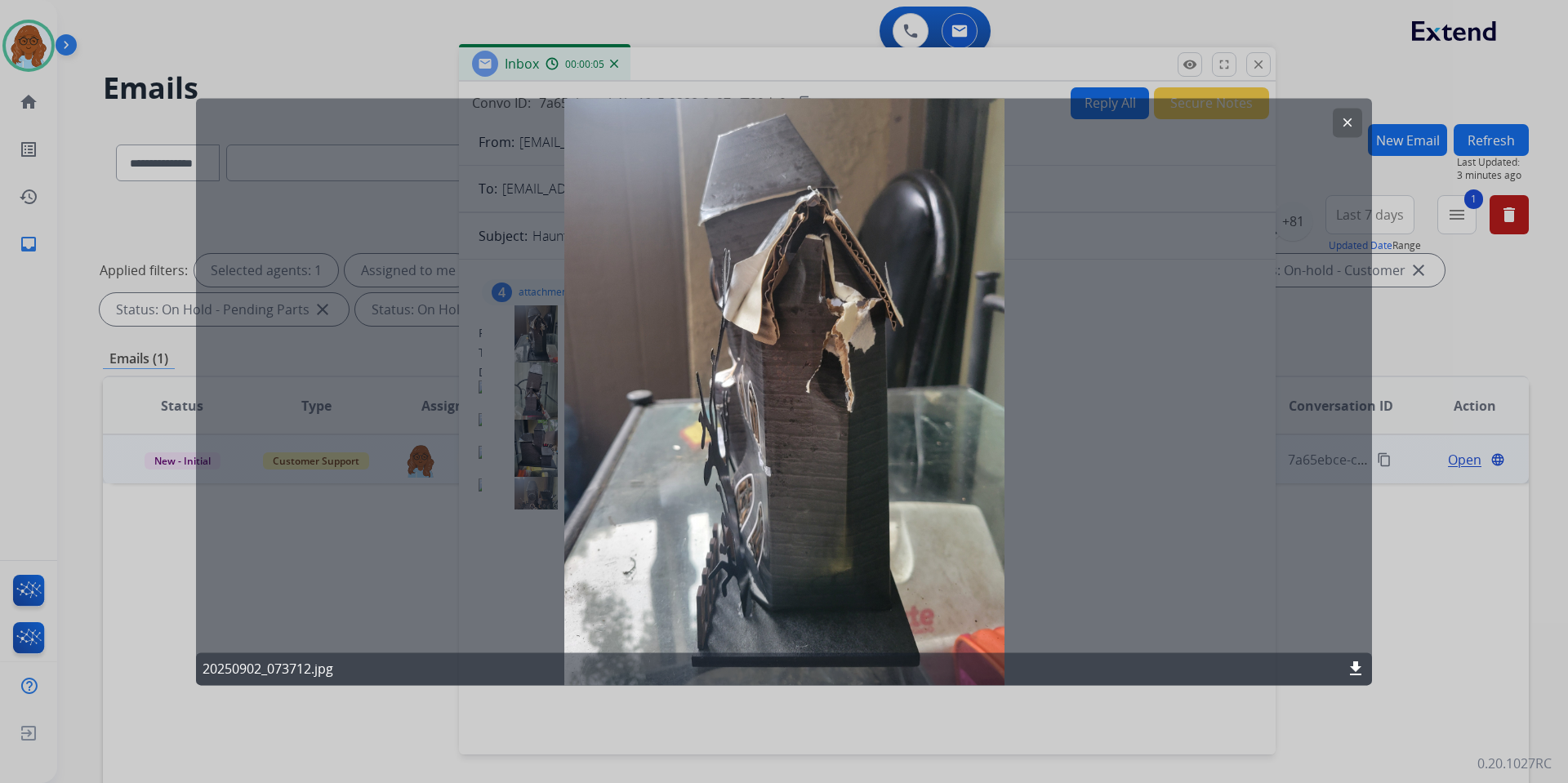
click at [808, 718] on div at bounding box center [784, 392] width 1568 height 783
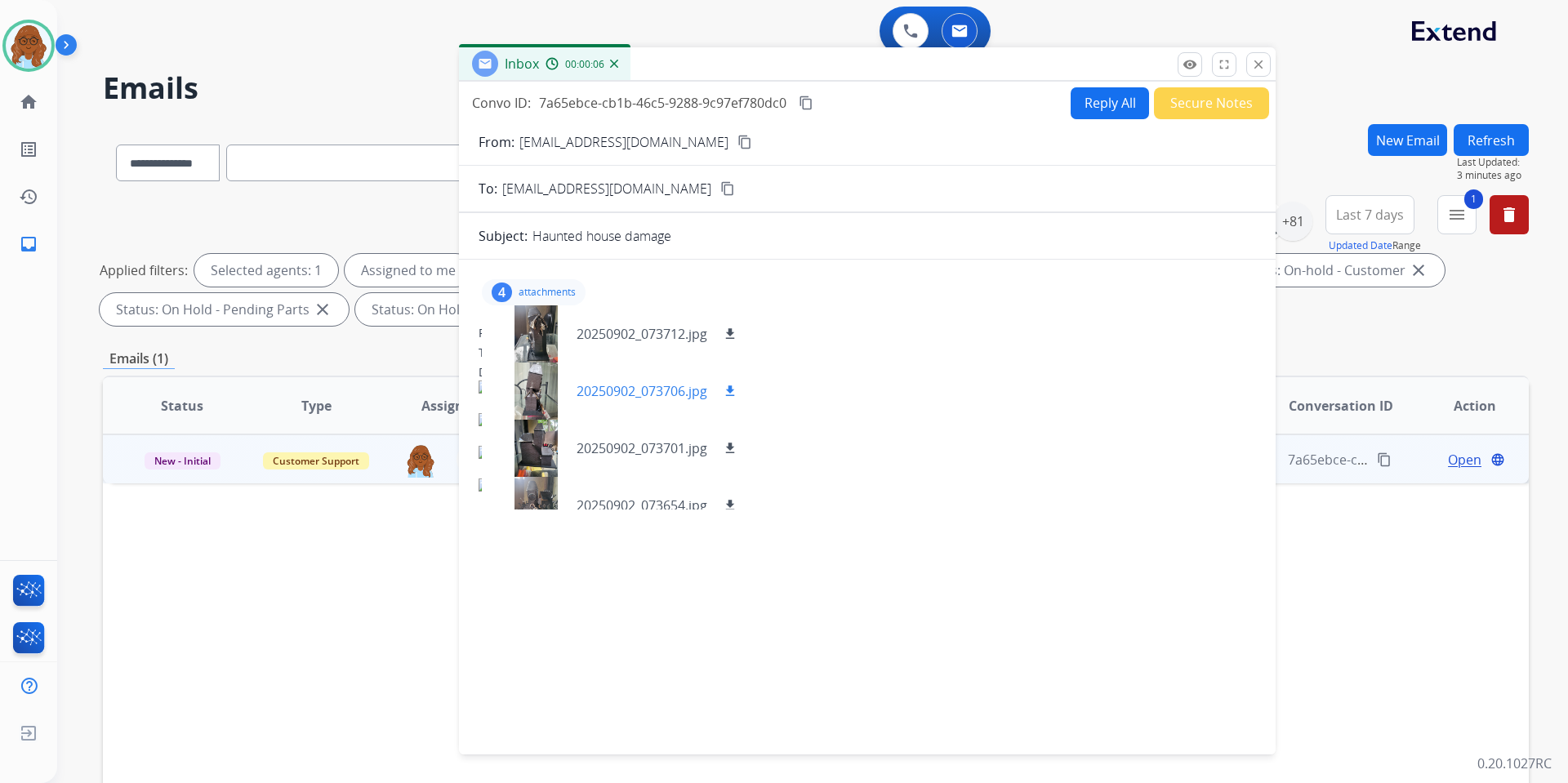
click at [533, 376] on div at bounding box center [535, 391] width 81 height 57
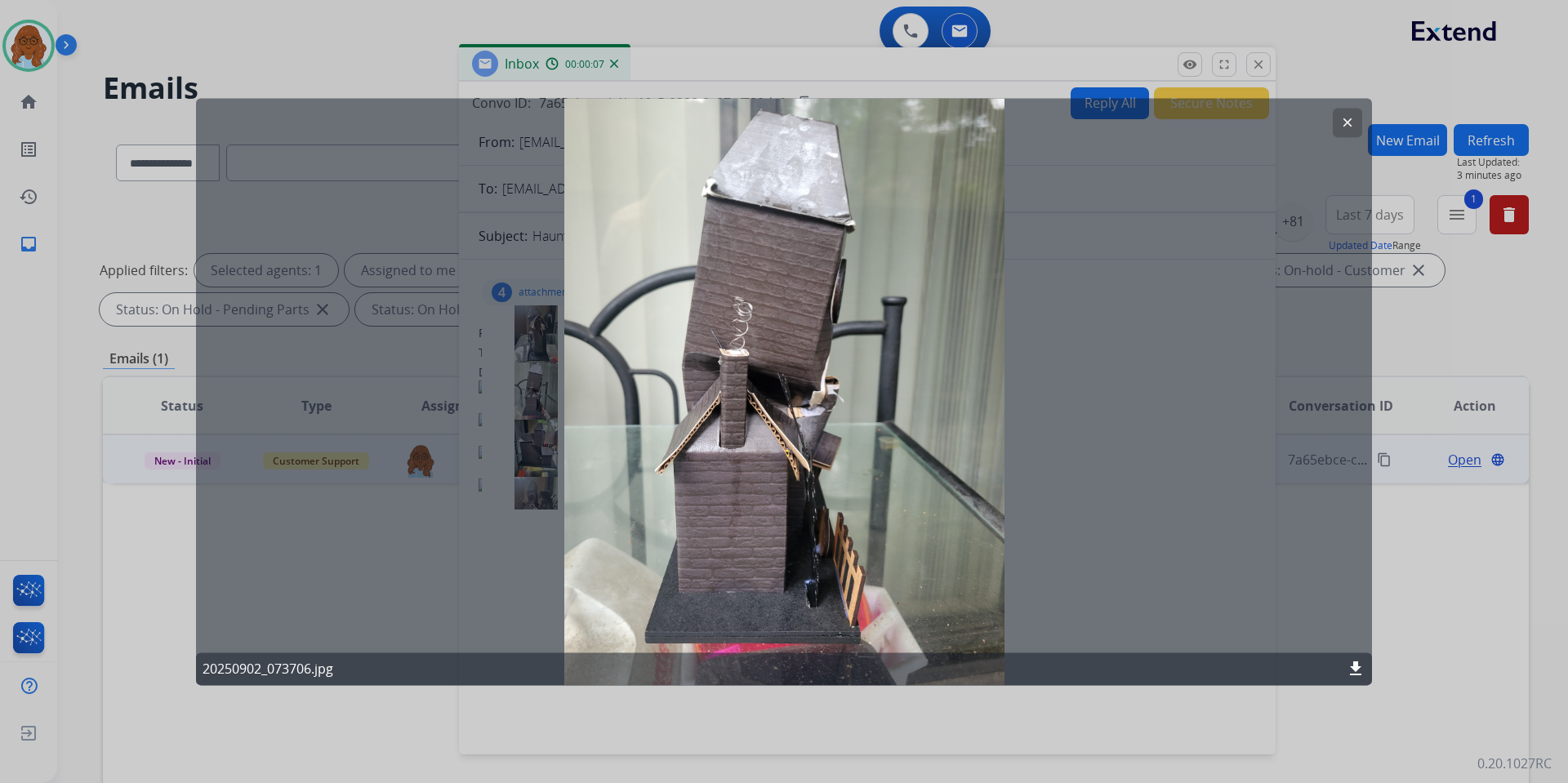
click at [852, 725] on div at bounding box center [784, 392] width 1568 height 783
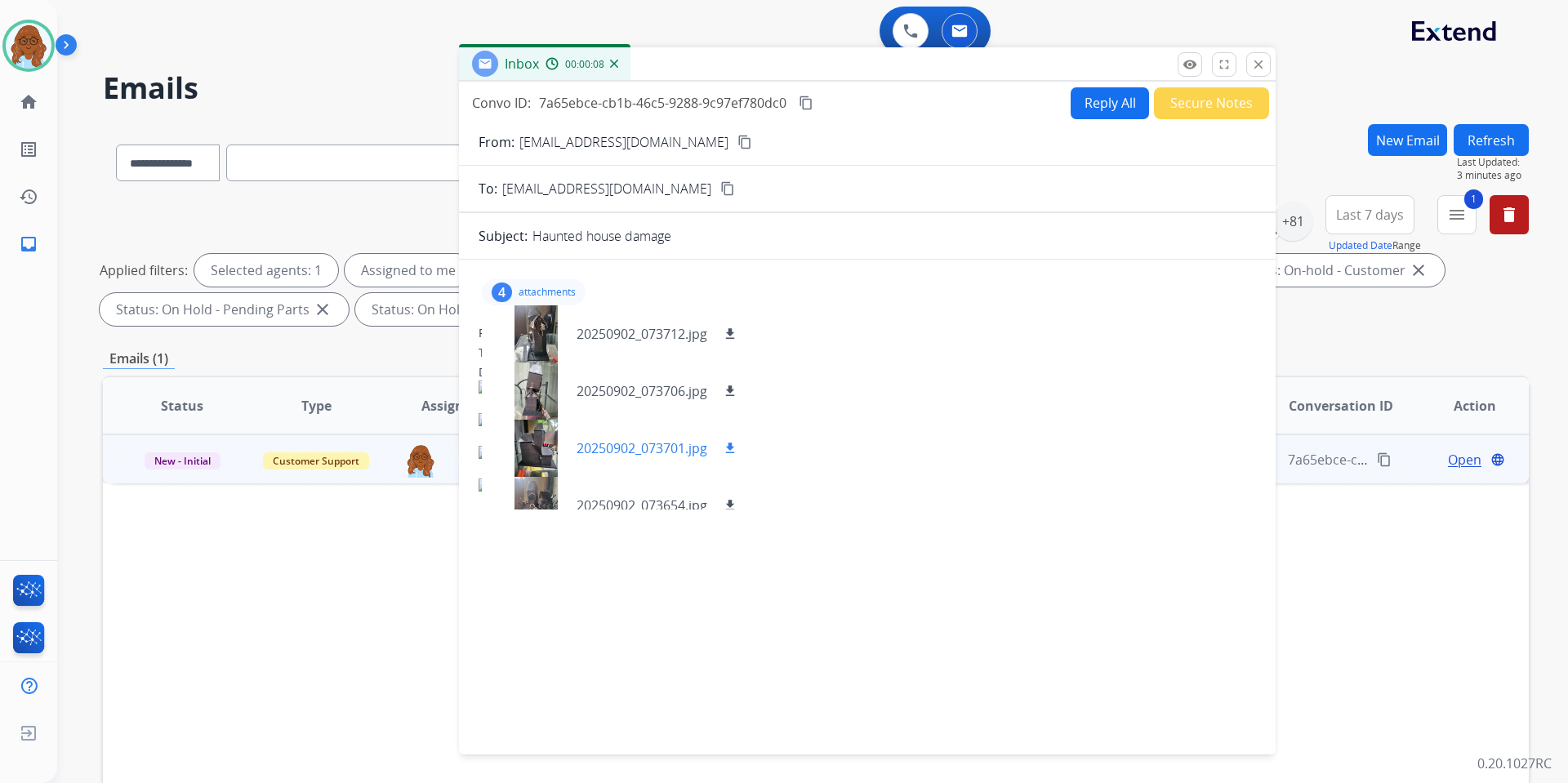
click at [537, 423] on div at bounding box center [535, 448] width 81 height 57
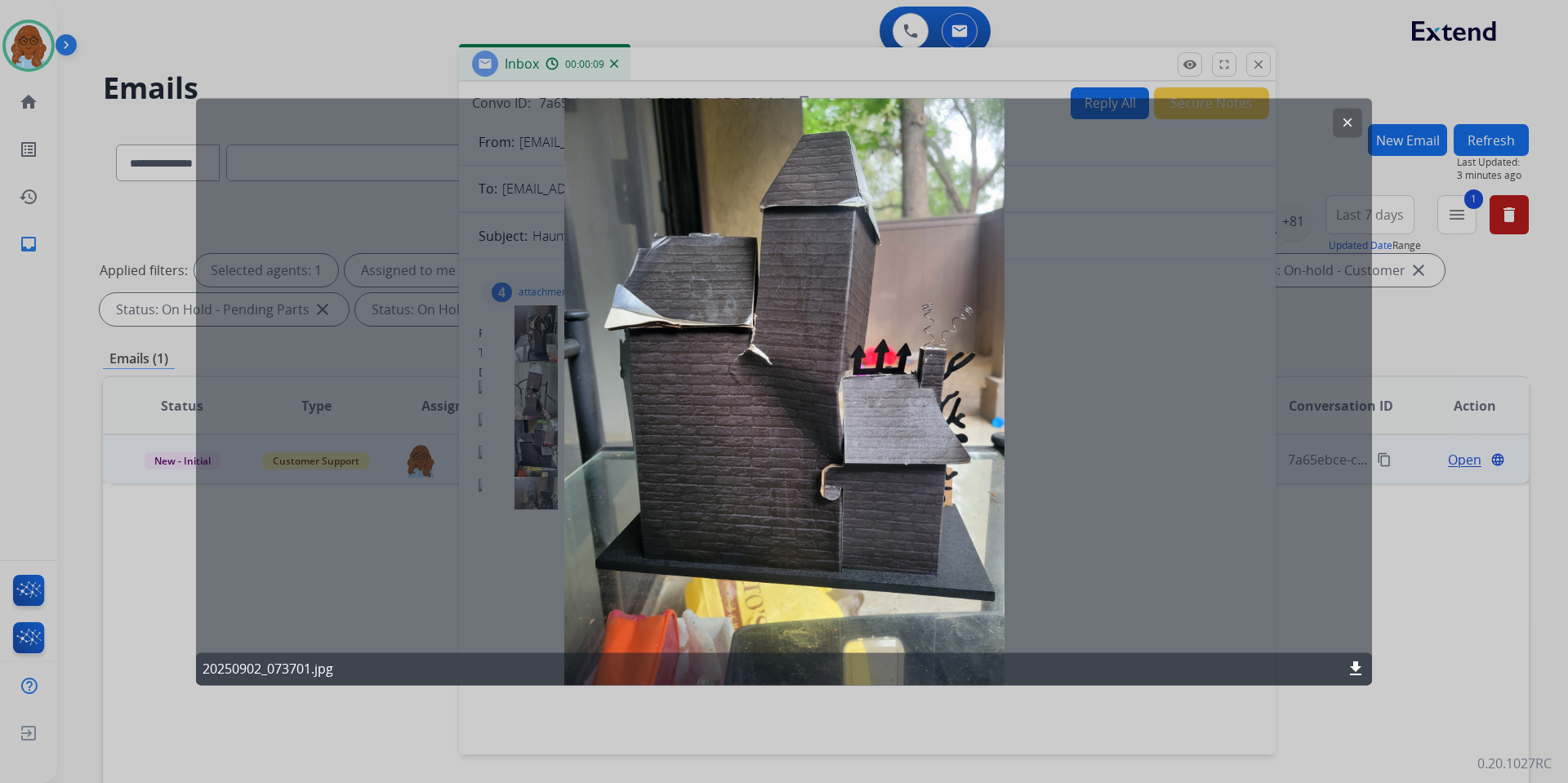
click at [775, 725] on div at bounding box center [784, 392] width 1568 height 783
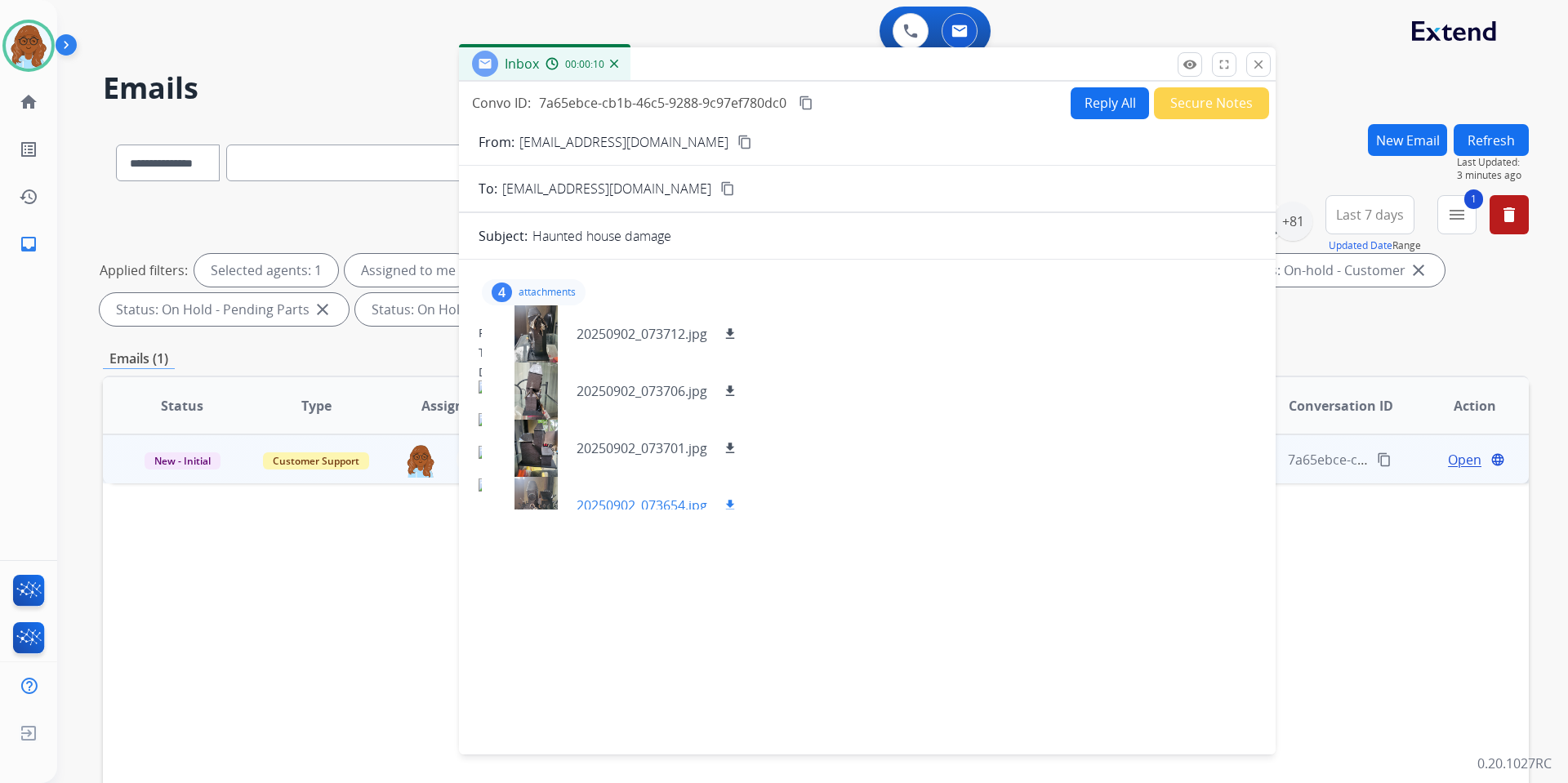
click at [540, 482] on div at bounding box center [535, 506] width 81 height 57
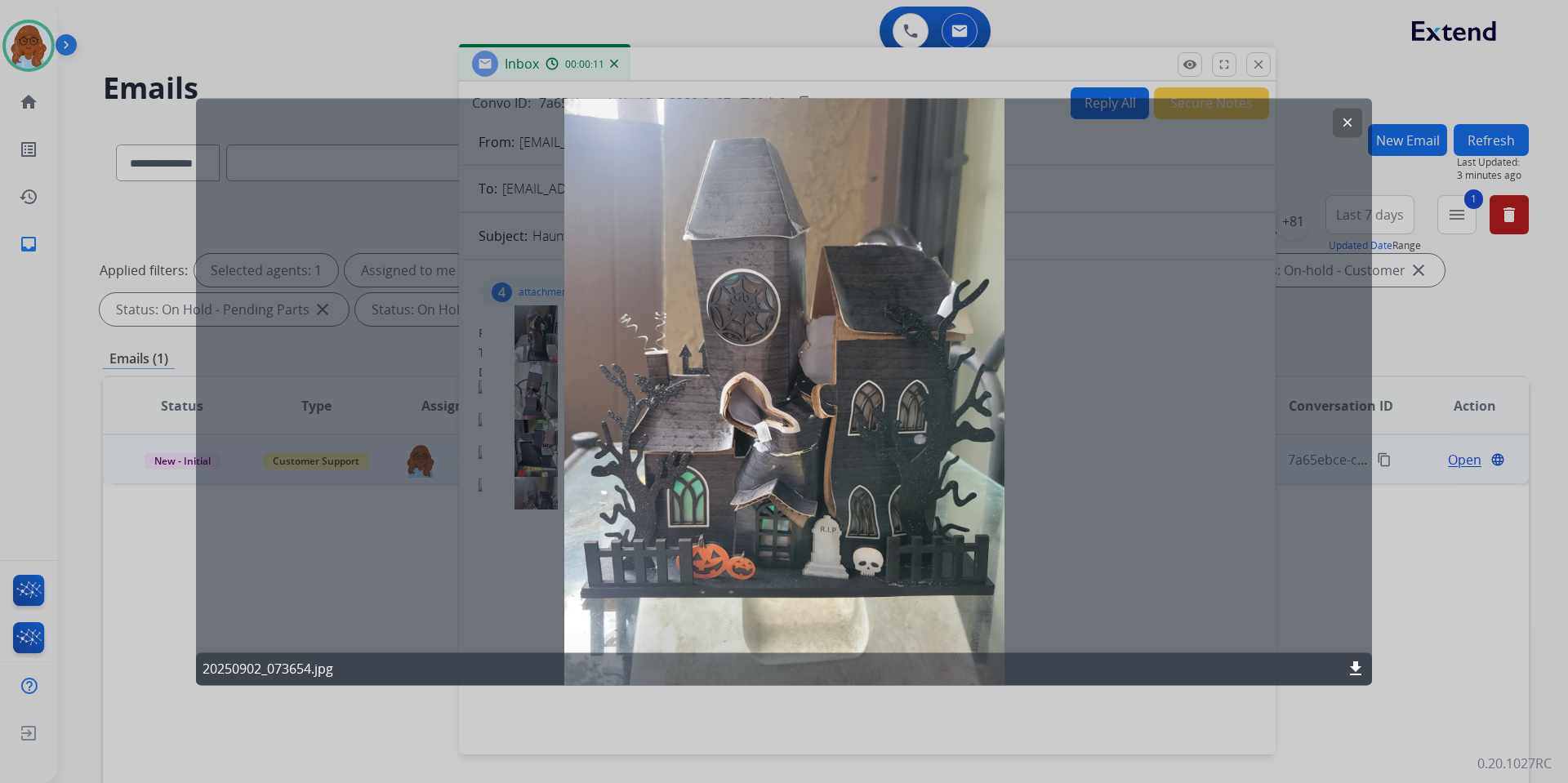
click at [783, 738] on div at bounding box center [784, 392] width 1568 height 783
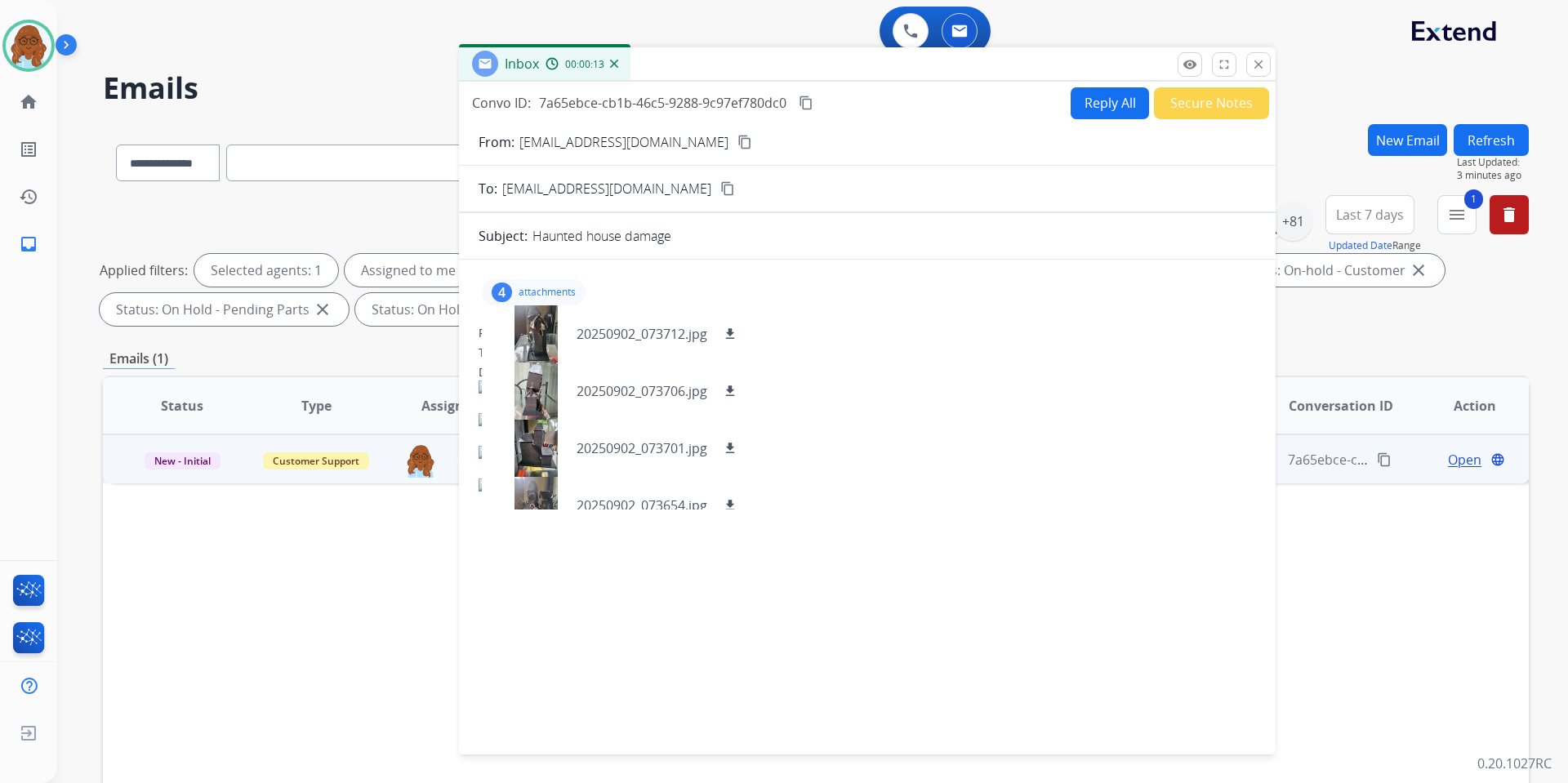
click at [752, 139] on mat-icon "content_copy" at bounding box center [745, 142] width 15 height 15
drag, startPoint x: 734, startPoint y: 336, endPoint x: 735, endPoint y: 372, distance: 36.0
click at [734, 336] on mat-icon "download" at bounding box center [730, 334] width 15 height 15
click at [730, 388] on mat-icon "download" at bounding box center [730, 392] width 15 height 15
click at [734, 446] on mat-icon "download" at bounding box center [730, 448] width 15 height 15
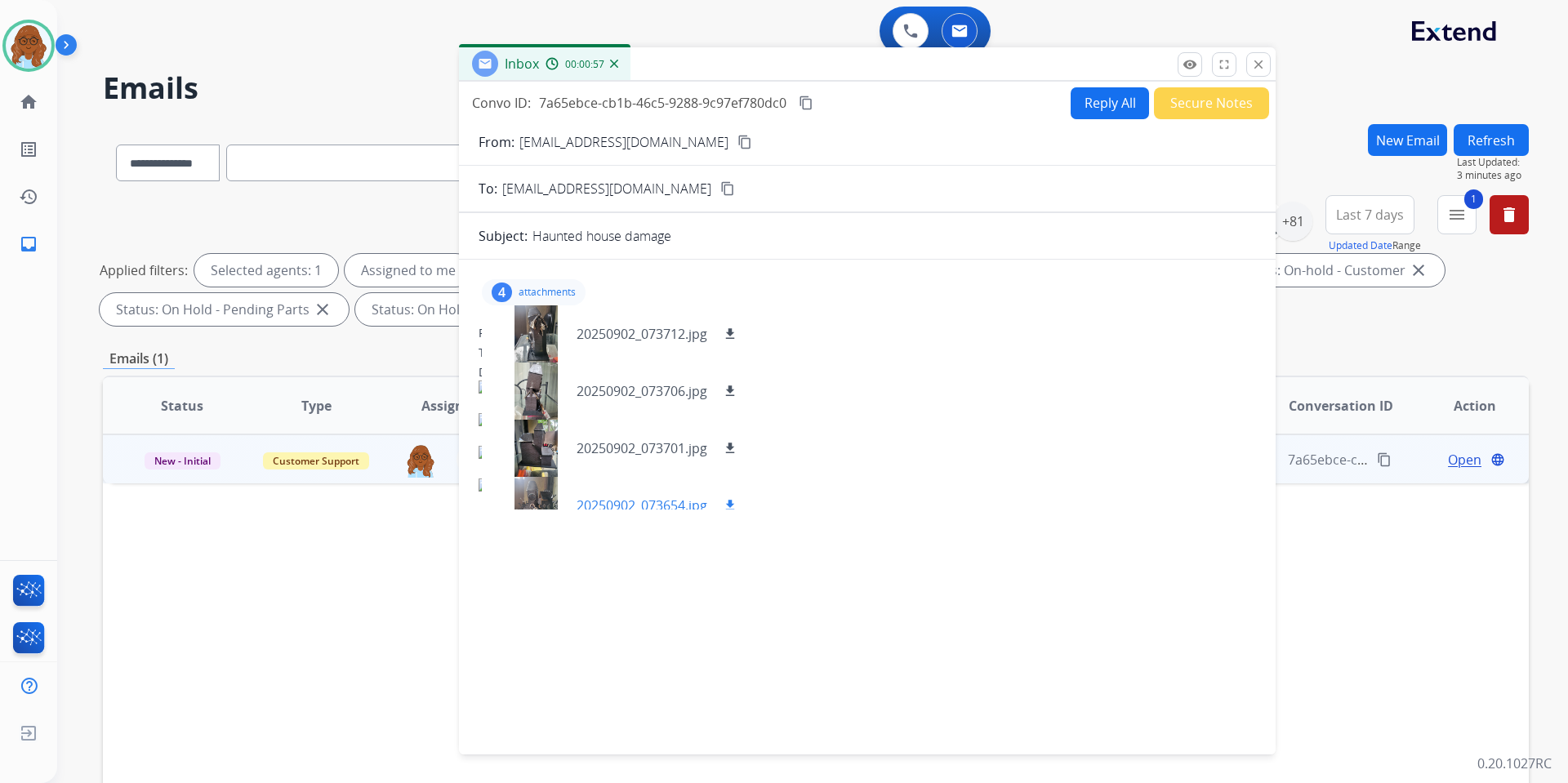
click at [727, 501] on mat-icon "download" at bounding box center [730, 506] width 15 height 15
drag, startPoint x: 1255, startPoint y: 68, endPoint x: 1343, endPoint y: 145, distance: 116.9
click at [1255, 68] on mat-icon "close" at bounding box center [1259, 65] width 15 height 15
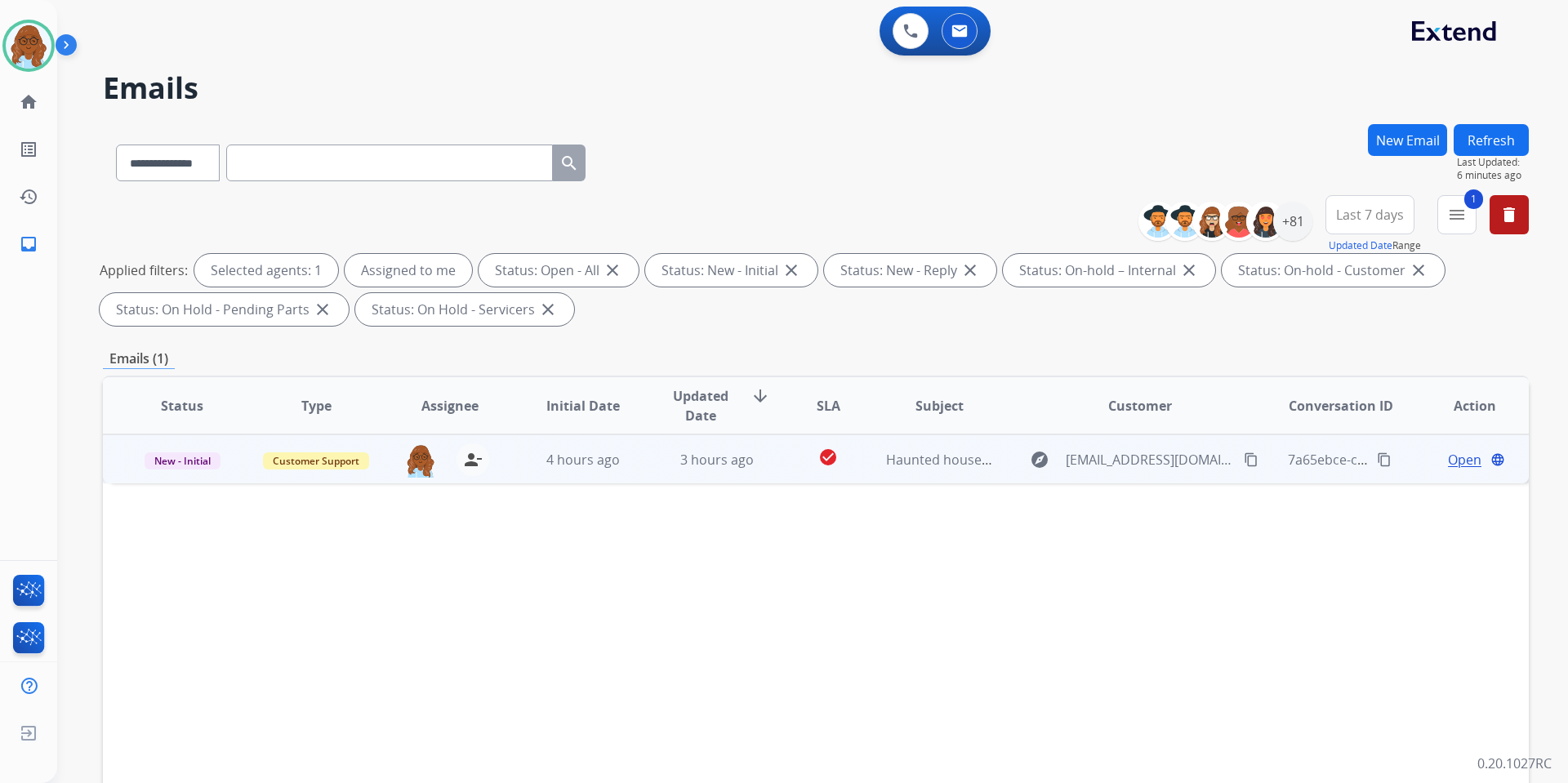
click at [1448, 464] on span "Open" at bounding box center [1465, 459] width 34 height 19
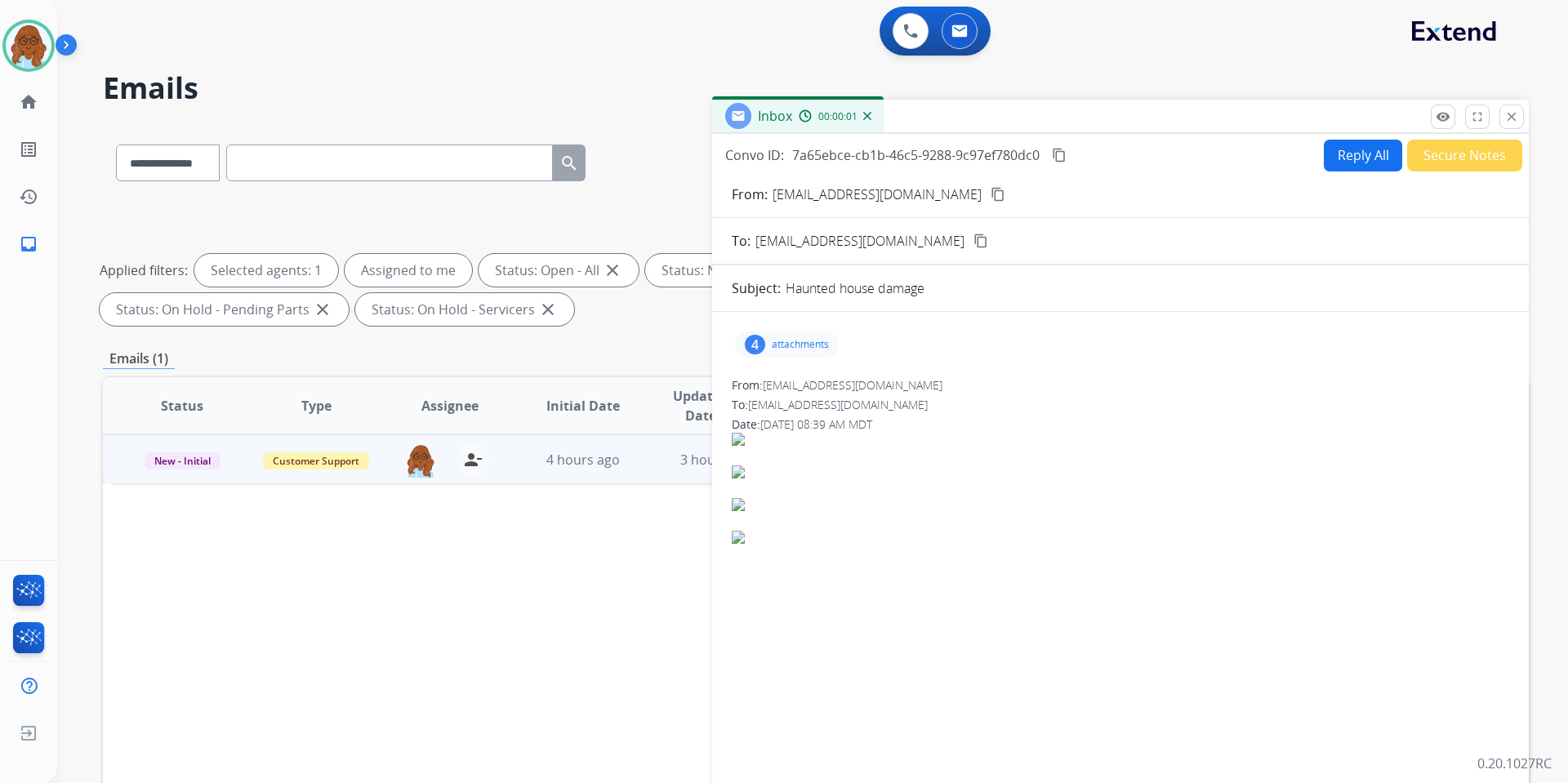
click at [1333, 166] on button "Reply All" at bounding box center [1364, 155] width 78 height 32
select select "**********"
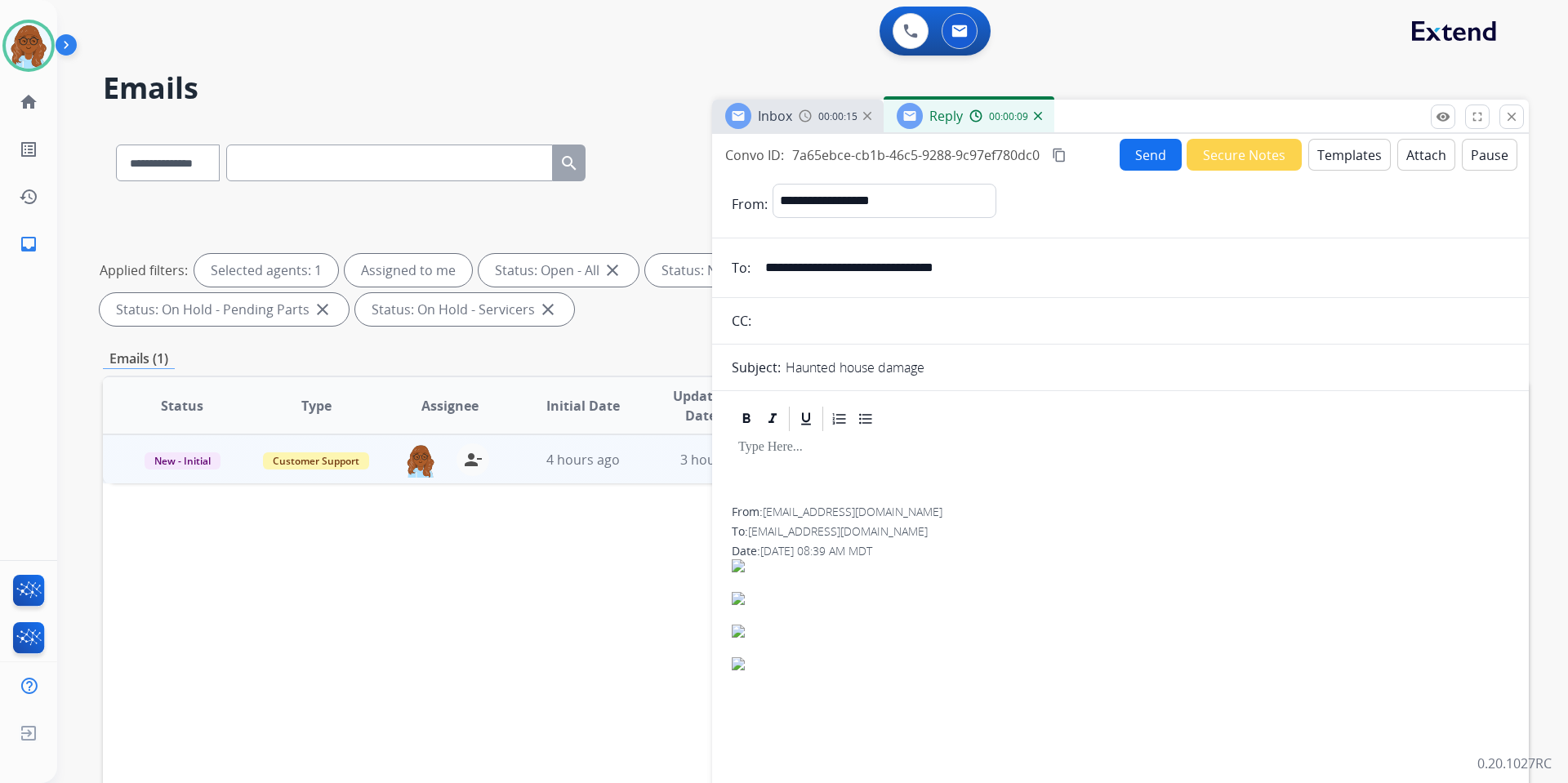
click at [1337, 158] on button "Templates" at bounding box center [1350, 154] width 82 height 32
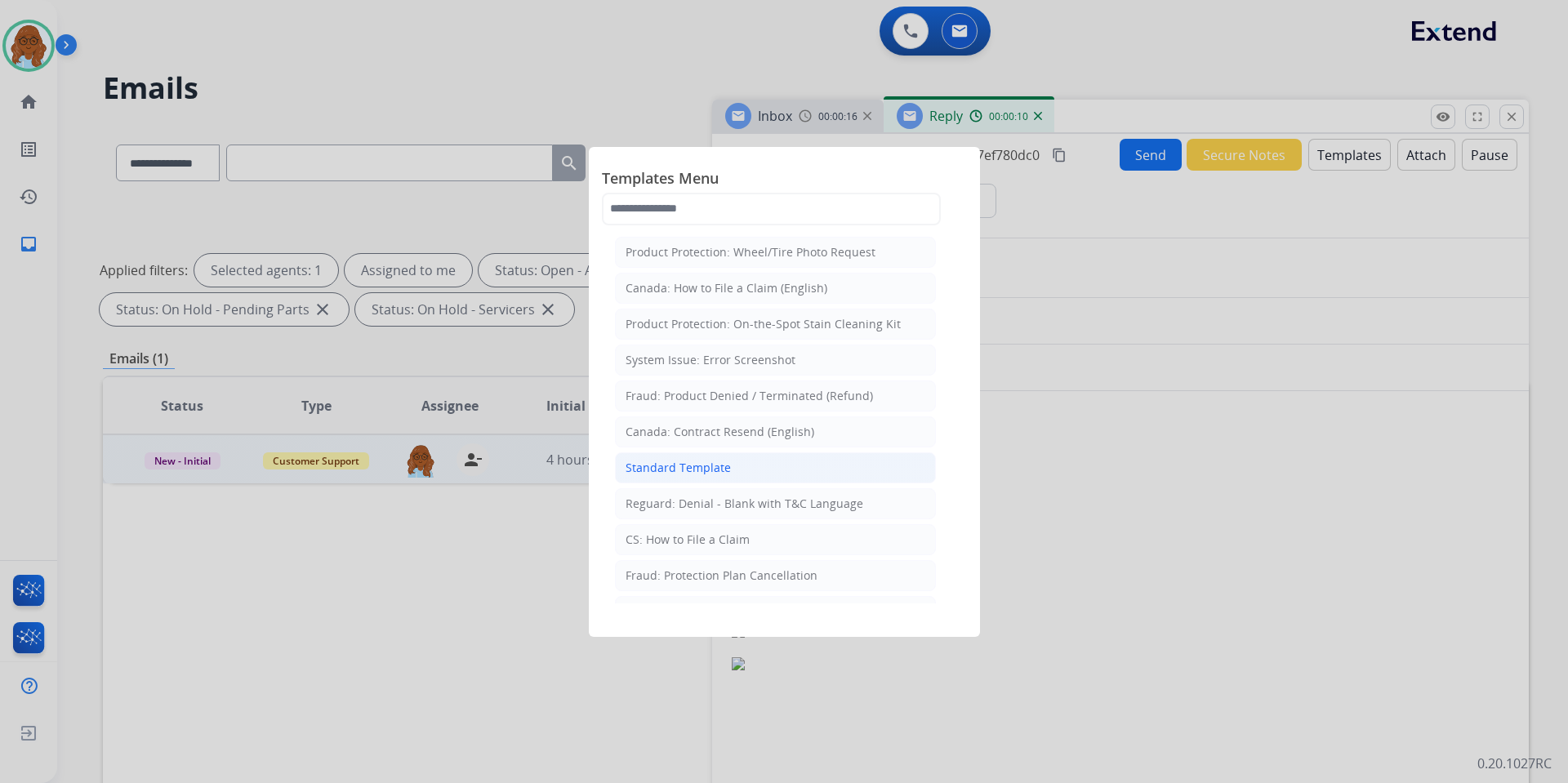
click at [710, 463] on div "Standard Template" at bounding box center [678, 468] width 105 height 16
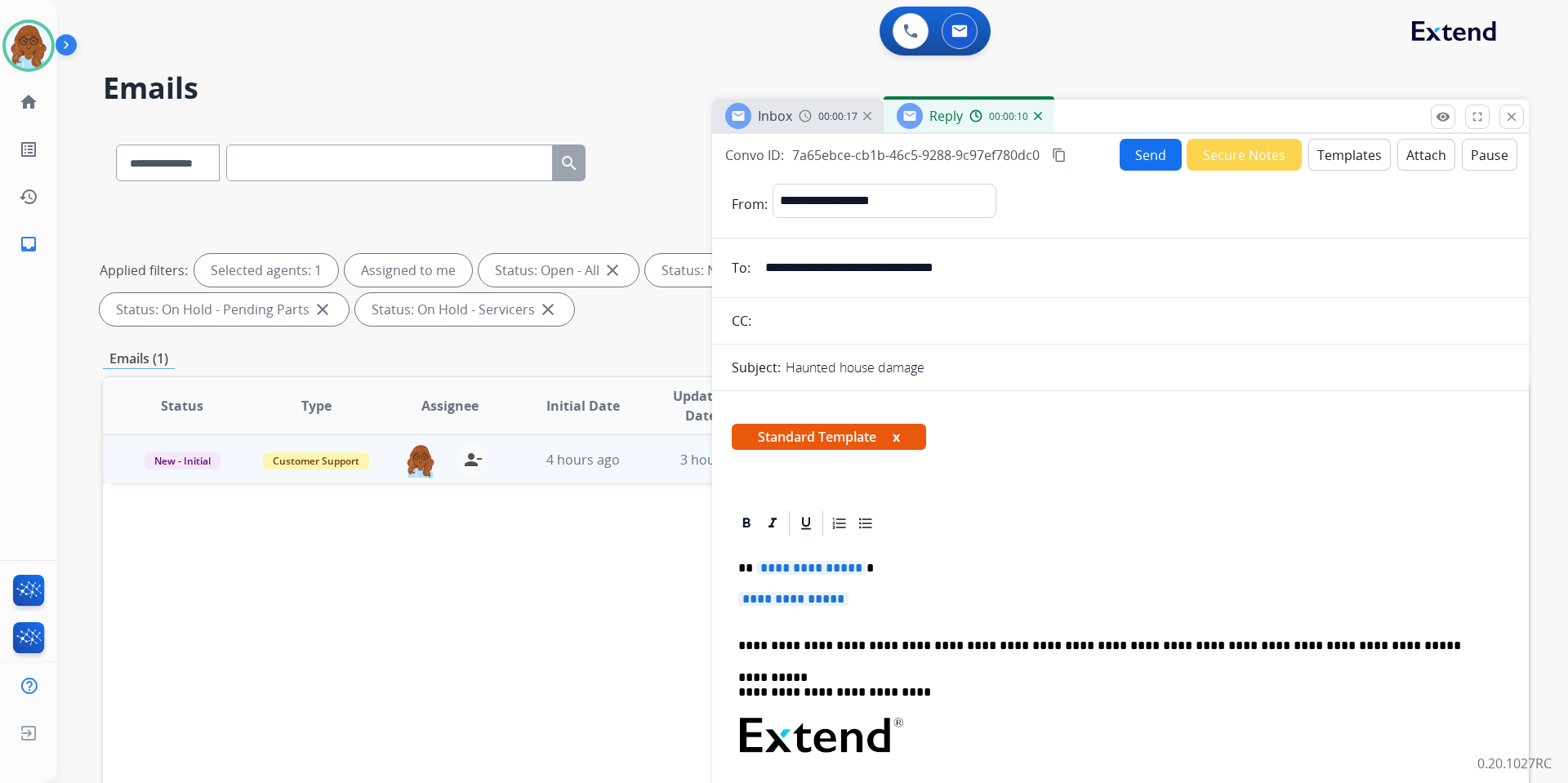
scroll to position [163, 0]
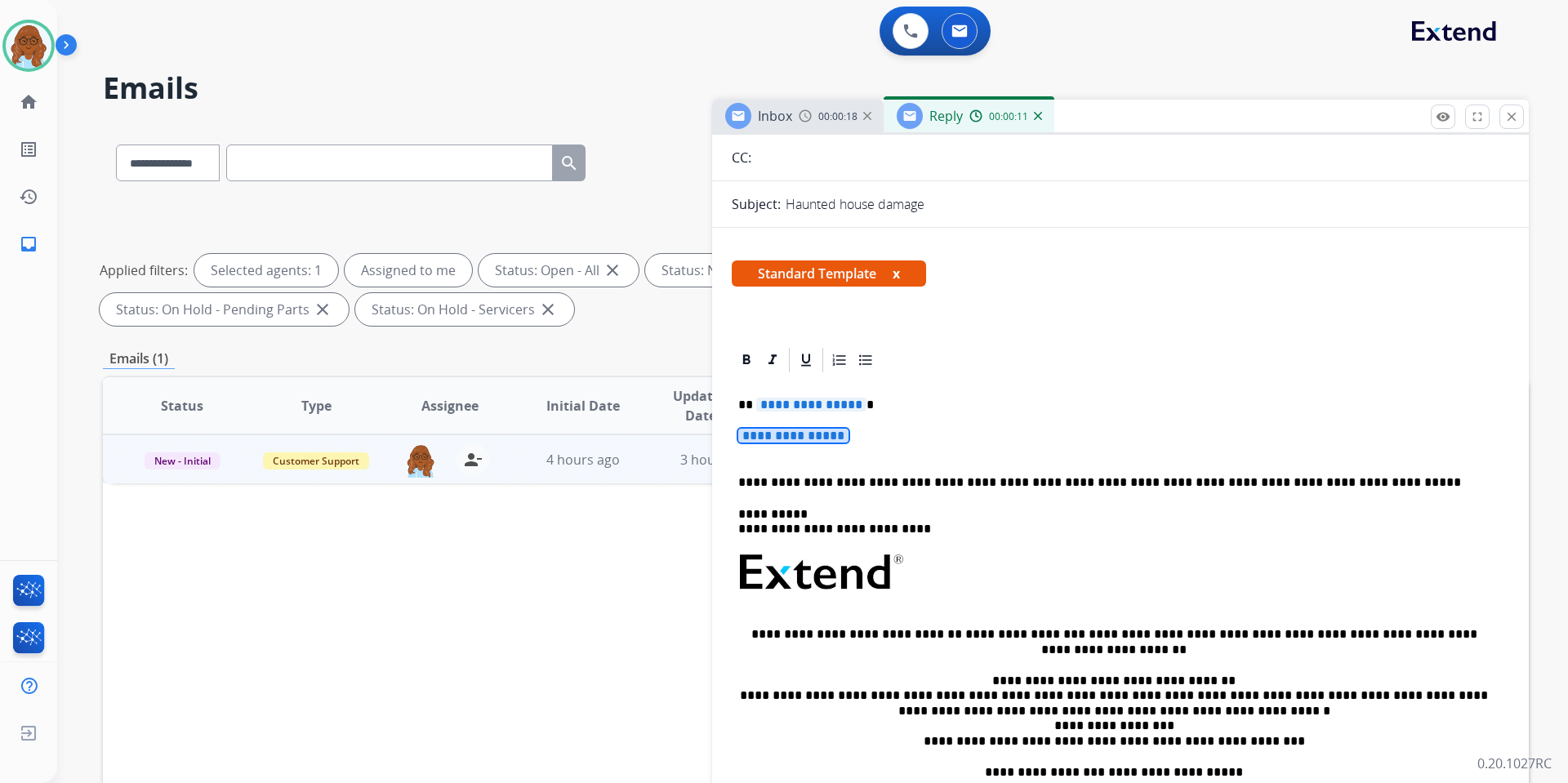
click at [784, 439] on span "**********" at bounding box center [793, 435] width 110 height 14
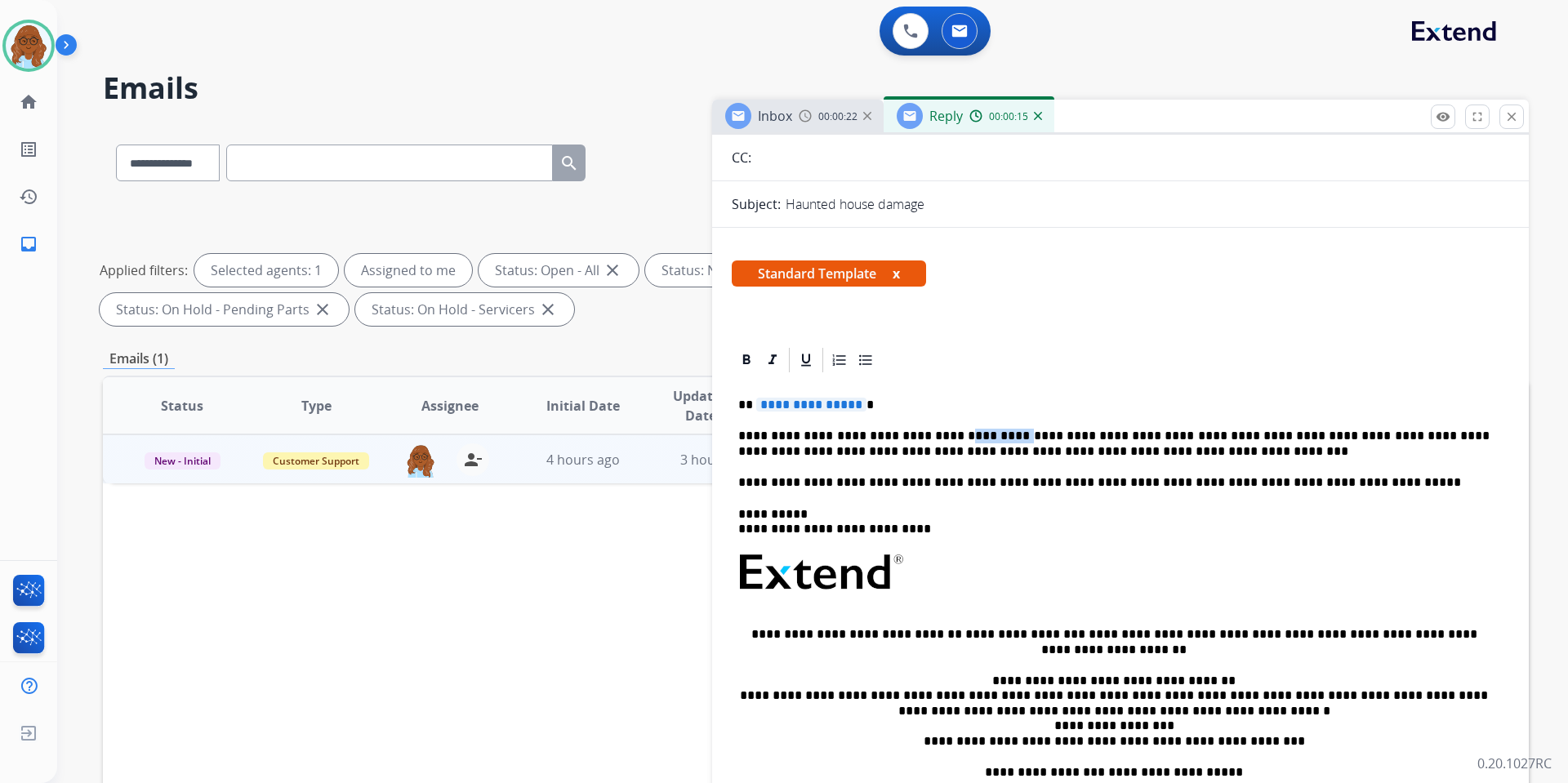
drag, startPoint x: 989, startPoint y: 433, endPoint x: 936, endPoint y: 427, distance: 53.3
click at [936, 427] on div "**********" at bounding box center [1121, 611] width 778 height 473
drag, startPoint x: 929, startPoint y: 452, endPoint x: 945, endPoint y: 452, distance: 16.0
click at [945, 452] on p "**********" at bounding box center [1113, 444] width 751 height 30
click at [805, 406] on span "**********" at bounding box center [811, 404] width 110 height 14
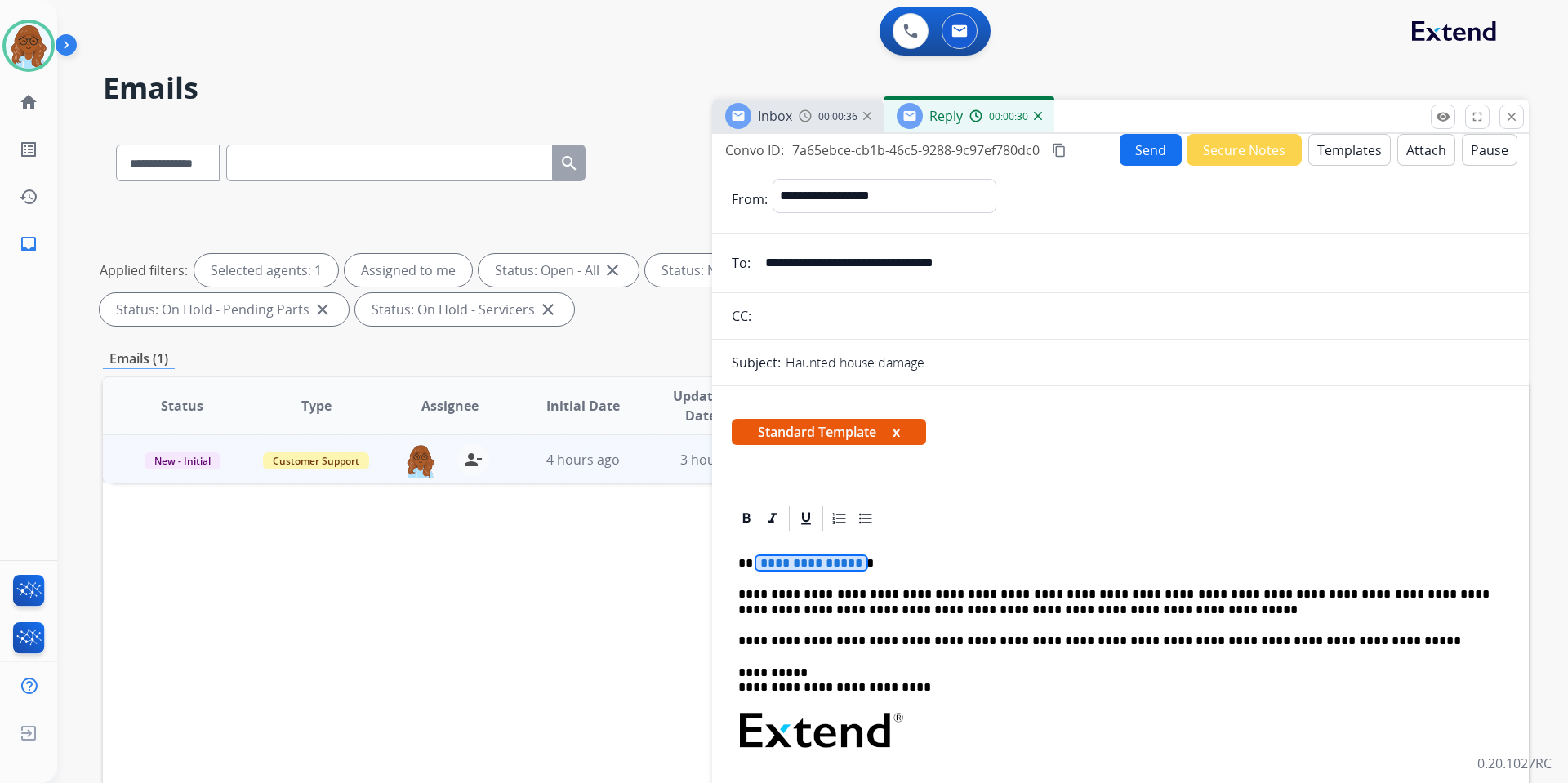
scroll to position [0, 0]
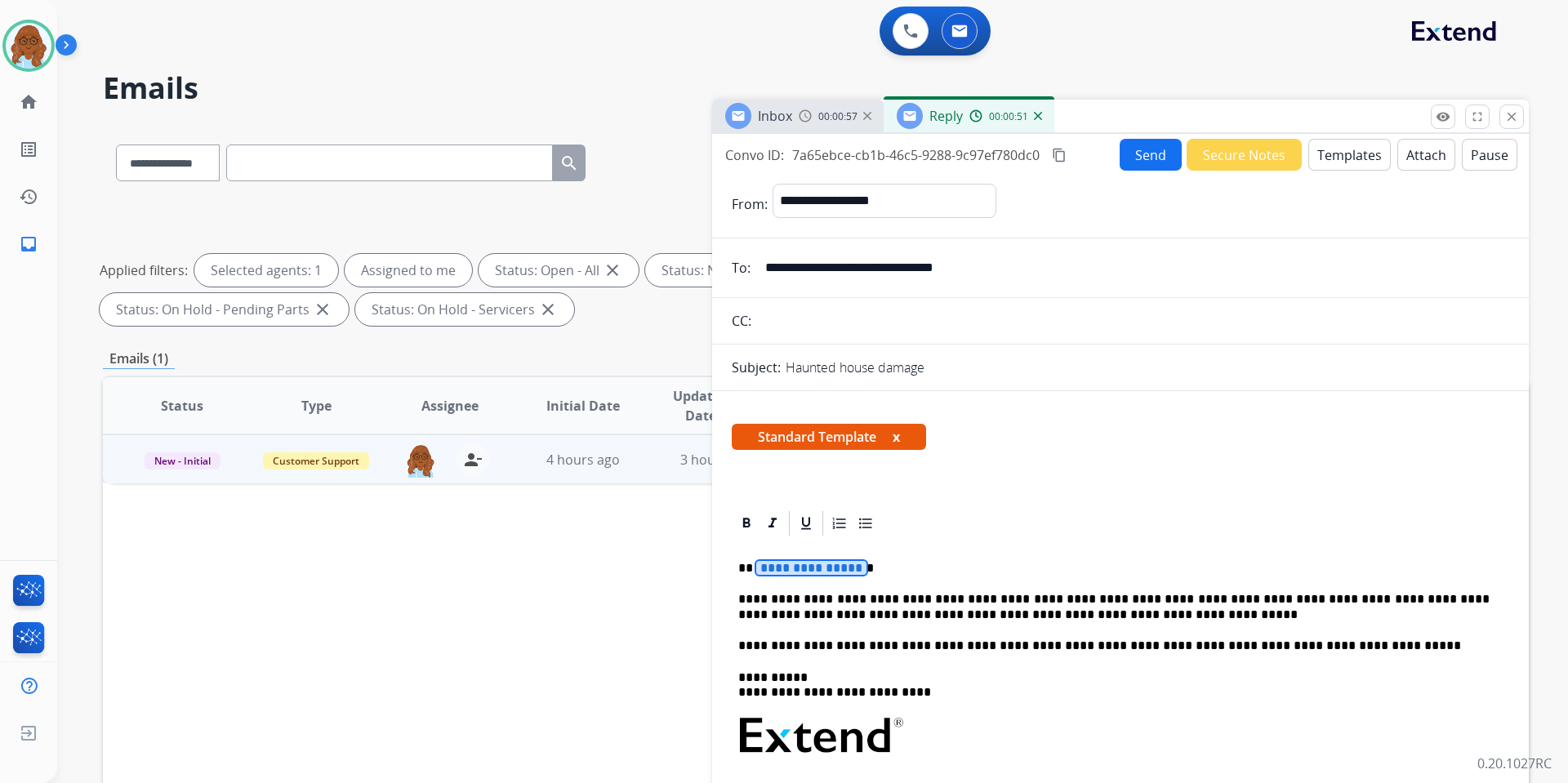
click at [773, 569] on span "**********" at bounding box center [811, 568] width 110 height 14
click at [903, 433] on span "Standard Template x" at bounding box center [829, 436] width 194 height 26
click at [900, 436] on button "x" at bounding box center [896, 436] width 7 height 19
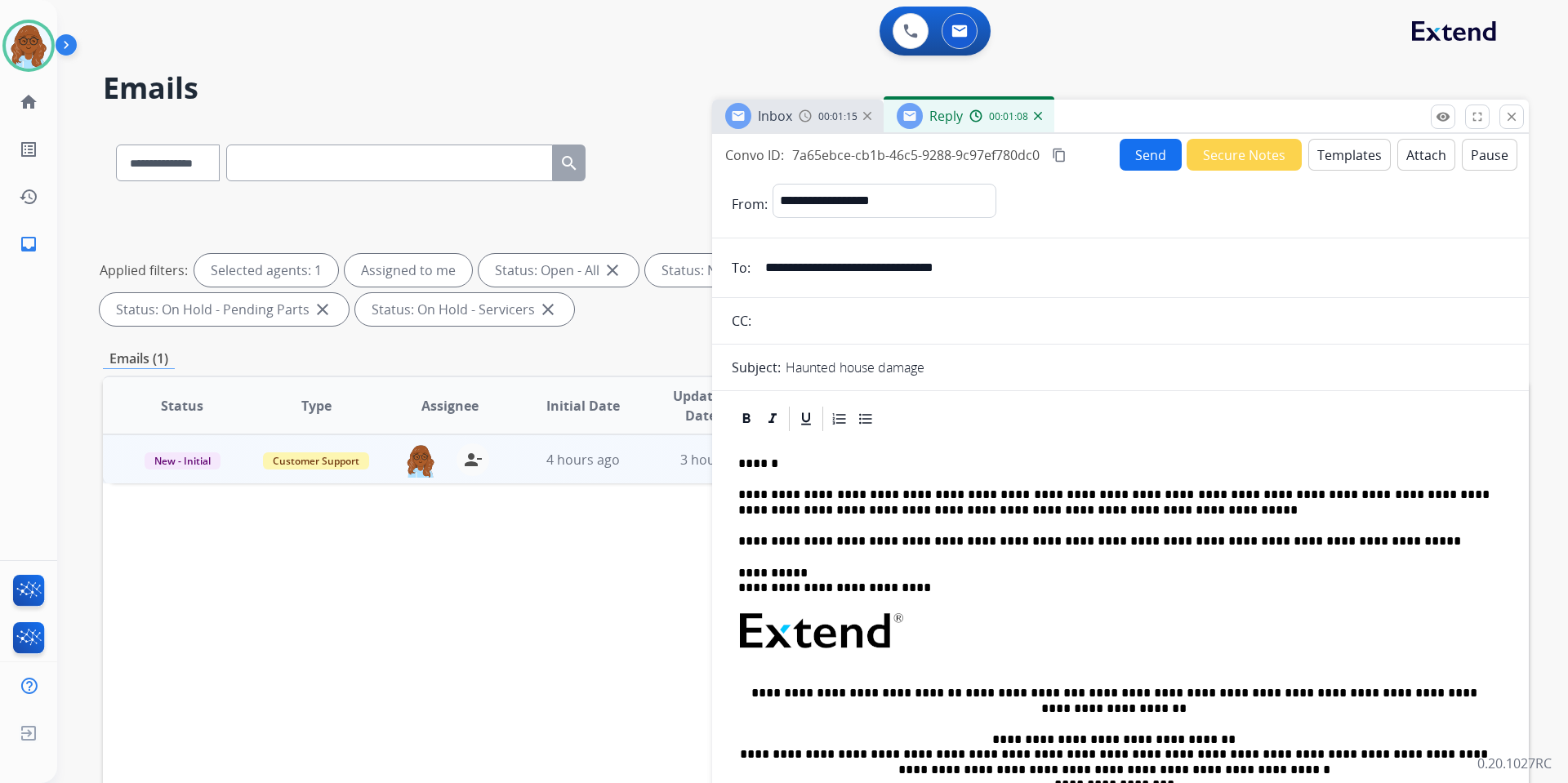
click at [1057, 151] on mat-icon "content_copy" at bounding box center [1060, 155] width 15 height 15
click at [1121, 162] on button "Send" at bounding box center [1151, 154] width 62 height 32
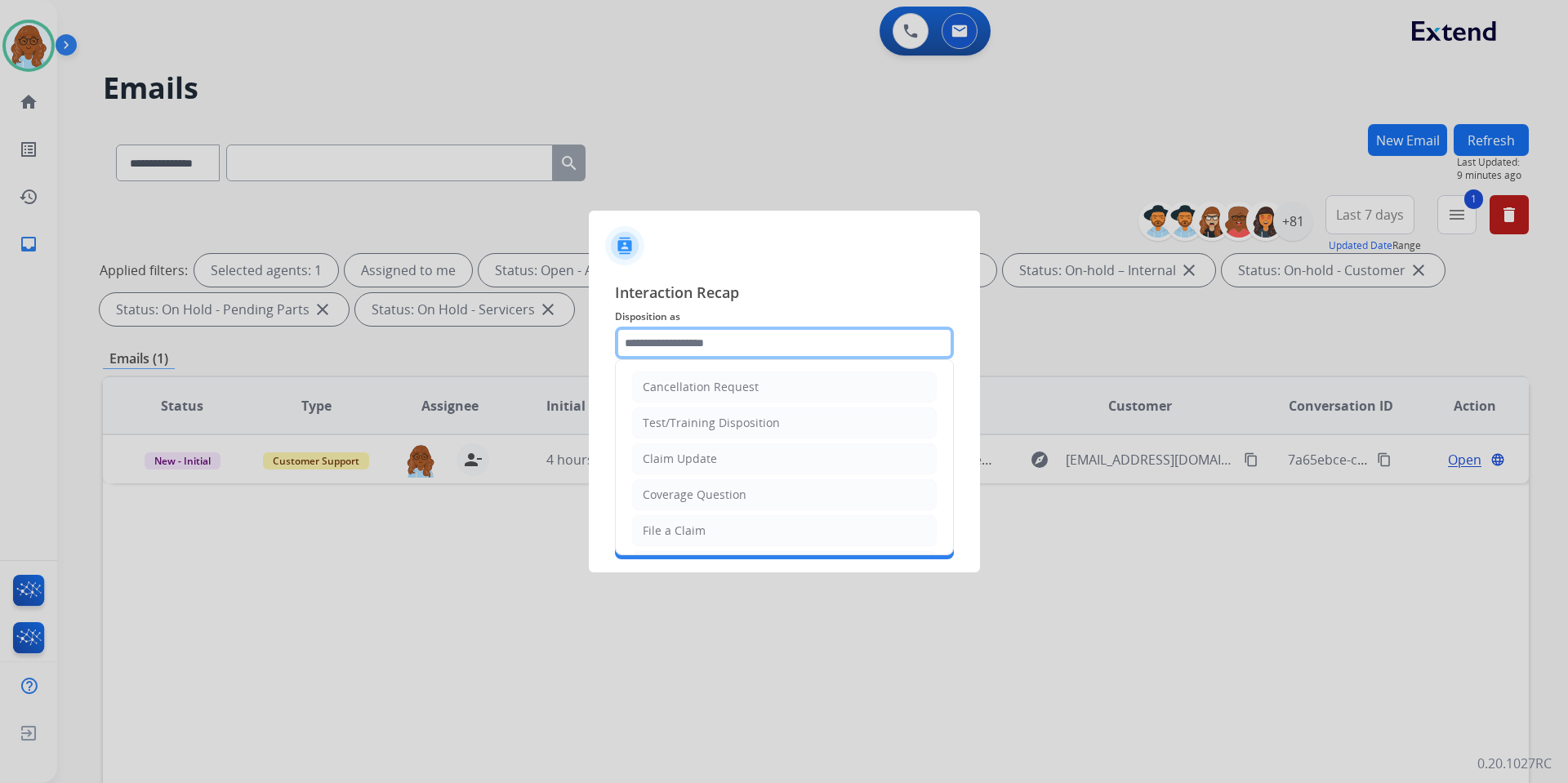
click at [735, 355] on input "text" at bounding box center [784, 343] width 339 height 33
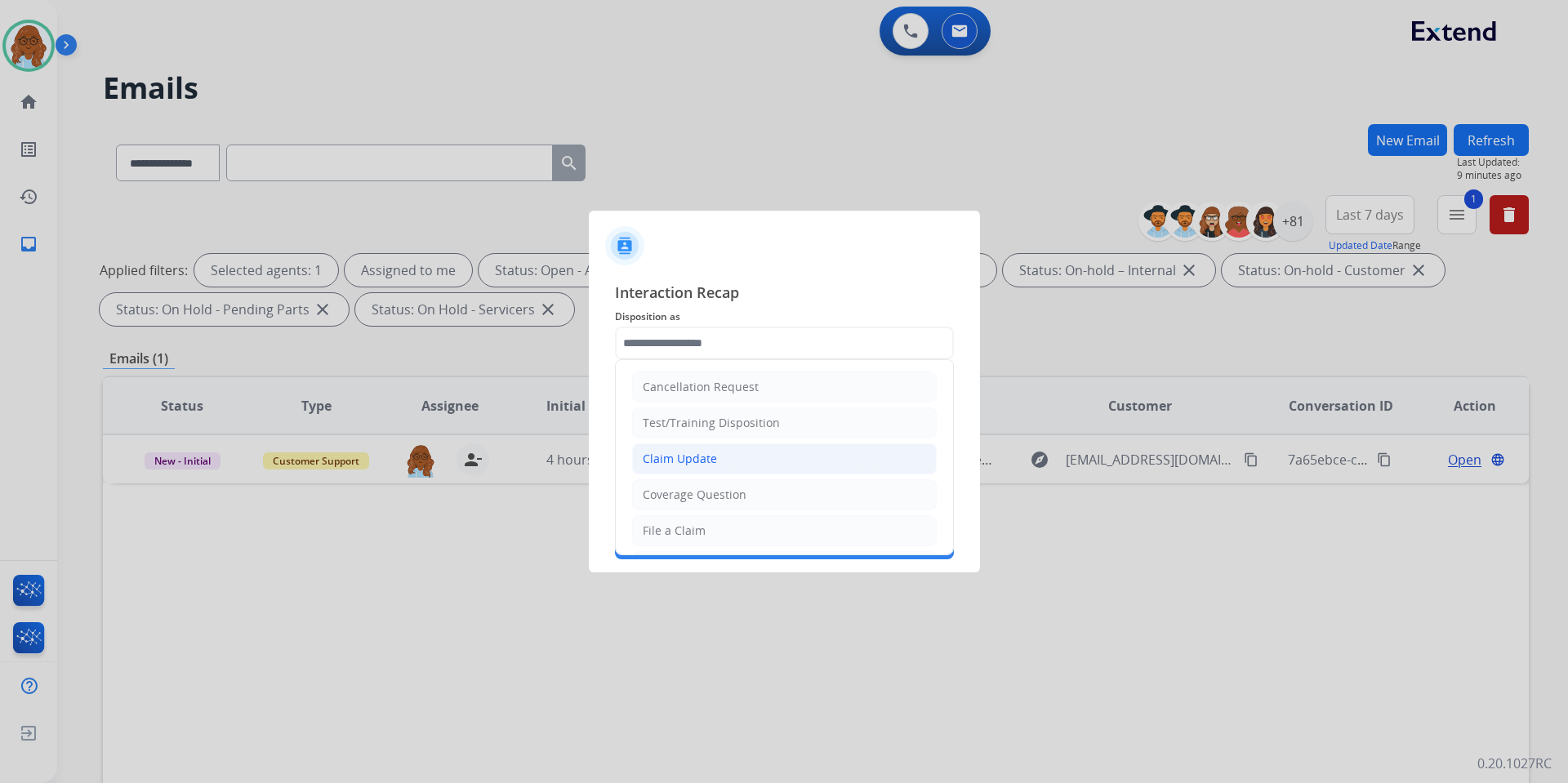
click at [690, 455] on div "Claim Update" at bounding box center [679, 459] width 74 height 16
type input "**********"
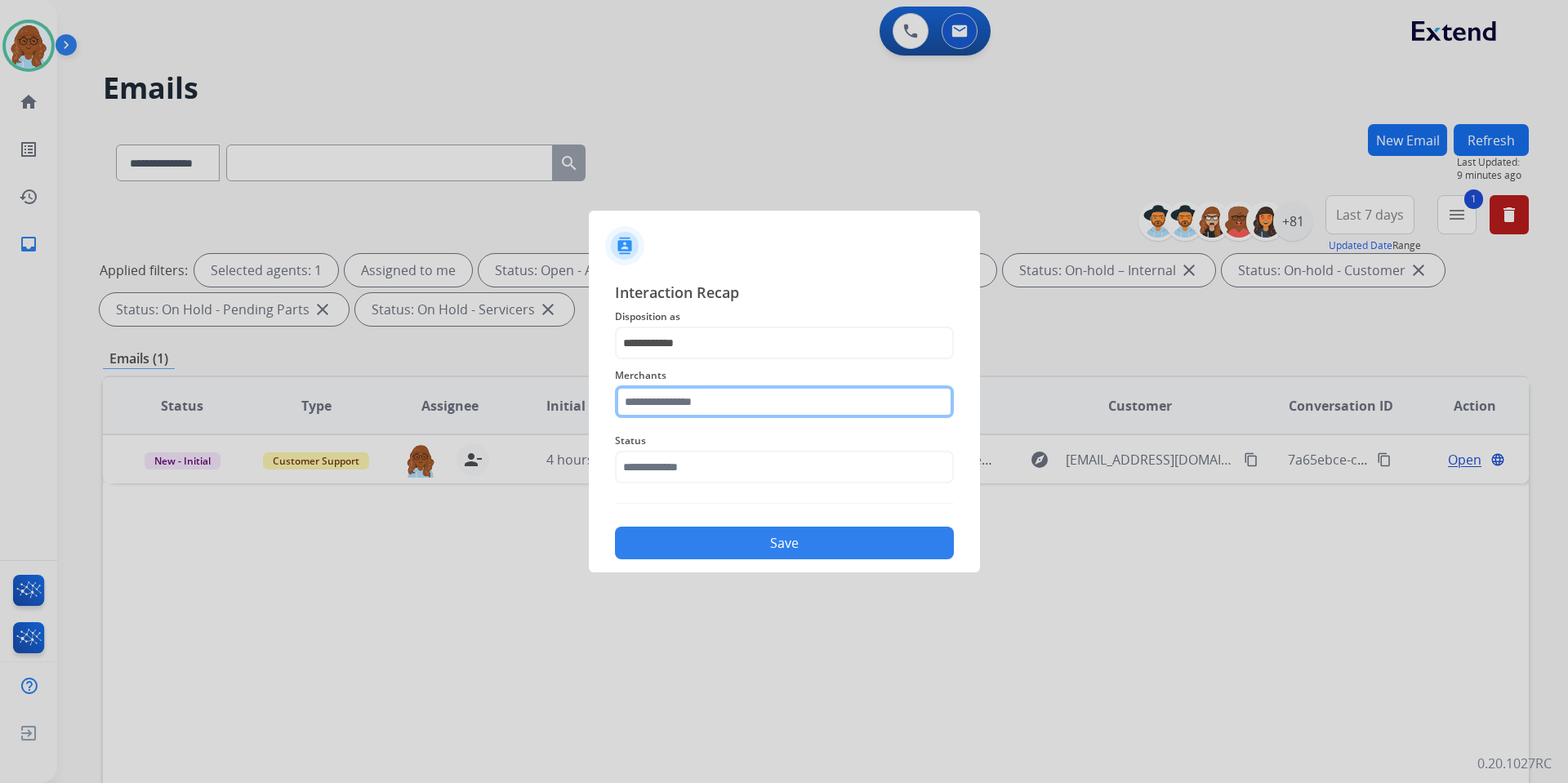
click at [689, 401] on input "text" at bounding box center [784, 402] width 339 height 33
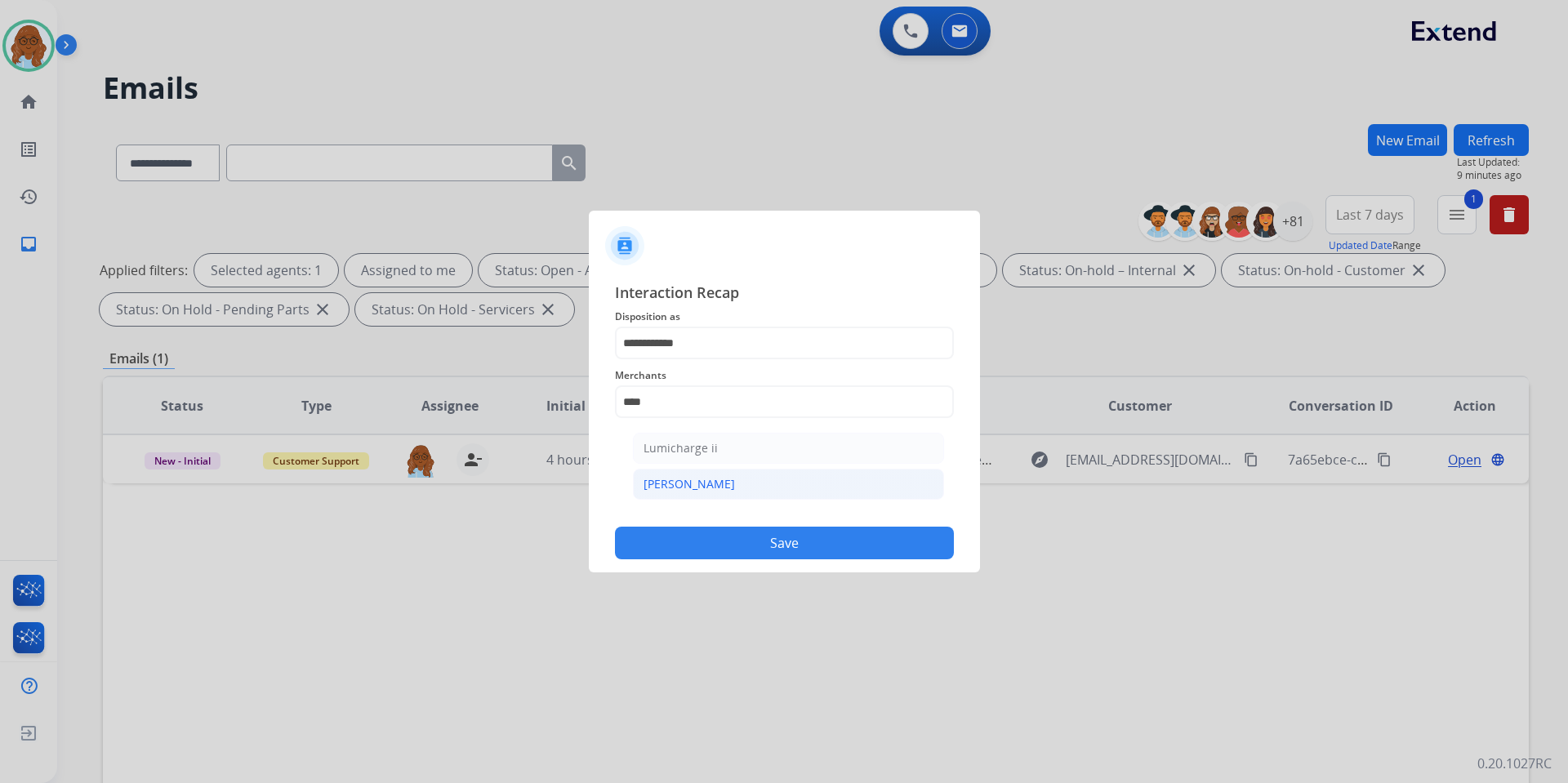
click at [659, 477] on div "[PERSON_NAME]" at bounding box center [689, 485] width 91 height 16
type input "********"
click at [673, 467] on input "text" at bounding box center [784, 467] width 339 height 33
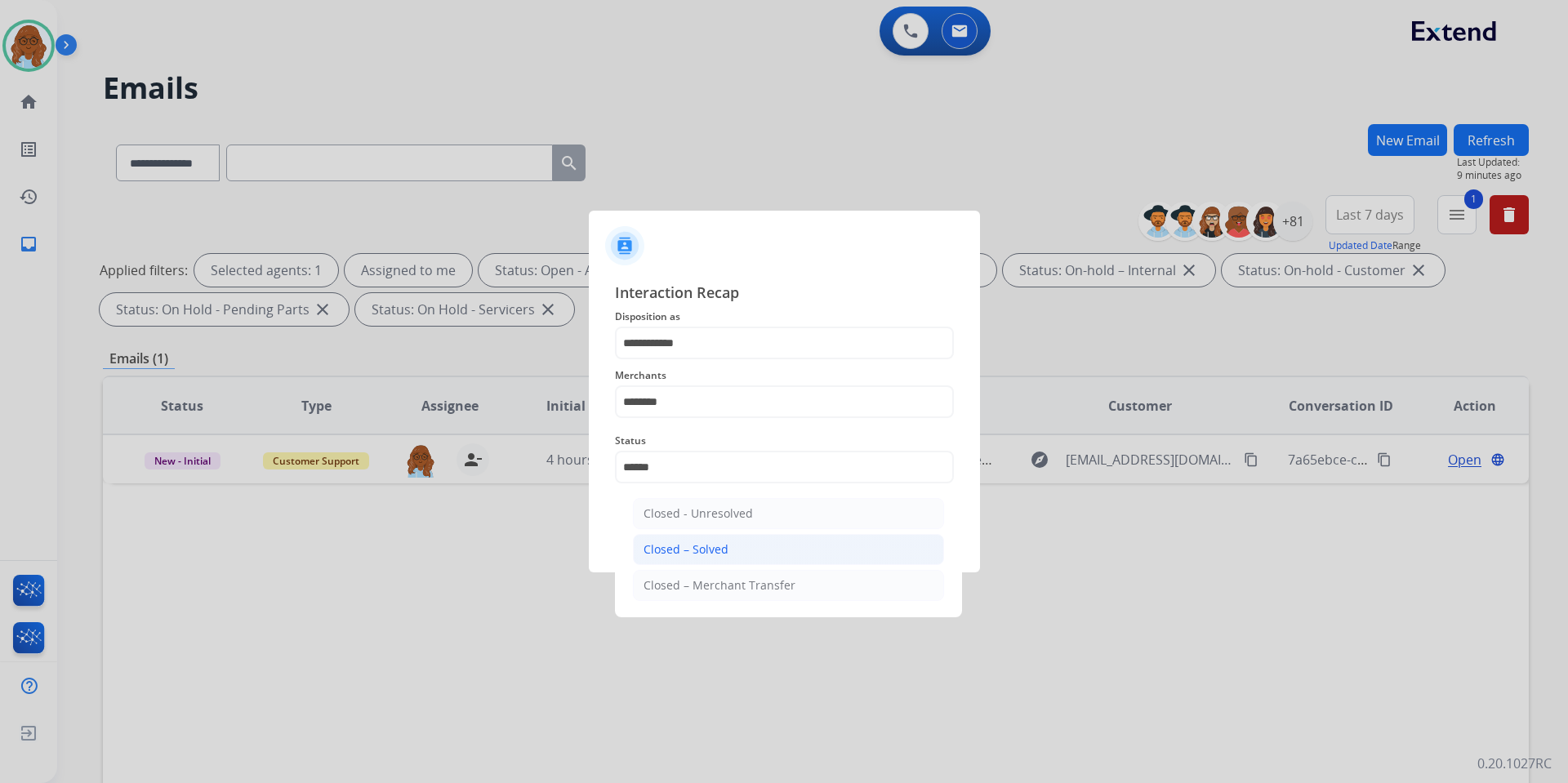
click at [727, 551] on li "Closed – Solved" at bounding box center [789, 549] width 311 height 31
type input "**********"
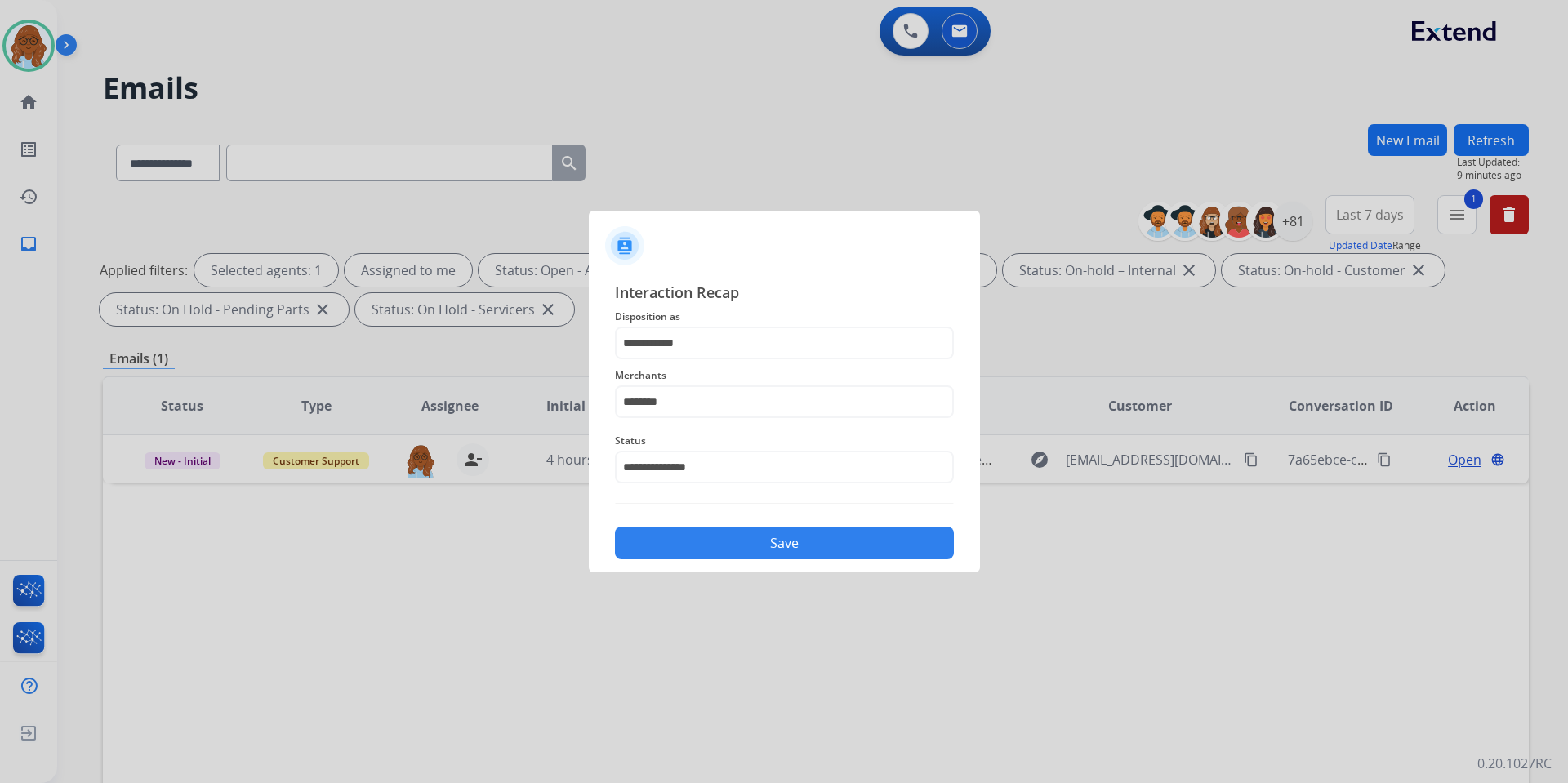
click at [733, 548] on button "Save" at bounding box center [784, 543] width 339 height 33
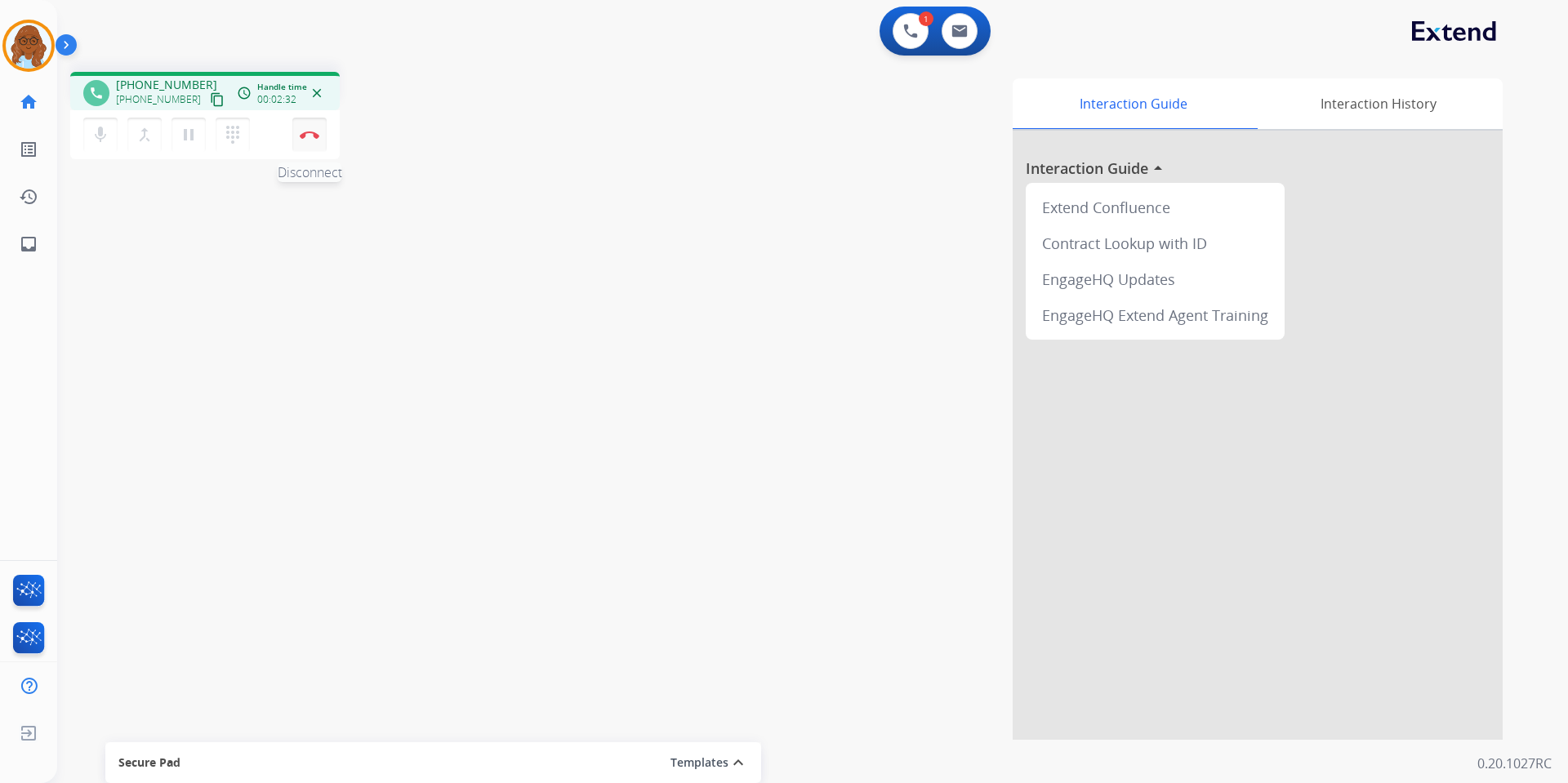
click at [308, 129] on button "Disconnect" at bounding box center [309, 135] width 35 height 35
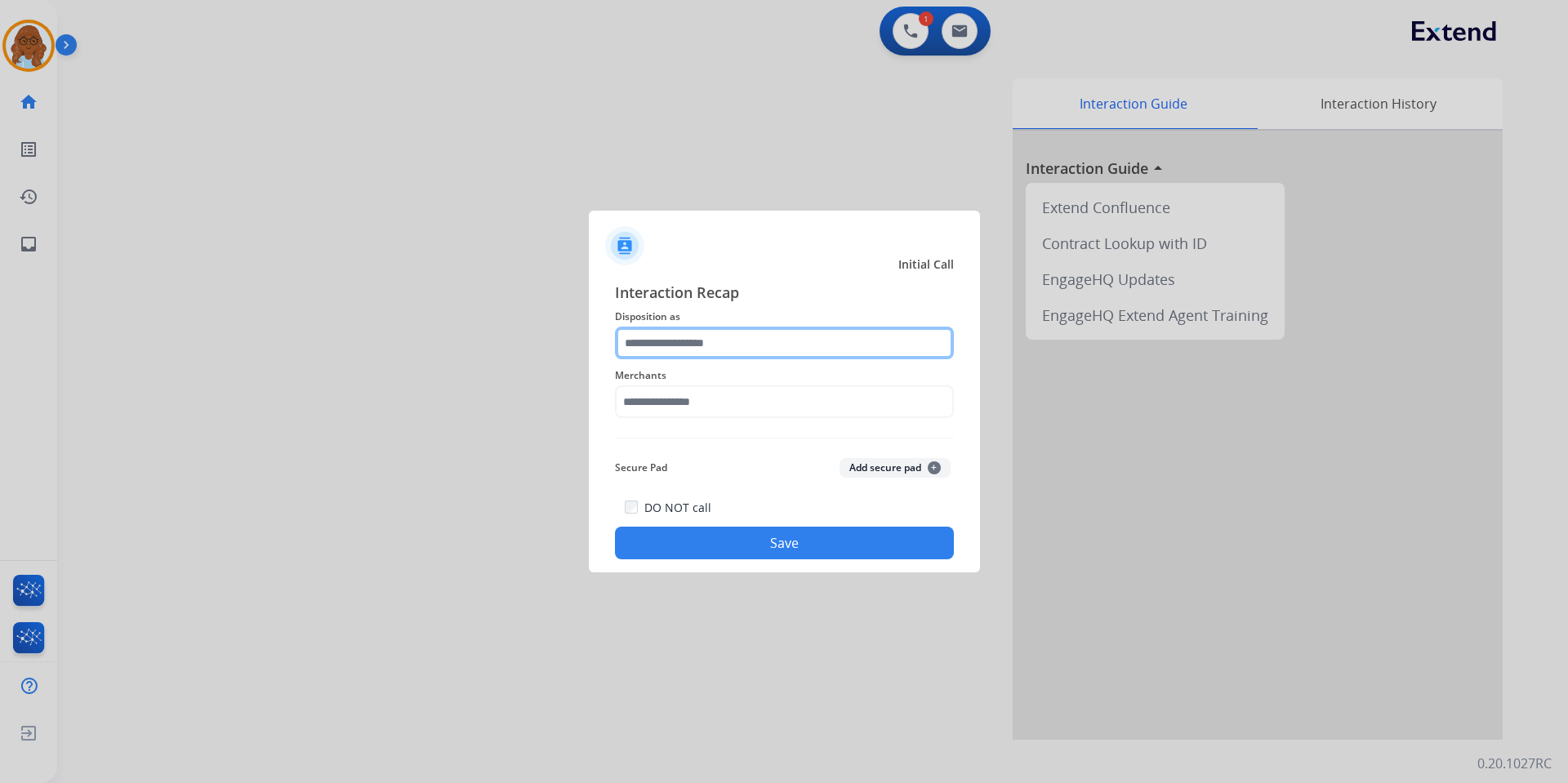
click at [737, 339] on input "text" at bounding box center [784, 343] width 339 height 33
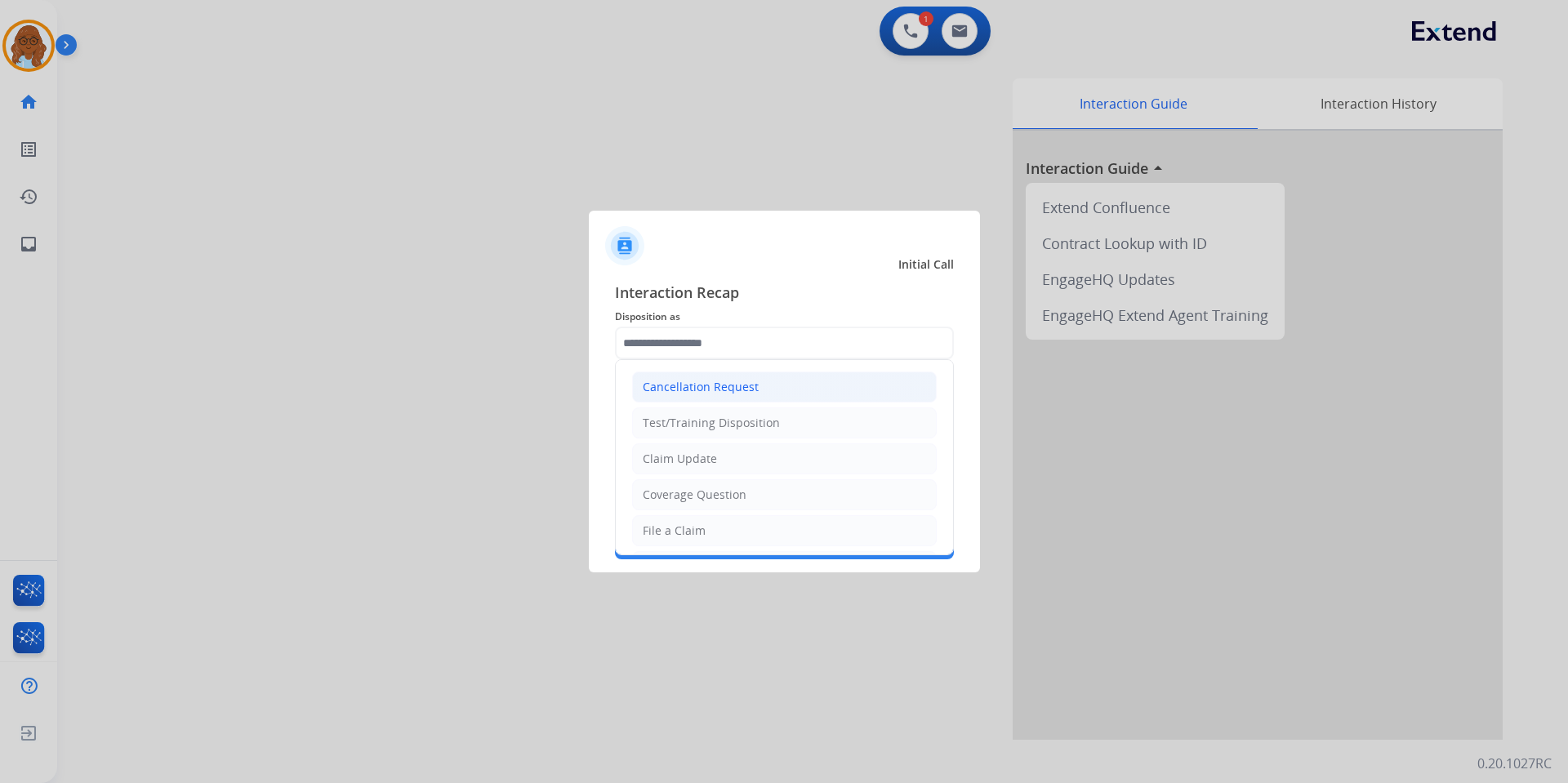
click at [716, 380] on div "Cancellation Request" at bounding box center [700, 387] width 116 height 16
type input "**********"
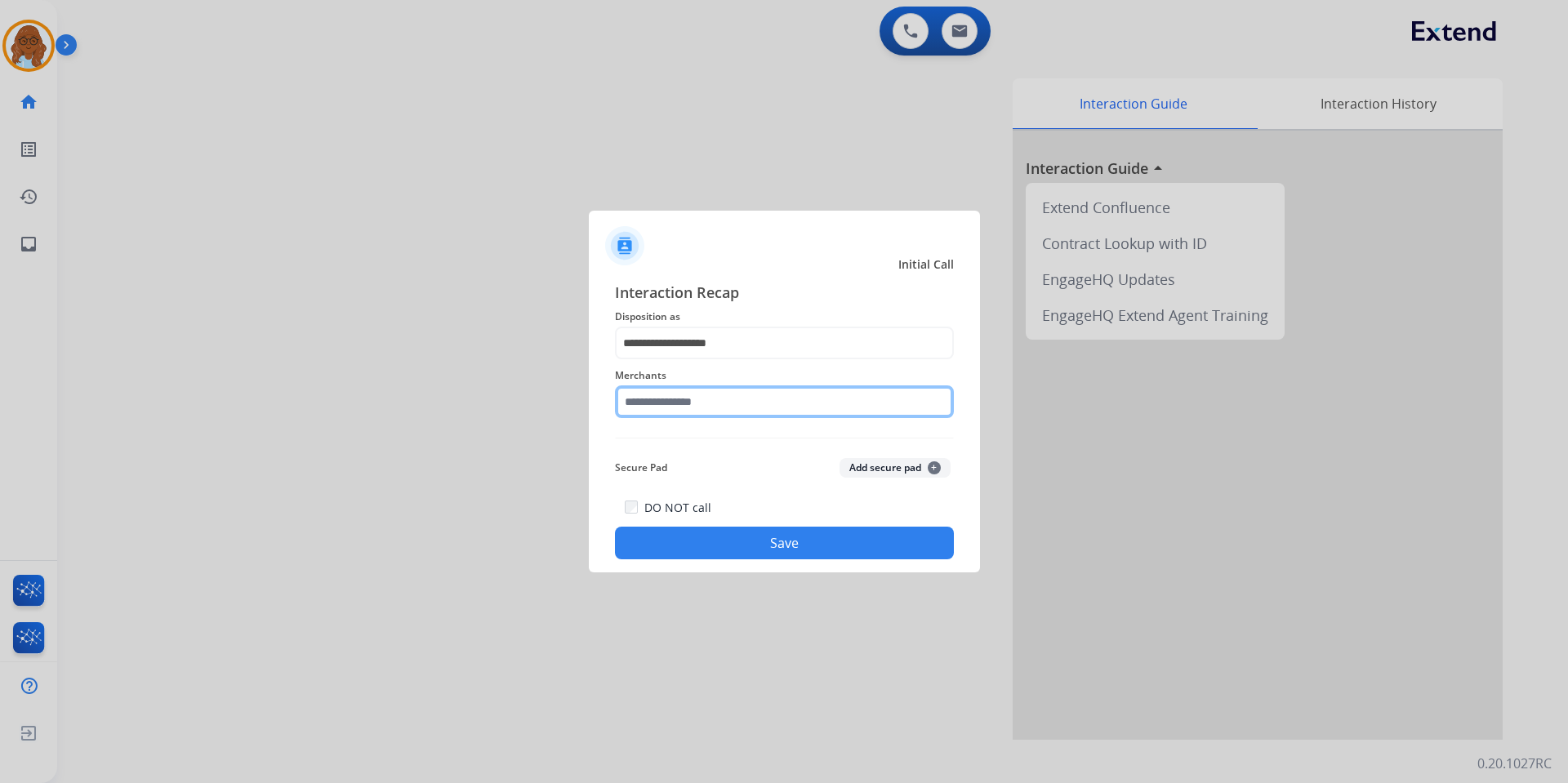
click at [686, 407] on input "text" at bounding box center [784, 402] width 339 height 33
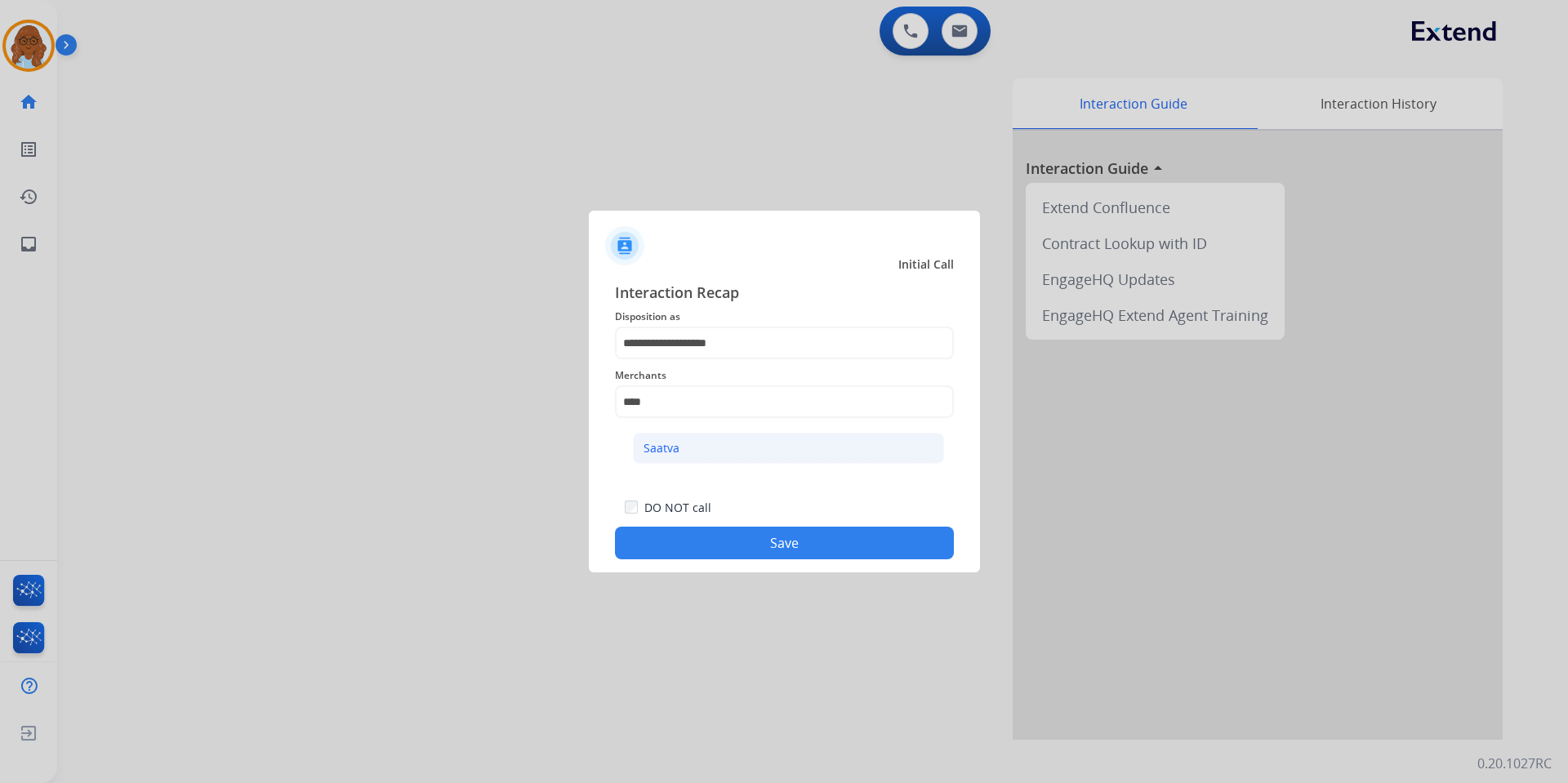
click at [684, 444] on li "Saatva" at bounding box center [789, 448] width 311 height 31
type input "******"
click at [820, 541] on button "Save" at bounding box center [784, 543] width 339 height 33
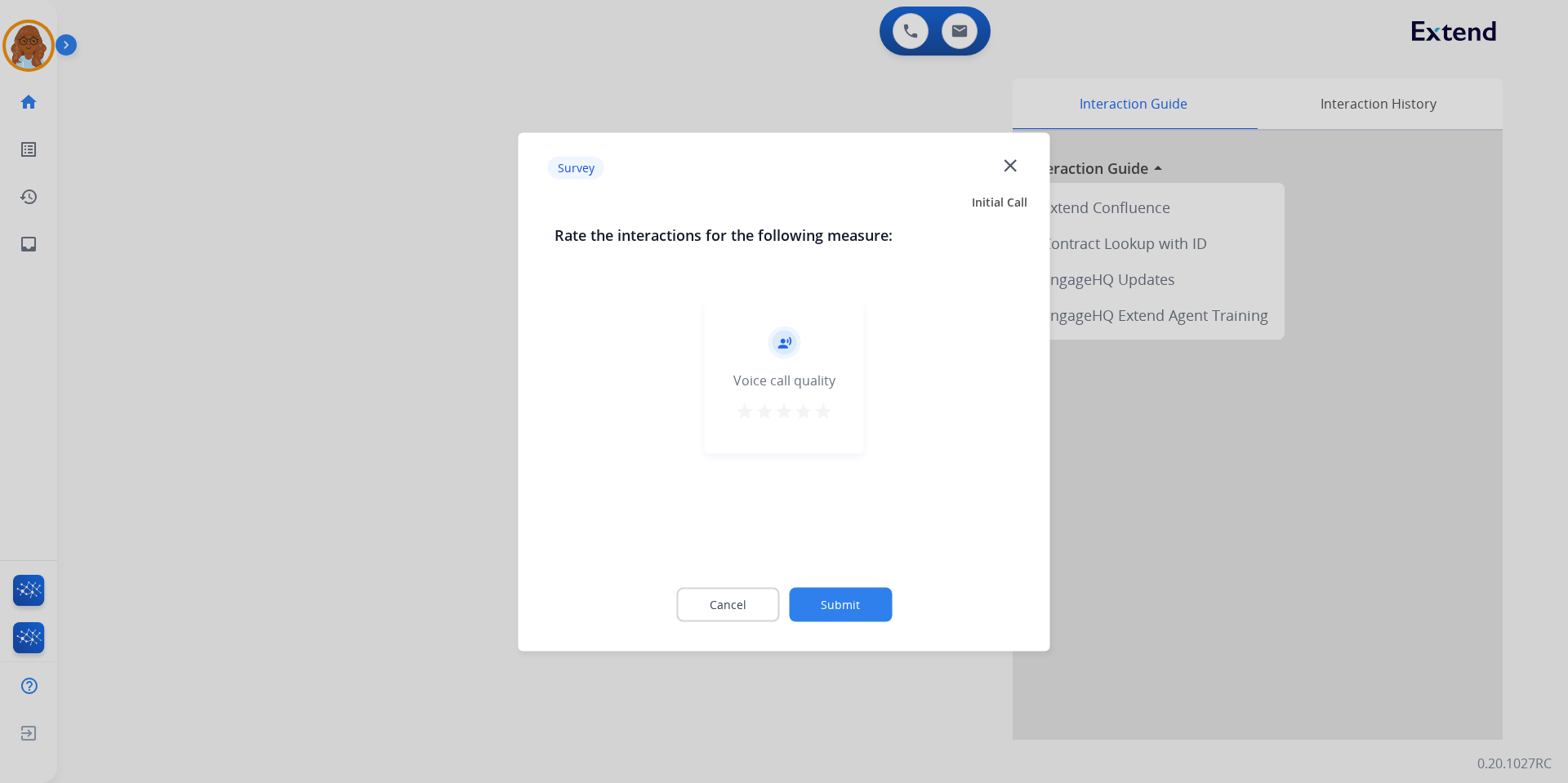
click at [827, 424] on button "star" at bounding box center [822, 412] width 19 height 25
click at [853, 600] on button "Submit" at bounding box center [840, 604] width 103 height 35
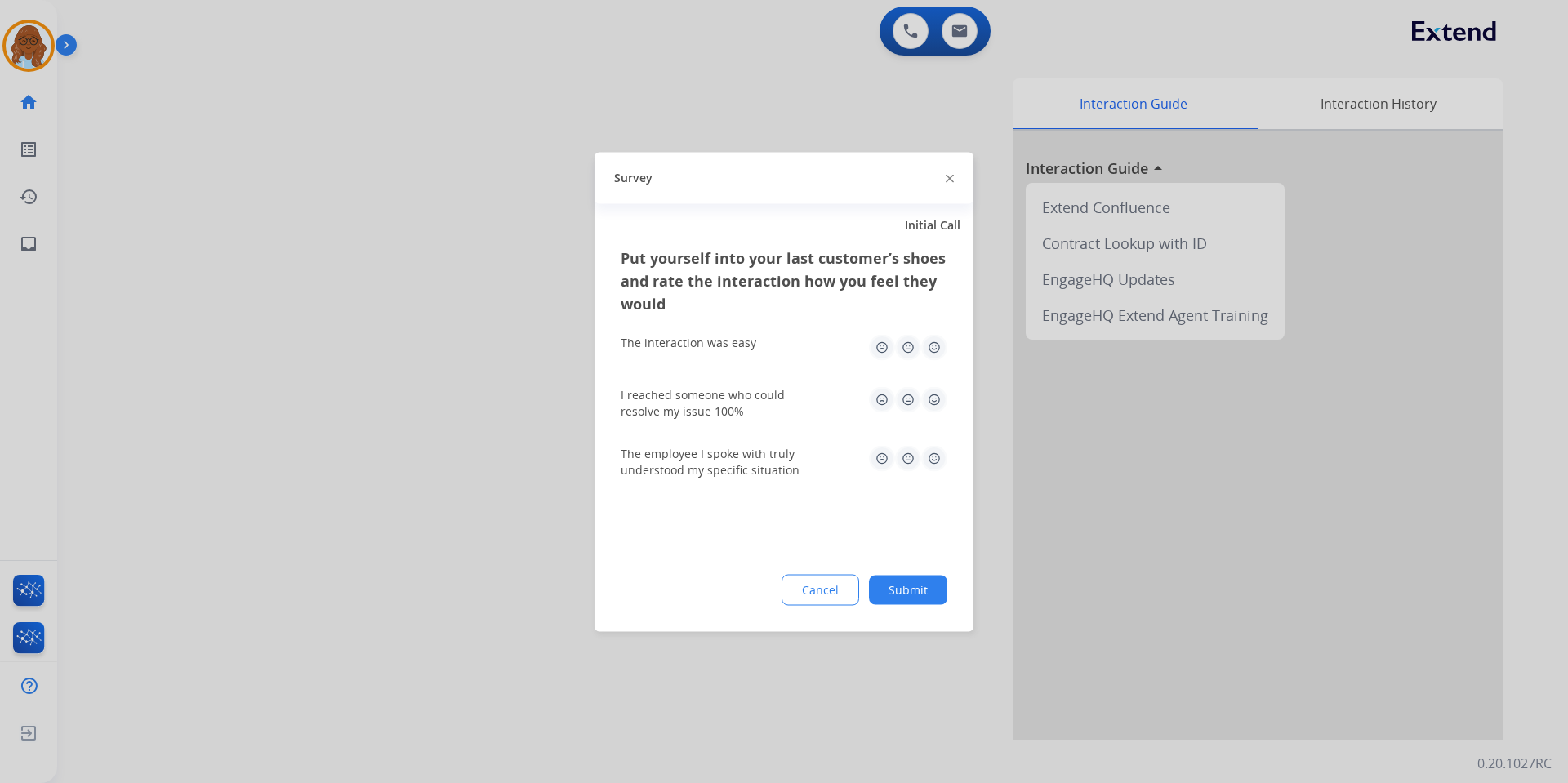
click at [929, 410] on img at bounding box center [934, 399] width 26 height 26
click at [943, 357] on img at bounding box center [934, 347] width 26 height 26
click at [933, 460] on img at bounding box center [934, 458] width 26 height 26
click at [932, 583] on button "Submit" at bounding box center [908, 590] width 78 height 29
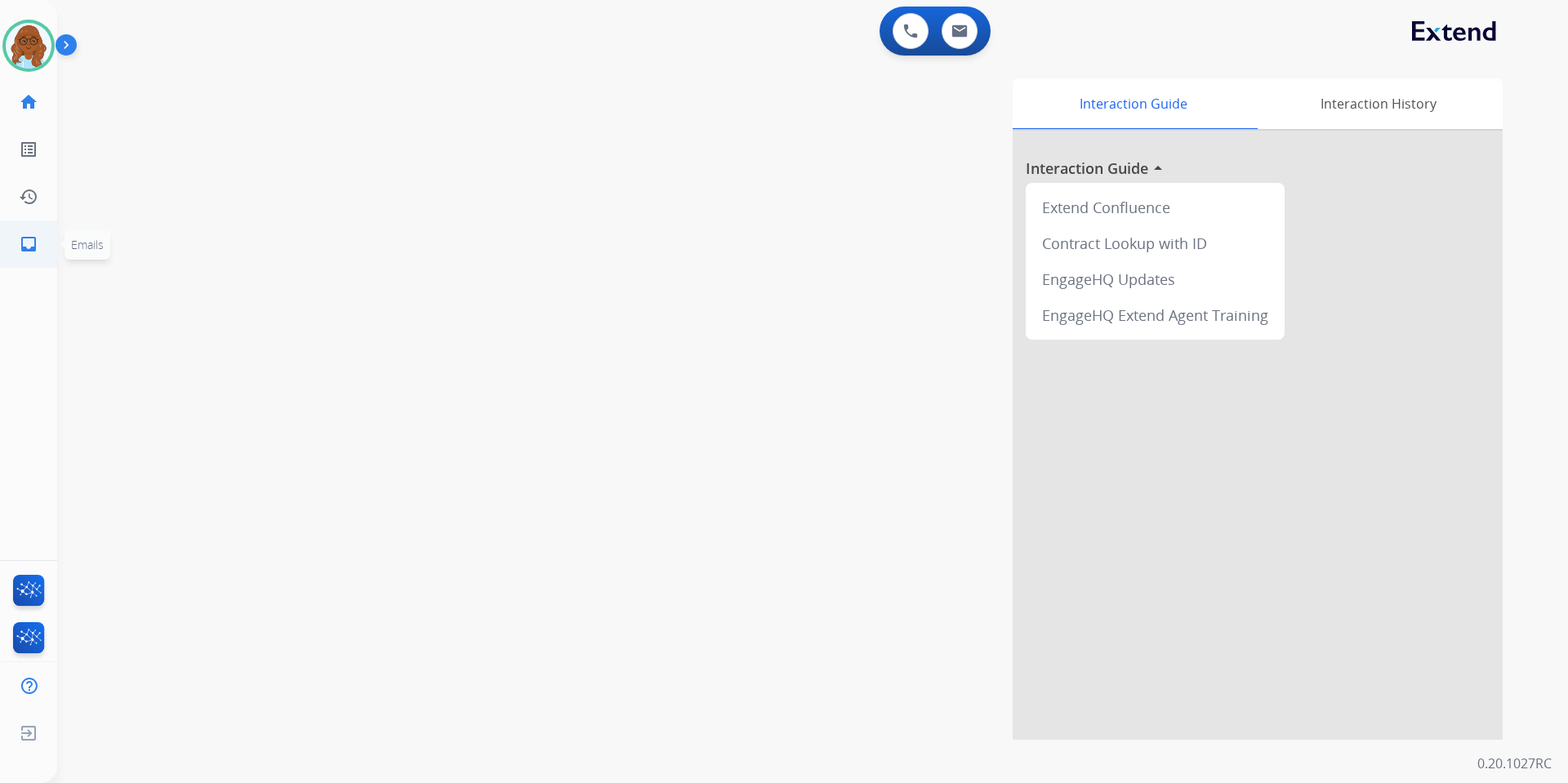
click at [38, 245] on link "inbox Emails" at bounding box center [28, 245] width 46 height 46
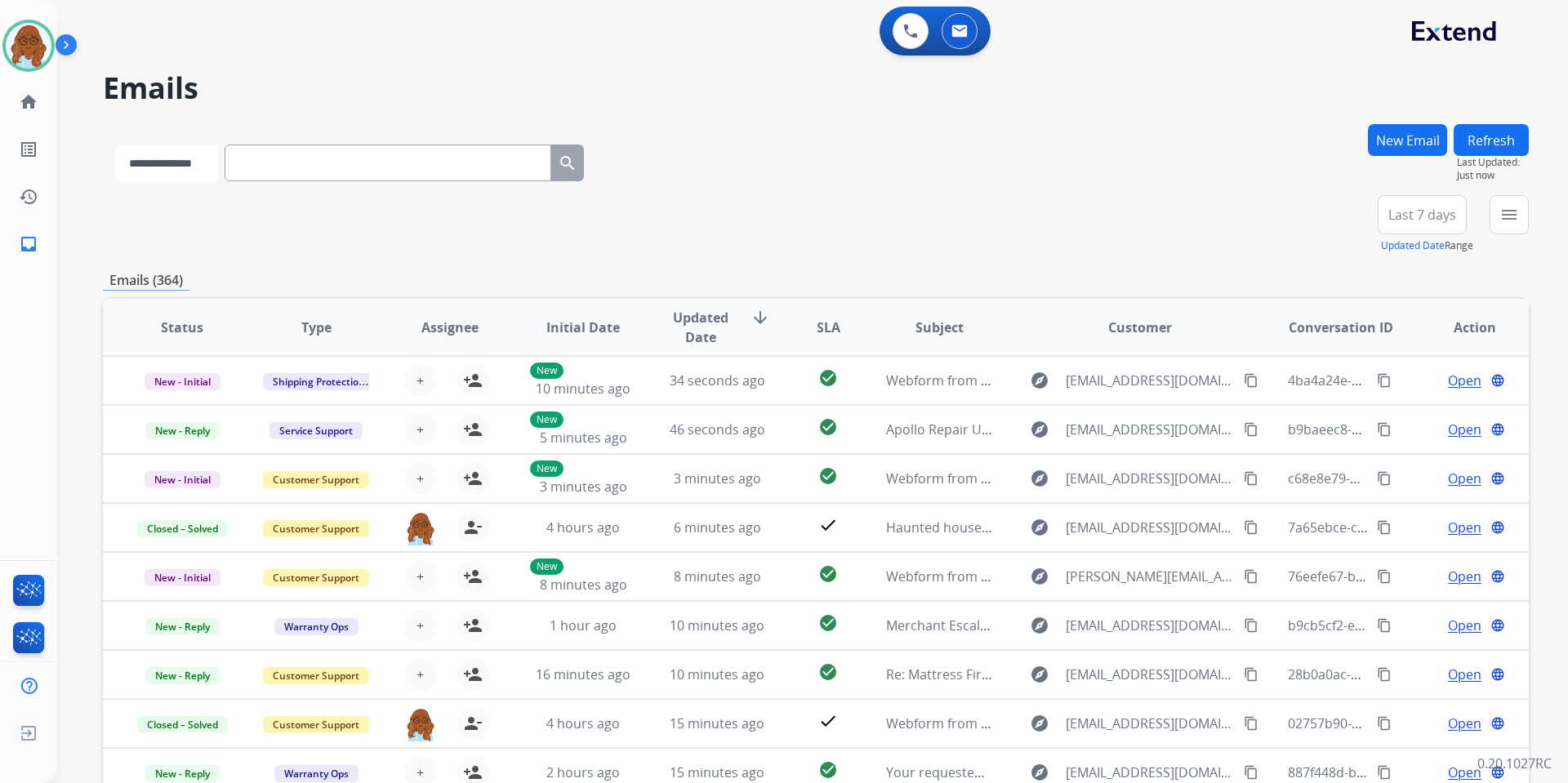
click at [213, 173] on select "**********" at bounding box center [167, 162] width 102 height 37
select select "**********"
click at [116, 144] on select "**********" at bounding box center [167, 162] width 102 height 37
paste input "**********"
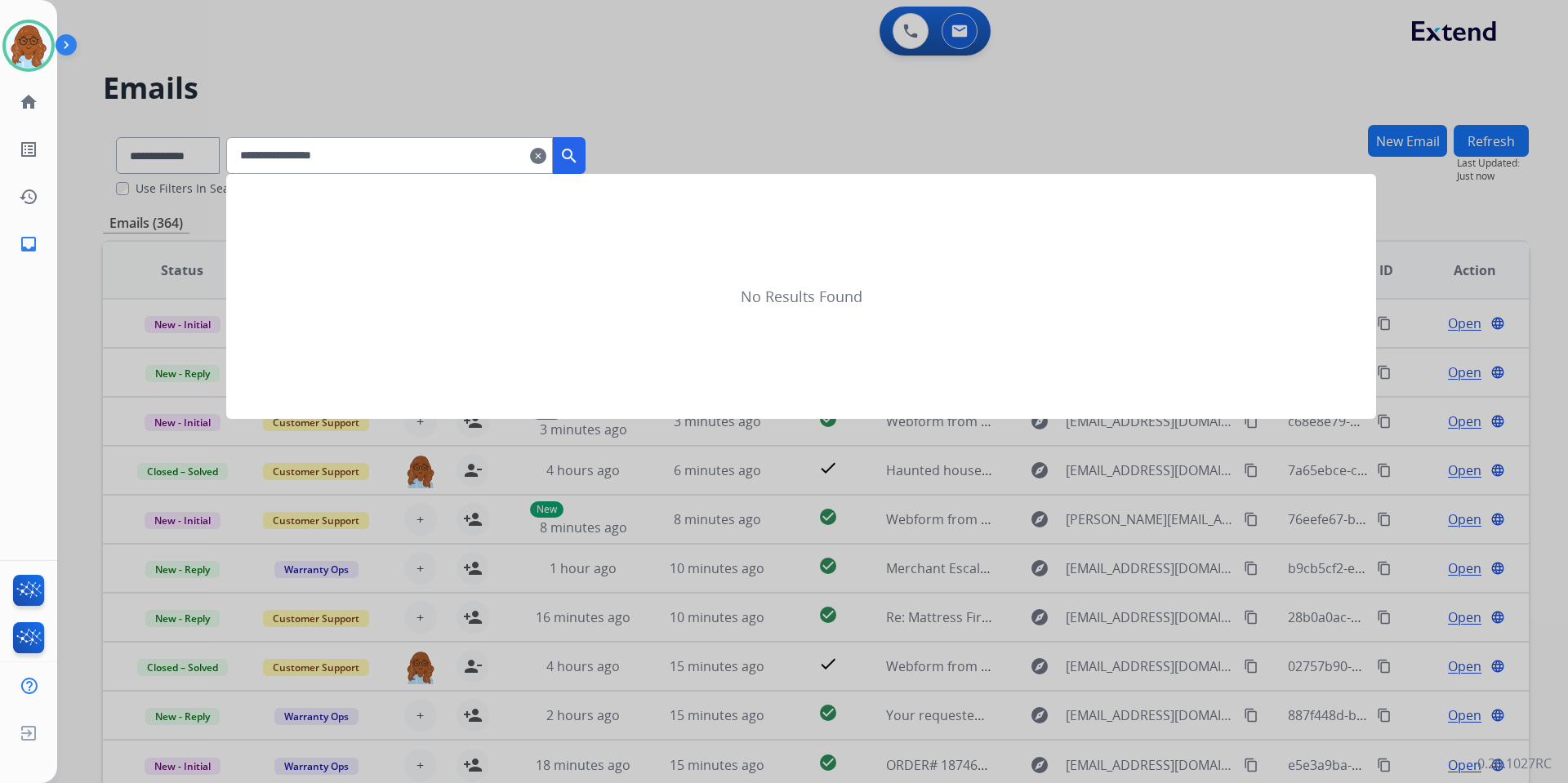
type input "**********"
click at [580, 157] on mat-icon "search" at bounding box center [569, 155] width 19 height 19
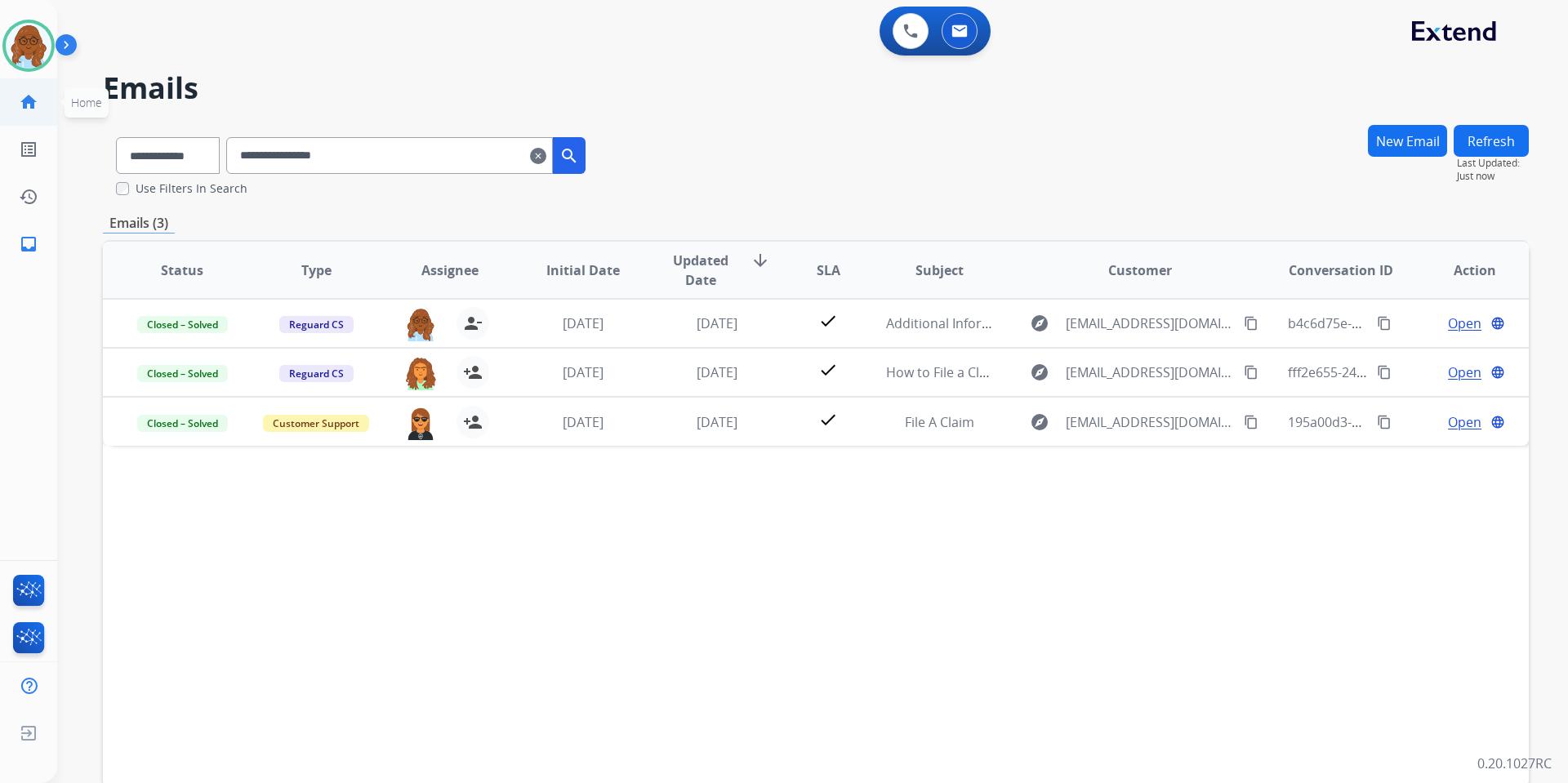
click at [20, 86] on link "home Home" at bounding box center [28, 102] width 46 height 46
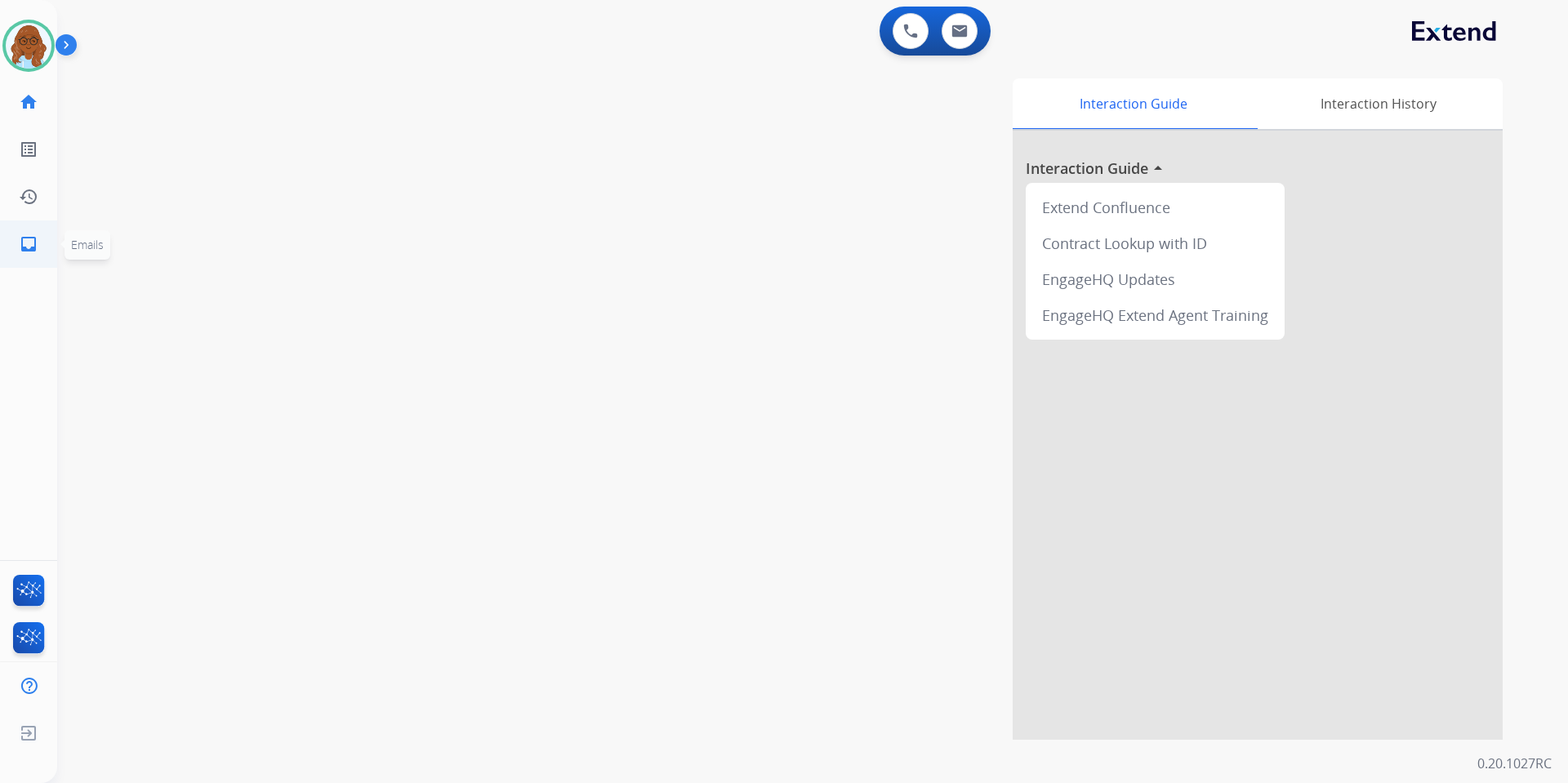
click at [27, 253] on mat-icon "inbox" at bounding box center [28, 244] width 19 height 19
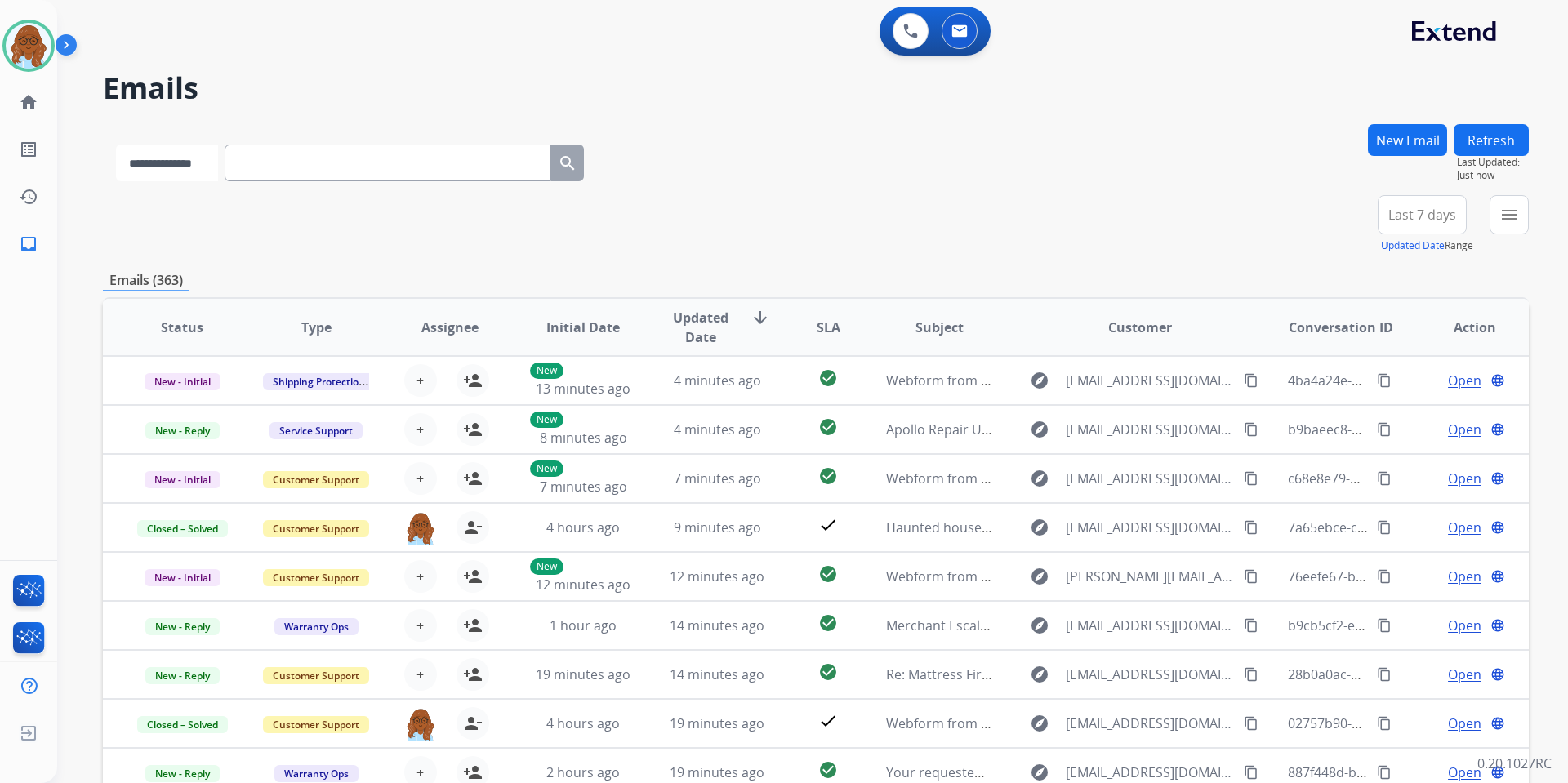
click at [152, 176] on select "**********" at bounding box center [167, 162] width 102 height 37
select select "**********"
click at [116, 144] on select "**********" at bounding box center [167, 162] width 102 height 37
paste input "**********"
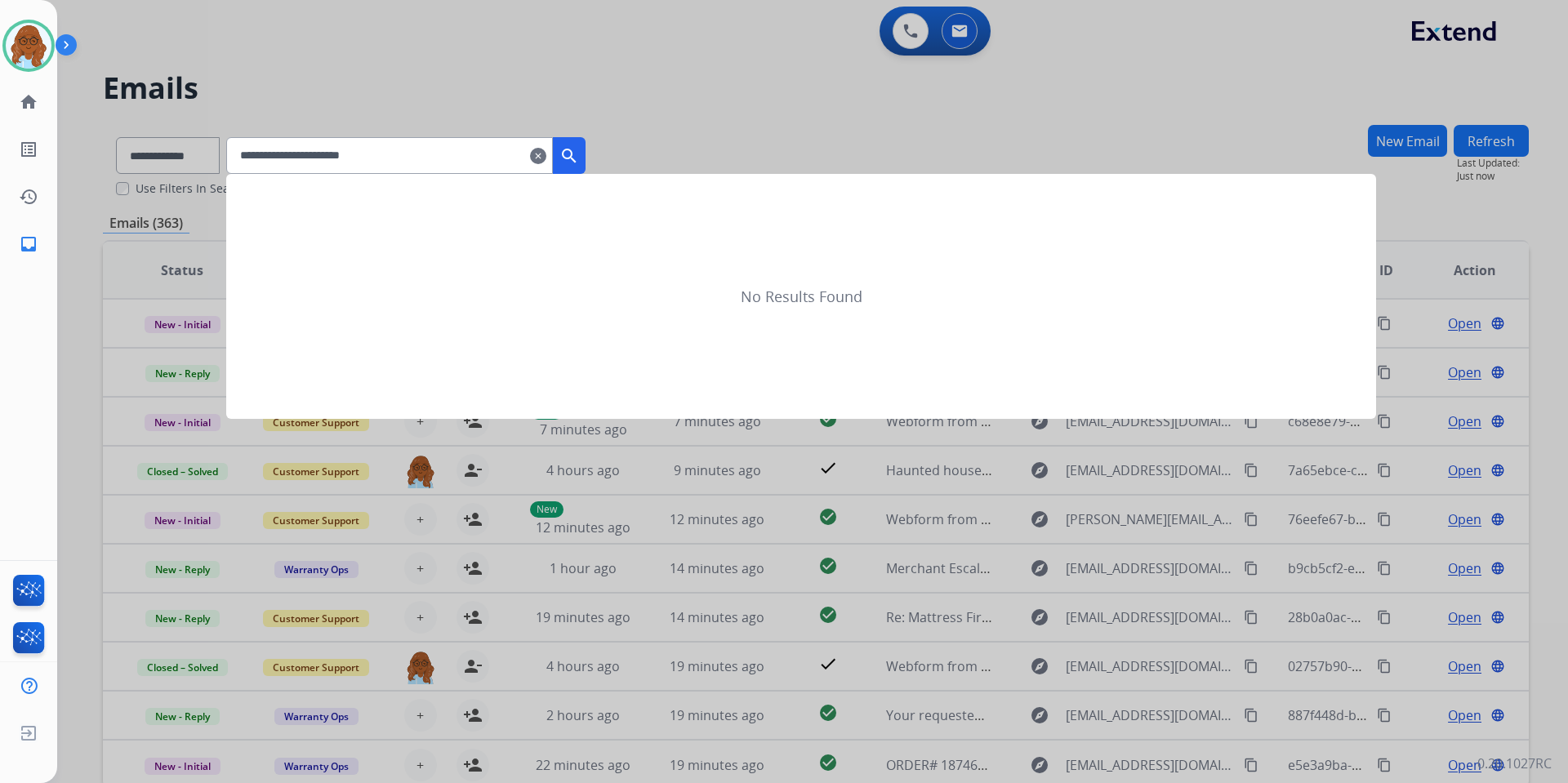
type input "**********"
click at [586, 165] on button "search" at bounding box center [570, 155] width 33 height 37
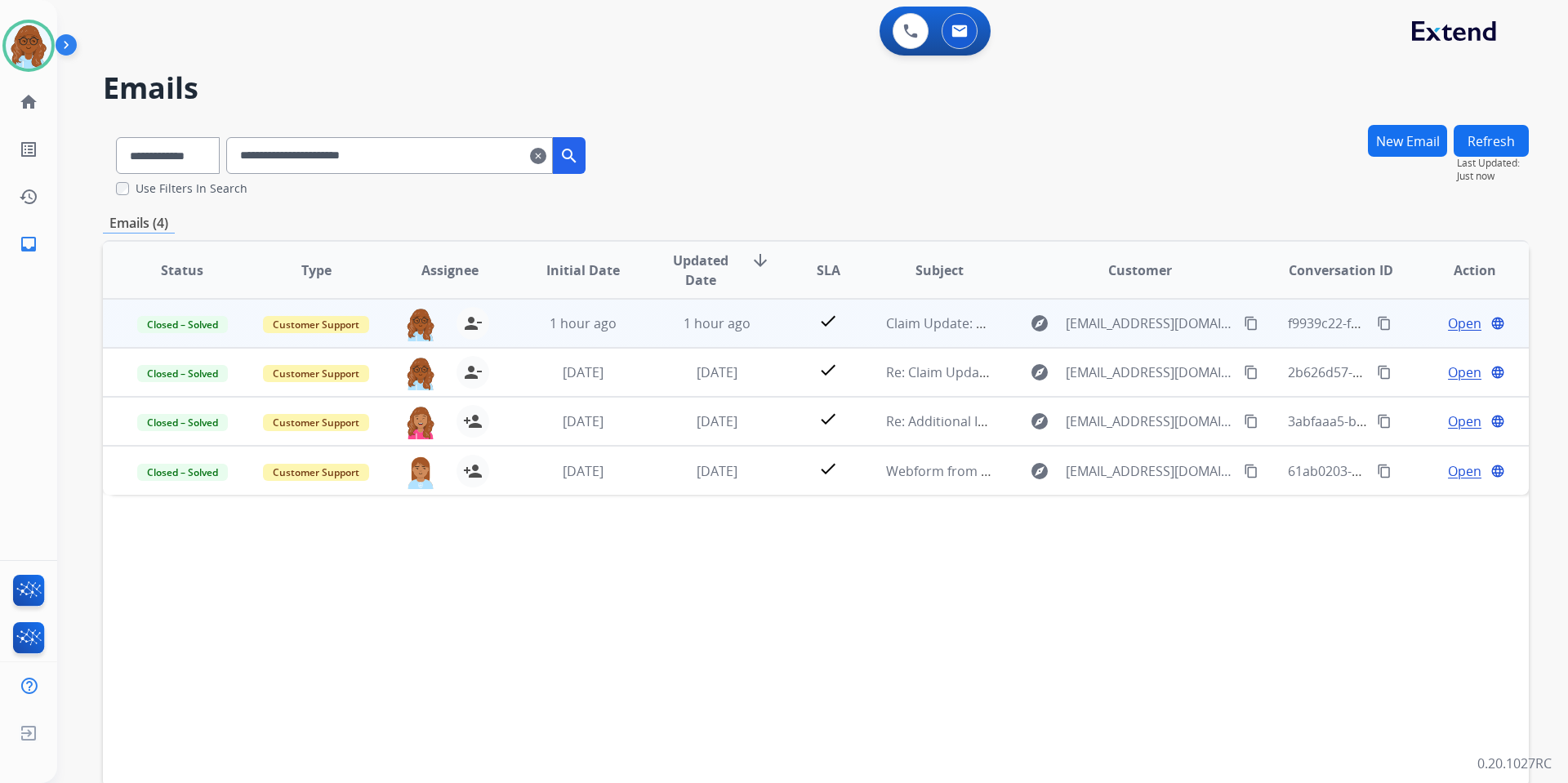
click at [1448, 325] on span "Open" at bounding box center [1465, 323] width 34 height 19
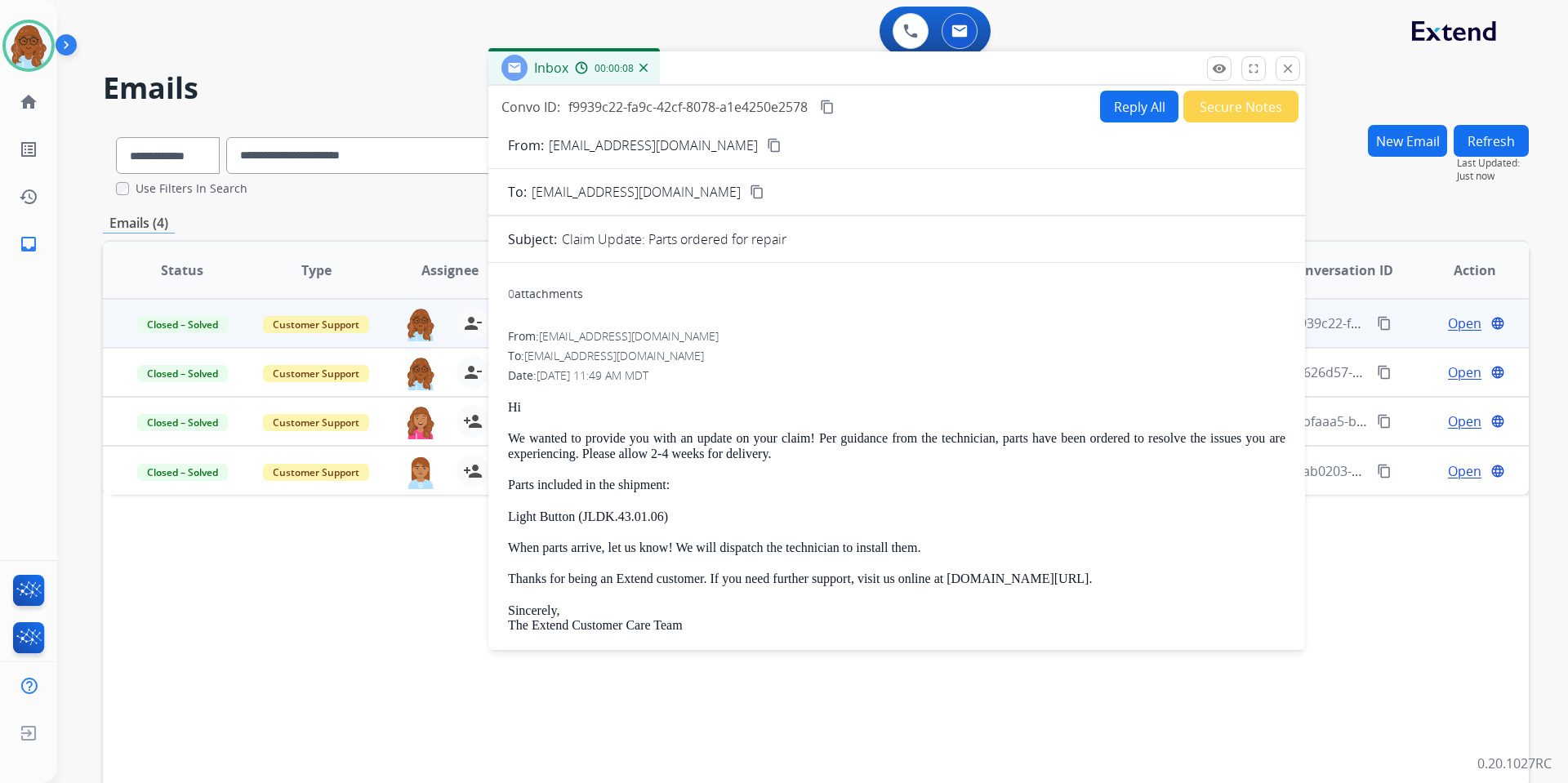
drag, startPoint x: 964, startPoint y: 112, endPoint x: 740, endPoint y: 65, distance: 228.9
click at [740, 65] on div "Inbox 00:00:08" at bounding box center [896, 68] width 817 height 35
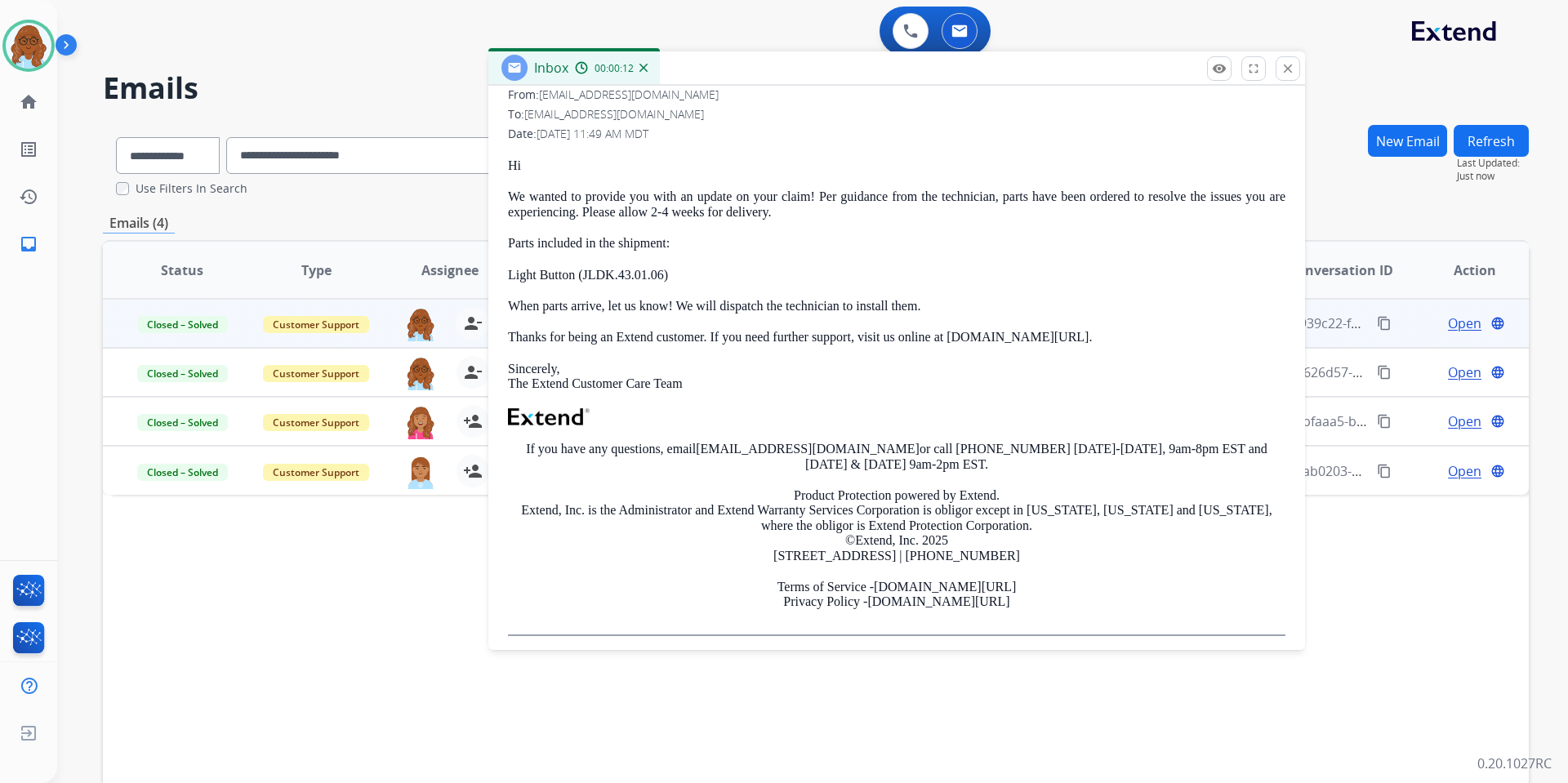
scroll to position [245, 0]
click at [1281, 73] on mat-icon "close" at bounding box center [1288, 68] width 15 height 15
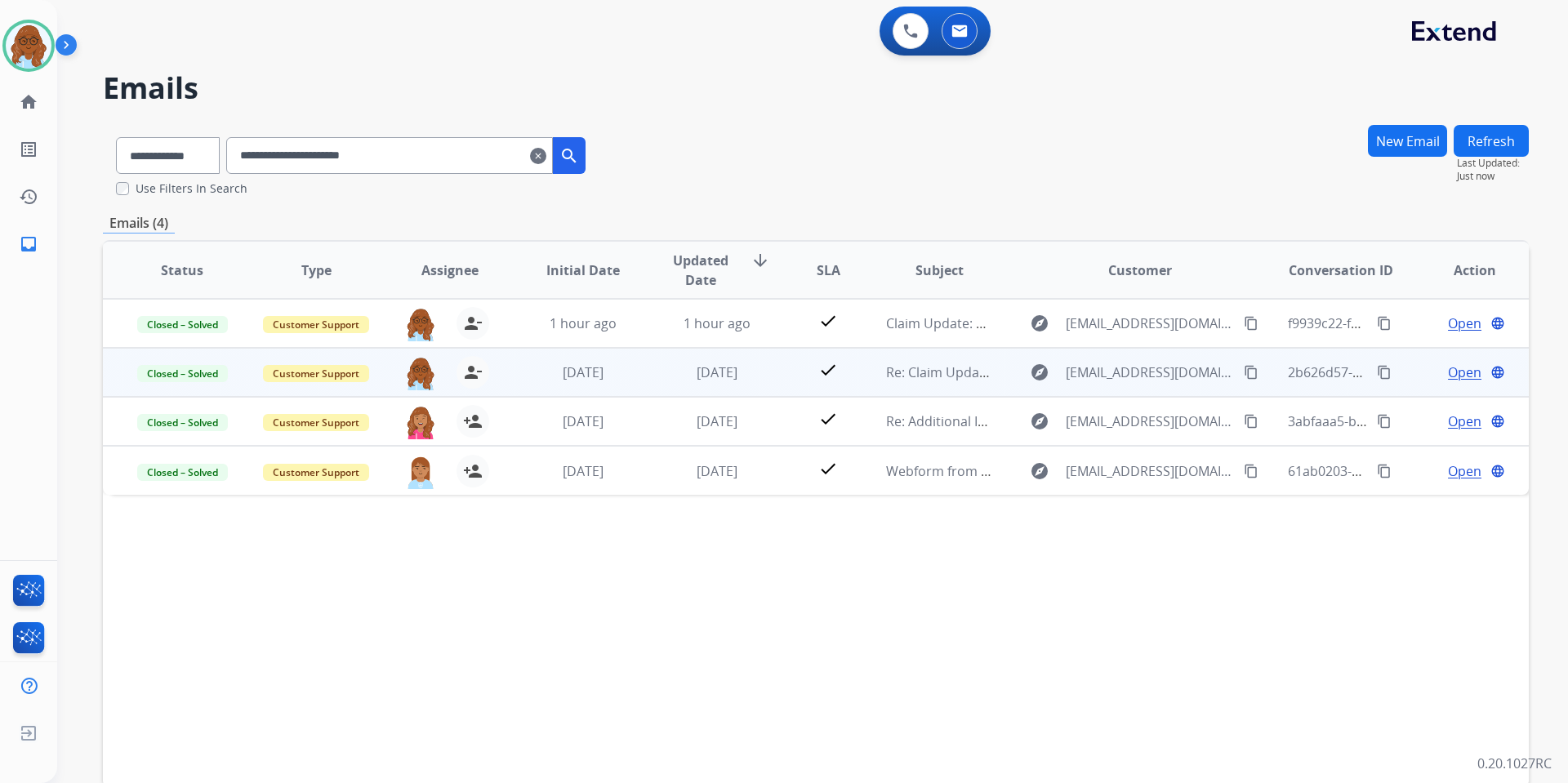
click at [1452, 370] on span "Open" at bounding box center [1465, 371] width 34 height 19
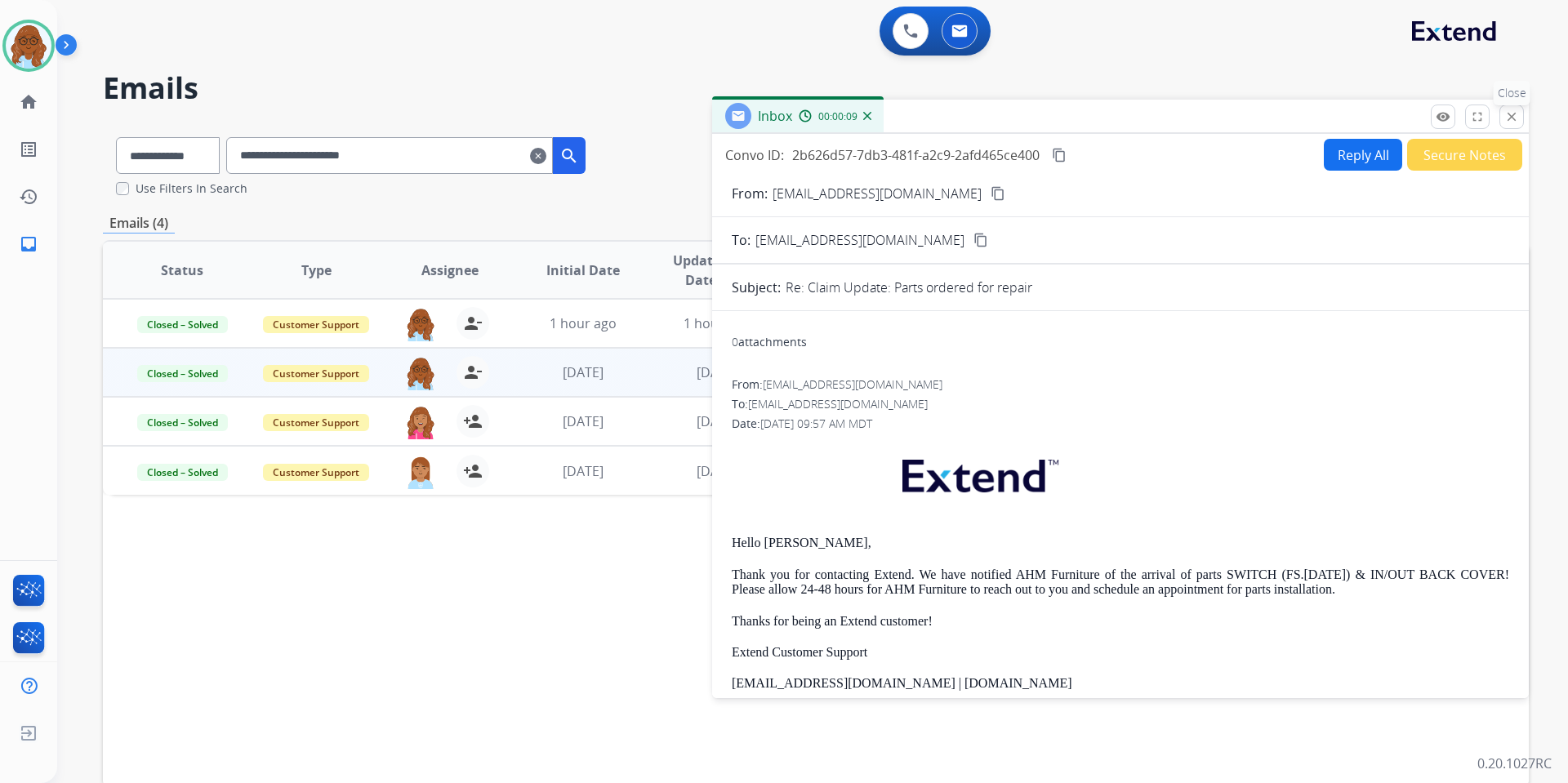
click at [1504, 120] on button "close Close" at bounding box center [1511, 117] width 25 height 25
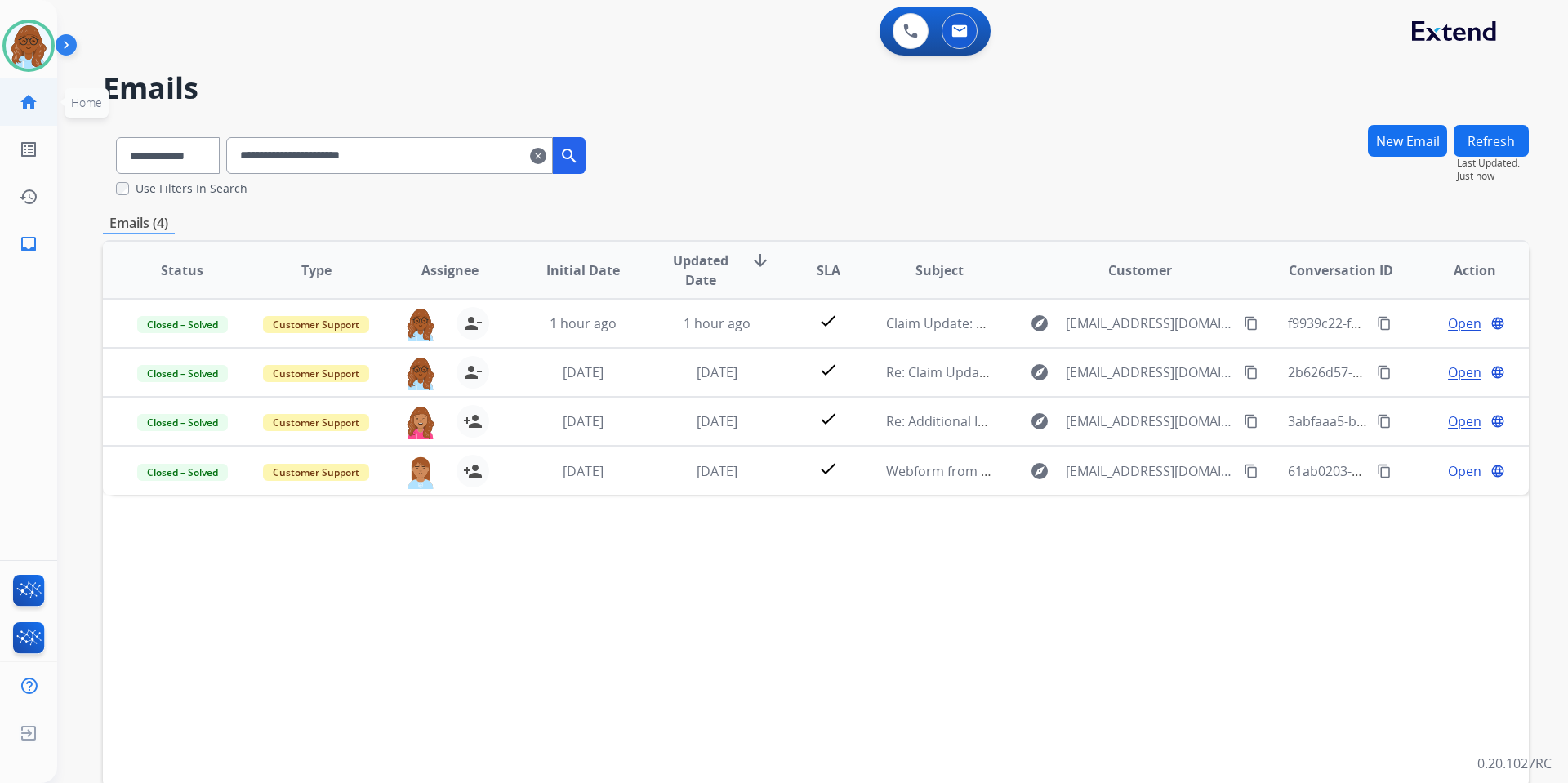
click at [37, 97] on mat-icon "home" at bounding box center [28, 101] width 19 height 19
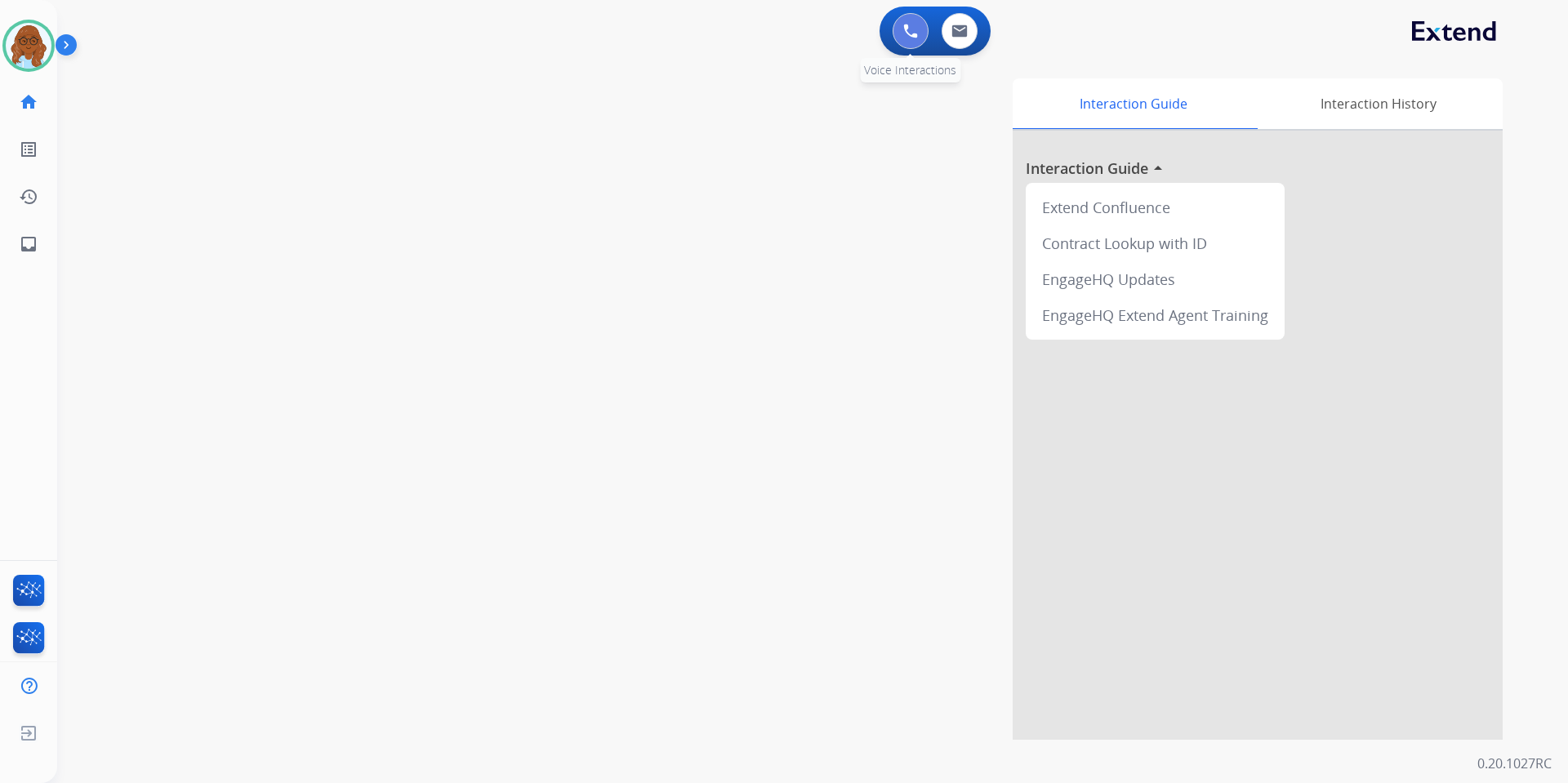
click at [897, 33] on button at bounding box center [910, 30] width 36 height 36
click at [905, 35] on img at bounding box center [911, 31] width 15 height 15
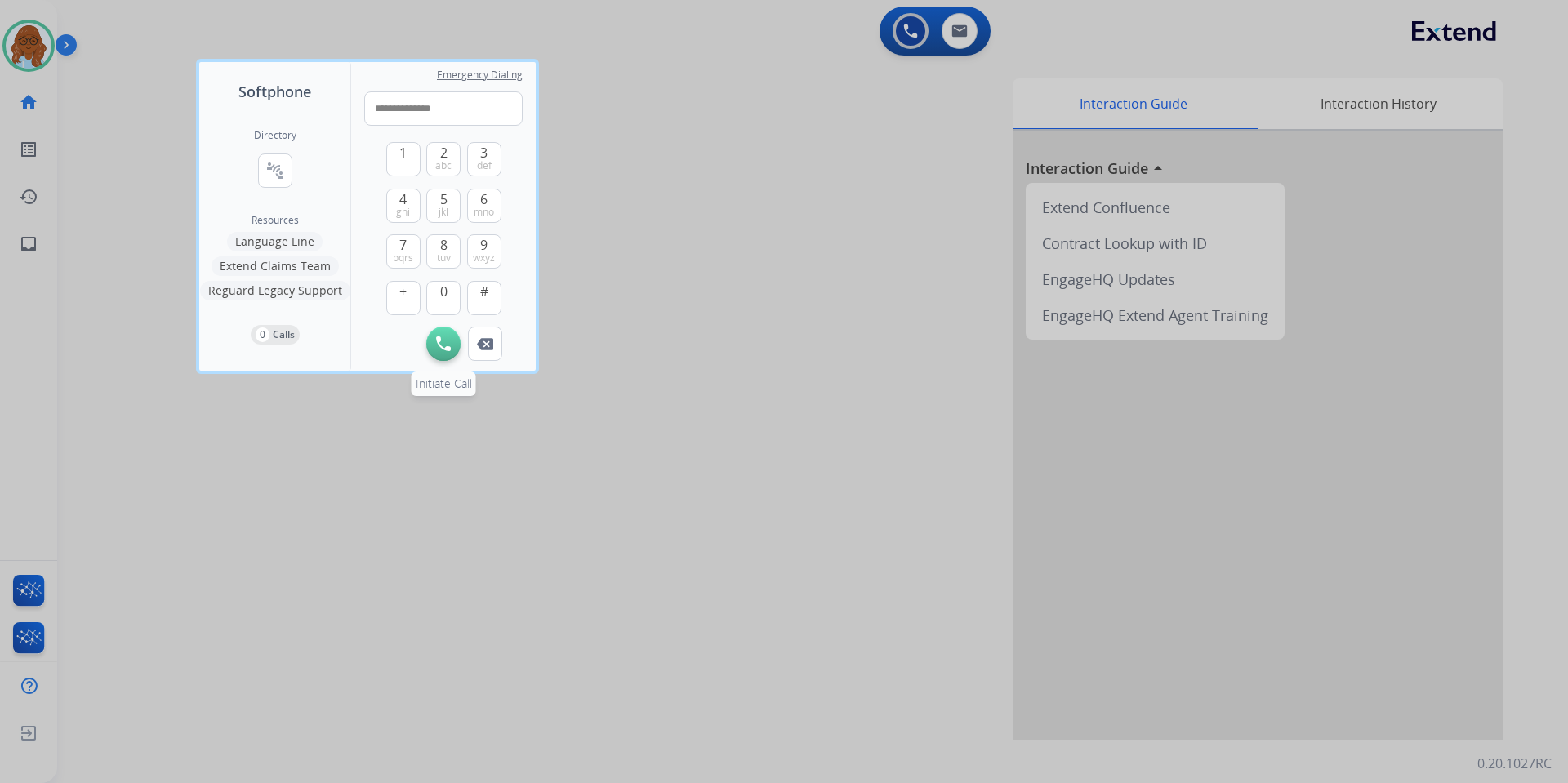
type input "**********"
click at [447, 339] on img at bounding box center [444, 344] width 15 height 15
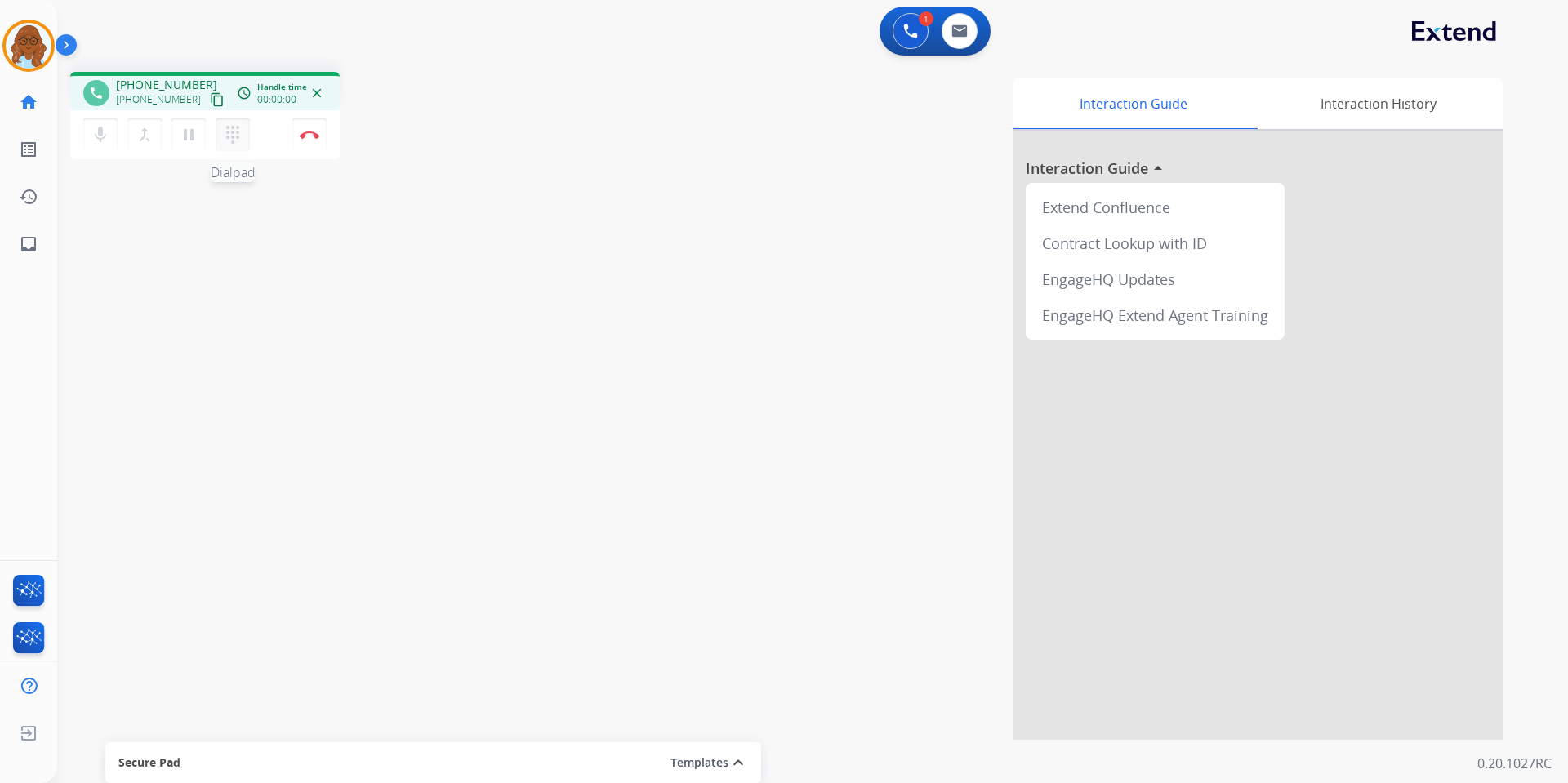
click at [229, 144] on button "dialpad Dialpad" at bounding box center [233, 135] width 35 height 35
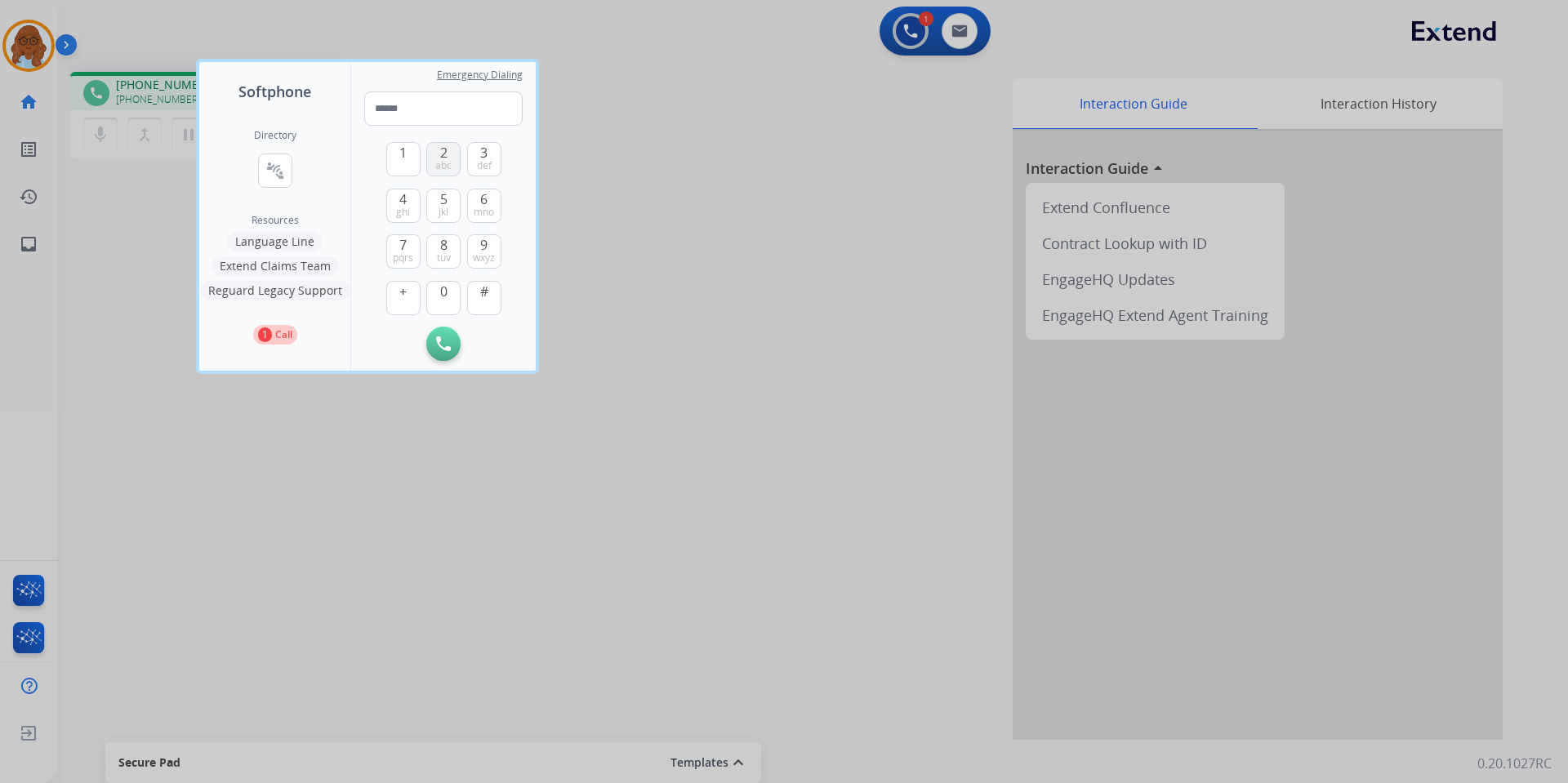
click at [444, 166] on span "abc" at bounding box center [444, 166] width 16 height 13
type input "*"
click at [638, 181] on div at bounding box center [784, 392] width 1568 height 783
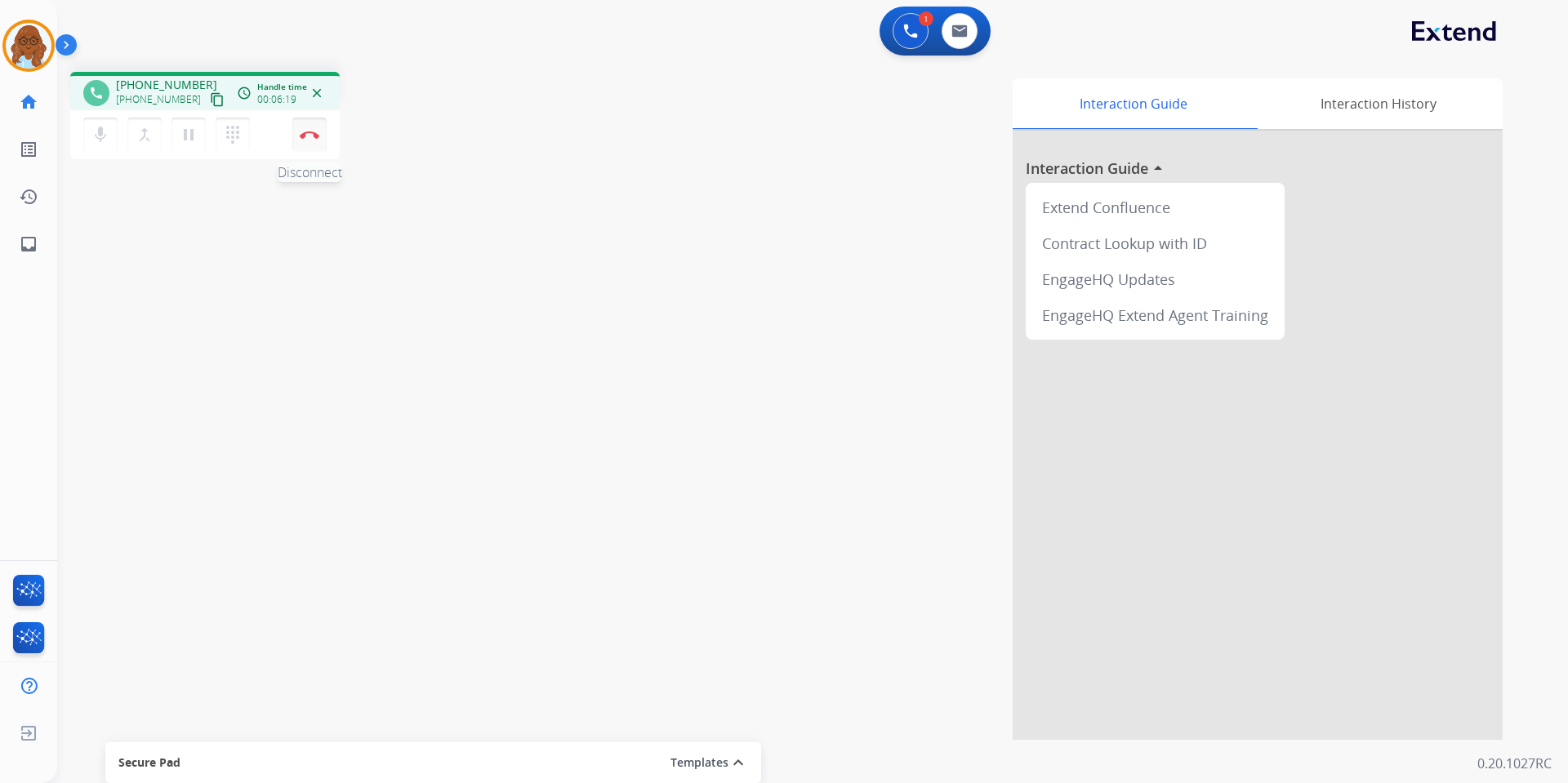
click at [308, 141] on button "Disconnect" at bounding box center [309, 135] width 35 height 35
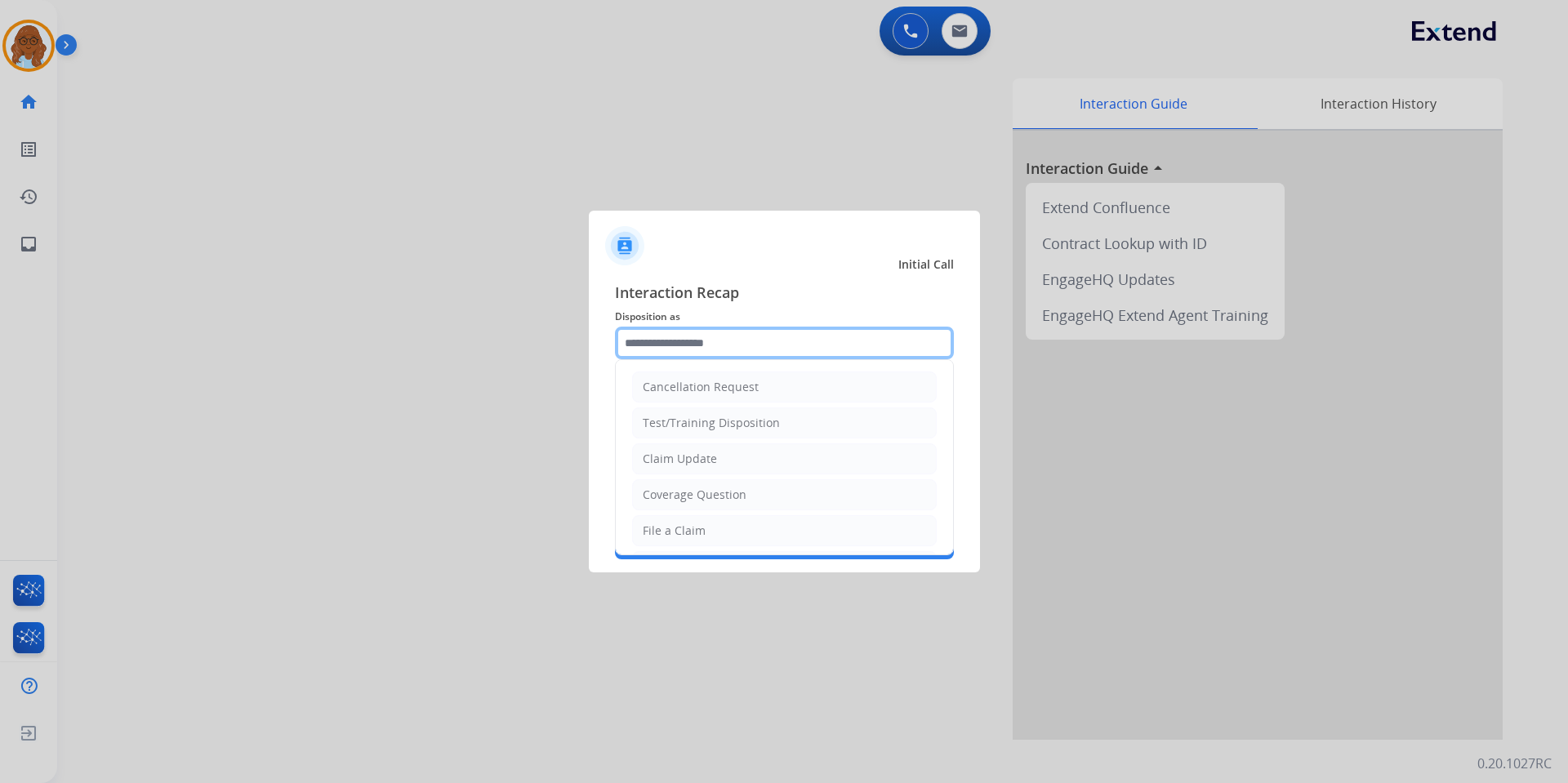
click at [737, 346] on input "text" at bounding box center [784, 343] width 339 height 33
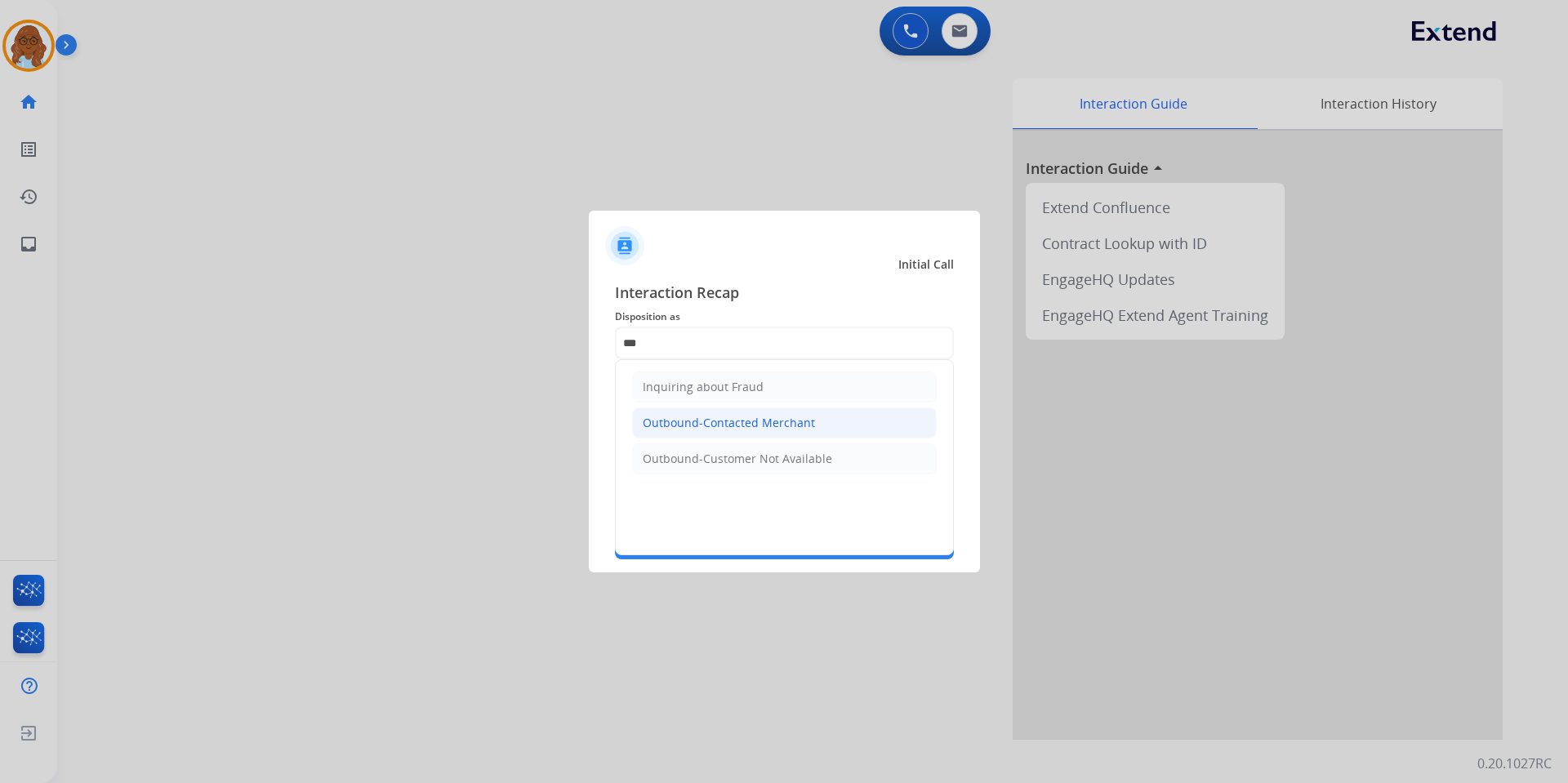
click at [749, 416] on div "Outbound-Contacted Merchant" at bounding box center [728, 423] width 172 height 16
type input "**********"
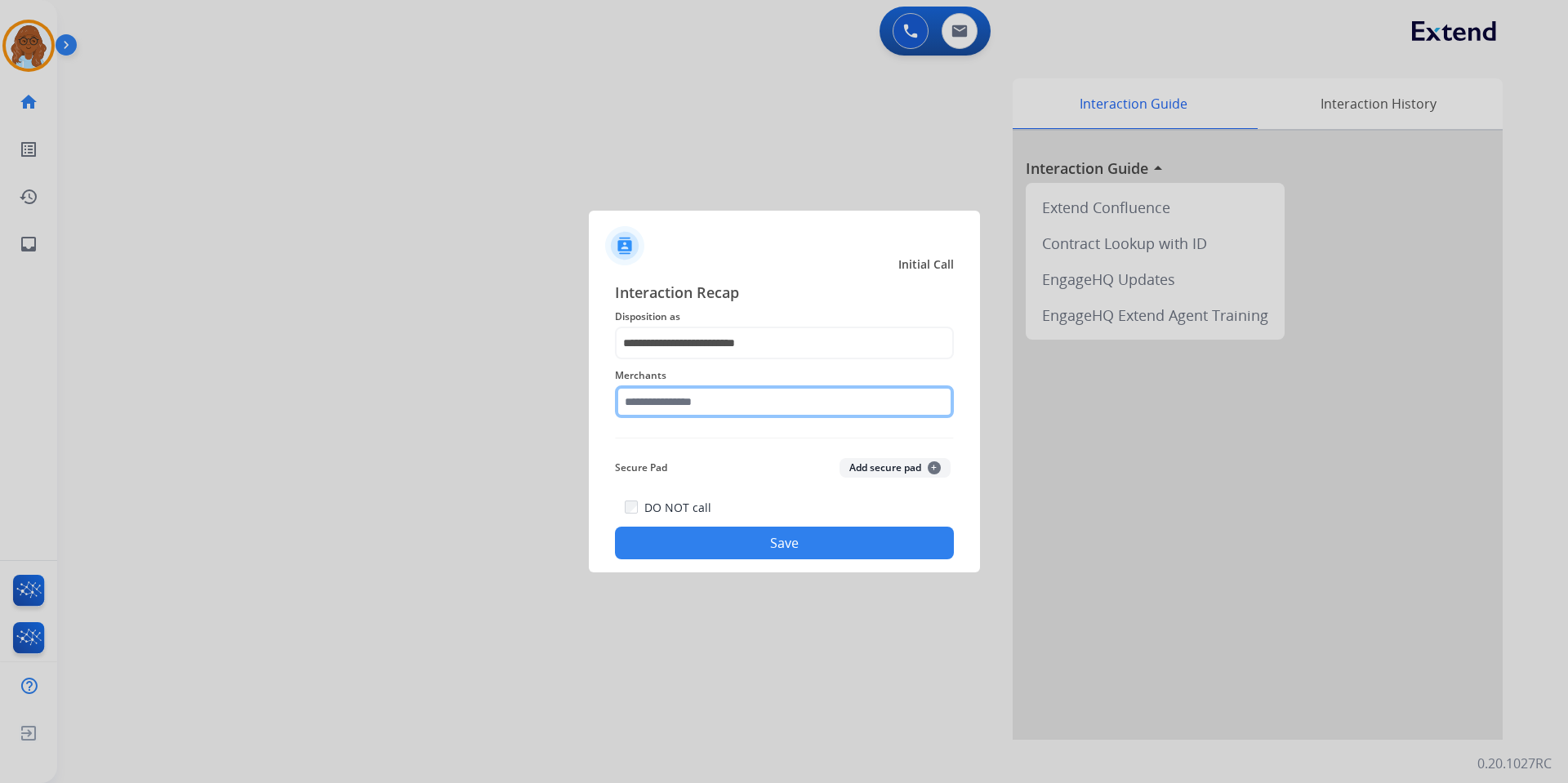
click at [664, 402] on input "text" at bounding box center [784, 402] width 339 height 33
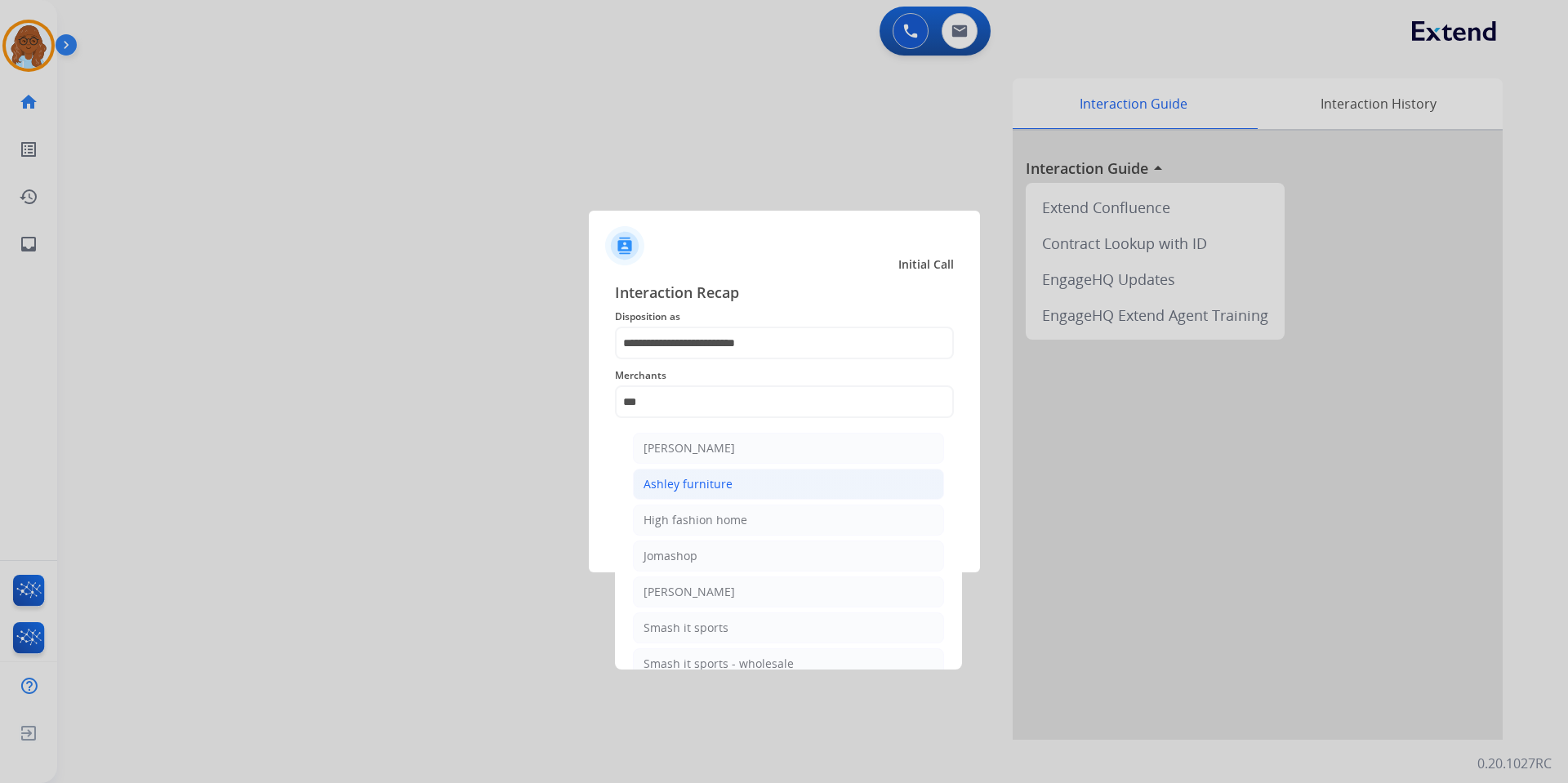
click at [696, 481] on div "Ashley furniture" at bounding box center [688, 485] width 89 height 16
type input "**********"
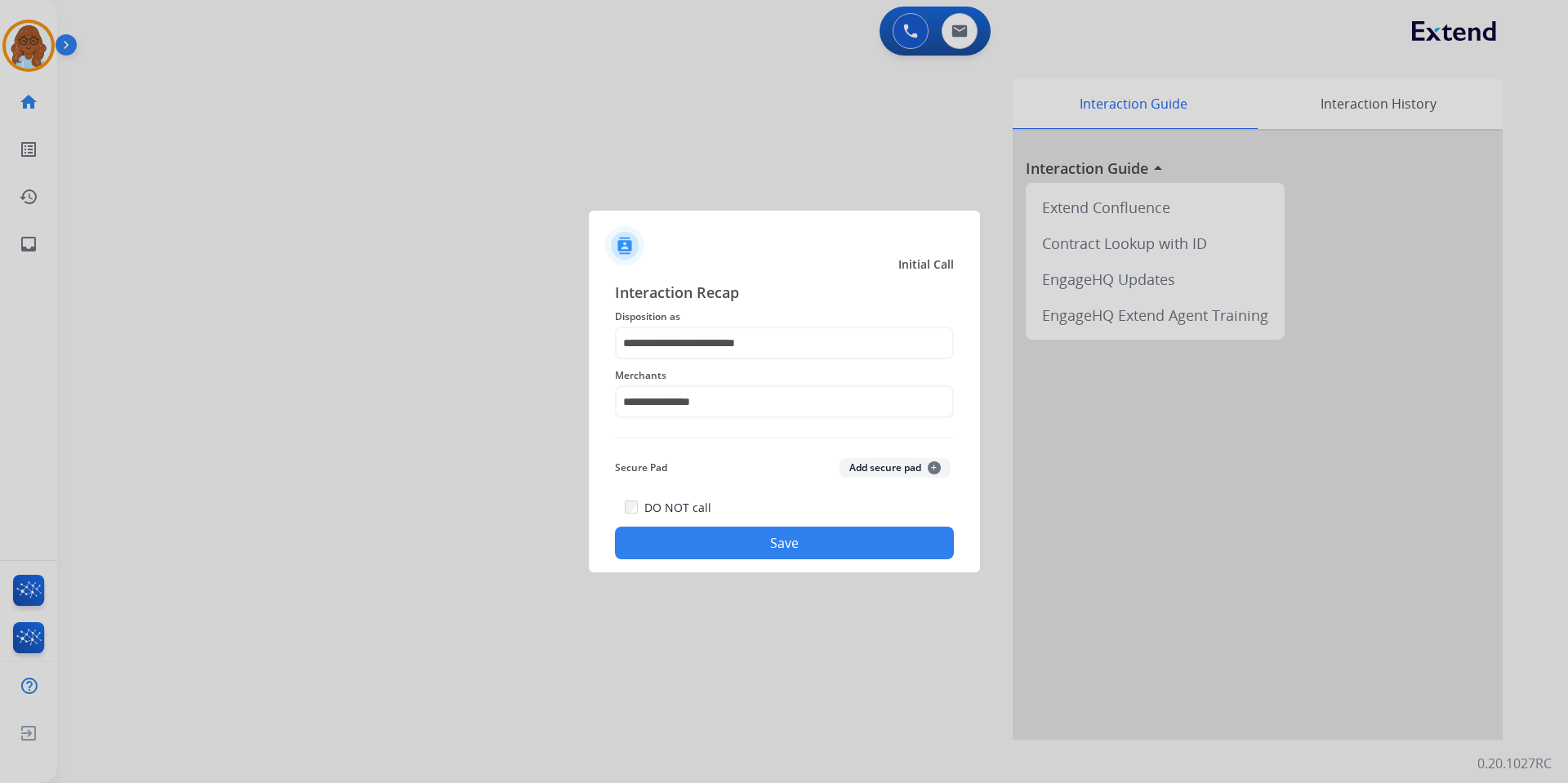
click at [742, 530] on button "Save" at bounding box center [784, 543] width 339 height 33
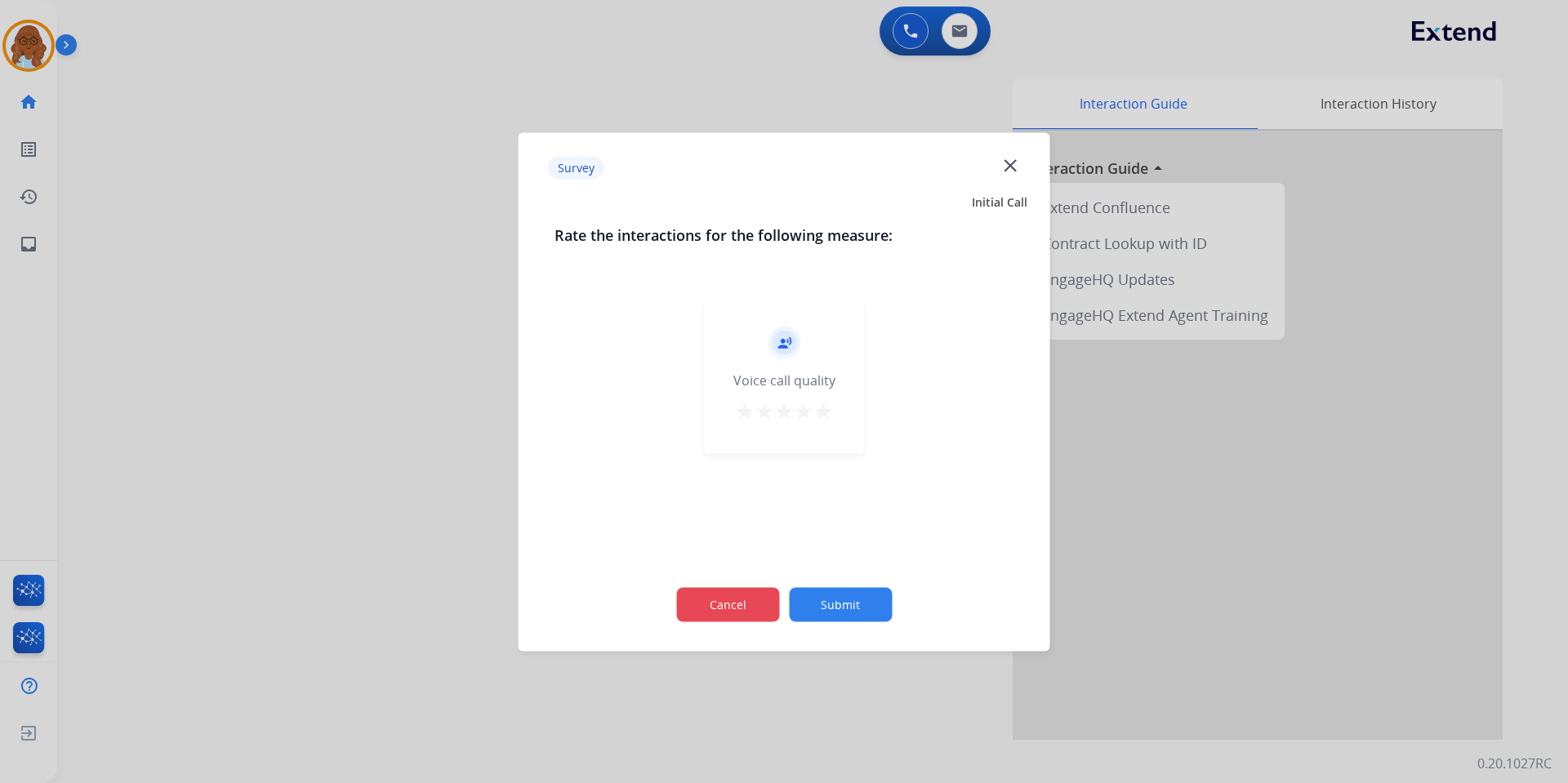
click at [747, 614] on button "Cancel" at bounding box center [727, 604] width 103 height 35
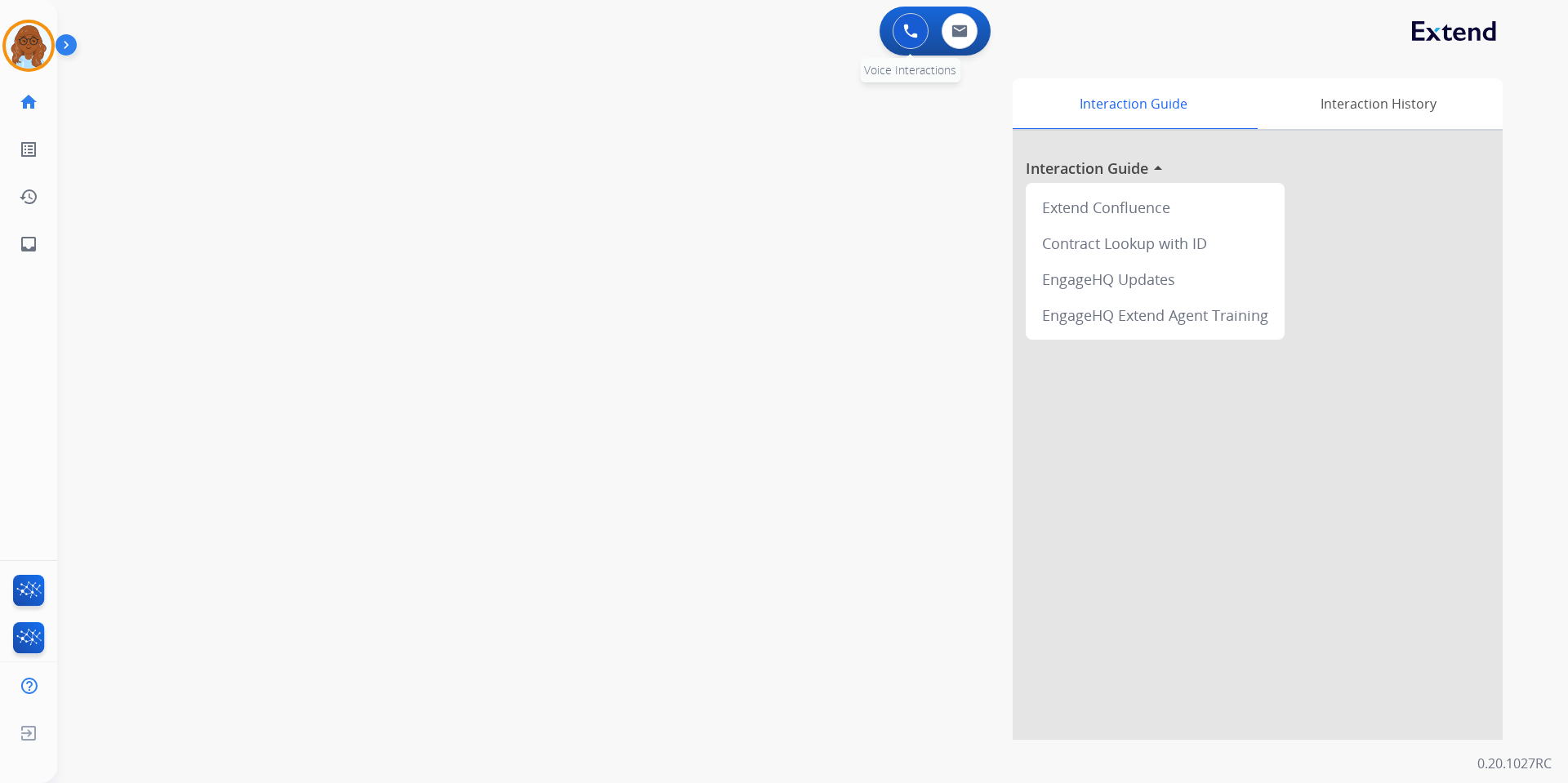
click at [921, 35] on button at bounding box center [910, 30] width 36 height 36
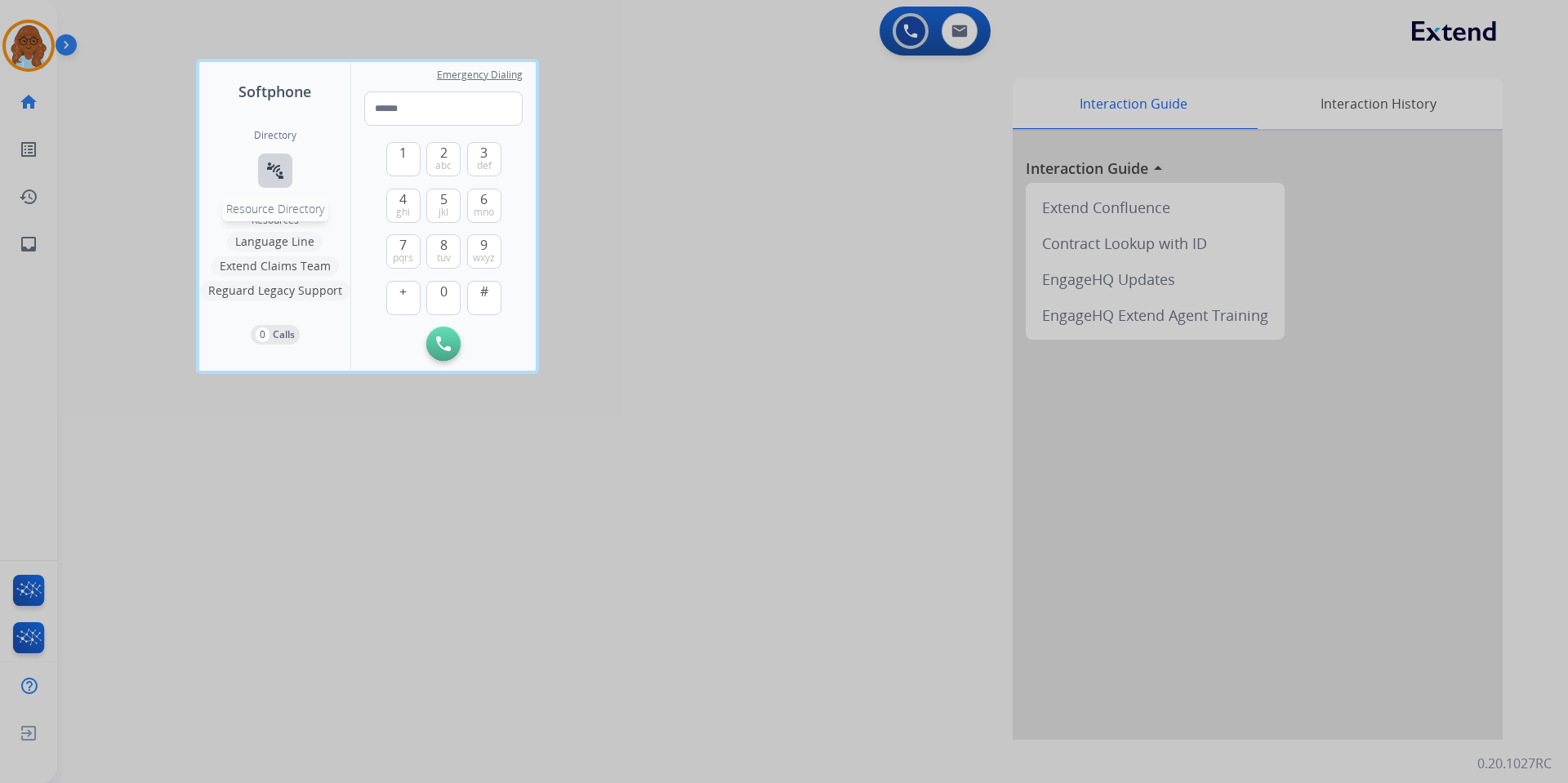
click at [289, 179] on button "connect_without_contact Resource Directory" at bounding box center [276, 171] width 35 height 35
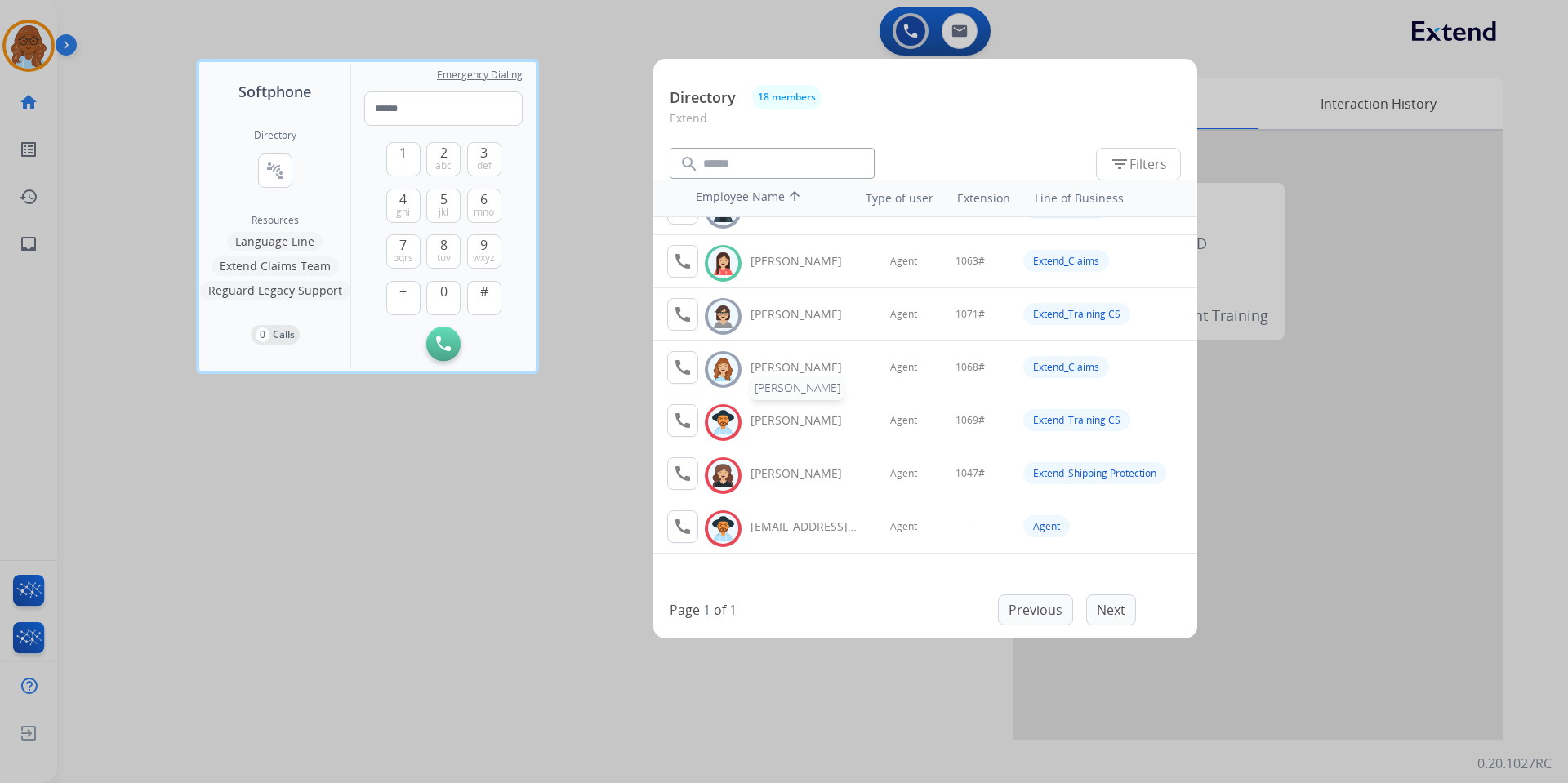
scroll to position [622, 0]
click at [686, 256] on mat-icon "call" at bounding box center [682, 257] width 19 height 19
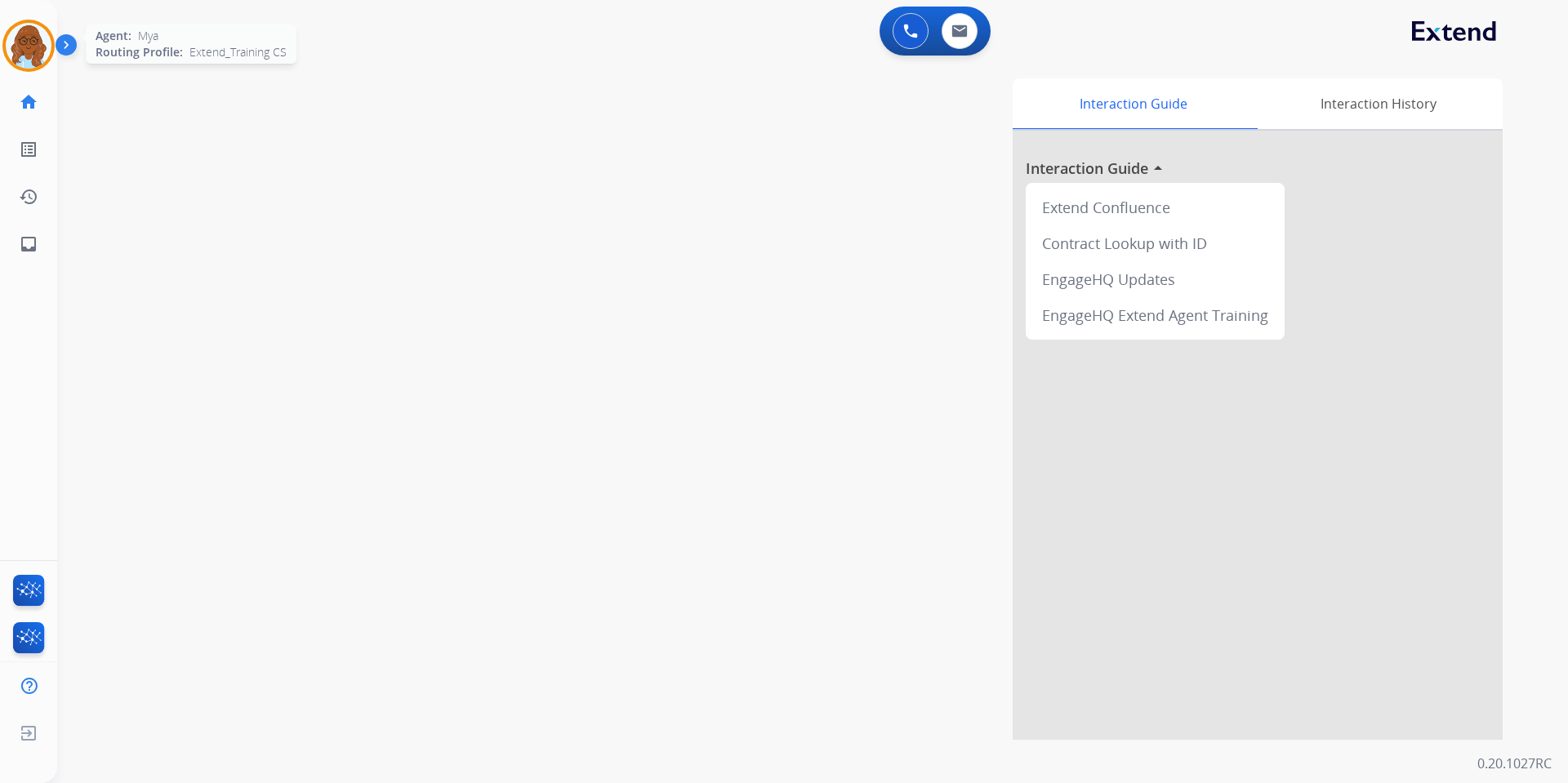
click at [17, 52] on img at bounding box center [28, 46] width 46 height 46
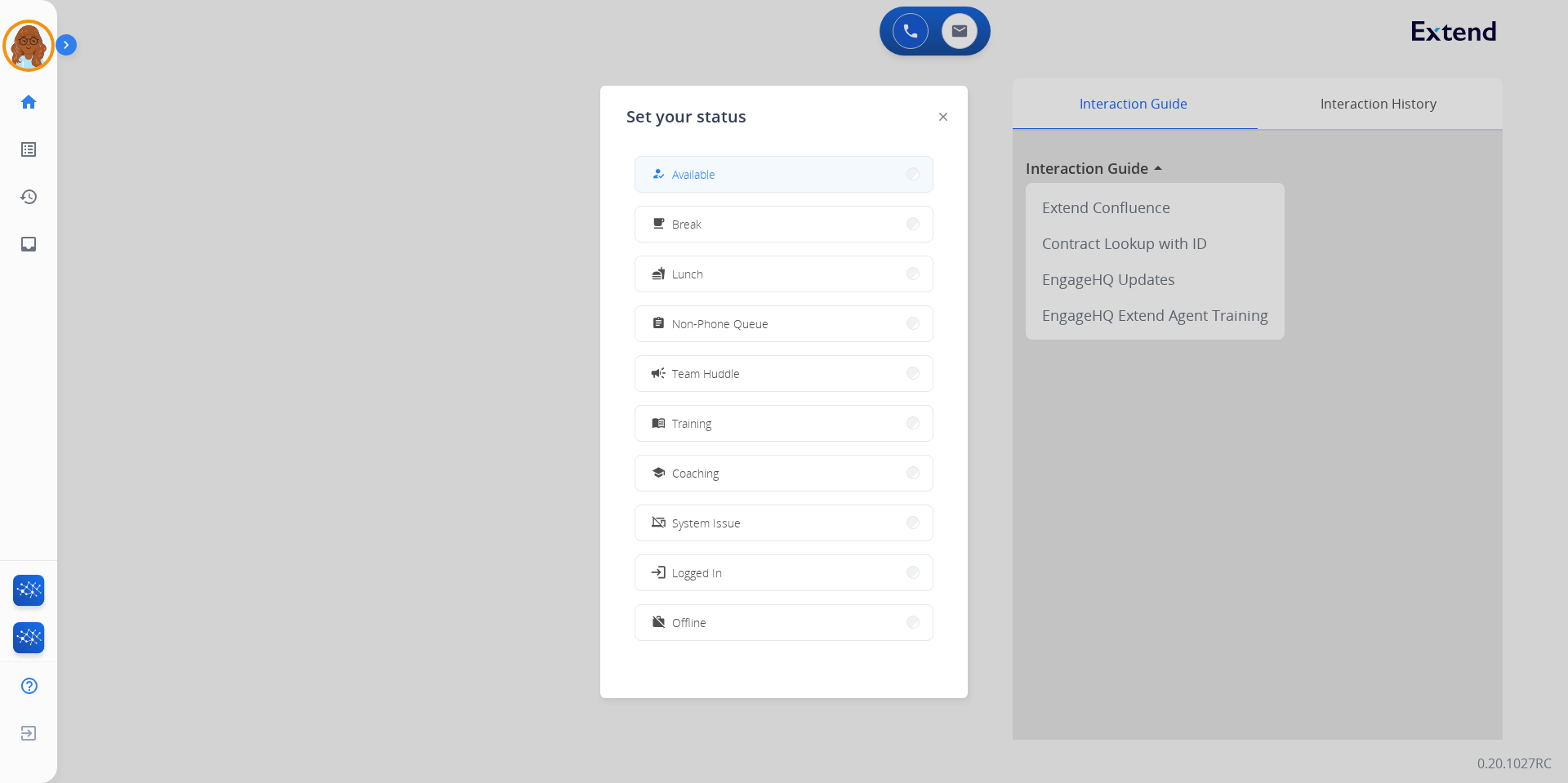
click at [733, 169] on button "how_to_reg Available" at bounding box center [784, 174] width 298 height 35
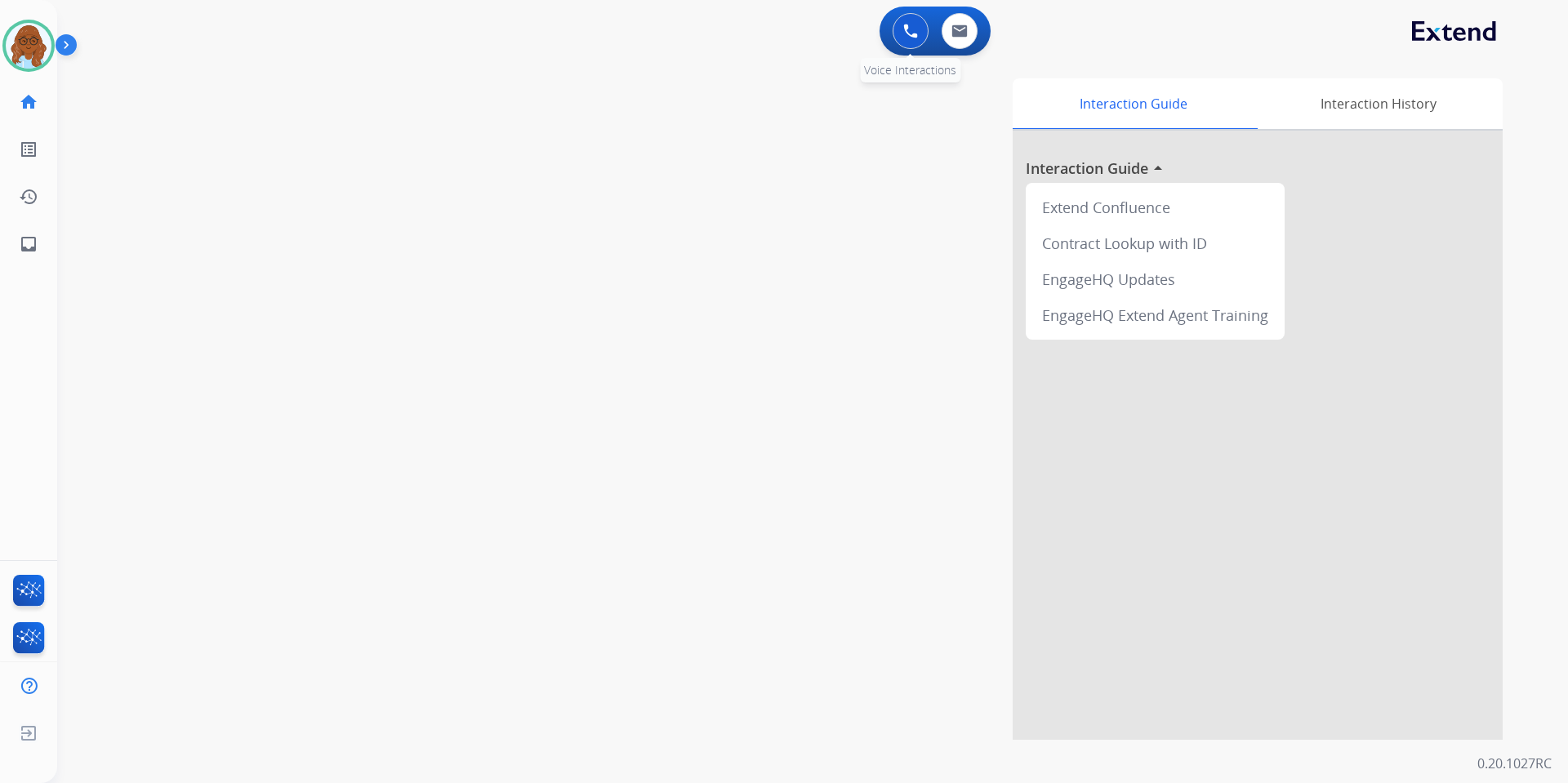
click at [899, 32] on button at bounding box center [910, 30] width 36 height 36
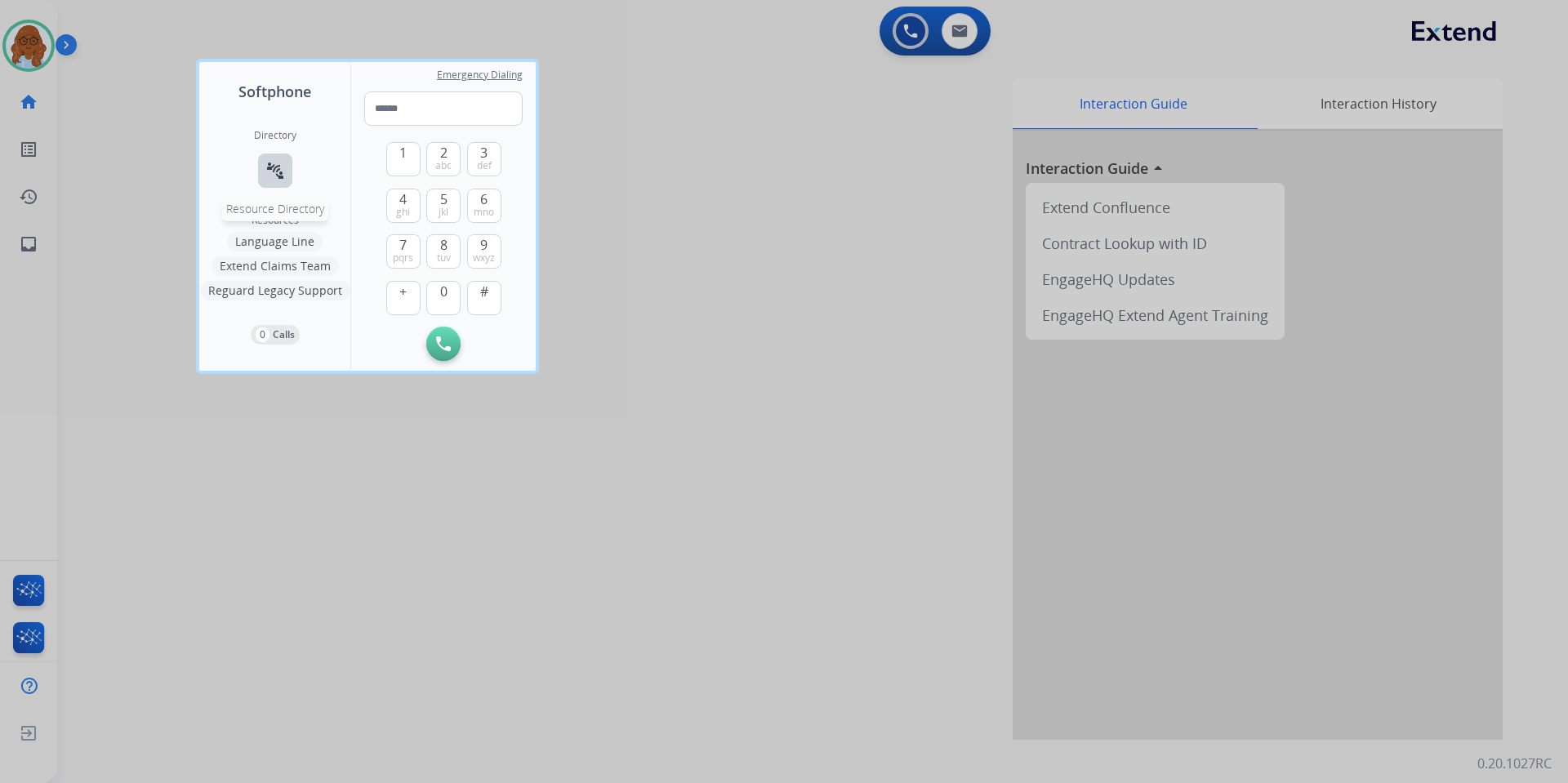
click at [287, 167] on button "connect_without_contact Resource Directory" at bounding box center [276, 171] width 35 height 35
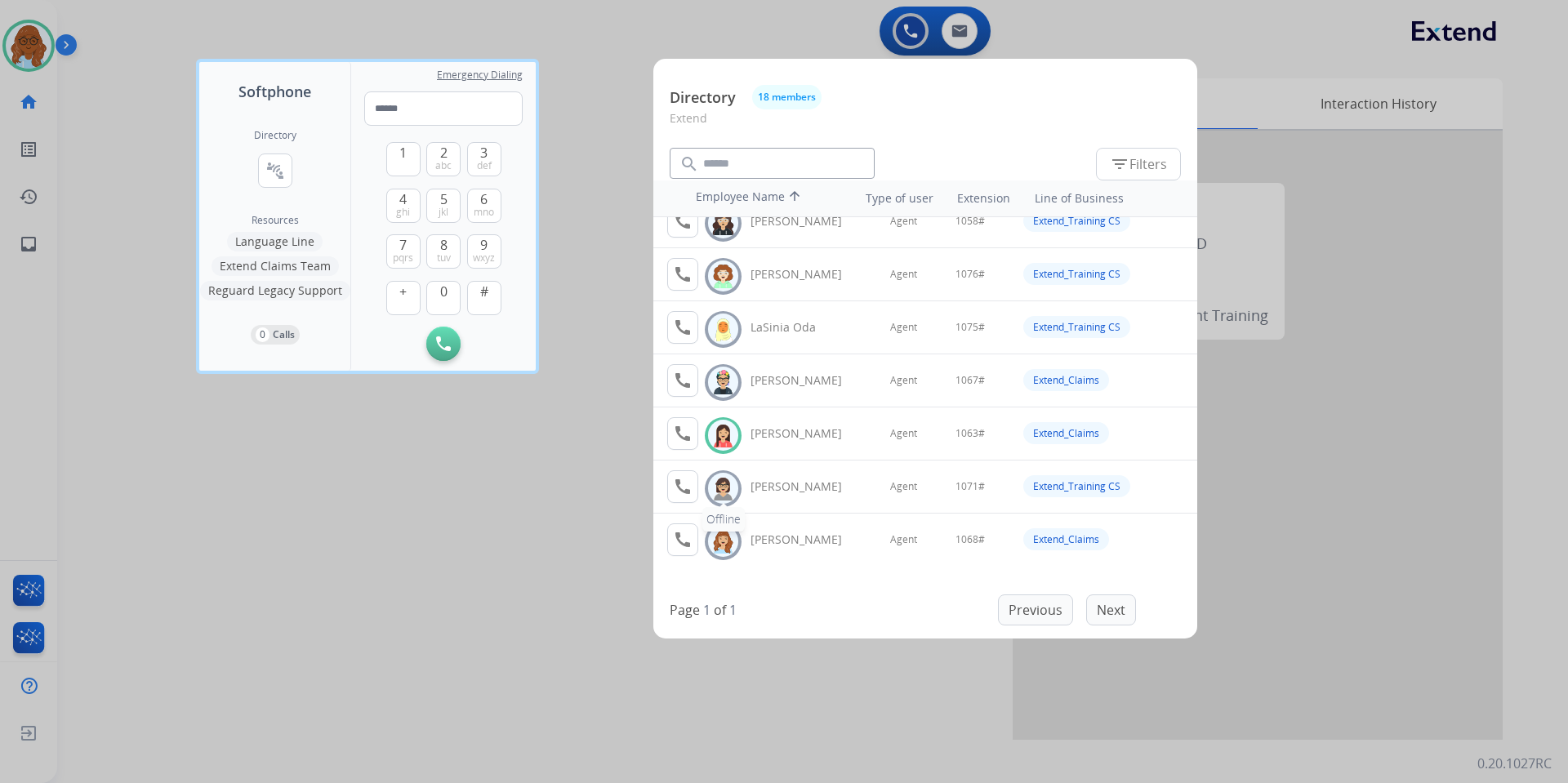
scroll to position [490, 0]
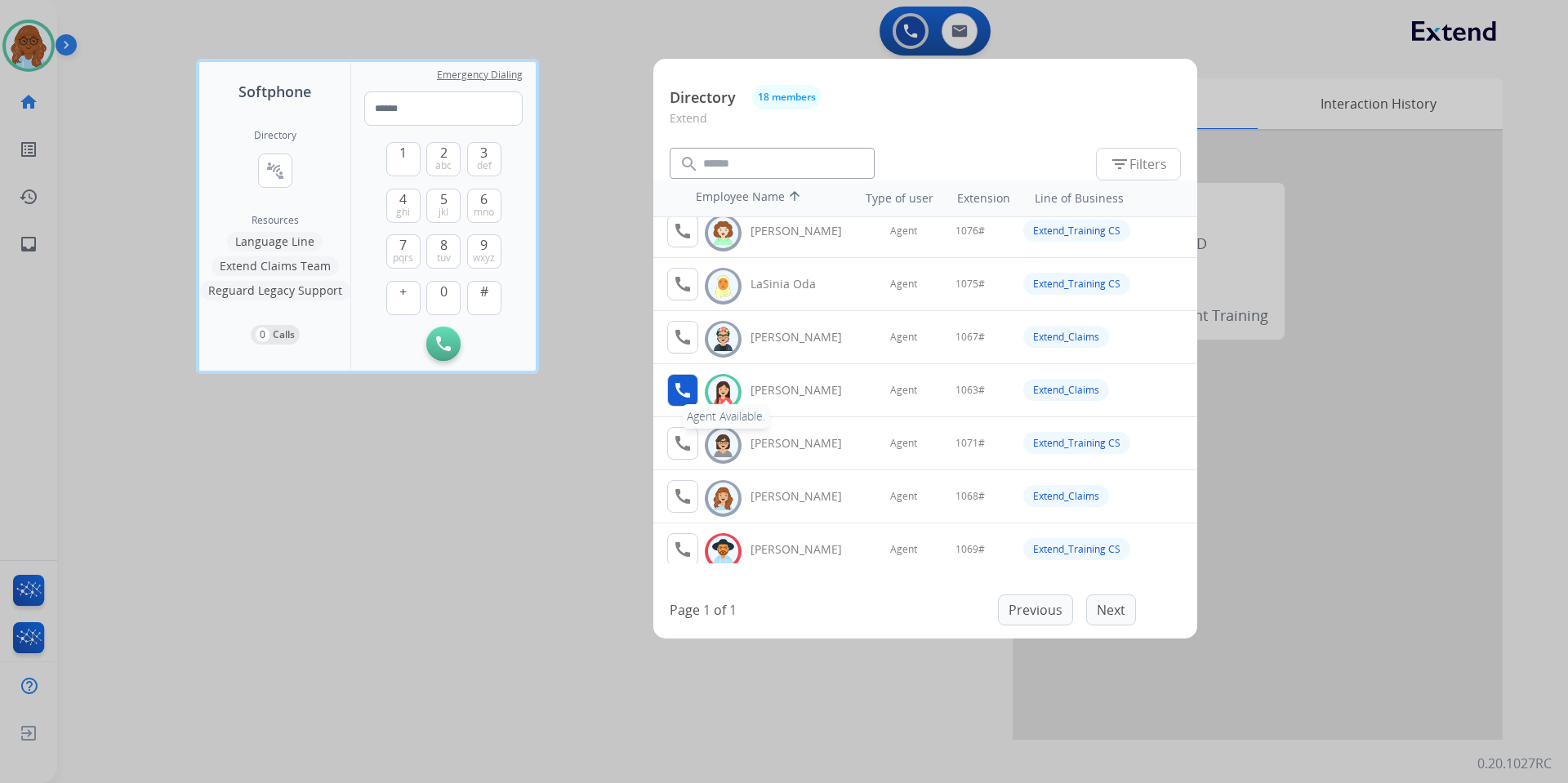
click at [692, 394] on mat-icon "call" at bounding box center [682, 390] width 19 height 19
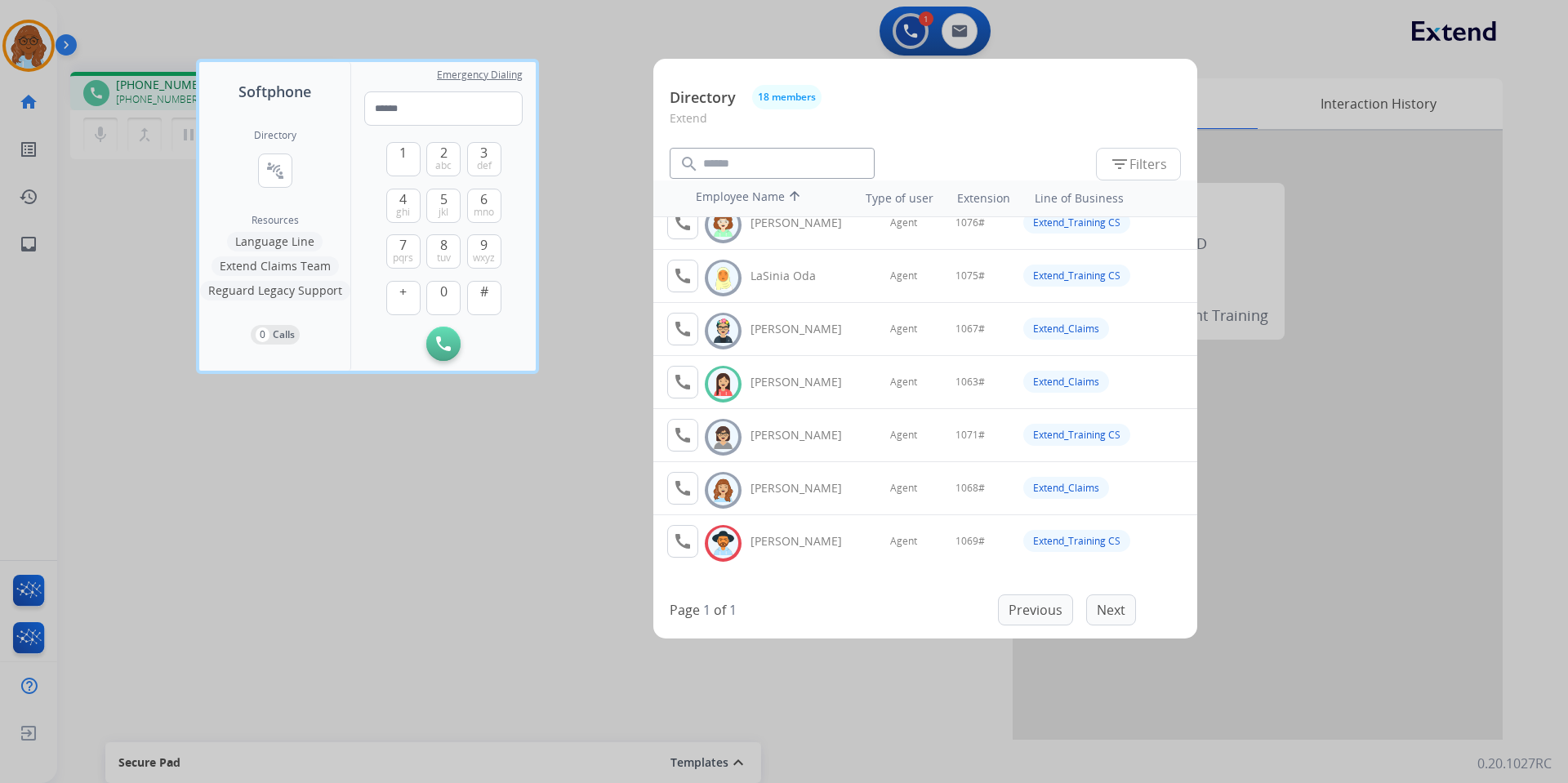
scroll to position [622, 0]
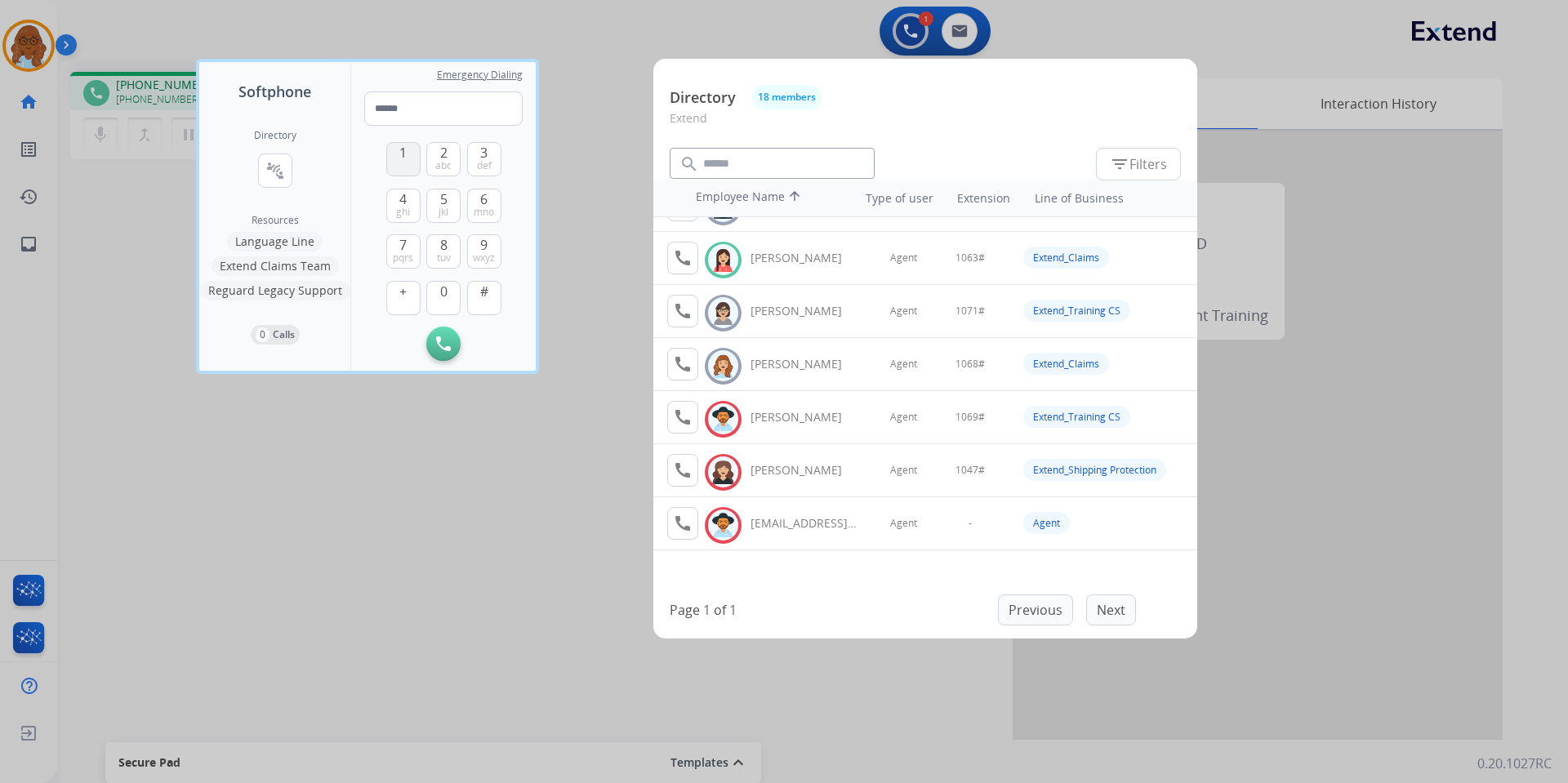
click at [401, 162] on button "1" at bounding box center [403, 160] width 35 height 35
click at [442, 299] on span "0" at bounding box center [444, 291] width 7 height 19
click at [484, 206] on span "mno" at bounding box center [484, 213] width 20 height 13
click at [483, 164] on span "def" at bounding box center [485, 166] width 15 height 13
click at [486, 289] on span "#" at bounding box center [484, 291] width 8 height 19
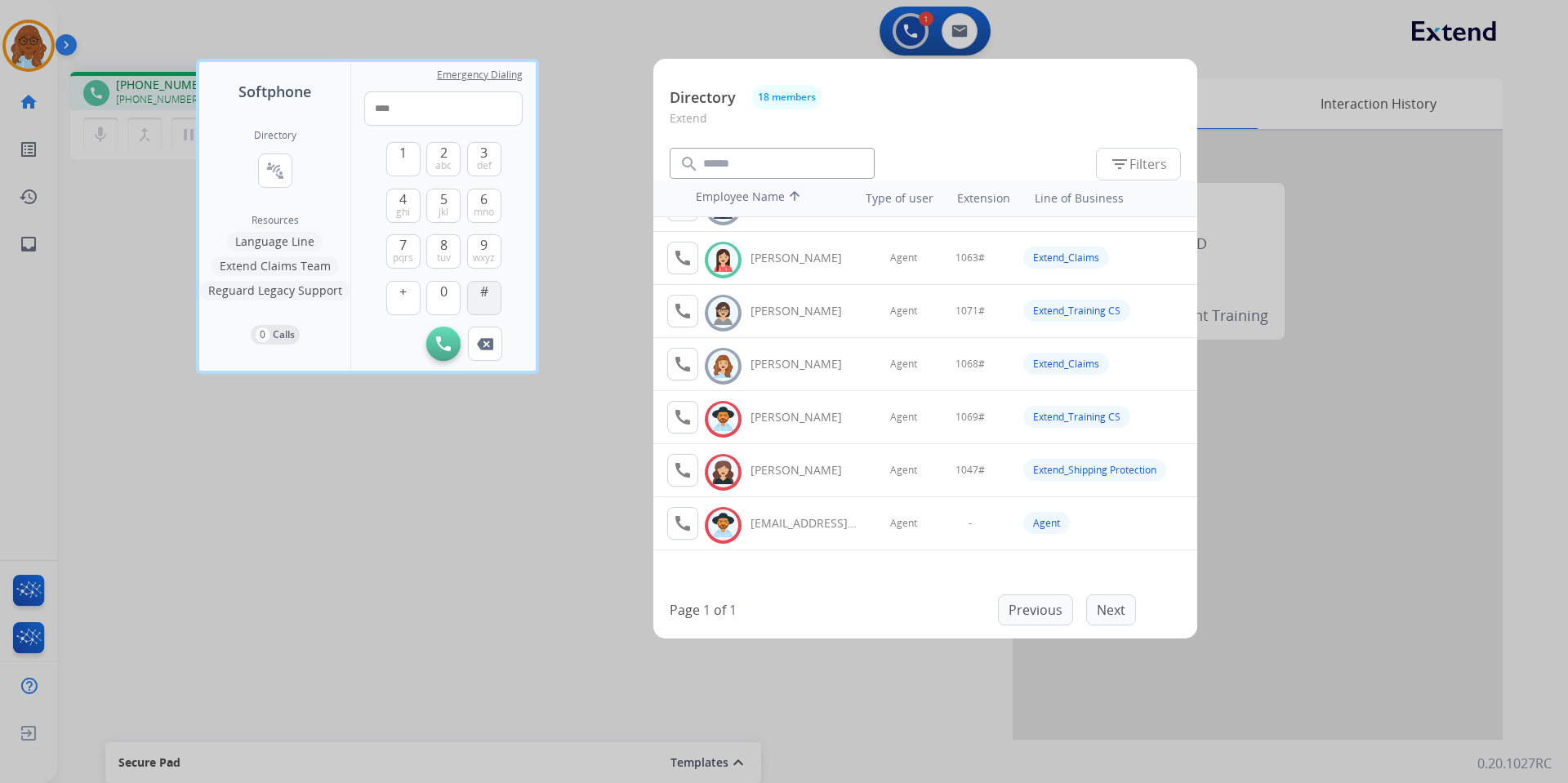
type input "*****"
click at [415, 487] on div at bounding box center [784, 392] width 1568 height 783
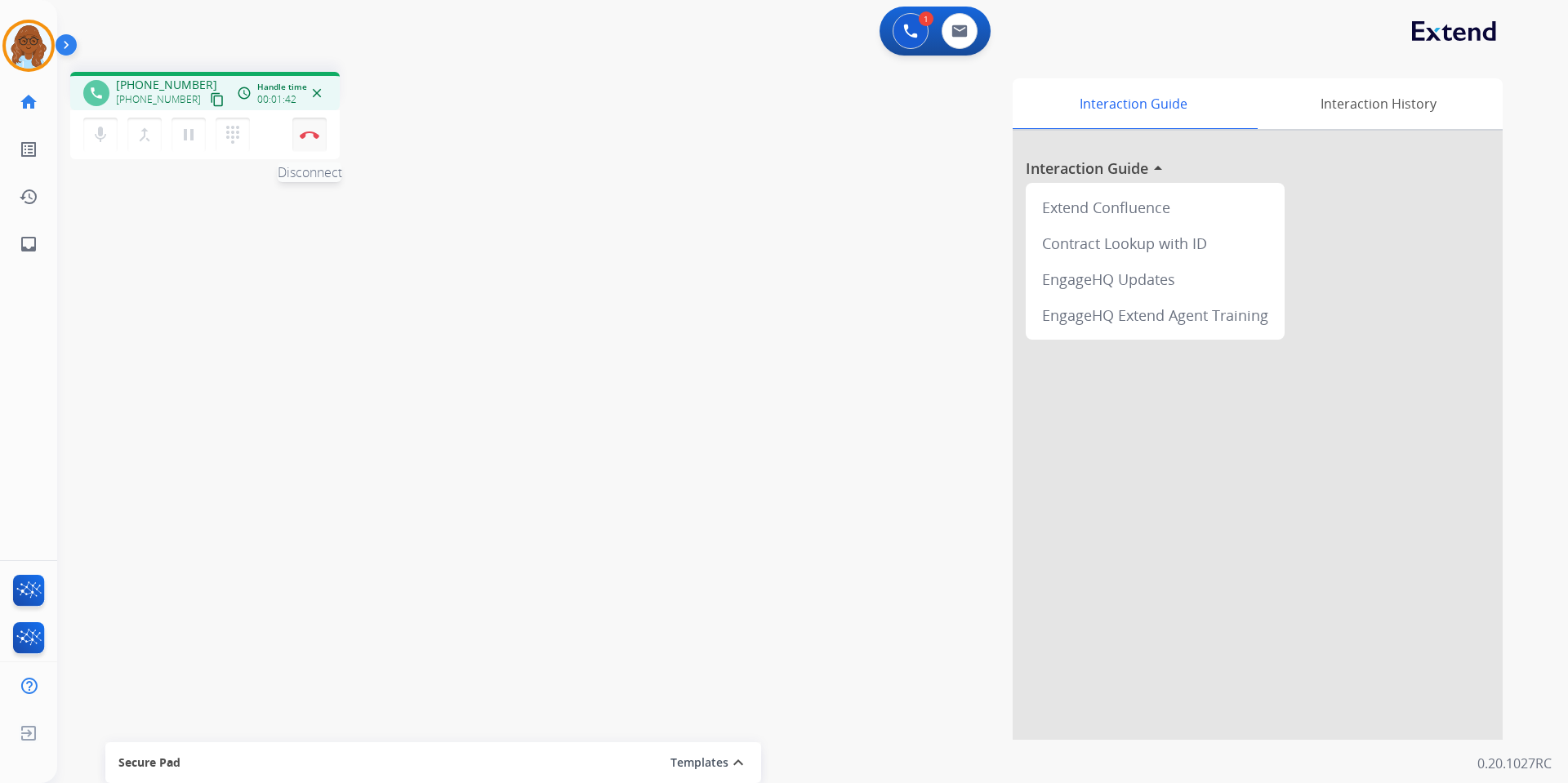
click at [306, 140] on button "Disconnect" at bounding box center [309, 135] width 35 height 35
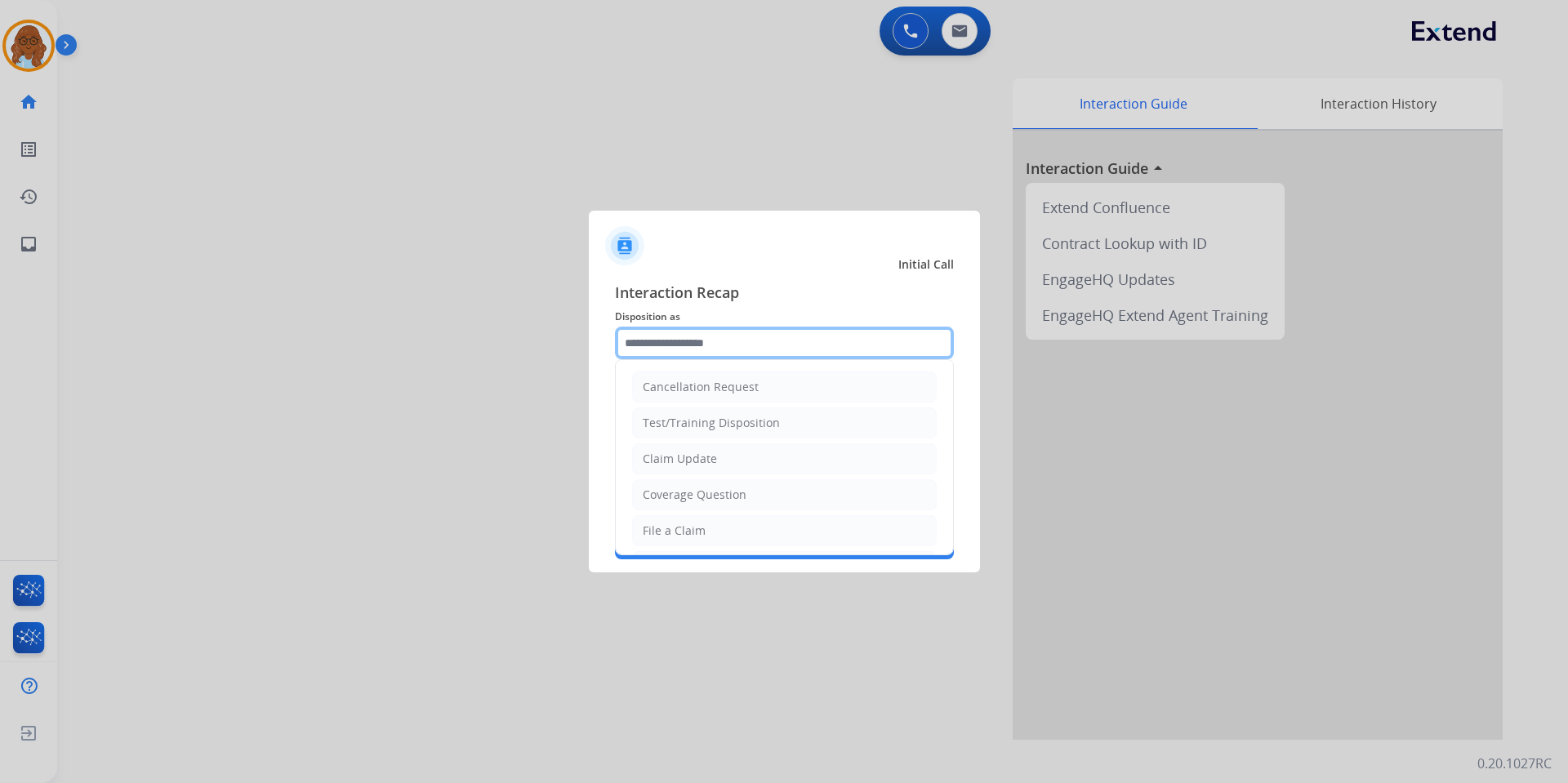
click at [673, 339] on input "text" at bounding box center [784, 343] width 339 height 33
type input "*"
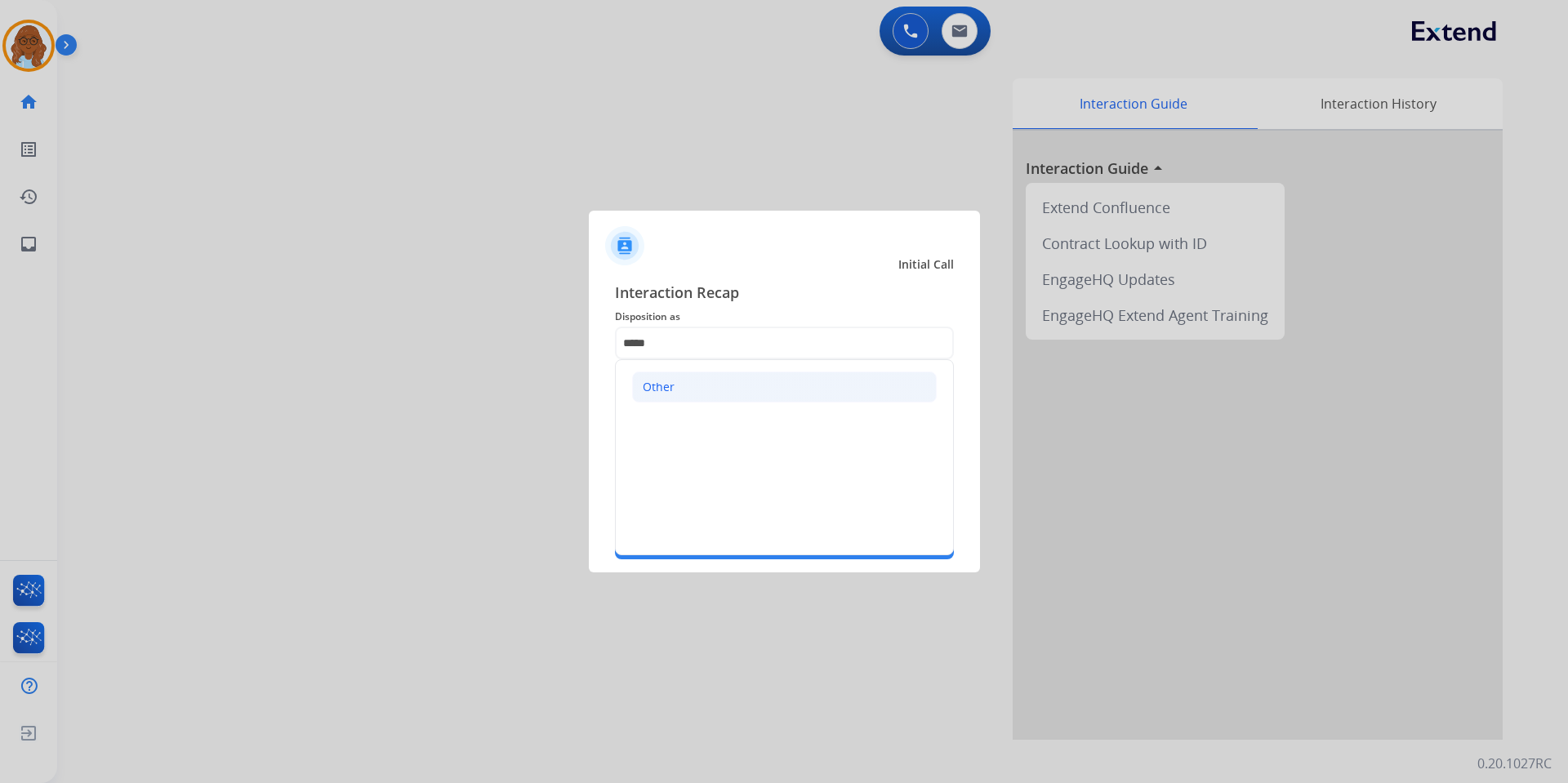
click at [656, 382] on div "Other" at bounding box center [658, 387] width 32 height 16
type input "*****"
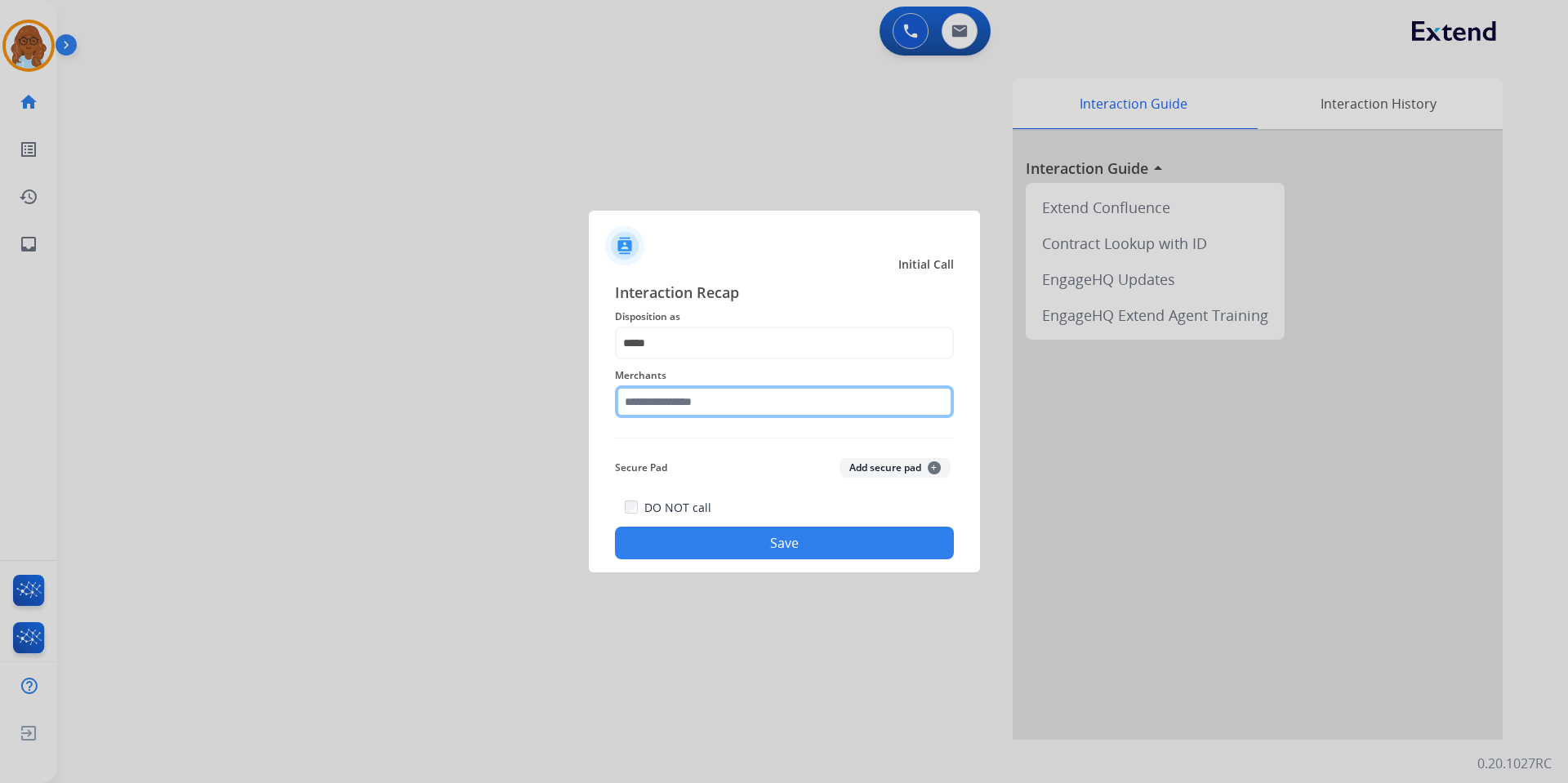
click at [657, 412] on input "text" at bounding box center [784, 402] width 339 height 33
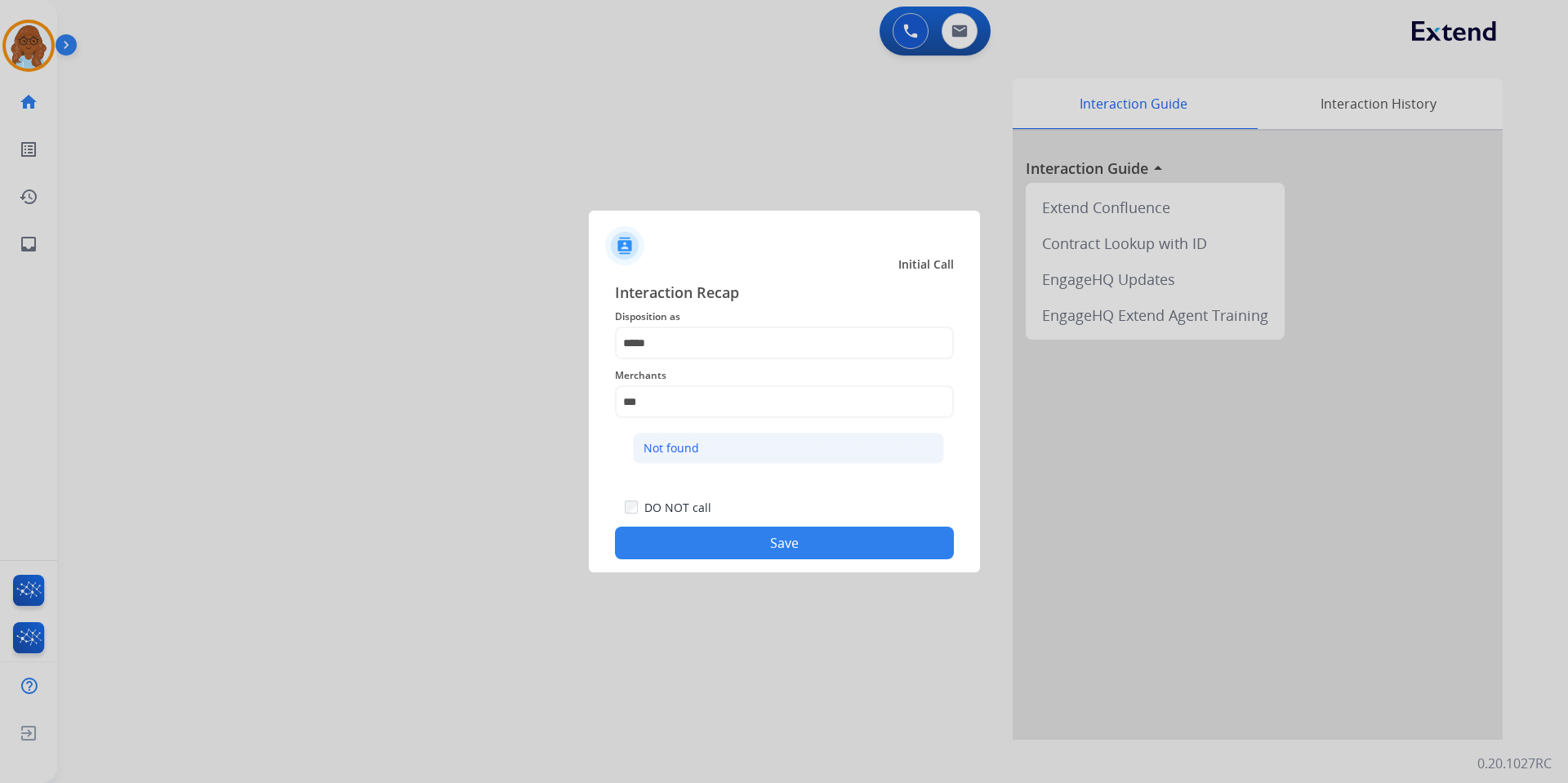
click at [696, 444] on div "Not found" at bounding box center [671, 448] width 56 height 16
type input "*********"
click at [808, 534] on button "Save" at bounding box center [784, 543] width 339 height 33
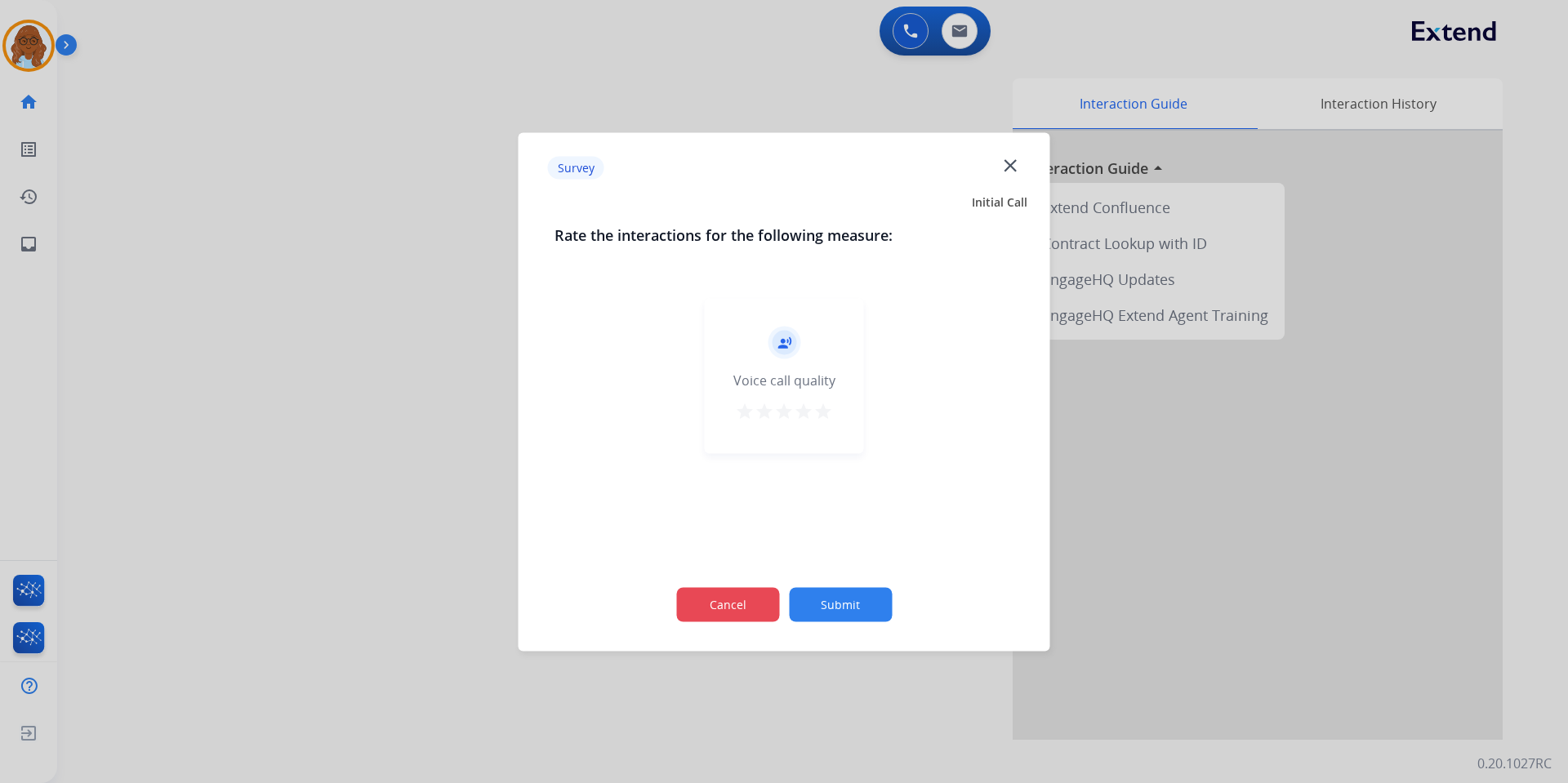
click at [758, 589] on button "Cancel" at bounding box center [727, 604] width 103 height 35
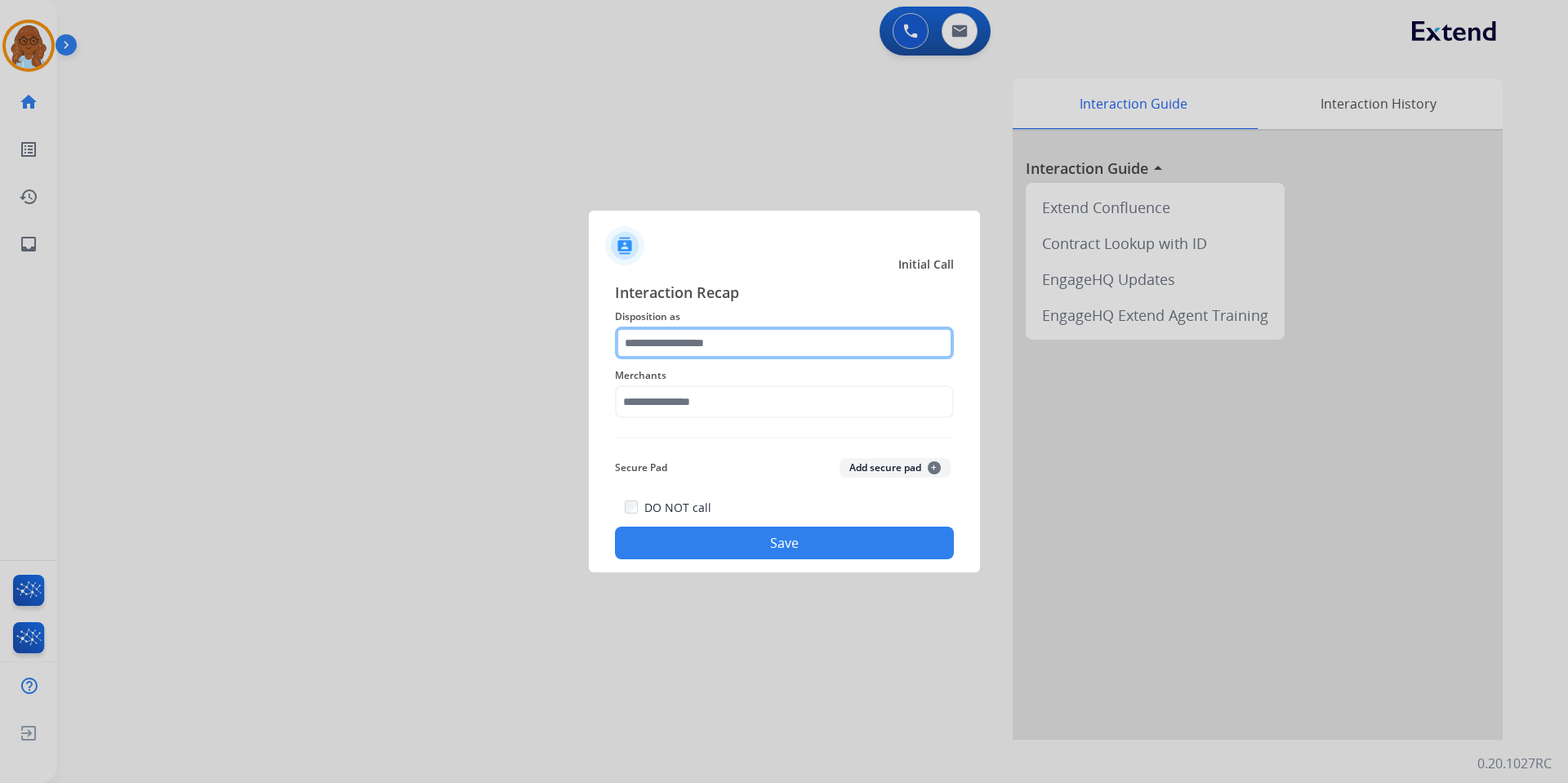
click at [739, 336] on input "text" at bounding box center [784, 343] width 339 height 33
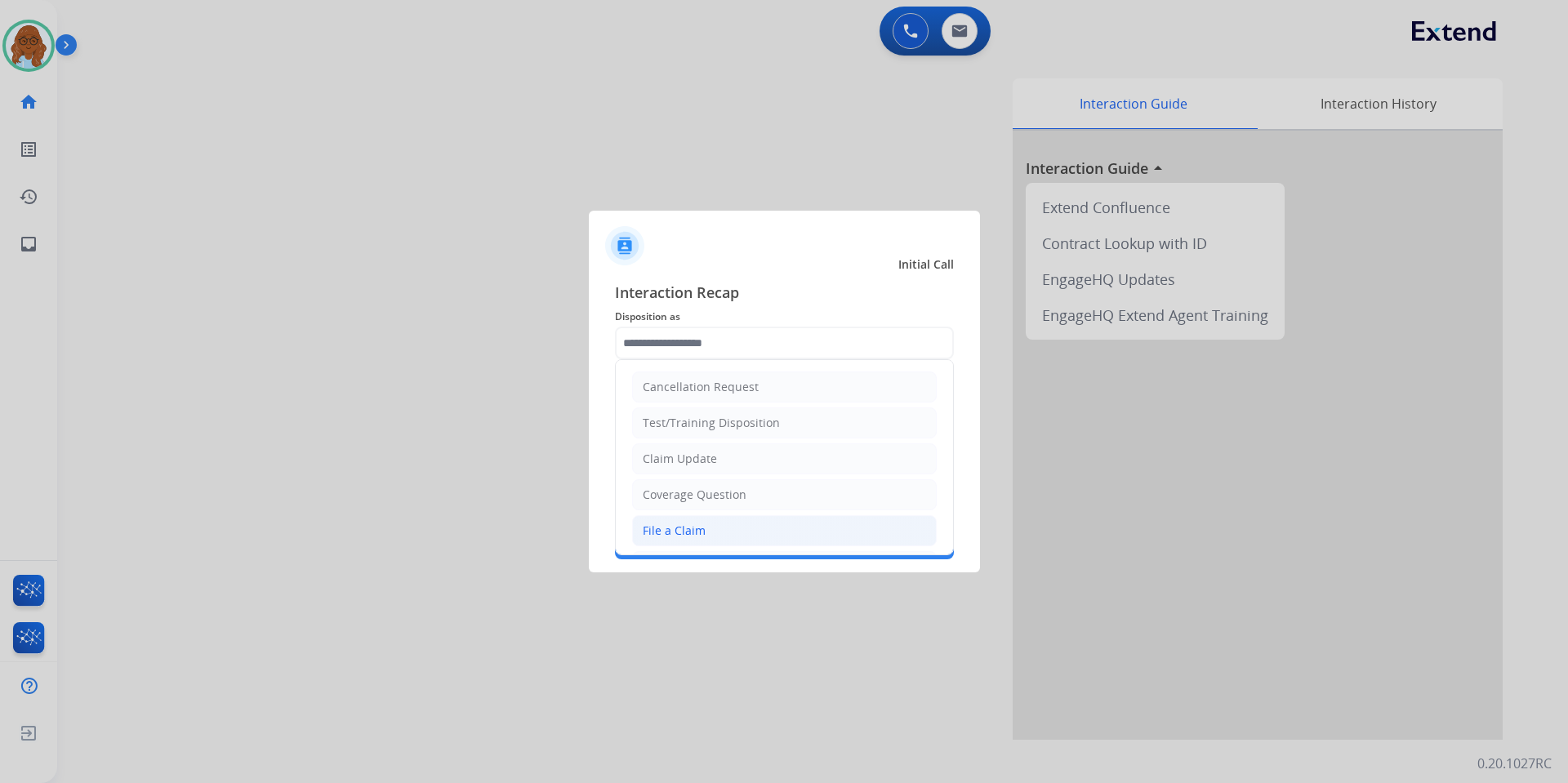
click at [684, 519] on li "File a Claim" at bounding box center [785, 531] width 305 height 31
type input "**********"
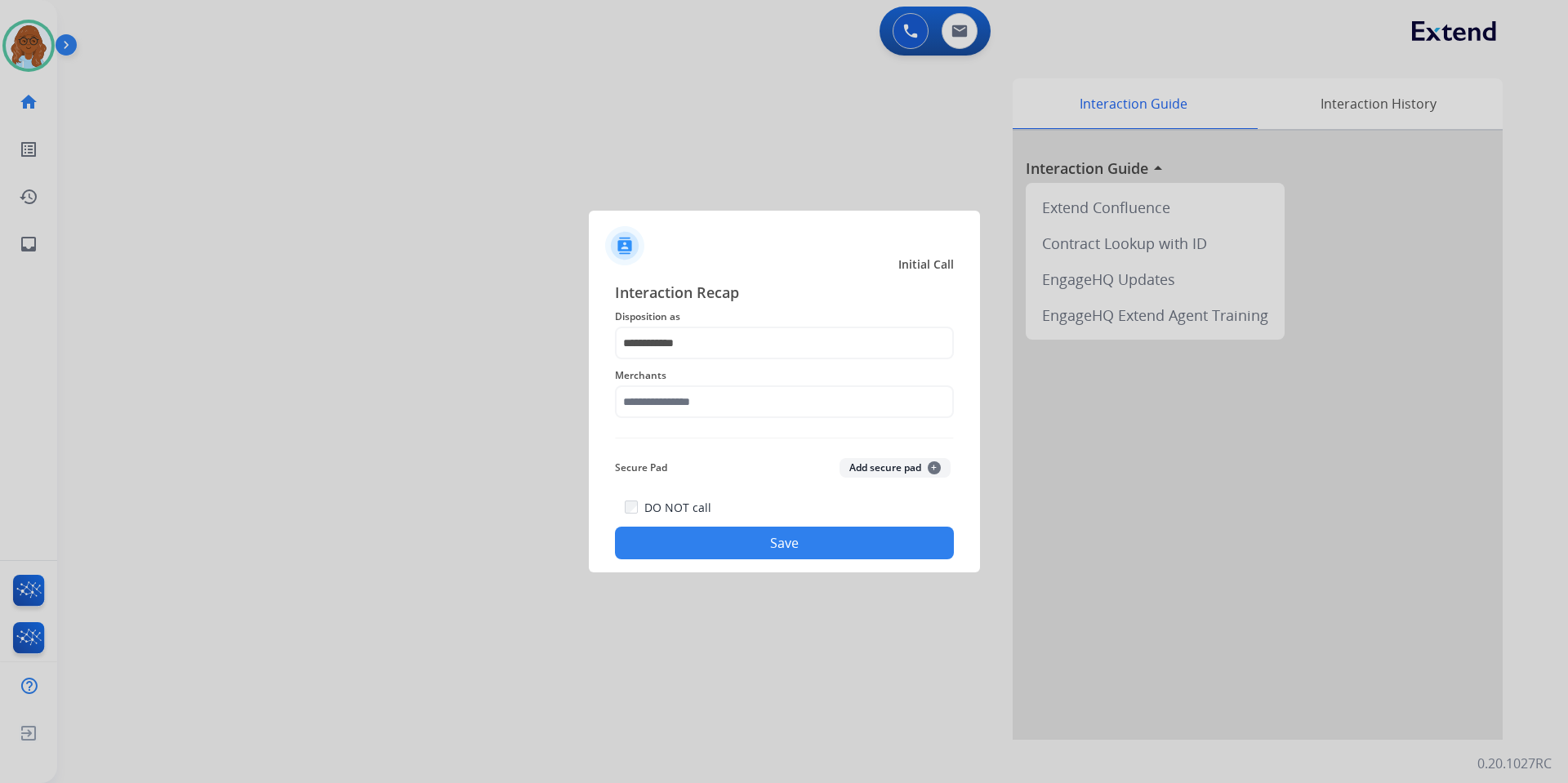
drag, startPoint x: 695, startPoint y: 370, endPoint x: 684, endPoint y: 399, distance: 31.0
click at [694, 370] on span "Merchants" at bounding box center [784, 375] width 339 height 19
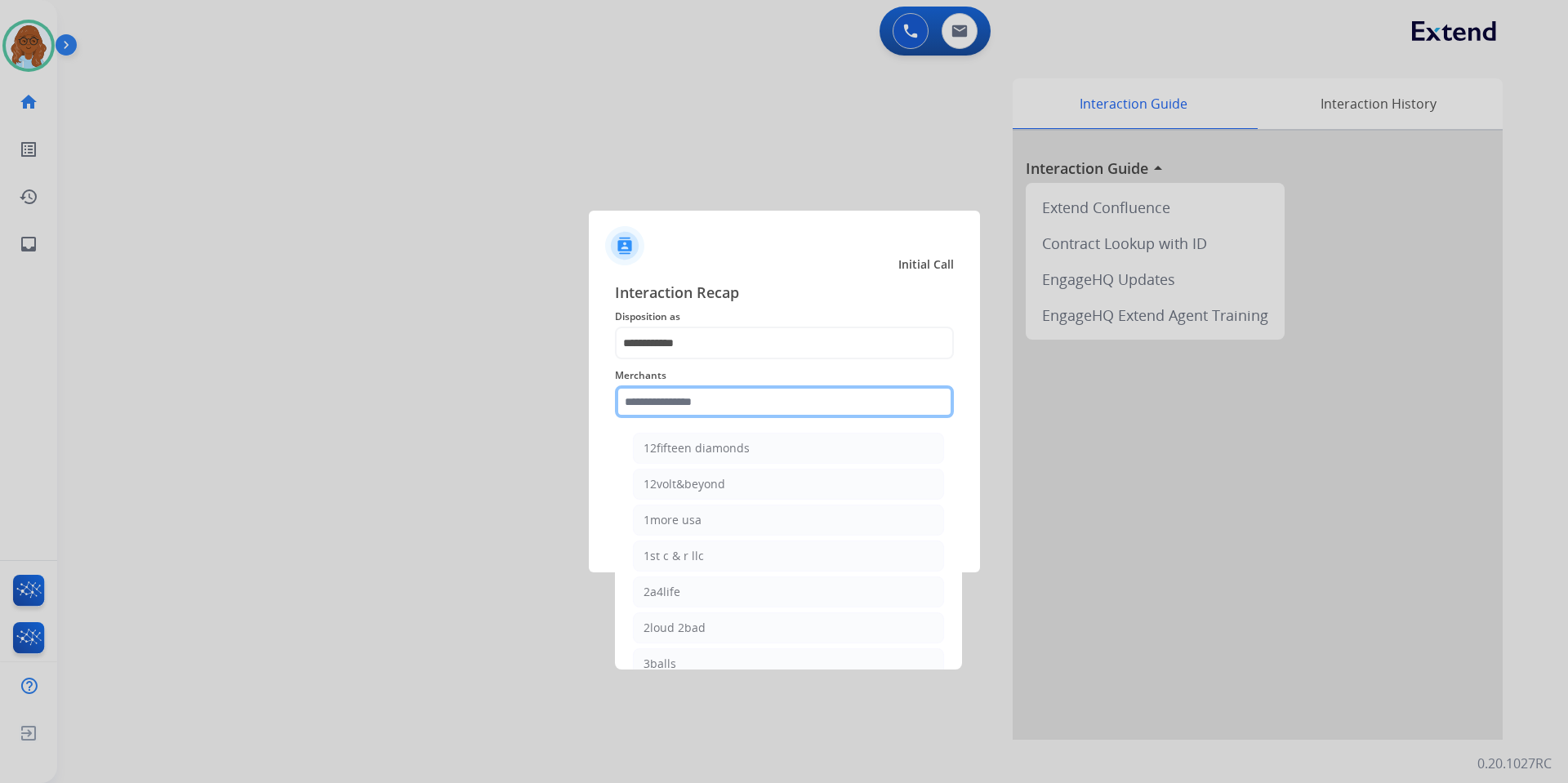
click at [684, 400] on input "text" at bounding box center [784, 402] width 339 height 33
type input "*"
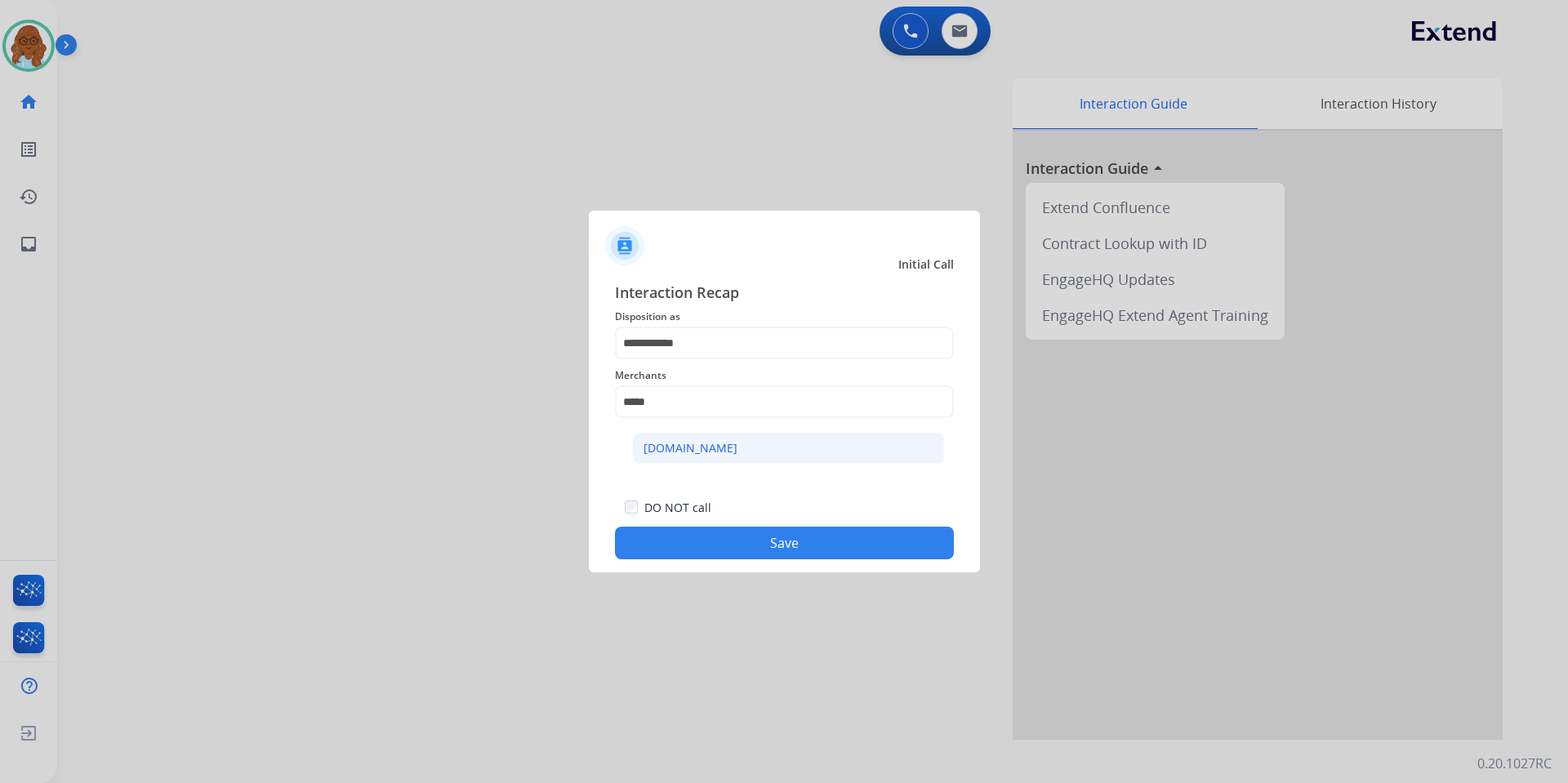
click at [688, 456] on div "[DOMAIN_NAME]" at bounding box center [690, 448] width 94 height 16
type input "**********"
click at [804, 535] on button "Save" at bounding box center [784, 543] width 339 height 33
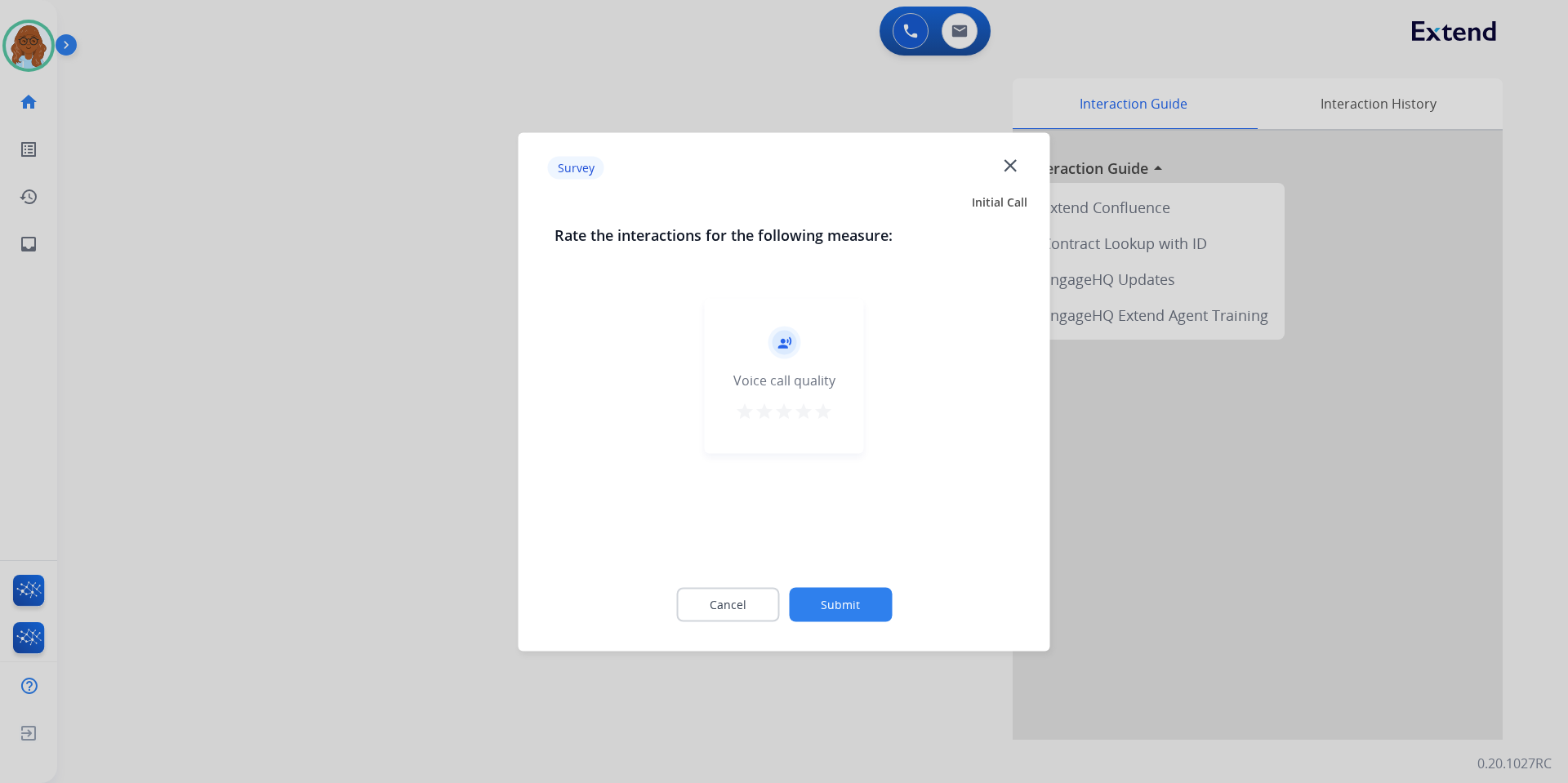
drag, startPoint x: 816, startPoint y: 404, endPoint x: 821, endPoint y: 412, distance: 9.4
click at [818, 406] on mat-icon "star" at bounding box center [822, 410] width 19 height 19
click at [849, 584] on div "Cancel Submit" at bounding box center [785, 604] width 460 height 74
drag, startPoint x: 871, startPoint y: 571, endPoint x: 881, endPoint y: 597, distance: 27.9
click at [872, 571] on div "Cancel Submit" at bounding box center [785, 604] width 460 height 74
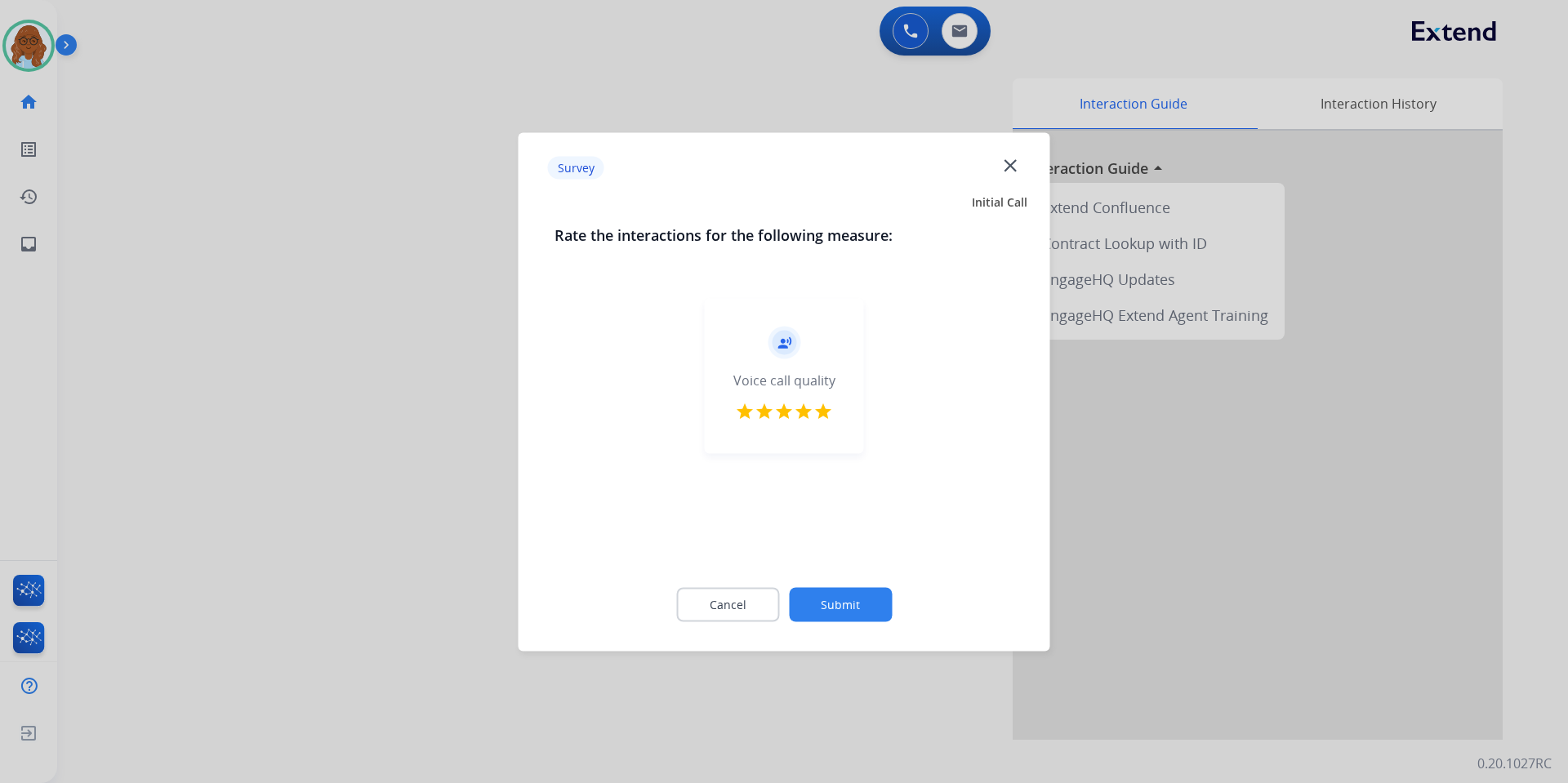
click at [879, 608] on button "Submit" at bounding box center [840, 604] width 103 height 35
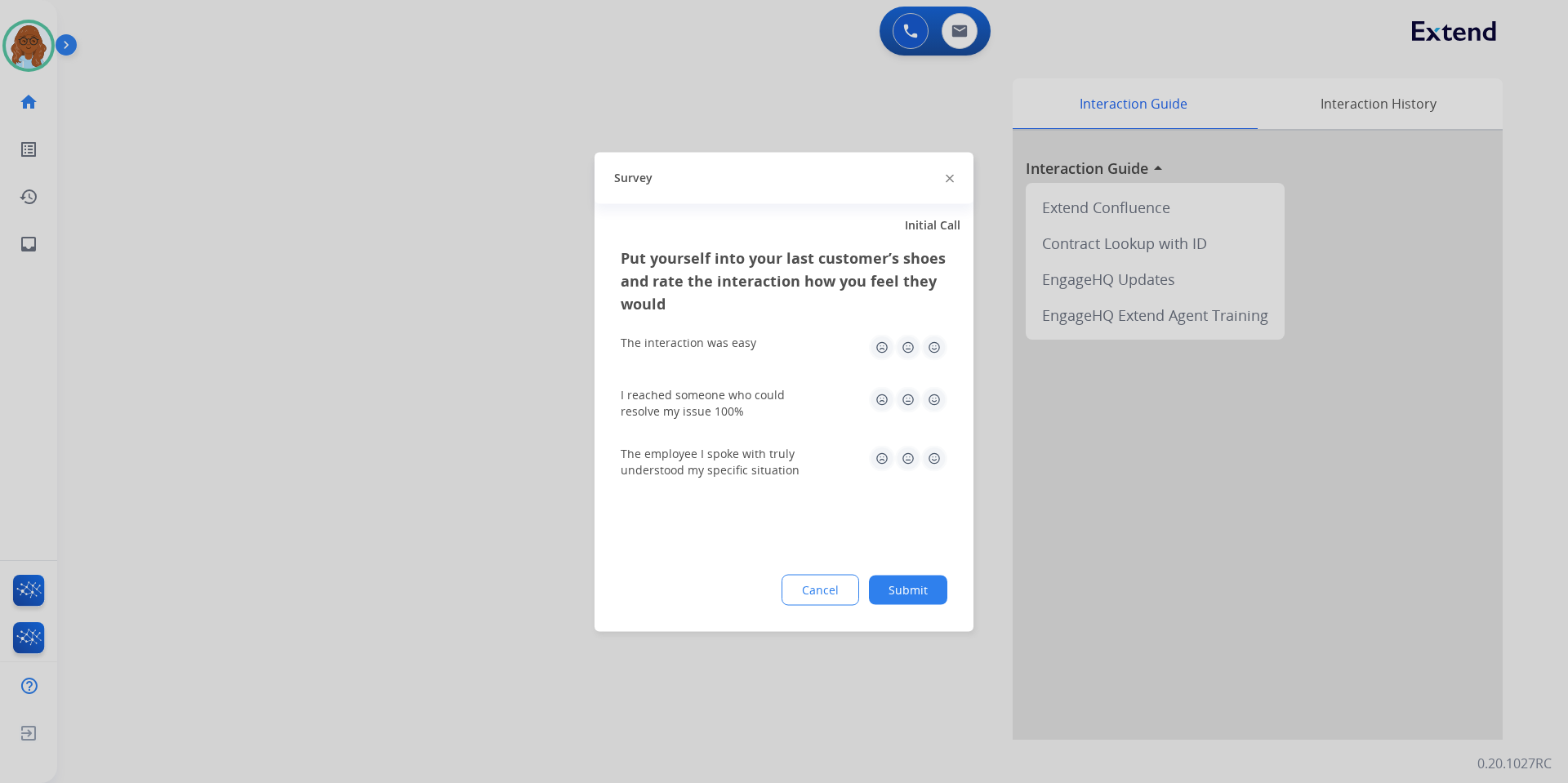
click at [927, 352] on img at bounding box center [934, 347] width 26 height 26
click at [934, 406] on img at bounding box center [934, 399] width 26 height 26
click at [940, 465] on img at bounding box center [934, 458] width 26 height 26
click at [923, 591] on button "Submit" at bounding box center [908, 590] width 78 height 29
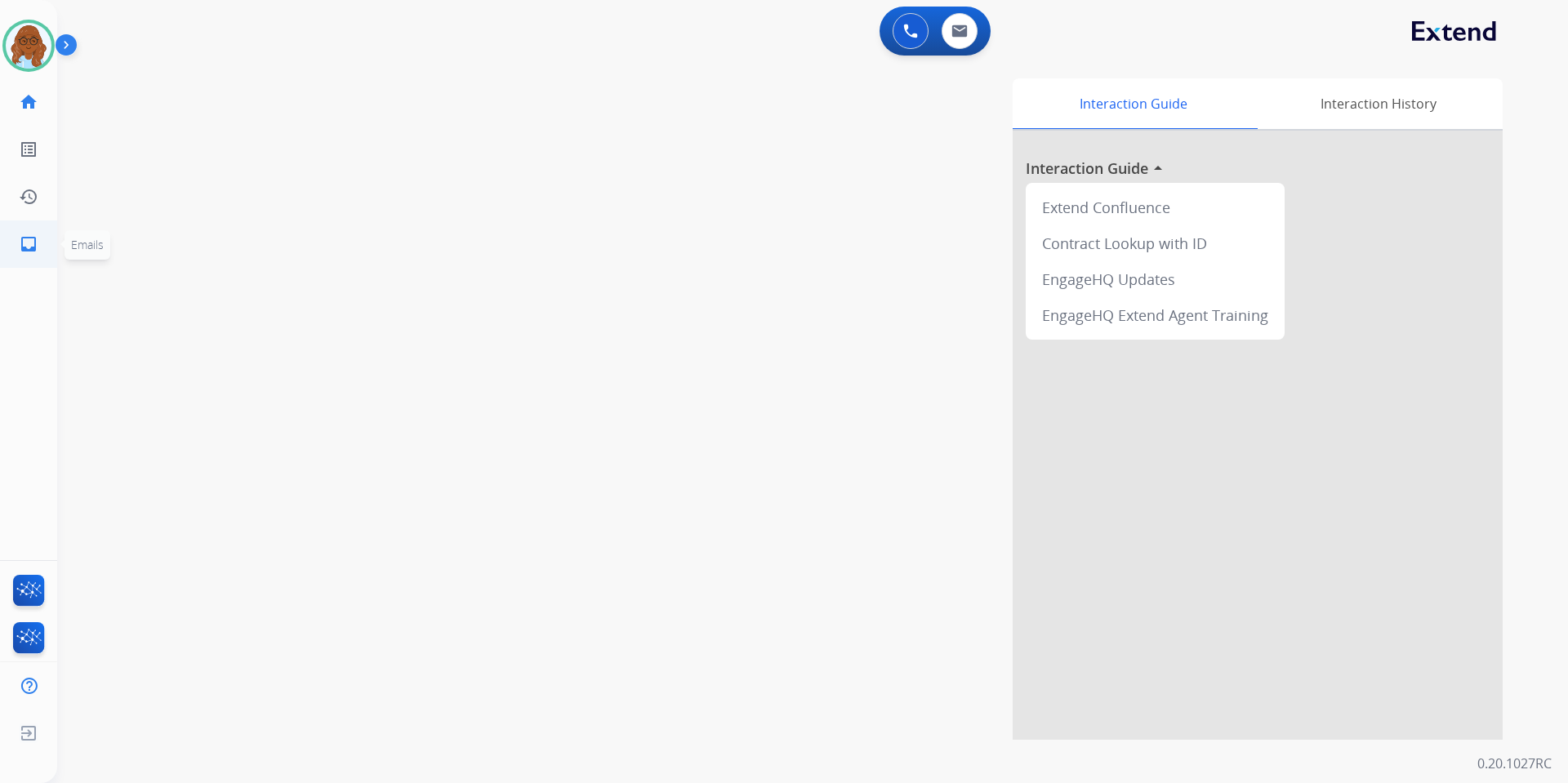
click at [20, 239] on mat-icon "inbox" at bounding box center [28, 244] width 19 height 19
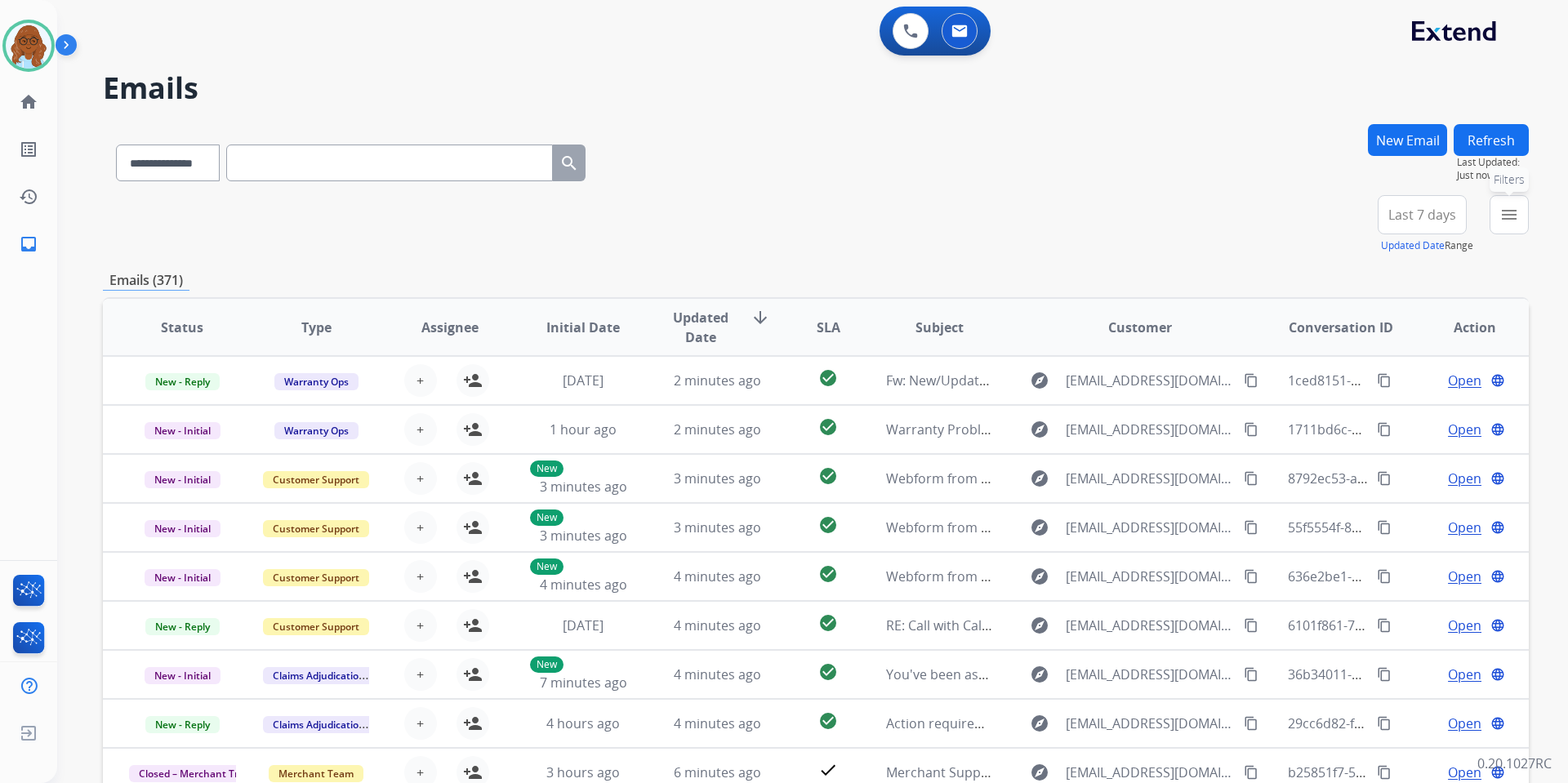
click at [1496, 221] on button "menu Filters" at bounding box center [1509, 214] width 39 height 39
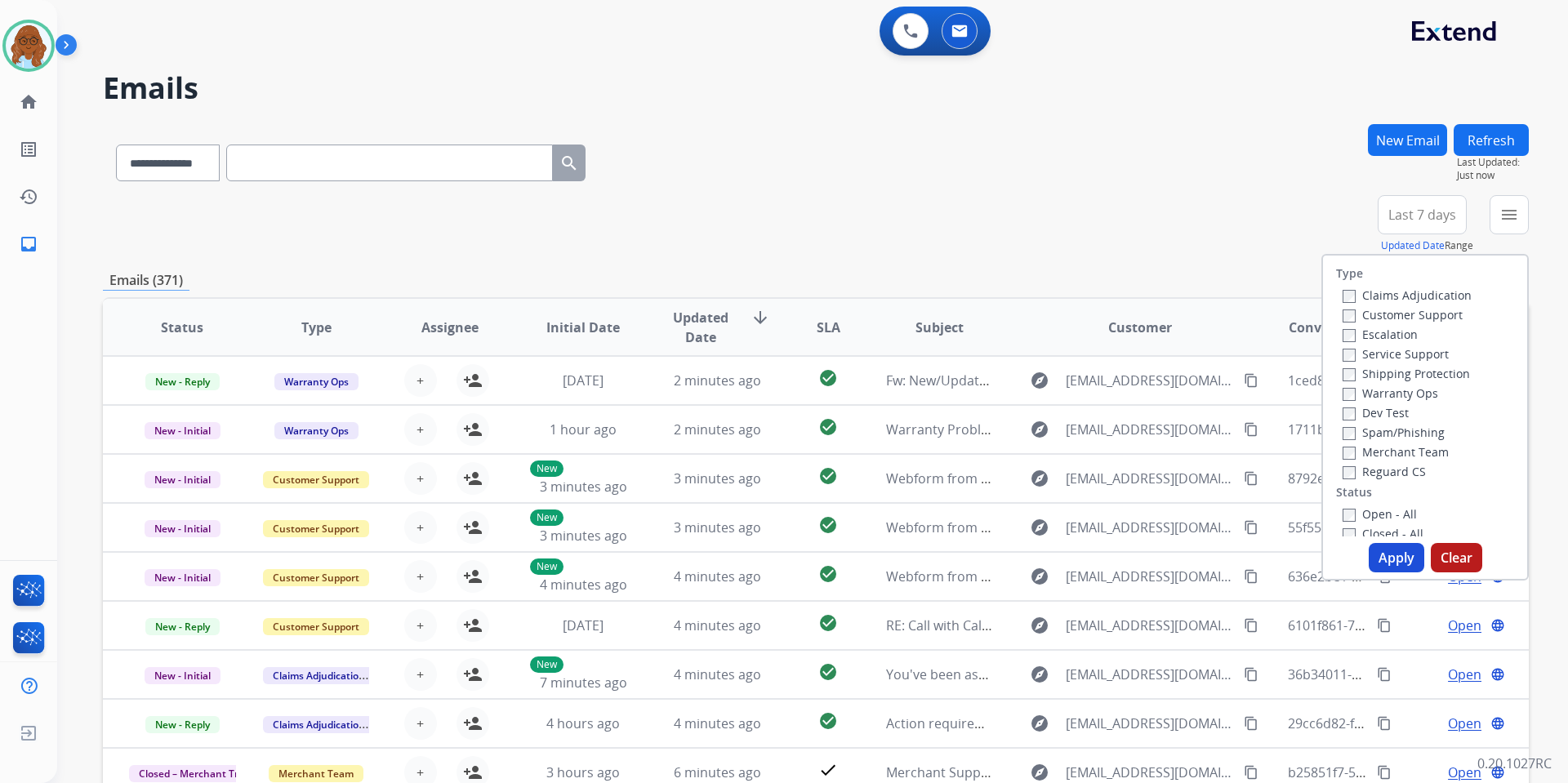
click at [1382, 316] on label "Customer Support" at bounding box center [1403, 314] width 120 height 16
drag, startPoint x: 1390, startPoint y: 371, endPoint x: 1391, endPoint y: 432, distance: 61.0
click at [1390, 373] on label "Shipping Protection" at bounding box center [1406, 373] width 128 height 16
click at [1394, 476] on label "Reguard CS" at bounding box center [1384, 471] width 83 height 16
click at [1384, 517] on label "Open - All" at bounding box center [1379, 514] width 74 height 16
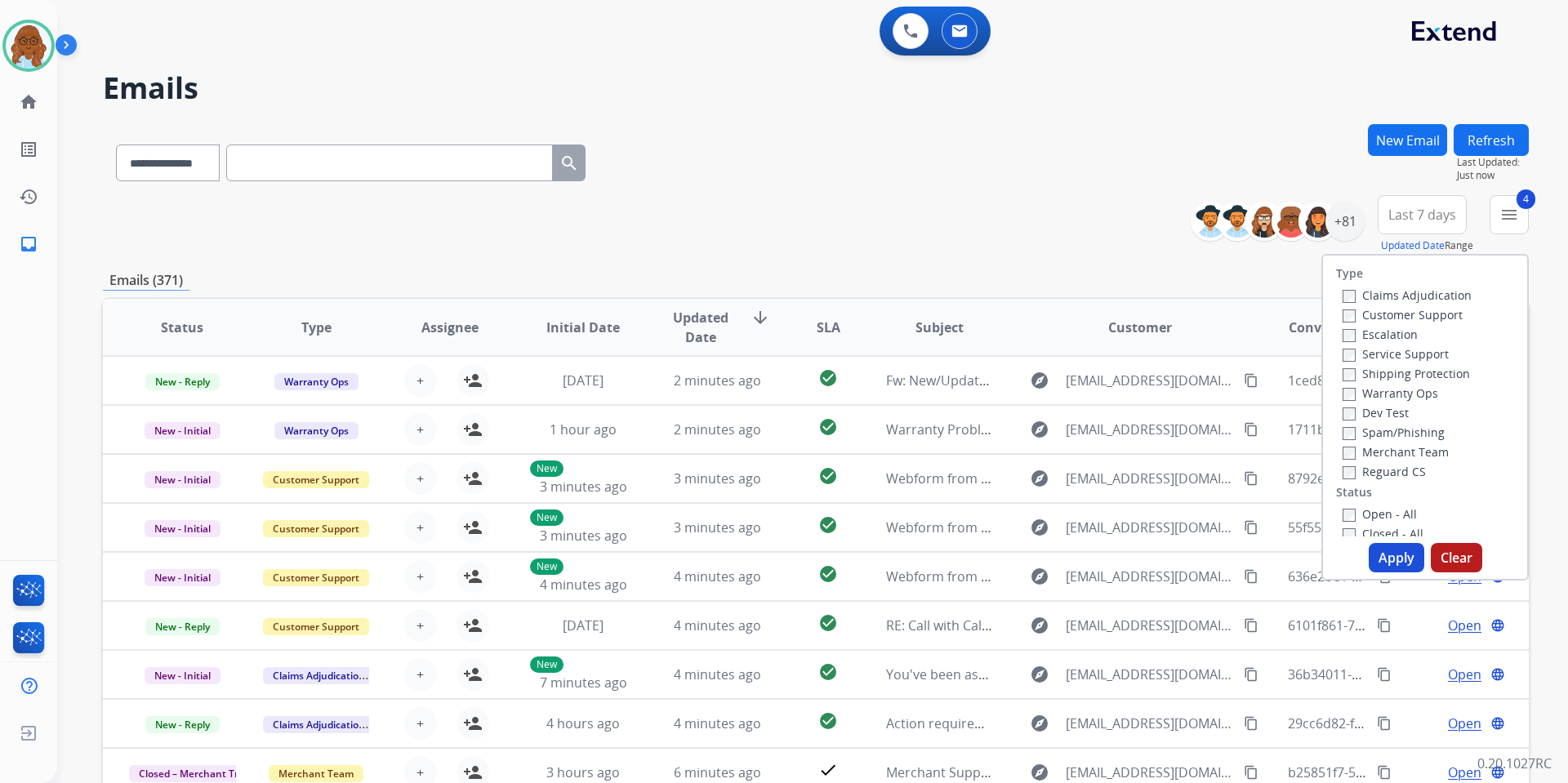
click at [1401, 559] on button "Apply" at bounding box center [1396, 558] width 56 height 29
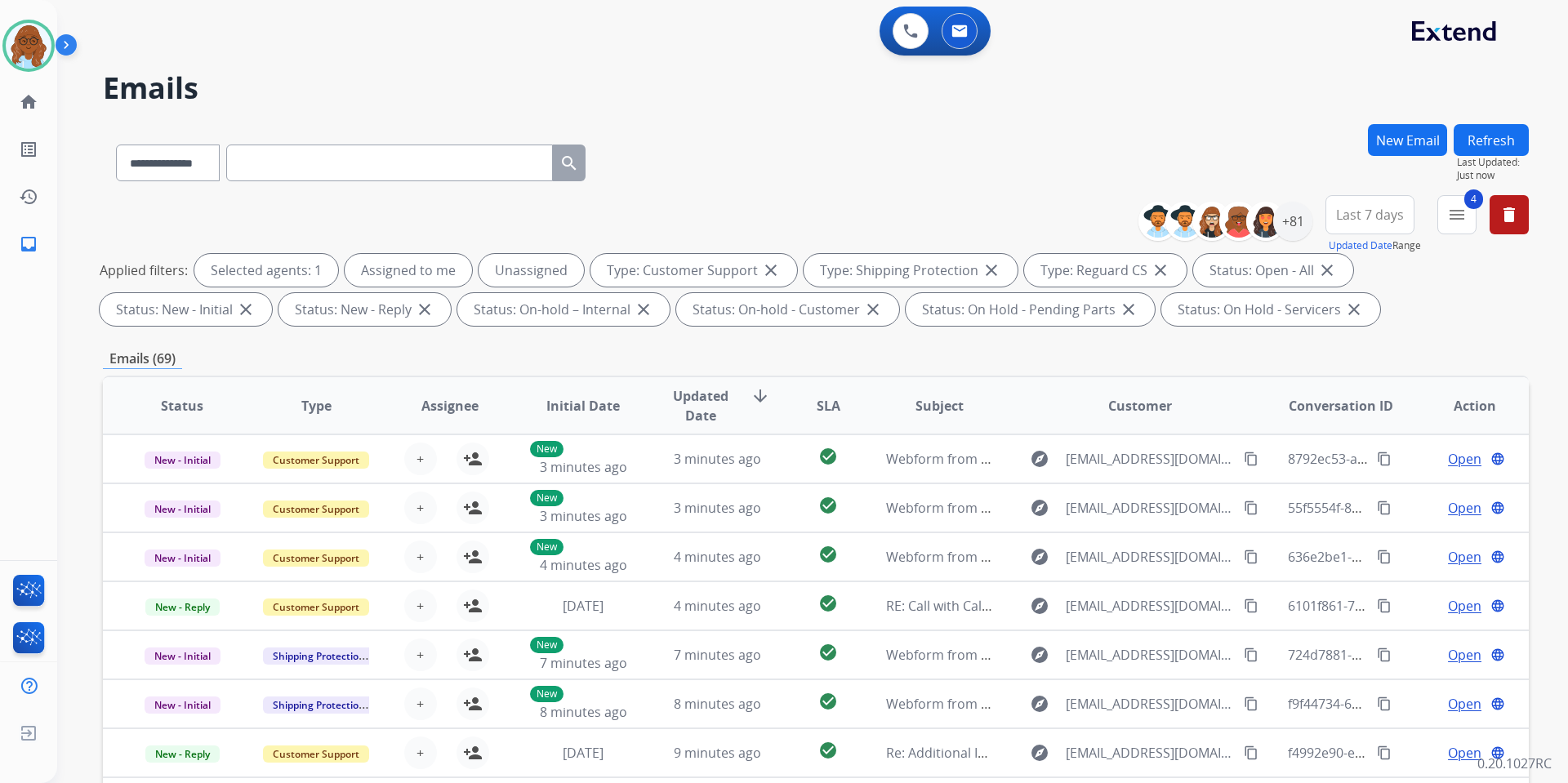
click at [1358, 203] on button "Last 7 days" at bounding box center [1370, 214] width 89 height 39
click at [1366, 414] on div "Last 90 days" at bounding box center [1364, 412] width 89 height 25
click at [1297, 217] on div "+81" at bounding box center [1292, 221] width 39 height 39
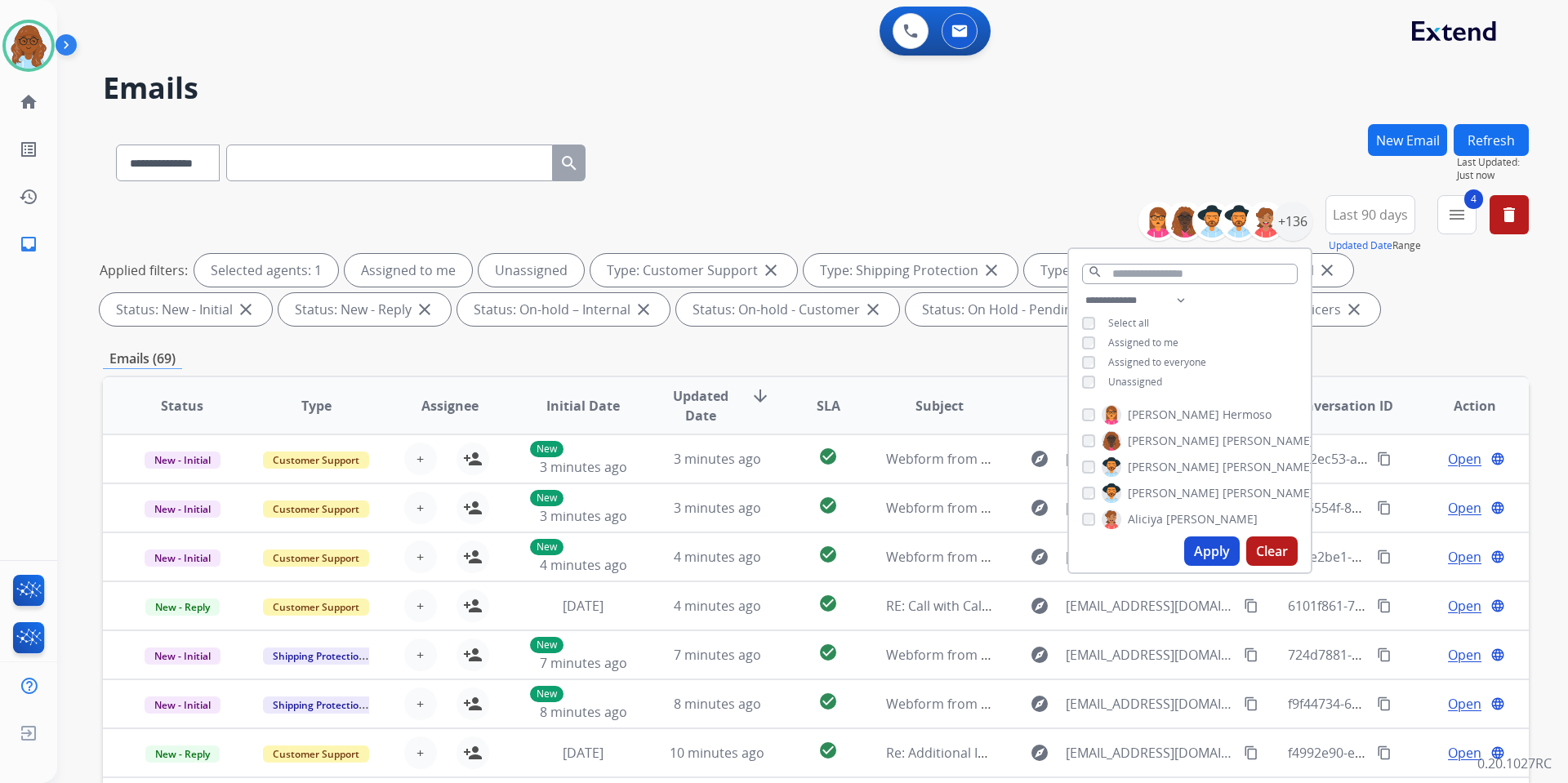
click at [1135, 338] on span "Assigned to me" at bounding box center [1143, 342] width 70 height 14
click at [1210, 556] on button "Apply" at bounding box center [1212, 551] width 56 height 29
click at [1454, 227] on button "4 menu Filters" at bounding box center [1457, 214] width 39 height 39
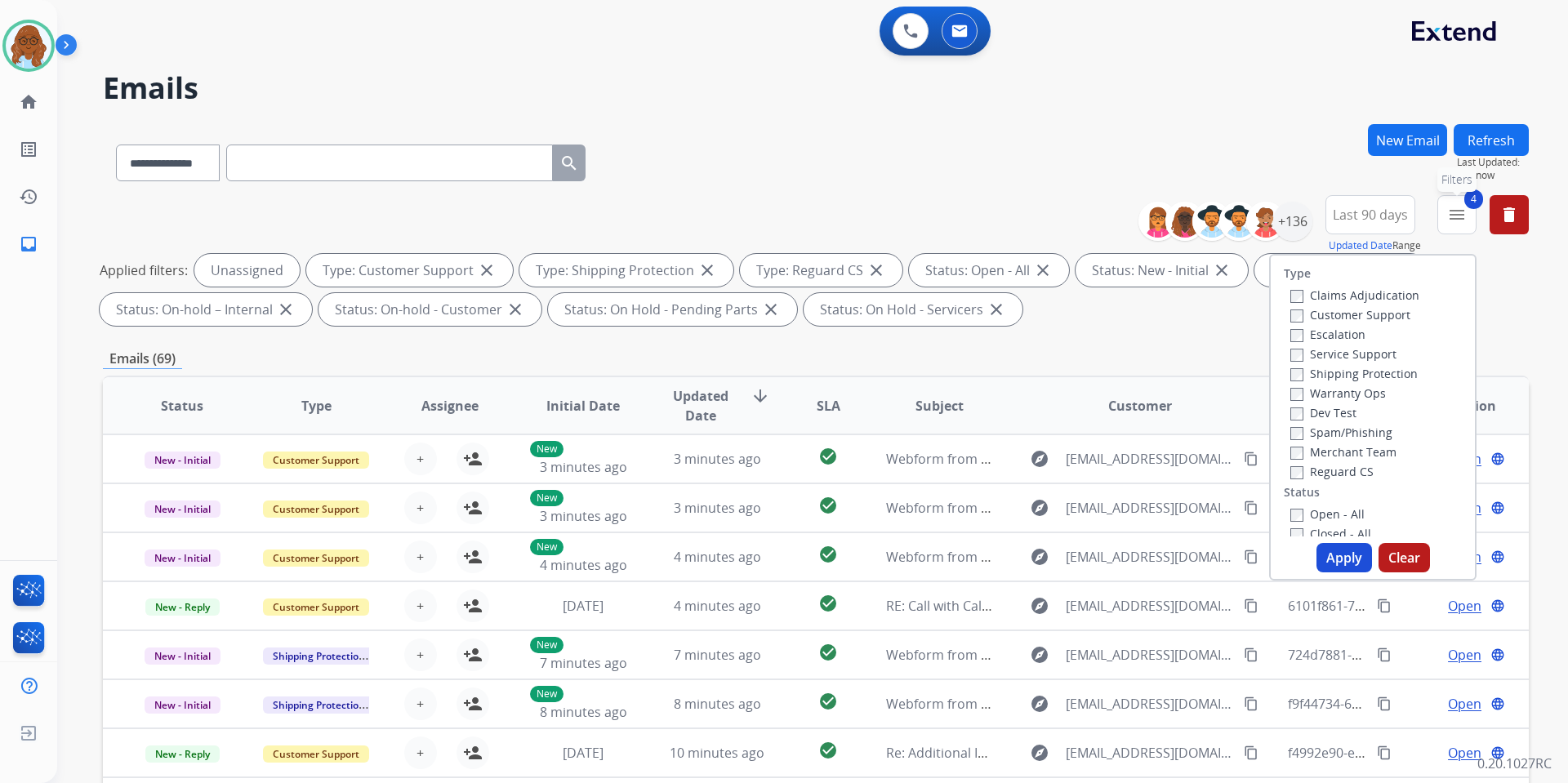
click at [1454, 227] on button "4 menu Filters" at bounding box center [1457, 214] width 39 height 39
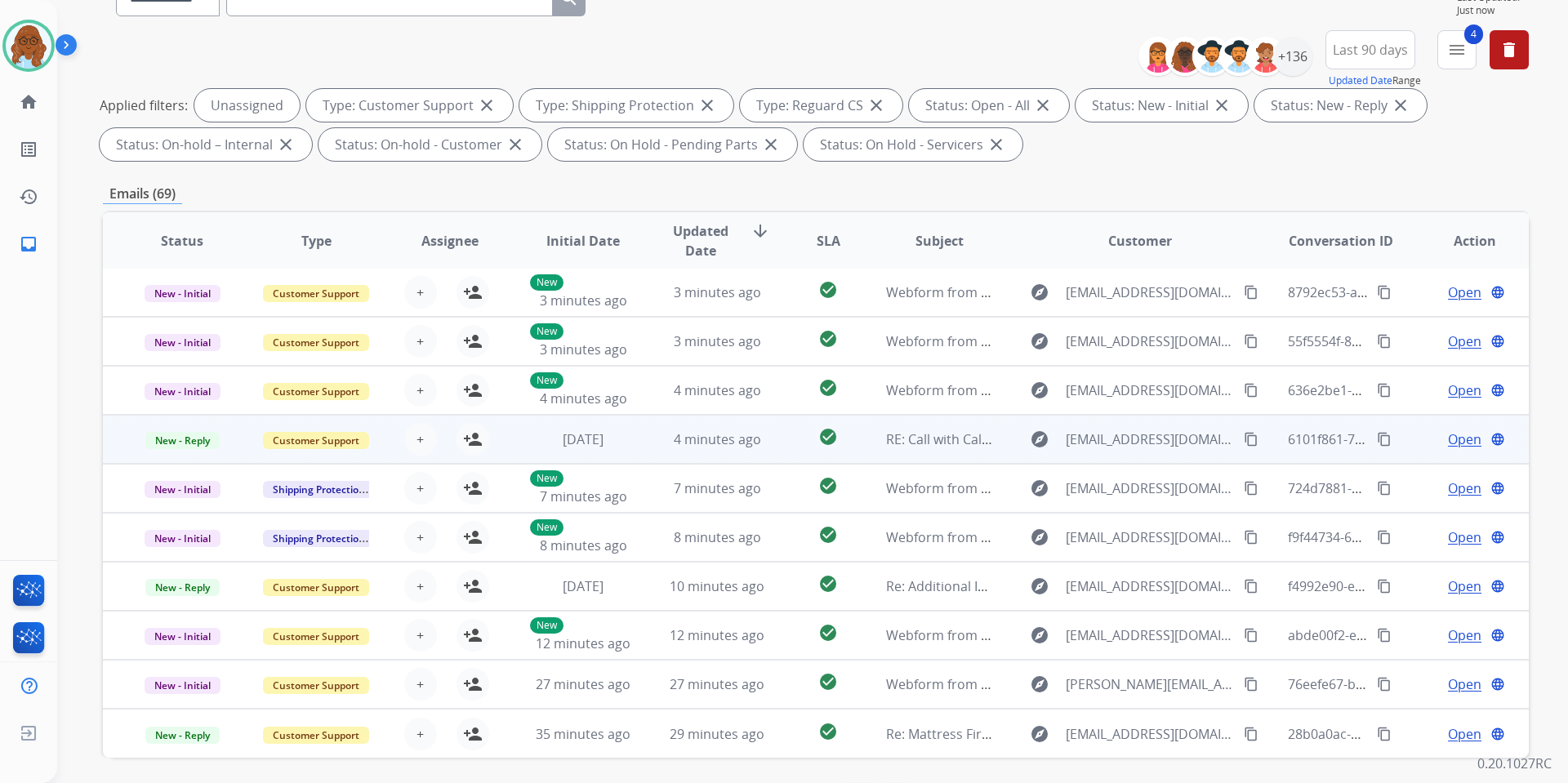
scroll to position [224, 0]
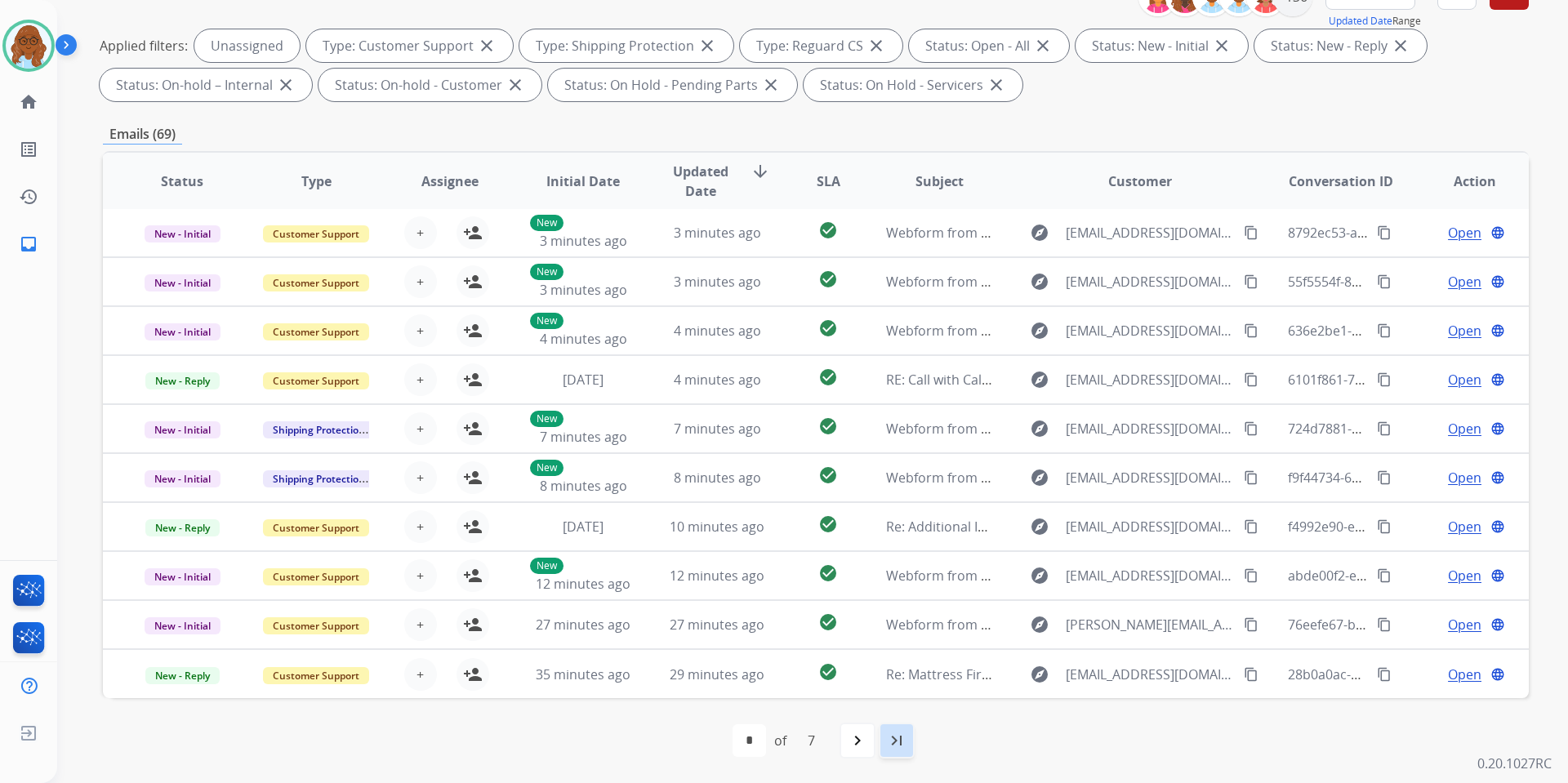
click at [895, 738] on mat-icon "last_page" at bounding box center [896, 740] width 19 height 19
select select "*"
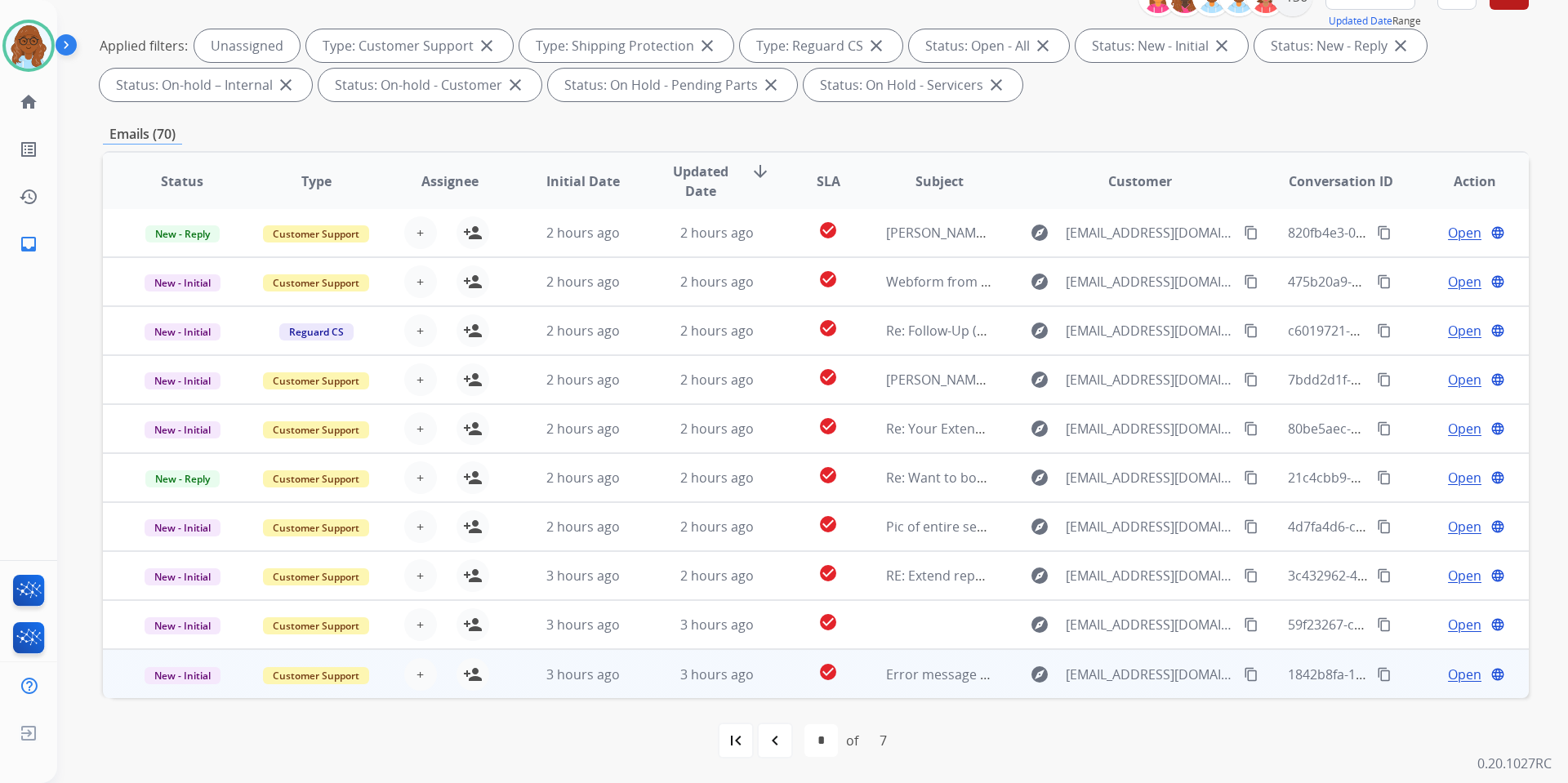
click at [1404, 668] on td "Open language" at bounding box center [1462, 673] width 134 height 49
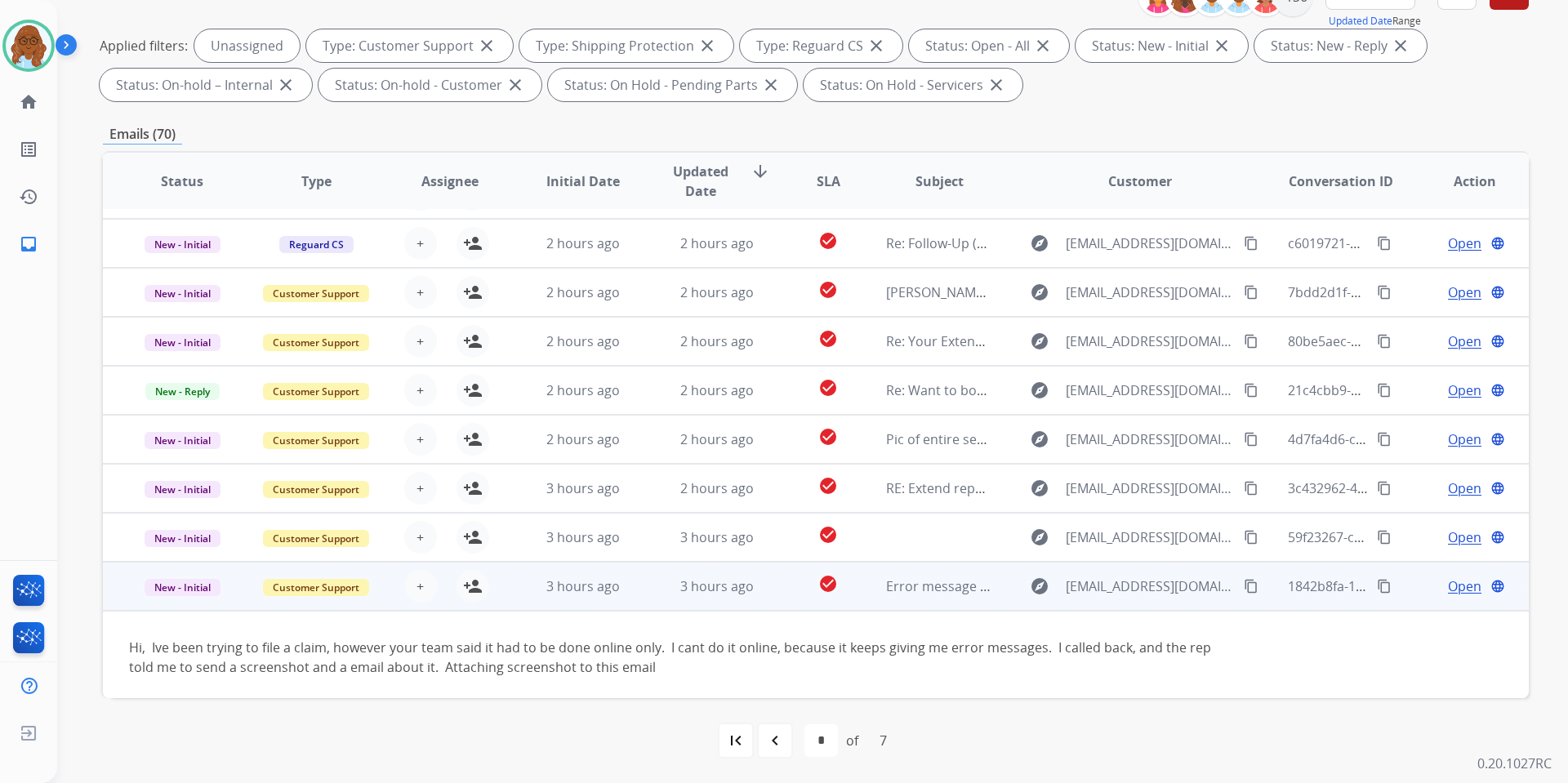
scroll to position [94, 0]
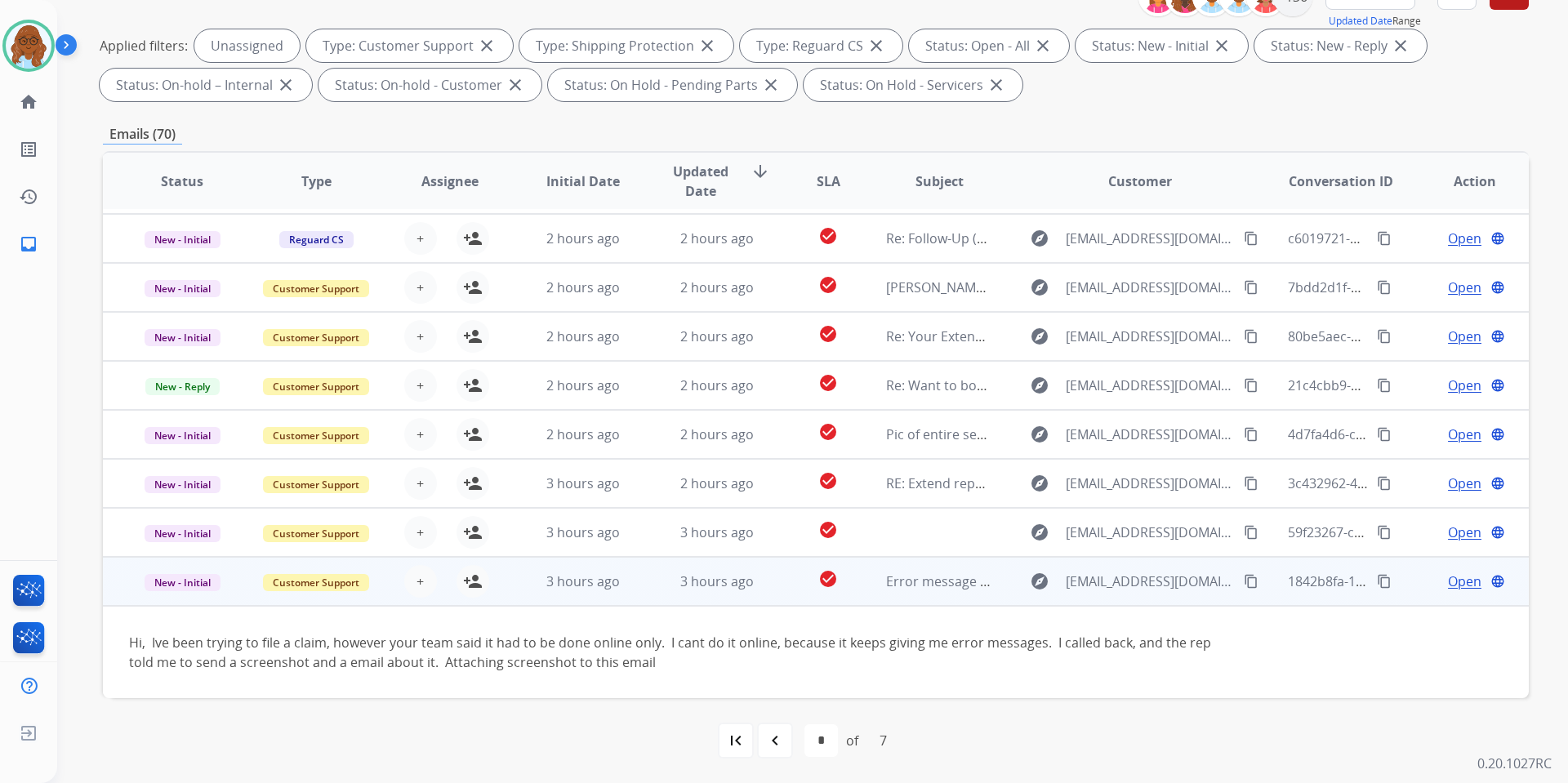
click at [1448, 585] on span "Open" at bounding box center [1465, 580] width 34 height 19
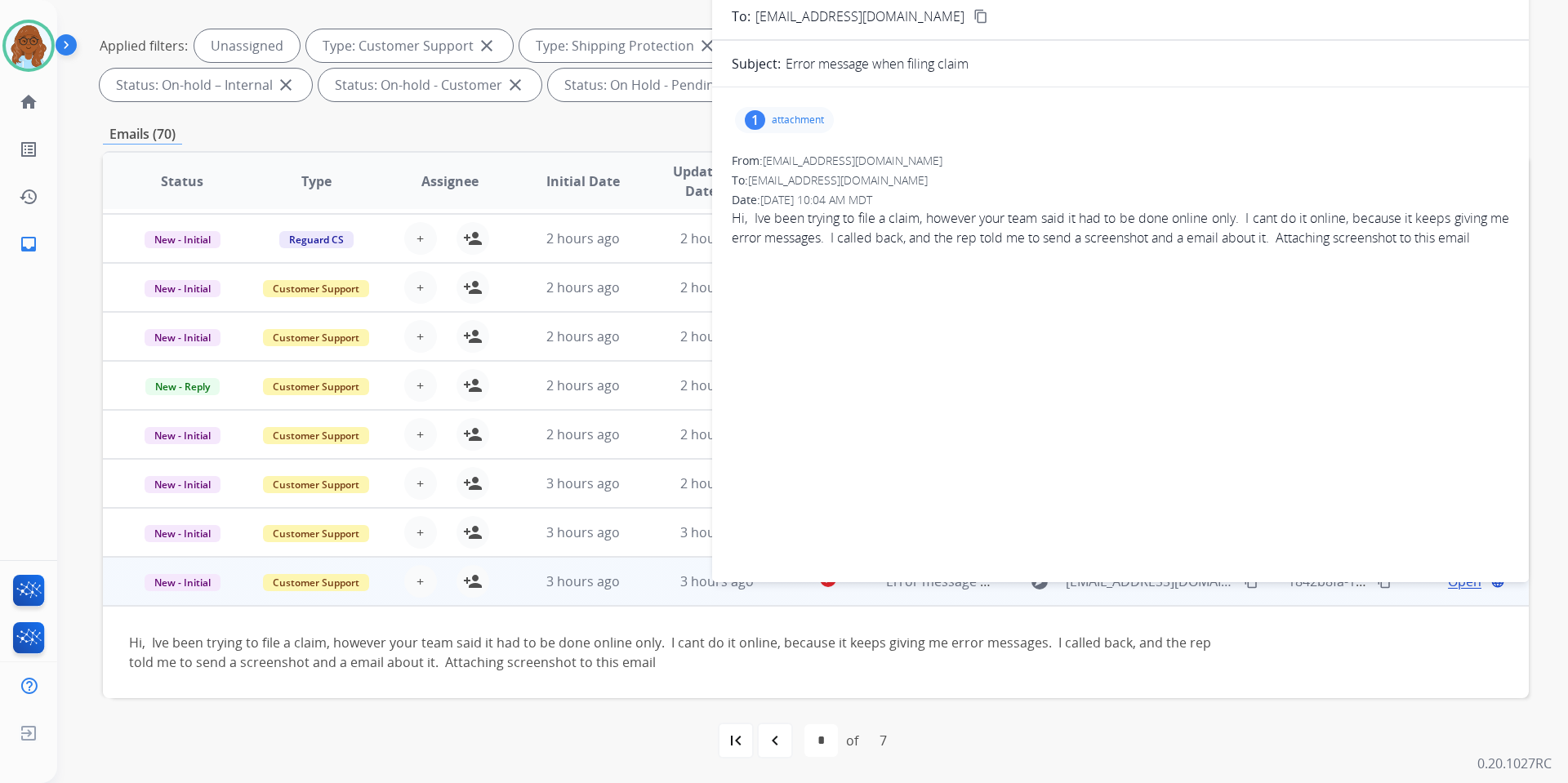
click at [812, 122] on p "attachment" at bounding box center [798, 120] width 52 height 13
click at [799, 160] on div at bounding box center [789, 162] width 81 height 57
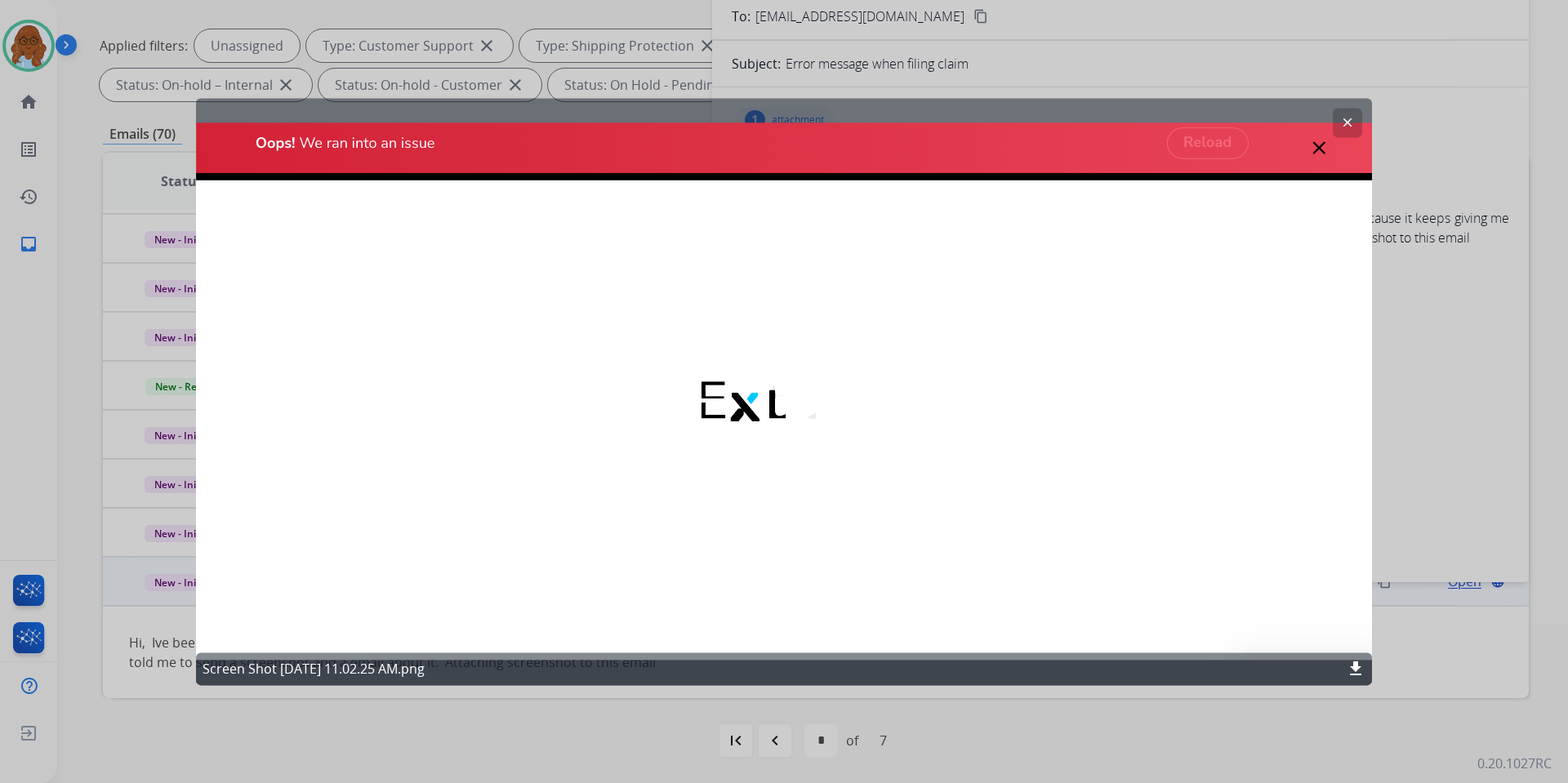
click at [1354, 121] on mat-icon "clear" at bounding box center [1348, 122] width 15 height 15
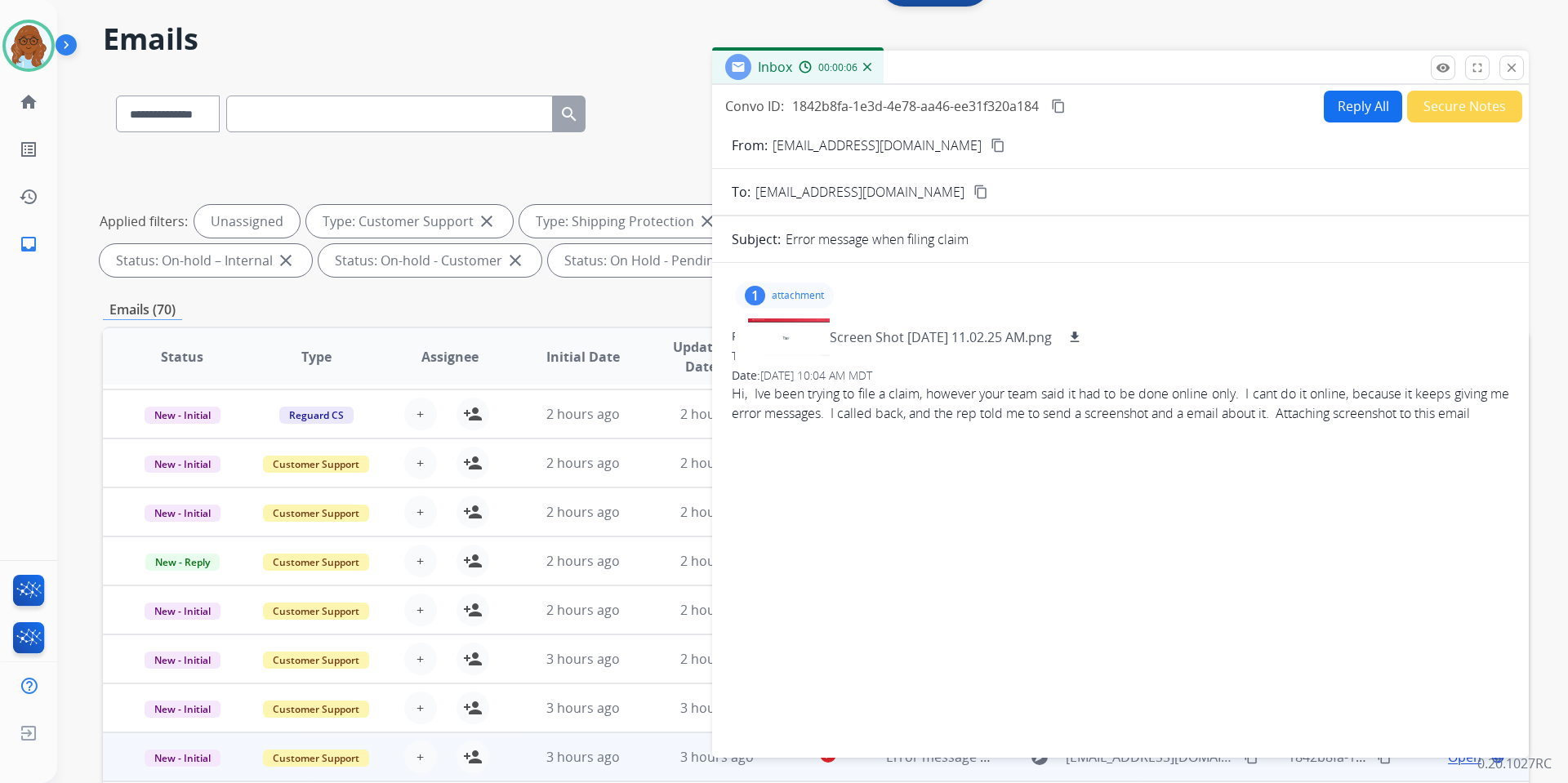
scroll to position [0, 0]
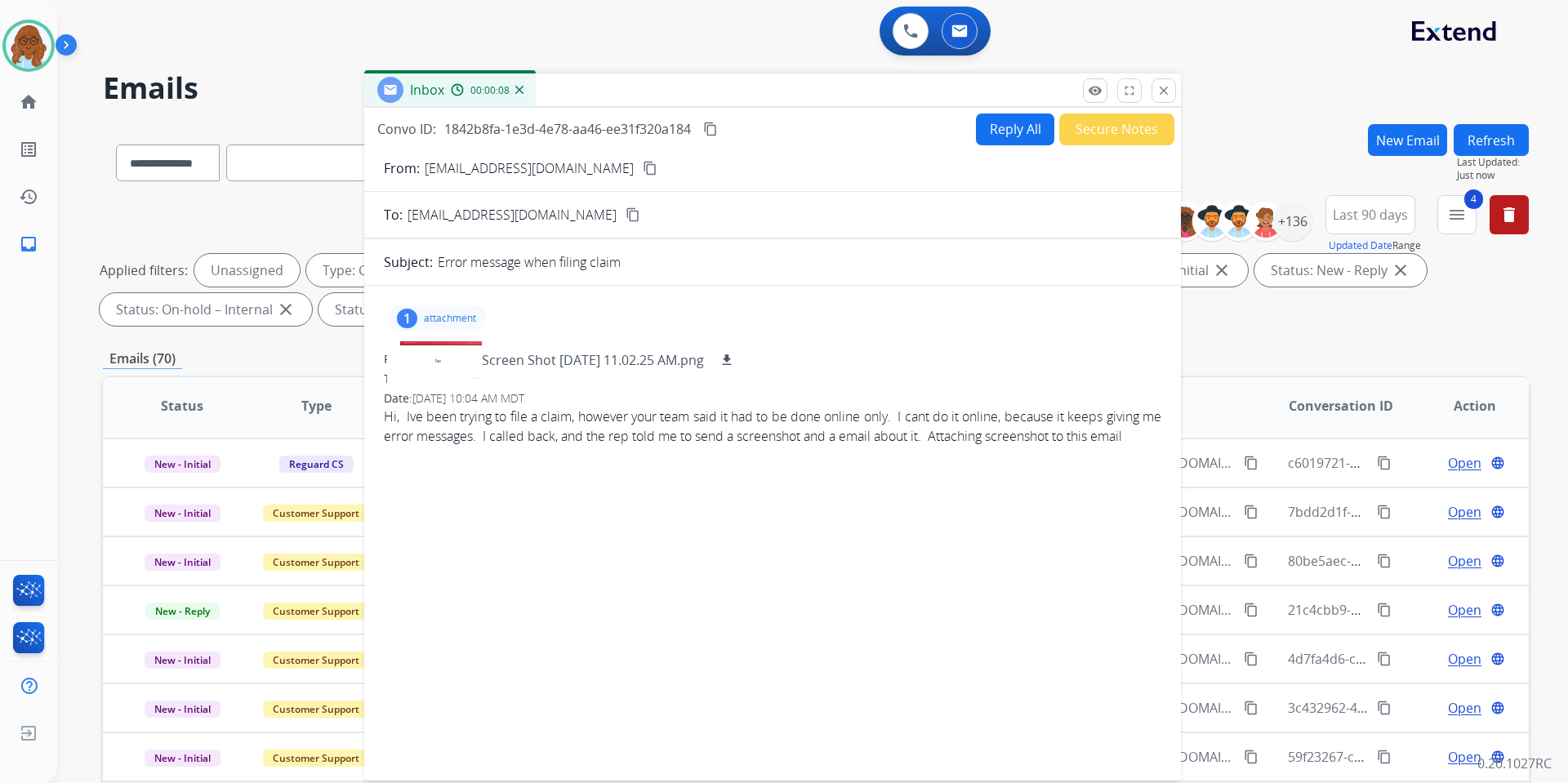
drag, startPoint x: 1032, startPoint y: 105, endPoint x: 722, endPoint y: 84, distance: 310.7
click at [722, 84] on div "Inbox 00:00:08" at bounding box center [772, 91] width 817 height 35
click at [643, 162] on mat-icon "content_copy" at bounding box center [650, 168] width 15 height 15
click at [1134, 123] on button "Secure Notes" at bounding box center [1117, 129] width 115 height 32
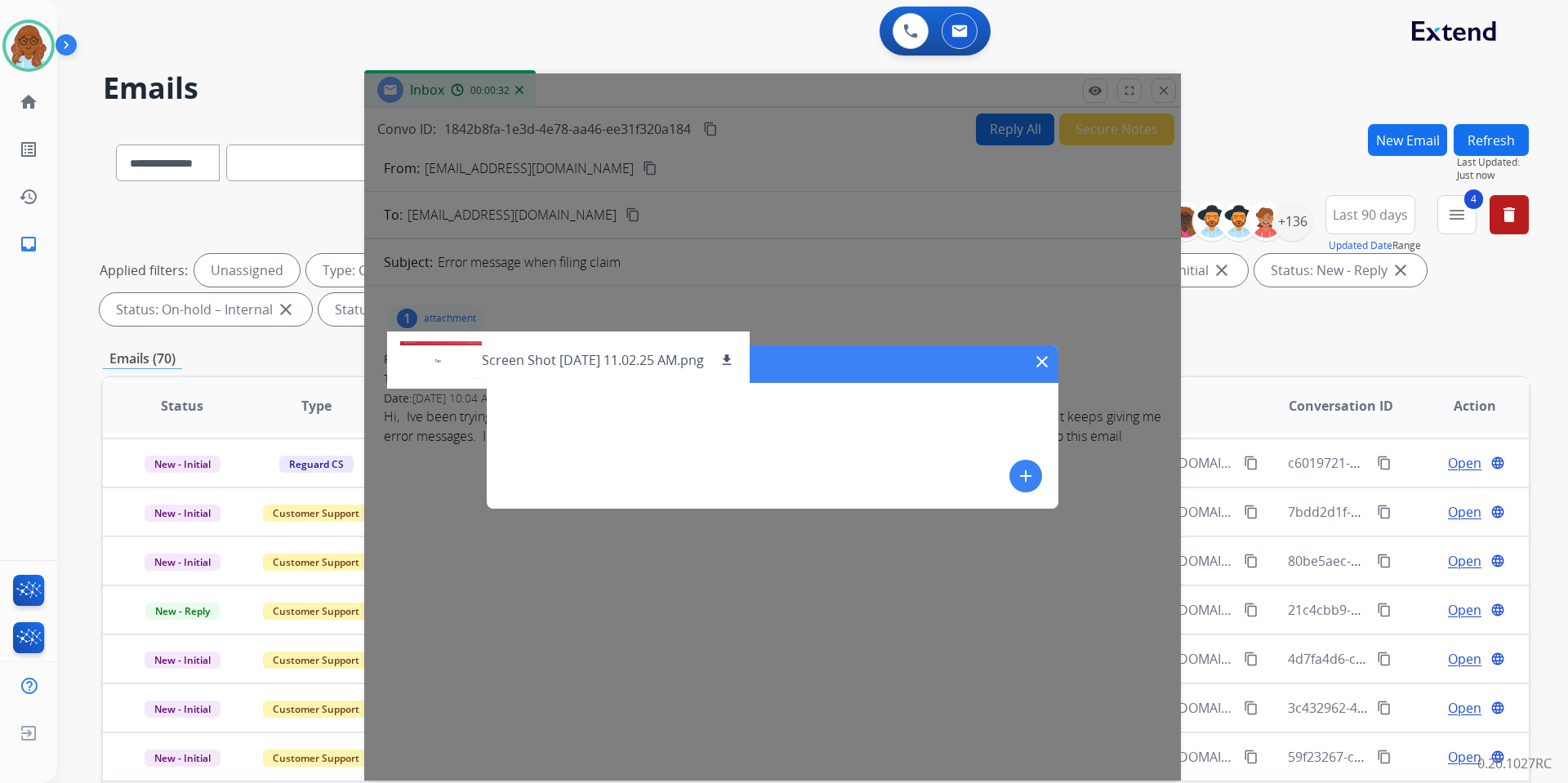
click at [1029, 477] on mat-icon "add" at bounding box center [1025, 475] width 19 height 19
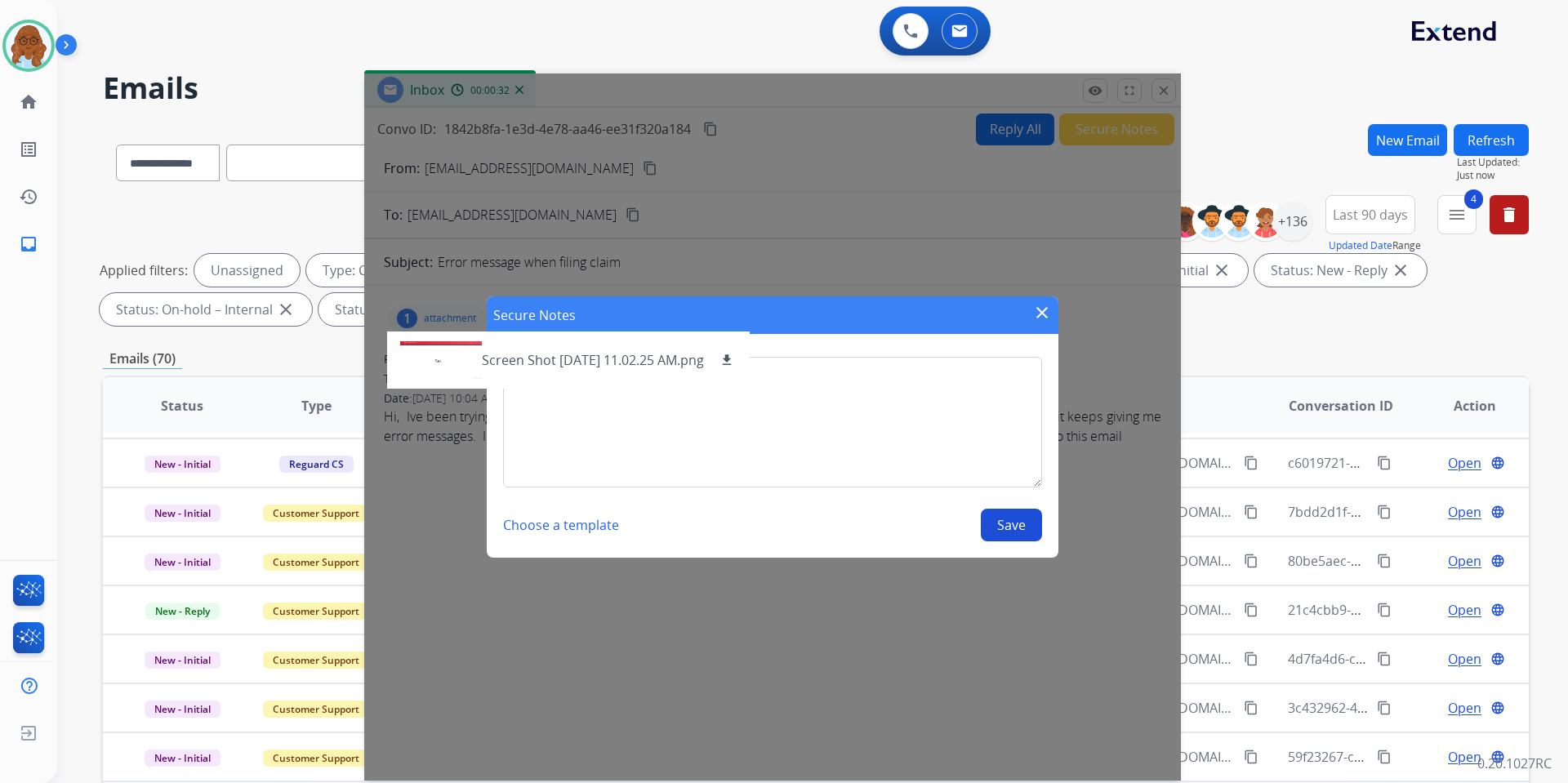
click at [803, 443] on textarea at bounding box center [772, 422] width 539 height 130
type textarea "**********"
drag, startPoint x: 758, startPoint y: 322, endPoint x: 768, endPoint y: 318, distance: 10.8
click at [768, 318] on div "Secure Notes close" at bounding box center [772, 315] width 571 height 37
click at [1001, 519] on button "Save" at bounding box center [1011, 526] width 61 height 33
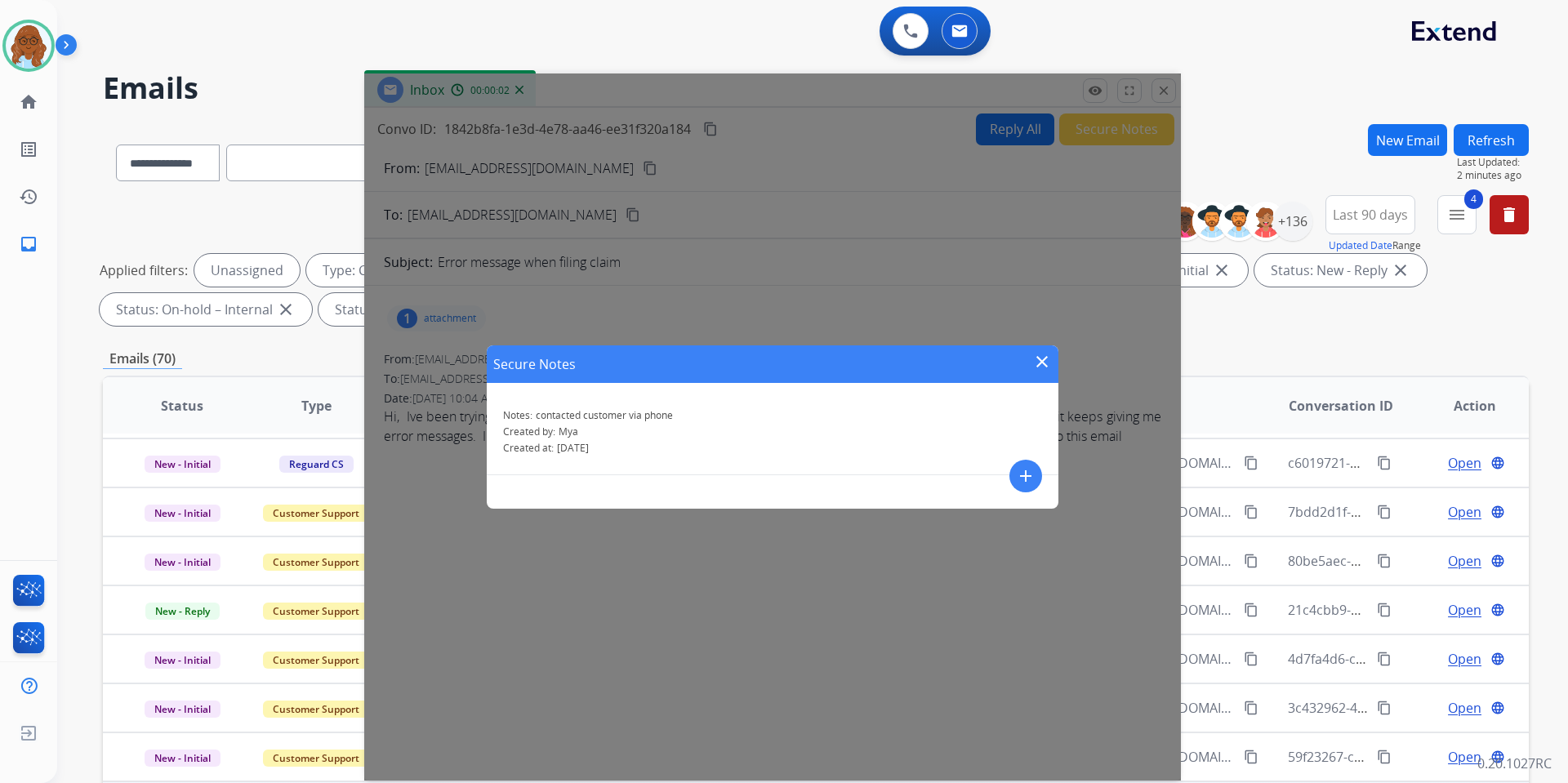
click at [1051, 356] on mat-icon "close" at bounding box center [1041, 361] width 19 height 19
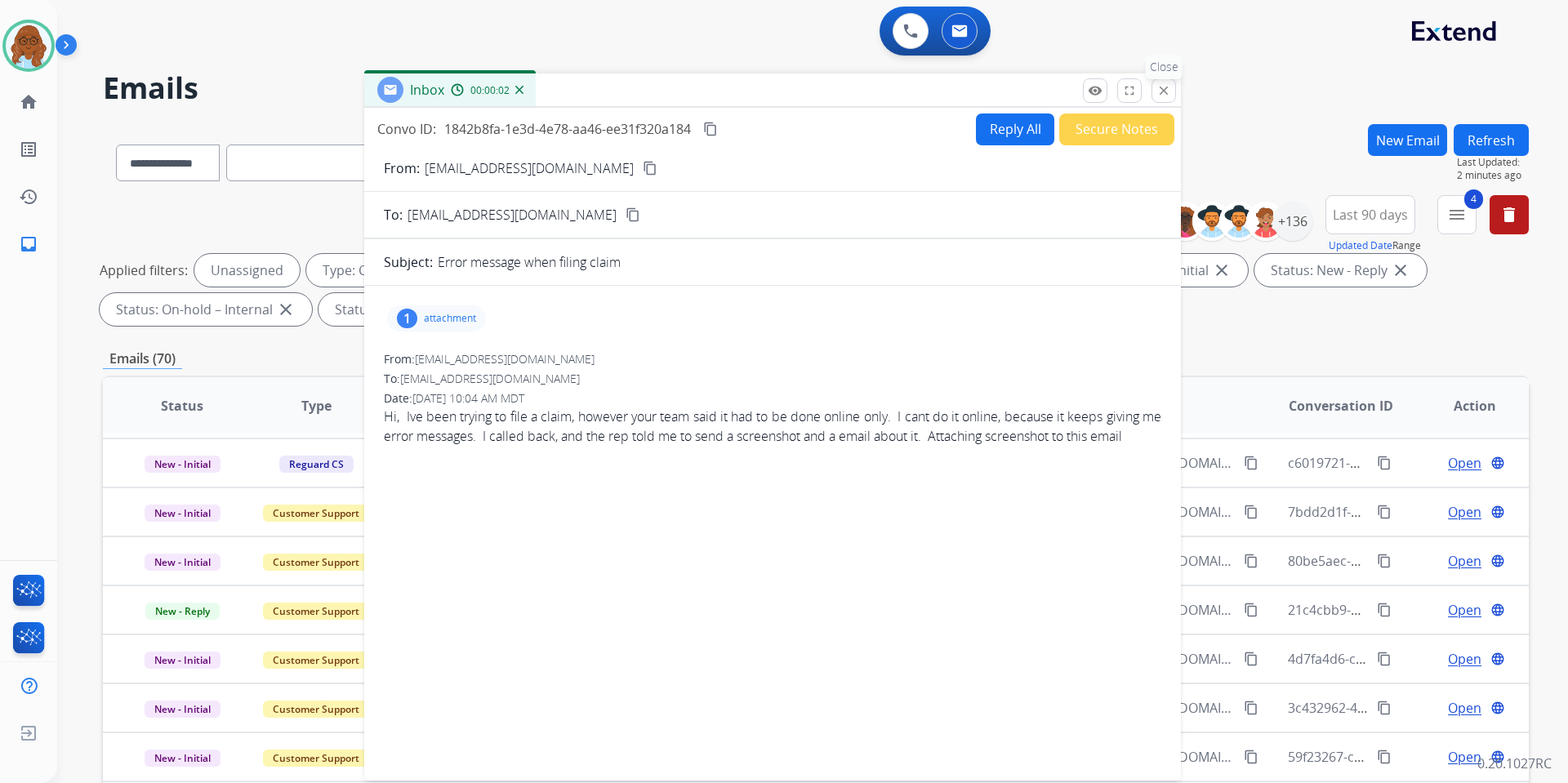
click at [1164, 82] on button "close Close" at bounding box center [1164, 90] width 25 height 25
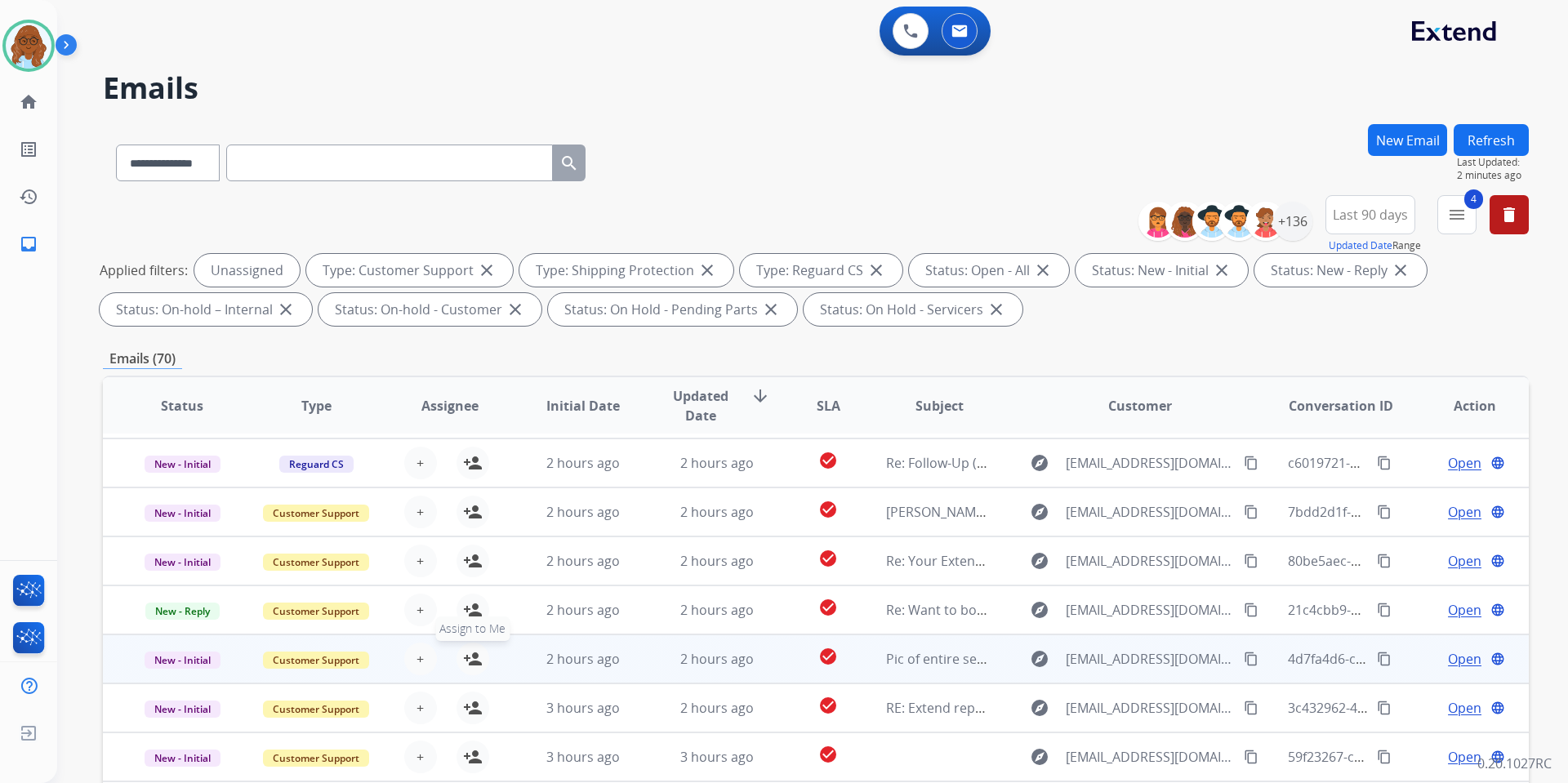
scroll to position [224, 0]
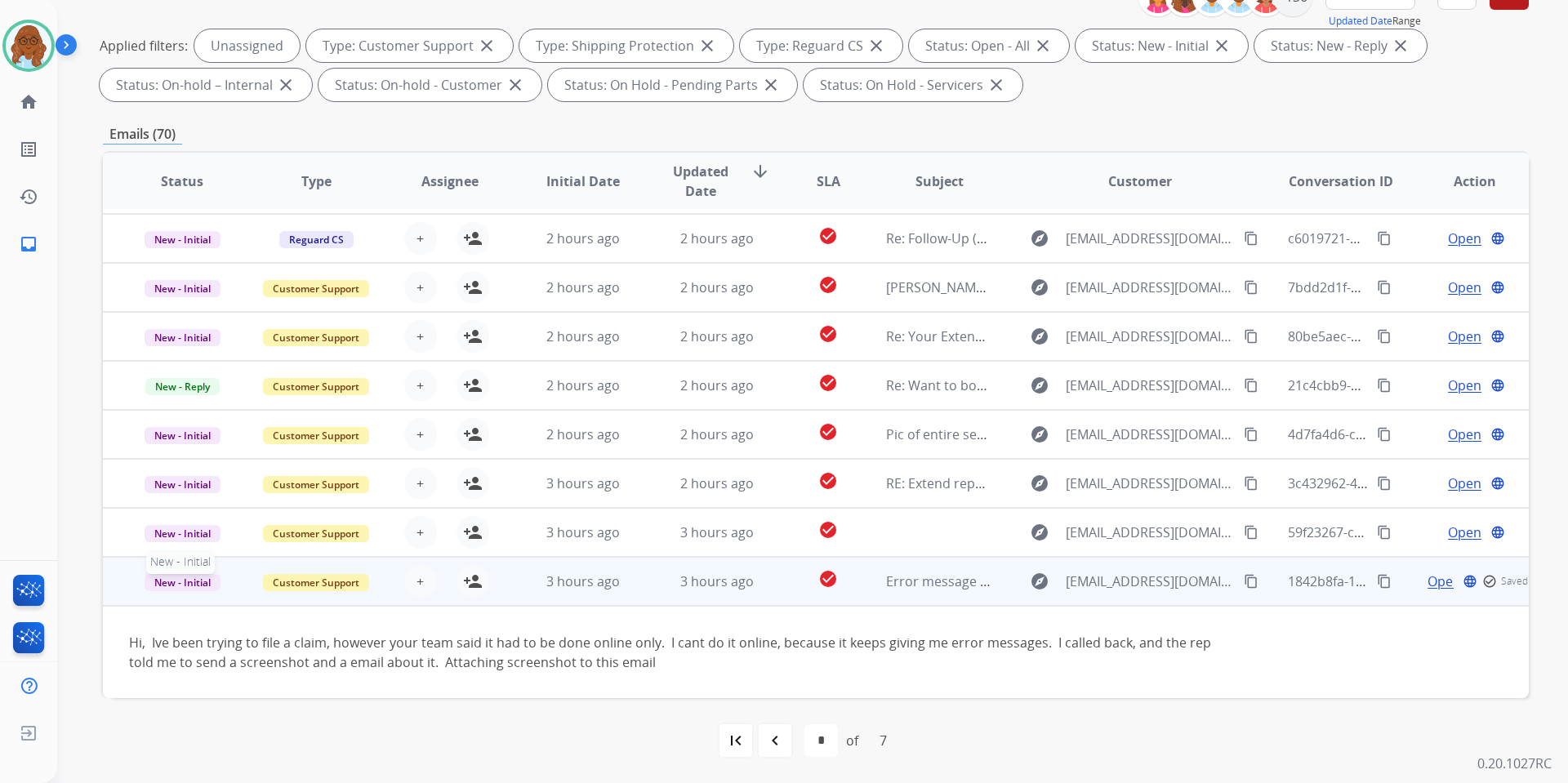
click at [176, 579] on span "New - Initial" at bounding box center [182, 582] width 76 height 17
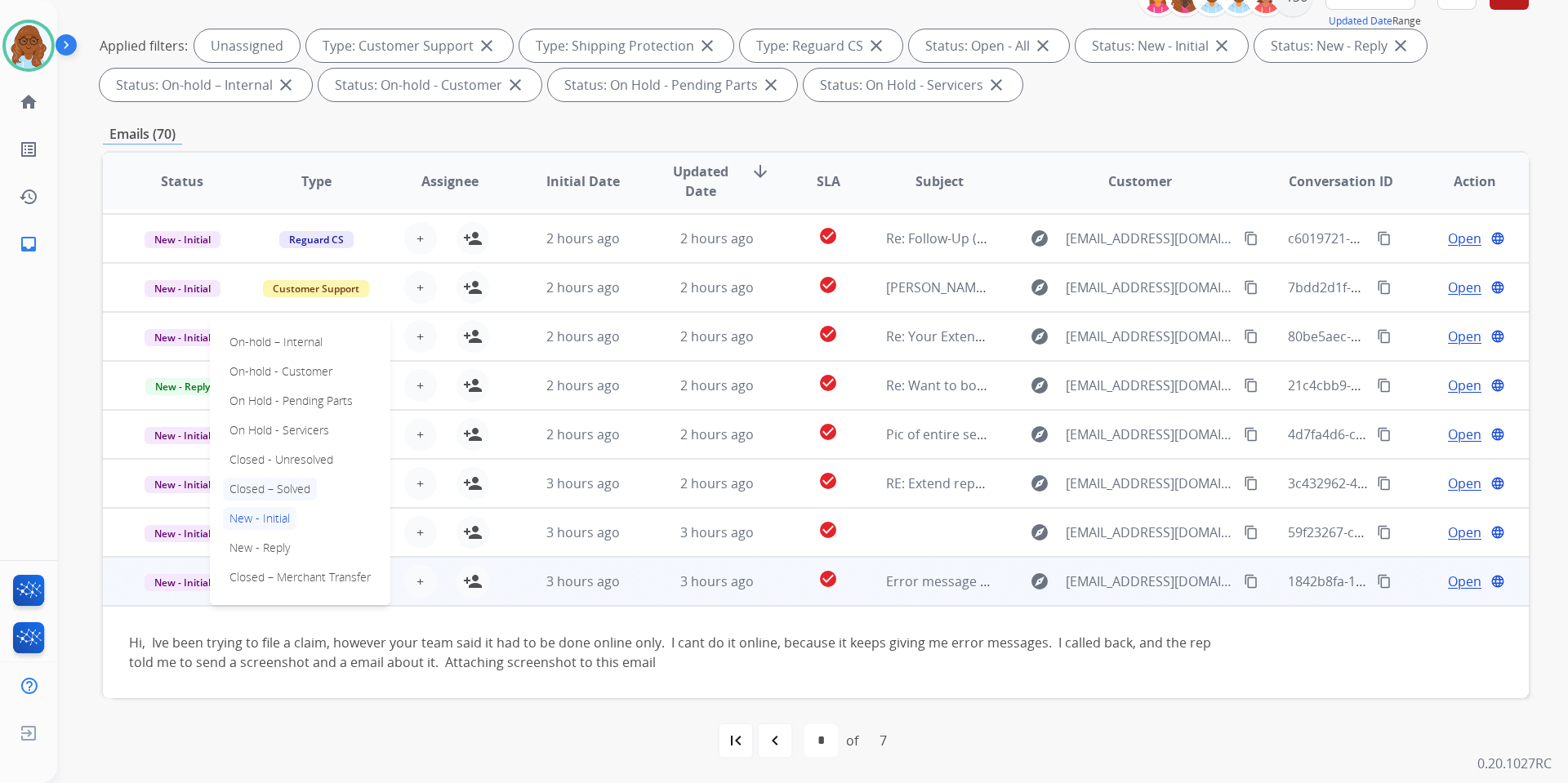
click at [302, 489] on p "Closed – Solved" at bounding box center [269, 489] width 94 height 23
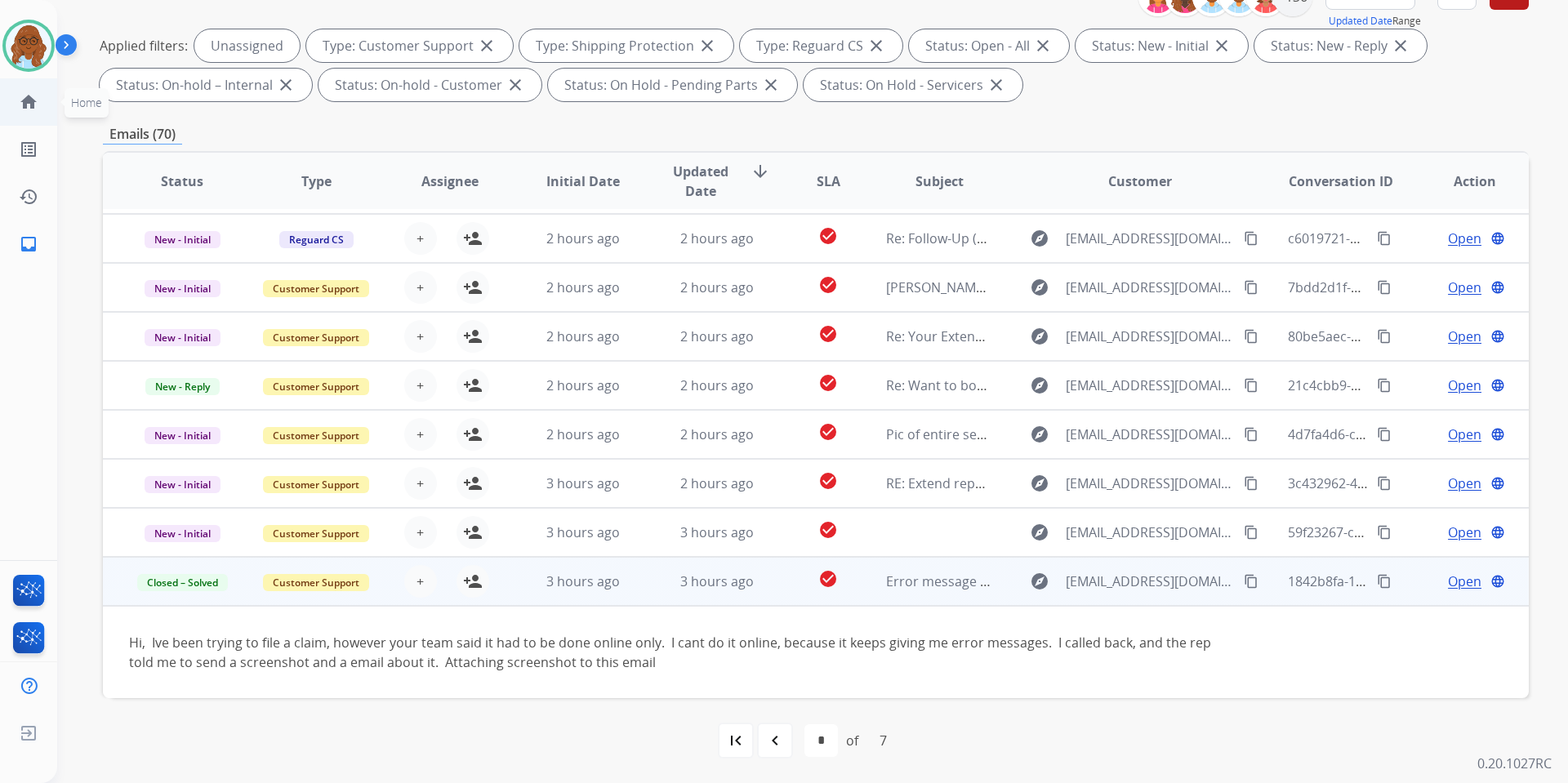
click at [27, 93] on mat-icon "home" at bounding box center [28, 101] width 19 height 19
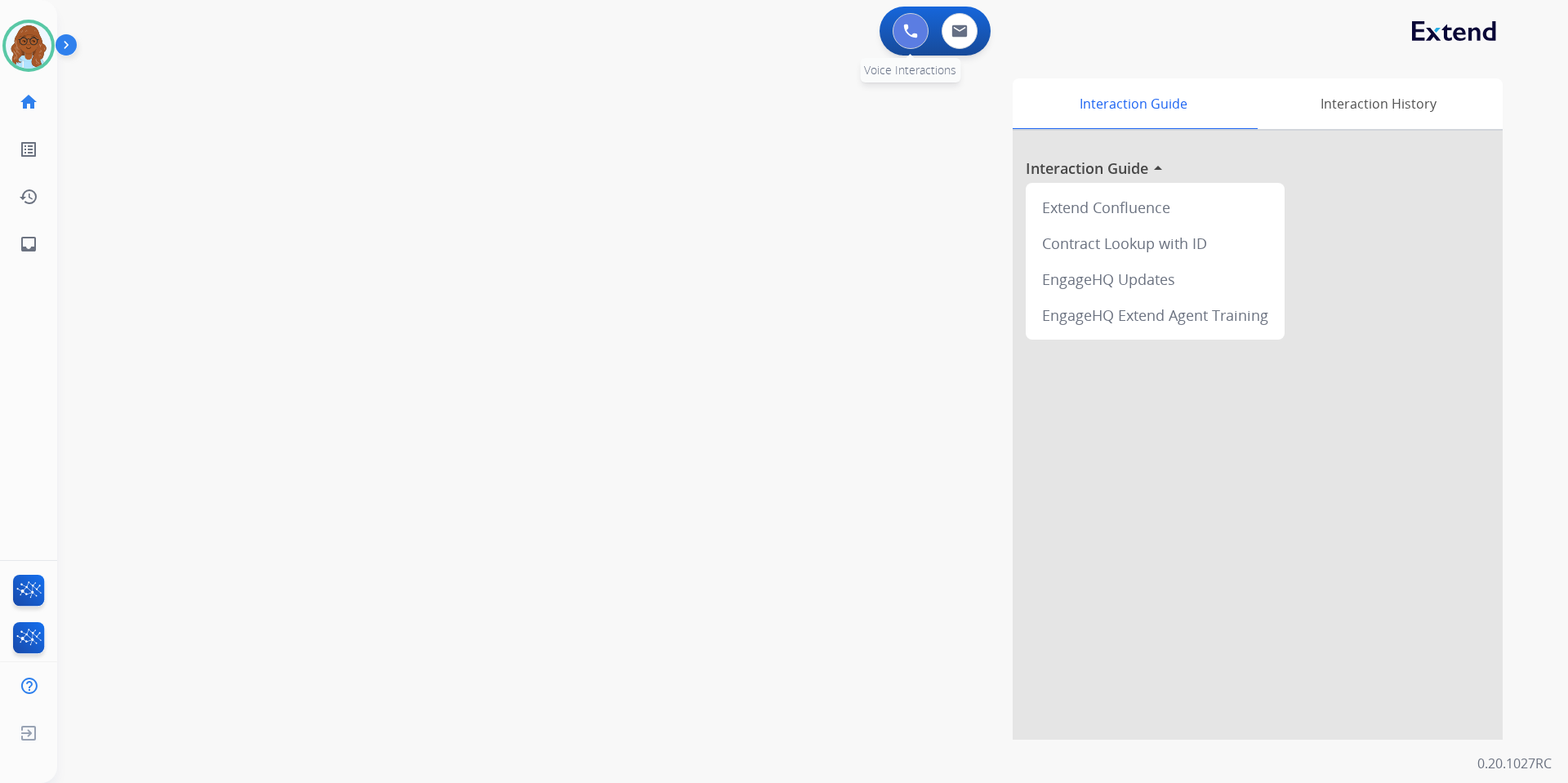
click at [914, 30] on img at bounding box center [911, 31] width 15 height 15
click at [914, 29] on img at bounding box center [911, 31] width 15 height 15
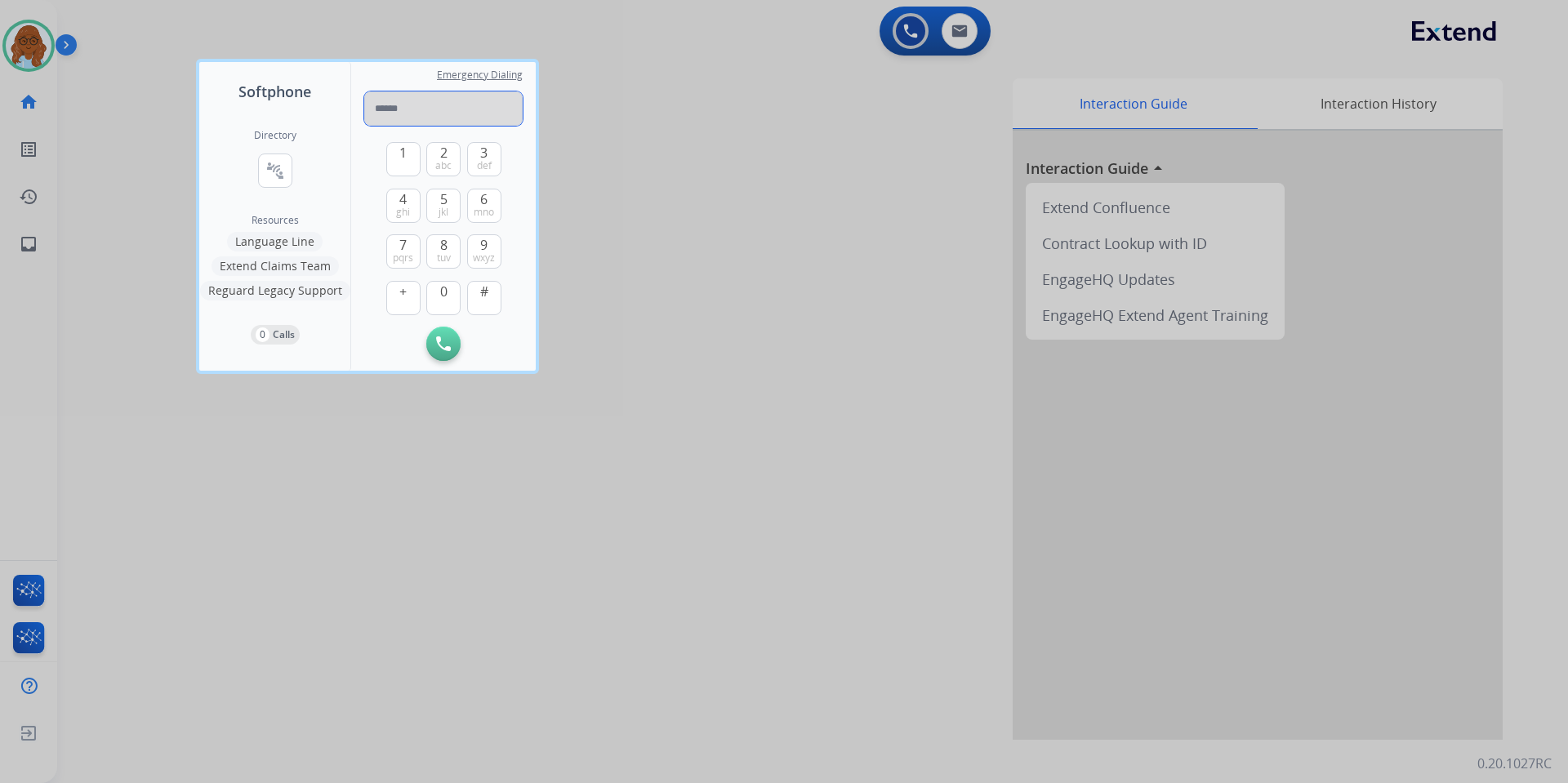
drag, startPoint x: 399, startPoint y: 96, endPoint x: 399, endPoint y: 107, distance: 11.0
click at [399, 96] on input "tel" at bounding box center [444, 109] width 159 height 35
paste input "**********"
type input "**********"
click at [448, 332] on button "Initiate Call" at bounding box center [444, 344] width 35 height 35
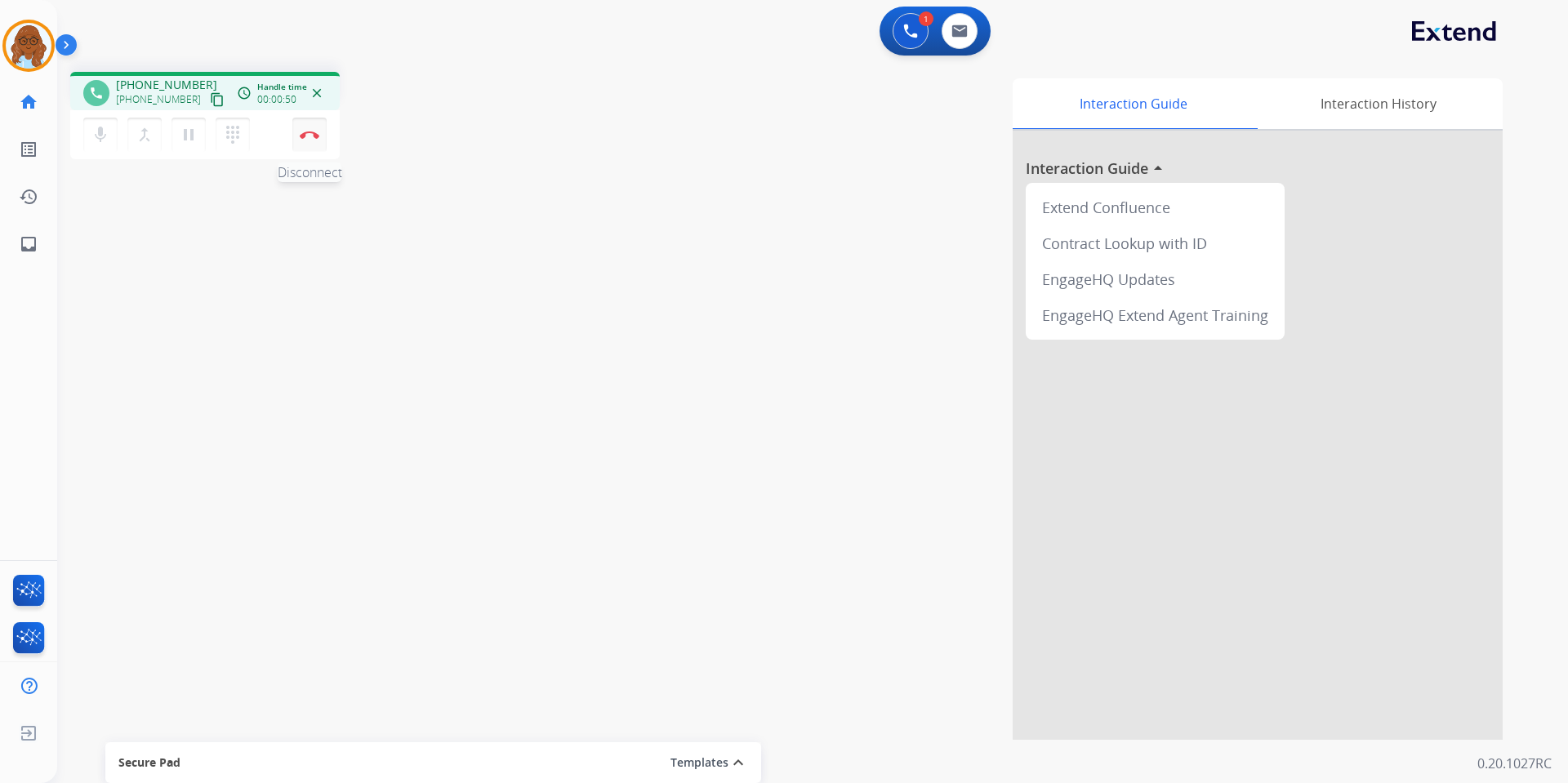
click at [311, 140] on button "Disconnect" at bounding box center [309, 135] width 35 height 35
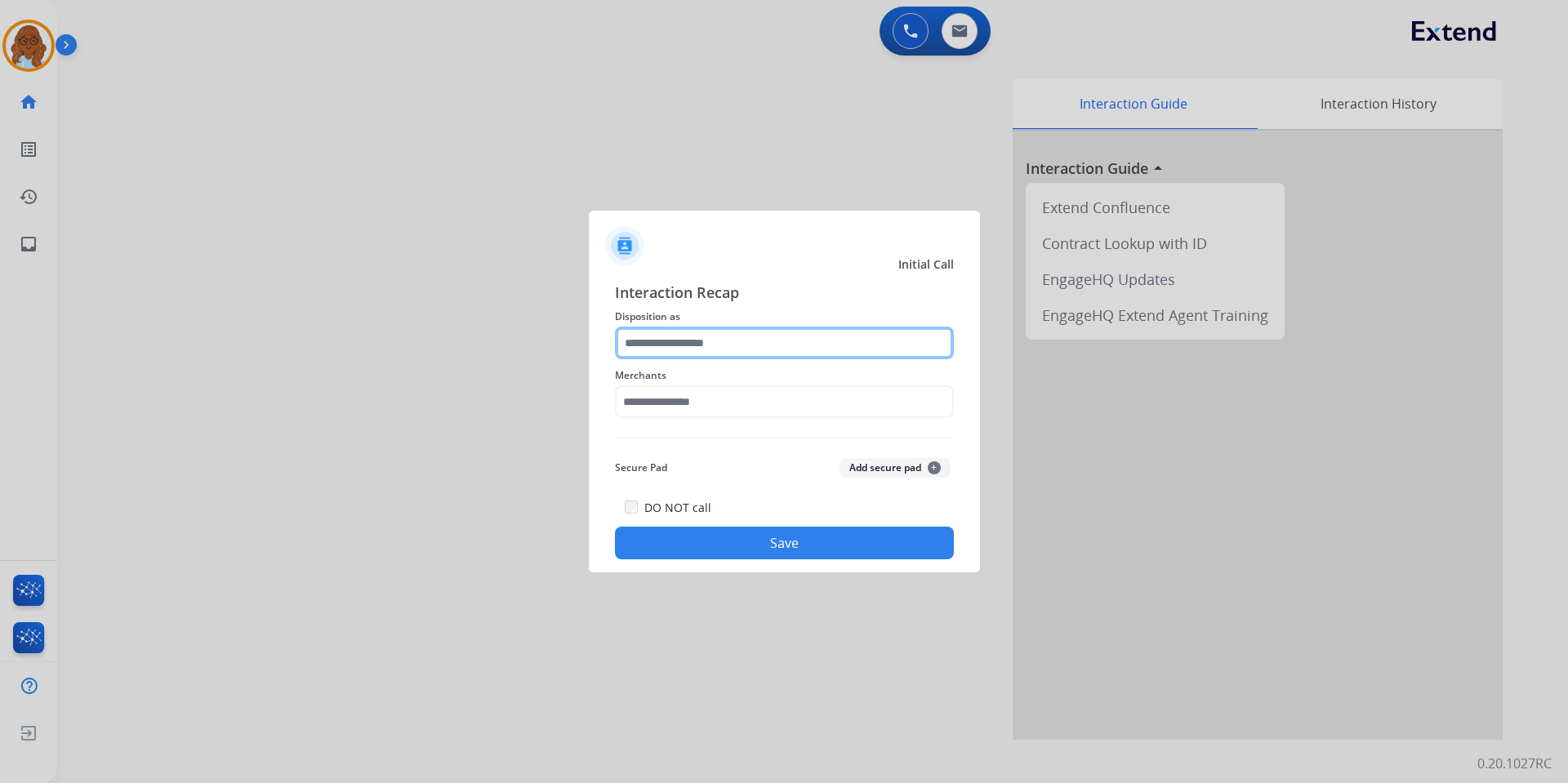
click at [861, 341] on input "text" at bounding box center [784, 343] width 339 height 33
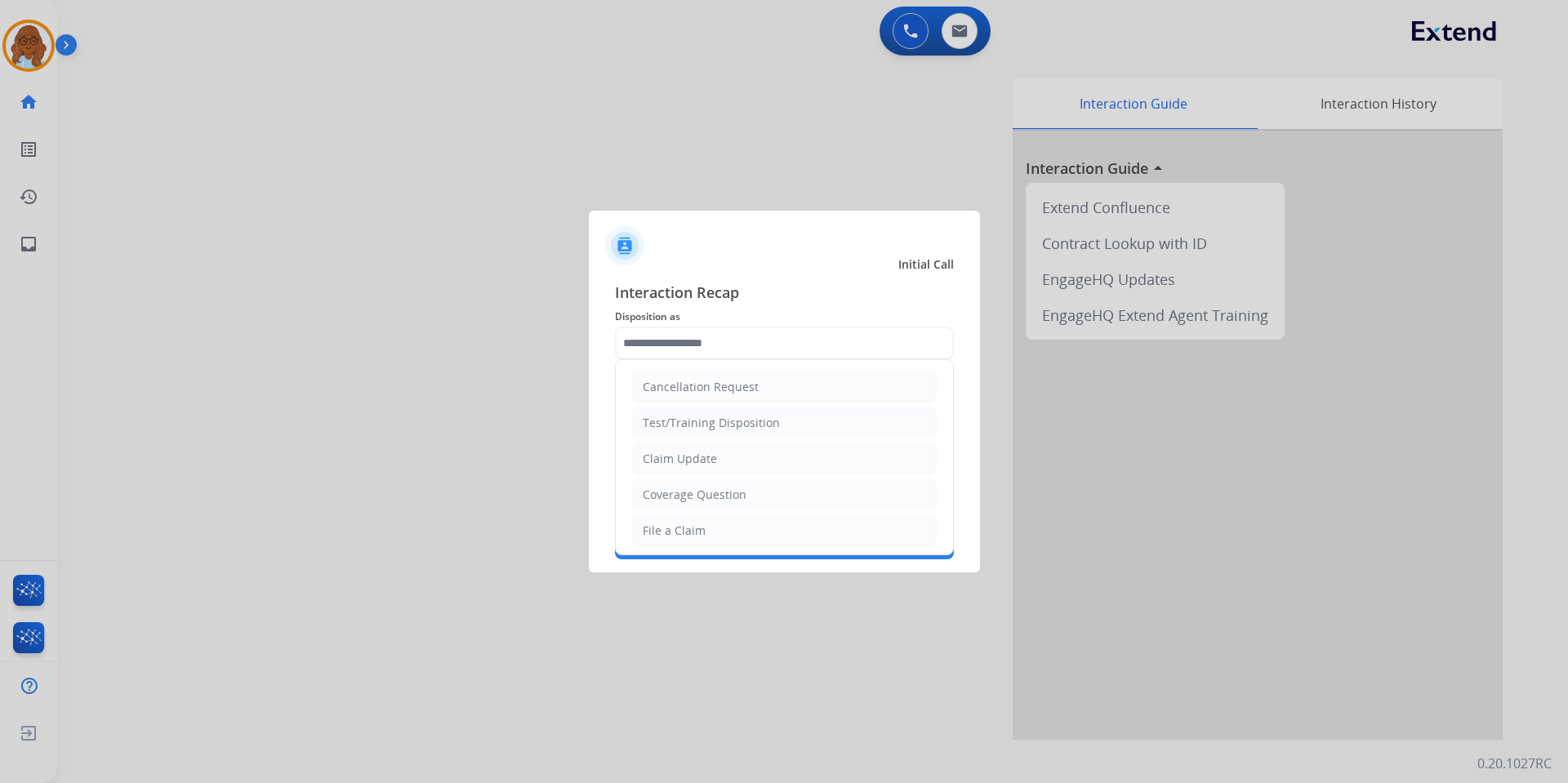
click at [711, 515] on ul "Cancellation Request Test/Training Disposition Claim Update Coverage Question F…" at bounding box center [785, 621] width 338 height 521
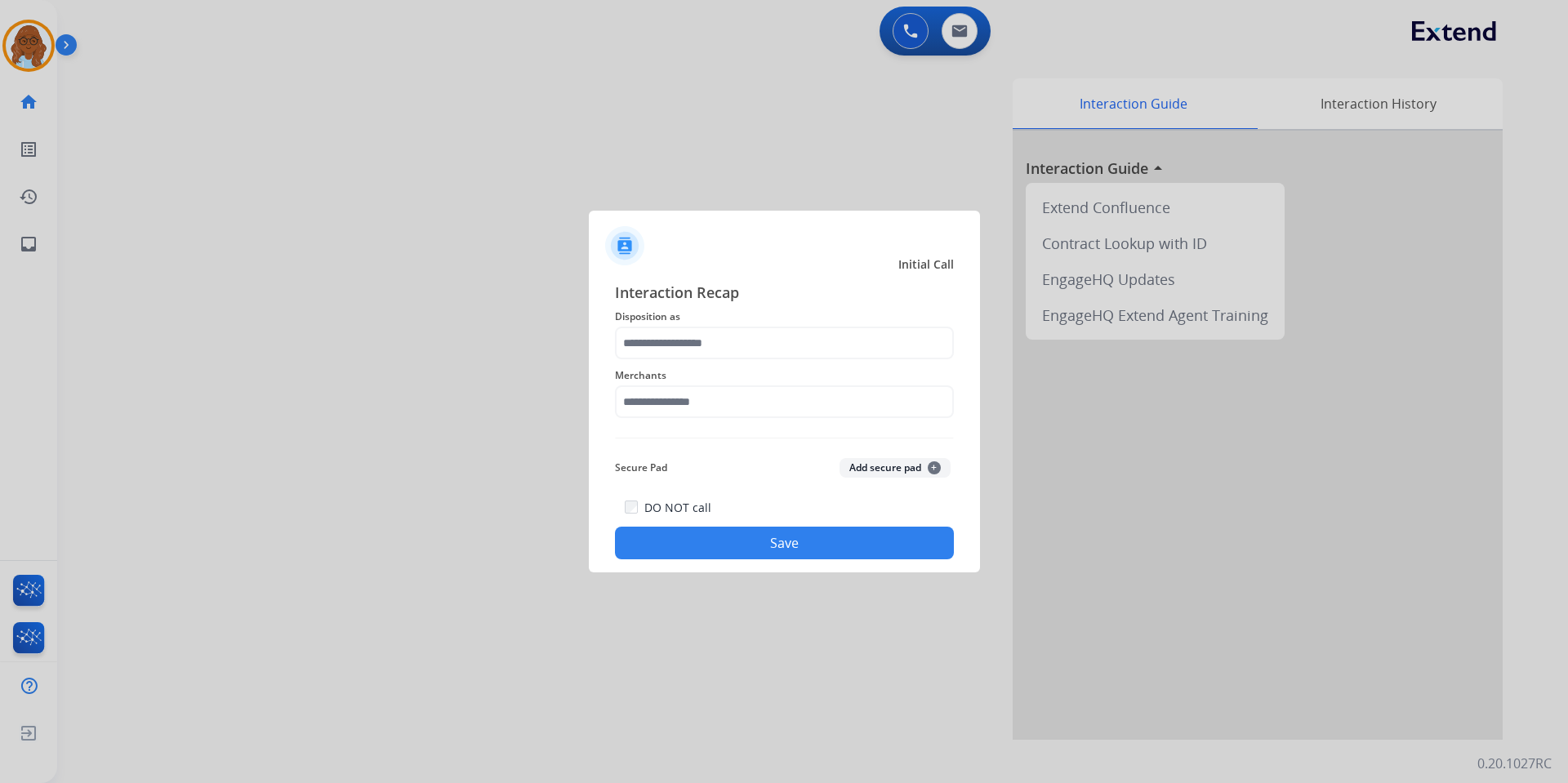
click at [672, 536] on button "Save" at bounding box center [784, 543] width 339 height 33
click at [714, 408] on input "text" at bounding box center [784, 402] width 339 height 33
click at [700, 475] on li "Ashley furniture" at bounding box center [789, 485] width 311 height 31
type input "**********"
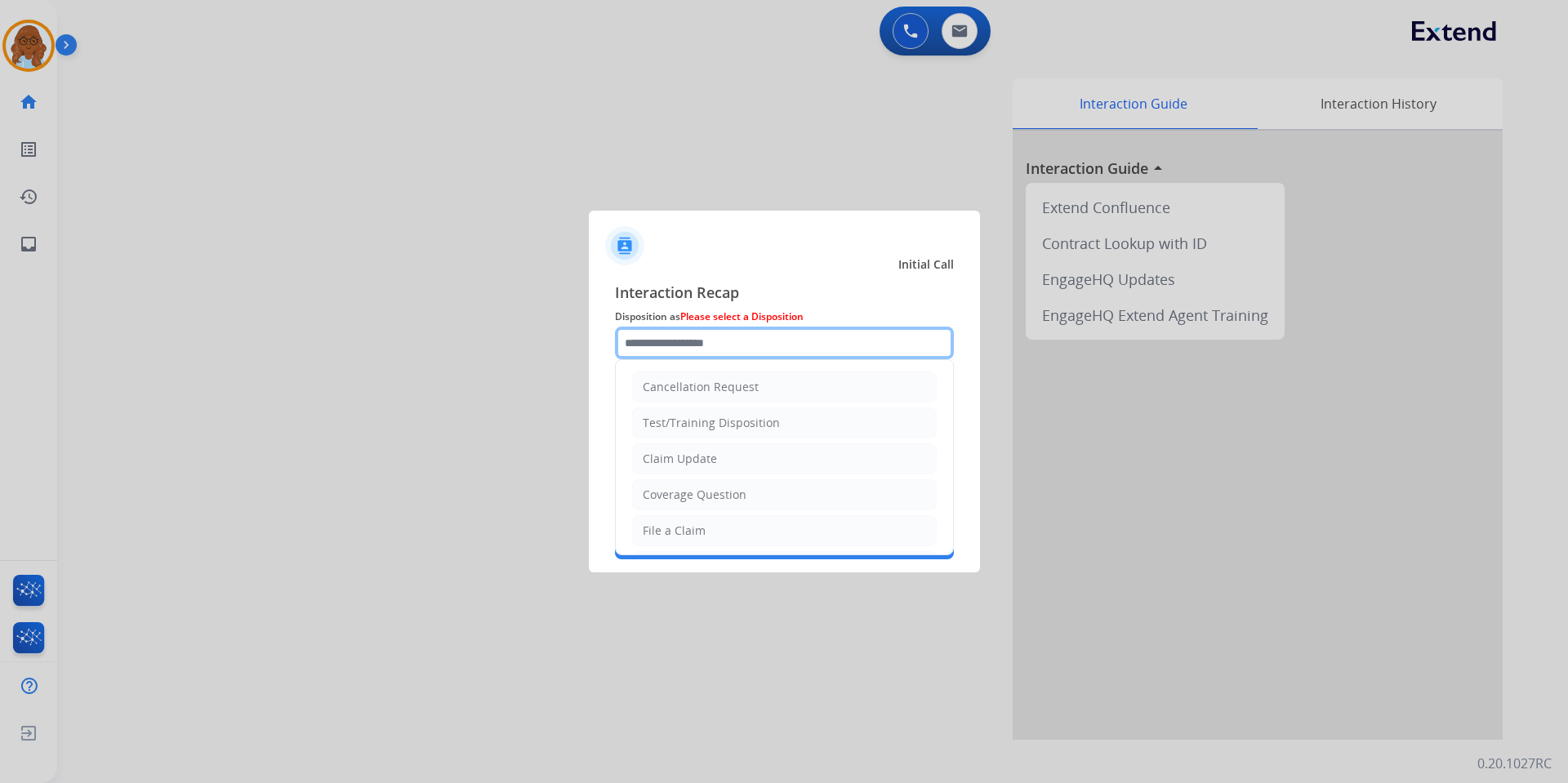
click at [649, 338] on input "text" at bounding box center [784, 343] width 339 height 33
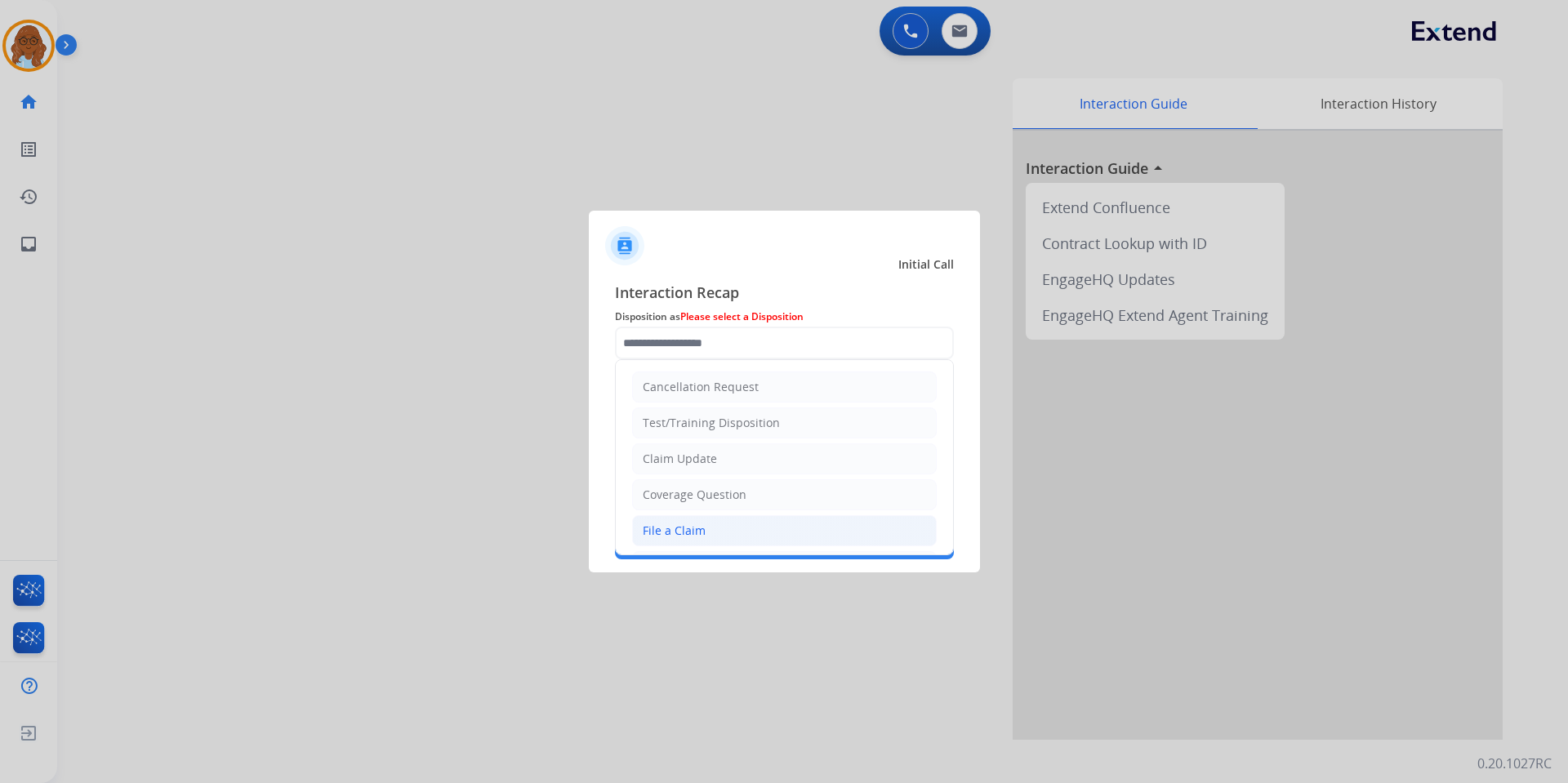
click at [743, 517] on li "File a Claim" at bounding box center [785, 531] width 305 height 31
type input "**********"
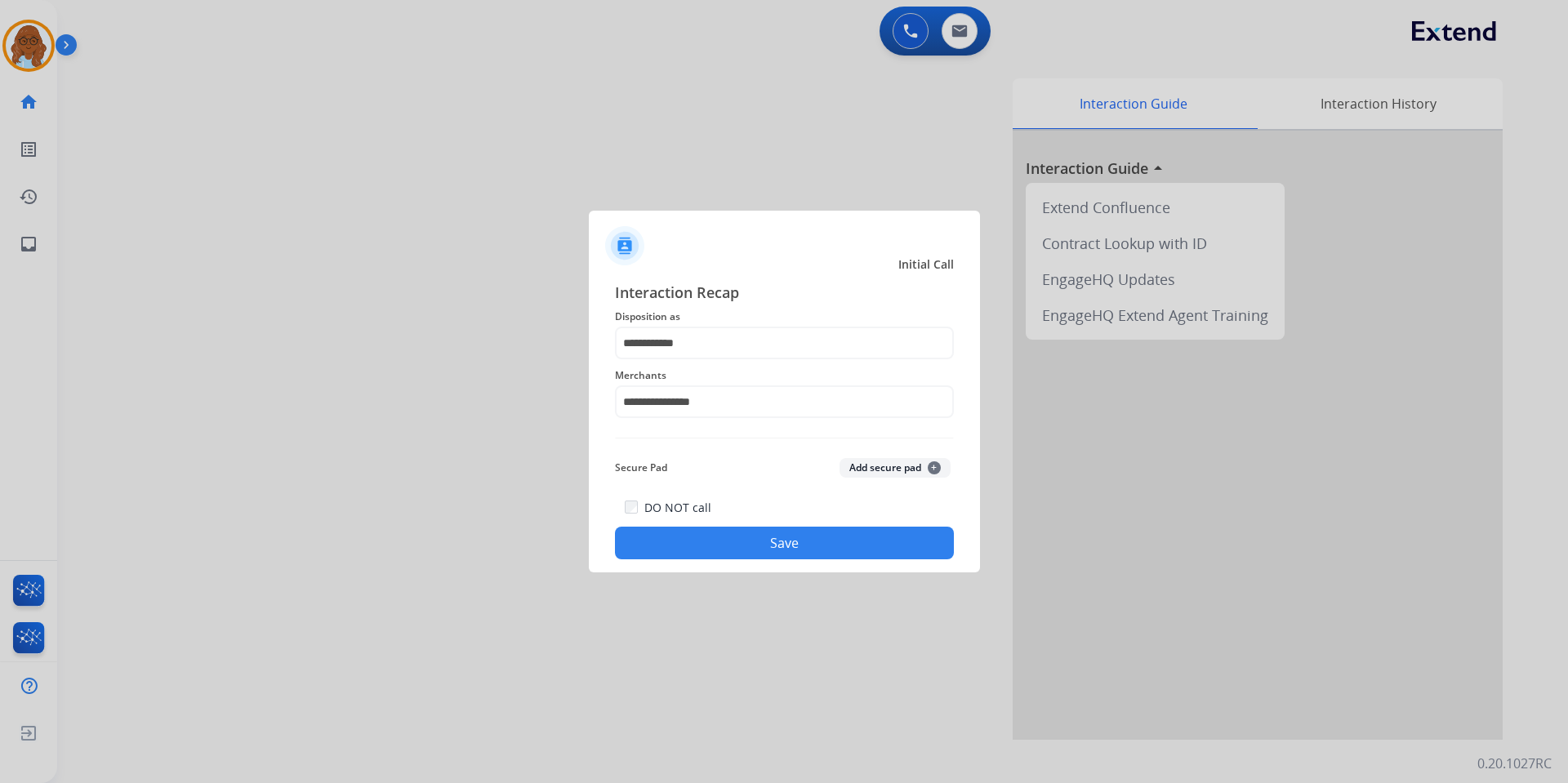
click at [810, 548] on button "Save" at bounding box center [784, 543] width 339 height 33
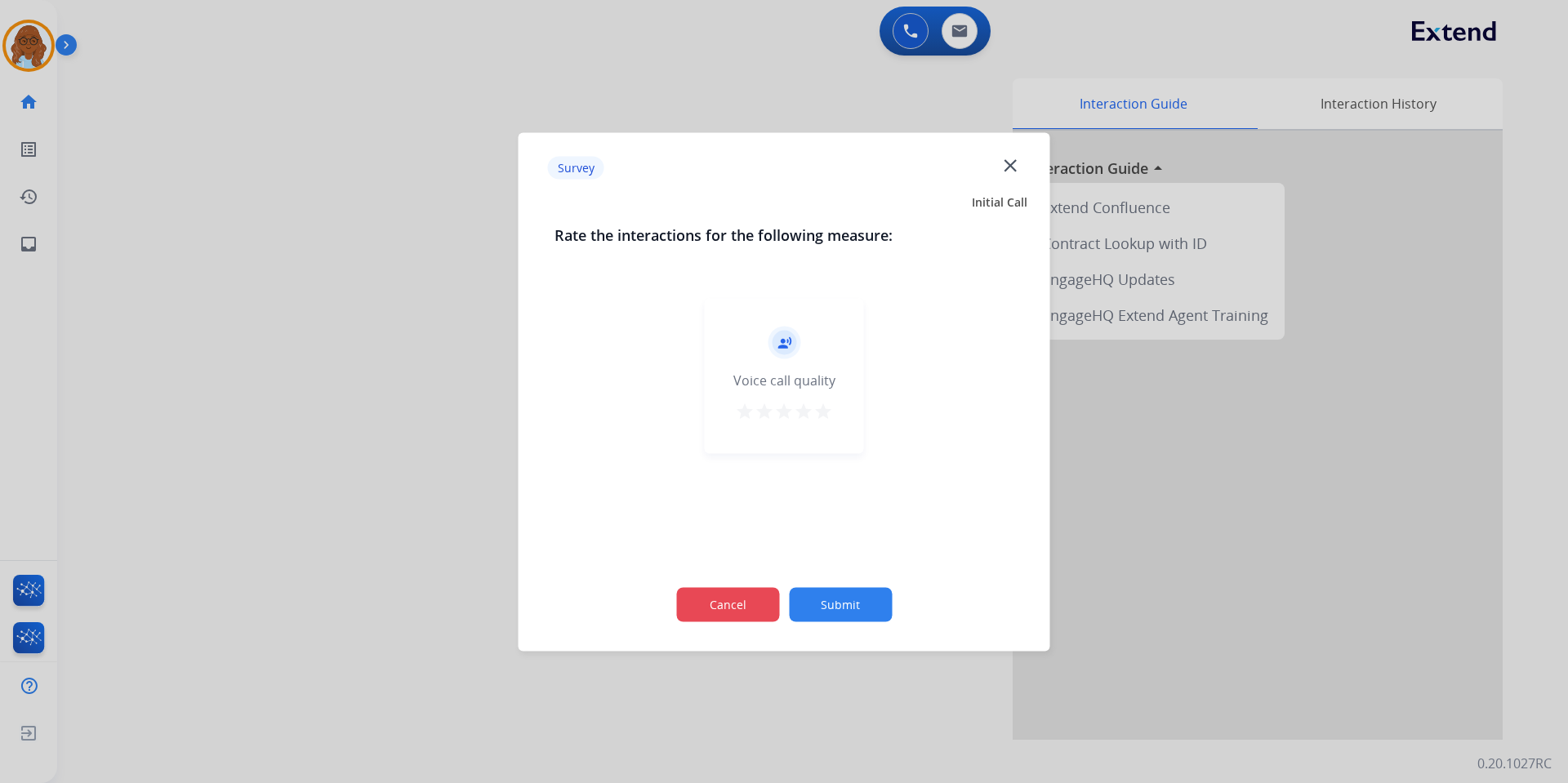
click at [768, 606] on button "Cancel" at bounding box center [727, 604] width 103 height 35
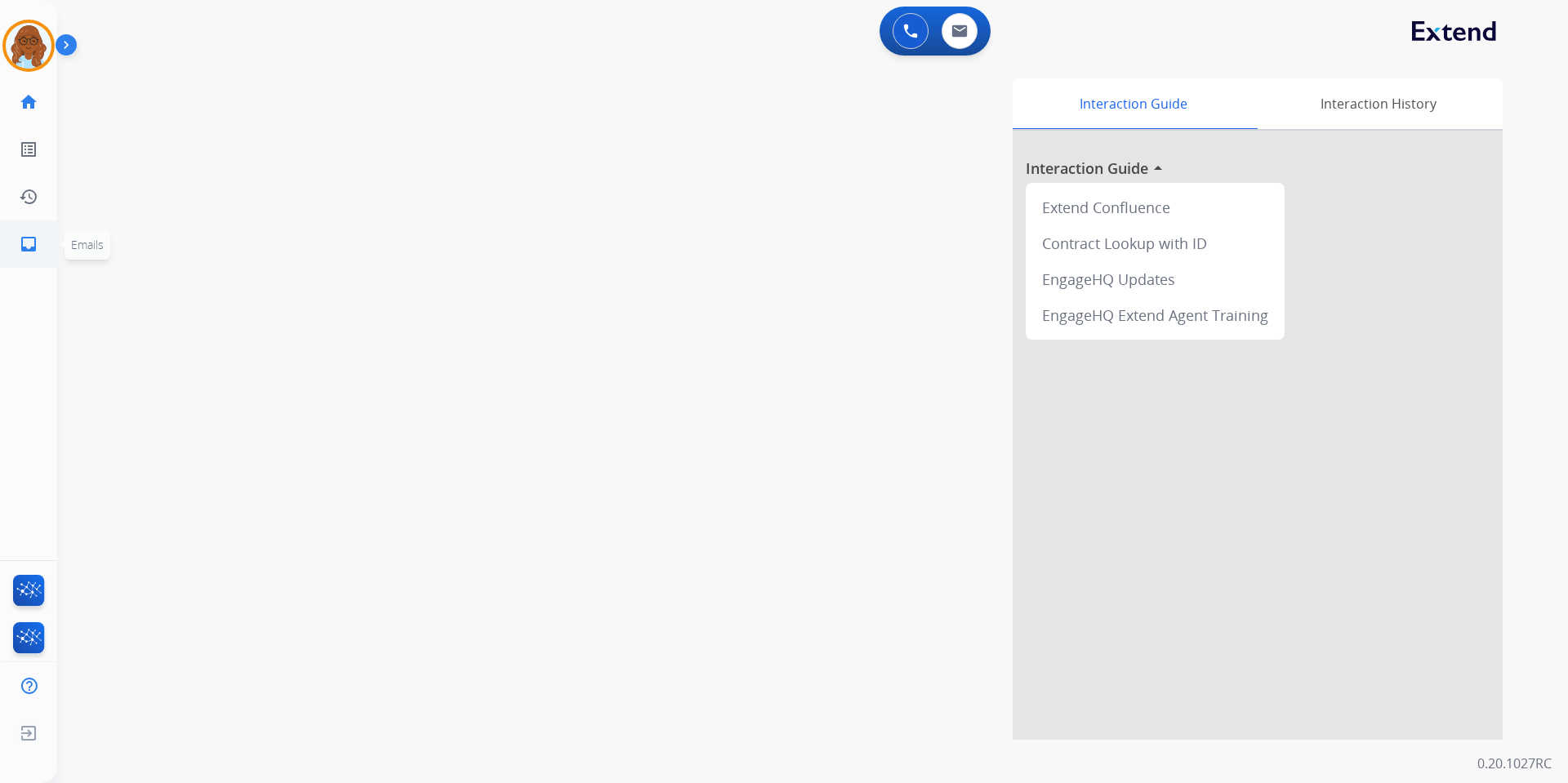
click at [5, 242] on ul "inbox Emails Emails" at bounding box center [28, 245] width 57 height 47
click at [45, 246] on link "inbox Emails" at bounding box center [28, 245] width 46 height 46
select select "**********"
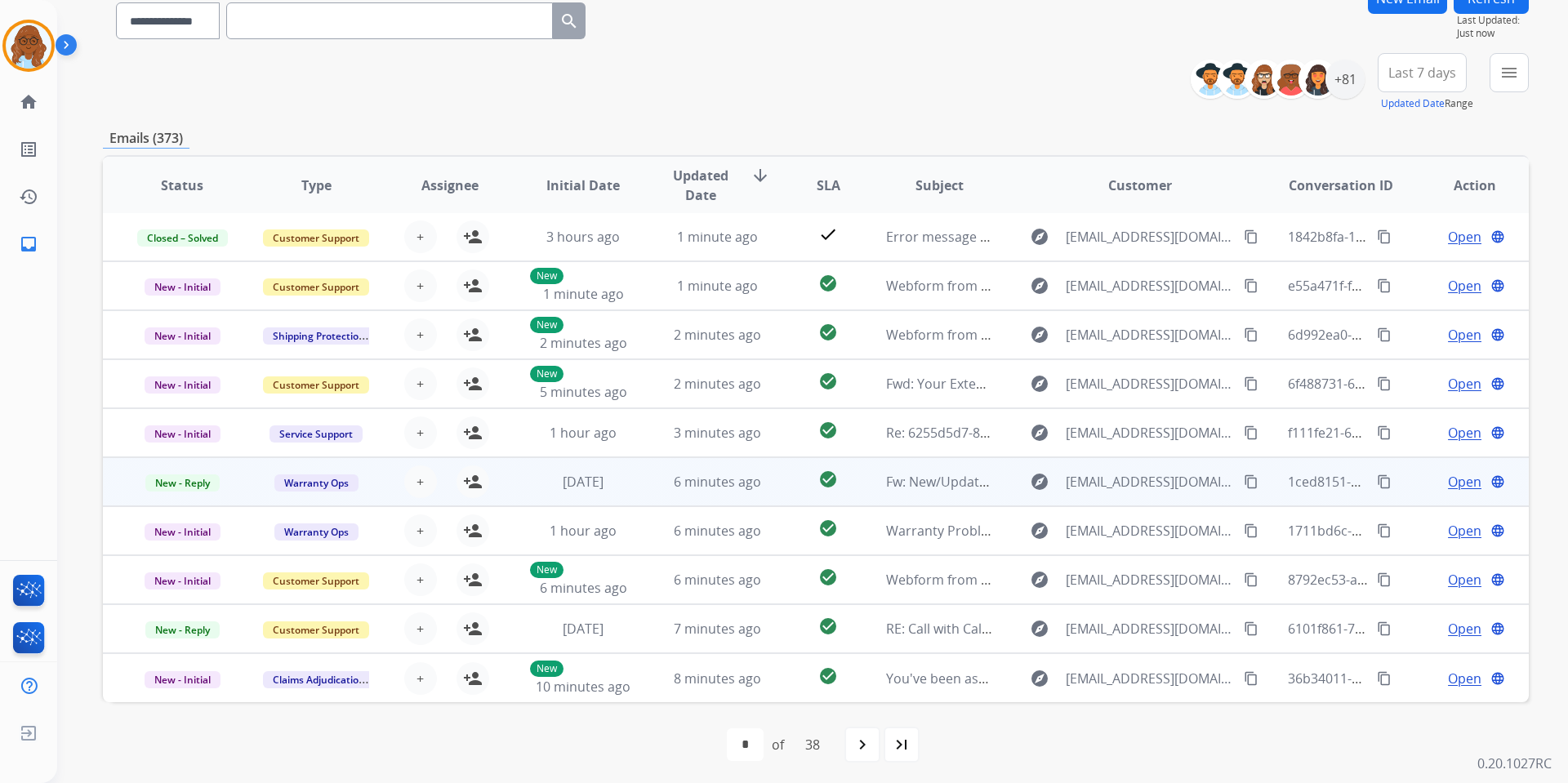
scroll to position [146, 0]
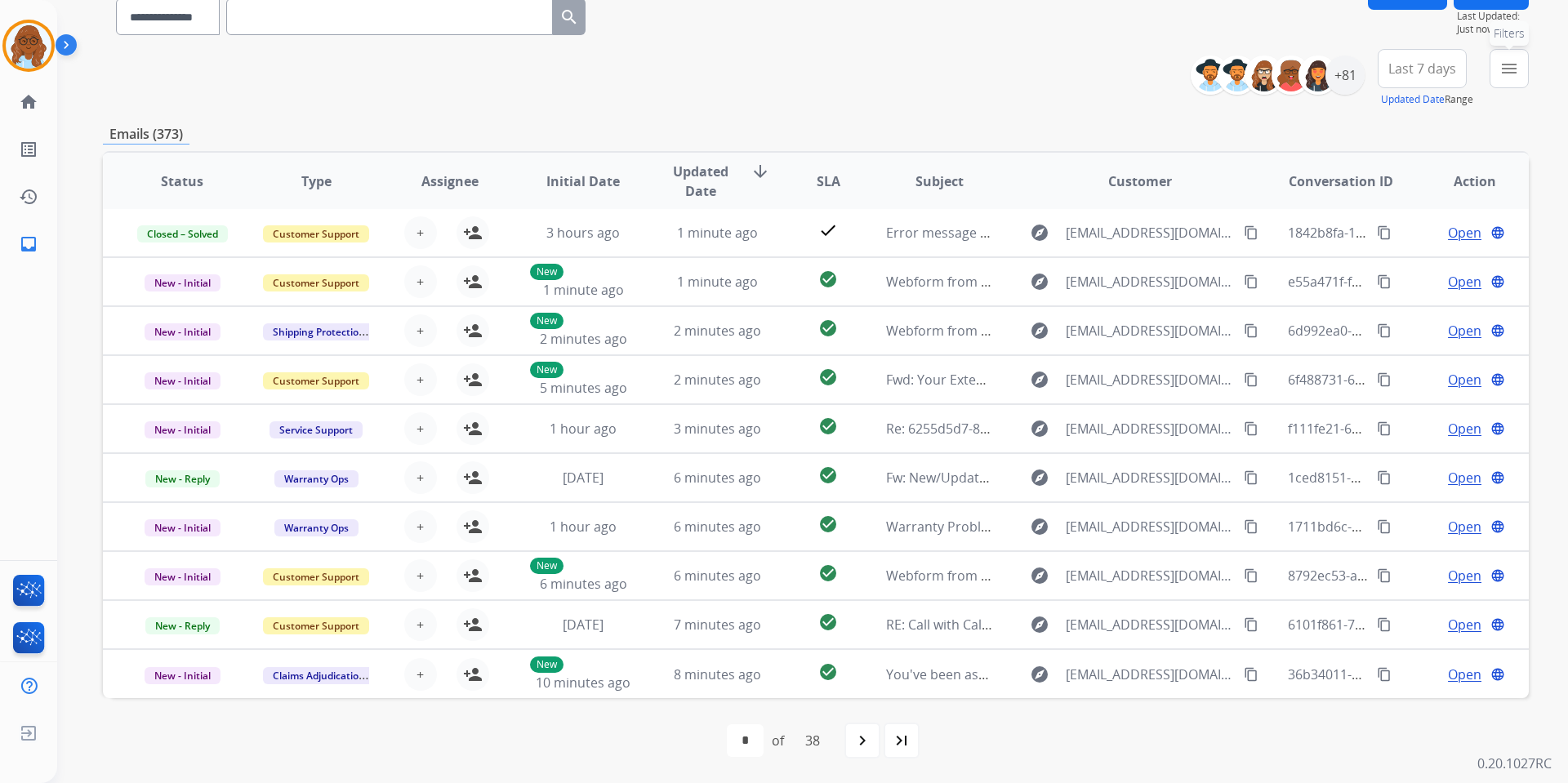
click at [1526, 65] on button "menu Filters" at bounding box center [1509, 68] width 39 height 39
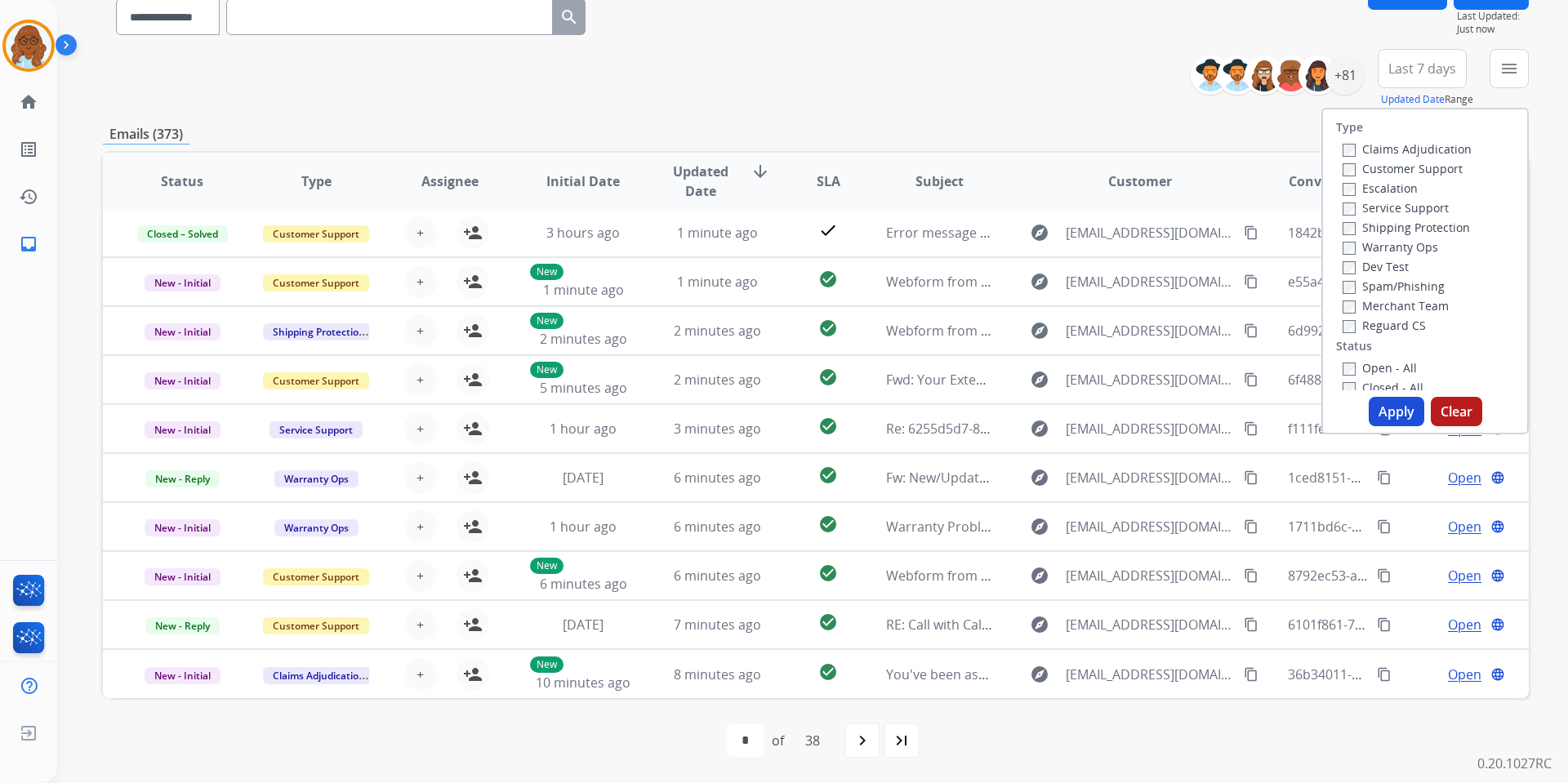
click at [1379, 167] on label "Customer Support" at bounding box center [1403, 168] width 120 height 16
click at [1377, 225] on label "Shipping Protection" at bounding box center [1406, 227] width 128 height 16
click at [1387, 323] on label "Reguard CS" at bounding box center [1384, 325] width 83 height 16
click at [1369, 366] on label "Open - All" at bounding box center [1379, 368] width 74 height 16
click at [1370, 413] on button "Apply" at bounding box center [1396, 412] width 56 height 29
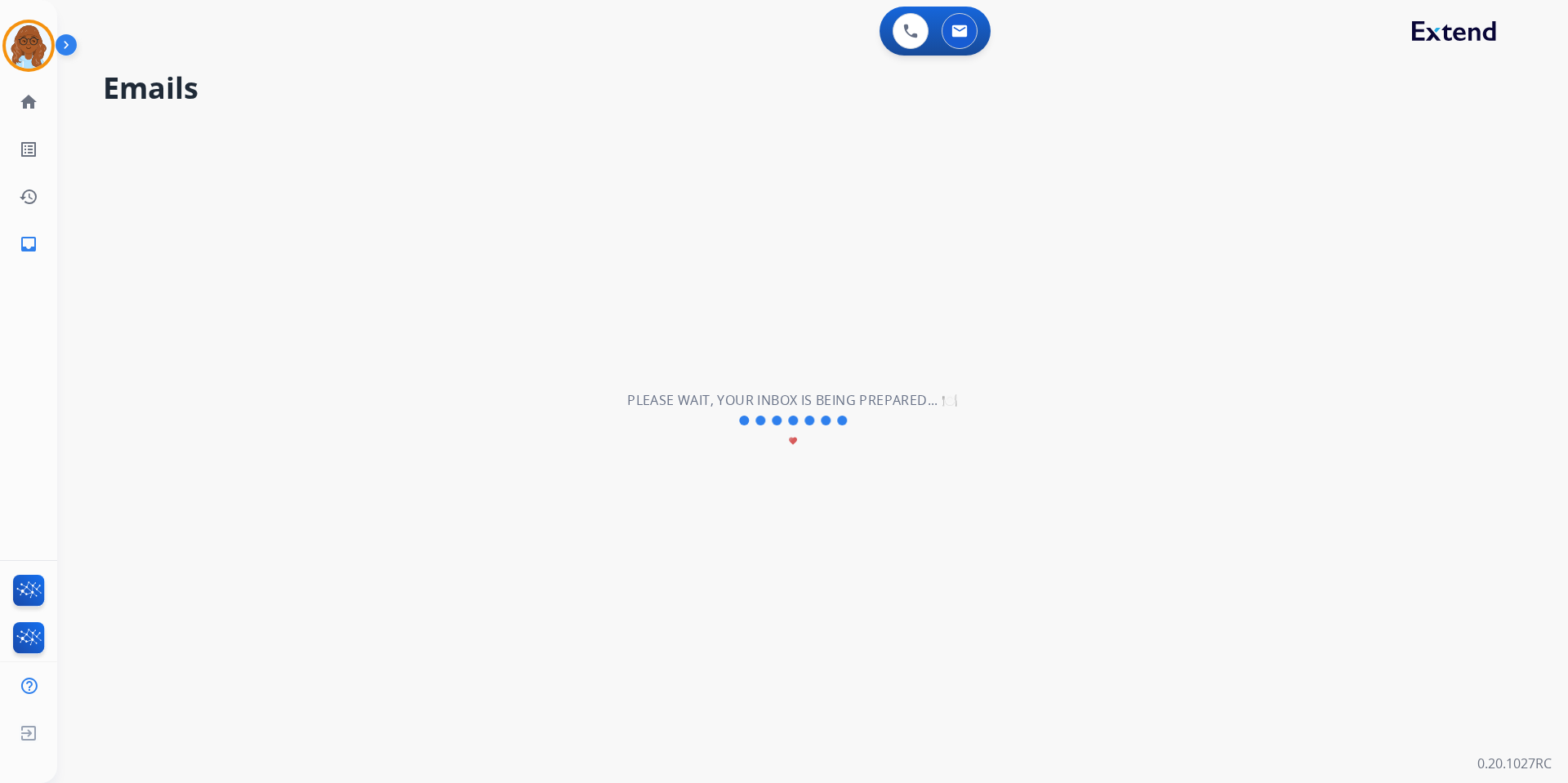
scroll to position [0, 0]
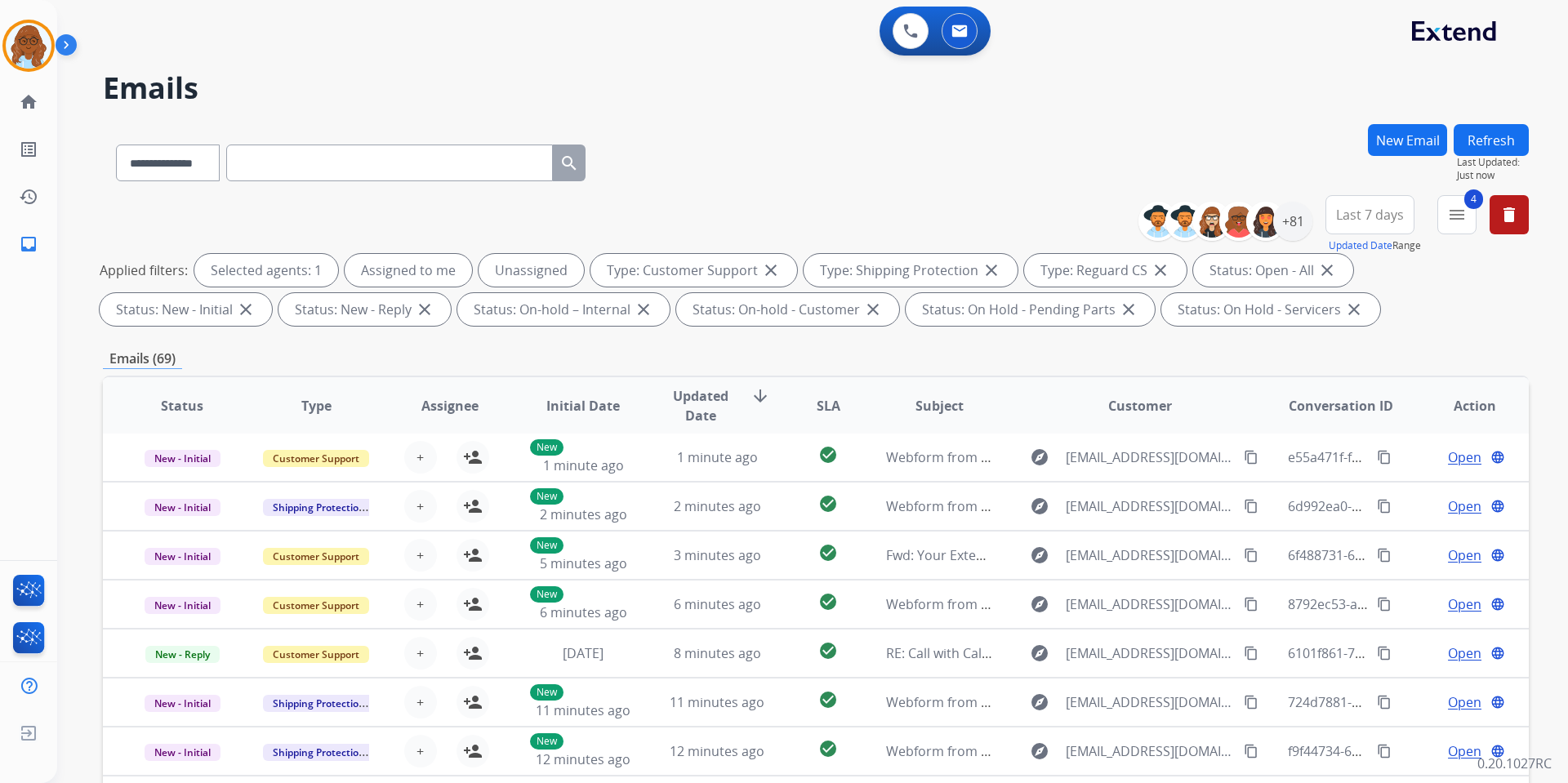
click at [1380, 214] on span "Last 7 days" at bounding box center [1370, 214] width 68 height 6
click at [1371, 408] on div "Last 90 days" at bounding box center [1364, 412] width 89 height 25
click at [721, 394] on span "Updated Date" at bounding box center [701, 405] width 74 height 39
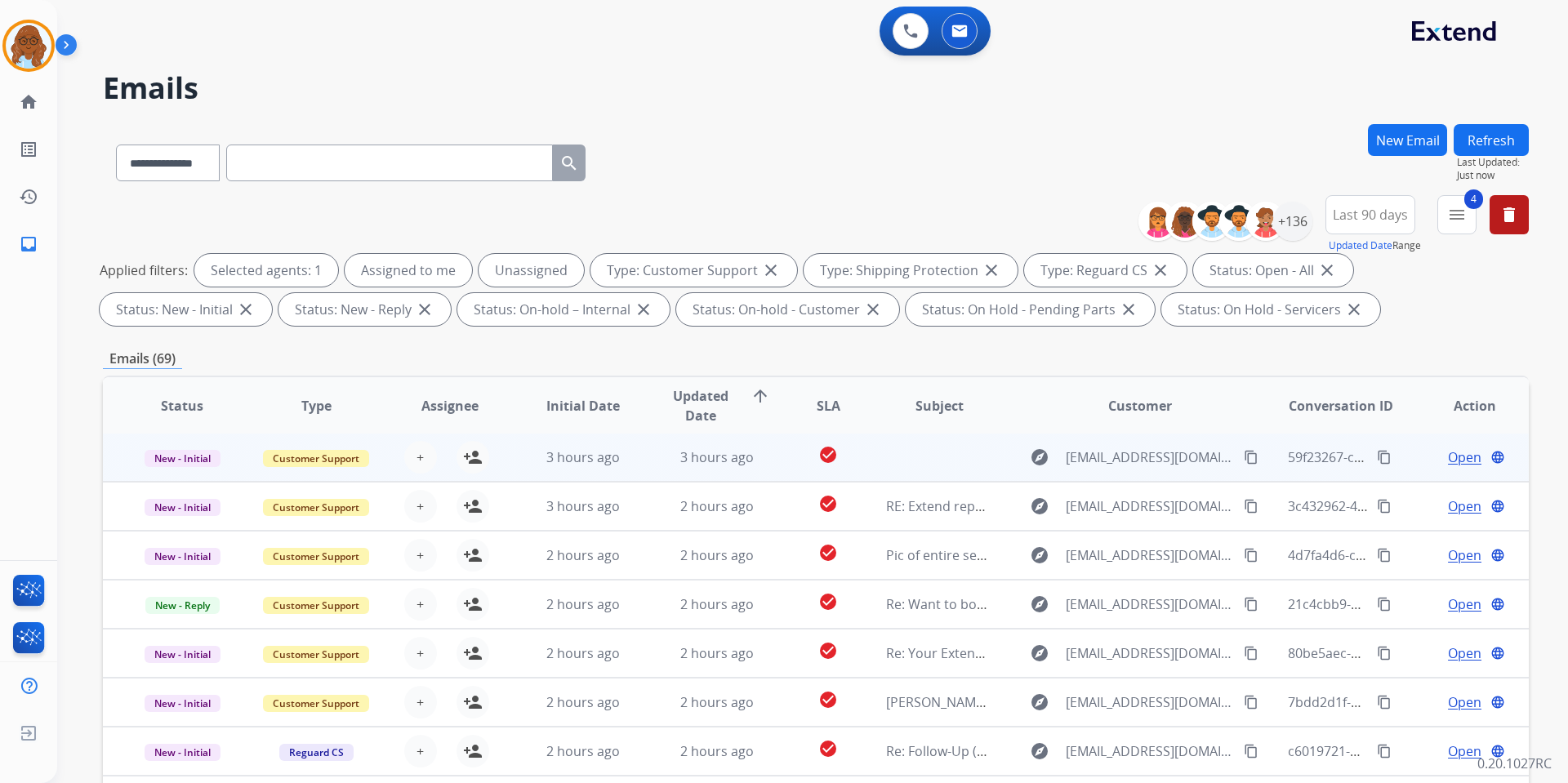
click at [1421, 452] on div "Open language" at bounding box center [1474, 456] width 107 height 19
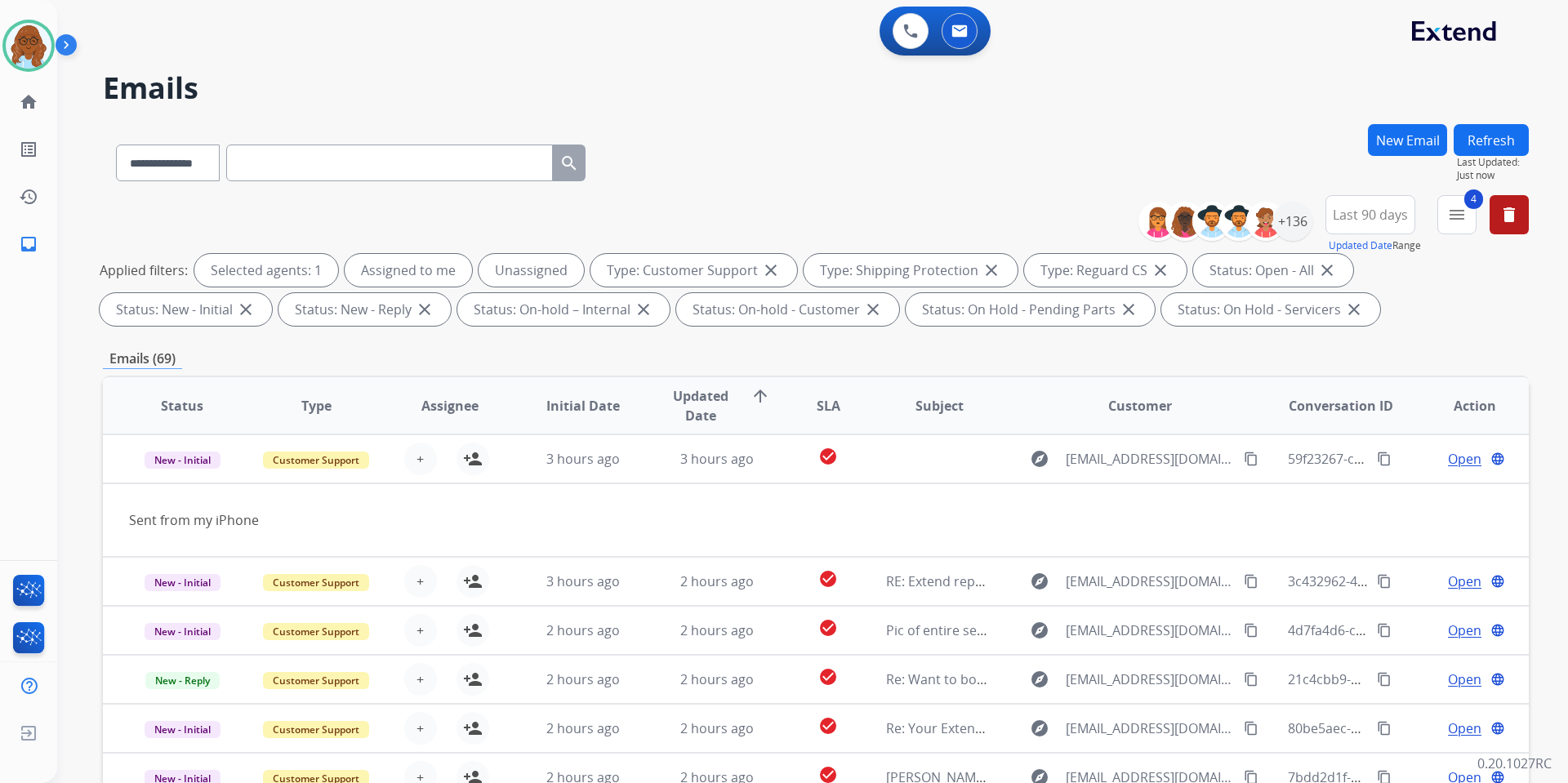
scroll to position [163, 0]
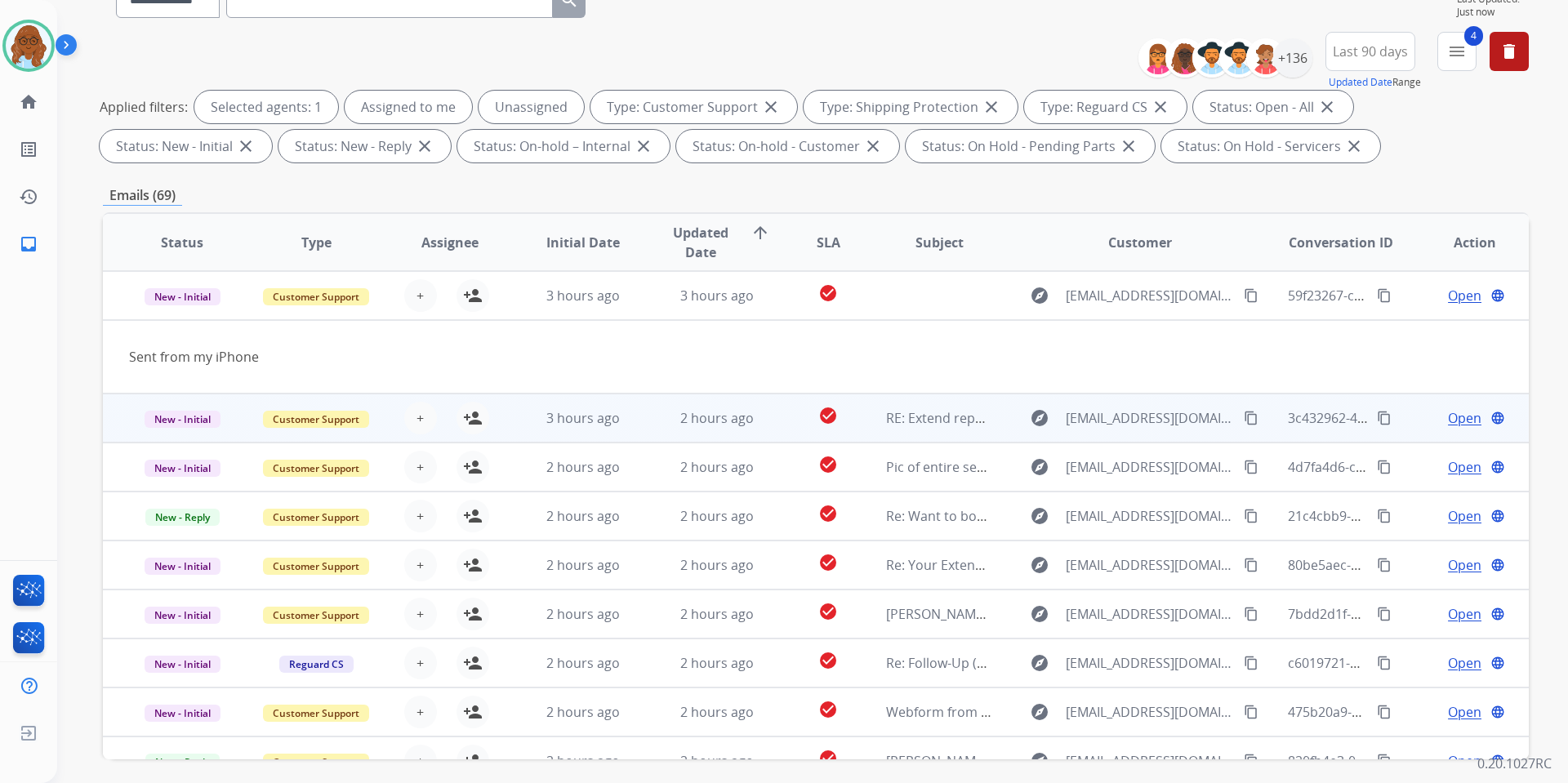
click at [1396, 411] on td "Open language" at bounding box center [1462, 418] width 134 height 49
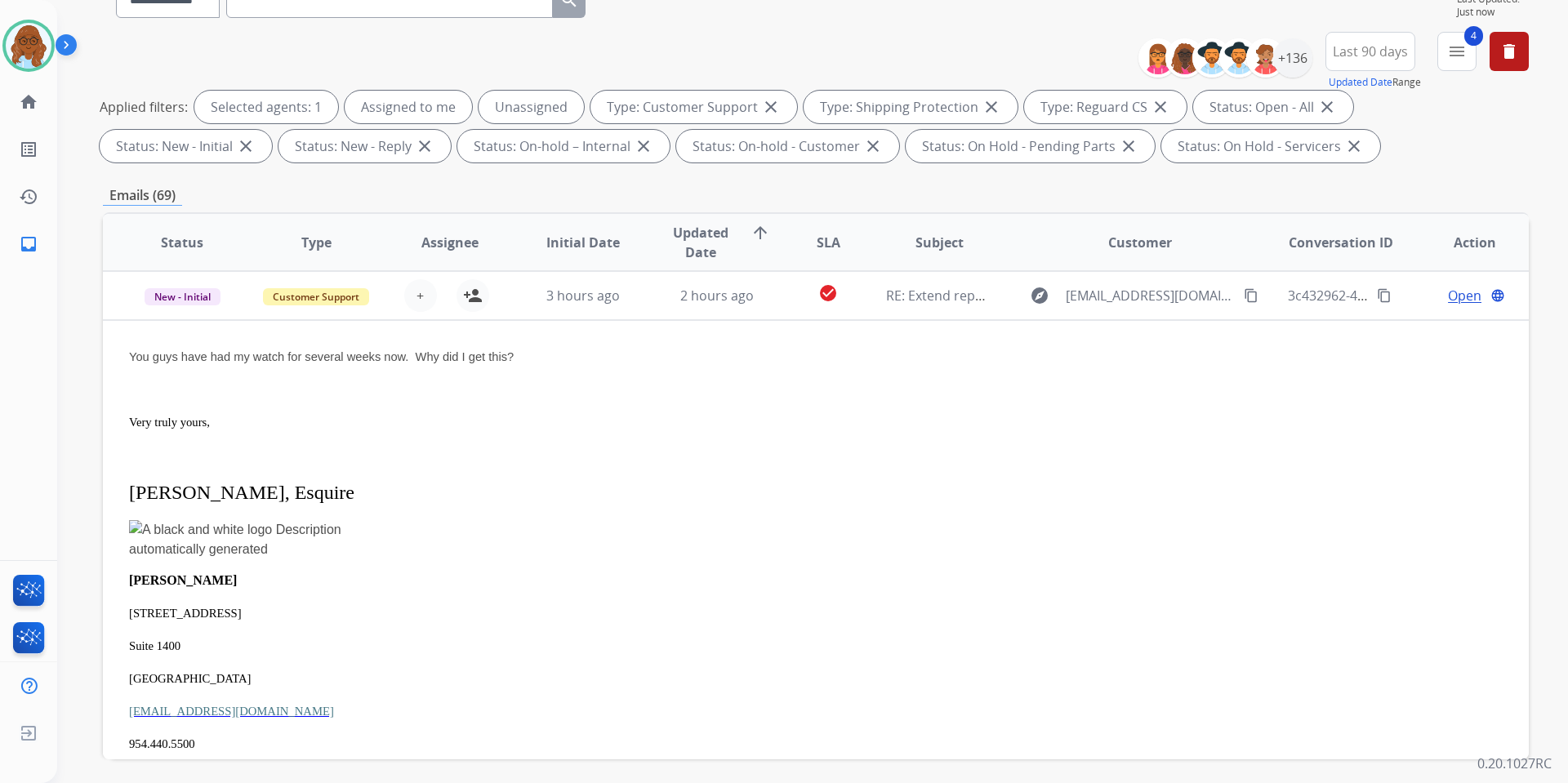
scroll to position [0, 0]
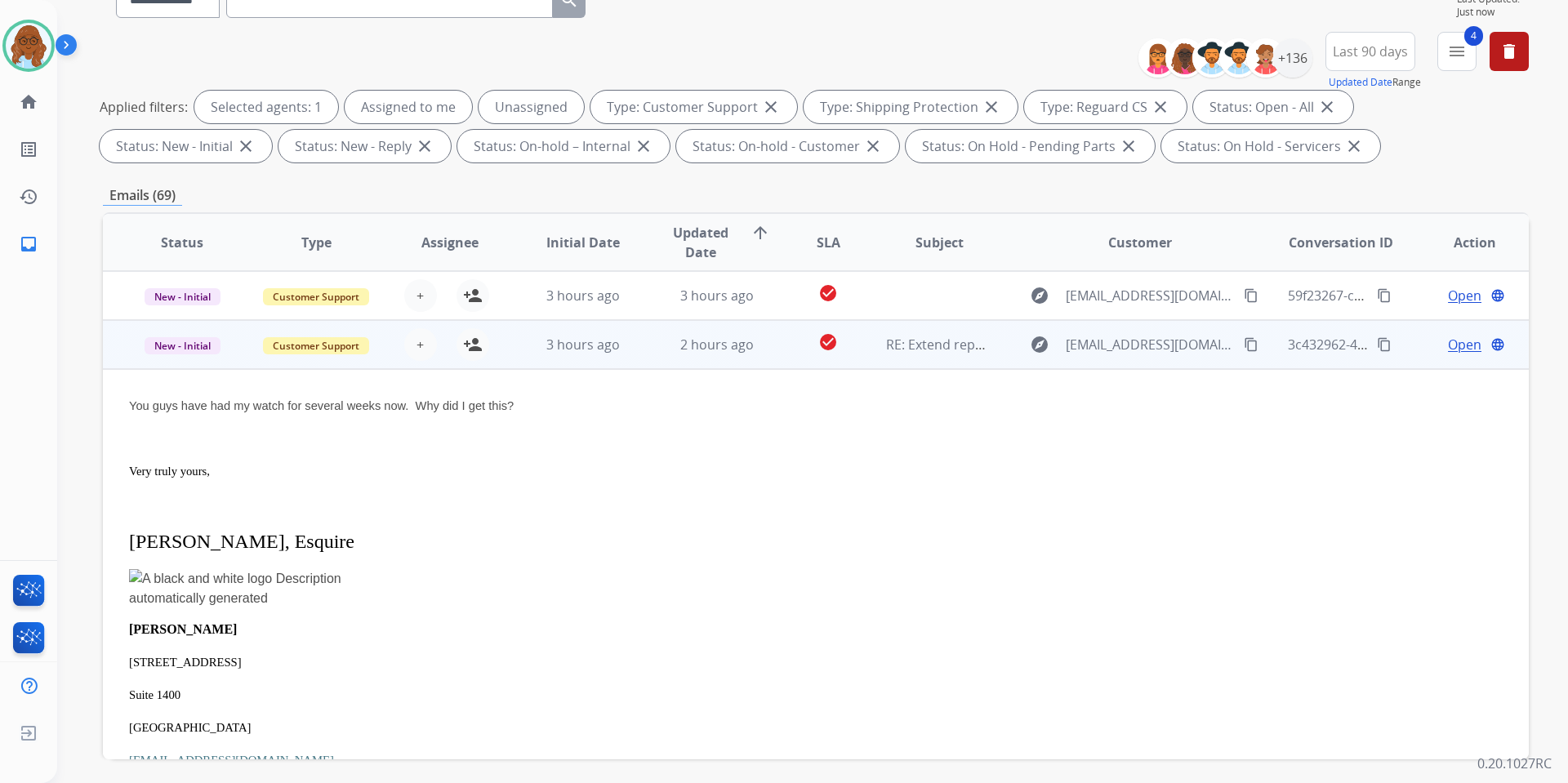
click at [1396, 345] on td "Open language" at bounding box center [1462, 345] width 134 height 49
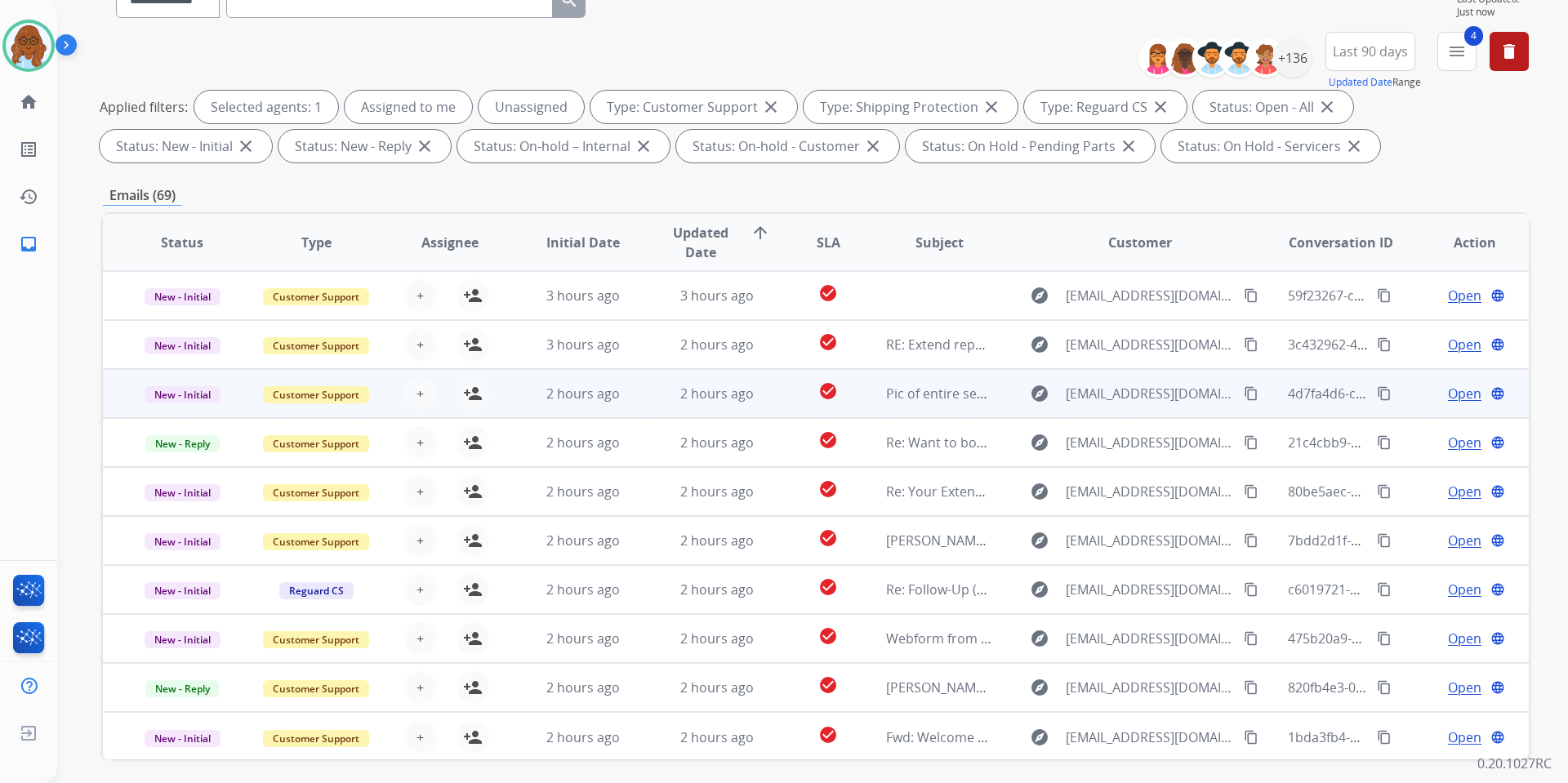
click at [1396, 395] on td "Open language" at bounding box center [1462, 394] width 134 height 49
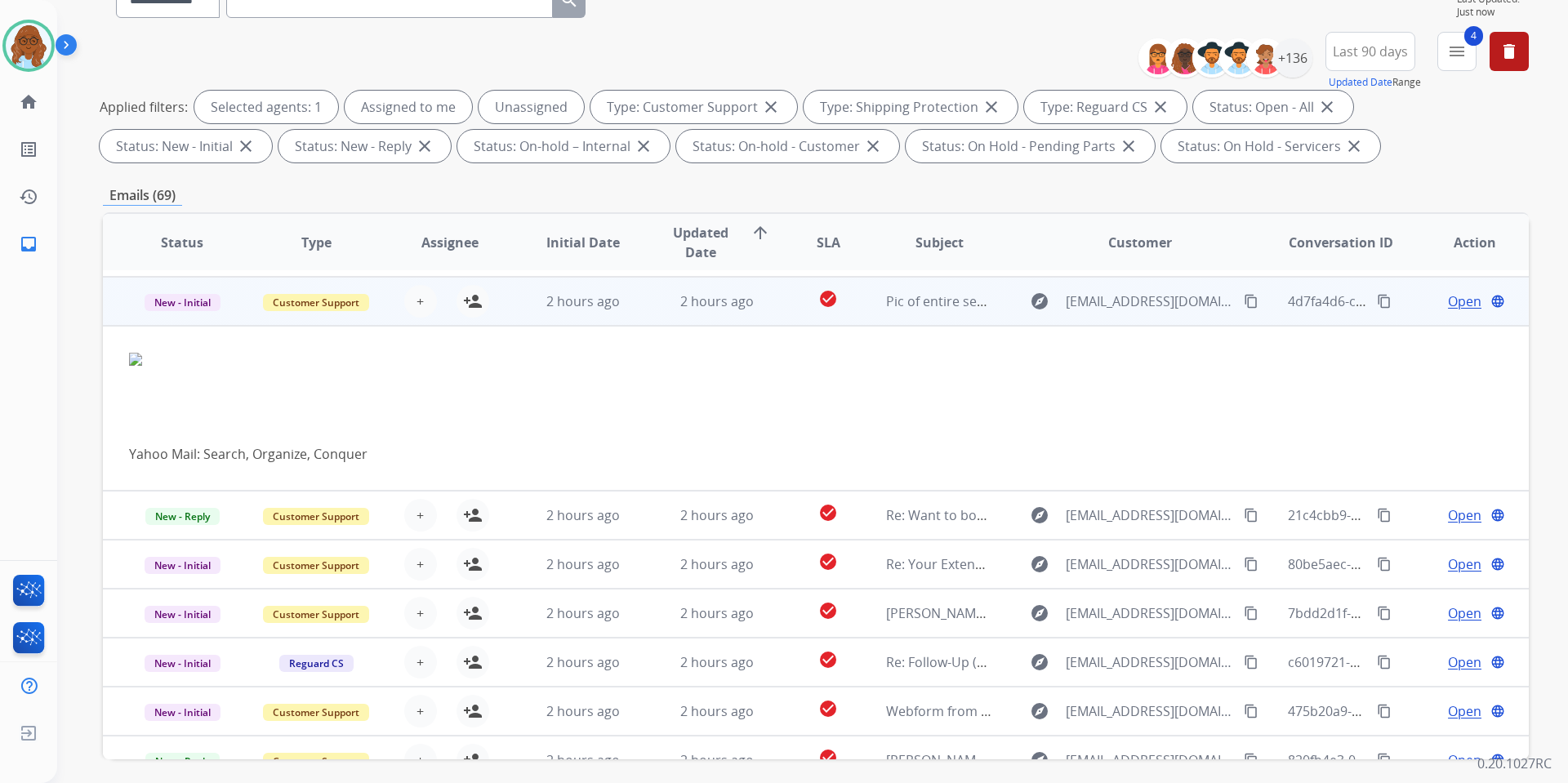
scroll to position [98, 0]
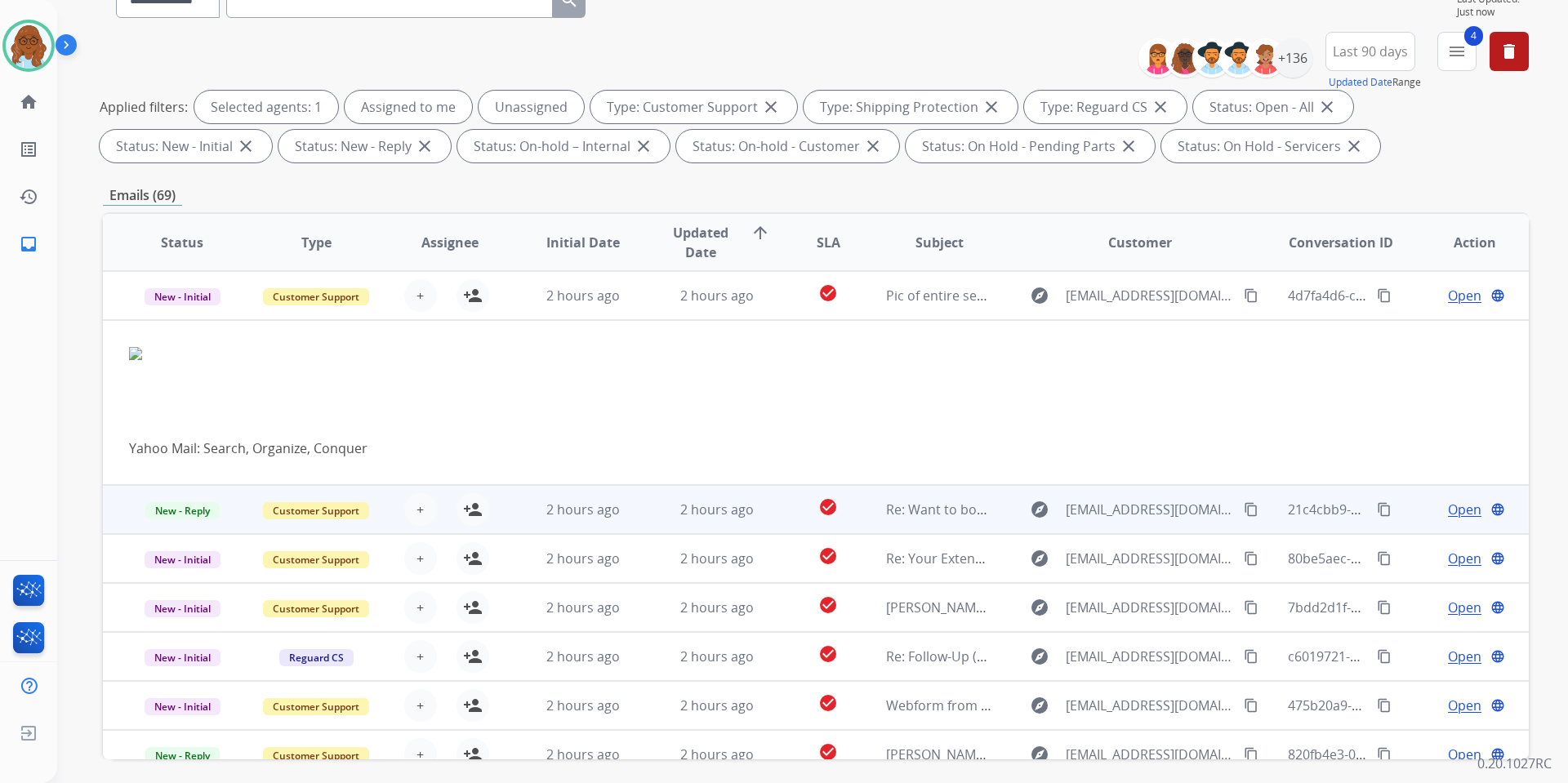
click at [1406, 492] on td "Open language" at bounding box center [1462, 510] width 134 height 49
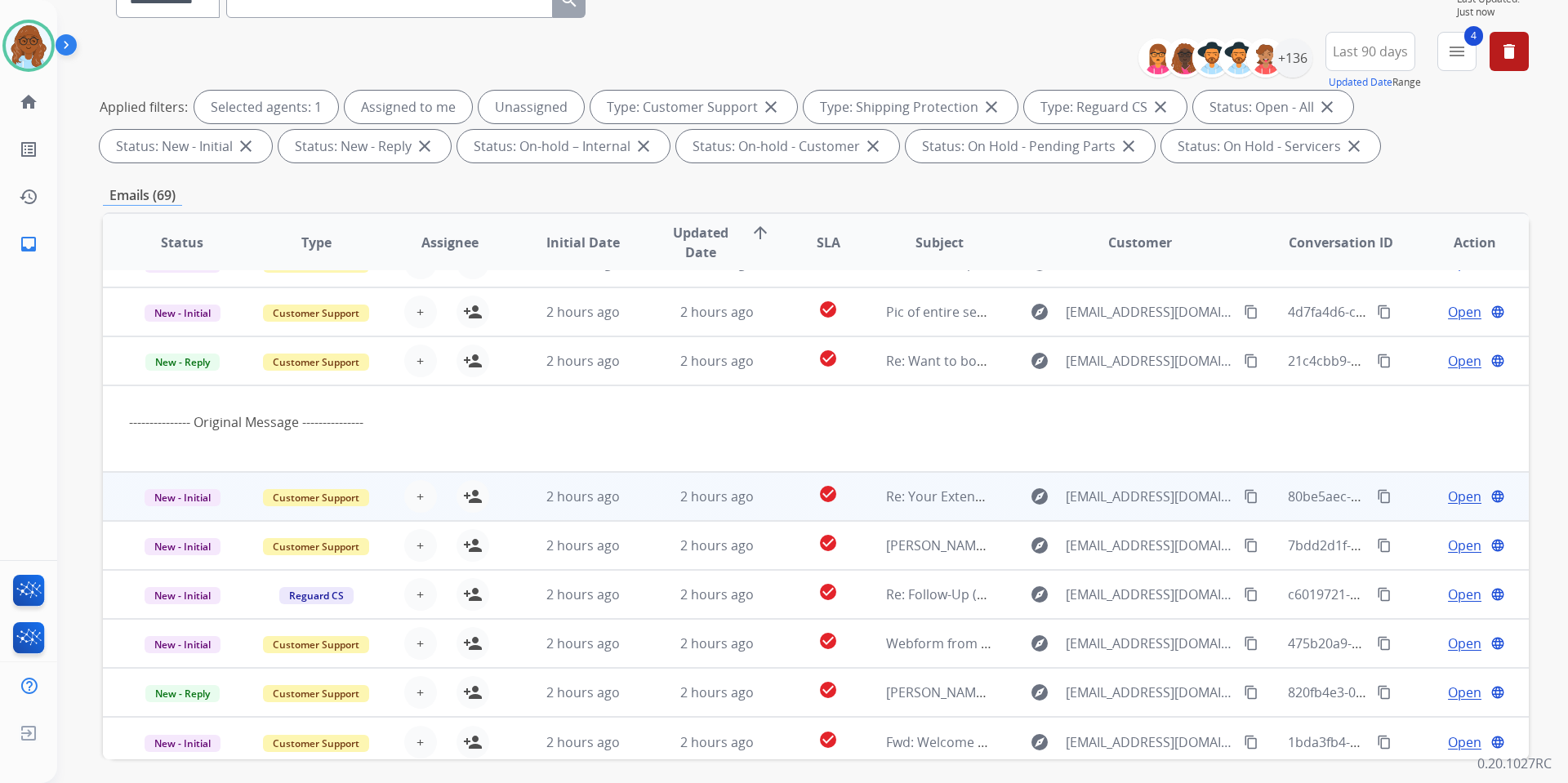
scroll to position [89, 0]
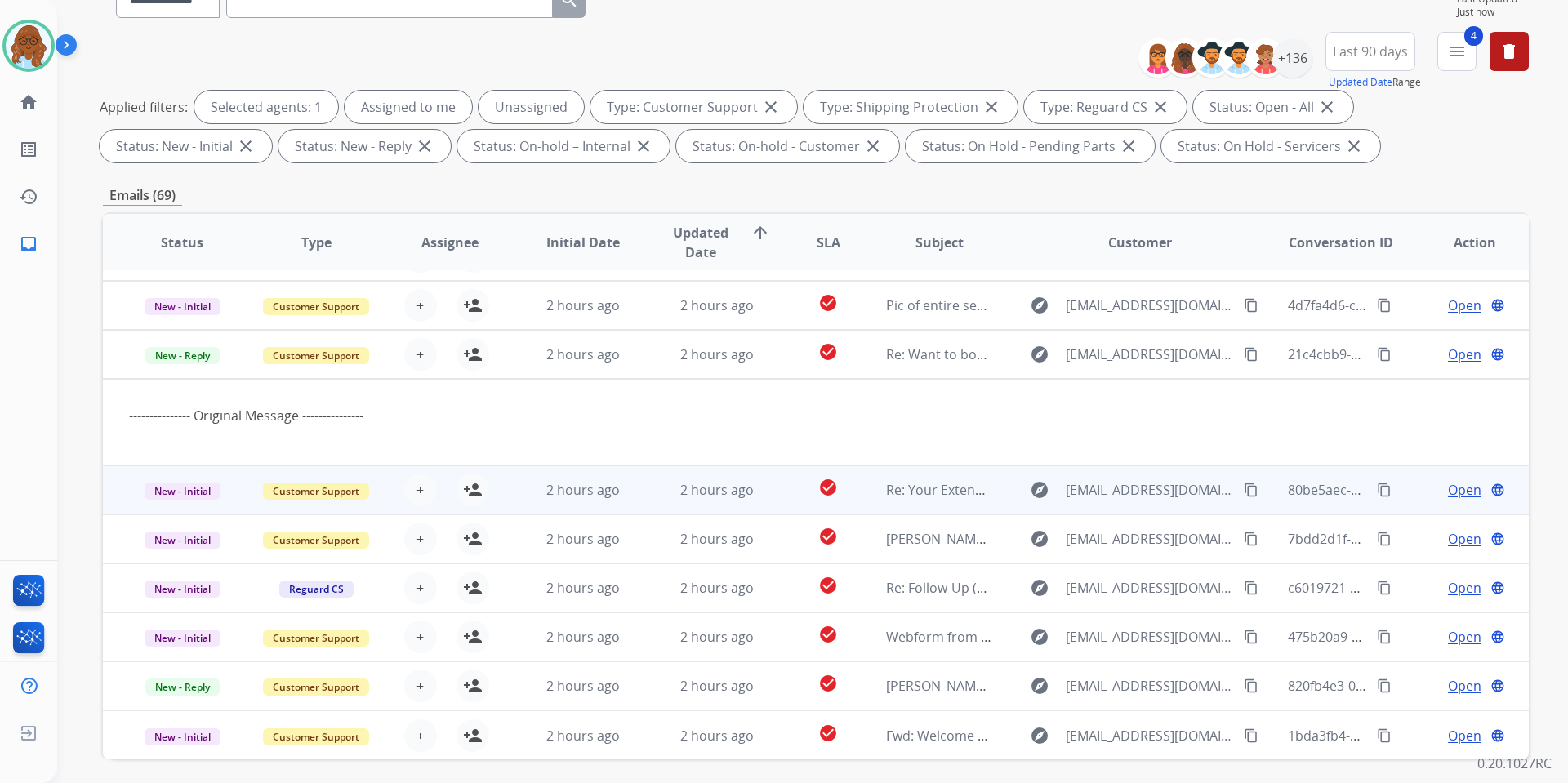
click at [1404, 480] on td "Open language" at bounding box center [1462, 490] width 134 height 49
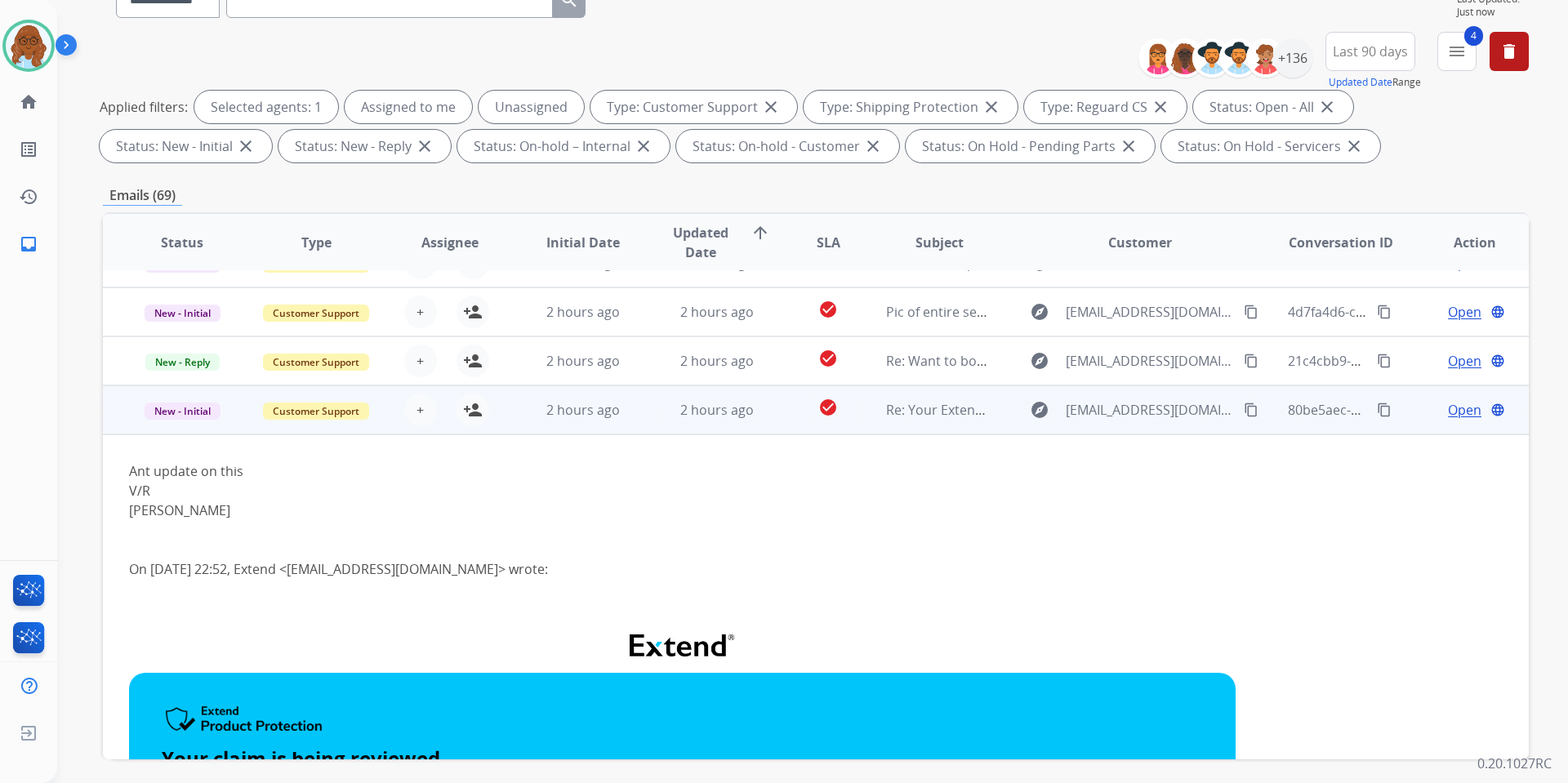
scroll to position [196, 0]
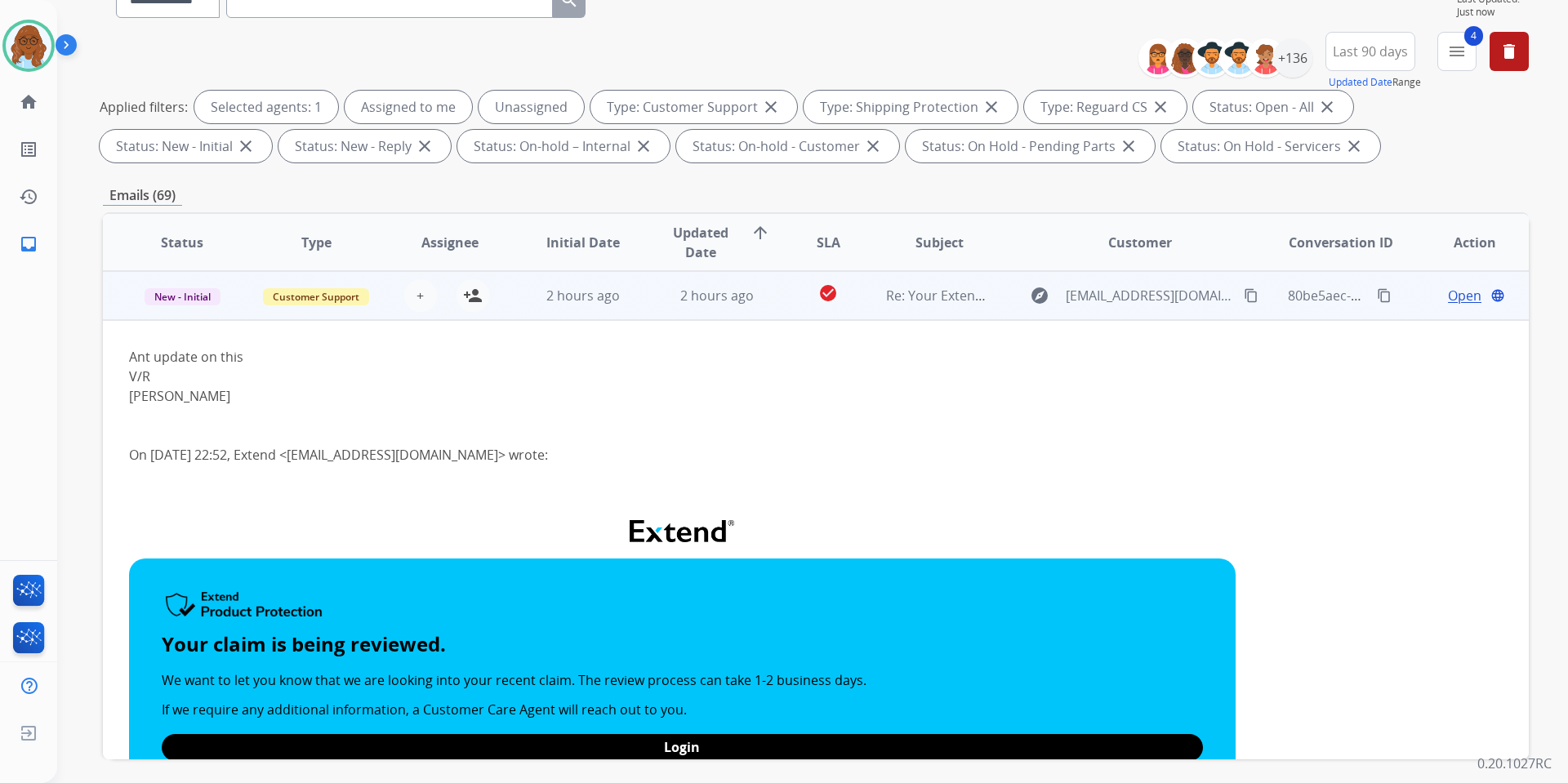
click at [1421, 304] on div "Open language" at bounding box center [1474, 295] width 107 height 19
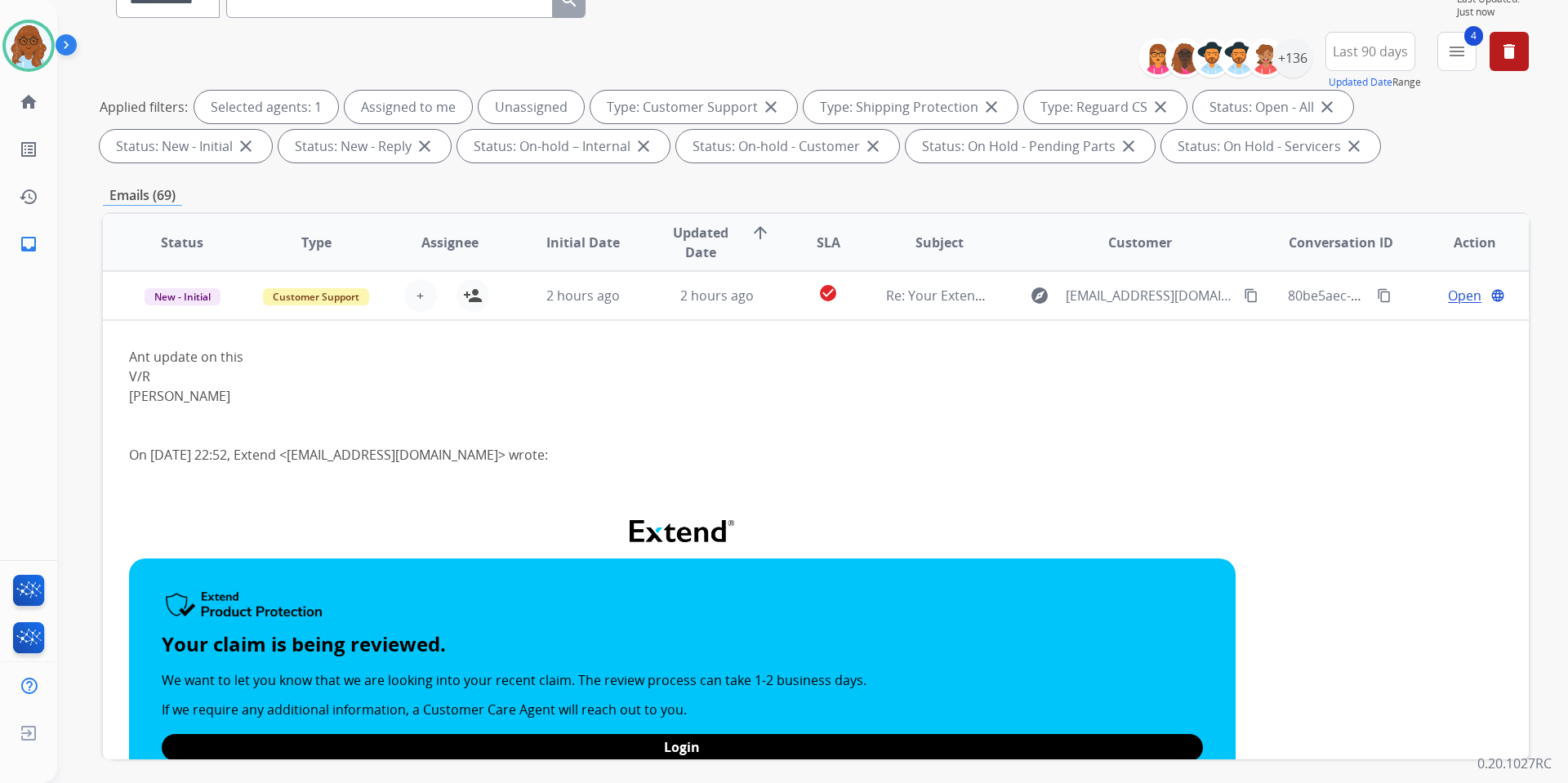
scroll to position [2, 0]
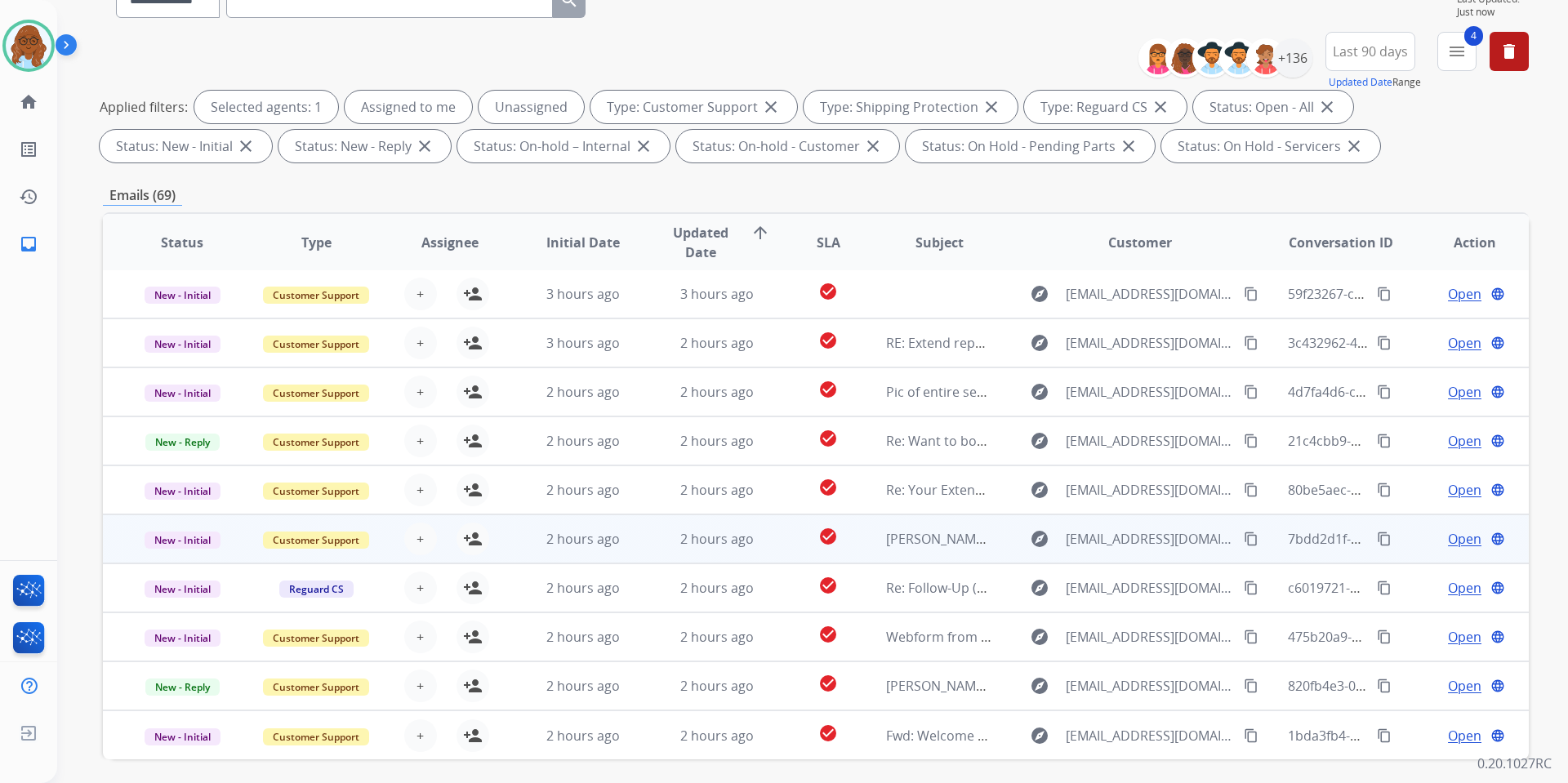
click at [1421, 540] on div "Open language" at bounding box center [1474, 538] width 107 height 19
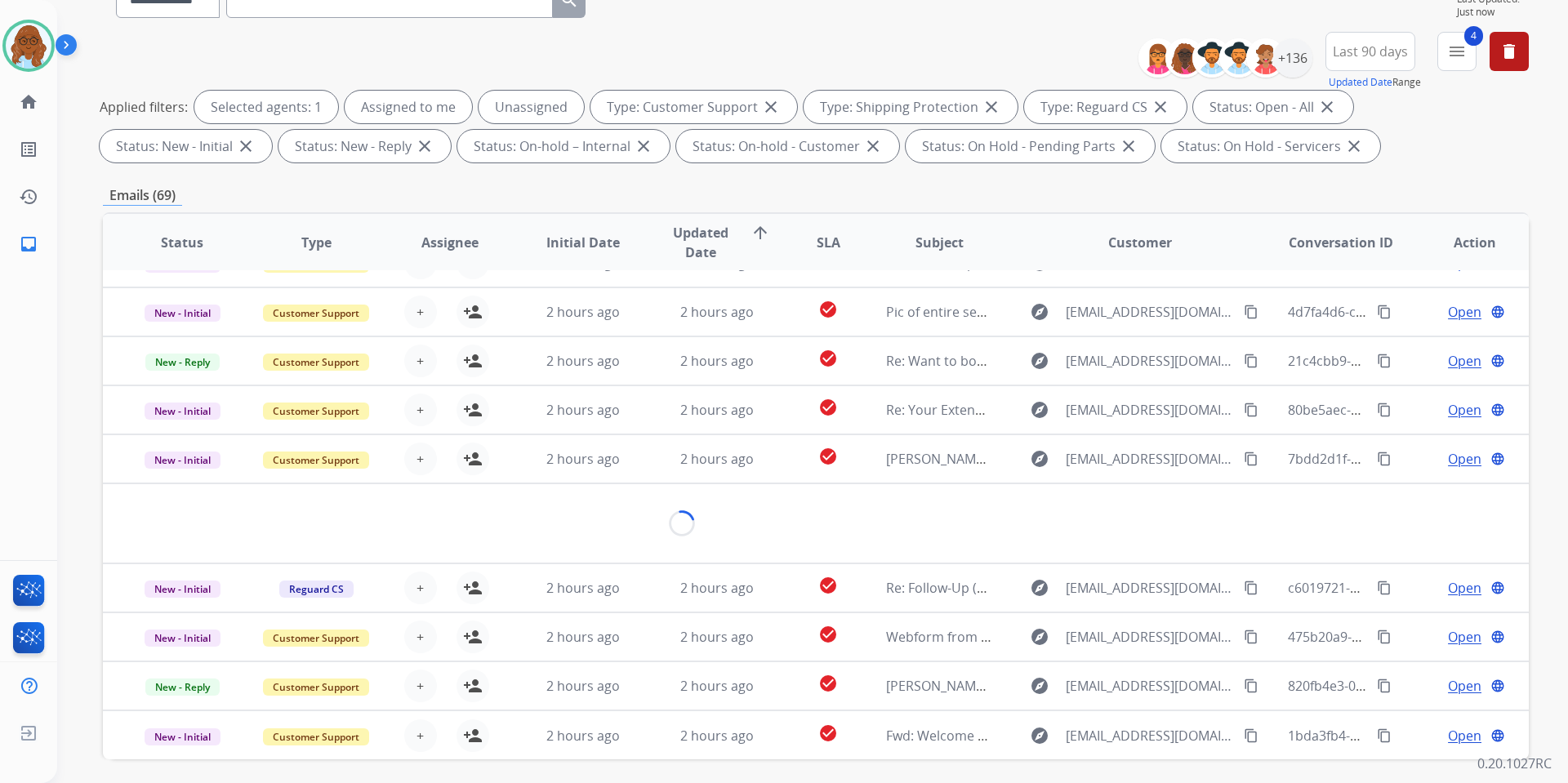
scroll to position [75, 0]
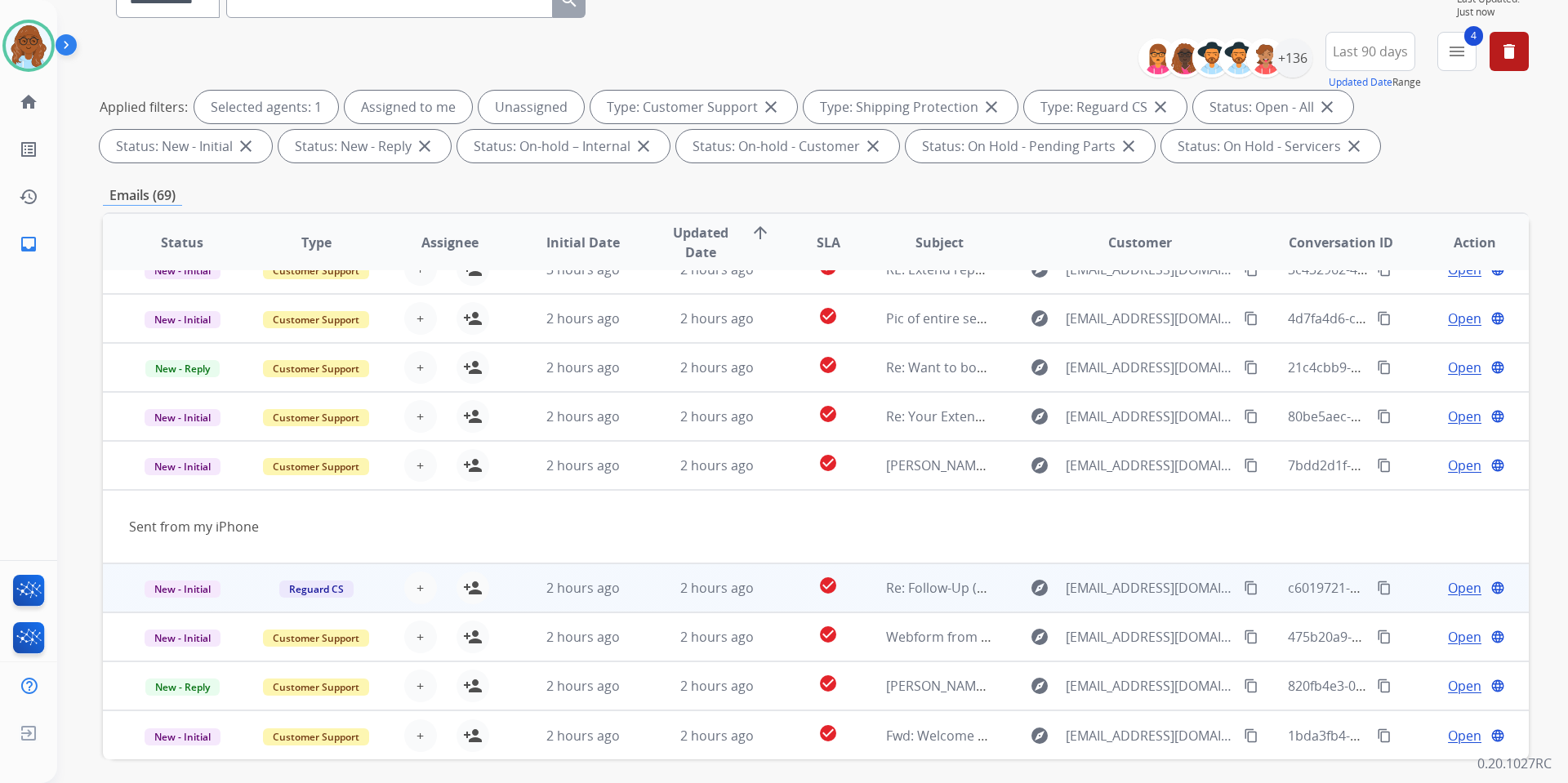
click at [1406, 579] on td "Open language" at bounding box center [1462, 588] width 134 height 49
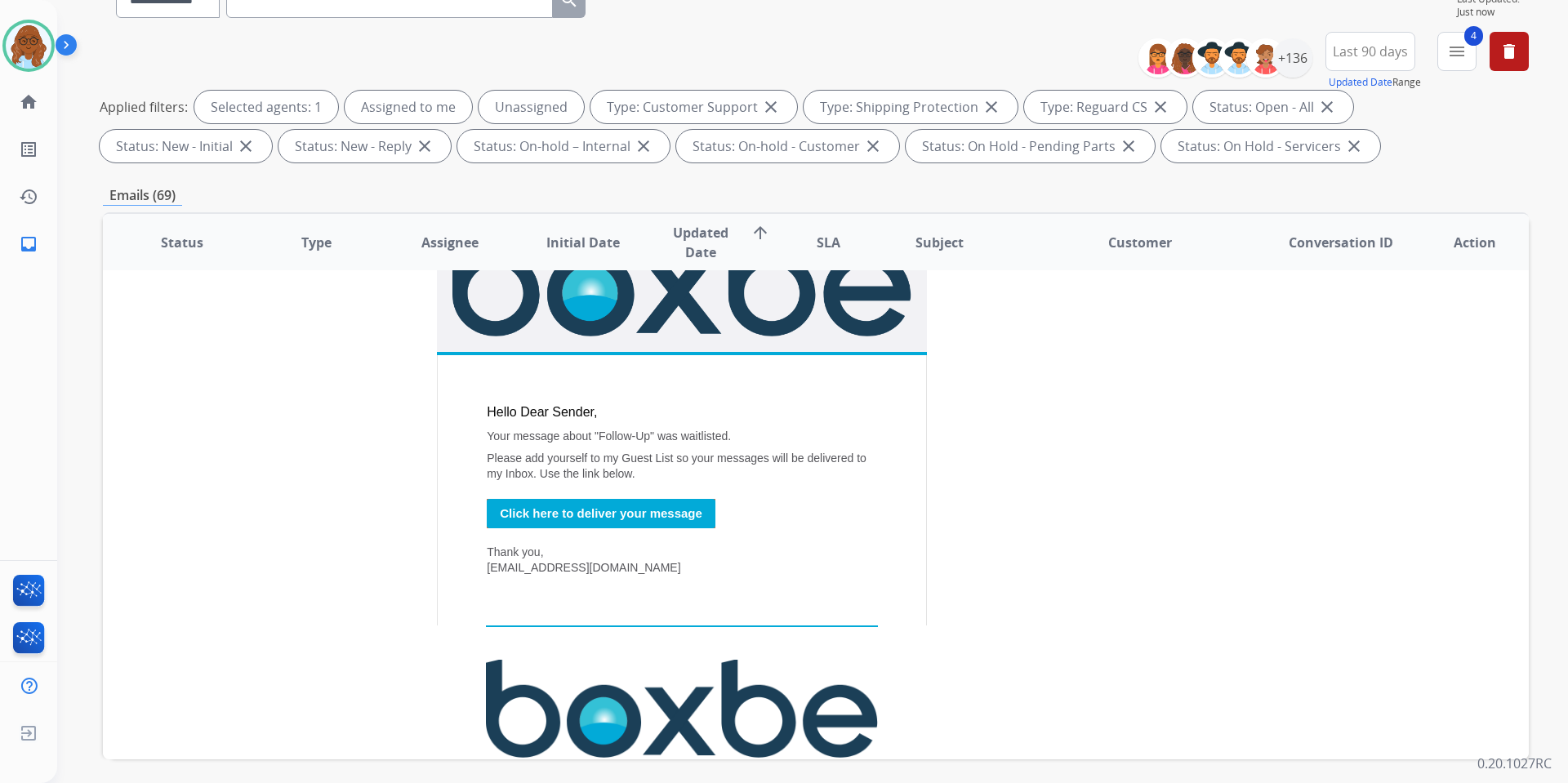
scroll to position [457, 0]
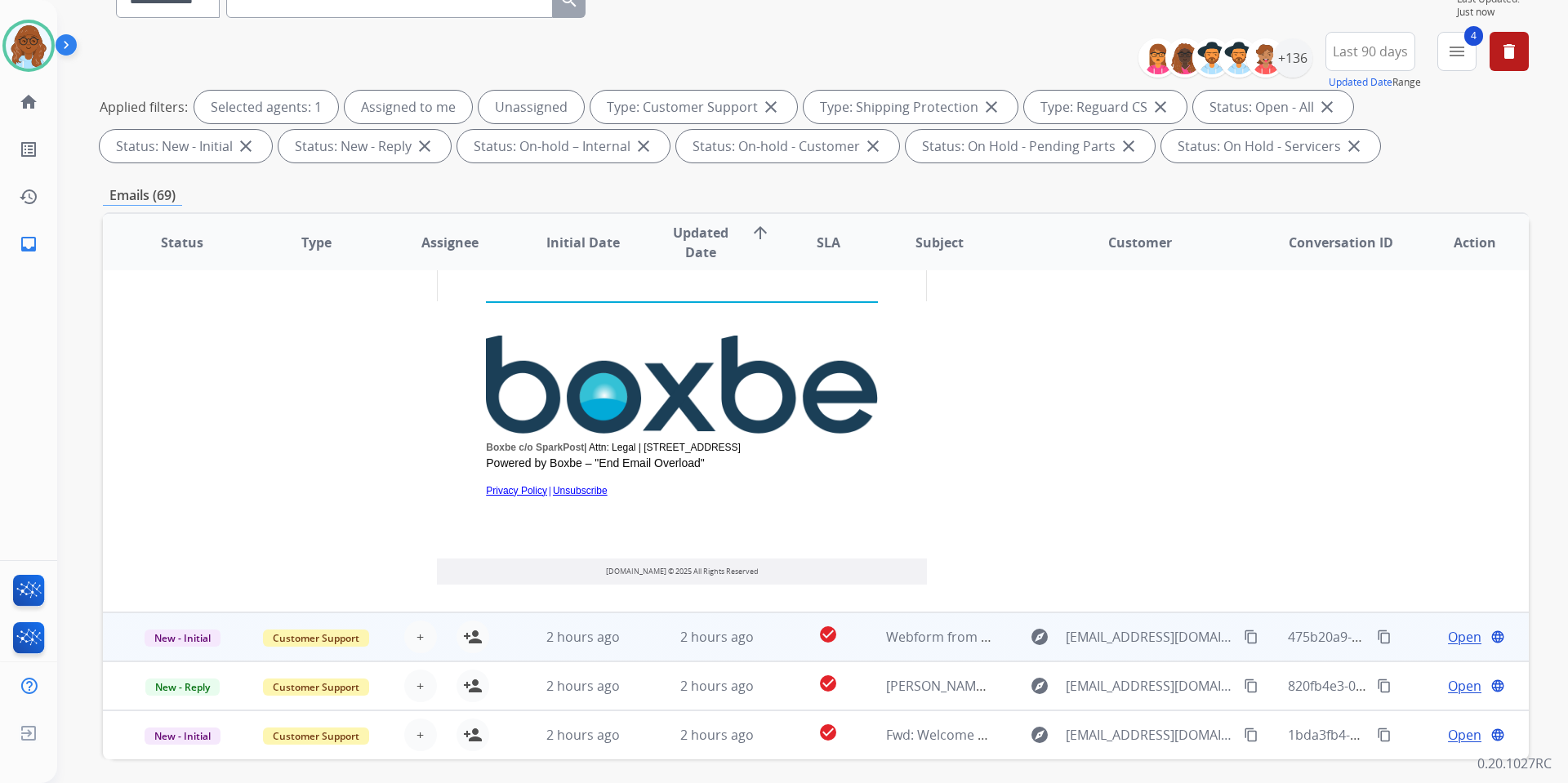
click at [1401, 640] on td "Open language" at bounding box center [1462, 637] width 134 height 49
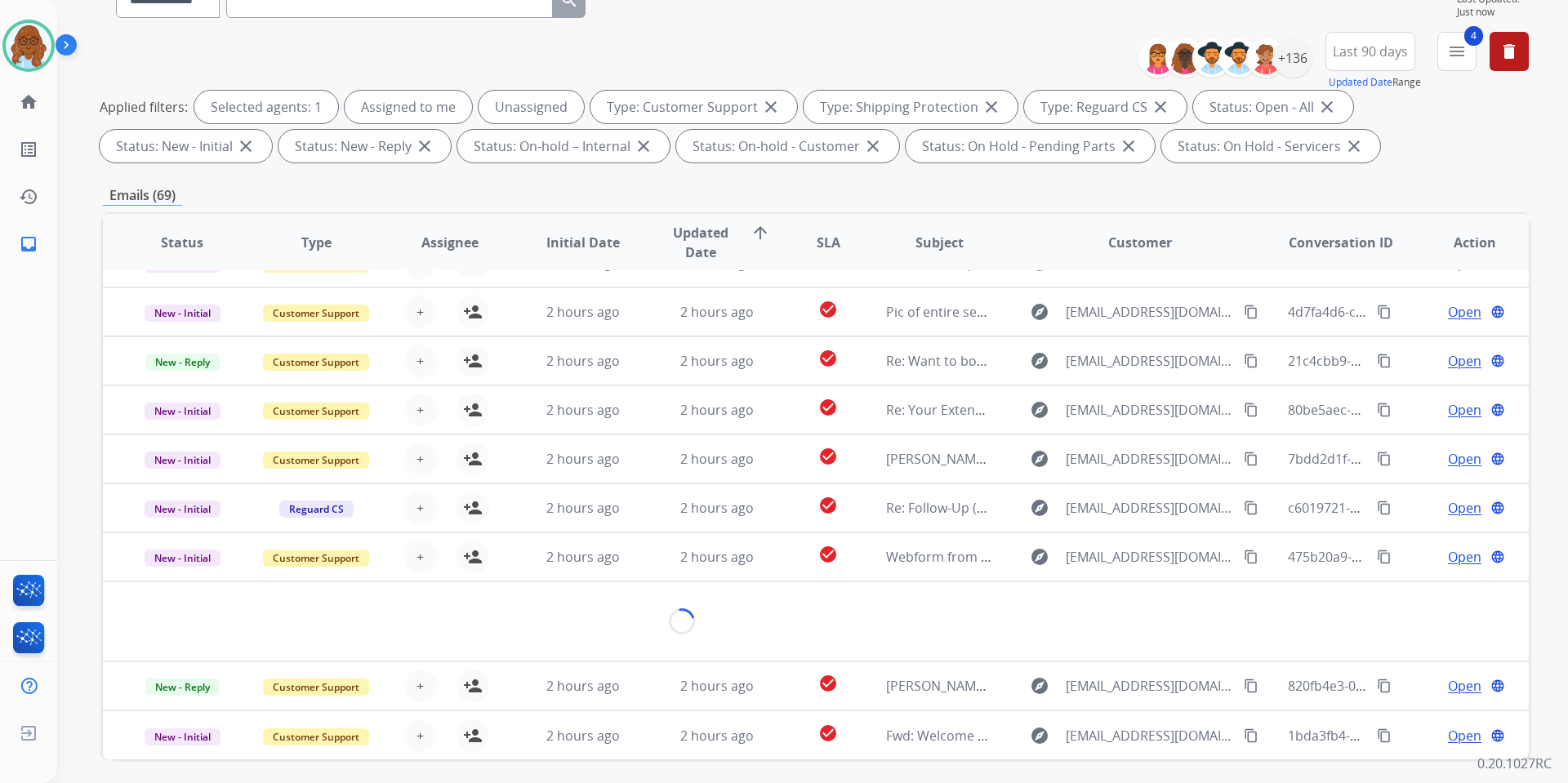
scroll to position [95, 0]
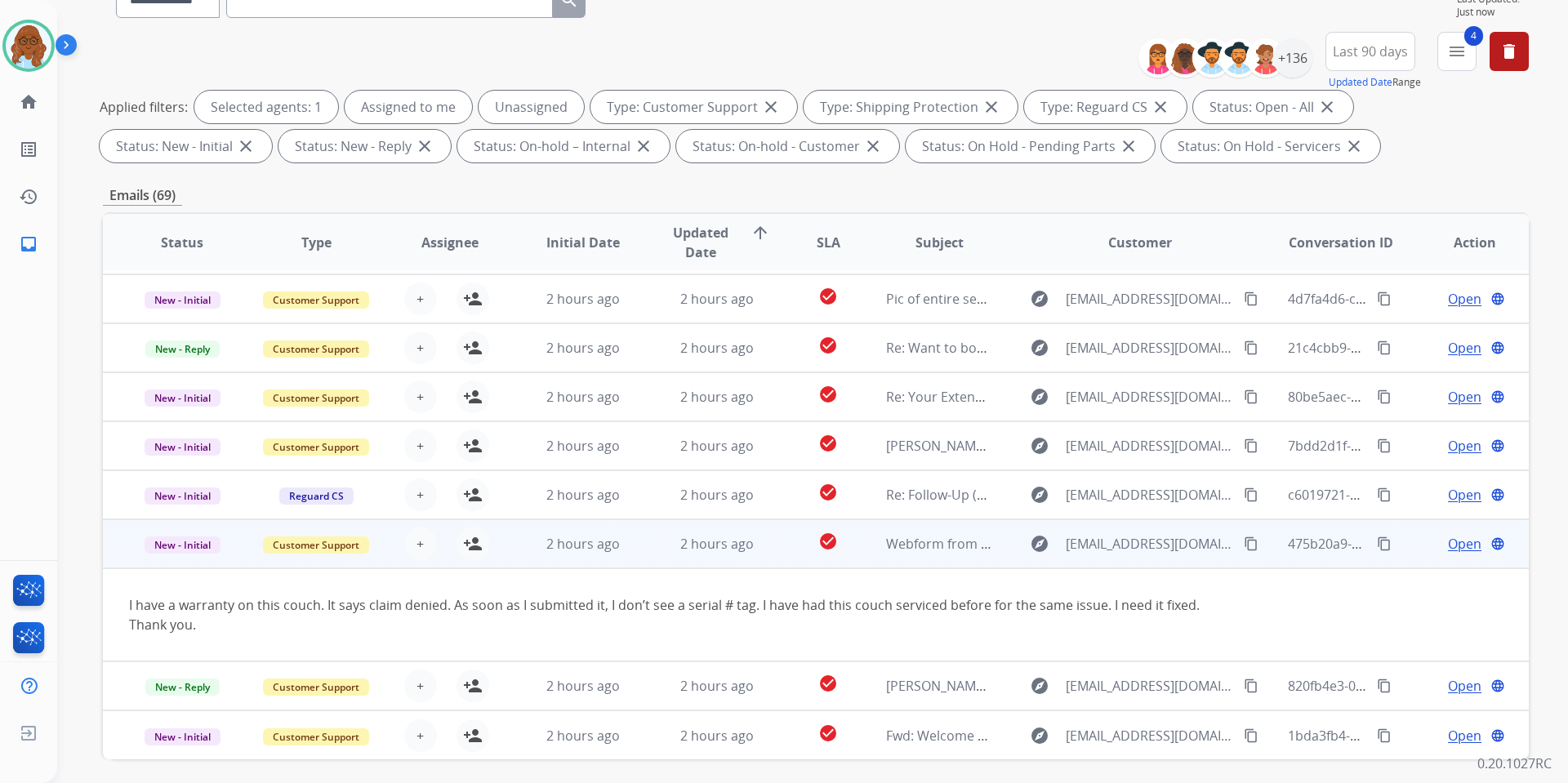
click at [1244, 539] on mat-icon "content_copy" at bounding box center [1251, 544] width 15 height 15
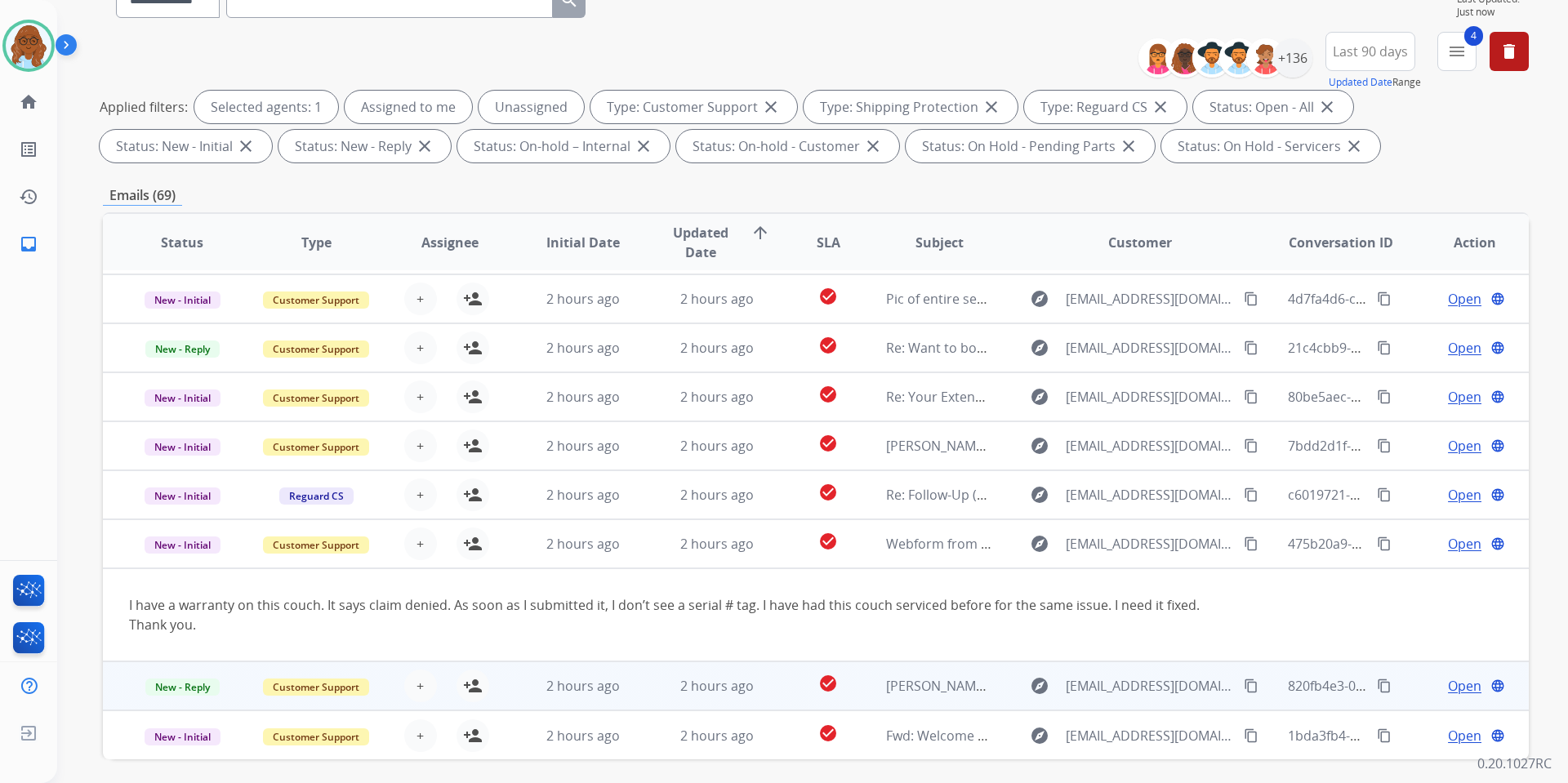
click at [1421, 684] on div "Open language" at bounding box center [1474, 685] width 107 height 19
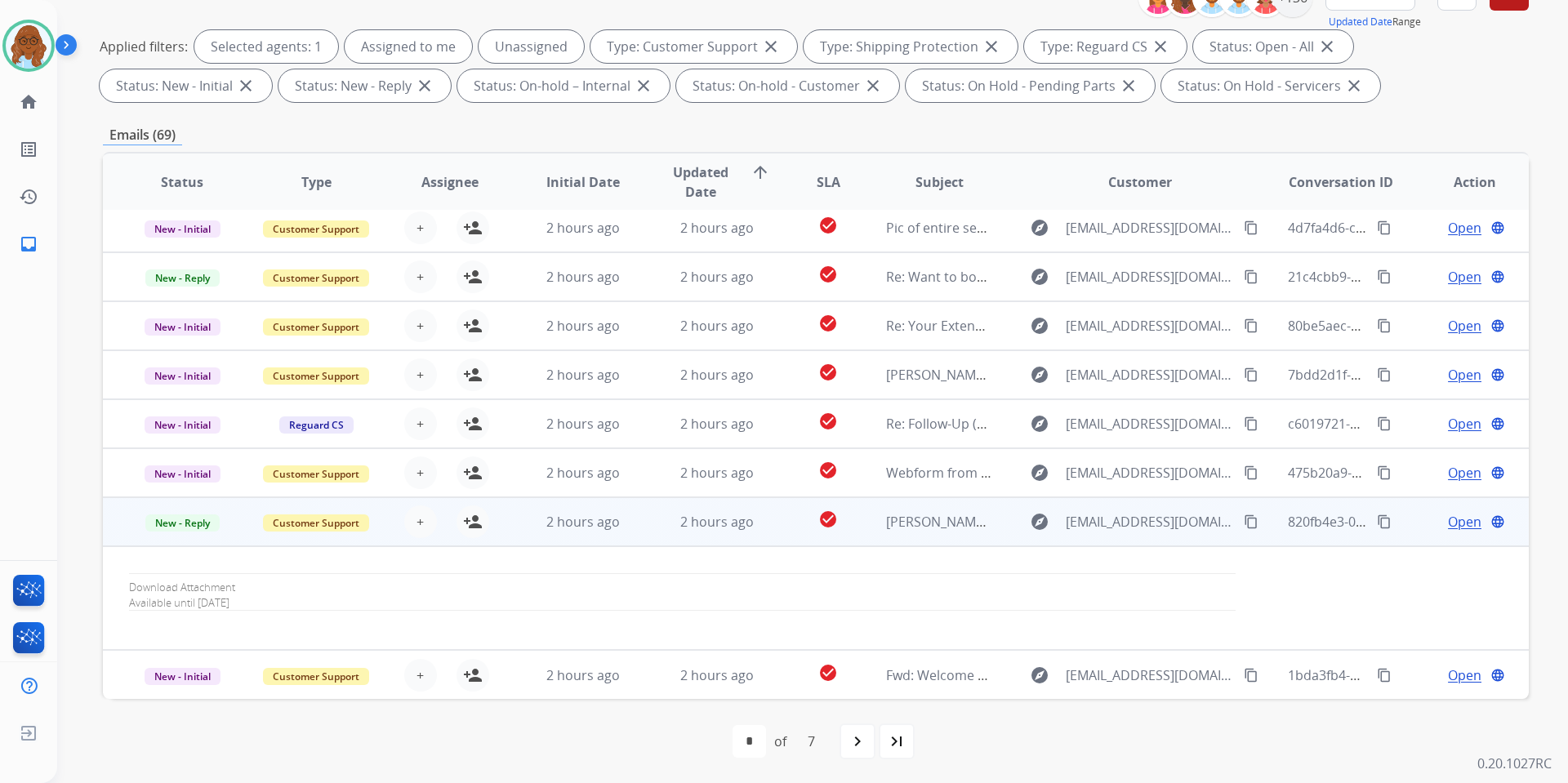
scroll to position [224, 0]
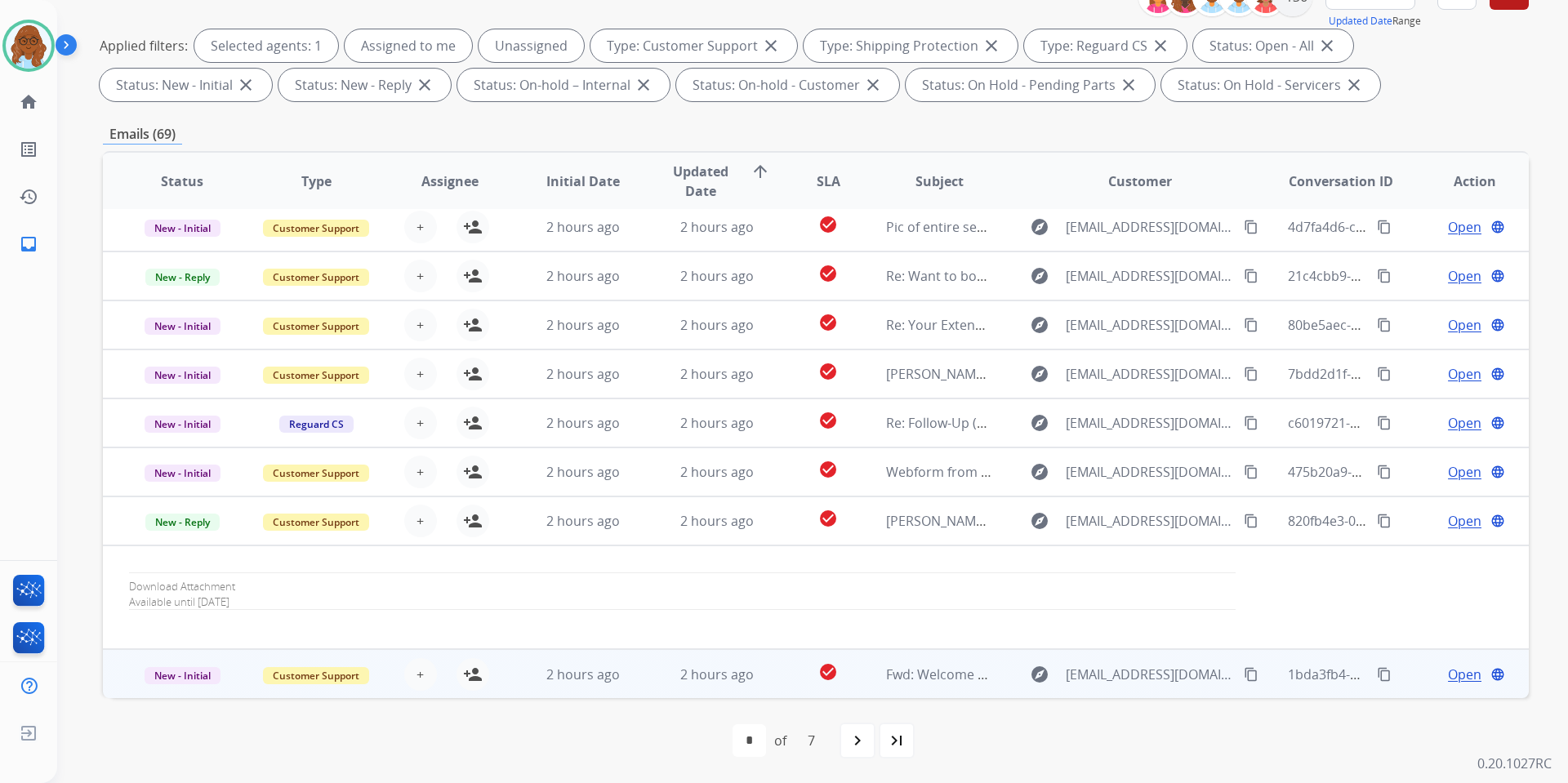
click at [1398, 678] on td "Open language" at bounding box center [1462, 673] width 134 height 49
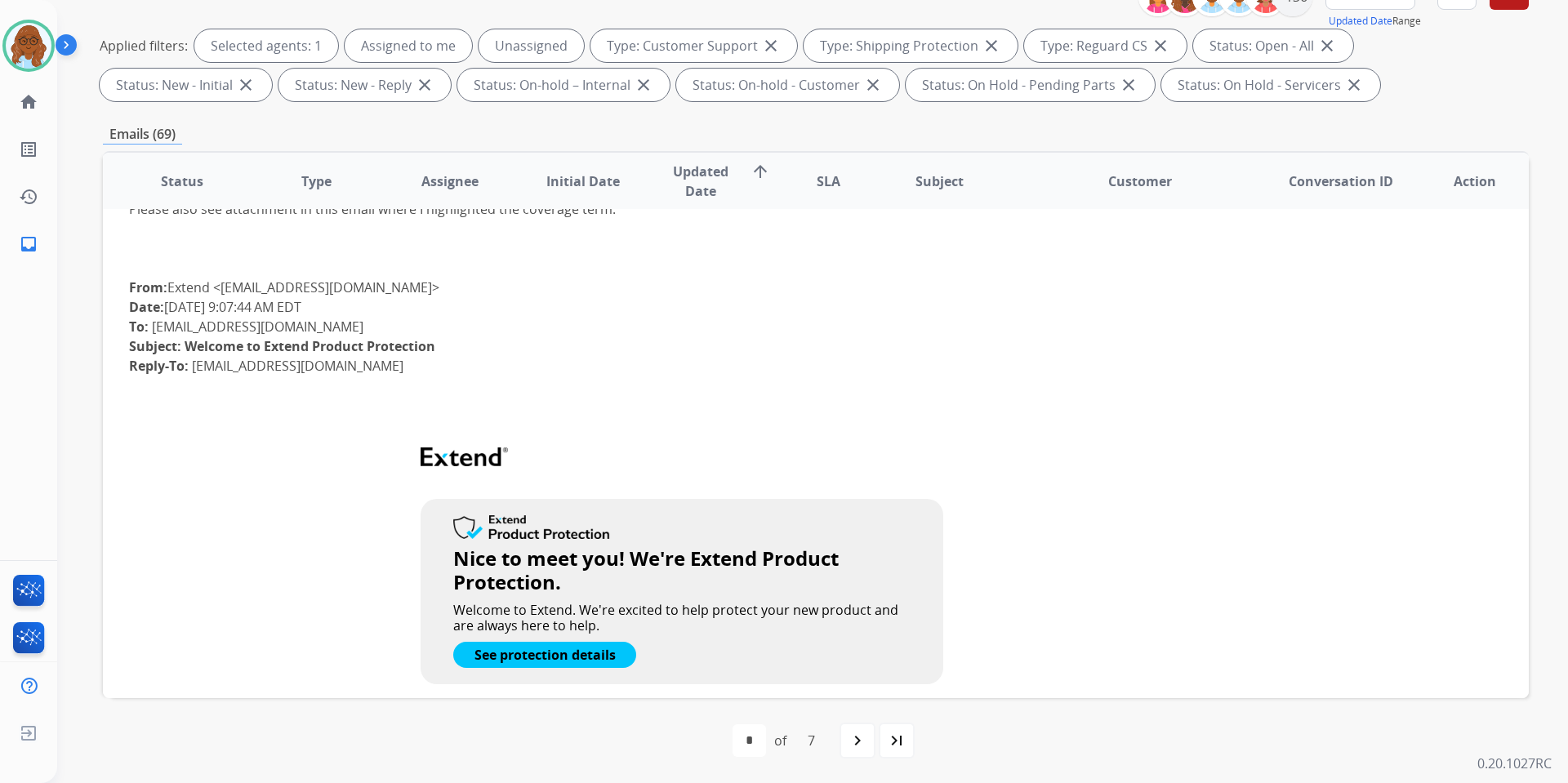
scroll to position [604, 0]
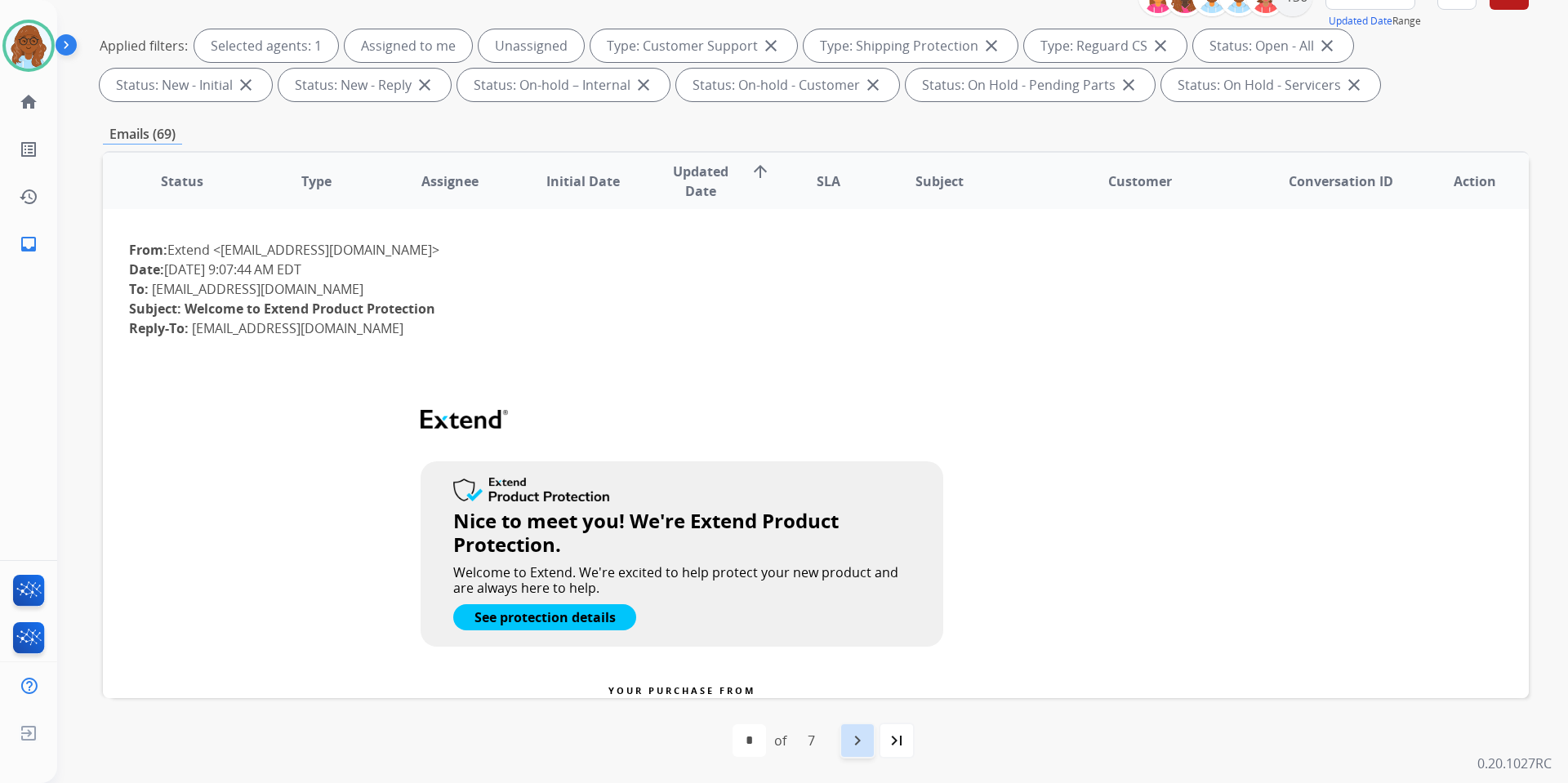
click at [858, 744] on mat-icon "navigate_next" at bounding box center [857, 740] width 19 height 19
select select "*"
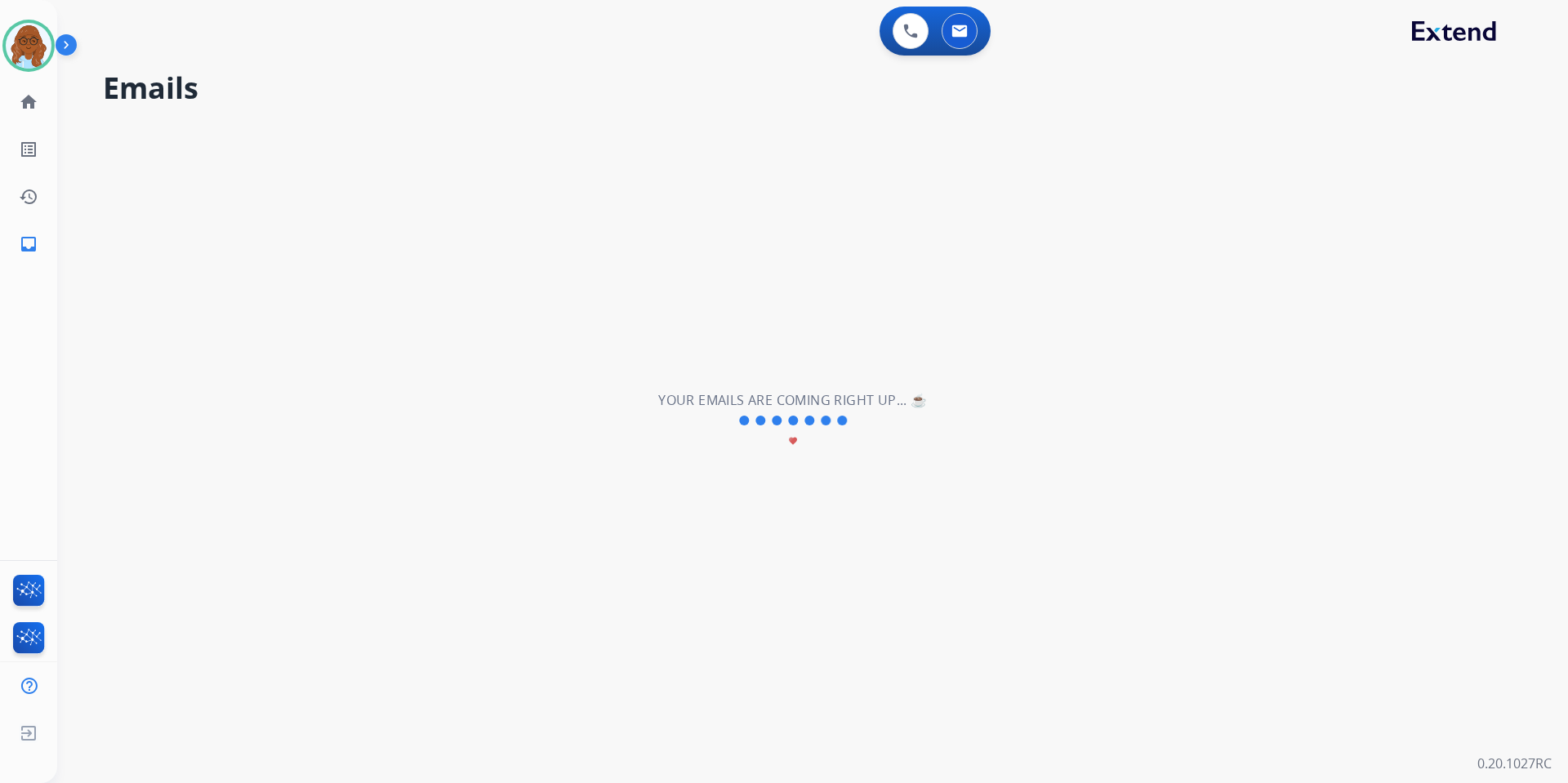
scroll to position [55, 0]
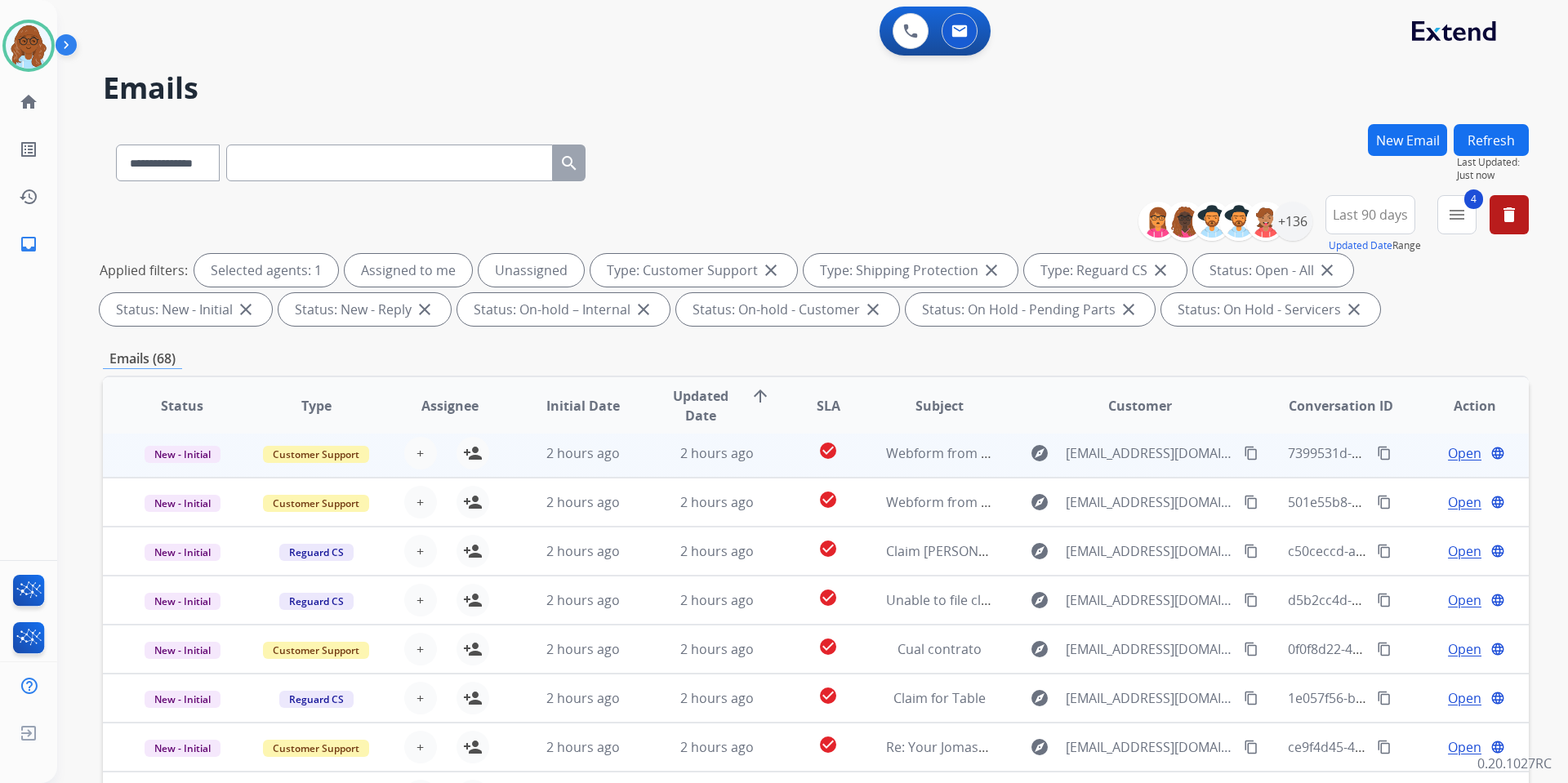
click at [1396, 456] on td "Open language" at bounding box center [1462, 454] width 134 height 49
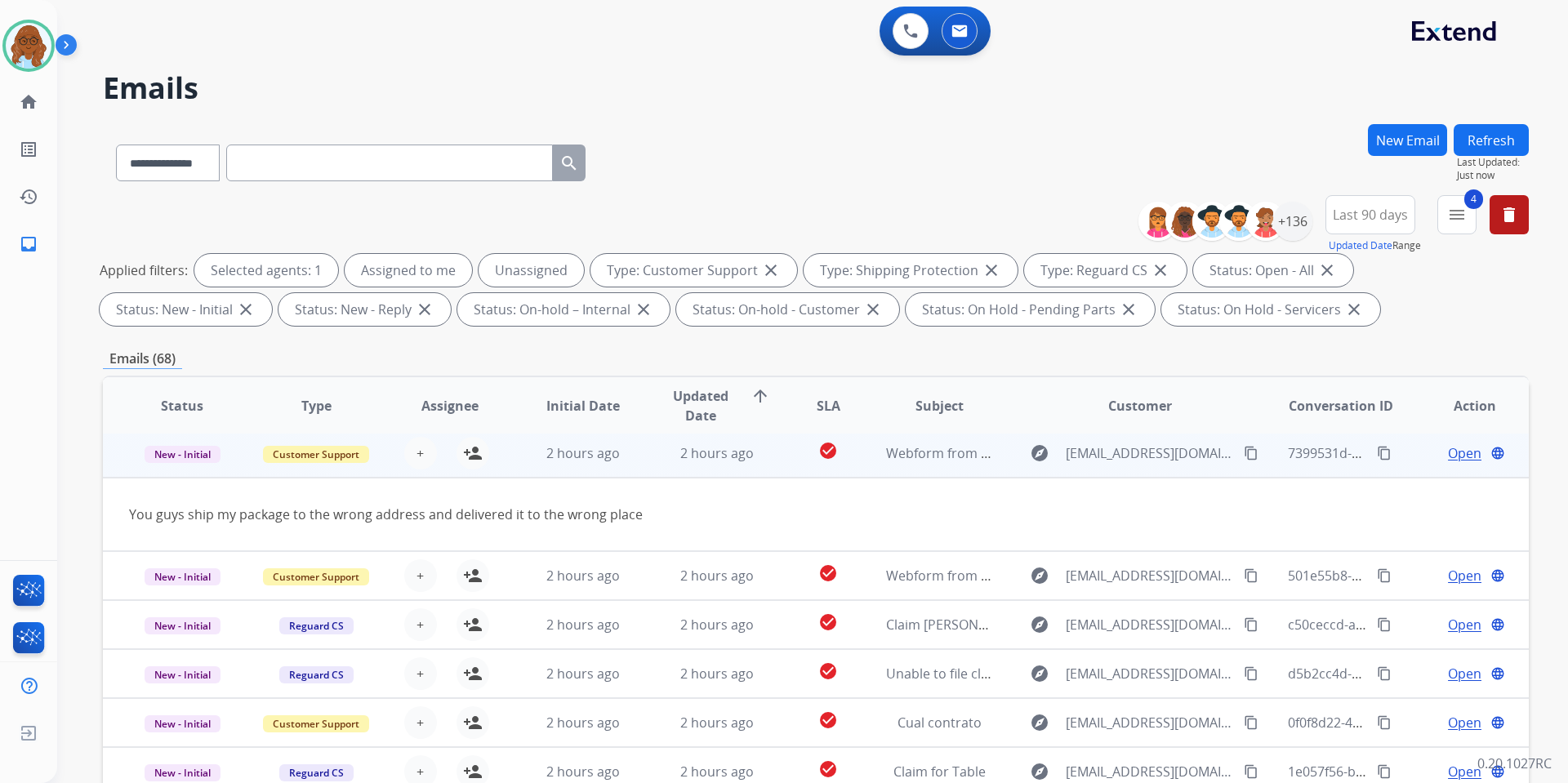
scroll to position [49, 0]
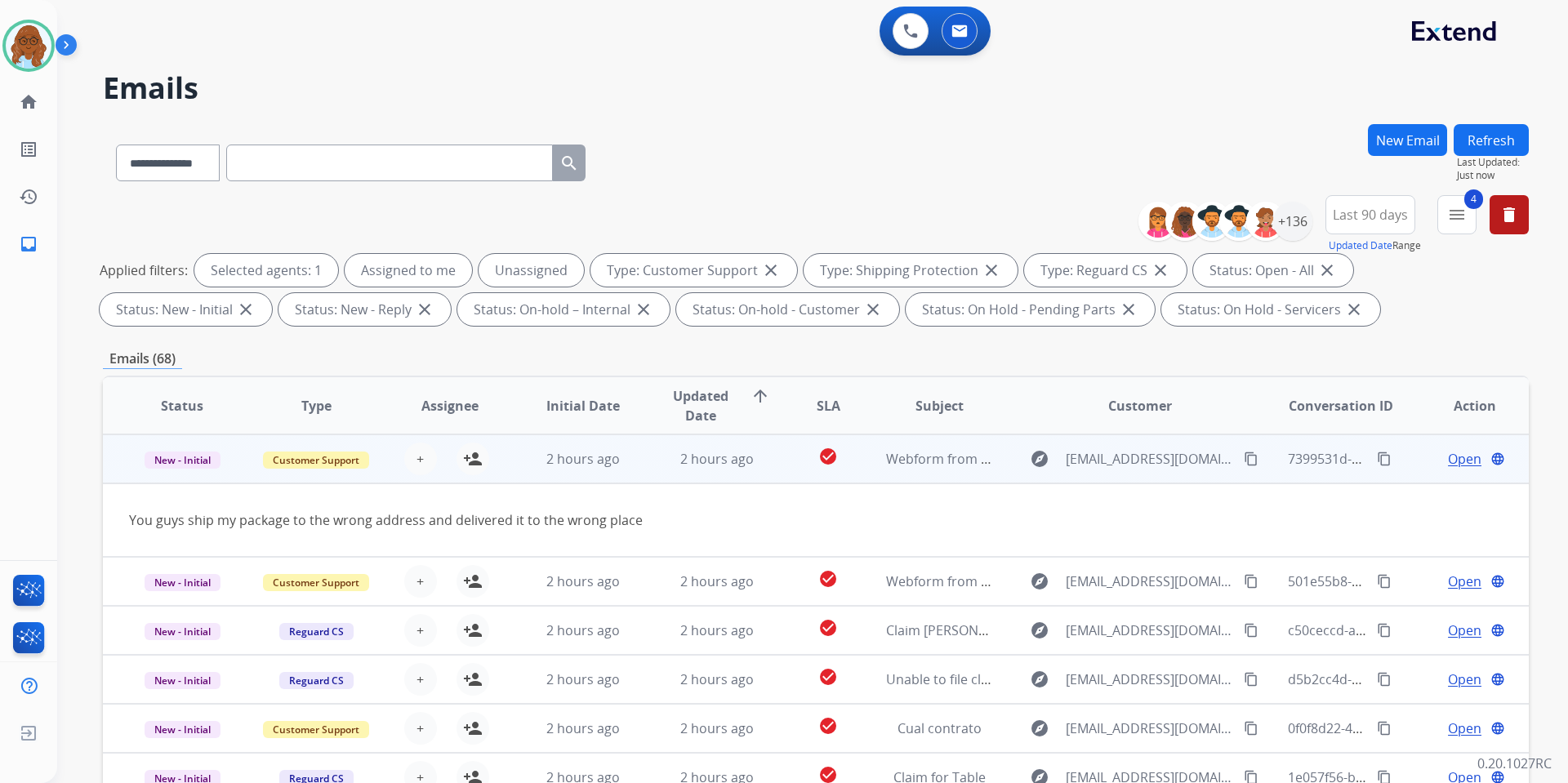
click at [1244, 455] on mat-icon "content_copy" at bounding box center [1251, 459] width 15 height 15
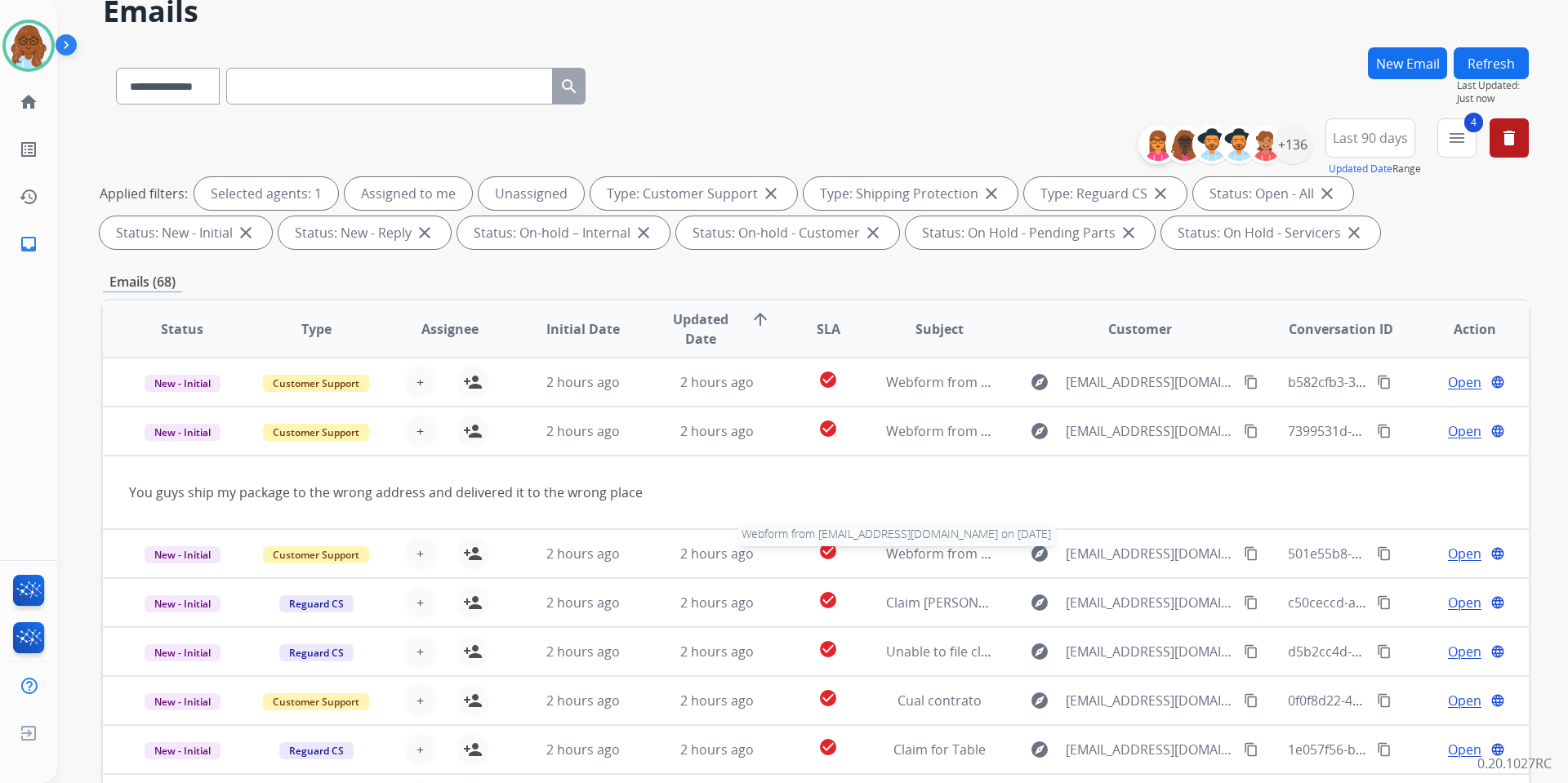
scroll to position [61, 0]
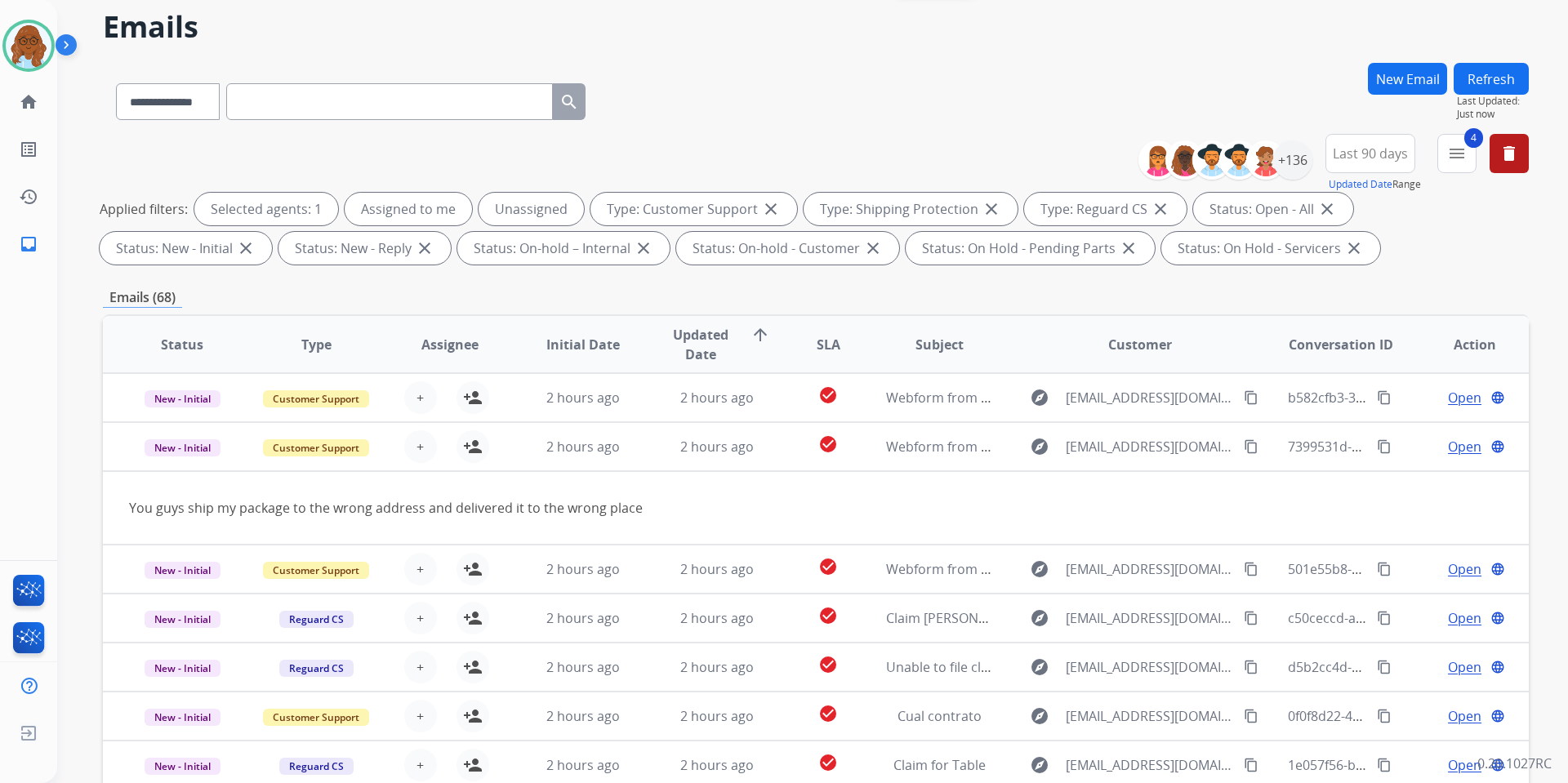
click at [710, 354] on span "Updated Date" at bounding box center [701, 344] width 74 height 39
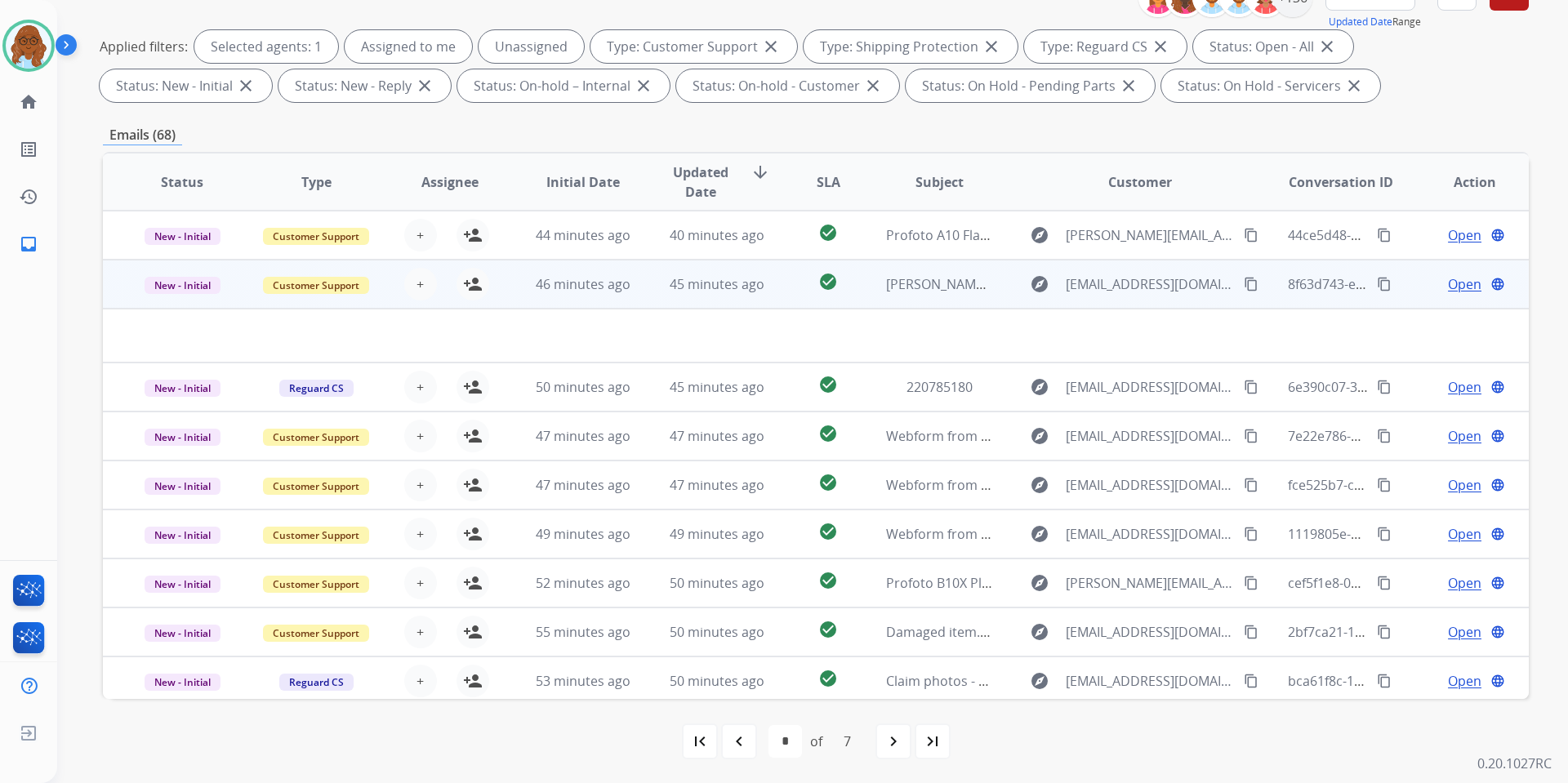
scroll to position [224, 0]
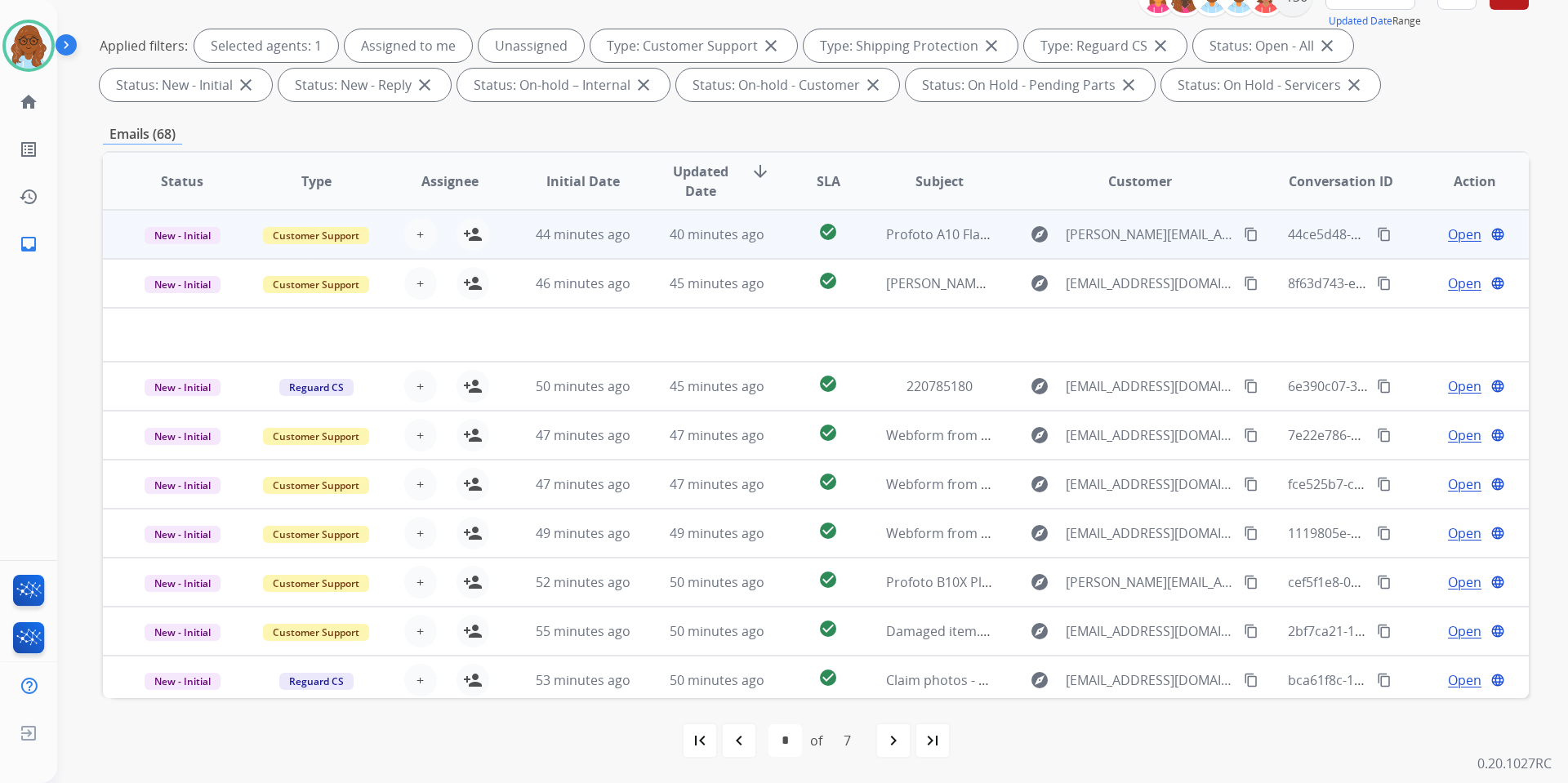
click at [1421, 233] on div "Open language" at bounding box center [1474, 234] width 107 height 19
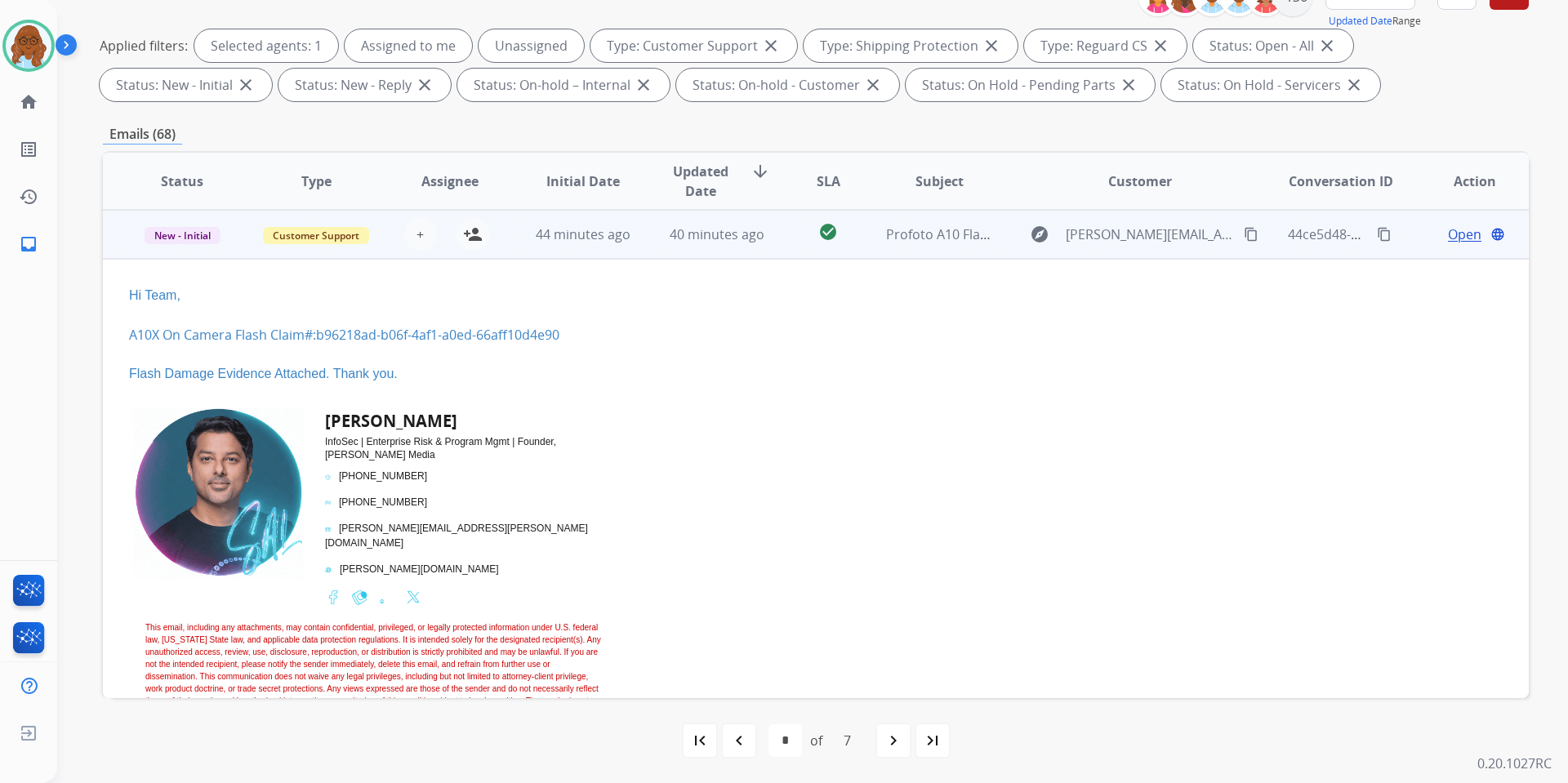
click at [1404, 232] on td "Open language" at bounding box center [1462, 235] width 134 height 49
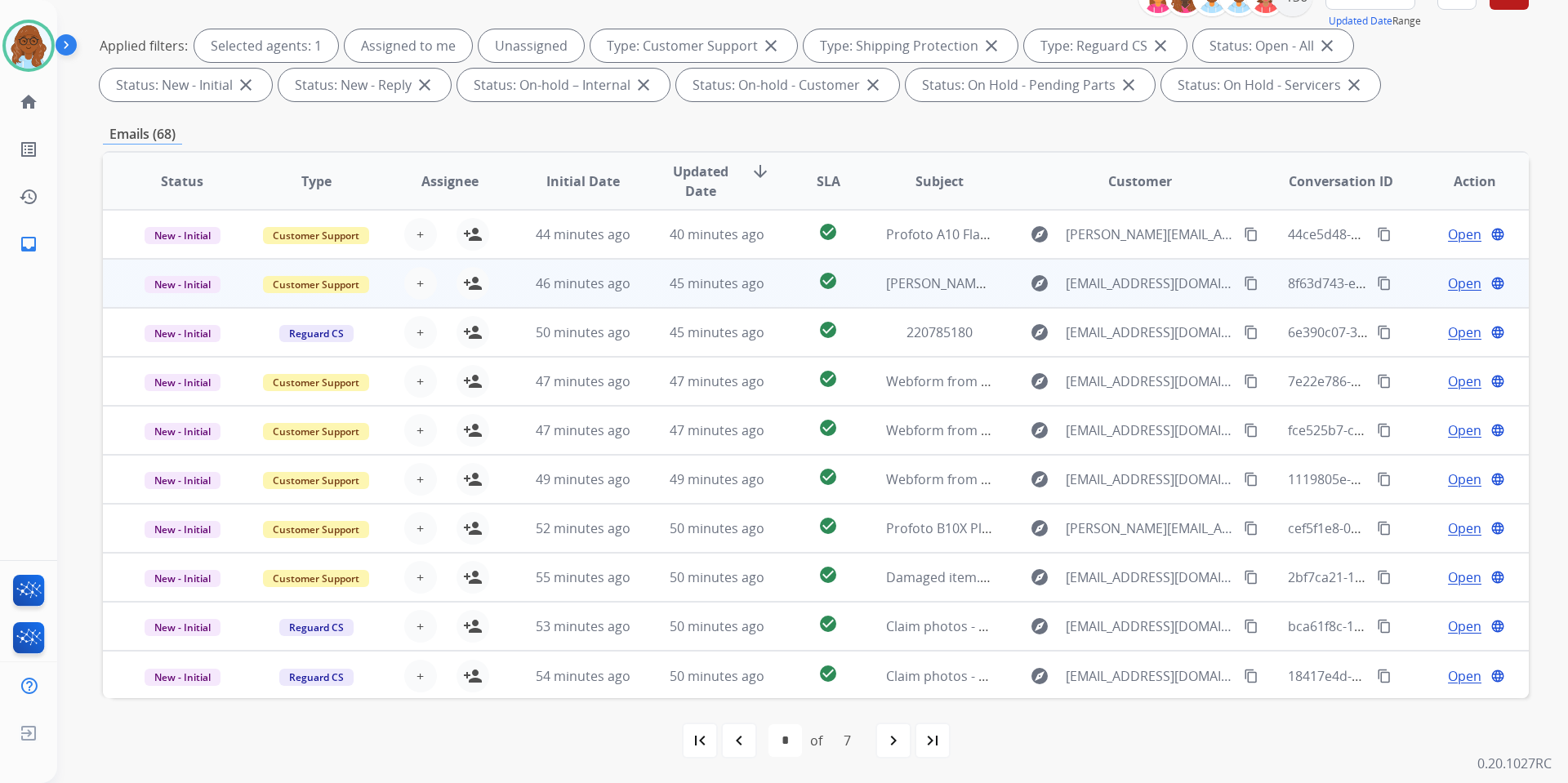
click at [1402, 294] on td "Open language" at bounding box center [1462, 284] width 134 height 49
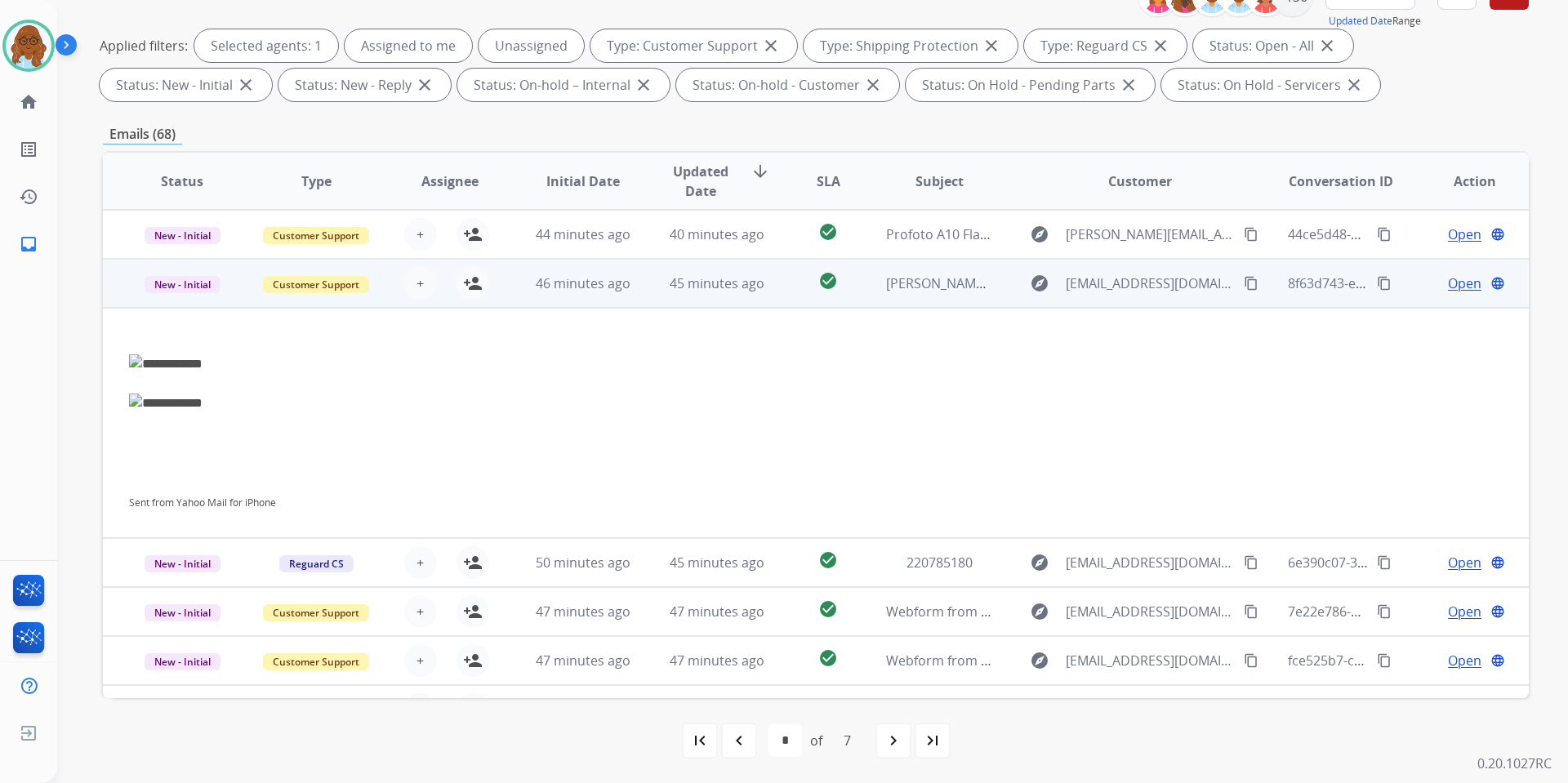
scroll to position [49, 0]
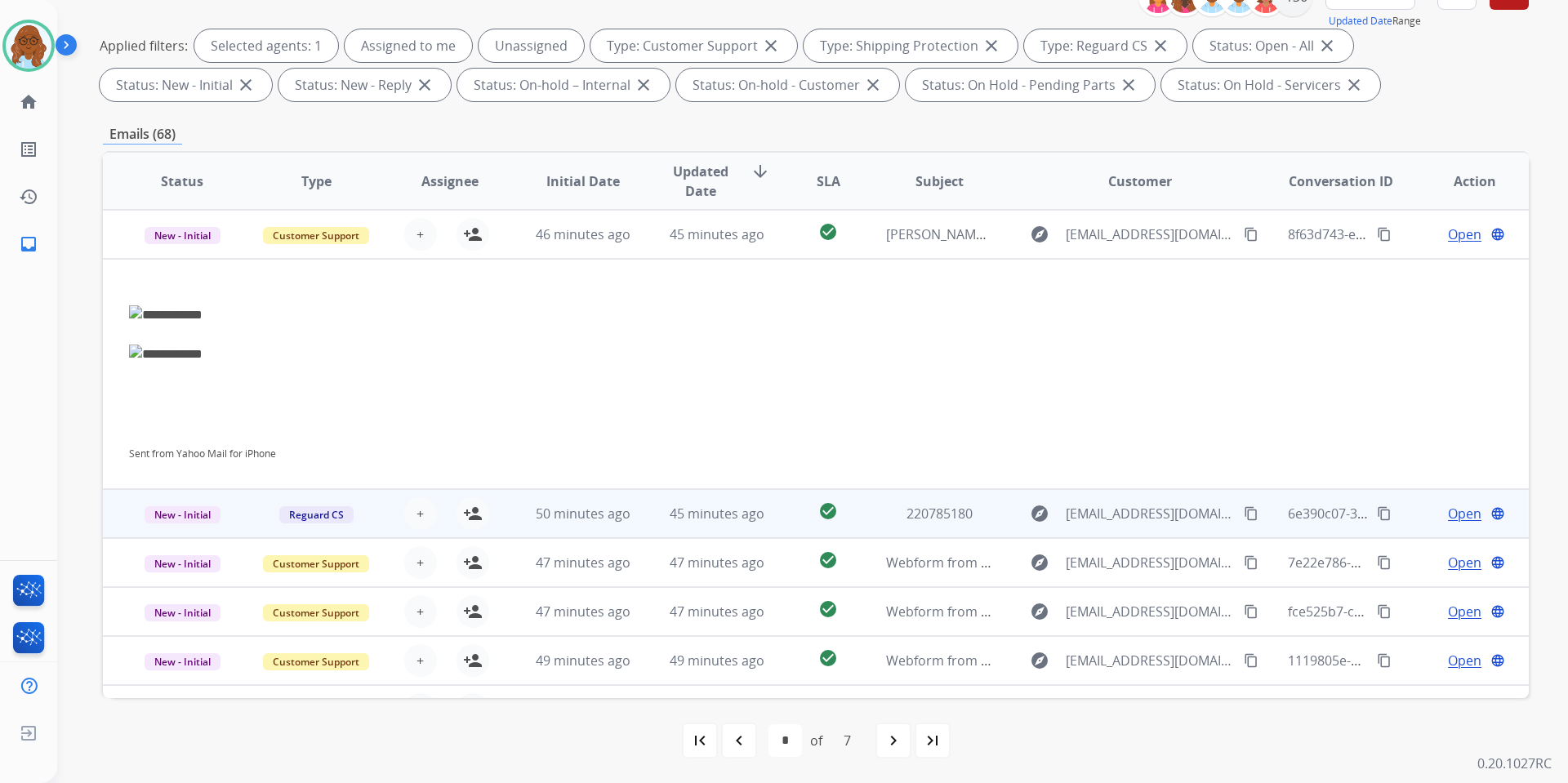
click at [1406, 506] on td "Open language" at bounding box center [1462, 514] width 134 height 49
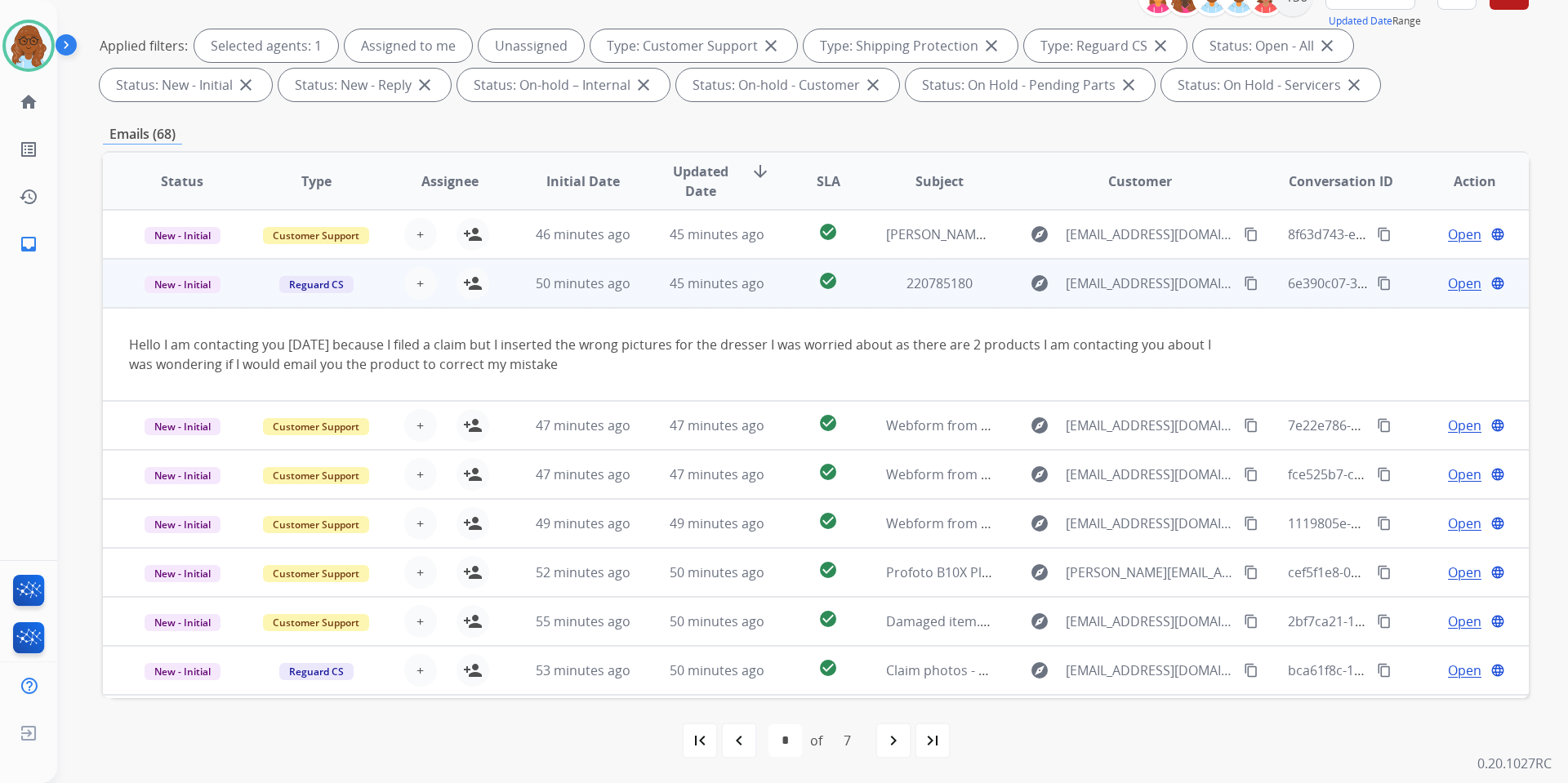
scroll to position [95, 0]
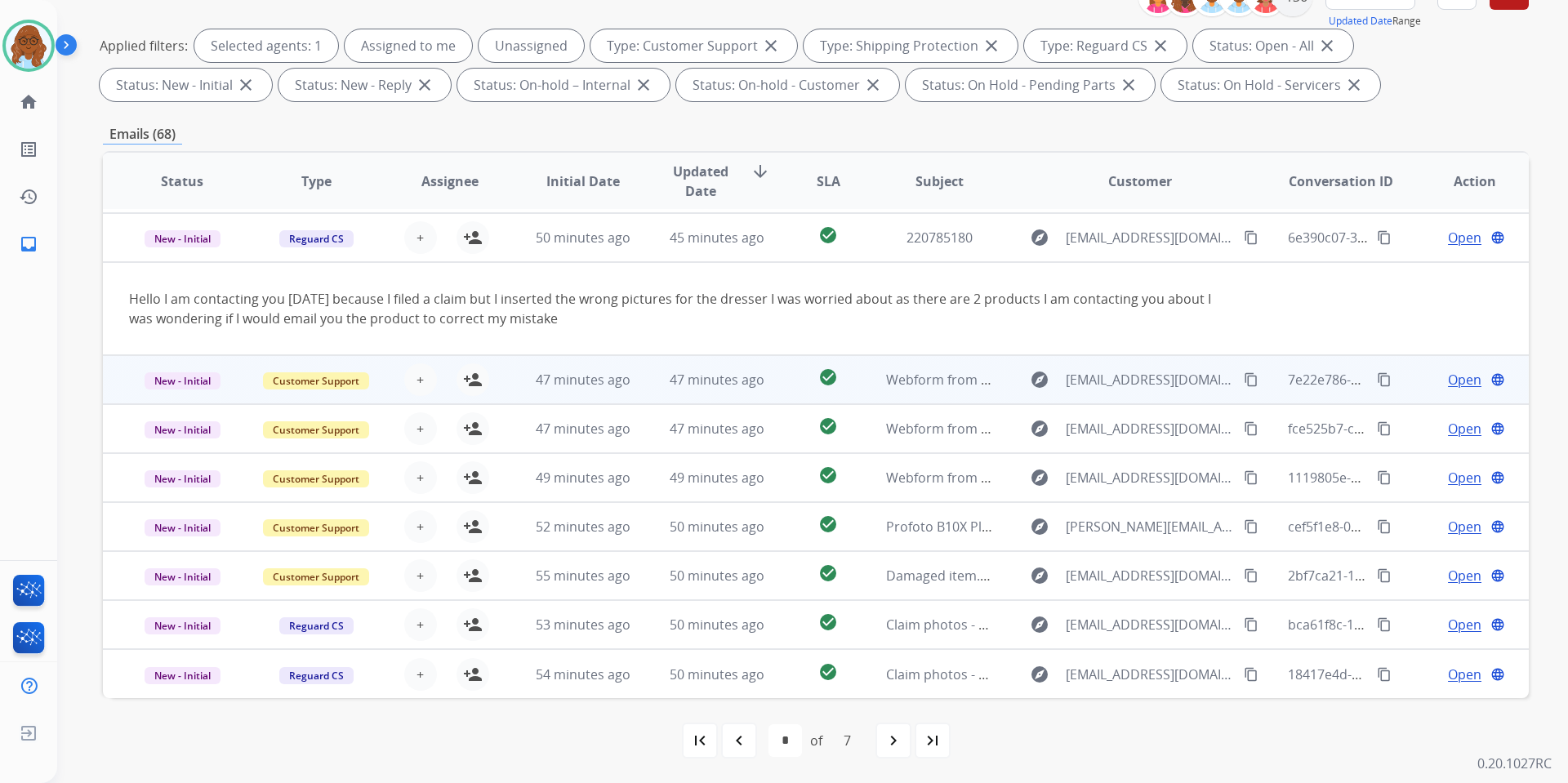
click at [1402, 385] on td "Open language" at bounding box center [1462, 380] width 134 height 49
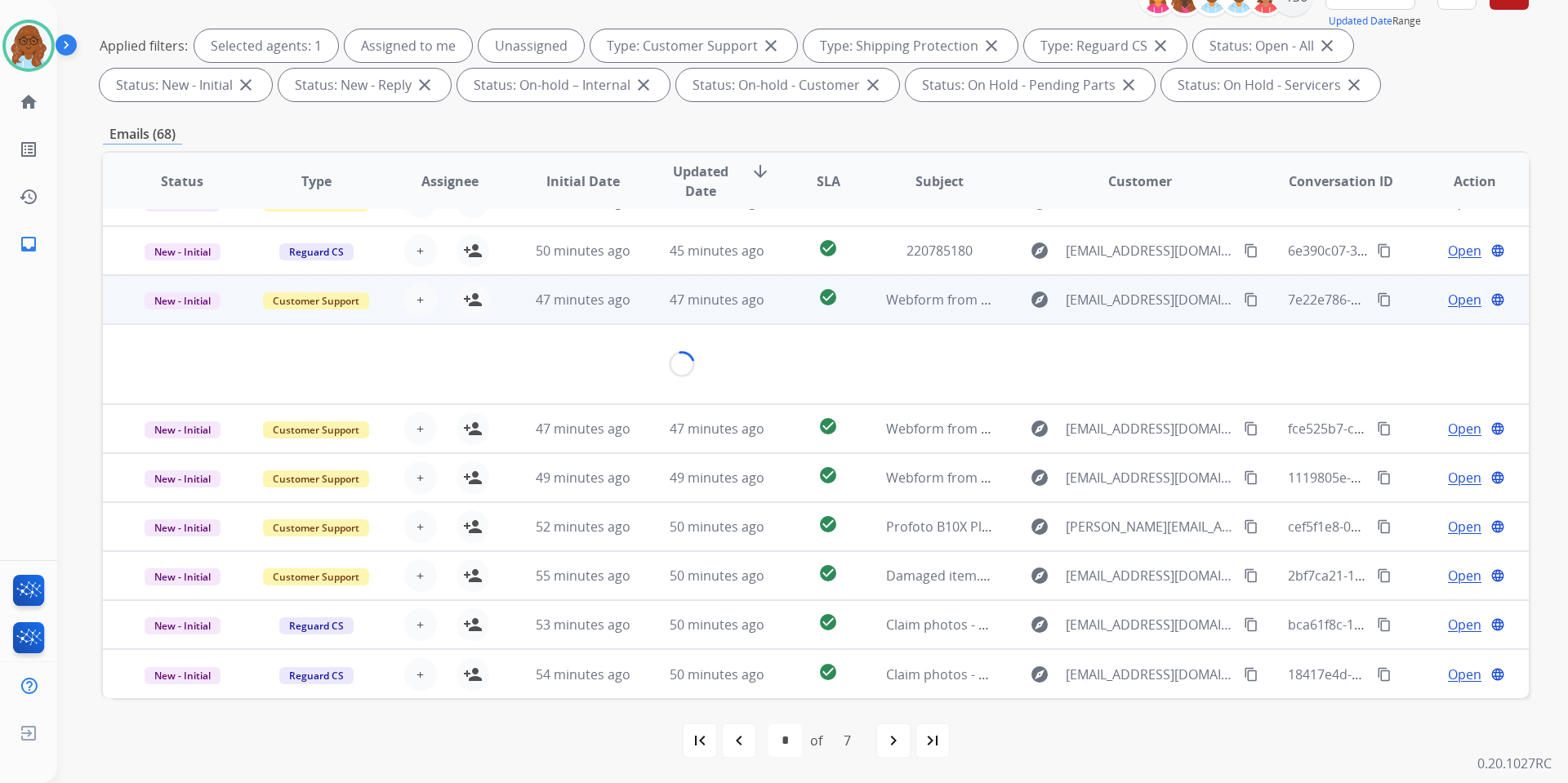
scroll to position [75, 0]
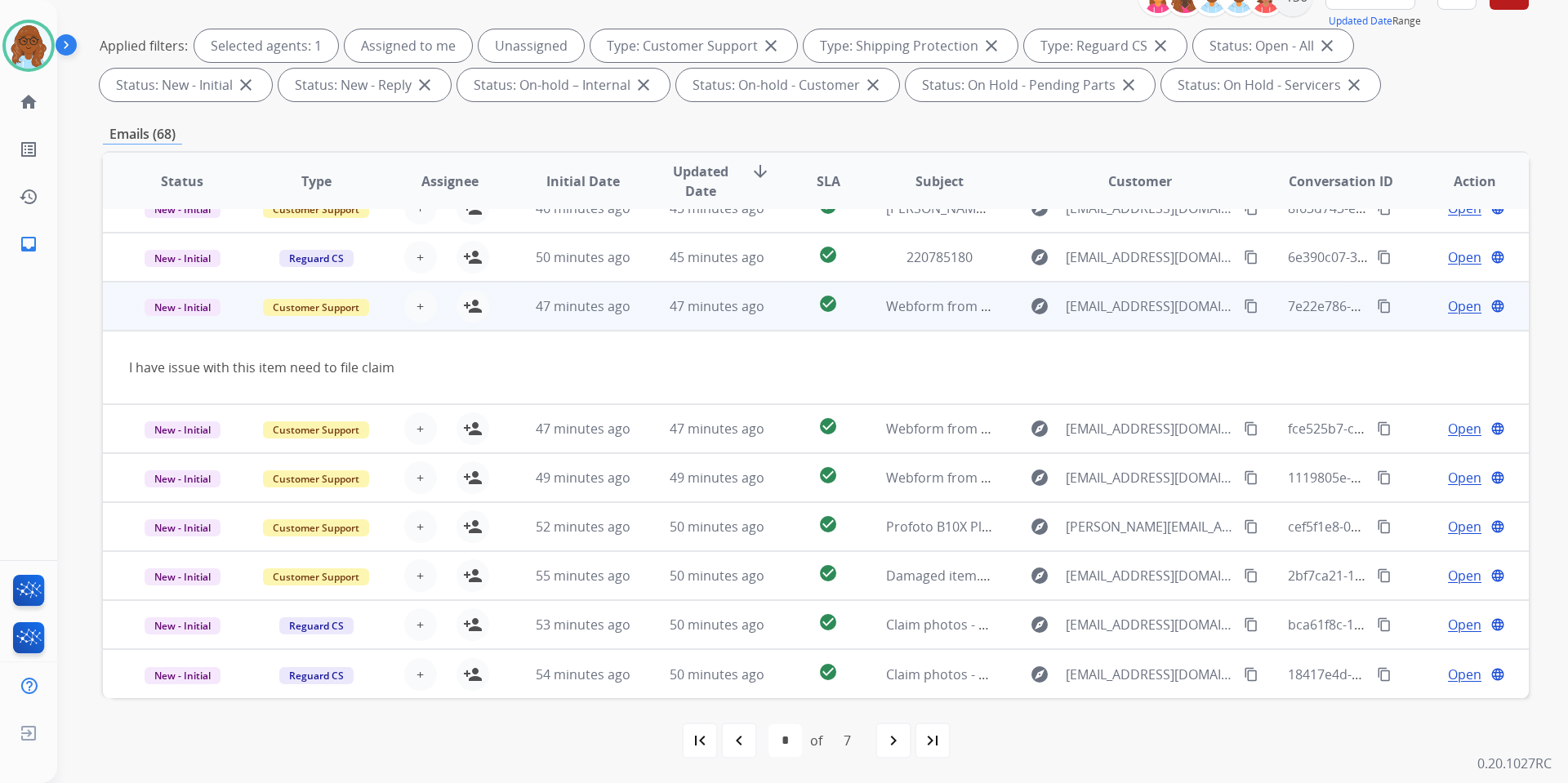
click at [1241, 297] on button "content_copy" at bounding box center [1250, 306] width 19 height 19
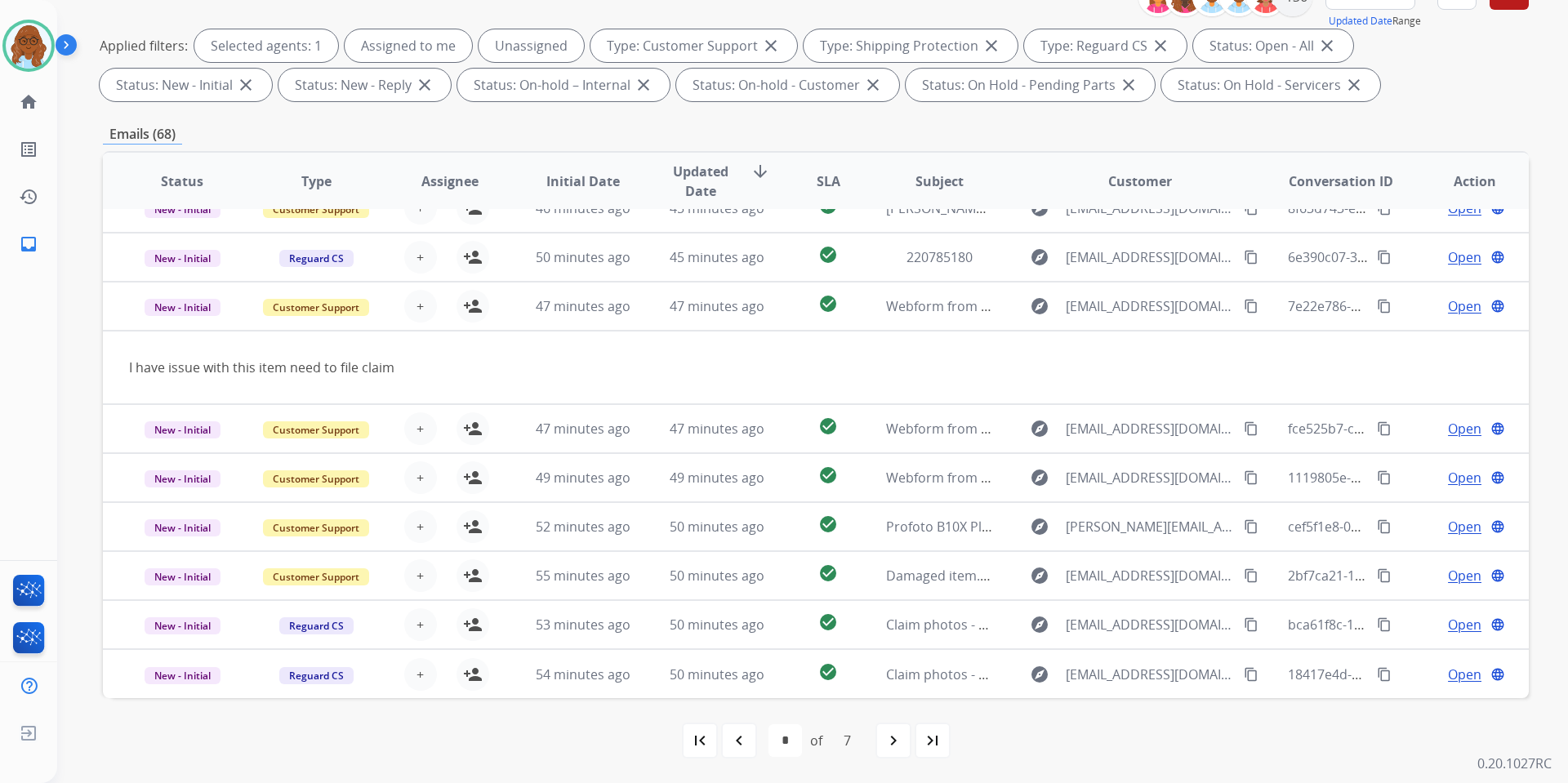
click at [1398, 409] on td "Open language" at bounding box center [1462, 429] width 134 height 49
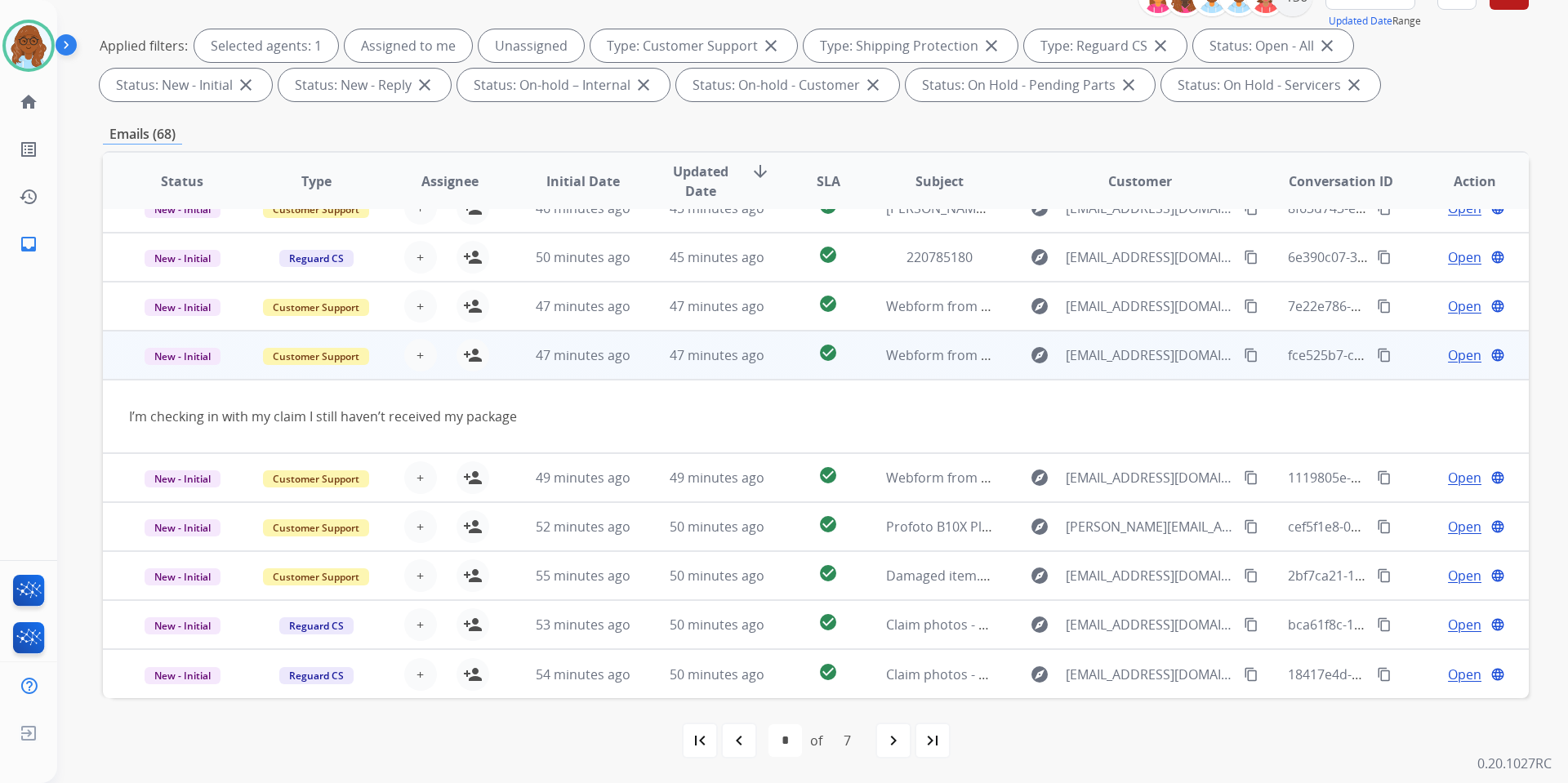
click at [1244, 351] on mat-icon "content_copy" at bounding box center [1251, 355] width 15 height 15
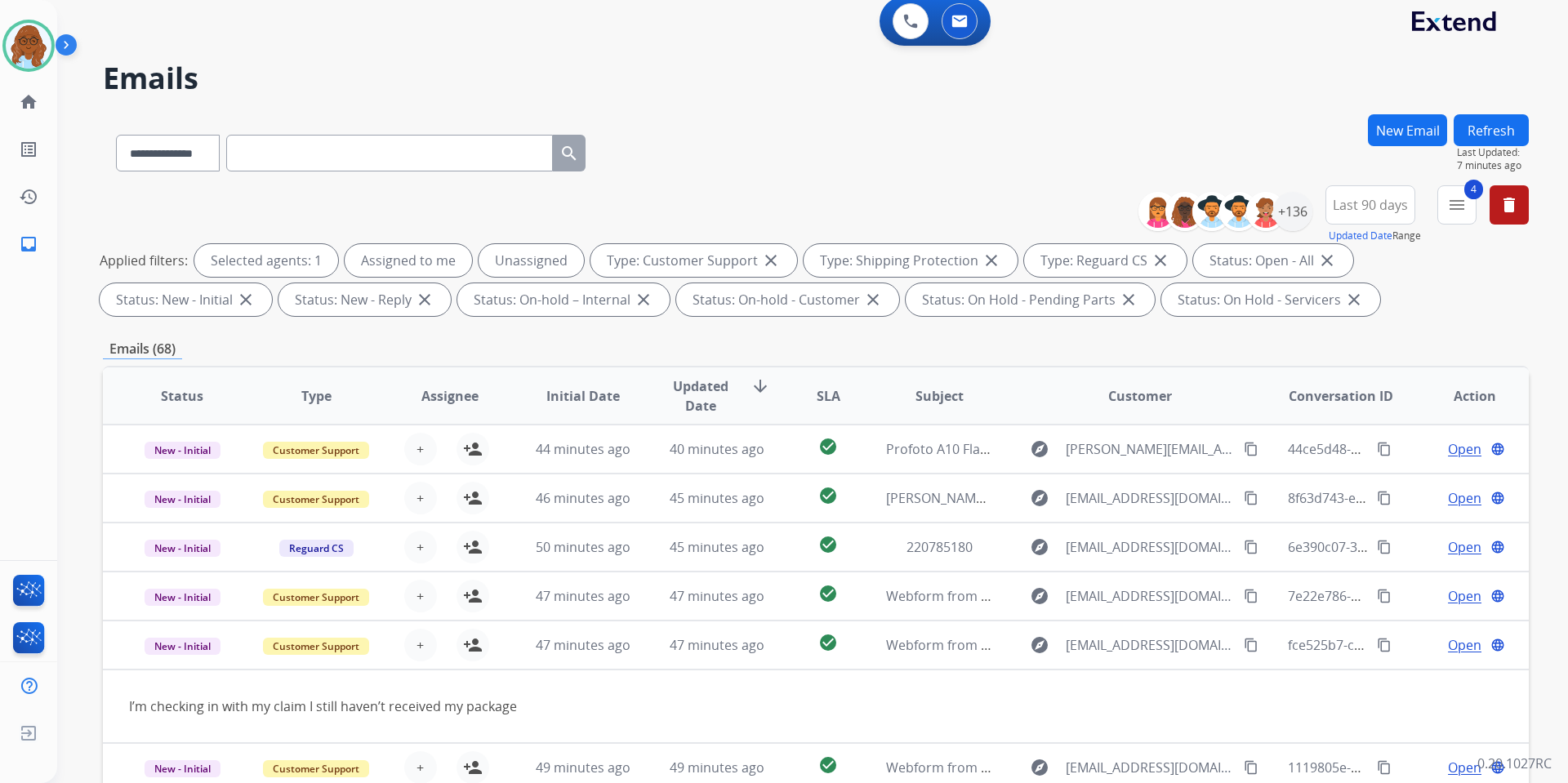
scroll to position [0, 0]
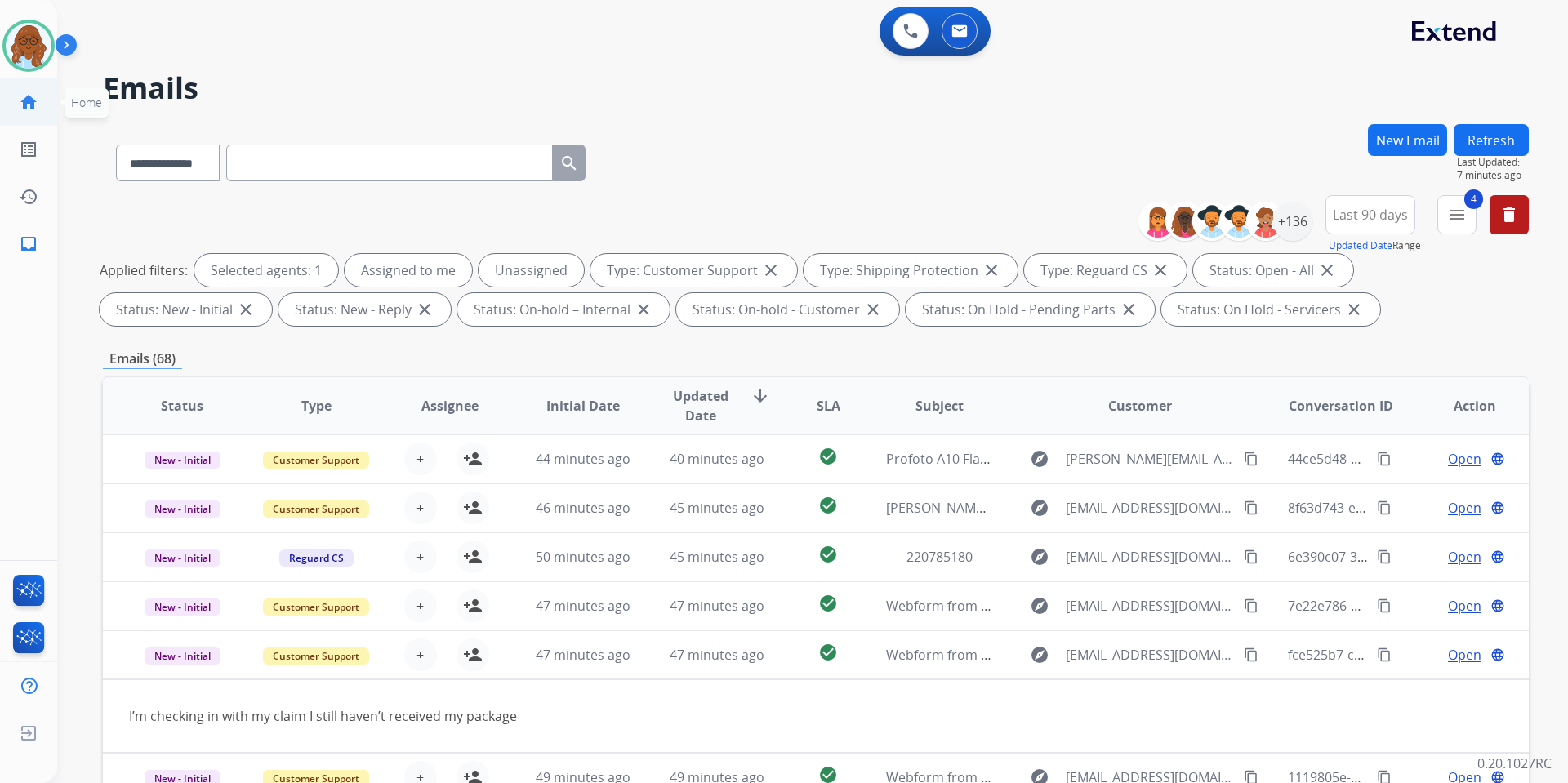
click at [19, 105] on mat-icon "home" at bounding box center [28, 101] width 19 height 19
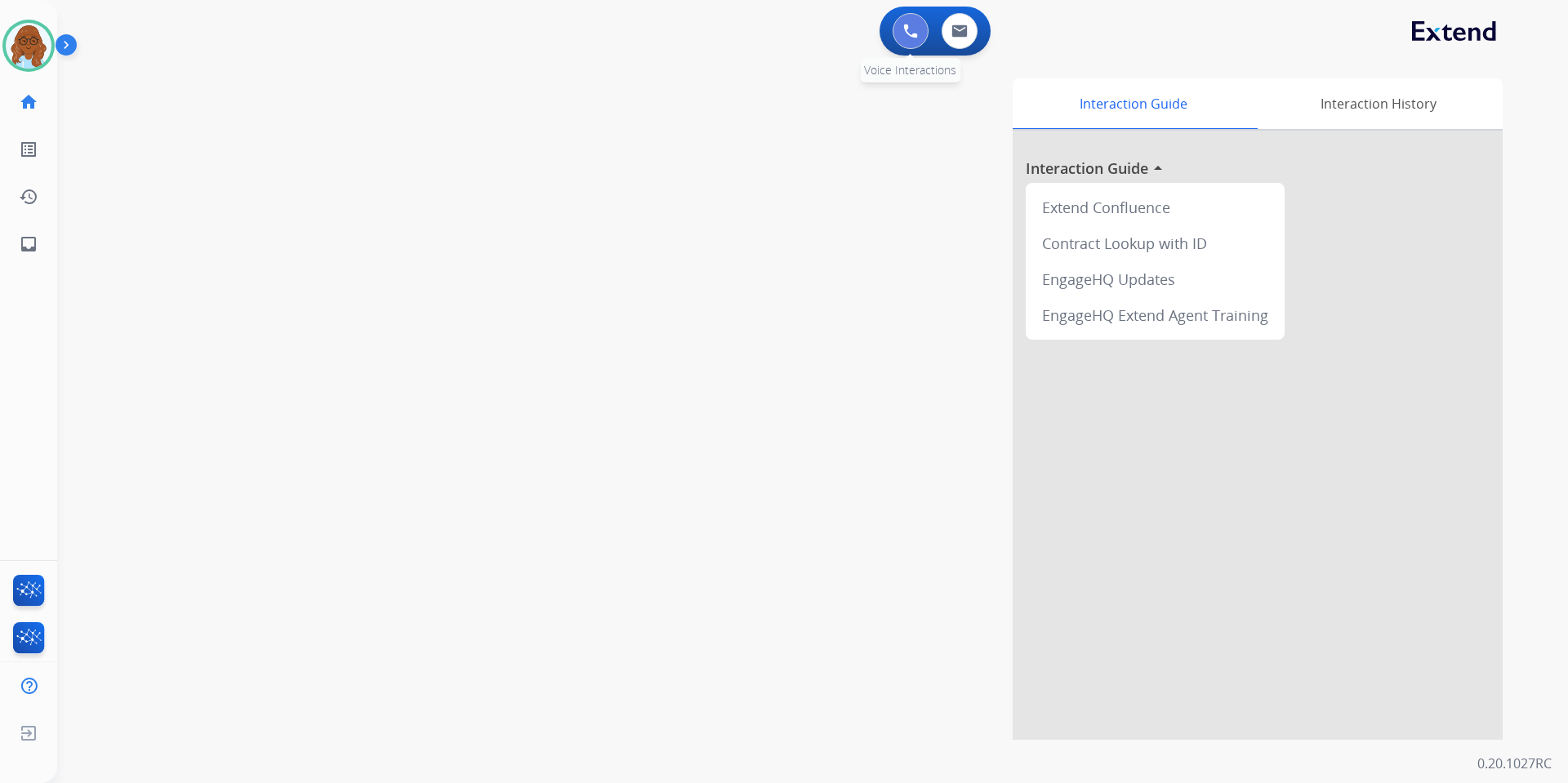
click at [906, 35] on img at bounding box center [911, 31] width 15 height 15
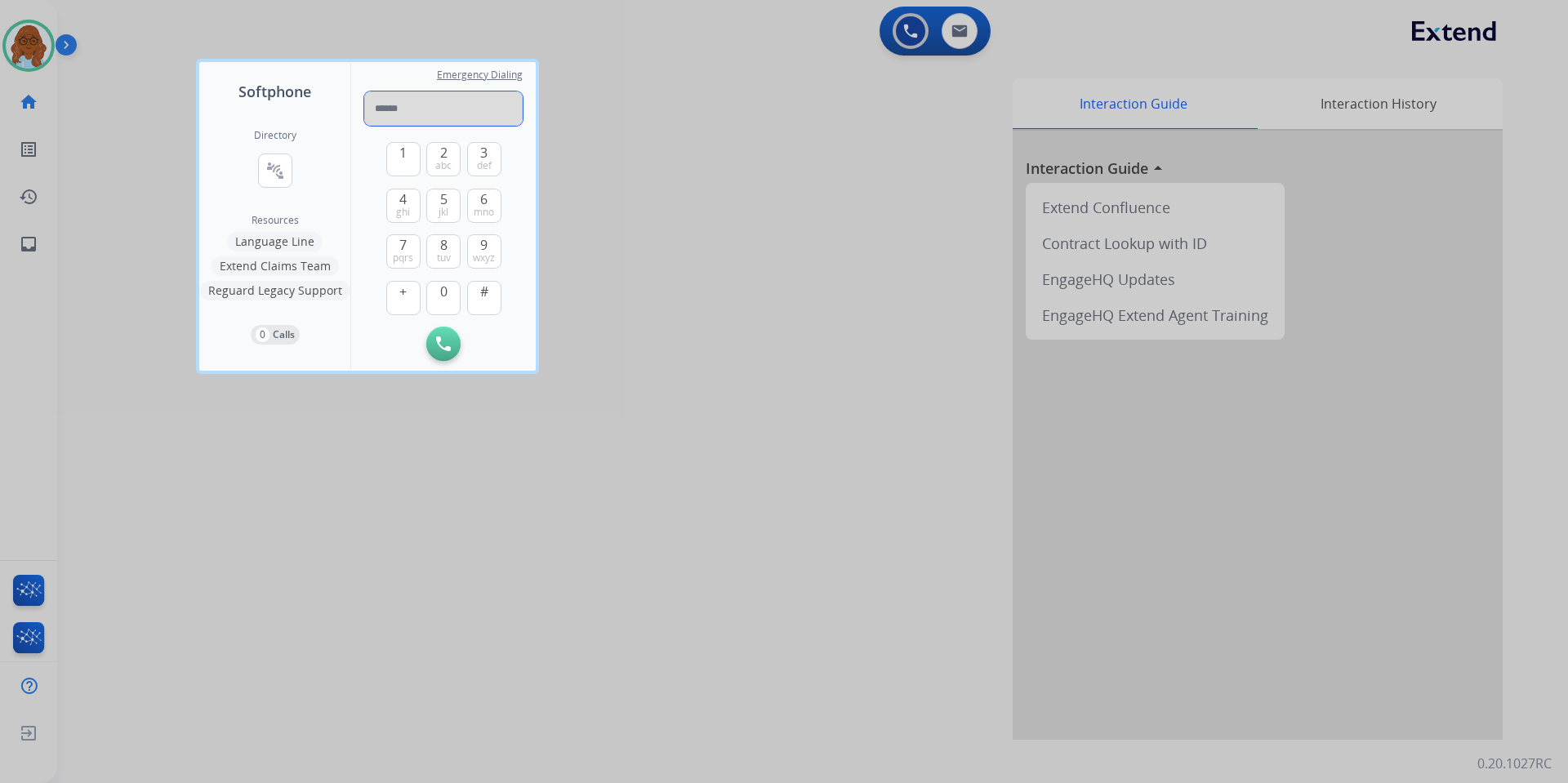
paste input "**********"
type input "**********"
click at [442, 336] on button "Initiate Call" at bounding box center [444, 344] width 35 height 35
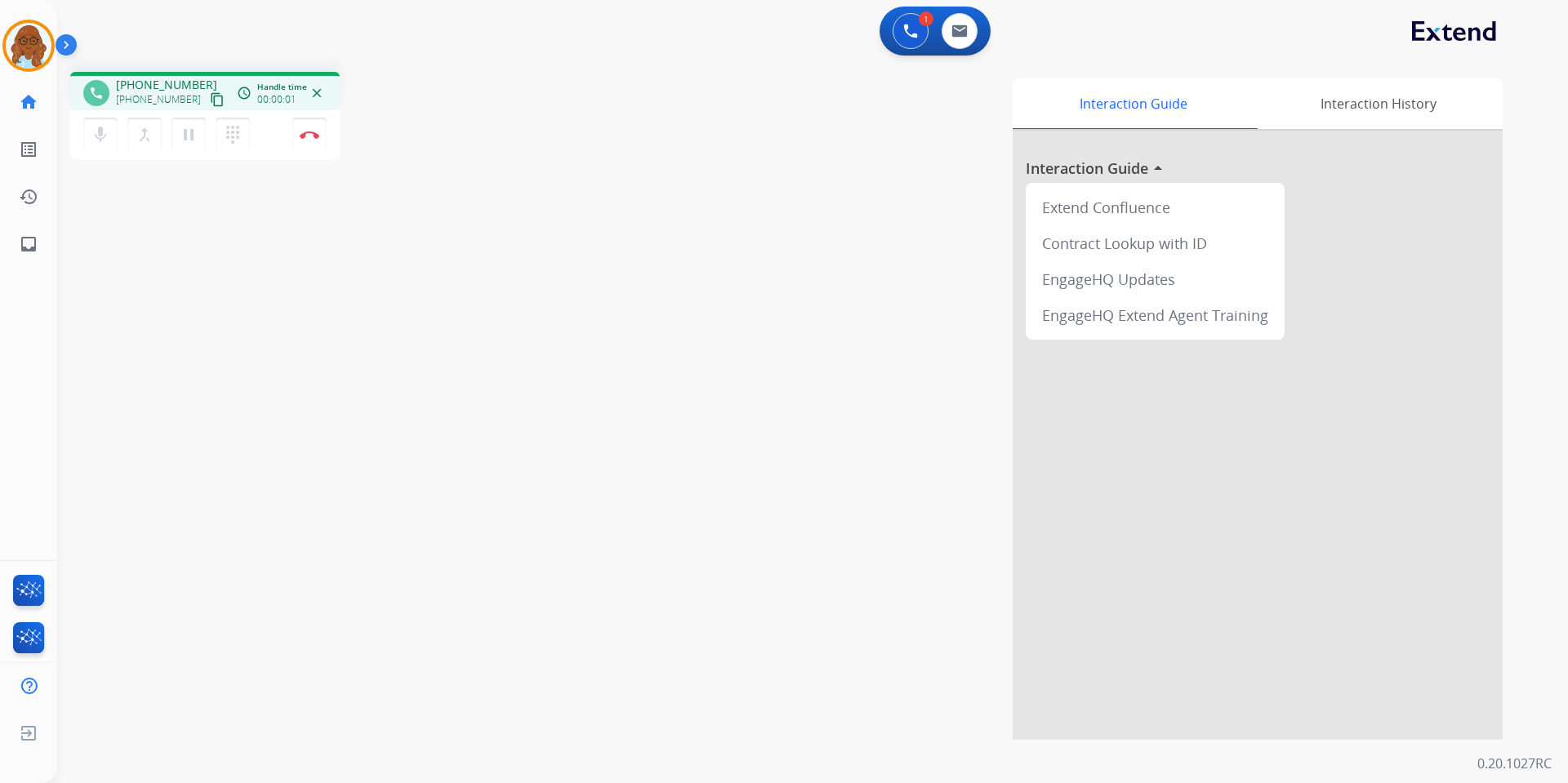
drag, startPoint x: 821, startPoint y: 318, endPoint x: 804, endPoint y: 356, distance: 41.6
drag, startPoint x: 804, startPoint y: 356, endPoint x: 781, endPoint y: 351, distance: 23.5
click at [781, 351] on div "Interaction Guide Interaction History Interaction Guide arrow_drop_up Extend Co…" at bounding box center [1021, 409] width 962 height 662
click at [313, 123] on button "Disconnect" at bounding box center [309, 135] width 35 height 35
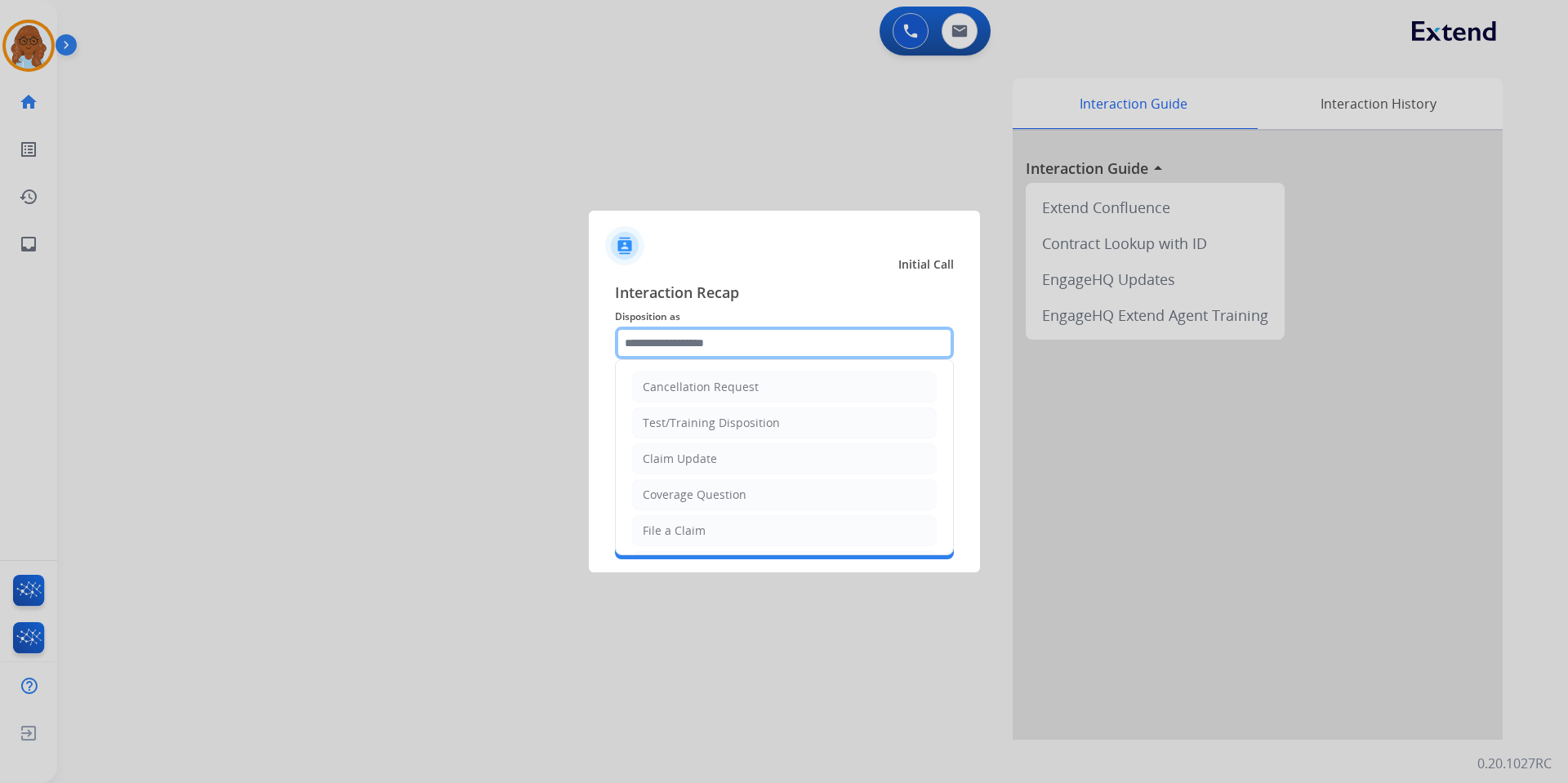
click at [716, 354] on input "text" at bounding box center [784, 343] width 339 height 33
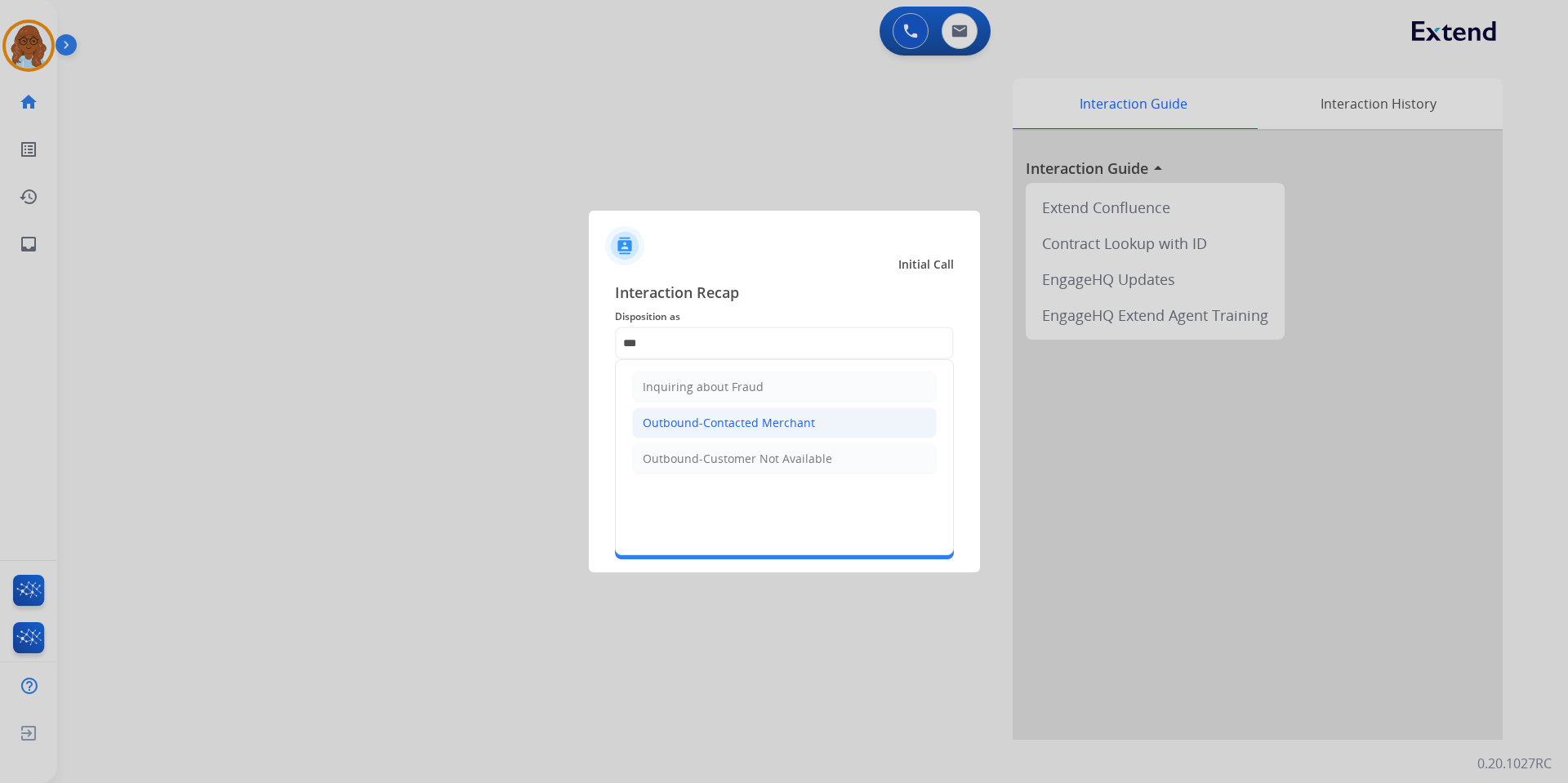
click at [747, 438] on li "Outbound-Contacted Merchant" at bounding box center [785, 423] width 305 height 31
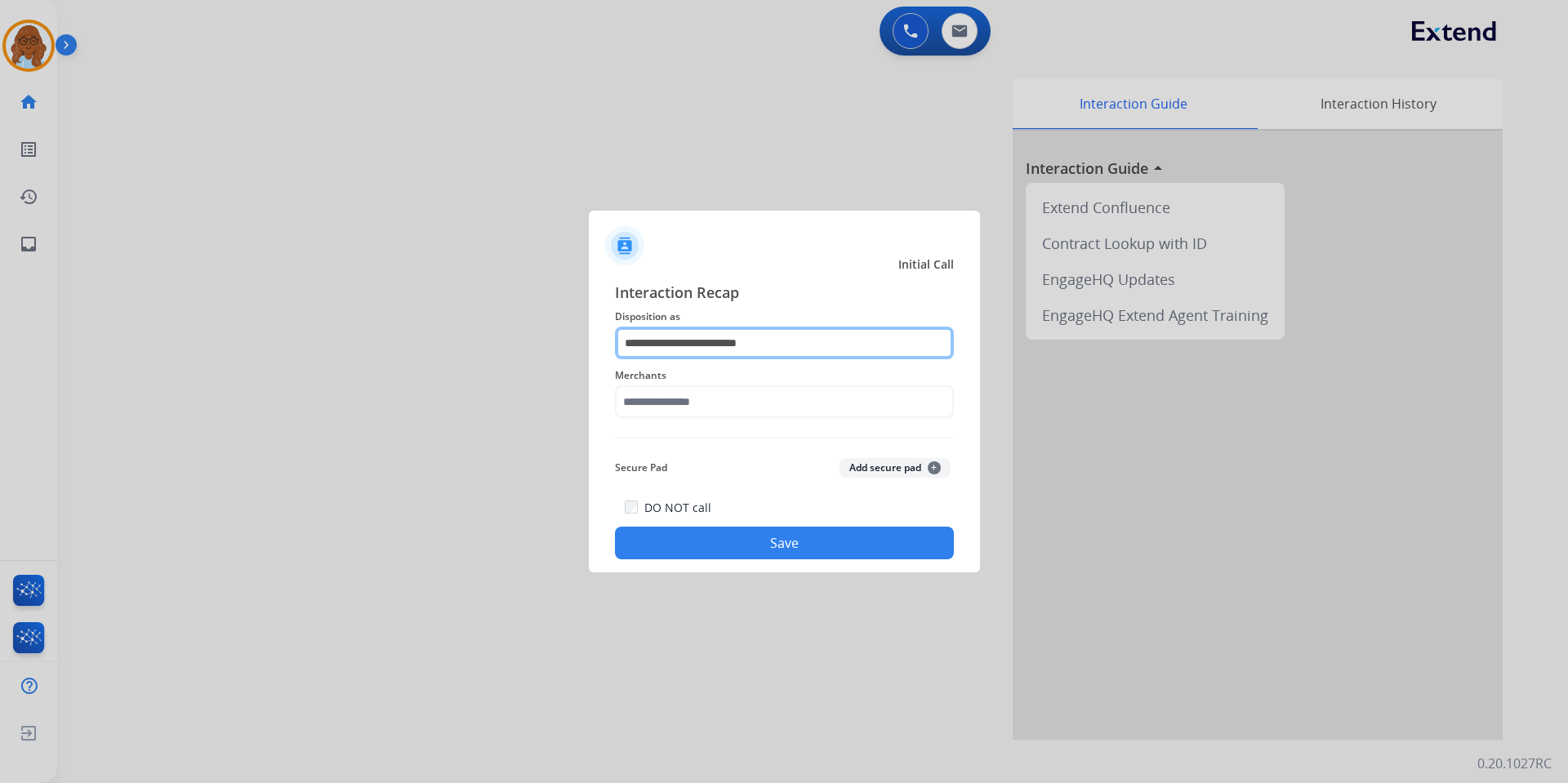
click at [778, 346] on input "**********" at bounding box center [784, 343] width 339 height 33
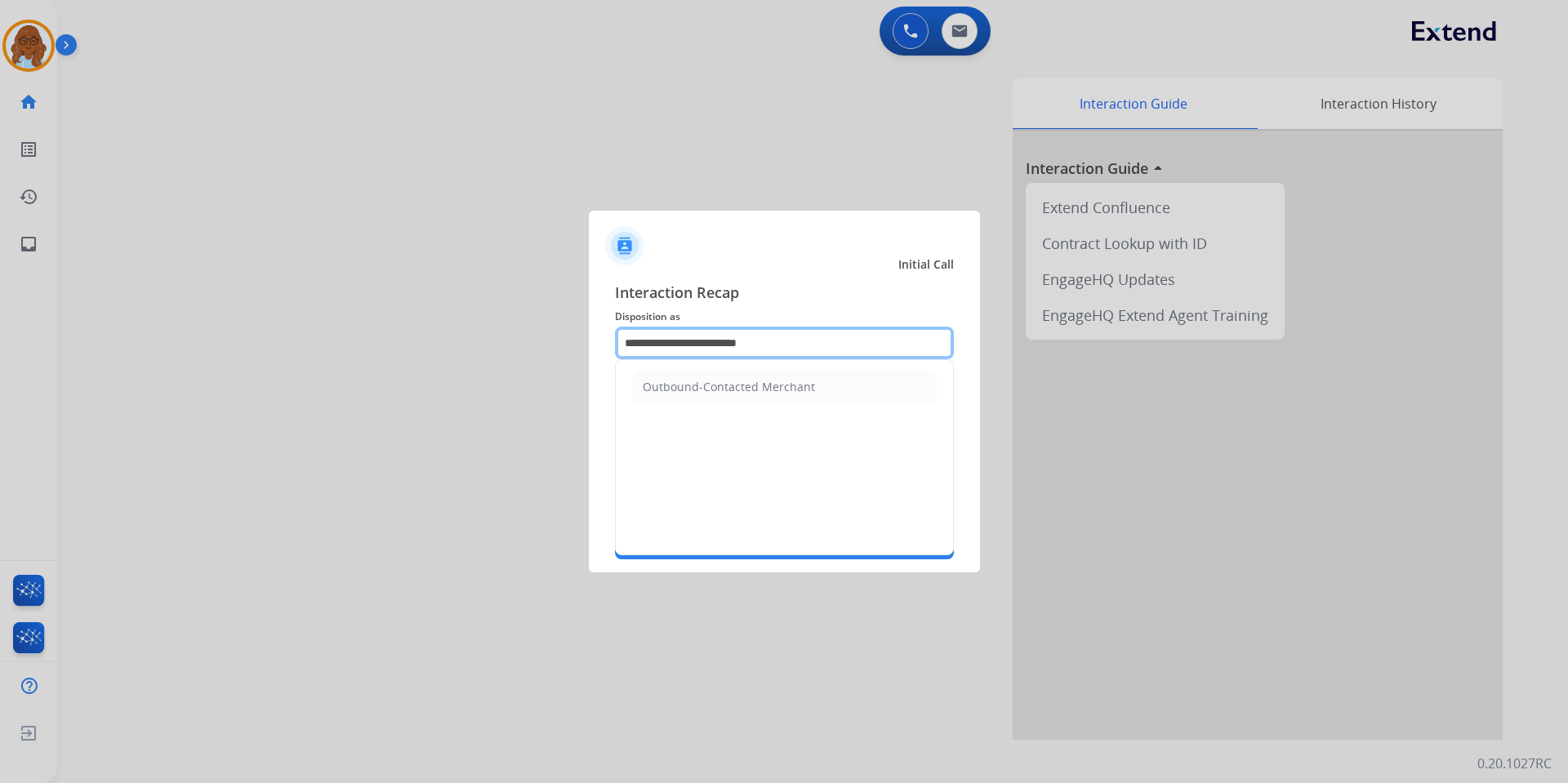
drag, startPoint x: 800, startPoint y: 340, endPoint x: 683, endPoint y: 347, distance: 117.2
click at [683, 347] on input "**********" at bounding box center [784, 343] width 339 height 33
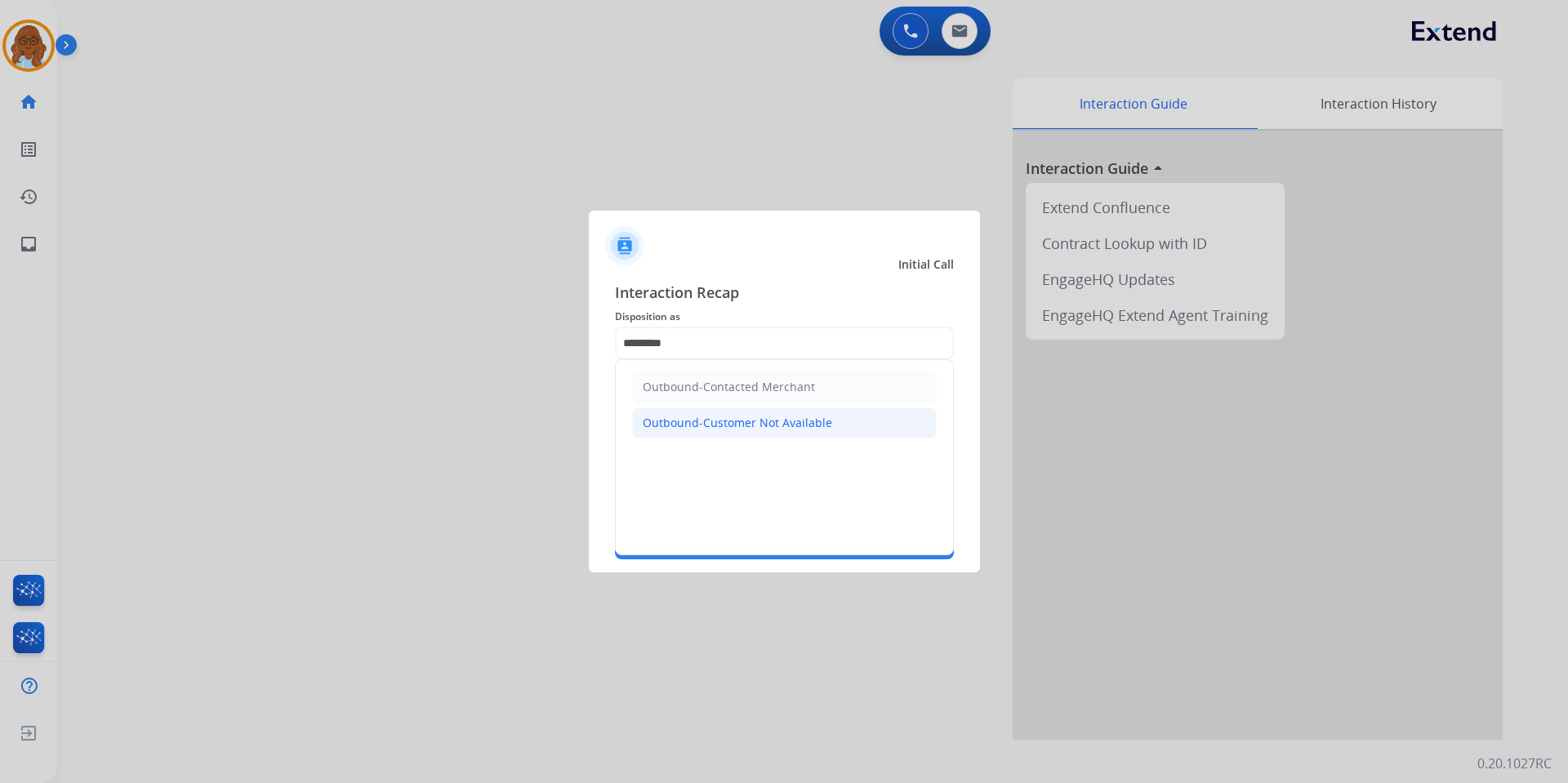
click at [789, 419] on div "Outbound-Customer Not Available" at bounding box center [737, 423] width 190 height 16
type input "**********"
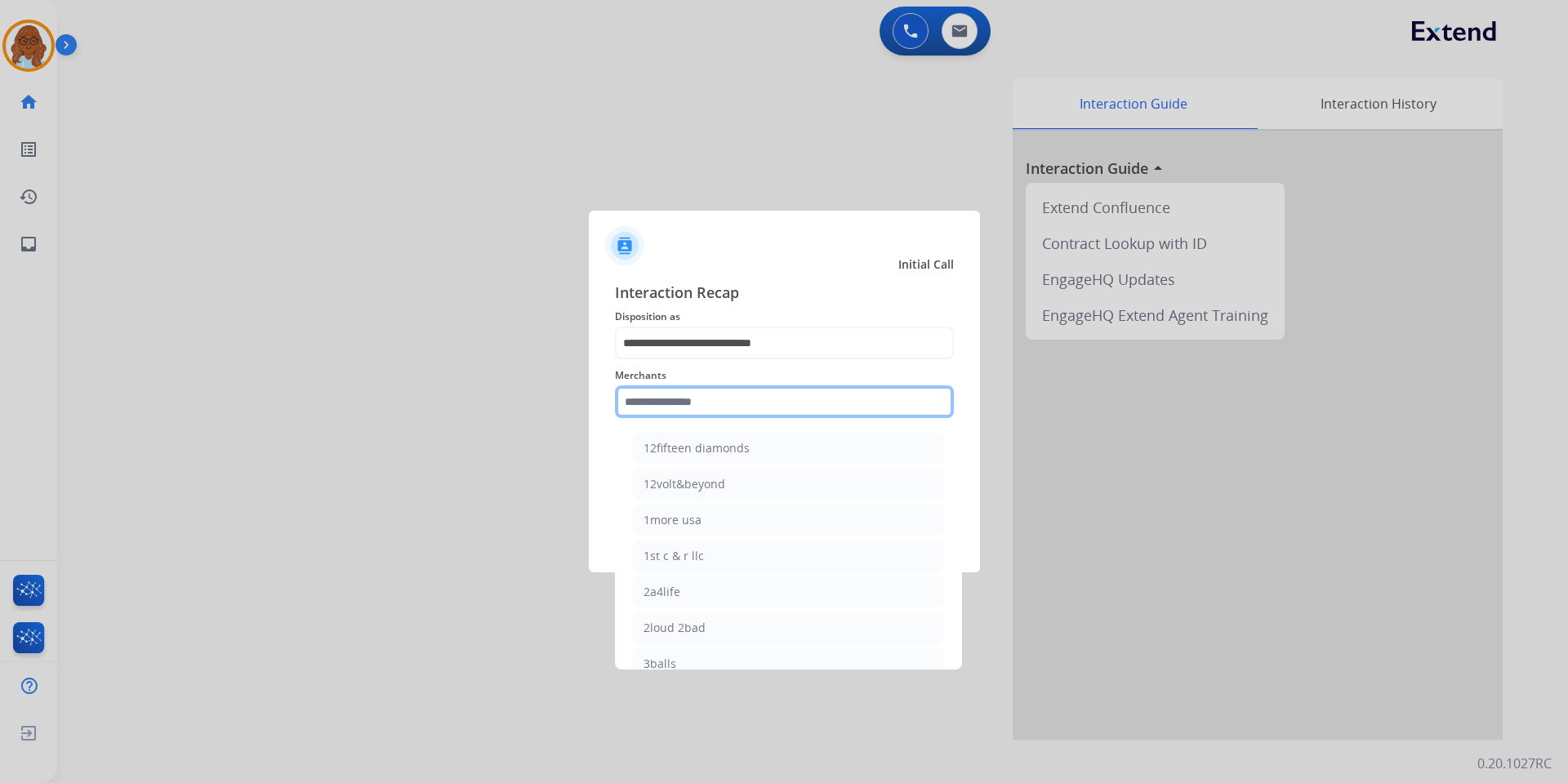
click at [728, 403] on input "text" at bounding box center [784, 402] width 339 height 33
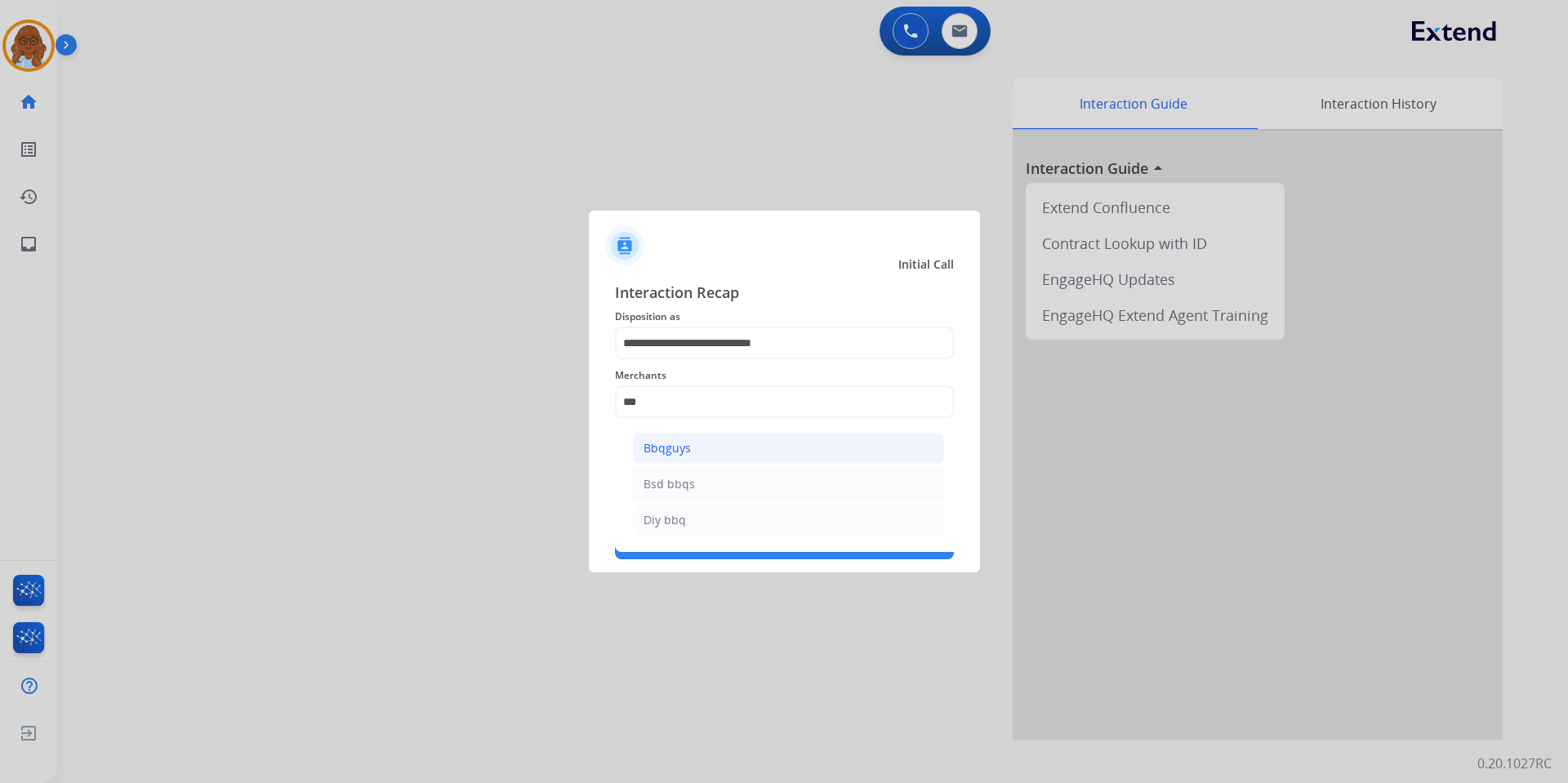
click at [686, 443] on div "Bbqguys" at bounding box center [667, 448] width 47 height 16
type input "*******"
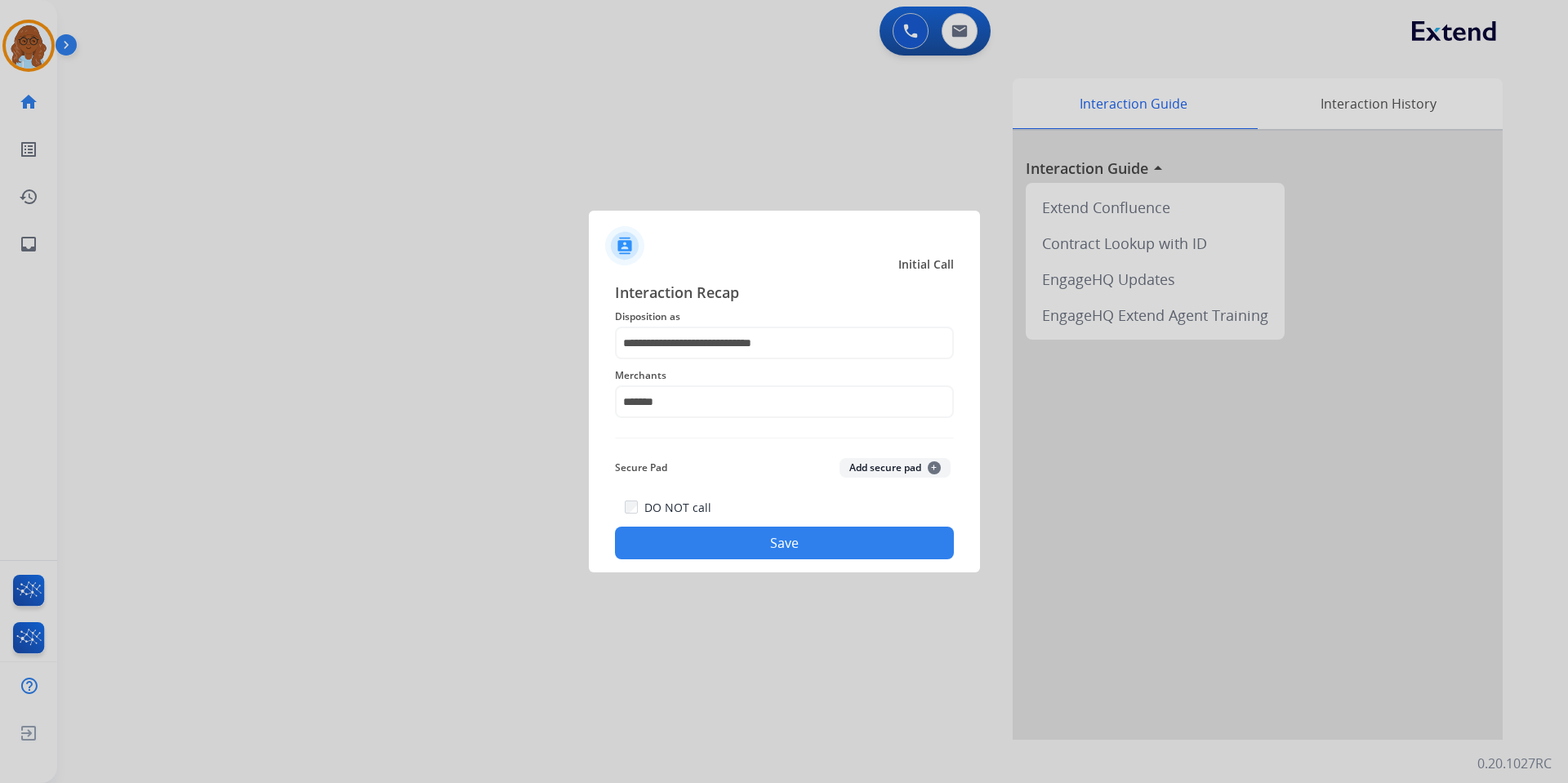
click at [737, 530] on button "Save" at bounding box center [784, 543] width 339 height 33
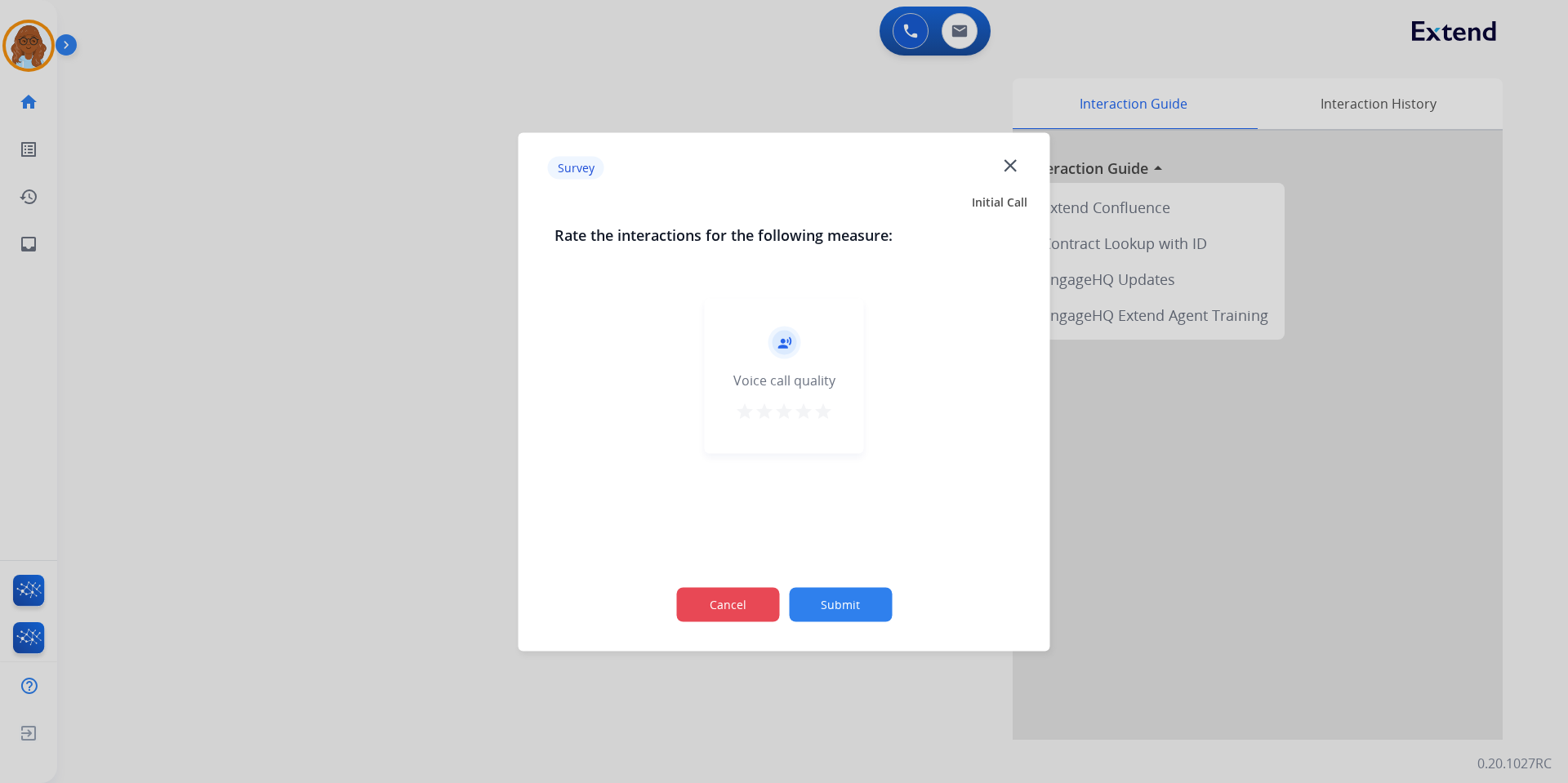
click at [760, 595] on button "Cancel" at bounding box center [727, 604] width 103 height 35
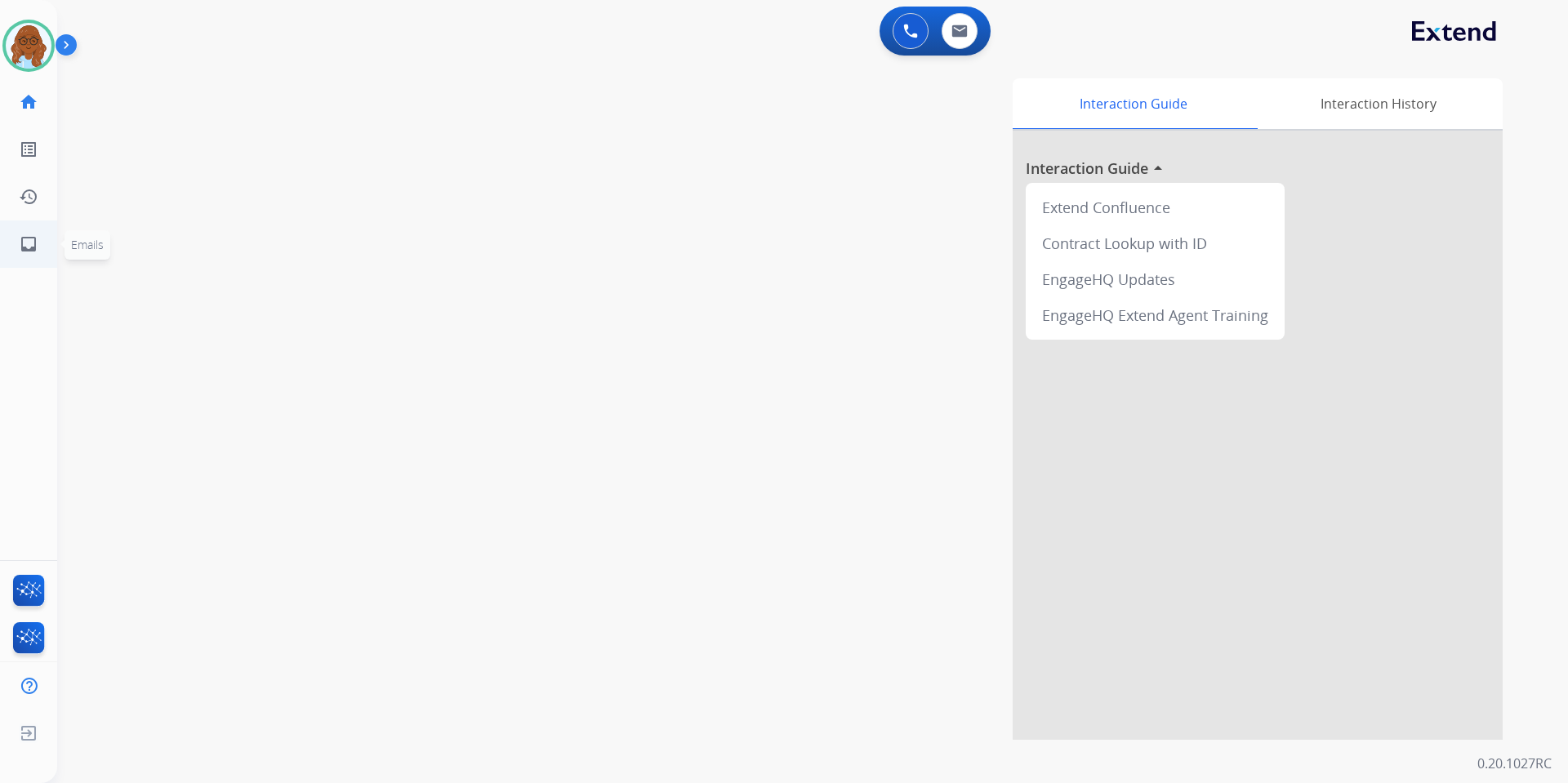
click at [35, 242] on mat-icon "inbox" at bounding box center [28, 244] width 19 height 19
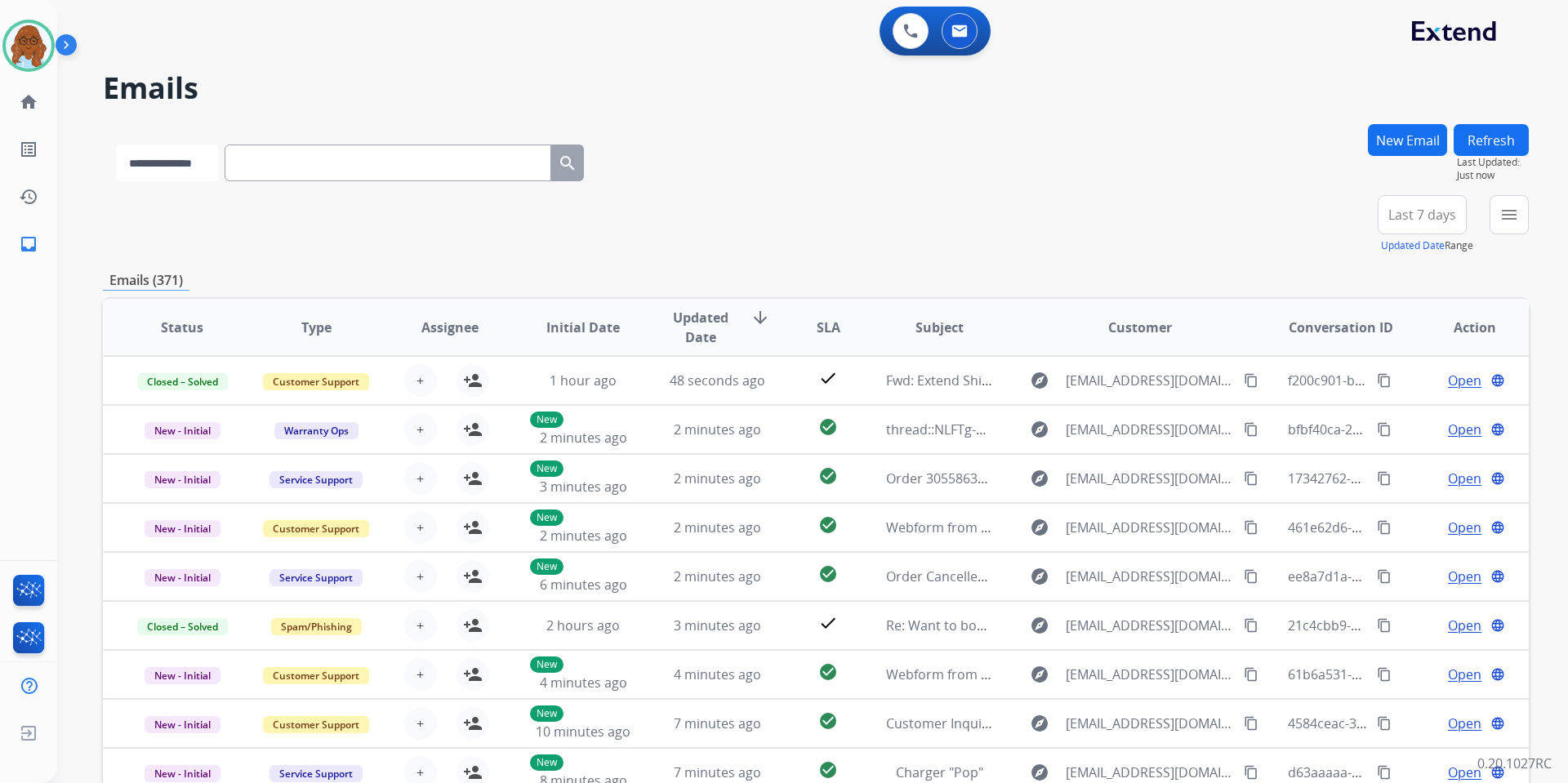
click at [182, 148] on select "**********" at bounding box center [167, 162] width 102 height 37
select select "**********"
click at [116, 144] on select "**********" at bounding box center [167, 162] width 102 height 37
paste input "**********"
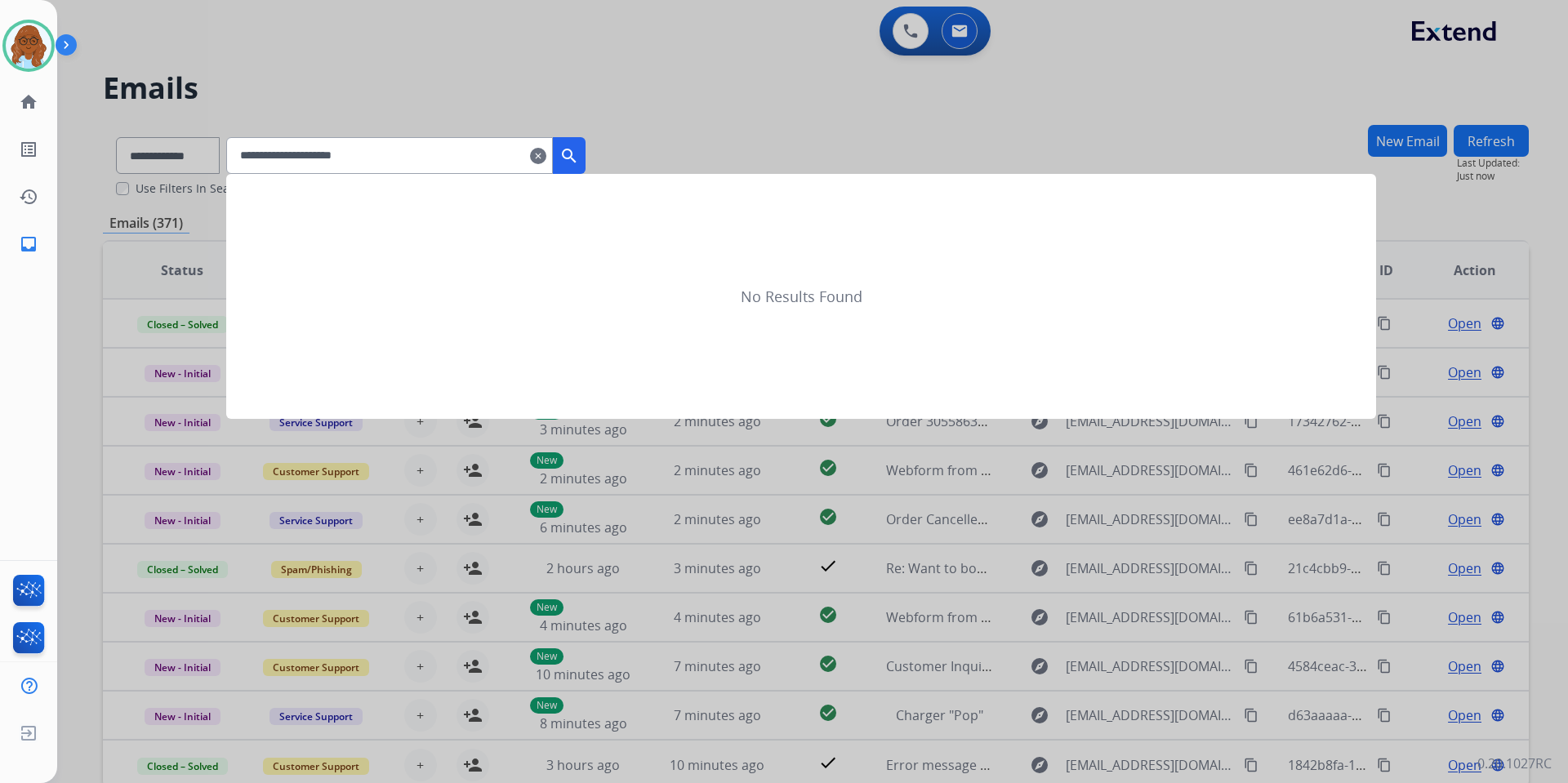
type input "**********"
click at [580, 158] on mat-icon "search" at bounding box center [569, 155] width 19 height 19
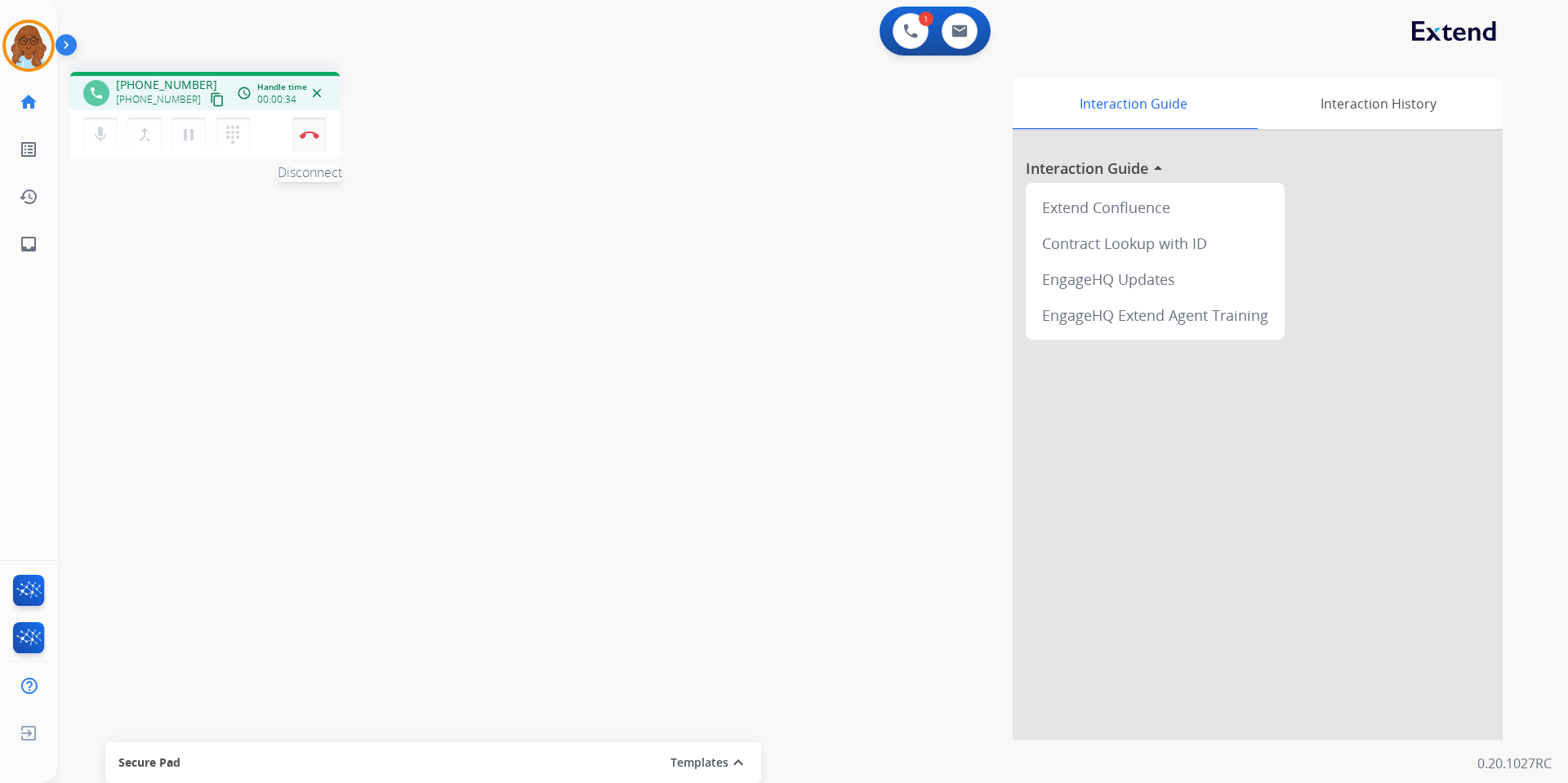
click at [311, 126] on button "Disconnect" at bounding box center [309, 135] width 35 height 35
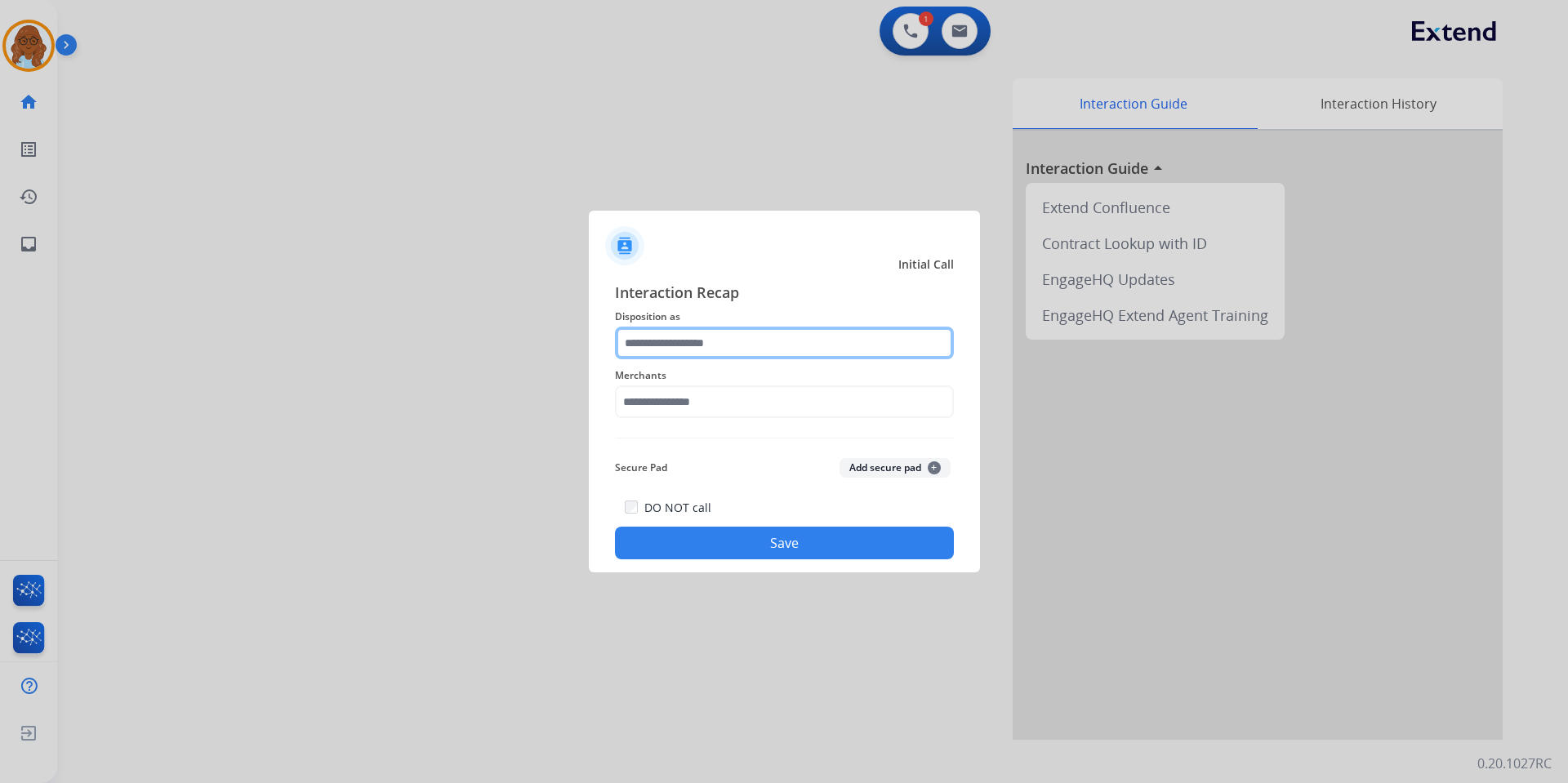
click at [738, 354] on input "text" at bounding box center [784, 343] width 339 height 33
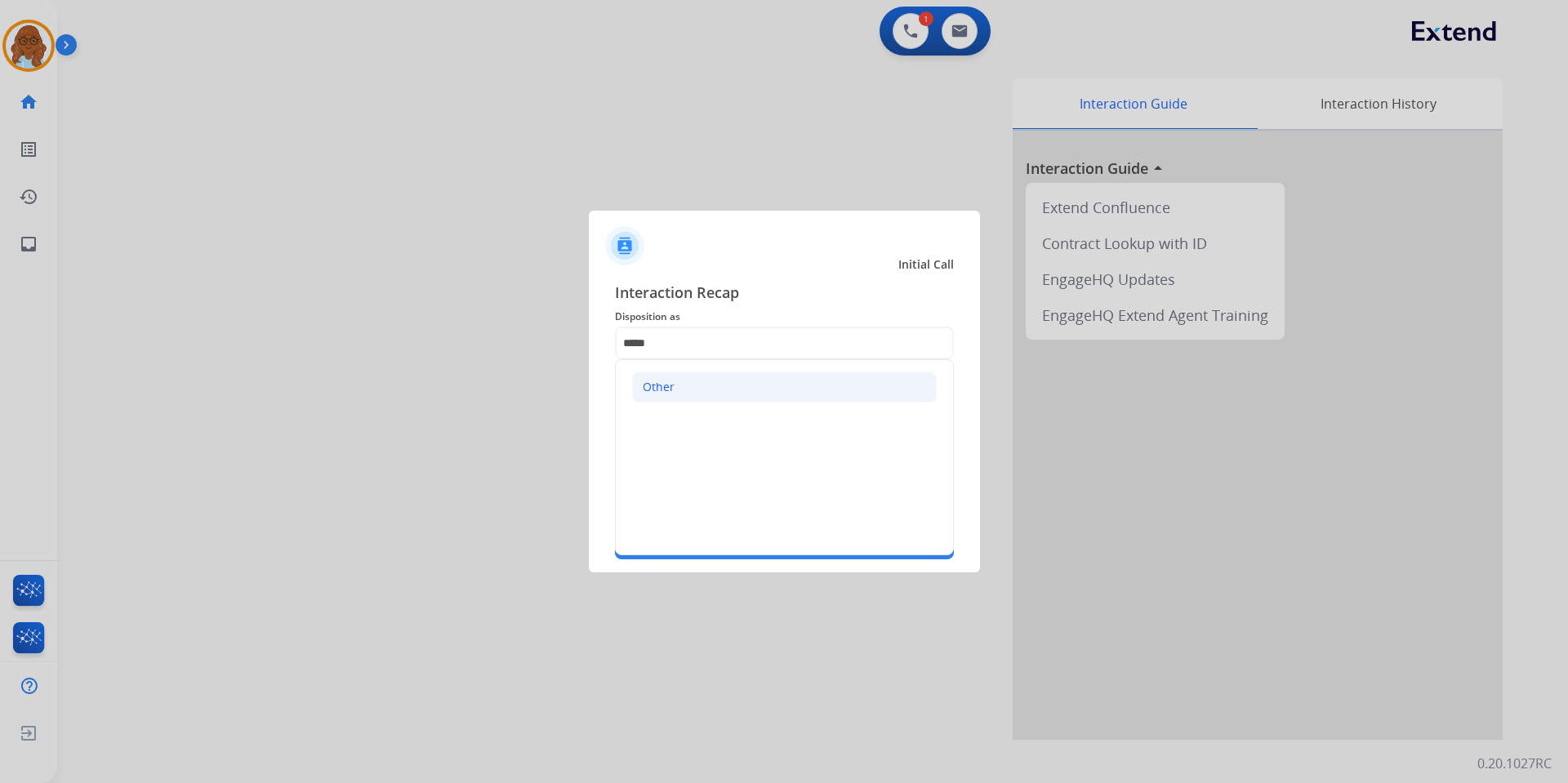
click at [669, 390] on div "Other" at bounding box center [658, 387] width 32 height 16
type input "*****"
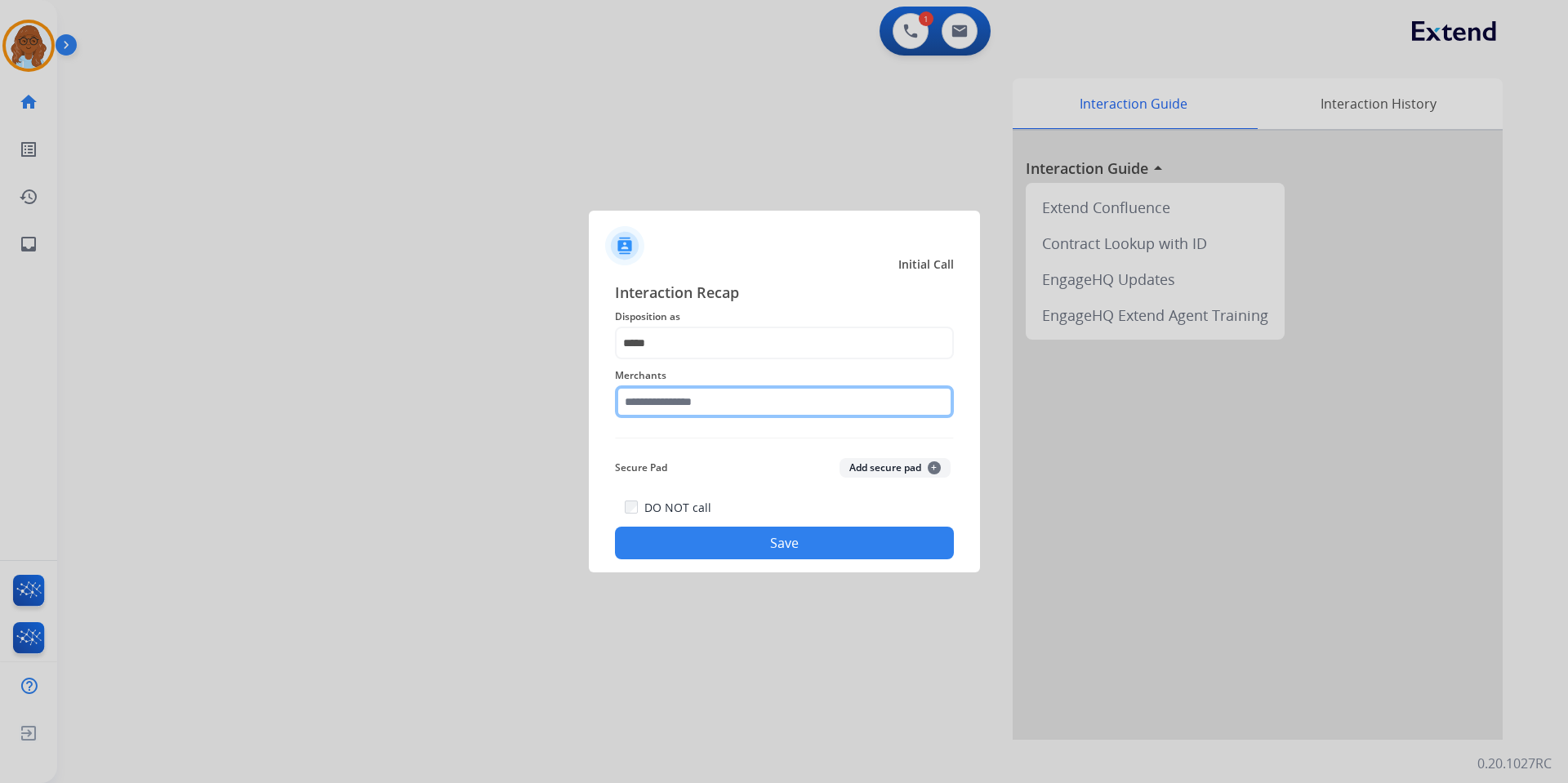
click at [672, 399] on input "text" at bounding box center [784, 402] width 339 height 33
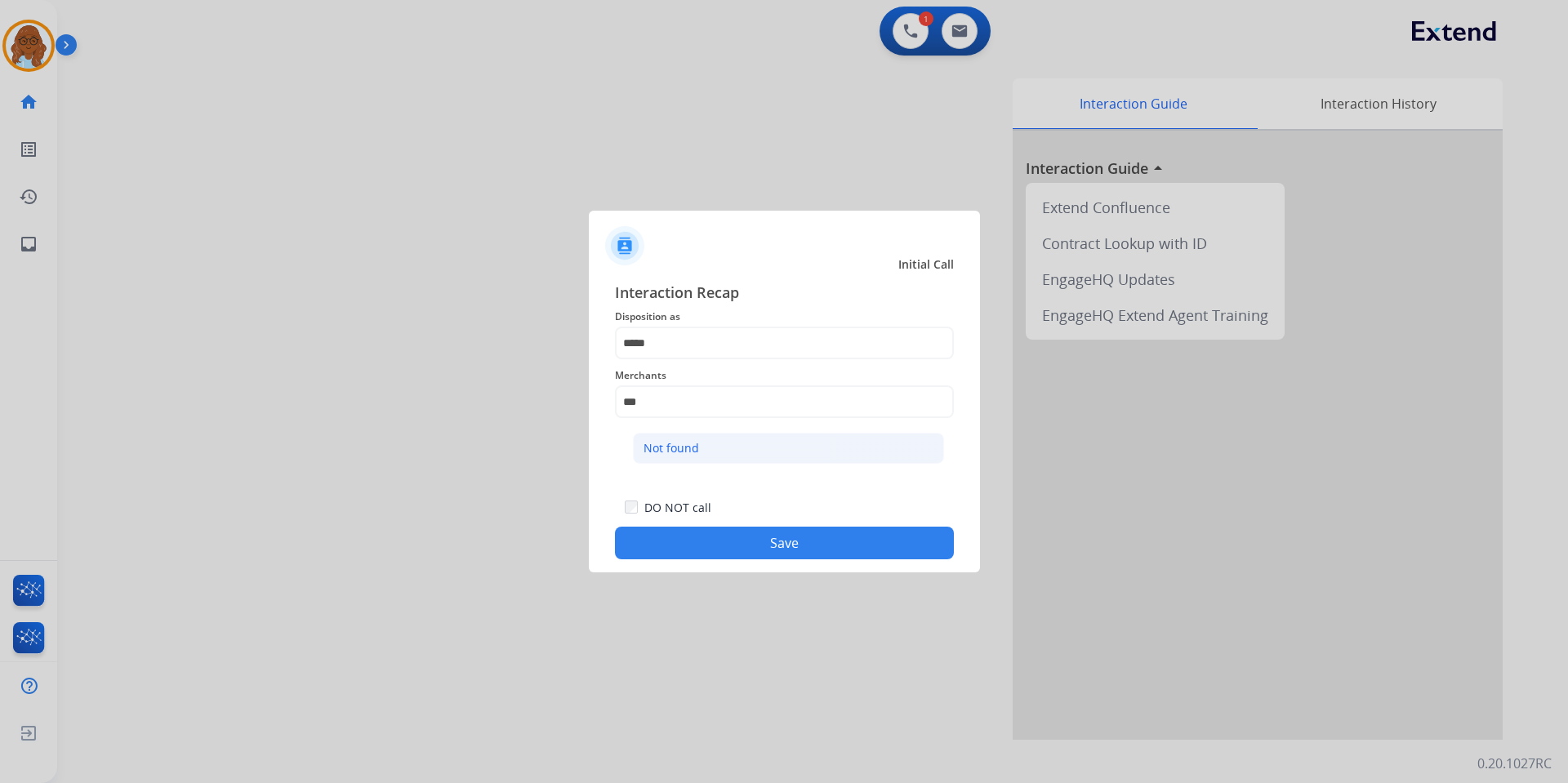
click at [691, 439] on li "Not found" at bounding box center [789, 448] width 311 height 31
type input "*********"
click at [800, 548] on button "Save" at bounding box center [784, 543] width 339 height 33
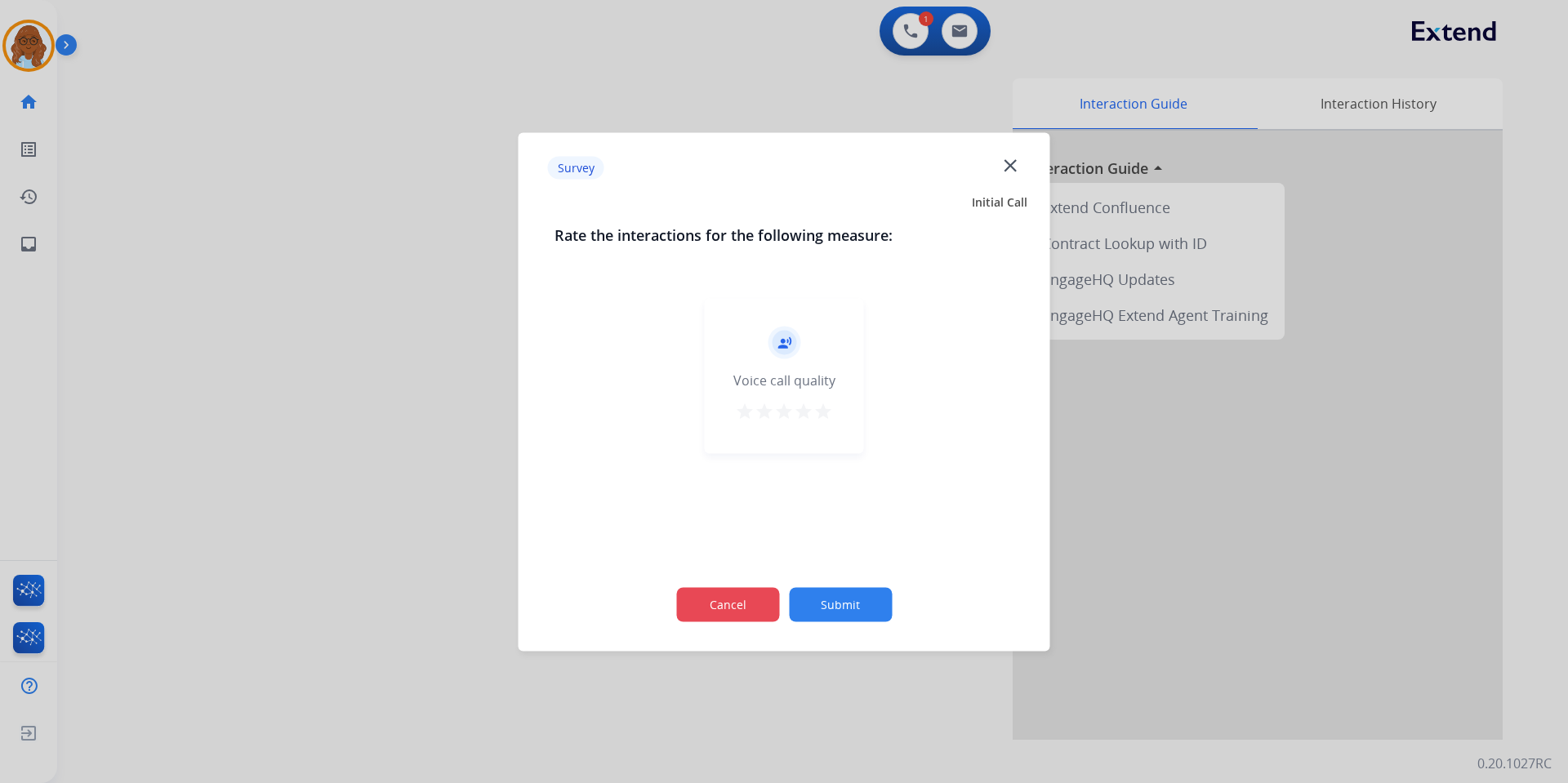
click at [742, 600] on button "Cancel" at bounding box center [727, 604] width 103 height 35
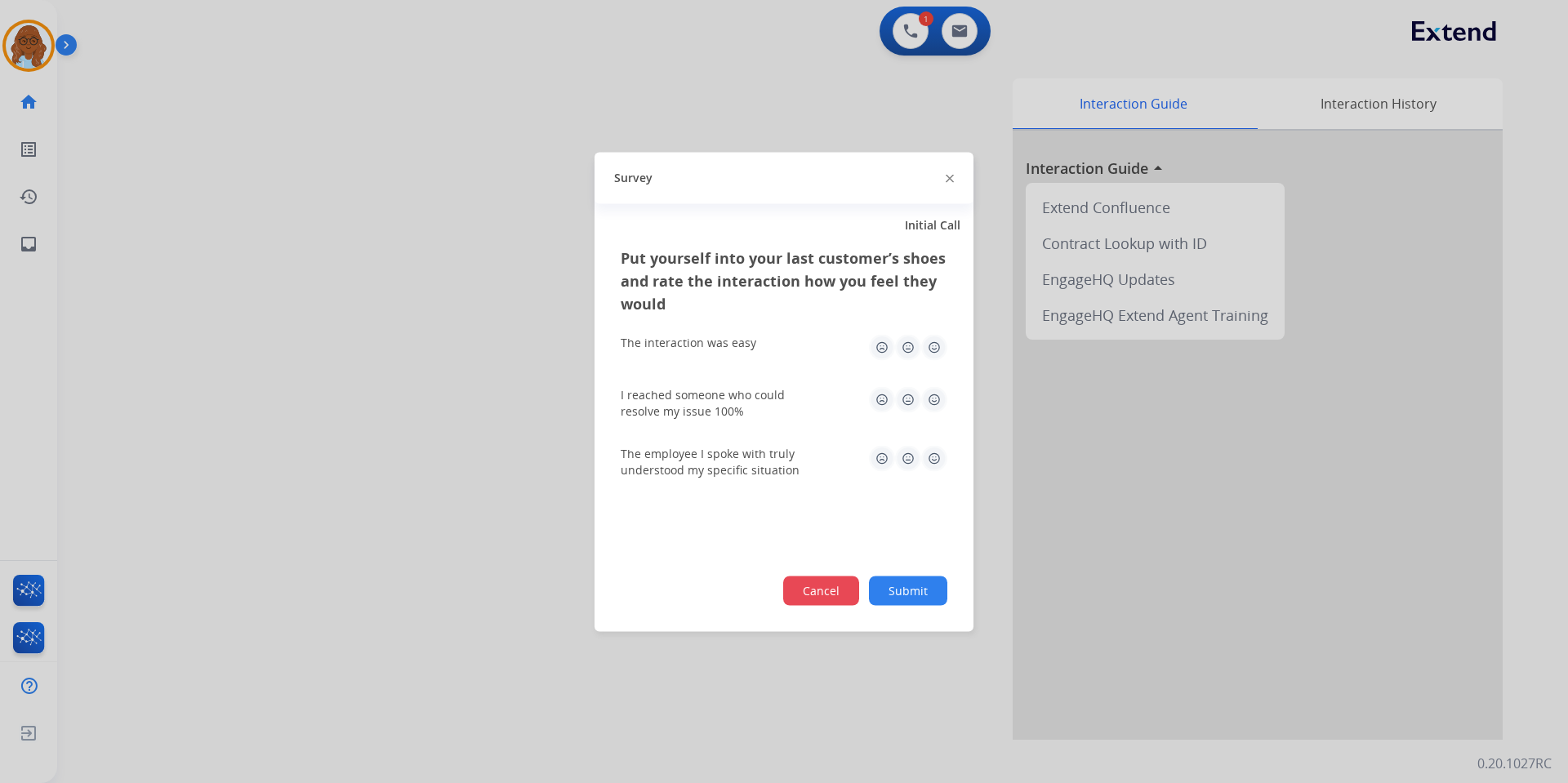
click at [839, 595] on button "Cancel" at bounding box center [821, 590] width 76 height 29
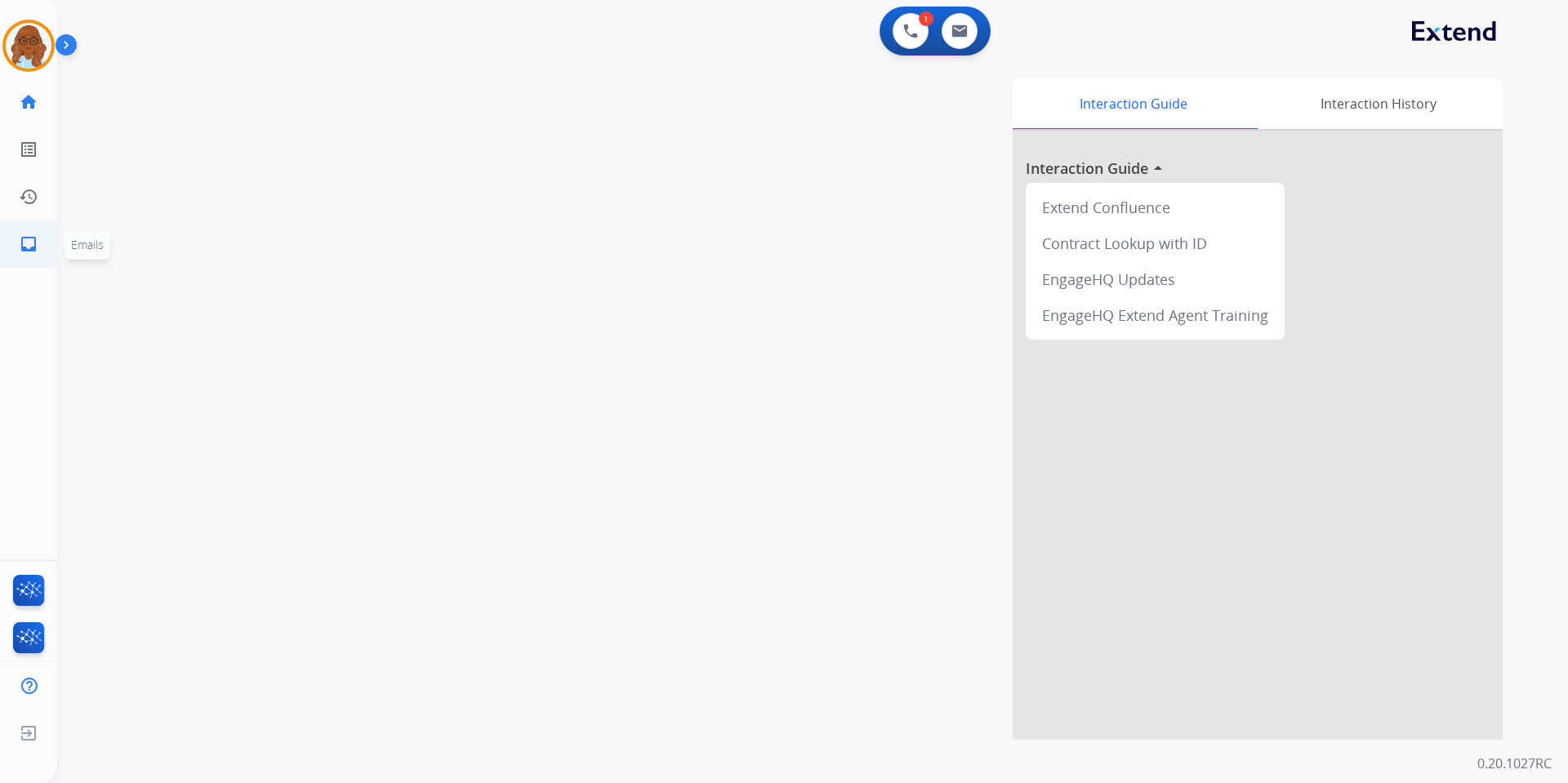
click at [32, 244] on mat-icon "inbox" at bounding box center [28, 244] width 19 height 19
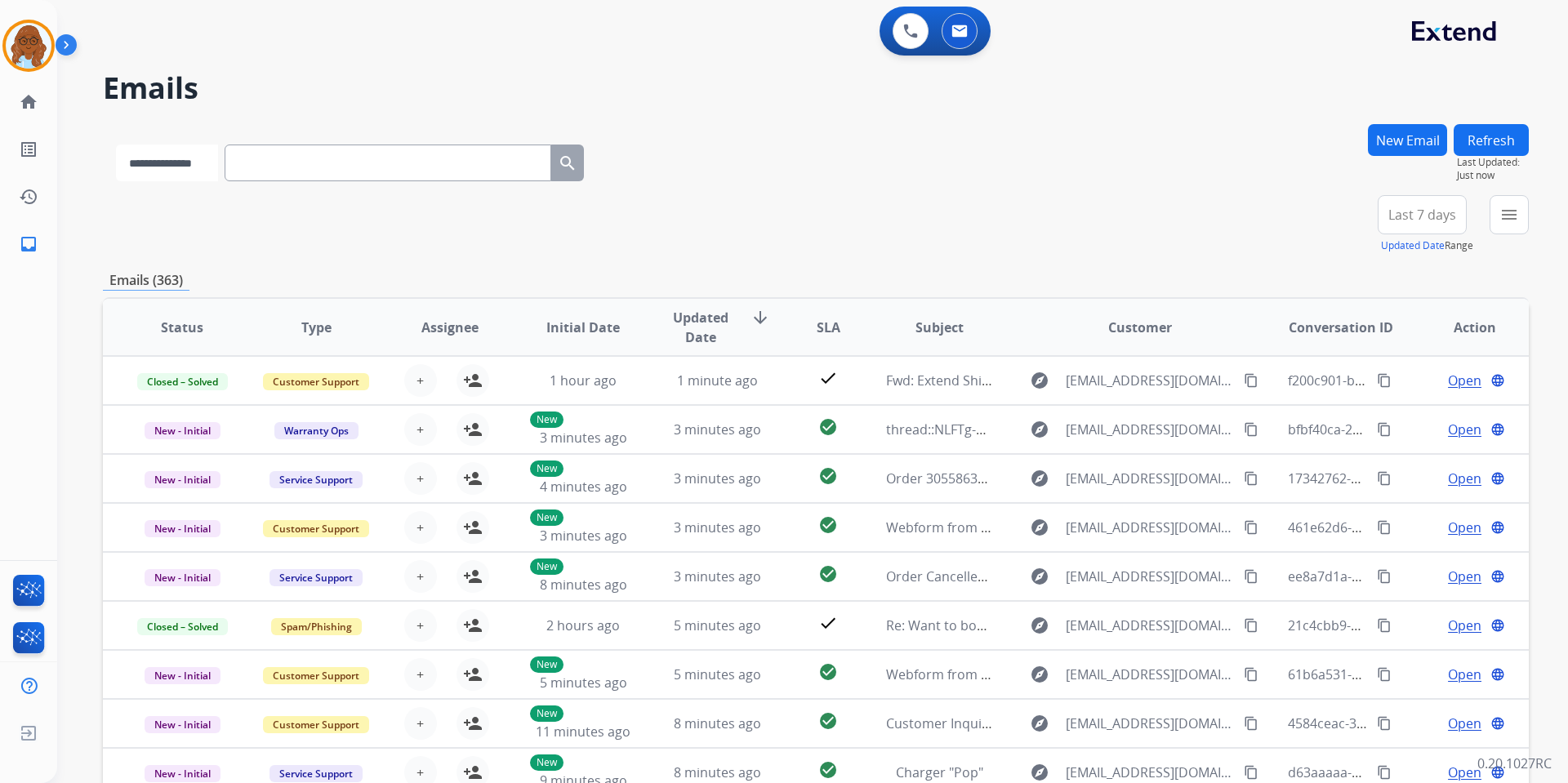
click at [152, 171] on select "**********" at bounding box center [167, 162] width 102 height 37
select select "**********"
click at [116, 144] on select "**********" at bounding box center [167, 162] width 102 height 37
paste input "**********"
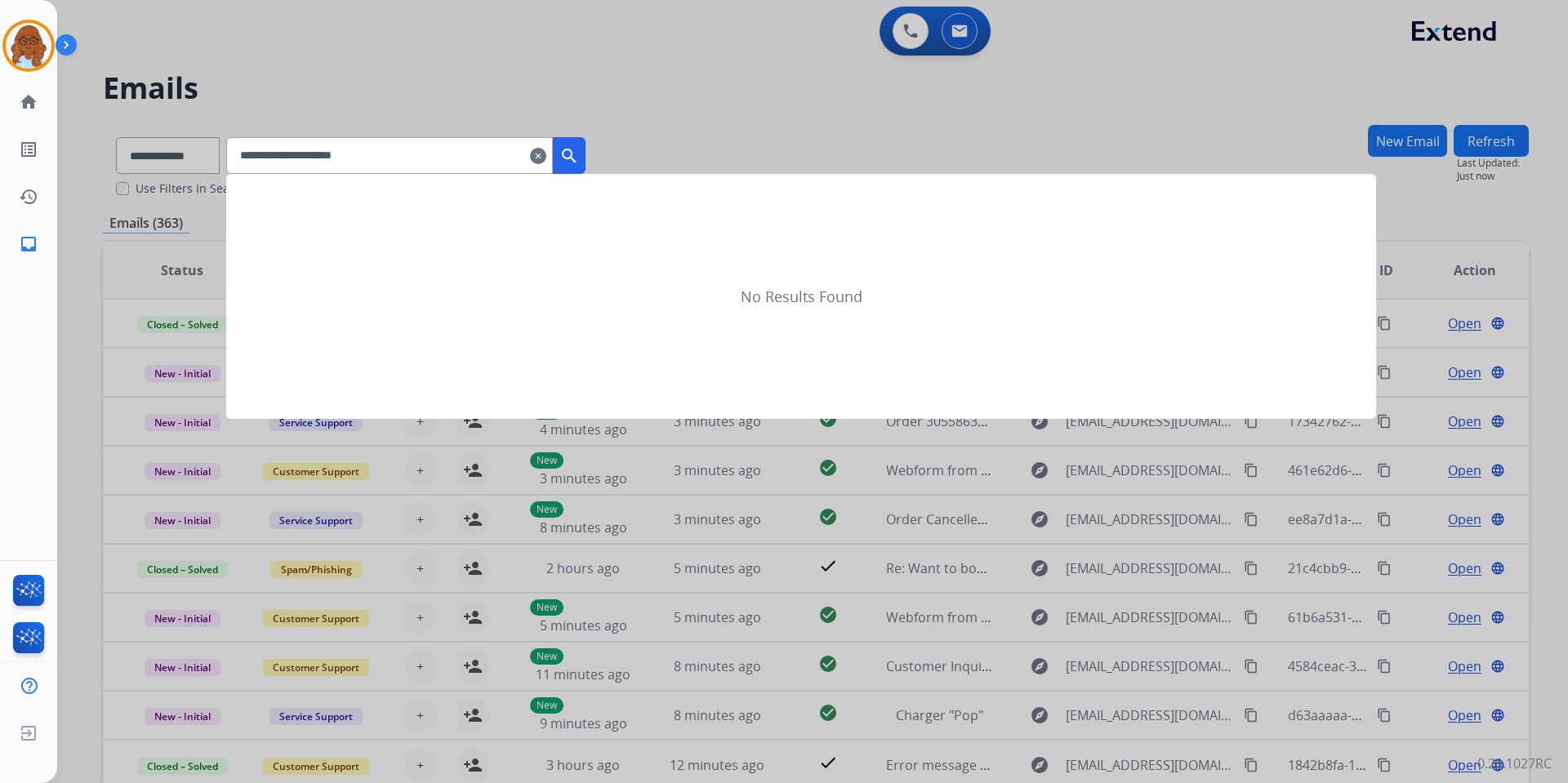
click at [580, 160] on mat-icon "search" at bounding box center [569, 155] width 19 height 19
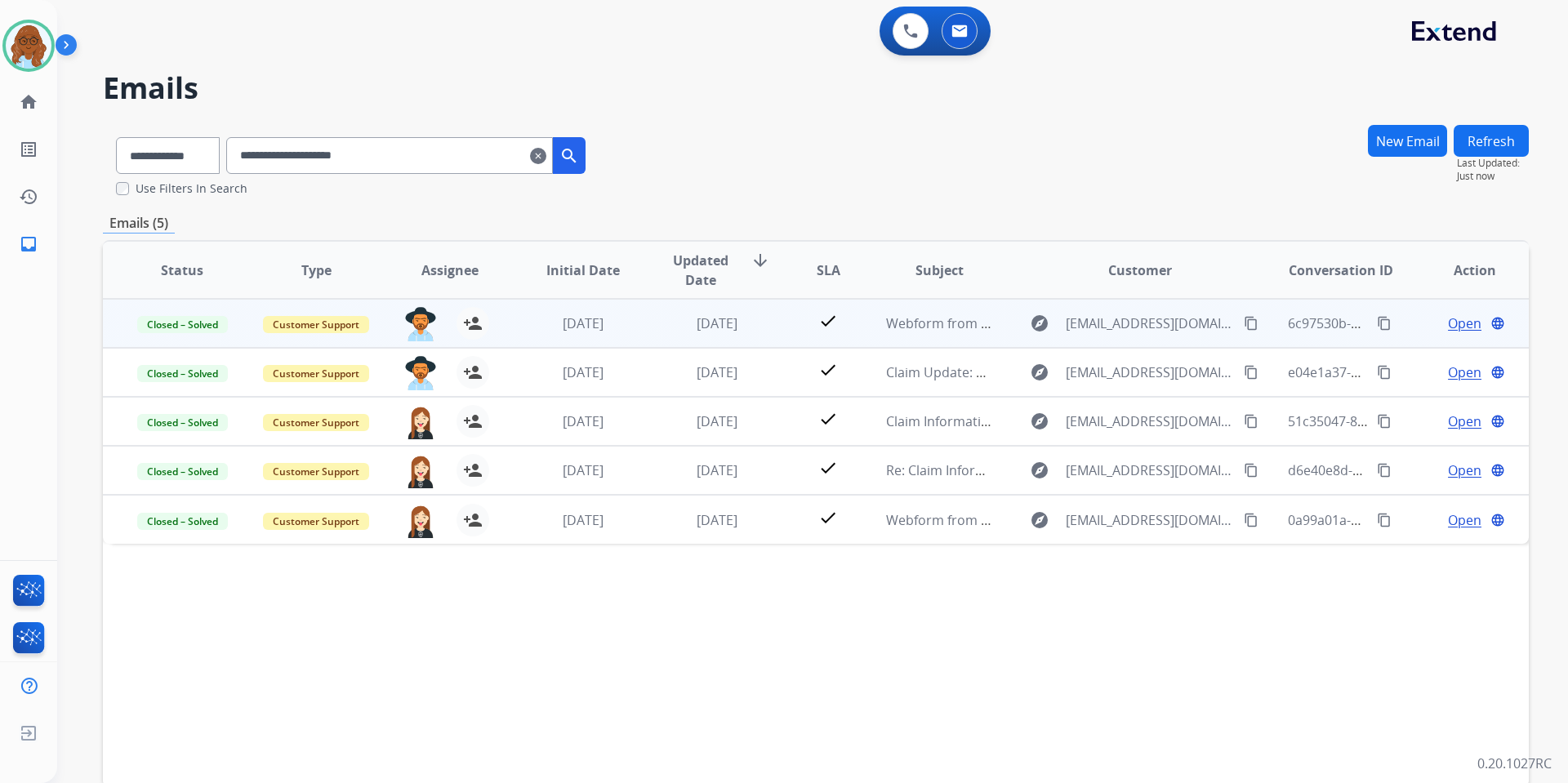
click at [1448, 329] on span "Open" at bounding box center [1465, 323] width 34 height 19
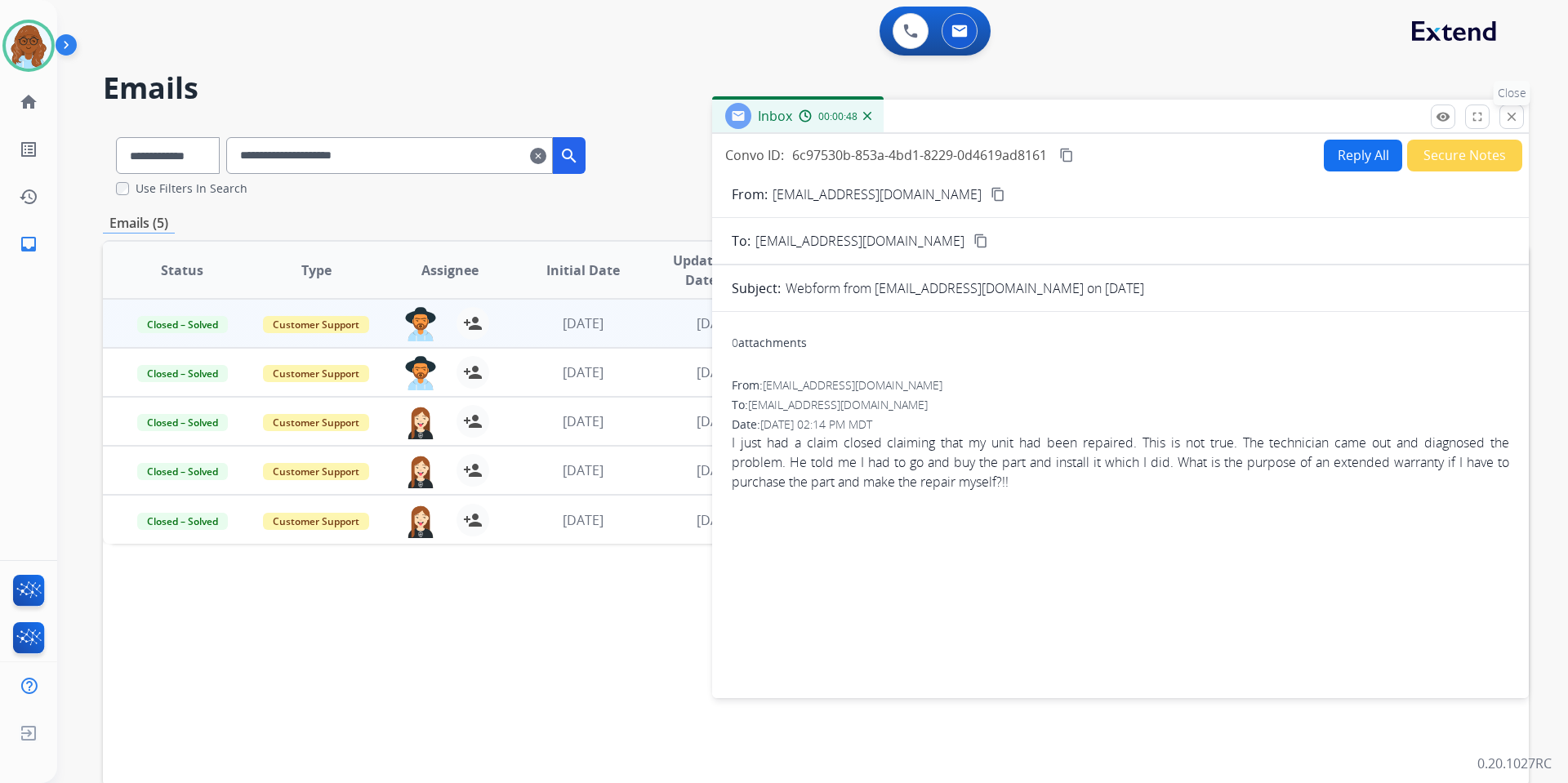
click at [1504, 110] on button "close Close" at bounding box center [1511, 117] width 25 height 25
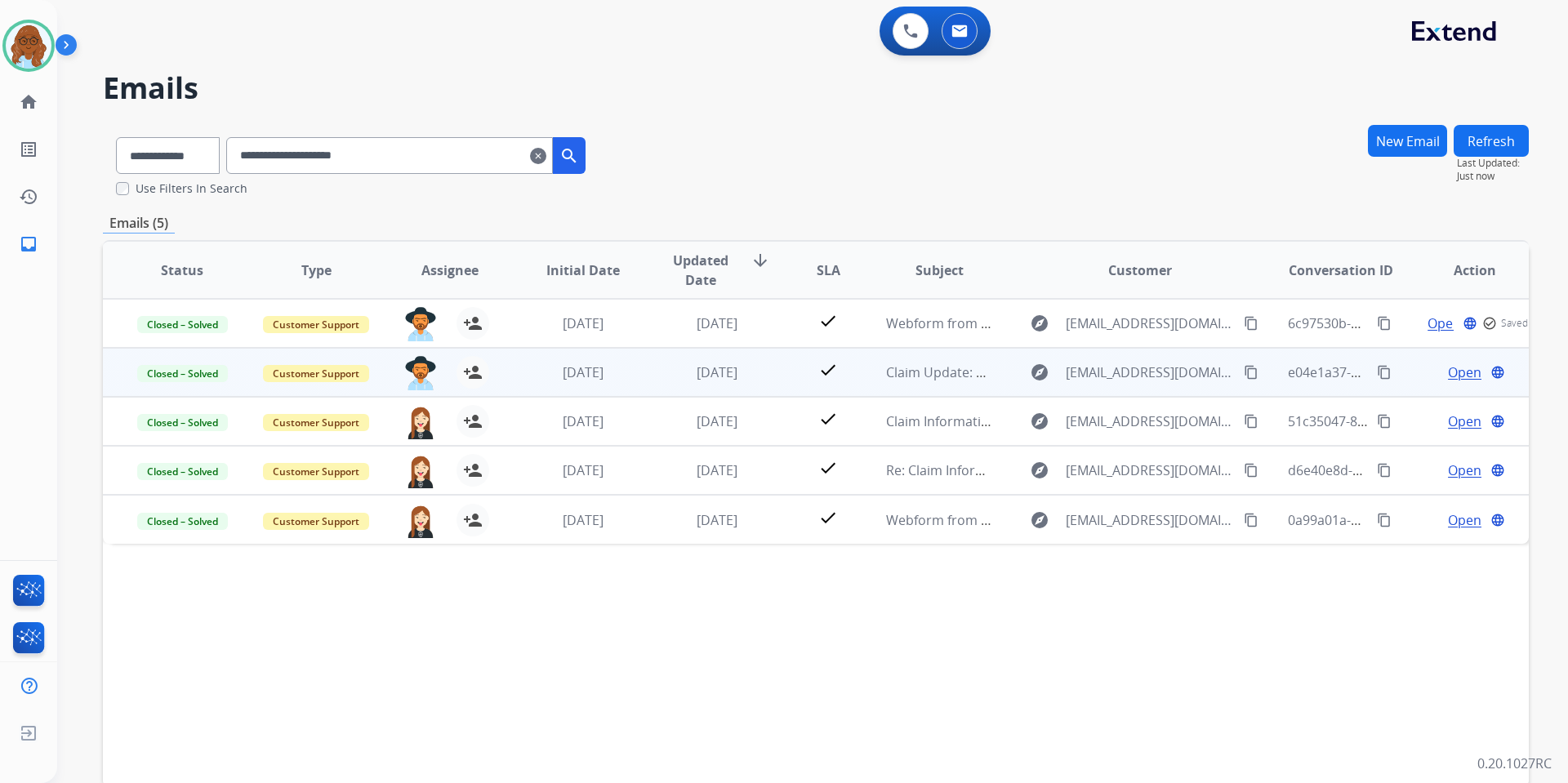
click at [1405, 367] on td "Open language" at bounding box center [1462, 372] width 134 height 49
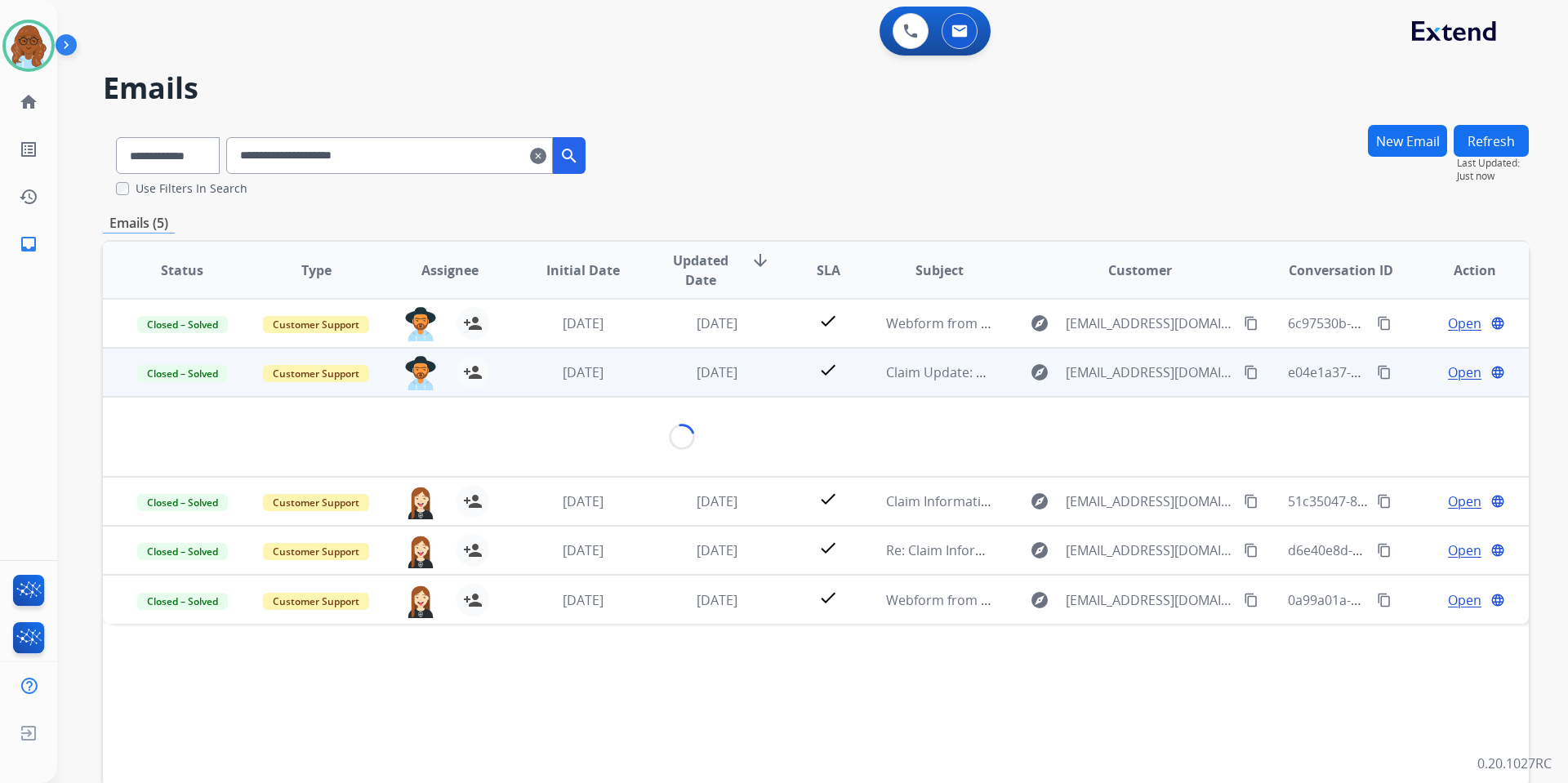
scroll to position [49, 0]
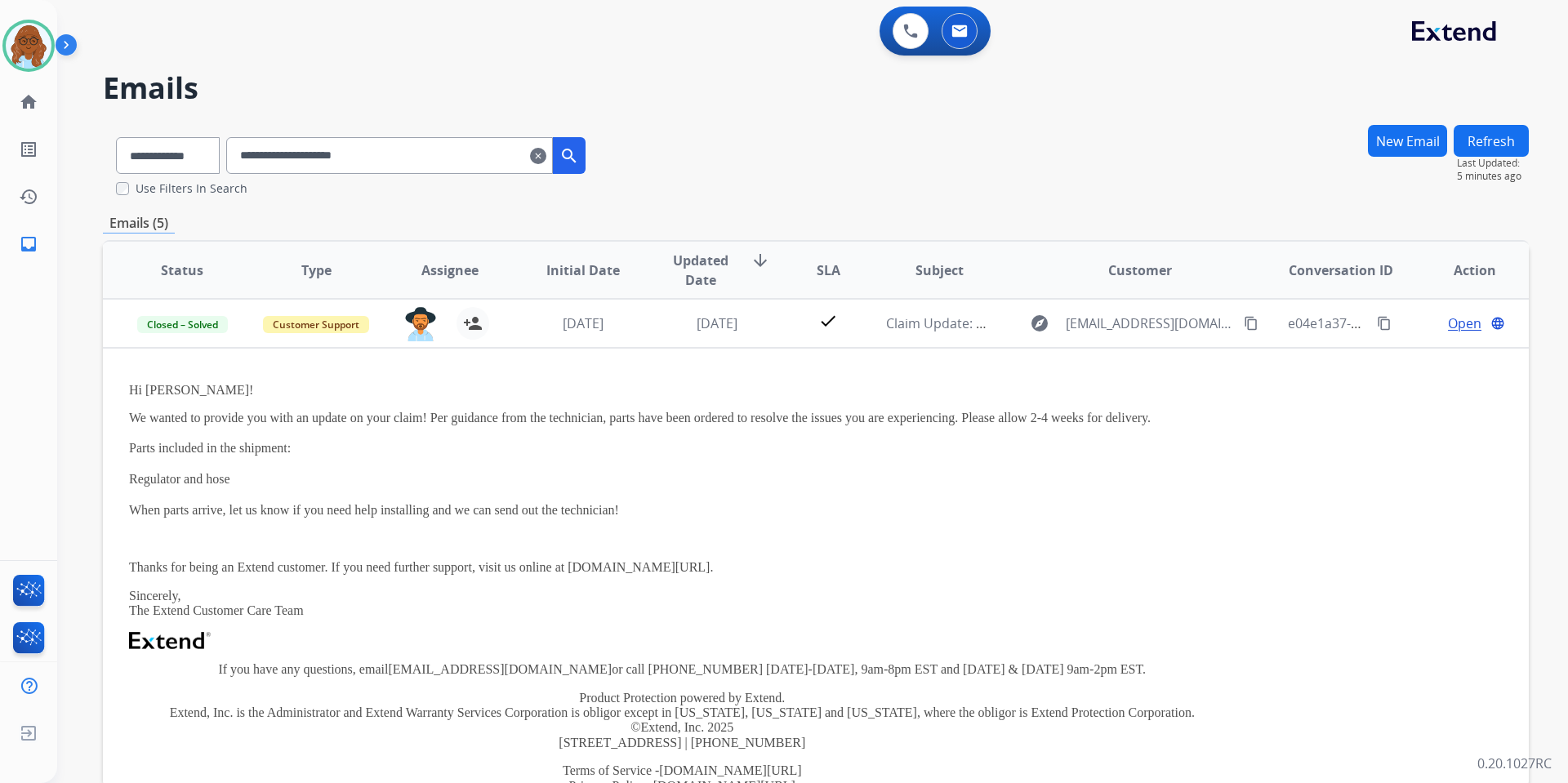
click at [425, 155] on input "**********" at bounding box center [390, 155] width 327 height 37
paste input "text"
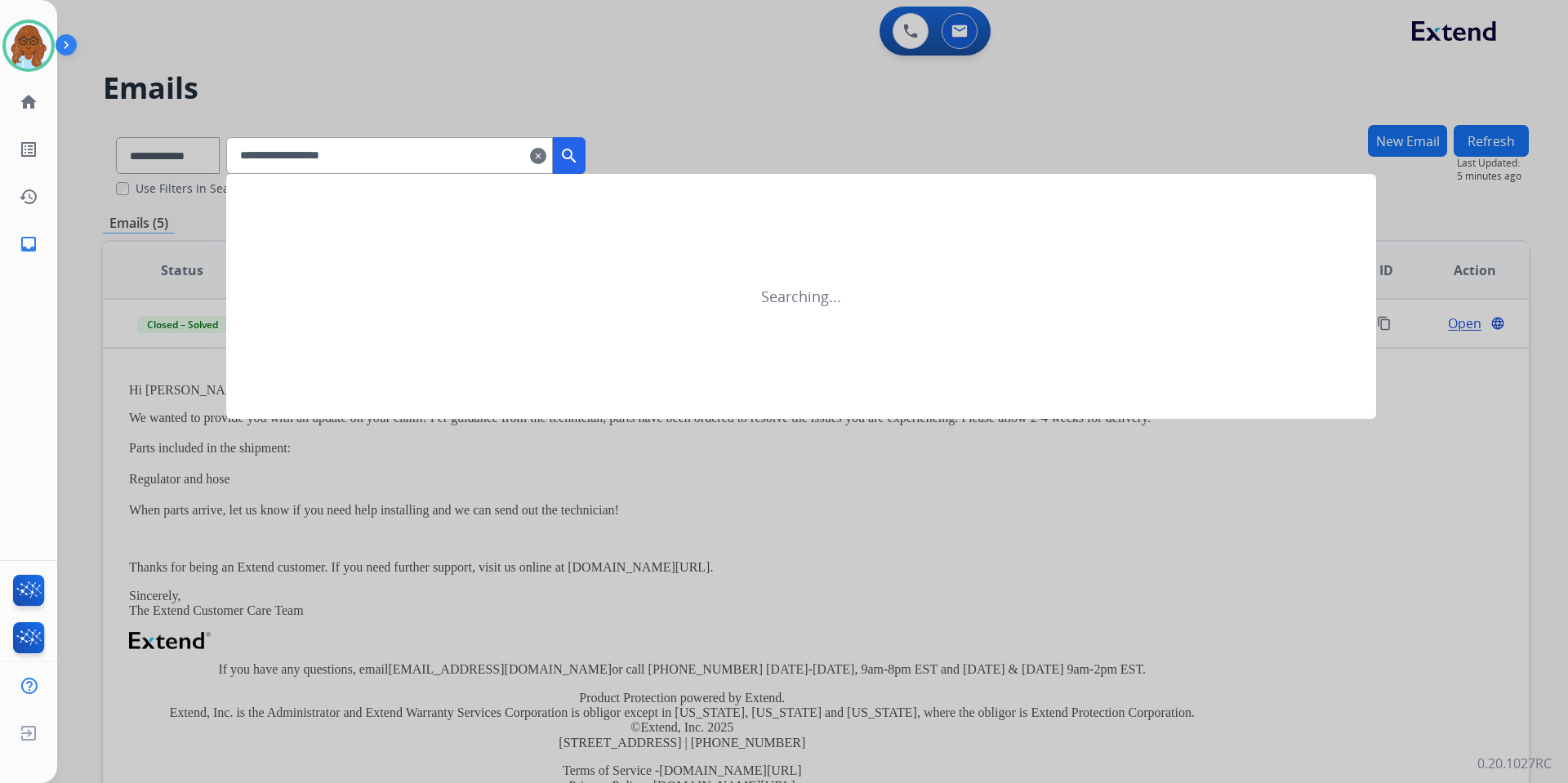
type input "**********"
click at [580, 160] on mat-icon "search" at bounding box center [569, 155] width 19 height 19
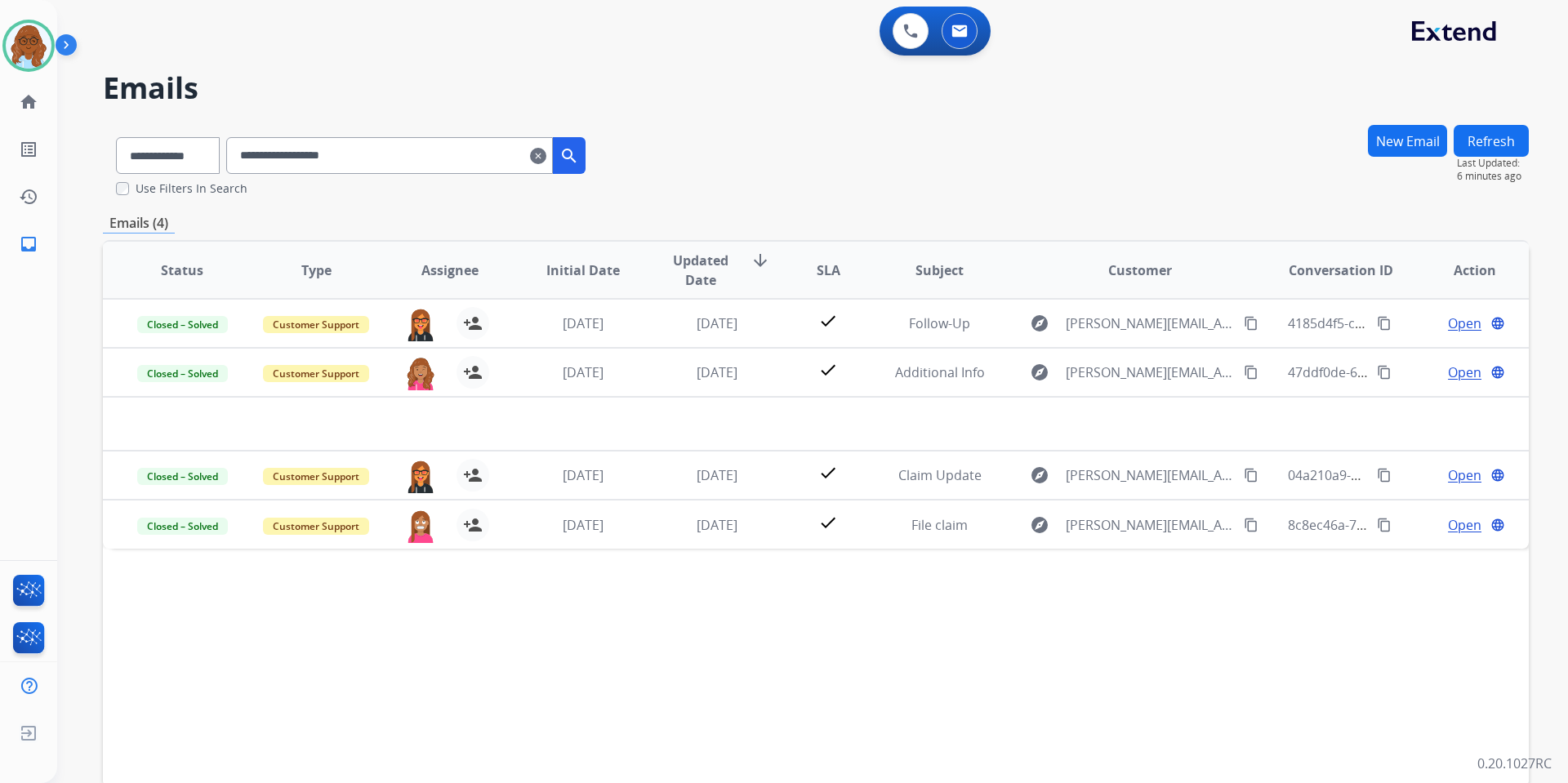
scroll to position [0, 0]
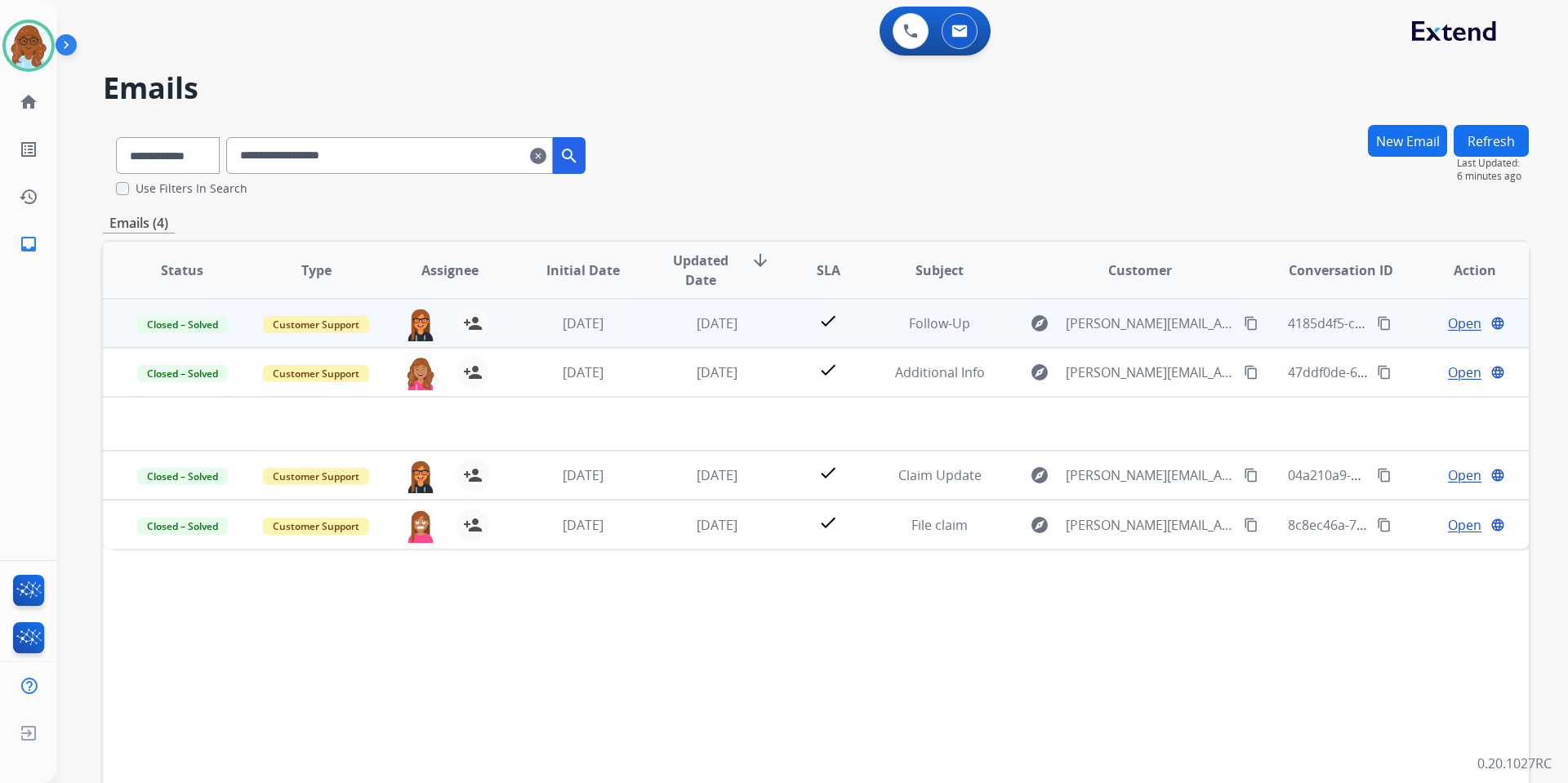
click at [1448, 323] on span "Open" at bounding box center [1465, 323] width 34 height 19
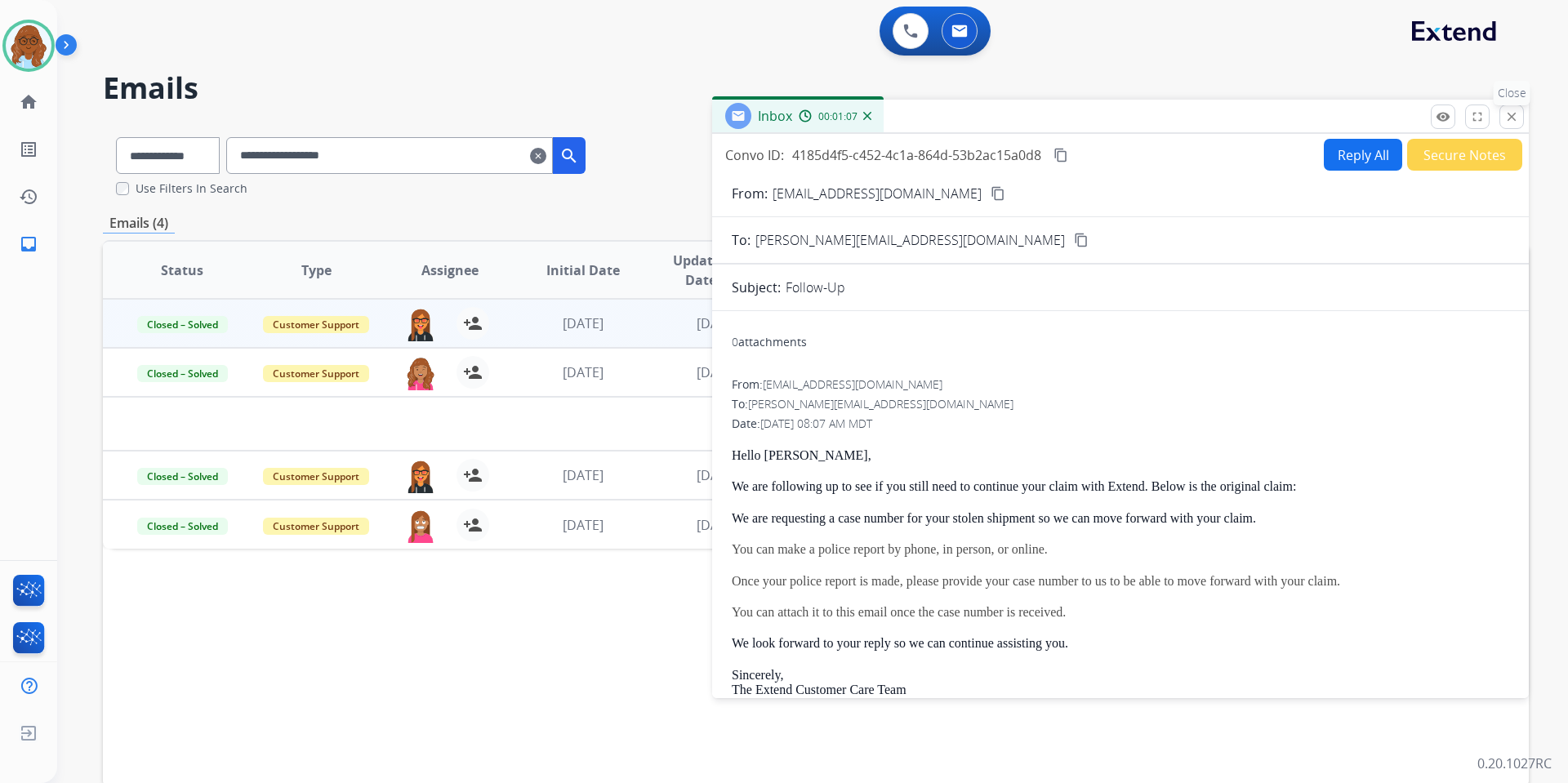
click at [1515, 119] on mat-icon "close" at bounding box center [1511, 117] width 15 height 15
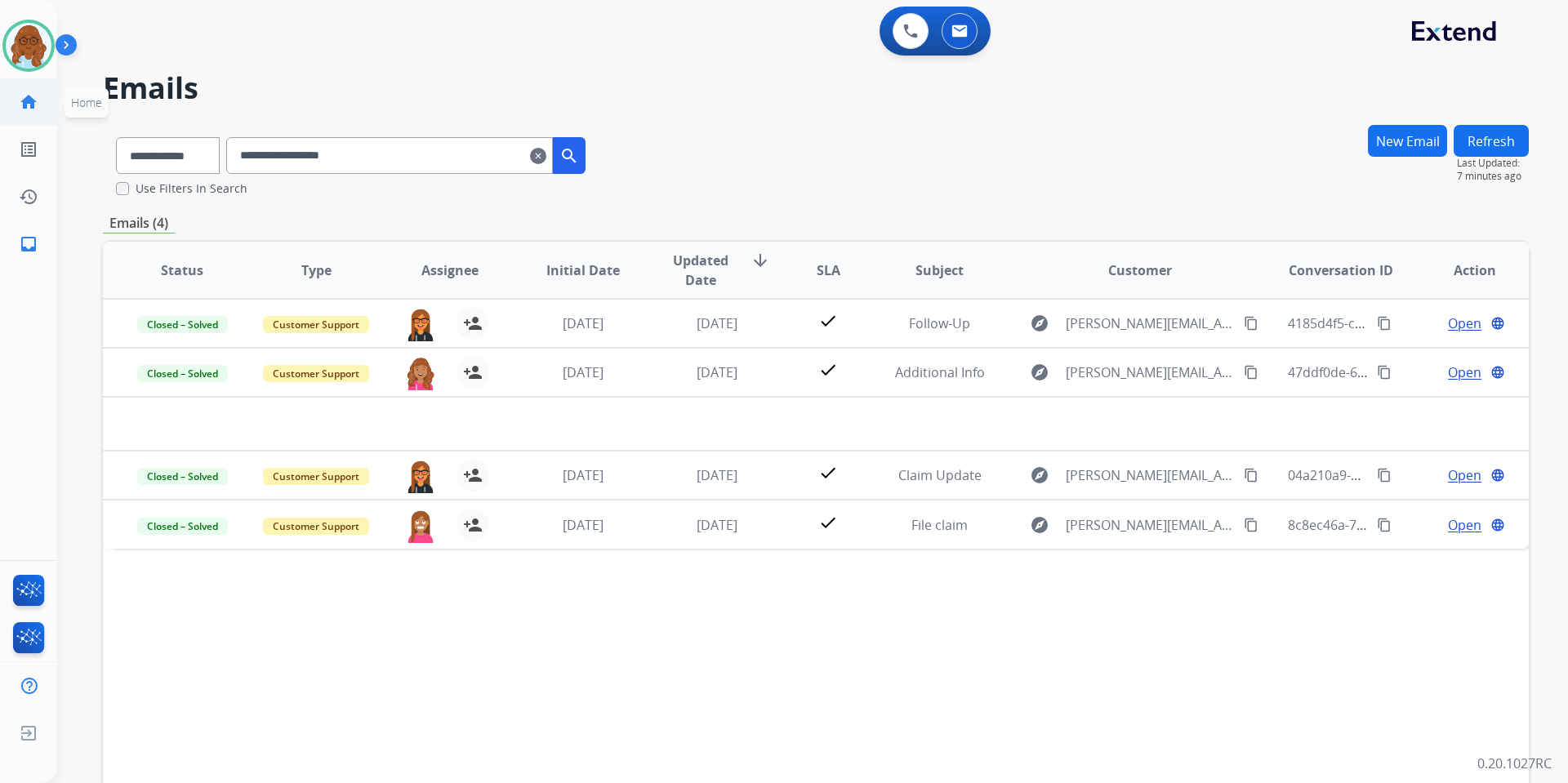
click at [36, 116] on link "home Home" at bounding box center [28, 102] width 46 height 46
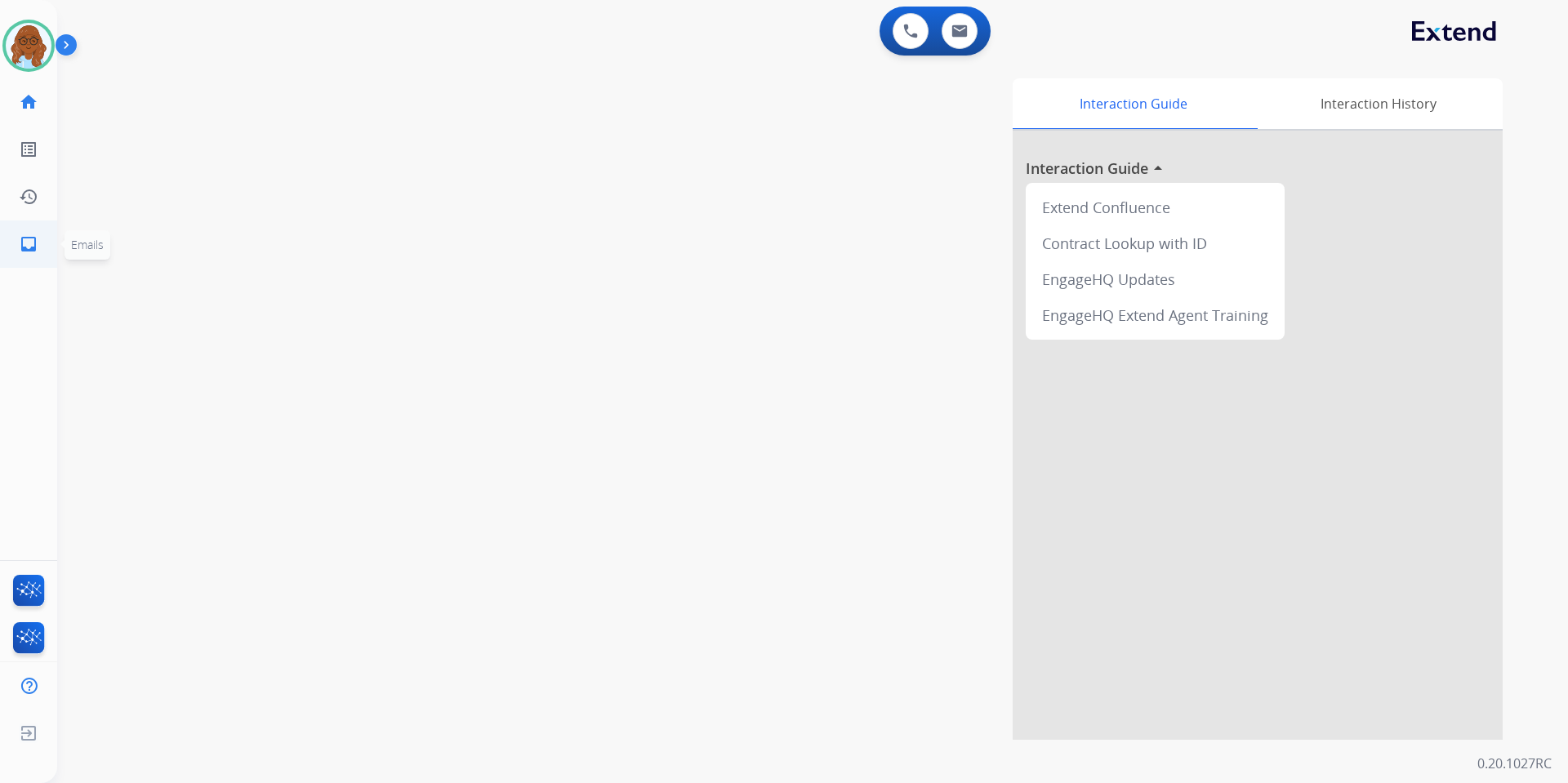
click at [35, 241] on mat-icon "inbox" at bounding box center [28, 244] width 19 height 19
select select "**********"
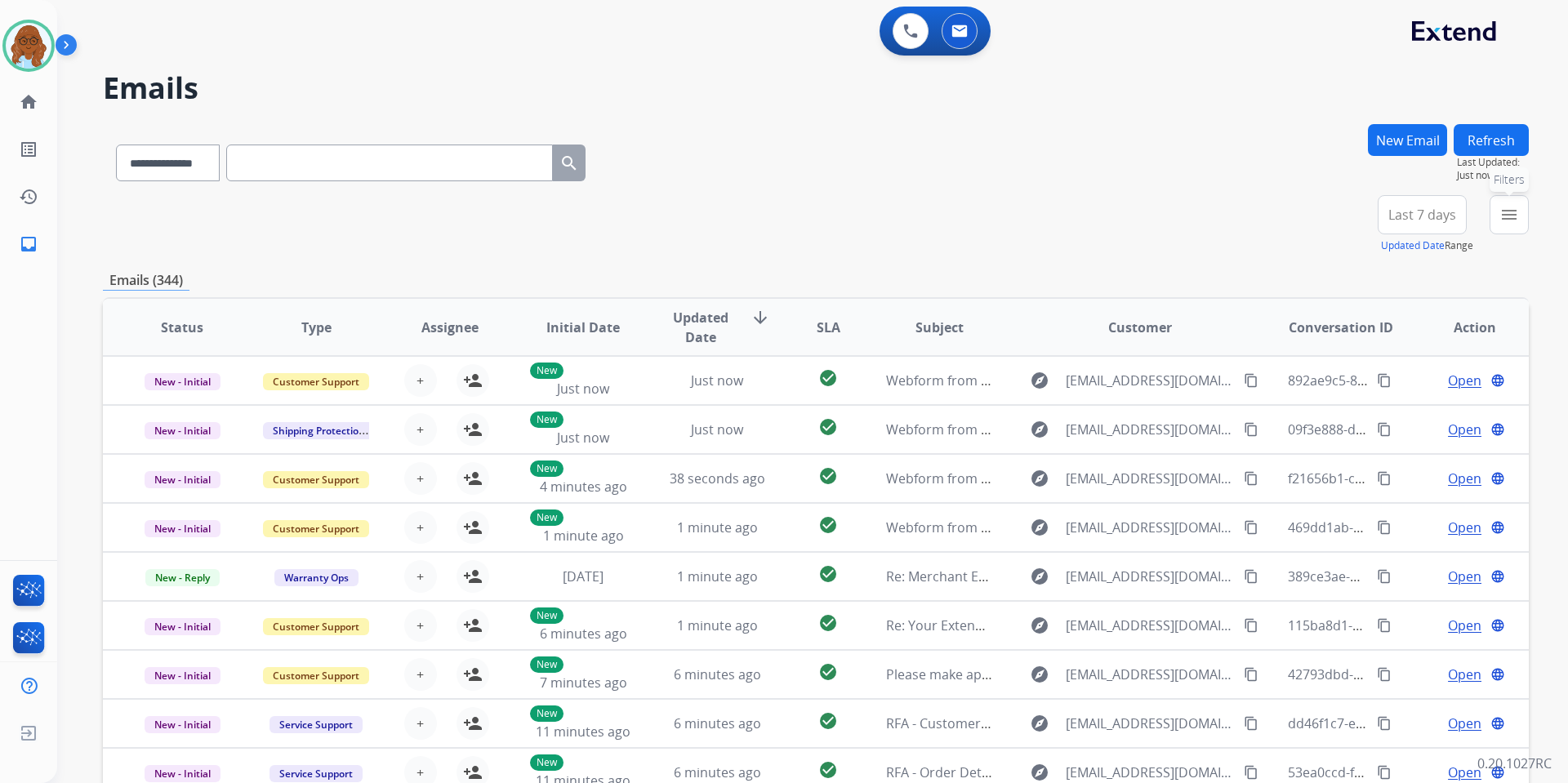
drag, startPoint x: 1512, startPoint y: 207, endPoint x: 1458, endPoint y: 265, distance: 79.2
click at [1511, 207] on mat-icon "menu" at bounding box center [1509, 214] width 19 height 19
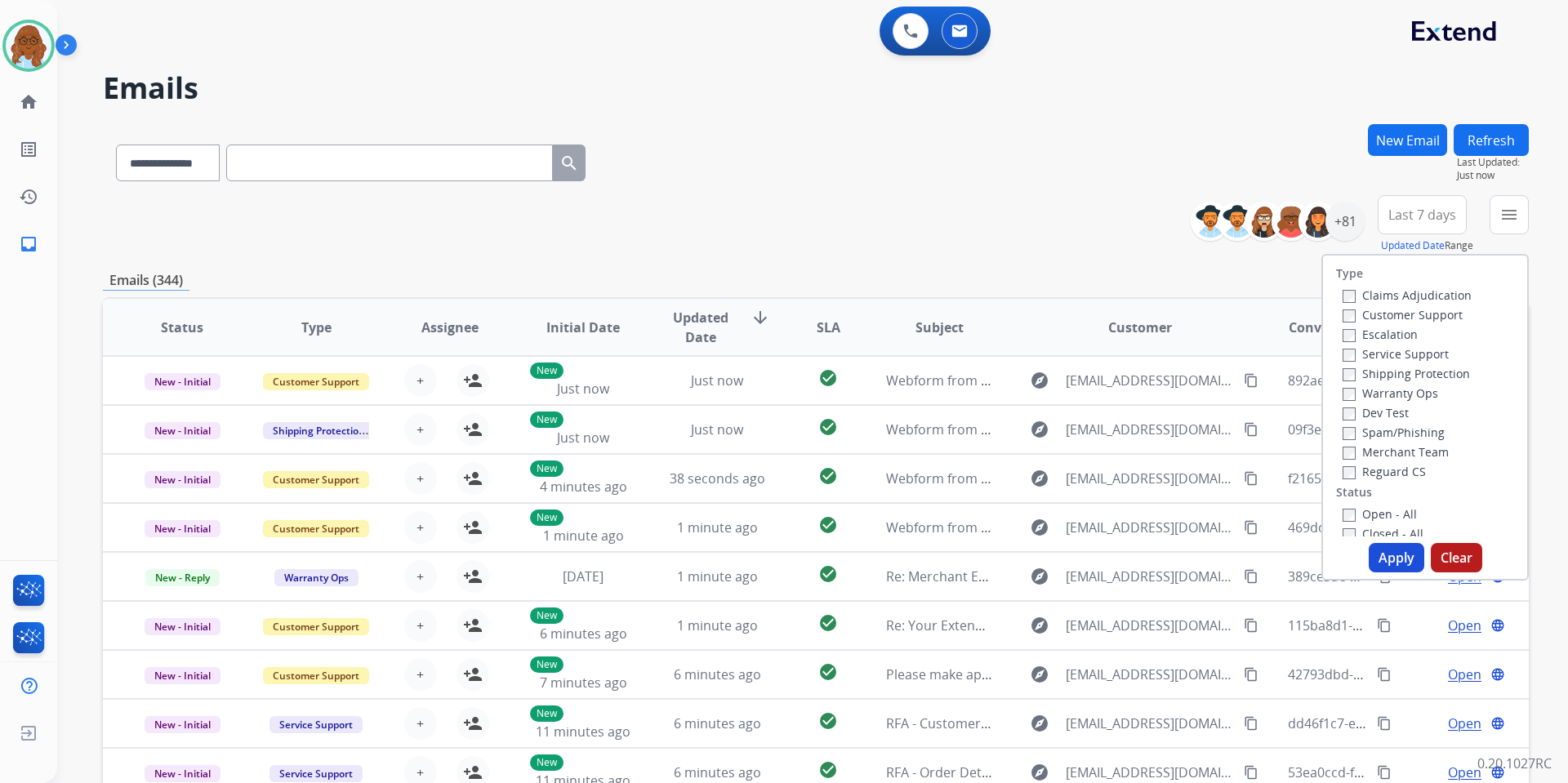
click at [1418, 315] on label "Customer Support" at bounding box center [1403, 314] width 120 height 16
click at [1381, 373] on label "Shipping Protection" at bounding box center [1406, 373] width 128 height 16
click at [1383, 475] on label "Reguard CS" at bounding box center [1384, 471] width 83 height 16
click at [1375, 511] on label "Open - All" at bounding box center [1379, 514] width 74 height 16
drag, startPoint x: 1378, startPoint y: 540, endPoint x: 1389, endPoint y: 548, distance: 13.6
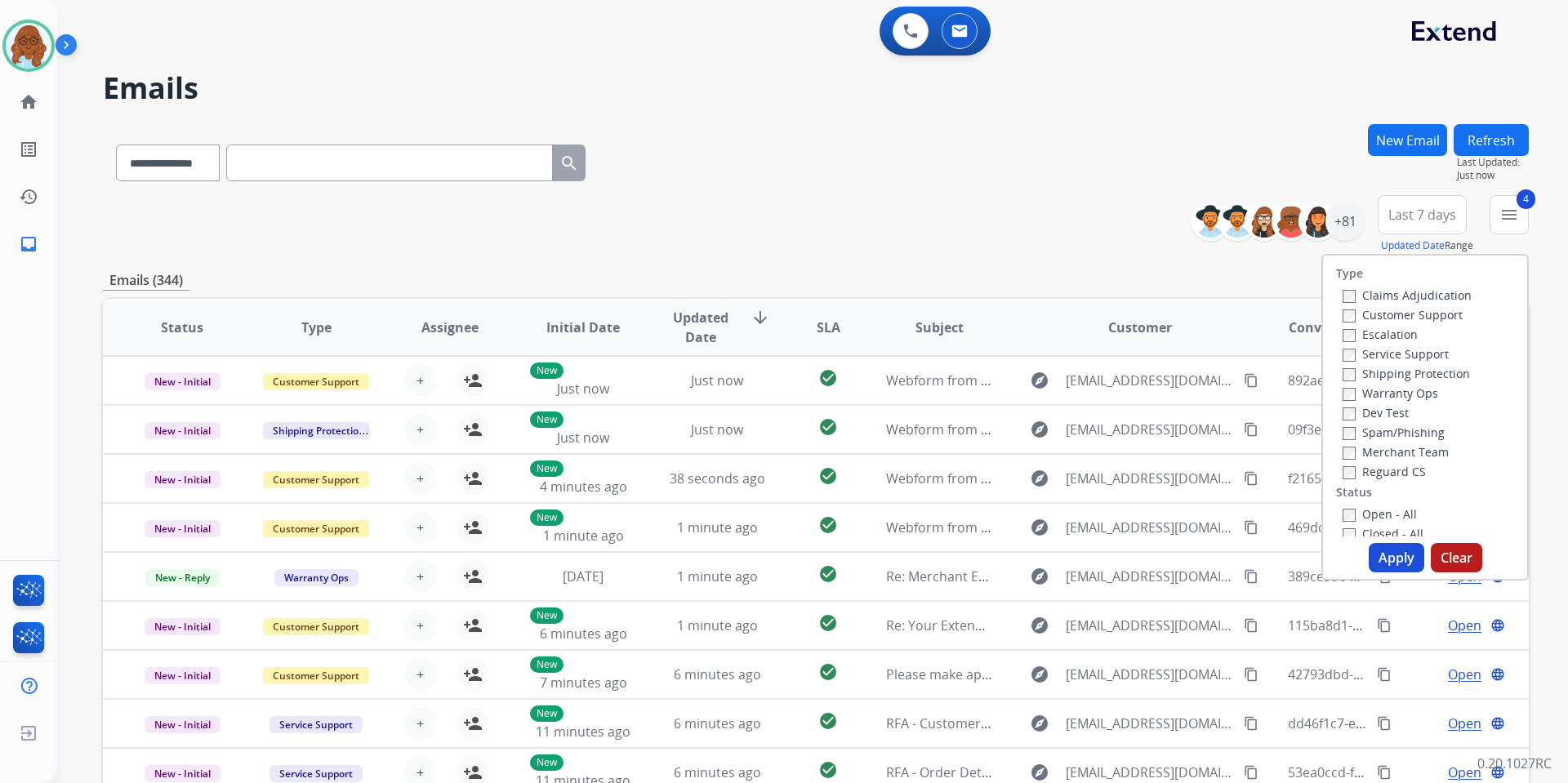
click at [1379, 542] on div "Type Claims Adjudication Customer Support Escalation Service Support Shipping P…" at bounding box center [1425, 417] width 207 height 327
click at [1395, 548] on button "Apply" at bounding box center [1396, 558] width 56 height 29
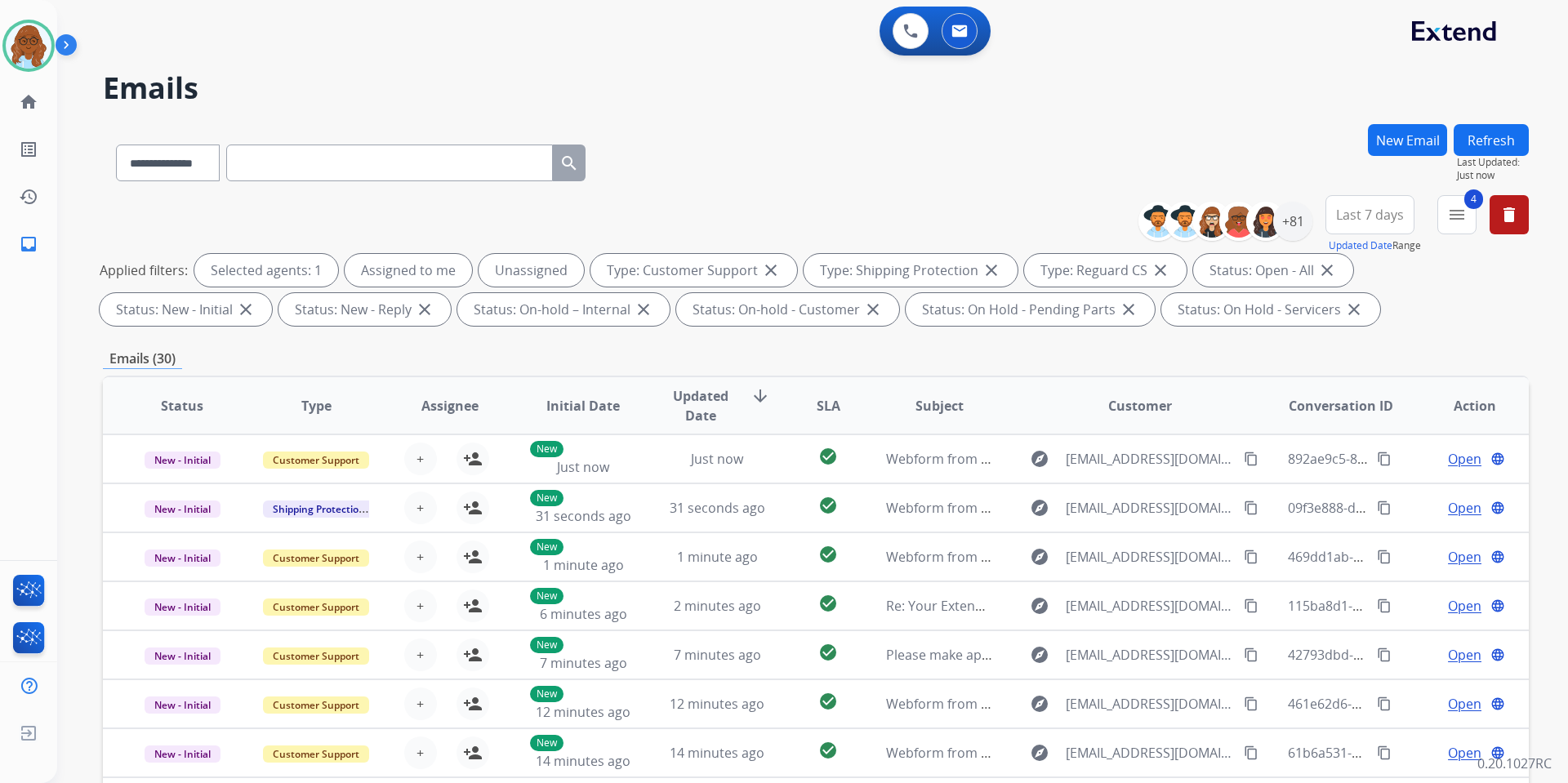
click at [1396, 218] on span "Last 7 days" at bounding box center [1370, 214] width 68 height 6
click at [1364, 405] on div "Last 90 days" at bounding box center [1364, 412] width 89 height 25
click at [1263, 102] on h2 "Emails" at bounding box center [816, 89] width 1427 height 33
click at [1294, 236] on div "+136" at bounding box center [1292, 221] width 39 height 39
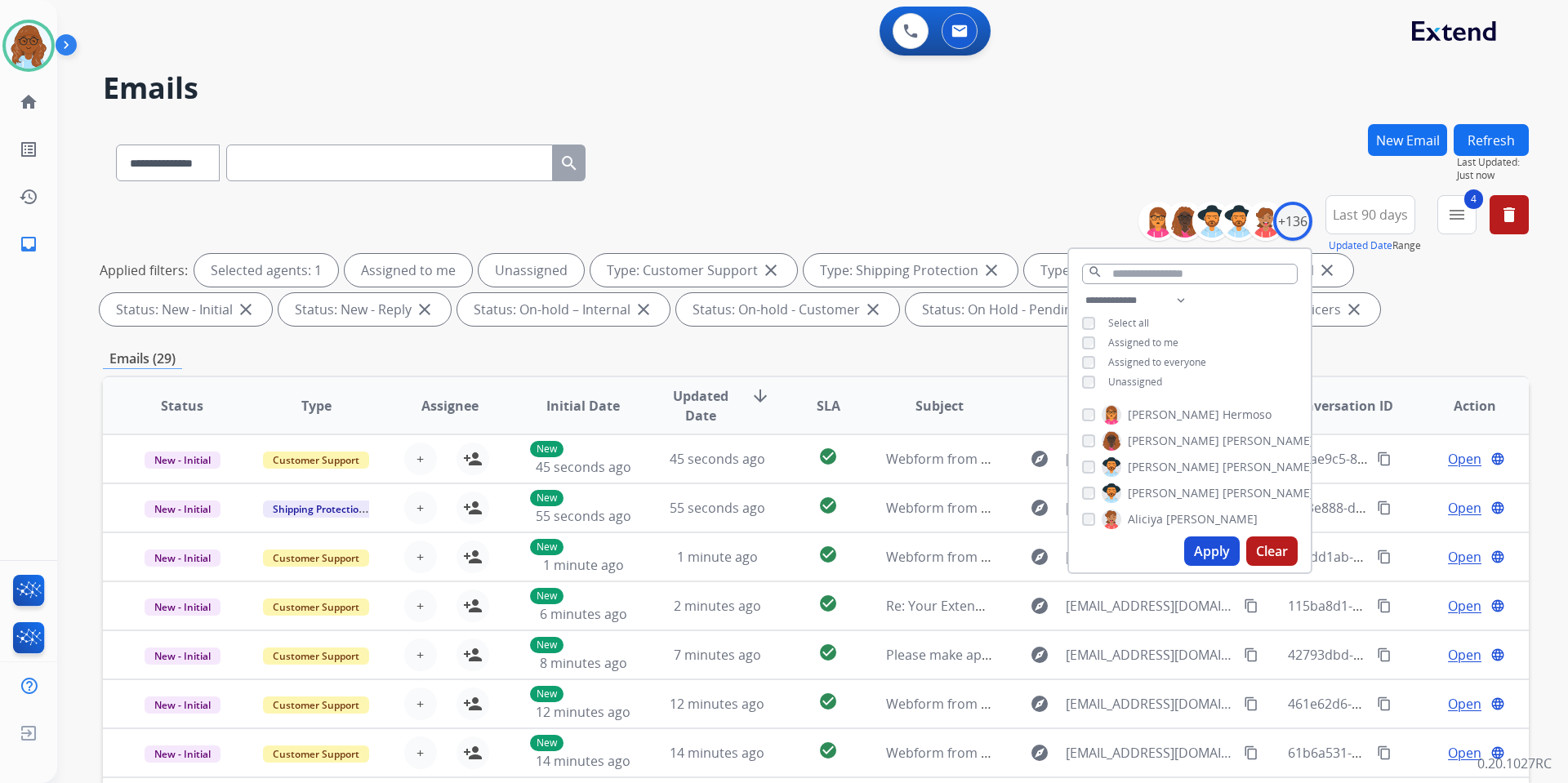
click at [1120, 385] on span "Unassigned" at bounding box center [1134, 381] width 54 height 14
click at [1201, 550] on button "Apply" at bounding box center [1212, 551] width 56 height 29
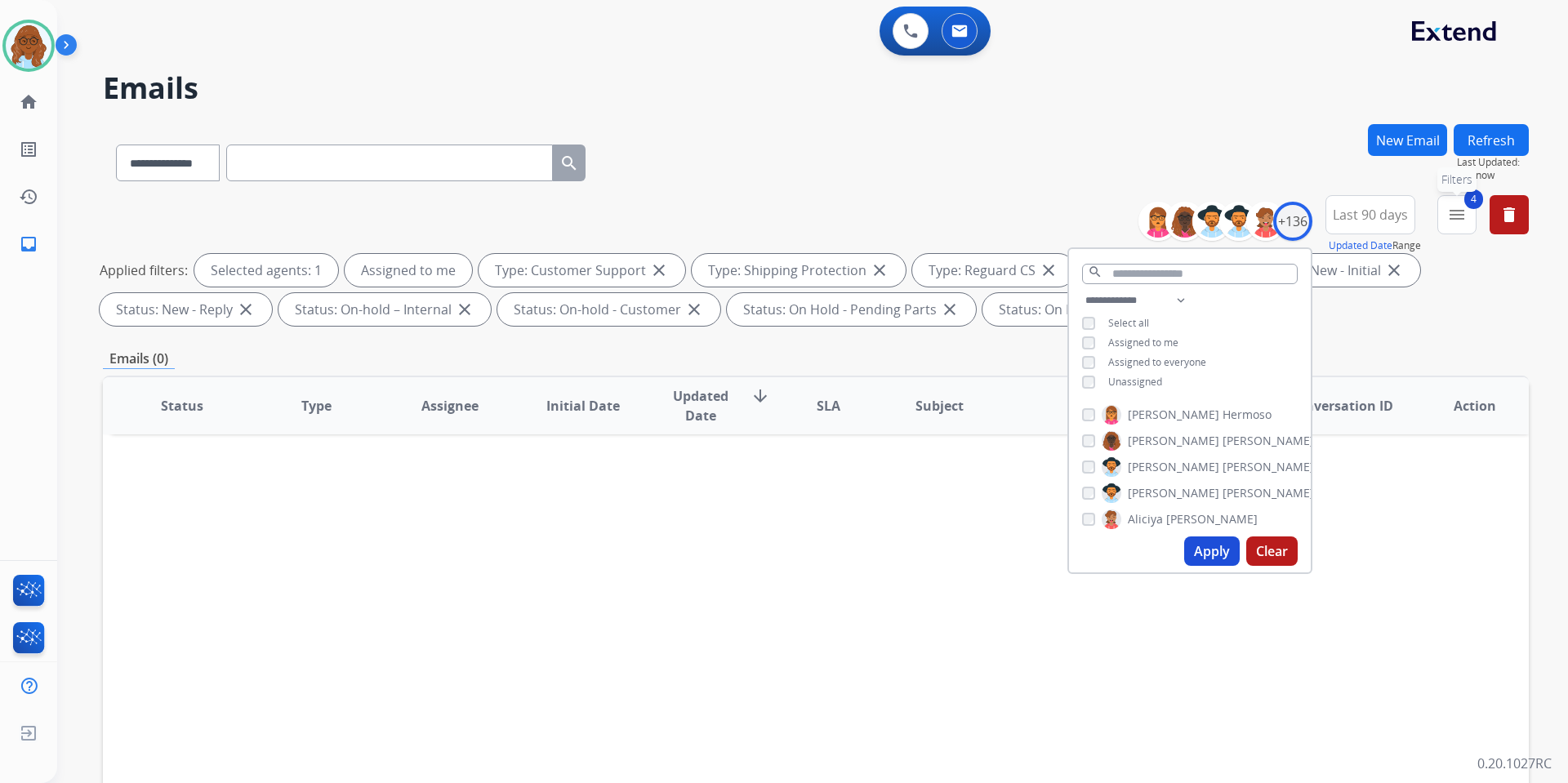
click at [1463, 227] on button "4 menu Filters" at bounding box center [1457, 214] width 39 height 39
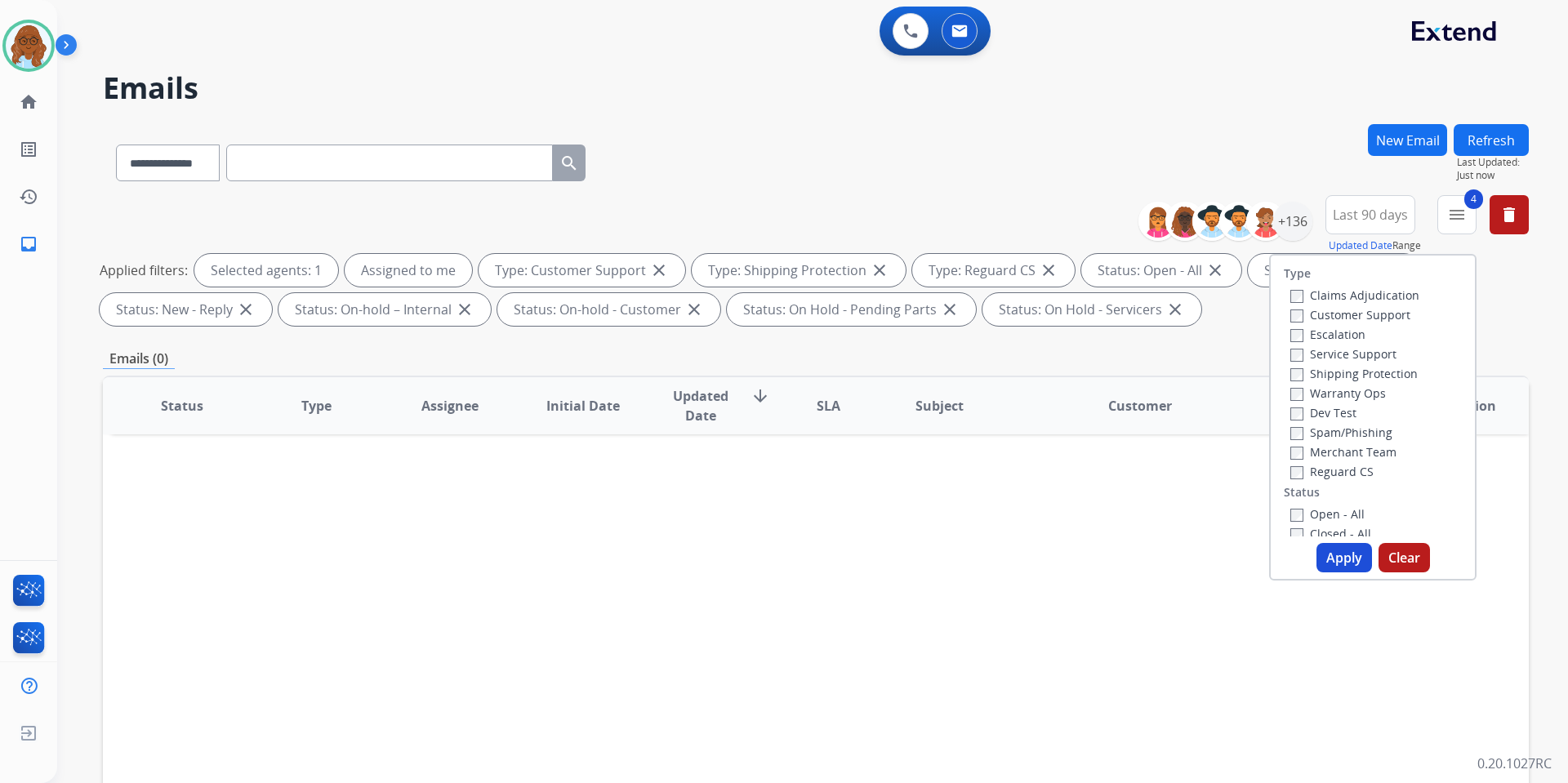
click at [1304, 505] on div "Open - All" at bounding box center [1376, 513] width 172 height 19
click at [1310, 517] on label "Open - All" at bounding box center [1327, 514] width 74 height 16
click at [1312, 532] on label "Closed - All" at bounding box center [1331, 533] width 81 height 16
click at [1329, 551] on button "Apply" at bounding box center [1344, 558] width 56 height 29
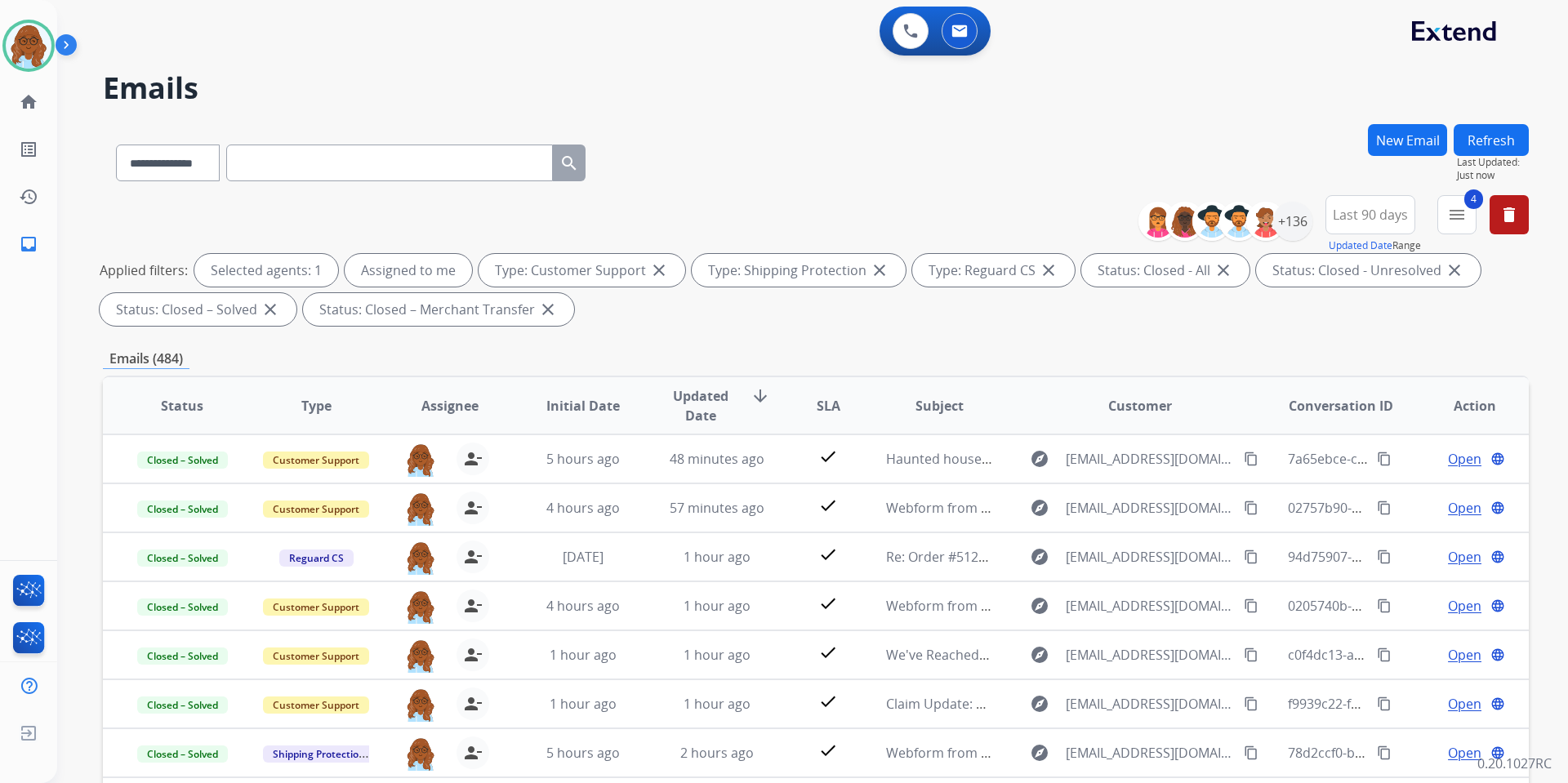
click at [1354, 224] on button "Last 90 days" at bounding box center [1370, 214] width 89 height 39
click at [1346, 272] on div "Custom" at bounding box center [1364, 274] width 89 height 25
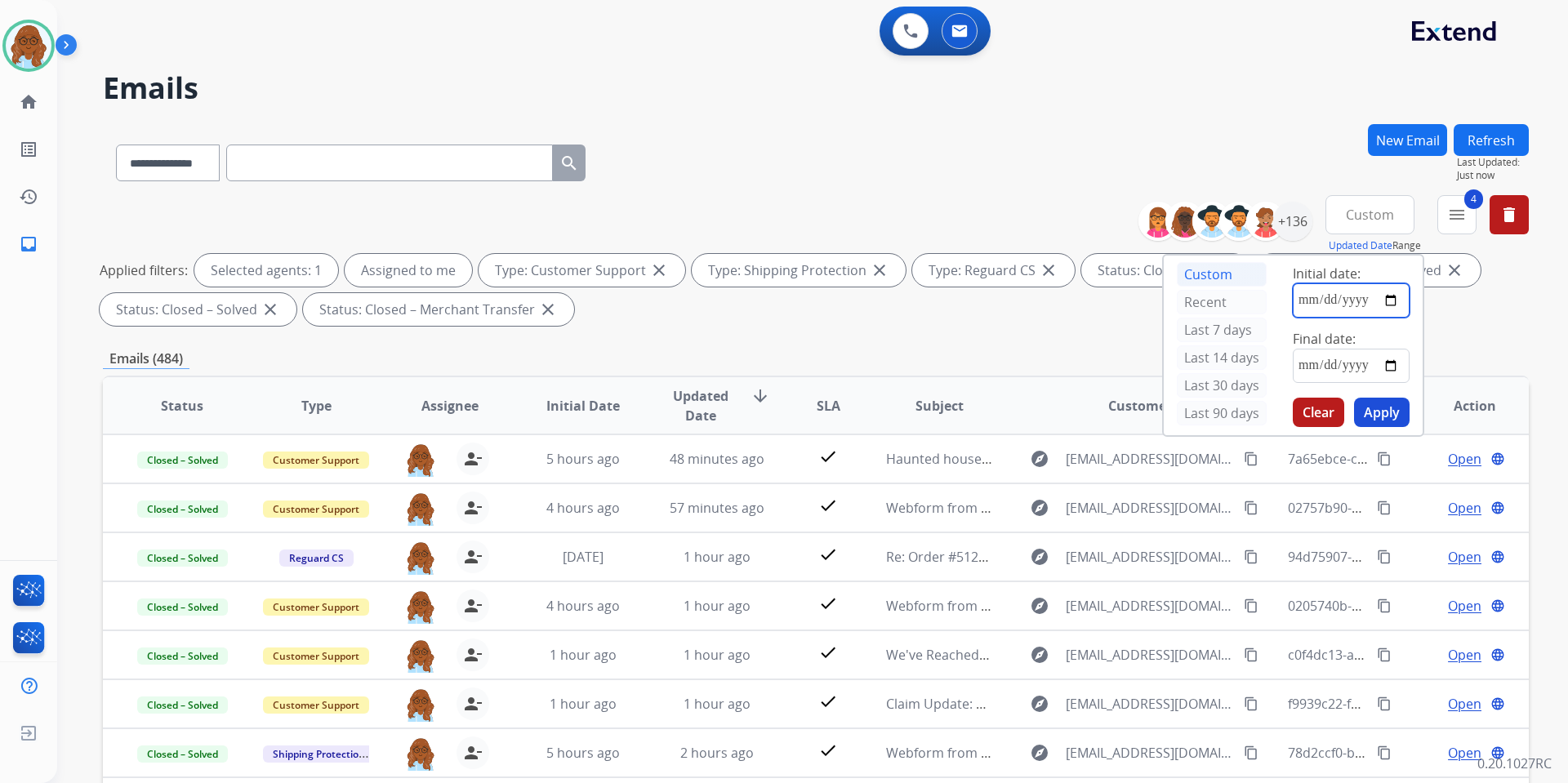
click at [1390, 299] on input "date" at bounding box center [1352, 301] width 117 height 35
type input "**********"
click at [1389, 361] on input "date" at bounding box center [1352, 366] width 117 height 35
type input "**********"
click at [1378, 415] on button "Apply" at bounding box center [1382, 412] width 56 height 29
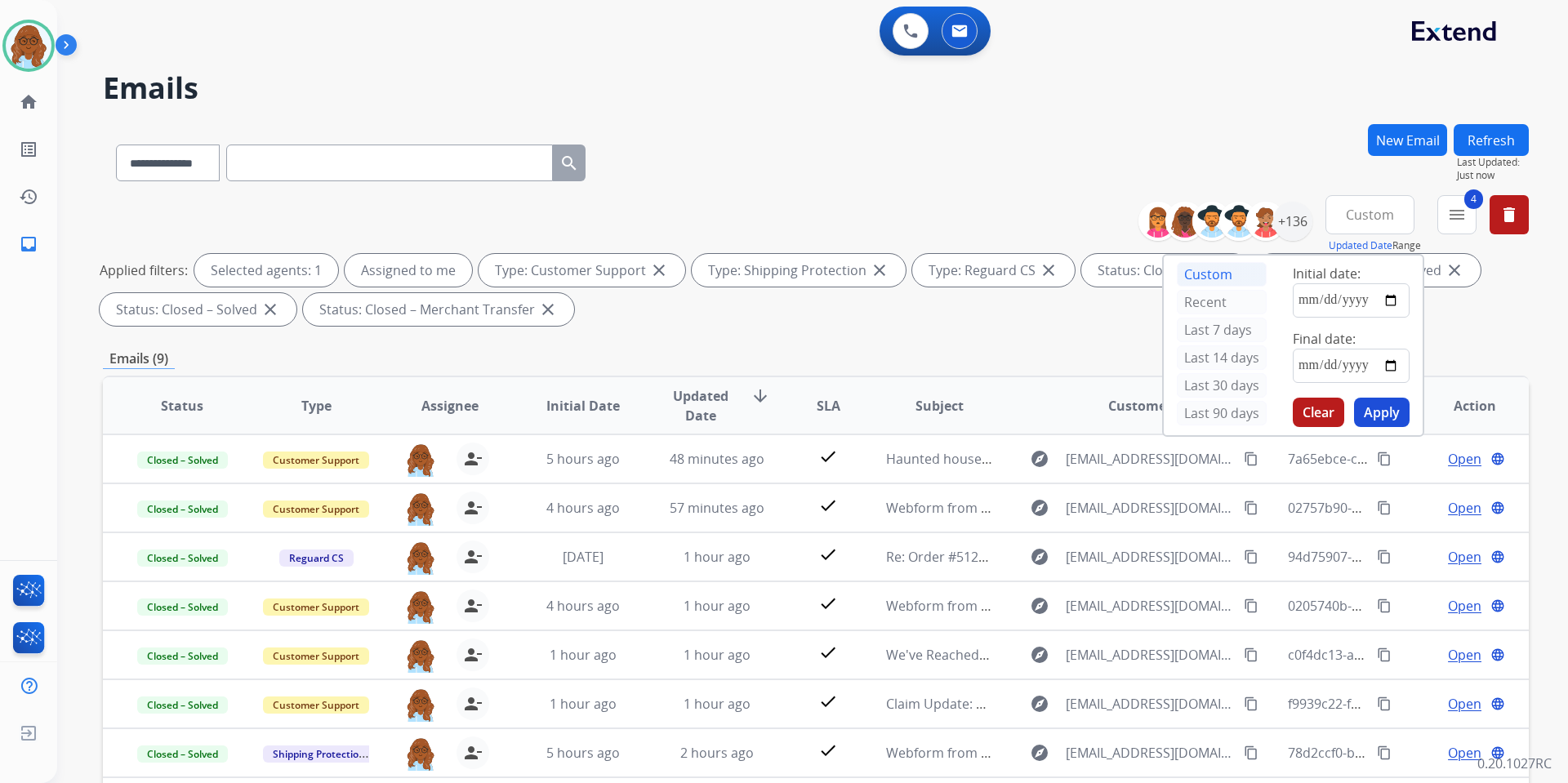
click at [908, 338] on div "**********" at bounding box center [816, 566] width 1427 height 883
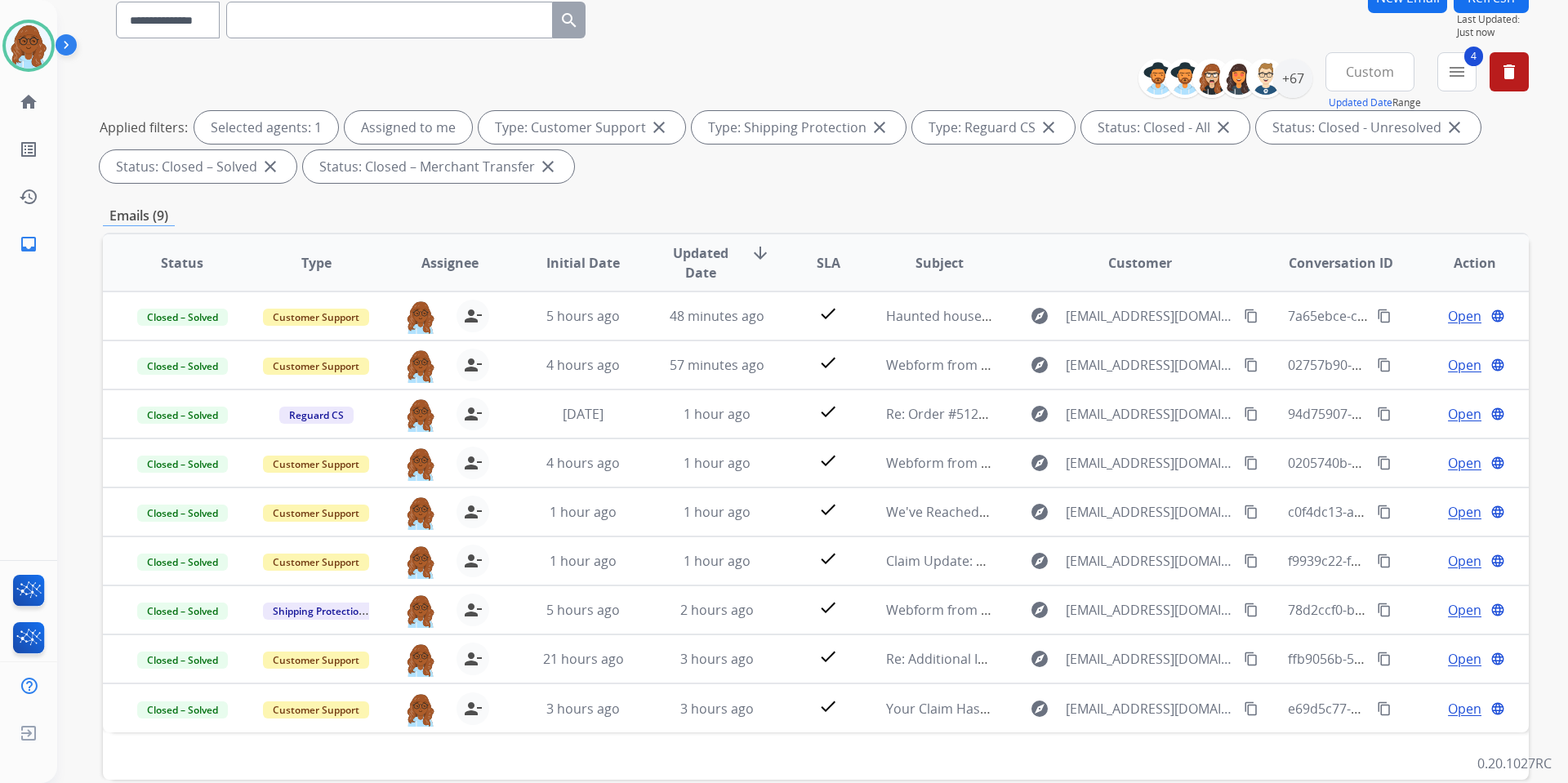
scroll to position [163, 0]
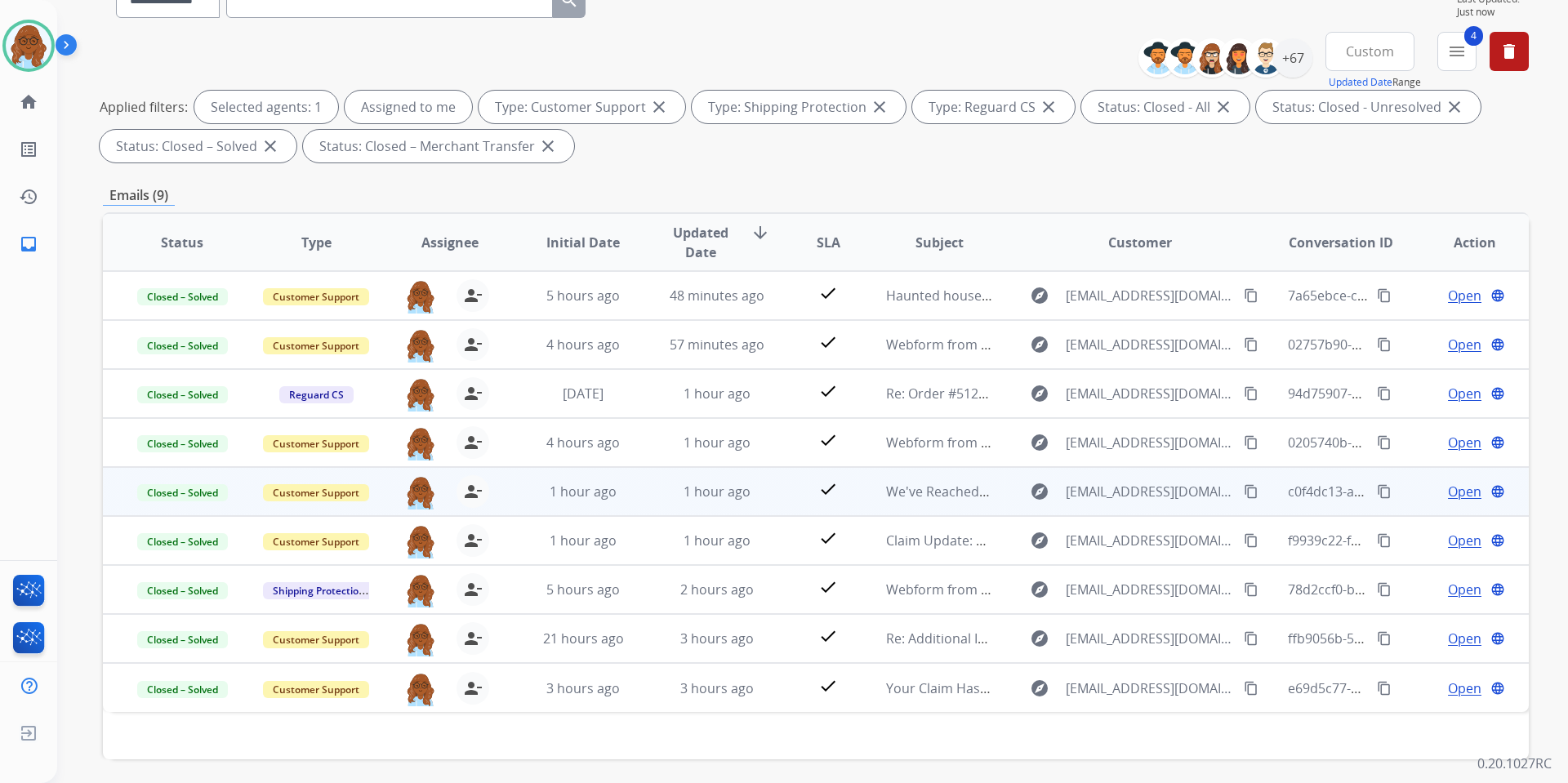
click at [1448, 495] on span "Open" at bounding box center [1465, 491] width 34 height 19
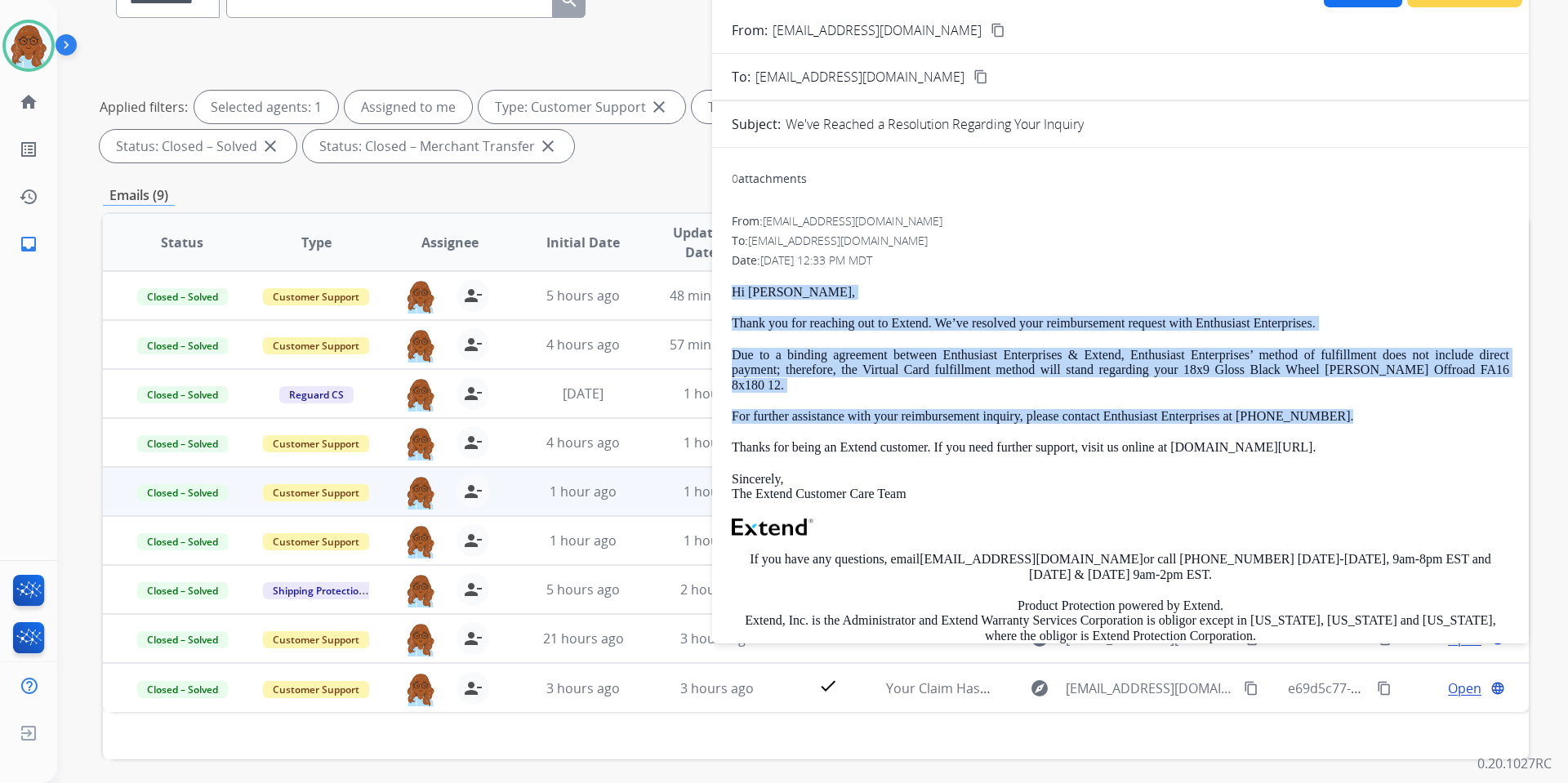
drag, startPoint x: 1332, startPoint y: 404, endPoint x: 735, endPoint y: 287, distance: 608.4
click at [735, 287] on div "Hi Jacquob, Thank you for reaching out to Extend. We’ve resolved your reimburse…" at bounding box center [1121, 516] width 778 height 462
copy div "Hi Jacquob, Thank you for reaching out to Extend. We’ve resolved your reimburse…"
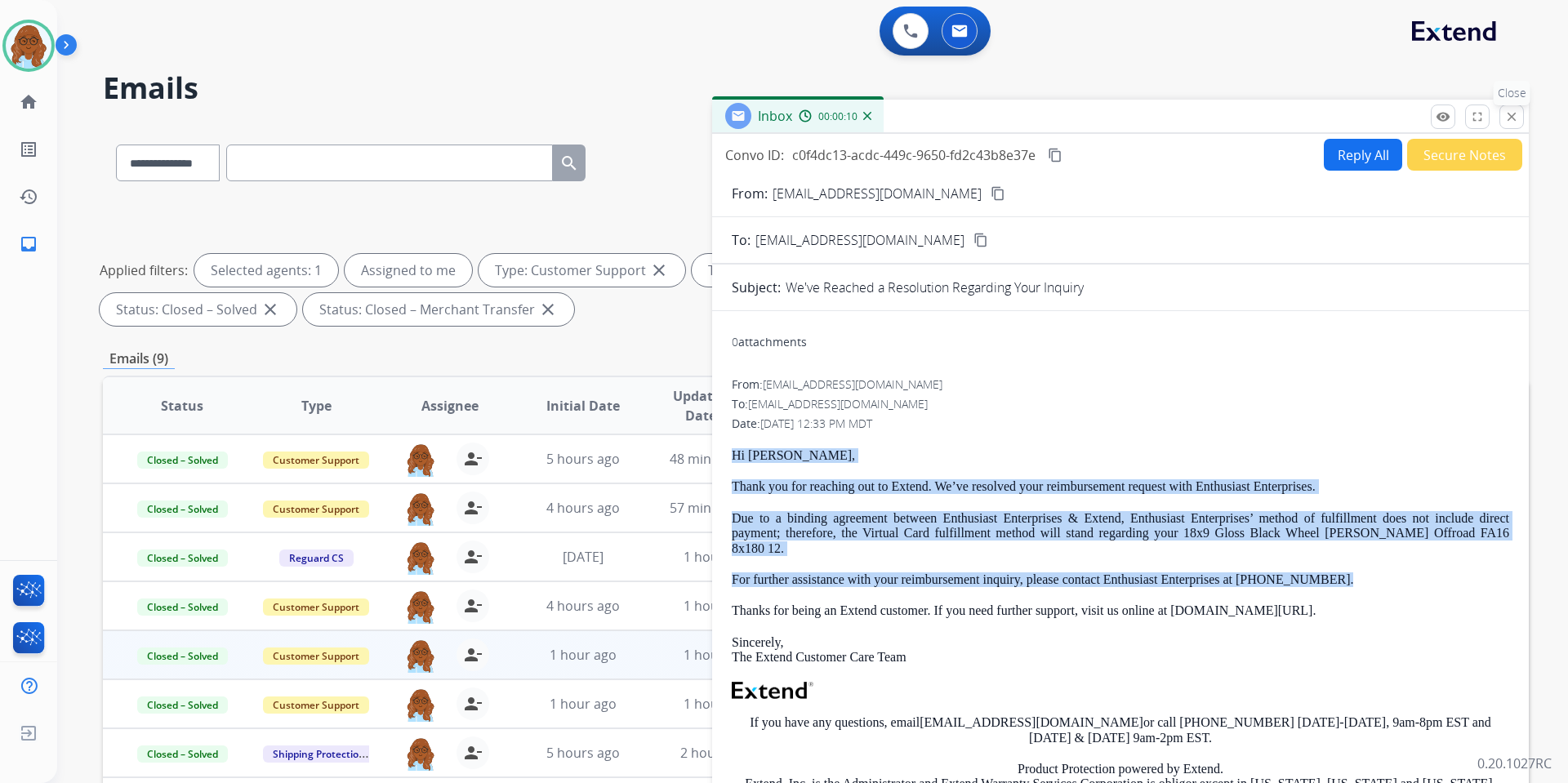
click at [1508, 121] on mat-icon "close" at bounding box center [1511, 117] width 15 height 15
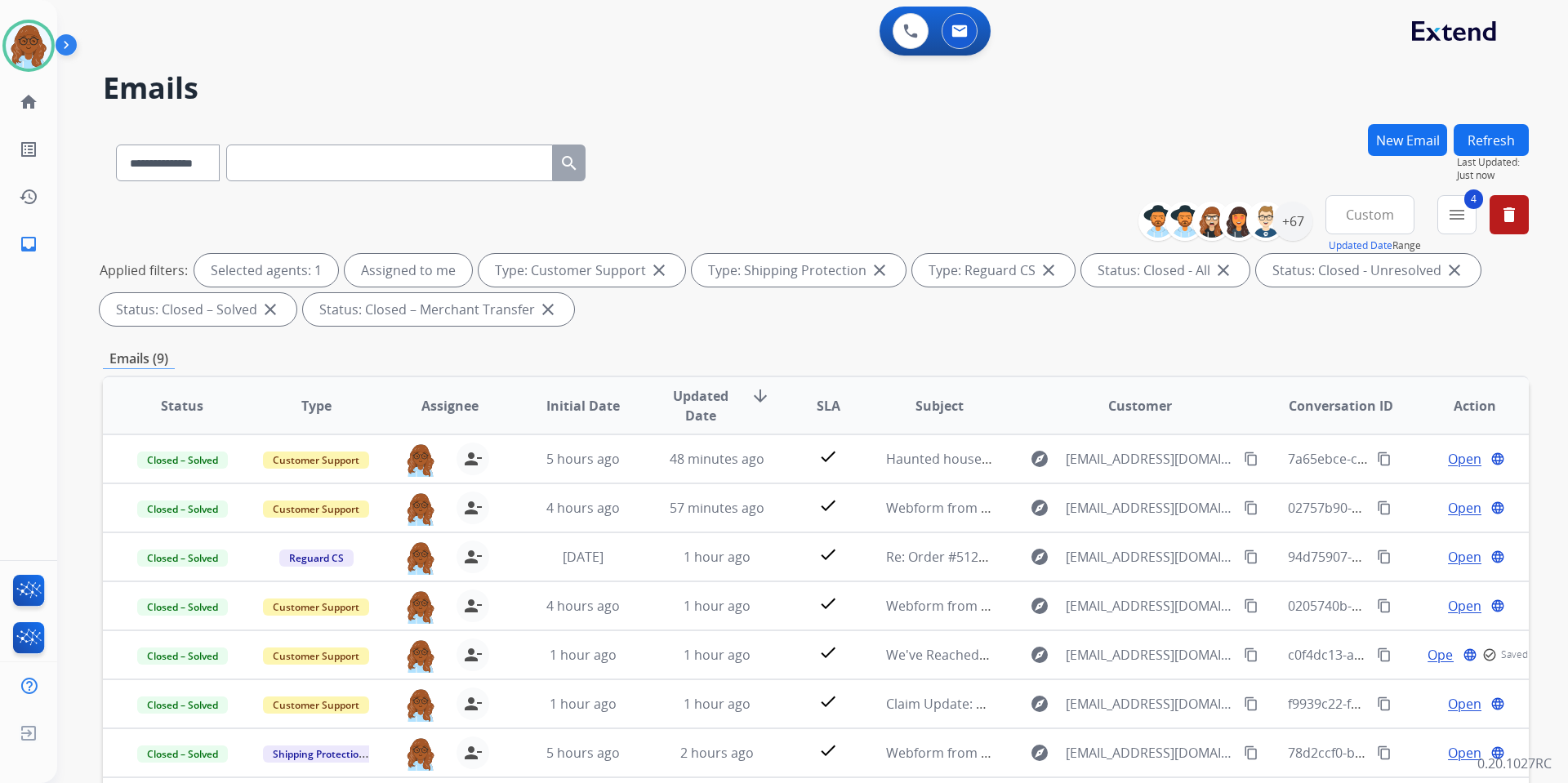
click at [1400, 141] on button "New Email" at bounding box center [1407, 140] width 79 height 32
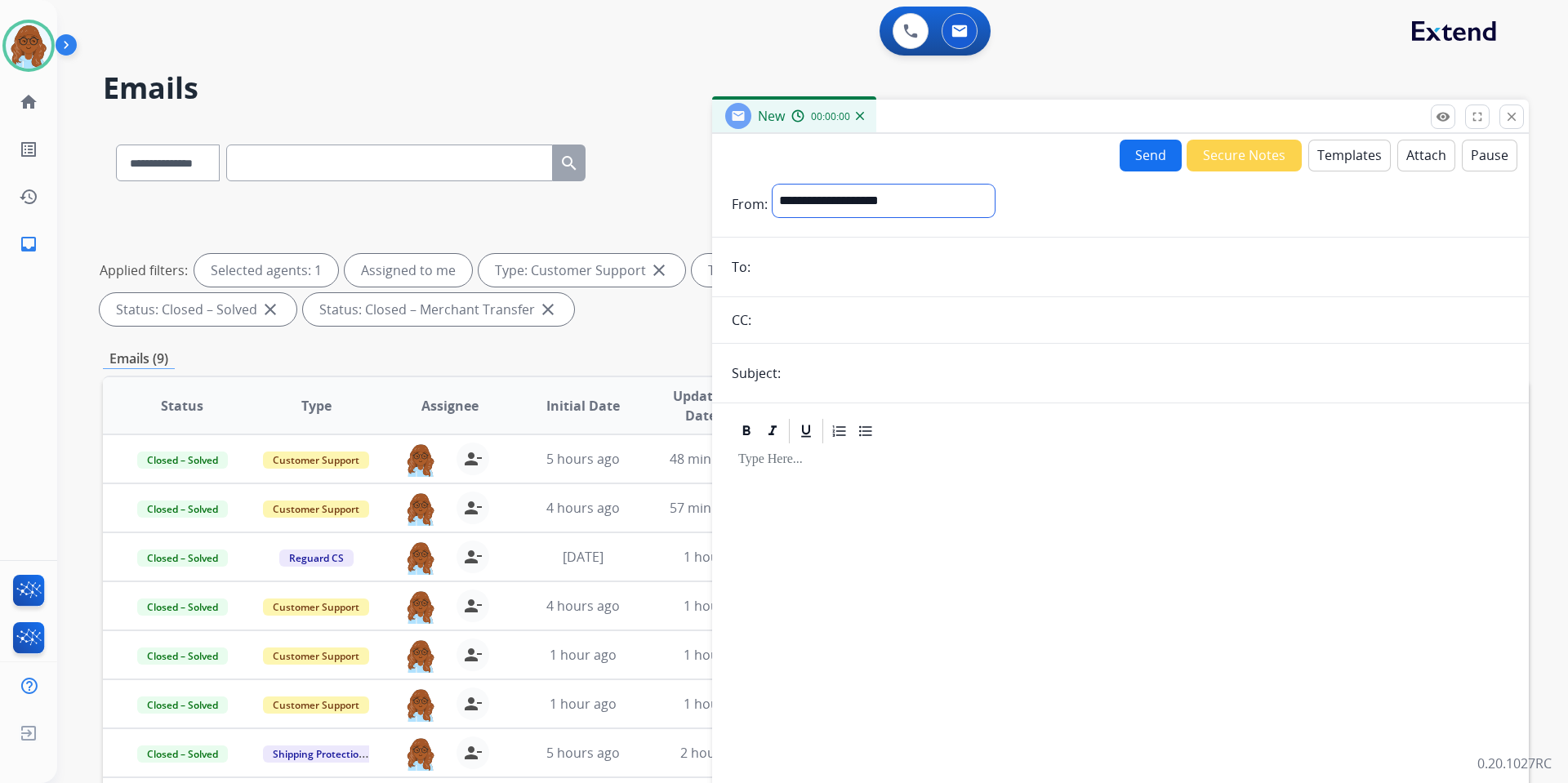
click at [826, 208] on select "**********" at bounding box center [883, 201] width 222 height 33
select select "**********"
click at [773, 184] on select "**********" at bounding box center [883, 201] width 222 height 33
click at [1320, 147] on button "Templates" at bounding box center [1350, 155] width 82 height 32
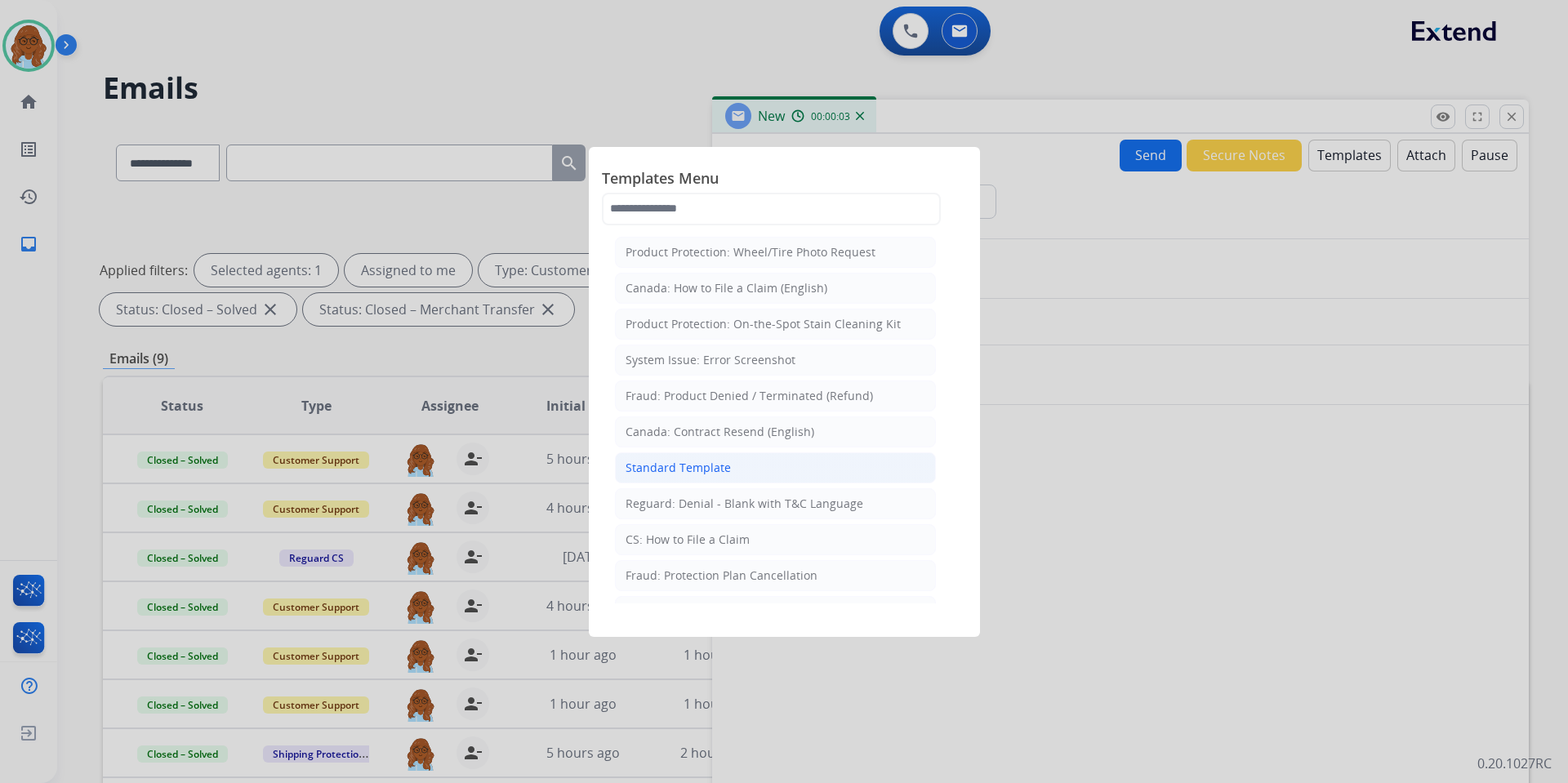
click at [689, 467] on div "Standard Template" at bounding box center [678, 468] width 105 height 16
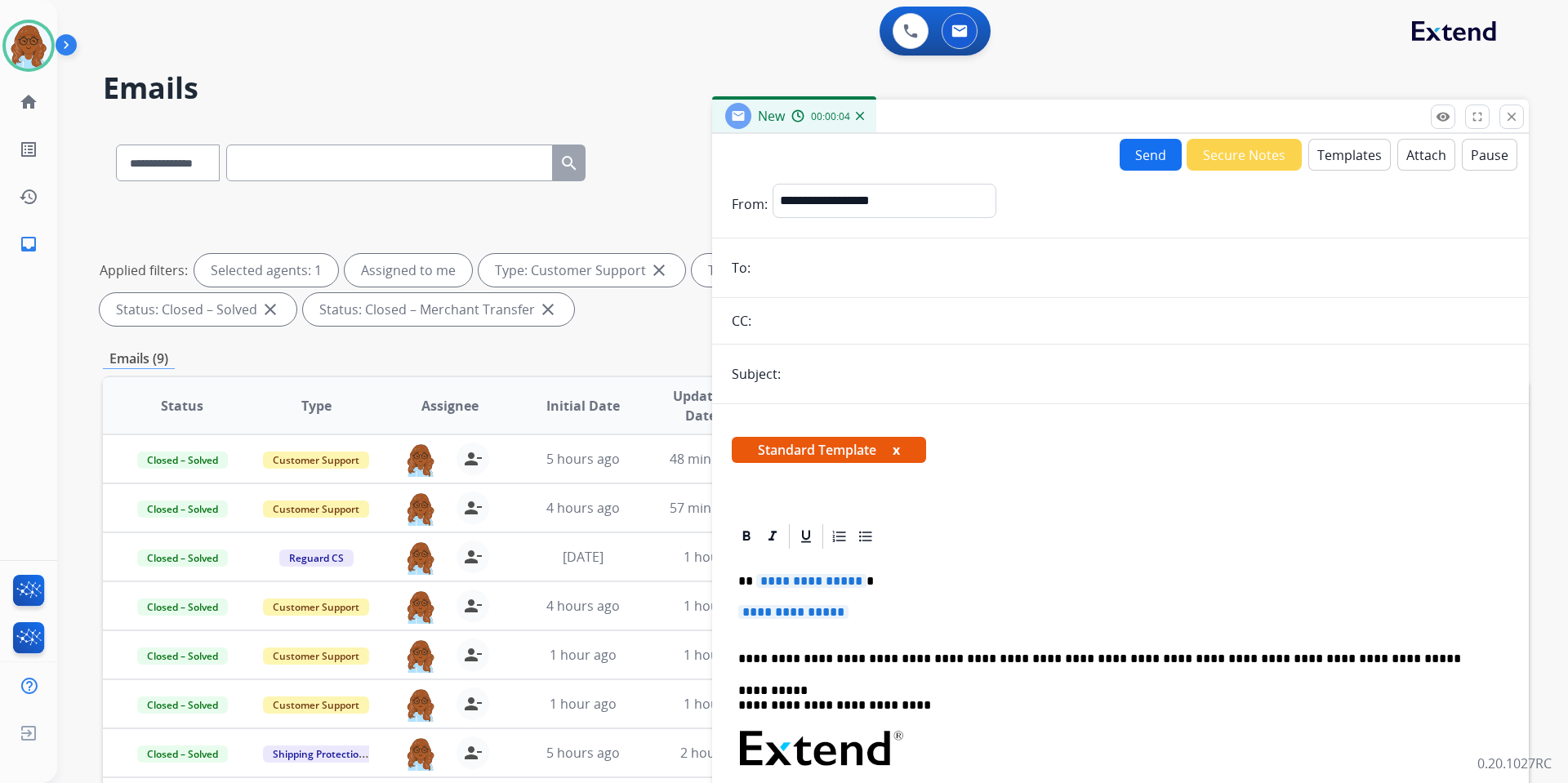
scroll to position [163, 0]
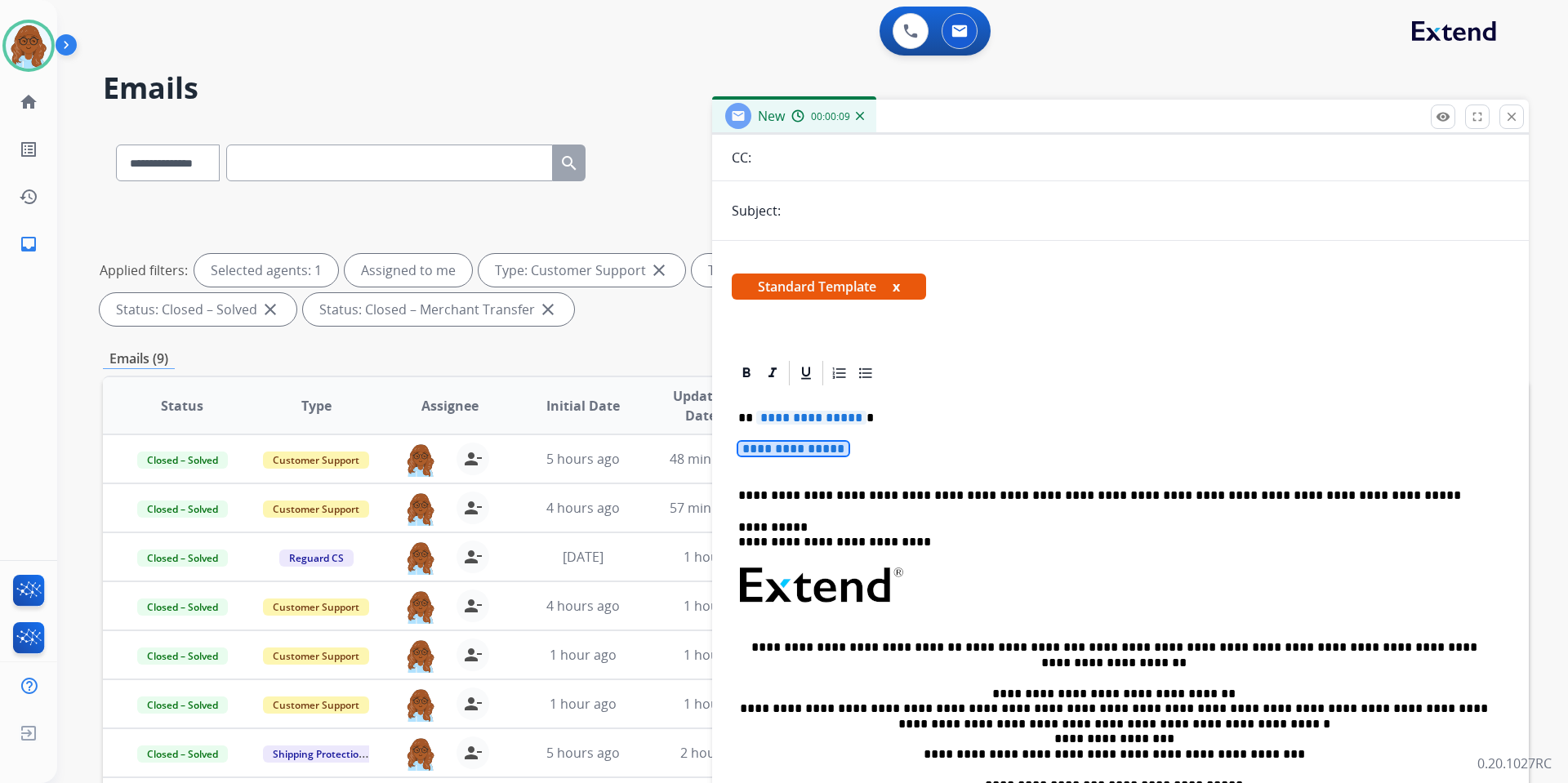
drag, startPoint x: 801, startPoint y: 447, endPoint x: 766, endPoint y: 445, distance: 35.1
click at [766, 445] on span "**********" at bounding box center [793, 448] width 110 height 14
paste div
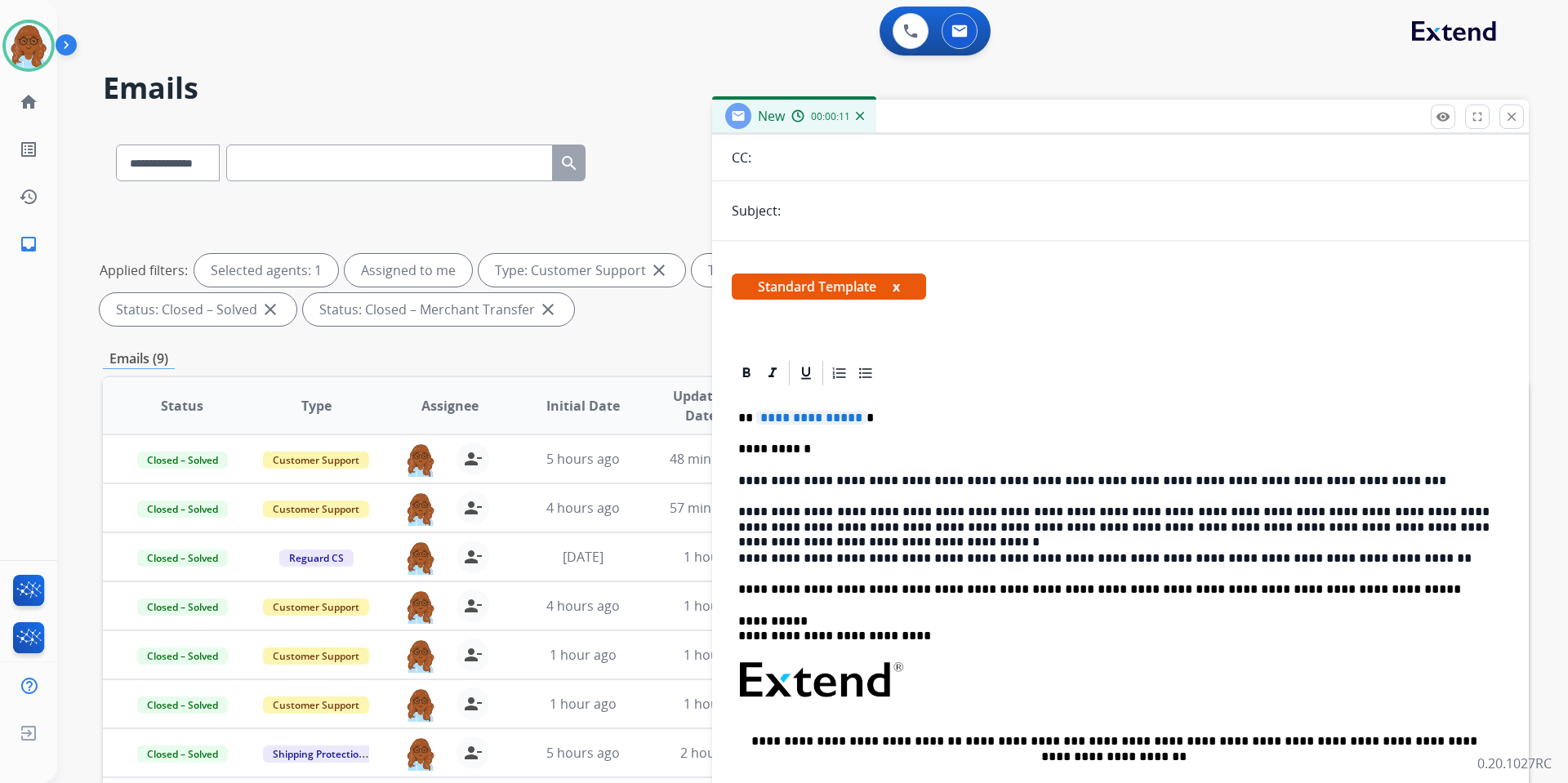
click at [810, 437] on div "**********" at bounding box center [1121, 671] width 778 height 567
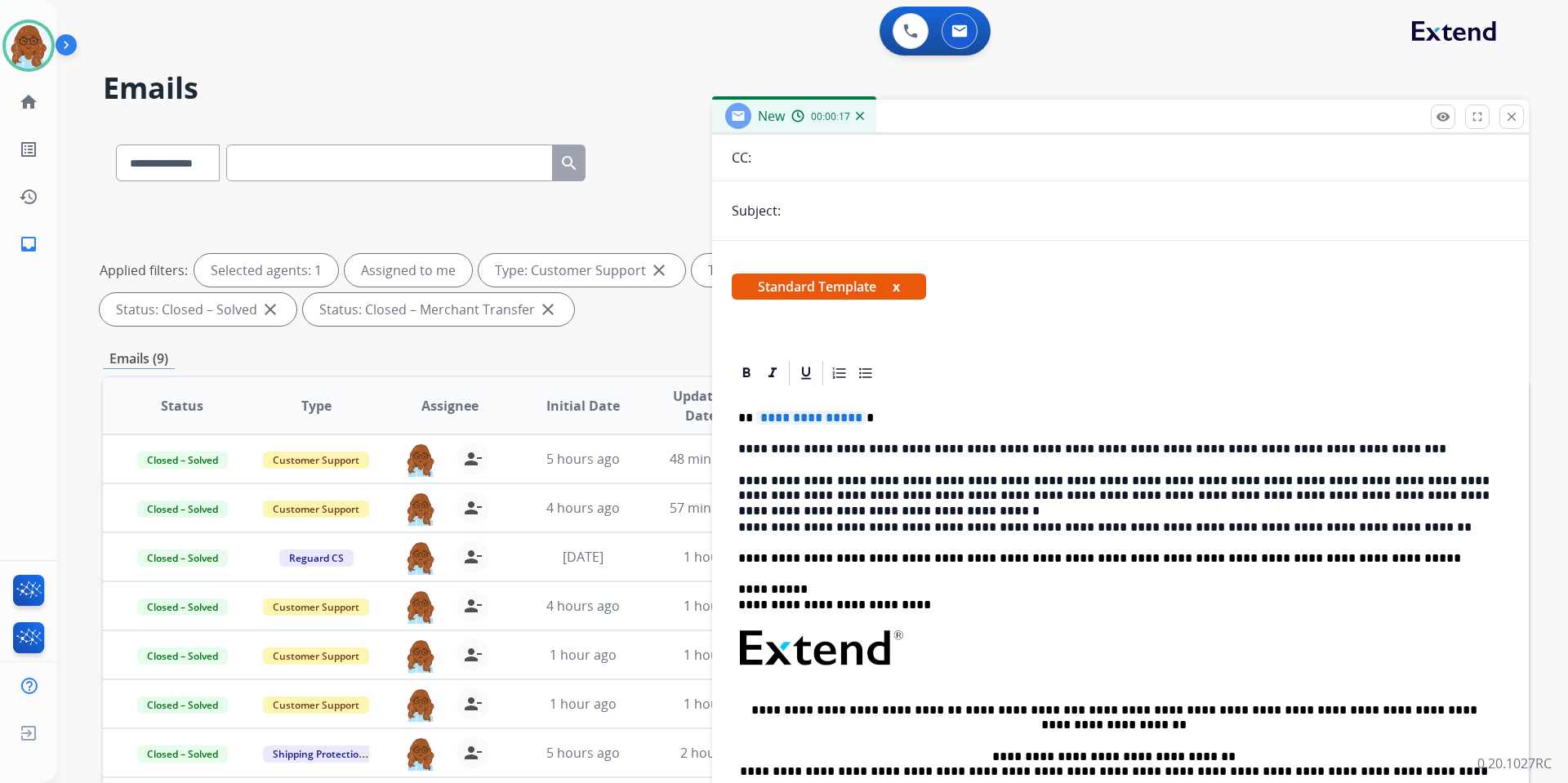
scroll to position [81, 0]
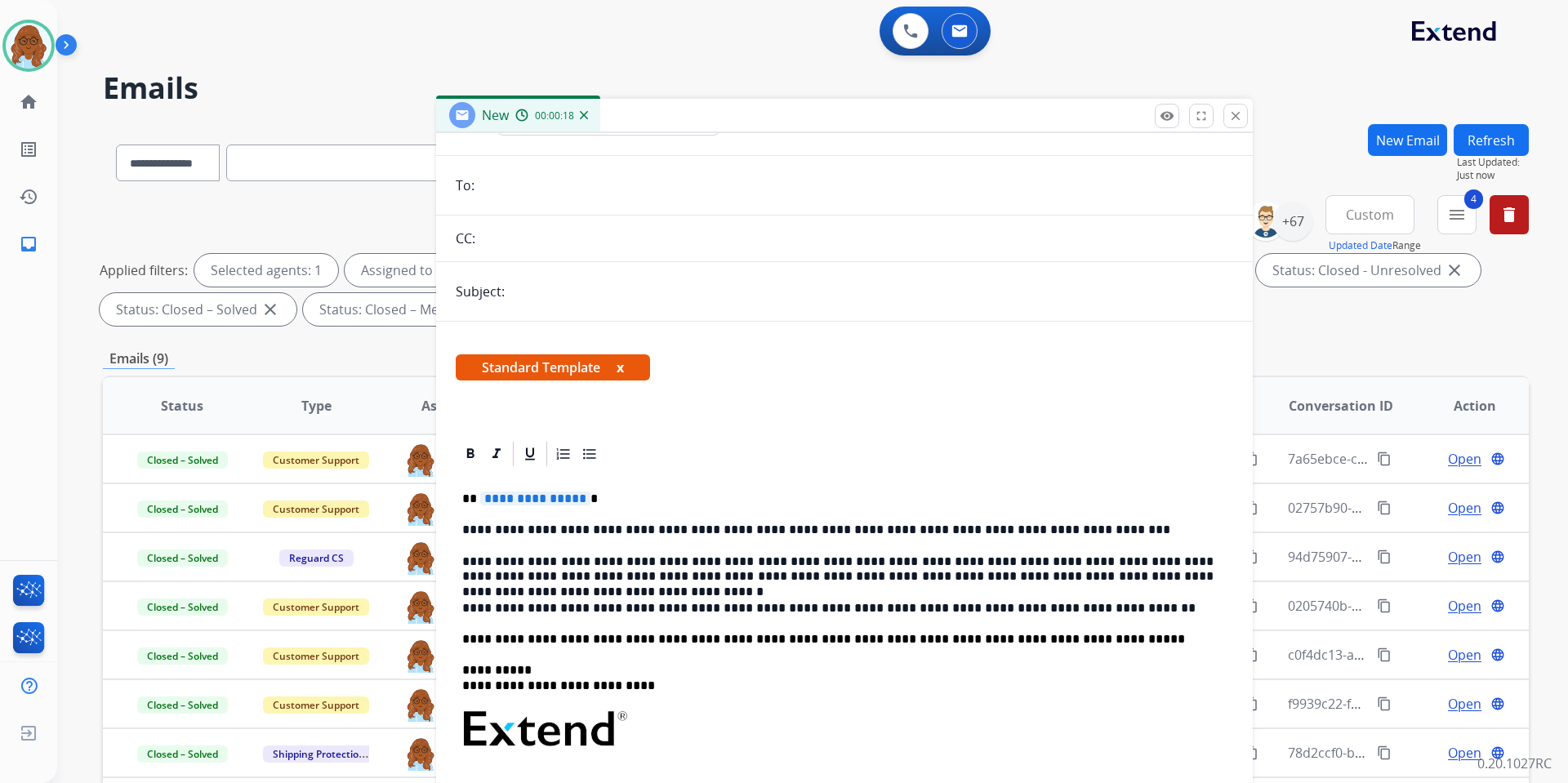
drag, startPoint x: 925, startPoint y: 115, endPoint x: 634, endPoint y: 120, distance: 291.0
click at [636, 116] on div "New 00:00:18" at bounding box center [844, 116] width 817 height 35
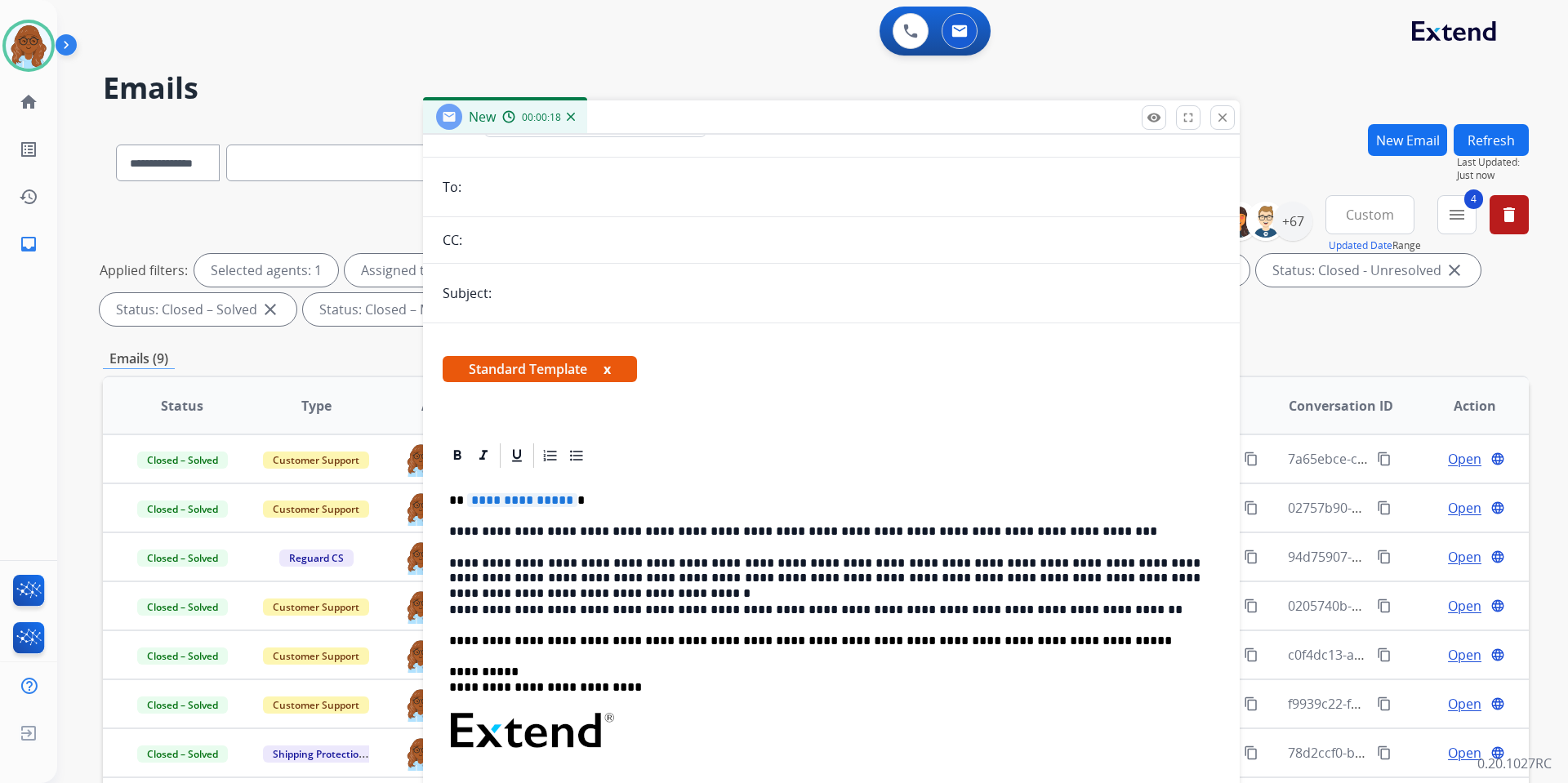
click at [569, 286] on input "text" at bounding box center [858, 293] width 724 height 33
type input "**********"
click at [611, 368] on button "x" at bounding box center [607, 369] width 7 height 19
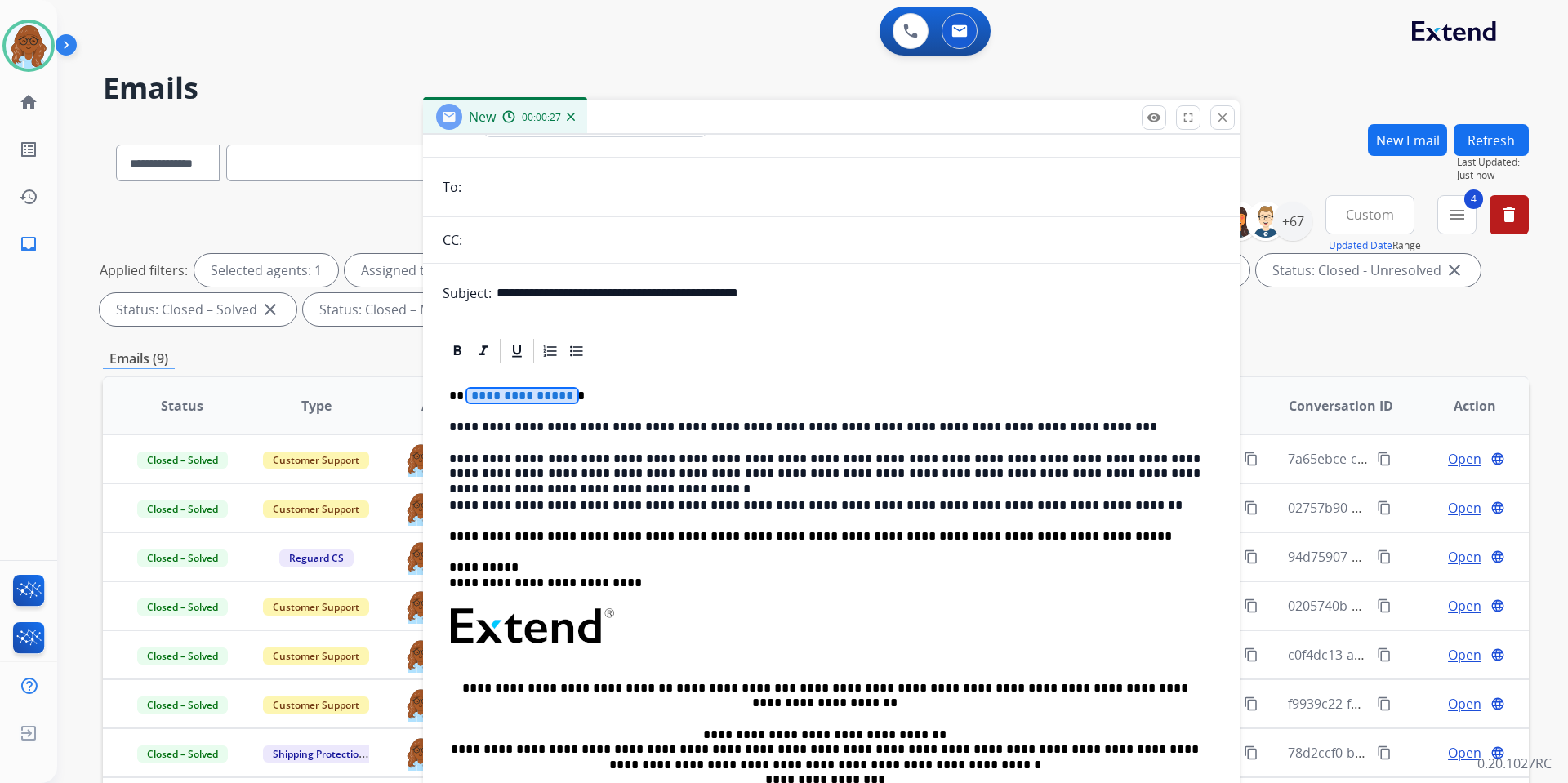
click at [513, 392] on span "**********" at bounding box center [522, 395] width 110 height 14
drag, startPoint x: 967, startPoint y: 423, endPoint x: 1029, endPoint y: 424, distance: 62.0
click at [1029, 424] on p "**********" at bounding box center [824, 427] width 751 height 15
drag, startPoint x: 652, startPoint y: 456, endPoint x: 768, endPoint y: 454, distance: 116.0
click at [768, 454] on p "**********" at bounding box center [824, 466] width 751 height 30
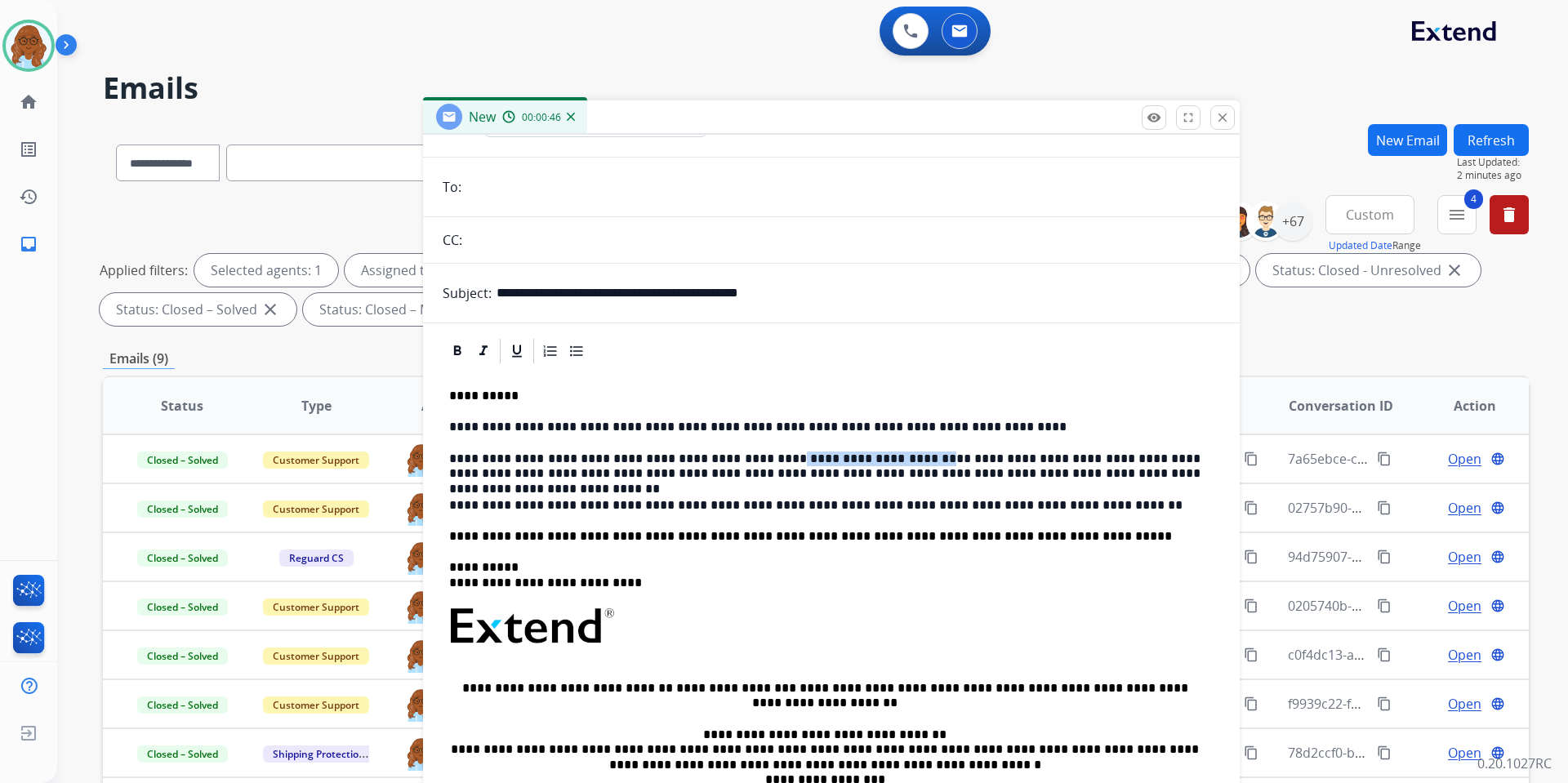
drag, startPoint x: 774, startPoint y: 457, endPoint x: 894, endPoint y: 463, distance: 120.1
click at [894, 463] on p "**********" at bounding box center [824, 466] width 751 height 30
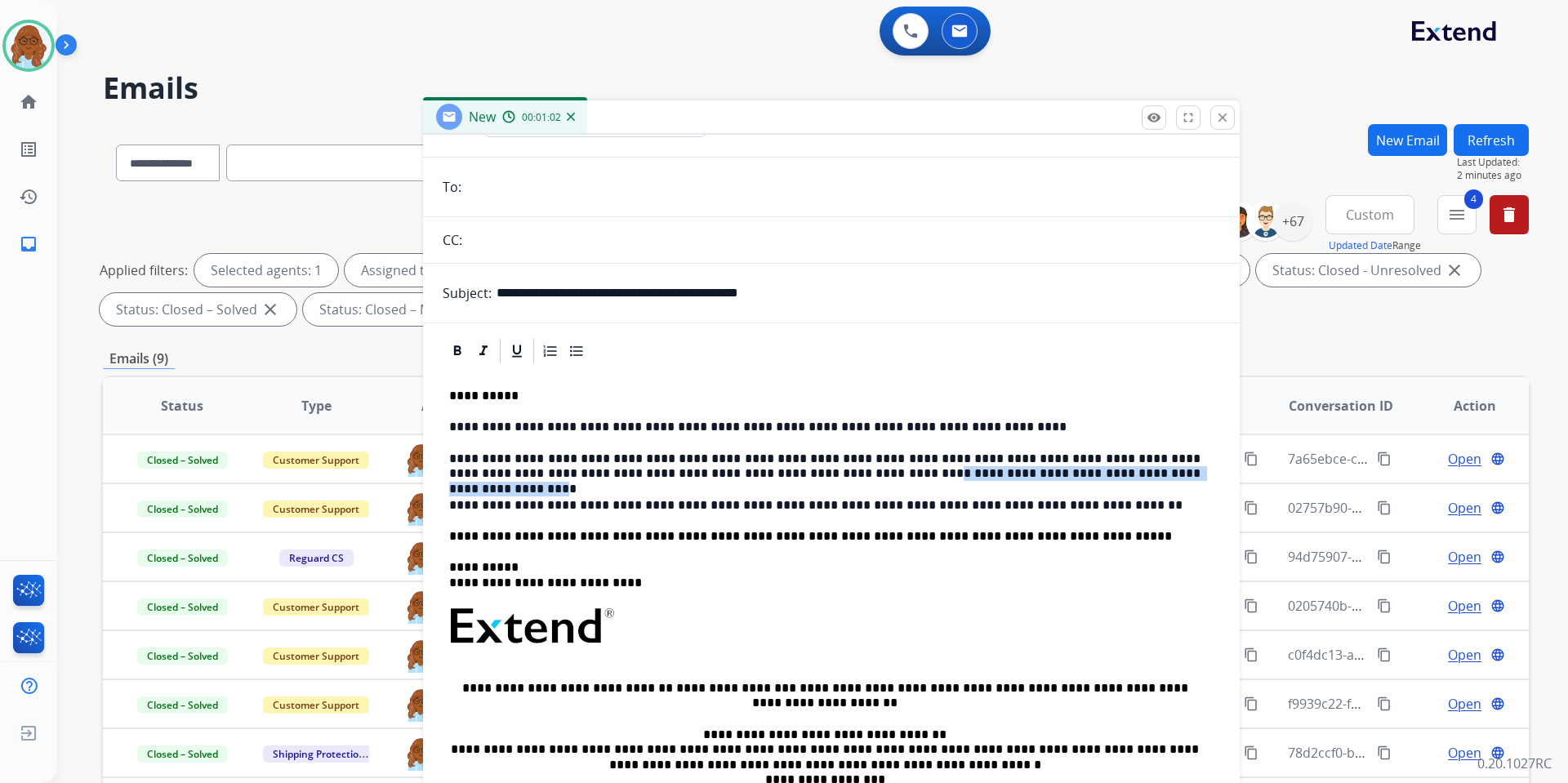
drag, startPoint x: 755, startPoint y: 474, endPoint x: 1061, endPoint y: 470, distance: 306.0
click at [1061, 470] on p "**********" at bounding box center [824, 466] width 751 height 30
drag, startPoint x: 1036, startPoint y: 506, endPoint x: 955, endPoint y: 506, distance: 81.0
click at [955, 506] on p "**********" at bounding box center [824, 506] width 751 height 15
click at [963, 501] on p "**********" at bounding box center [824, 506] width 751 height 15
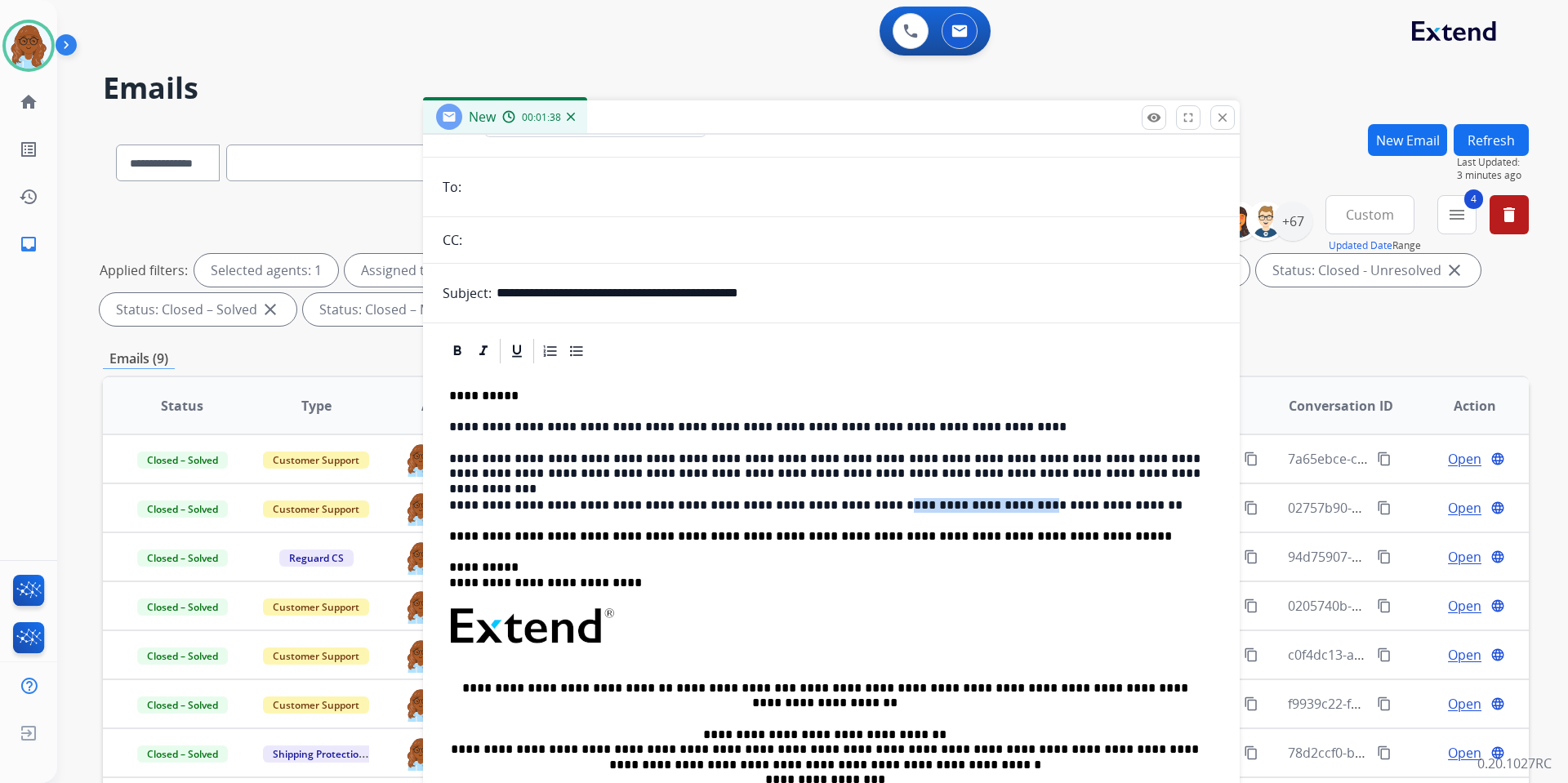
drag, startPoint x: 821, startPoint y: 501, endPoint x: 936, endPoint y: 501, distance: 115.0
click at [936, 501] on p "**********" at bounding box center [824, 506] width 751 height 15
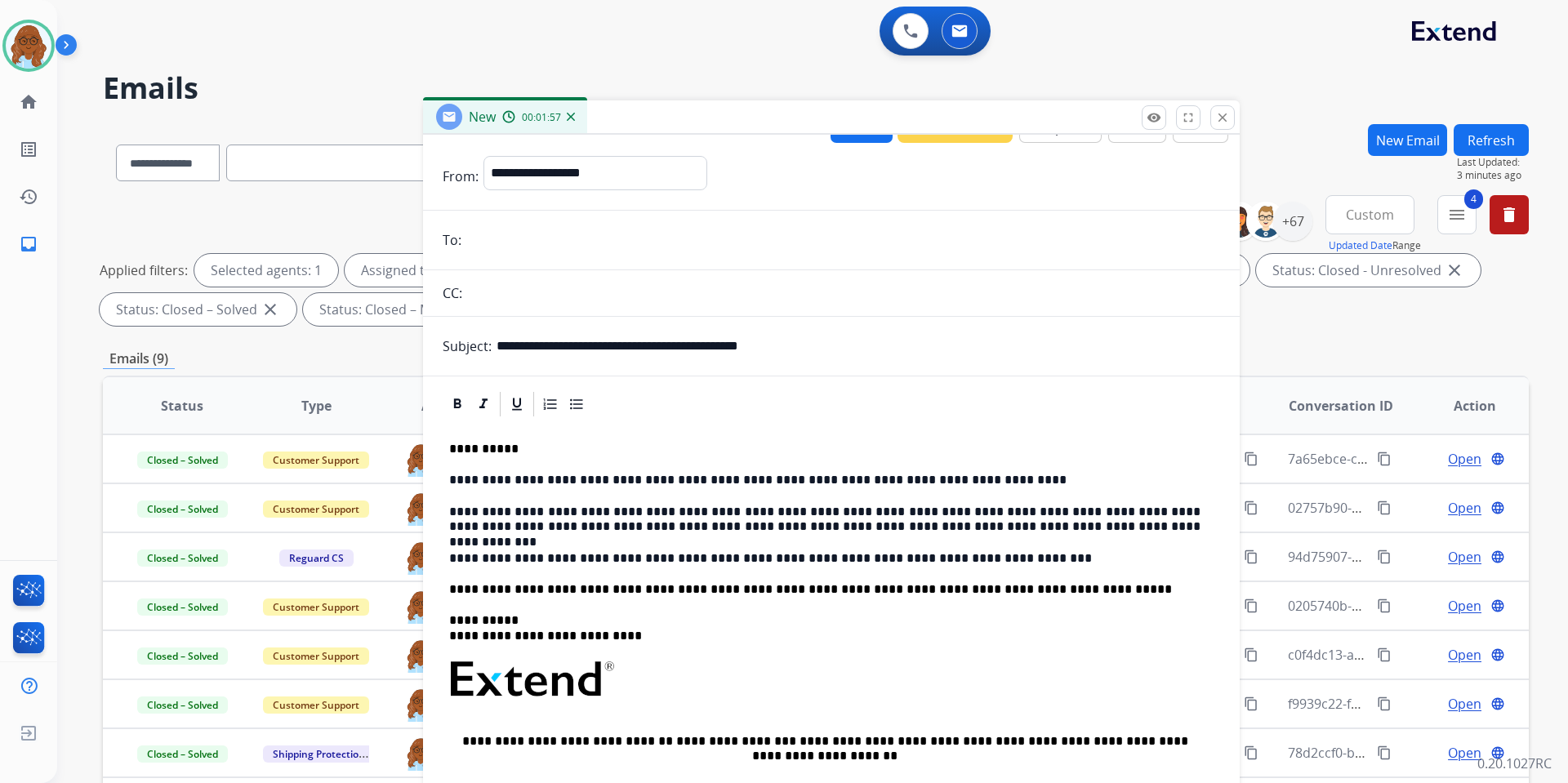
scroll to position [0, 0]
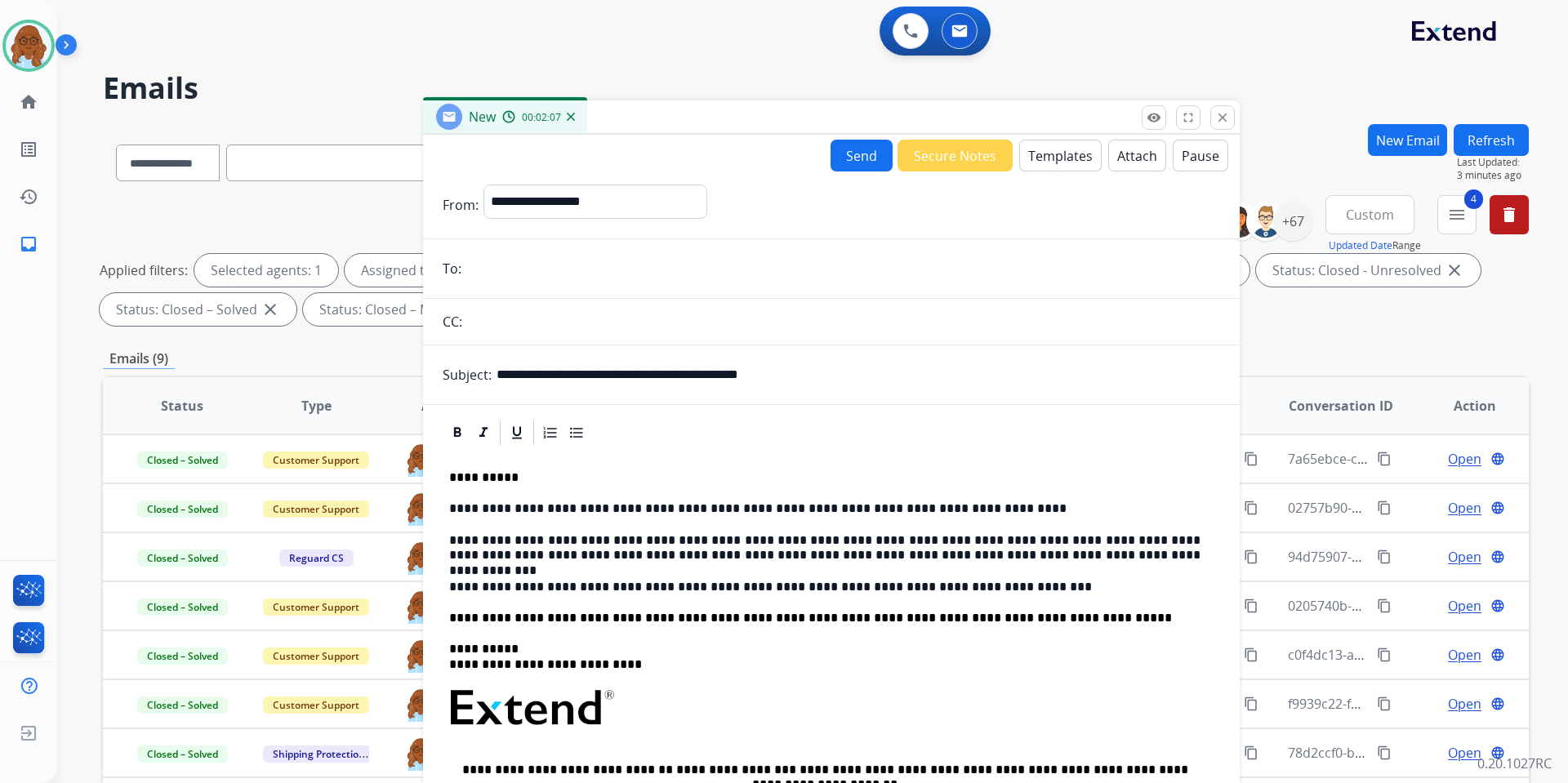
paste input "**********"
type input "**********"
click at [837, 167] on button "Send" at bounding box center [862, 155] width 62 height 32
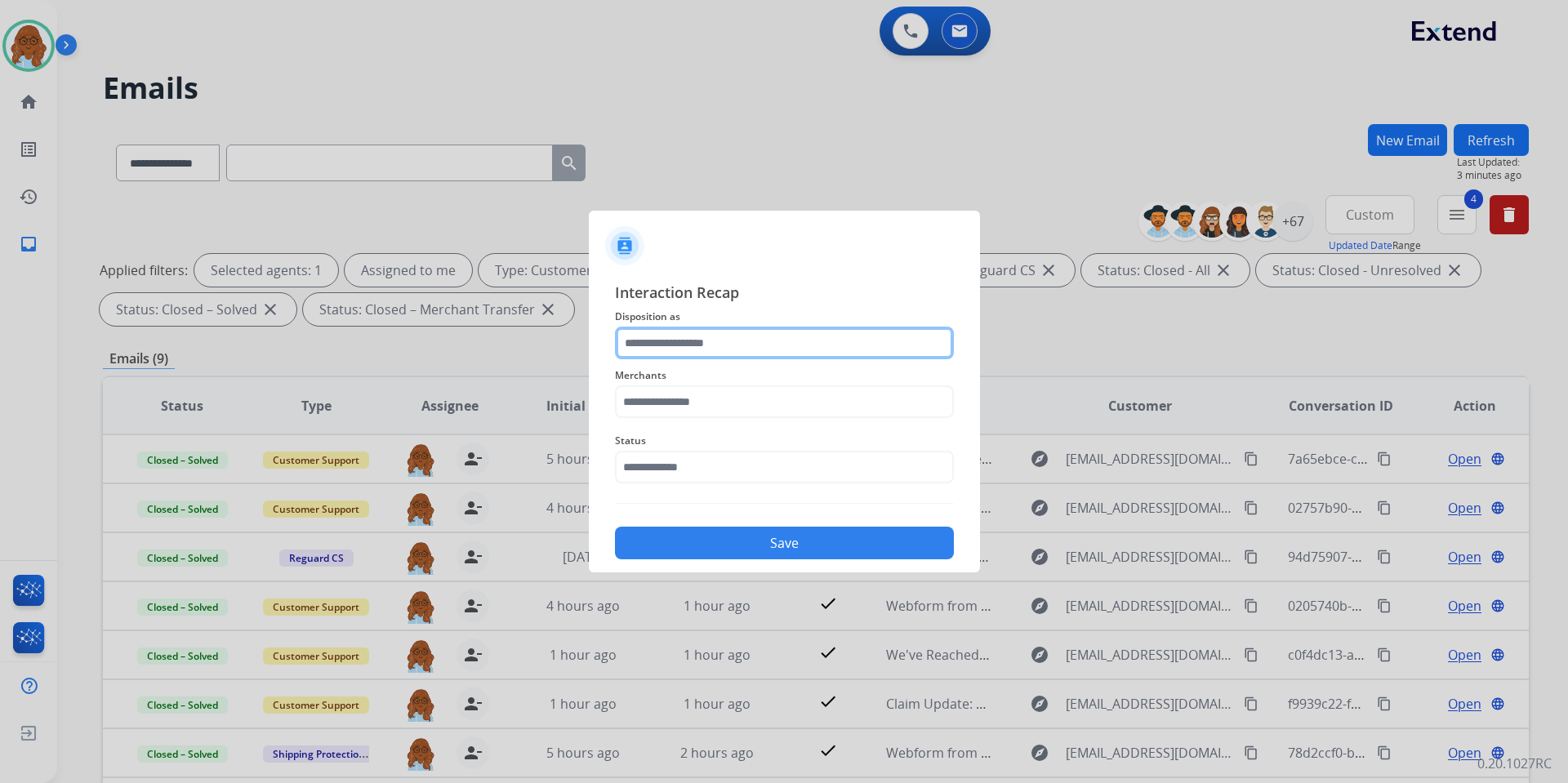
click at [721, 338] on input "text" at bounding box center [784, 343] width 339 height 33
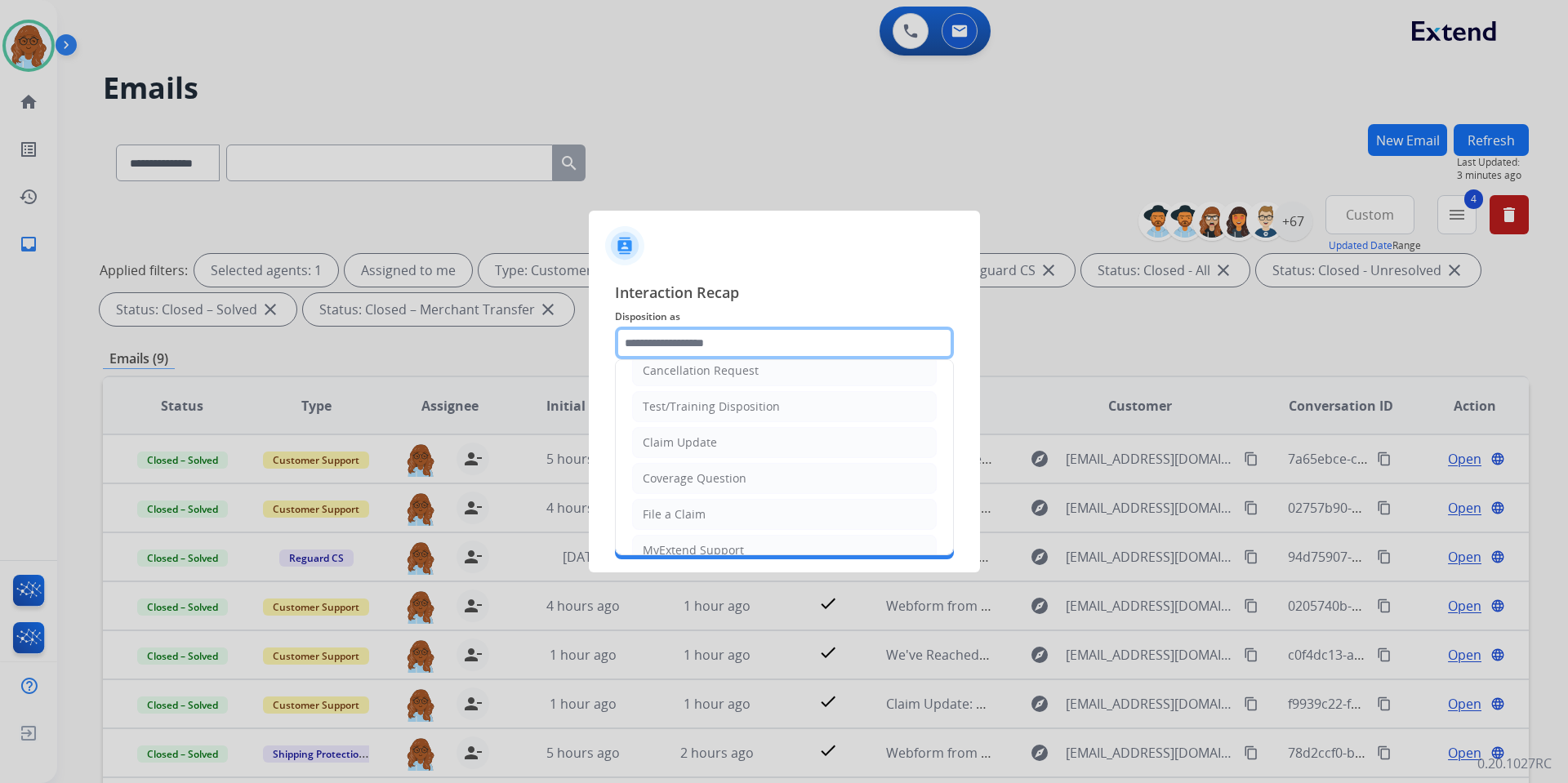
scroll to position [10, 0]
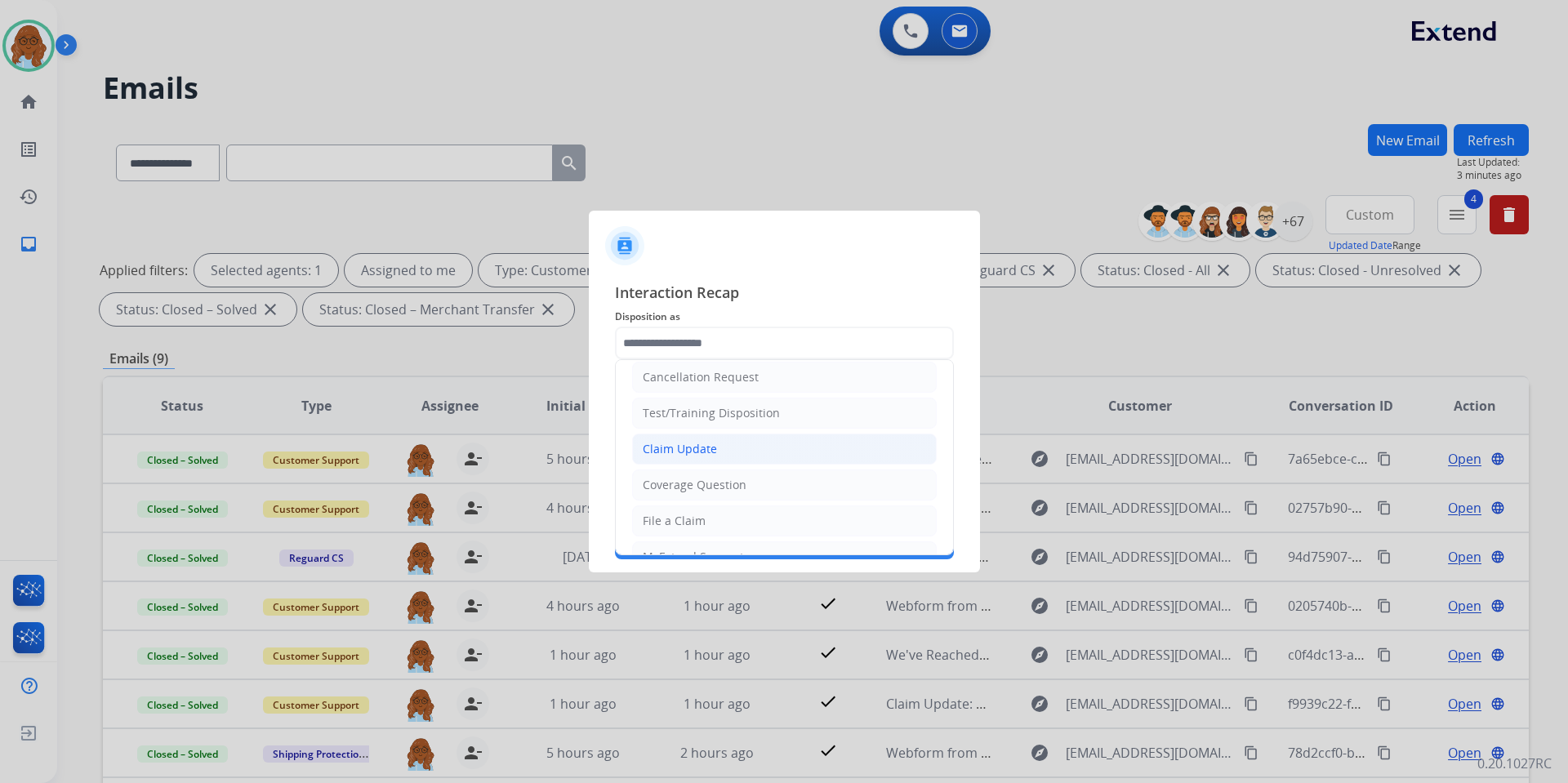
click at [683, 452] on div "Claim Update" at bounding box center [679, 449] width 74 height 16
type input "**********"
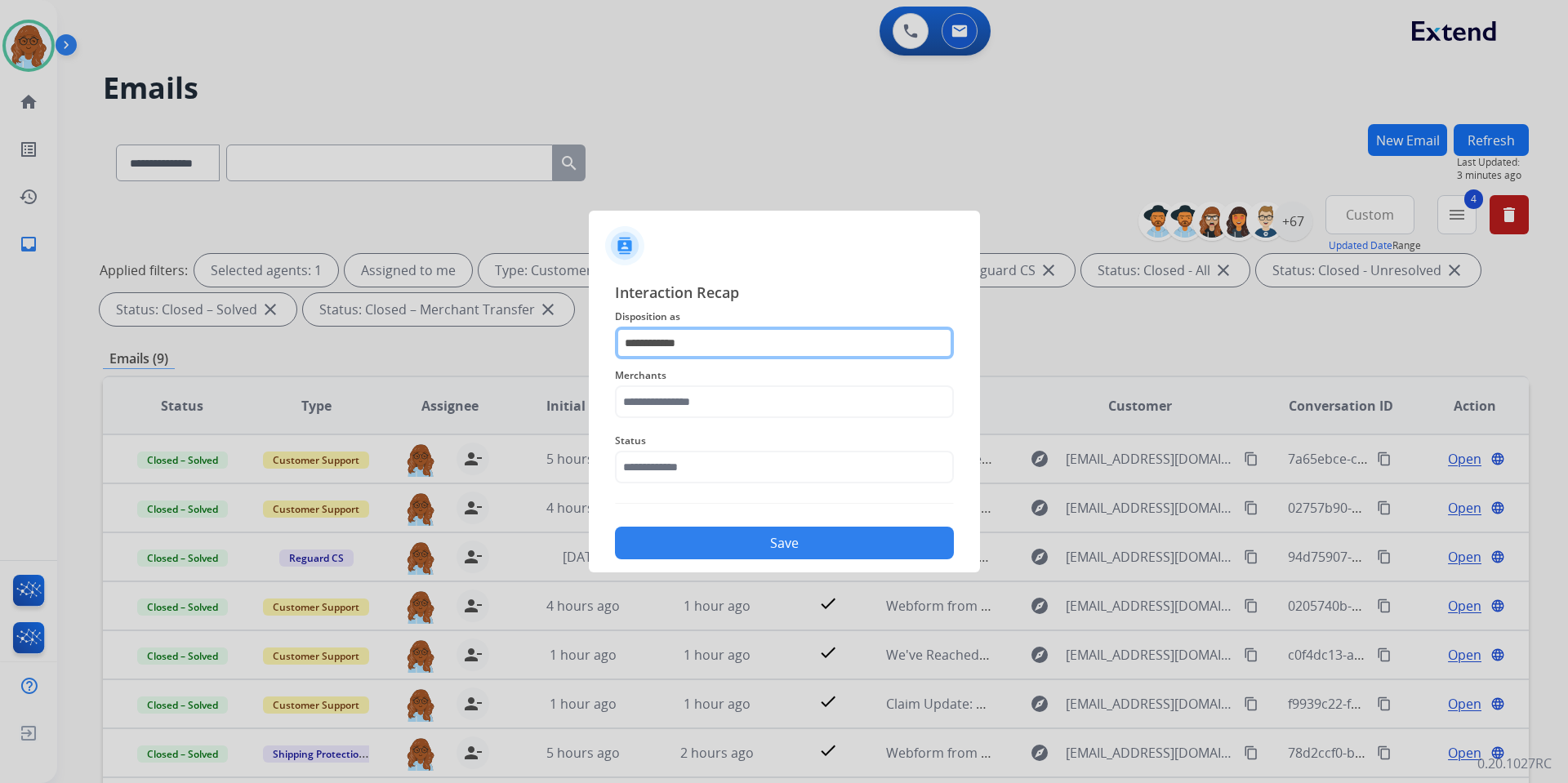
click at [694, 337] on input "**********" at bounding box center [784, 343] width 339 height 33
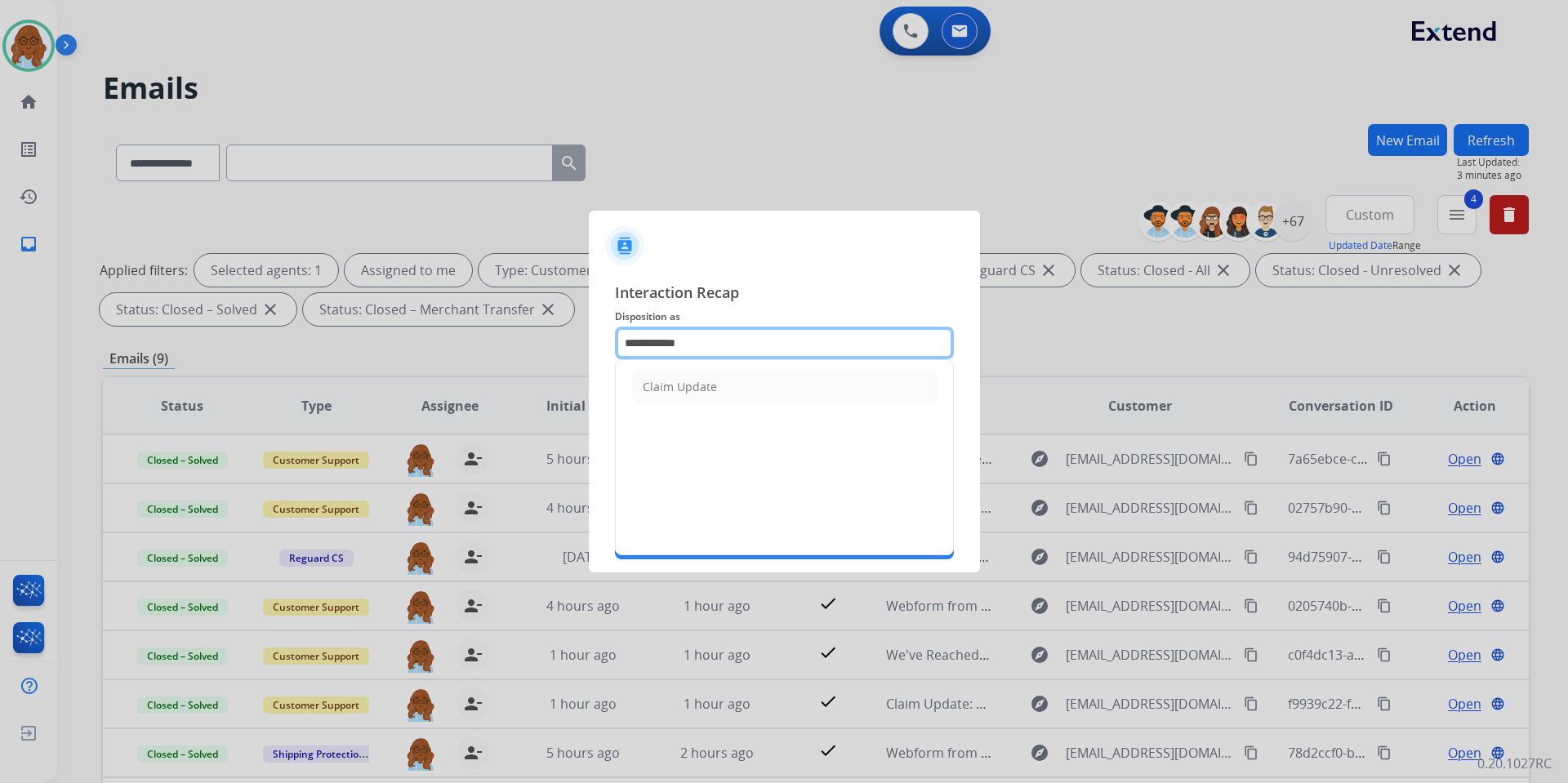
drag, startPoint x: 701, startPoint y: 346, endPoint x: 557, endPoint y: 342, distance: 144.1
click at [0, 342] on app-contact-recap-modal "**********" at bounding box center [0, 392] width 0 height 783
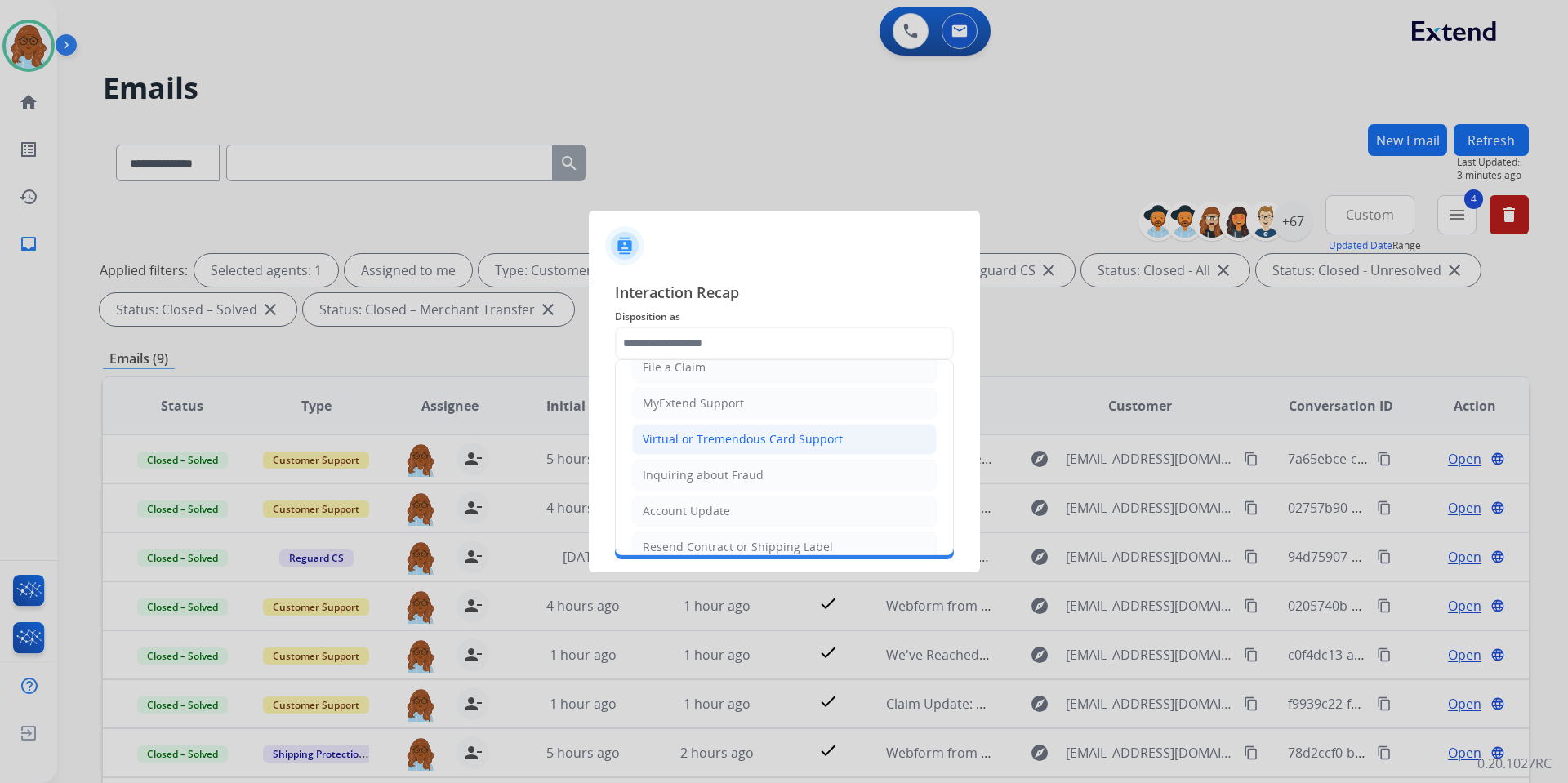
click at [706, 442] on div "Virtual or Tremendous Card Support" at bounding box center [742, 440] width 200 height 16
type input "**********"
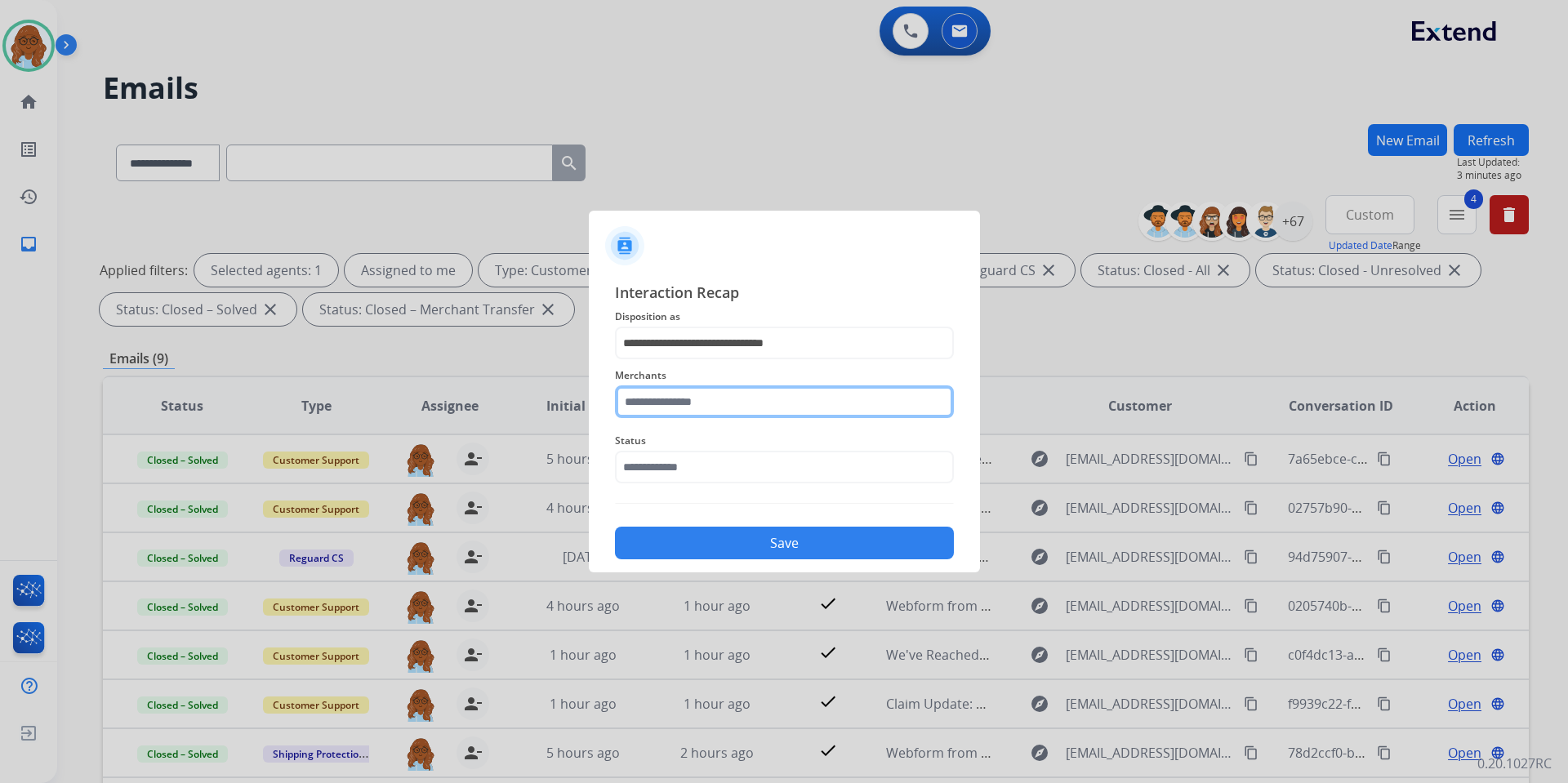
click at [676, 402] on input "text" at bounding box center [784, 402] width 339 height 33
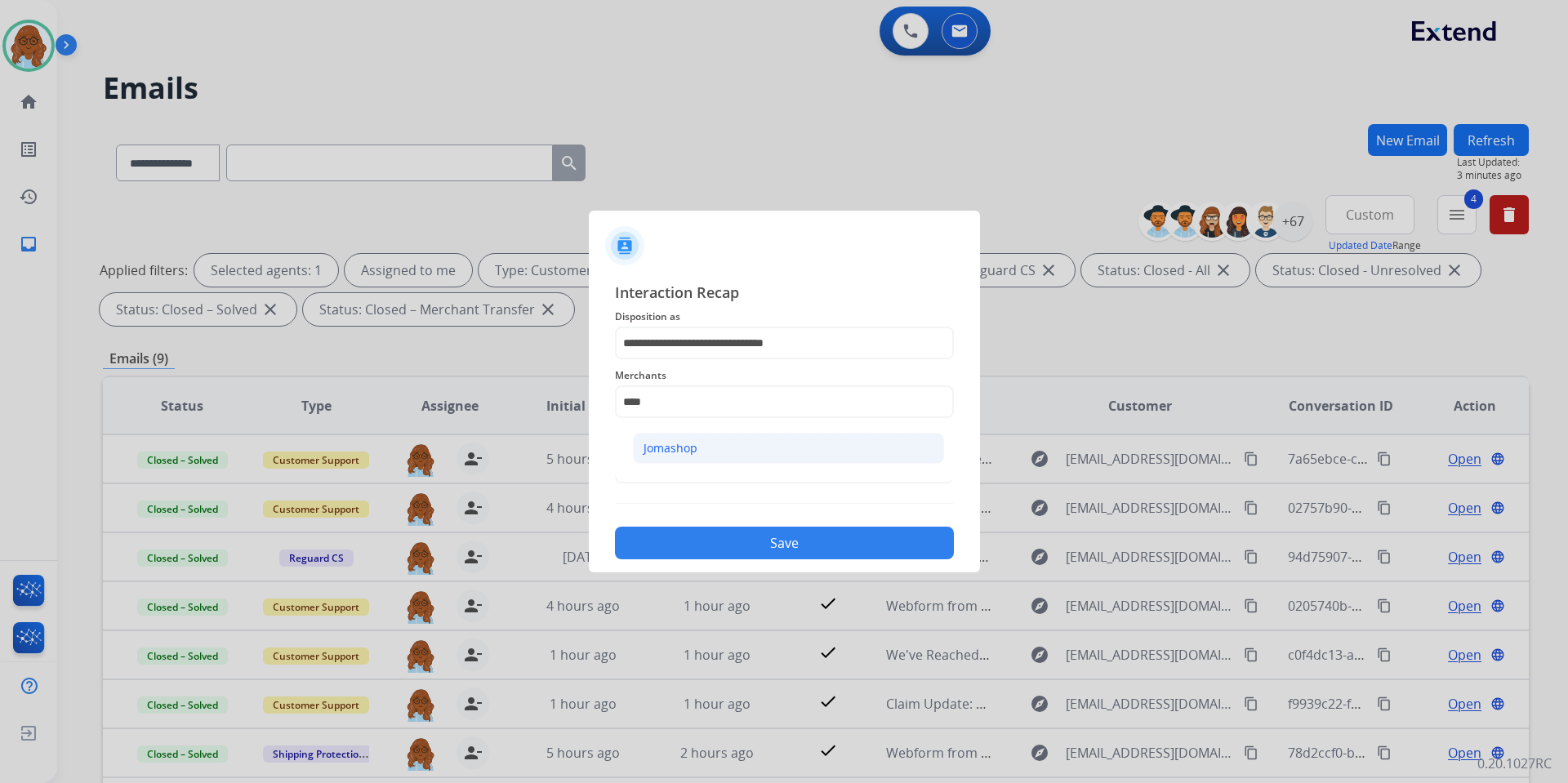
click at [678, 440] on div "Jomashop" at bounding box center [670, 448] width 54 height 16
type input "********"
click at [666, 462] on input "text" at bounding box center [784, 467] width 339 height 33
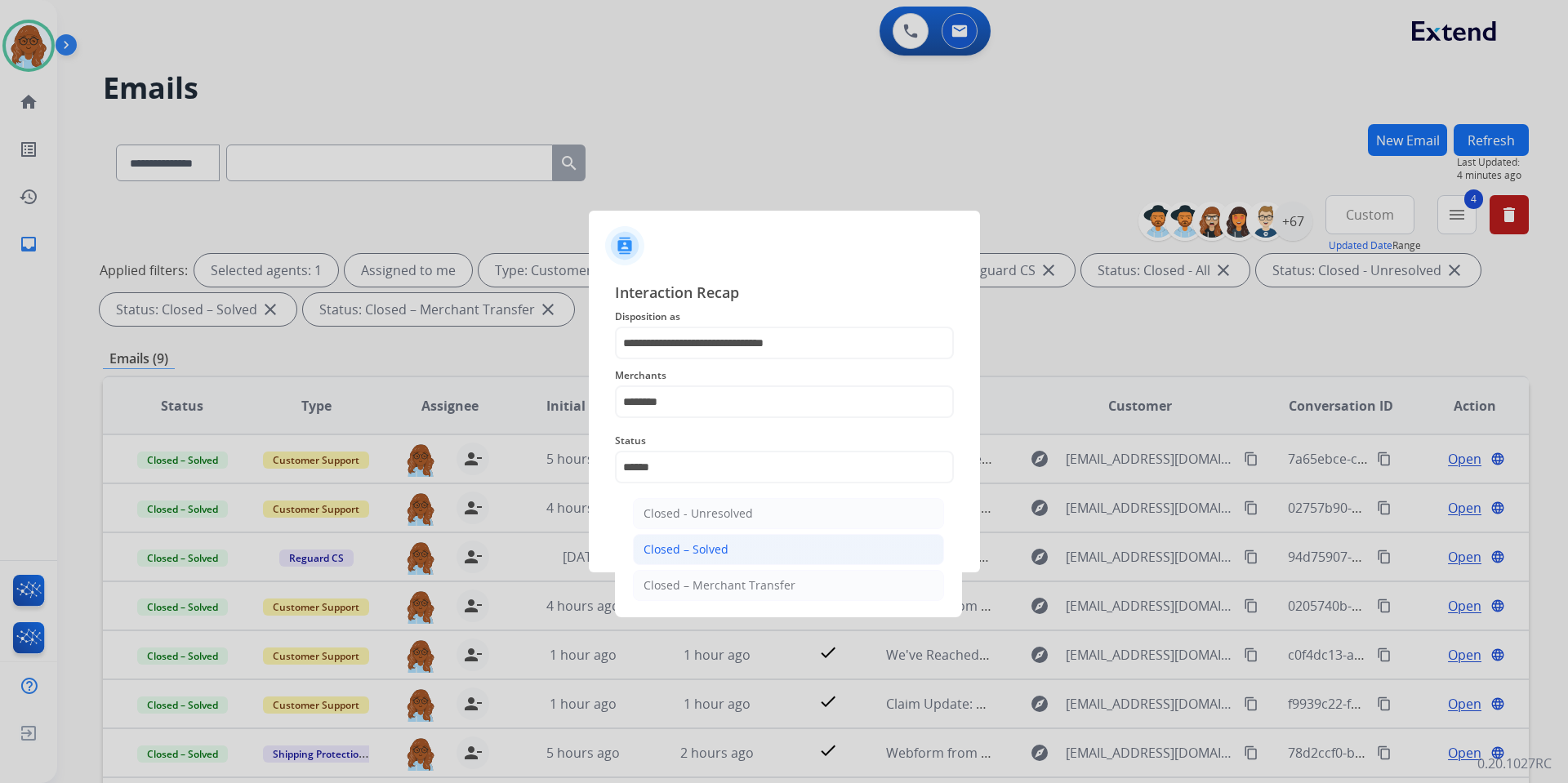
click at [699, 548] on div "Closed – Solved" at bounding box center [685, 549] width 85 height 16
type input "**********"
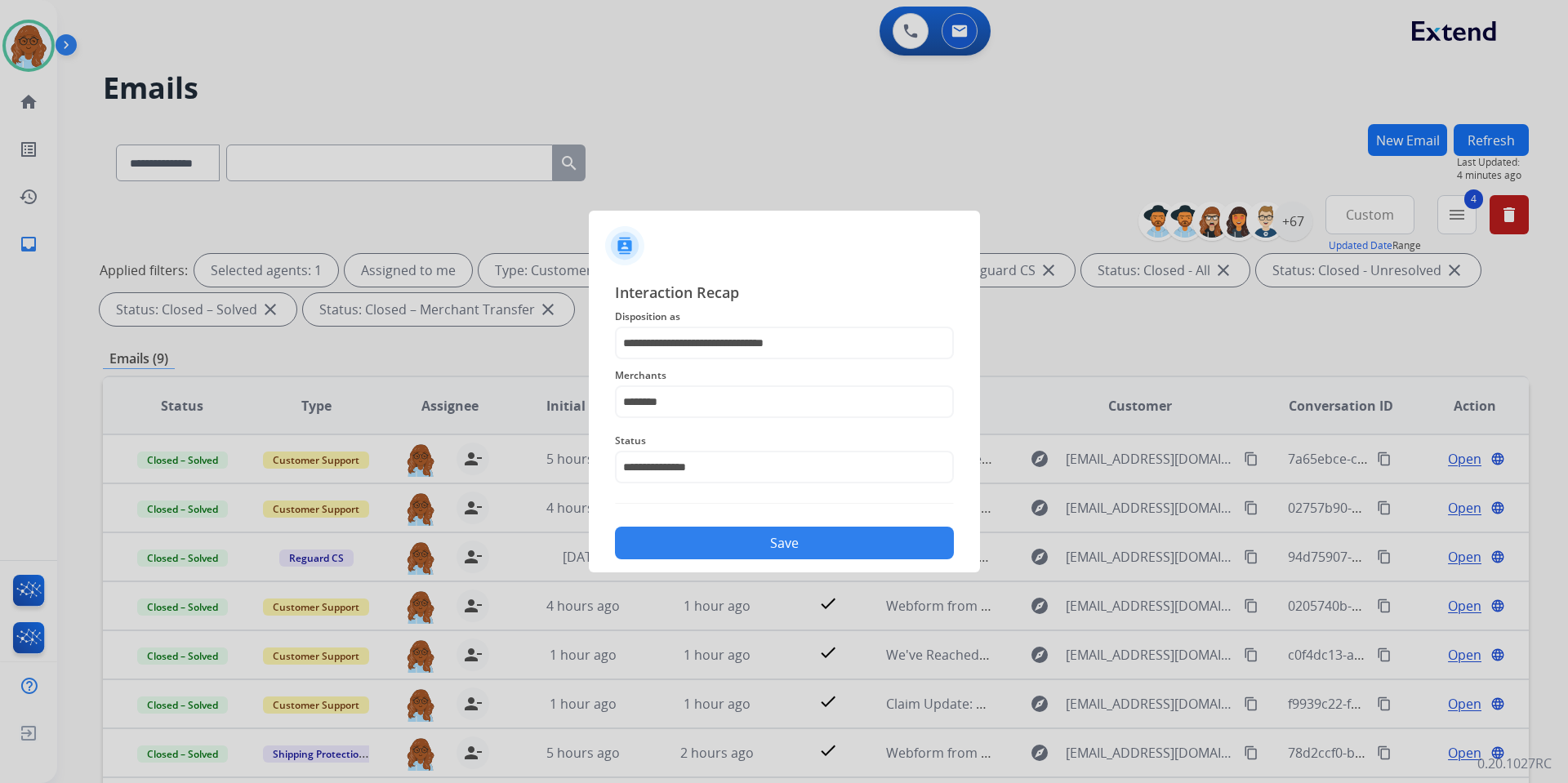
click at [750, 548] on button "Save" at bounding box center [784, 543] width 339 height 33
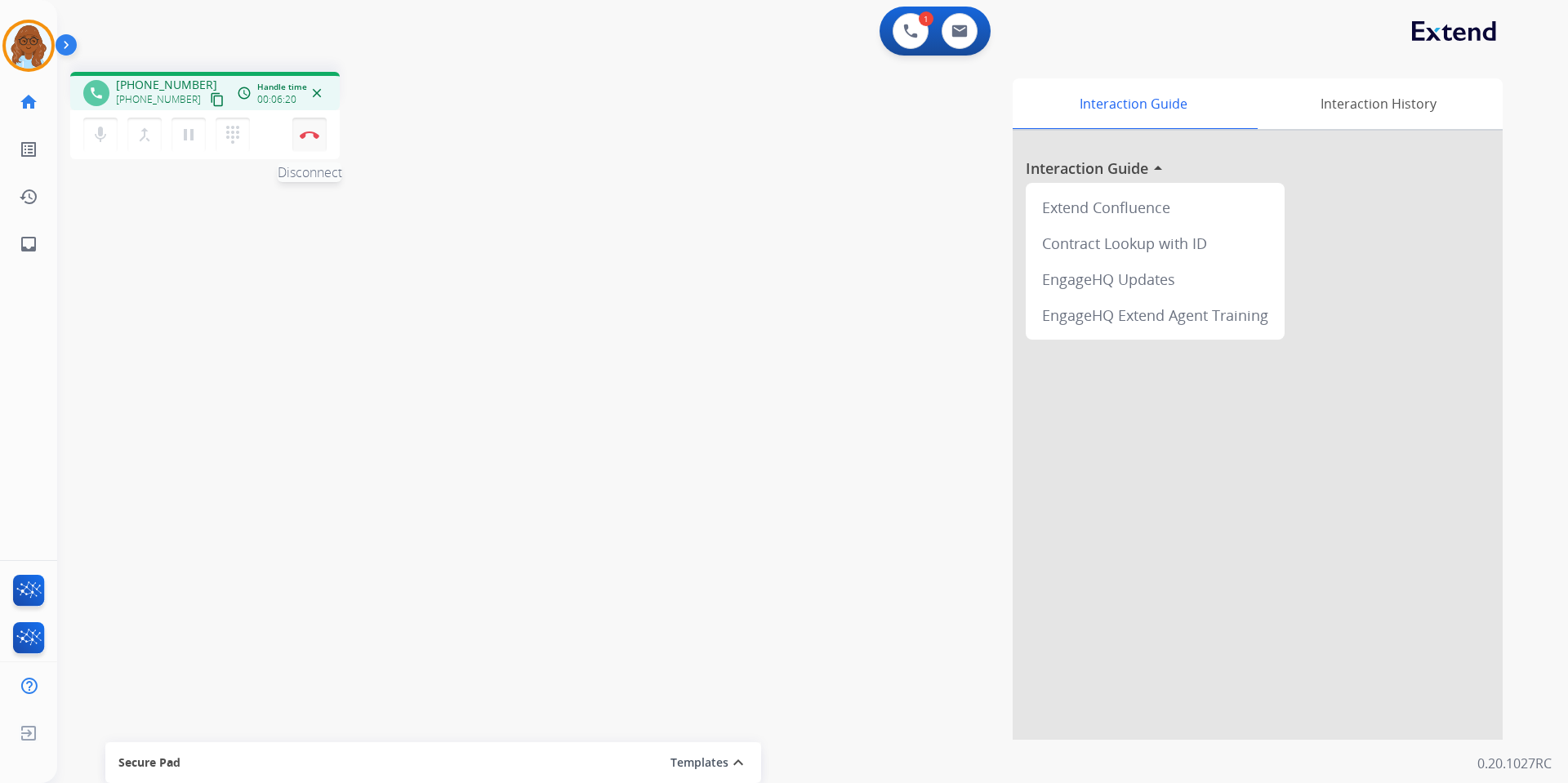
click at [298, 143] on button "Disconnect" at bounding box center [309, 135] width 35 height 35
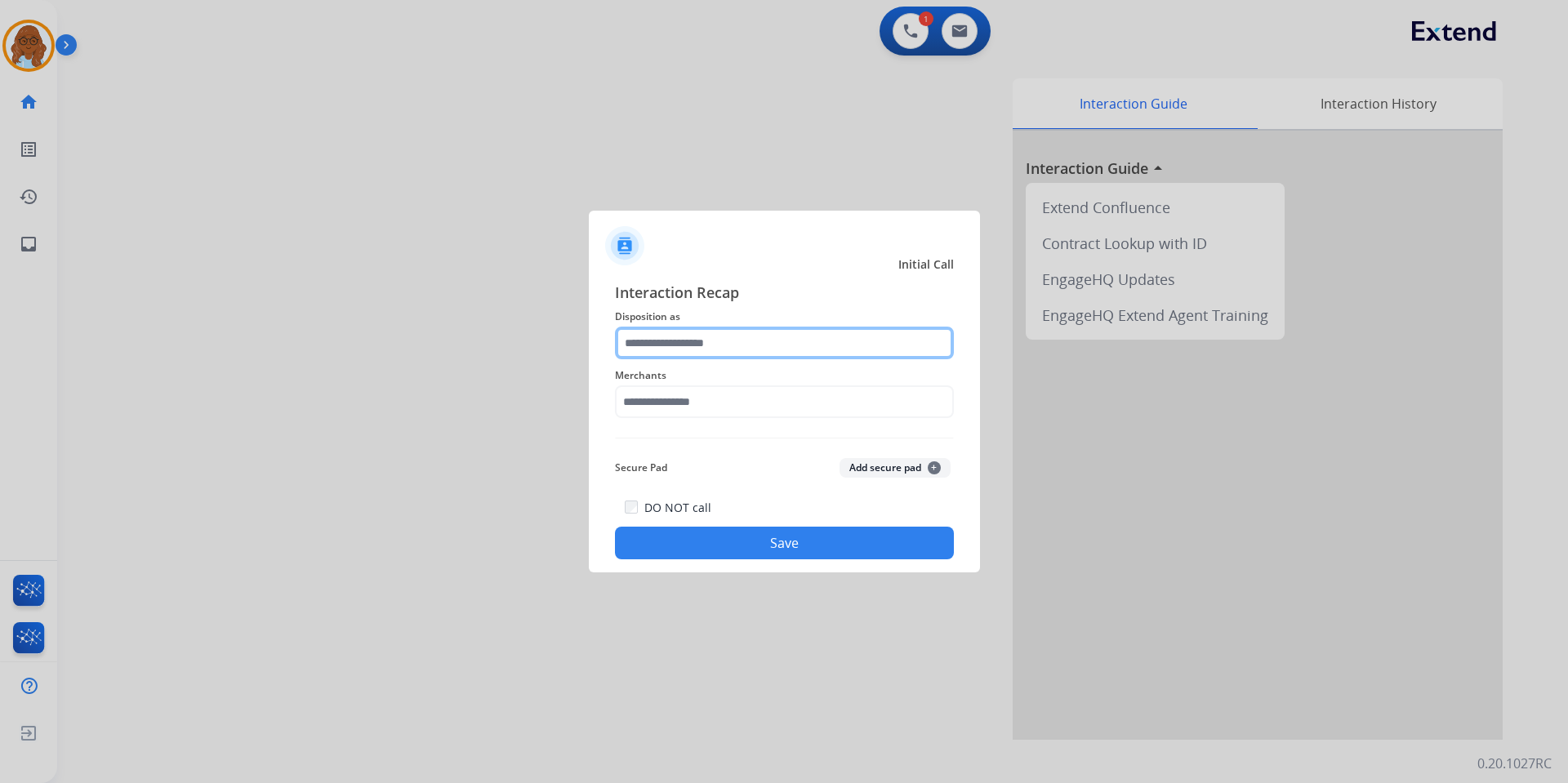
click at [668, 359] on input "text" at bounding box center [784, 343] width 339 height 33
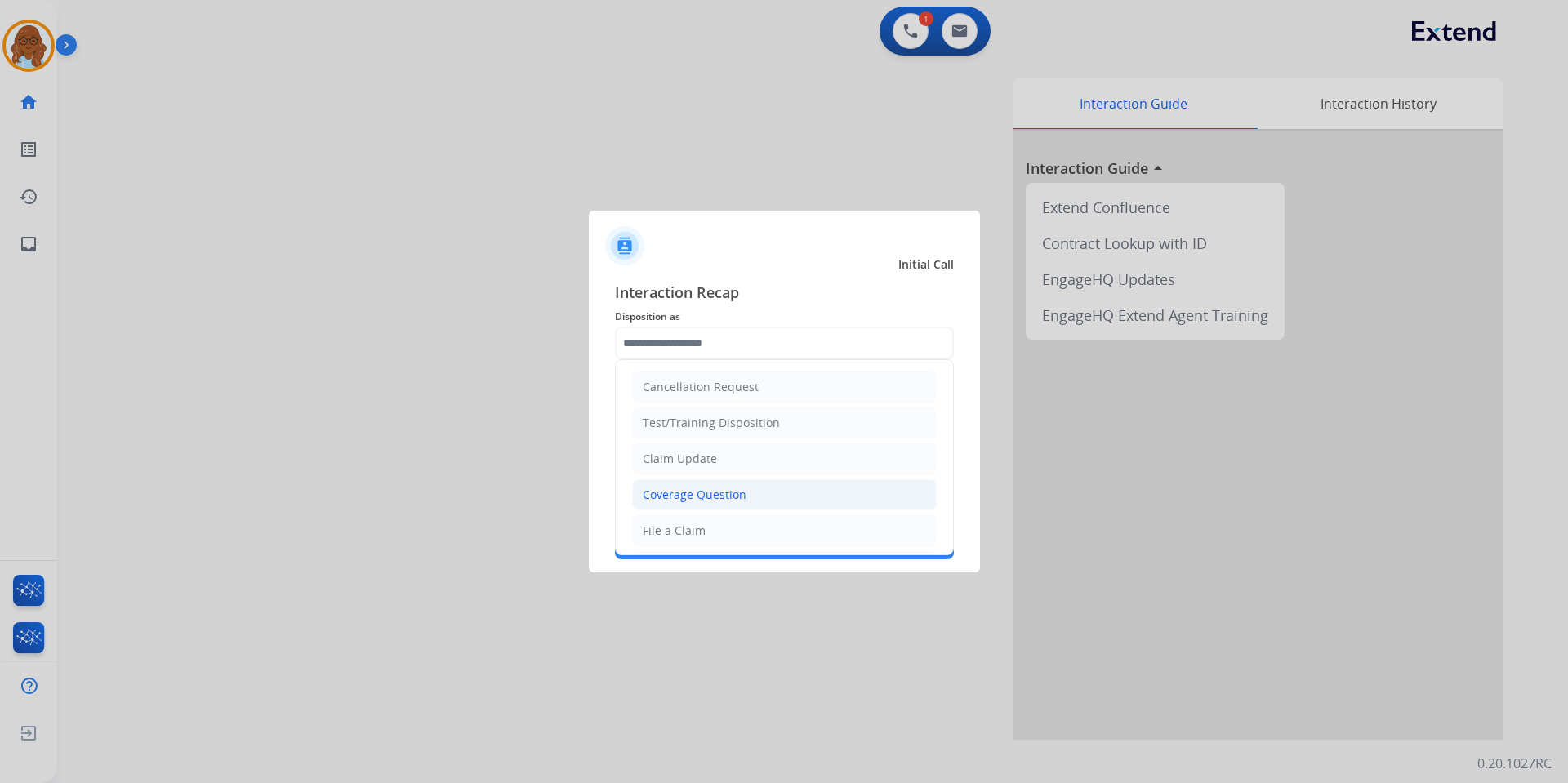
click at [701, 485] on li "Coverage Question" at bounding box center [785, 495] width 305 height 31
type input "**********"
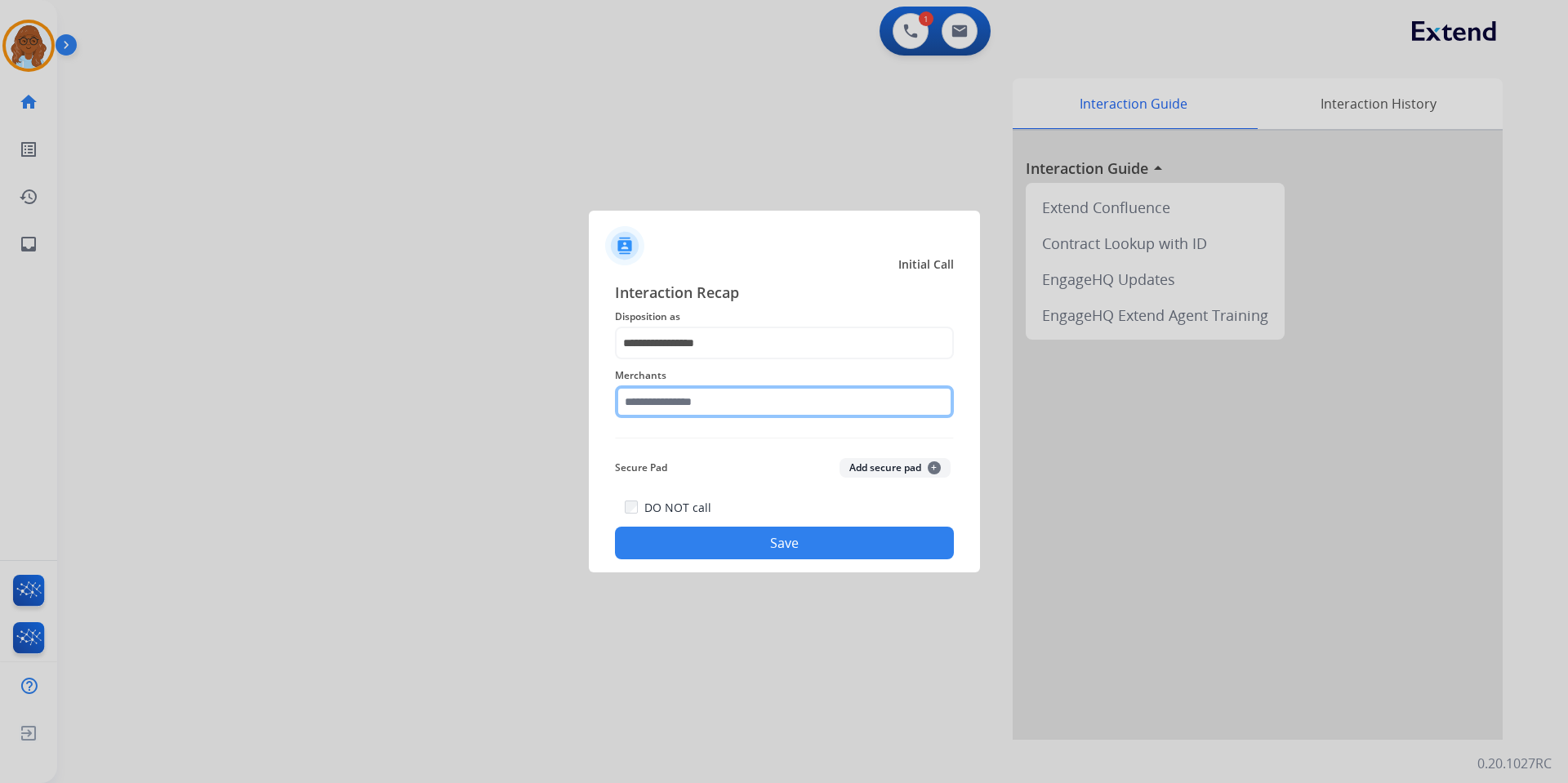
click at [695, 406] on input "text" at bounding box center [784, 402] width 339 height 33
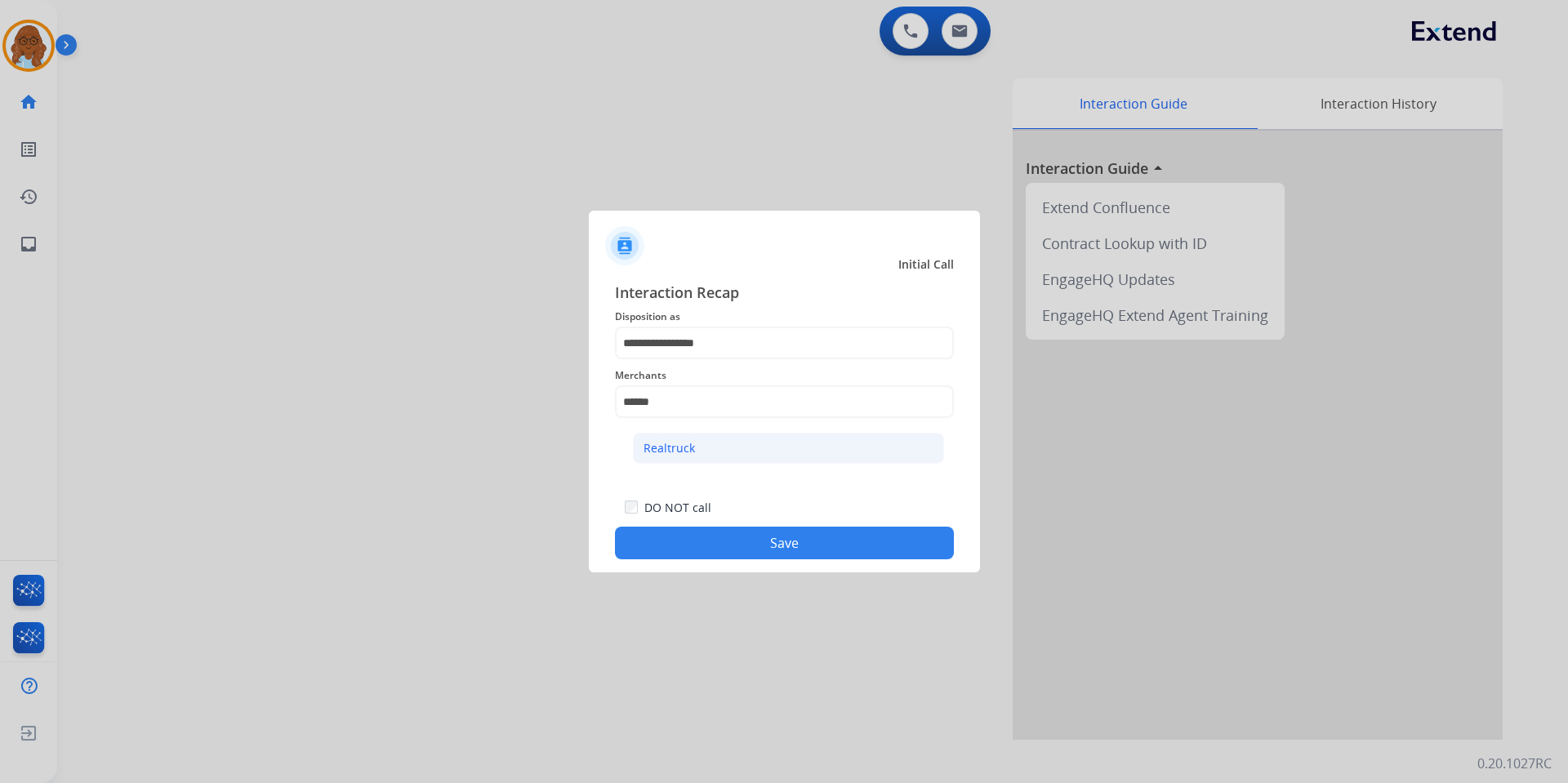
click at [738, 455] on li "Realtruck" at bounding box center [789, 448] width 311 height 31
type input "*********"
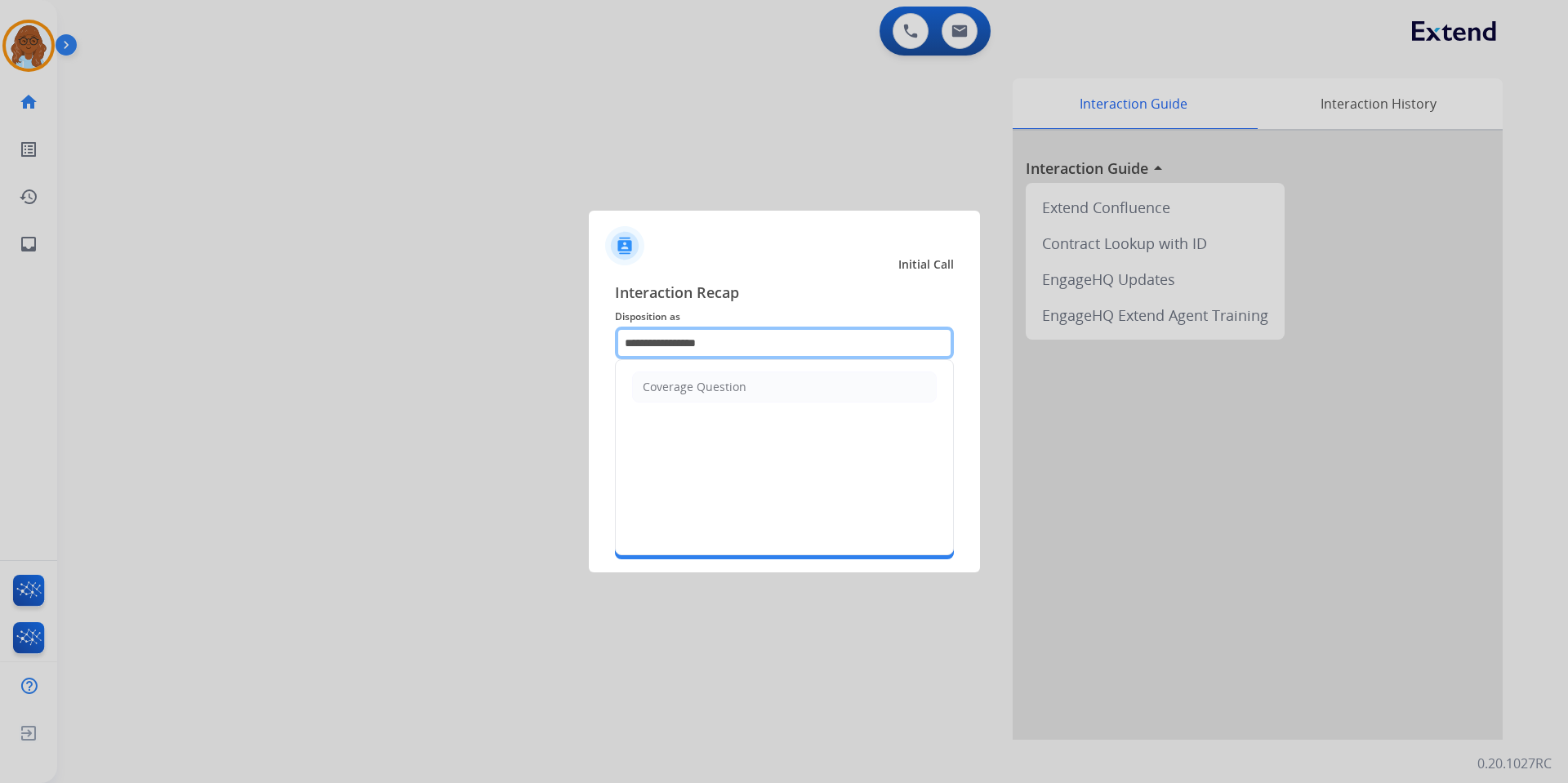
click at [735, 345] on input "**********" at bounding box center [784, 343] width 339 height 33
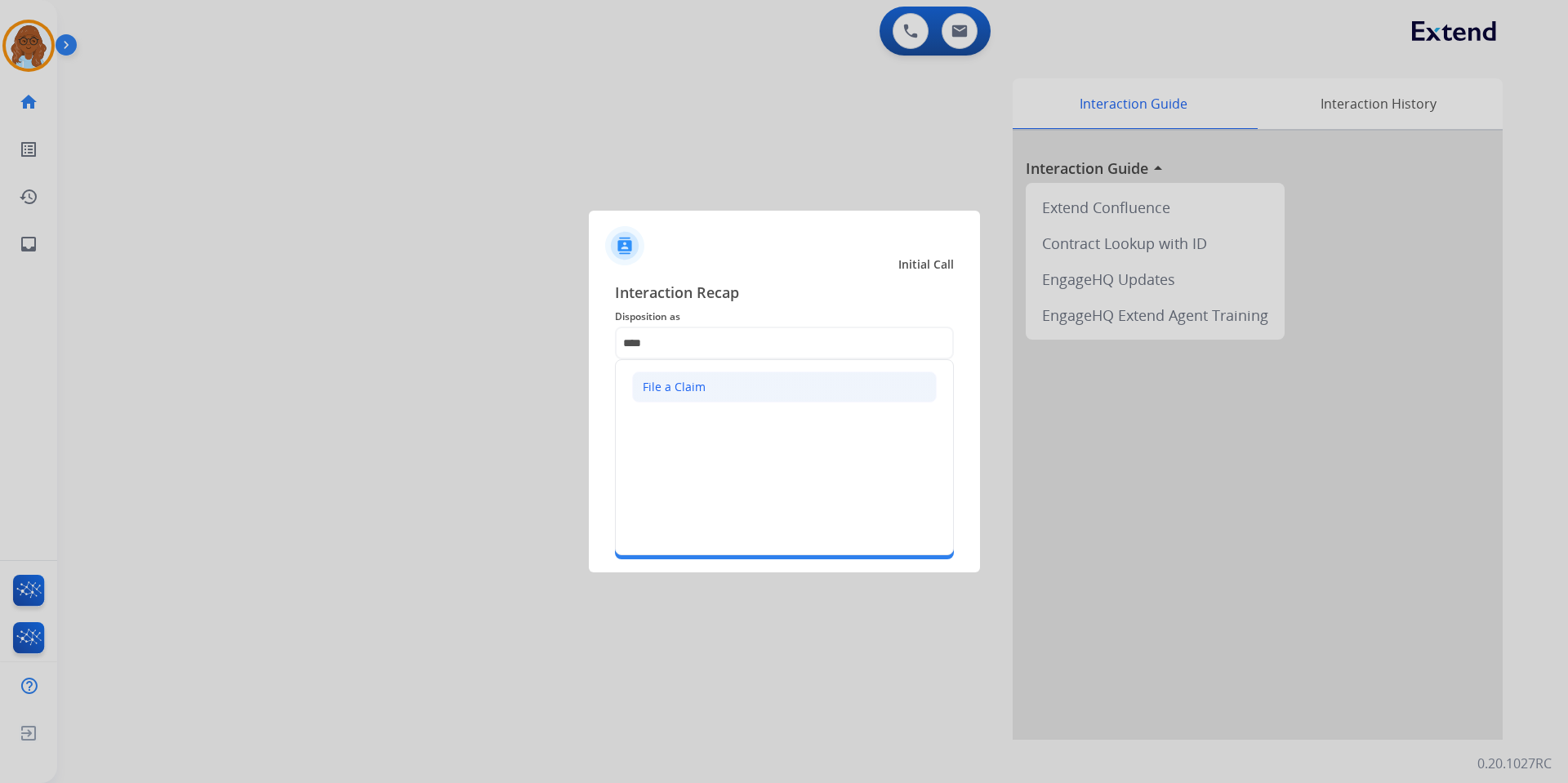
click at [727, 382] on li "File a Claim" at bounding box center [785, 387] width 305 height 31
type input "**********"
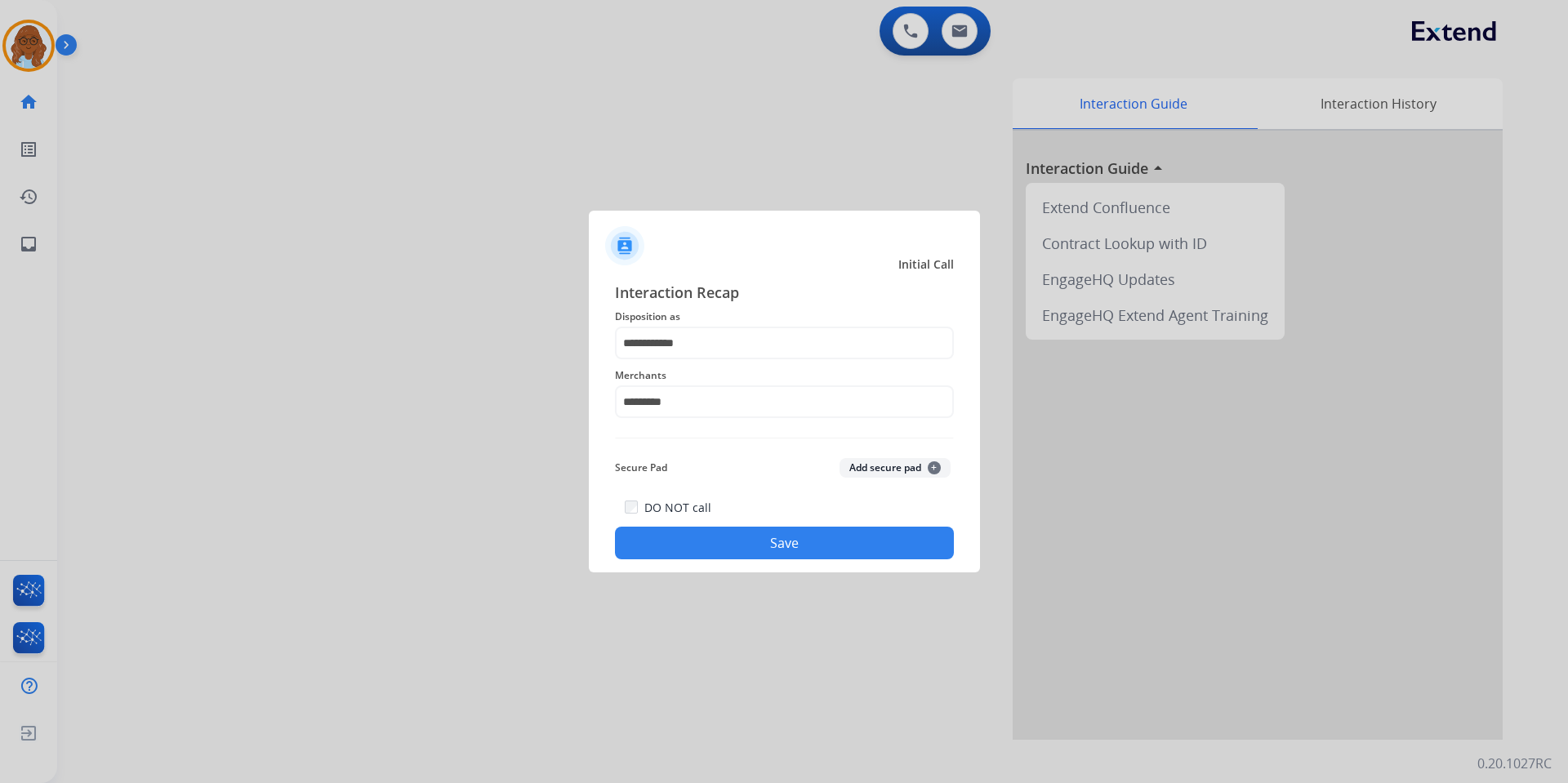
click at [785, 543] on button "Save" at bounding box center [784, 543] width 339 height 33
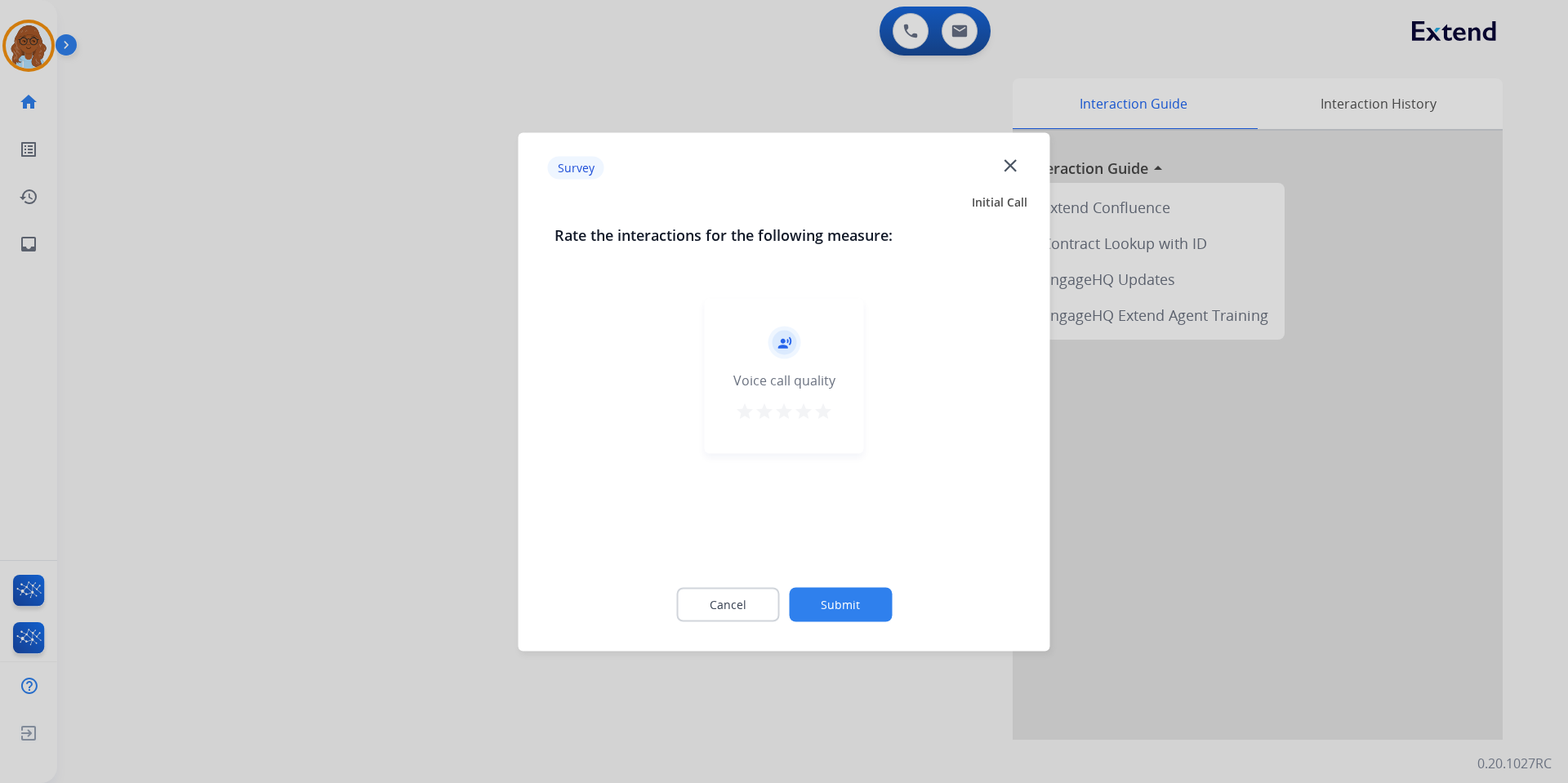
click at [821, 416] on mat-icon "star" at bounding box center [822, 410] width 19 height 19
click at [856, 603] on button "Submit" at bounding box center [840, 604] width 103 height 35
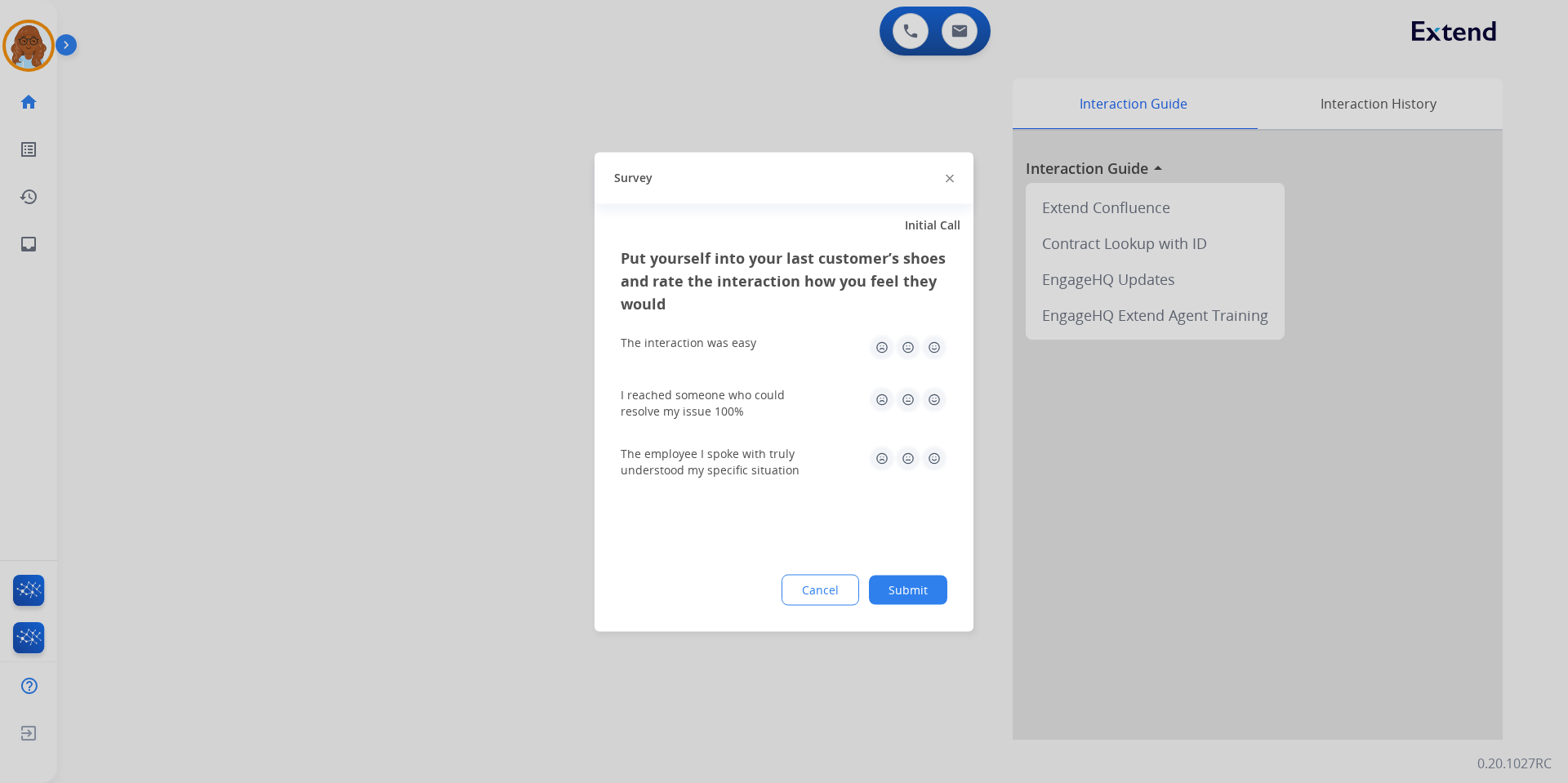
click at [928, 338] on img at bounding box center [934, 347] width 26 height 26
click at [936, 407] on img at bounding box center [934, 399] width 26 height 26
drag, startPoint x: 940, startPoint y: 475, endPoint x: 936, endPoint y: 459, distance: 16.5
click at [940, 475] on div "The employee I spoke with truly understood my specific situation" at bounding box center [784, 462] width 327 height 33
click at [928, 581] on button "Submit" at bounding box center [908, 590] width 78 height 29
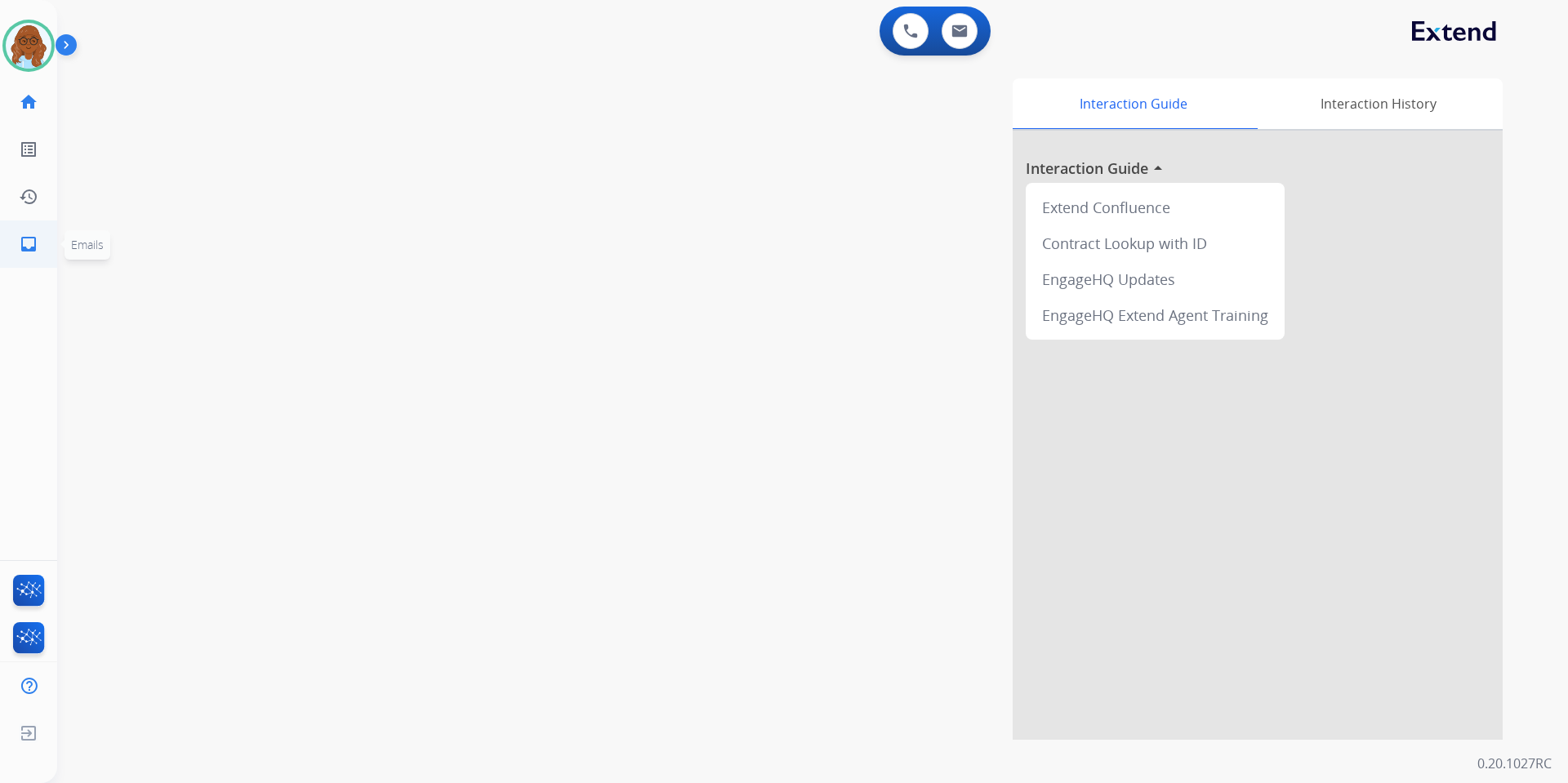
click at [42, 232] on link "inbox Emails" at bounding box center [28, 245] width 46 height 46
select select "**********"
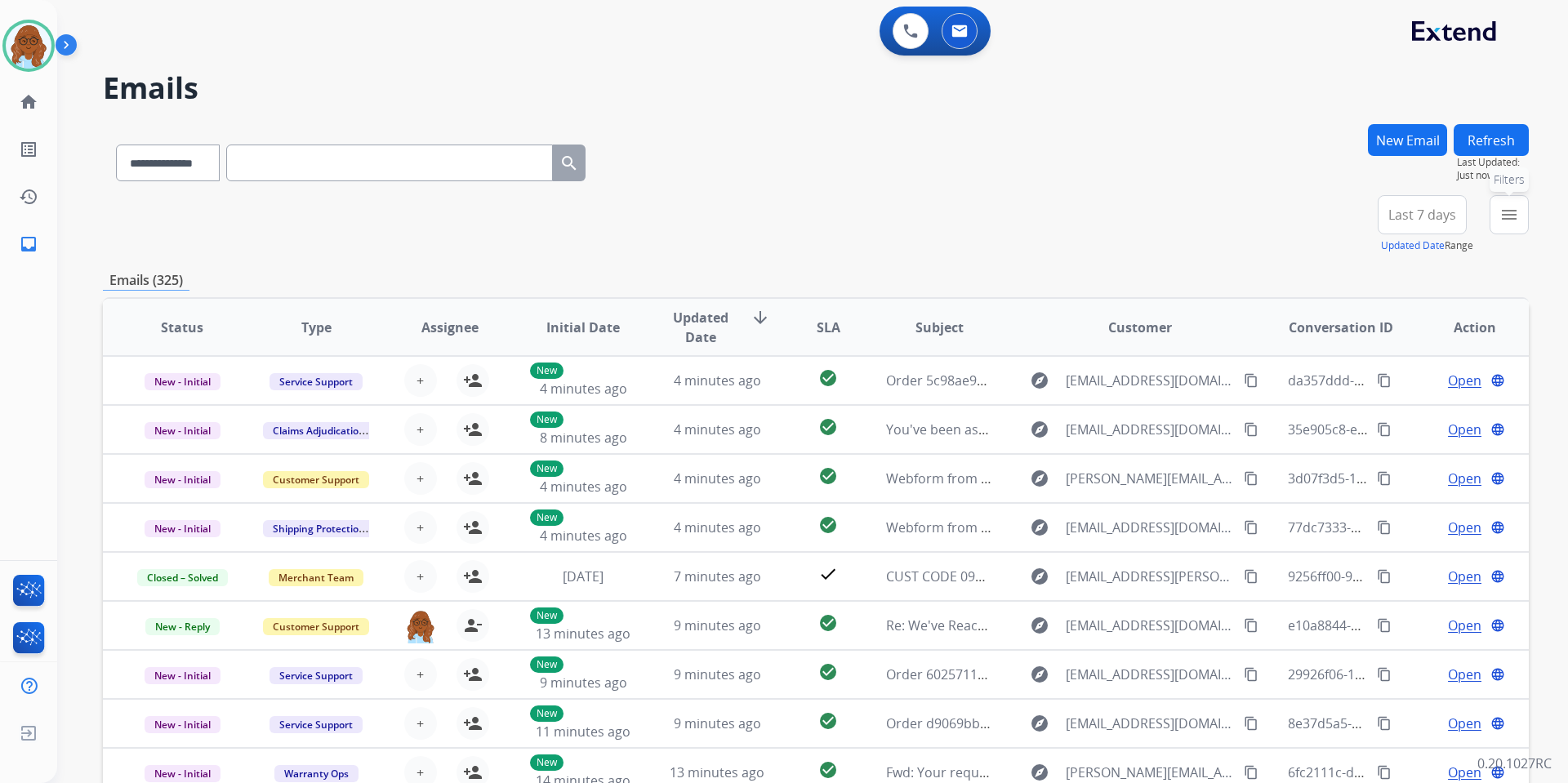
drag, startPoint x: 1505, startPoint y: 206, endPoint x: 1507, endPoint y: 214, distance: 8.2
click at [1506, 206] on mat-icon "menu" at bounding box center [1509, 214] width 19 height 19
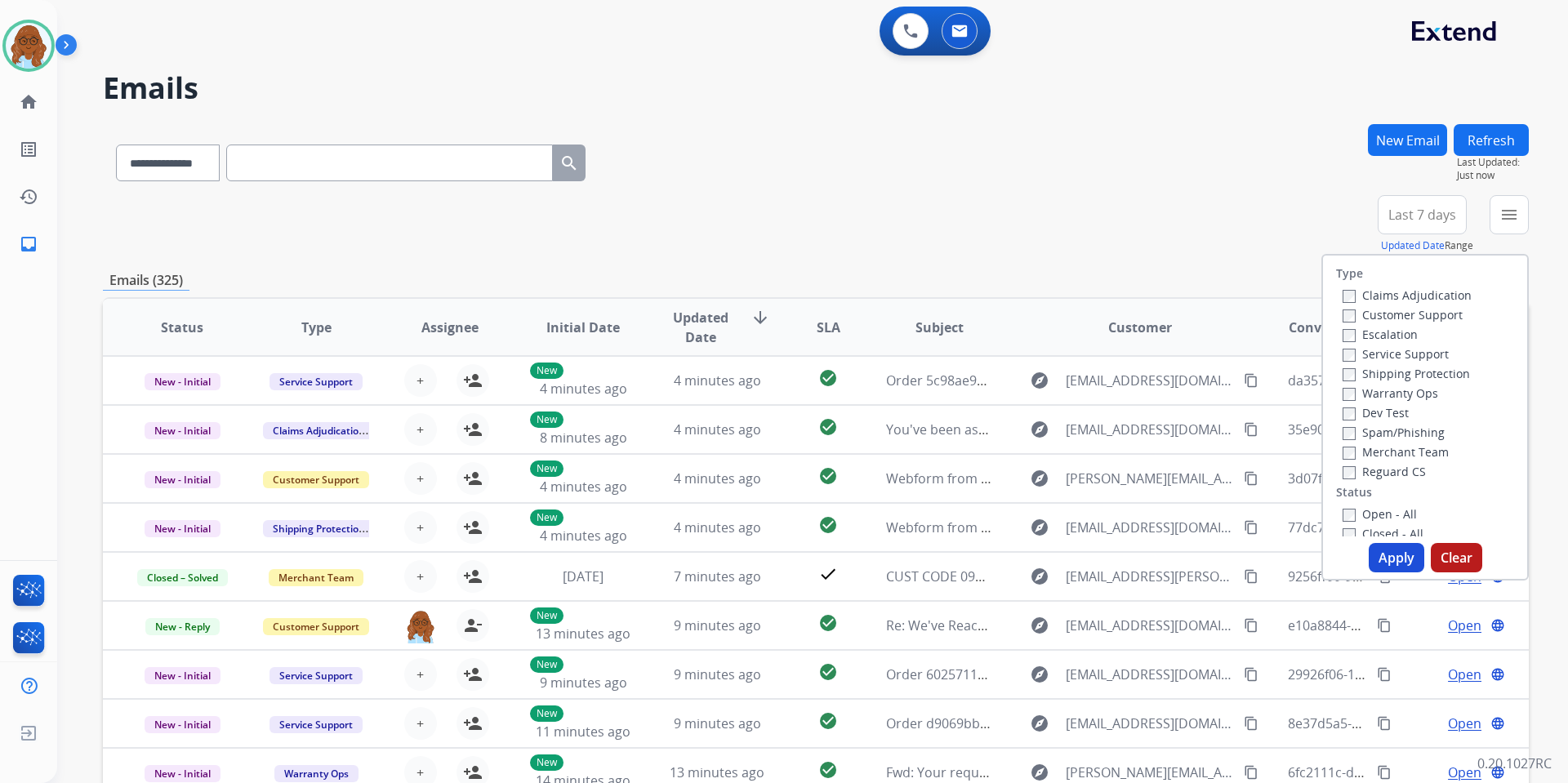
click at [1359, 311] on label "Customer Support" at bounding box center [1403, 314] width 120 height 16
click at [1385, 373] on label "Shipping Protection" at bounding box center [1406, 373] width 128 height 16
click at [1375, 468] on label "Reguard CS" at bounding box center [1384, 471] width 83 height 16
click at [1372, 509] on label "Open - All" at bounding box center [1379, 514] width 74 height 16
click at [1396, 559] on button "Apply" at bounding box center [1396, 558] width 56 height 29
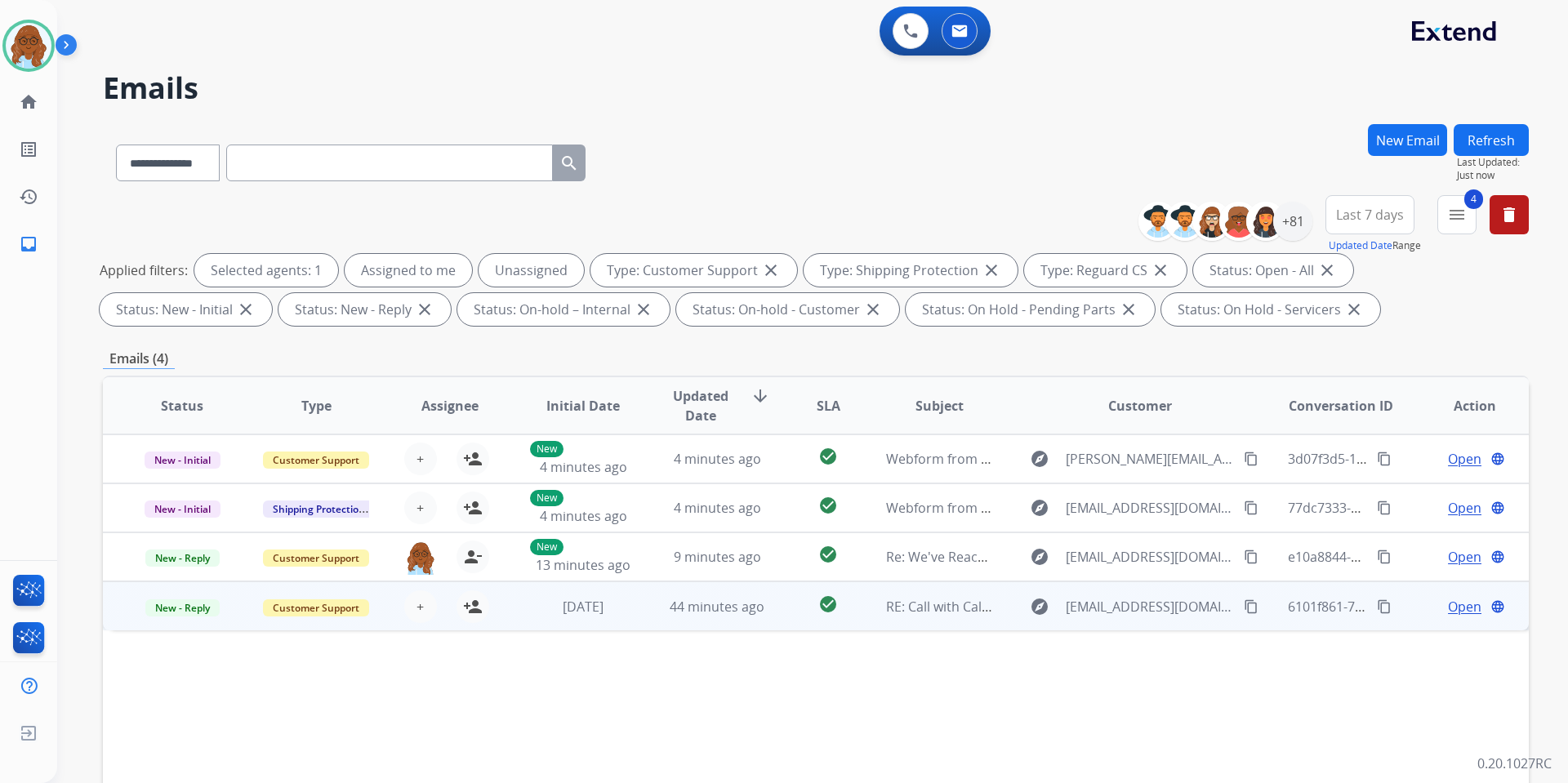
click at [1449, 604] on span "Open" at bounding box center [1465, 606] width 34 height 19
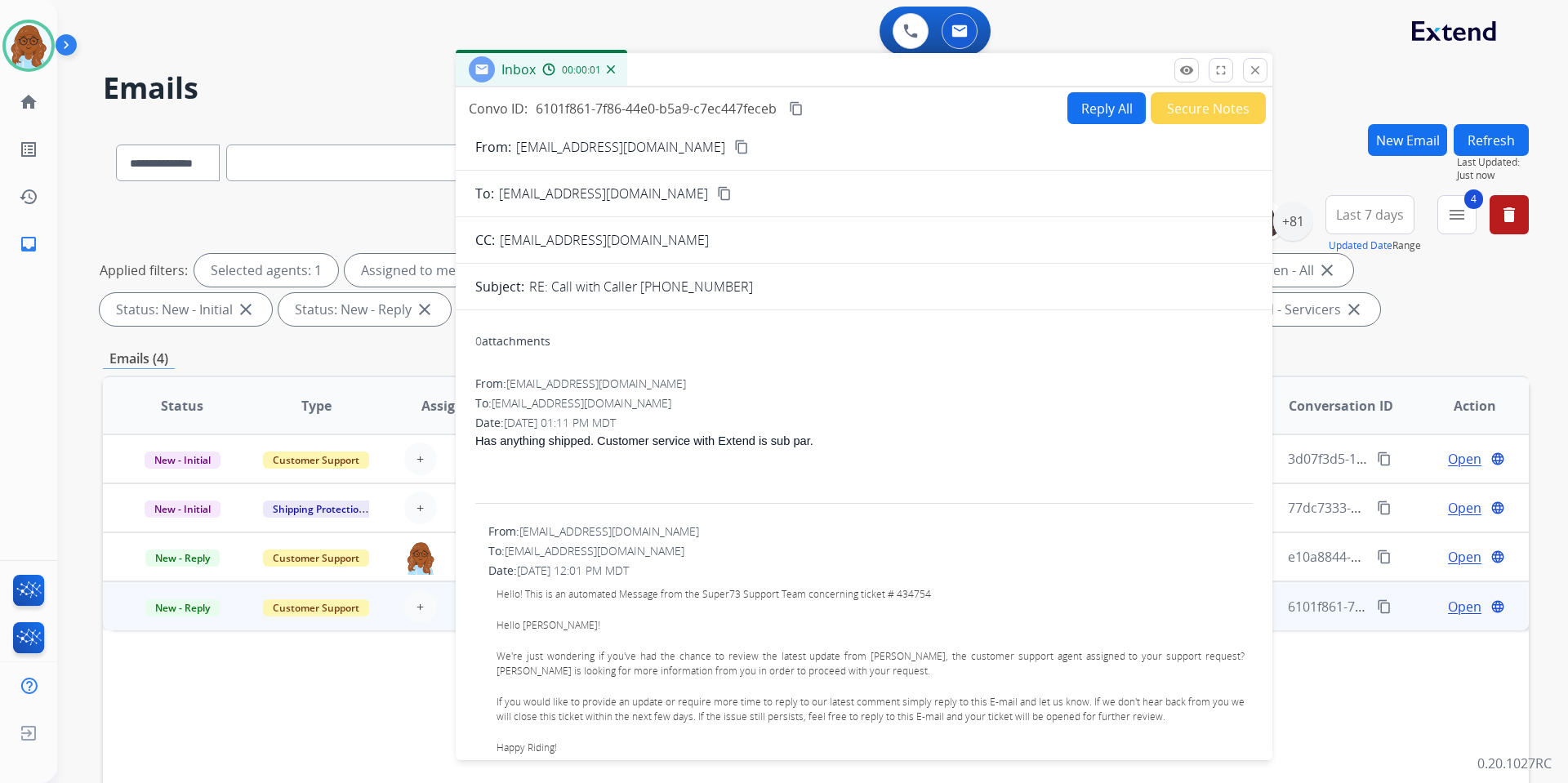
drag, startPoint x: 960, startPoint y: 114, endPoint x: 622, endPoint y: 68, distance: 341.1
click at [628, 64] on div "Inbox 00:00:01" at bounding box center [863, 70] width 817 height 35
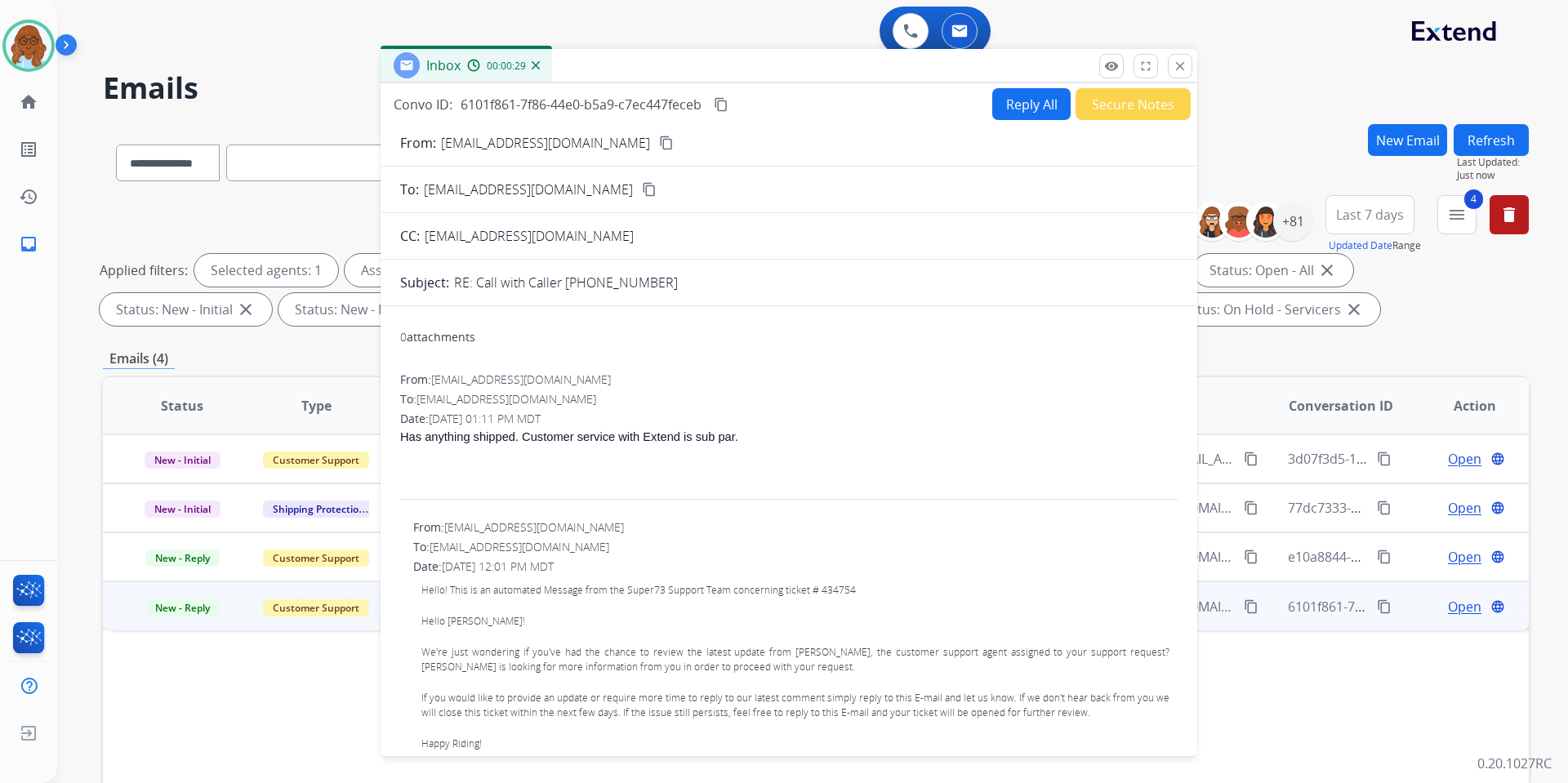
click at [659, 143] on mat-icon "content_copy" at bounding box center [666, 143] width 15 height 15
drag, startPoint x: 1172, startPoint y: 75, endPoint x: 1186, endPoint y: 104, distance: 32.2
click at [1172, 75] on button "close Close" at bounding box center [1180, 66] width 25 height 25
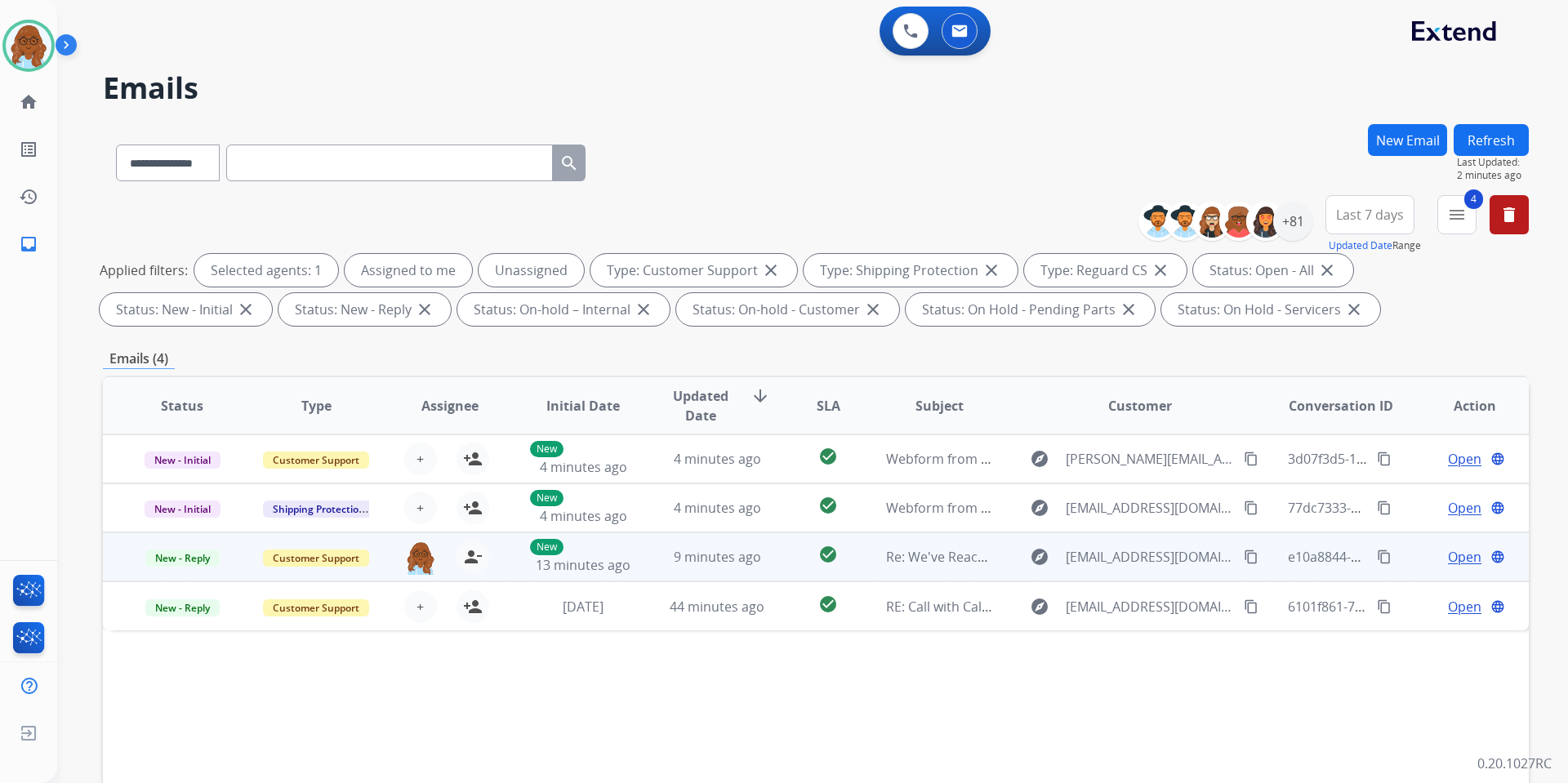
click at [1448, 562] on span "Open" at bounding box center [1465, 557] width 34 height 19
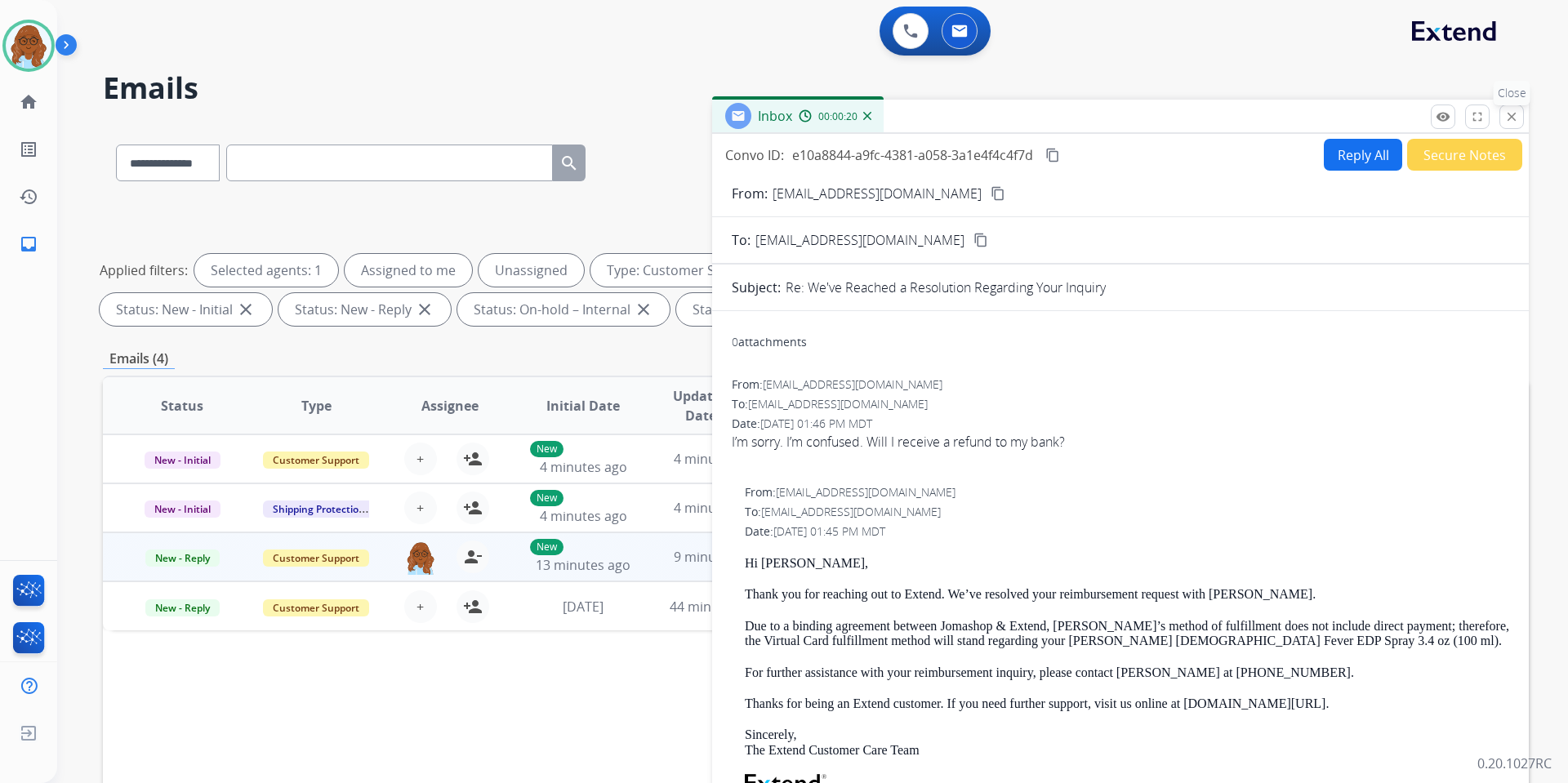
click at [1511, 110] on button "close Close" at bounding box center [1511, 117] width 25 height 25
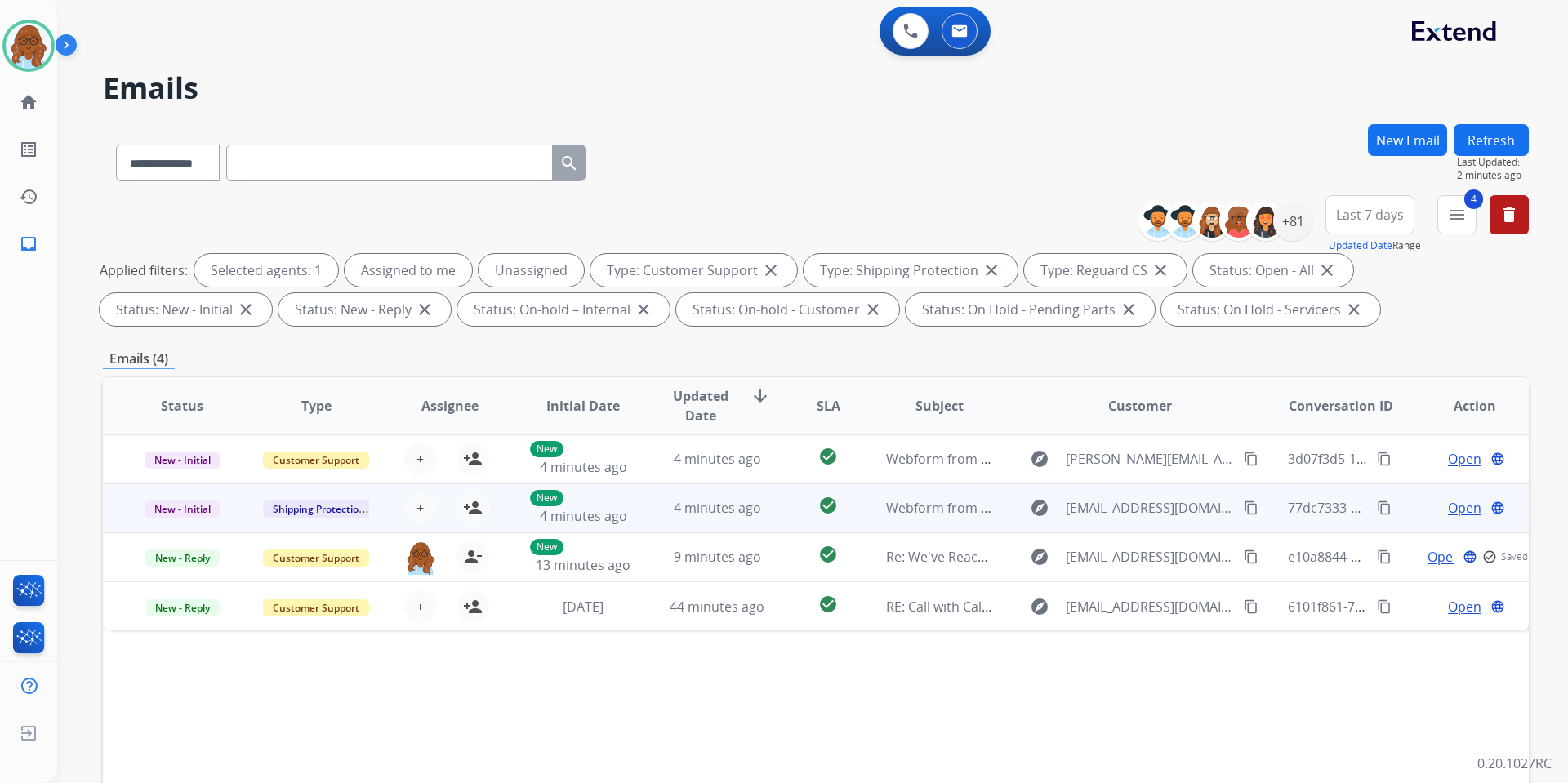
click at [1448, 509] on span "Open" at bounding box center [1465, 507] width 34 height 19
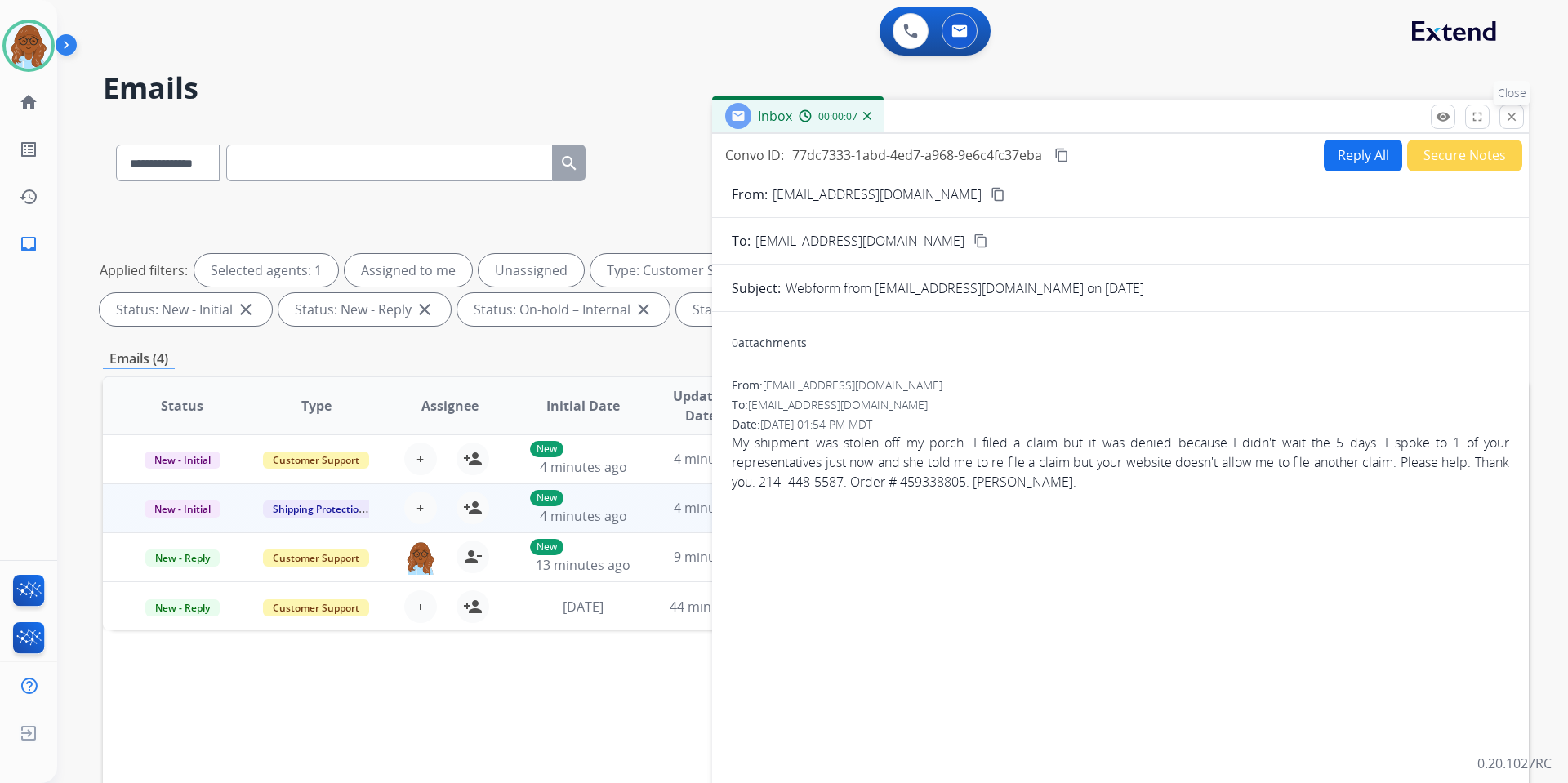
click at [1504, 118] on button "close Close" at bounding box center [1511, 117] width 25 height 25
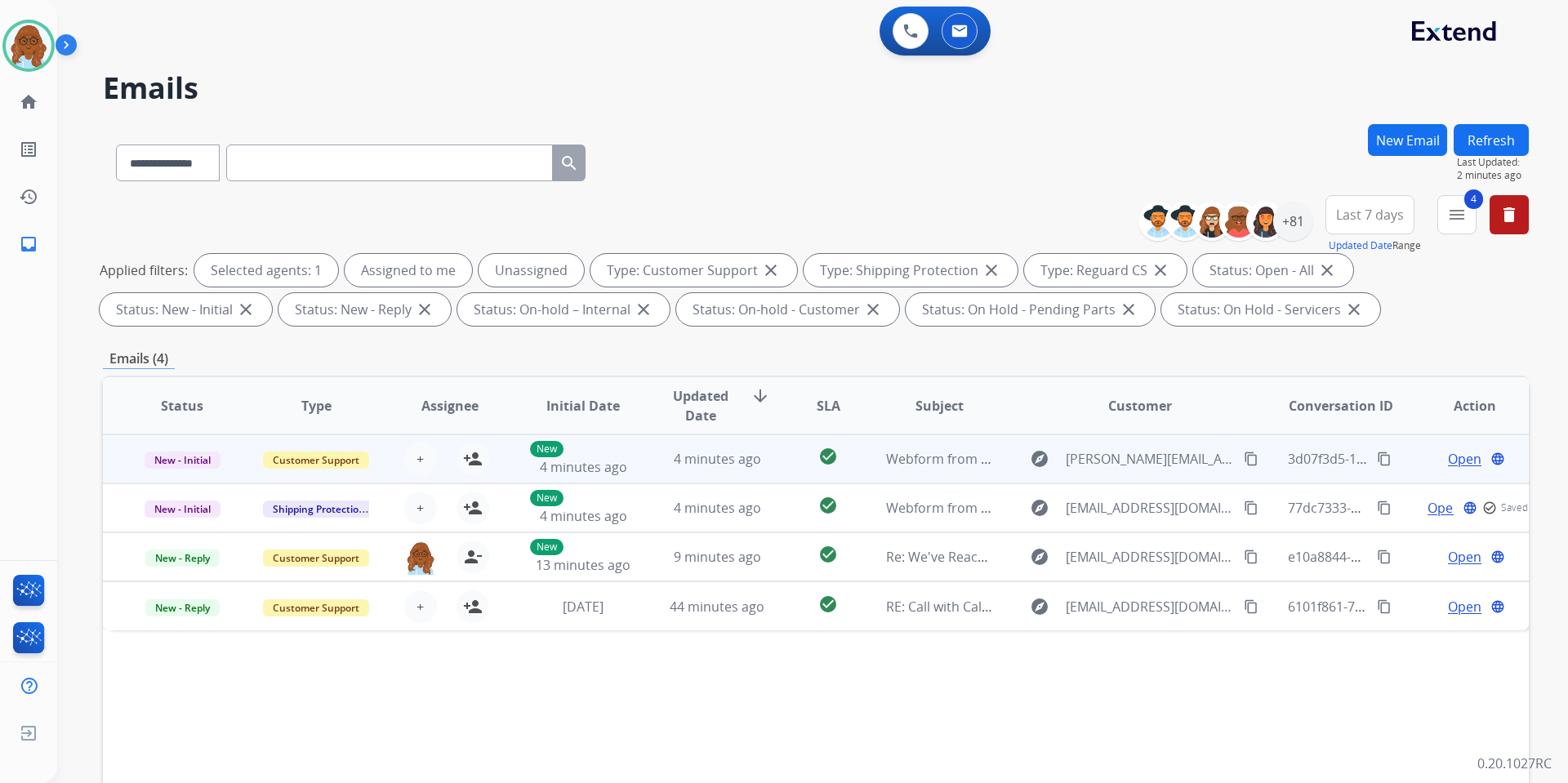
click at [1448, 459] on span "Open" at bounding box center [1465, 458] width 34 height 19
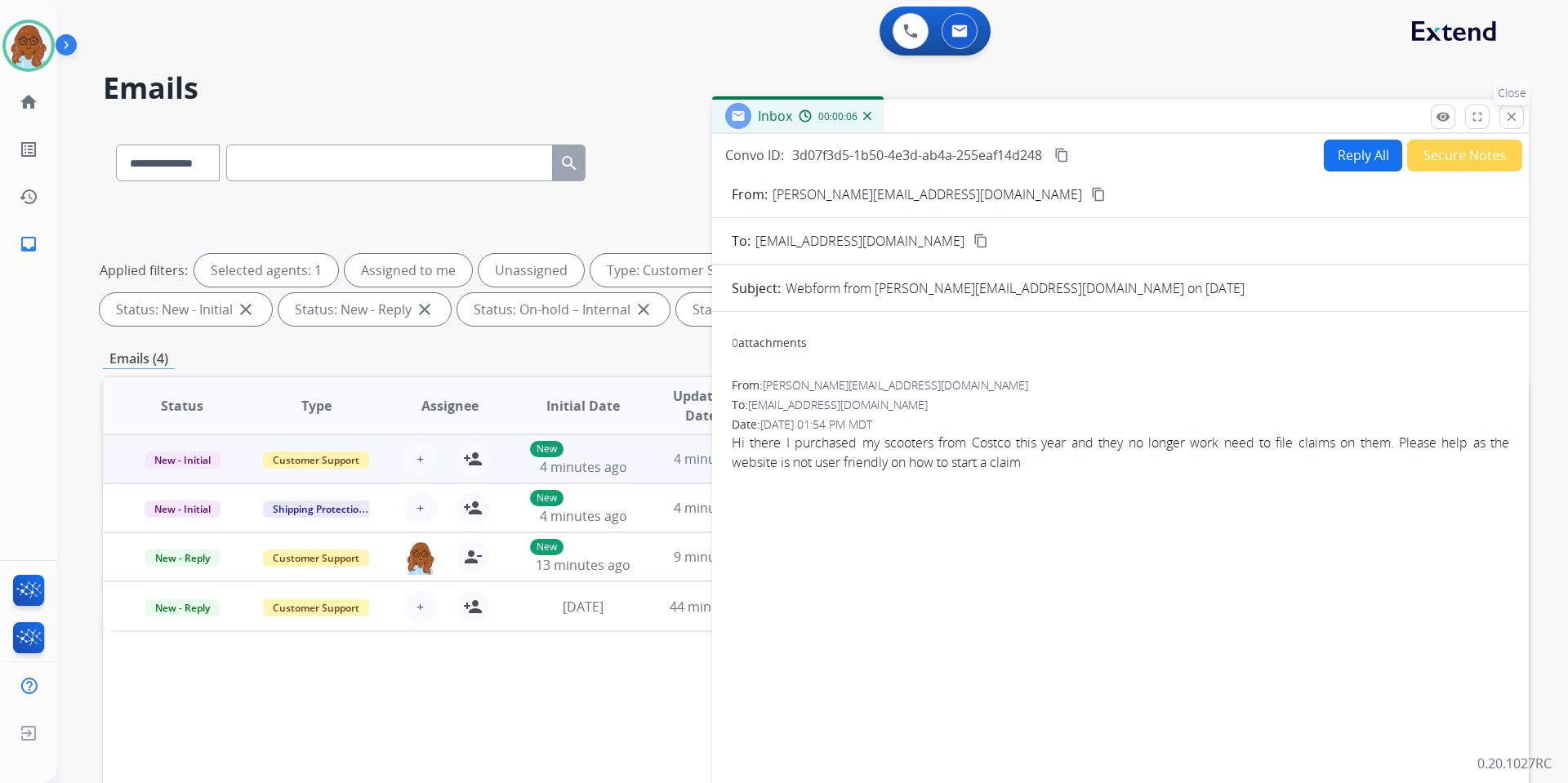
click at [1507, 120] on mat-icon "close" at bounding box center [1511, 117] width 15 height 15
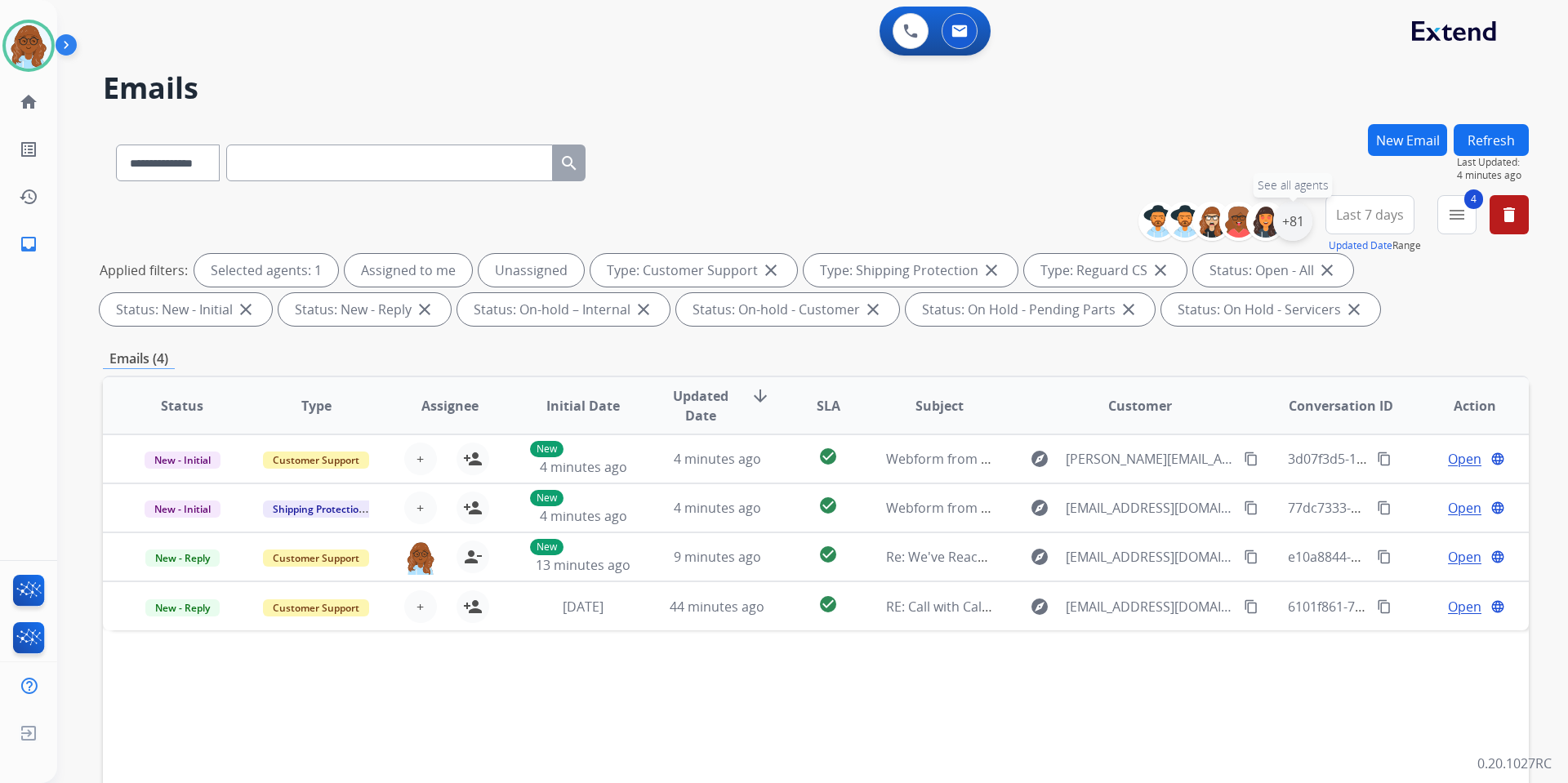
drag, startPoint x: 1291, startPoint y: 224, endPoint x: 1298, endPoint y: 231, distance: 9.9
click at [1291, 224] on div "+81" at bounding box center [1292, 221] width 39 height 39
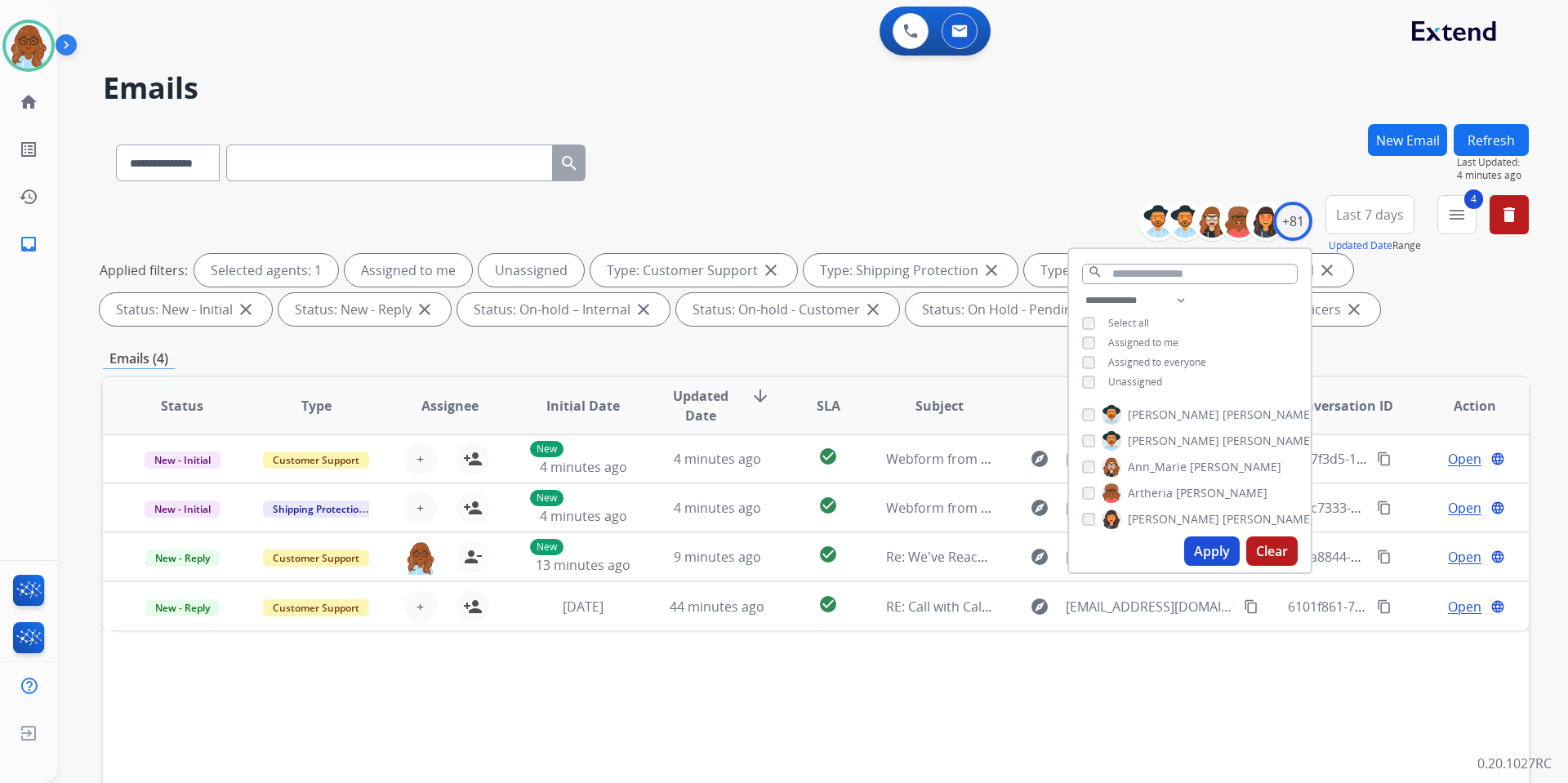
click at [1113, 378] on span "Unassigned" at bounding box center [1134, 381] width 54 height 14
click at [1208, 542] on button "Apply" at bounding box center [1212, 551] width 56 height 29
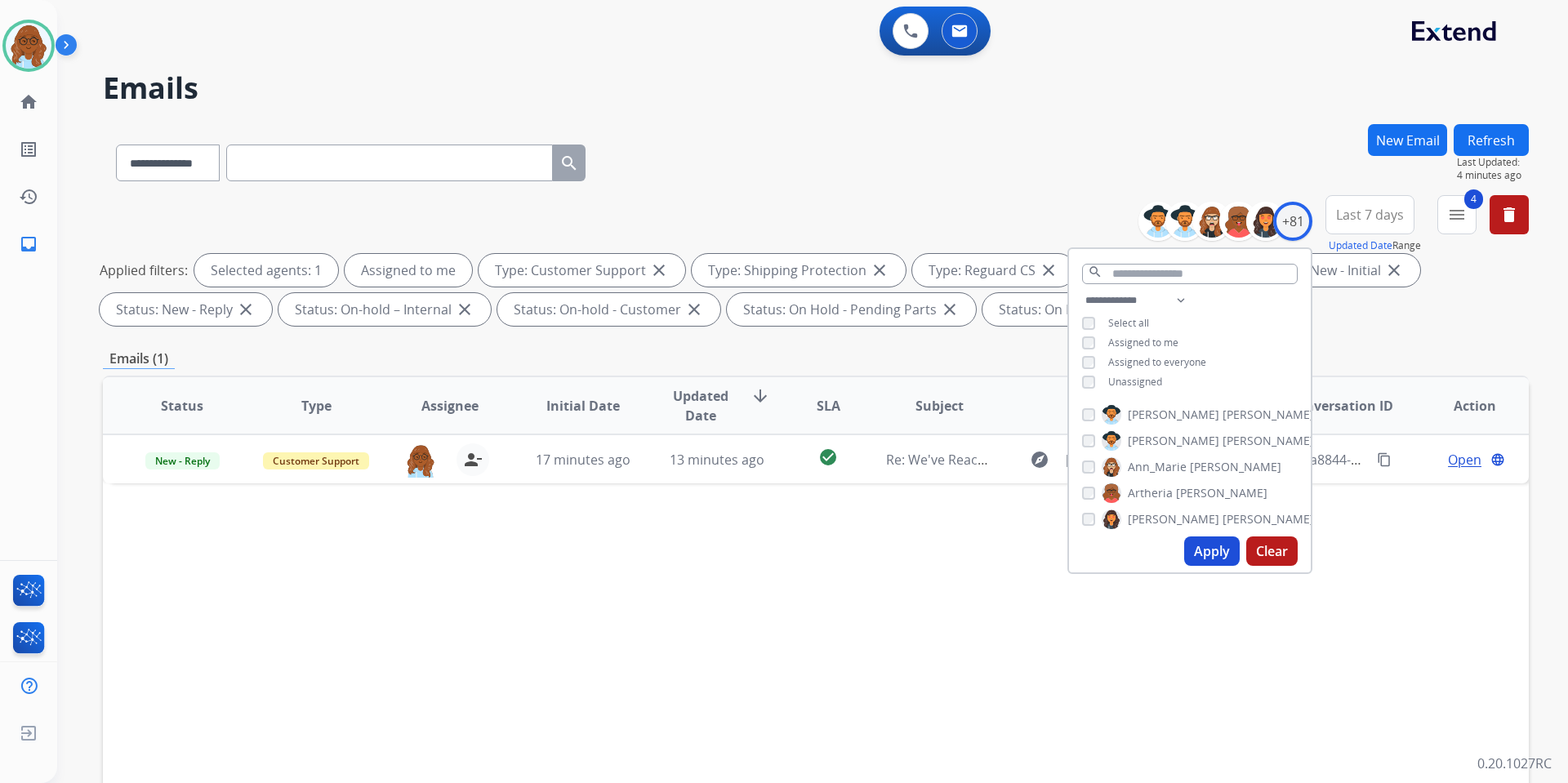
click at [988, 579] on div "Status Type Assignee Initial Date Updated Date arrow_downward SLA Subject Custo…" at bounding box center [816, 650] width 1427 height 548
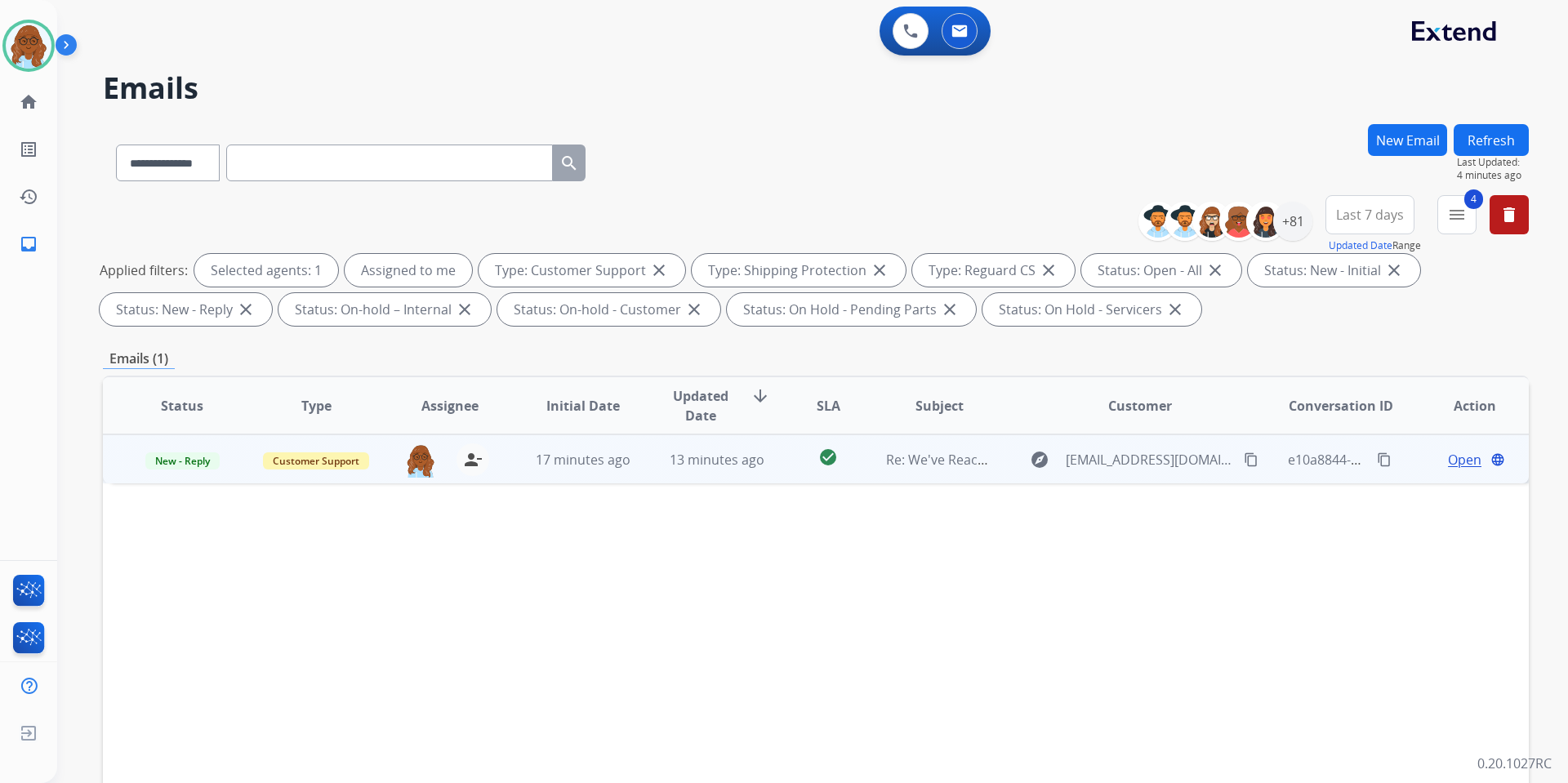
click at [1448, 466] on span "Open" at bounding box center [1465, 459] width 34 height 19
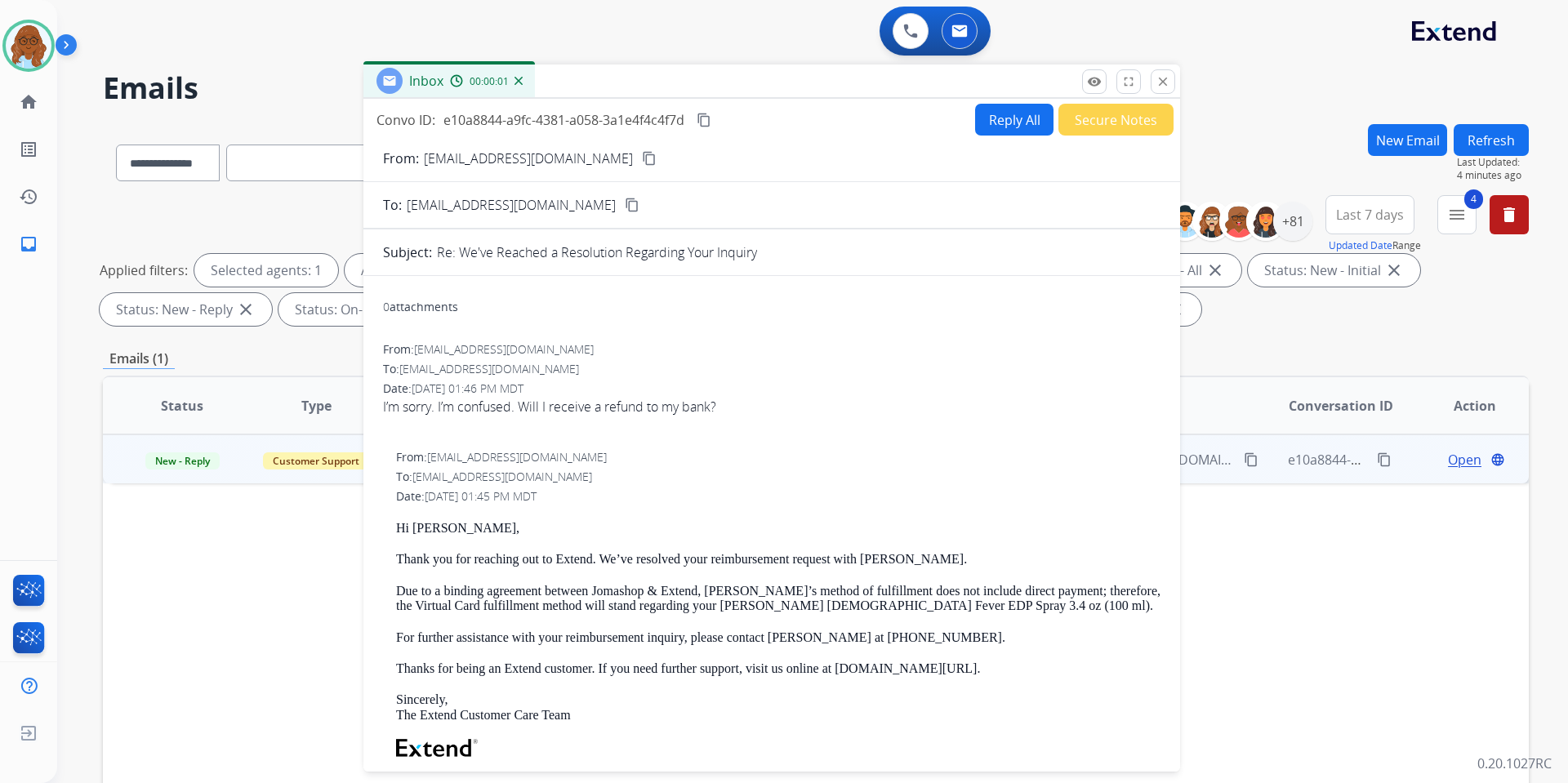
drag, startPoint x: 962, startPoint y: 121, endPoint x: 613, endPoint y: 87, distance: 350.7
click at [613, 87] on div "Inbox 00:00:01" at bounding box center [771, 82] width 817 height 35
click at [972, 139] on form "From: hannahachevis@gmail.com content_copy To: support@extend.com content_copy …" at bounding box center [771, 573] width 817 height 875
click at [978, 125] on button "Reply All" at bounding box center [1015, 120] width 78 height 32
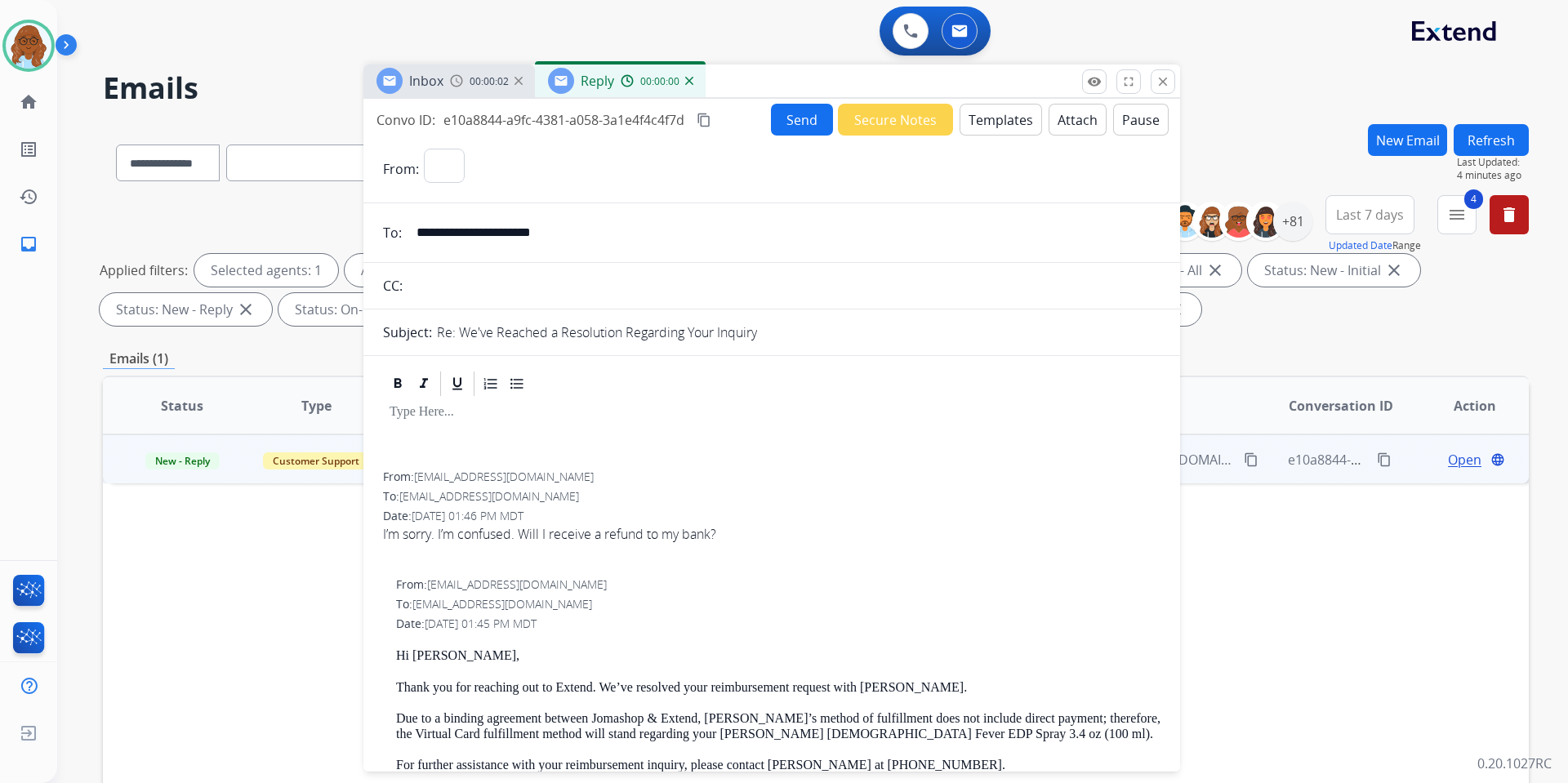
select select "**********"
click at [991, 126] on button "Templates" at bounding box center [1001, 120] width 82 height 32
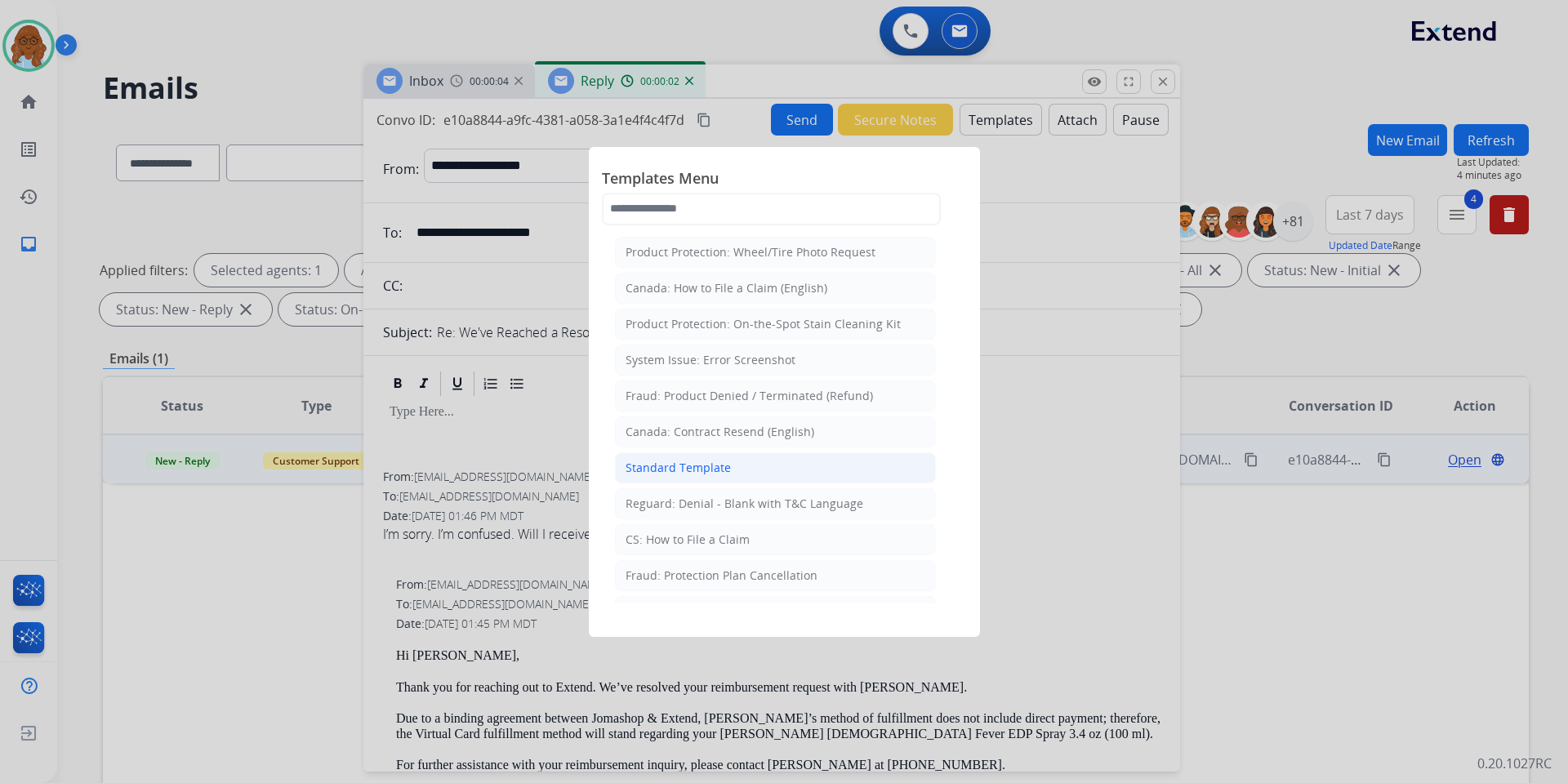
drag, startPoint x: 665, startPoint y: 461, endPoint x: 714, endPoint y: 455, distance: 49.4
click at [666, 462] on div "Standard Template" at bounding box center [678, 468] width 105 height 16
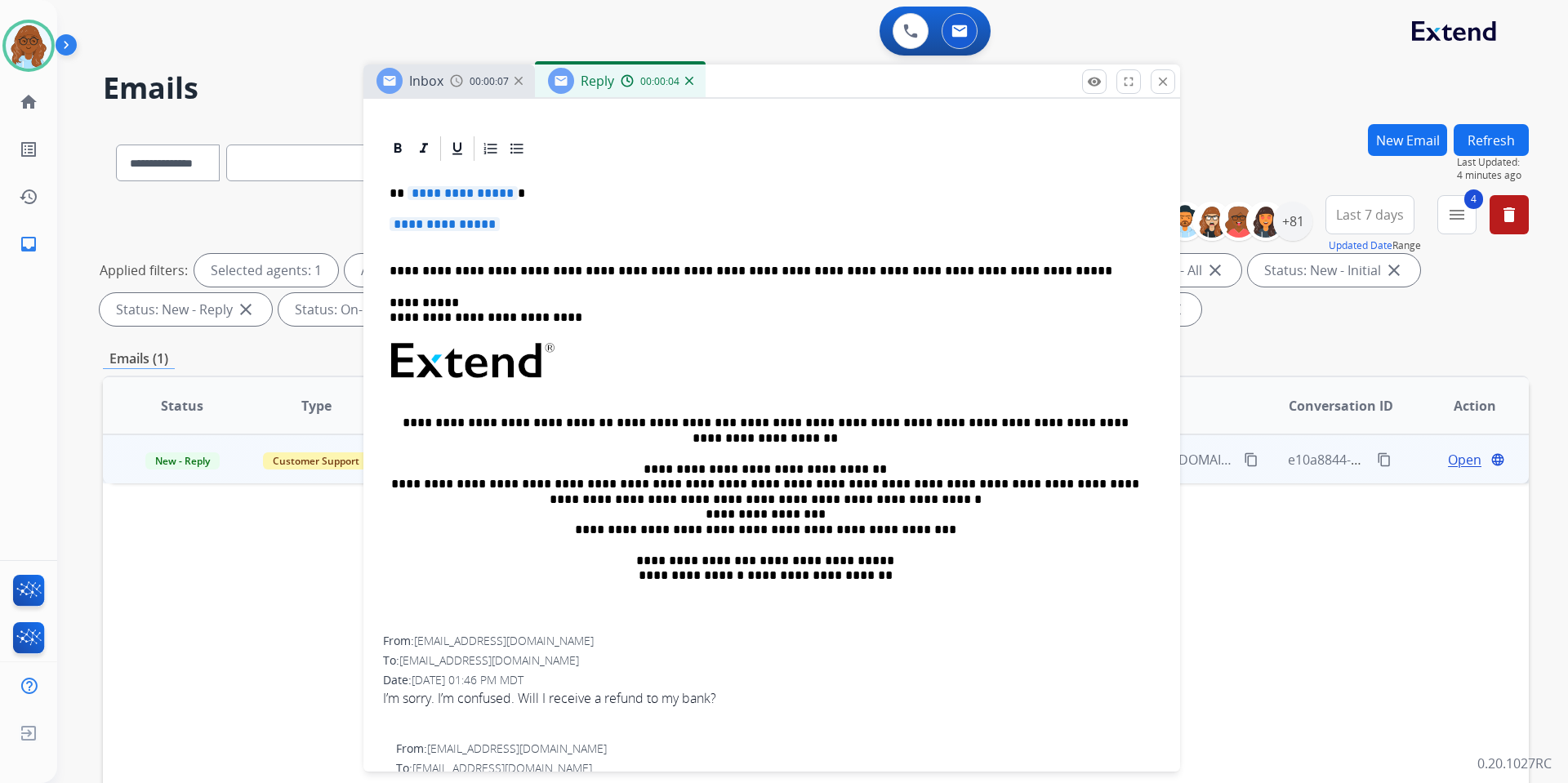
scroll to position [245, 0]
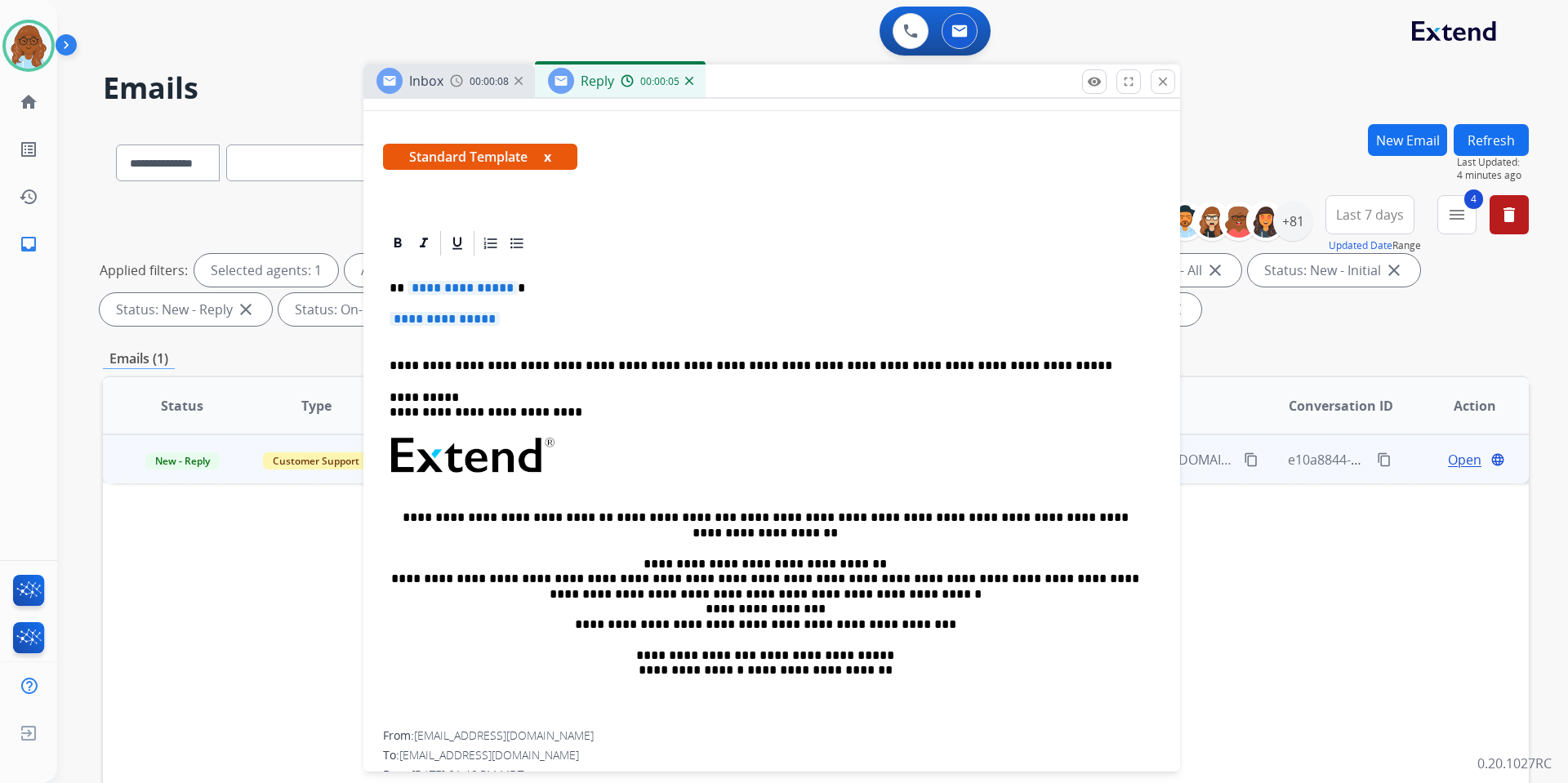
click at [454, 287] on span "**********" at bounding box center [463, 287] width 110 height 14
click at [497, 319] on span "**********" at bounding box center [444, 318] width 110 height 14
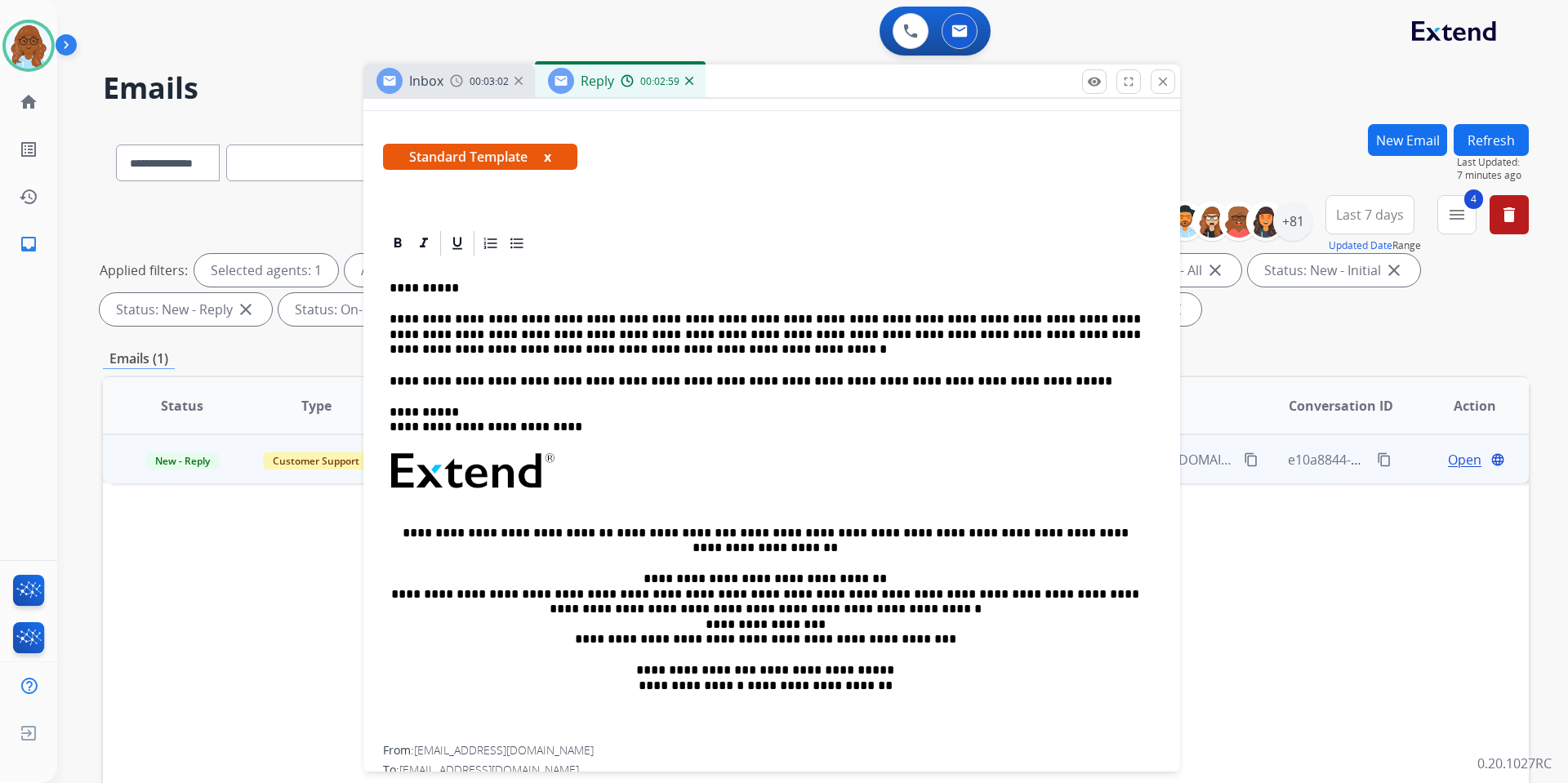
click at [600, 347] on p "**********" at bounding box center [765, 334] width 751 height 45
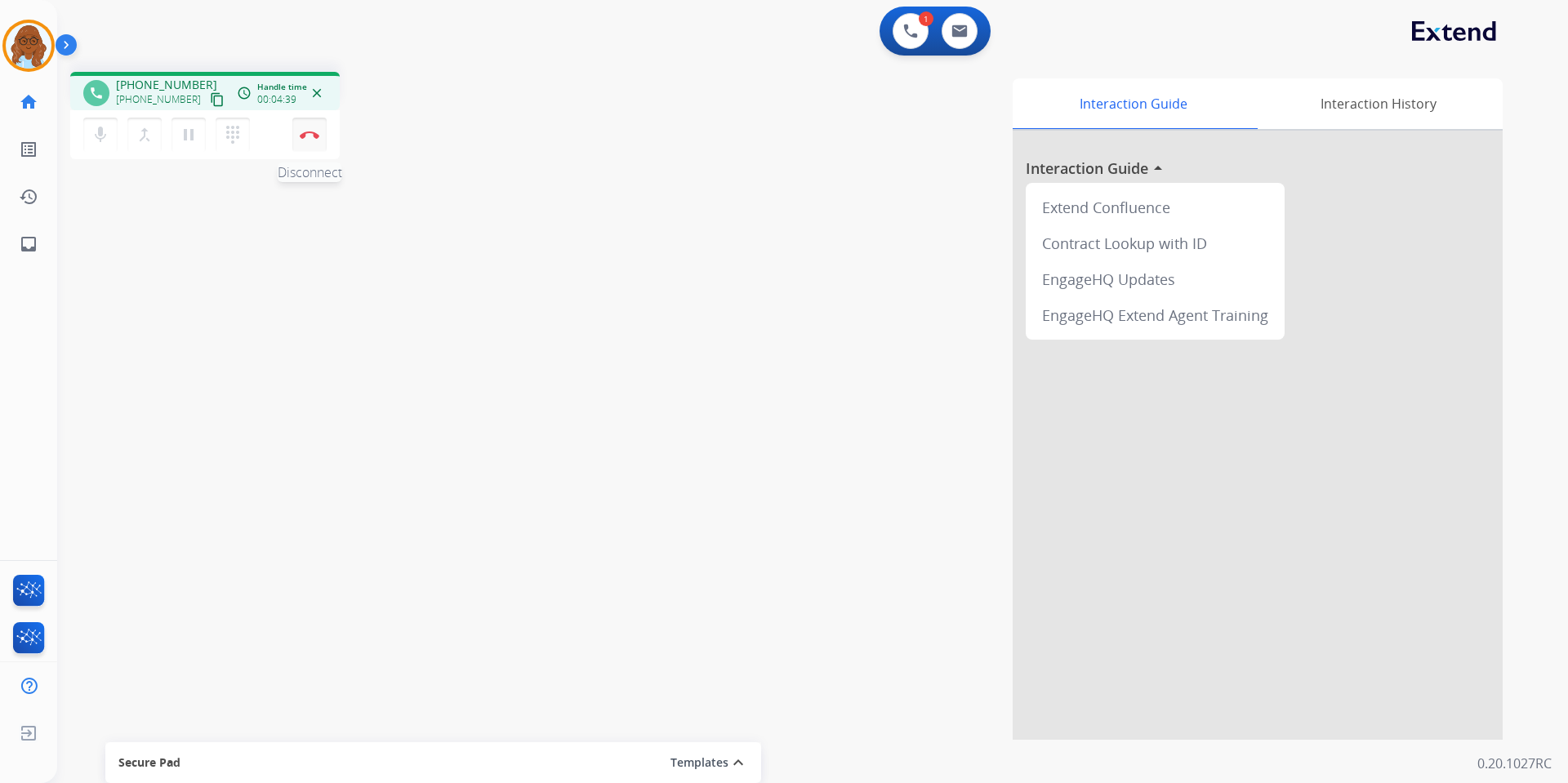
click at [313, 132] on img at bounding box center [308, 134] width 19 height 8
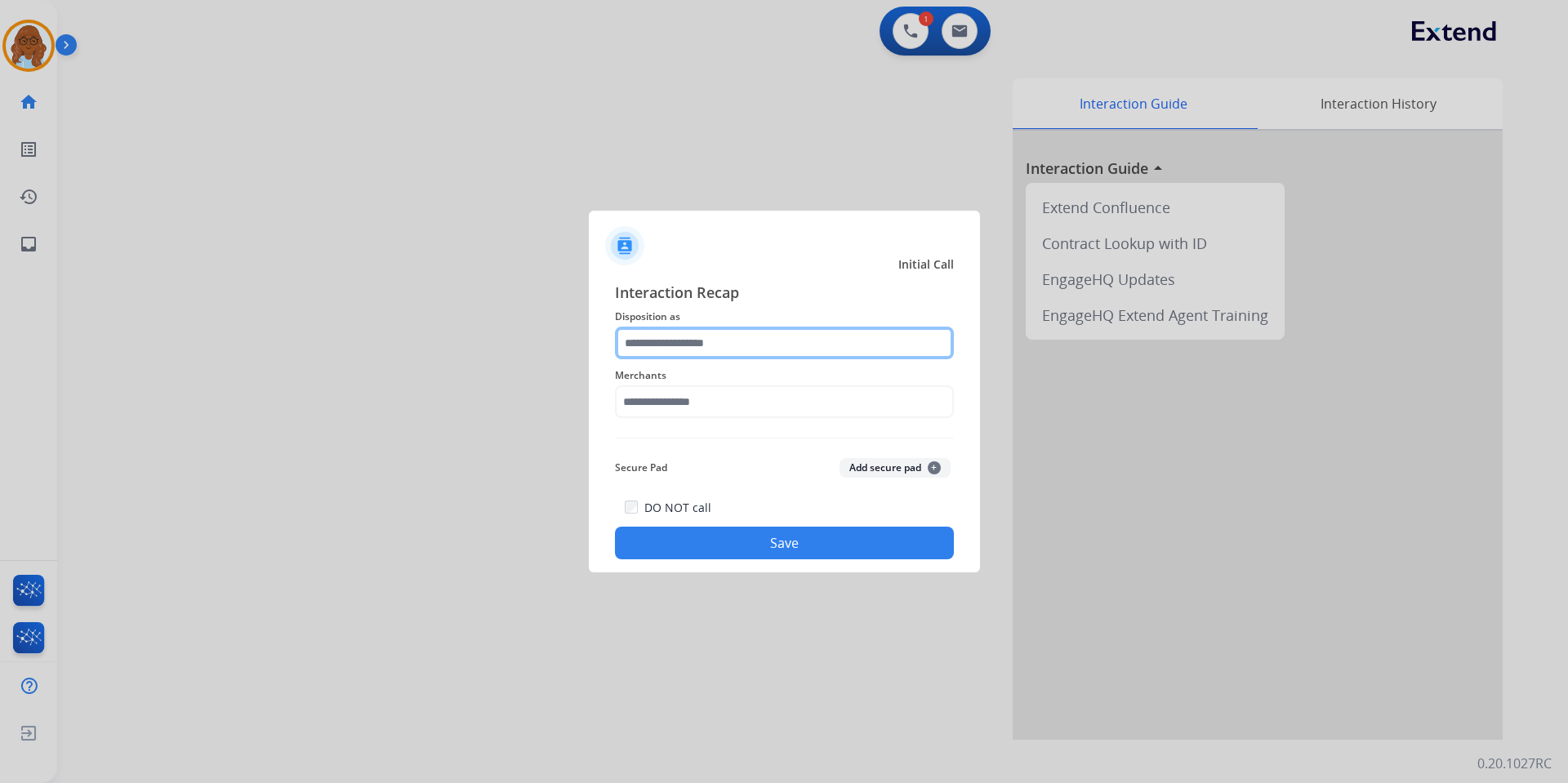
click at [676, 343] on input "text" at bounding box center [784, 343] width 339 height 33
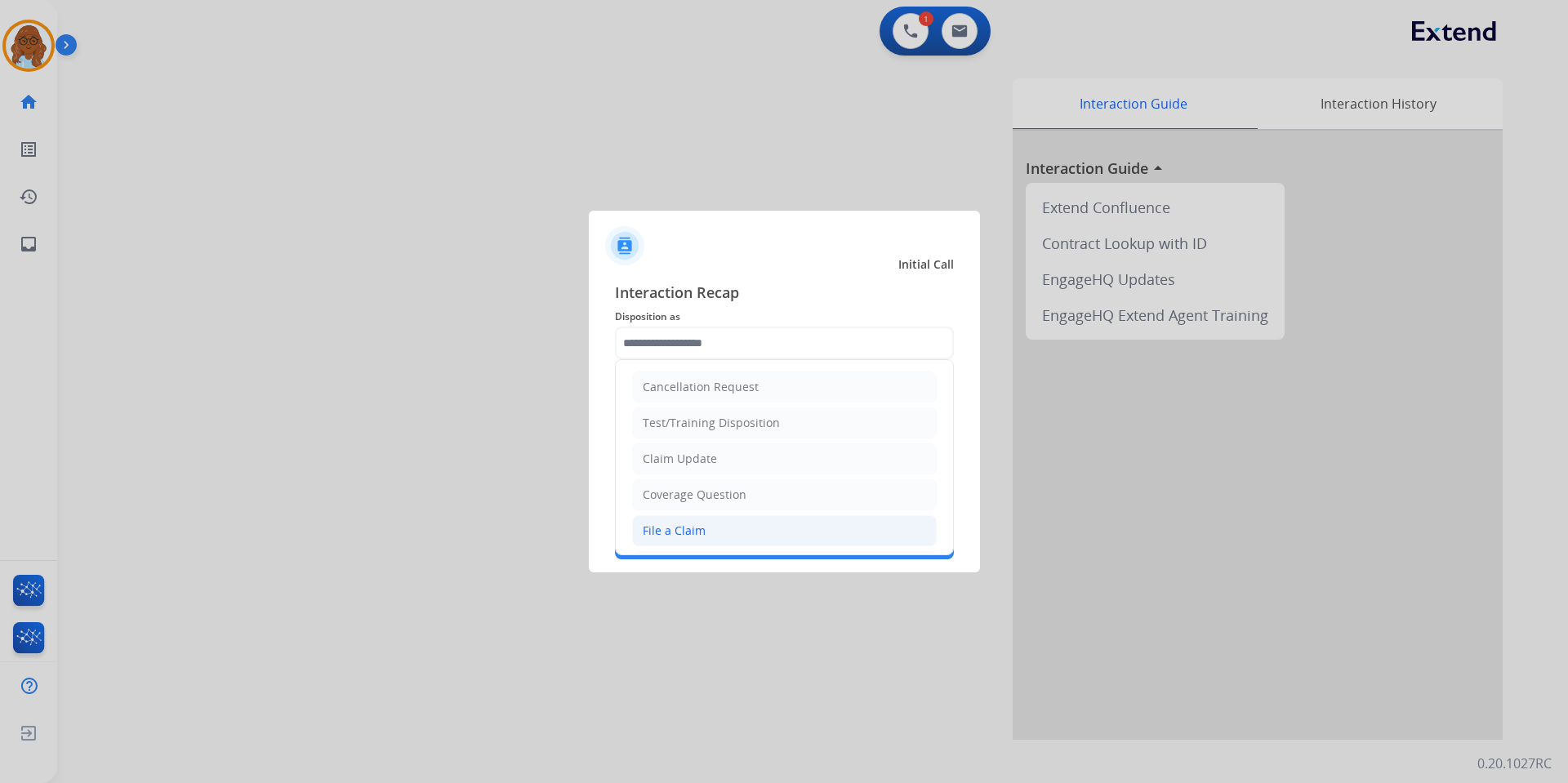
click at [675, 528] on div "File a Claim" at bounding box center [674, 531] width 63 height 16
type input "**********"
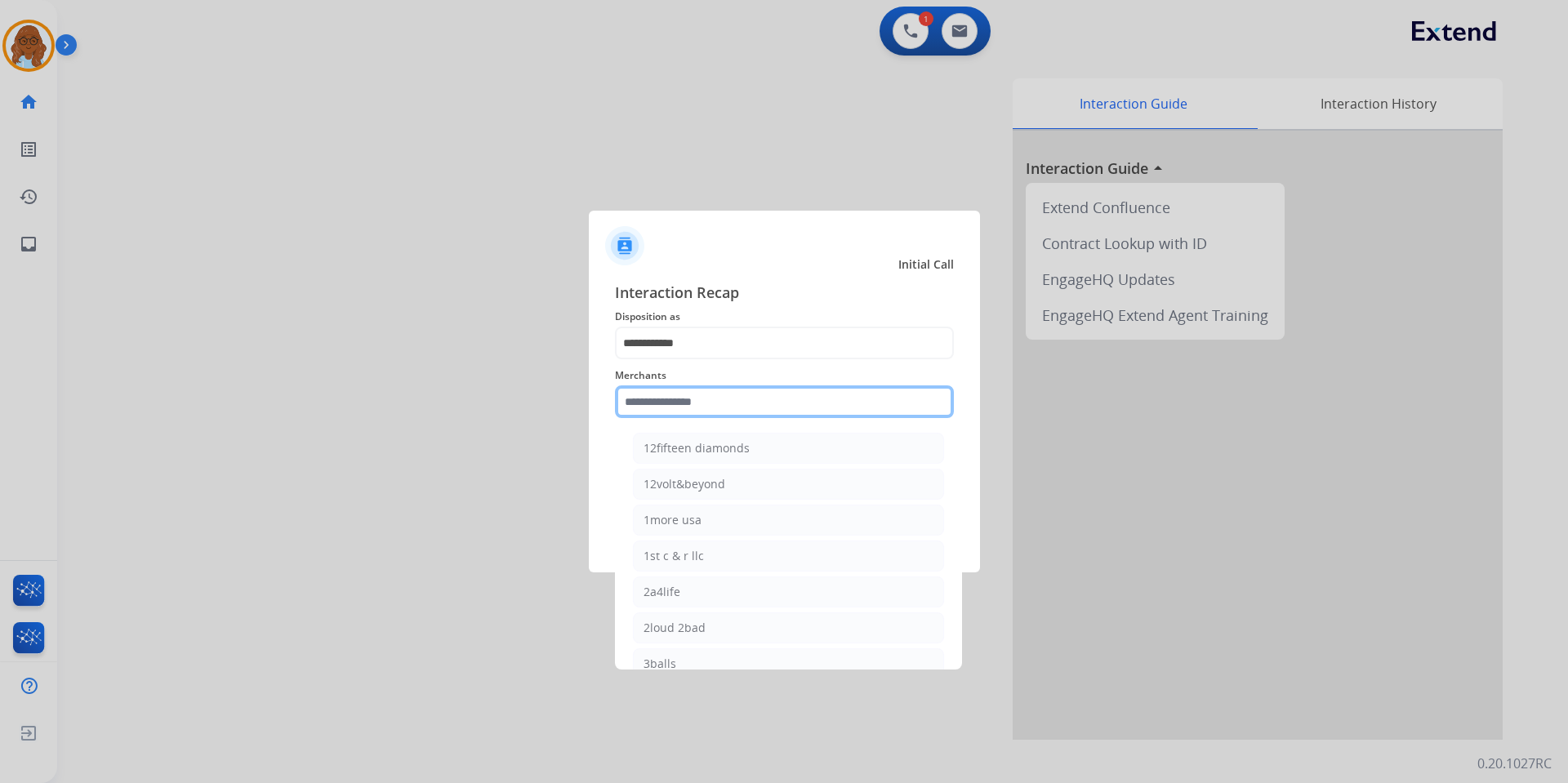
click at [681, 410] on input "text" at bounding box center [784, 402] width 339 height 33
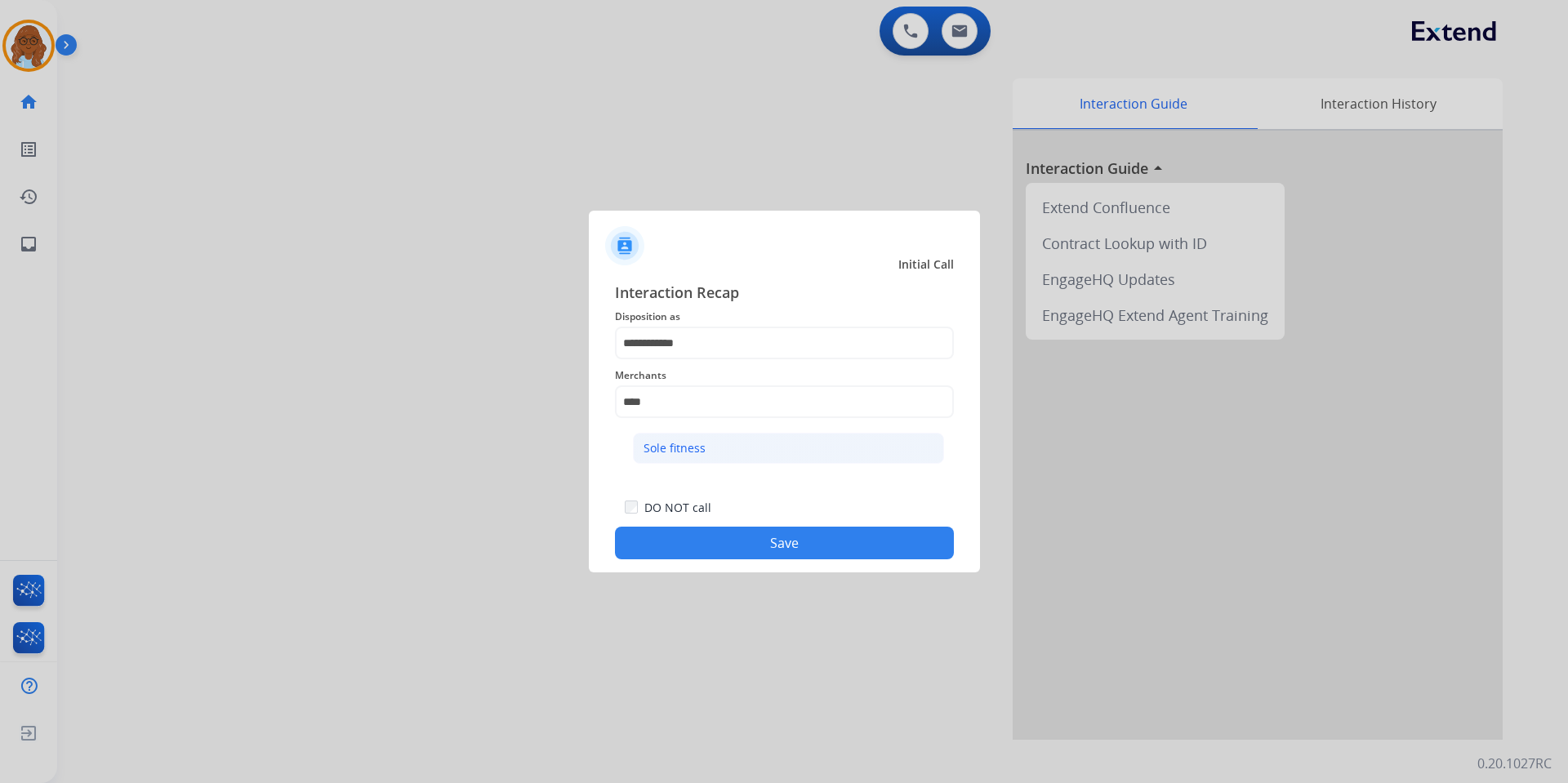
click at [683, 445] on div "Sole fitness" at bounding box center [674, 448] width 62 height 16
type input "**********"
click at [775, 545] on button "Save" at bounding box center [784, 543] width 339 height 33
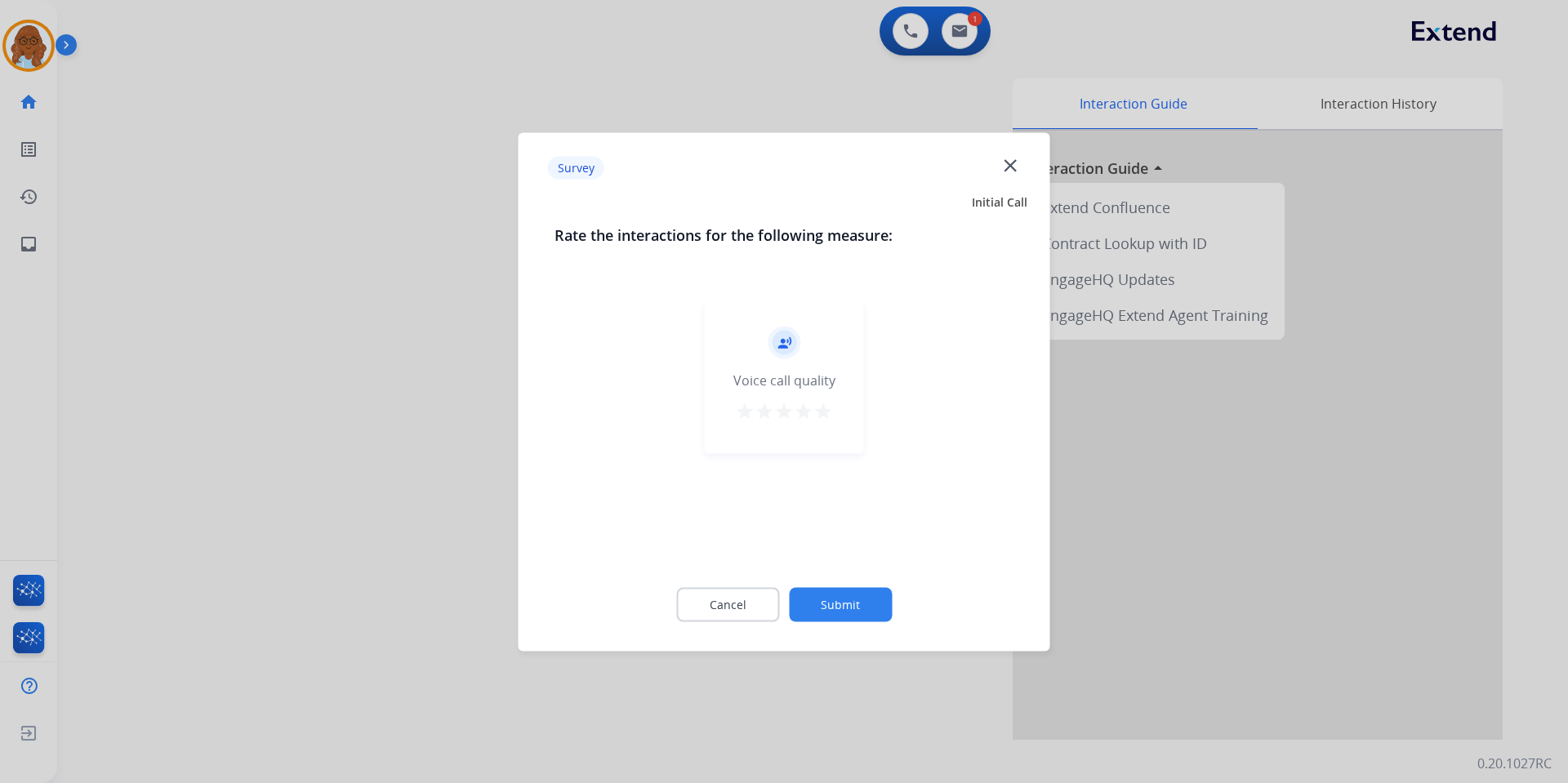
click at [819, 416] on mat-icon "star" at bounding box center [822, 410] width 19 height 19
click at [853, 587] on div "Cancel Submit" at bounding box center [785, 604] width 460 height 74
click at [853, 592] on button "Submit" at bounding box center [840, 604] width 103 height 35
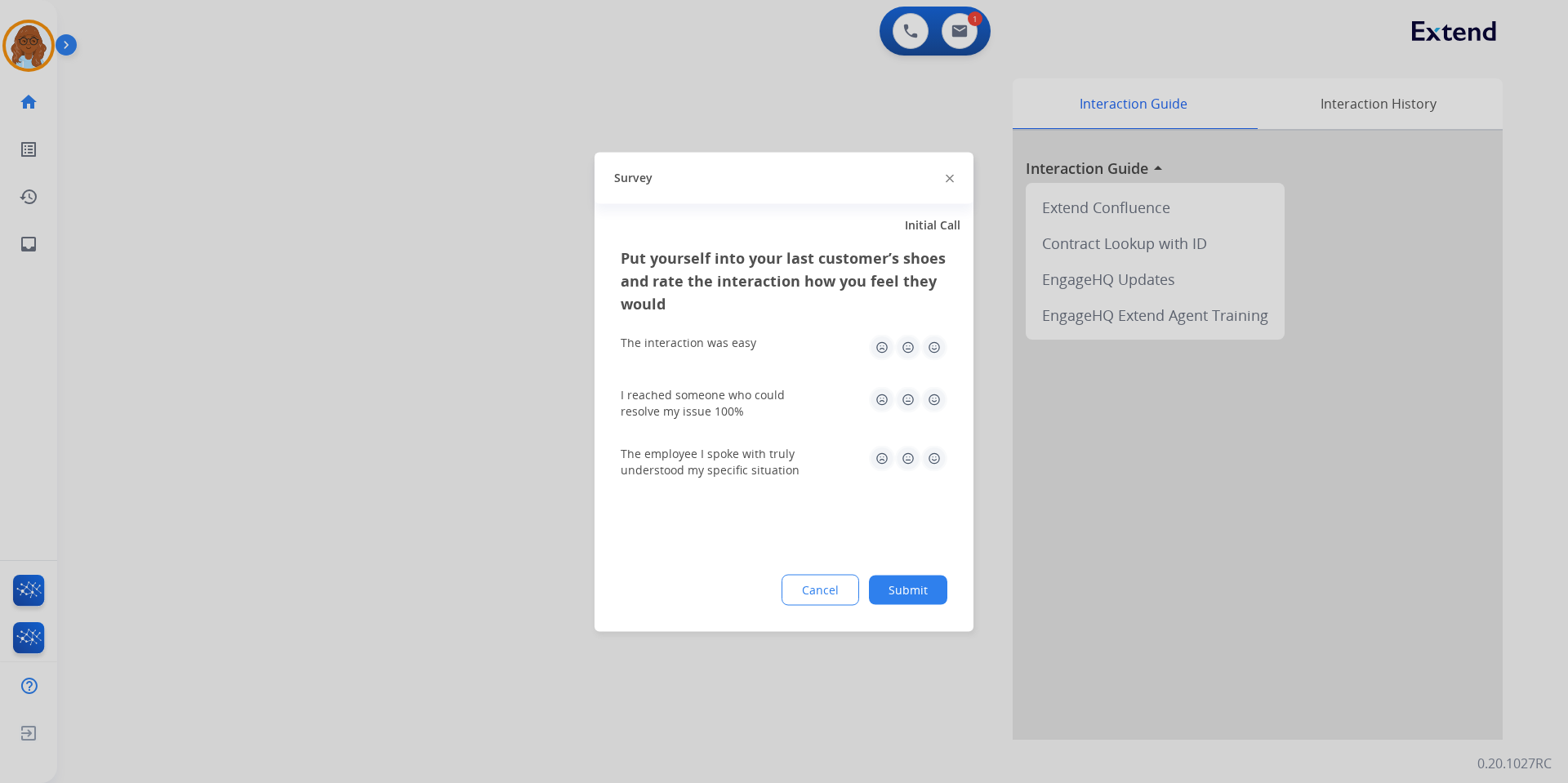
click at [926, 353] on img at bounding box center [934, 347] width 26 height 26
click at [936, 405] on img at bounding box center [934, 399] width 26 height 26
click at [937, 470] on img at bounding box center [934, 458] width 26 height 26
click at [925, 591] on button "Submit" at bounding box center [908, 590] width 78 height 29
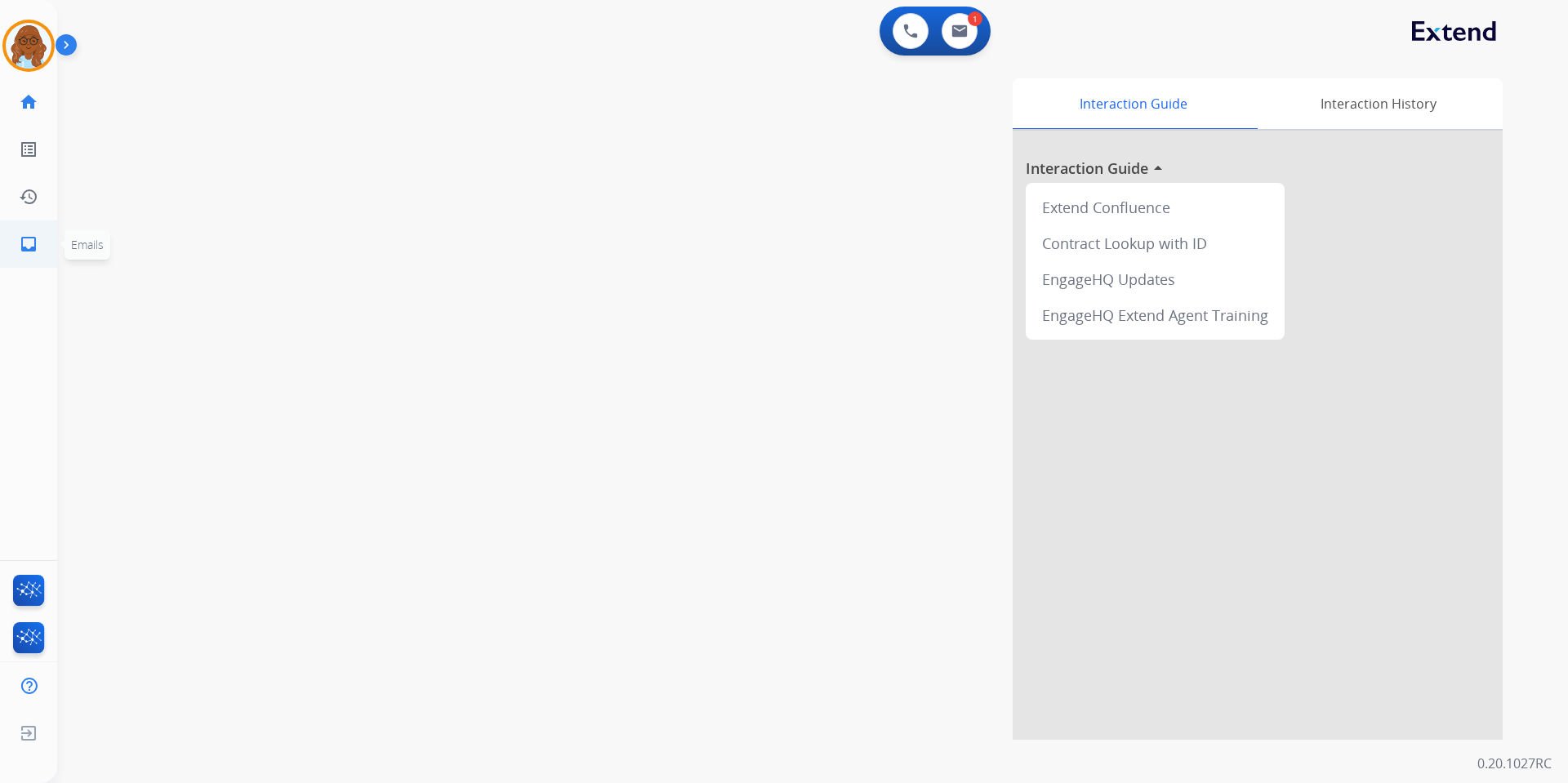
click at [11, 246] on link "inbox Emails" at bounding box center [28, 245] width 46 height 46
select select "**********"
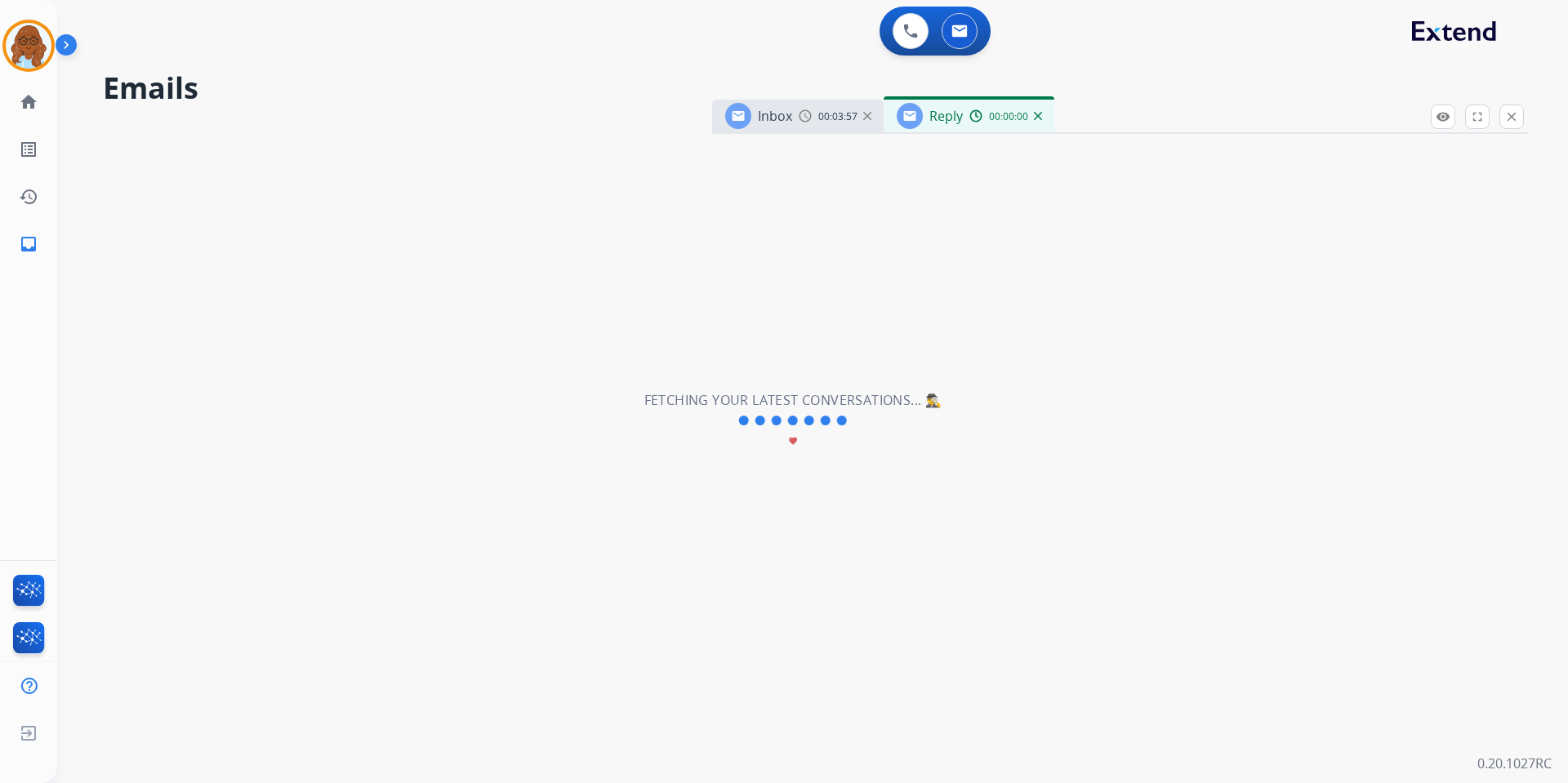
select select "**********"
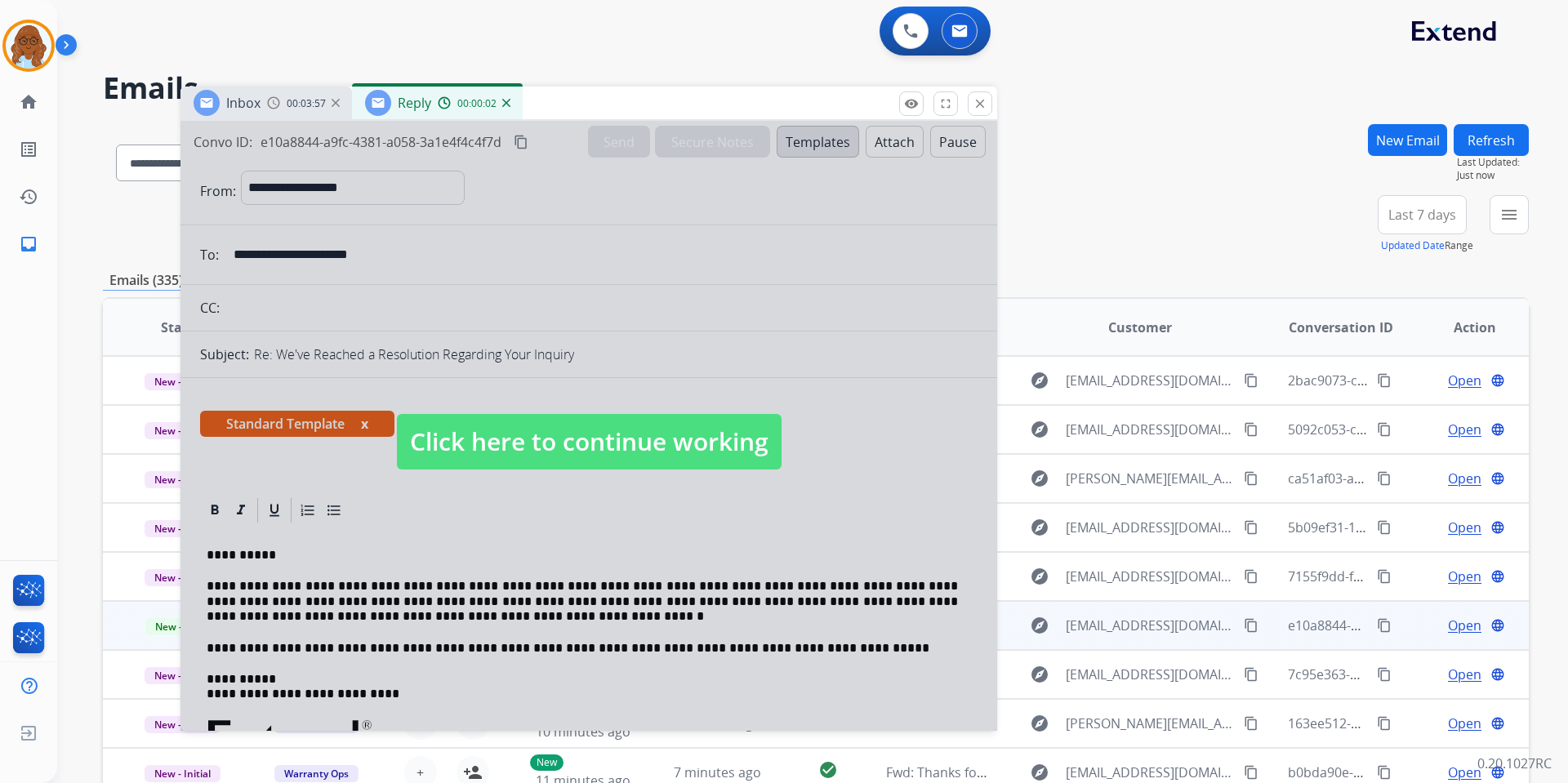
drag, startPoint x: 1099, startPoint y: 112, endPoint x: 564, endPoint y: 110, distance: 535.0
click at [565, 98] on div "Inbox 00:03:57 Reply 00:00:02" at bounding box center [589, 104] width 817 height 35
click at [611, 358] on div at bounding box center [587, 425] width 817 height 611
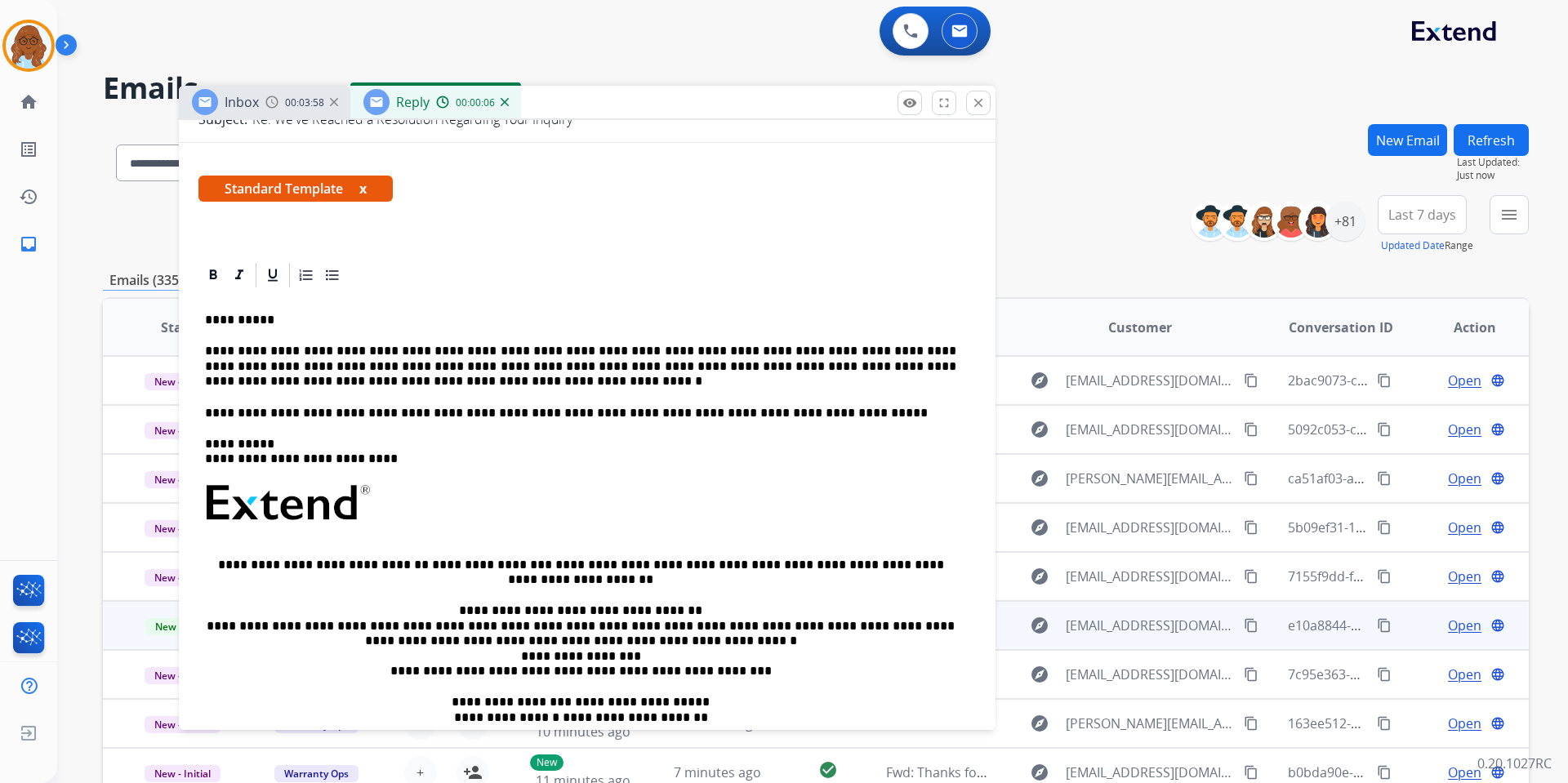
scroll to position [245, 0]
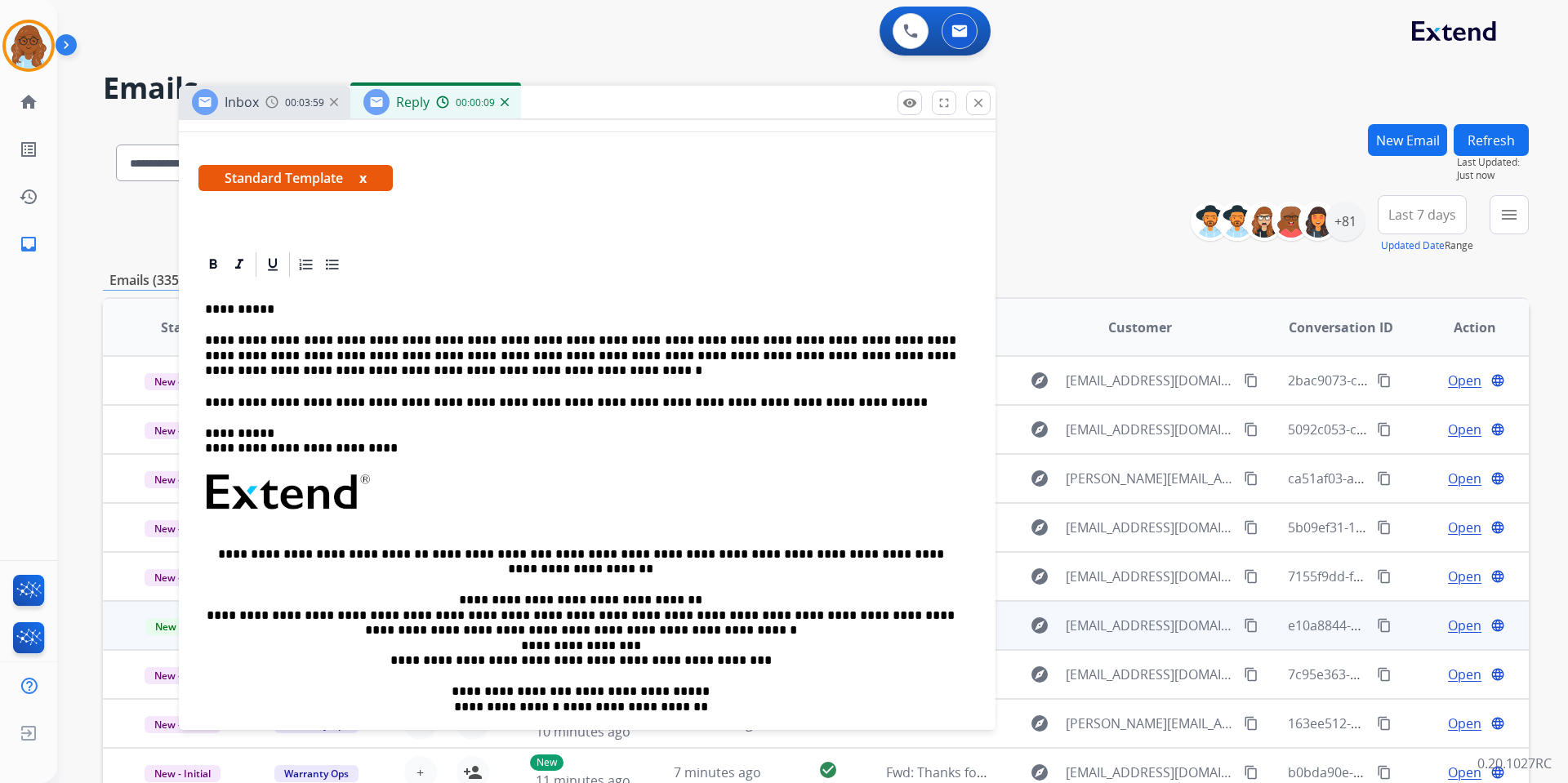
click at [762, 357] on p "**********" at bounding box center [580, 355] width 751 height 45
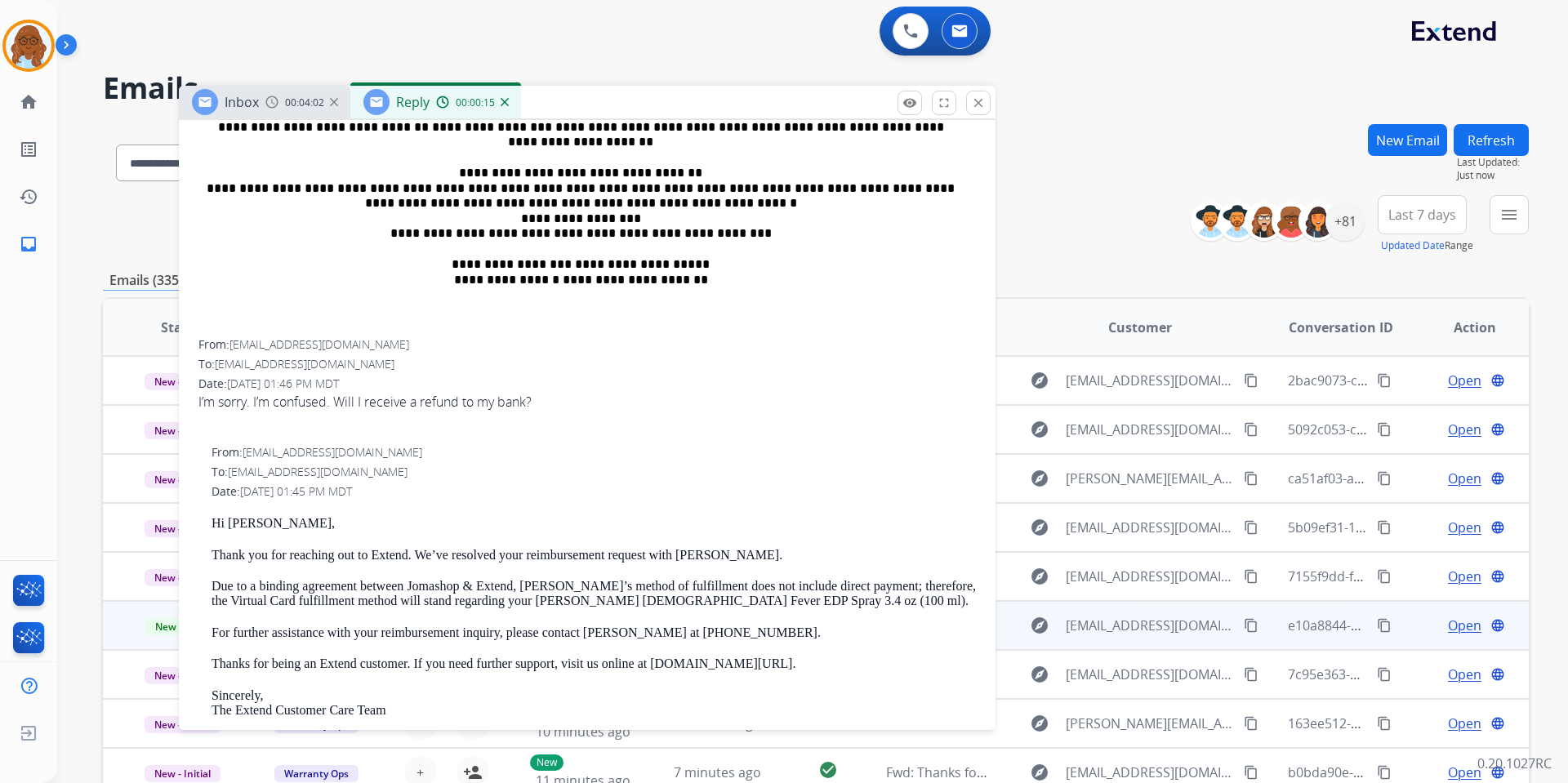
scroll to position [817, 0]
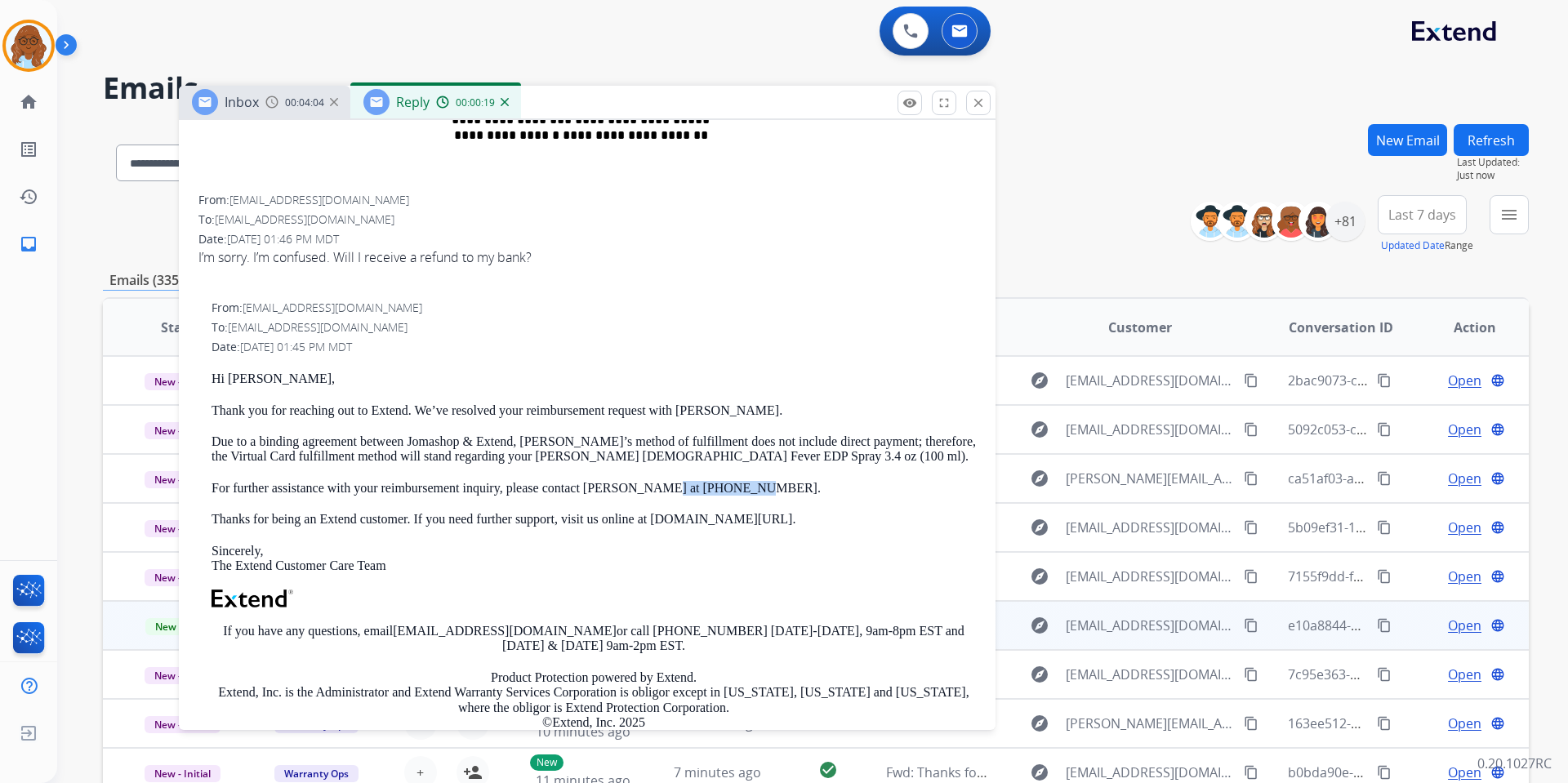
drag, startPoint x: 651, startPoint y: 488, endPoint x: 732, endPoint y: 485, distance: 81.1
click at [732, 485] on p "For further assistance with your reimbursement inquiry, please contact Jomashop…" at bounding box center [594, 488] width 765 height 15
copy p "(877) 834-1434"
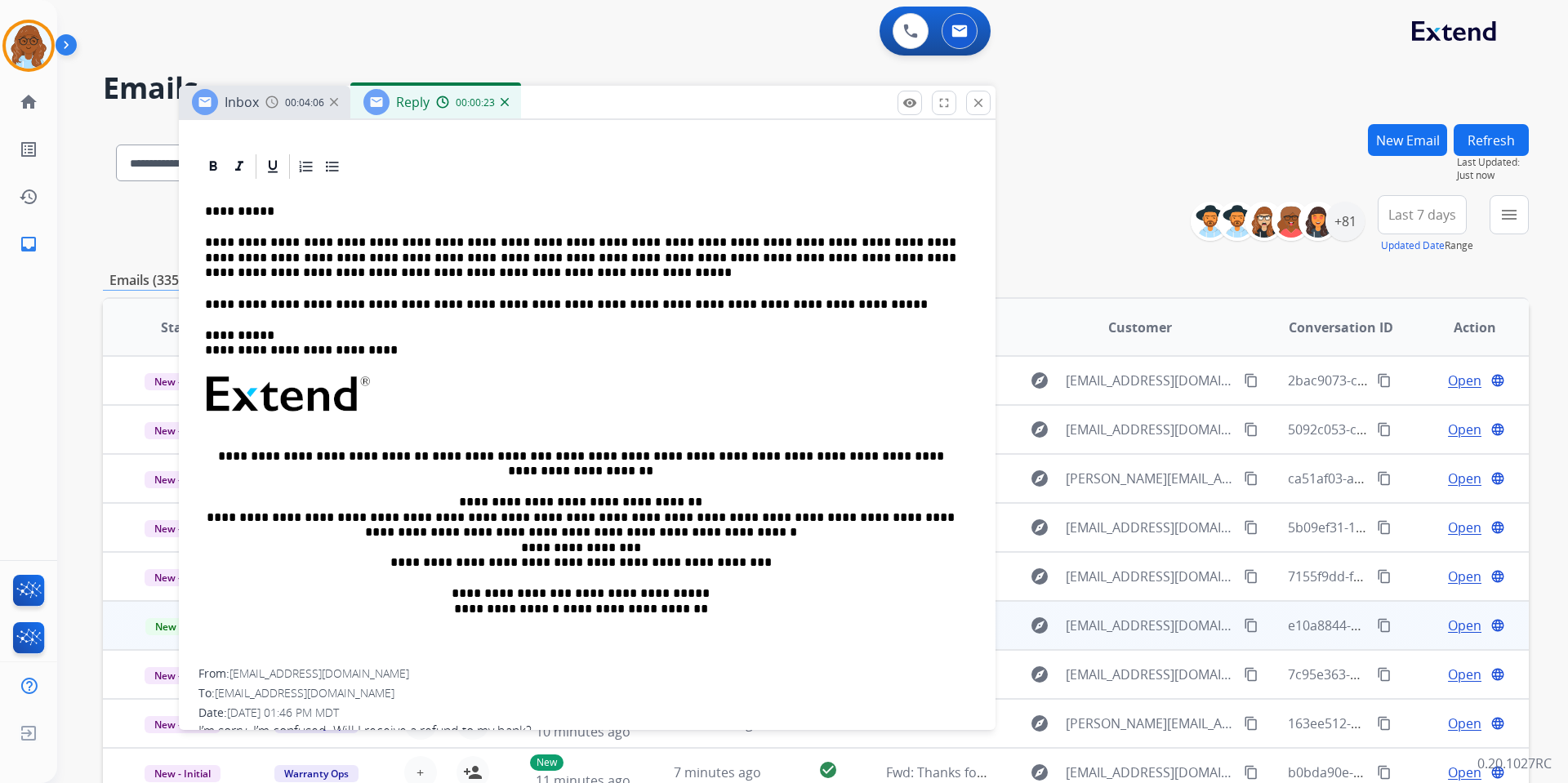
scroll to position [327, 0]
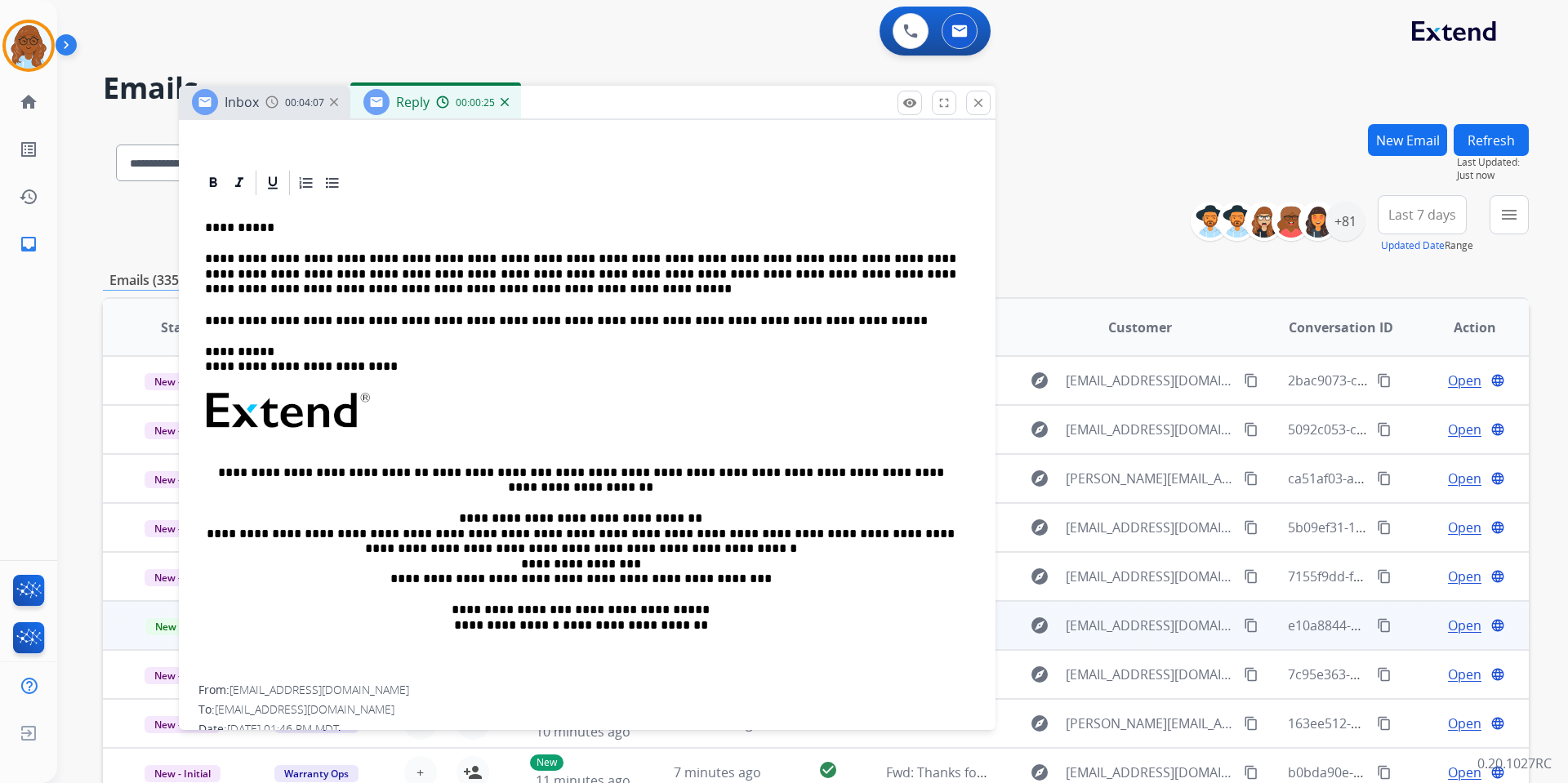
drag, startPoint x: 762, startPoint y: 276, endPoint x: 791, endPoint y: 329, distance: 60.4
click at [763, 276] on p "**********" at bounding box center [580, 274] width 751 height 45
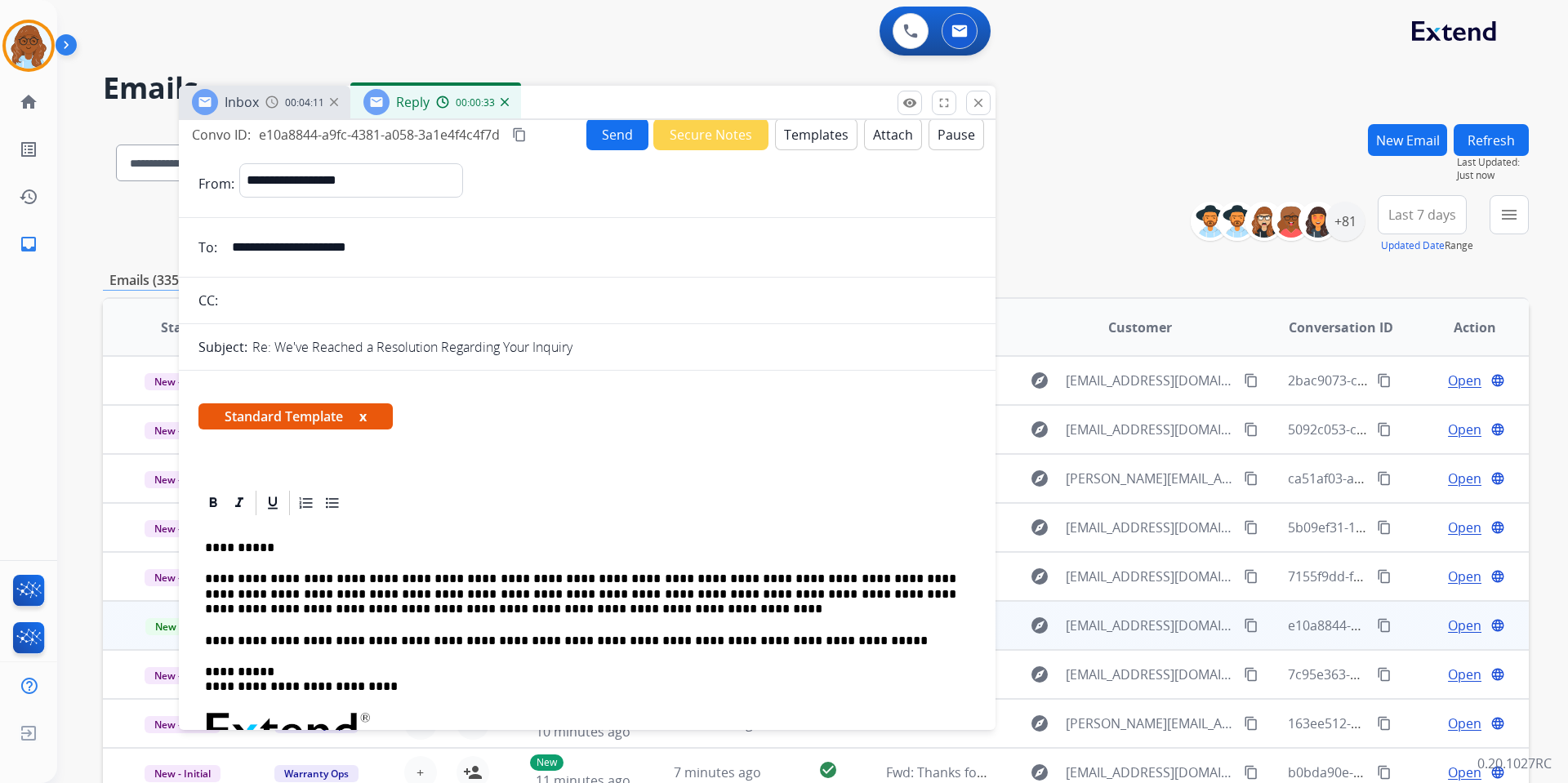
scroll to position [0, 0]
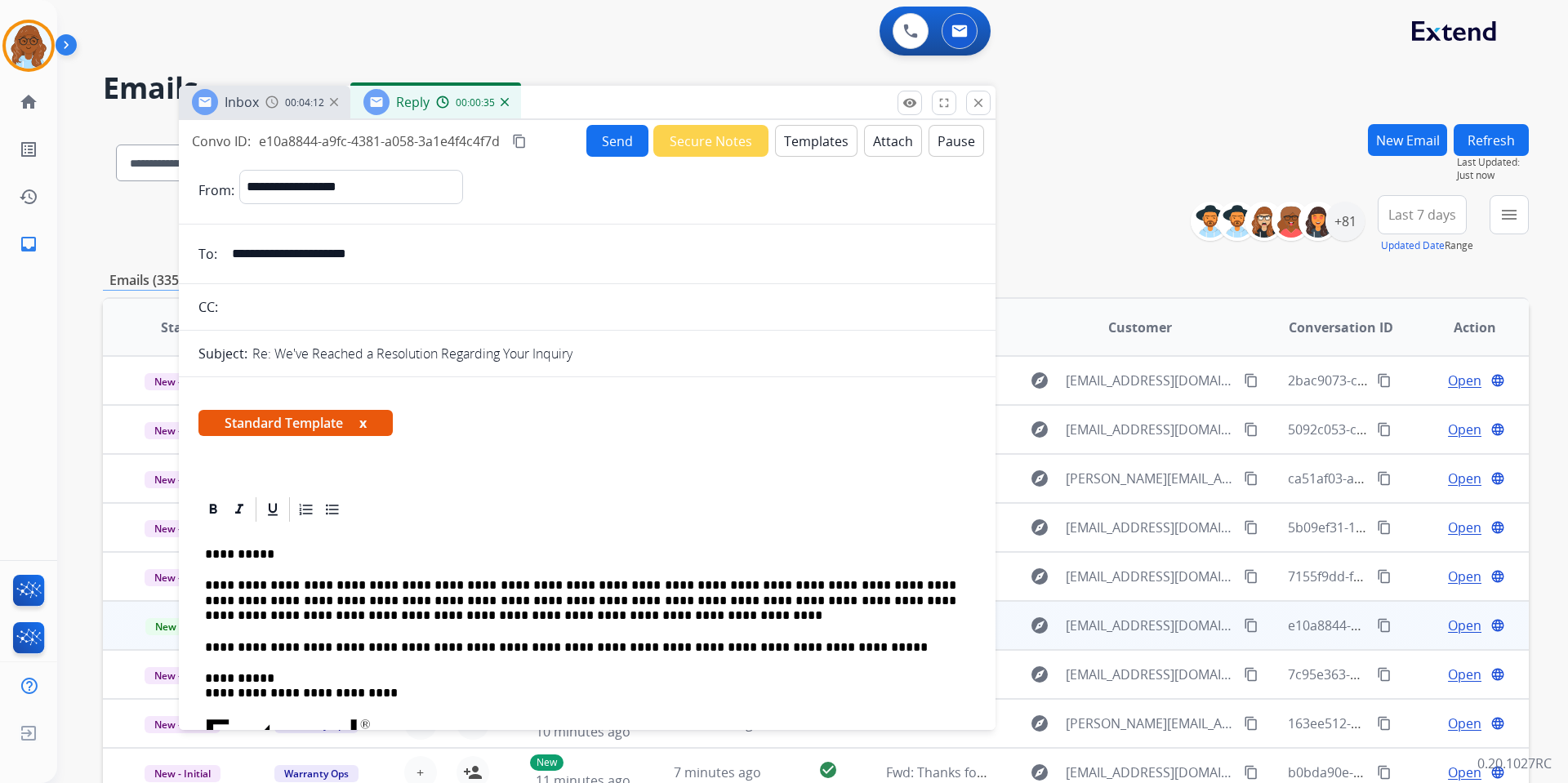
click at [365, 423] on button "x" at bounding box center [363, 423] width 7 height 19
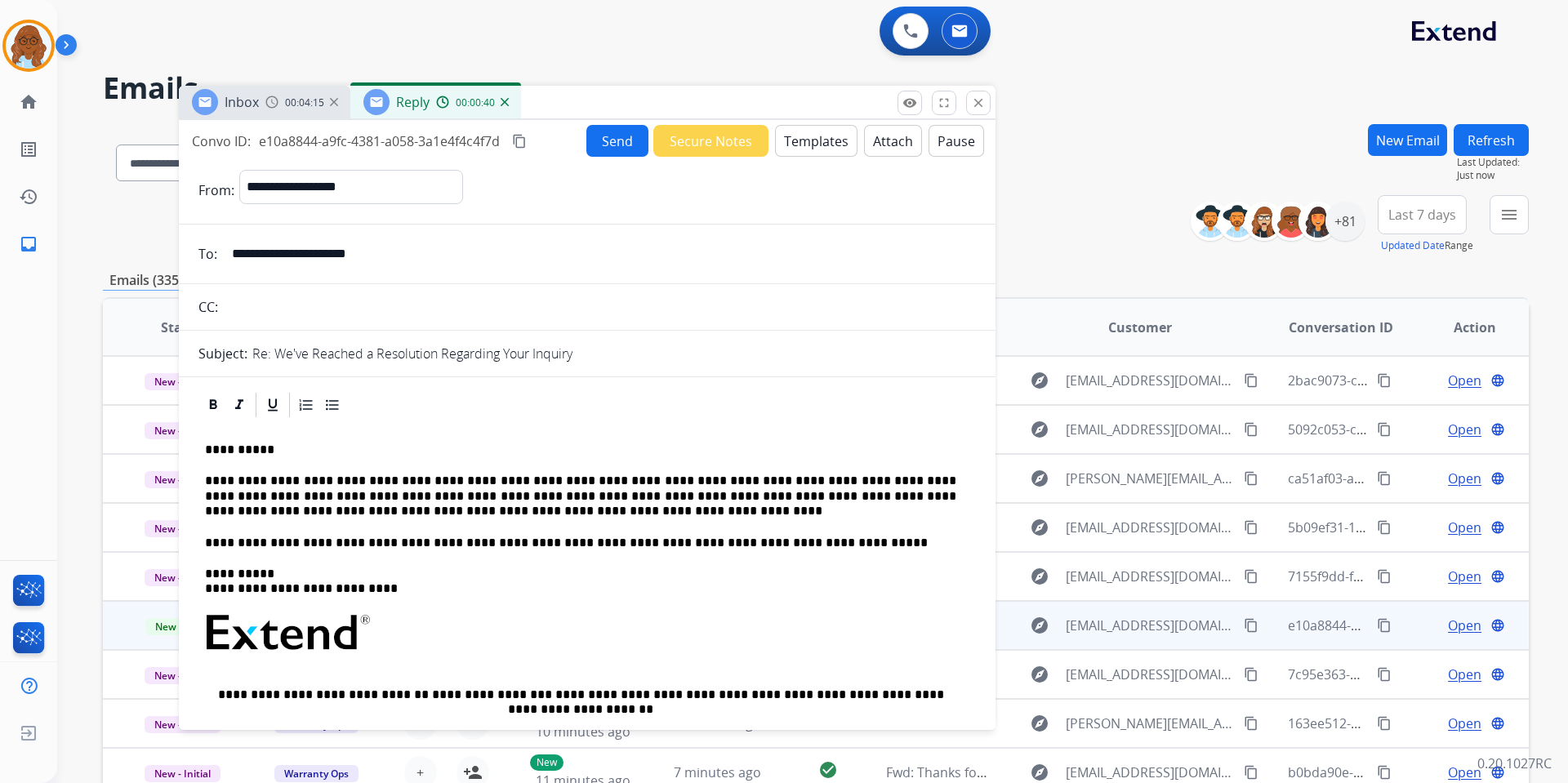
click at [606, 139] on button "Send" at bounding box center [618, 141] width 62 height 32
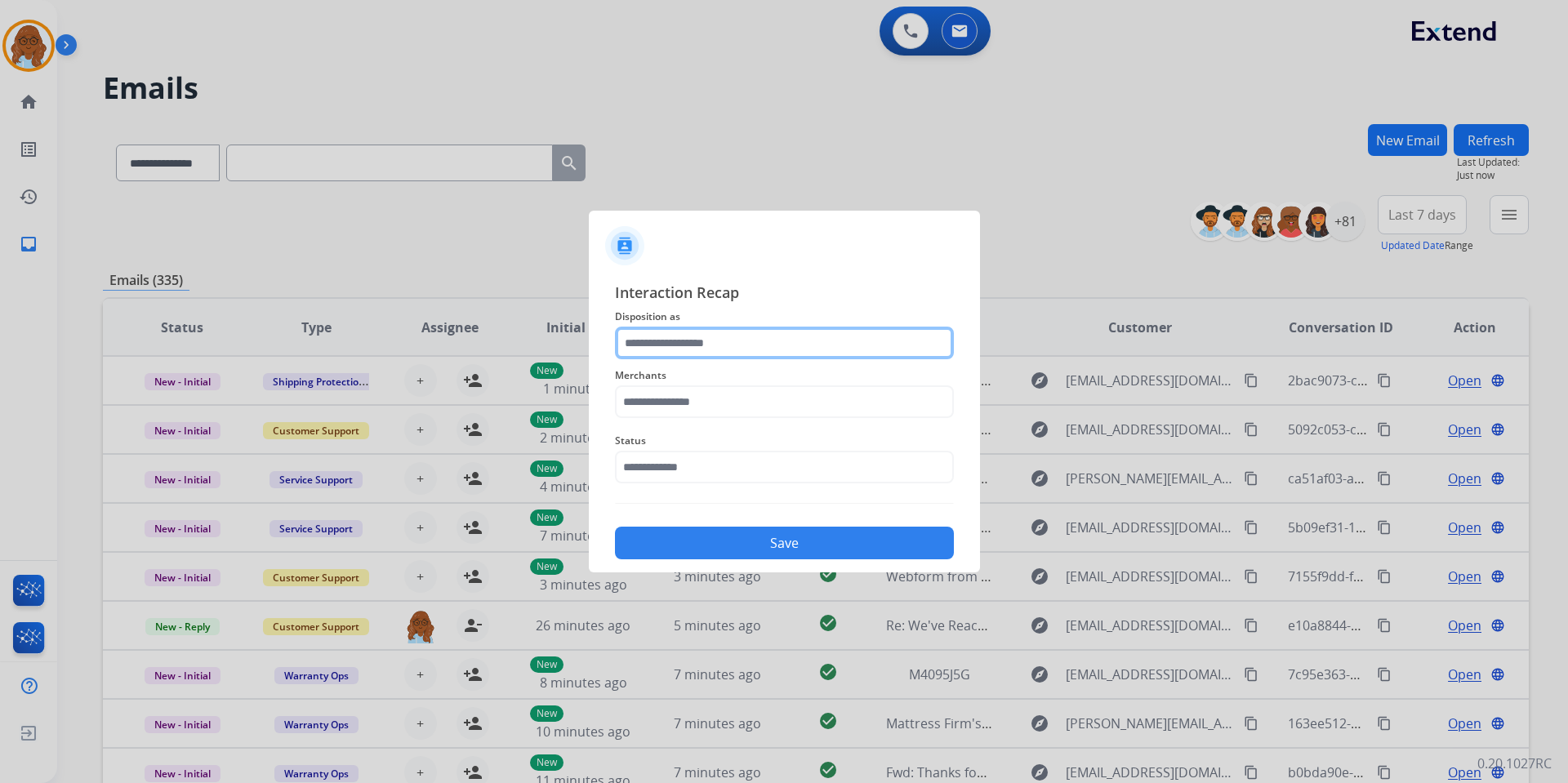
click at [657, 341] on input "text" at bounding box center [784, 343] width 339 height 33
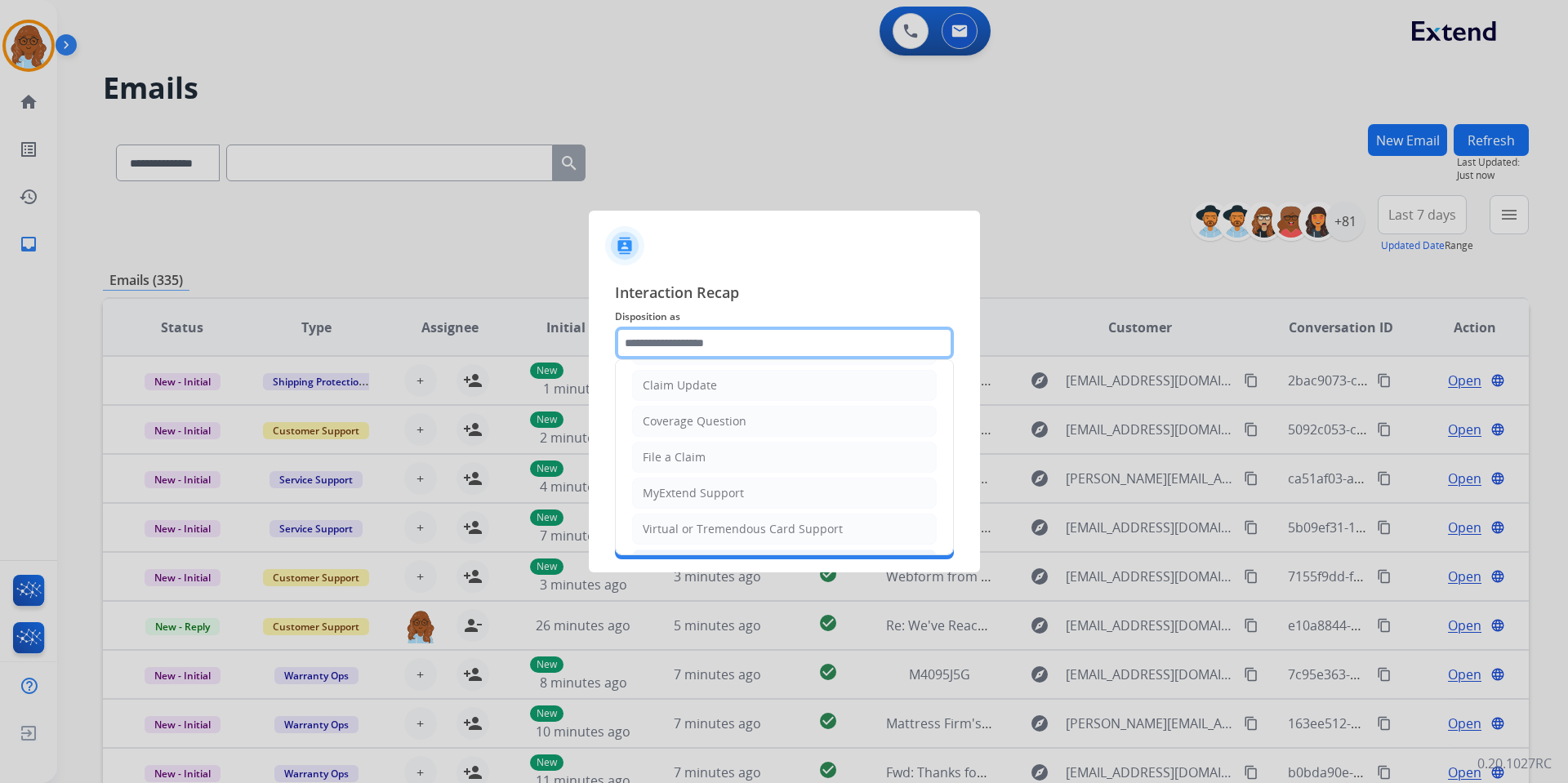
scroll to position [163, 0]
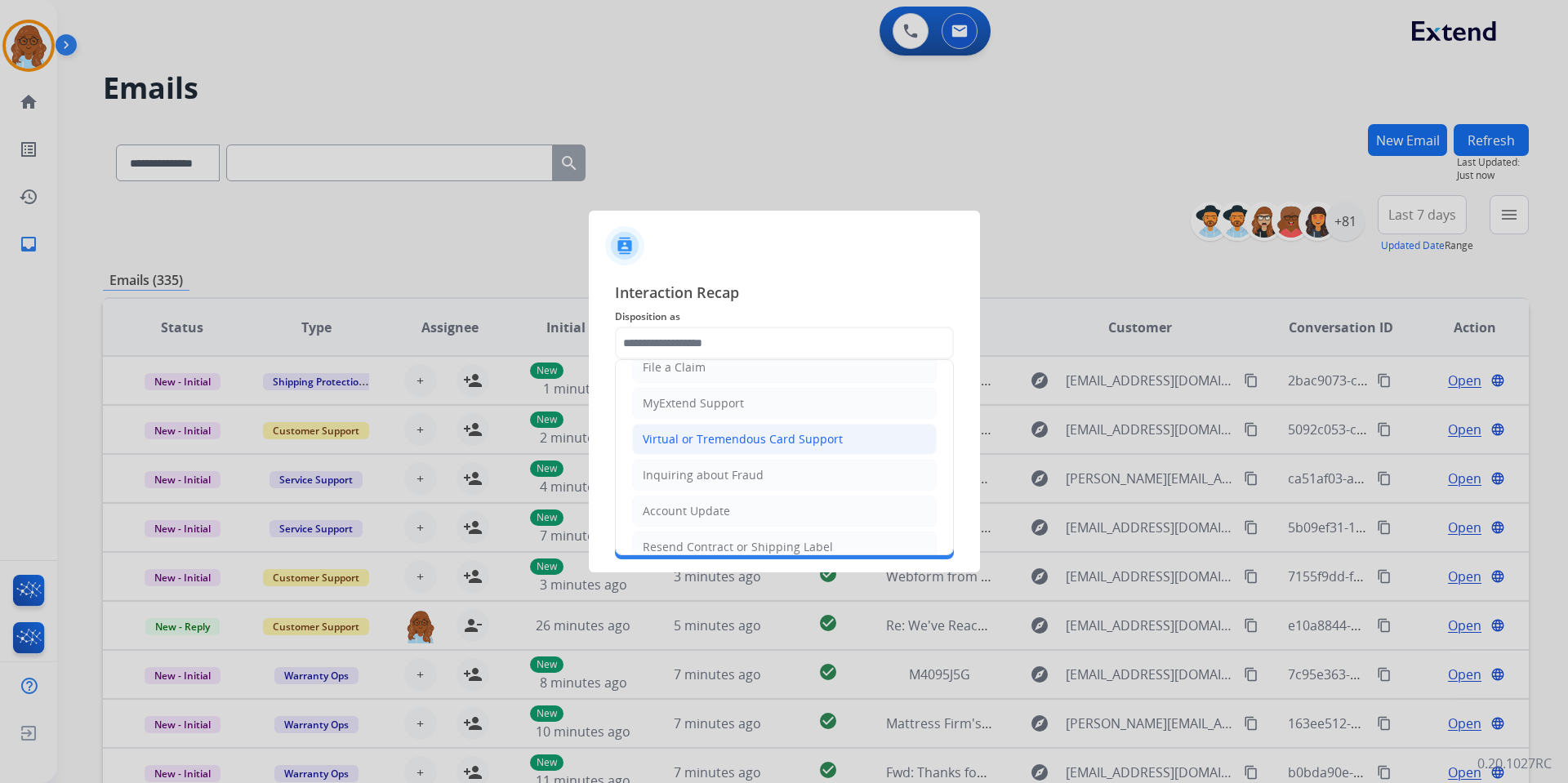
click at [706, 441] on div "Virtual or Tremendous Card Support" at bounding box center [742, 440] width 200 height 16
type input "**********"
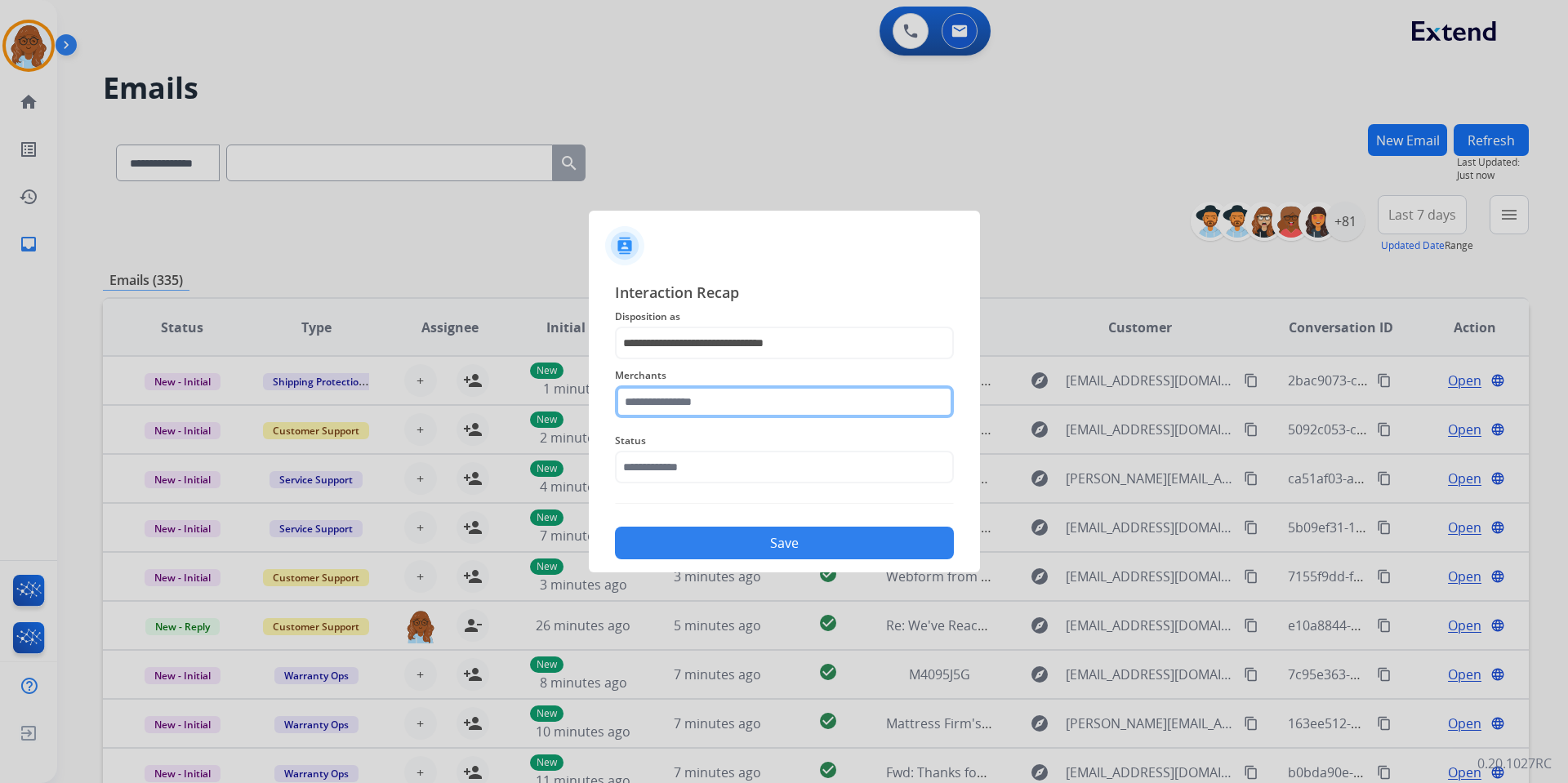
click at [683, 414] on input "text" at bounding box center [784, 402] width 339 height 33
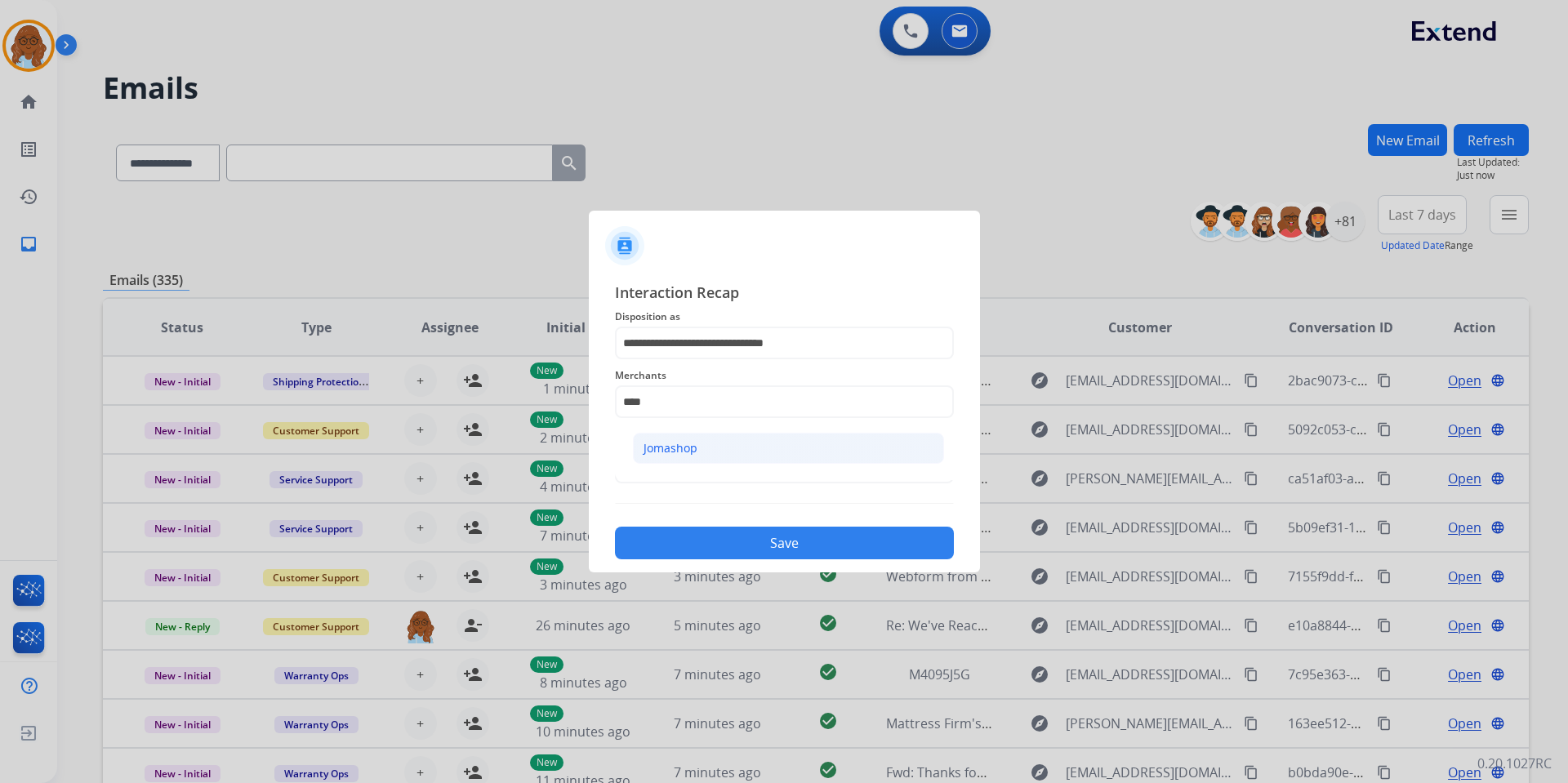
click at [678, 444] on div "Jomashop" at bounding box center [670, 448] width 54 height 16
type input "********"
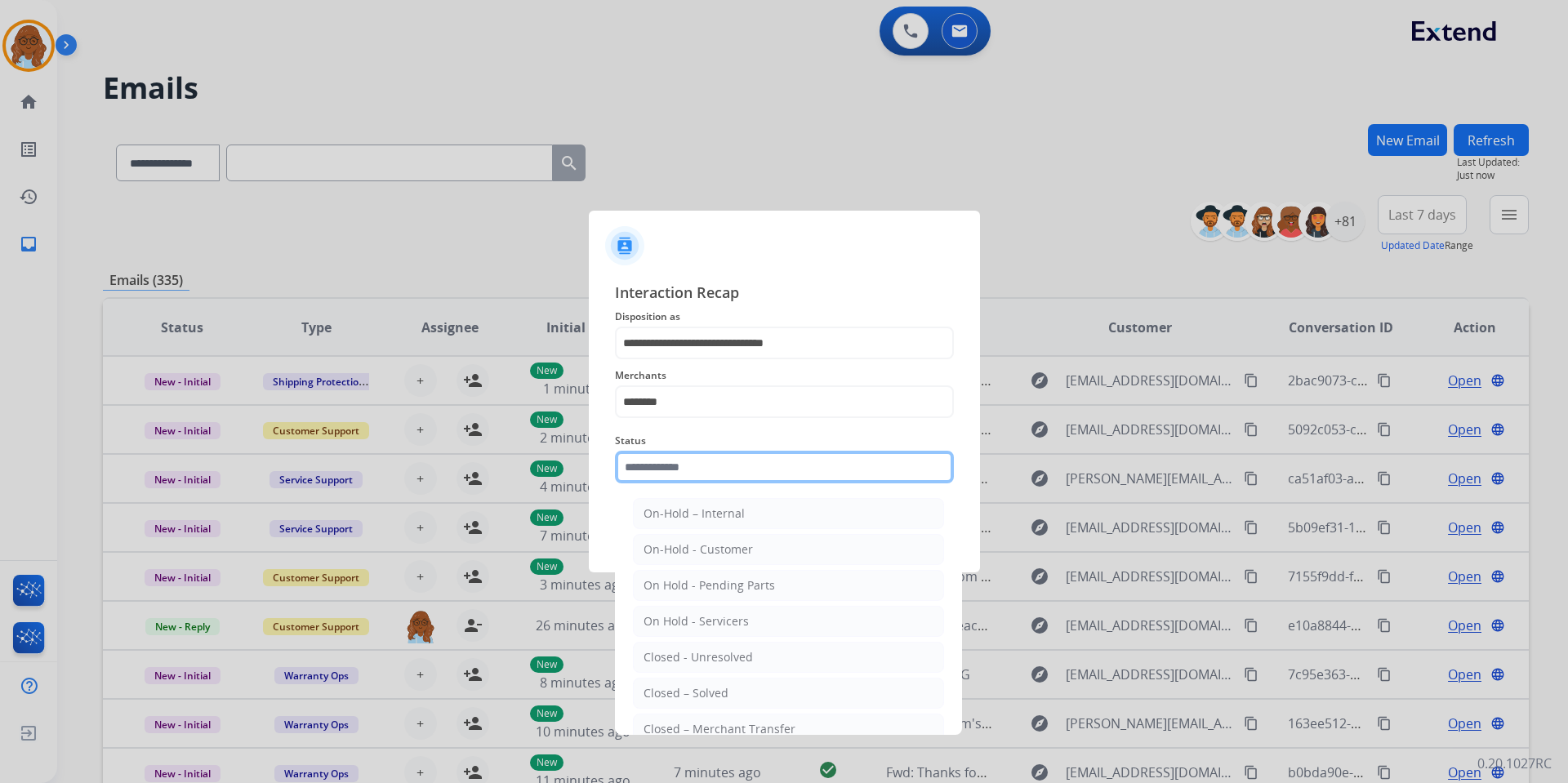
click at [672, 466] on input "text" at bounding box center [784, 467] width 339 height 33
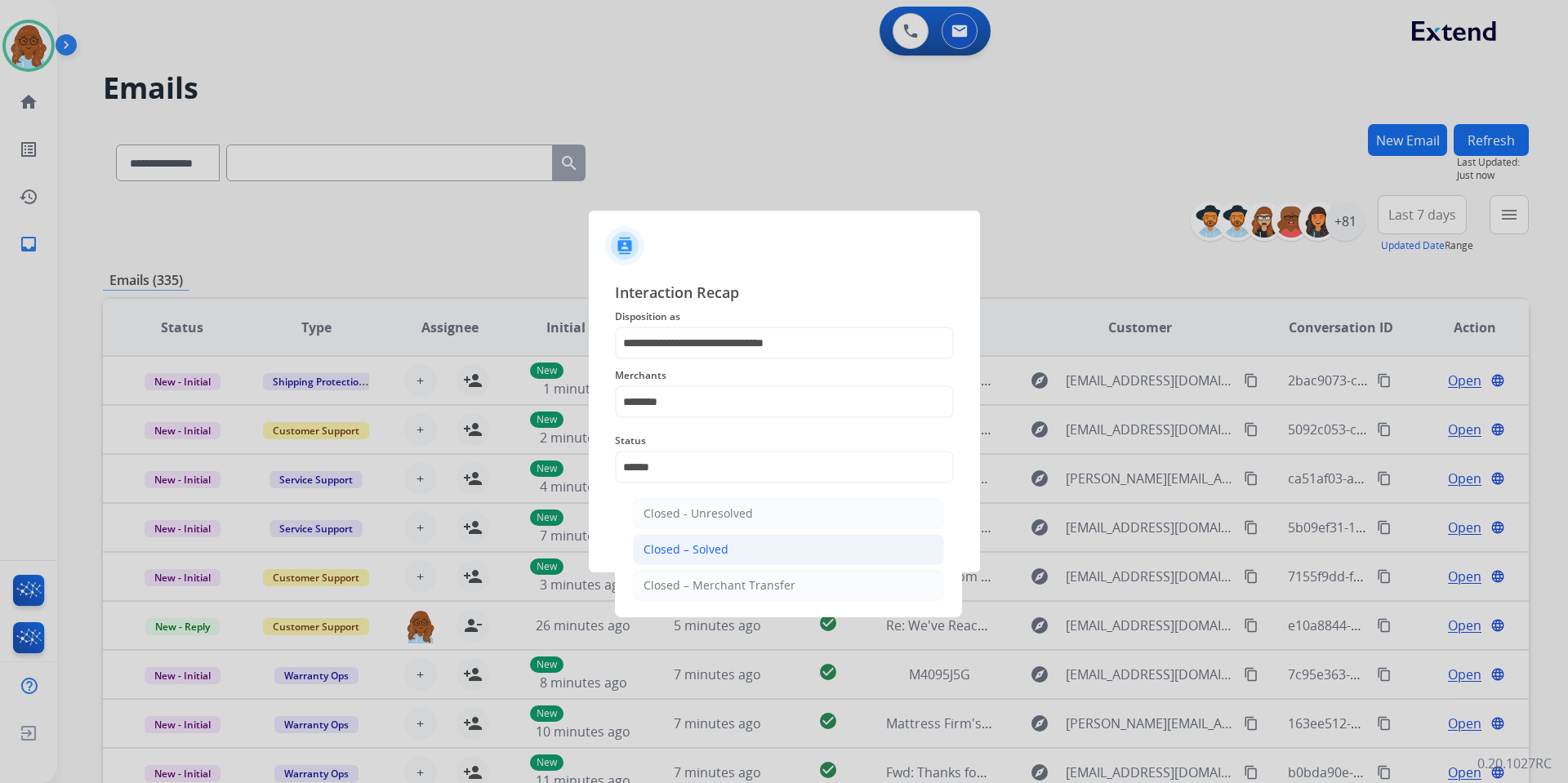
click at [685, 540] on li "Closed – Solved" at bounding box center [789, 549] width 311 height 31
type input "**********"
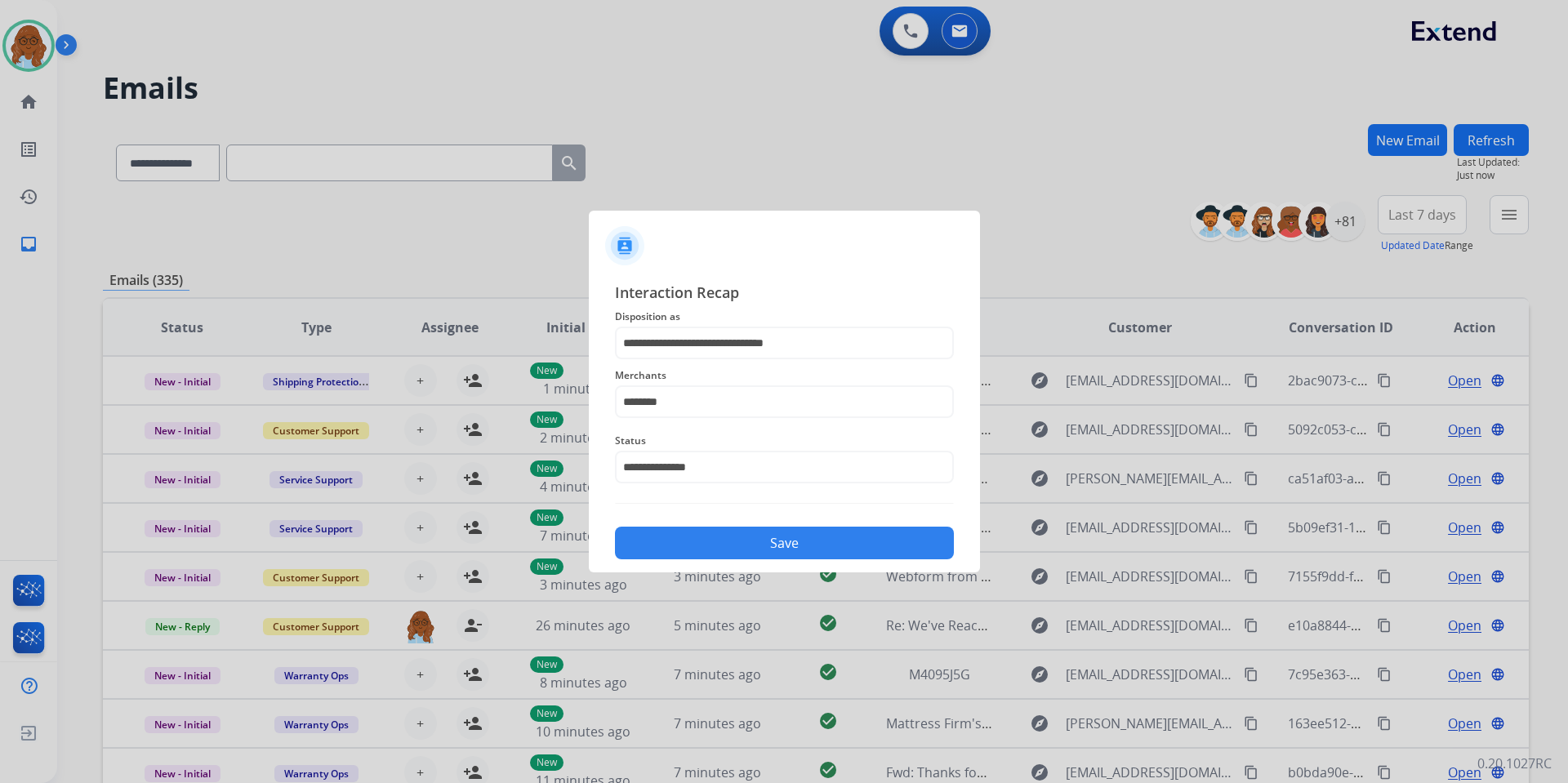
click at [699, 533] on button "Save" at bounding box center [784, 543] width 339 height 33
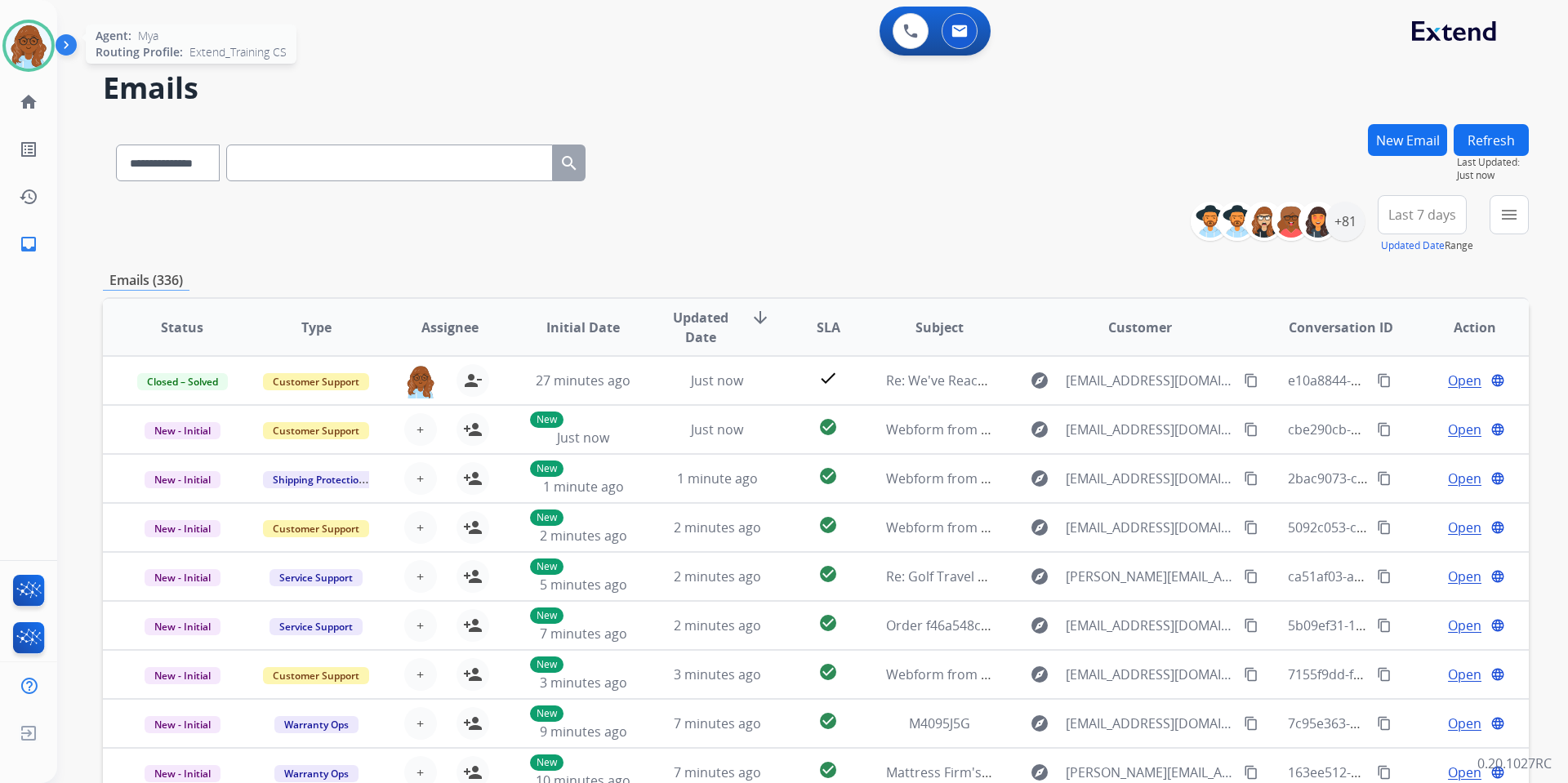
click at [20, 43] on img at bounding box center [28, 46] width 46 height 46
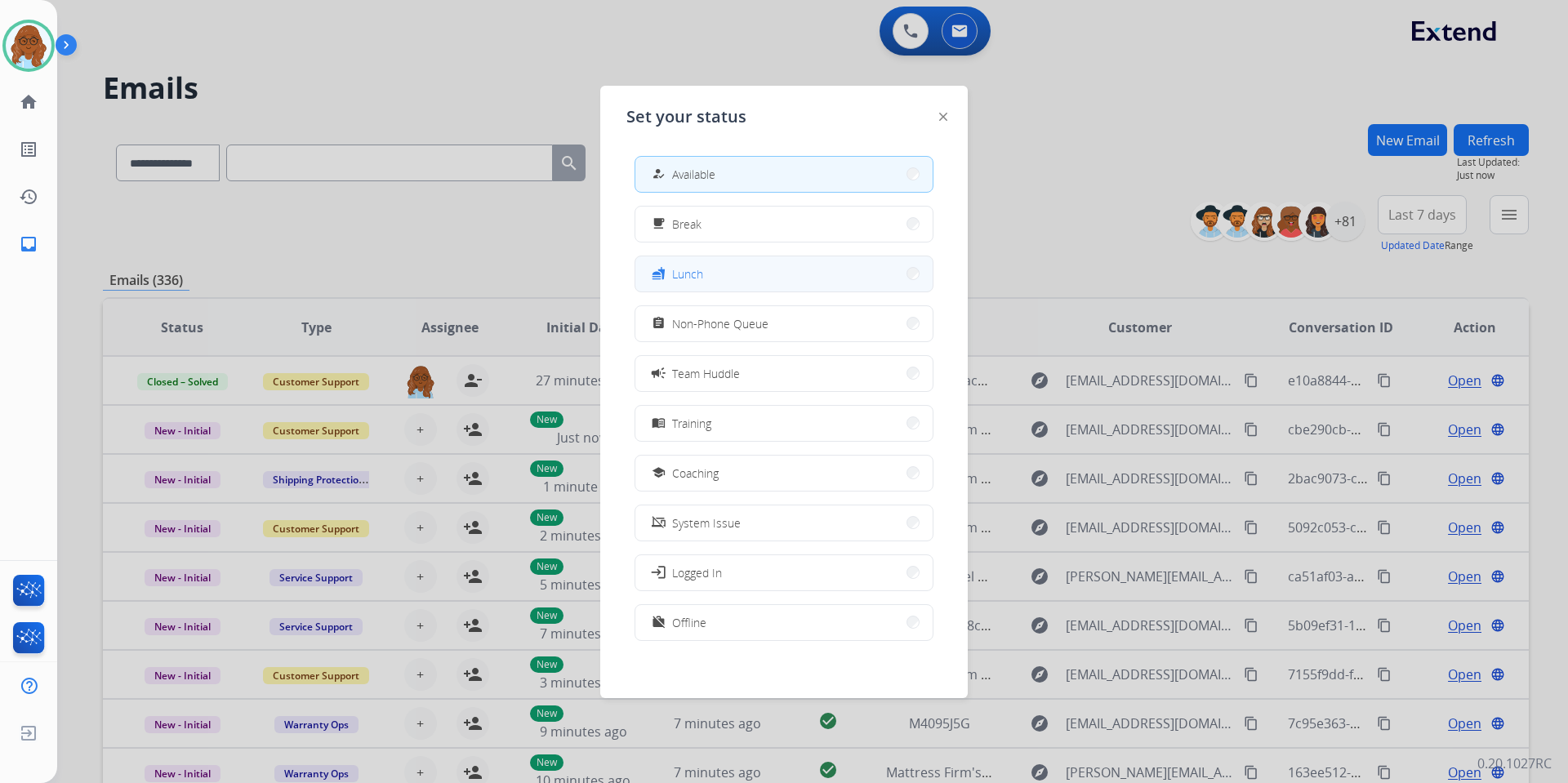
click at [658, 274] on mat-icon "fastfood" at bounding box center [658, 274] width 14 height 14
